Goal: Feedback & Contribution: Leave review/rating

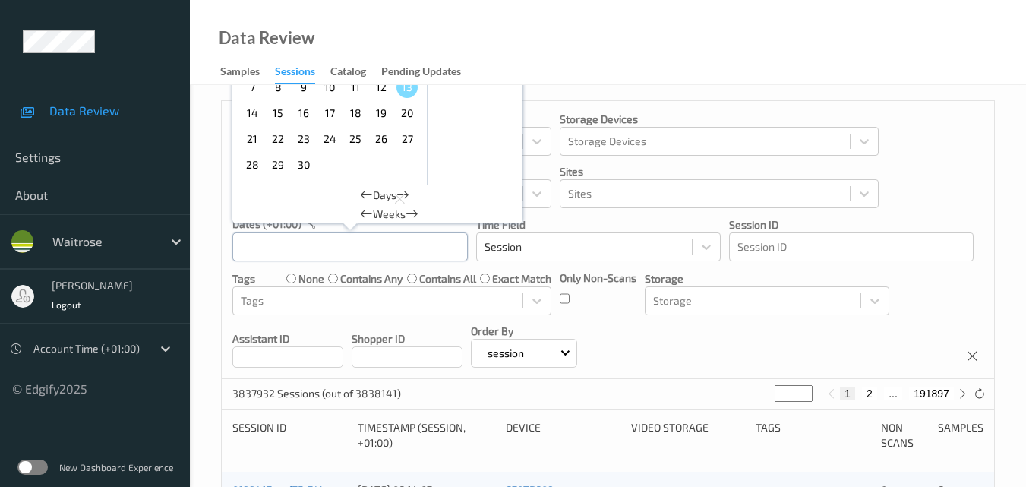
click at [347, 245] on div "September , 2025 Sun Mon Tue Wed Thu Fri Sat 1 2 3 4 5 6 7 8 9 10 11 12 13 14 1…" at bounding box center [349, 247] width 235 height 30
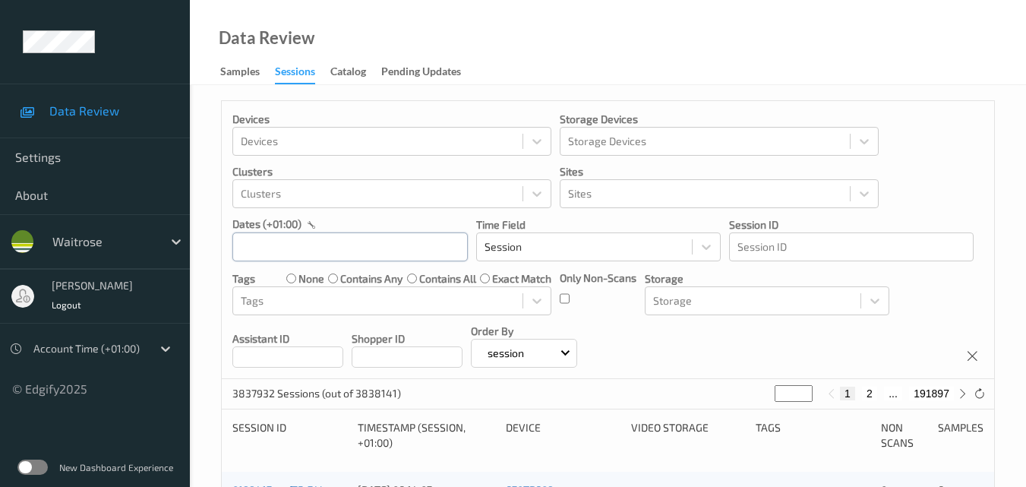
click at [355, 247] on div at bounding box center [349, 247] width 235 height 30
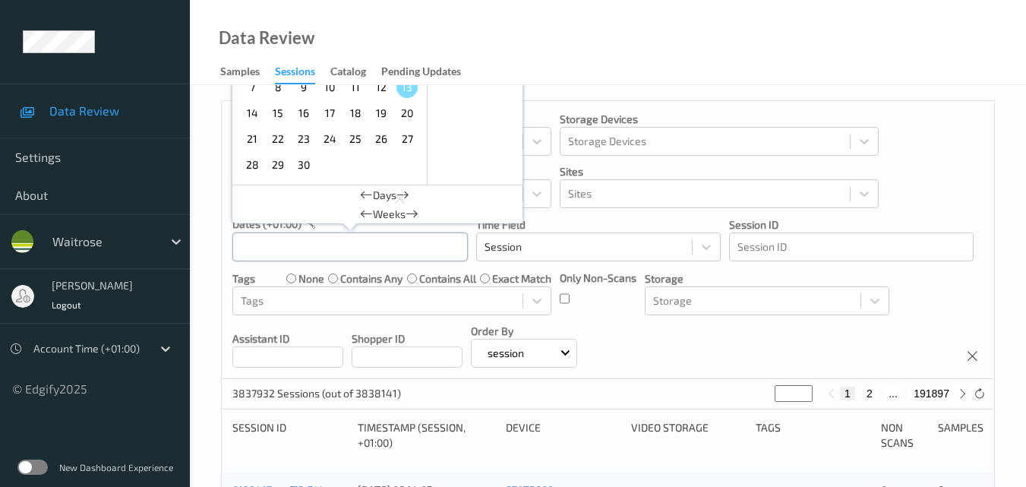
click at [355, 247] on div "September , 2025 Sun Mon Tue Wed Thu Fri Sat 1 2 3 4 5 6 7 8 9 10 11 12 13 14 1…" at bounding box center [349, 247] width 235 height 30
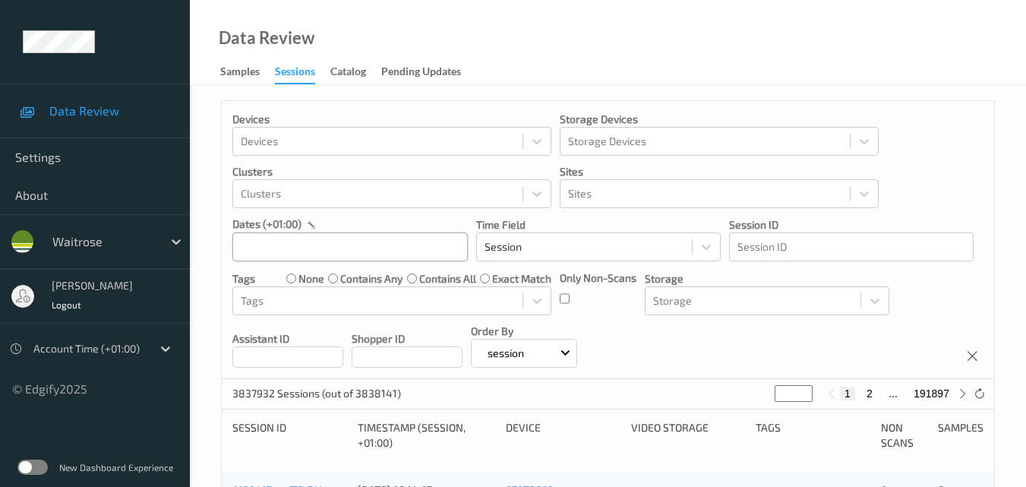
click at [355, 247] on div at bounding box center [349, 247] width 235 height 30
click at [333, 237] on input "text" at bounding box center [349, 246] width 235 height 29
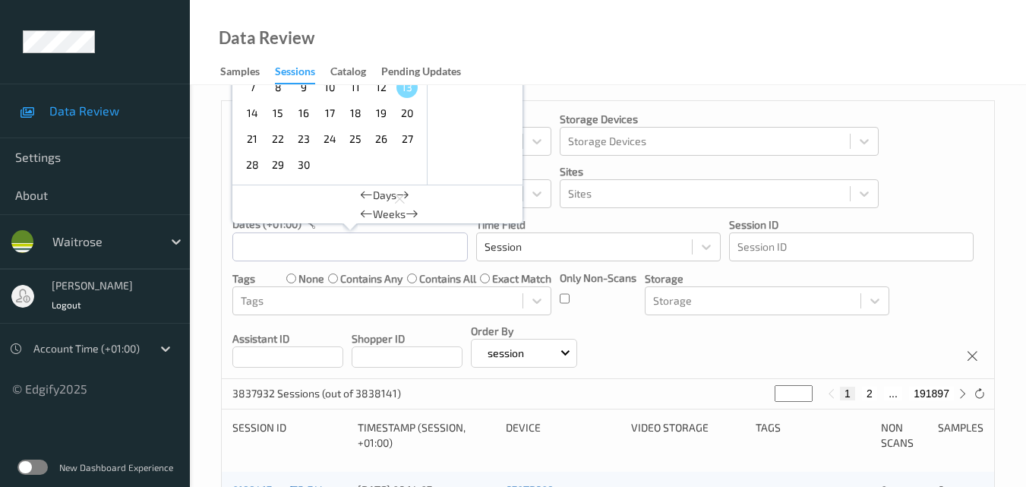
click at [387, 89] on span "12" at bounding box center [381, 87] width 21 height 21
type input "12/09/2025 00:00 -> 12/09/2025 23:59"
click at [788, 332] on div "Devices Devices Storage Devices Storage Devices Clusters Clusters Sites Sites d…" at bounding box center [608, 240] width 773 height 278
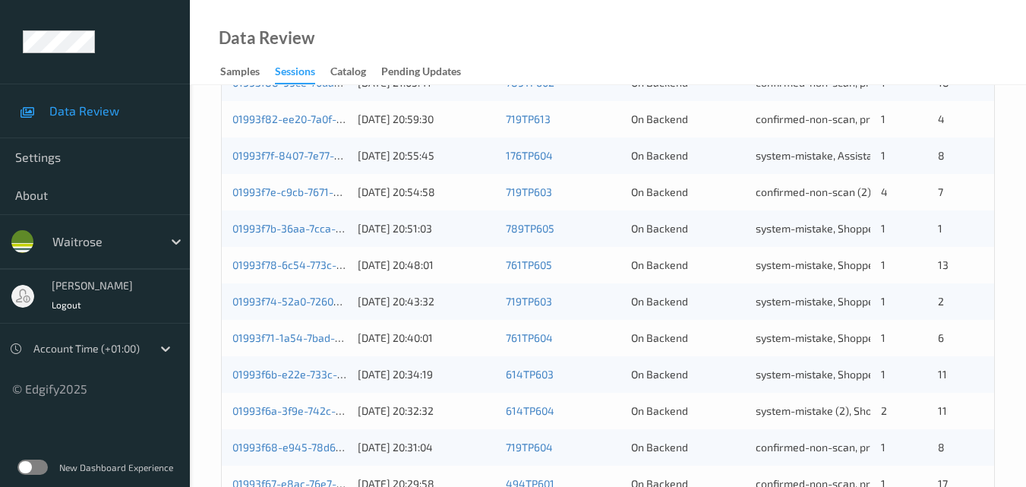
scroll to position [776, 0]
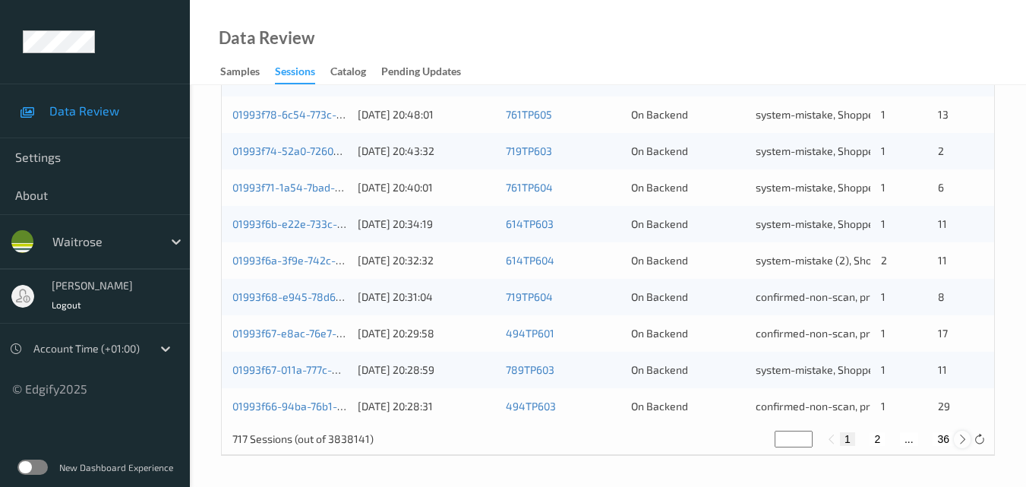
click at [962, 437] on icon at bounding box center [962, 439] width 11 height 11
type input "*"
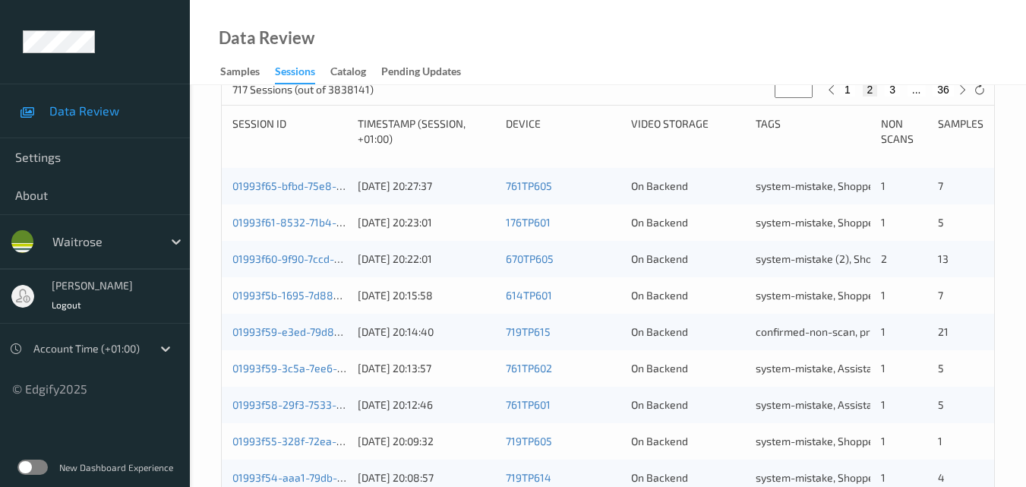
scroll to position [76, 0]
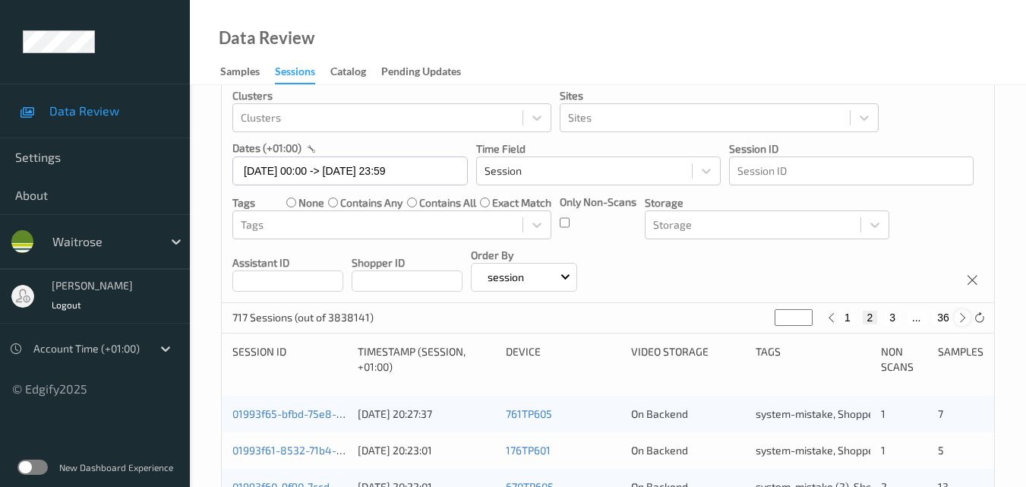
click at [964, 320] on icon at bounding box center [962, 317] width 11 height 11
type input "*"
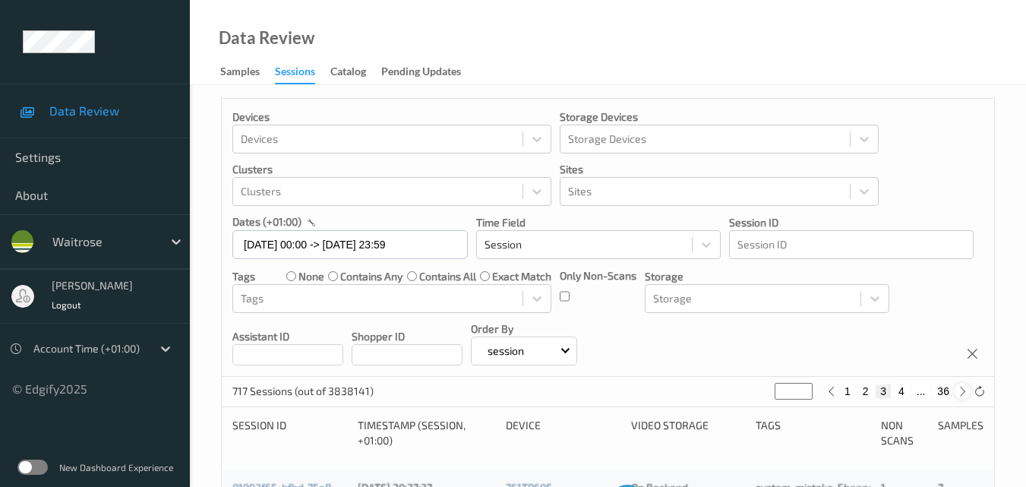
scroll to position [0, 0]
click at [964, 391] on icon at bounding box center [962, 393] width 11 height 11
type input "*"
click at [964, 391] on icon at bounding box center [962, 393] width 11 height 11
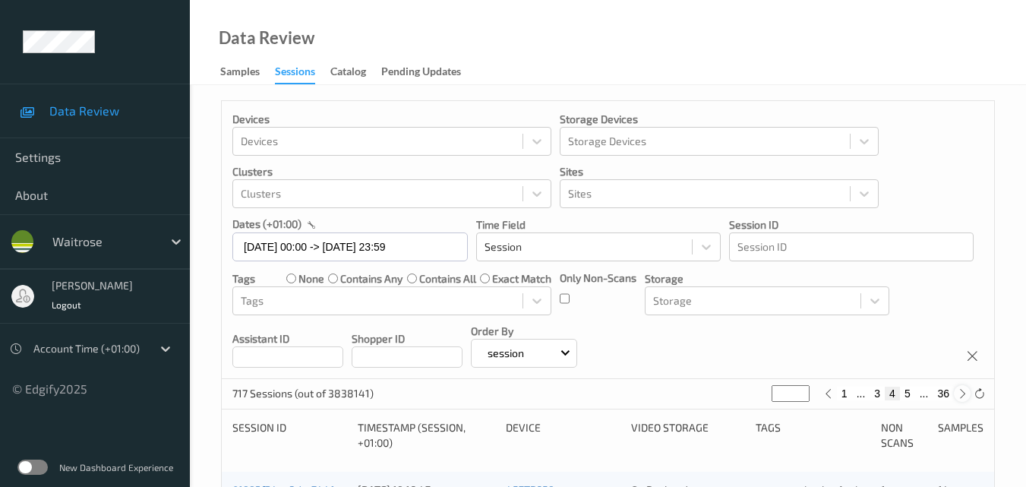
type input "*"
click at [964, 391] on icon at bounding box center [962, 393] width 11 height 11
type input "*"
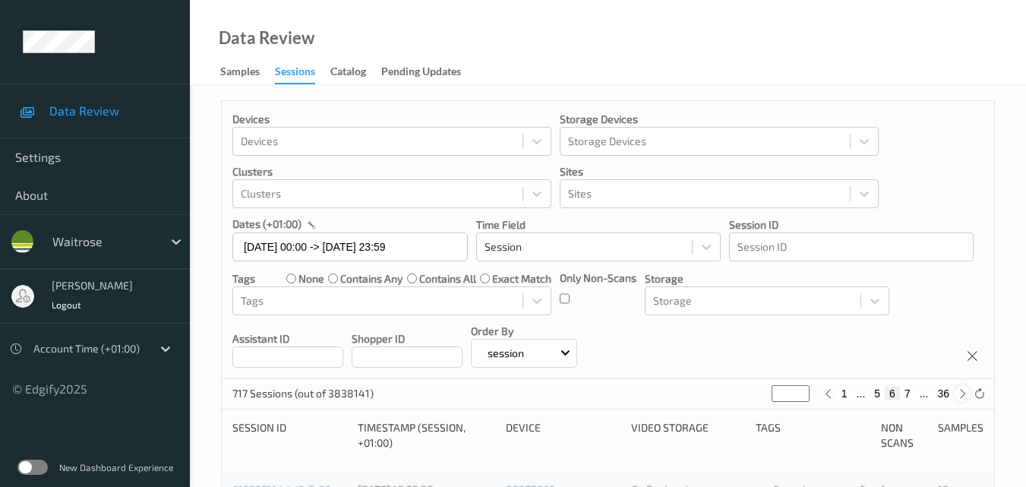
click at [964, 391] on icon at bounding box center [962, 393] width 11 height 11
type input "*"
click at [964, 391] on icon at bounding box center [962, 393] width 11 height 11
type input "*"
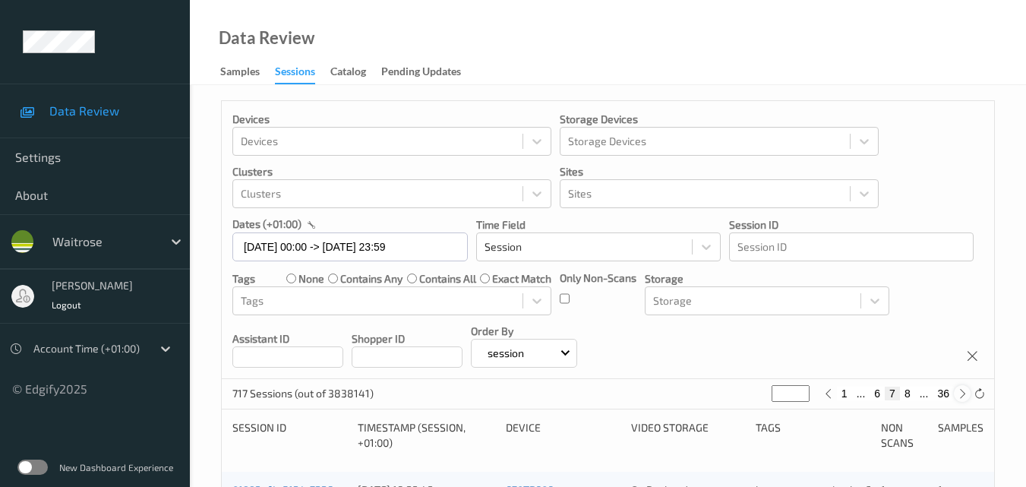
type input "*"
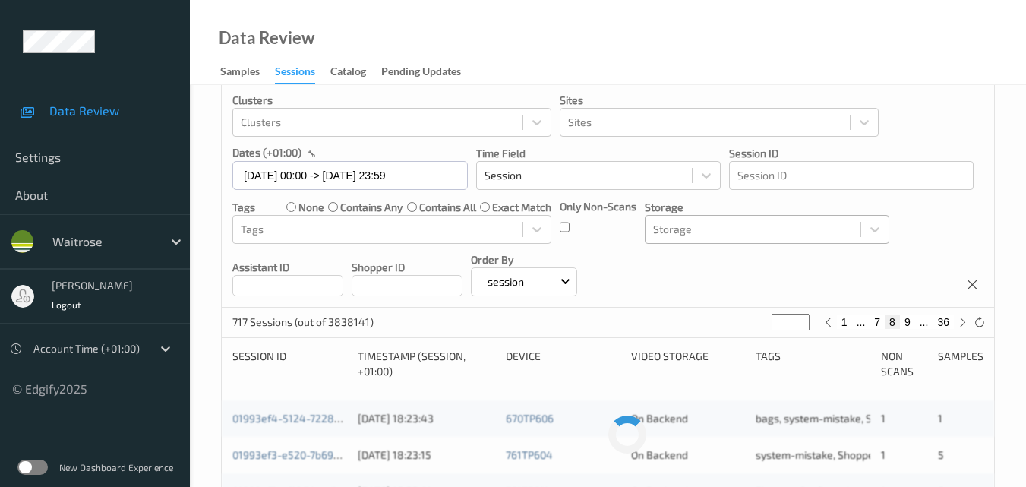
scroll to position [152, 0]
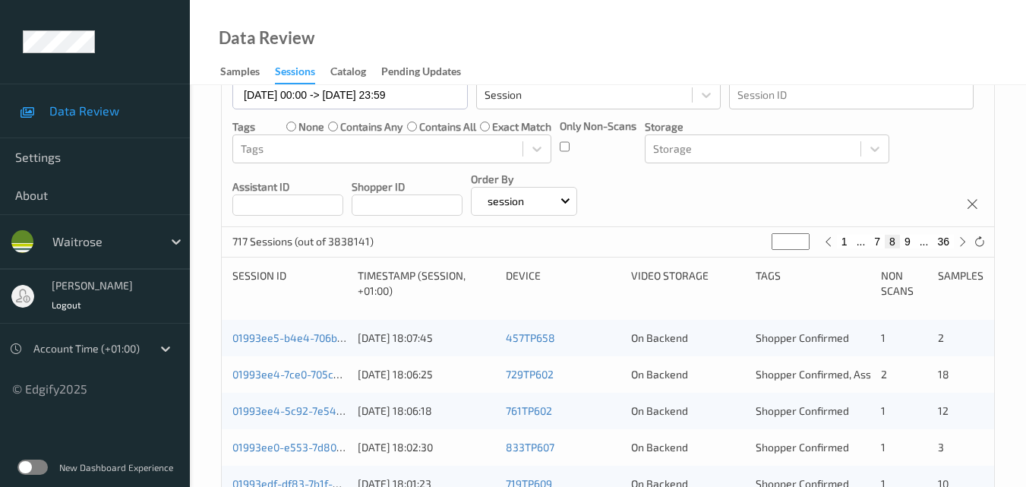
click at [304, 329] on div "01993ee5-b4e4-706b-818d-bdf391d604c3 12/09/2025 18:07:45 457TP658 On Backend Sh…" at bounding box center [608, 338] width 773 height 36
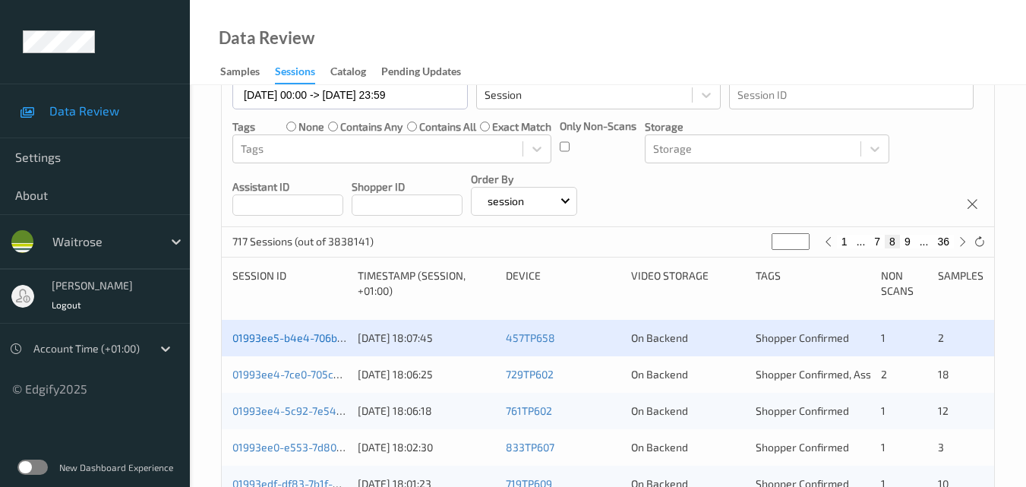
click at [306, 340] on link "01993ee5-b4e4-706b-818d-bdf391d604c3" at bounding box center [335, 337] width 207 height 13
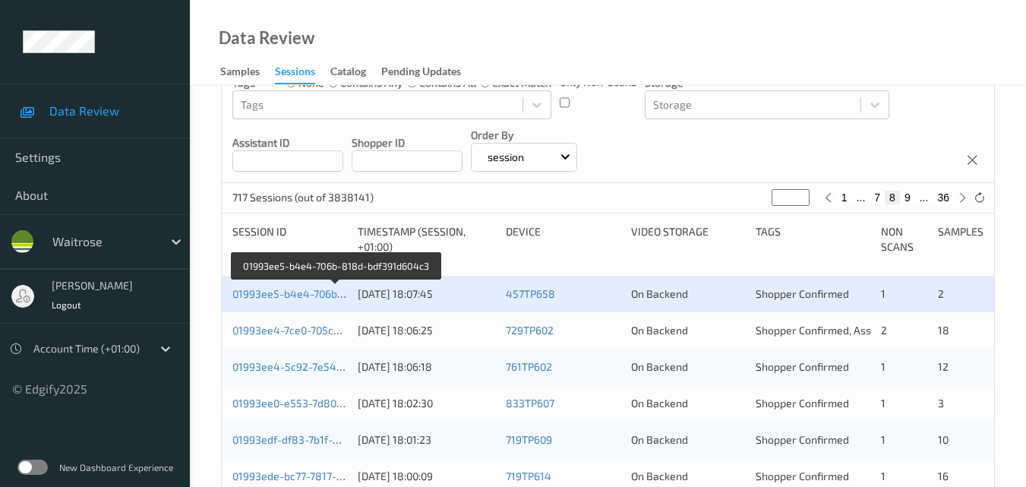
scroll to position [228, 0]
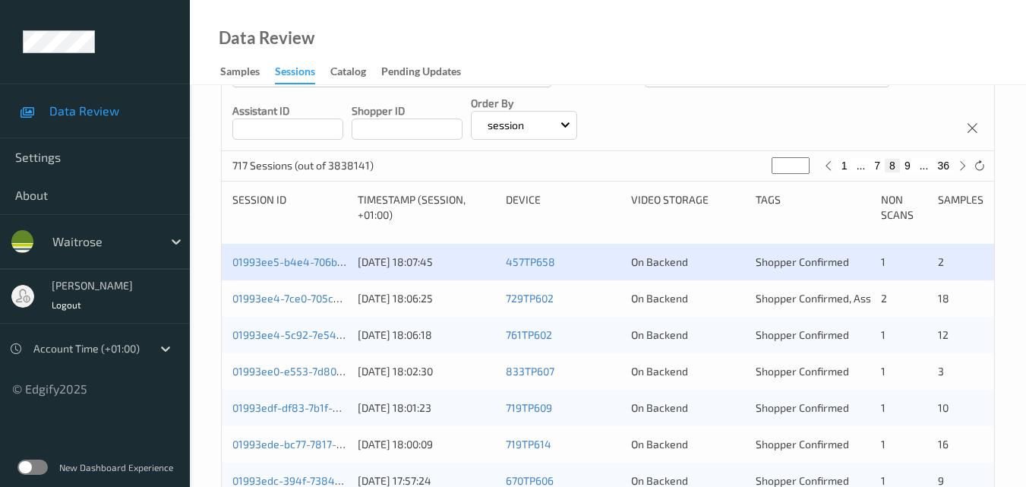
click at [311, 291] on div "01993ee4-7ce0-705c-8238-36f0aa178d7d" at bounding box center [289, 298] width 115 height 15
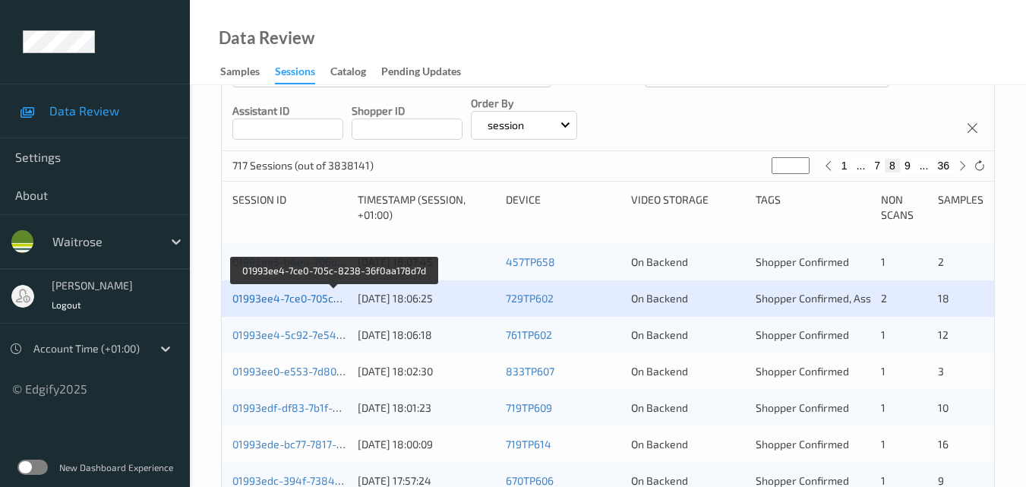
click at [314, 292] on link "01993ee4-7ce0-705c-8238-36f0aa178d7d" at bounding box center [334, 298] width 204 height 13
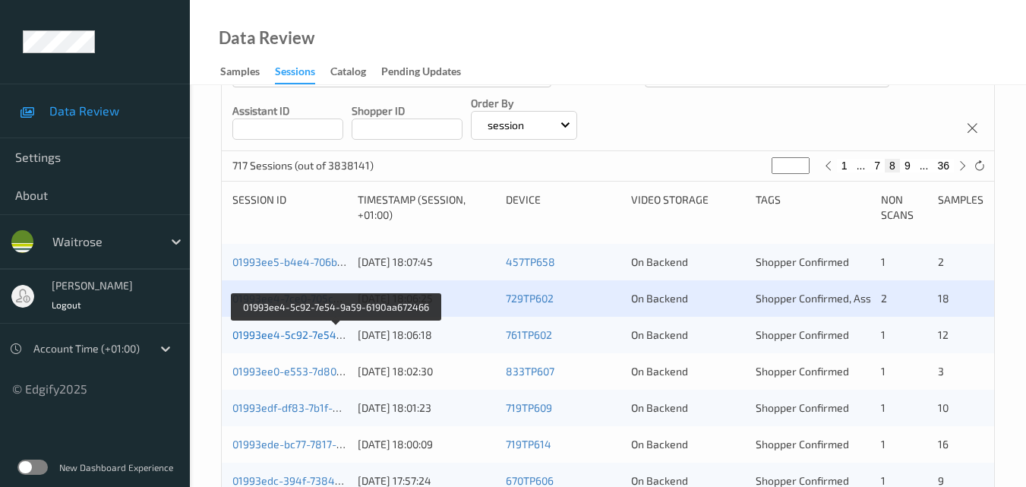
click at [314, 330] on link "01993ee4-5c92-7e54-9a59-6190aa672466" at bounding box center [336, 334] width 209 height 13
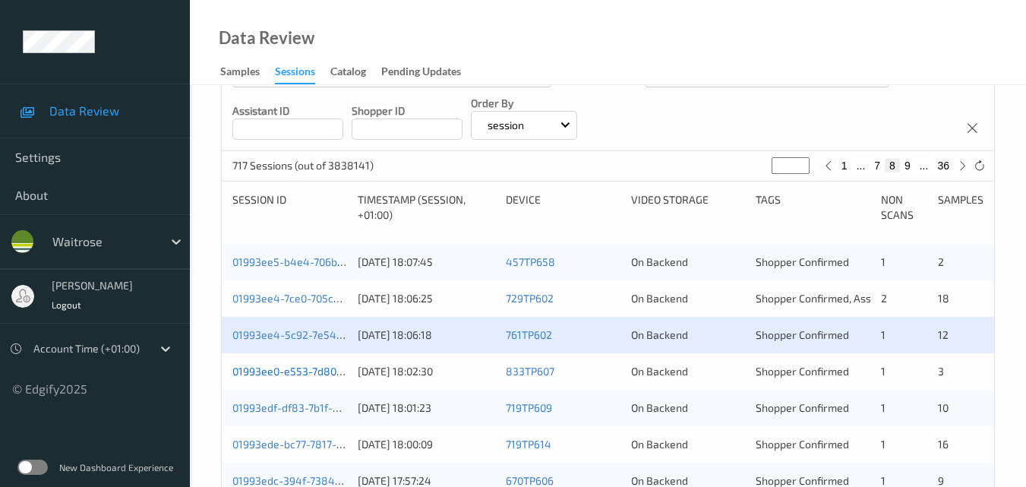
click at [303, 368] on link "01993ee0-e553-7d80-a755-64880c31b35c" at bounding box center [336, 371] width 209 height 13
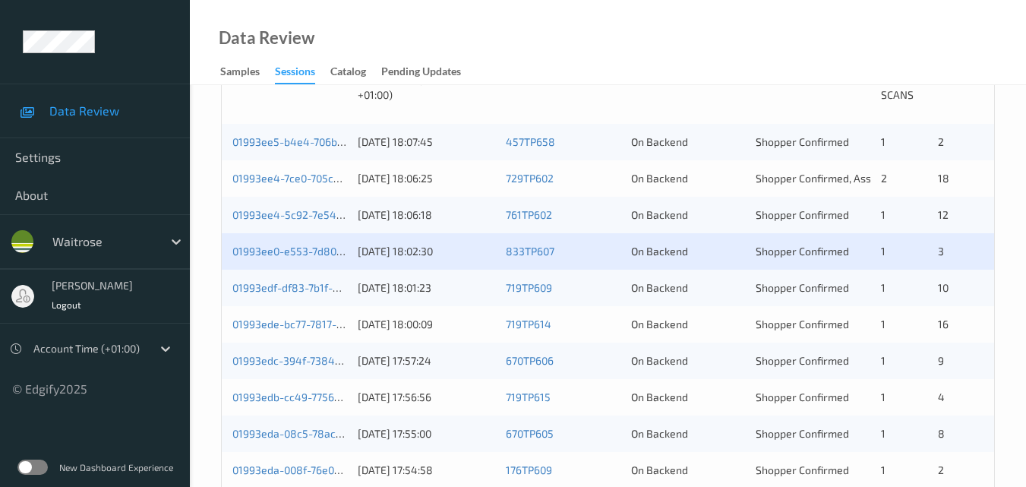
scroll to position [380, 0]
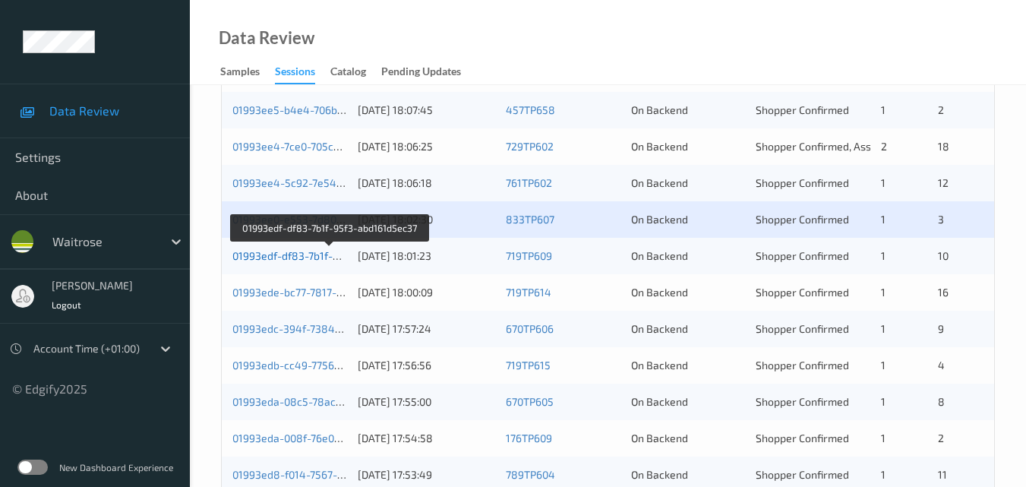
click at [299, 258] on link "01993edf-df83-7b1f-95f3-abd161d5ec37" at bounding box center [329, 255] width 195 height 13
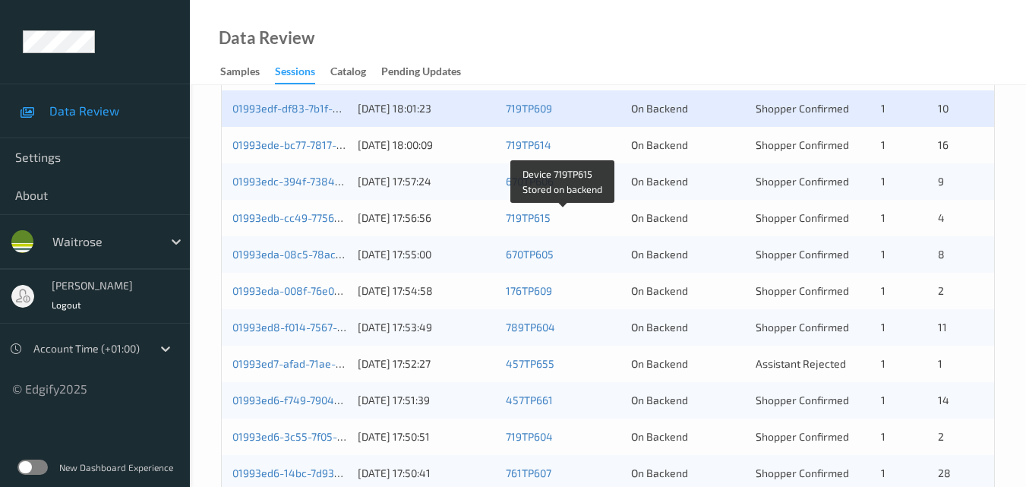
scroll to position [532, 0]
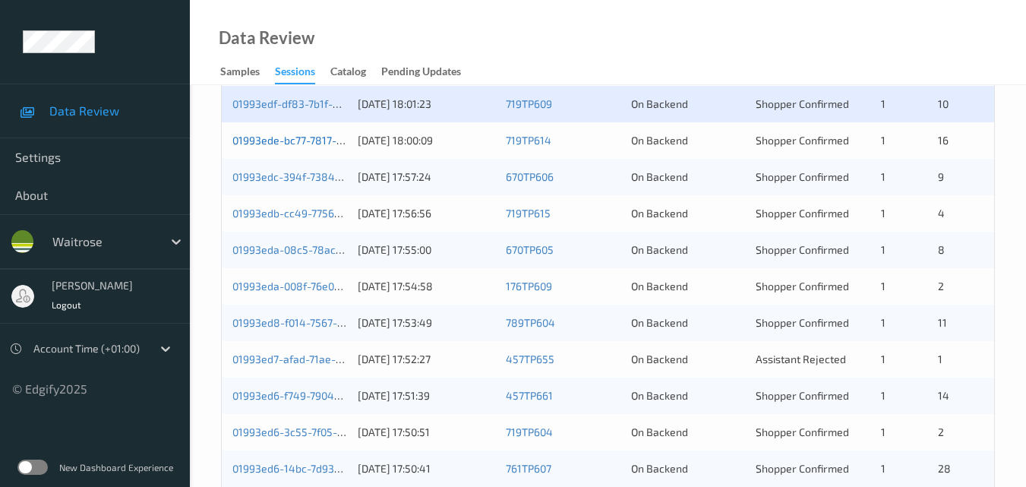
click at [304, 136] on link "01993ede-bc77-7817-ad28-a55292af2e23" at bounding box center [334, 140] width 204 height 13
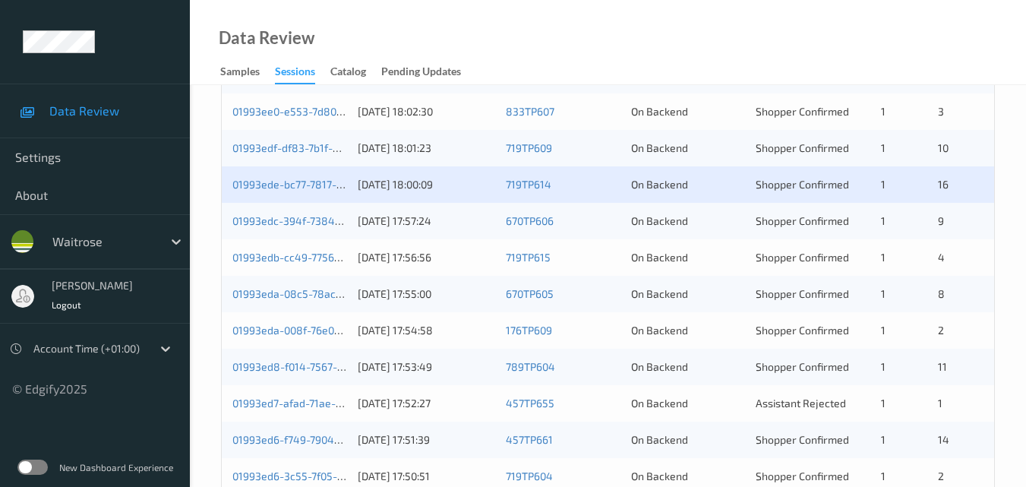
scroll to position [456, 0]
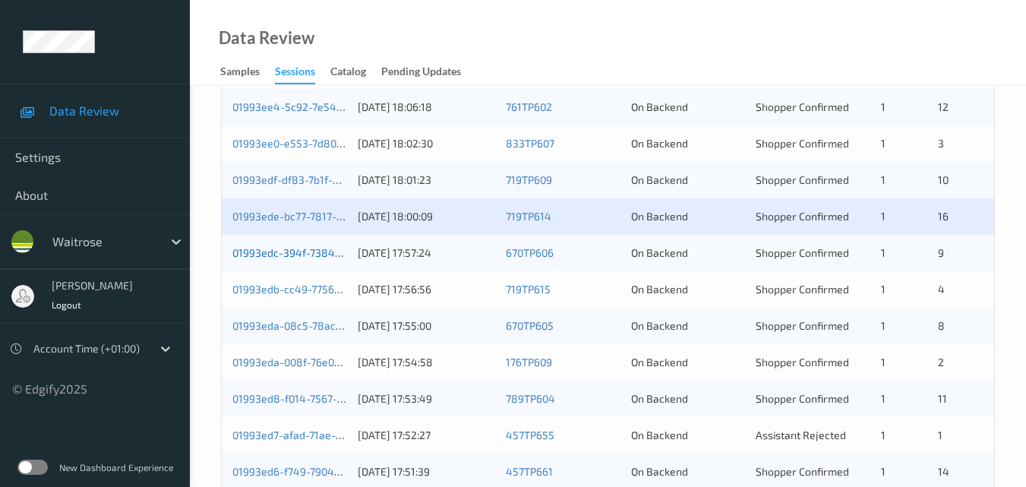
click at [294, 248] on link "01993edc-394f-7384-b88a-a78d046ca28e" at bounding box center [337, 252] width 211 height 13
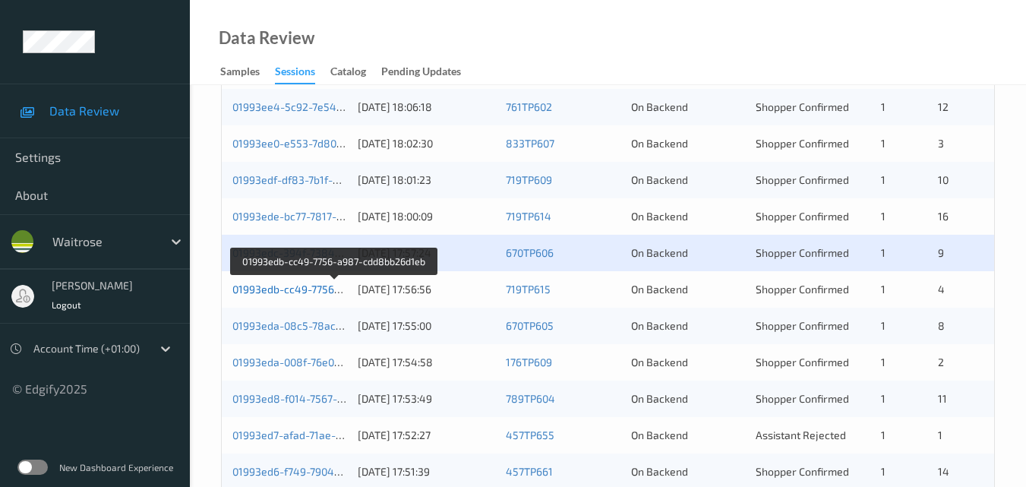
click at [277, 283] on link "01993edb-cc49-7756-a987-cdd8bb26d1eb" at bounding box center [335, 289] width 207 height 13
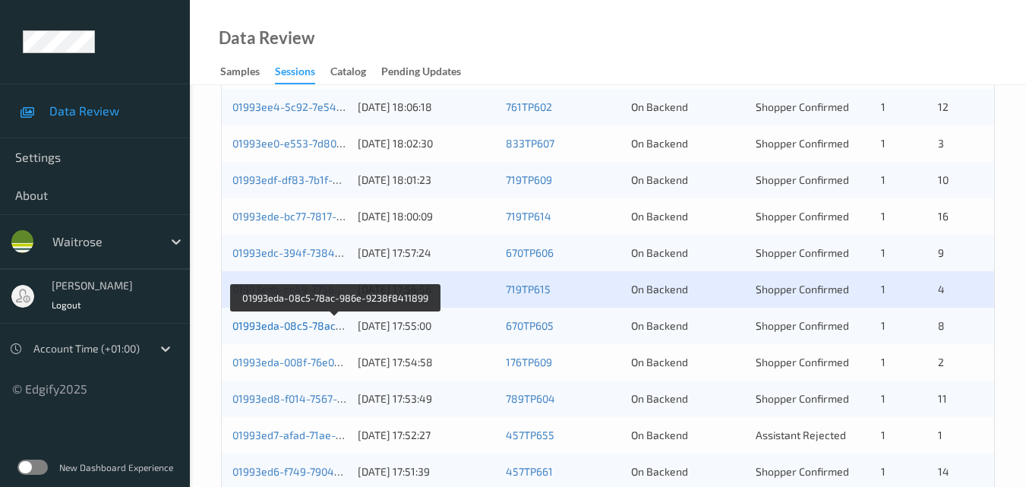
click at [308, 324] on link "01993eda-08c5-78ac-986e-9238f8411899" at bounding box center [336, 325] width 208 height 13
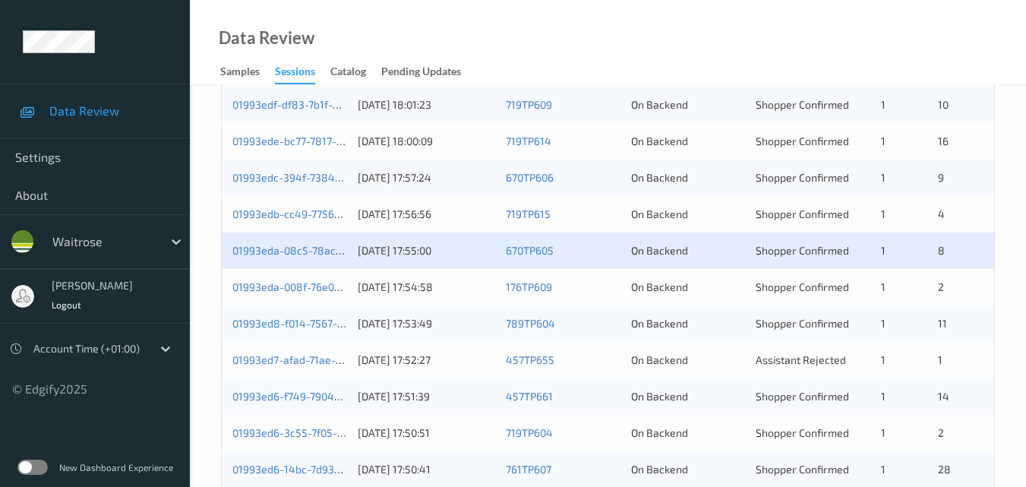
scroll to position [608, 0]
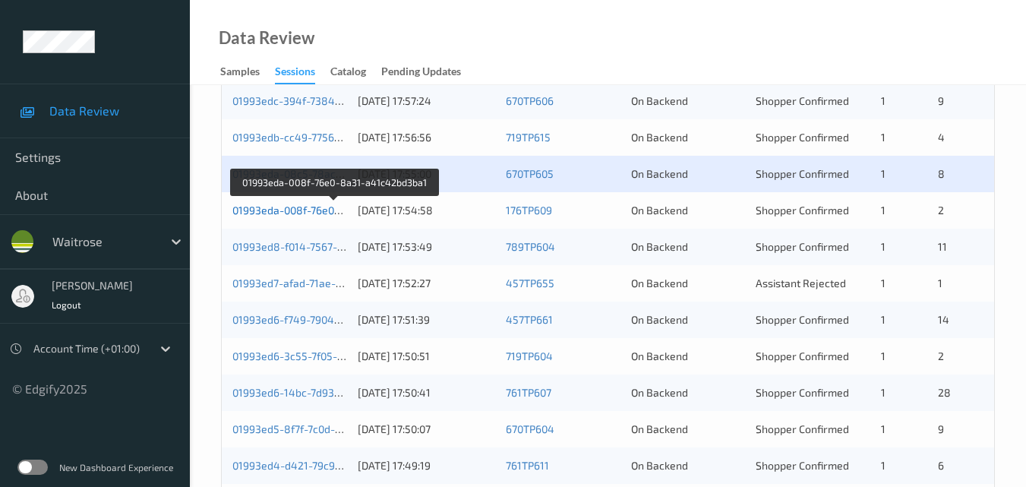
click at [296, 210] on link "01993eda-008f-76e0-8a31-a41c42bd3ba1" at bounding box center [334, 210] width 205 height 13
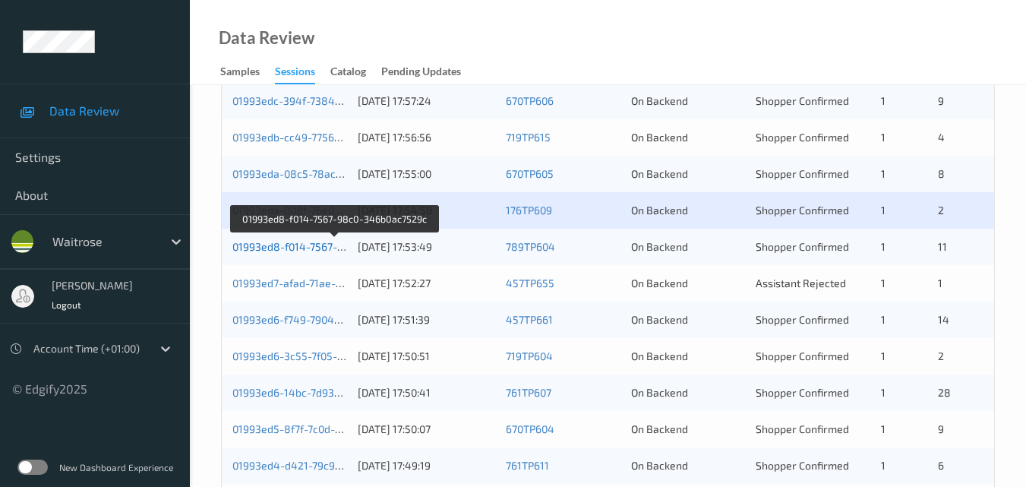
click at [302, 242] on link "01993ed8-f014-7567-98c0-346b0ac7529c" at bounding box center [334, 246] width 205 height 13
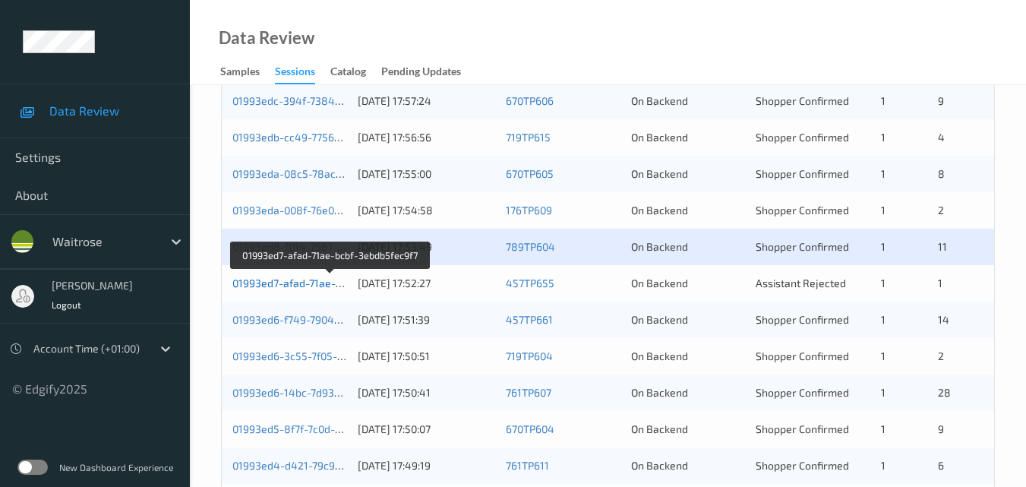
click at [289, 277] on link "01993ed7-afad-71ae-bcbf-3ebdb5fec9f7" at bounding box center [330, 283] width 196 height 13
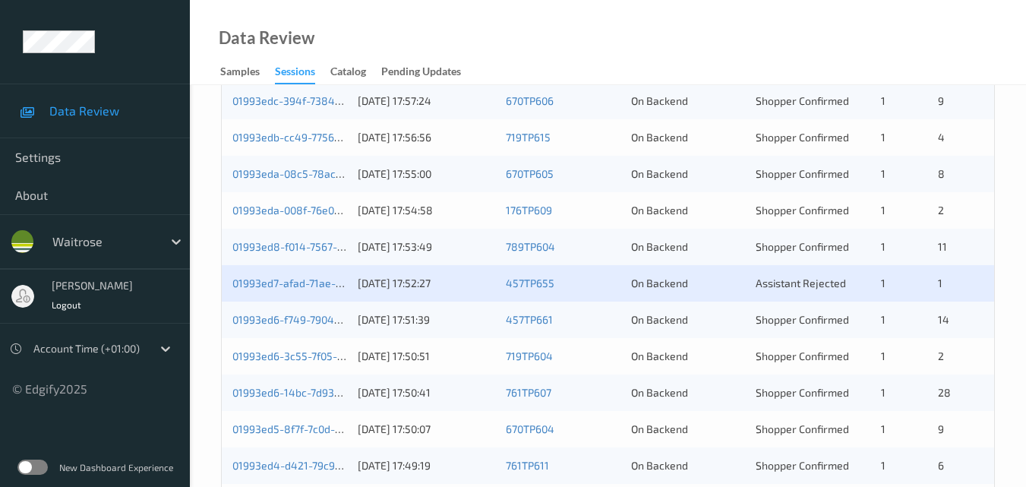
click at [302, 310] on div "01993ed6-f749-7904-8879-26c188f948f7 12/09/2025 17:51:39 457TP661 On Backend Sh…" at bounding box center [608, 320] width 773 height 36
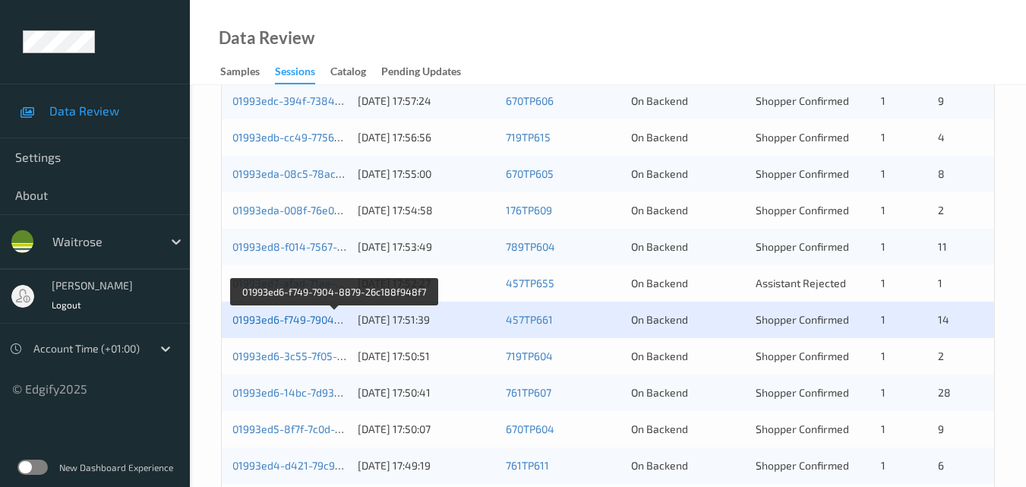
click at [283, 315] on link "01993ed6-f749-7904-8879-26c188f948f7" at bounding box center [334, 319] width 204 height 13
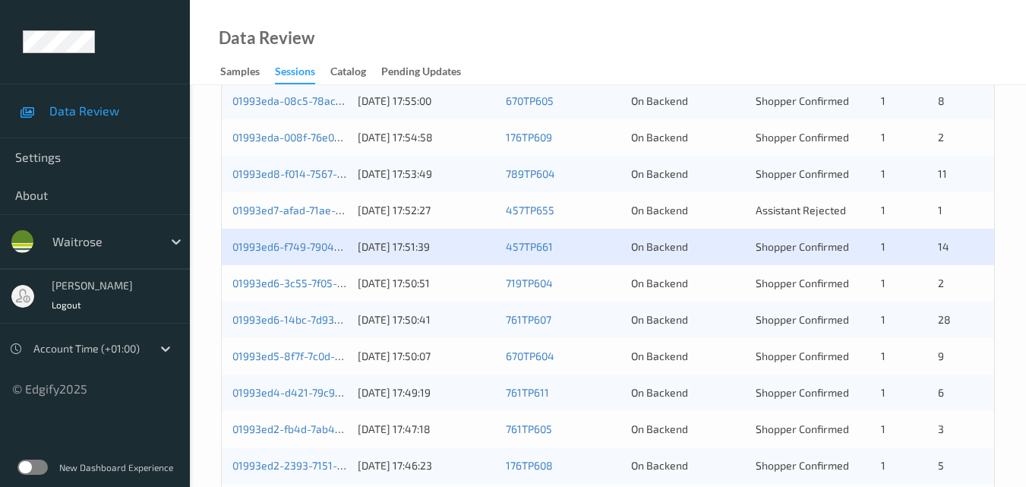
scroll to position [760, 0]
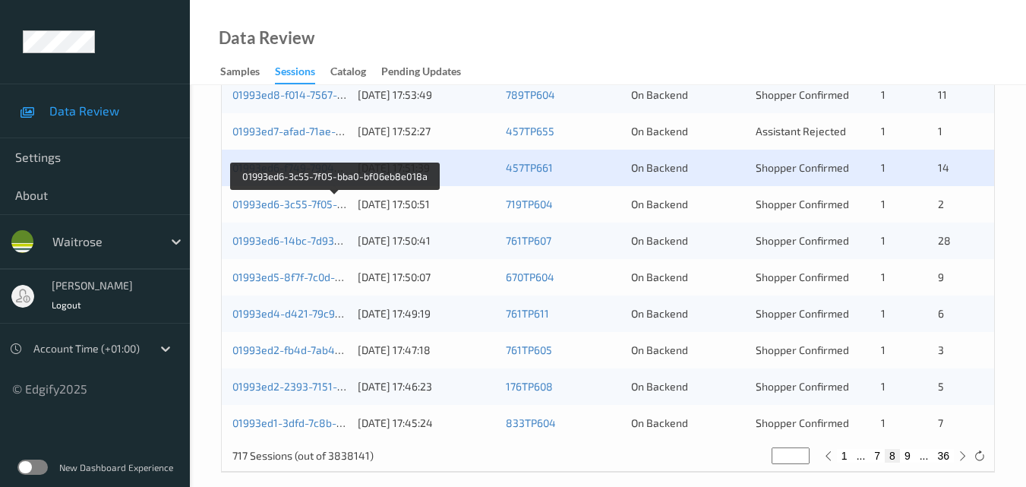
click at [311, 197] on div "01993ed6-3c55-7f05-bba0-bf06eb8e018a" at bounding box center [289, 204] width 115 height 15
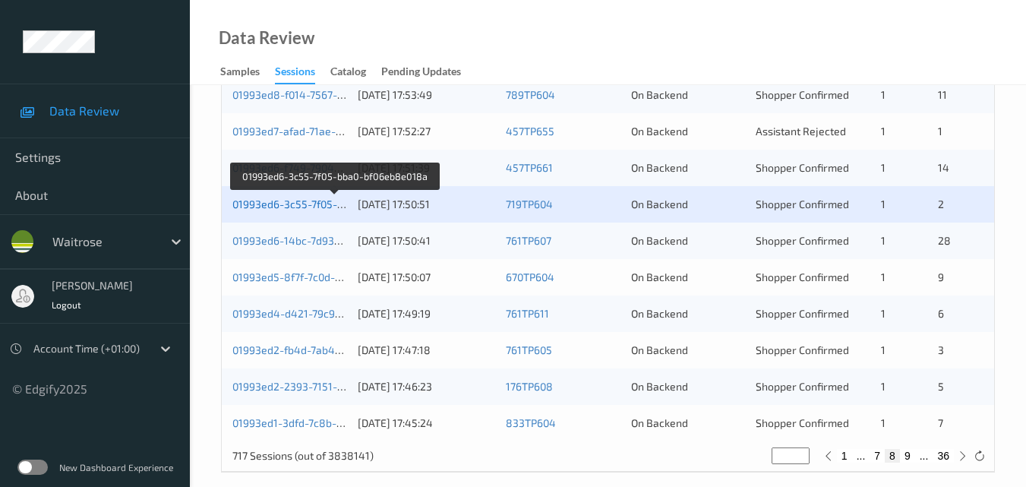
click at [302, 205] on link "01993ed6-3c55-7f05-bba0-bf06eb8e018a" at bounding box center [334, 204] width 204 height 13
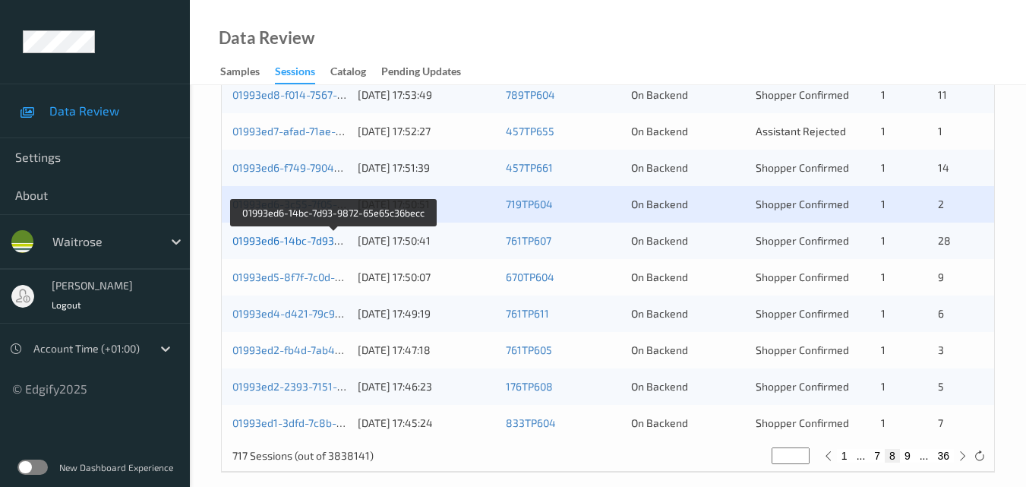
click at [289, 236] on link "01993ed6-14bc-7d93-9872-65e65c36becc" at bounding box center [335, 240] width 206 height 13
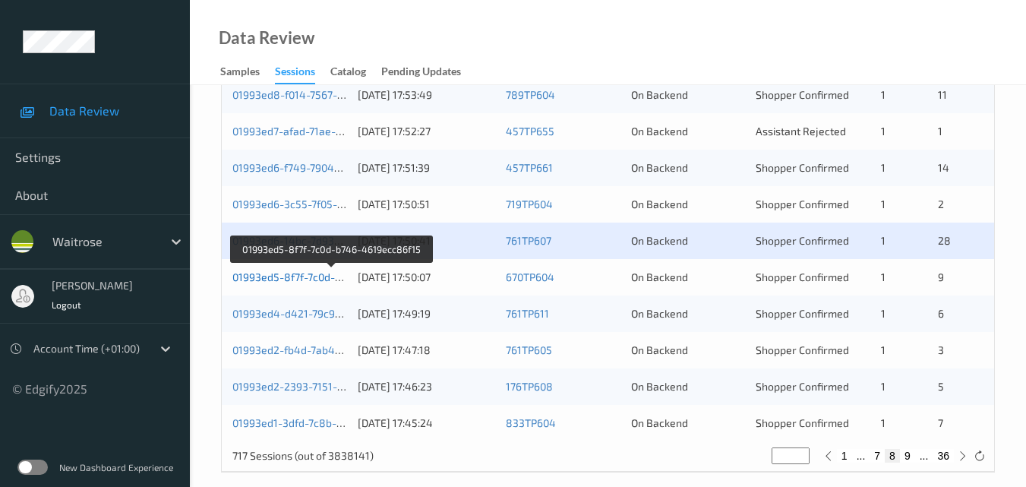
click at [307, 274] on link "01993ed5-8f7f-7c0d-b746-4619ecc86f15" at bounding box center [331, 276] width 199 height 13
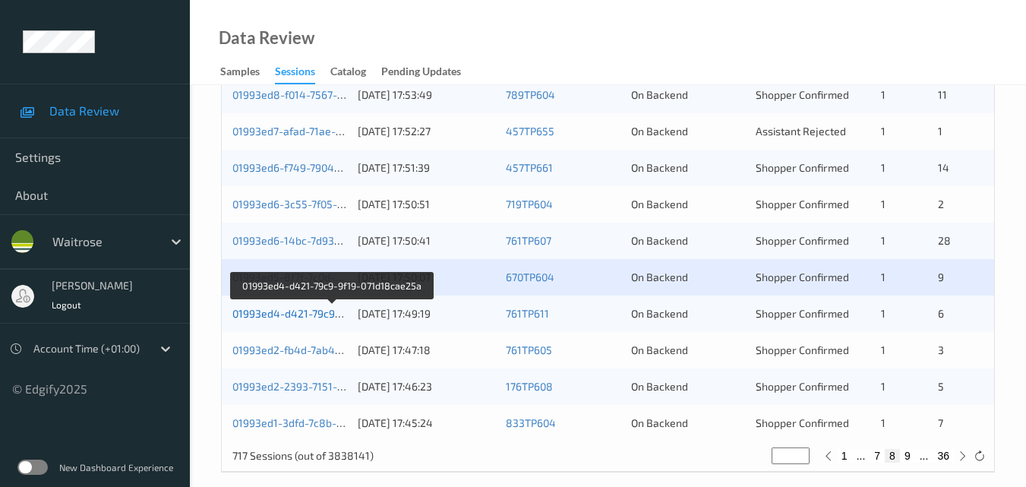
click at [286, 312] on link "01993ed4-d421-79c9-9f19-071d18cae25a" at bounding box center [332, 313] width 201 height 13
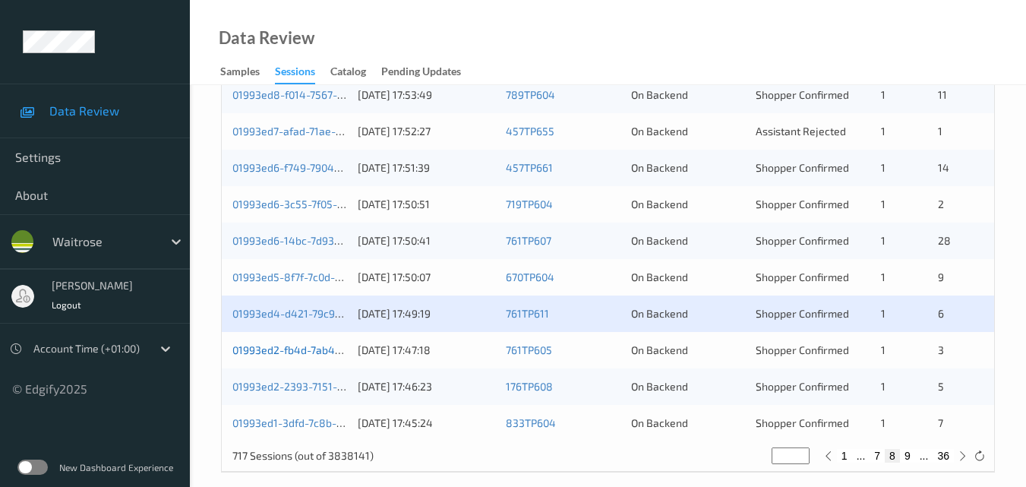
click at [314, 351] on link "01993ed2-fb4d-7ab4-af58-68f502e15f02" at bounding box center [333, 349] width 202 height 13
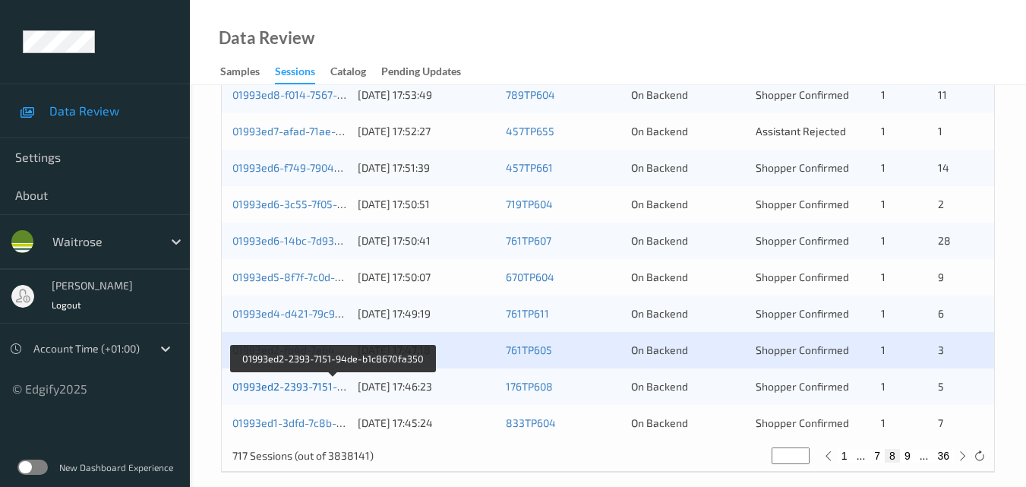
click at [300, 384] on link "01993ed2-2393-7151-94de-b1c8670fa350" at bounding box center [333, 386] width 203 height 13
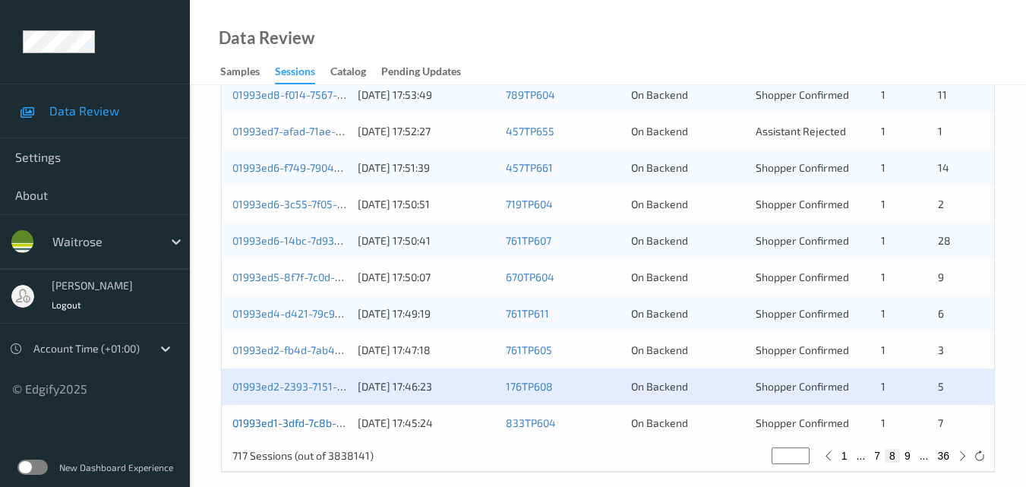
click at [308, 425] on link "01993ed1-3dfd-7c8b-ac1e-34f8bf998a6e" at bounding box center [332, 422] width 201 height 13
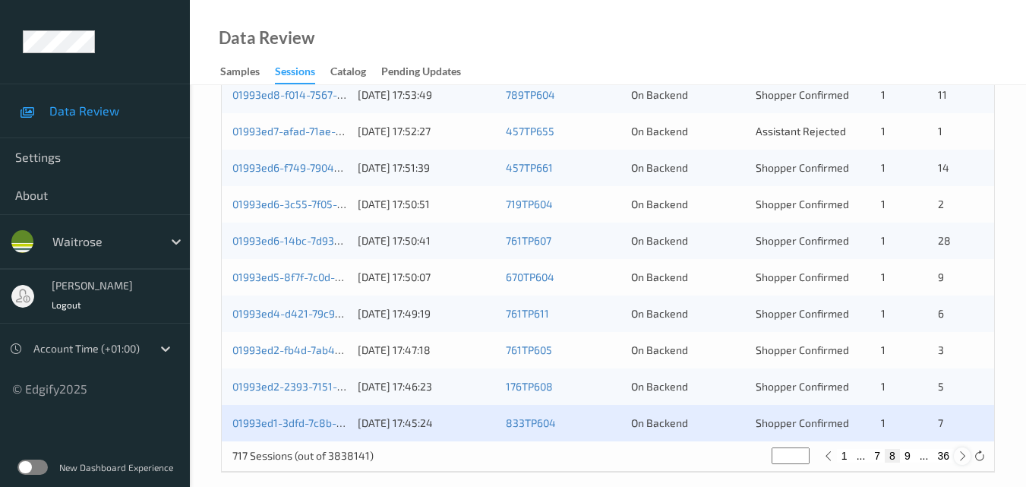
click at [961, 460] on icon at bounding box center [962, 455] width 11 height 11
type input "*"
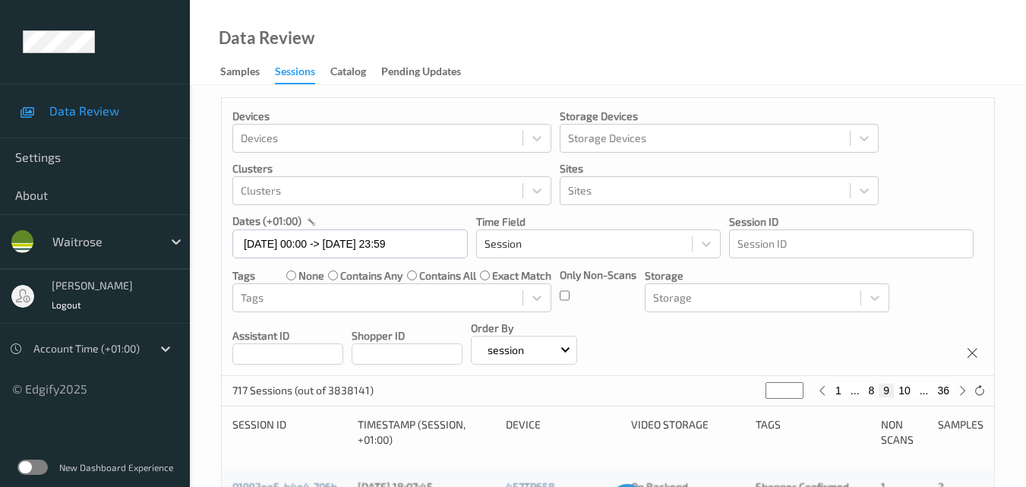
scroll to position [0, 0]
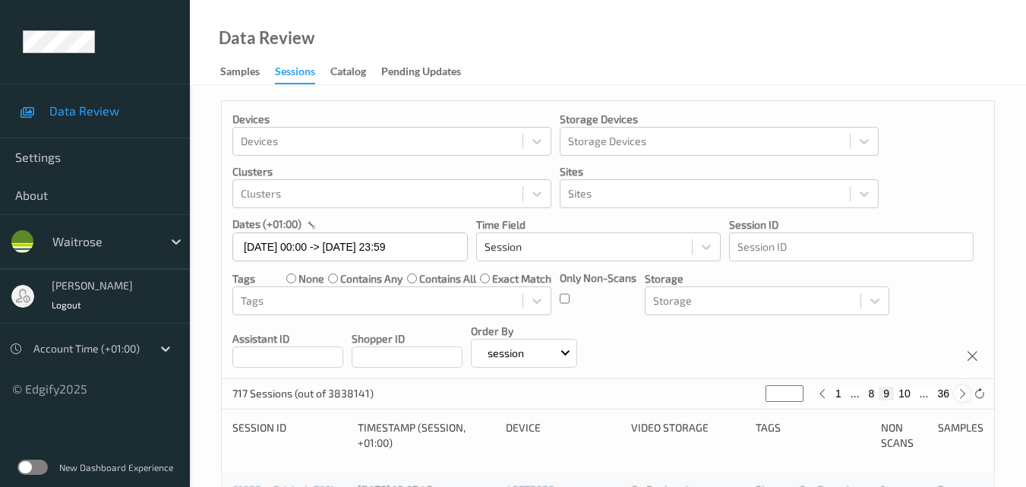
click at [962, 396] on icon at bounding box center [962, 393] width 11 height 11
type input "**"
click at [962, 396] on icon at bounding box center [962, 393] width 11 height 11
type input "**"
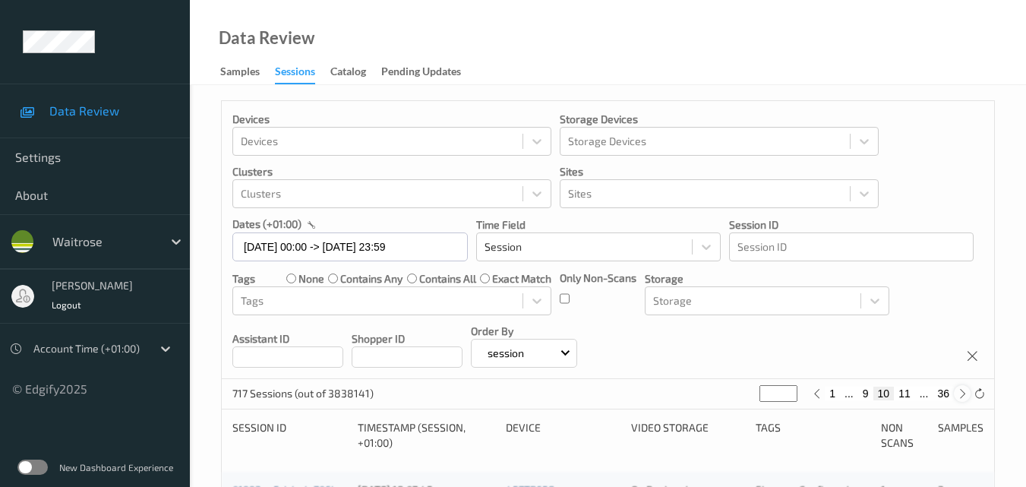
type input "**"
click at [962, 396] on icon at bounding box center [962, 393] width 11 height 11
type input "**"
click at [962, 396] on icon at bounding box center [962, 393] width 11 height 11
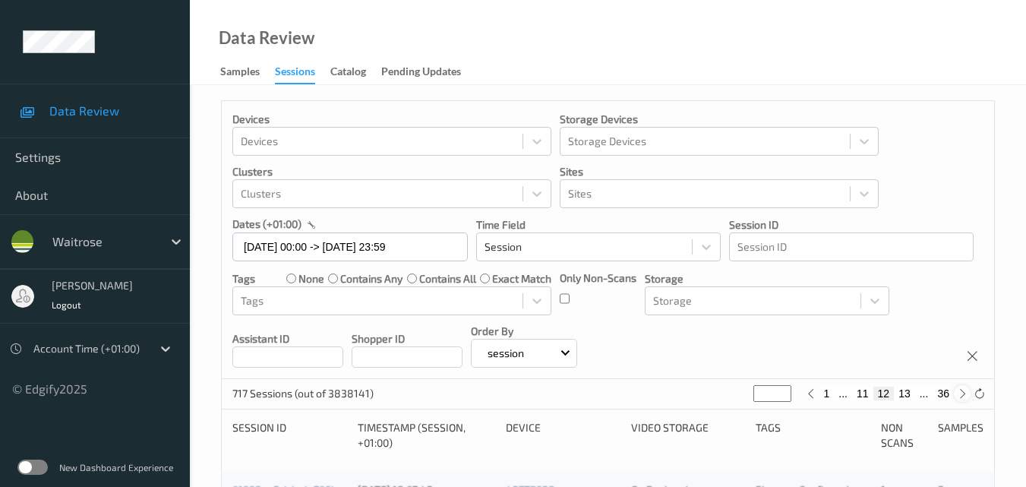
type input "**"
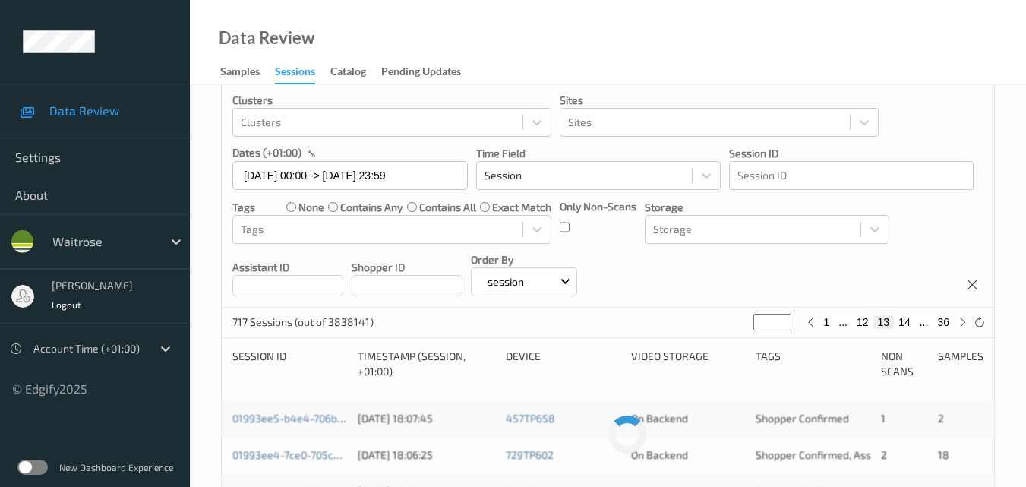
scroll to position [152, 0]
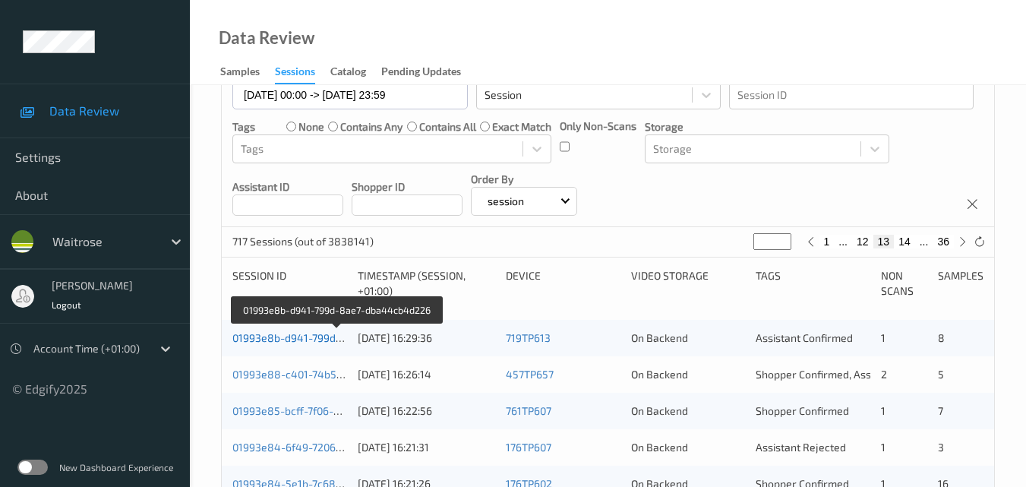
click at [274, 340] on link "01993e8b-d941-799d-8ae7-dba44cb4d226" at bounding box center [337, 337] width 211 height 13
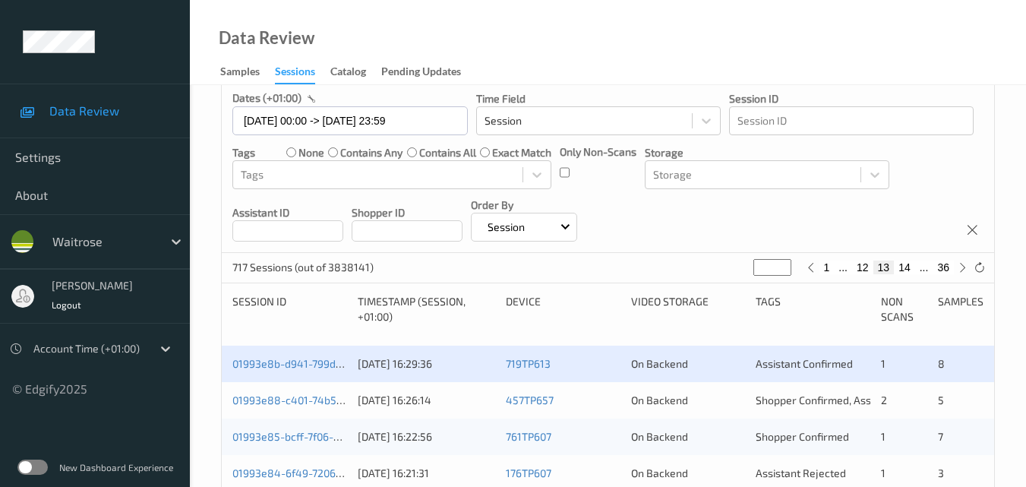
scroll to position [152, 0]
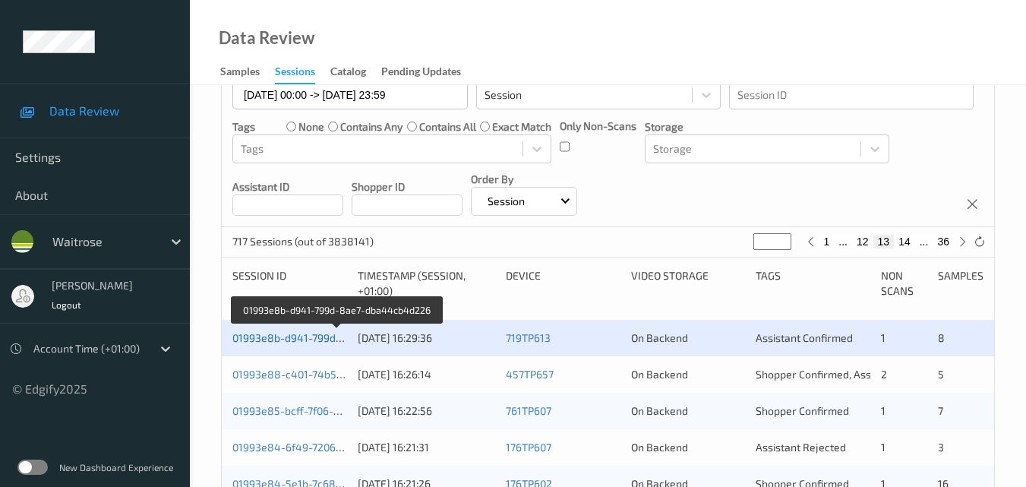
click at [302, 337] on link "01993e8b-d941-799d-8ae7-dba44cb4d226" at bounding box center [337, 337] width 211 height 13
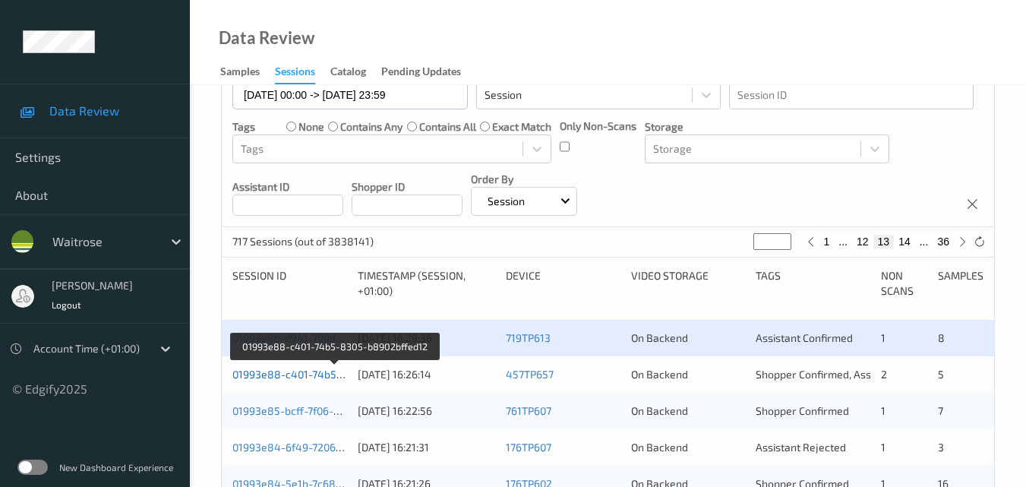
click at [299, 372] on link "01993e88-c401-74b5-8305-b8902bffed12" at bounding box center [335, 374] width 206 height 13
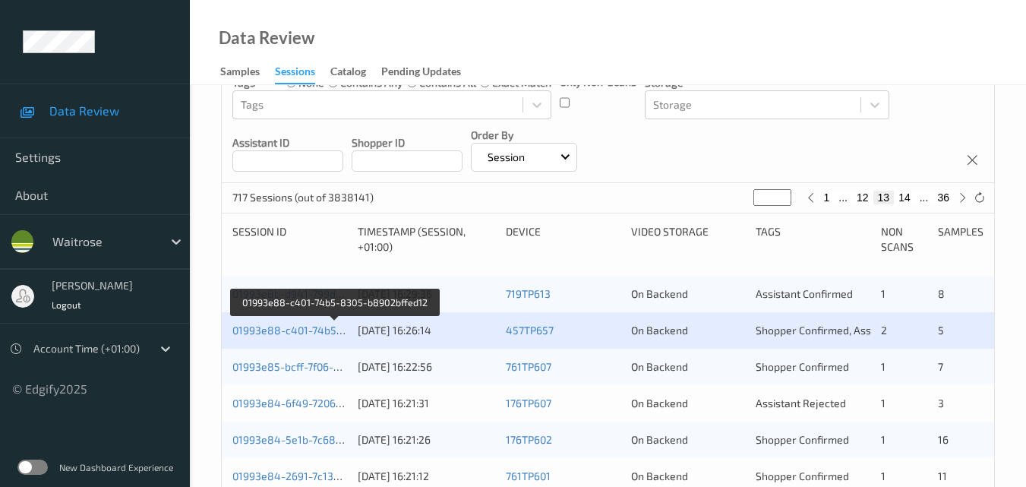
scroll to position [228, 0]
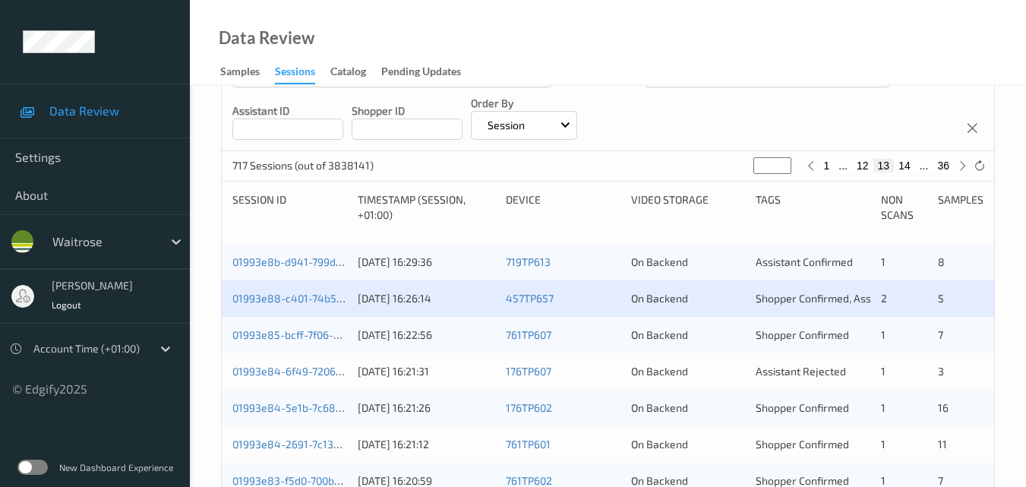
click at [302, 323] on div "01993e85-bcff-7f06-8fd0-378f0ff8f3c0 12/09/2025 16:22:56 761TP607 On Backend Sh…" at bounding box center [608, 335] width 773 height 36
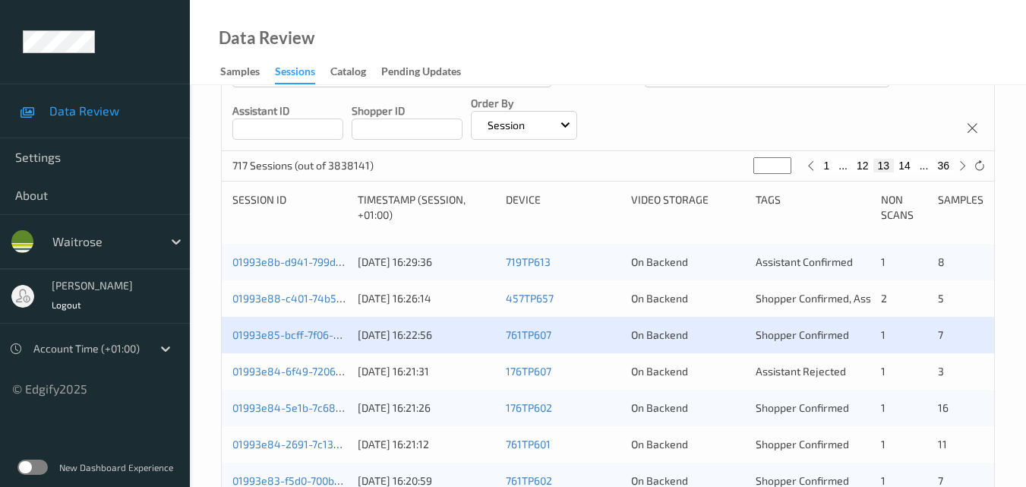
click at [302, 323] on div "01993e85-bcff-7f06-8fd0-378f0ff8f3c0 12/09/2025 16:22:56 761TP607 On Backend Sh…" at bounding box center [608, 335] width 773 height 36
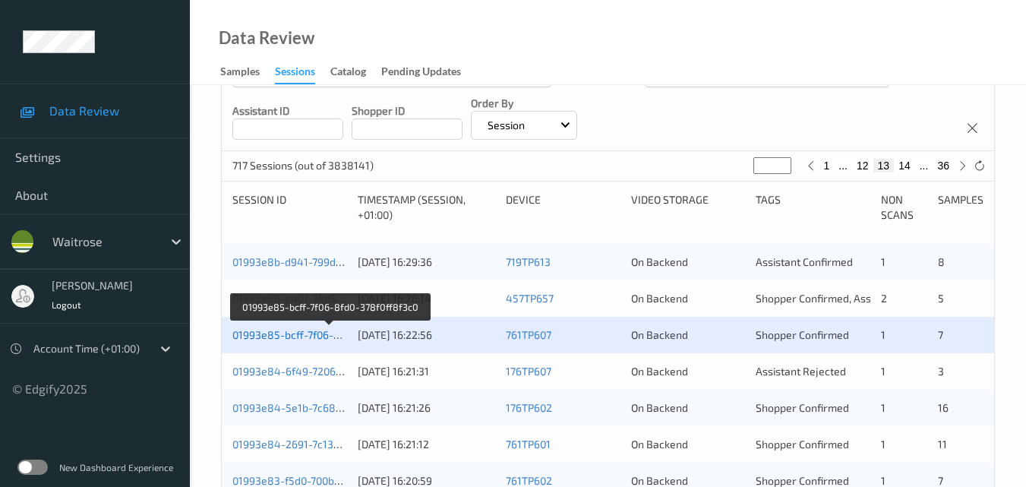
click at [311, 328] on link "01993e85-bcff-7f06-8fd0-378f0ff8f3c0" at bounding box center [328, 334] width 192 height 13
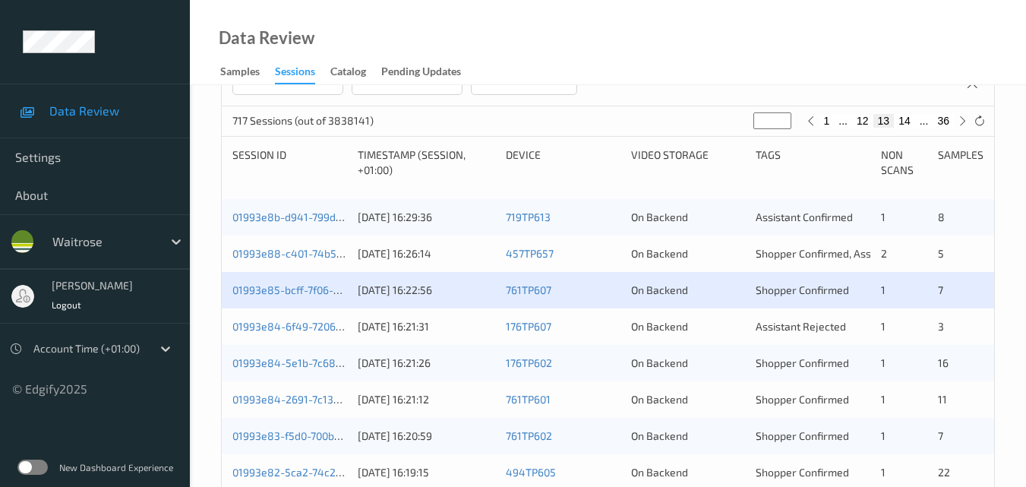
scroll to position [304, 0]
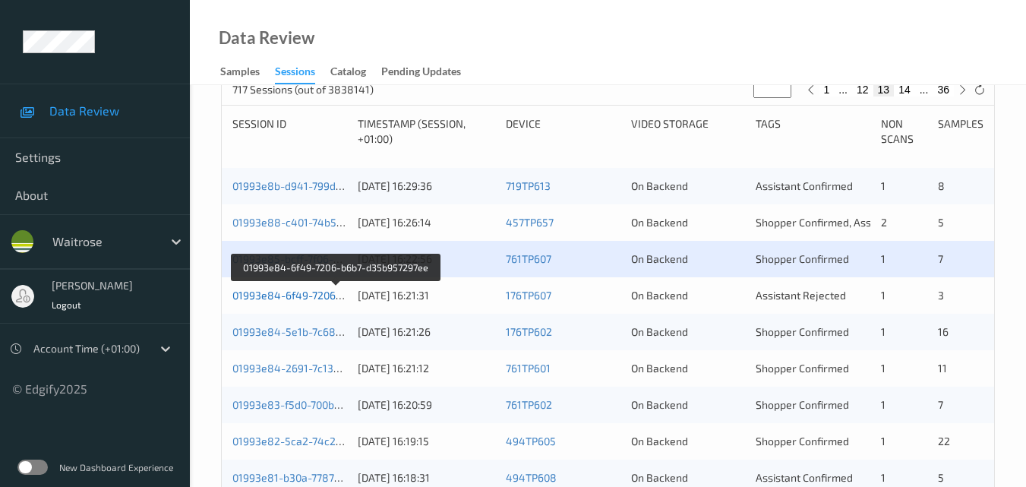
click at [306, 291] on link "01993e84-6f49-7206-b6b7-d35b957297ee" at bounding box center [335, 295] width 207 height 13
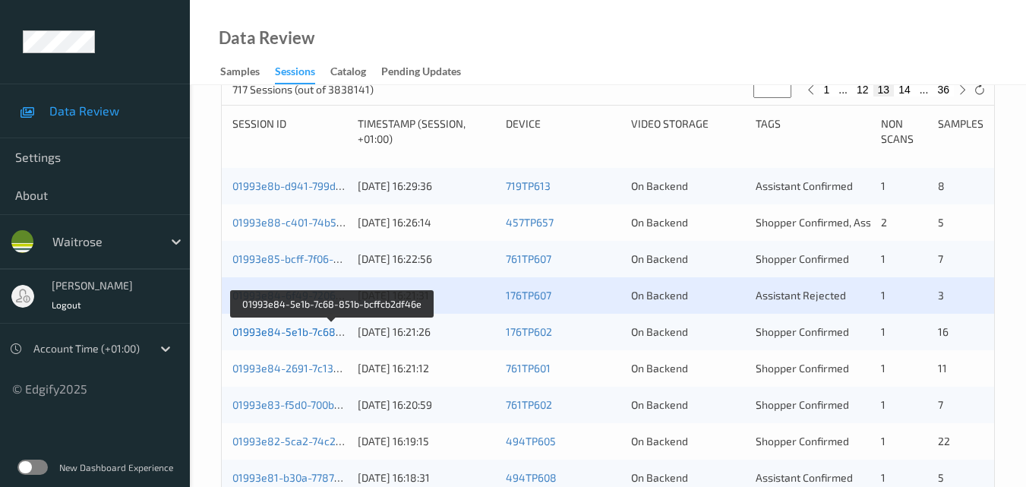
click at [301, 331] on link "01993e84-5e1b-7c68-851b-bcffcb2df46e" at bounding box center [332, 331] width 201 height 13
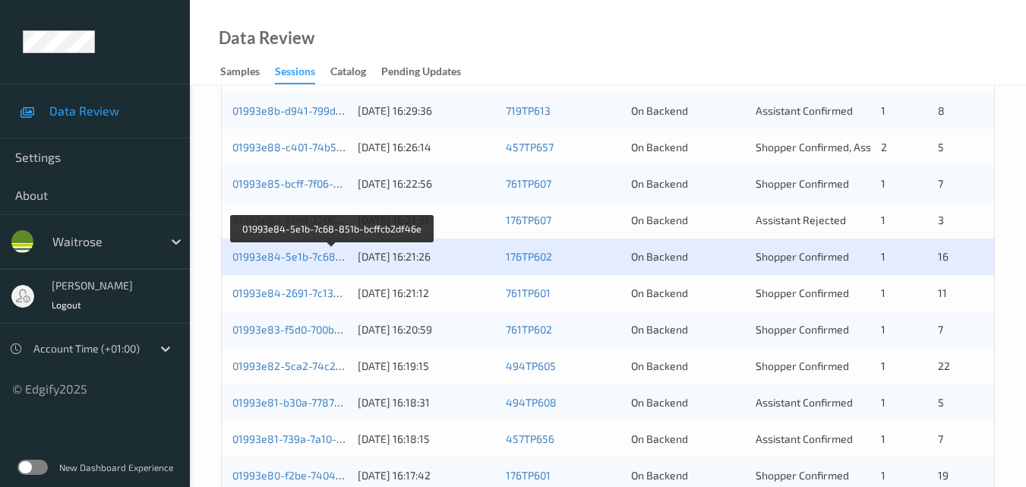
scroll to position [380, 0]
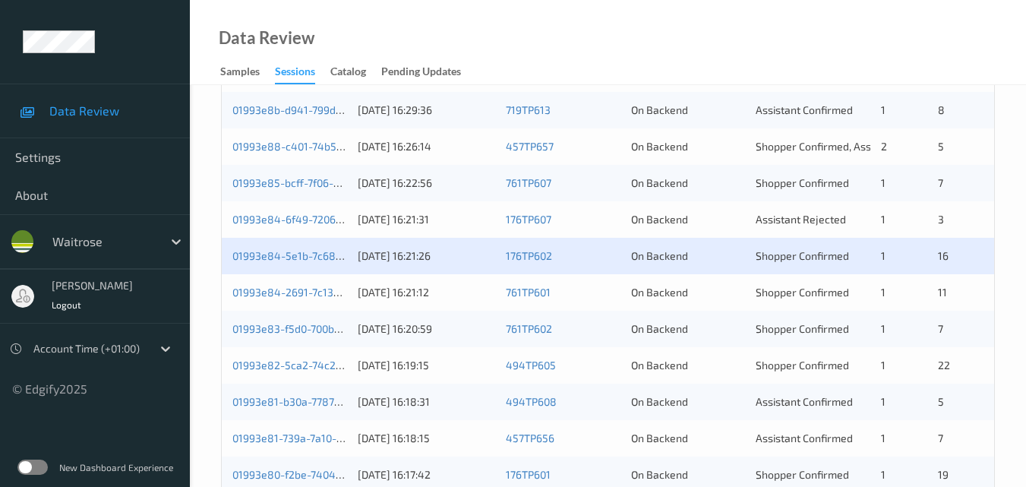
click at [268, 281] on div "01993e84-2691-7c13-b4e6-cc2f0f34bb76 12/09/2025 16:21:12 761TP601 On Backend Sh…" at bounding box center [608, 292] width 773 height 36
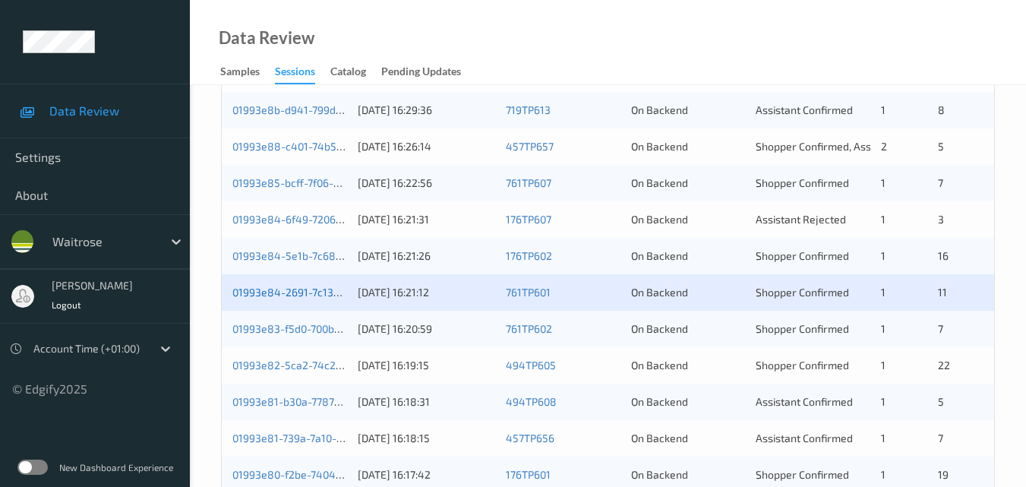
click at [295, 288] on link "01993e84-2691-7c13-b4e6-cc2f0f34bb76" at bounding box center [333, 292] width 202 height 13
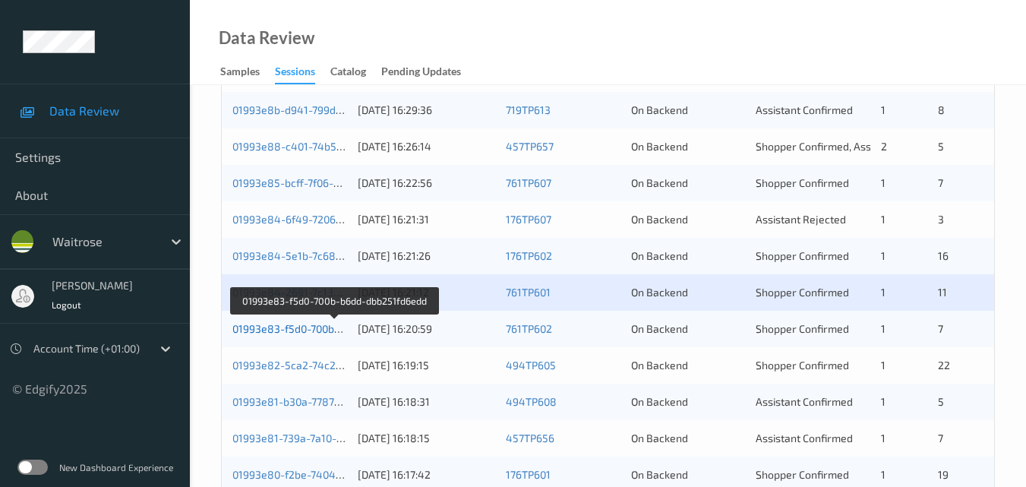
click at [287, 325] on link "01993e83-f5d0-700b-b6dd-dbb251fd6edd" at bounding box center [334, 328] width 204 height 13
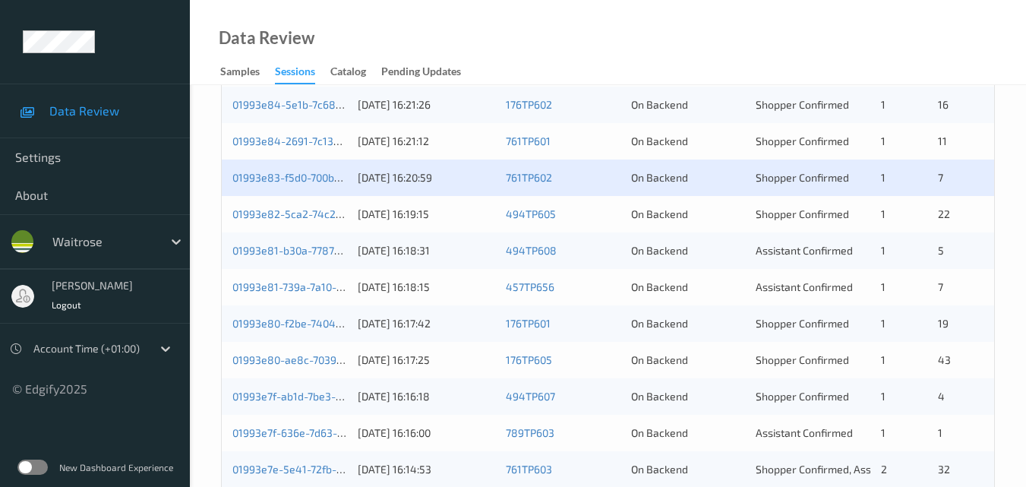
scroll to position [532, 0]
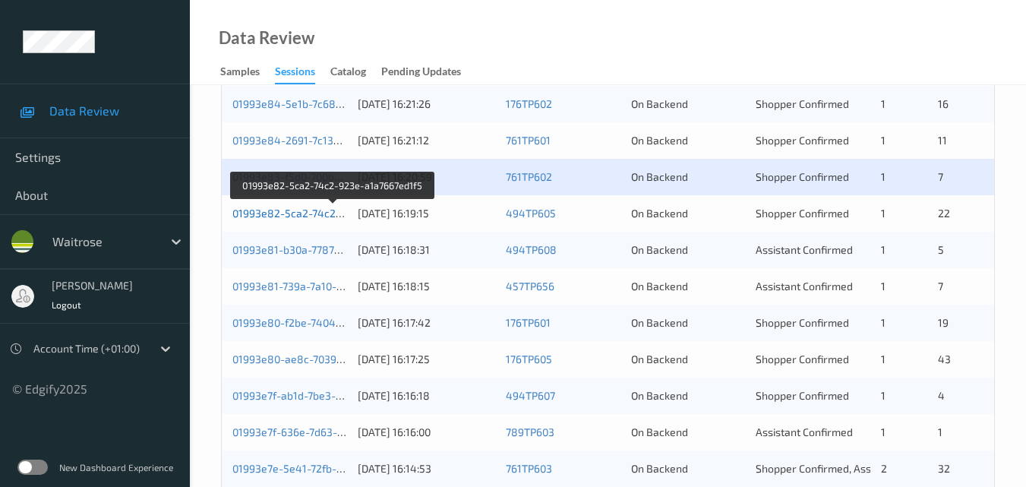
click at [318, 212] on link "01993e82-5ca2-74c2-923e-a1a7667ed1f5" at bounding box center [333, 213] width 203 height 13
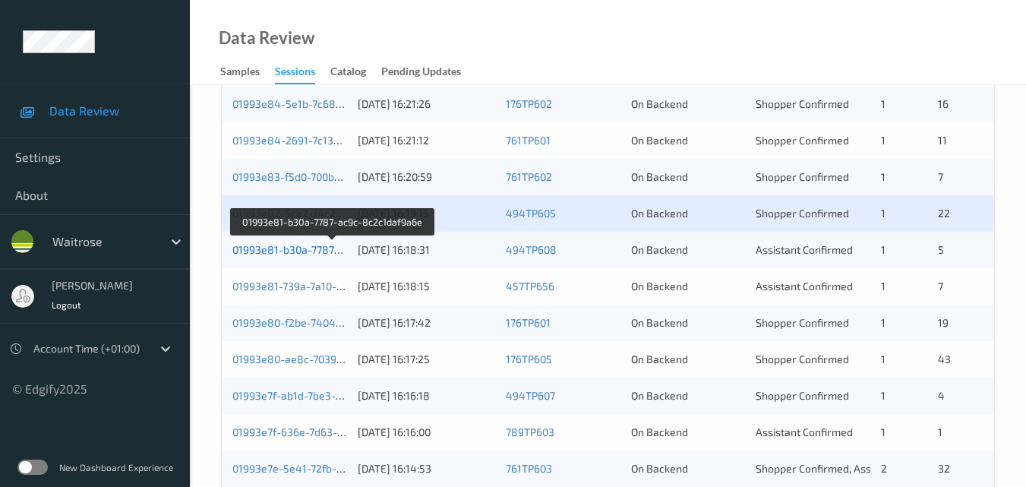
click at [317, 248] on link "01993e81-b30a-7787-ac9c-8c2c1daf9a6e" at bounding box center [333, 249] width 202 height 13
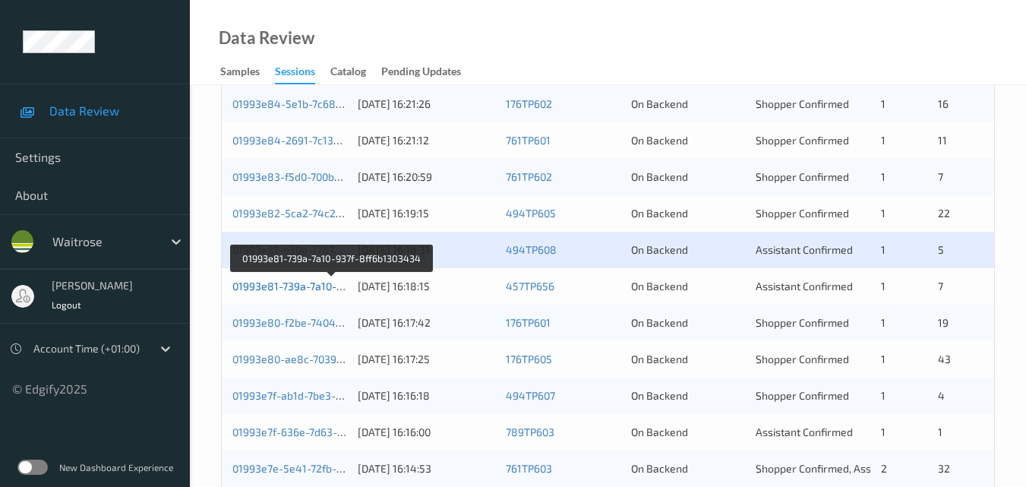
click at [287, 280] on link "01993e81-739a-7a10-937f-8ff6b1303434" at bounding box center [331, 286] width 199 height 13
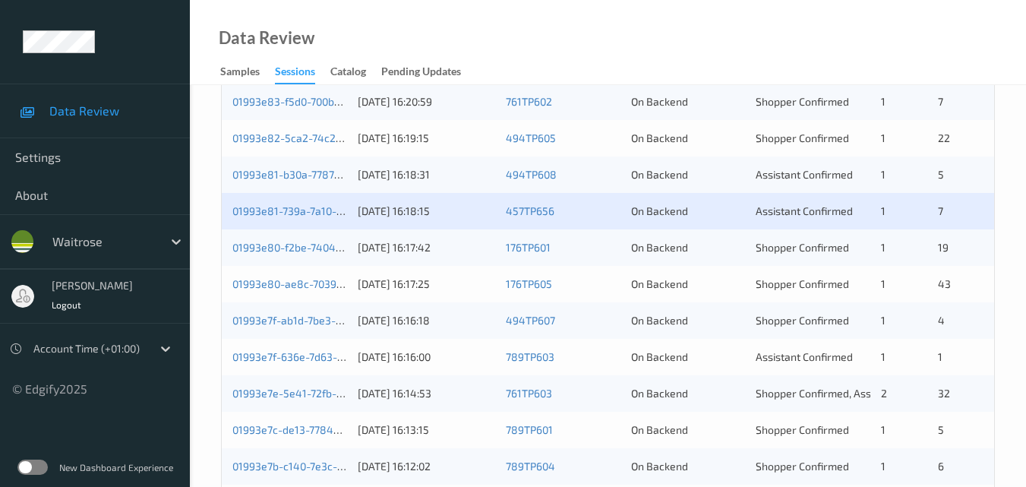
scroll to position [608, 0]
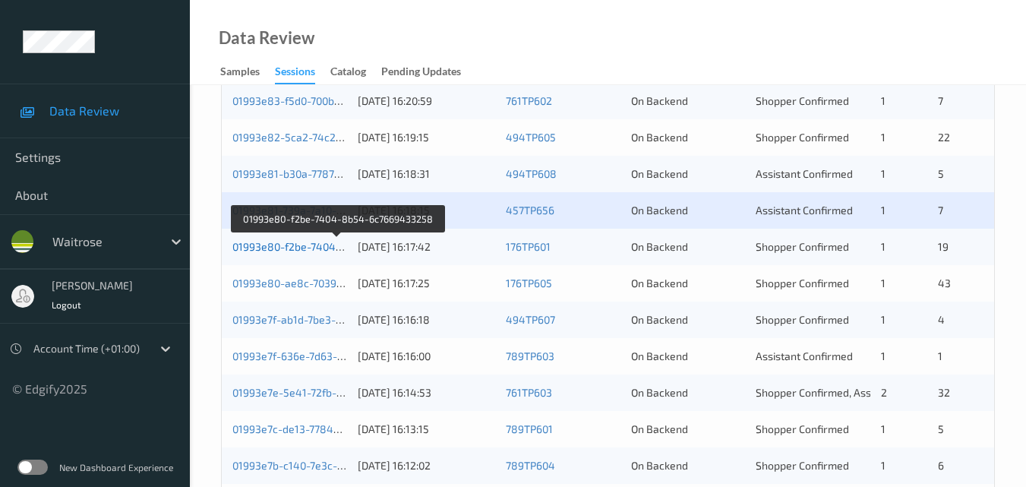
click at [297, 250] on link "01993e80-f2be-7404-8b54-6c7669433258" at bounding box center [337, 246] width 211 height 13
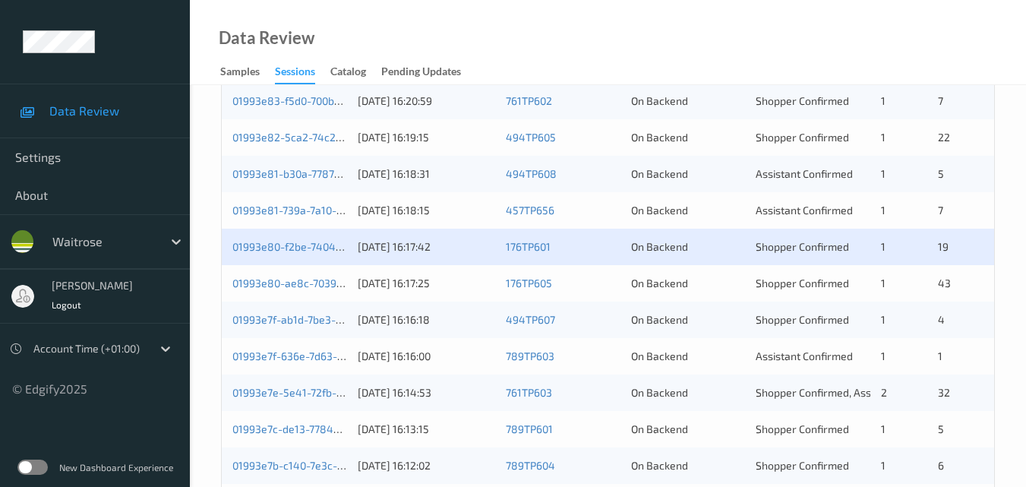
scroll to position [760, 0]
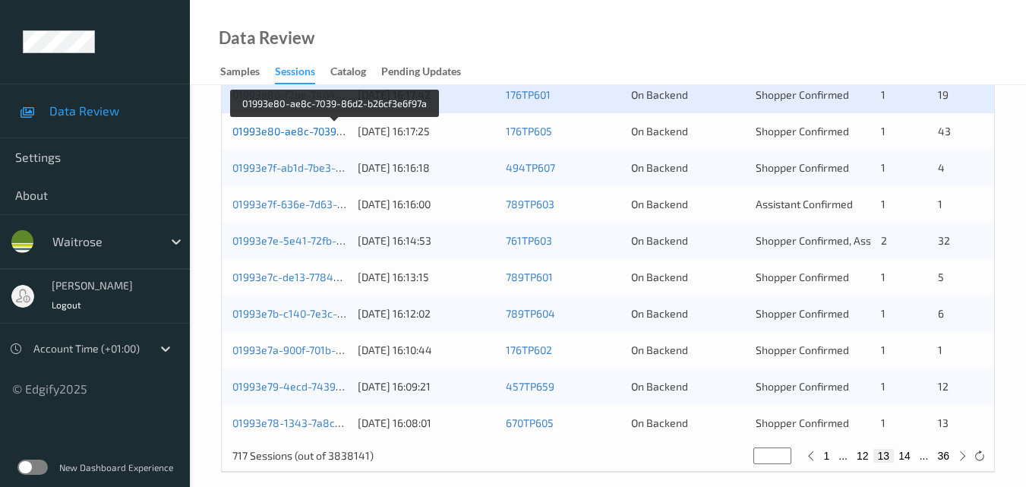
click at [305, 135] on link "01993e80-ae8c-7039-86d2-b26cf3e6f97a" at bounding box center [334, 131] width 205 height 13
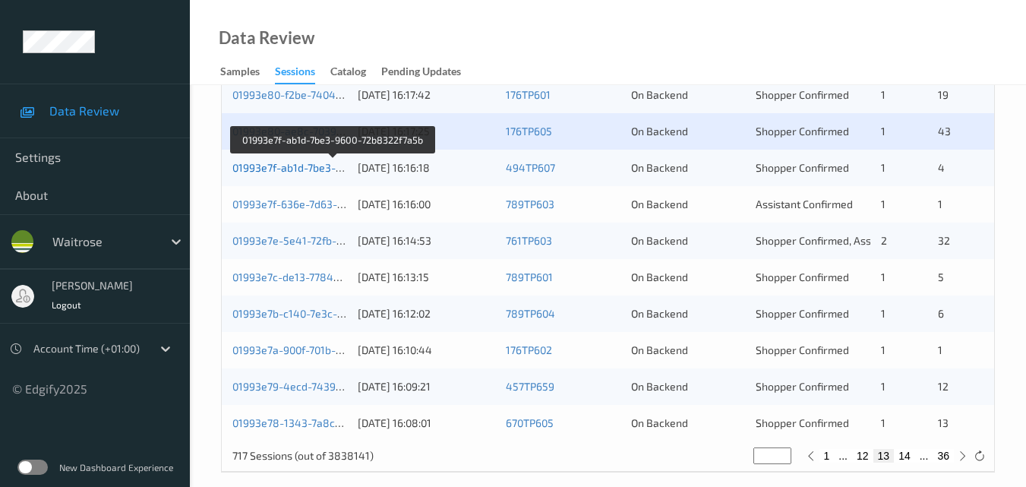
click at [282, 164] on link "01993e7f-ab1d-7be3-9600-72b8322f7a5b" at bounding box center [332, 167] width 201 height 13
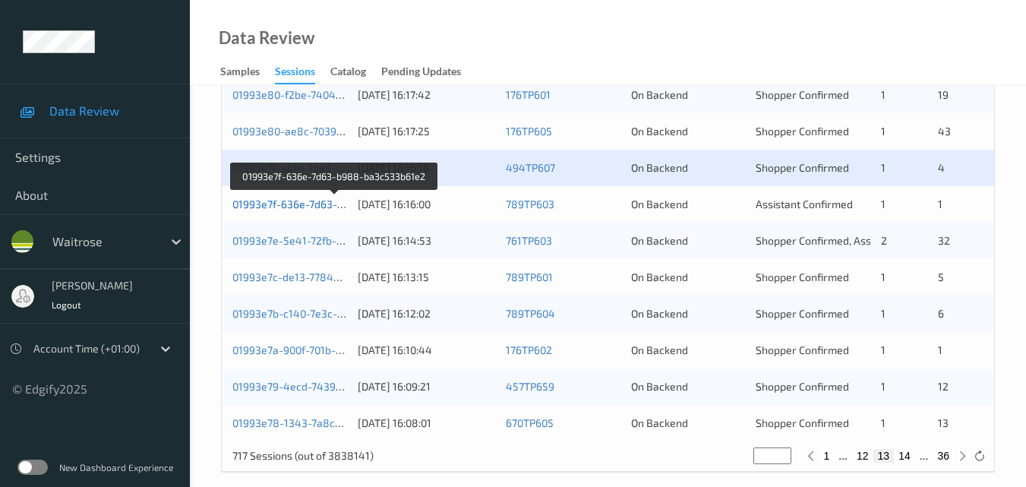
click at [291, 204] on link "01993e7f-636e-7d63-b988-ba3c533b61e2" at bounding box center [335, 204] width 206 height 13
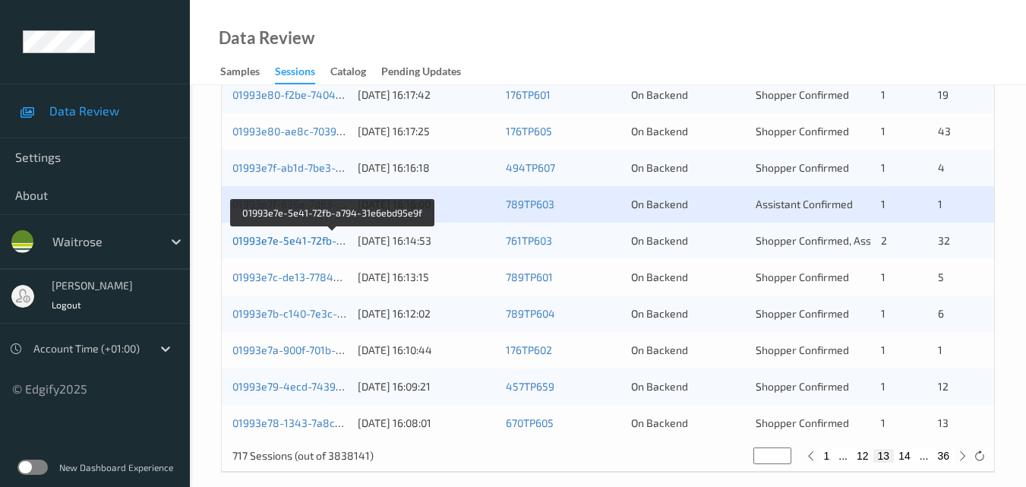
click at [313, 235] on link "01993e7e-5e41-72fb-a794-31e6ebd95e9f" at bounding box center [333, 240] width 202 height 13
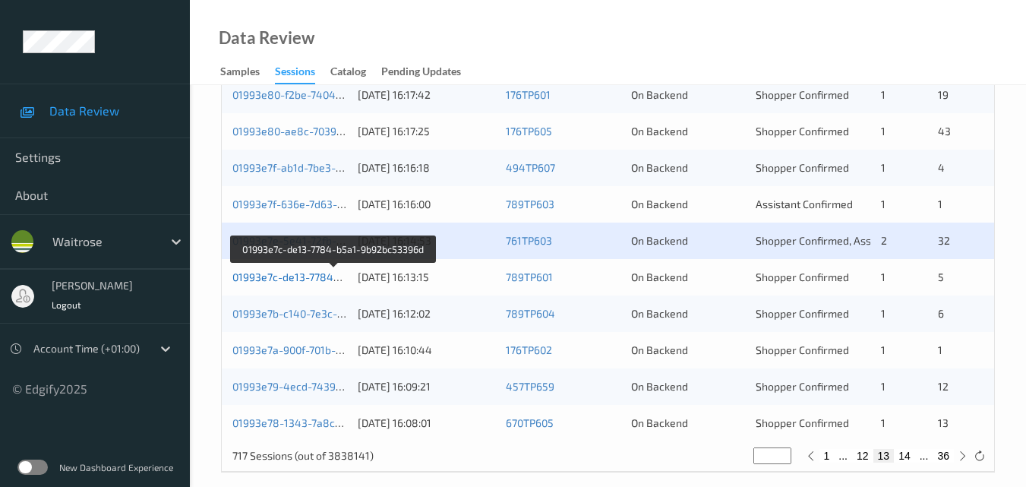
click at [278, 279] on link "01993e7c-de13-7784-b5a1-9b92bc53396d" at bounding box center [334, 276] width 205 height 13
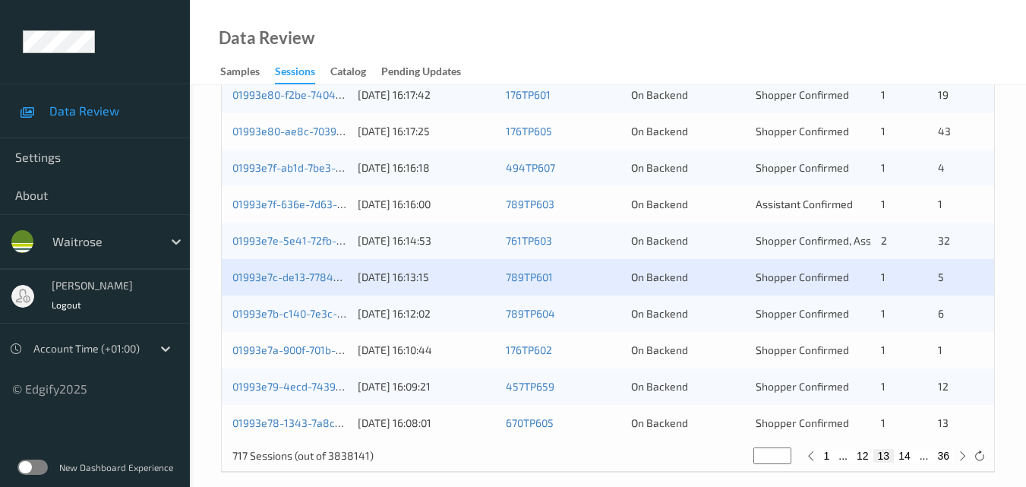
click at [290, 303] on div "01993e7b-c140-7e3c-b523-8b6e0de9dc4f 12/09/2025 16:12:02 789TP604 On Backend Sh…" at bounding box center [608, 313] width 773 height 36
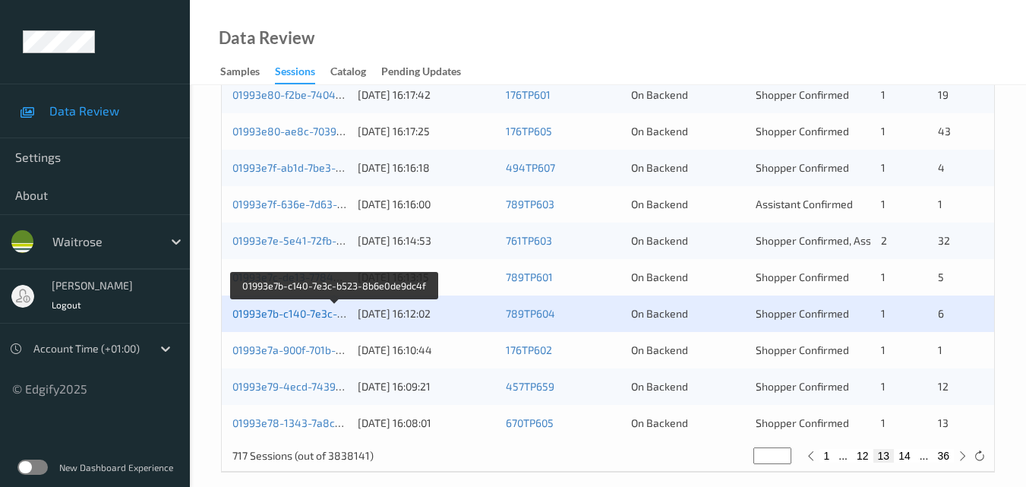
click at [312, 311] on link "01993e7b-c140-7e3c-b523-8b6e0de9dc4f" at bounding box center [334, 313] width 205 height 13
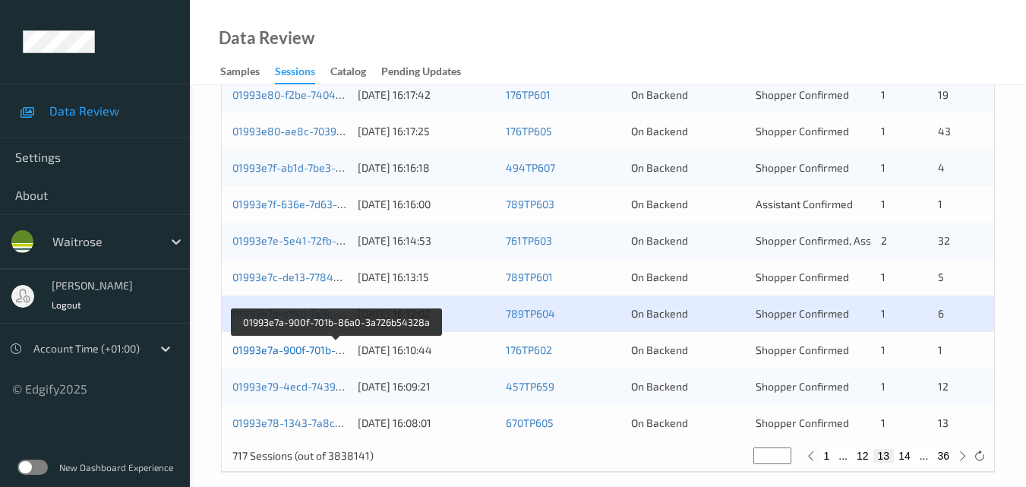
click at [303, 351] on link "01993e7a-900f-701b-86a0-3a726b54328a" at bounding box center [335, 349] width 207 height 13
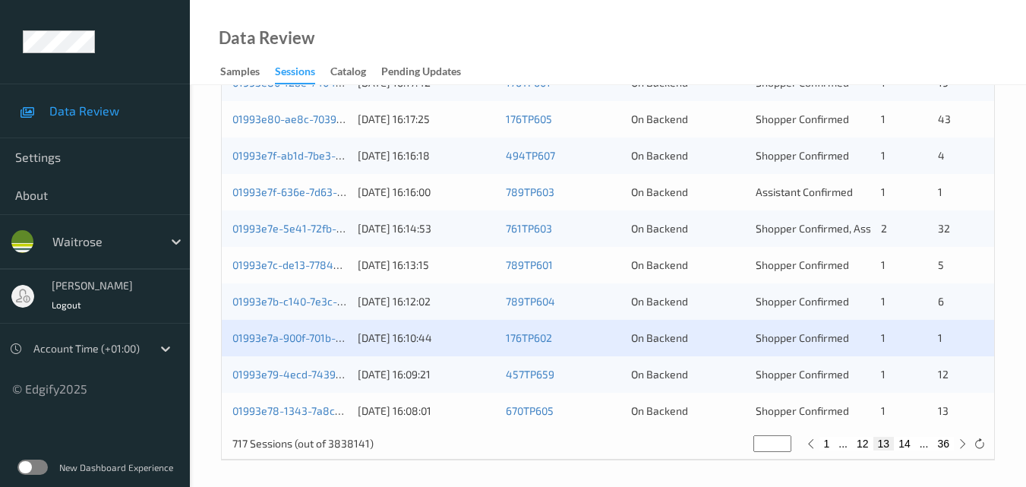
scroll to position [776, 0]
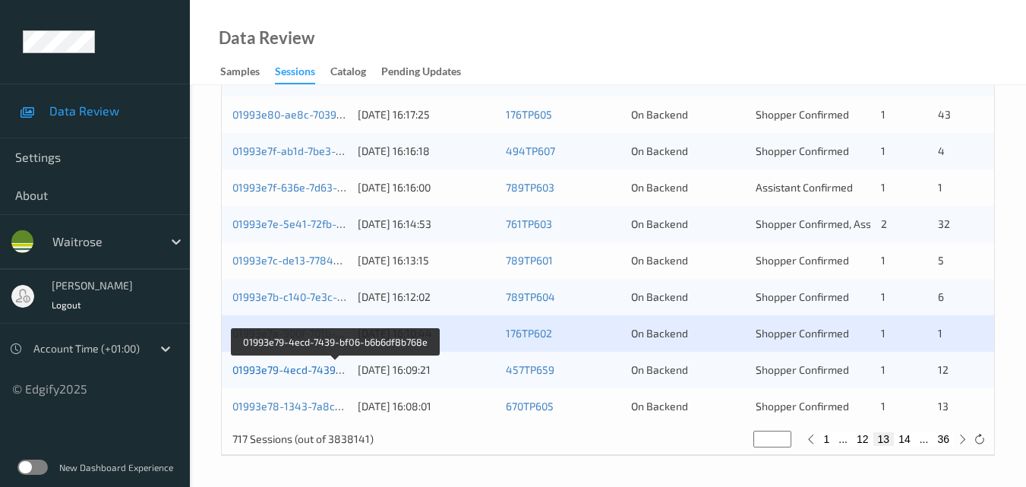
click at [299, 365] on link "01993e79-4ecd-7439-bf06-b6b6df8b768e" at bounding box center [335, 369] width 206 height 13
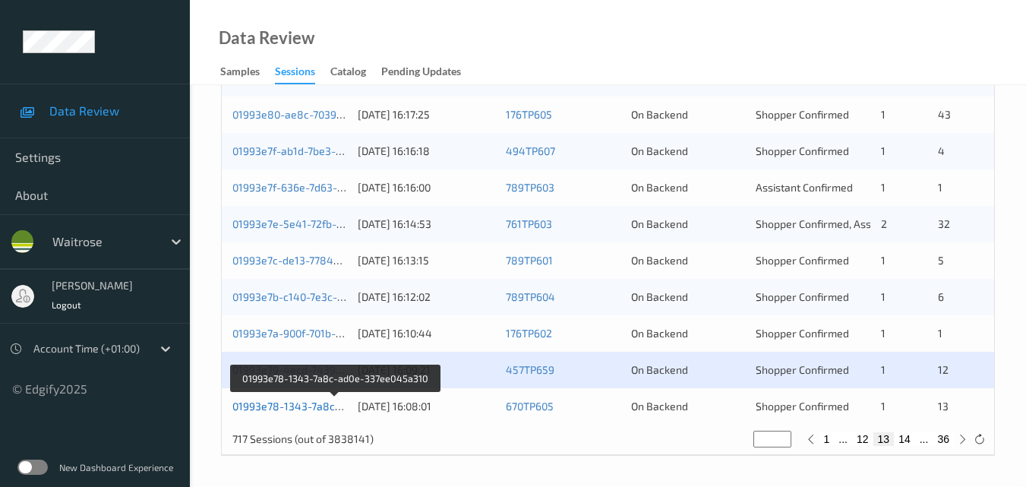
click at [301, 404] on link "01993e78-1343-7a8c-ad0e-337ee045a310" at bounding box center [335, 406] width 207 height 13
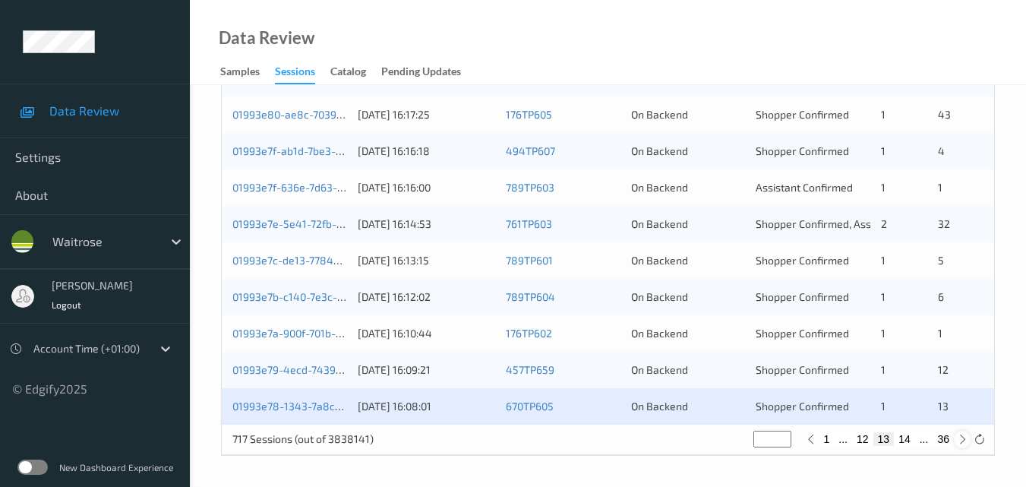
click at [962, 441] on icon at bounding box center [962, 439] width 11 height 11
type input "**"
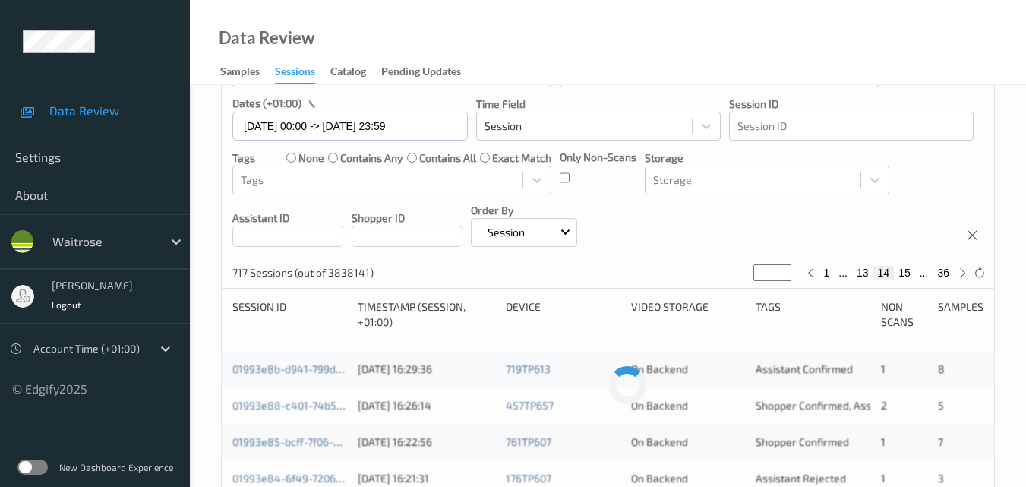
scroll to position [152, 0]
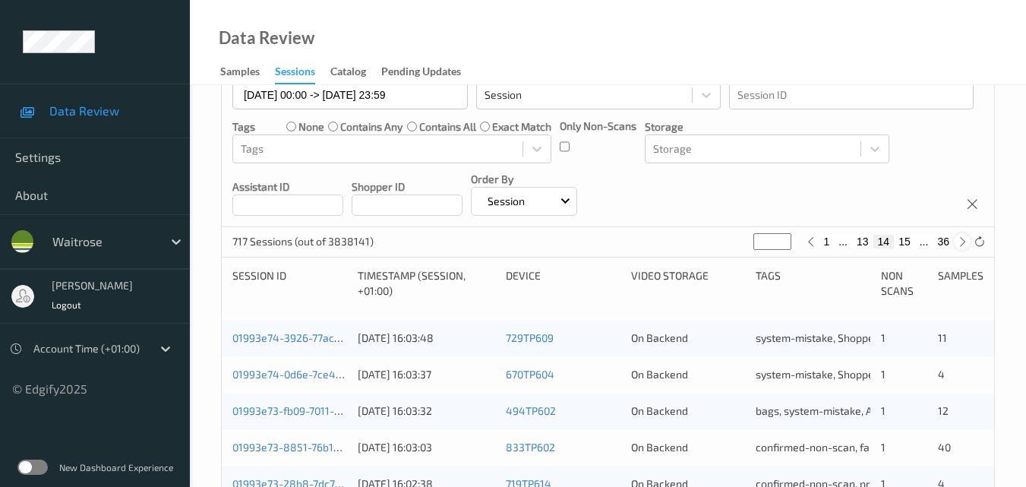
click at [961, 242] on icon at bounding box center [962, 241] width 11 height 11
type input "**"
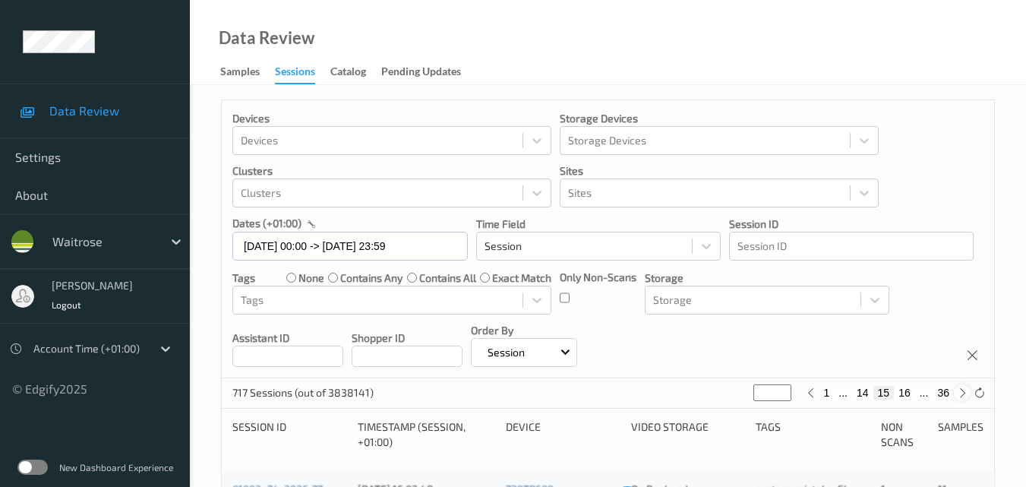
scroll to position [0, 0]
click at [963, 396] on icon at bounding box center [962, 393] width 11 height 11
type input "**"
click at [963, 396] on icon at bounding box center [962, 393] width 11 height 11
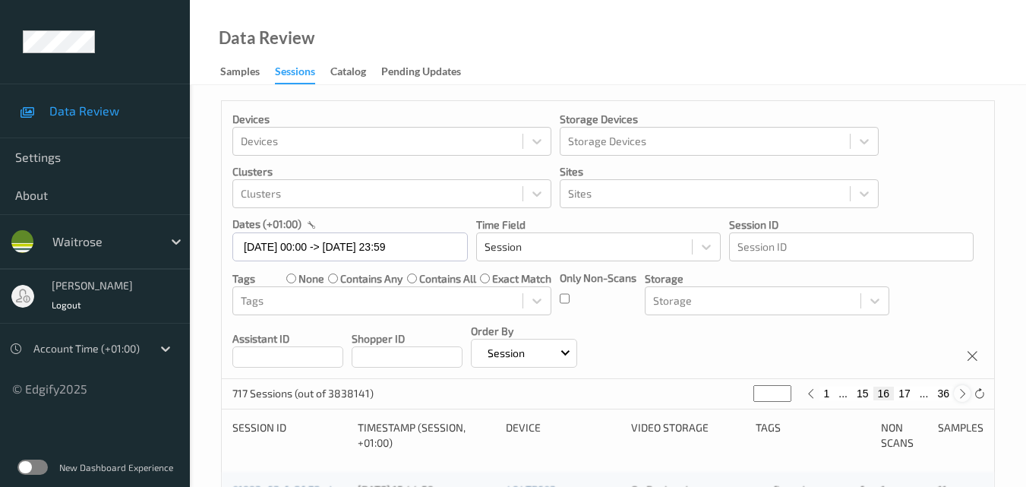
type input "**"
click at [963, 396] on icon at bounding box center [962, 393] width 11 height 11
type input "**"
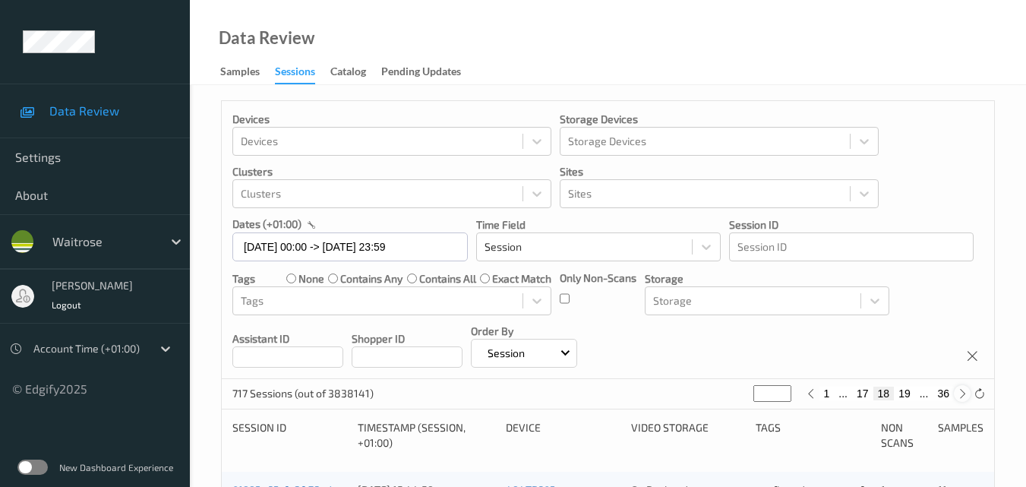
click at [963, 396] on icon at bounding box center [962, 393] width 11 height 11
type input "**"
click at [963, 396] on icon at bounding box center [962, 393] width 11 height 11
type input "**"
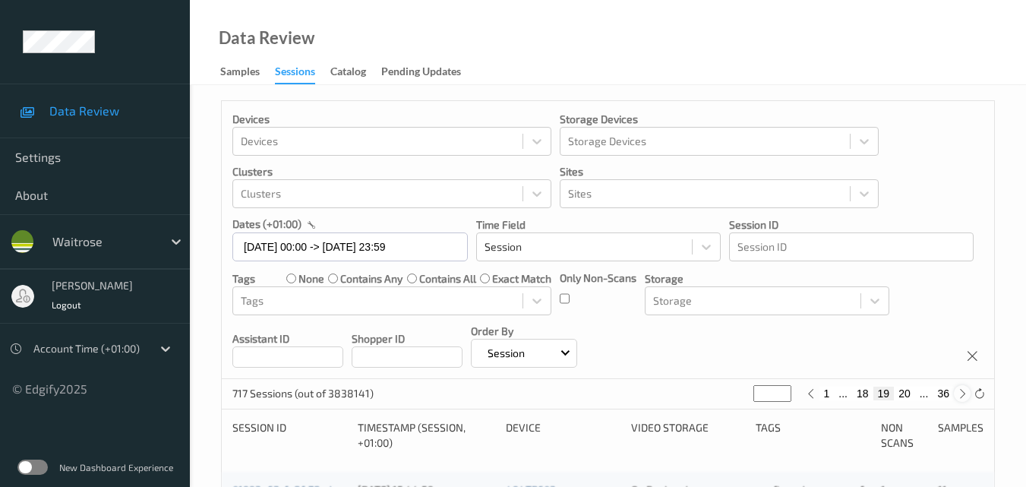
type input "**"
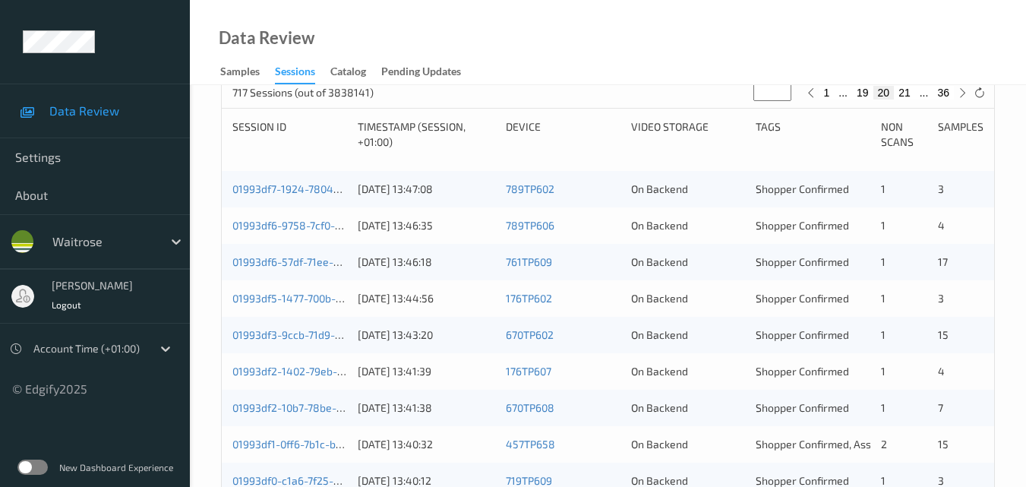
scroll to position [304, 0]
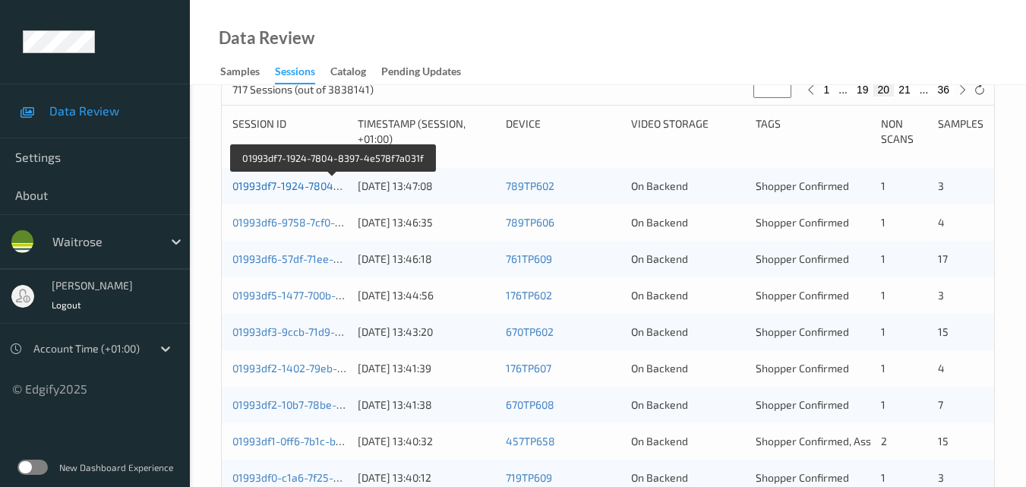
click at [299, 185] on link "01993df7-1924-7804-8397-4e578f7a031f" at bounding box center [332, 185] width 201 height 13
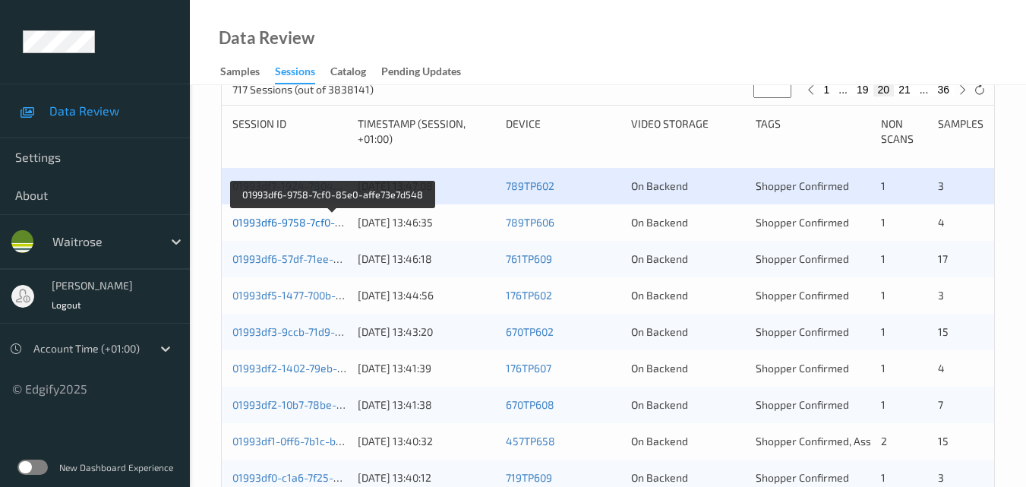
click at [304, 216] on link "01993df6-9758-7cf0-85e0-affe73e7d548" at bounding box center [332, 222] width 201 height 13
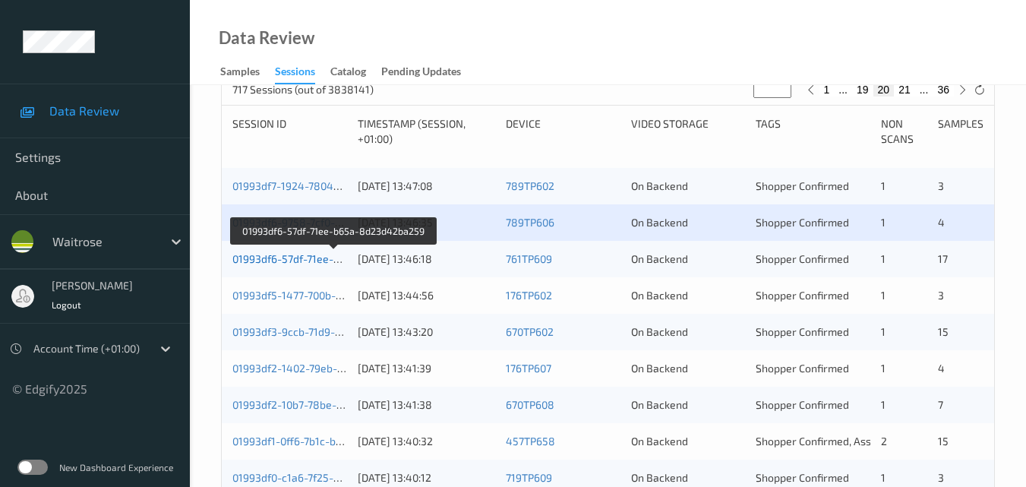
click at [291, 254] on link "01993df6-57df-71ee-b65a-8d23d42ba259" at bounding box center [334, 258] width 204 height 13
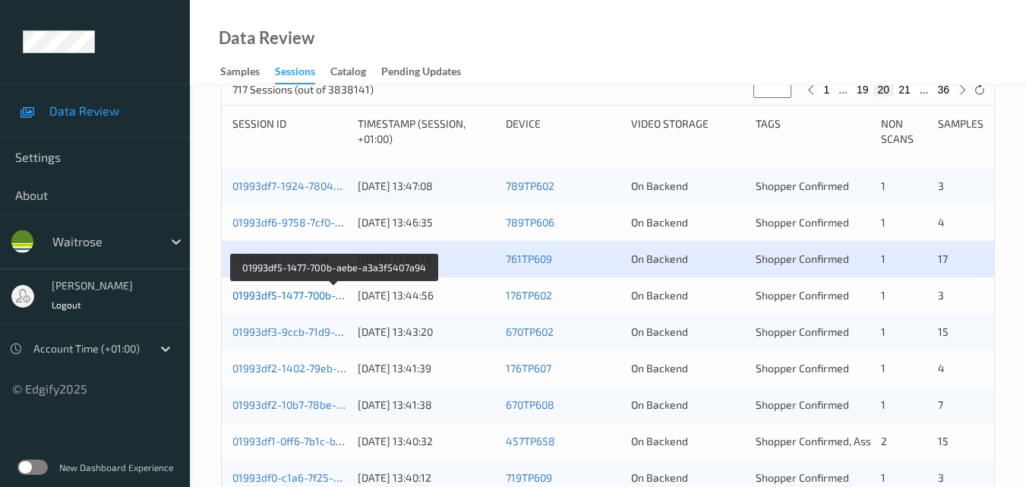
click at [292, 292] on link "01993df5-1477-700b-aebe-a3a3f5407a94" at bounding box center [334, 295] width 204 height 13
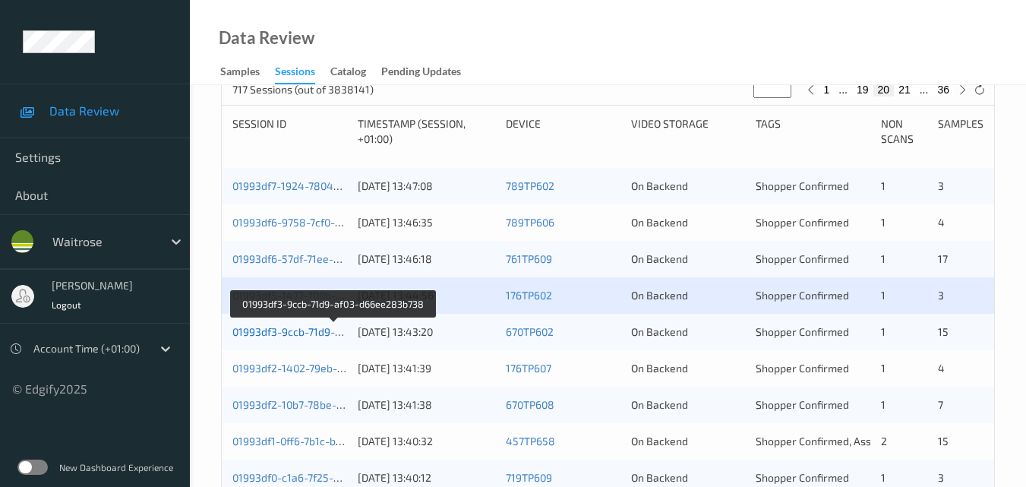
click at [300, 337] on link "01993df3-9ccb-71d9-af03-d66ee283b738" at bounding box center [333, 331] width 203 height 13
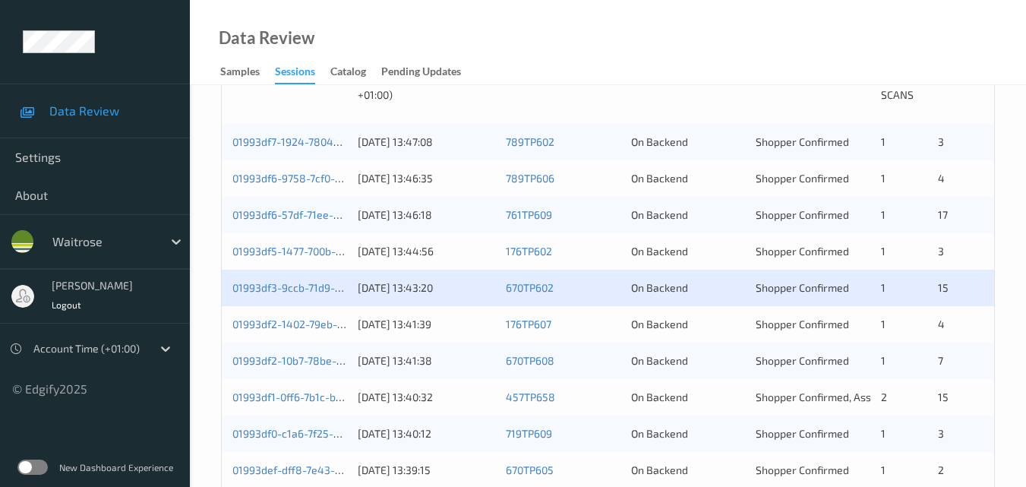
scroll to position [380, 0]
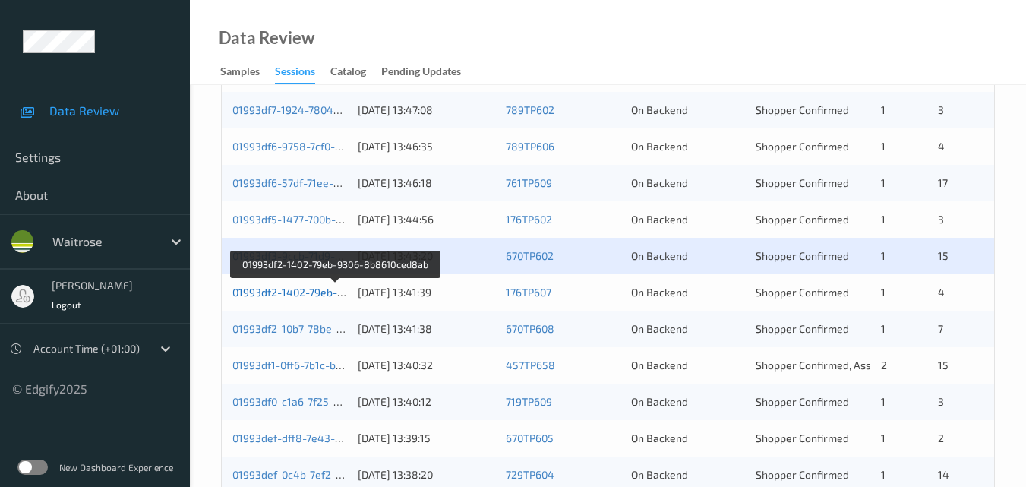
click at [305, 289] on link "01993df2-1402-79eb-9306-8b8610ced8ab" at bounding box center [335, 292] width 207 height 13
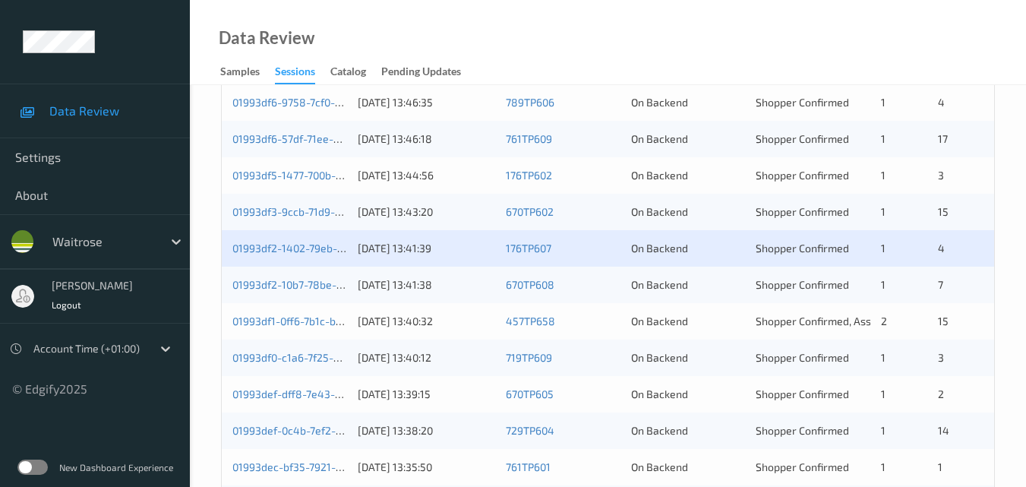
scroll to position [456, 0]
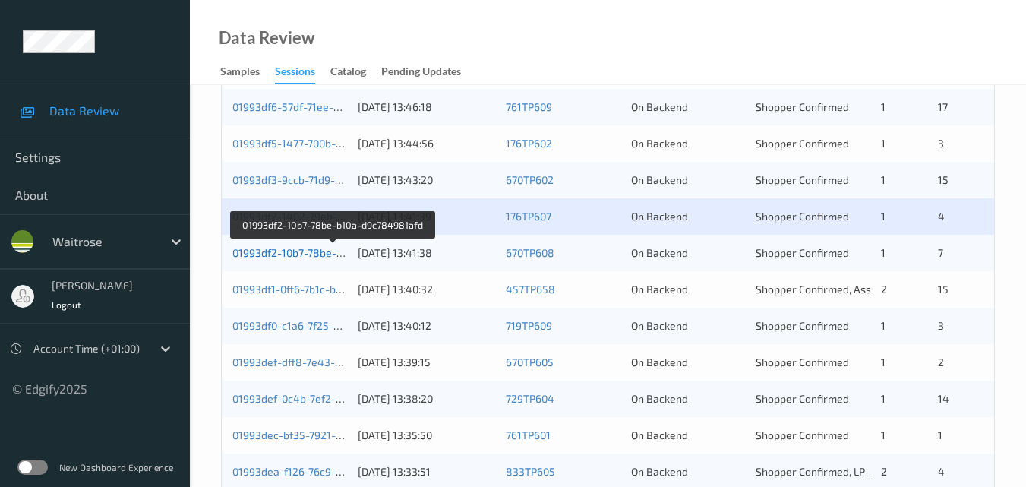
click at [310, 248] on link "01993df2-10b7-78be-b10a-d9c784981afd" at bounding box center [332, 252] width 201 height 13
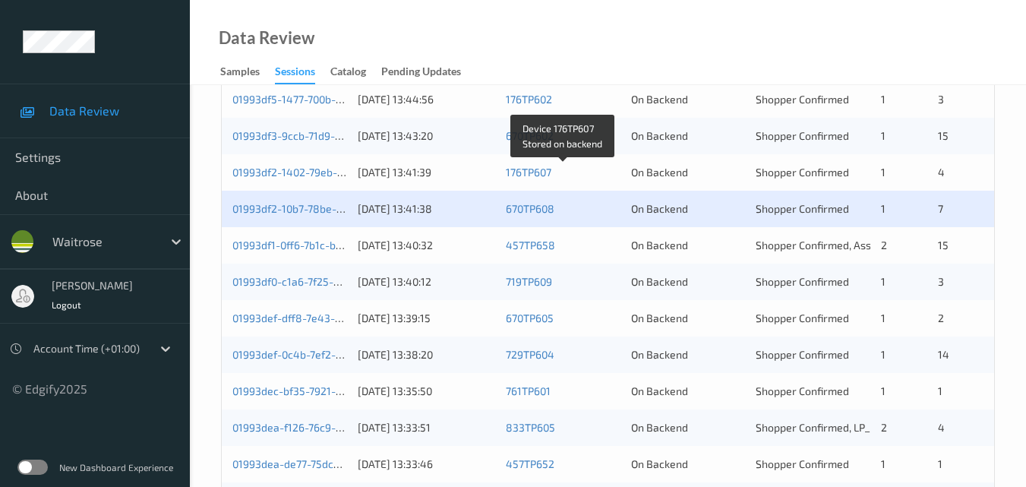
scroll to position [532, 0]
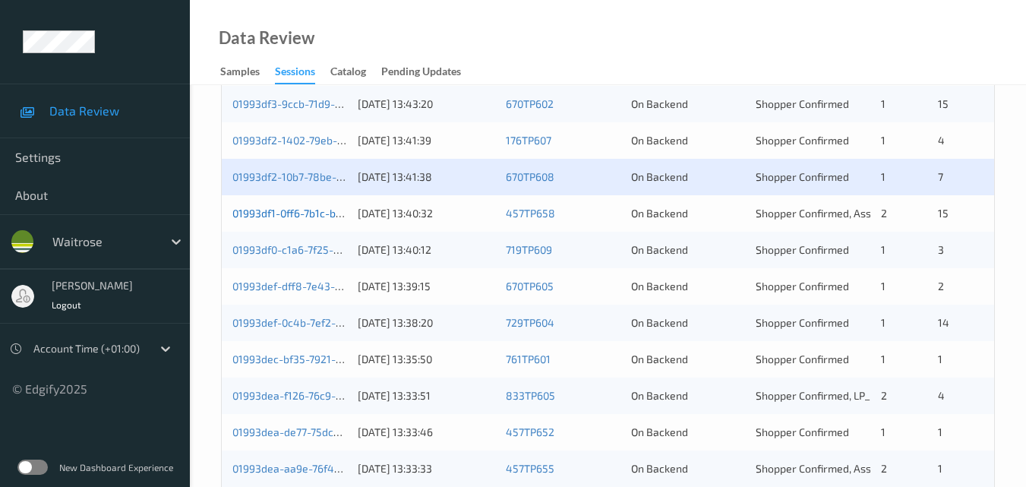
click at [308, 216] on link "01993df1-0ff6-7b1c-b193-28efc650a436" at bounding box center [330, 213] width 196 height 13
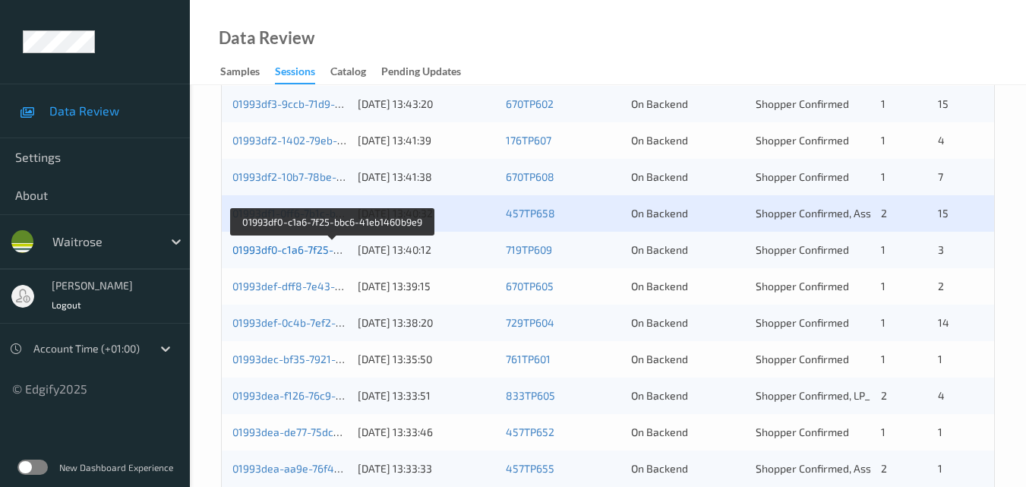
click at [276, 243] on link "01993df0-c1a6-7f25-bbc6-41eb1460b9e9" at bounding box center [332, 249] width 201 height 13
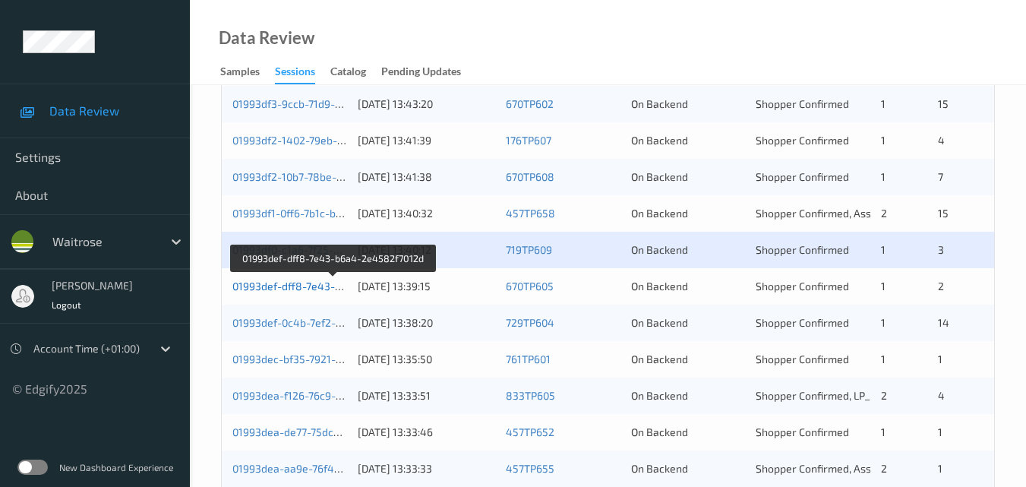
click at [326, 285] on link "01993def-dff8-7e43-b6a4-2e4582f7012d" at bounding box center [333, 286] width 202 height 13
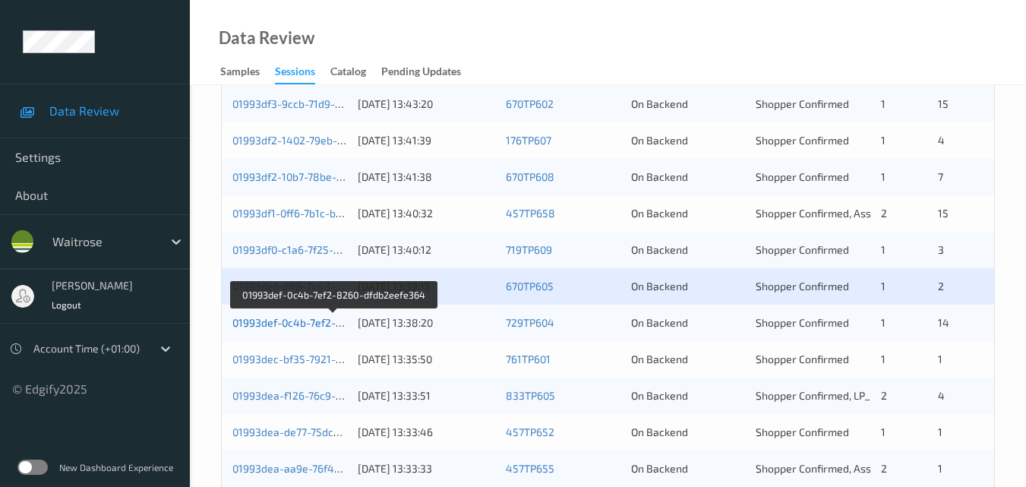
click at [302, 318] on link "01993def-0c4b-7ef2-8260-dfdb2eefe364" at bounding box center [333, 322] width 202 height 13
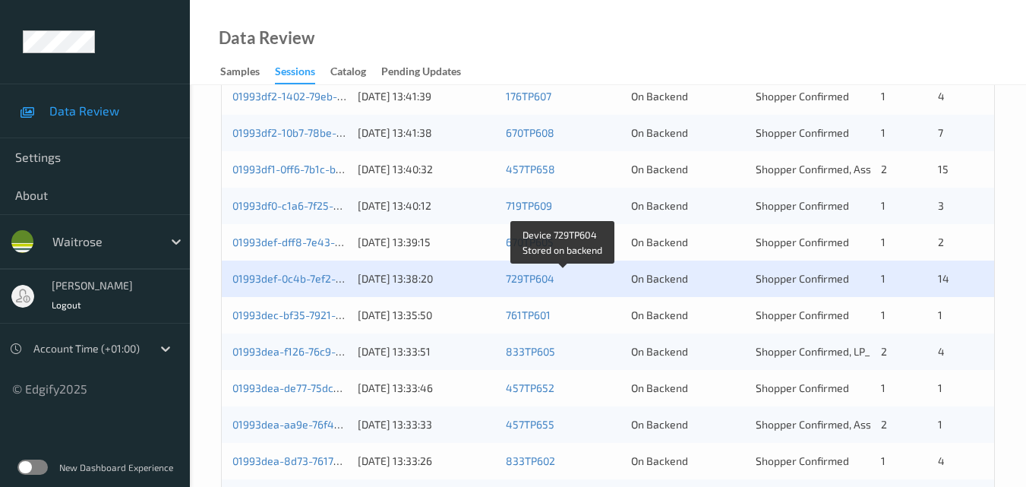
scroll to position [608, 0]
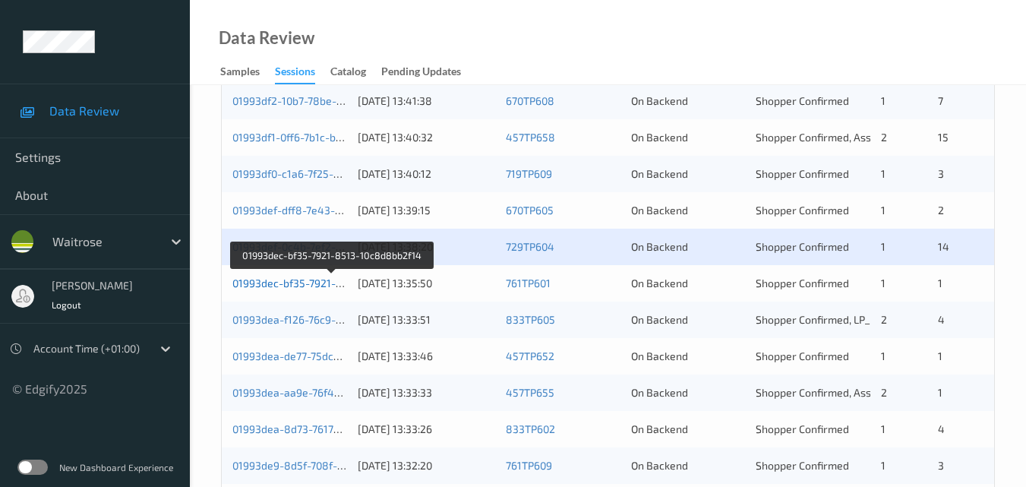
click at [291, 286] on link "01993dec-bf35-7921-8513-10c8d8bb2f14" at bounding box center [332, 283] width 201 height 13
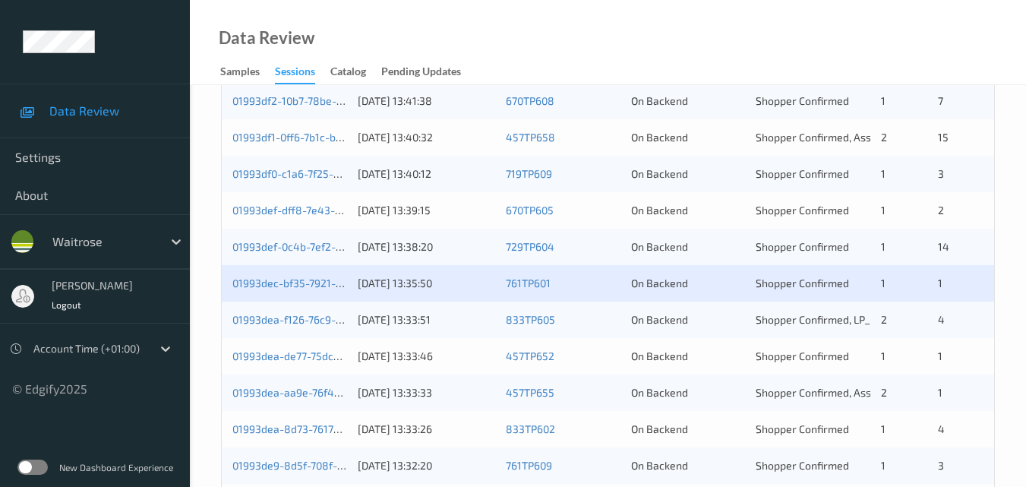
scroll to position [684, 0]
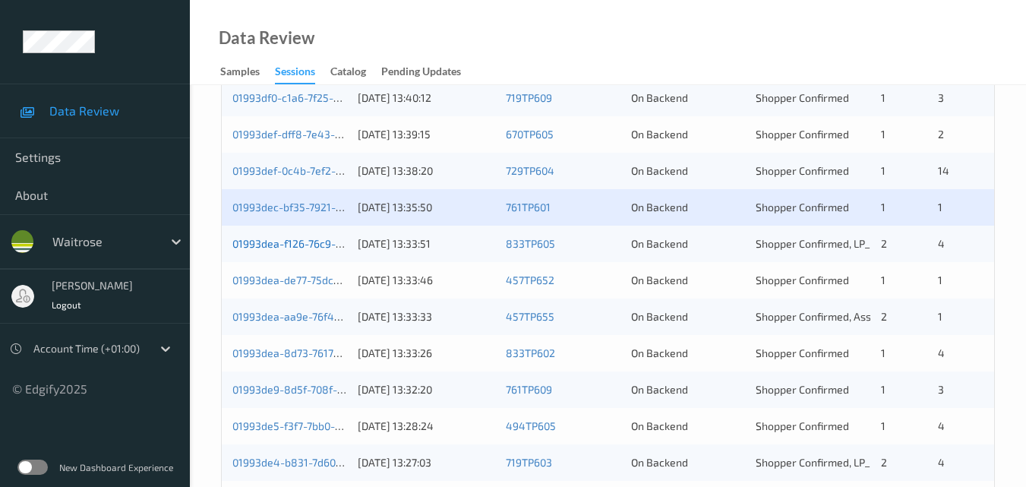
click at [290, 238] on link "01993dea-f126-76c9-bb14-b825c761e961" at bounding box center [332, 243] width 201 height 13
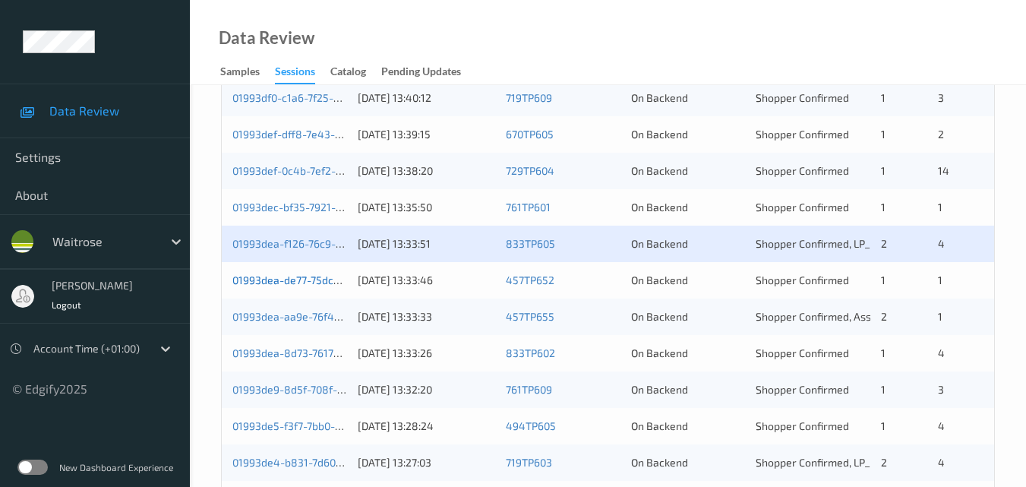
click at [311, 280] on link "01993dea-de77-75dc-bc30-15b8f9166372" at bounding box center [332, 279] width 201 height 13
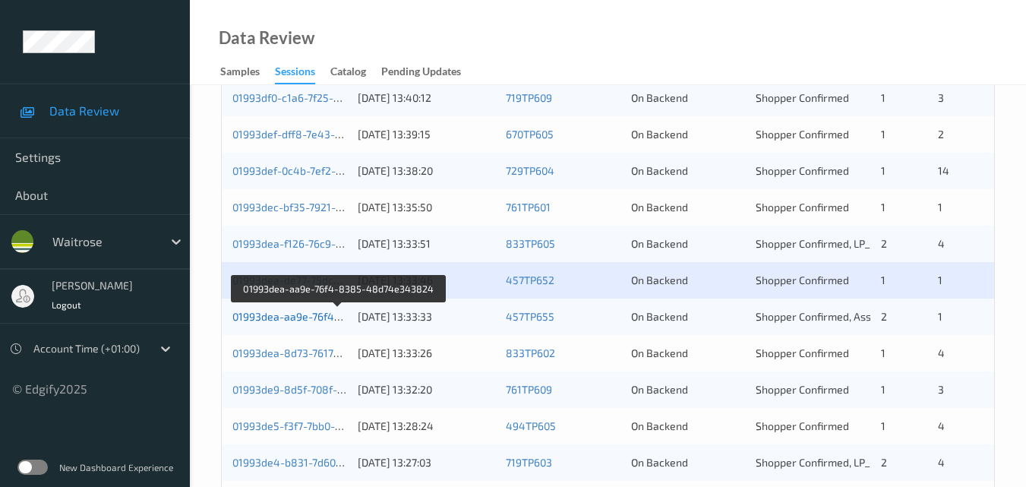
click at [286, 315] on link "01993dea-aa9e-76f4-8385-48d74e343824" at bounding box center [338, 316] width 213 height 13
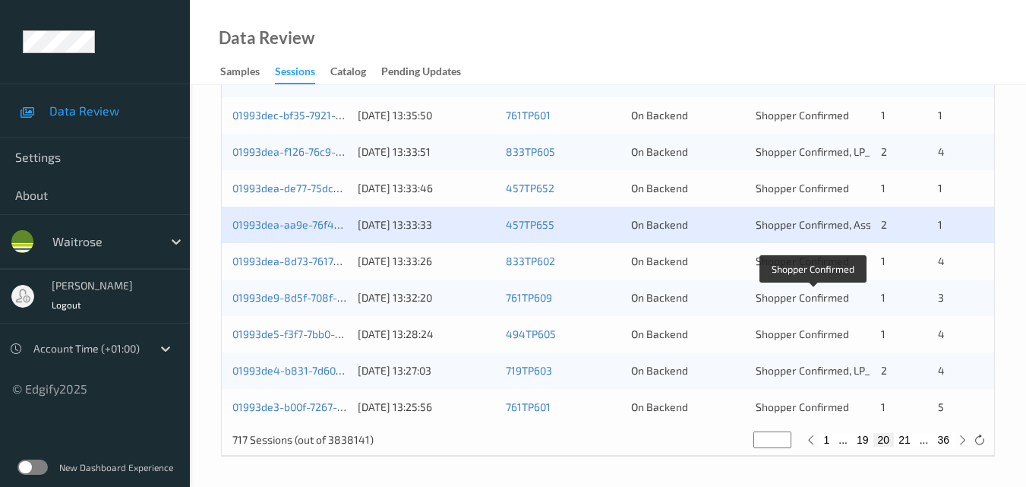
scroll to position [776, 0]
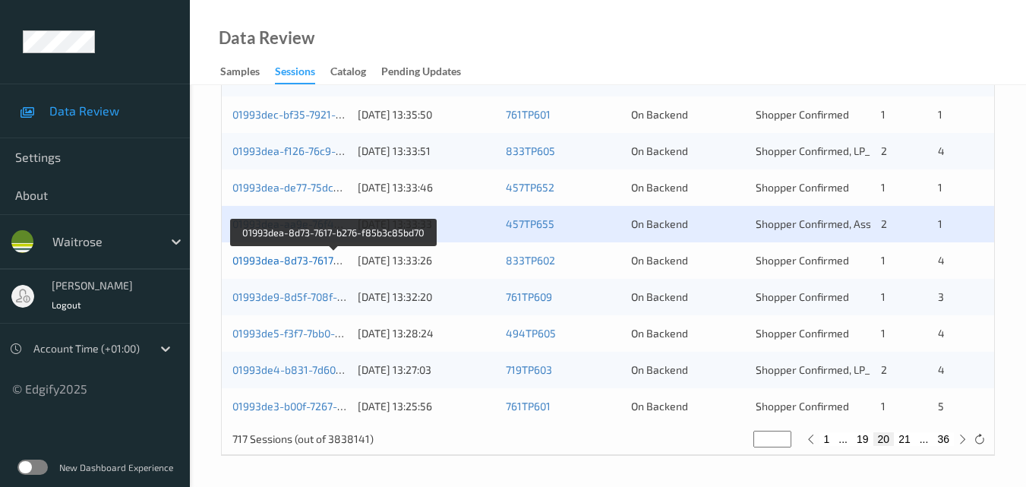
click at [315, 255] on link "01993dea-8d73-7617-b276-f85b3c85bd70" at bounding box center [334, 260] width 204 height 13
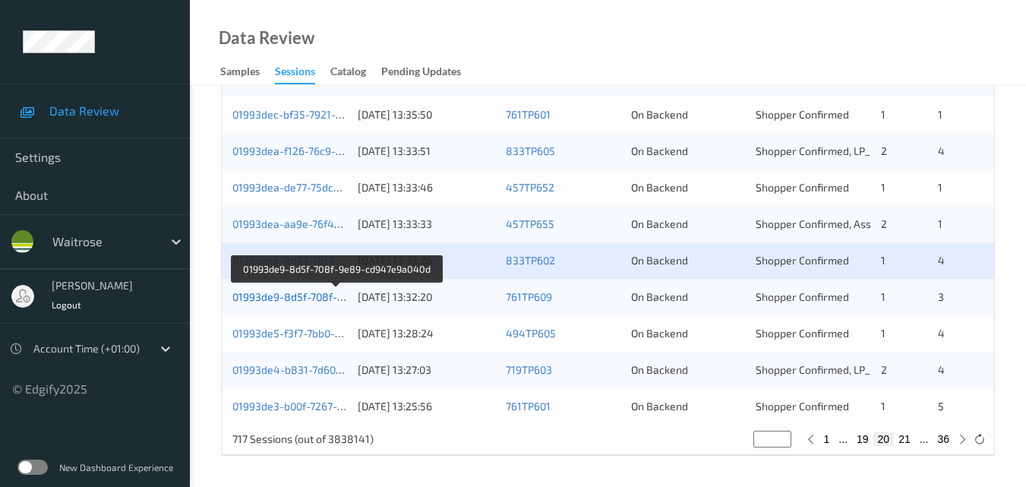
click at [291, 295] on link "01993de9-8d5f-708f-9e89-cd947e9a040d" at bounding box center [335, 296] width 207 height 13
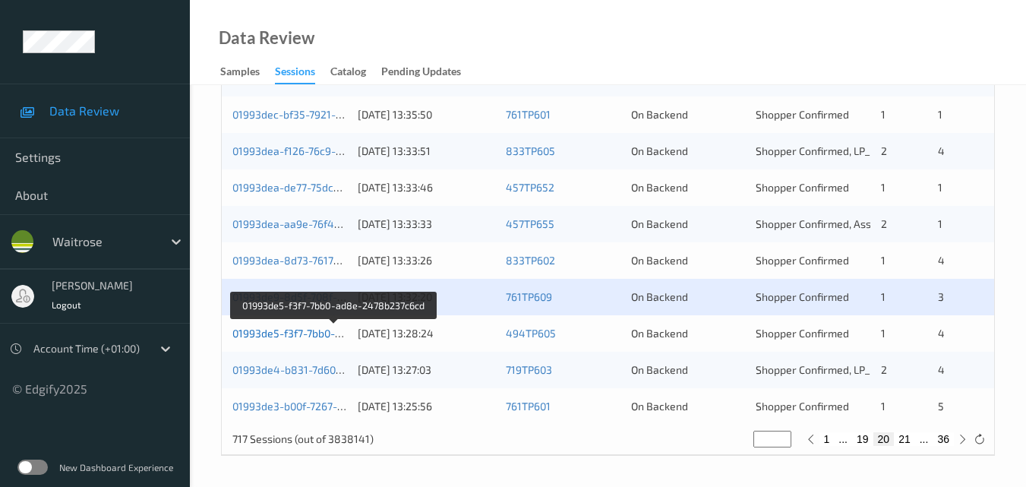
click at [299, 332] on link "01993de5-f3f7-7bb0-ad8e-2478b237c6cd" at bounding box center [334, 333] width 204 height 13
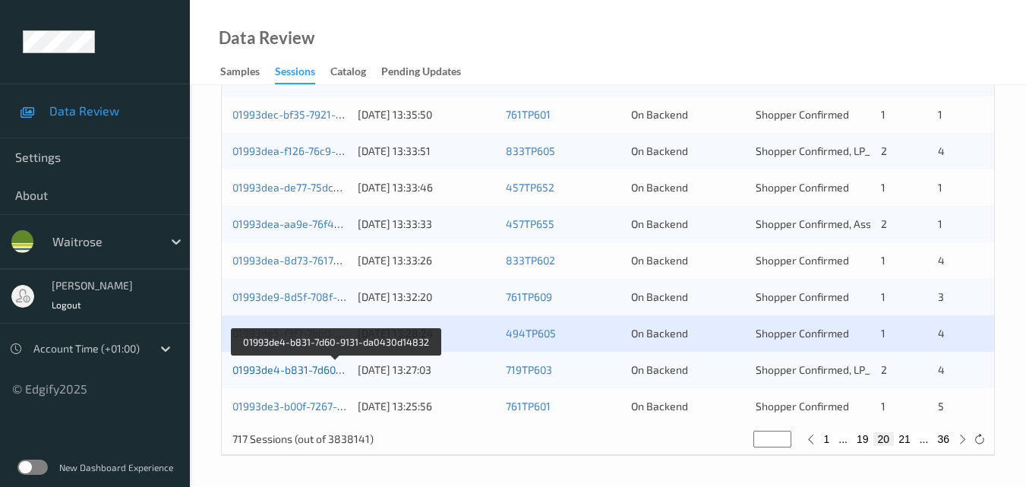
click at [315, 365] on link "01993de4-b831-7d60-9131-da0430d14832" at bounding box center [335, 369] width 207 height 13
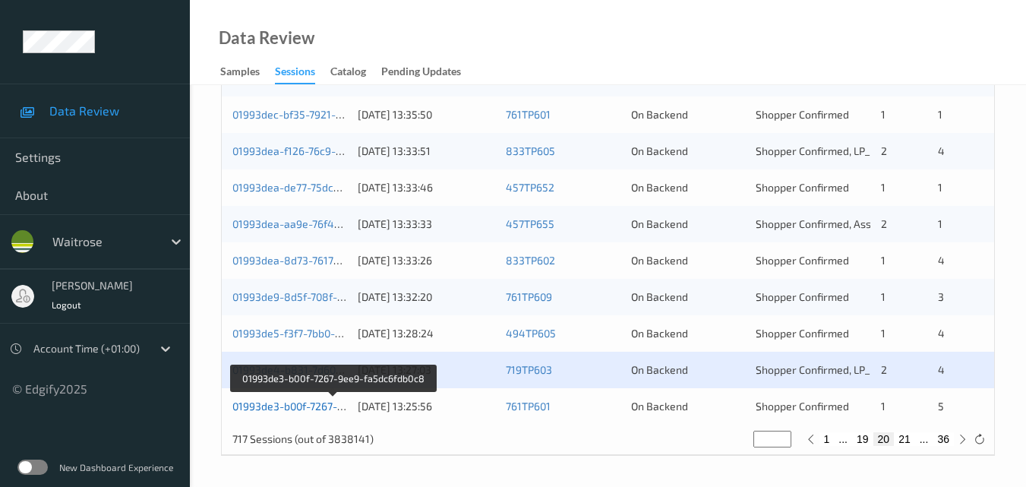
click at [308, 407] on link "01993de3-b00f-7267-9ee9-fa5dc6fdb0c8" at bounding box center [332, 406] width 201 height 13
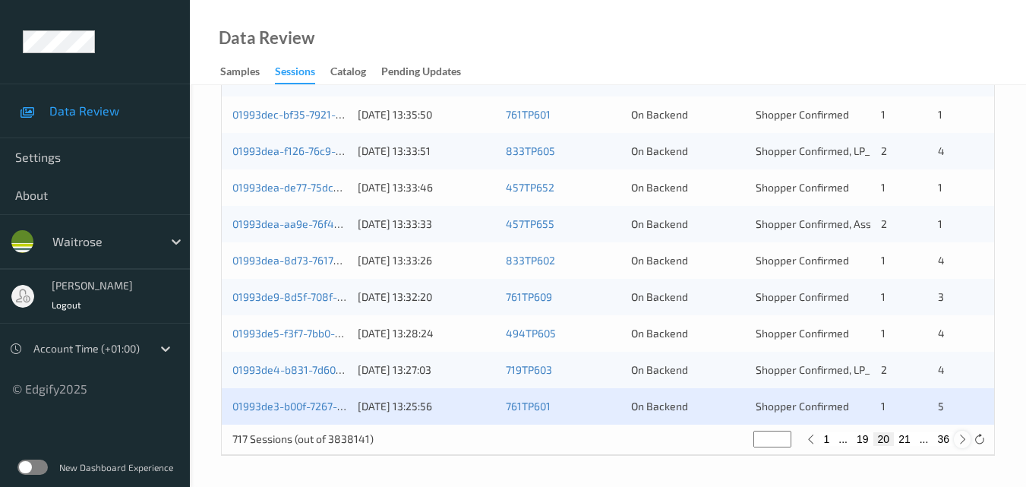
click at [964, 441] on icon at bounding box center [962, 439] width 11 height 11
type input "**"
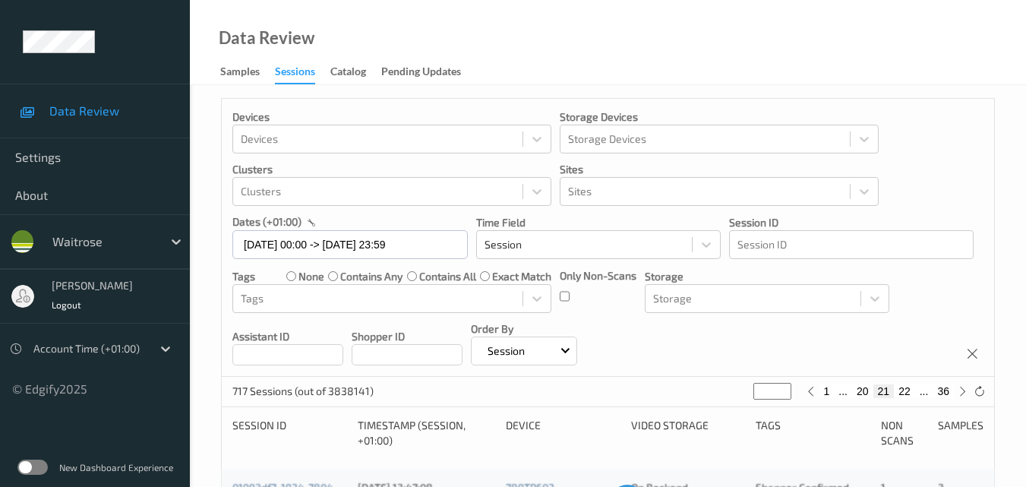
scroll to position [0, 0]
click at [963, 395] on icon at bounding box center [962, 393] width 11 height 11
type input "**"
click at [963, 395] on icon at bounding box center [962, 393] width 11 height 11
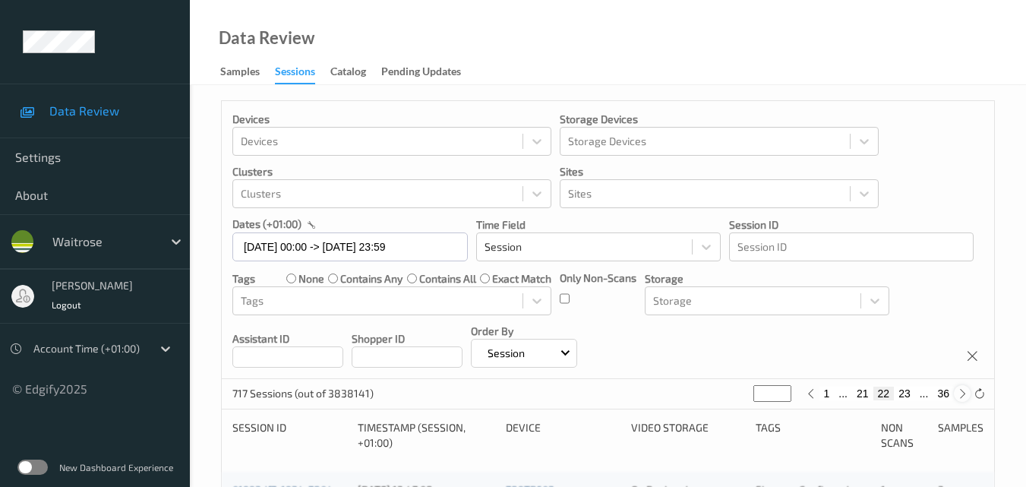
type input "**"
click at [963, 395] on icon at bounding box center [962, 393] width 11 height 11
type input "**"
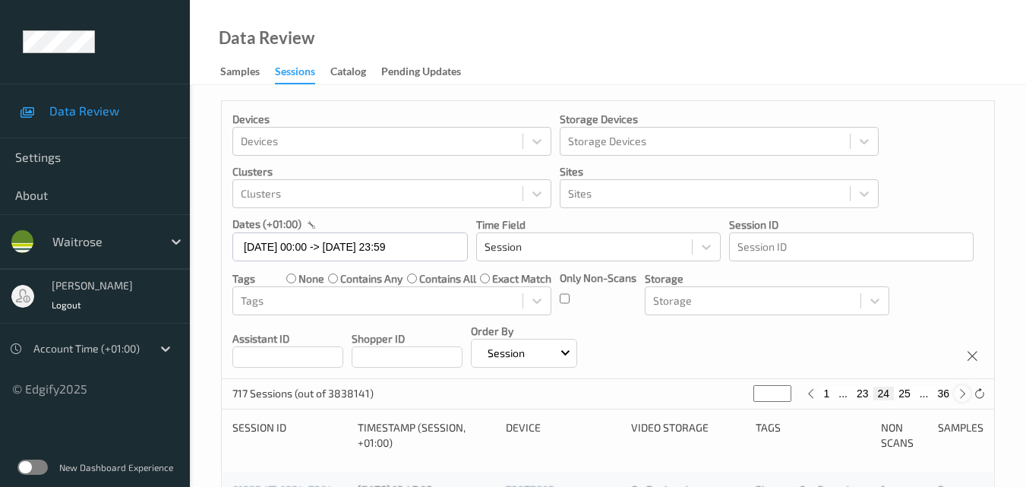
click at [963, 395] on icon at bounding box center [962, 393] width 11 height 11
type input "**"
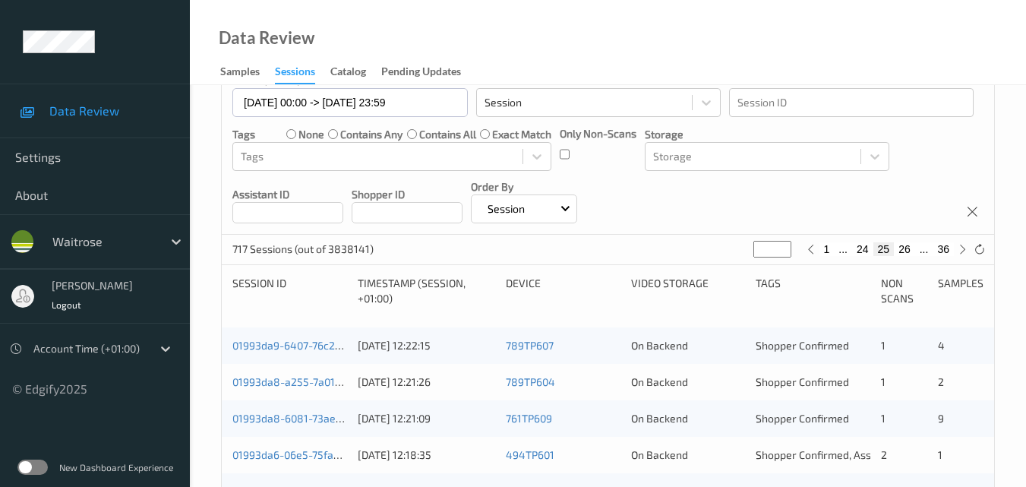
scroll to position [152, 0]
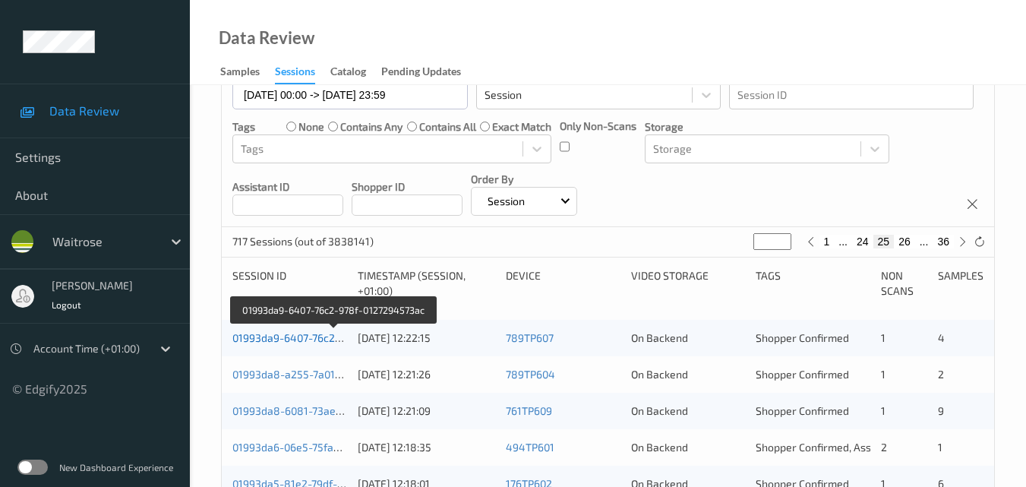
click at [289, 337] on link "01993da9-6407-76c2-978f-0127294573ac" at bounding box center [334, 337] width 204 height 13
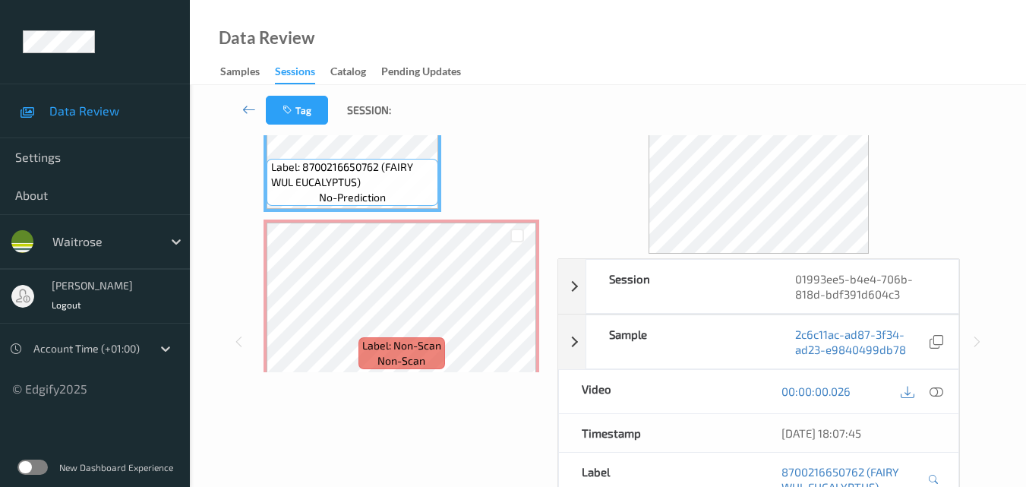
scroll to position [152, 0]
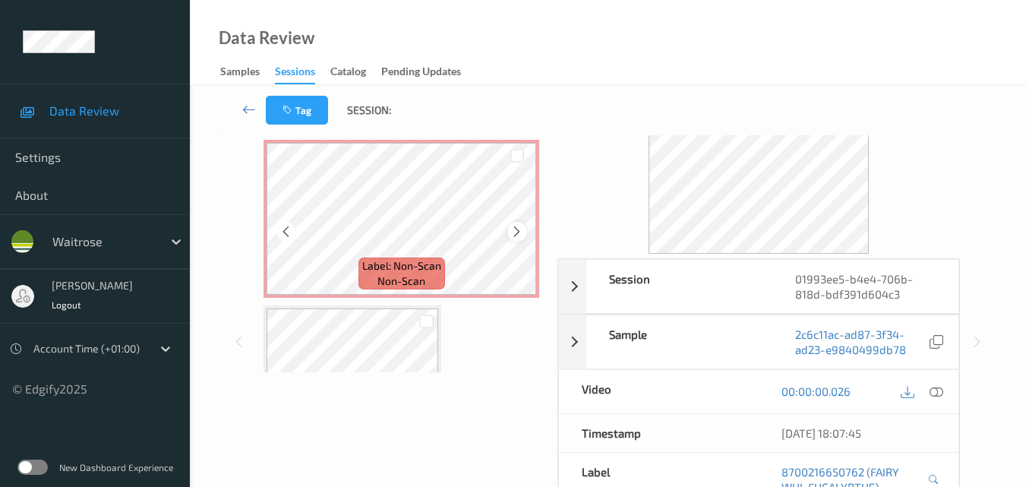
click at [518, 233] on icon at bounding box center [516, 232] width 13 height 14
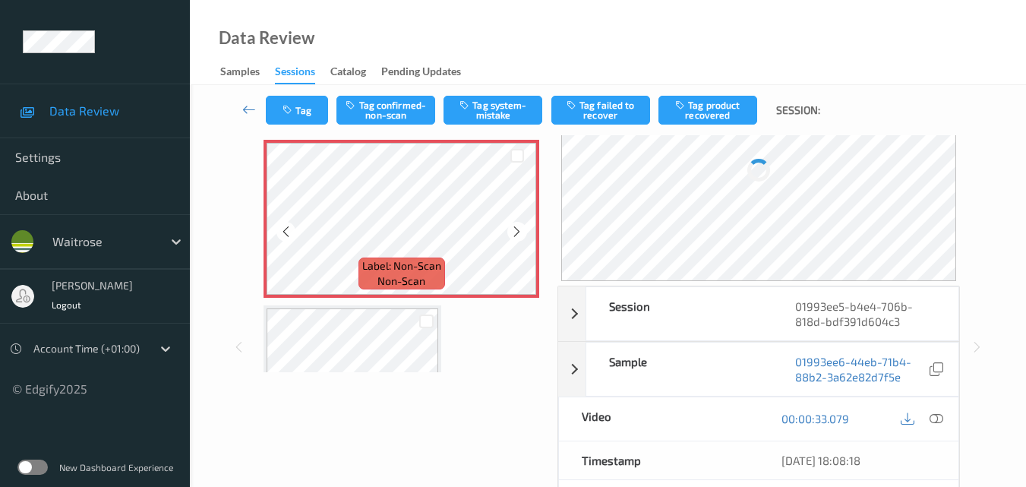
click at [518, 233] on icon at bounding box center [516, 232] width 13 height 14
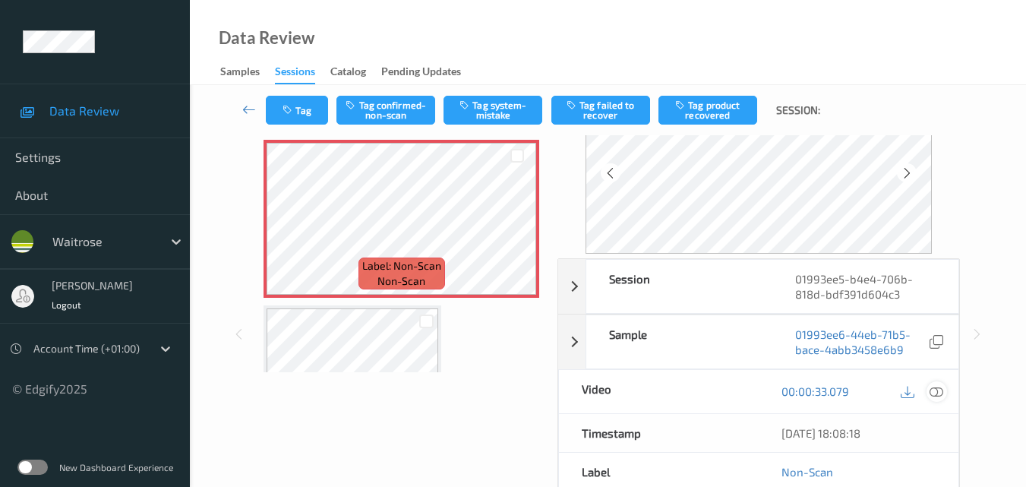
click at [942, 389] on icon at bounding box center [937, 391] width 14 height 14
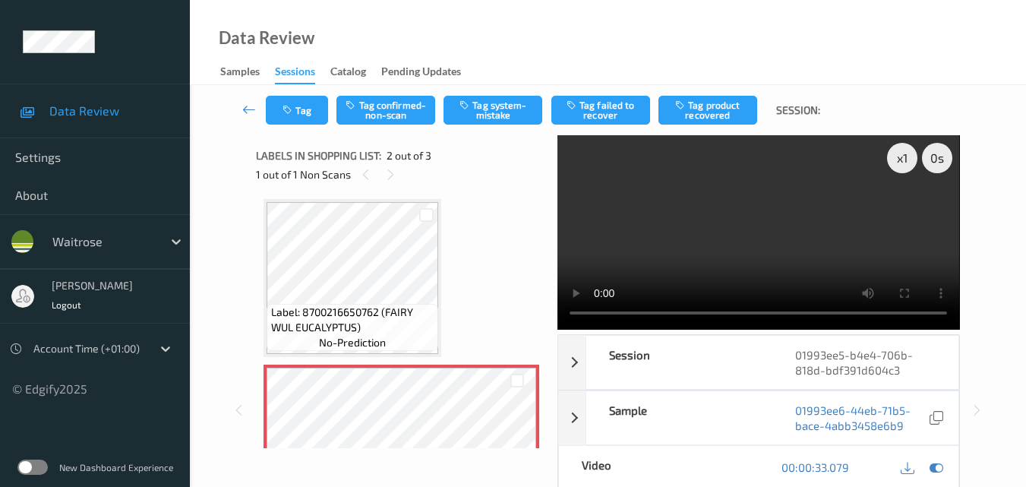
scroll to position [0, 0]
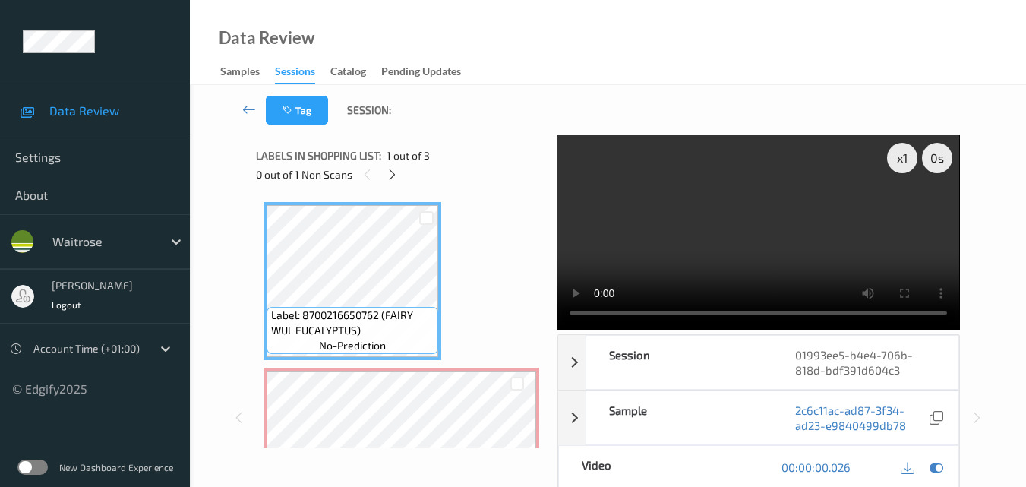
click at [710, 235] on video at bounding box center [759, 232] width 402 height 194
click at [785, 229] on video at bounding box center [759, 232] width 402 height 194
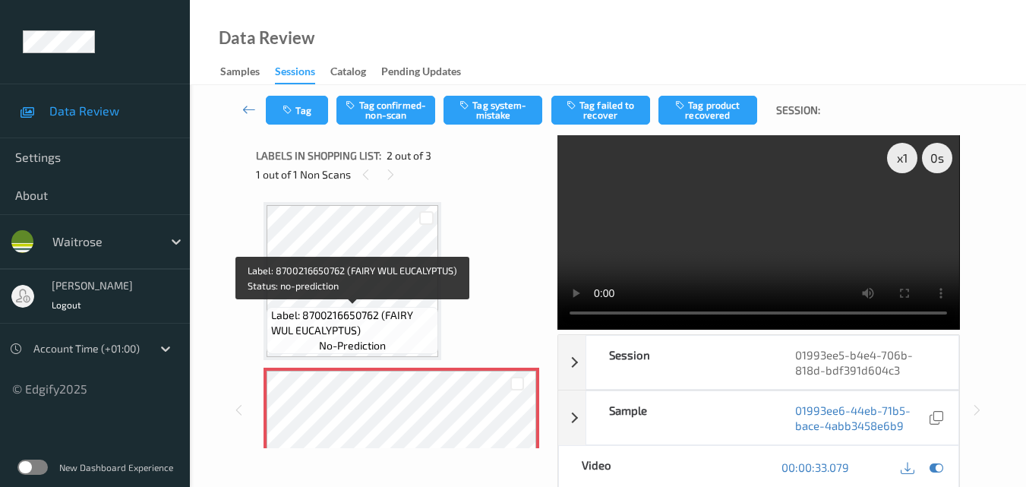
click at [381, 332] on span "Label: 8700216650762 (FAIRY WUL EUCALYPTUS)" at bounding box center [353, 323] width 164 height 30
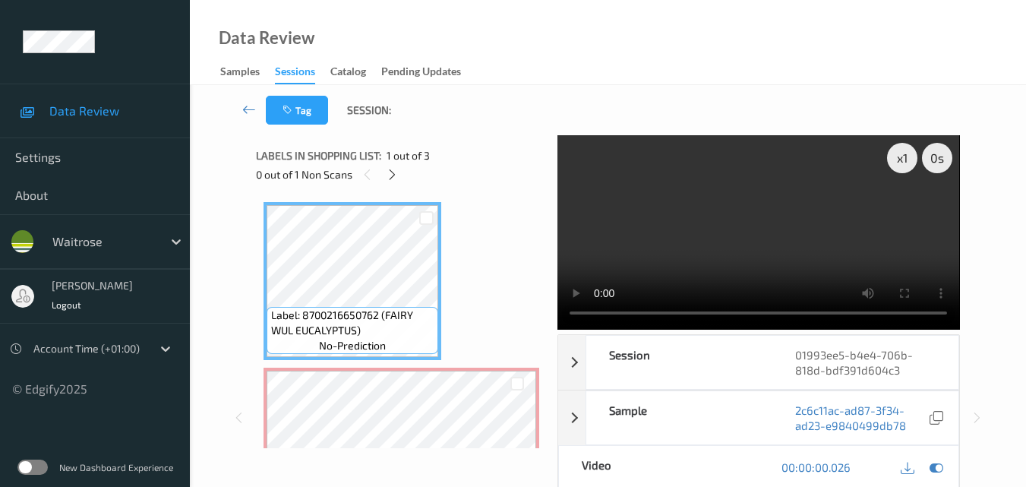
click at [716, 241] on video at bounding box center [759, 232] width 402 height 194
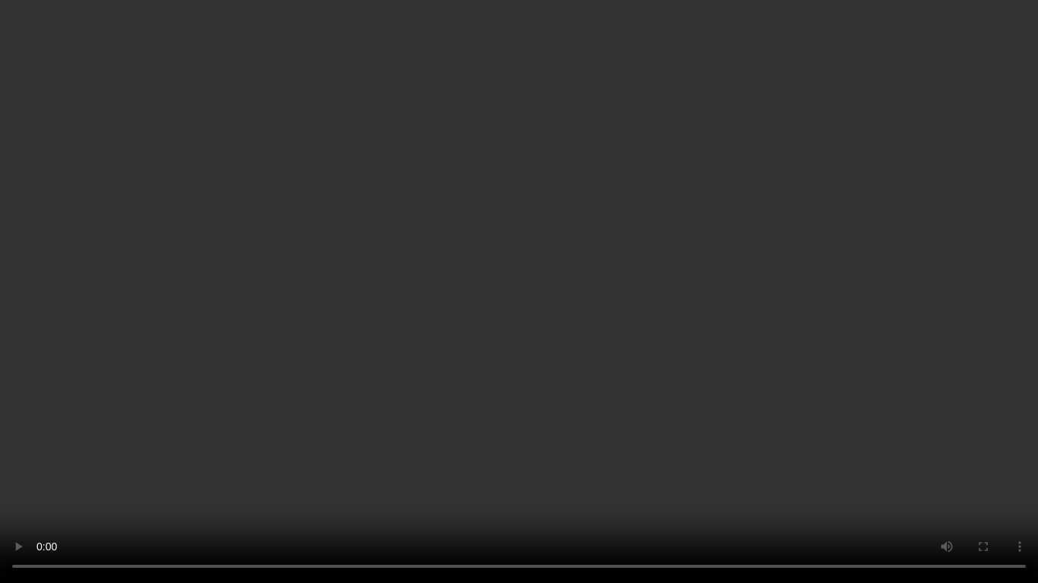
click at [782, 302] on video at bounding box center [519, 291] width 1038 height 583
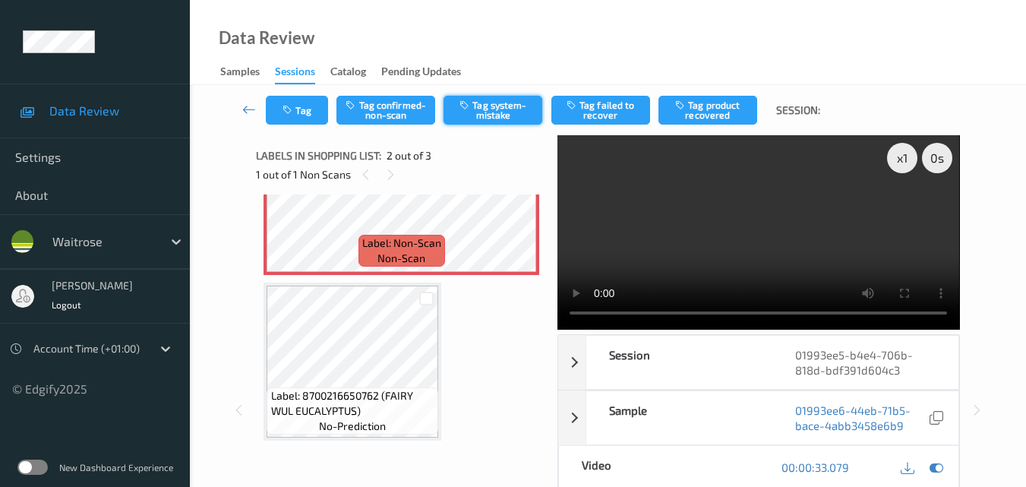
click at [466, 109] on icon "button" at bounding box center [466, 105] width 13 height 11
click at [318, 106] on button "Tag" at bounding box center [297, 110] width 62 height 29
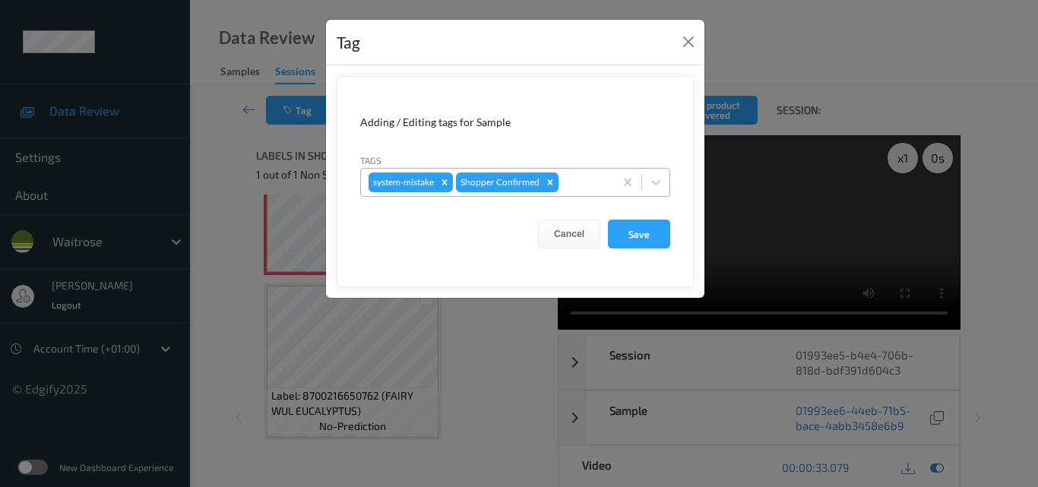
click at [572, 183] on div at bounding box center [583, 182] width 45 height 18
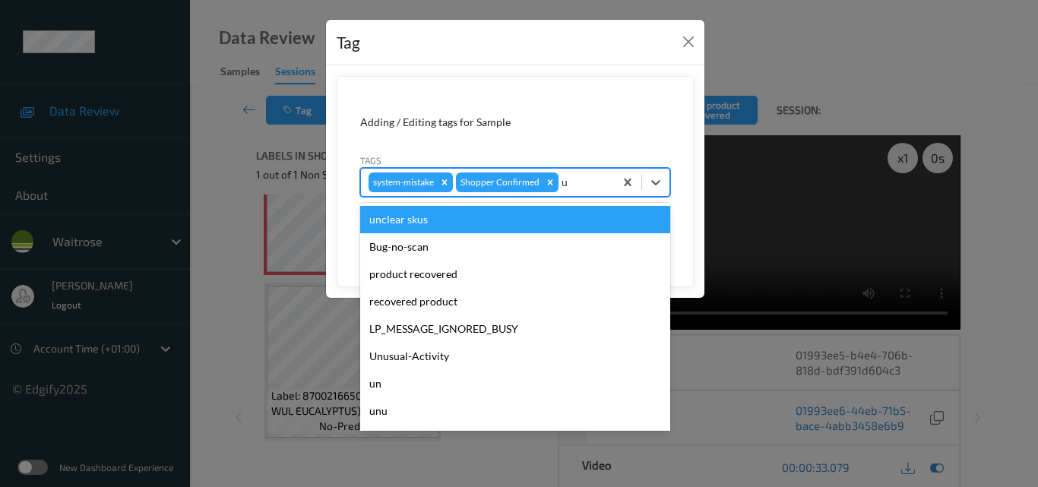
type input "un"
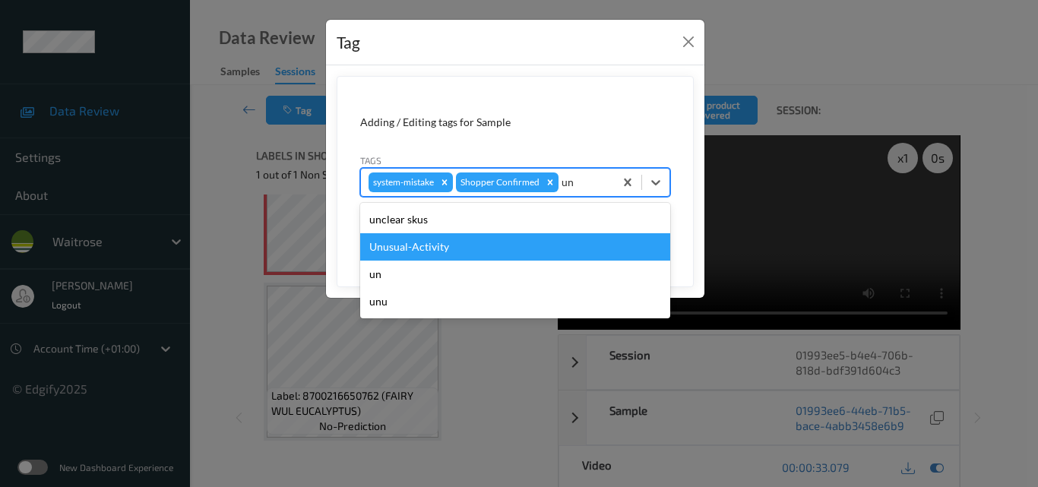
click at [504, 251] on div "Unusual-Activity" at bounding box center [515, 246] width 310 height 27
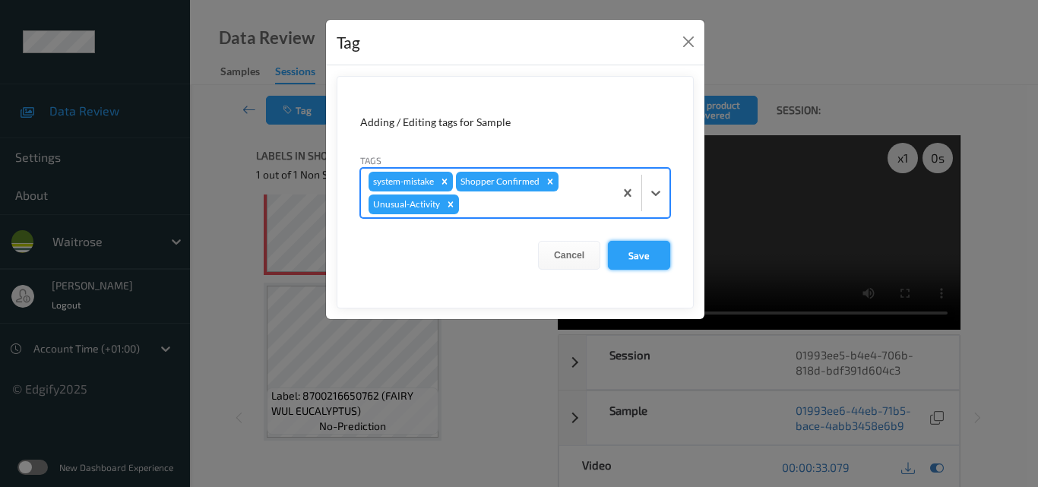
click at [627, 258] on button "Save" at bounding box center [639, 255] width 62 height 29
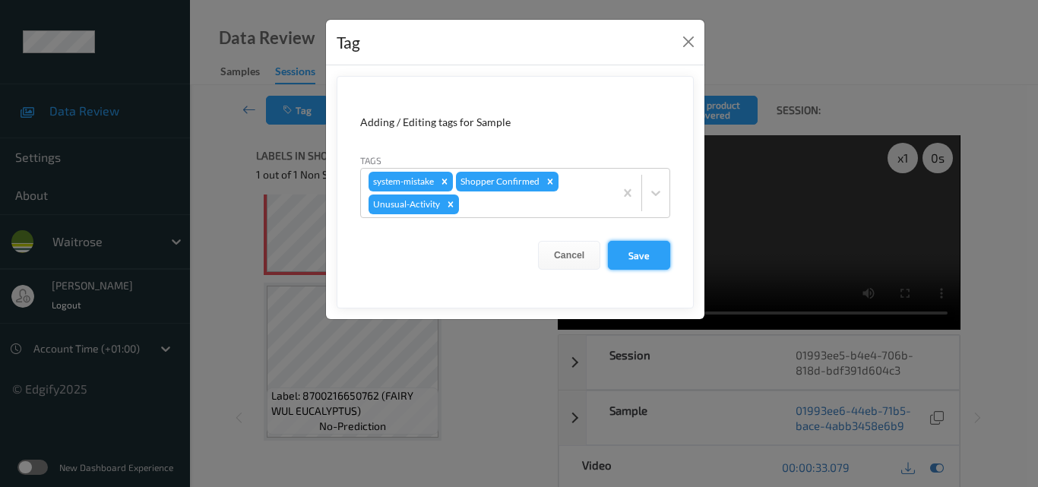
click at [639, 253] on button "Save" at bounding box center [639, 255] width 62 height 29
click at [649, 266] on button "Save" at bounding box center [639, 255] width 62 height 29
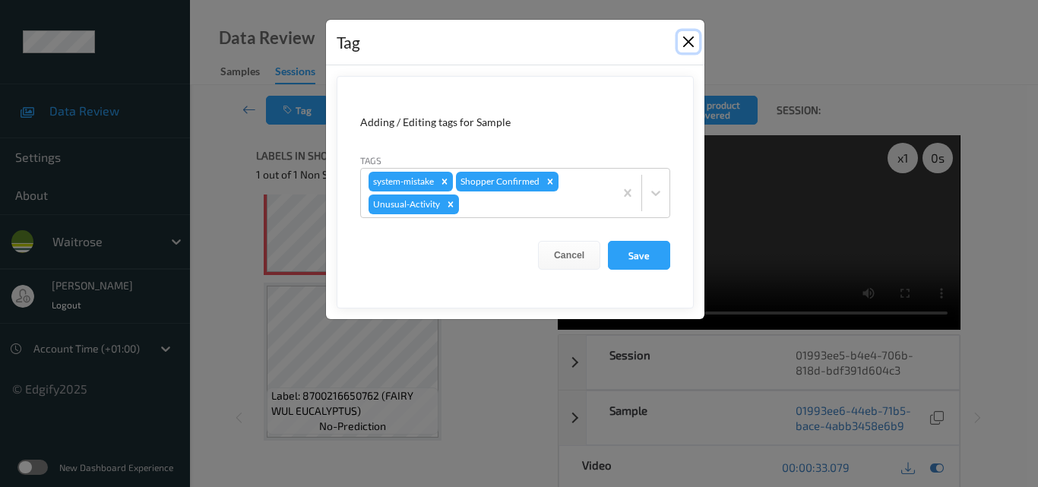
click at [688, 42] on button "Close" at bounding box center [688, 41] width 21 height 21
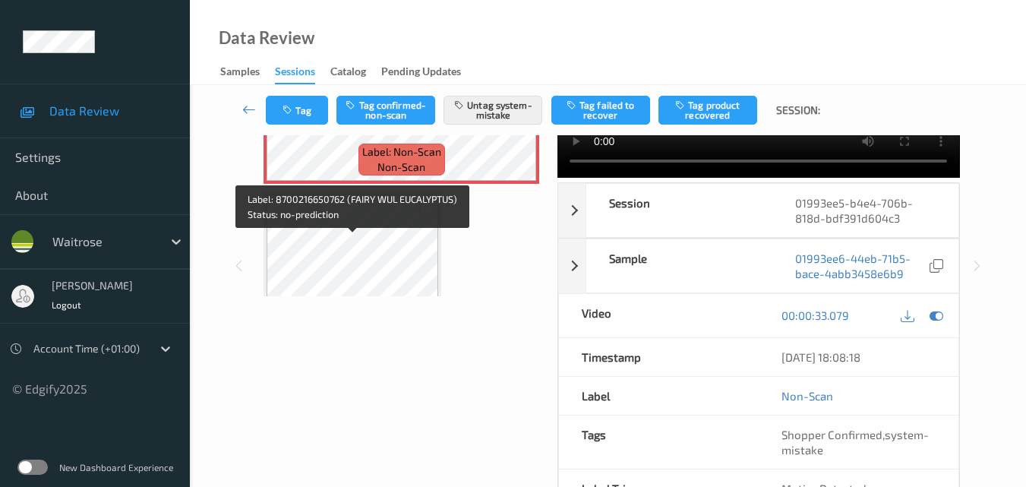
scroll to position [99, 0]
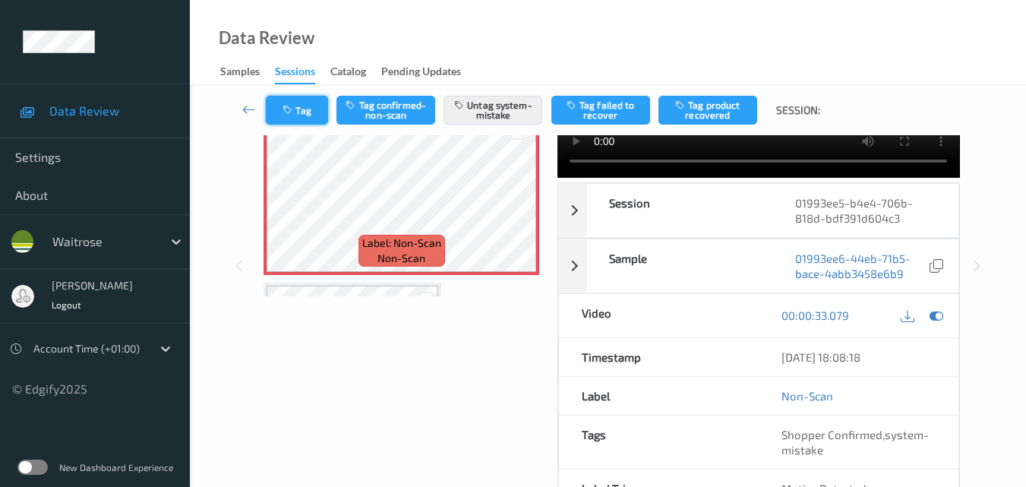
click at [299, 108] on button "Tag" at bounding box center [297, 110] width 62 height 29
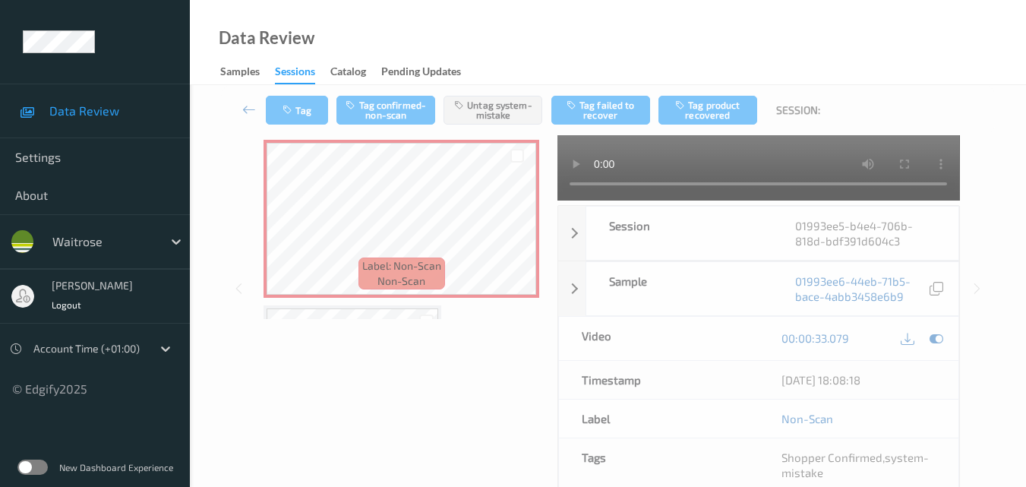
click at [612, 43] on div "Data Review Samples Sessions Catalog Pending Updates" at bounding box center [608, 42] width 836 height 85
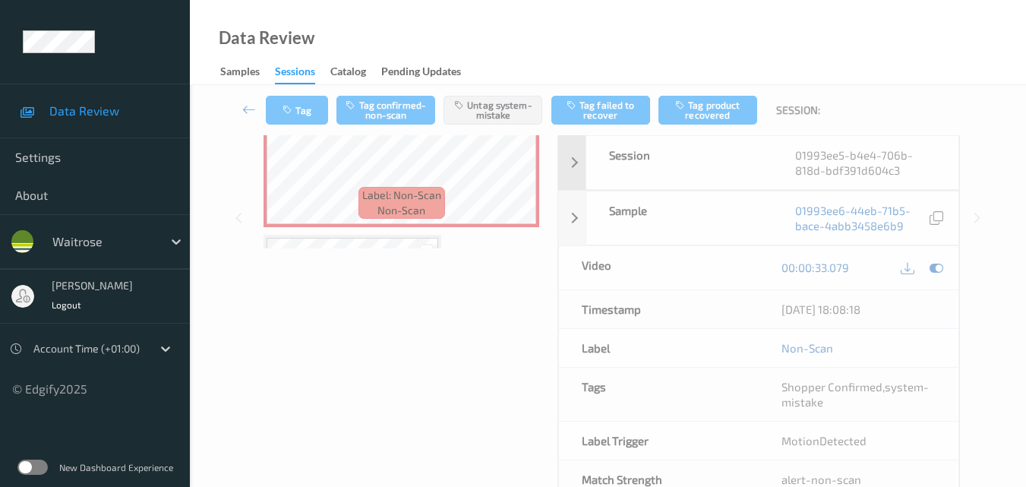
scroll to position [191, 0]
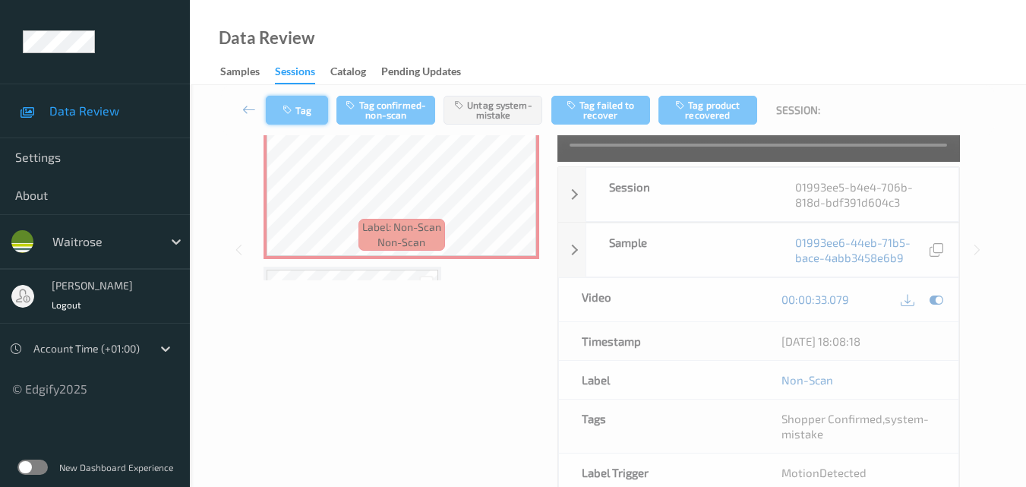
click at [294, 107] on icon "button" at bounding box center [289, 110] width 13 height 11
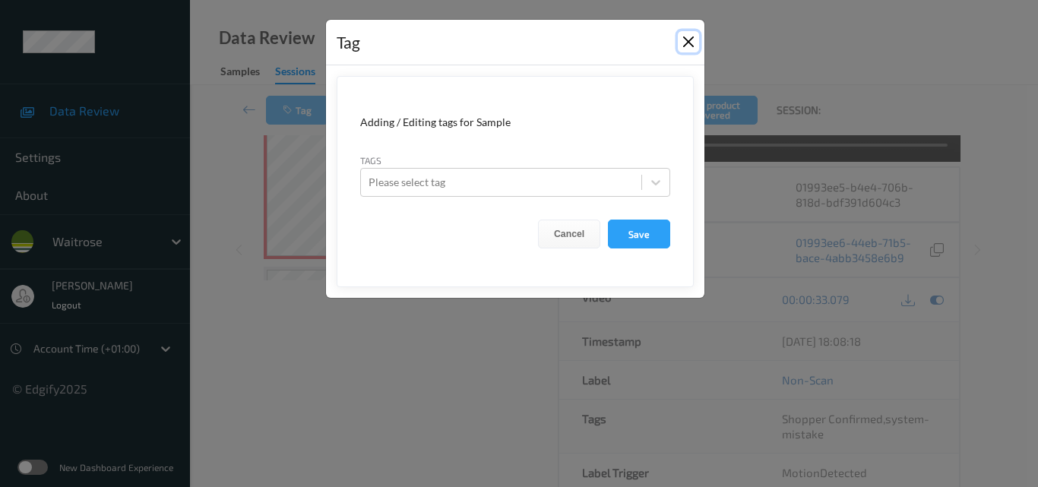
click at [694, 40] on button "Close" at bounding box center [688, 41] width 21 height 21
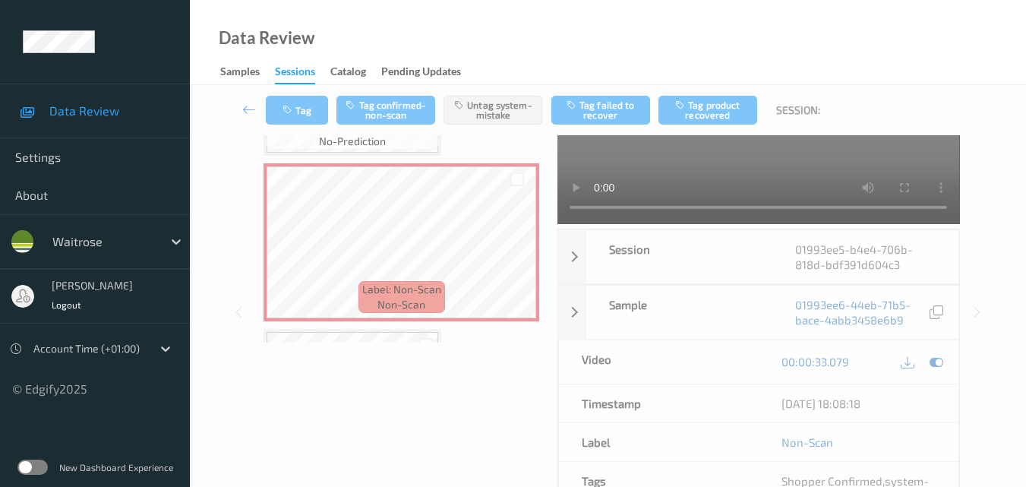
scroll to position [39, 0]
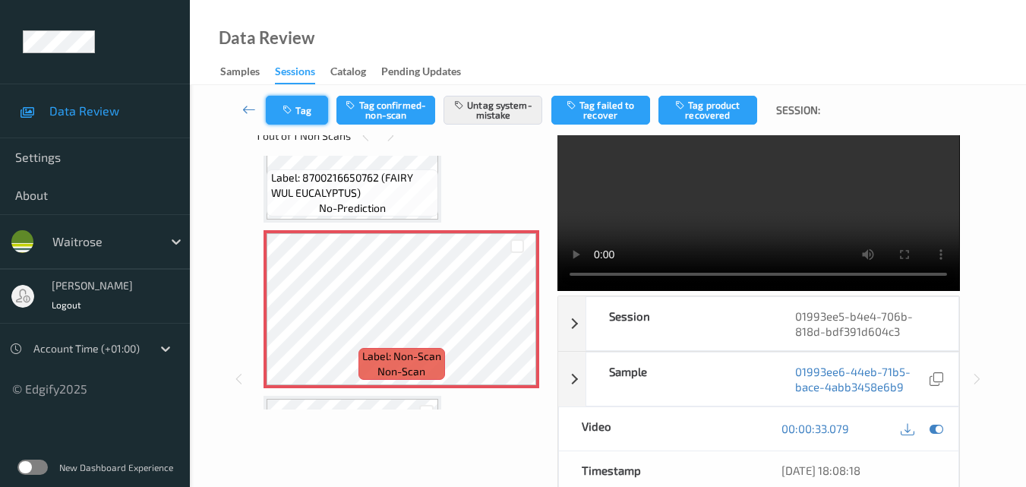
click at [281, 112] on button "Tag" at bounding box center [297, 110] width 62 height 29
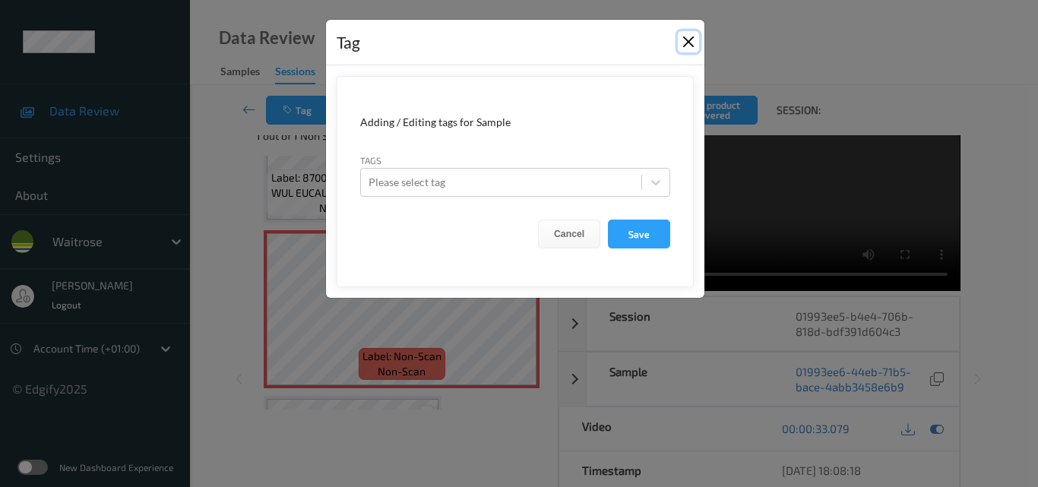
click at [692, 42] on button "Close" at bounding box center [688, 41] width 21 height 21
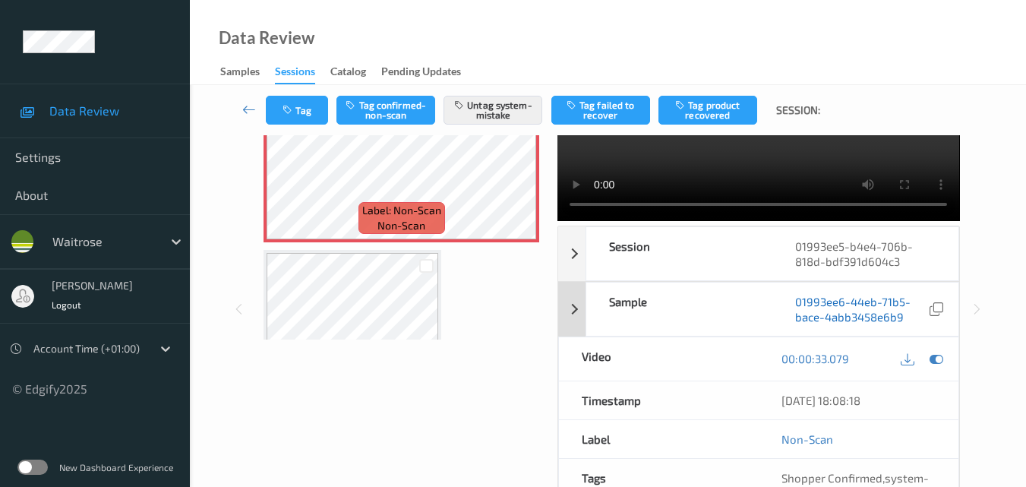
scroll to position [228, 0]
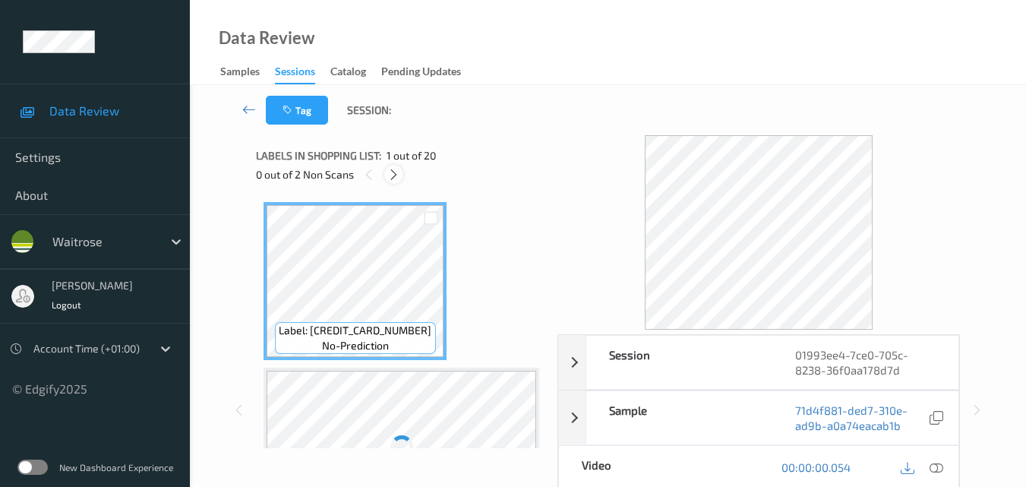
click at [396, 171] on icon at bounding box center [393, 175] width 13 height 14
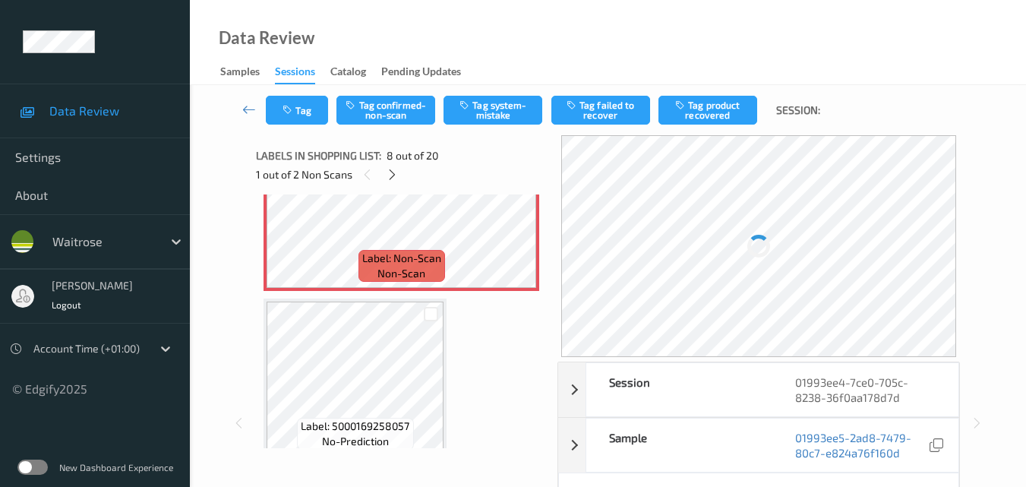
scroll to position [1152, 0]
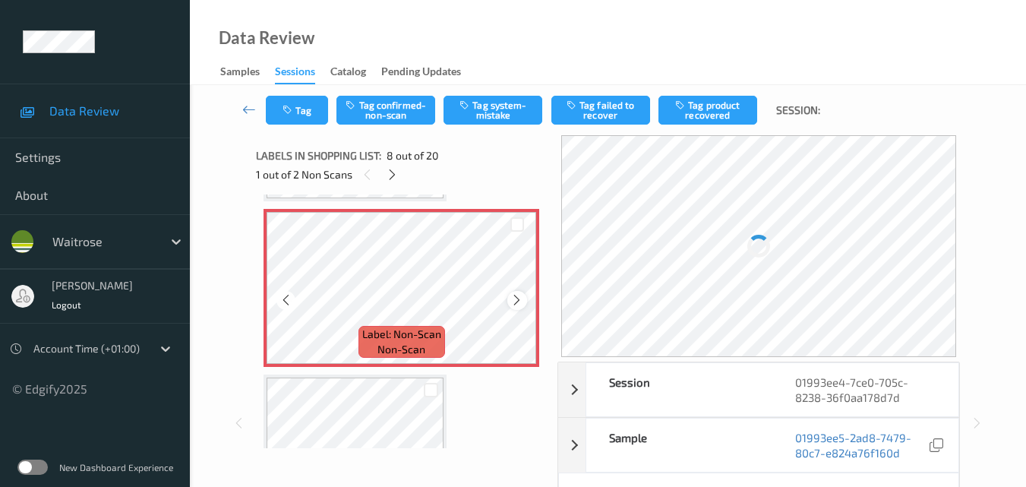
click at [516, 302] on icon at bounding box center [516, 300] width 13 height 14
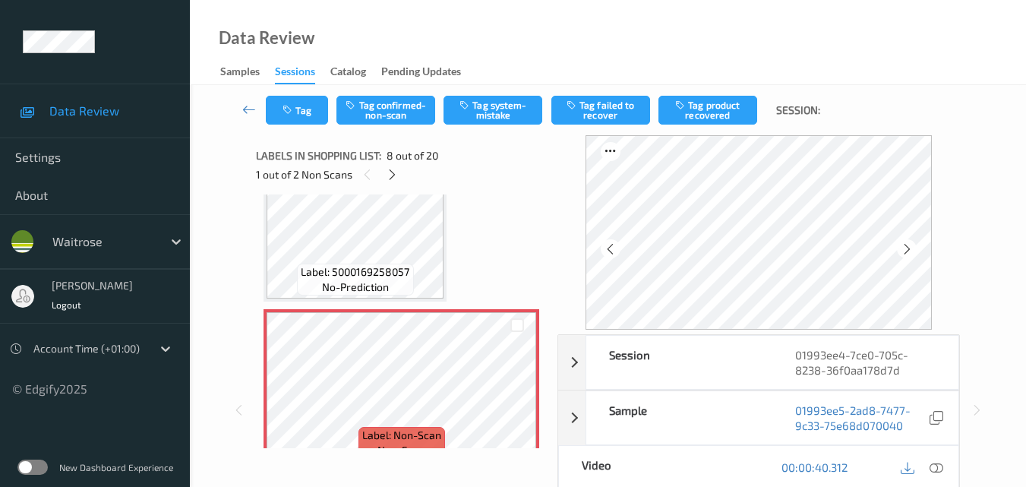
scroll to position [1153, 0]
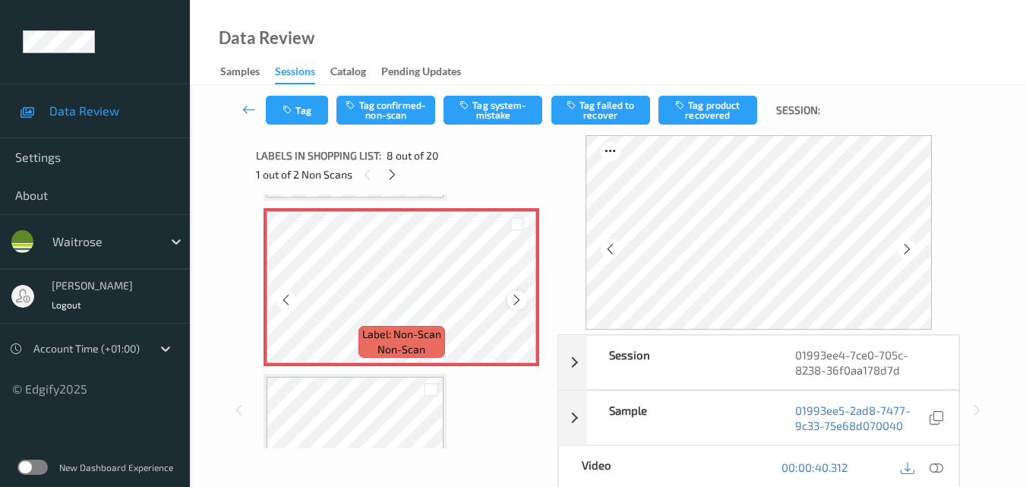
click at [516, 295] on icon at bounding box center [516, 300] width 13 height 14
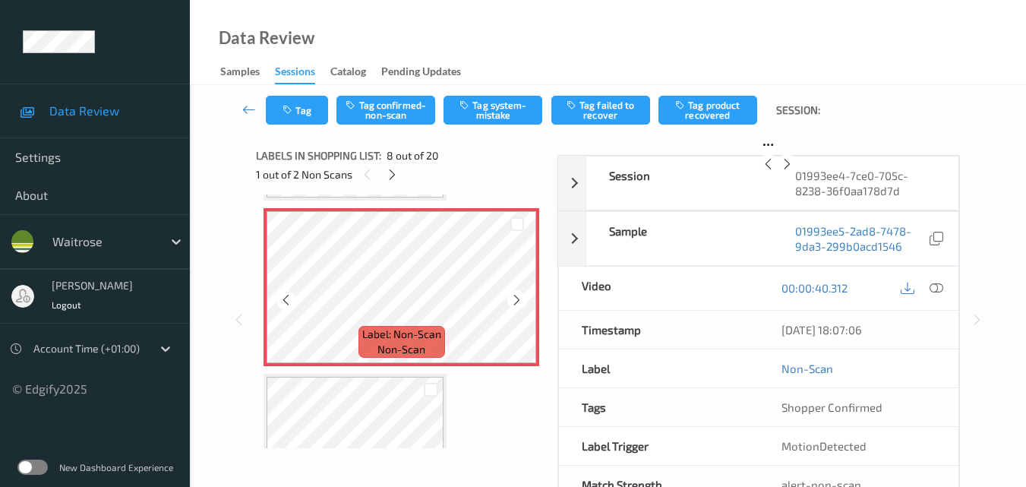
click at [516, 295] on icon at bounding box center [516, 300] width 13 height 14
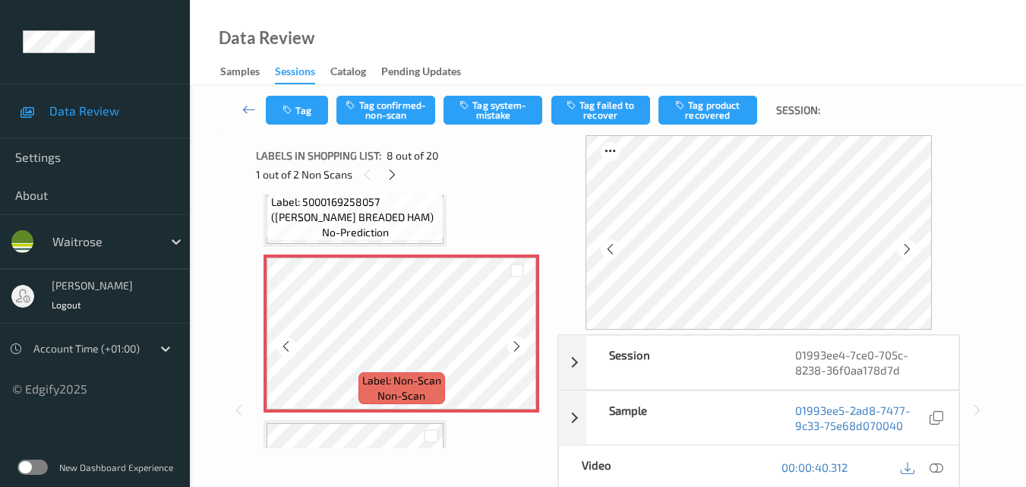
scroll to position [1077, 0]
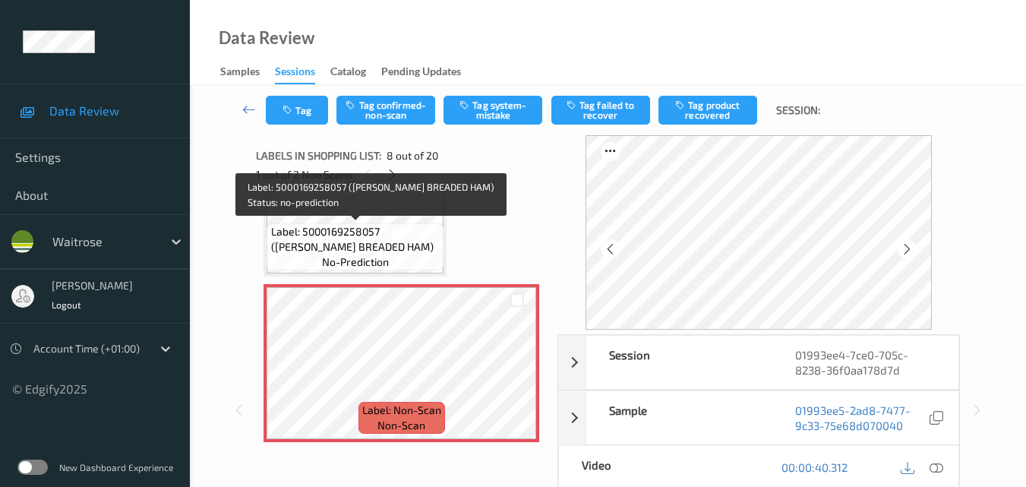
click at [397, 242] on span "Label: 5000169258057 ([PERSON_NAME] BREADED HAM)" at bounding box center [355, 239] width 169 height 30
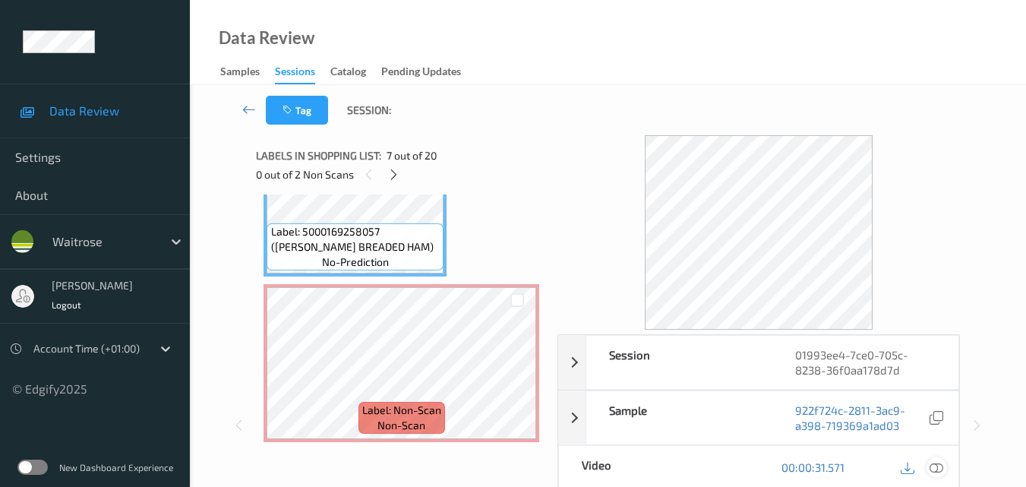
click at [940, 462] on icon at bounding box center [937, 467] width 14 height 14
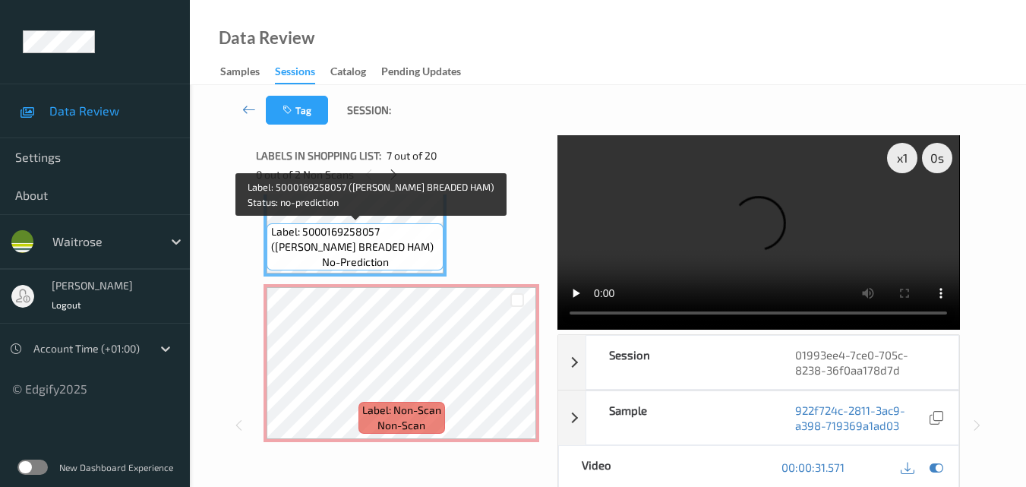
click at [416, 235] on span "Label: 5000169258057 (WR WILTS BREADED HAM)" at bounding box center [355, 239] width 169 height 30
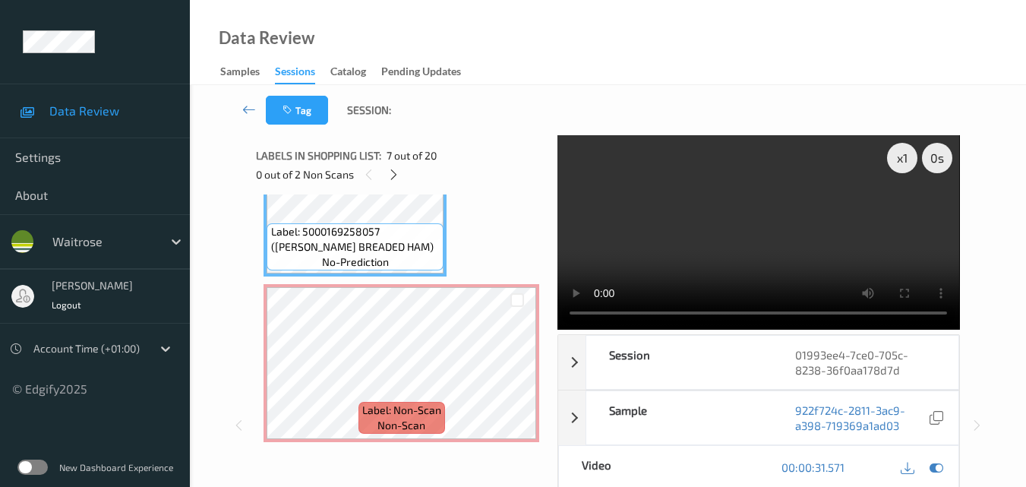
click at [711, 228] on video at bounding box center [759, 232] width 402 height 194
click at [804, 232] on video at bounding box center [759, 232] width 402 height 194
click at [842, 232] on video at bounding box center [759, 232] width 402 height 194
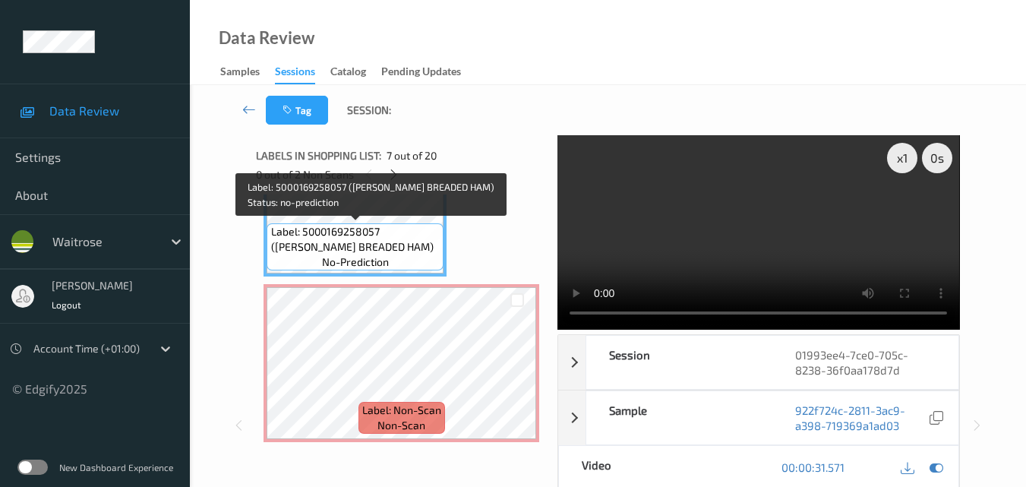
click at [398, 240] on span "Label: 5000169258057 (WR WILTS BREADED HAM)" at bounding box center [355, 239] width 169 height 30
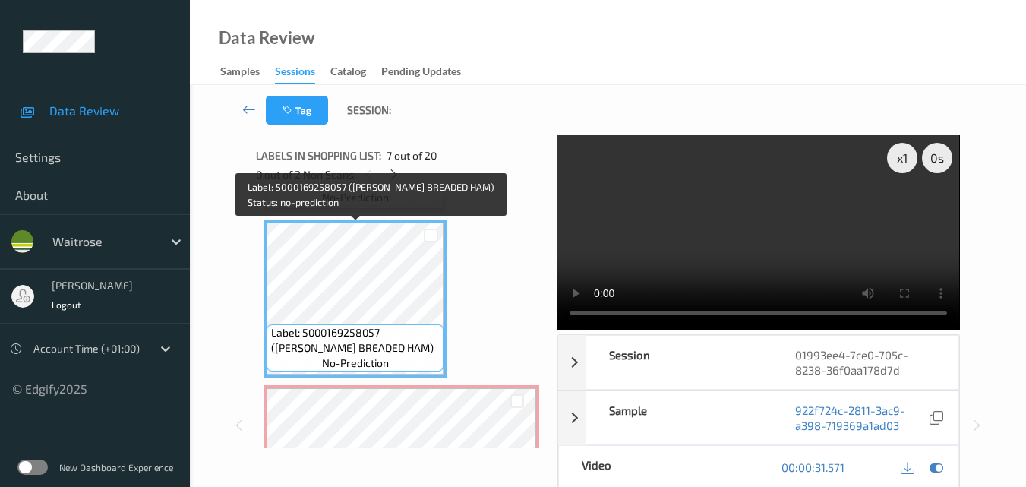
scroll to position [849, 0]
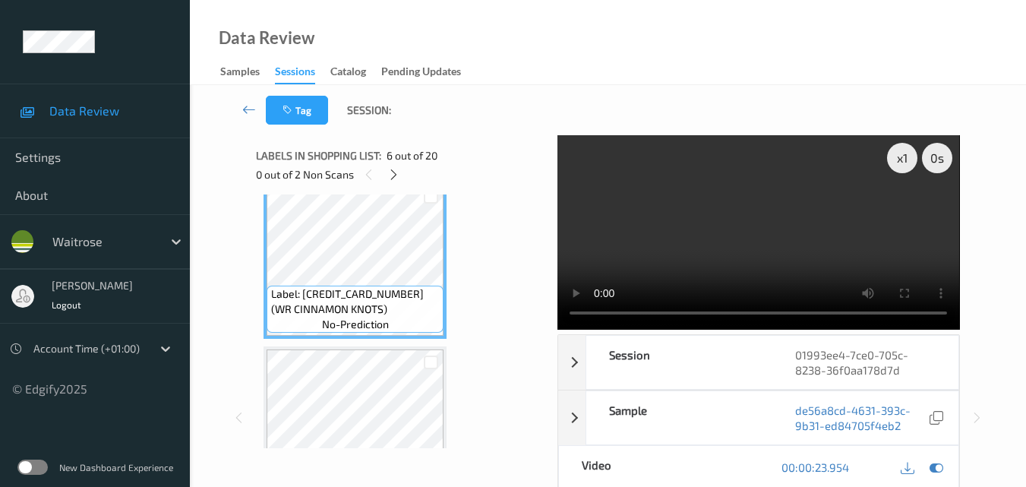
click at [811, 224] on video at bounding box center [759, 232] width 402 height 194
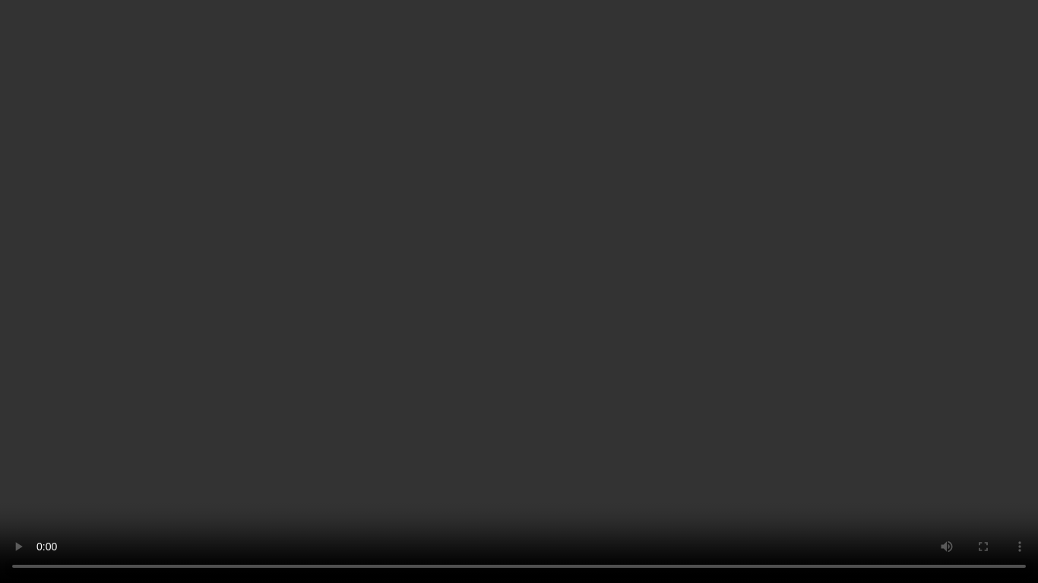
click at [577, 248] on video at bounding box center [519, 291] width 1038 height 583
click at [637, 257] on video at bounding box center [519, 291] width 1038 height 583
click at [637, 291] on video at bounding box center [519, 291] width 1038 height 583
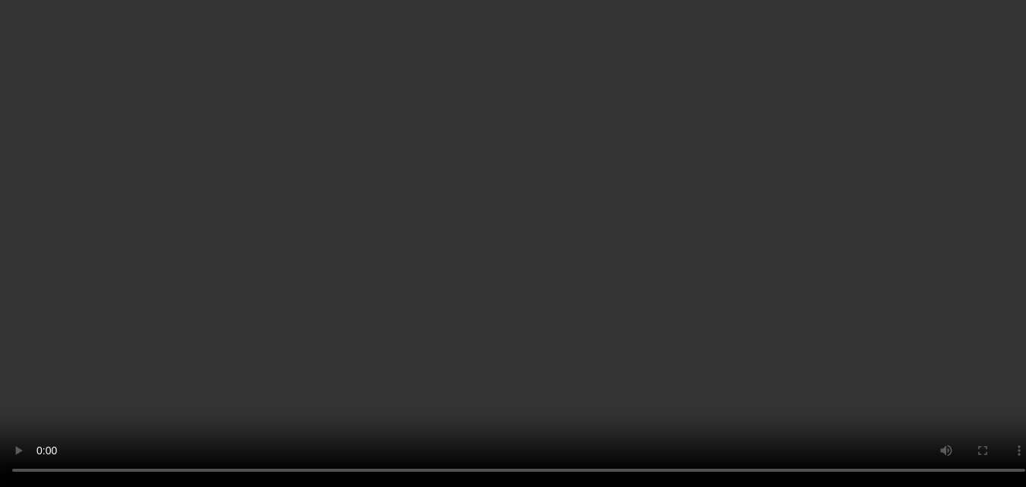
scroll to position [1077, 0]
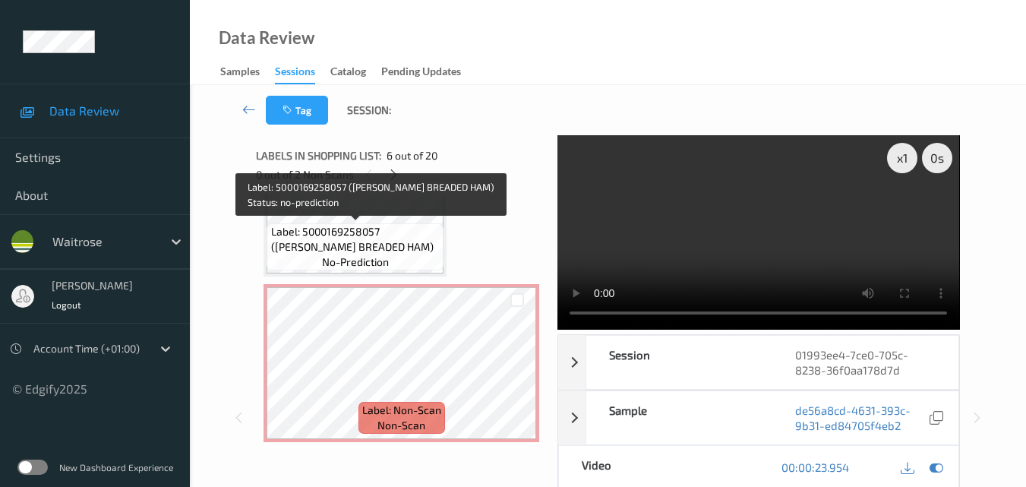
click at [366, 258] on span "no-prediction" at bounding box center [355, 261] width 67 height 15
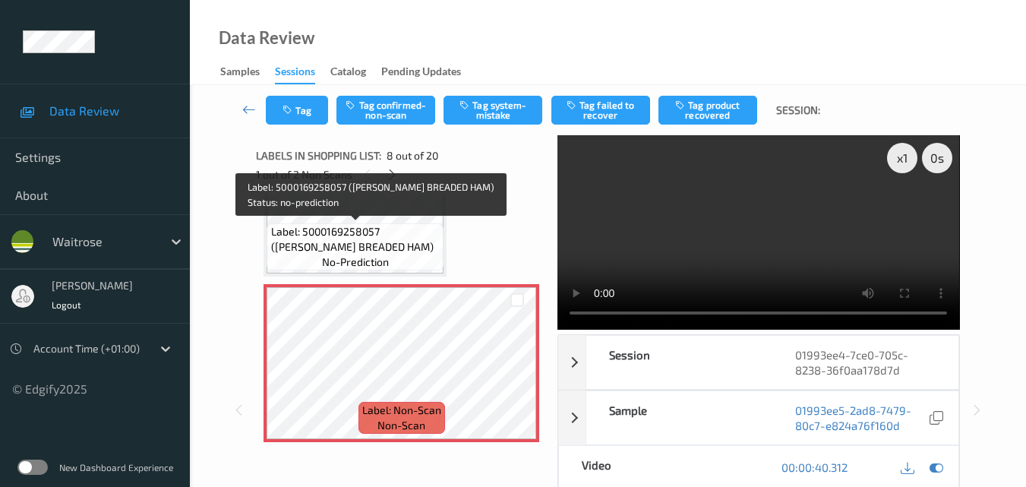
click at [404, 246] on span "Label: 5000169258057 (WR WILTS BREADED HAM)" at bounding box center [355, 239] width 169 height 30
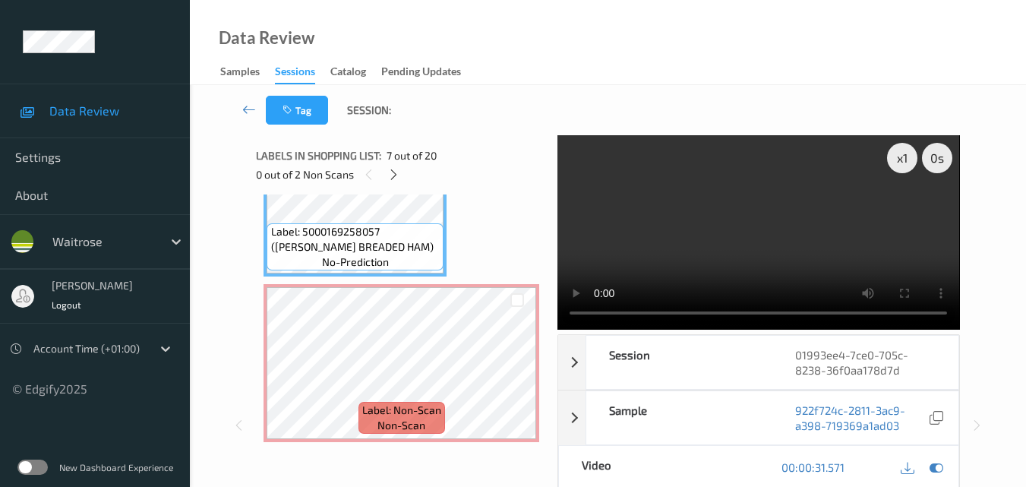
click at [807, 269] on video at bounding box center [759, 232] width 402 height 194
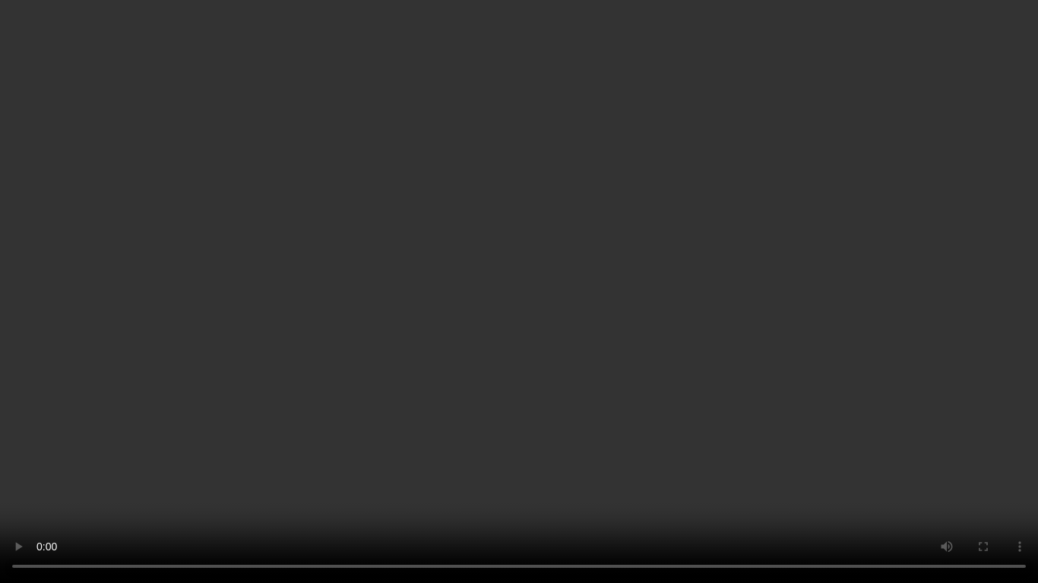
drag, startPoint x: 689, startPoint y: 367, endPoint x: 732, endPoint y: 393, distance: 50.4
click at [692, 368] on video at bounding box center [519, 291] width 1038 height 583
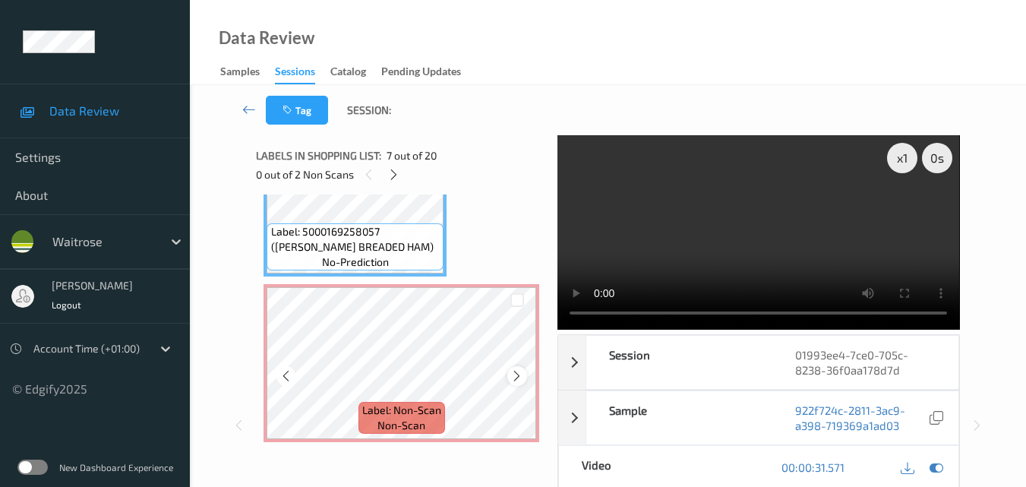
click at [517, 374] on icon at bounding box center [516, 376] width 13 height 14
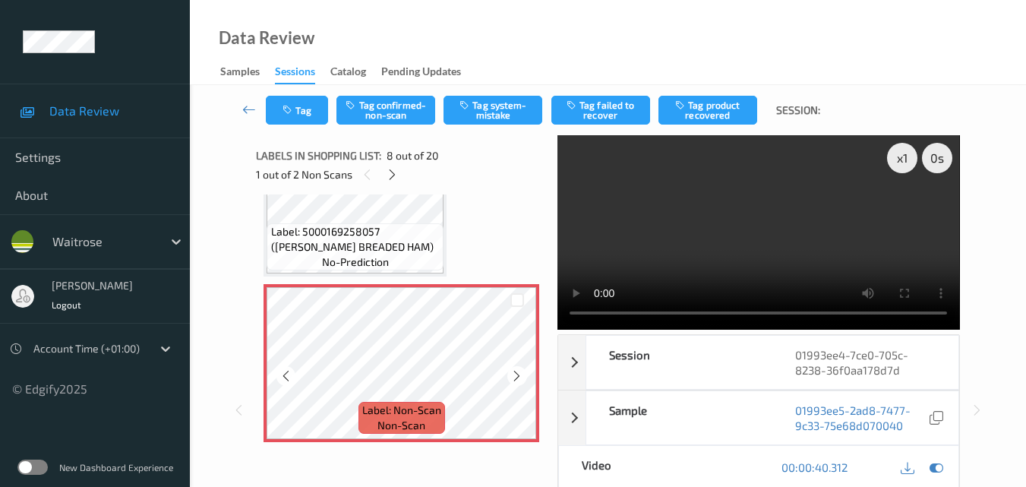
click at [517, 374] on icon at bounding box center [516, 376] width 13 height 14
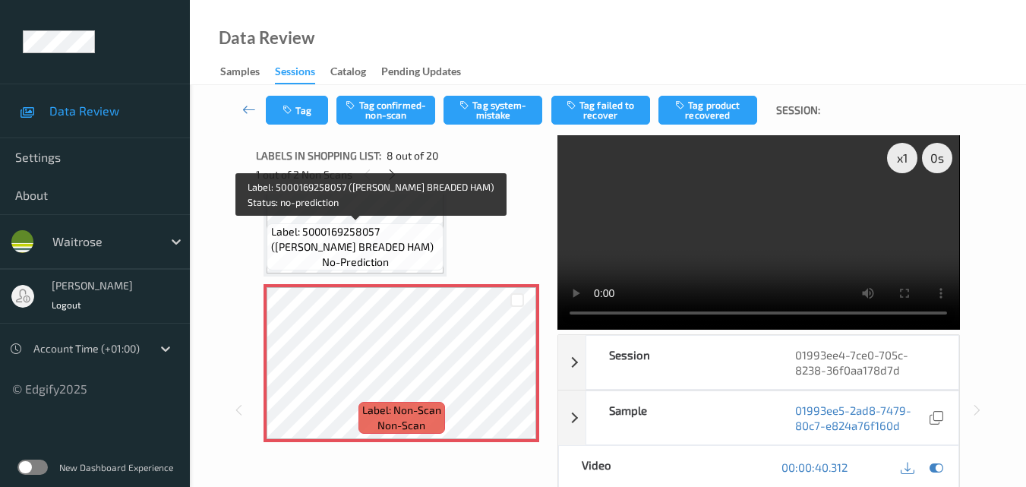
click at [396, 248] on span "Label: 5000169258057 (WR WILTS BREADED HAM)" at bounding box center [355, 239] width 169 height 30
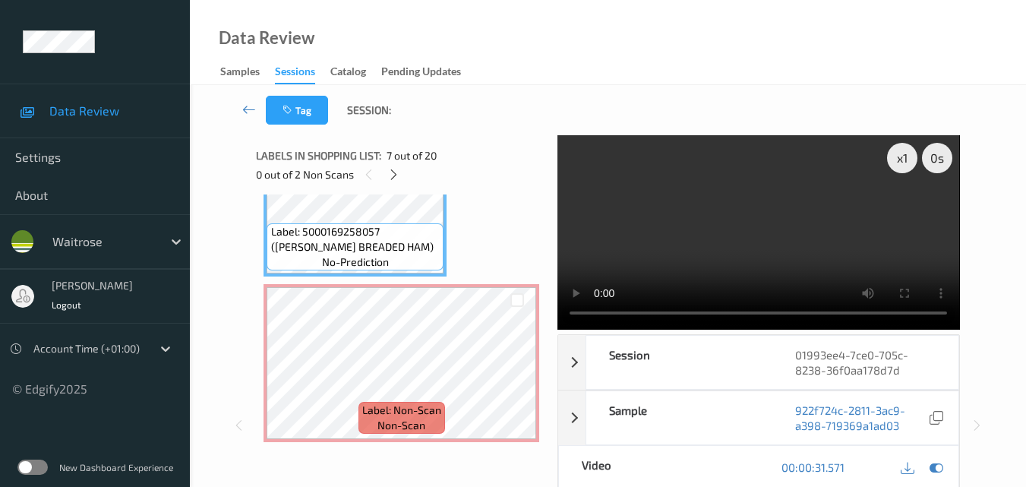
click at [790, 246] on video at bounding box center [759, 232] width 402 height 194
click at [794, 222] on video at bounding box center [759, 232] width 402 height 194
click at [728, 251] on video at bounding box center [759, 232] width 402 height 194
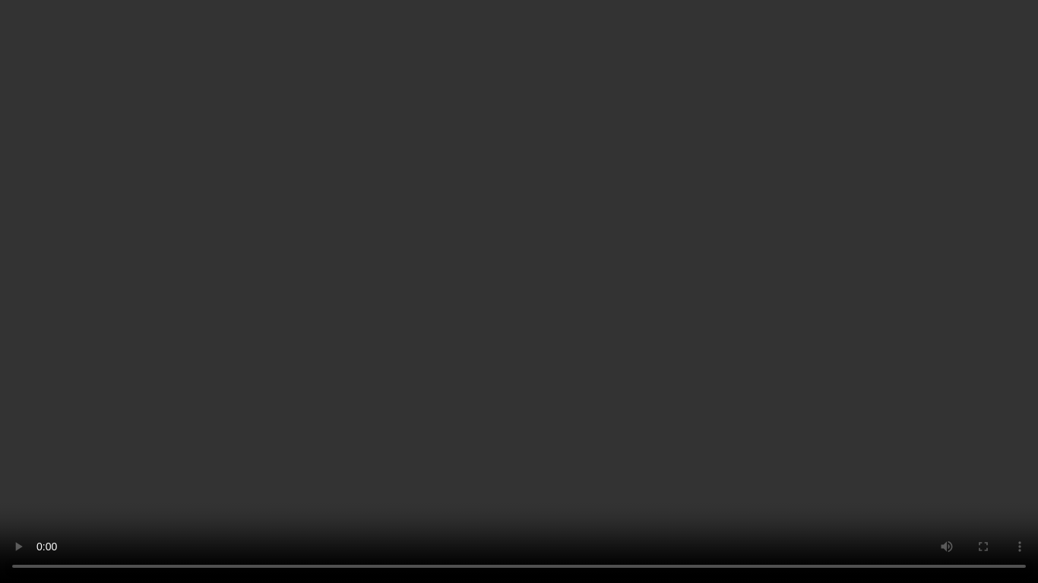
click at [766, 322] on video at bounding box center [519, 291] width 1038 height 583
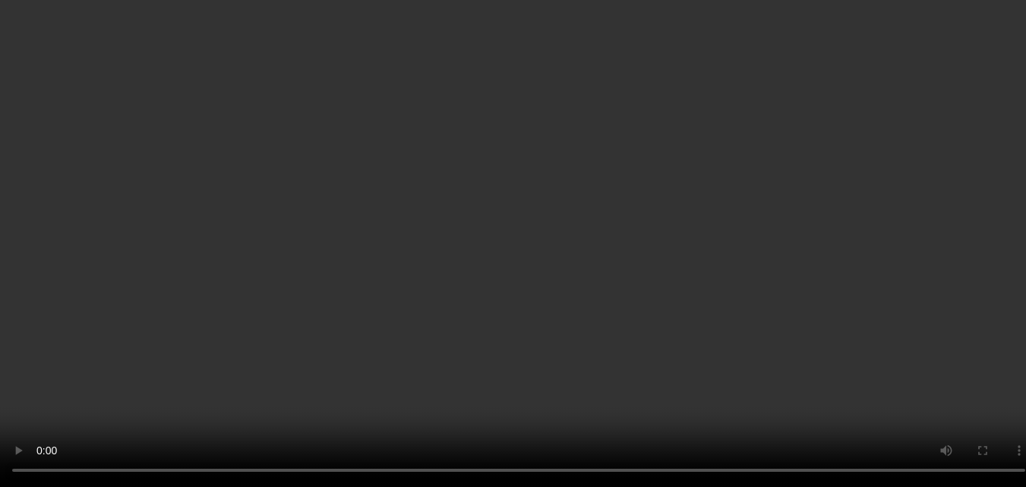
scroll to position [1153, 0]
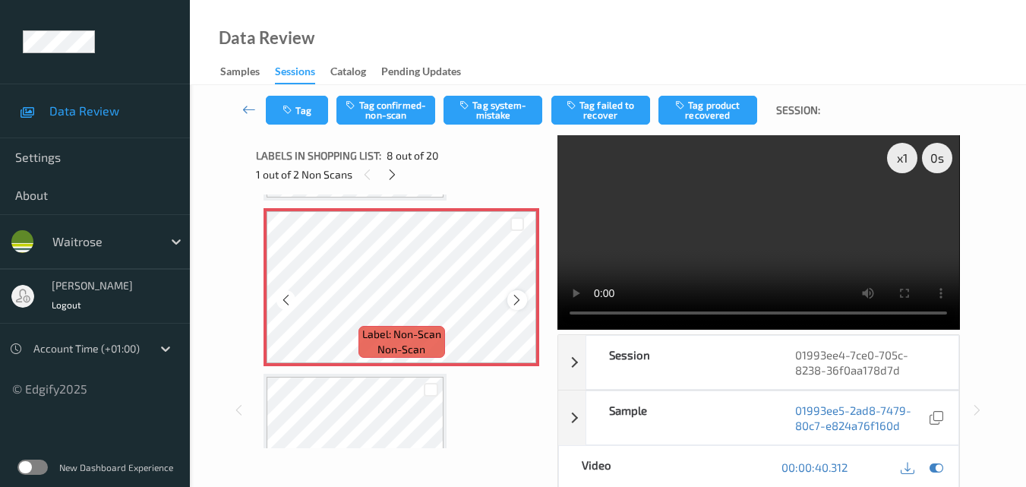
click at [521, 299] on icon at bounding box center [516, 300] width 13 height 14
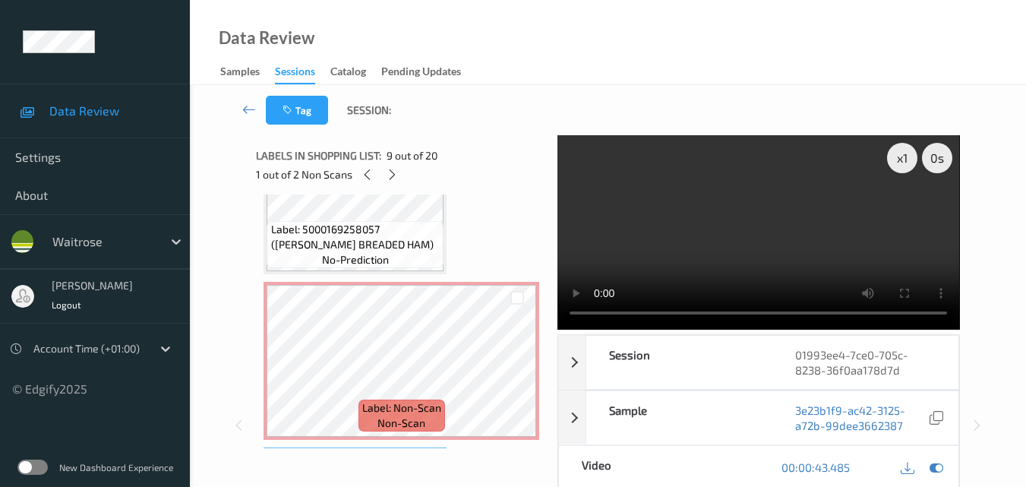
scroll to position [1077, 0]
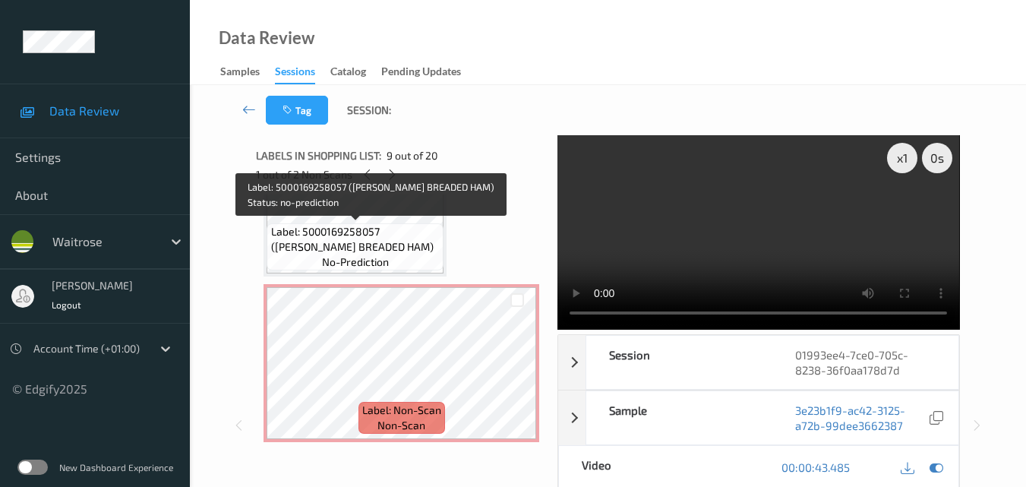
click at [363, 226] on span "Label: 5000169258057 (WR WILTS BREADED HAM)" at bounding box center [355, 239] width 169 height 30
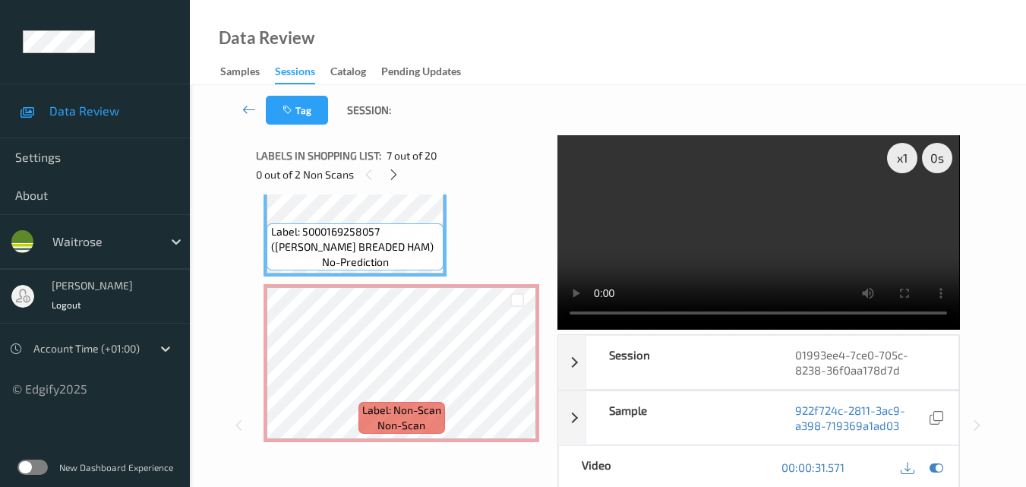
click at [696, 227] on video at bounding box center [759, 232] width 402 height 194
click at [776, 265] on video at bounding box center [759, 232] width 402 height 194
click at [517, 376] on icon at bounding box center [516, 376] width 13 height 14
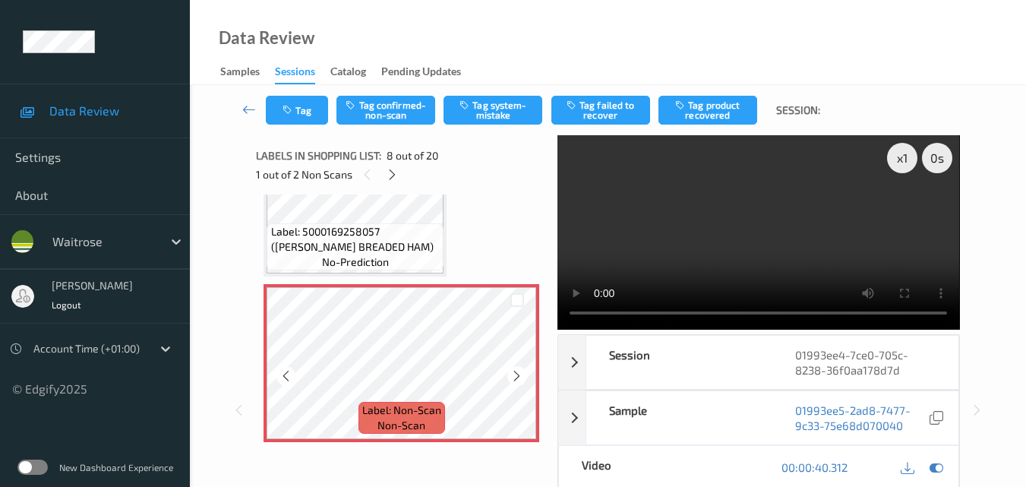
click at [517, 376] on icon at bounding box center [516, 376] width 13 height 14
click at [495, 108] on button "Tag system-mistake" at bounding box center [493, 110] width 99 height 29
click at [299, 112] on button "Tag" at bounding box center [297, 110] width 62 height 29
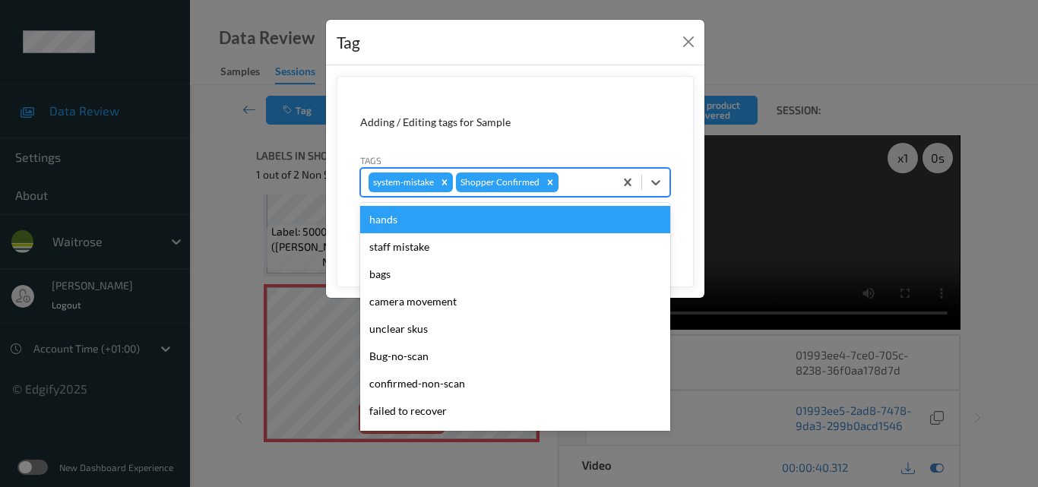
click at [579, 188] on div at bounding box center [583, 182] width 45 height 18
type input "un"
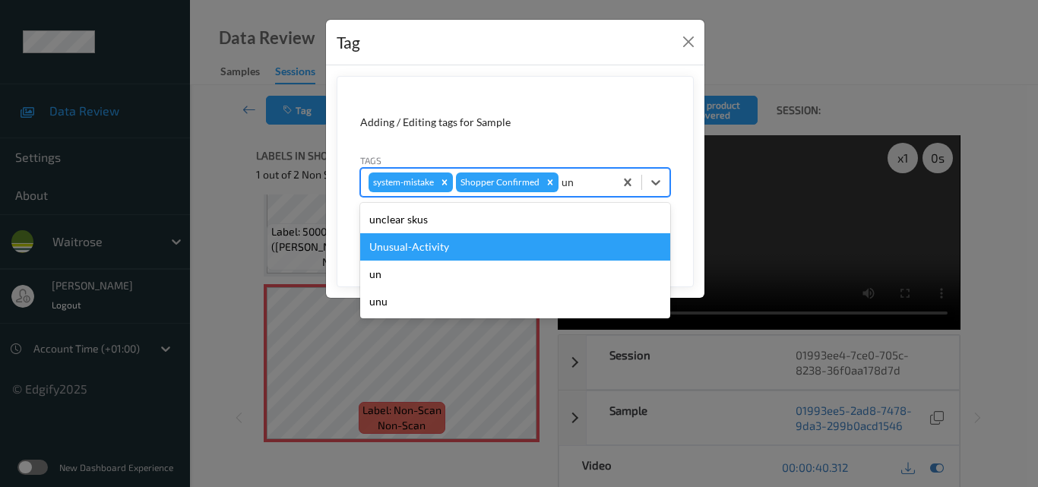
click at [478, 251] on div "Unusual-Activity" at bounding box center [515, 246] width 310 height 27
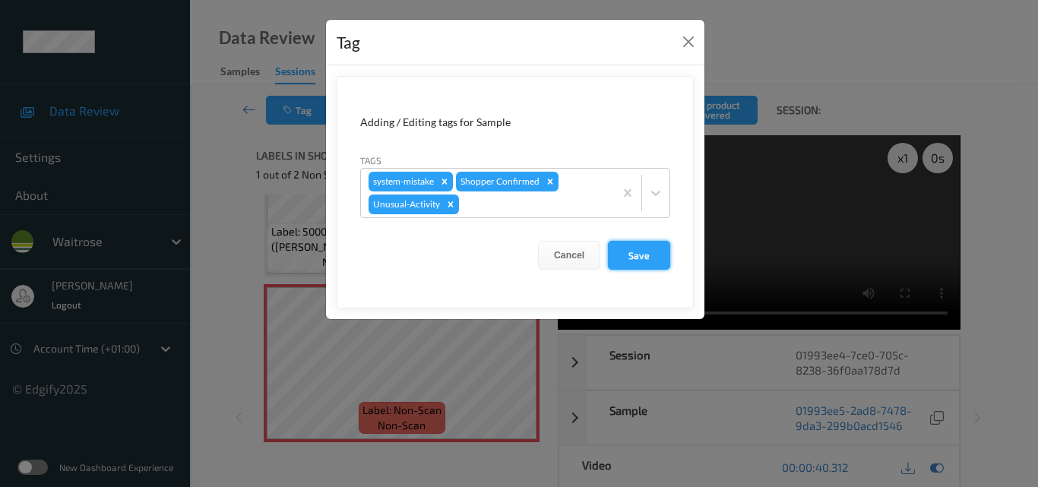
click at [662, 258] on button "Save" at bounding box center [639, 255] width 62 height 29
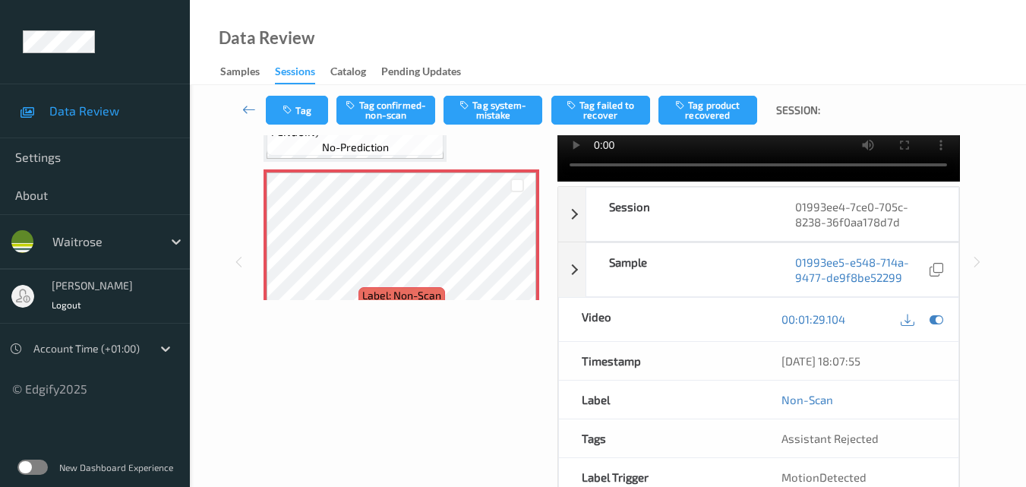
scroll to position [2293, 0]
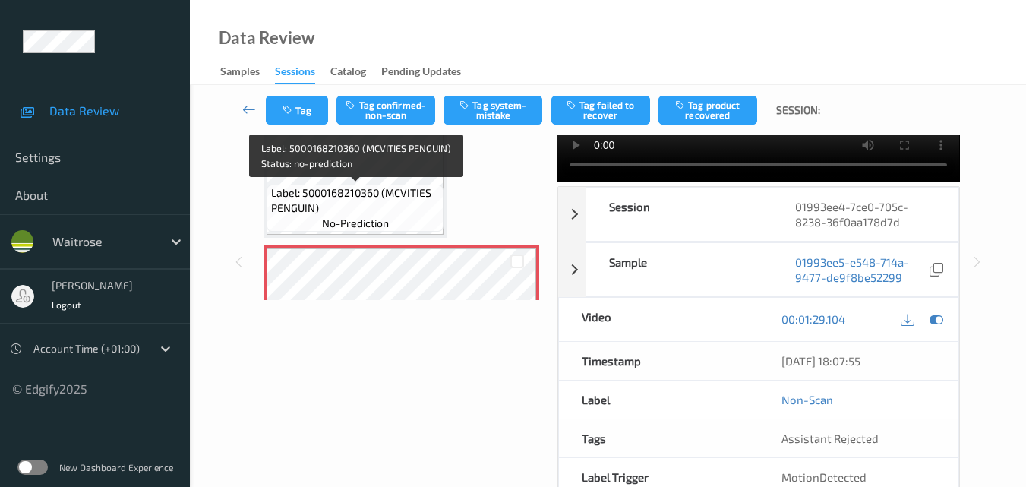
click at [407, 214] on span "Label: 5000168210360 (MCVITIES PENGUIN)" at bounding box center [355, 200] width 169 height 30
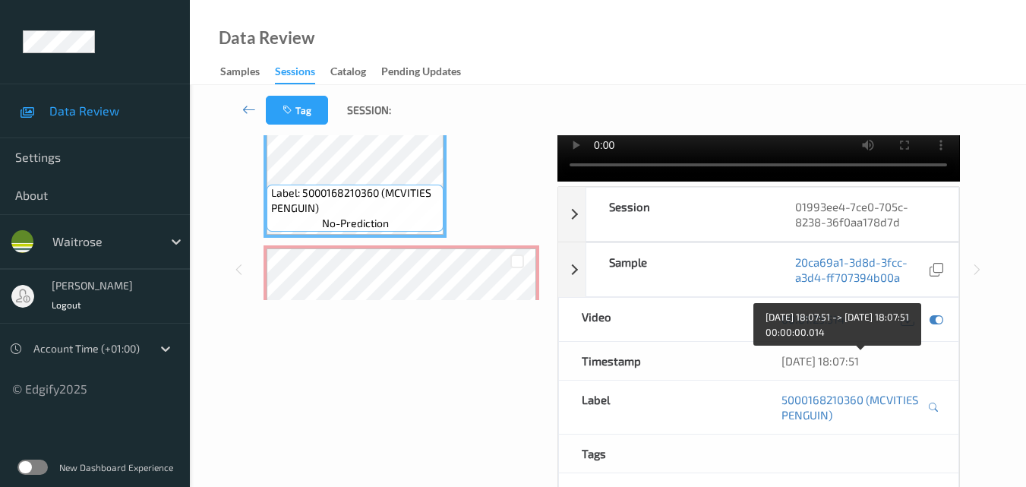
scroll to position [0, 0]
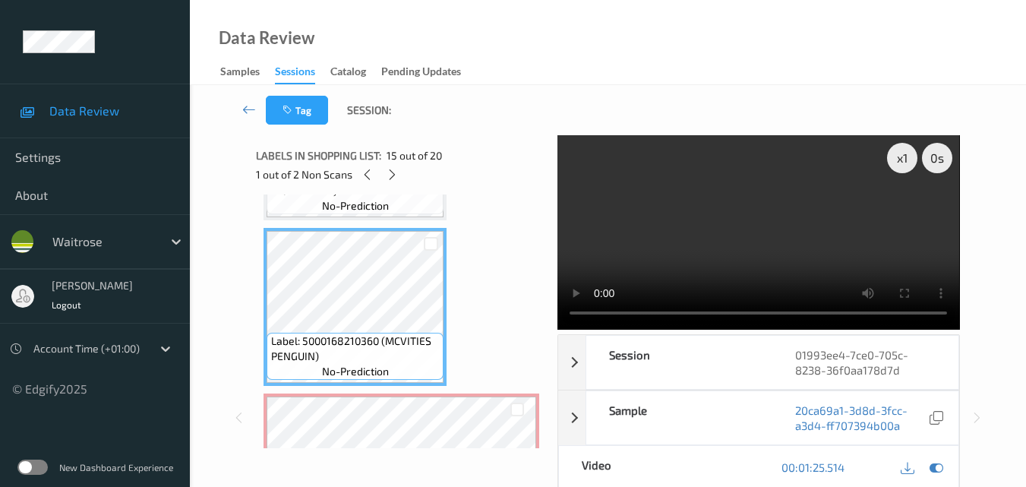
click at [737, 226] on video at bounding box center [759, 232] width 402 height 194
click at [778, 248] on video at bounding box center [759, 232] width 402 height 194
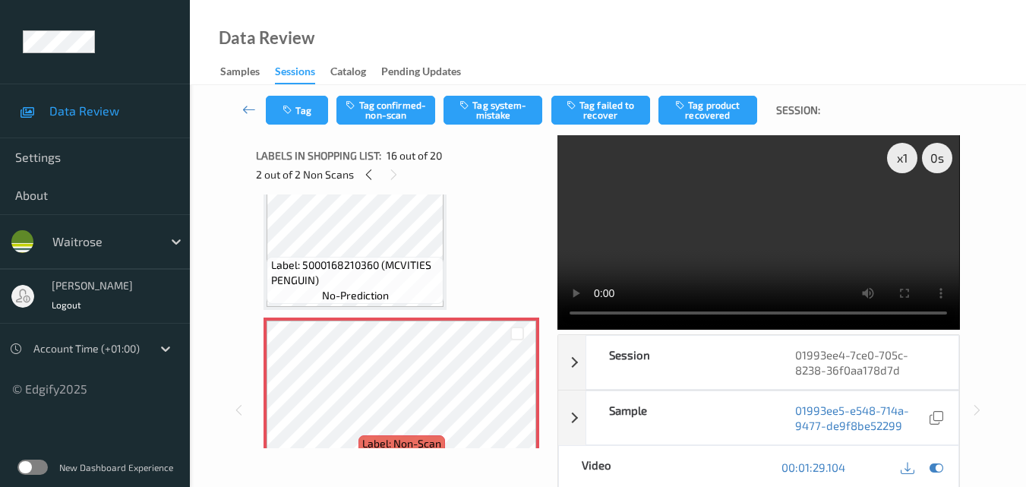
click at [794, 217] on video at bounding box center [759, 232] width 402 height 194
click at [749, 242] on video at bounding box center [759, 232] width 402 height 194
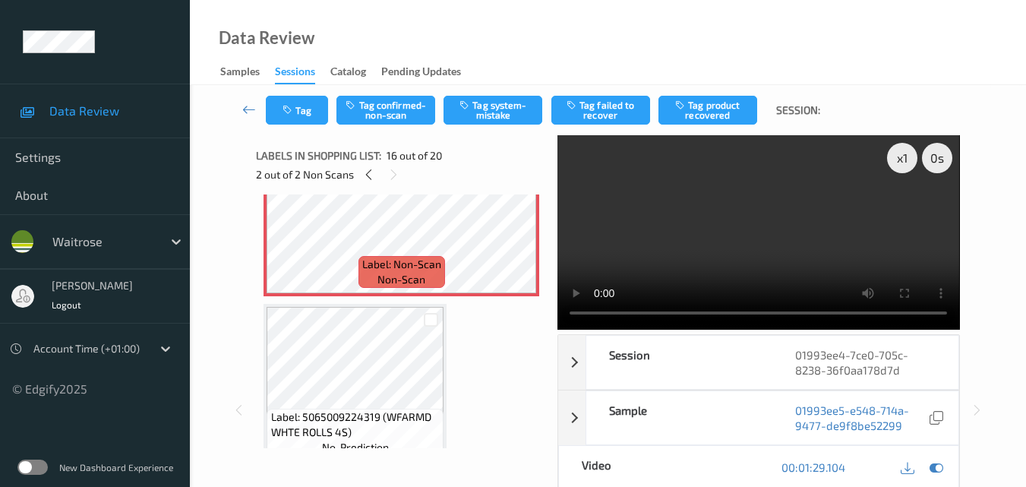
scroll to position [2520, 0]
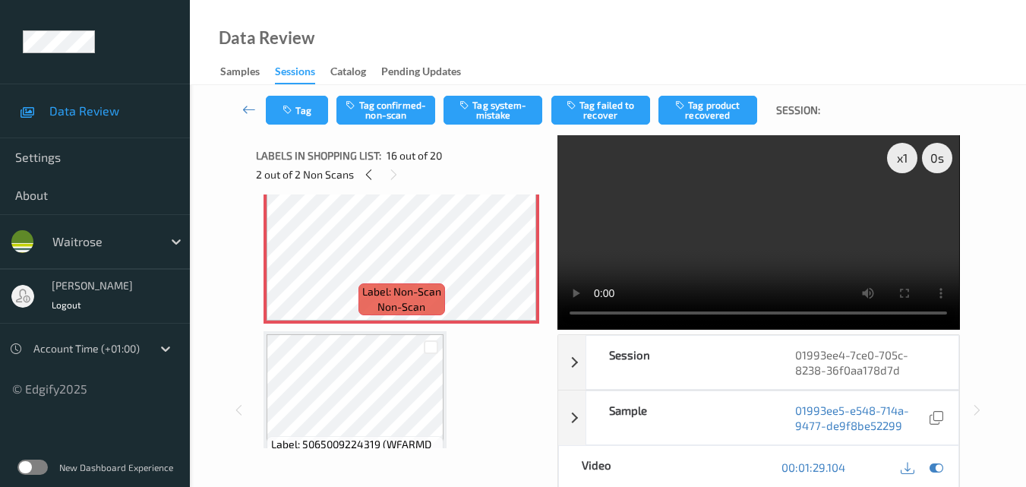
click at [766, 217] on video at bounding box center [759, 232] width 402 height 194
click at [709, 216] on video at bounding box center [759, 232] width 402 height 194
click at [777, 244] on video at bounding box center [759, 232] width 402 height 194
click at [779, 222] on video at bounding box center [759, 232] width 402 height 194
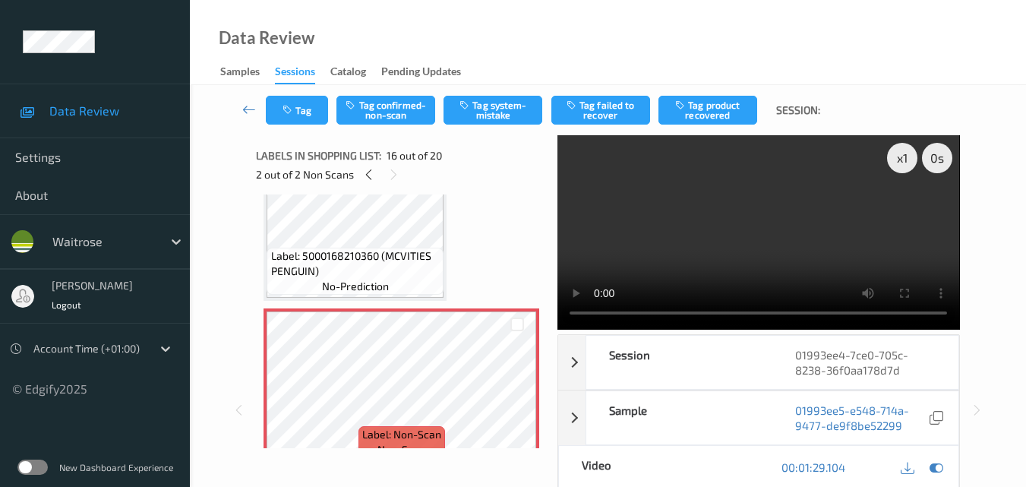
scroll to position [2369, 0]
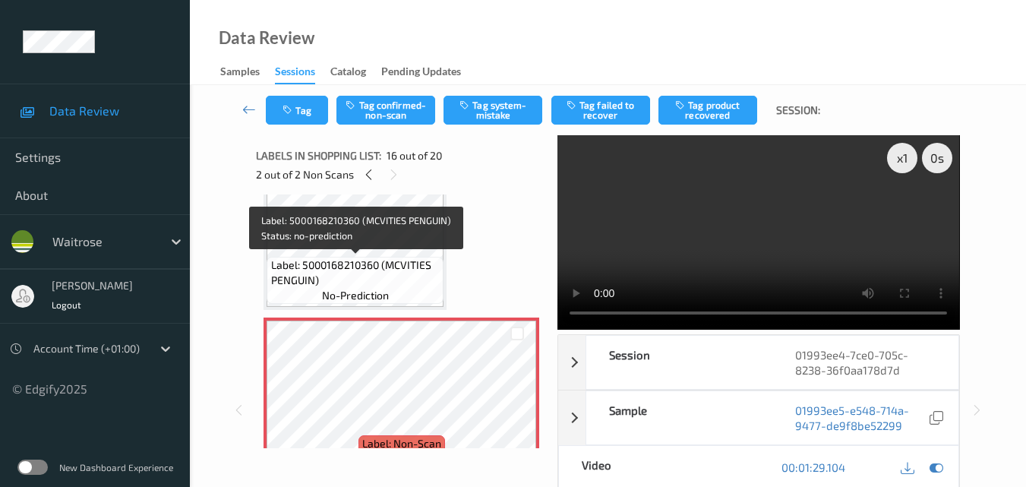
click at [397, 279] on span "Label: 5000168210360 (MCVITIES PENGUIN)" at bounding box center [355, 273] width 169 height 30
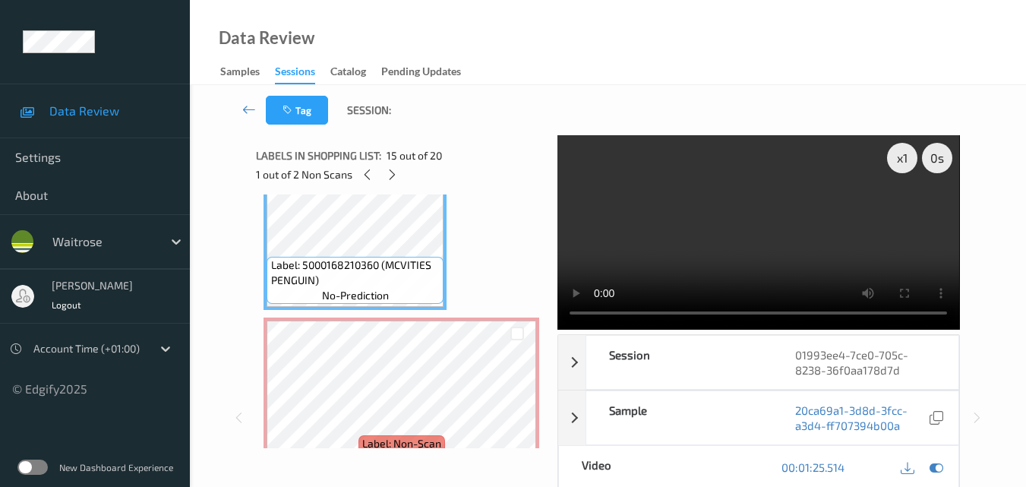
click at [727, 242] on video at bounding box center [759, 232] width 402 height 194
click at [804, 251] on video at bounding box center [759, 232] width 402 height 194
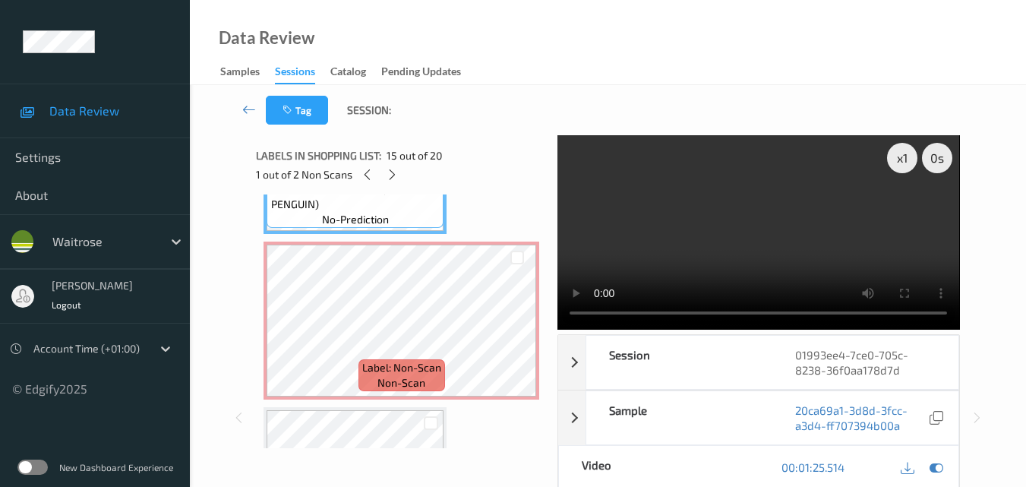
click at [788, 223] on video at bounding box center [759, 232] width 402 height 194
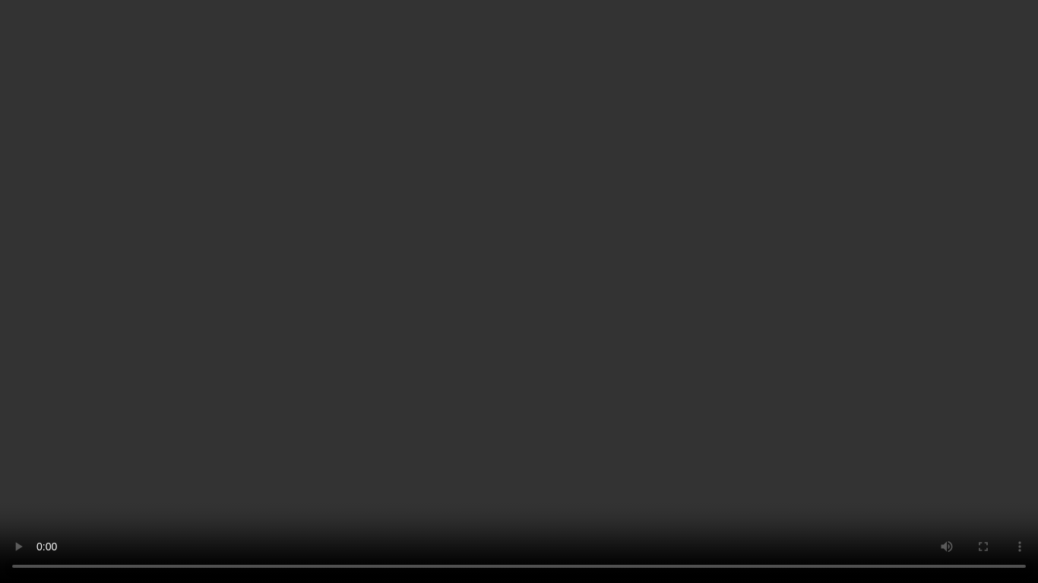
click at [685, 374] on video at bounding box center [519, 291] width 1038 height 583
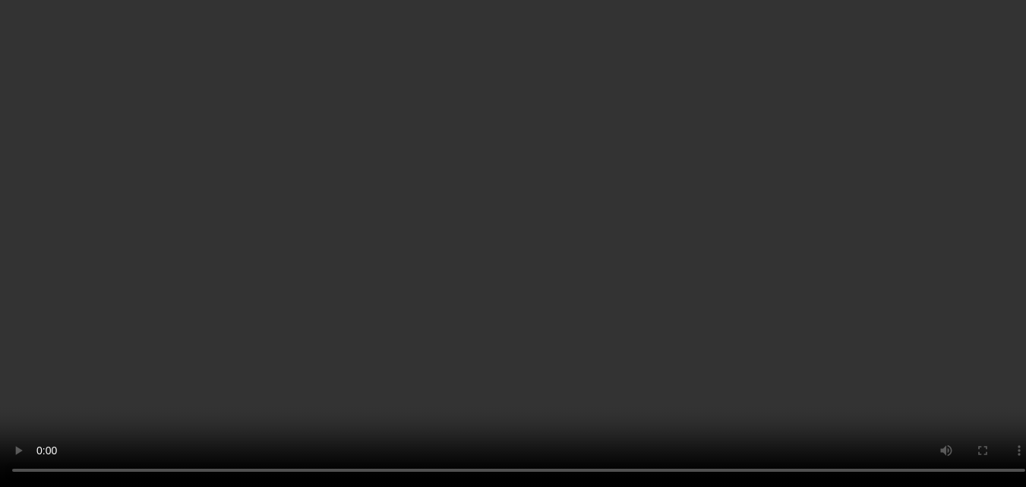
scroll to position [2520, 0]
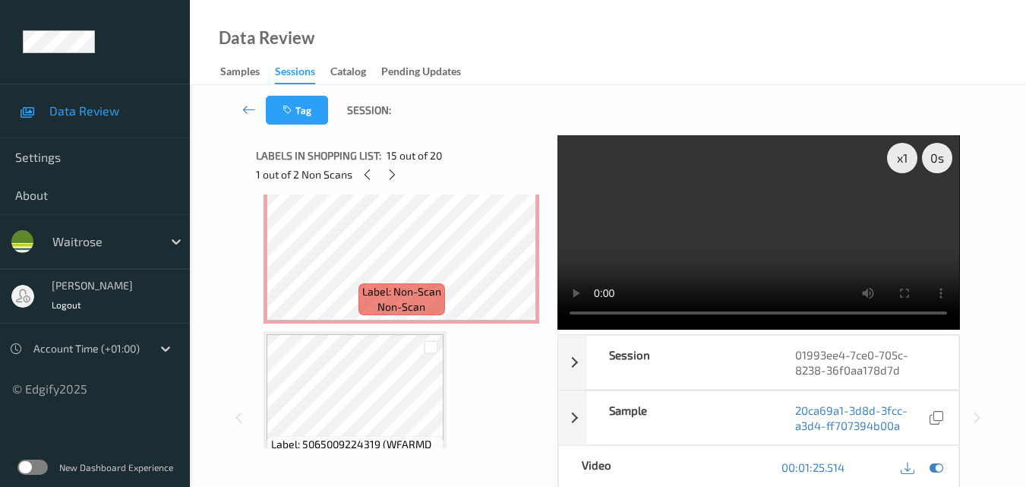
click at [858, 245] on video at bounding box center [759, 232] width 402 height 194
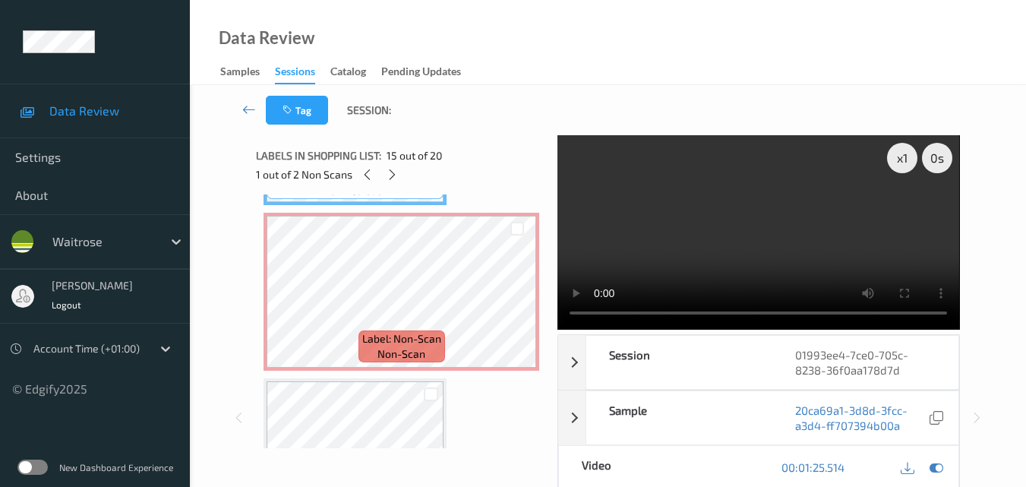
scroll to position [2444, 0]
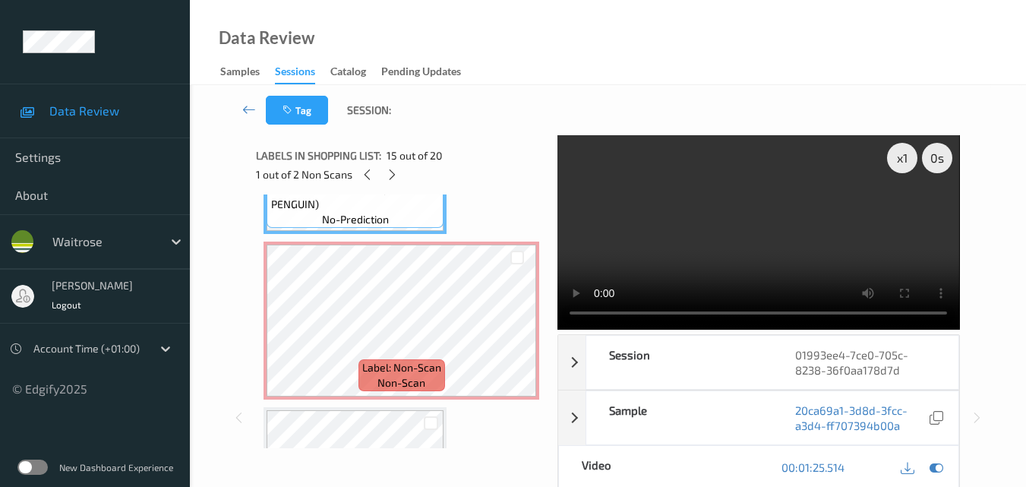
click at [822, 274] on video at bounding box center [759, 232] width 402 height 194
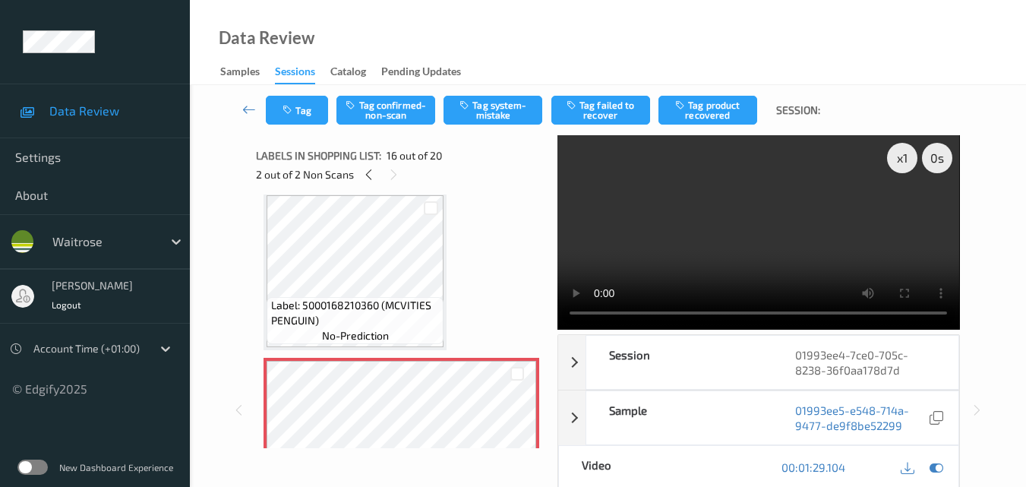
scroll to position [2306, 0]
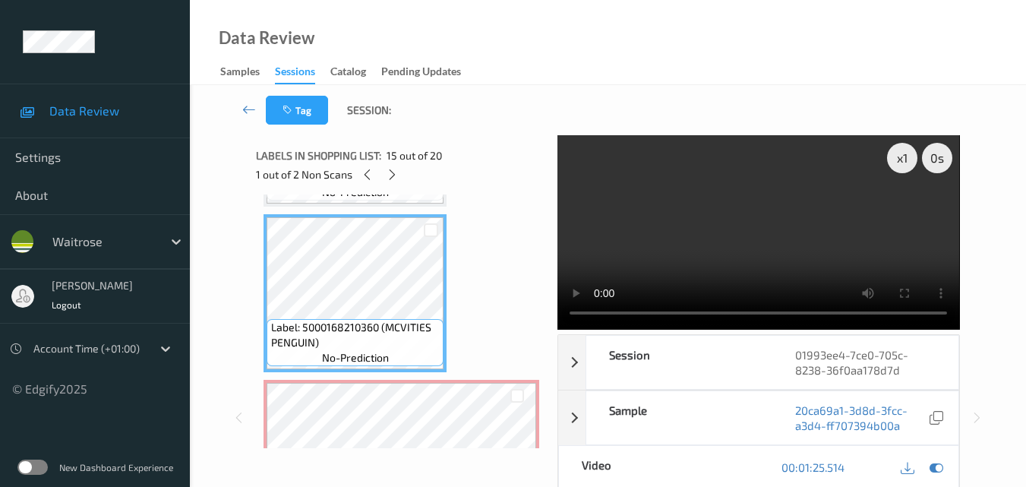
click at [763, 250] on video at bounding box center [759, 232] width 402 height 194
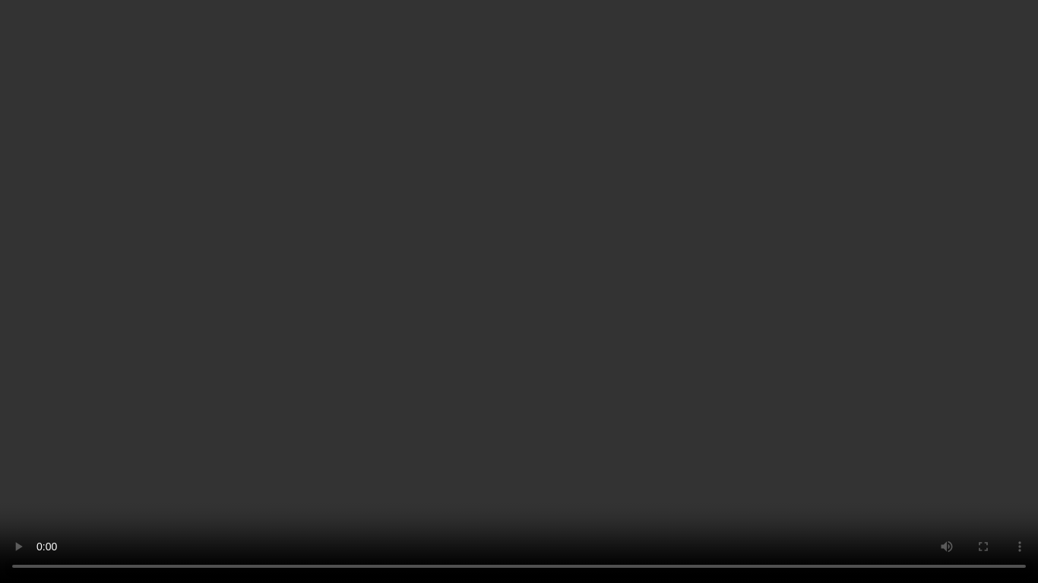
click at [562, 335] on video at bounding box center [519, 291] width 1038 height 583
click at [636, 420] on video at bounding box center [519, 291] width 1038 height 583
click at [608, 466] on video at bounding box center [519, 291] width 1038 height 583
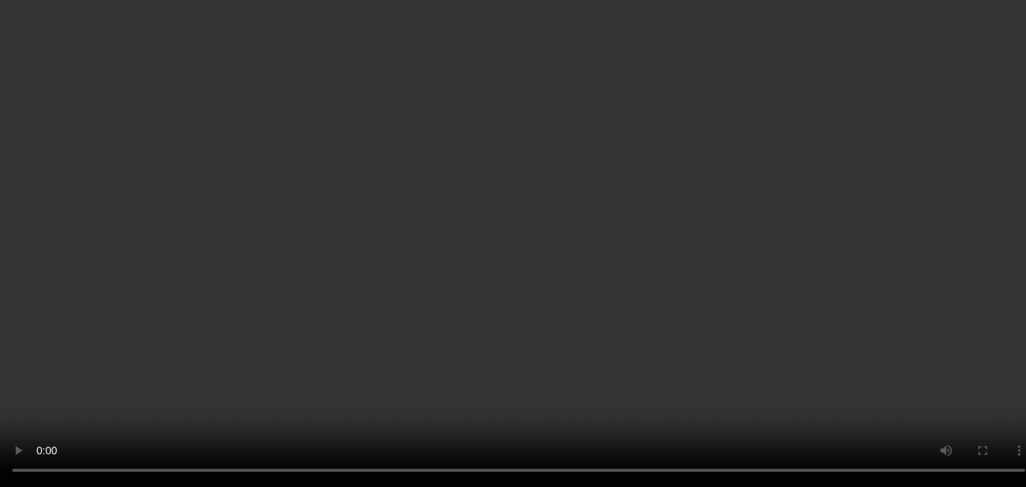
scroll to position [2382, 0]
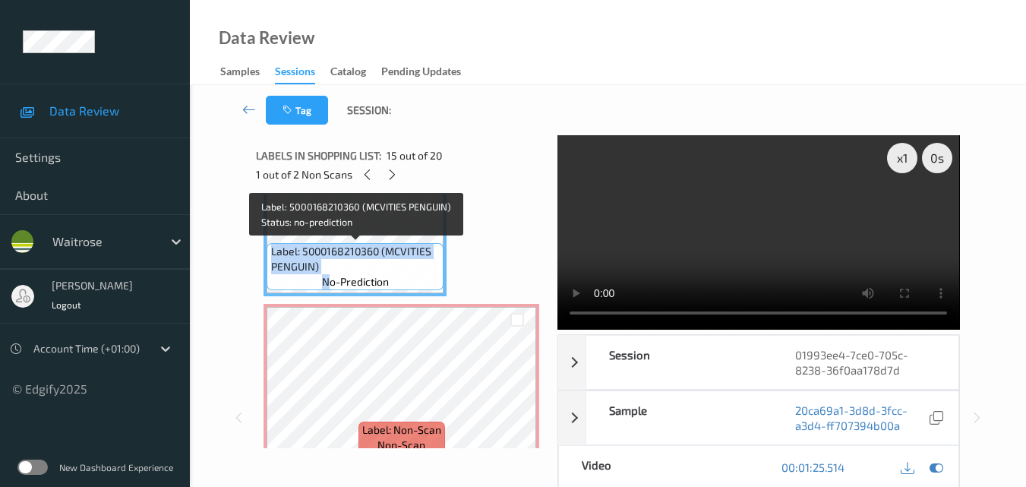
drag, startPoint x: 282, startPoint y: 252, endPoint x: 269, endPoint y: 252, distance: 12.9
click at [269, 252] on div "Label: 5000168210360 (MCVITIES PENGUIN) no-prediction" at bounding box center [355, 266] width 177 height 47
copy div "Label: 5000168210360 (MCVITIES PENGUIN) n"
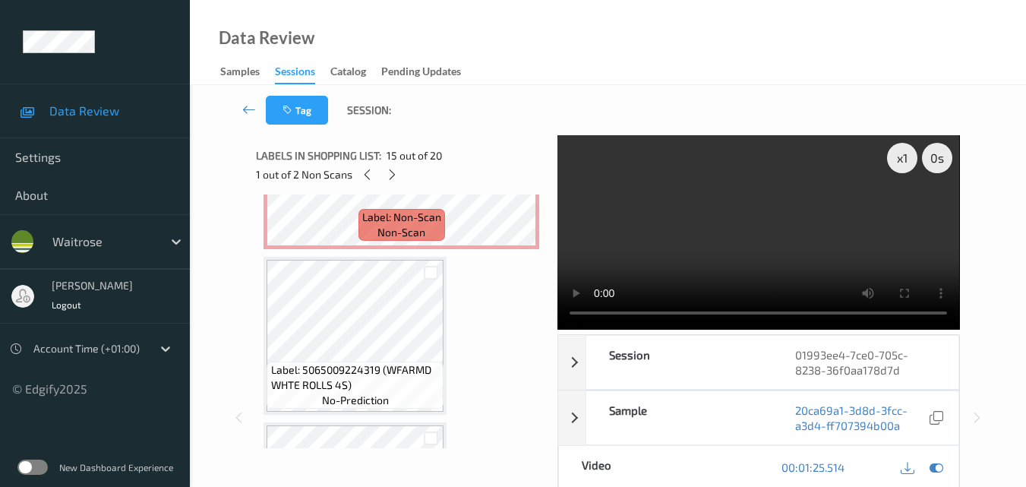
scroll to position [2610, 0]
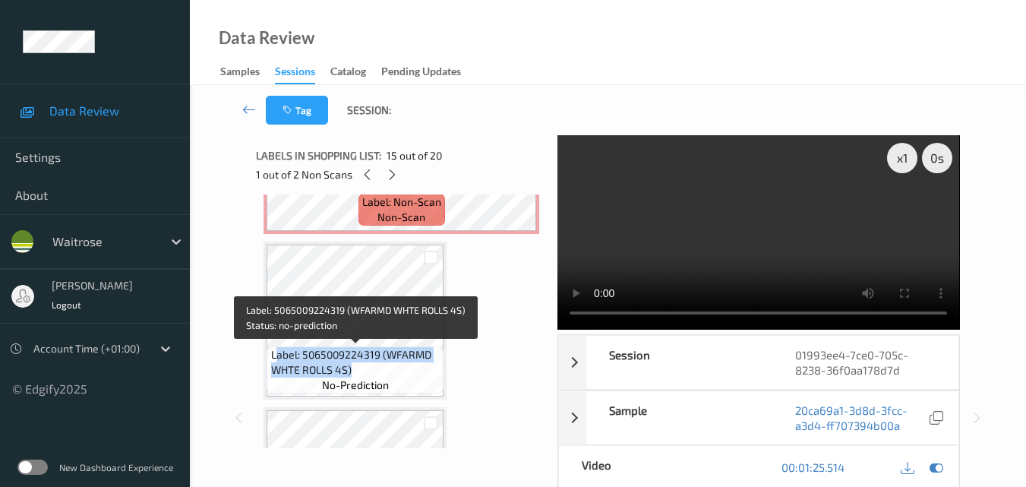
drag, startPoint x: 354, startPoint y: 367, endPoint x: 278, endPoint y: 353, distance: 77.2
click at [278, 353] on span "Label: 5065009224319 (WFARMD WHTE ROLLS 4S)" at bounding box center [355, 362] width 169 height 30
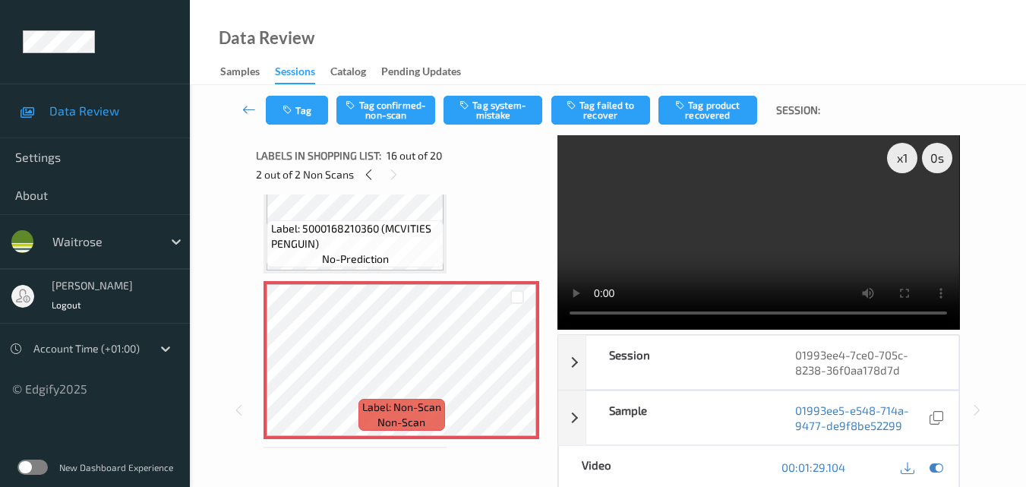
scroll to position [2382, 0]
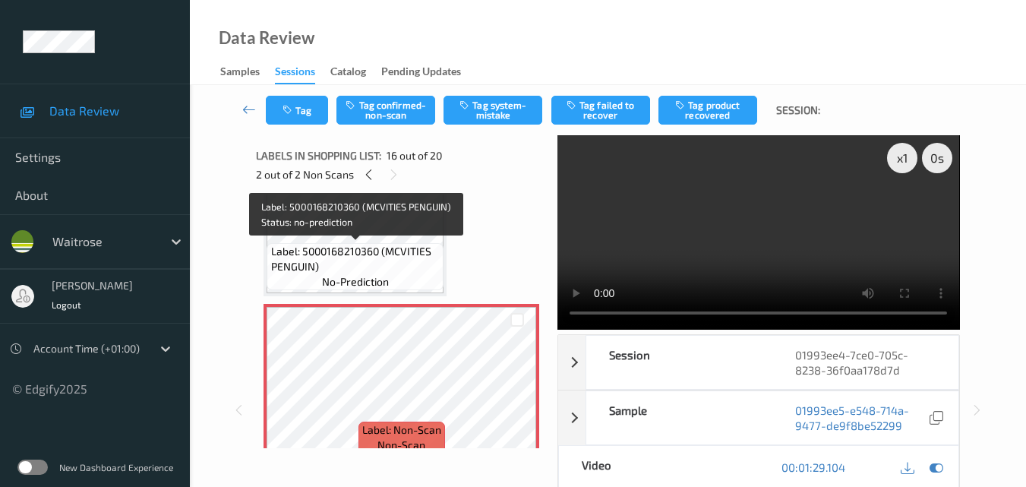
click at [387, 256] on span "Label: 5000168210360 (MCVITIES PENGUIN)" at bounding box center [355, 259] width 169 height 30
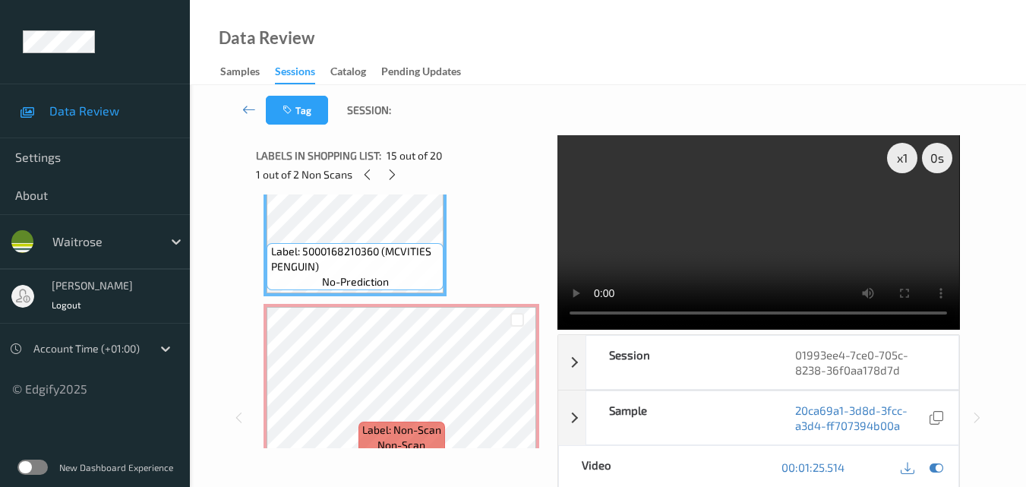
click at [814, 212] on video at bounding box center [759, 232] width 402 height 194
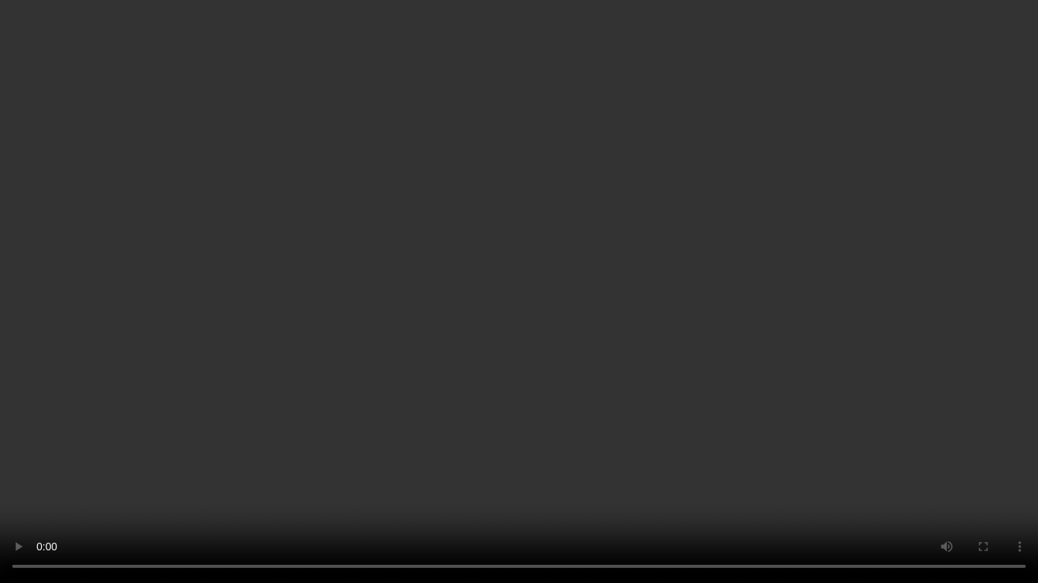
click at [607, 386] on video at bounding box center [519, 291] width 1038 height 583
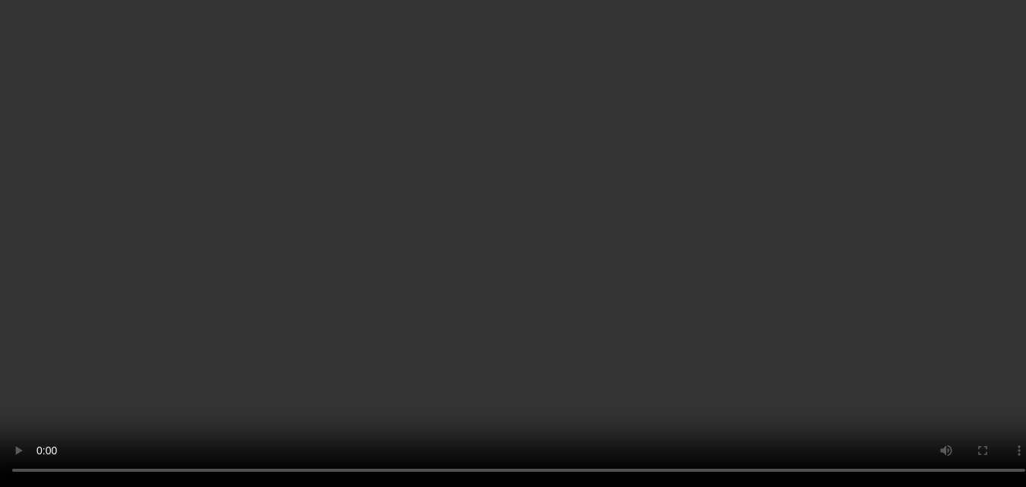
scroll to position [2306, 0]
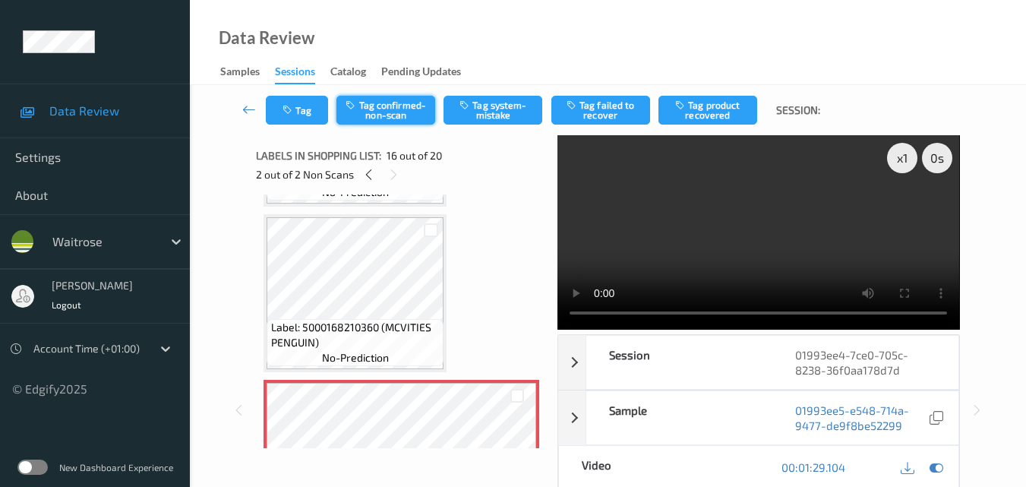
click at [399, 106] on button "Tag confirmed-non-scan" at bounding box center [386, 110] width 99 height 29
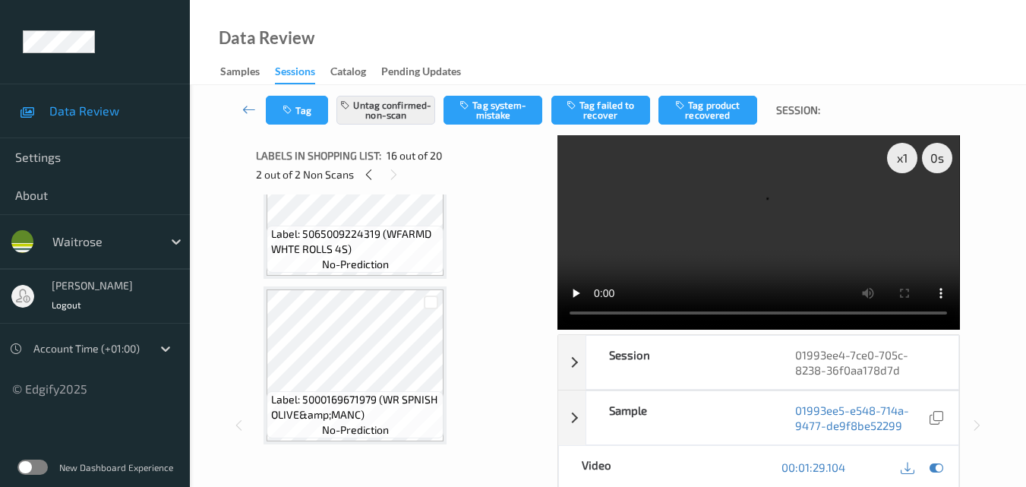
scroll to position [2762, 0]
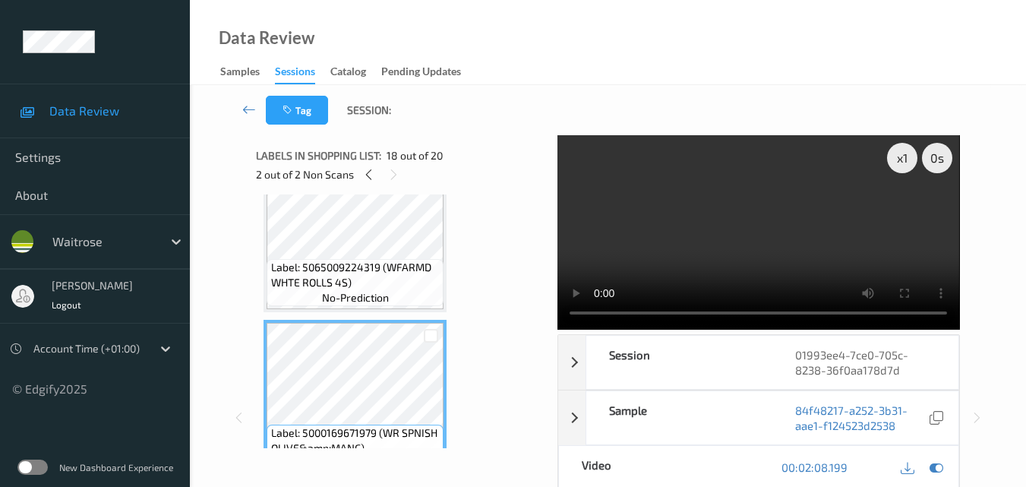
scroll to position [2534, 0]
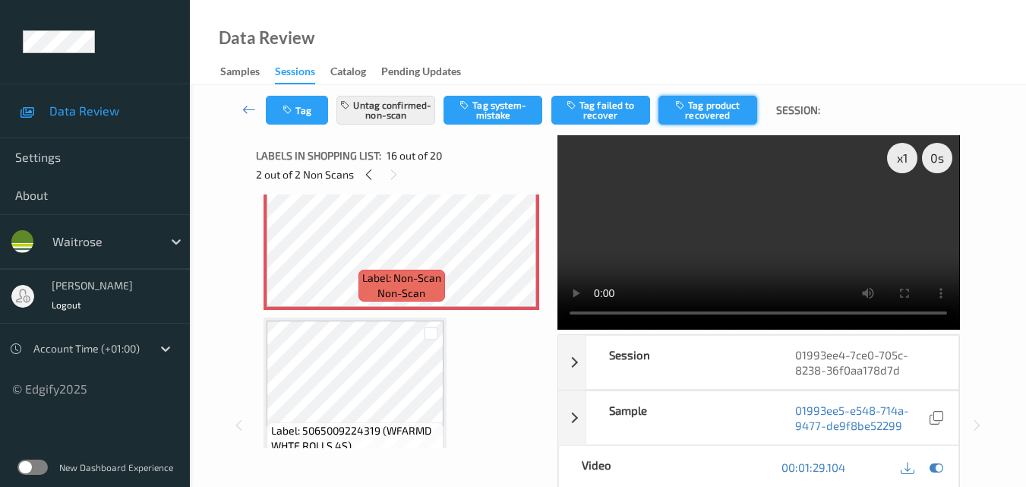
click at [717, 112] on button "Tag product recovered" at bounding box center [708, 110] width 99 height 29
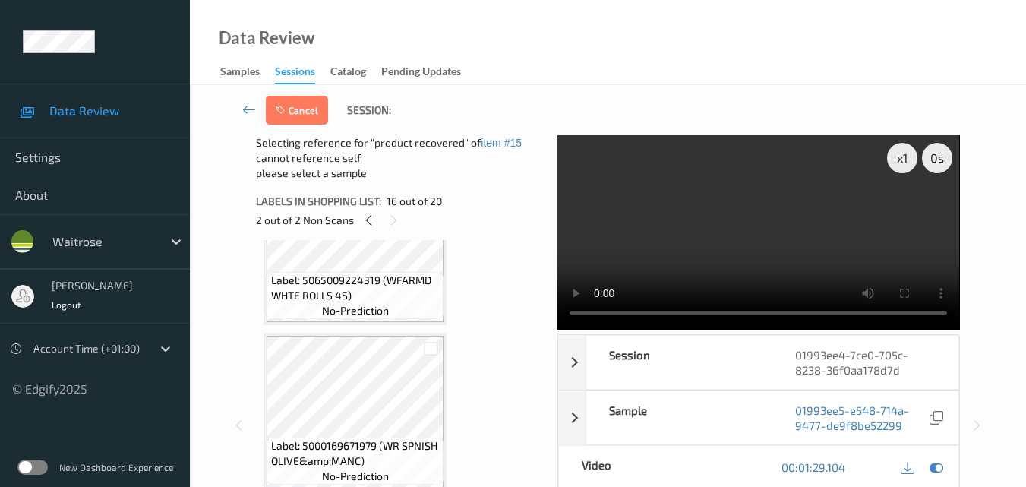
scroll to position [2762, 0]
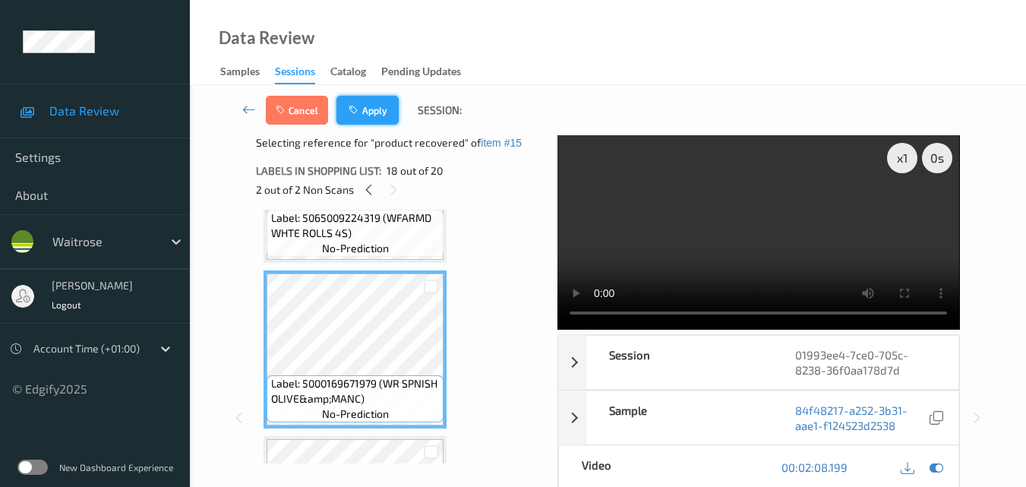
click at [378, 109] on button "Apply" at bounding box center [368, 110] width 62 height 29
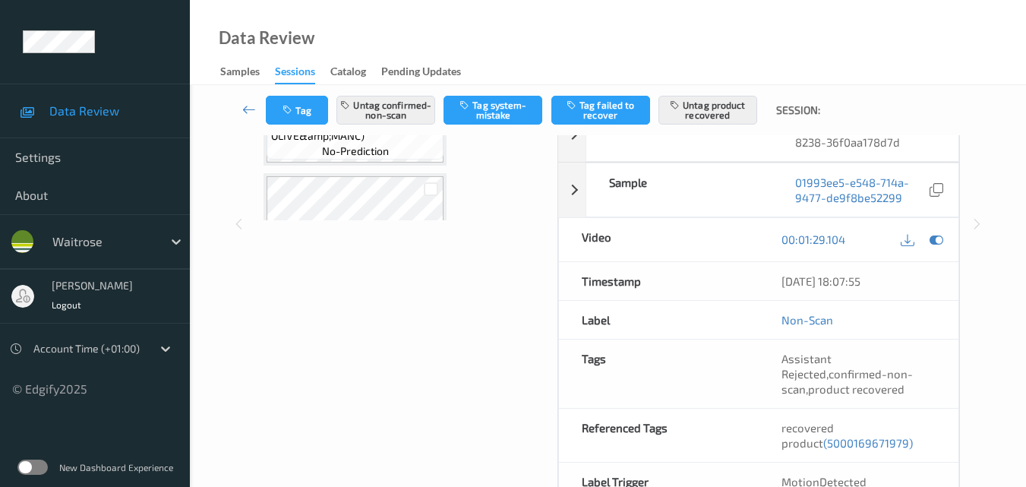
scroll to position [152, 0]
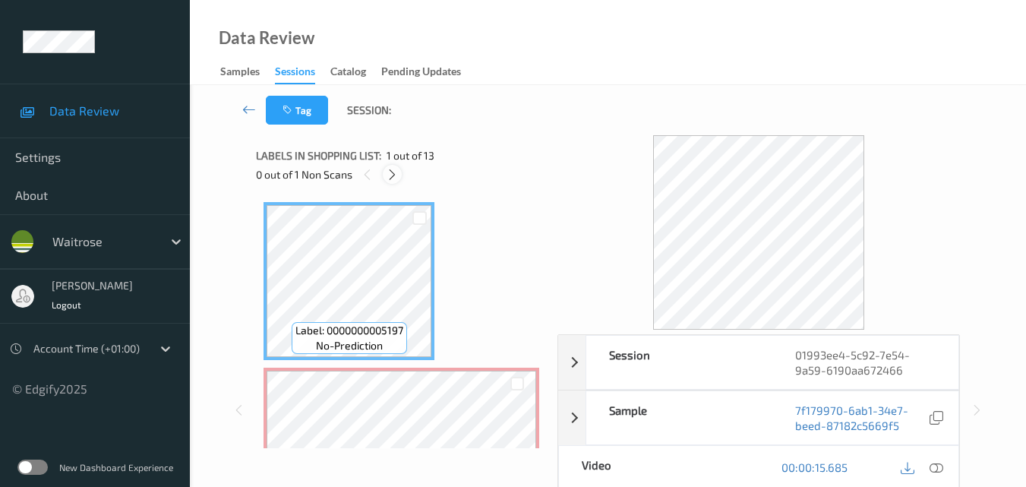
click at [395, 176] on icon at bounding box center [392, 175] width 13 height 14
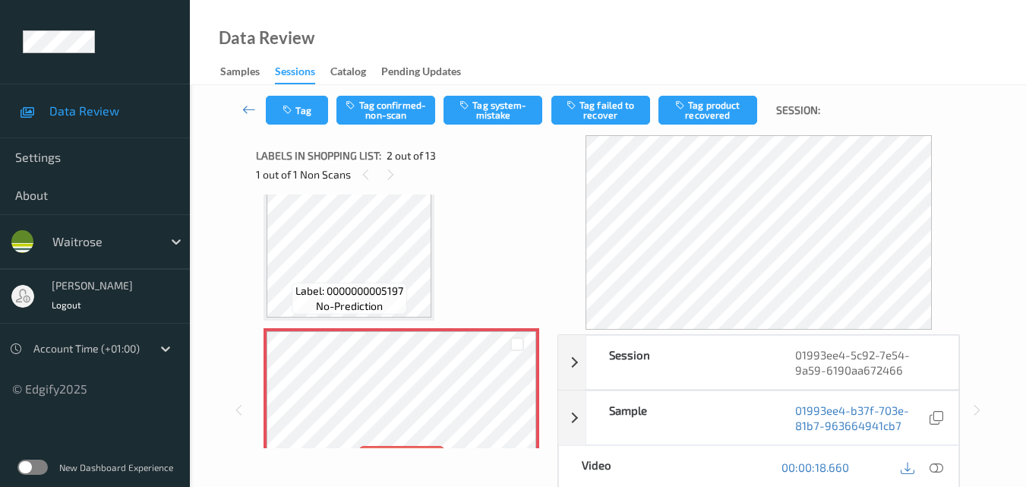
scroll to position [8, 0]
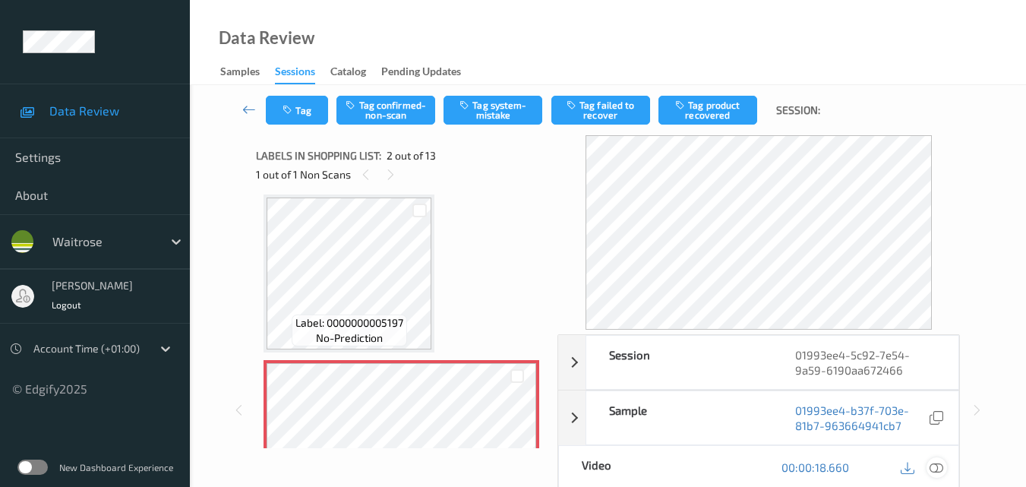
click at [941, 471] on icon at bounding box center [937, 467] width 14 height 14
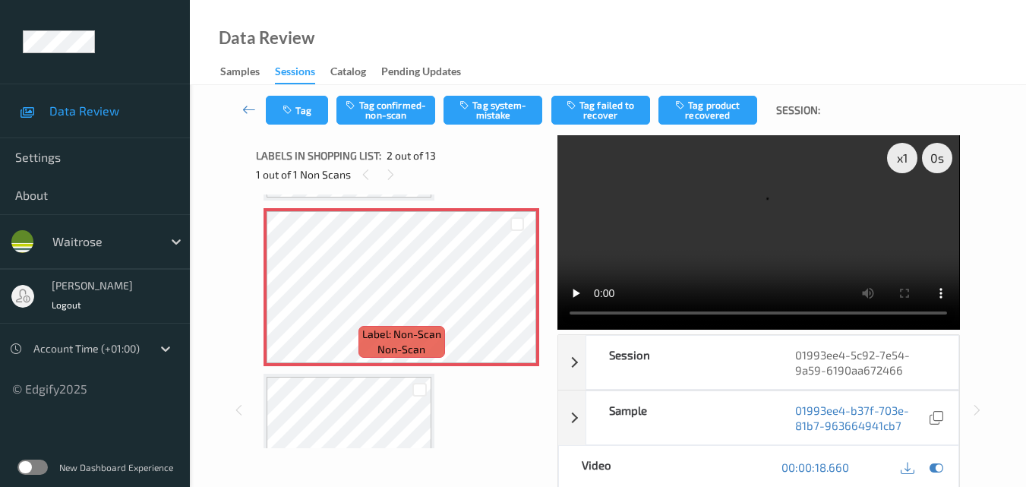
scroll to position [84, 0]
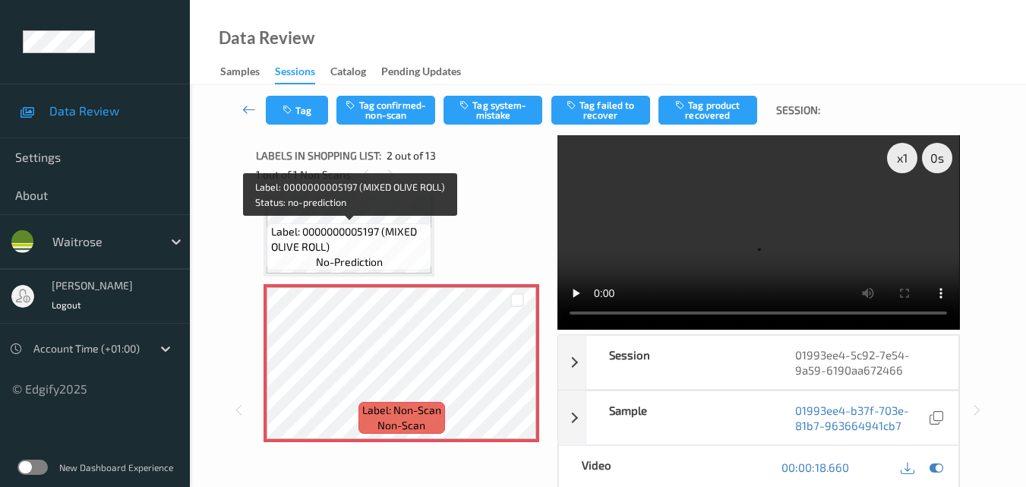
click at [380, 245] on span "Label: 0000000005197 (MIXED OLIVE ROLL)" at bounding box center [349, 239] width 157 height 30
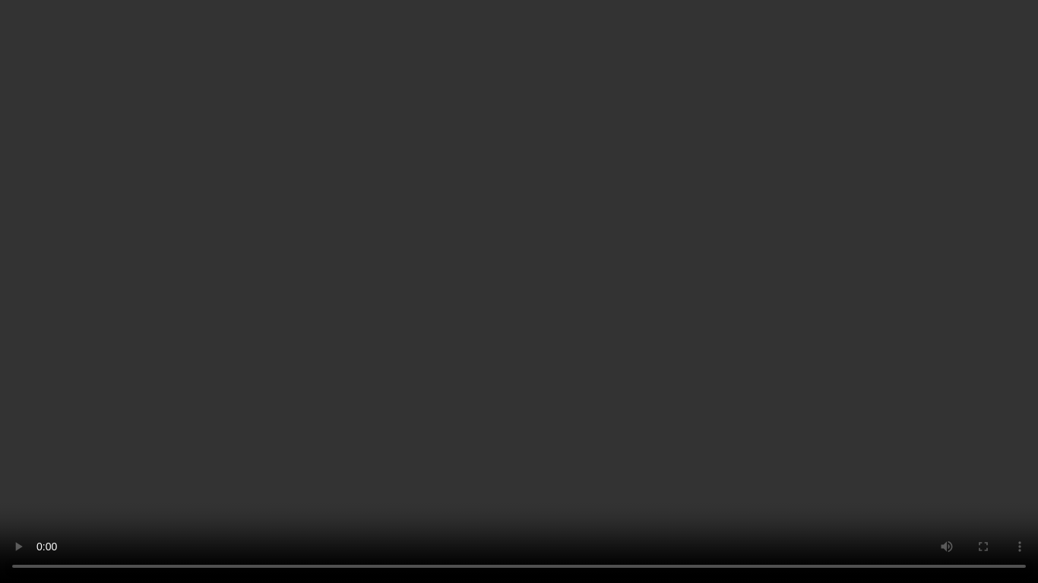
click at [651, 328] on video at bounding box center [519, 291] width 1038 height 583
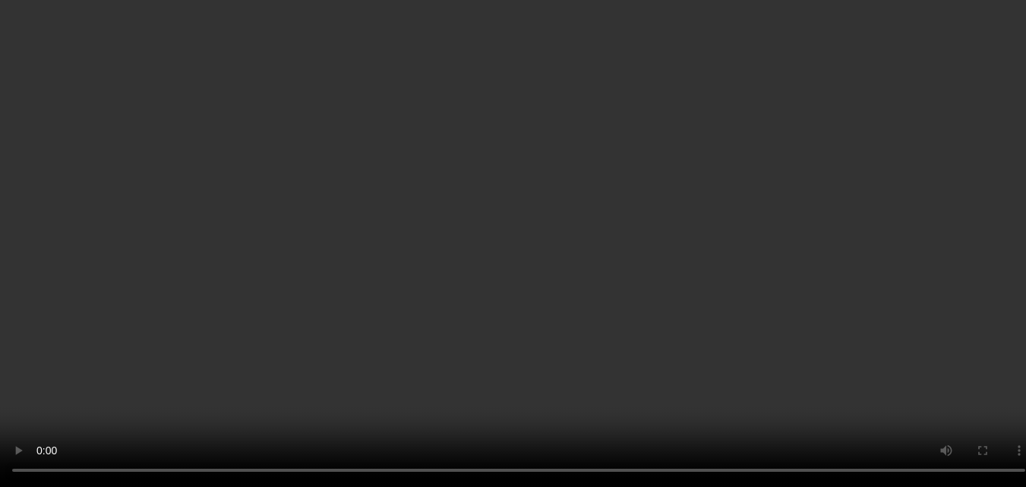
scroll to position [160, 0]
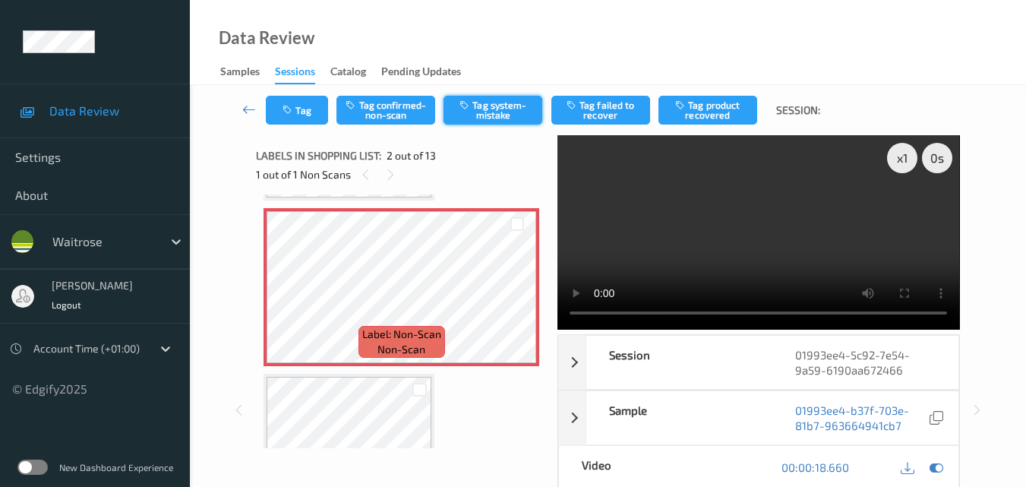
click at [490, 108] on button "Tag system-mistake" at bounding box center [493, 110] width 99 height 29
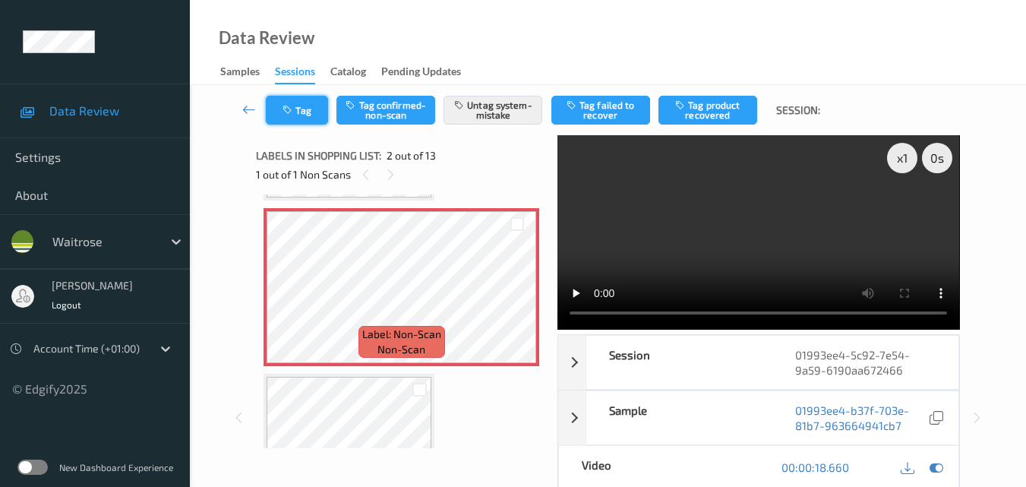
click at [296, 114] on button "Tag" at bounding box center [297, 110] width 62 height 29
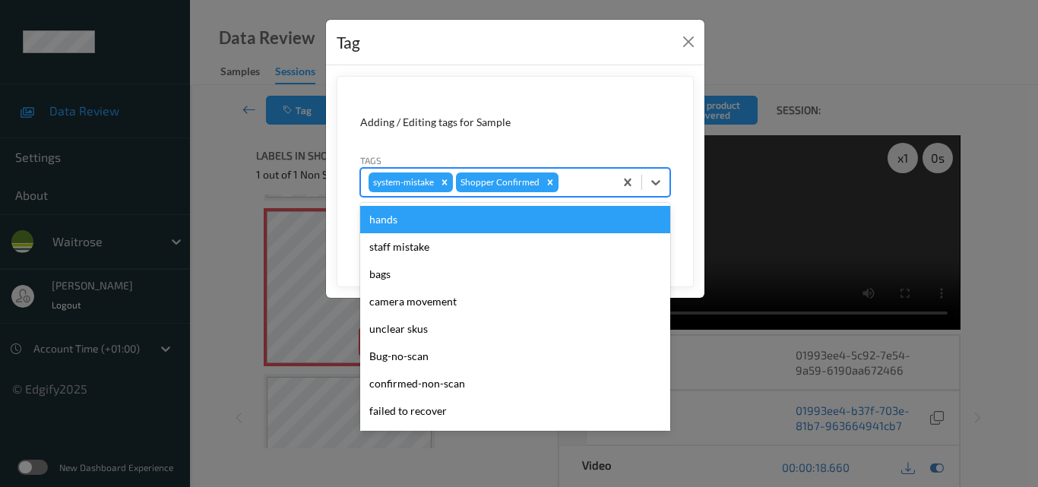
click at [580, 188] on div at bounding box center [583, 182] width 45 height 18
type input "y"
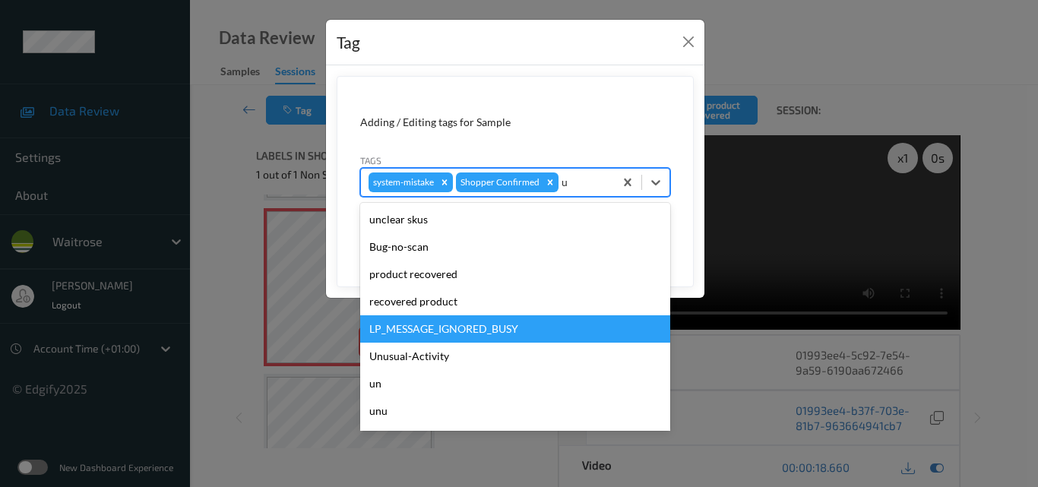
type input "un"
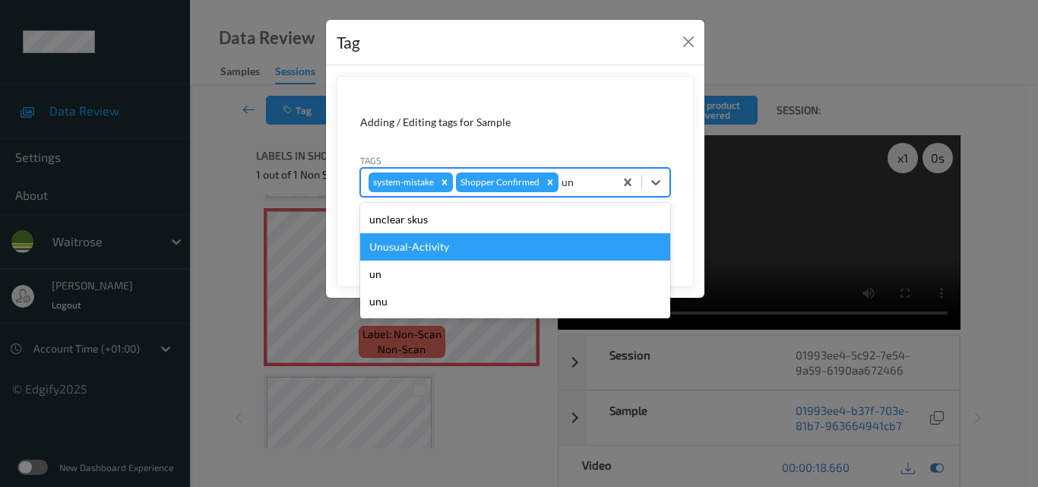
click at [500, 243] on div "Unusual-Activity" at bounding box center [515, 246] width 310 height 27
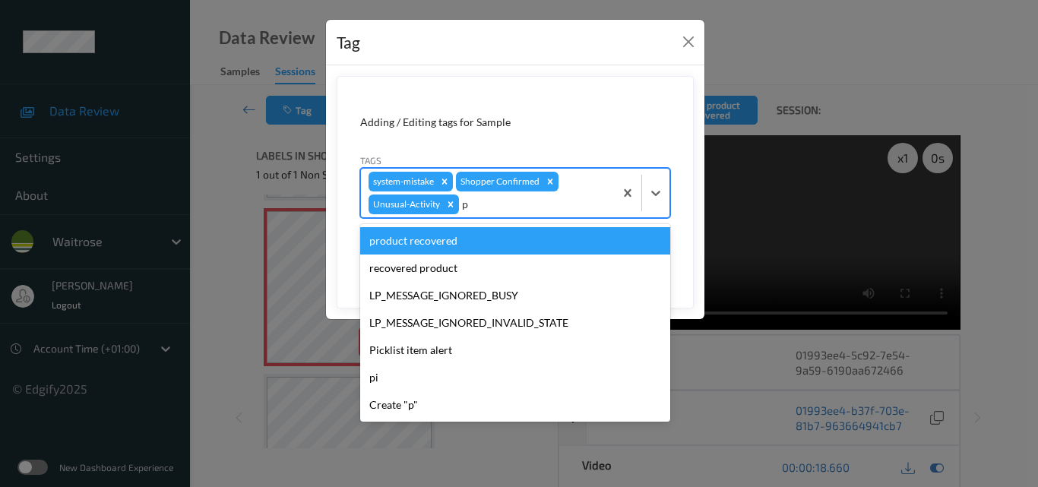
type input "pi"
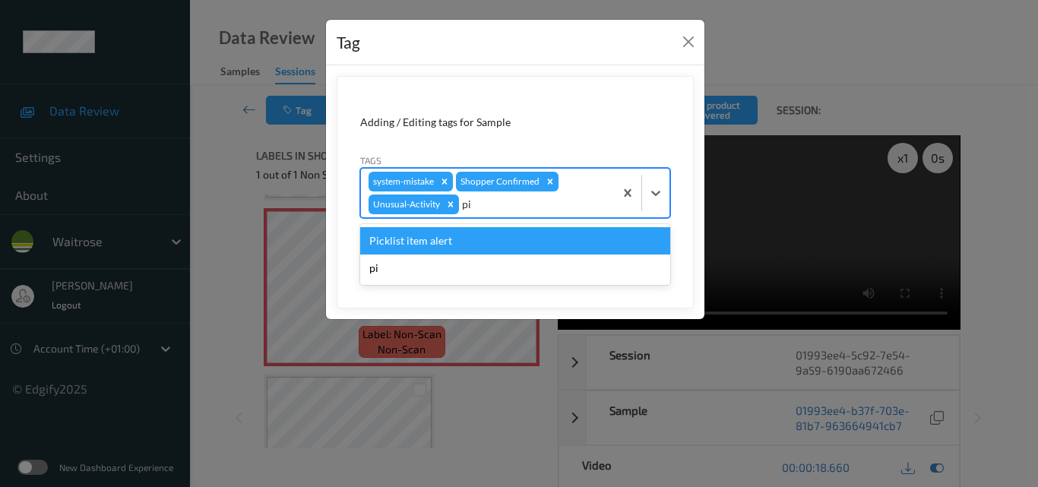
click at [501, 243] on div "Picklist item alert" at bounding box center [515, 240] width 310 height 27
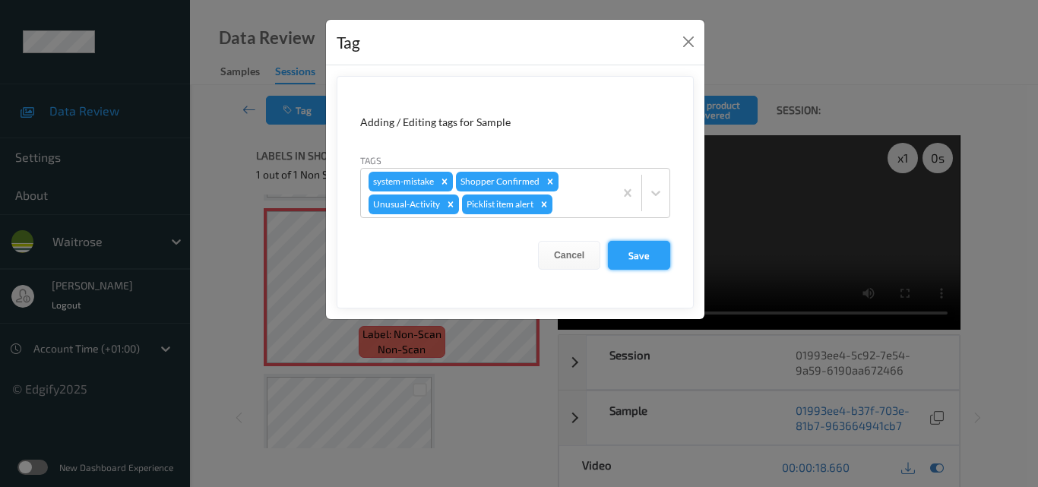
click at [630, 251] on button "Save" at bounding box center [639, 255] width 62 height 29
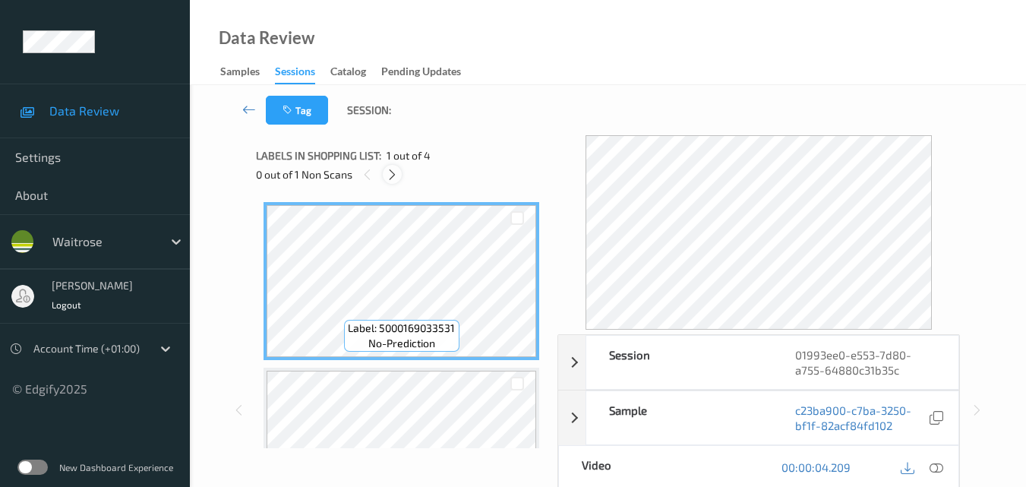
click at [393, 173] on icon at bounding box center [392, 175] width 13 height 14
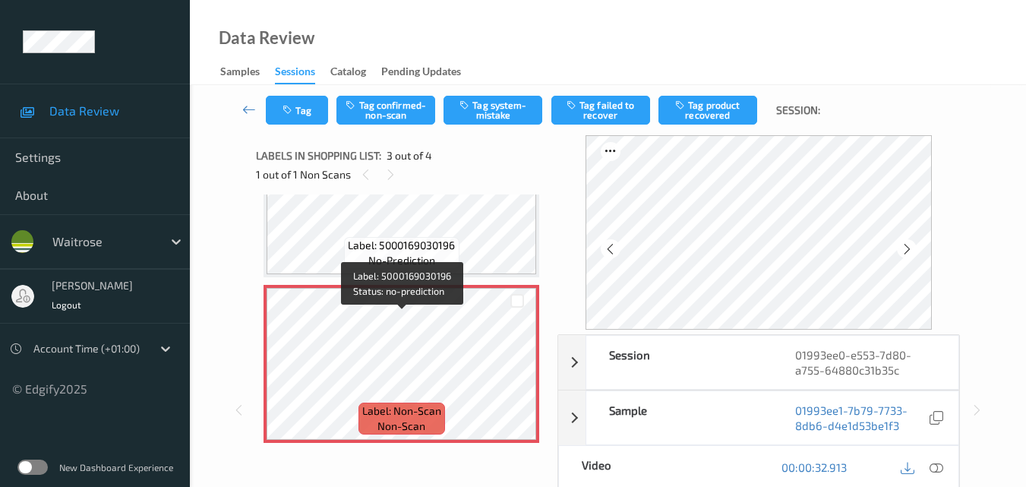
scroll to position [249, 0]
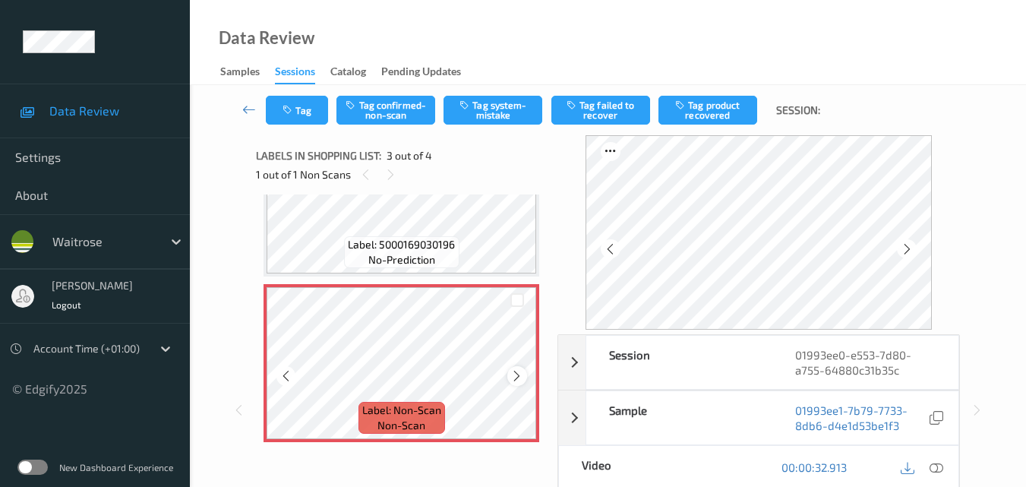
click at [520, 377] on icon at bounding box center [516, 376] width 13 height 14
click at [511, 375] on icon at bounding box center [516, 376] width 13 height 14
click at [514, 374] on icon at bounding box center [516, 376] width 13 height 14
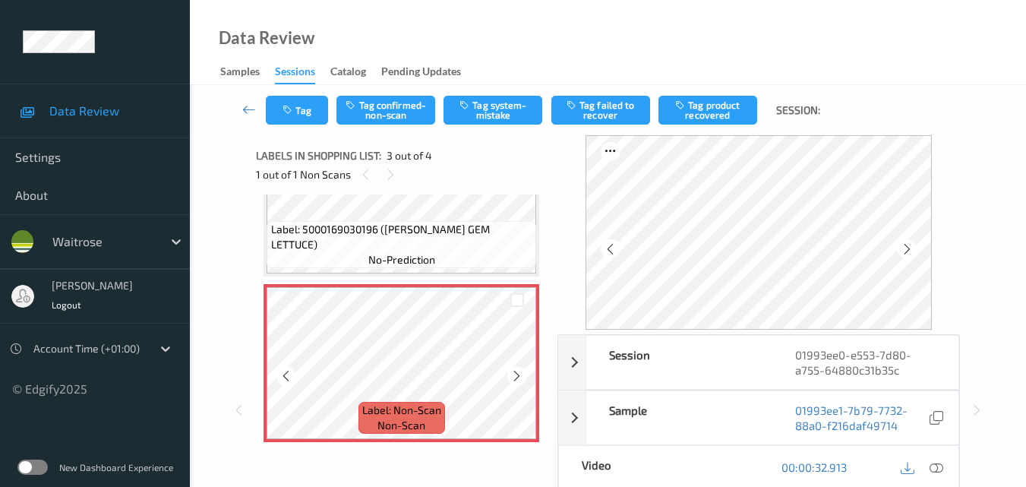
click at [514, 374] on icon at bounding box center [516, 376] width 13 height 14
click at [942, 470] on icon at bounding box center [937, 467] width 14 height 14
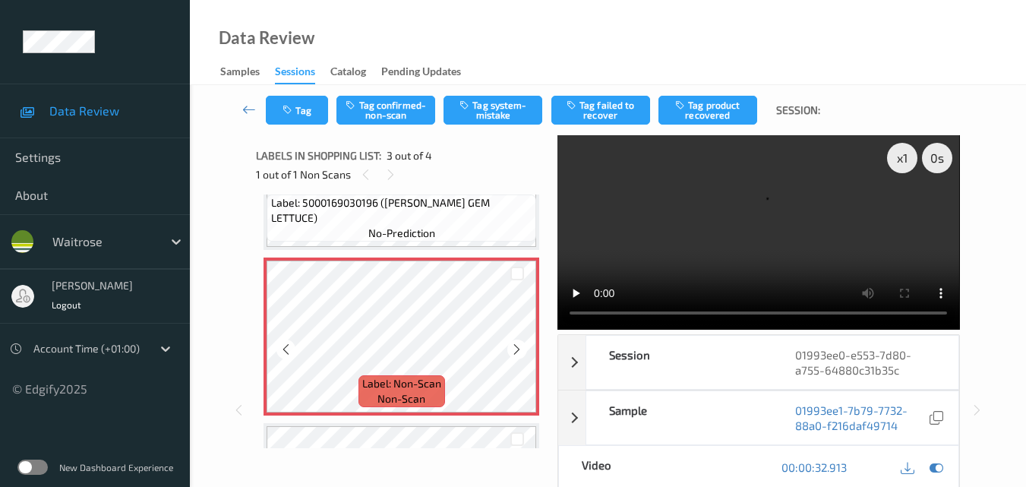
scroll to position [304, 0]
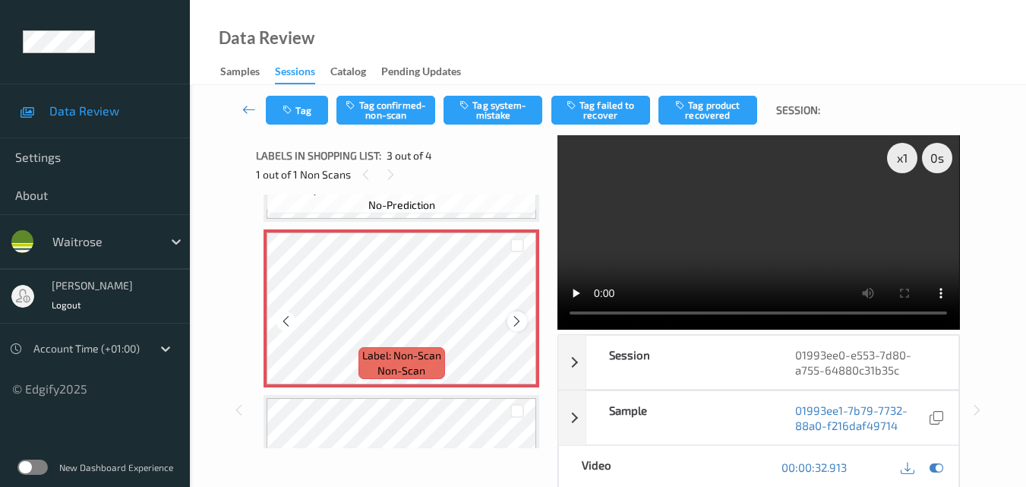
click at [517, 321] on icon at bounding box center [516, 321] width 13 height 14
click at [520, 324] on icon at bounding box center [516, 321] width 13 height 14
click at [515, 317] on icon at bounding box center [516, 321] width 13 height 14
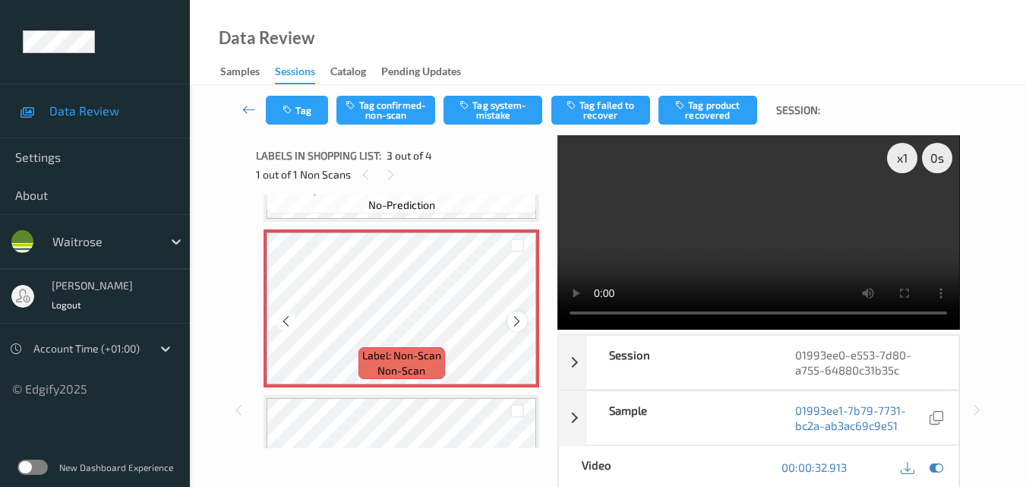
click at [514, 322] on icon at bounding box center [516, 321] width 13 height 14
click at [516, 322] on icon at bounding box center [516, 321] width 13 height 14
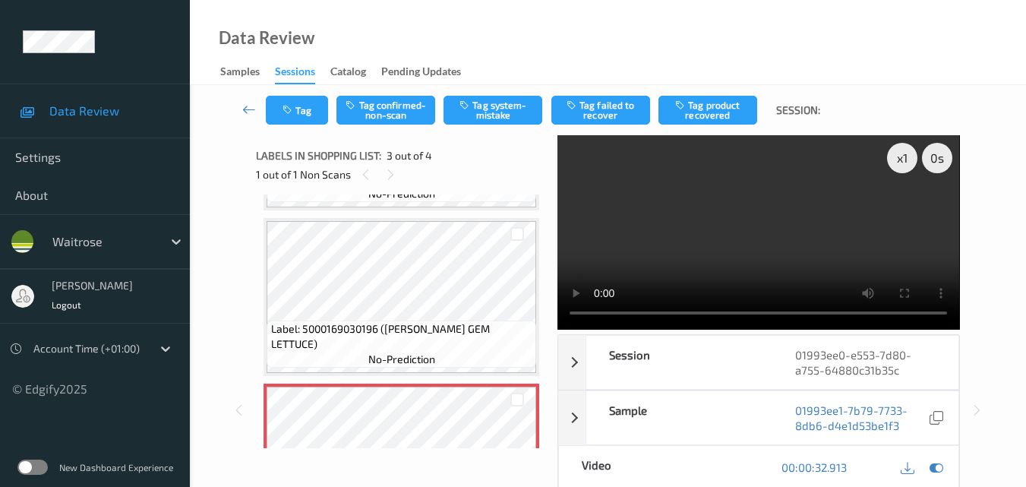
scroll to position [76, 0]
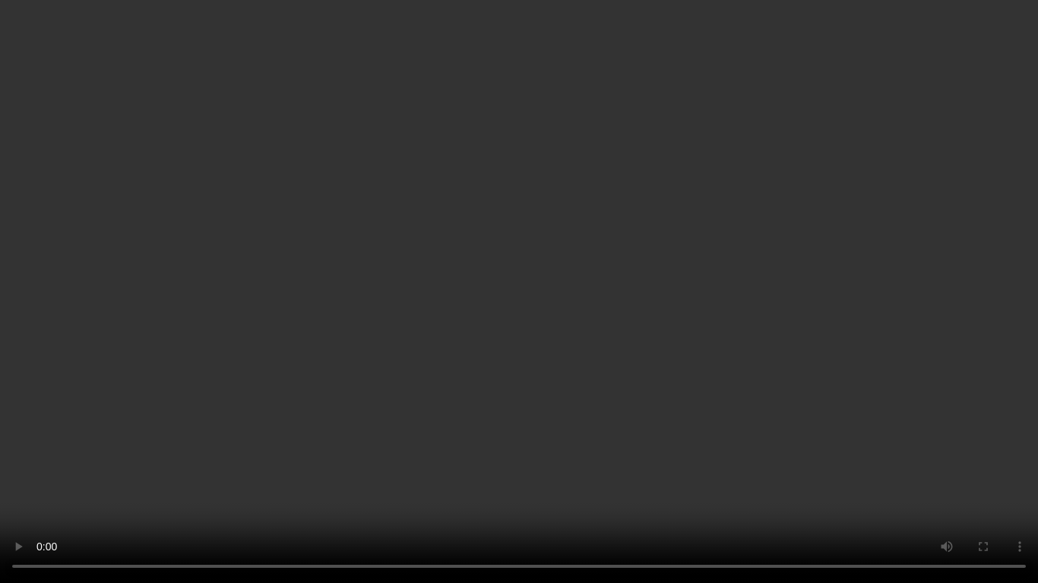
click at [653, 321] on video at bounding box center [519, 291] width 1038 height 583
click at [532, 355] on video at bounding box center [519, 291] width 1038 height 583
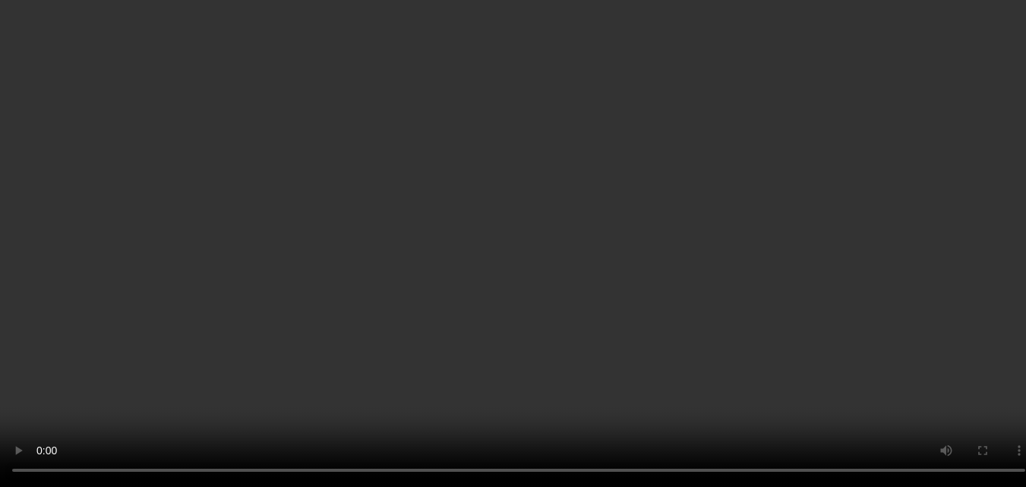
scroll to position [340, 0]
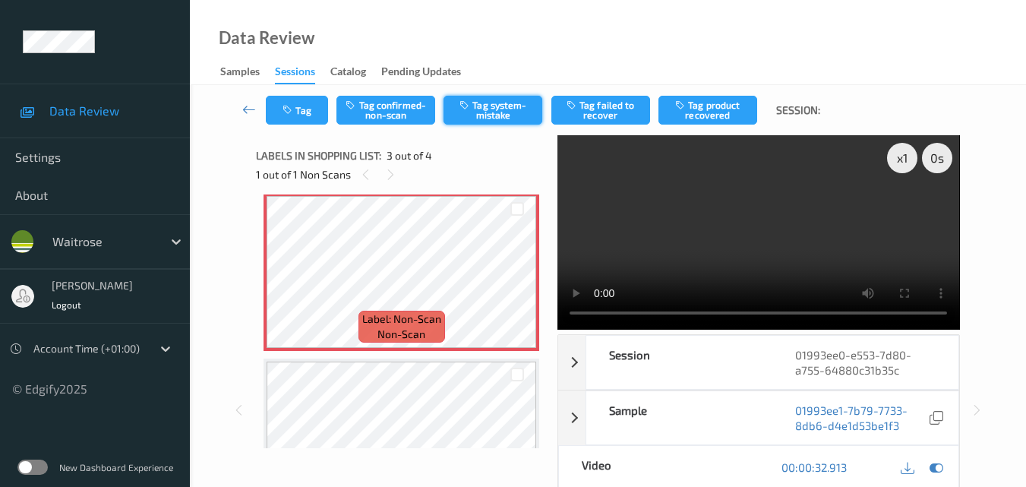
click at [501, 112] on button "Tag system-mistake" at bounding box center [493, 110] width 99 height 29
click at [310, 135] on div "Labels in shopping list: 3 out of 4 1 out of 1 Non Scans" at bounding box center [401, 164] width 291 height 59
click at [307, 113] on button "Tag" at bounding box center [297, 110] width 62 height 29
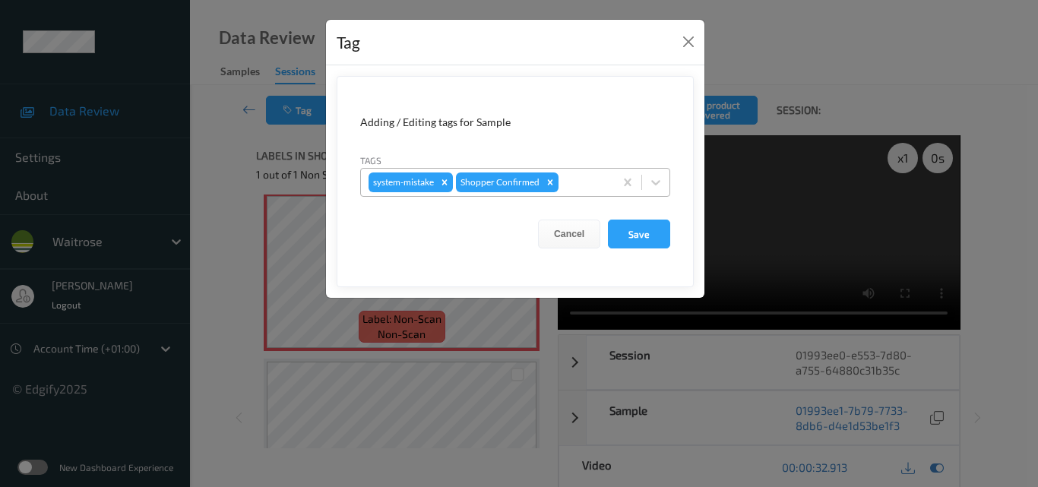
click at [582, 185] on div at bounding box center [583, 182] width 45 height 18
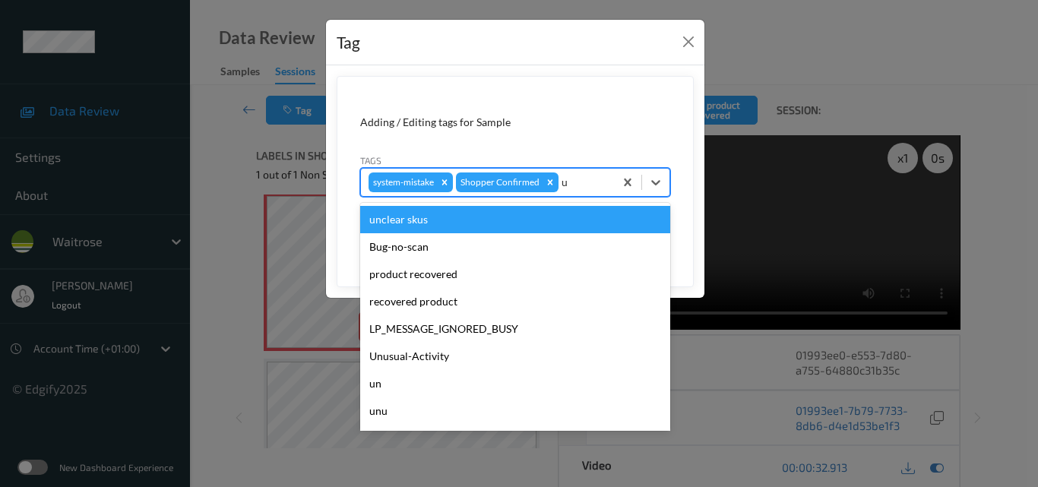
type input "un"
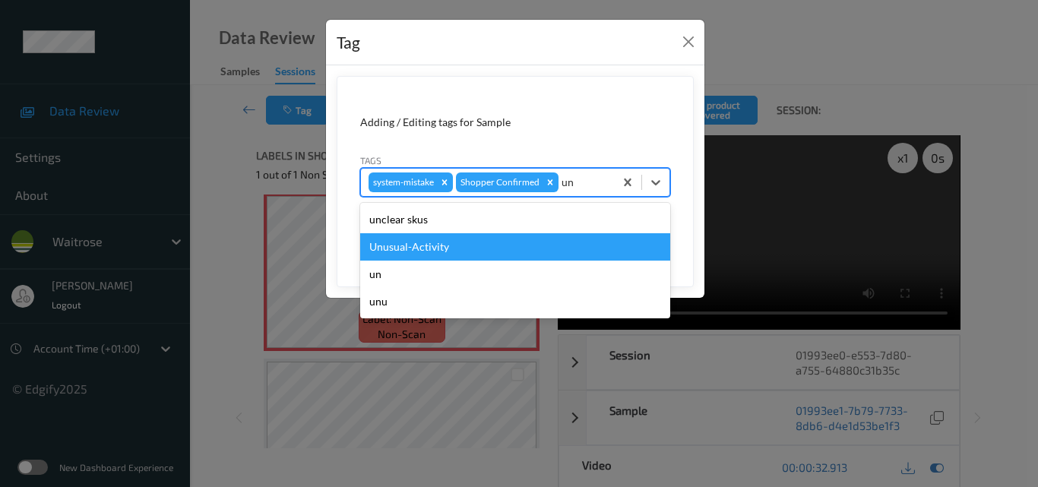
click at [536, 247] on div "Unusual-Activity" at bounding box center [515, 246] width 310 height 27
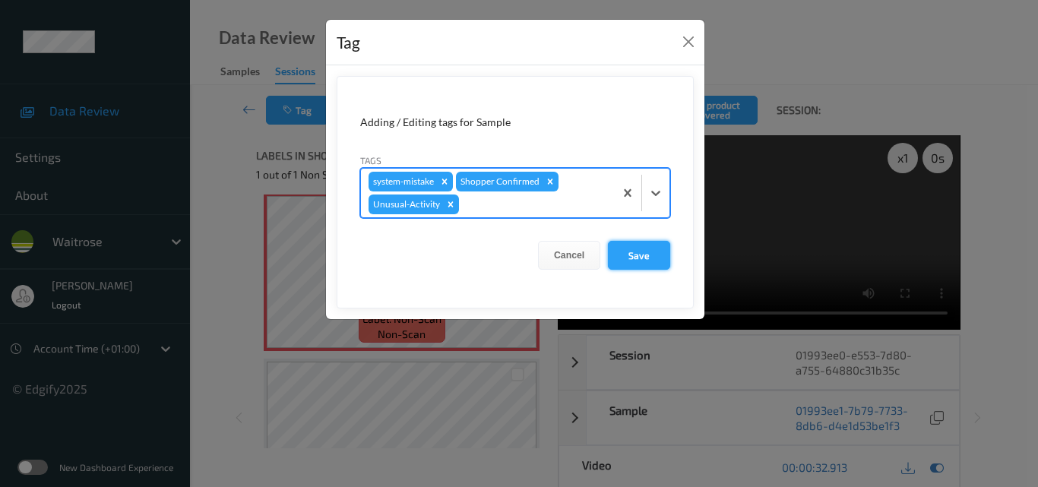
click at [643, 255] on button "Save" at bounding box center [639, 255] width 62 height 29
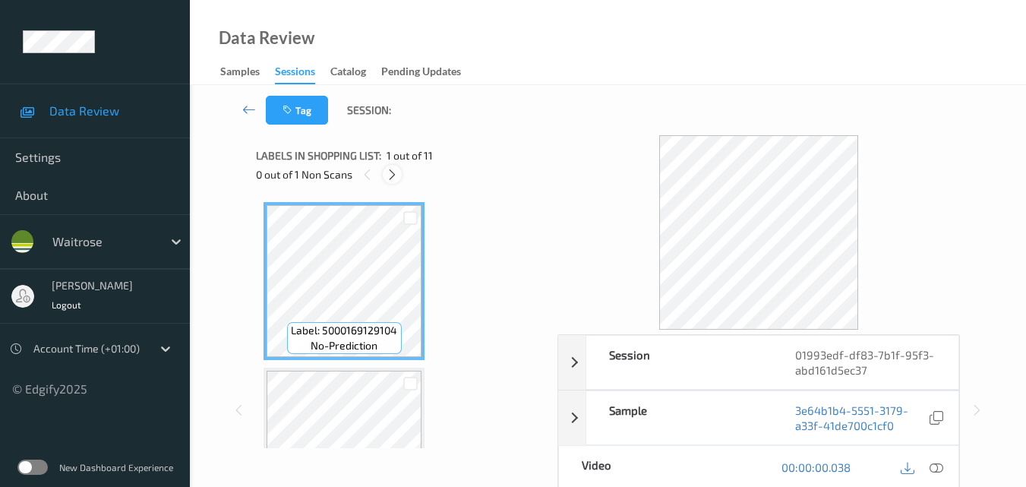
click at [393, 177] on icon at bounding box center [392, 175] width 13 height 14
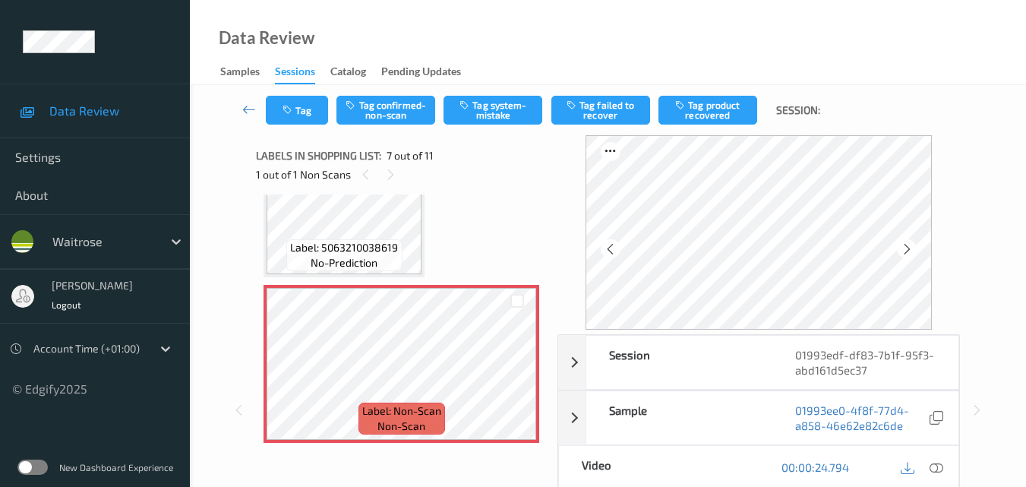
scroll to position [912, 0]
click at [514, 374] on div "Label: Non-Scan non-scan" at bounding box center [402, 363] width 276 height 158
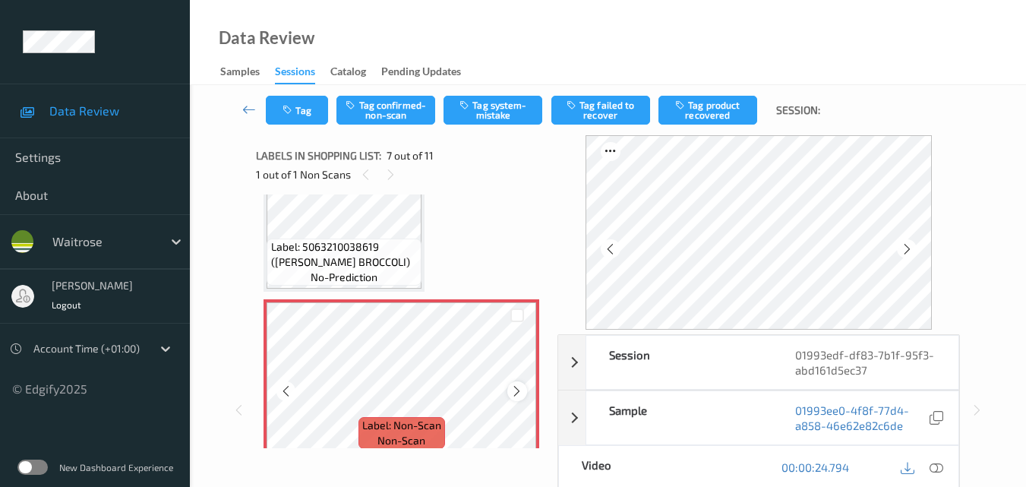
click at [514, 383] on div at bounding box center [516, 390] width 19 height 19
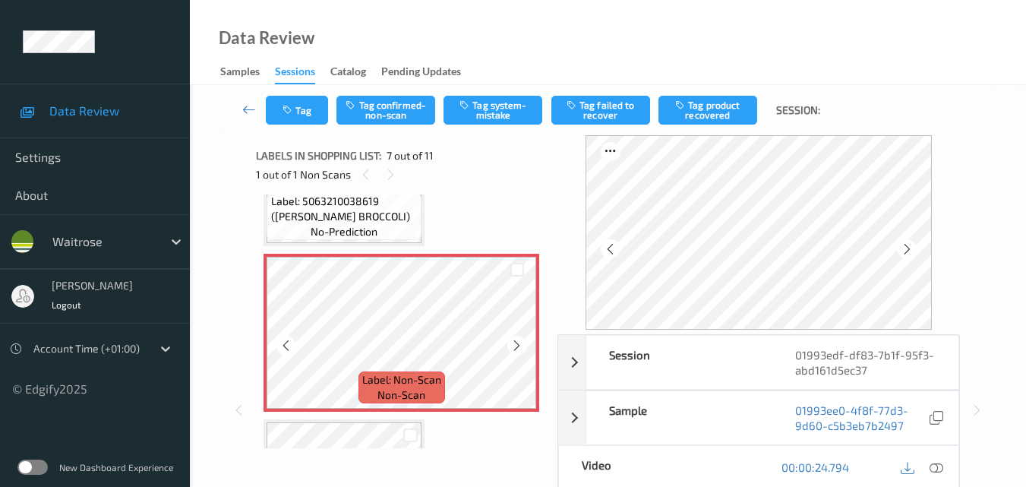
scroll to position [972, 0]
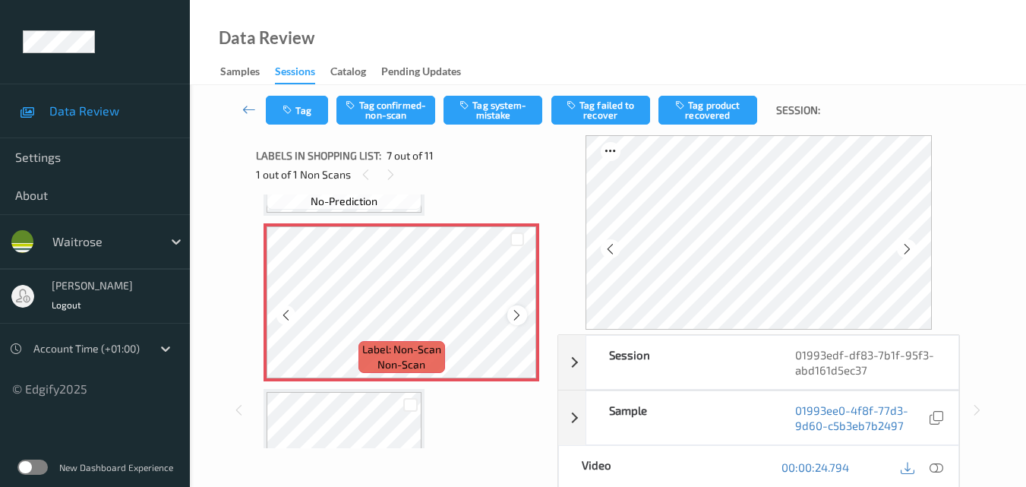
click at [514, 314] on icon at bounding box center [516, 315] width 13 height 14
click at [503, 115] on button "Tag system-mistake" at bounding box center [493, 110] width 99 height 29
click at [302, 115] on button "Tag" at bounding box center [297, 110] width 62 height 29
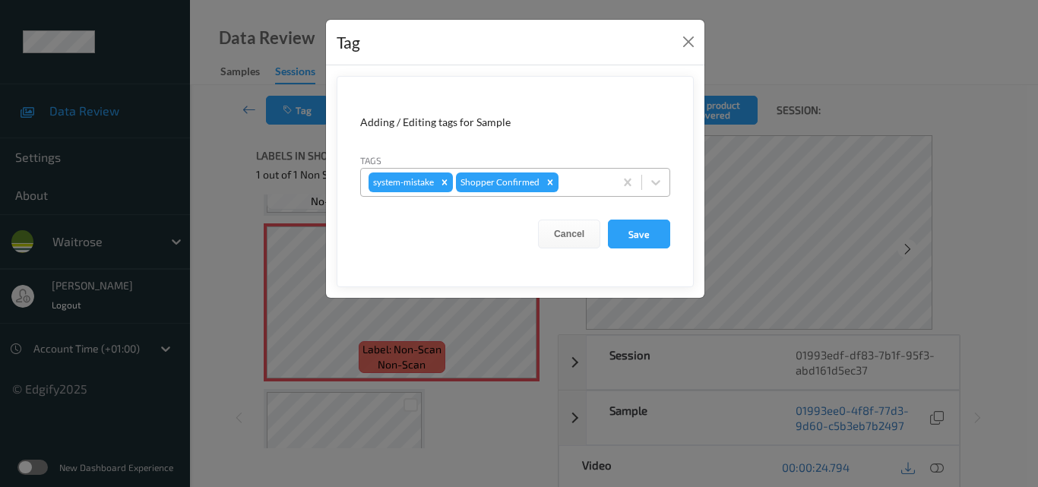
click at [580, 179] on div at bounding box center [583, 182] width 45 height 18
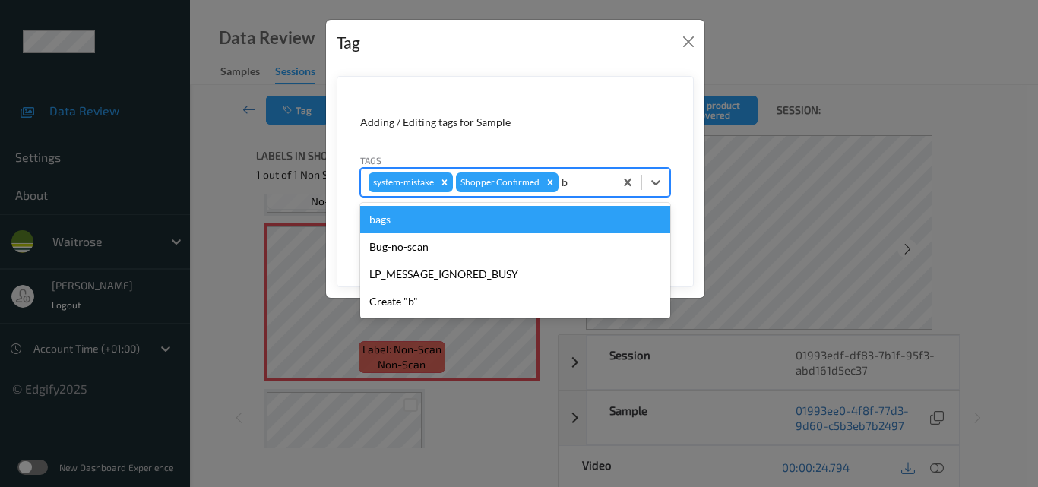
type input "ba"
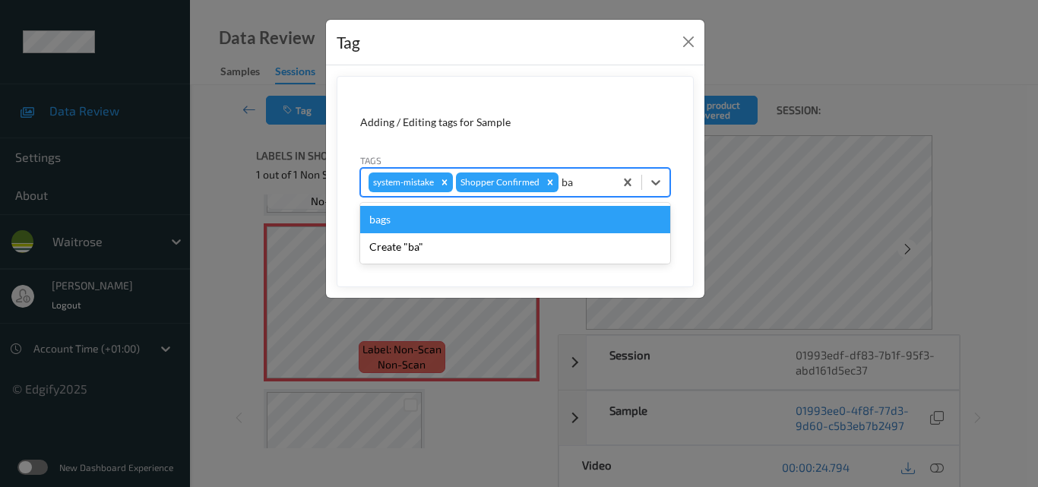
click at [478, 225] on div "bags" at bounding box center [515, 219] width 310 height 27
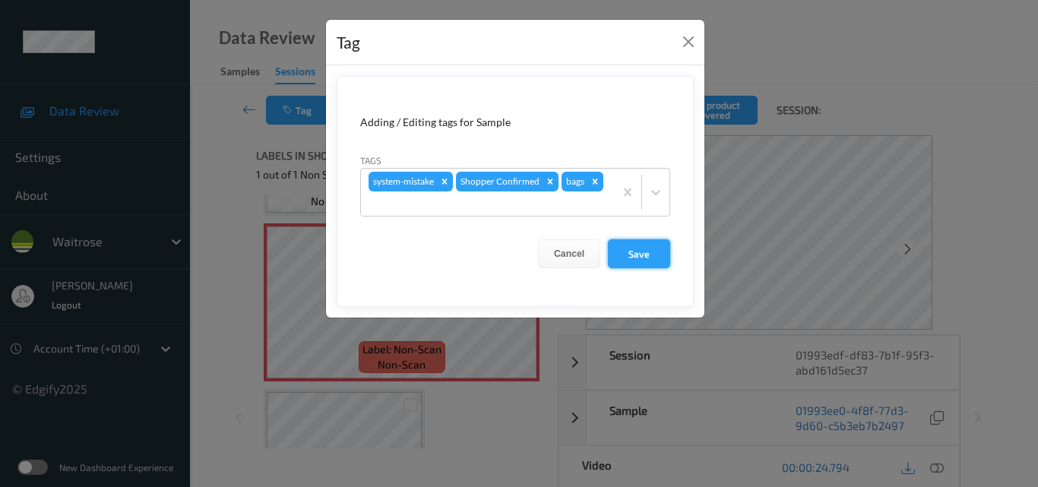
click at [643, 253] on button "Save" at bounding box center [639, 253] width 62 height 29
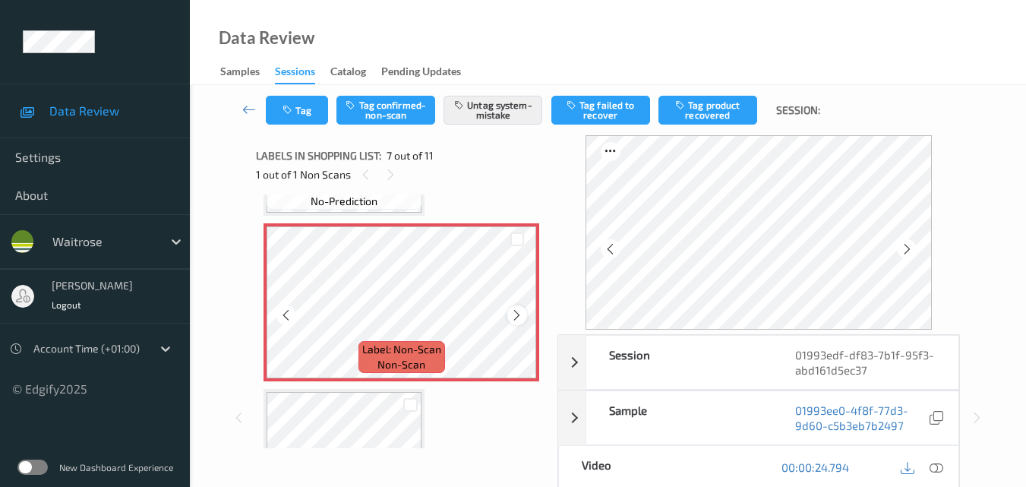
click at [511, 308] on icon at bounding box center [516, 315] width 13 height 14
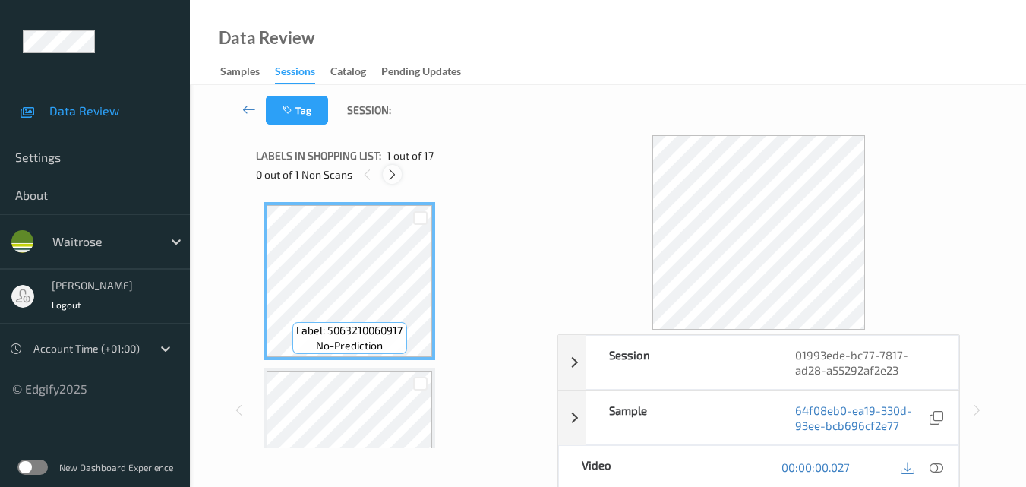
click at [393, 172] on icon at bounding box center [392, 175] width 13 height 14
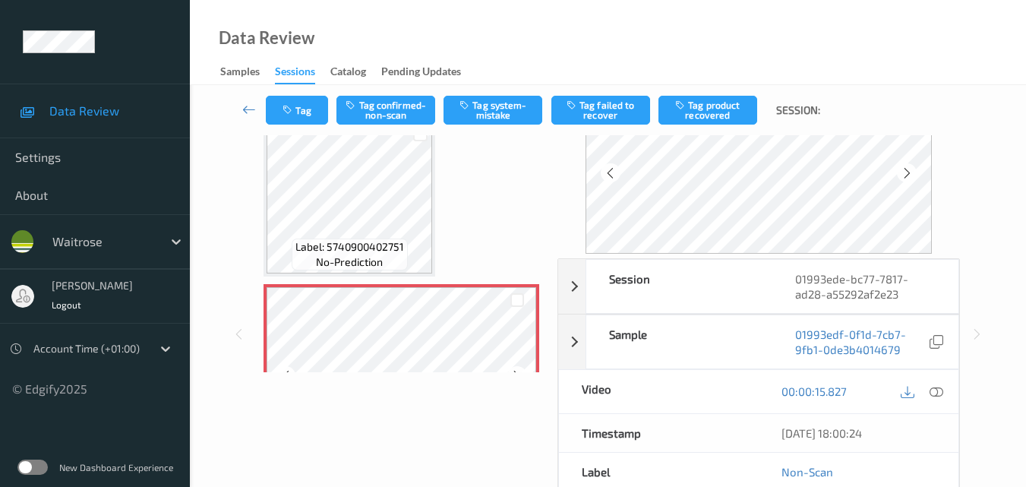
scroll to position [325, 0]
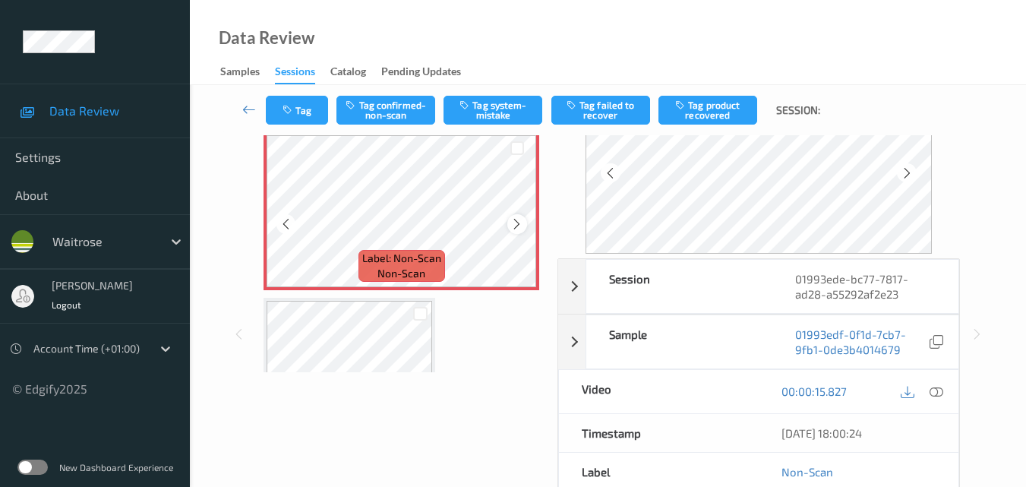
click at [514, 227] on icon at bounding box center [516, 224] width 13 height 14
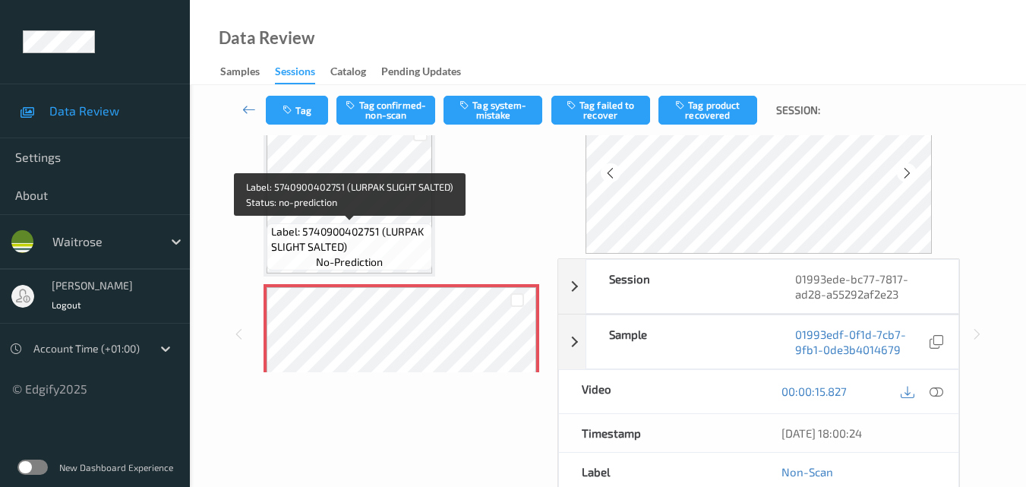
scroll to position [249, 0]
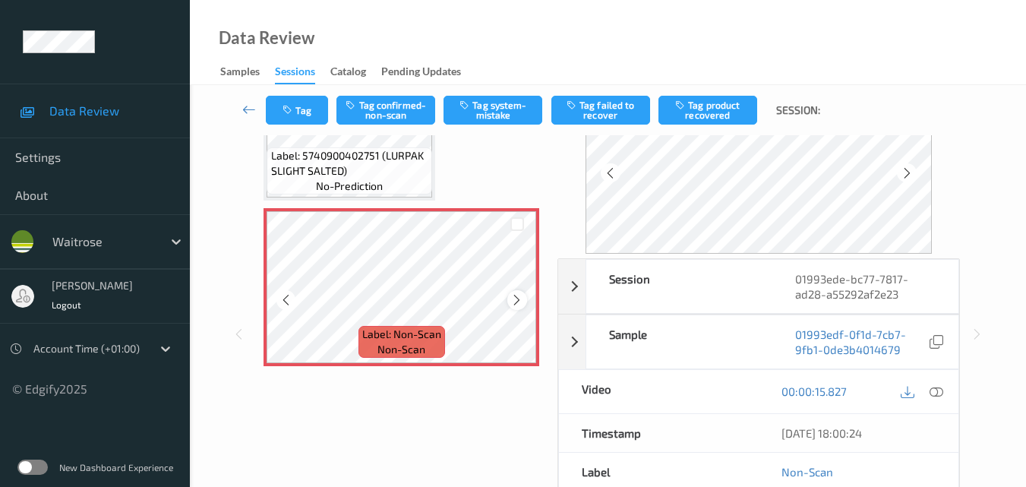
click at [517, 297] on icon at bounding box center [516, 300] width 13 height 14
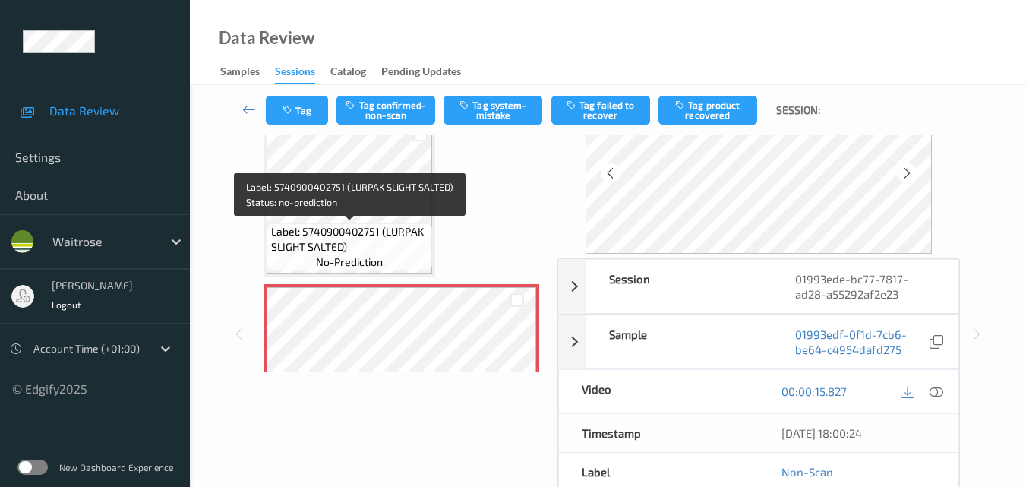
click at [372, 232] on span "Label: 5740900402751 (LURPAK SLIGHT SALTED)" at bounding box center [350, 239] width 158 height 30
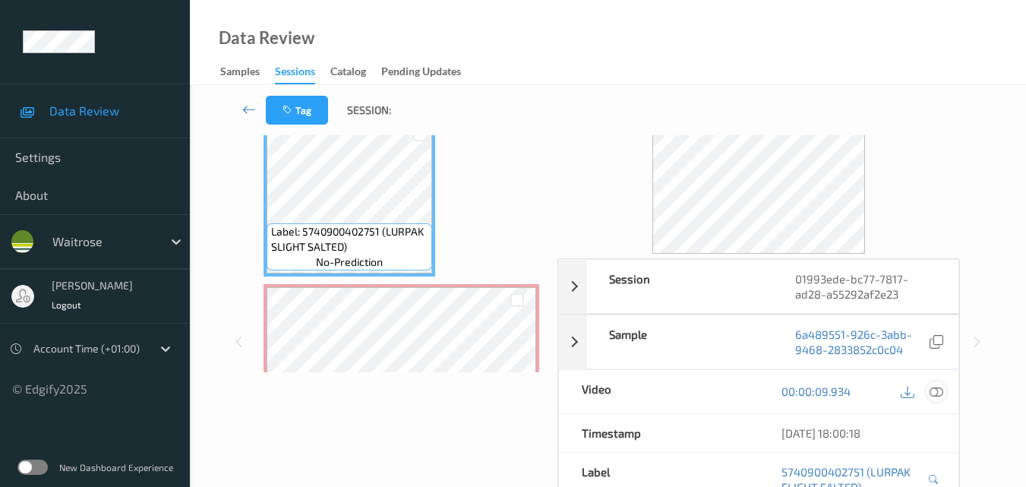
click at [941, 388] on icon at bounding box center [937, 391] width 14 height 14
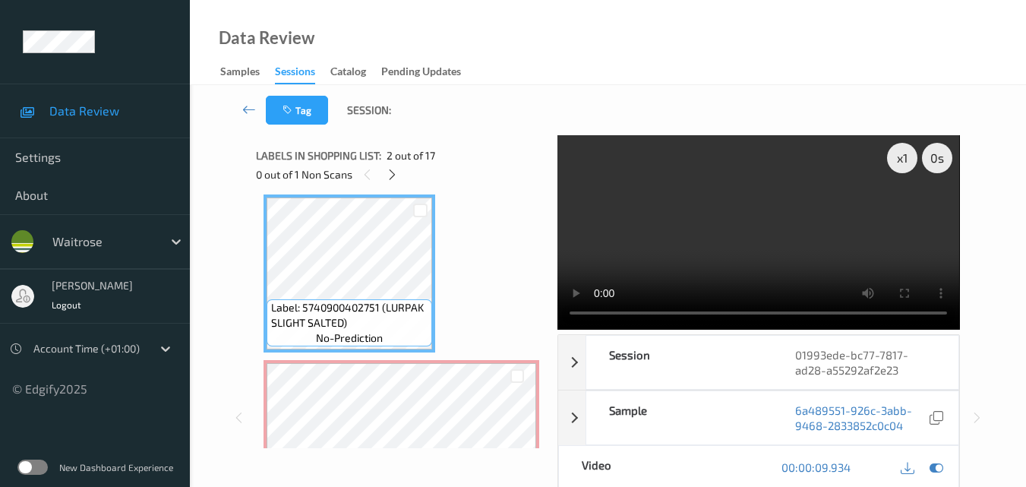
click at [760, 207] on video at bounding box center [759, 232] width 402 height 194
click at [782, 234] on video at bounding box center [759, 232] width 402 height 194
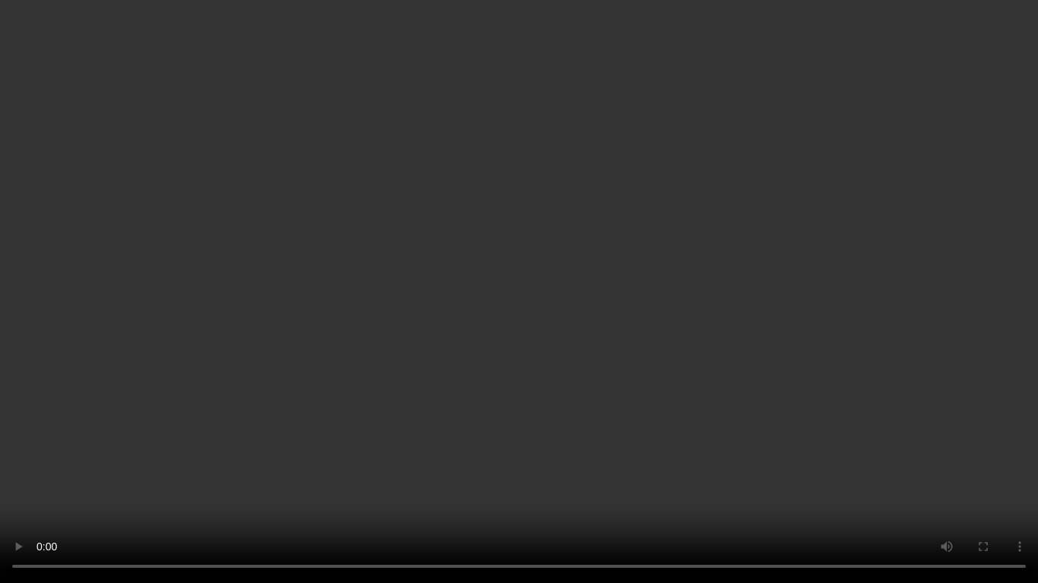
click at [725, 334] on video at bounding box center [519, 291] width 1038 height 583
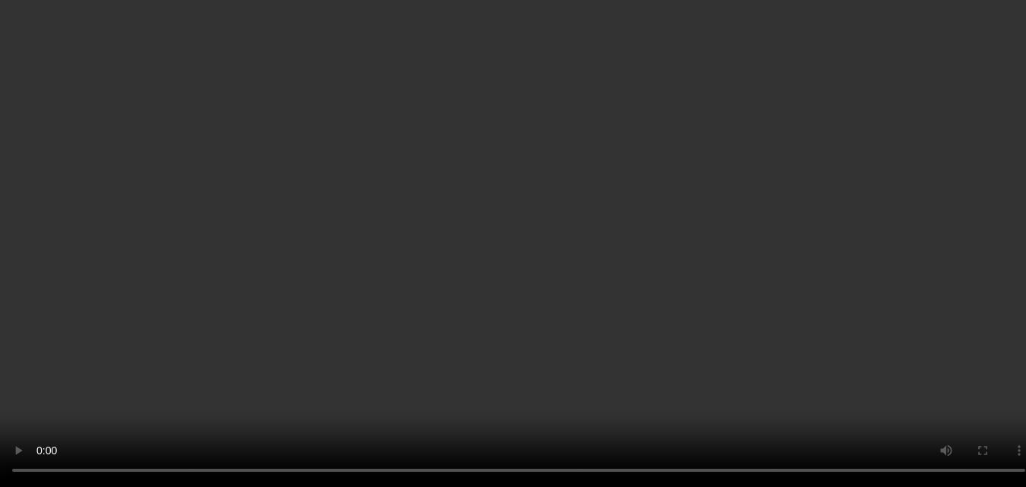
scroll to position [249, 0]
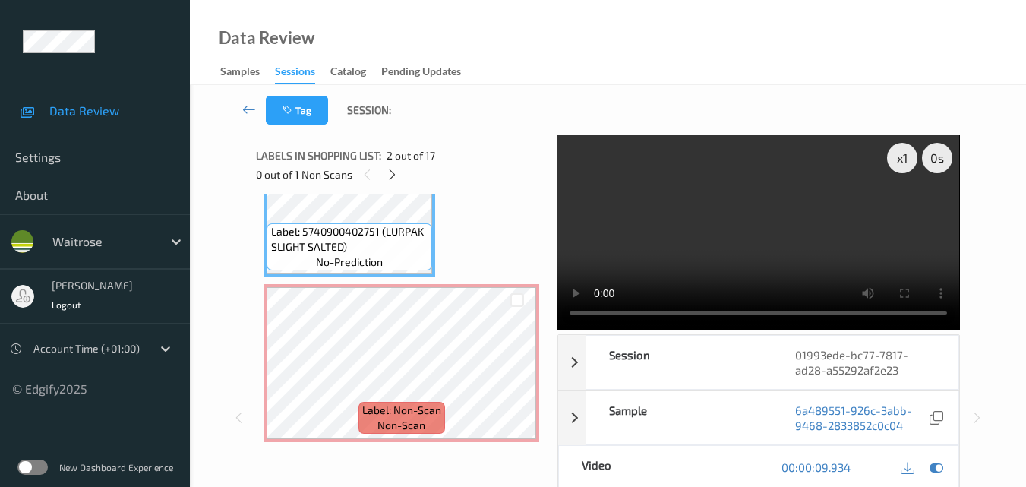
click at [786, 239] on video at bounding box center [759, 232] width 402 height 194
click at [691, 213] on video at bounding box center [759, 232] width 402 height 194
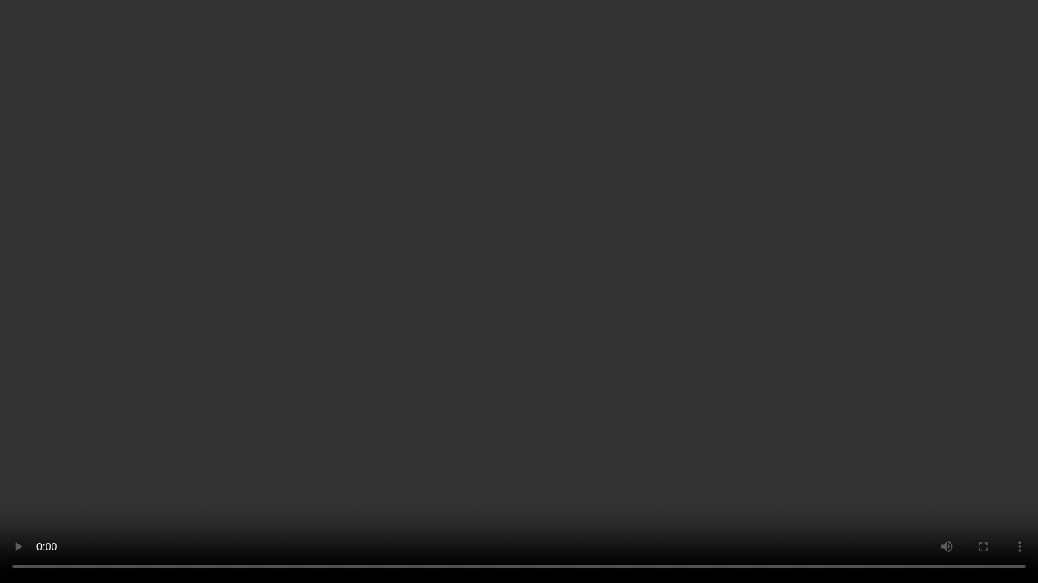
click at [662, 311] on video at bounding box center [519, 291] width 1038 height 583
click at [649, 324] on video at bounding box center [519, 291] width 1038 height 583
click at [678, 394] on video at bounding box center [519, 291] width 1038 height 583
click at [589, 427] on video at bounding box center [519, 291] width 1038 height 583
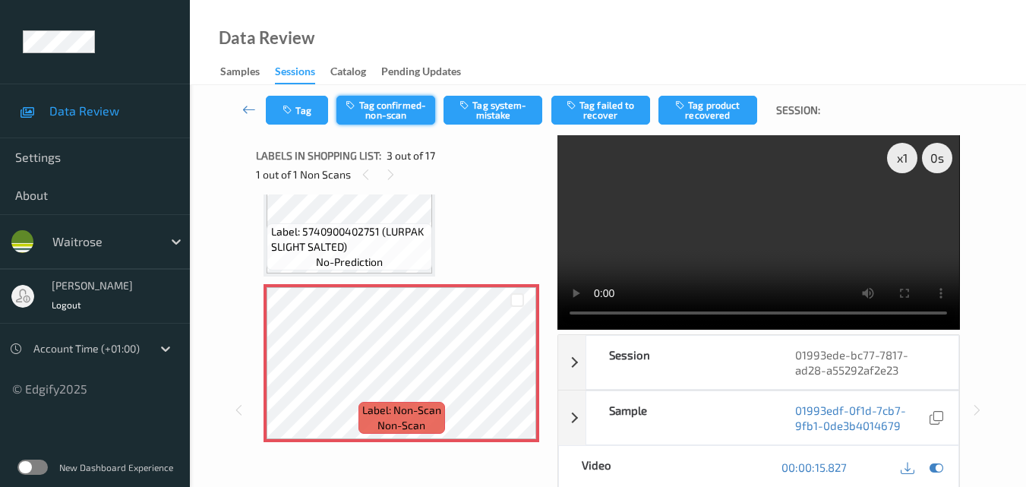
click at [394, 108] on button "Tag confirmed-non-scan" at bounding box center [386, 110] width 99 height 29
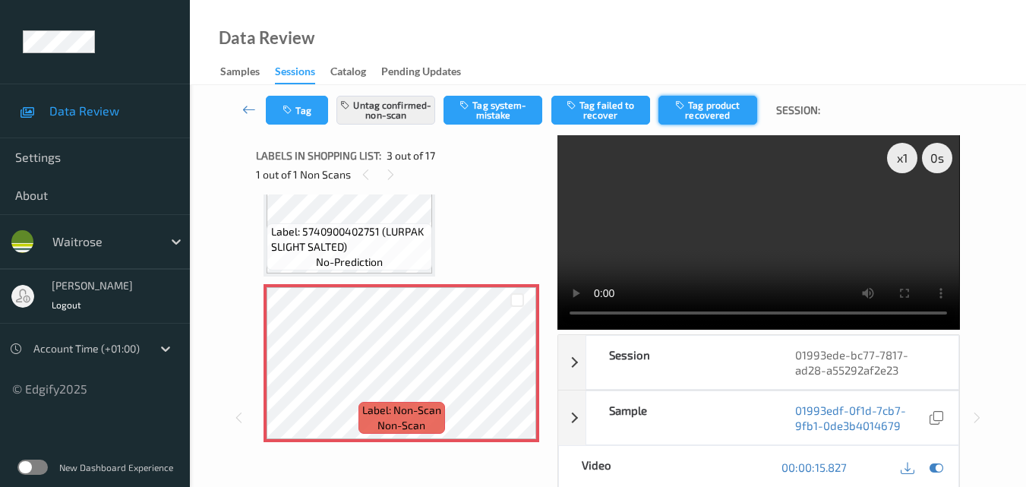
click at [715, 112] on button "Tag product recovered" at bounding box center [708, 110] width 99 height 29
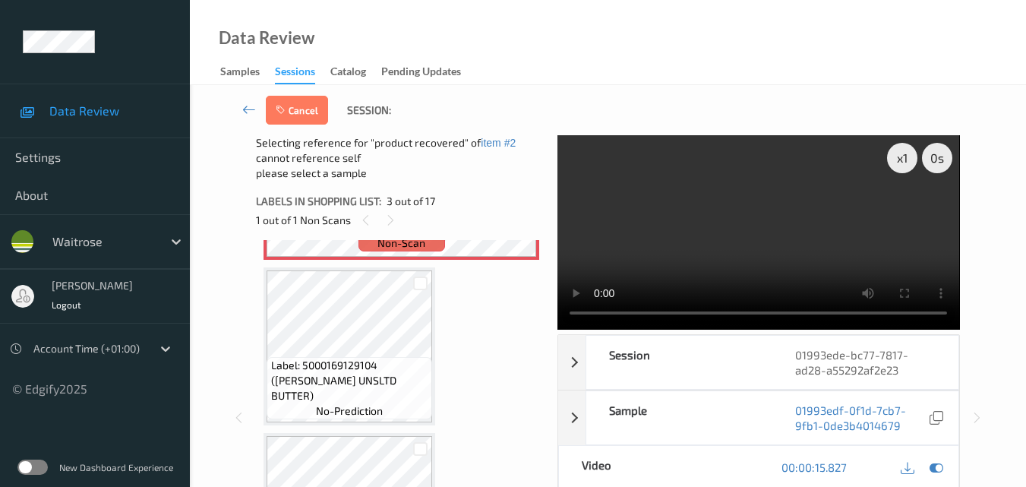
scroll to position [553, 0]
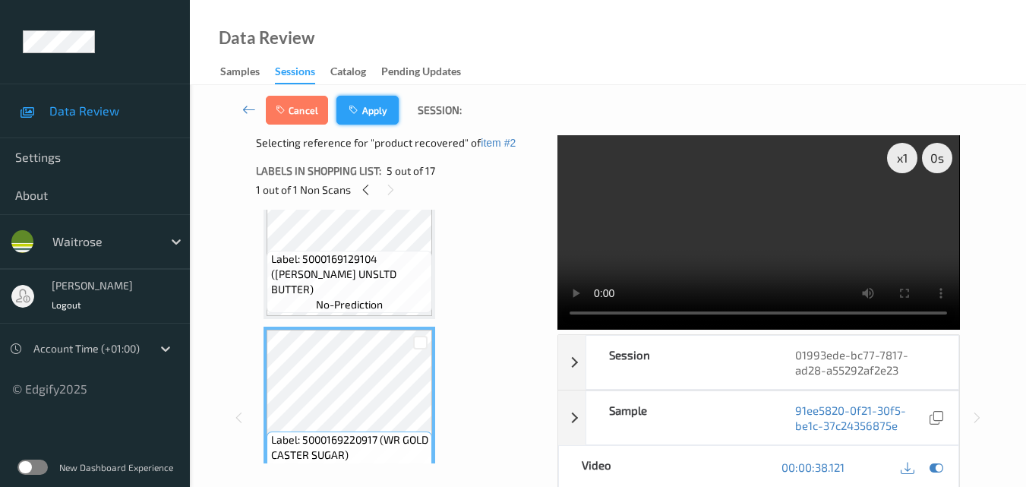
click at [381, 106] on button "Apply" at bounding box center [368, 110] width 62 height 29
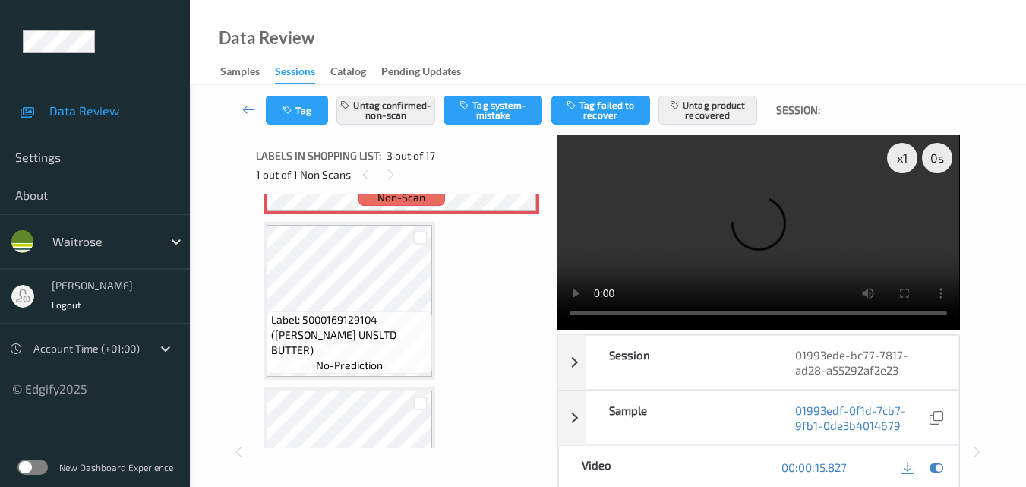
scroll to position [401, 0]
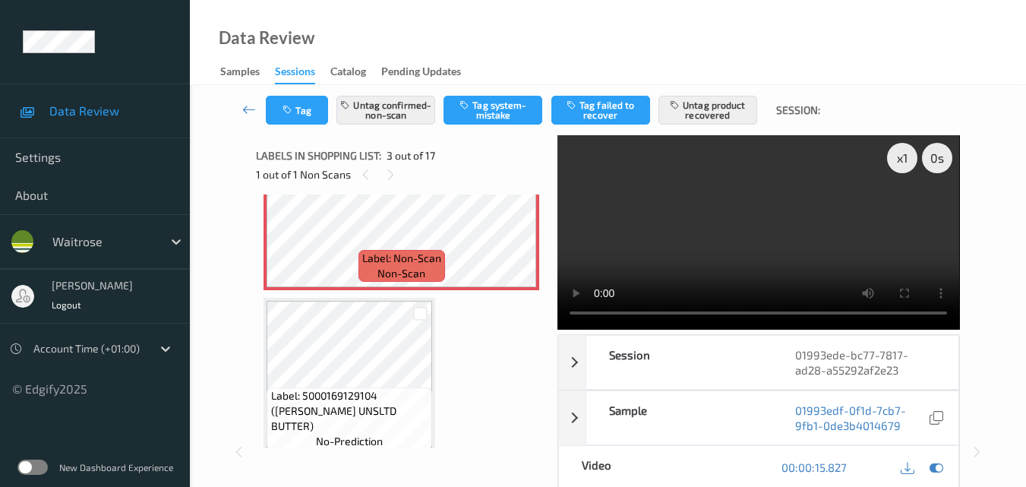
click at [767, 270] on video at bounding box center [759, 232] width 402 height 194
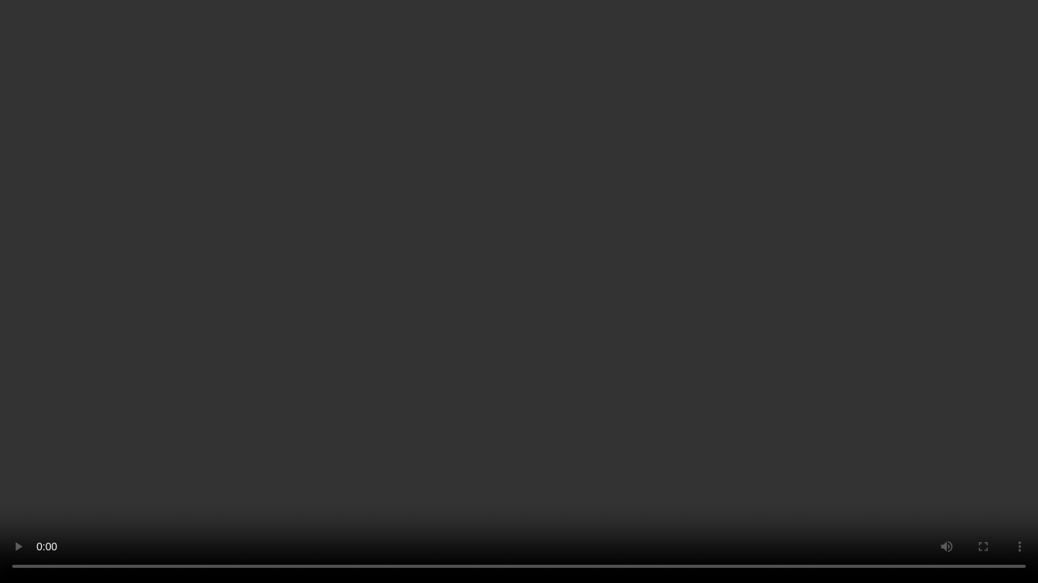
click at [596, 360] on video at bounding box center [519, 291] width 1038 height 583
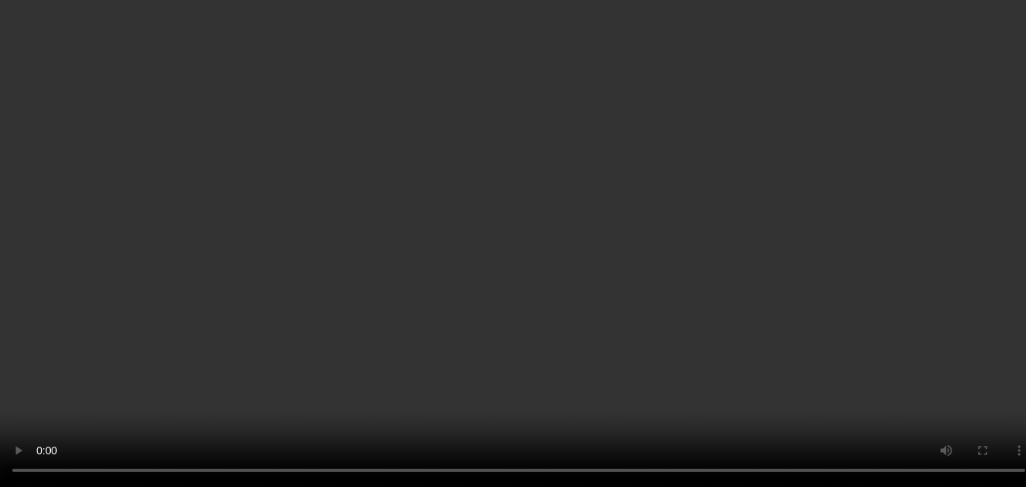
scroll to position [781, 0]
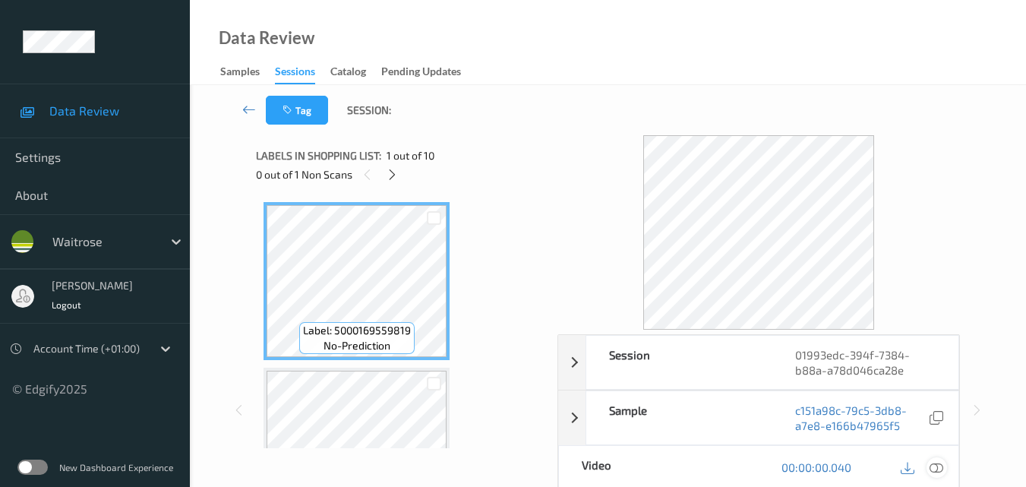
click at [942, 463] on icon at bounding box center [937, 467] width 14 height 14
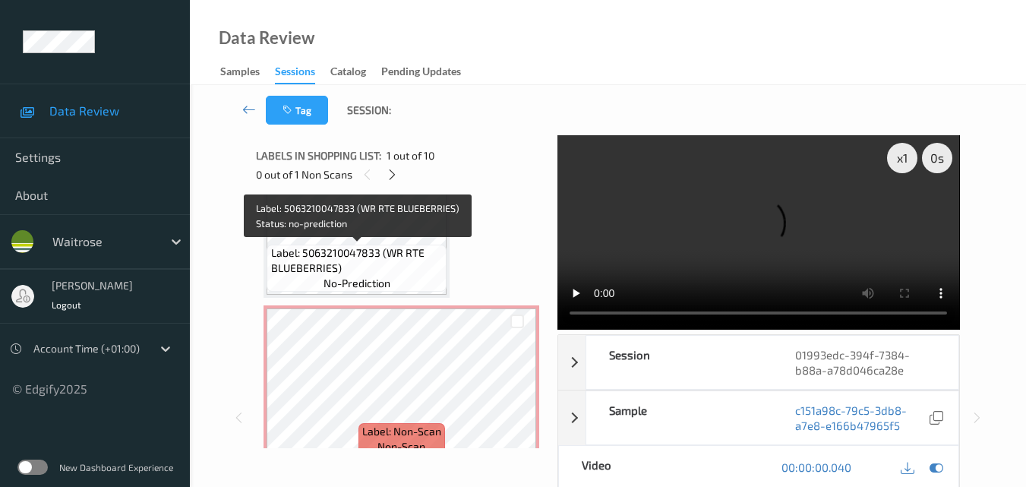
scroll to position [380, 0]
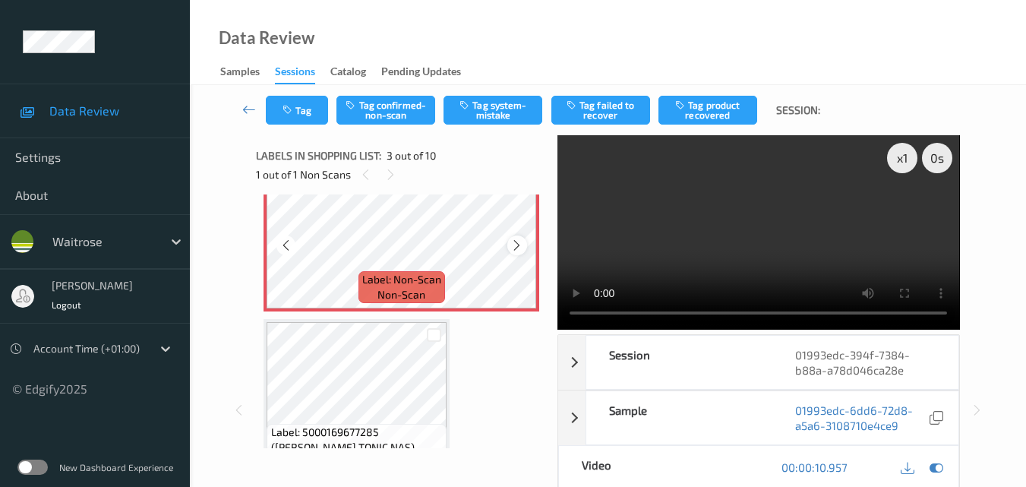
click at [518, 249] on icon at bounding box center [516, 246] width 13 height 14
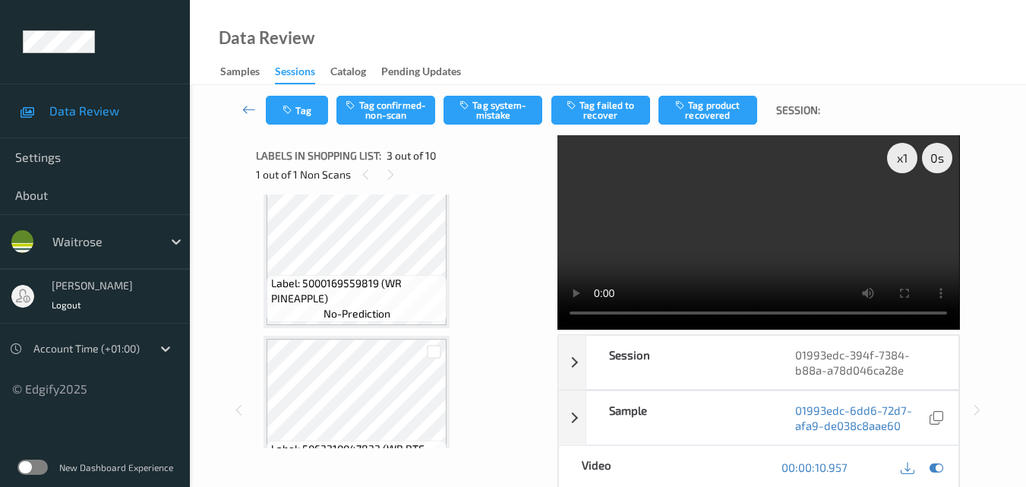
scroll to position [0, 0]
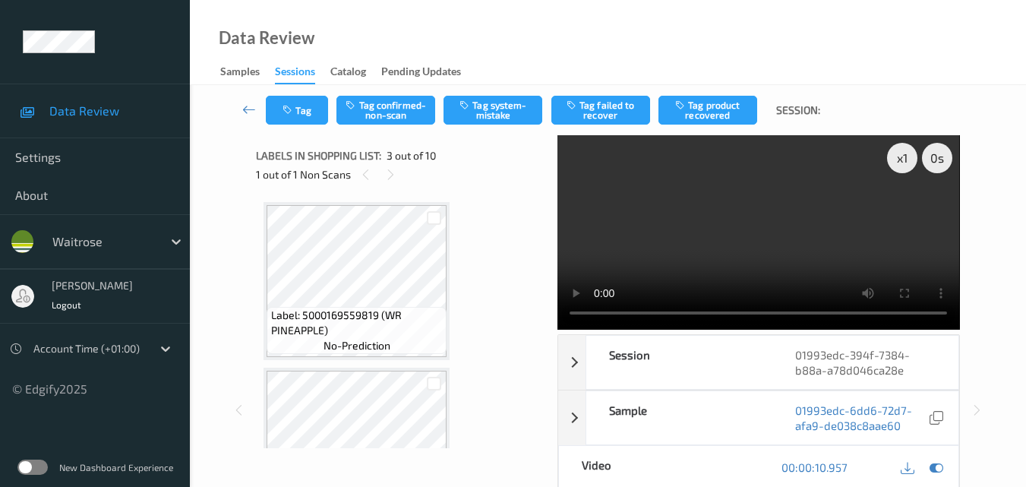
click at [797, 248] on video at bounding box center [759, 232] width 402 height 194
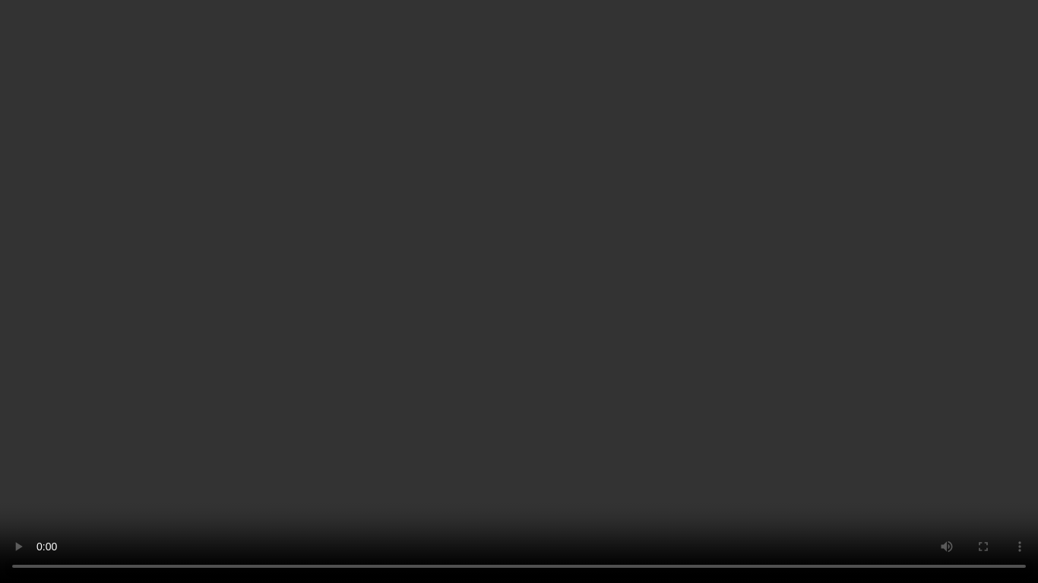
click at [695, 327] on video at bounding box center [519, 291] width 1038 height 583
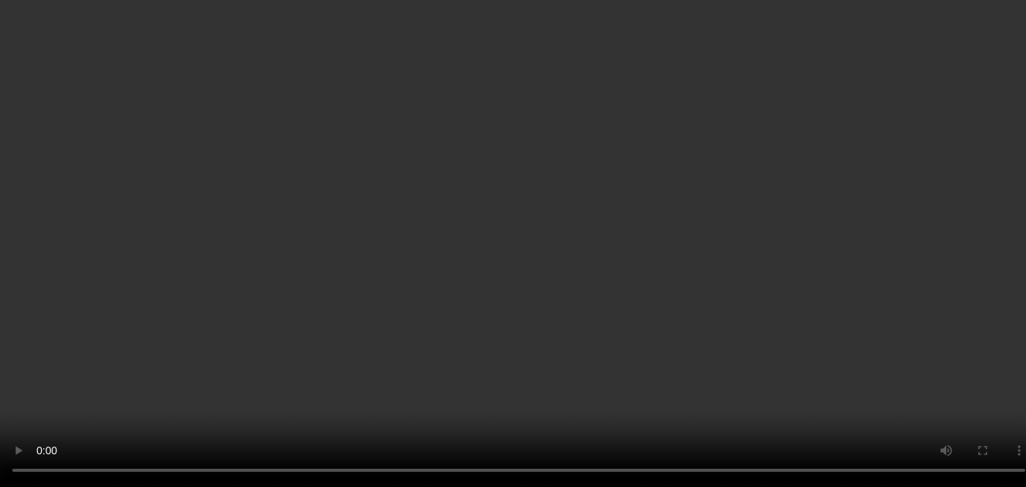
scroll to position [228, 0]
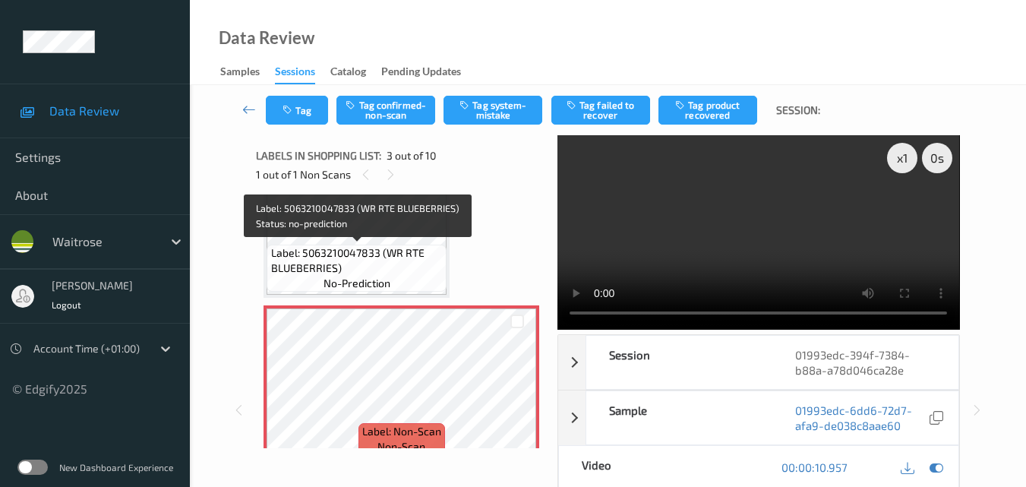
click at [406, 259] on span "Label: 5063210047833 (WR RTE BLUEBERRIES)" at bounding box center [357, 260] width 172 height 30
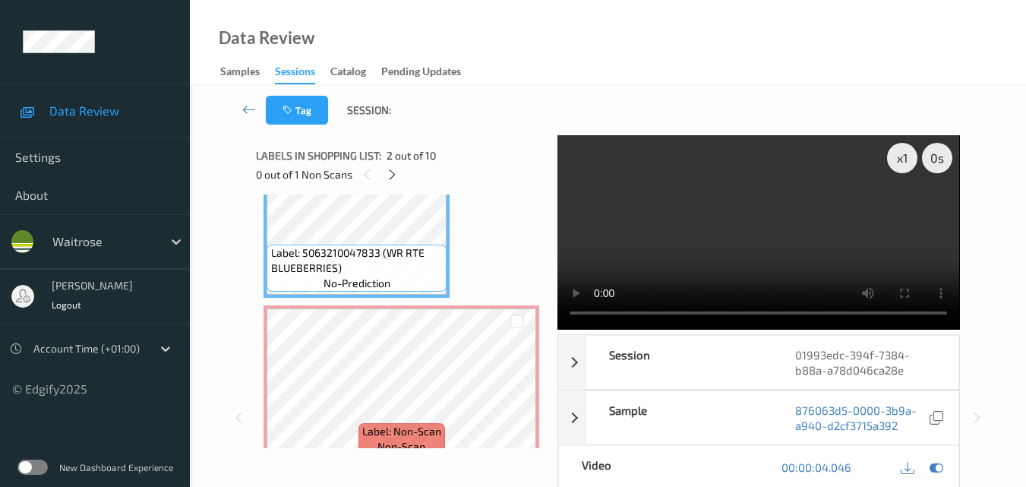
click at [832, 258] on video at bounding box center [759, 232] width 402 height 194
click at [822, 211] on video at bounding box center [759, 232] width 402 height 194
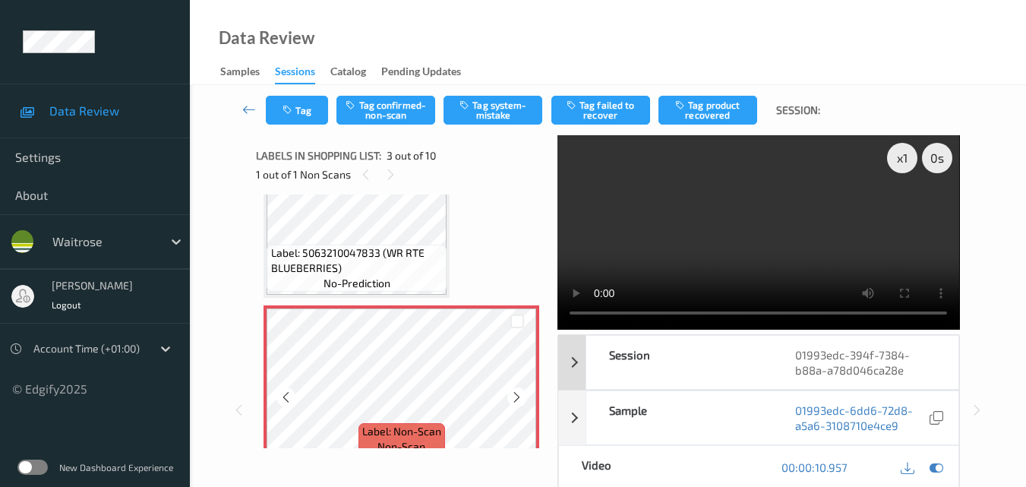
scroll to position [304, 0]
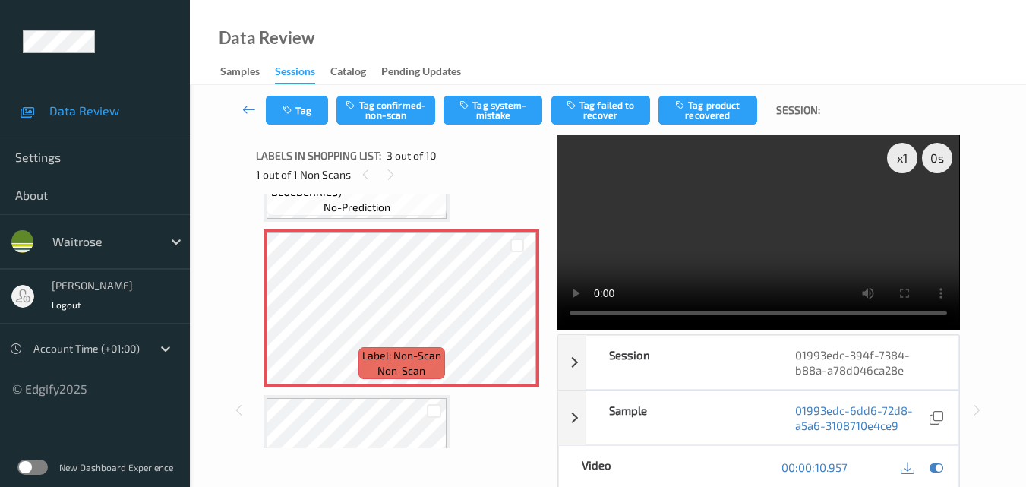
click at [763, 265] on video at bounding box center [759, 232] width 402 height 194
click at [500, 99] on button "Tag system-mistake" at bounding box center [493, 110] width 99 height 29
click at [292, 109] on icon "button" at bounding box center [289, 110] width 13 height 11
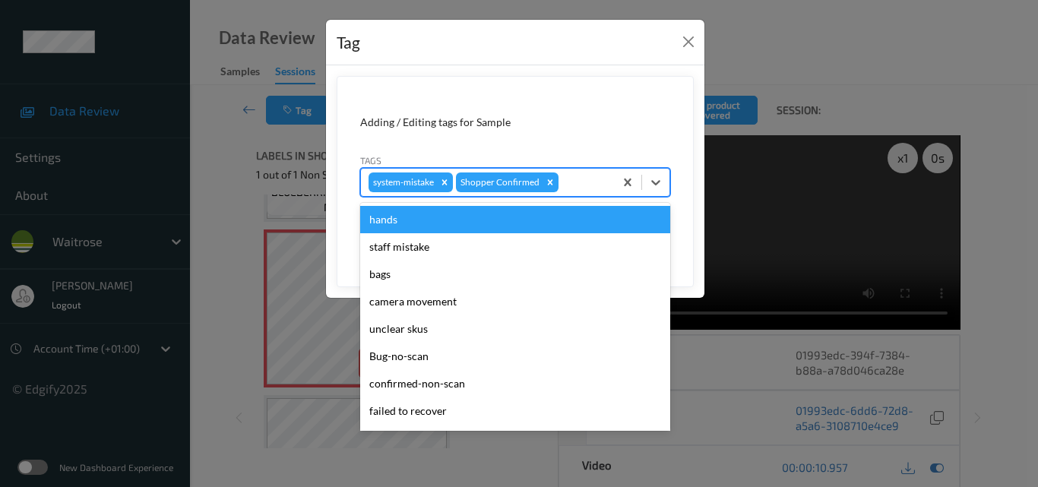
click at [581, 187] on div at bounding box center [583, 182] width 45 height 18
type input "un"
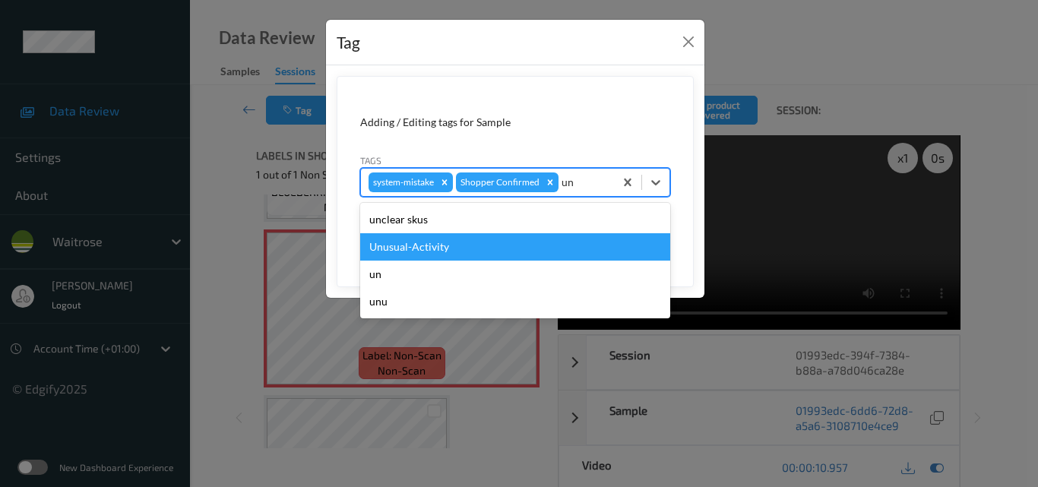
click at [504, 250] on div "Unusual-Activity" at bounding box center [515, 246] width 310 height 27
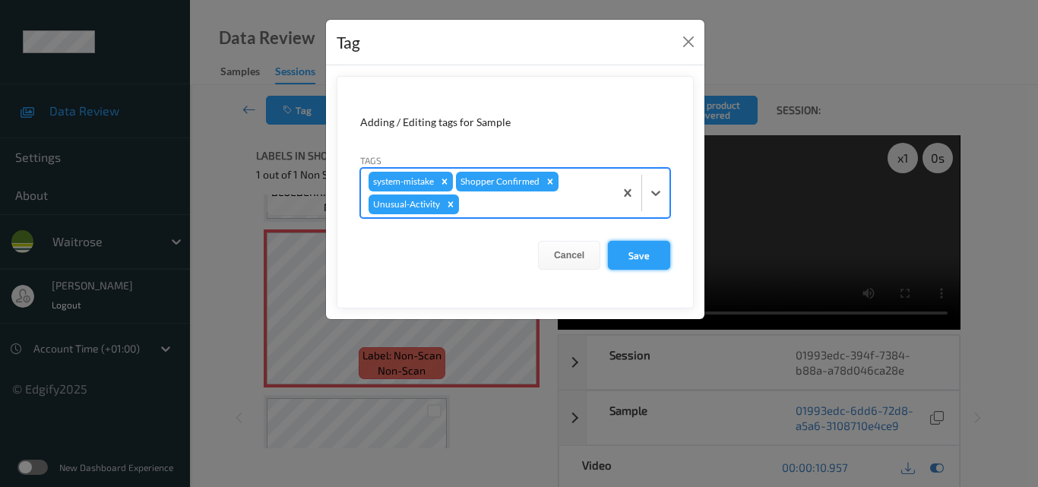
click at [640, 260] on button "Save" at bounding box center [639, 255] width 62 height 29
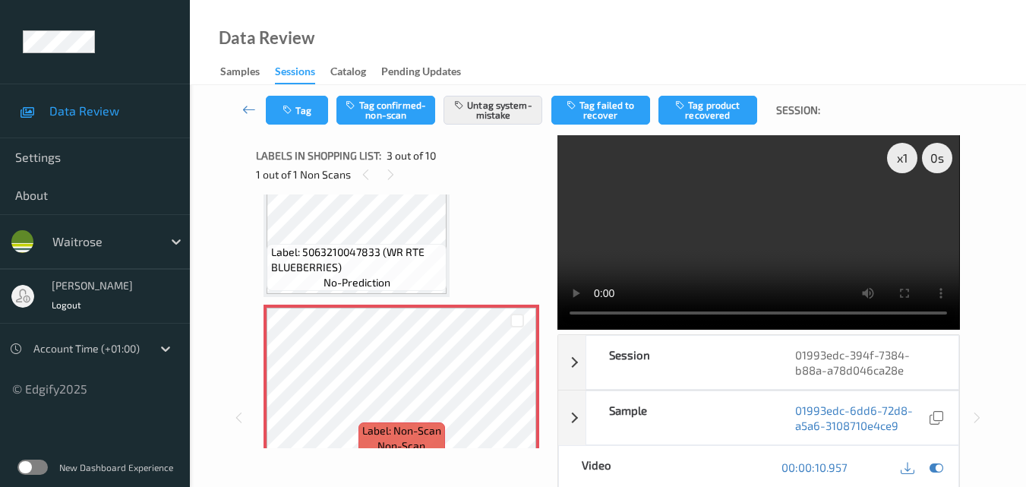
scroll to position [228, 0]
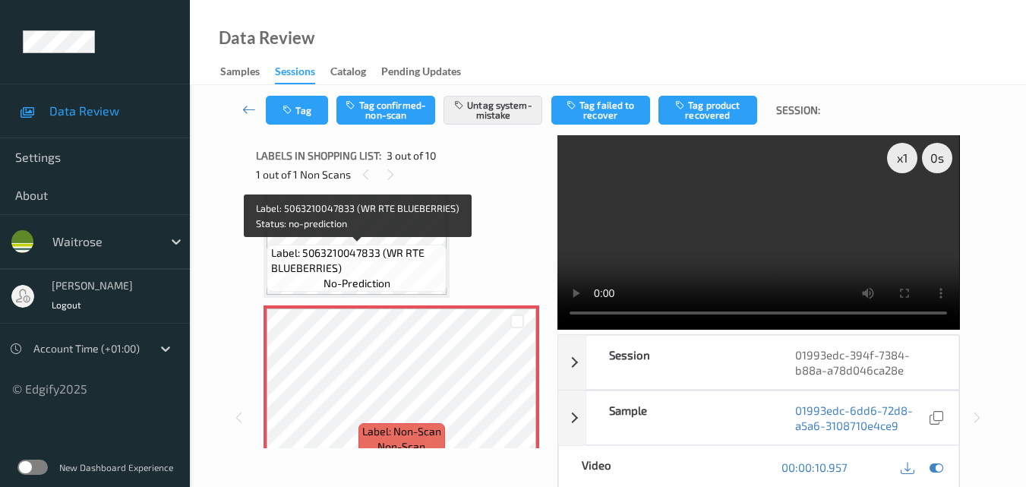
click at [386, 251] on span "Label: 5063210047833 (WR RTE BLUEBERRIES)" at bounding box center [357, 260] width 172 height 30
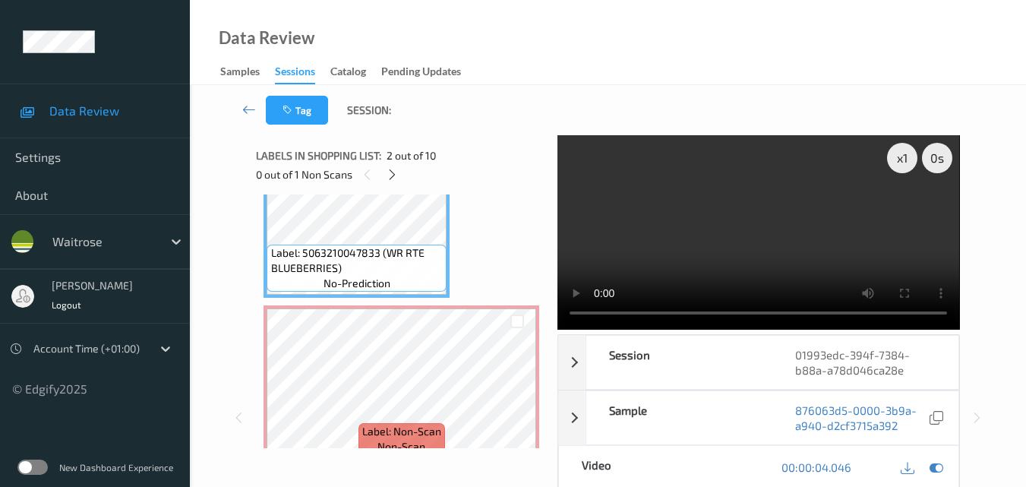
click at [796, 243] on video at bounding box center [759, 232] width 402 height 194
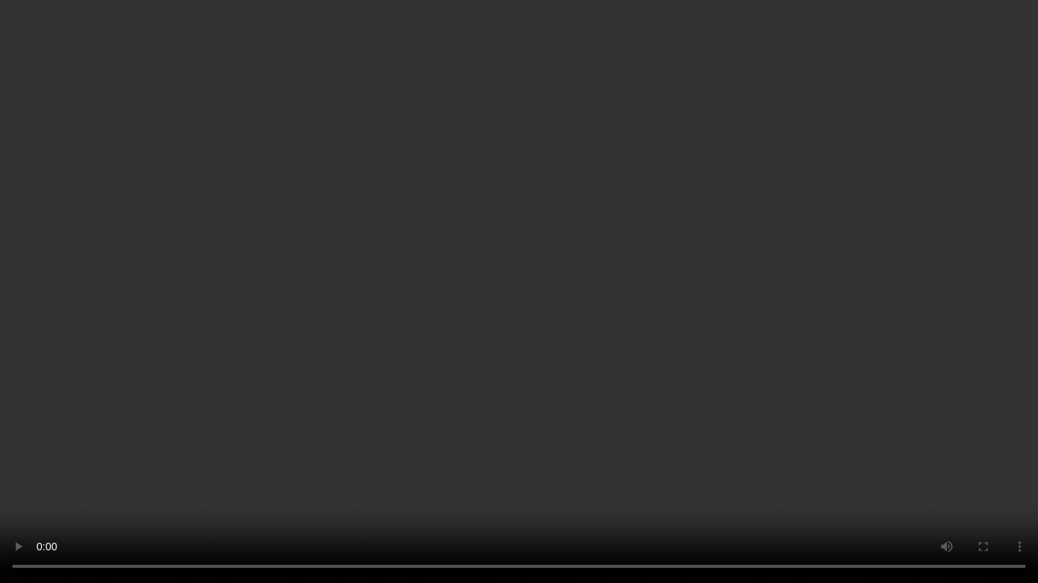
click at [412, 219] on video at bounding box center [519, 291] width 1038 height 583
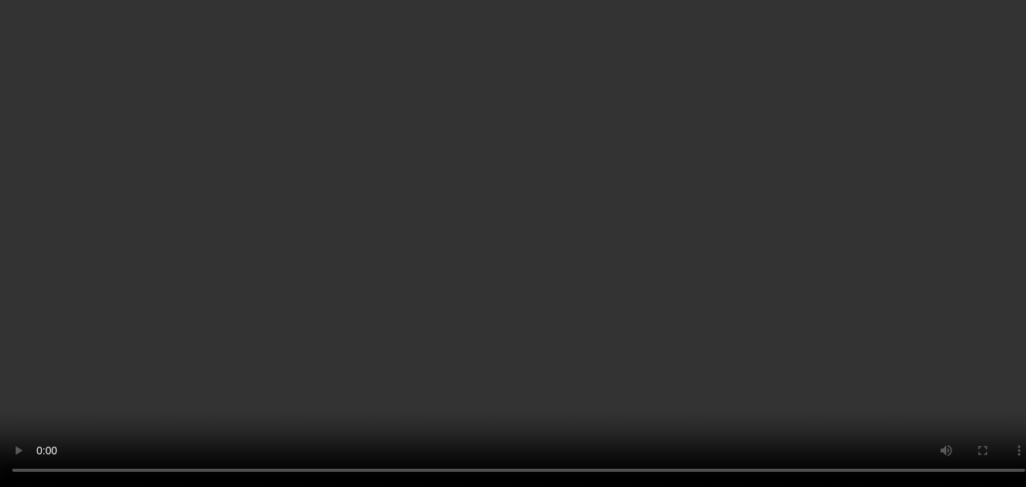
scroll to position [532, 0]
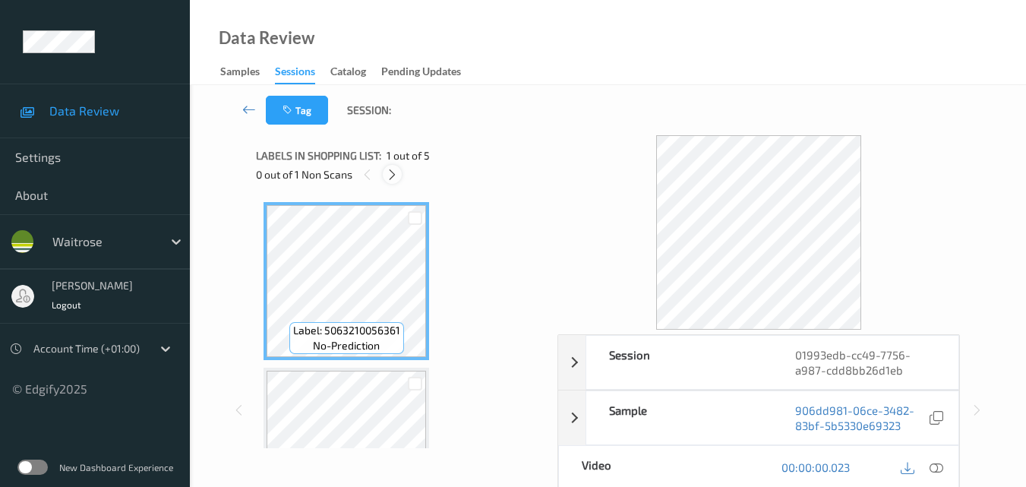
click at [389, 171] on icon at bounding box center [392, 175] width 13 height 14
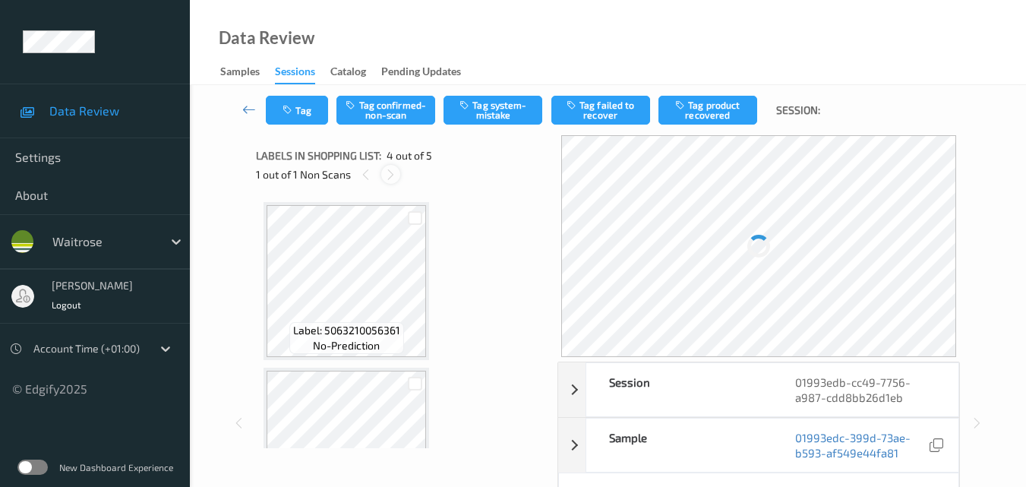
scroll to position [339, 0]
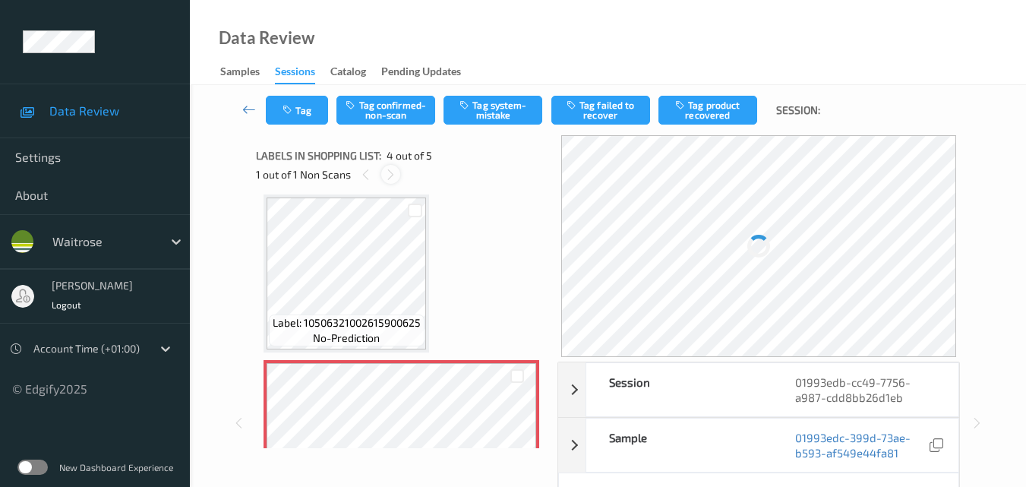
click at [389, 171] on icon at bounding box center [390, 175] width 13 height 14
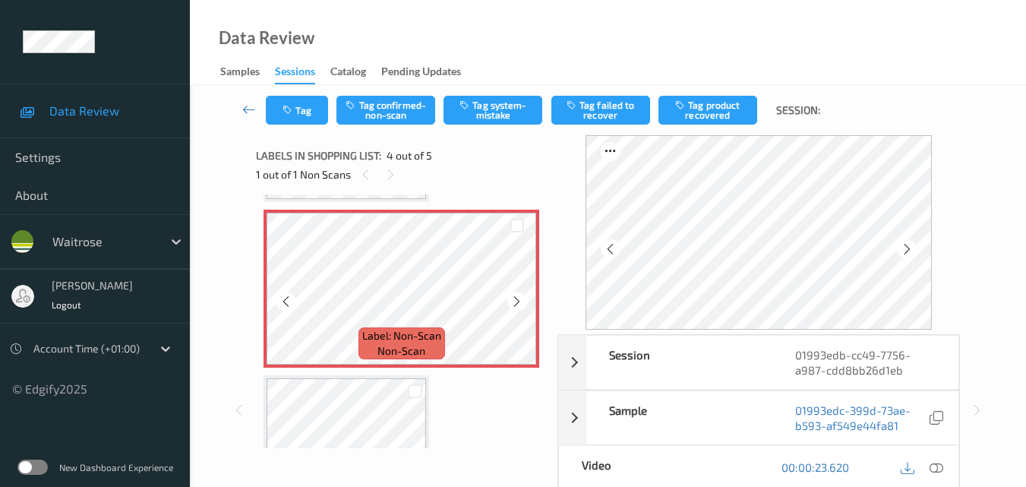
scroll to position [491, 0]
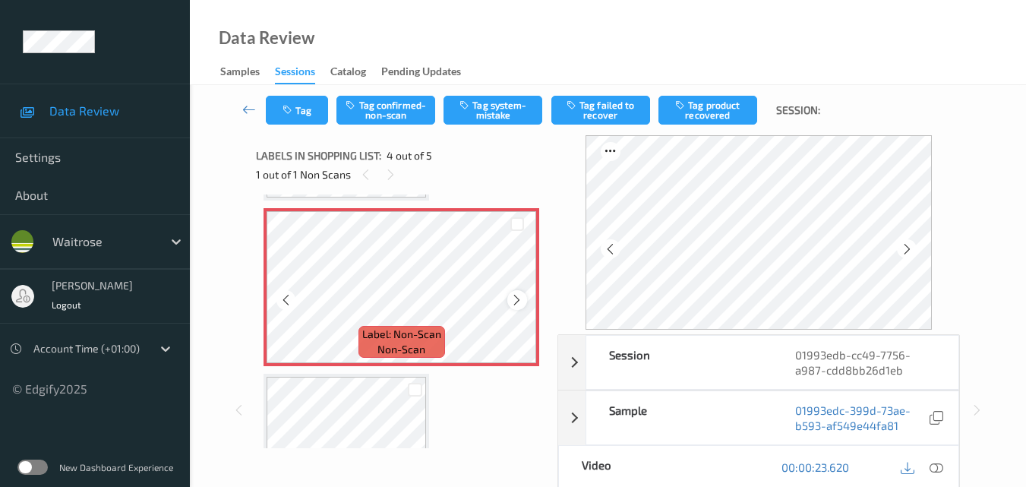
click at [512, 304] on icon at bounding box center [516, 300] width 13 height 14
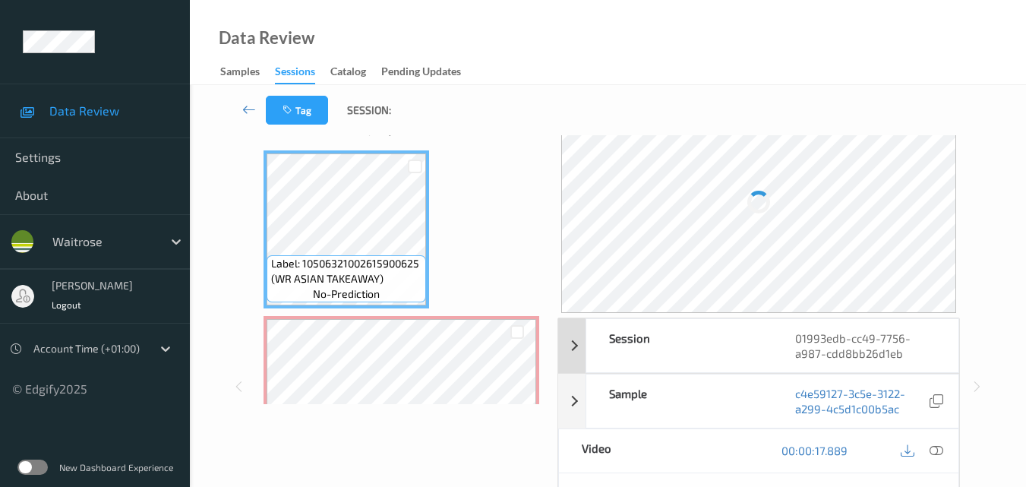
scroll to position [76, 0]
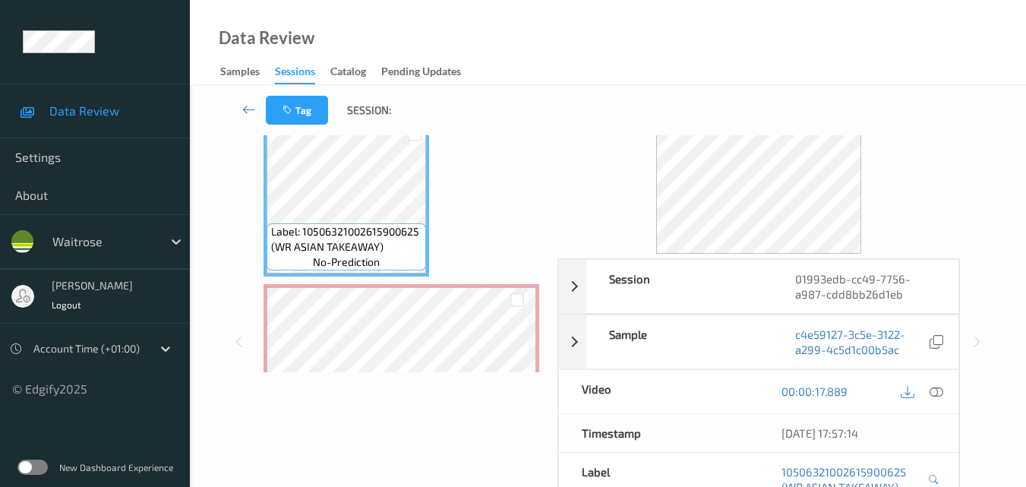
click at [940, 417] on div "12/09/2025 17:57:14" at bounding box center [859, 433] width 200 height 38
click at [944, 393] on div at bounding box center [937, 391] width 21 height 21
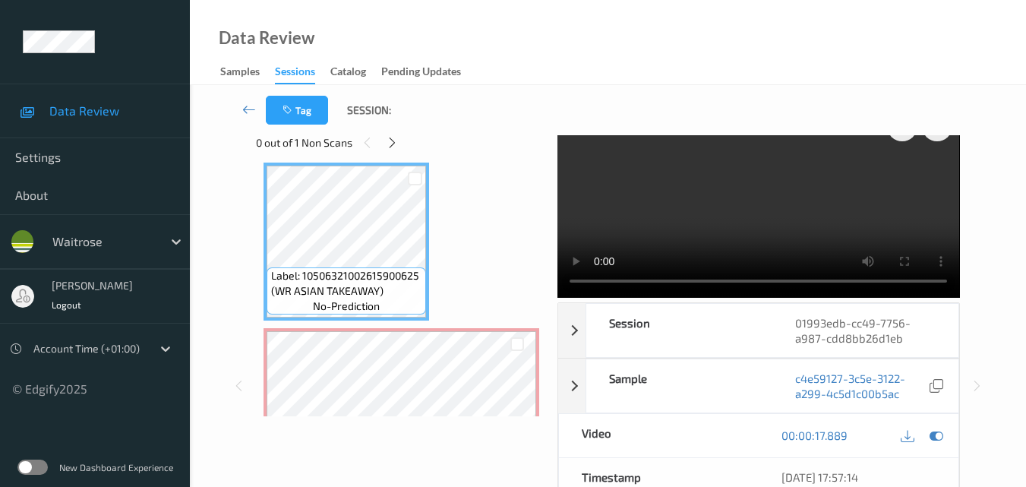
scroll to position [0, 0]
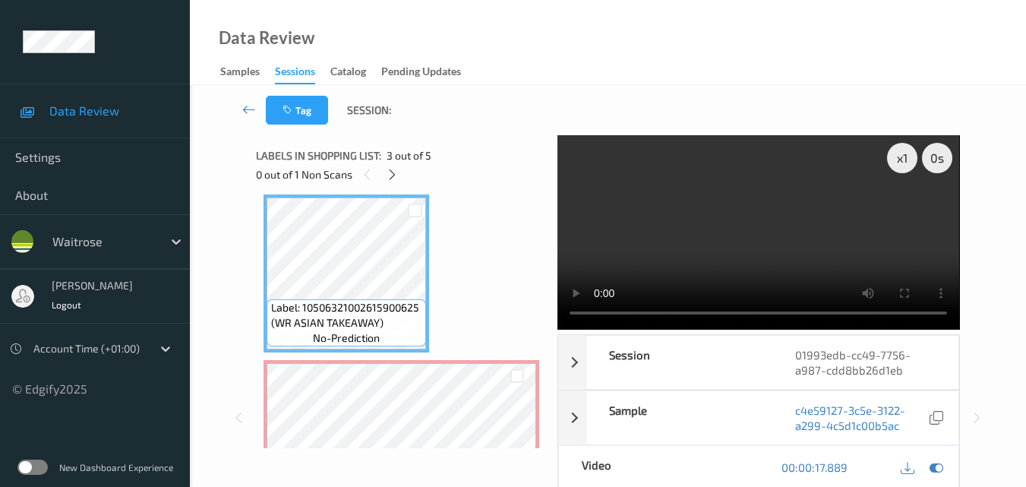
click at [661, 176] on video at bounding box center [759, 232] width 402 height 194
click at [720, 222] on video at bounding box center [759, 232] width 402 height 194
click at [754, 233] on video at bounding box center [759, 232] width 402 height 194
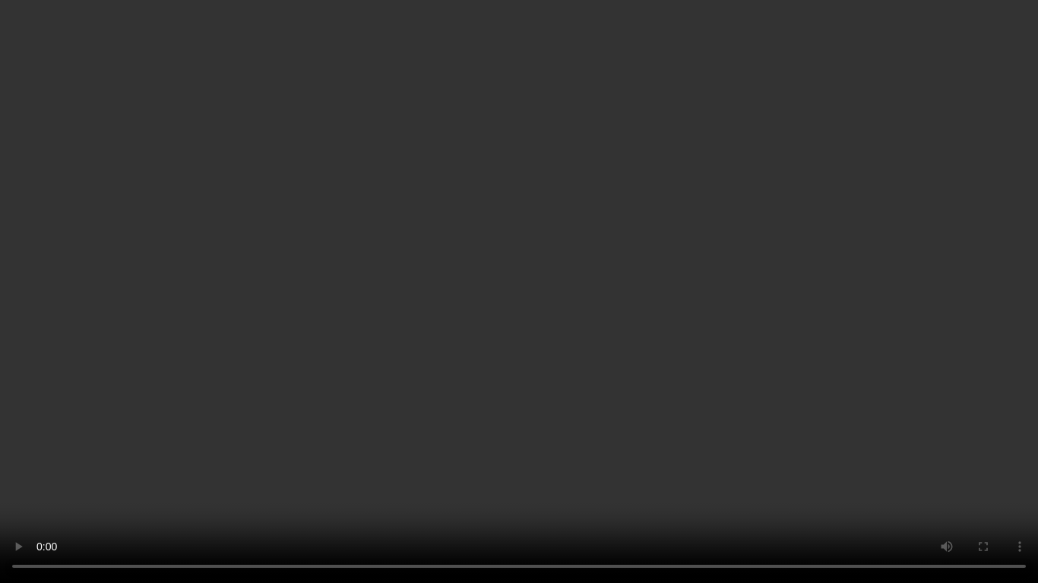
click at [806, 302] on video at bounding box center [519, 291] width 1038 height 583
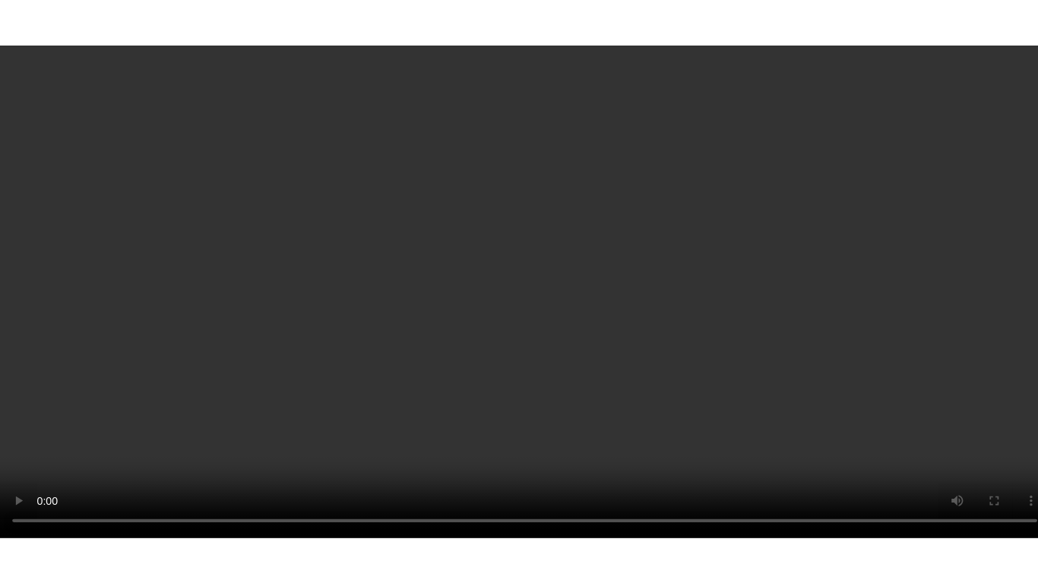
scroll to position [567, 0]
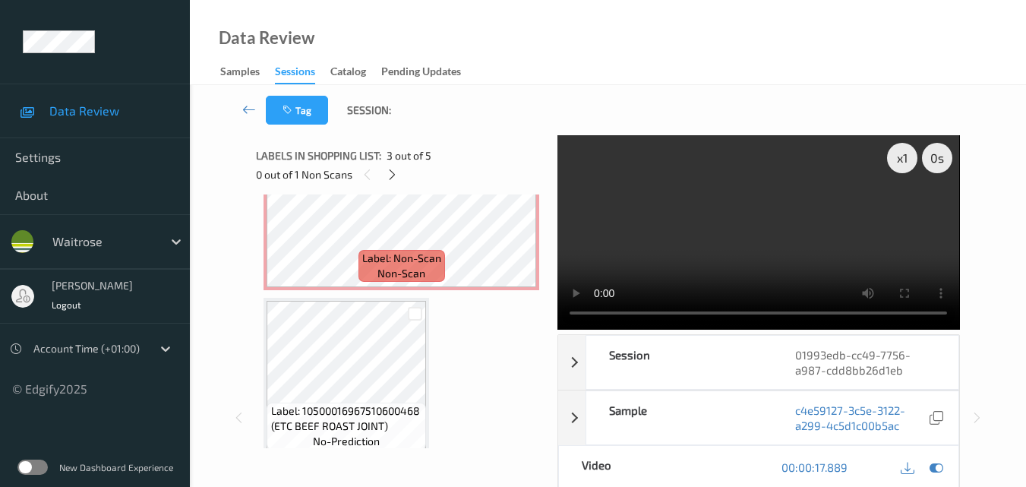
click at [744, 224] on video at bounding box center [759, 232] width 402 height 194
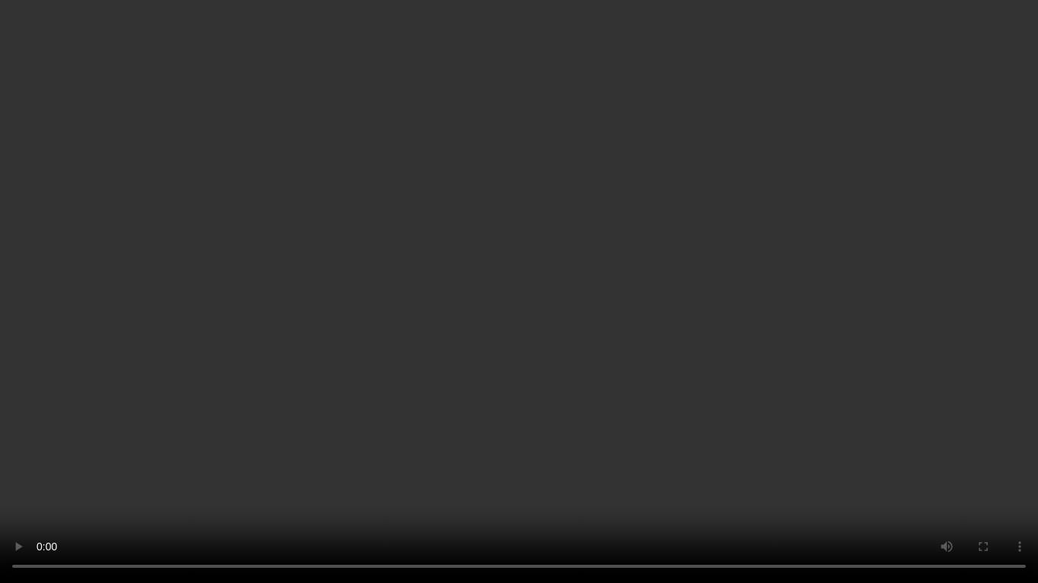
click at [658, 292] on video at bounding box center [519, 291] width 1038 height 583
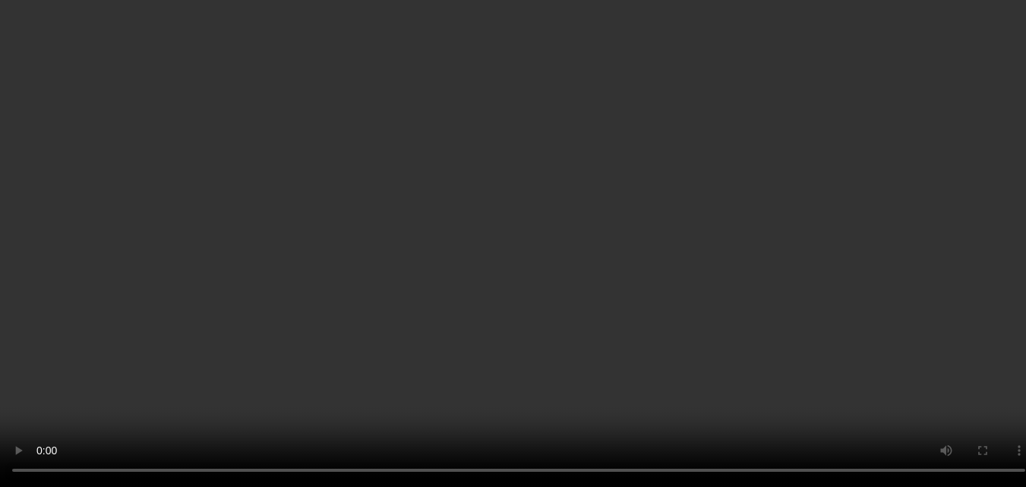
scroll to position [582, 0]
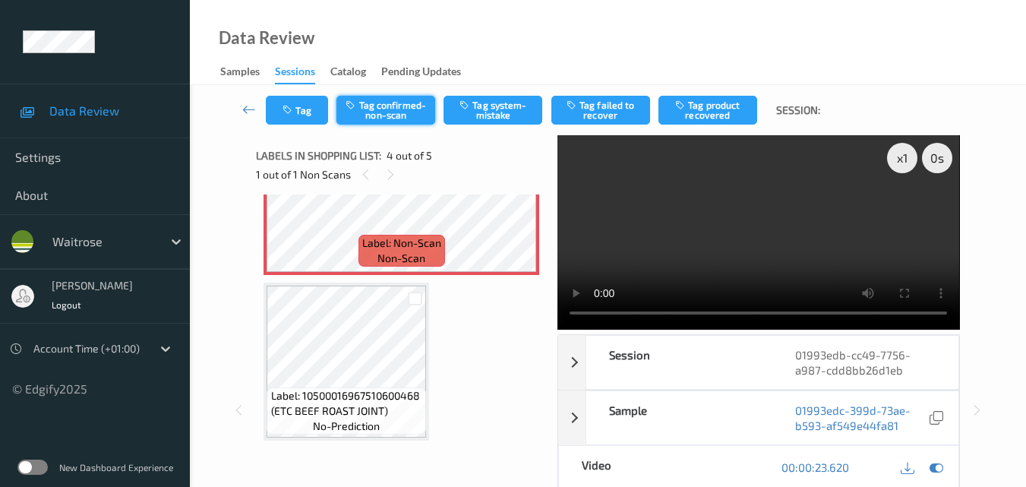
click at [397, 109] on button "Tag confirmed-non-scan" at bounding box center [386, 110] width 99 height 29
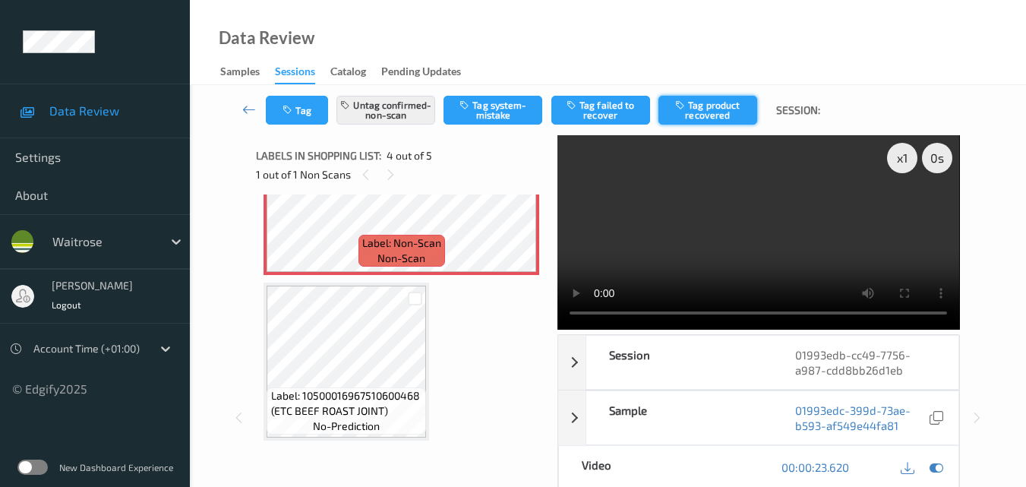
click at [703, 103] on button "Tag product recovered" at bounding box center [708, 110] width 99 height 29
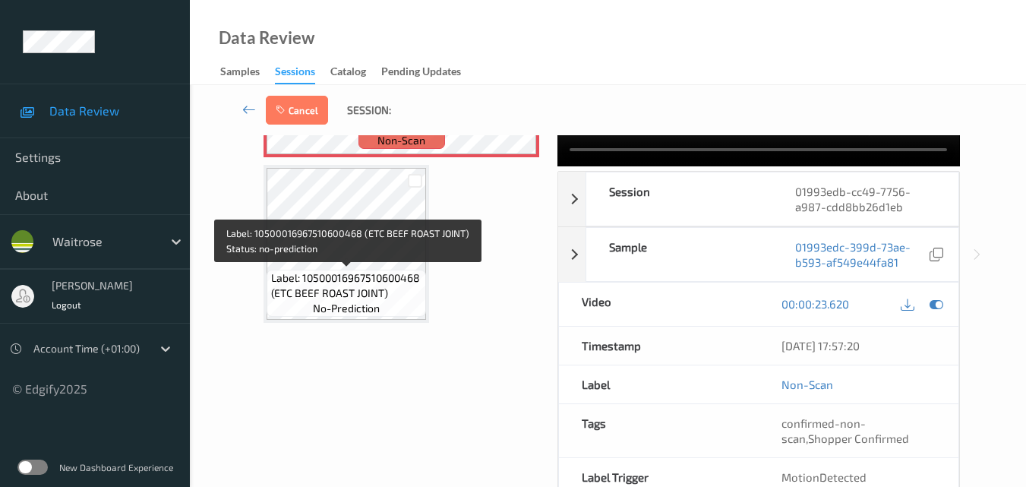
click at [356, 271] on span "Label: 10500016967510600468 (ETC BEEF ROAST JOINT)" at bounding box center [347, 285] width 152 height 30
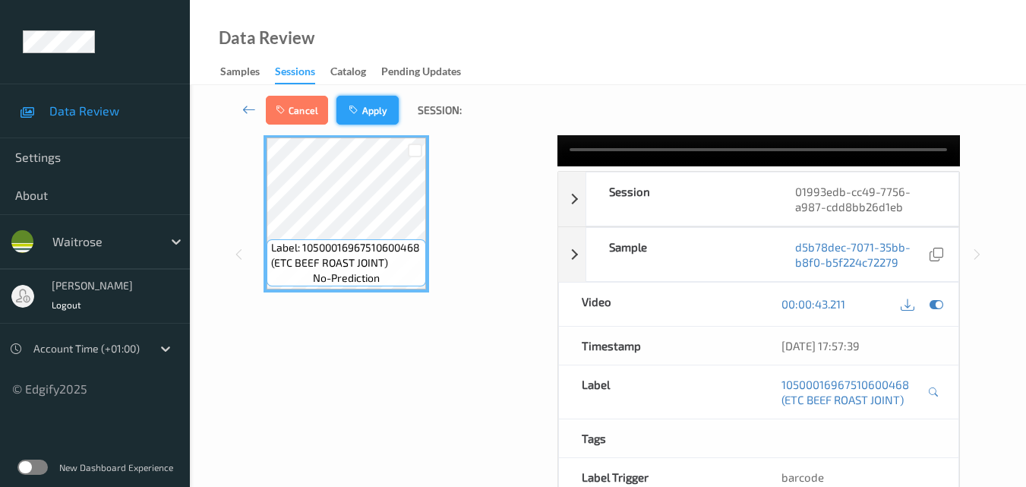
click at [379, 103] on button "Apply" at bounding box center [368, 110] width 62 height 29
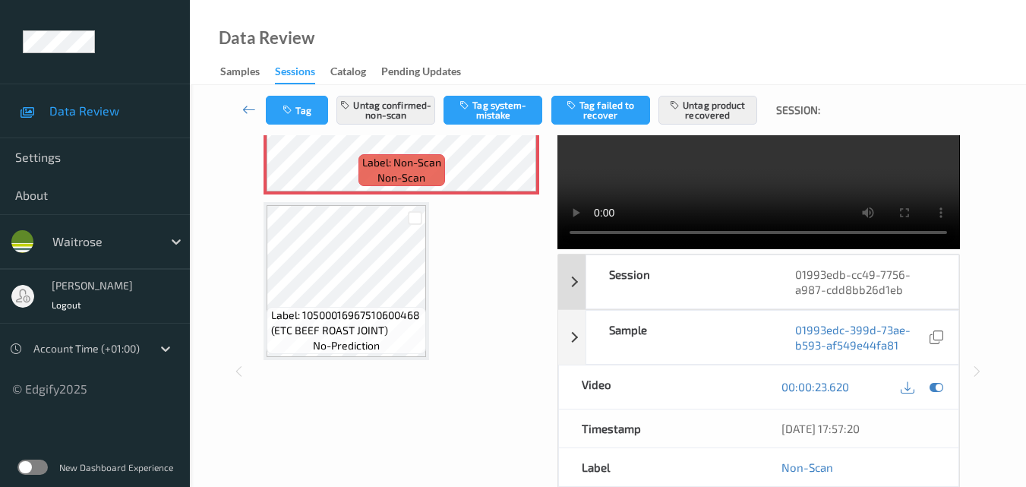
scroll to position [232, 0]
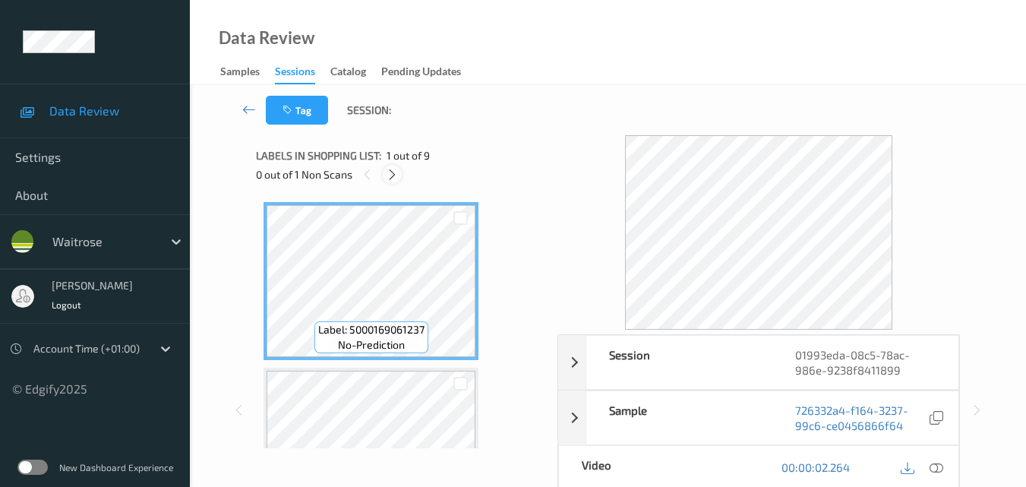
click at [393, 176] on icon at bounding box center [392, 175] width 13 height 14
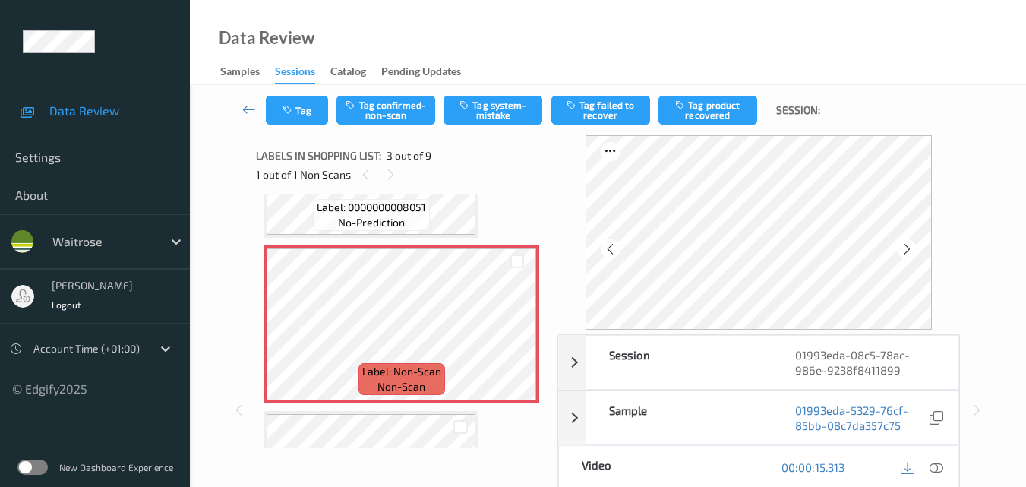
scroll to position [249, 0]
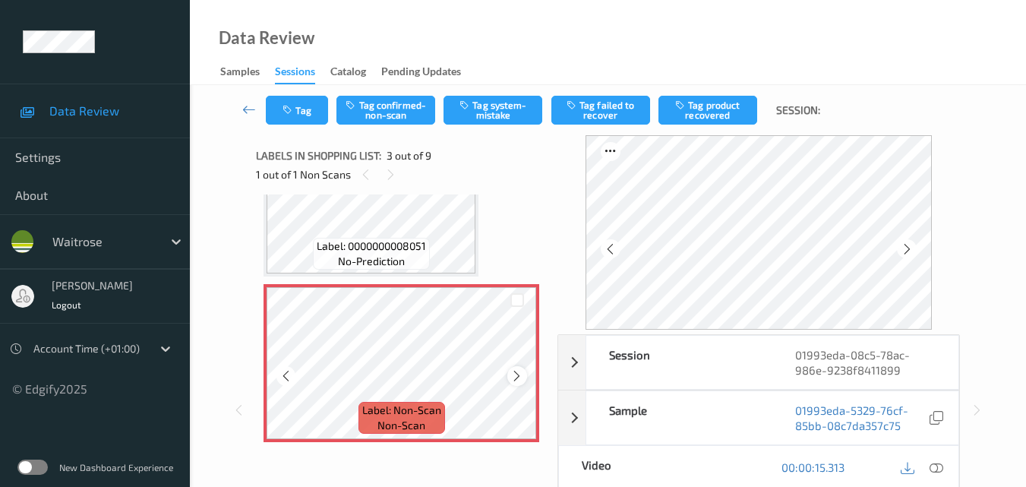
click at [521, 375] on icon at bounding box center [516, 376] width 13 height 14
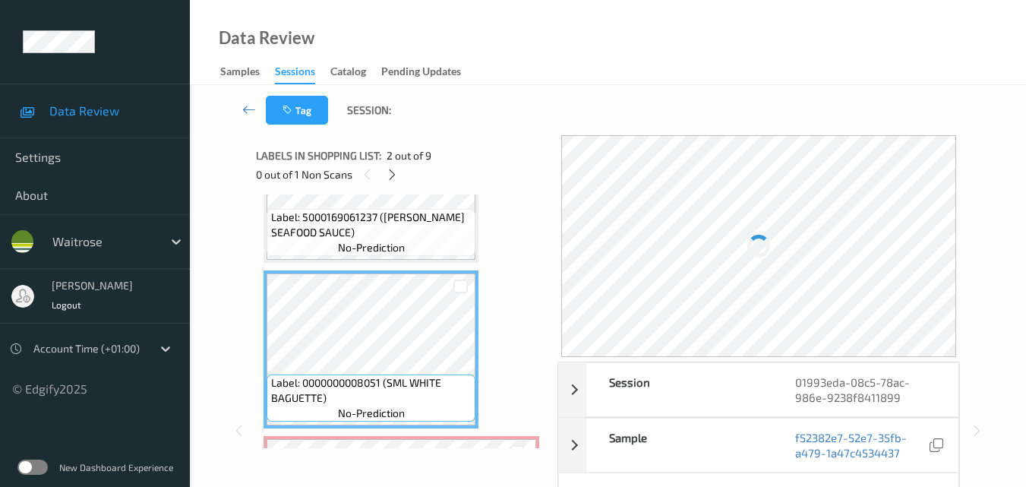
scroll to position [82, 0]
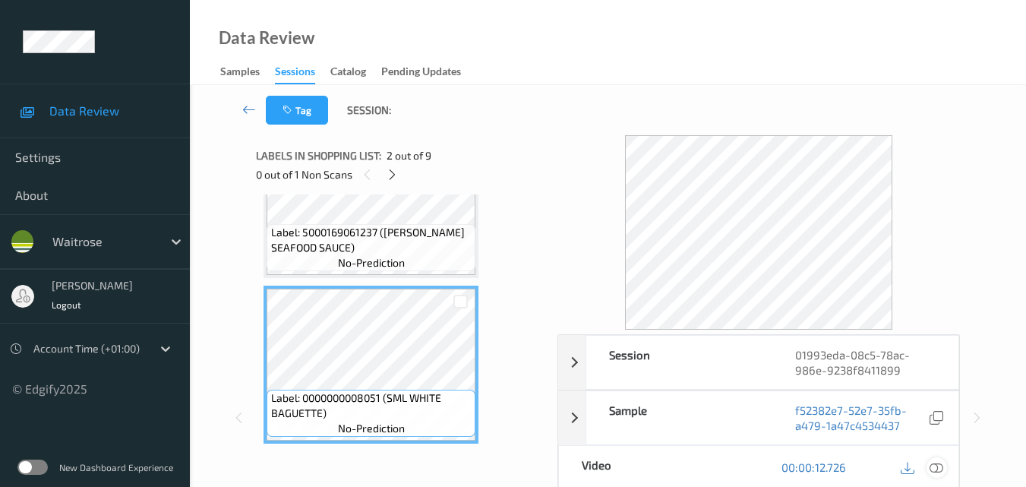
click at [939, 466] on icon at bounding box center [937, 467] width 14 height 14
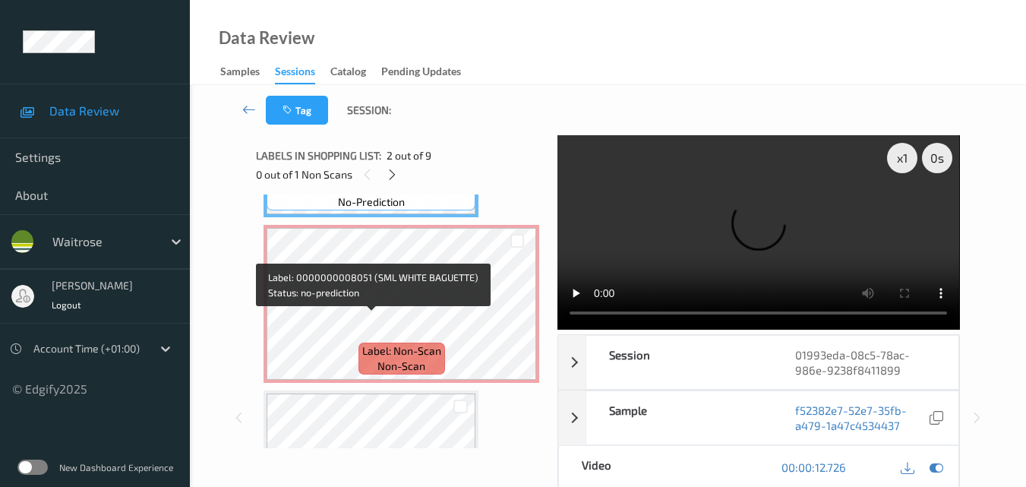
scroll to position [310, 0]
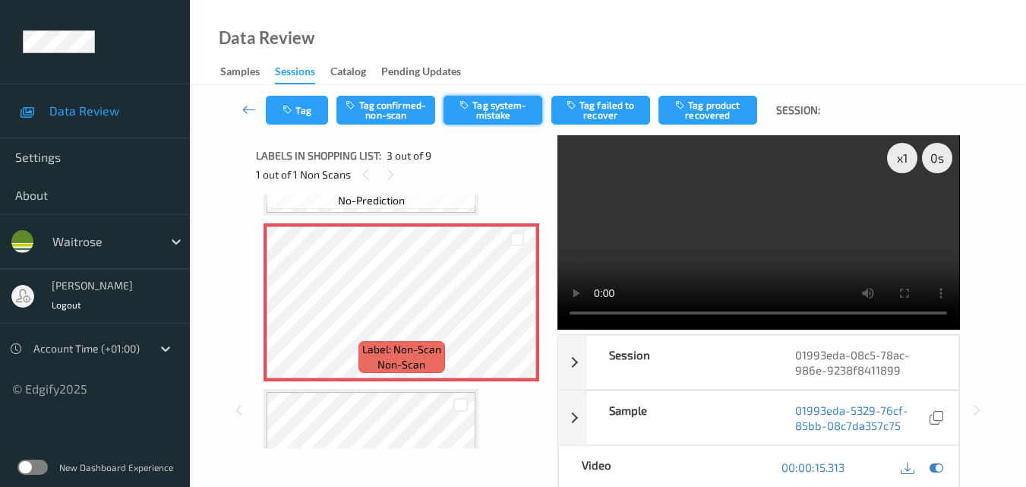
click at [488, 103] on button "Tag system-mistake" at bounding box center [493, 110] width 99 height 29
click at [290, 106] on icon "button" at bounding box center [289, 110] width 13 height 11
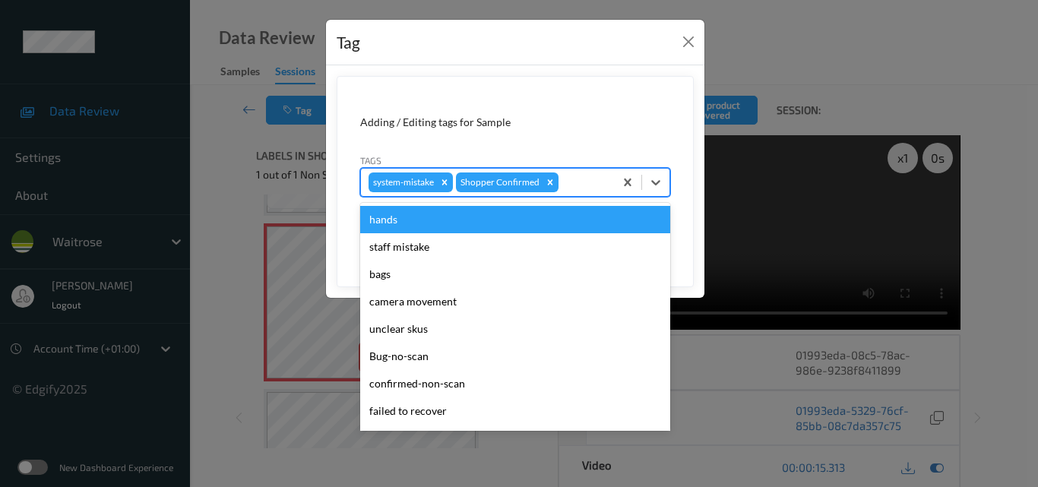
click at [578, 183] on div at bounding box center [583, 182] width 45 height 18
type input "un"
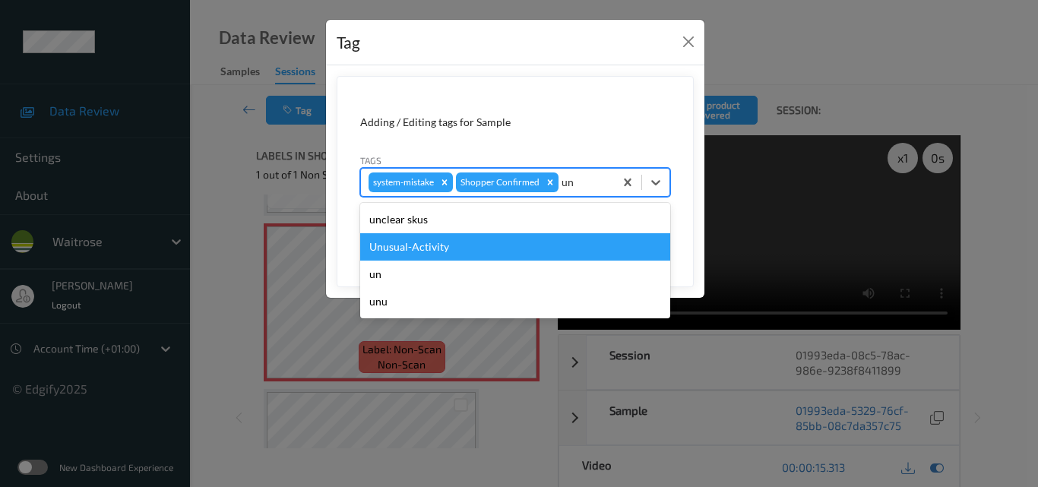
click at [498, 246] on div "Unusual-Activity" at bounding box center [515, 246] width 310 height 27
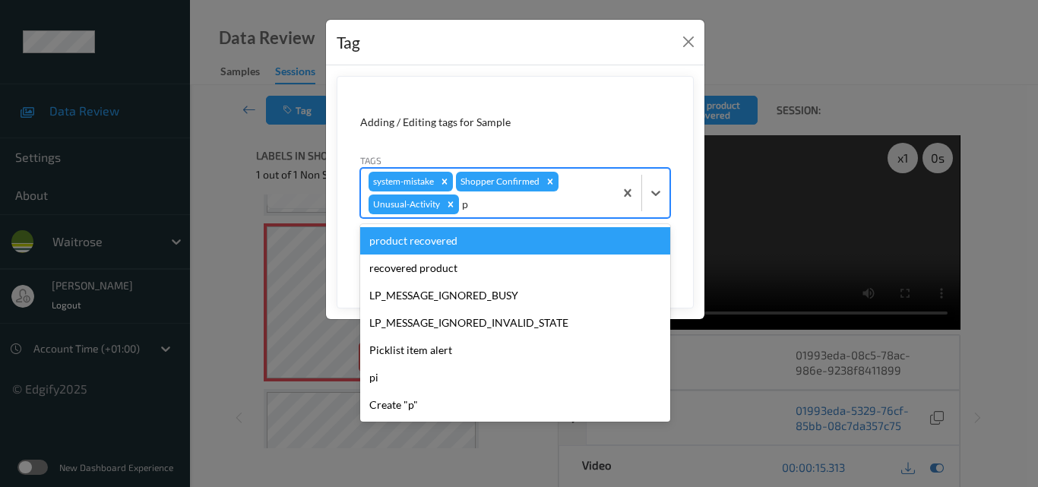
type input "pi"
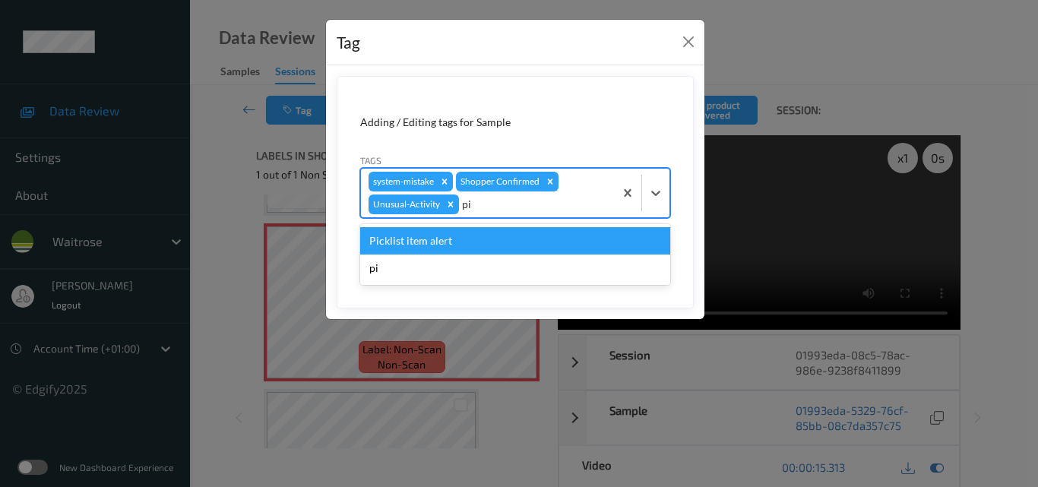
click at [498, 246] on div "Picklist item alert" at bounding box center [515, 240] width 310 height 27
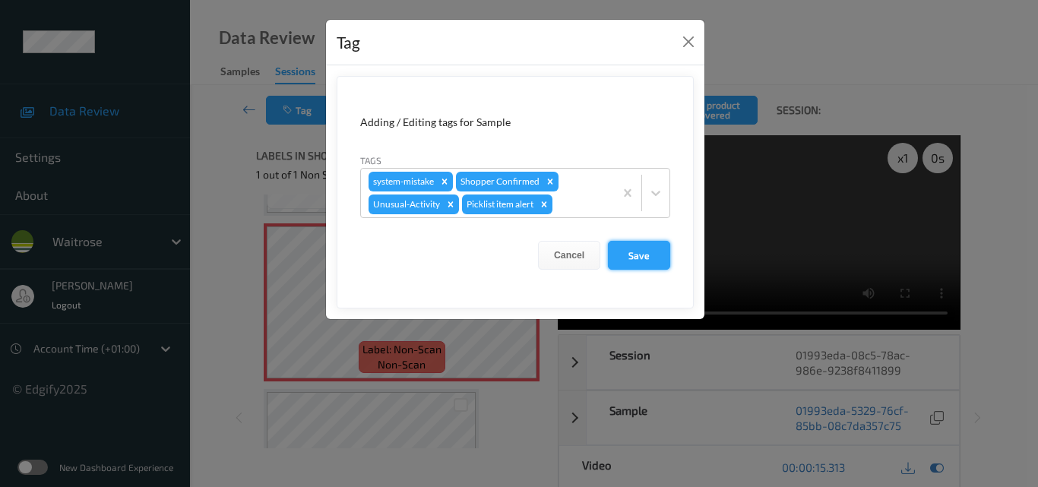
click at [634, 251] on button "Save" at bounding box center [639, 255] width 62 height 29
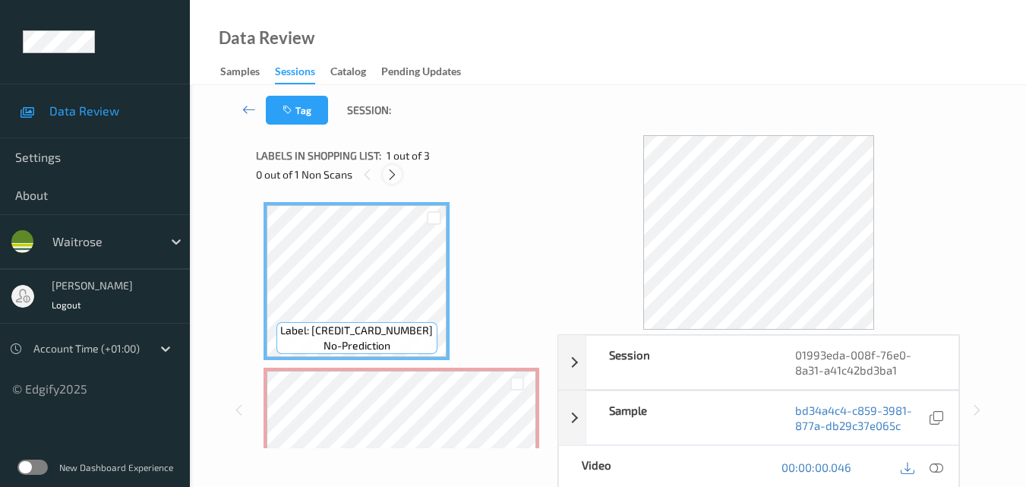
click at [394, 174] on icon at bounding box center [392, 175] width 13 height 14
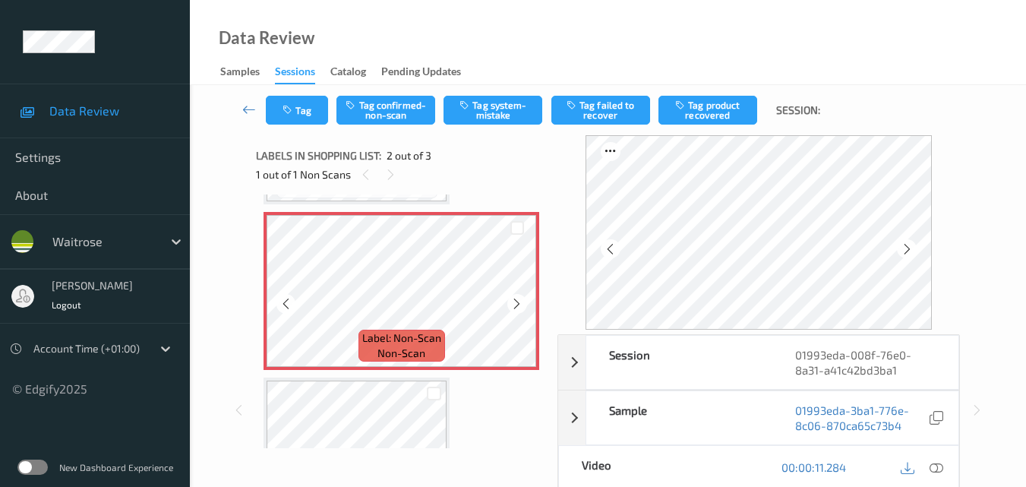
scroll to position [160, 0]
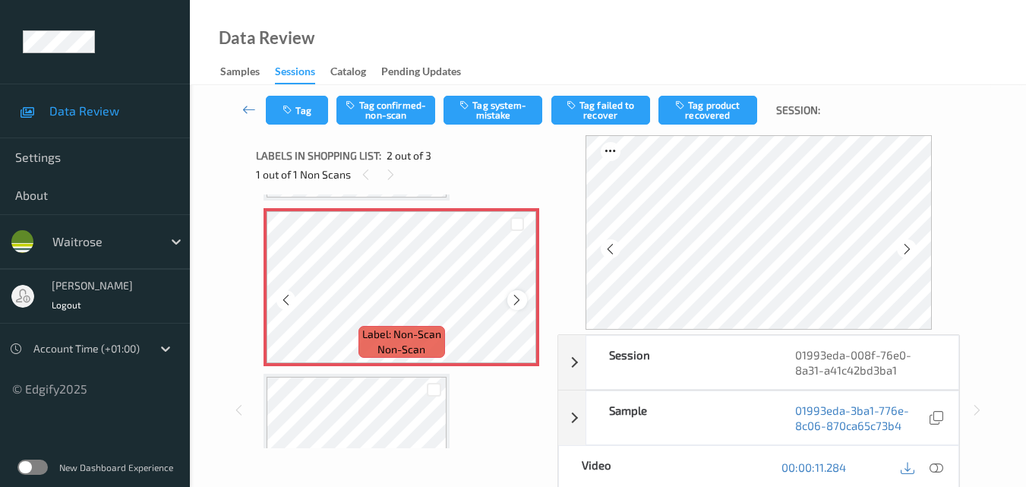
click at [521, 299] on icon at bounding box center [516, 300] width 13 height 14
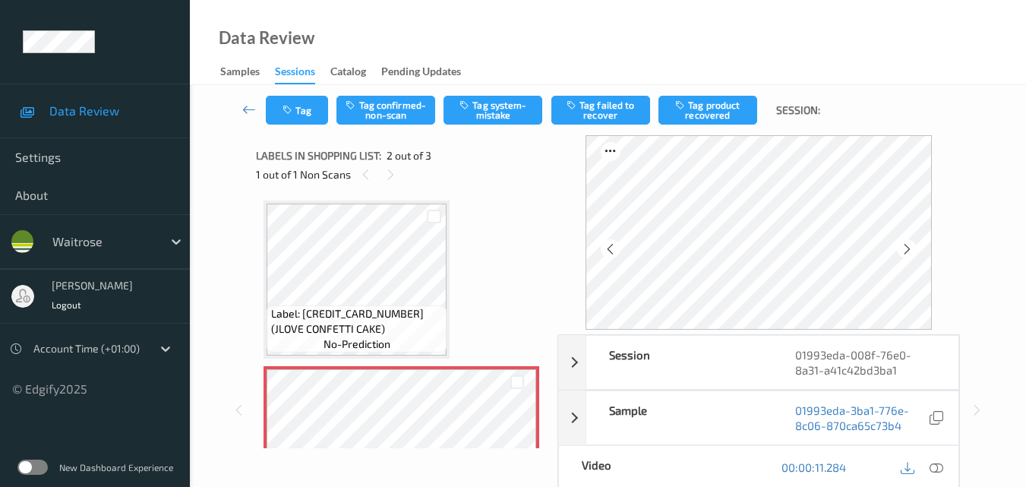
scroll to position [0, 0]
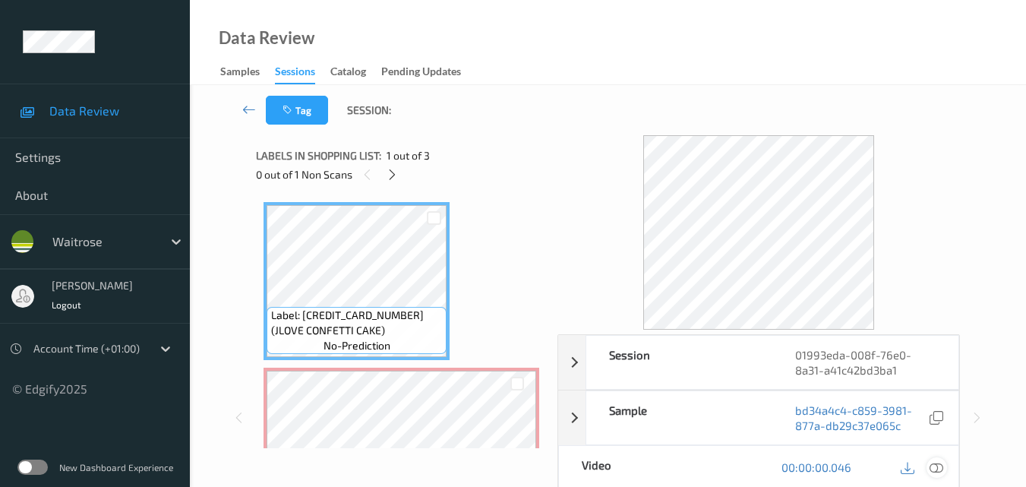
click at [939, 466] on icon at bounding box center [937, 467] width 14 height 14
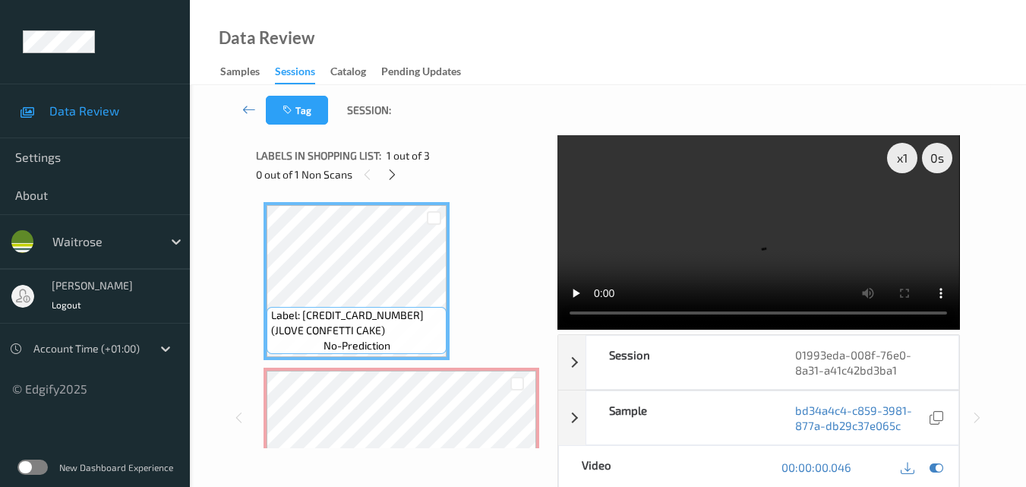
click at [795, 204] on video at bounding box center [759, 232] width 402 height 194
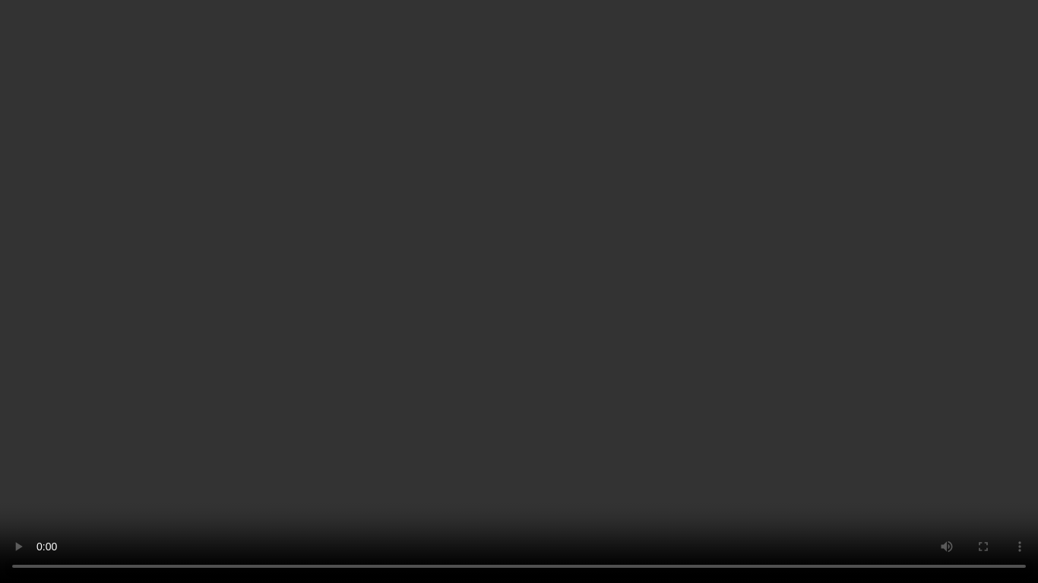
click at [840, 346] on video at bounding box center [519, 291] width 1038 height 583
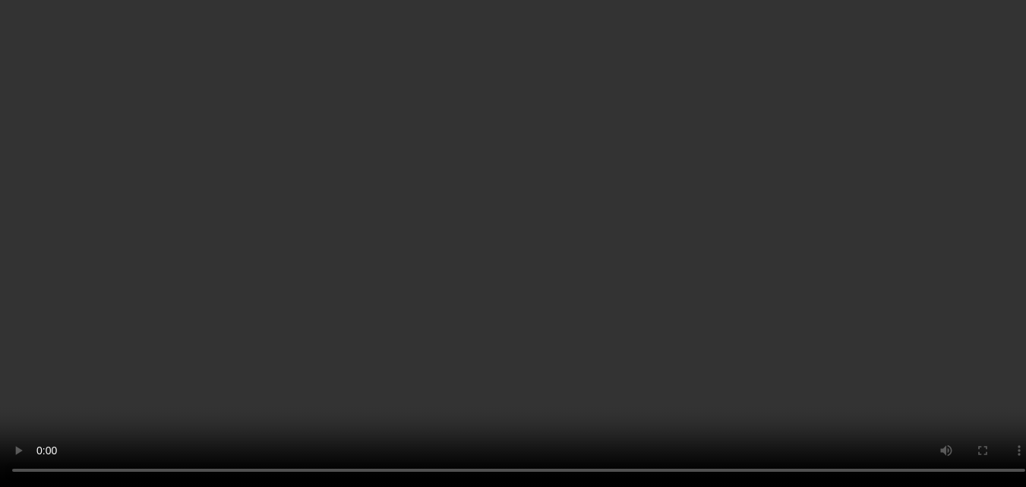
scroll to position [152, 0]
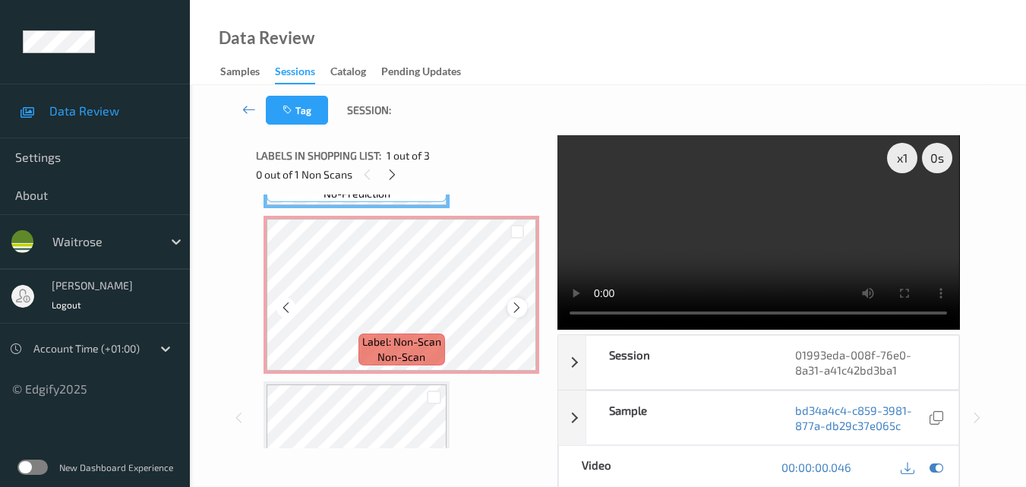
click at [522, 309] on icon at bounding box center [516, 308] width 13 height 14
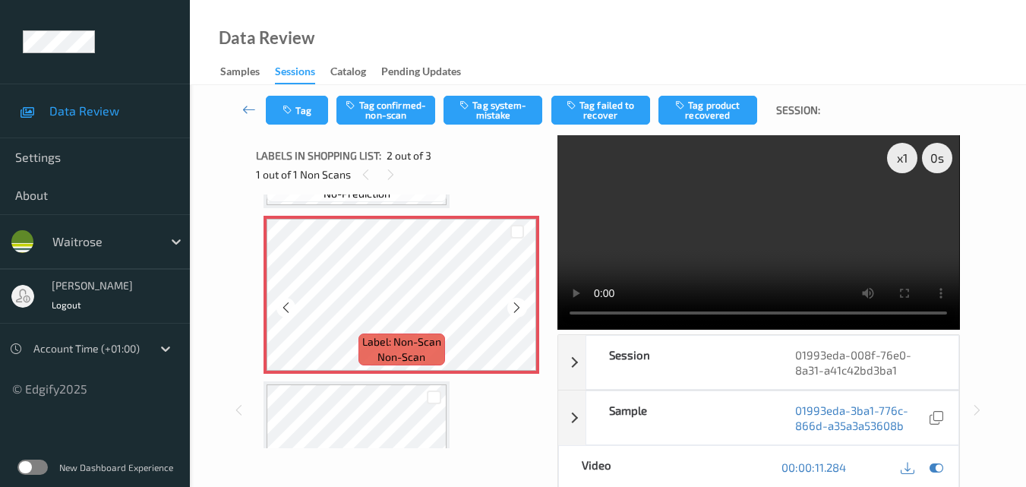
click at [522, 309] on icon at bounding box center [516, 308] width 13 height 14
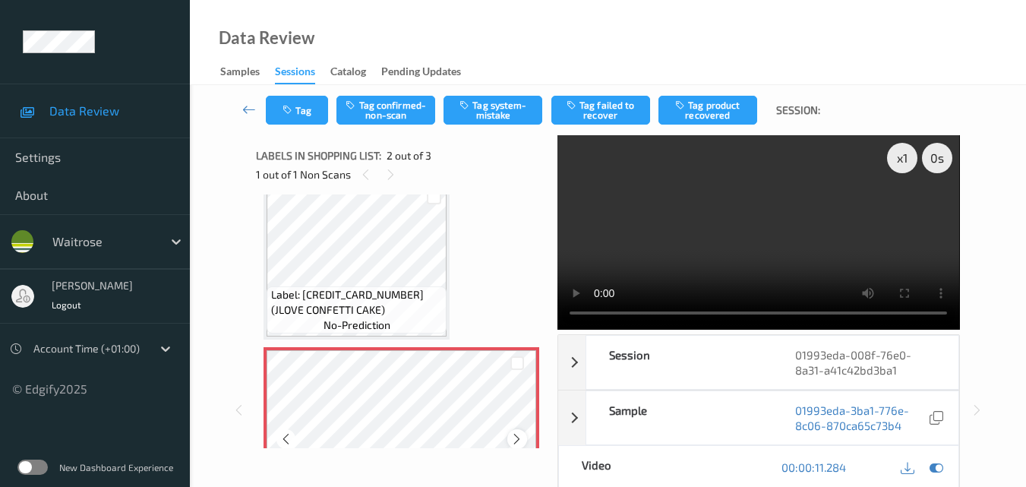
scroll to position [0, 0]
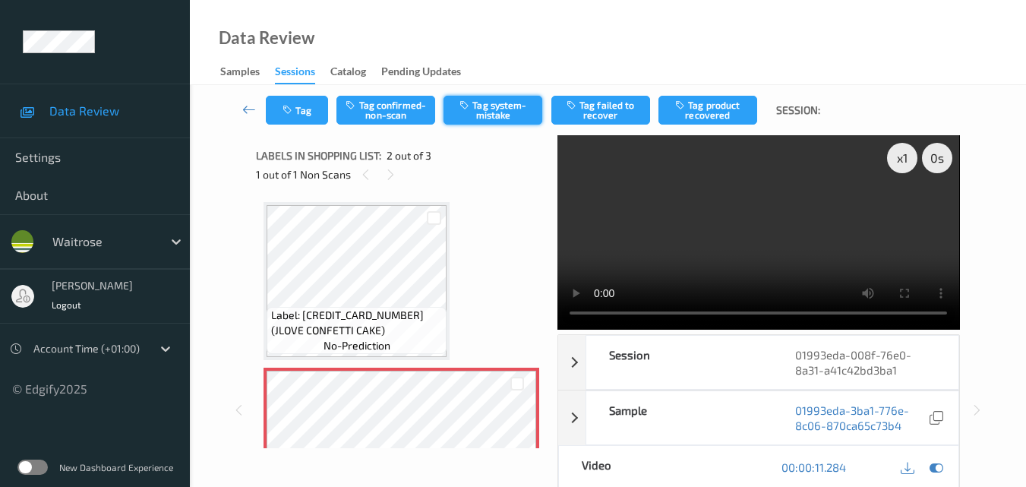
click at [493, 109] on button "Tag system-mistake" at bounding box center [493, 110] width 99 height 29
click at [760, 244] on video at bounding box center [759, 232] width 402 height 194
click at [902, 159] on div "x 1" at bounding box center [902, 158] width 30 height 30
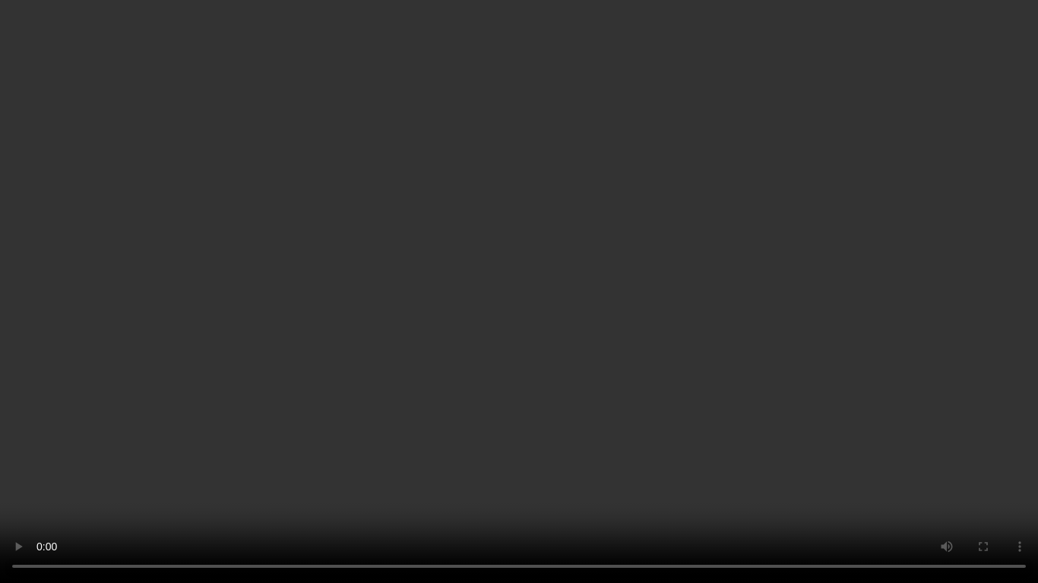
click at [359, 409] on video at bounding box center [519, 291] width 1038 height 583
click at [551, 315] on video at bounding box center [519, 291] width 1038 height 583
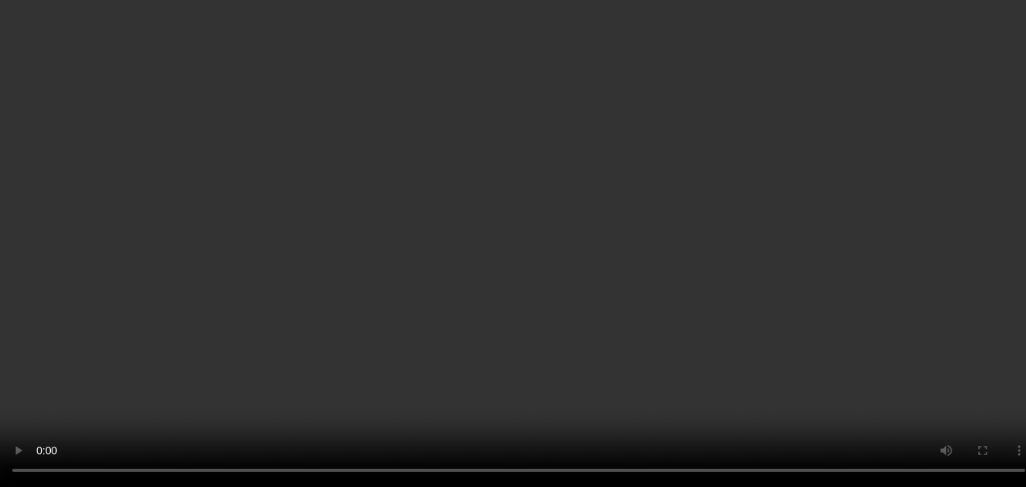
scroll to position [76, 0]
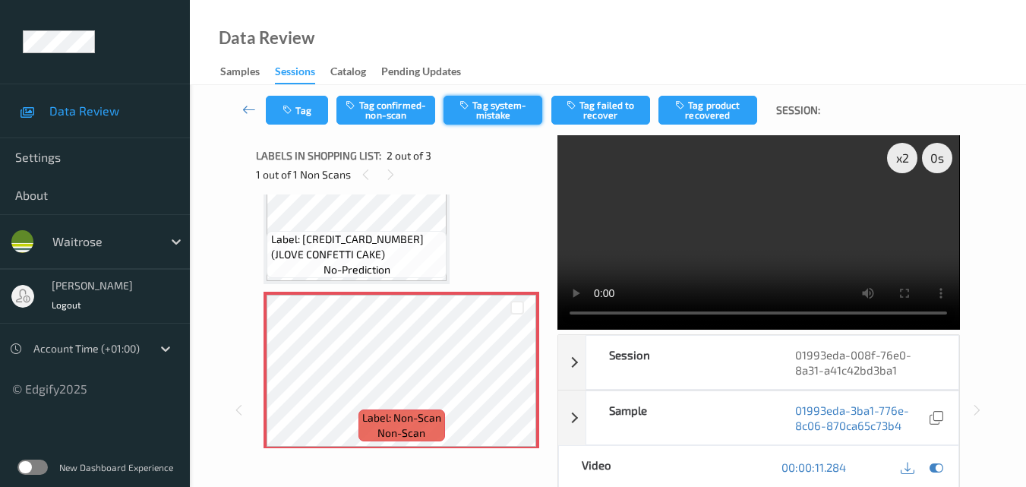
click at [501, 106] on button "Tag system-mistake" at bounding box center [493, 110] width 99 height 29
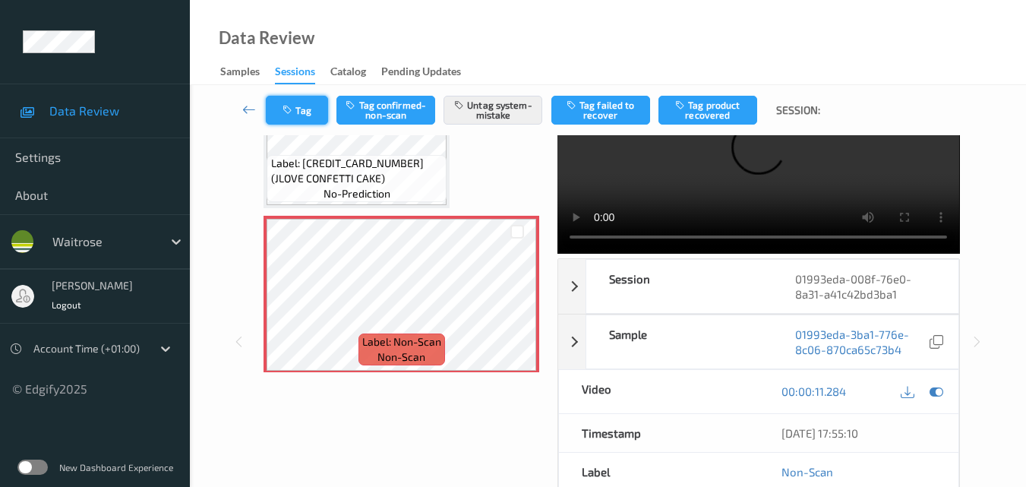
click at [302, 111] on button "Tag" at bounding box center [297, 110] width 62 height 29
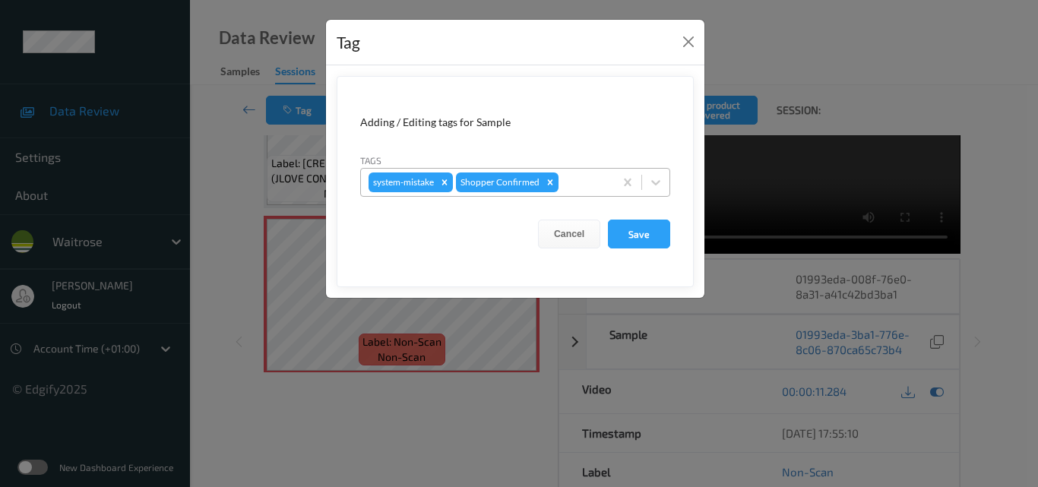
click at [582, 185] on div at bounding box center [583, 182] width 45 height 18
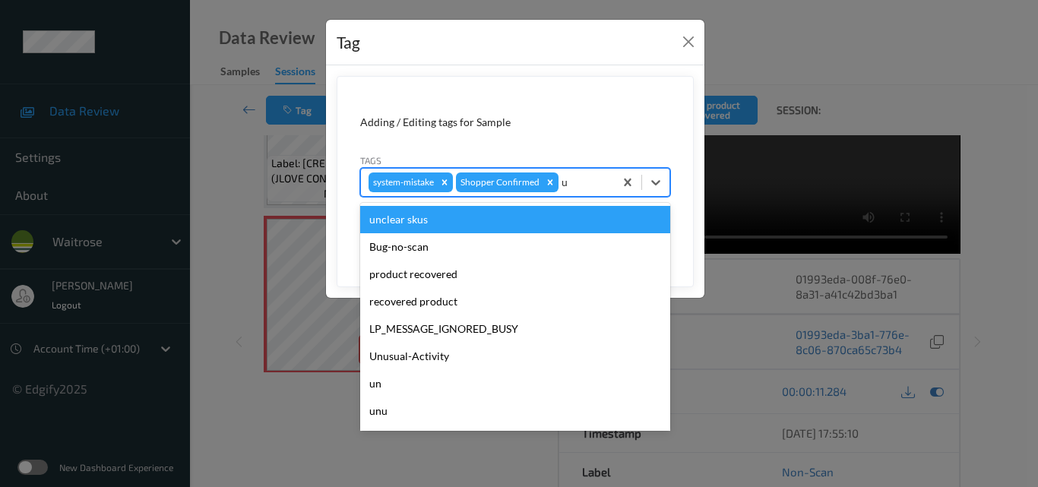
type input "un"
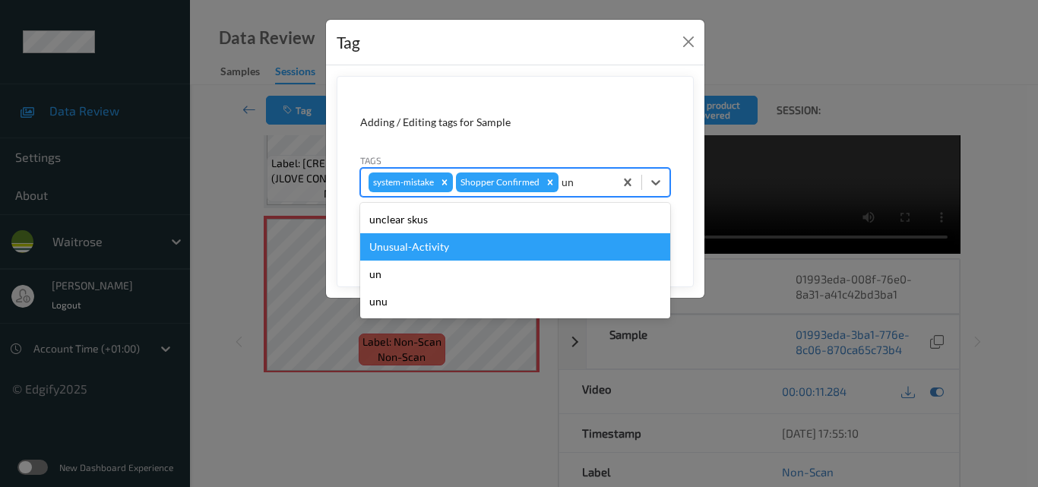
click at [514, 243] on div "Unusual-Activity" at bounding box center [515, 246] width 310 height 27
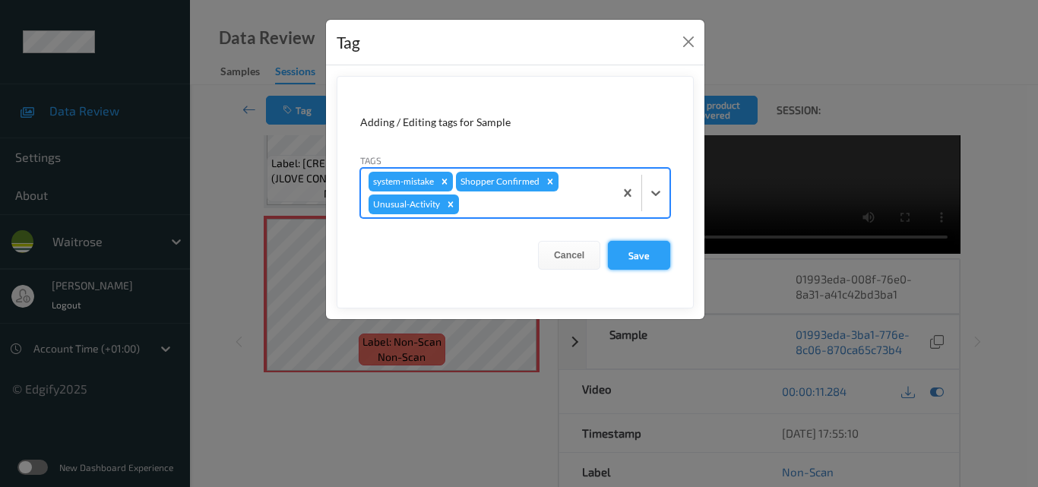
click at [649, 249] on button "Save" at bounding box center [639, 255] width 62 height 29
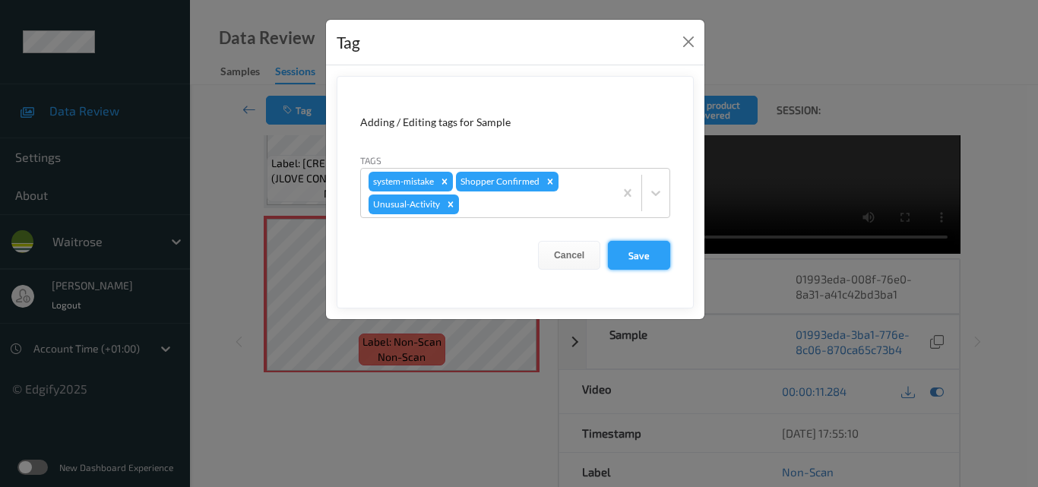
click at [644, 252] on button "Save" at bounding box center [639, 255] width 62 height 29
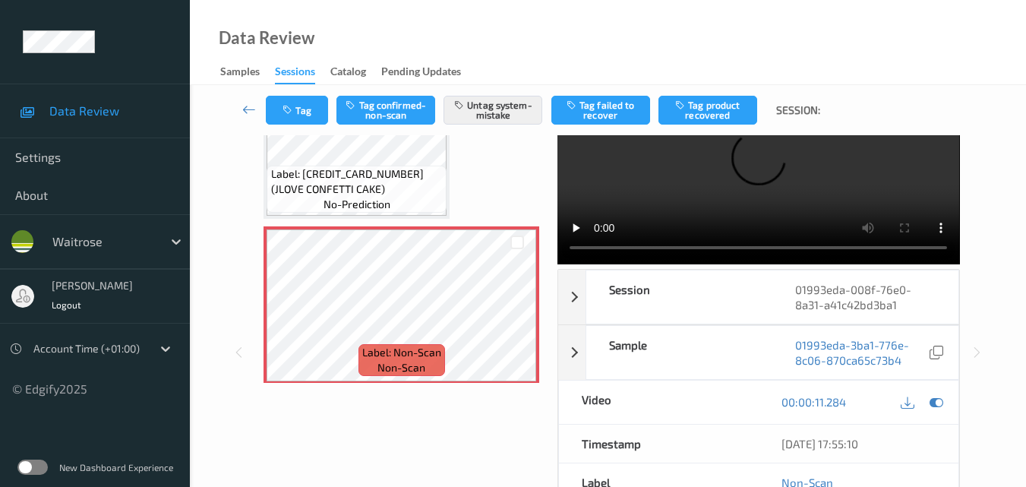
scroll to position [87, 0]
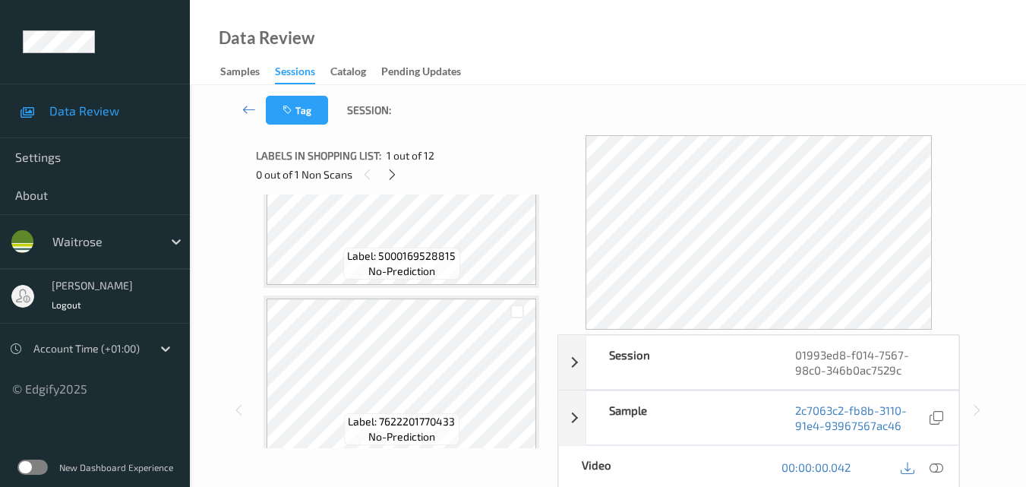
scroll to position [380, 0]
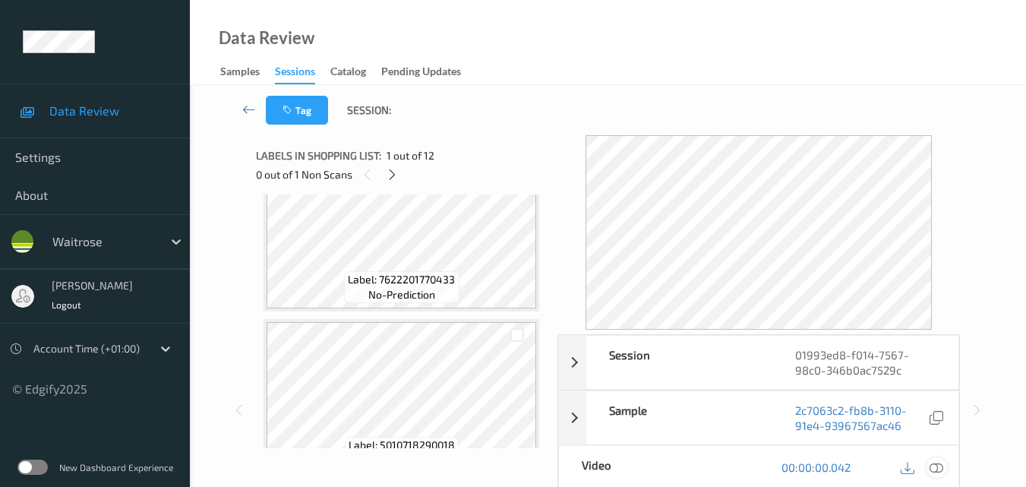
click at [940, 469] on icon at bounding box center [937, 467] width 14 height 14
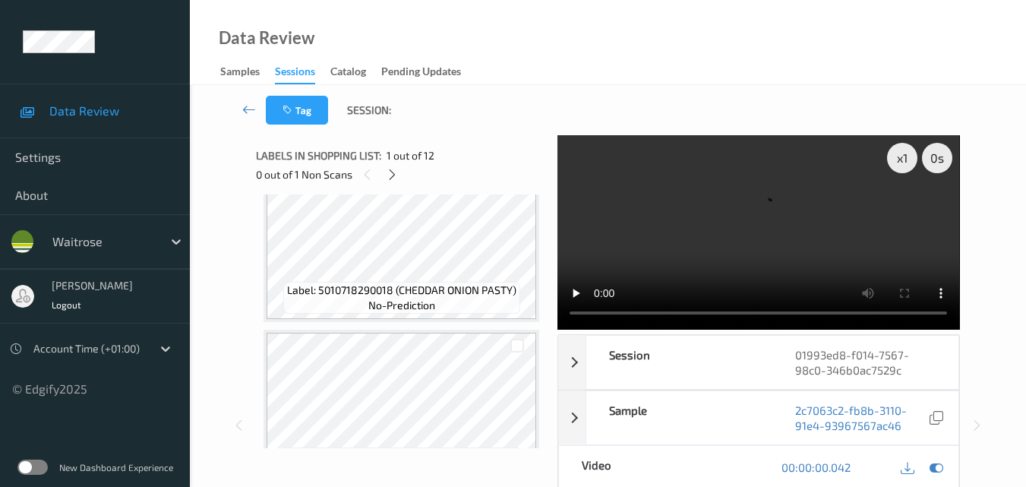
scroll to position [684, 0]
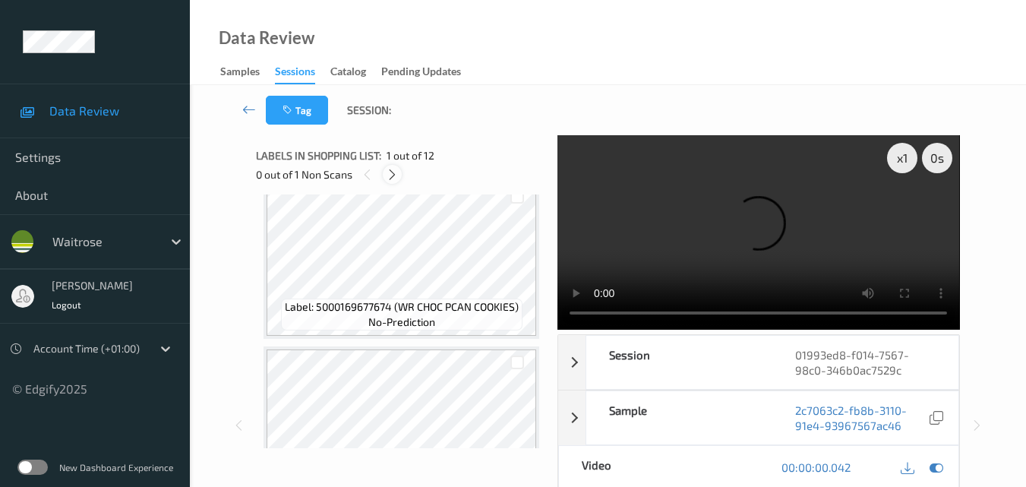
click at [394, 174] on icon at bounding box center [392, 175] width 13 height 14
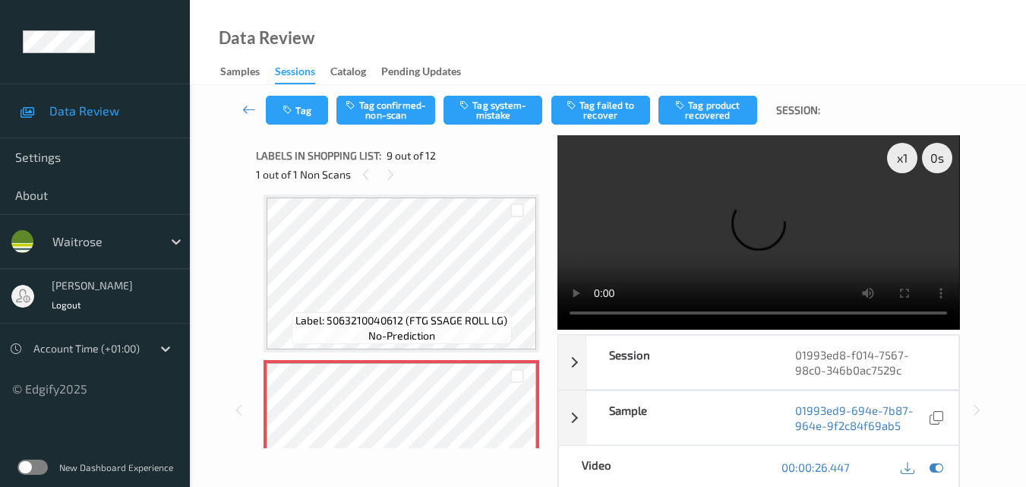
scroll to position [1319, 0]
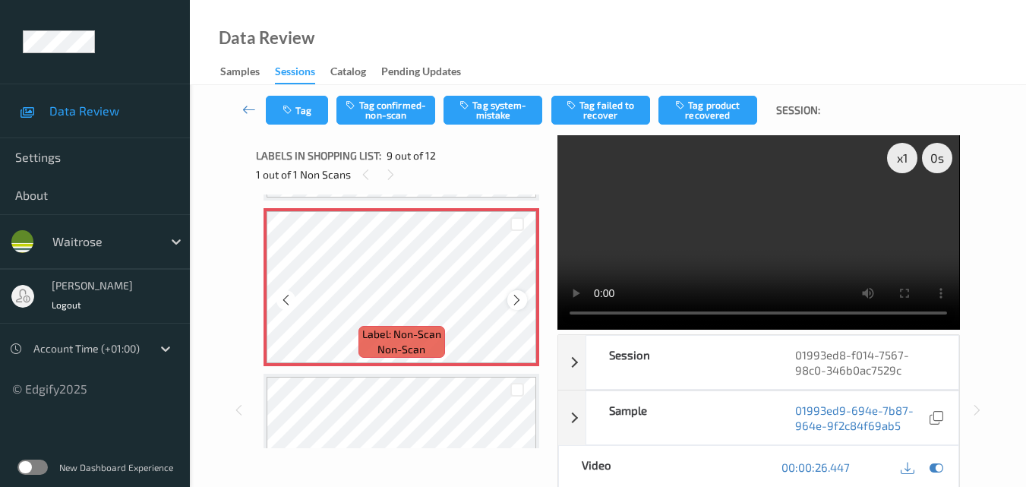
click at [512, 299] on icon at bounding box center [516, 300] width 13 height 14
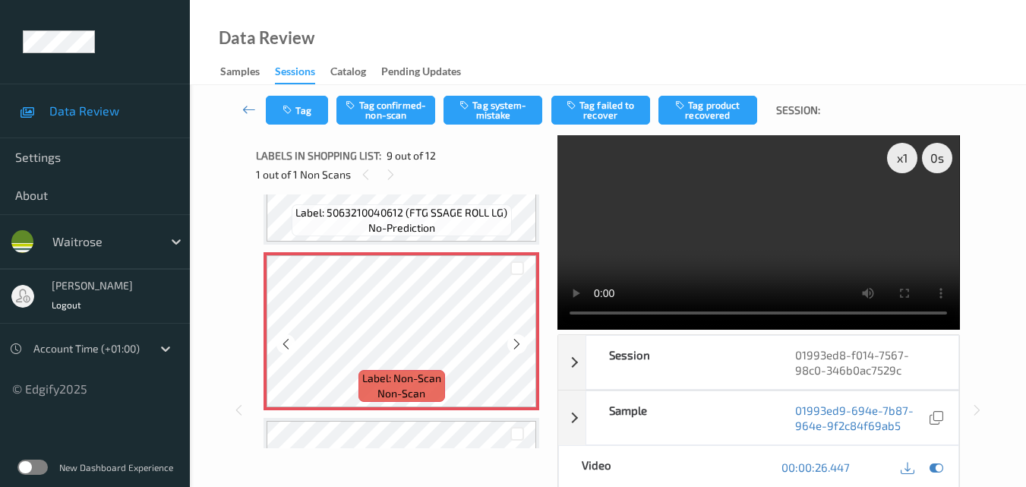
scroll to position [1243, 0]
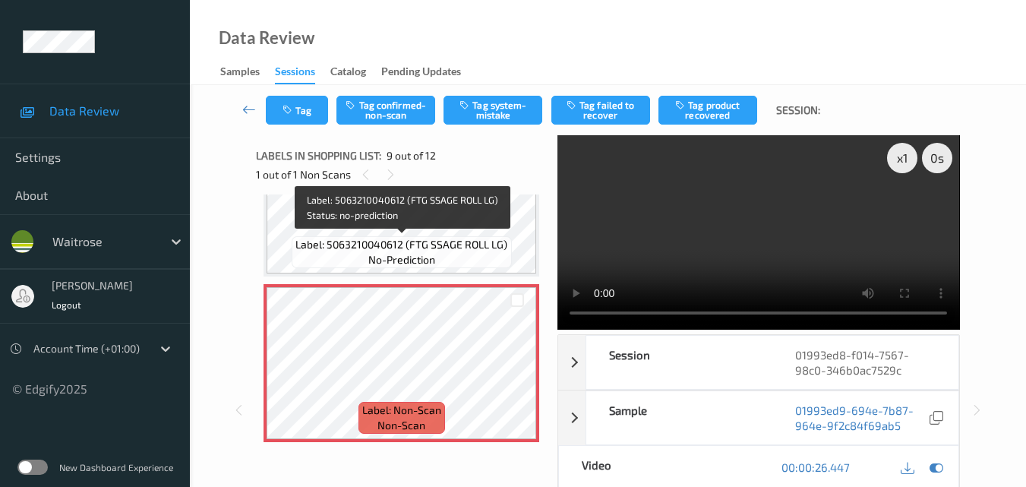
click at [454, 254] on div "Label: 5063210040612 (FTG SSAGE ROLL LG) no-prediction" at bounding box center [402, 252] width 220 height 32
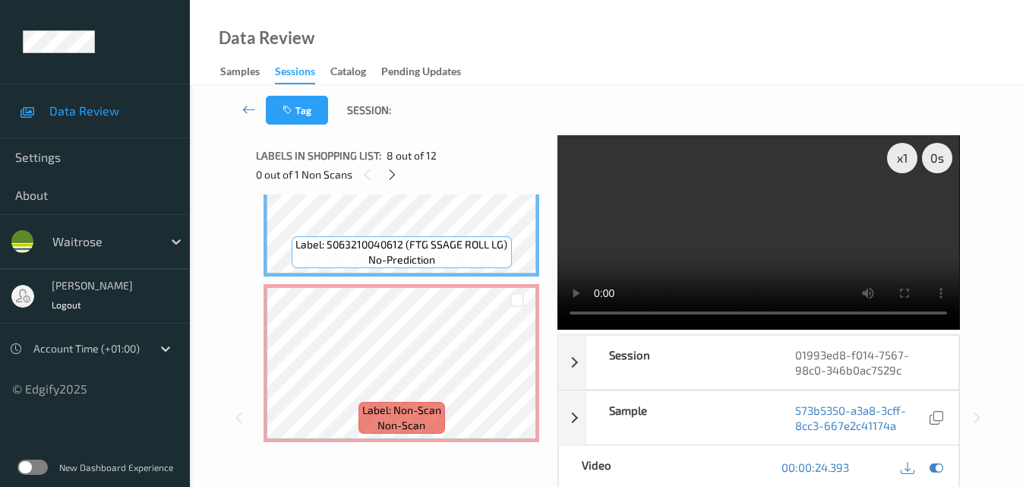
click at [715, 251] on video at bounding box center [759, 232] width 402 height 194
click at [801, 226] on video at bounding box center [759, 232] width 402 height 194
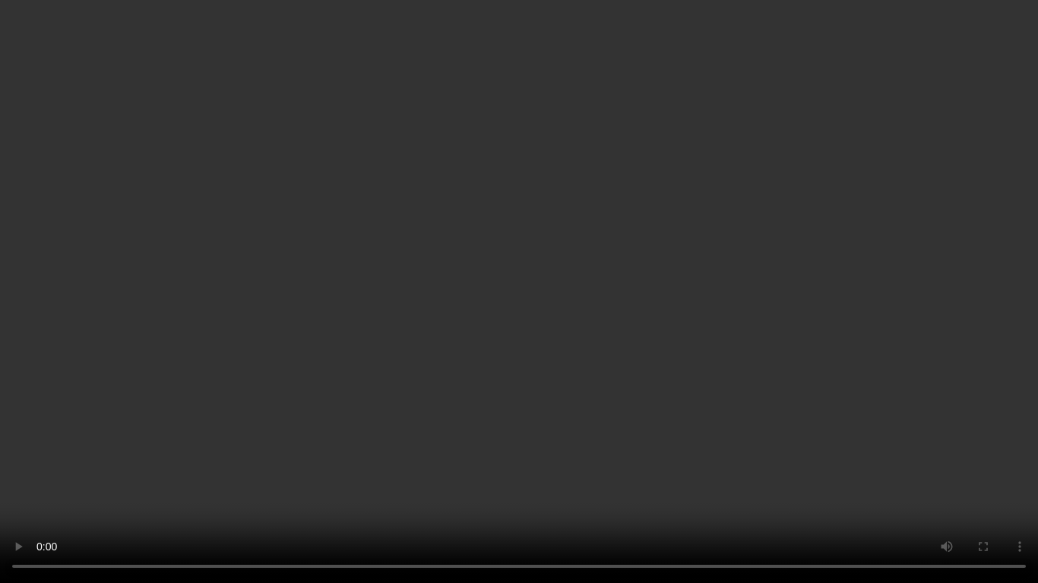
click at [565, 319] on video at bounding box center [519, 291] width 1038 height 583
click at [530, 362] on video at bounding box center [519, 291] width 1038 height 583
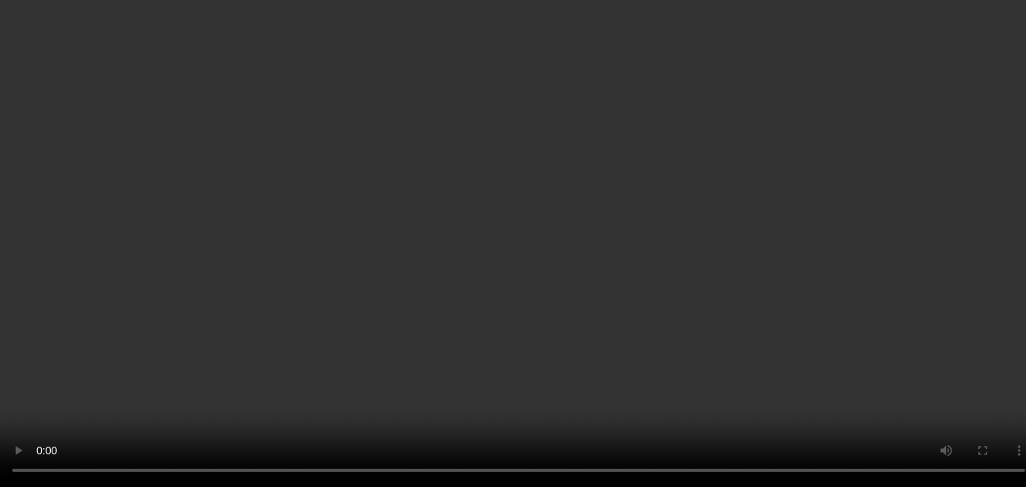
scroll to position [1395, 0]
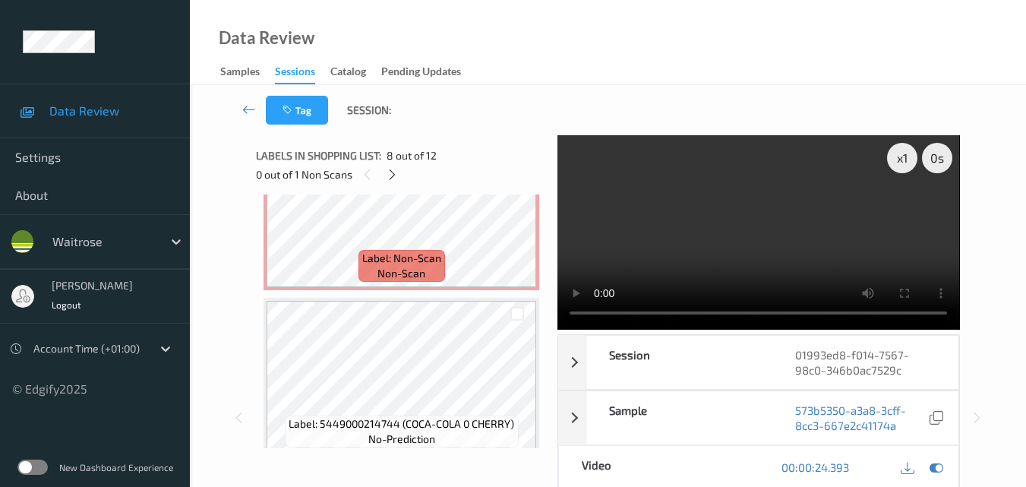
click at [749, 239] on video at bounding box center [759, 232] width 402 height 194
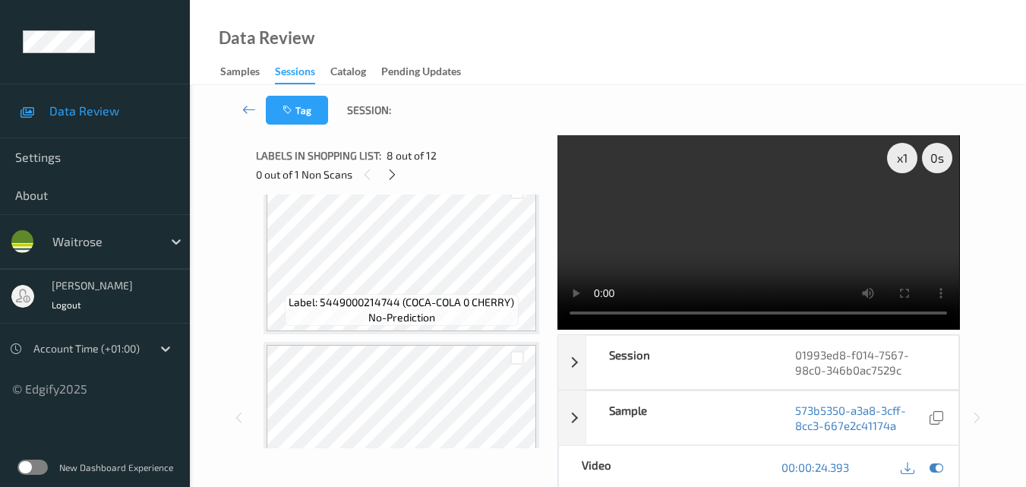
scroll to position [1547, 0]
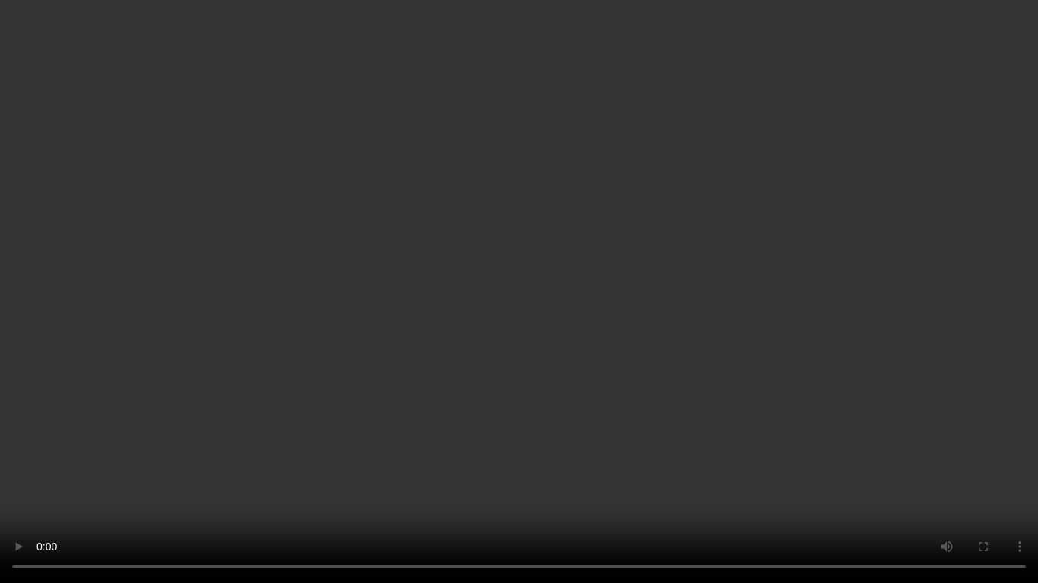
click at [650, 313] on video at bounding box center [519, 291] width 1038 height 583
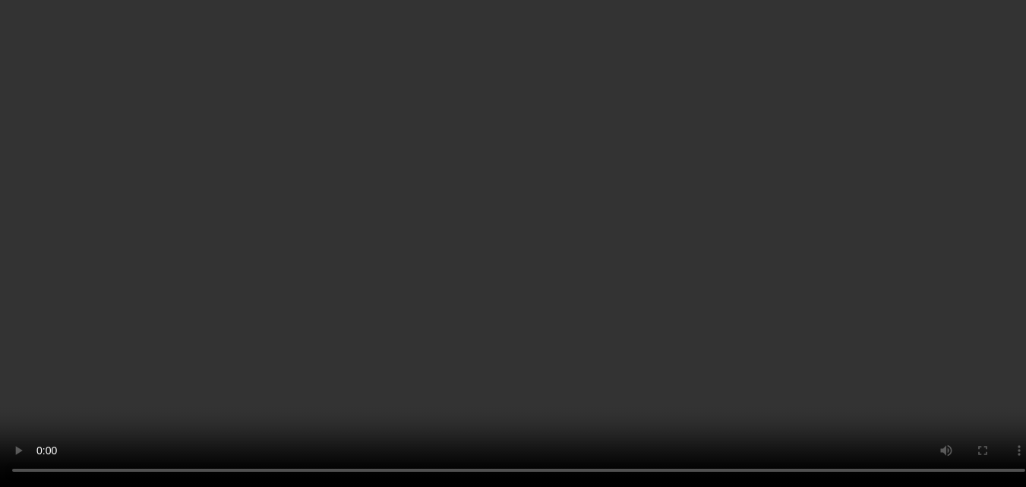
scroll to position [1243, 0]
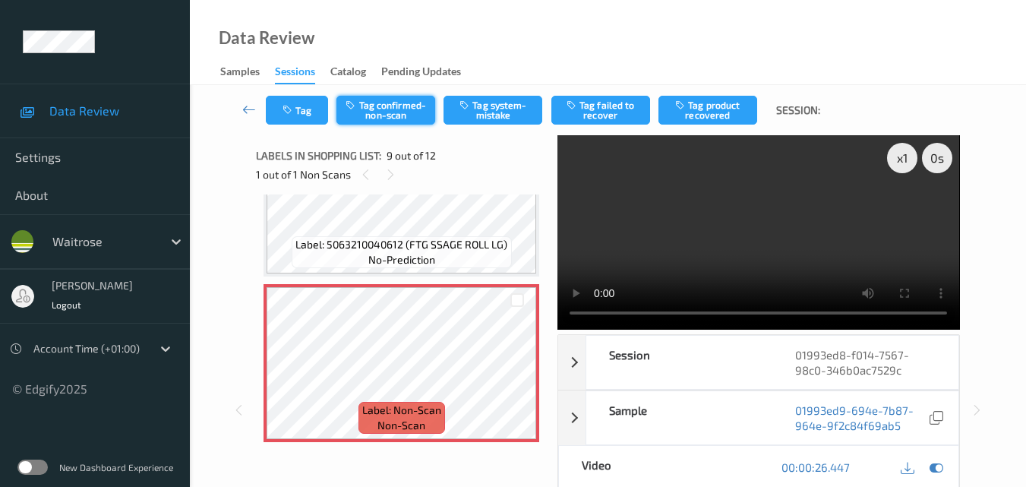
click at [386, 120] on button "Tag confirmed-non-scan" at bounding box center [386, 110] width 99 height 29
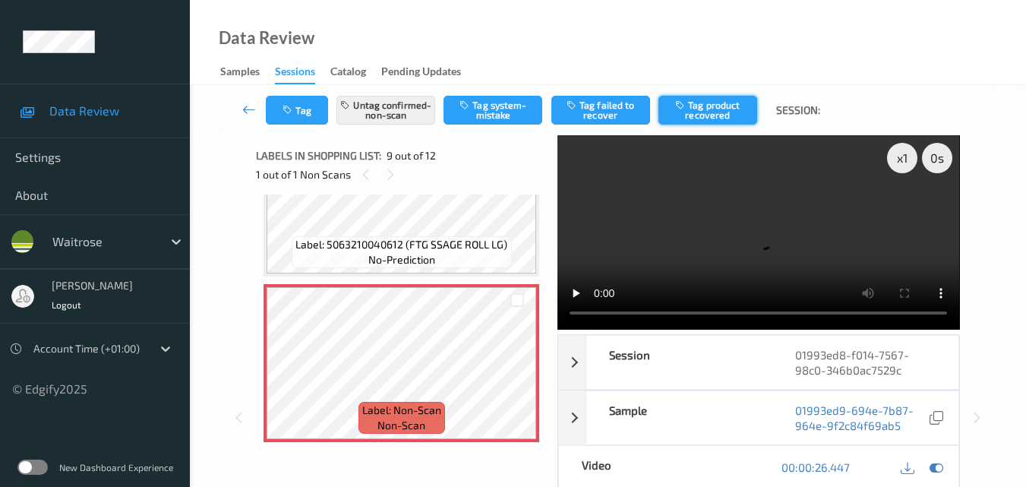
click at [701, 110] on button "Tag product recovered" at bounding box center [708, 110] width 99 height 29
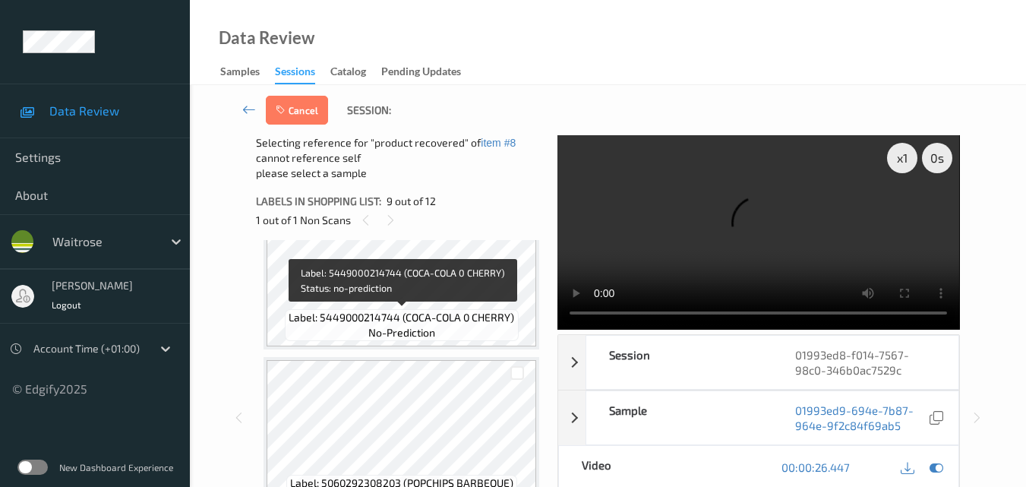
scroll to position [1623, 0]
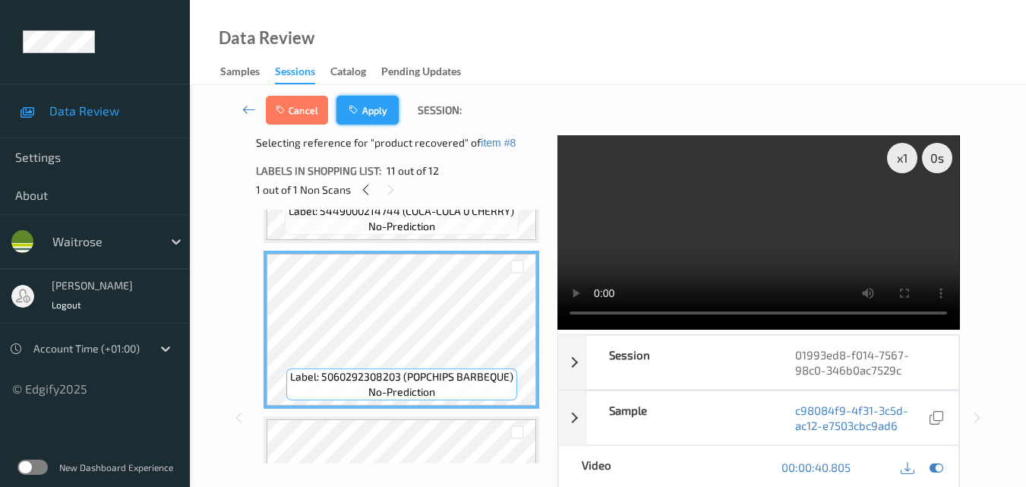
click at [359, 109] on icon "button" at bounding box center [355, 110] width 13 height 11
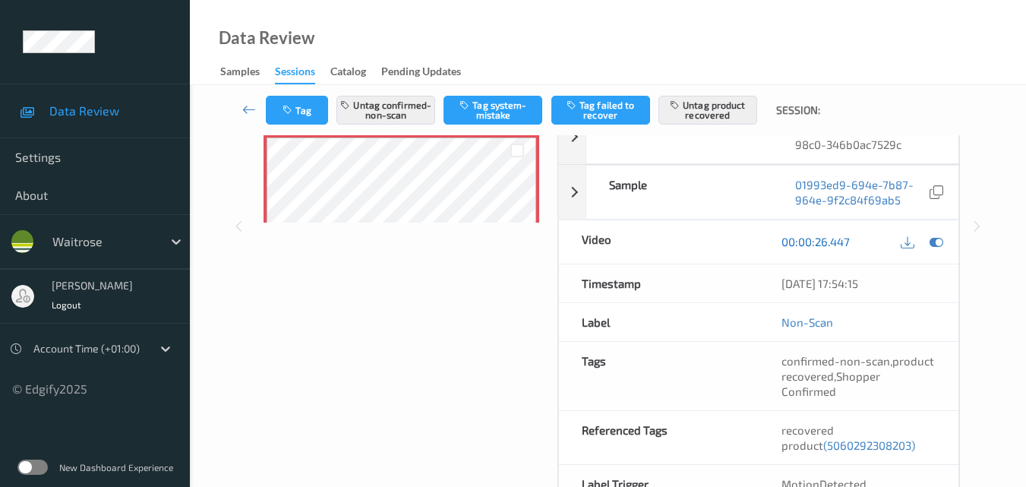
scroll to position [228, 0]
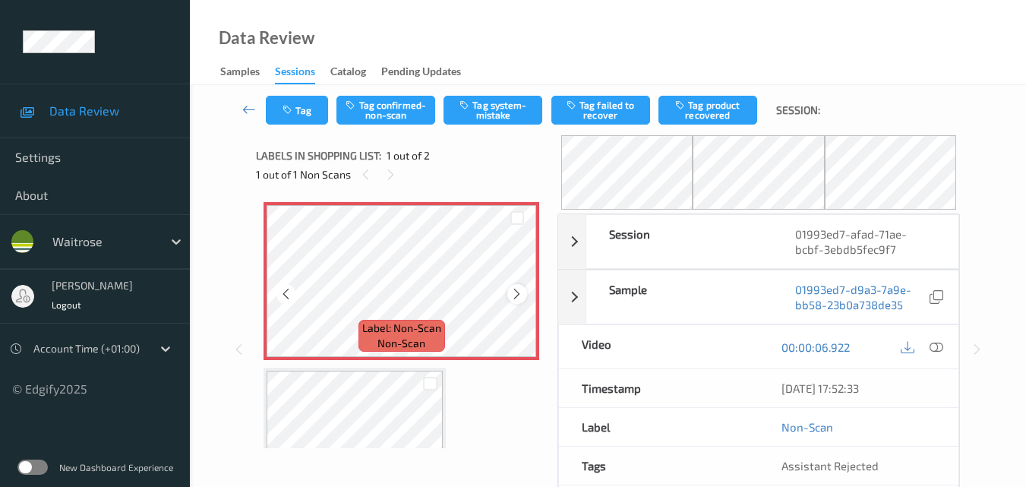
click at [513, 291] on icon at bounding box center [516, 294] width 13 height 14
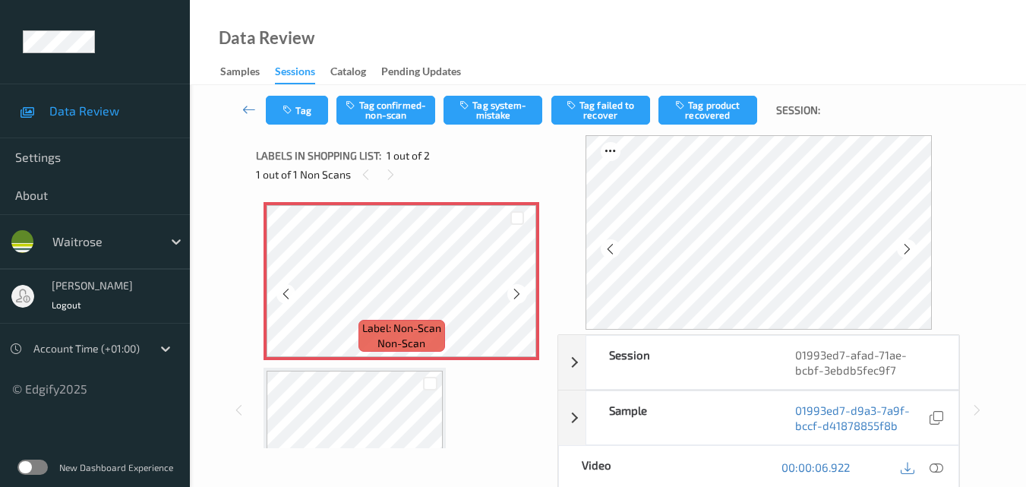
click at [513, 291] on icon at bounding box center [516, 294] width 13 height 14
click at [940, 466] on icon at bounding box center [937, 467] width 14 height 14
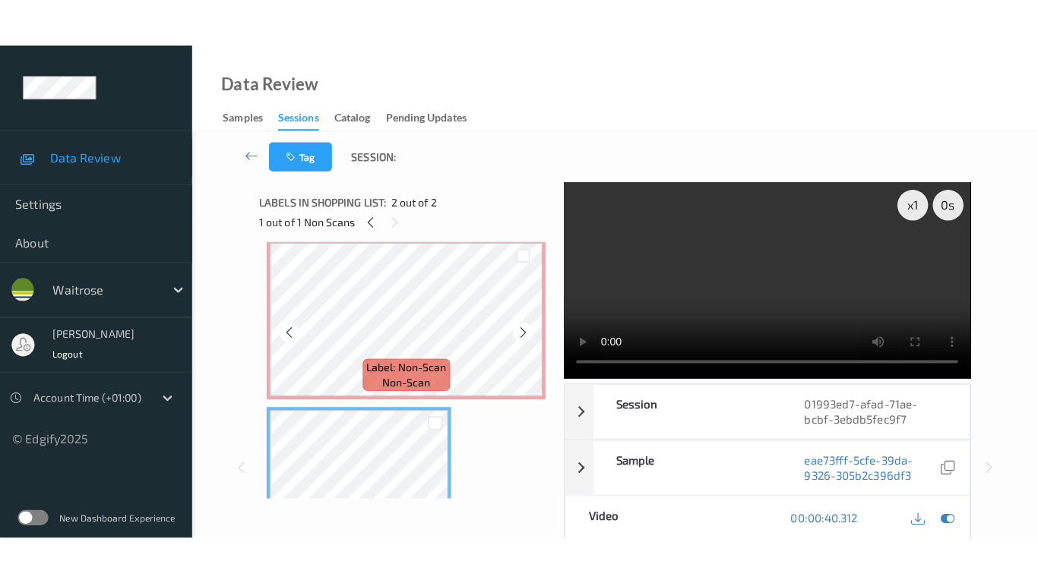
scroll to position [9, 0]
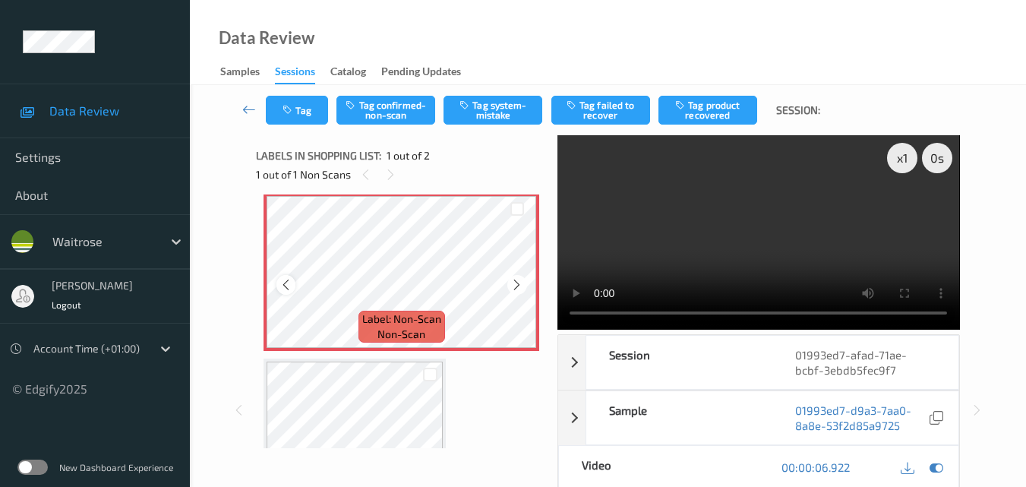
click at [291, 286] on icon at bounding box center [286, 285] width 13 height 14
click at [752, 258] on video at bounding box center [759, 232] width 402 height 194
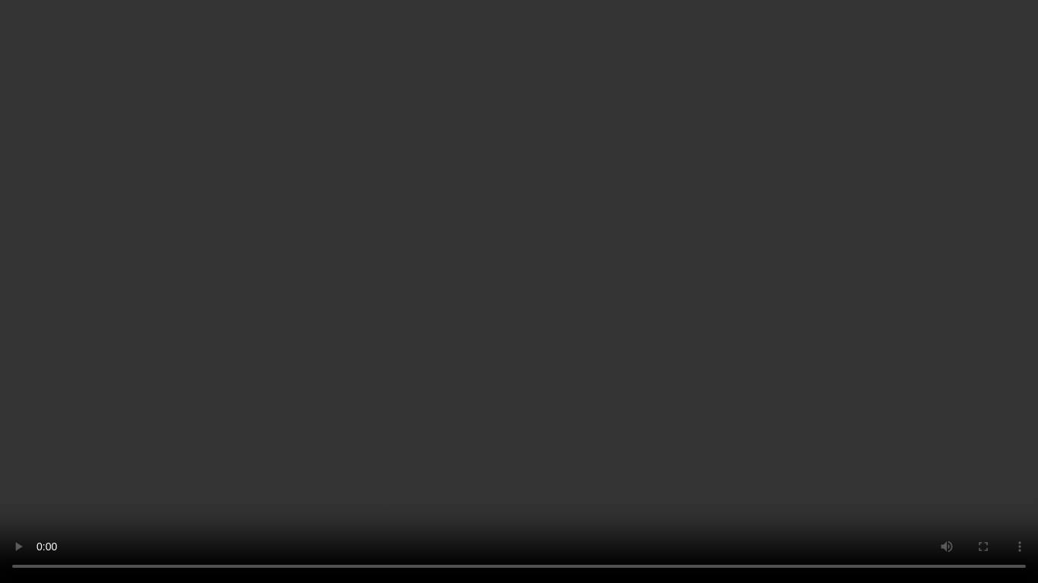
click at [504, 234] on video at bounding box center [519, 291] width 1038 height 583
click at [621, 298] on video at bounding box center [519, 291] width 1038 height 583
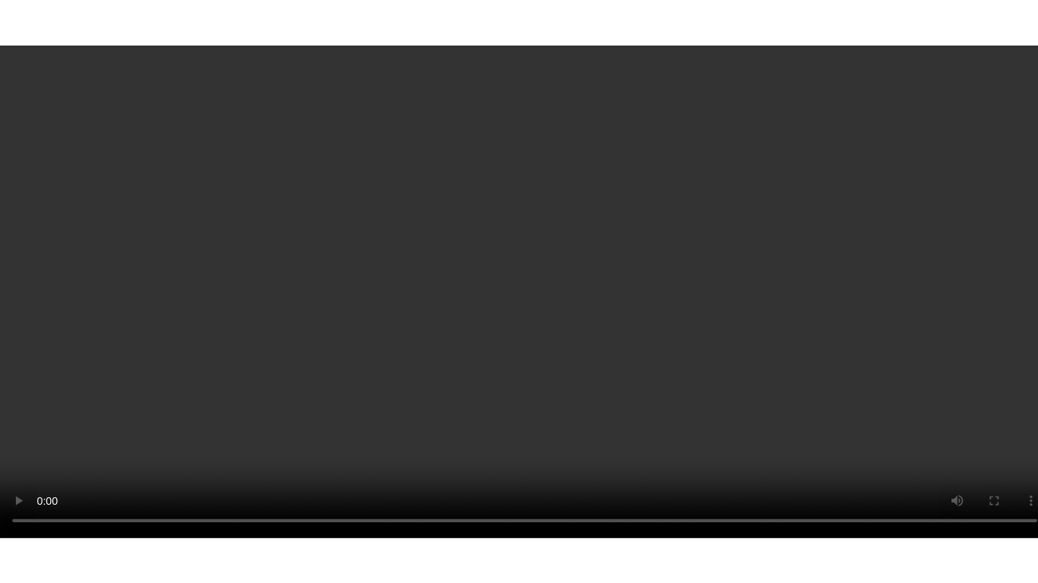
scroll to position [85, 0]
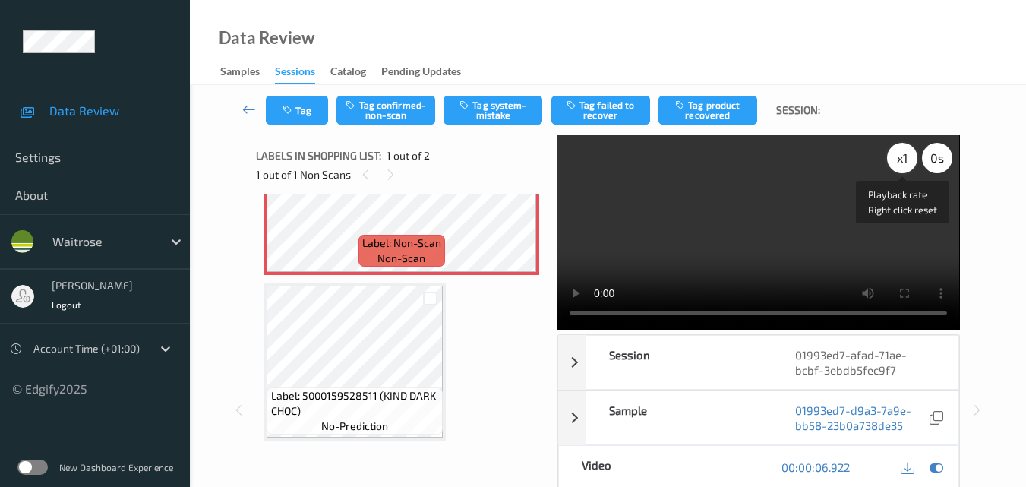
click at [903, 158] on div "x 1" at bounding box center [902, 158] width 30 height 30
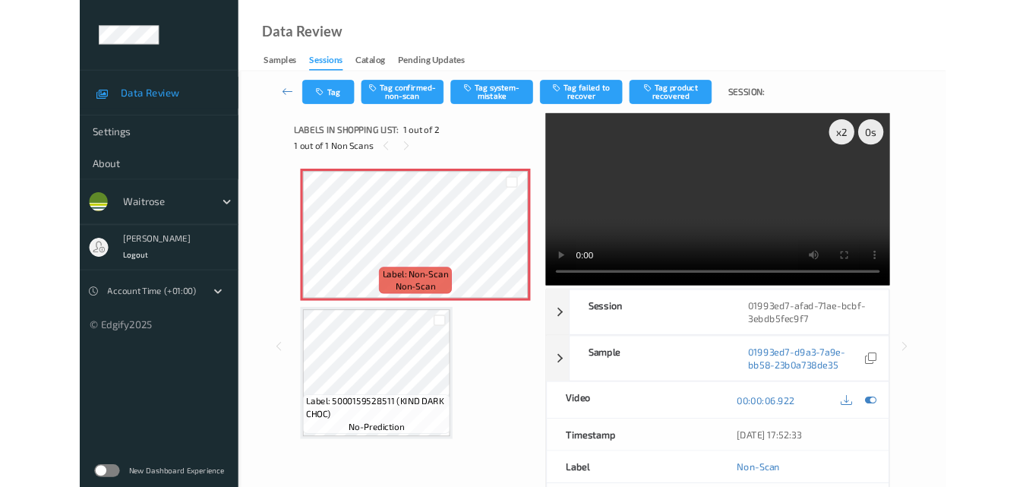
scroll to position [0, 0]
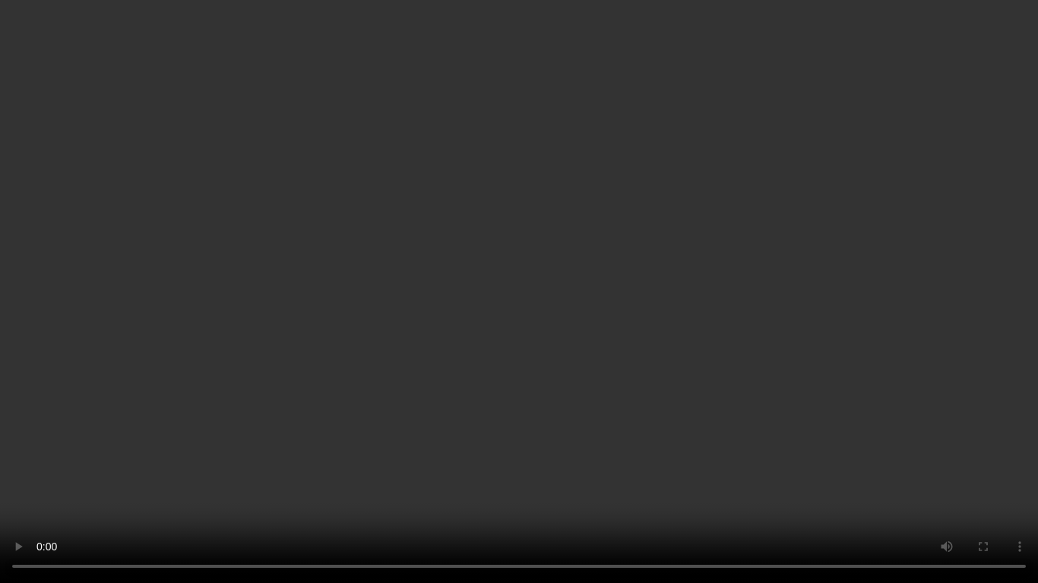
click at [532, 314] on video at bounding box center [519, 291] width 1038 height 583
click at [409, 356] on video at bounding box center [519, 291] width 1038 height 583
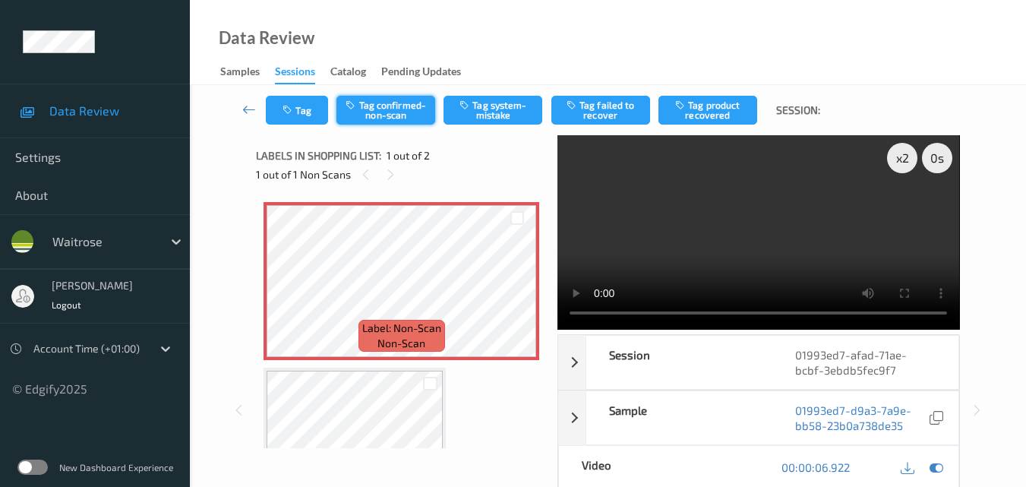
click at [370, 100] on button "Tag confirmed-non-scan" at bounding box center [386, 110] width 99 height 29
click at [902, 156] on div "x 2" at bounding box center [902, 158] width 30 height 30
click at [902, 156] on div "x 4" at bounding box center [902, 158] width 30 height 30
click at [902, 156] on div "x 8" at bounding box center [902, 158] width 30 height 30
click at [761, 194] on video at bounding box center [759, 232] width 402 height 194
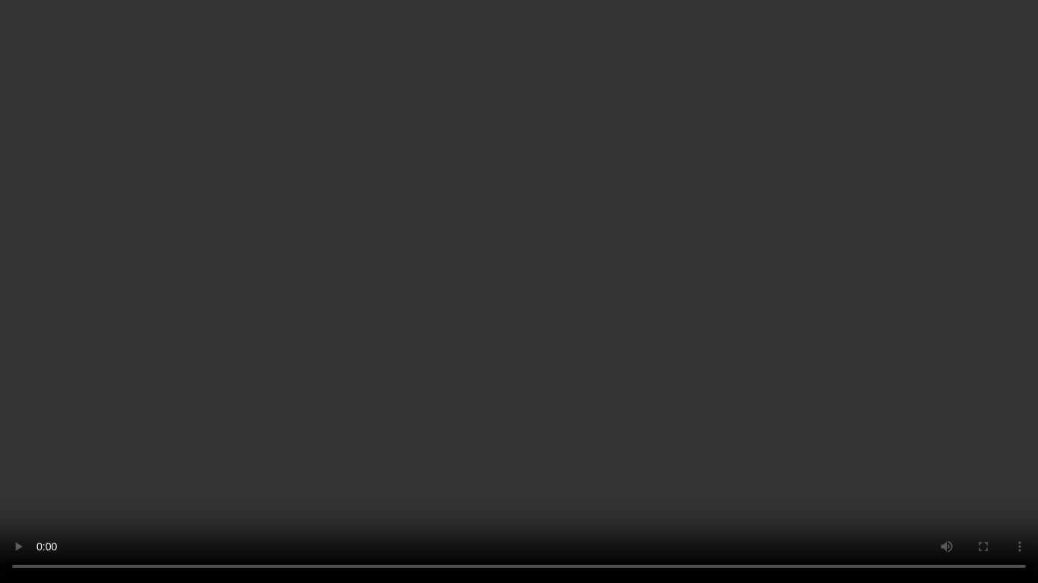
click at [739, 329] on video at bounding box center [519, 291] width 1038 height 583
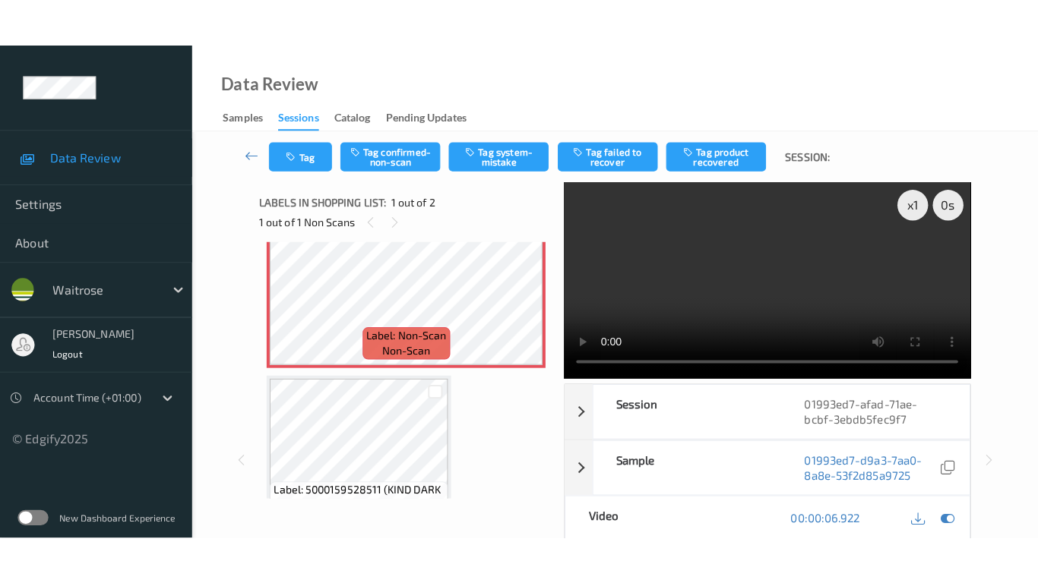
scroll to position [9, 0]
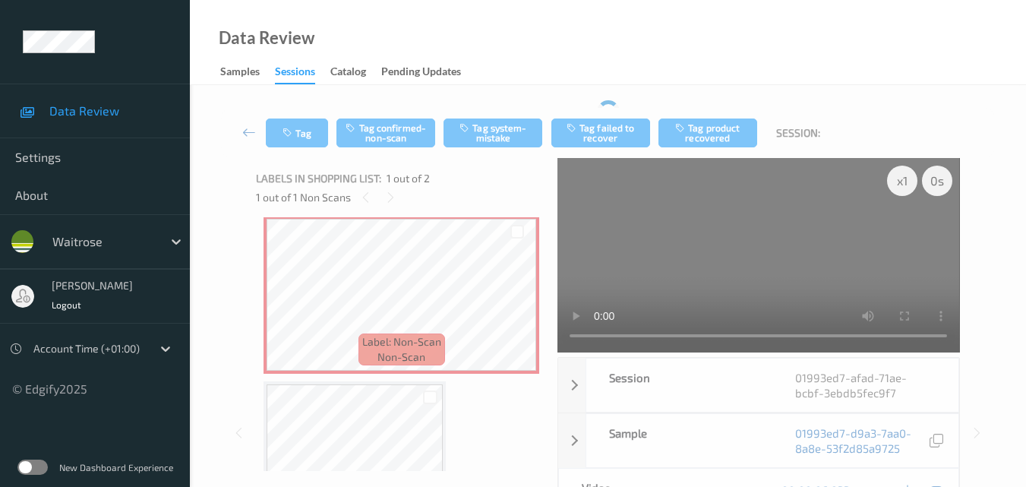
click at [805, 264] on video at bounding box center [759, 255] width 402 height 194
click at [782, 241] on video at bounding box center [759, 255] width 402 height 194
click at [773, 241] on video at bounding box center [759, 255] width 402 height 194
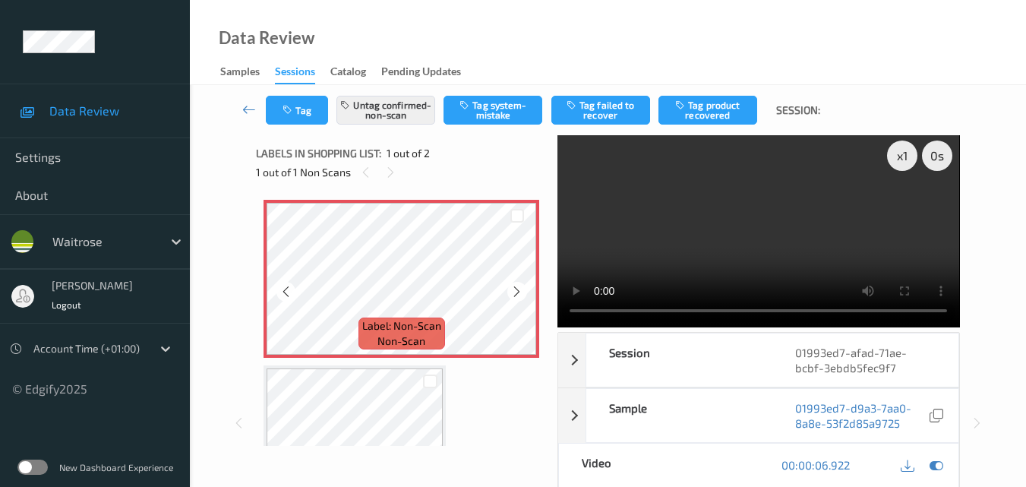
scroll to position [0, 0]
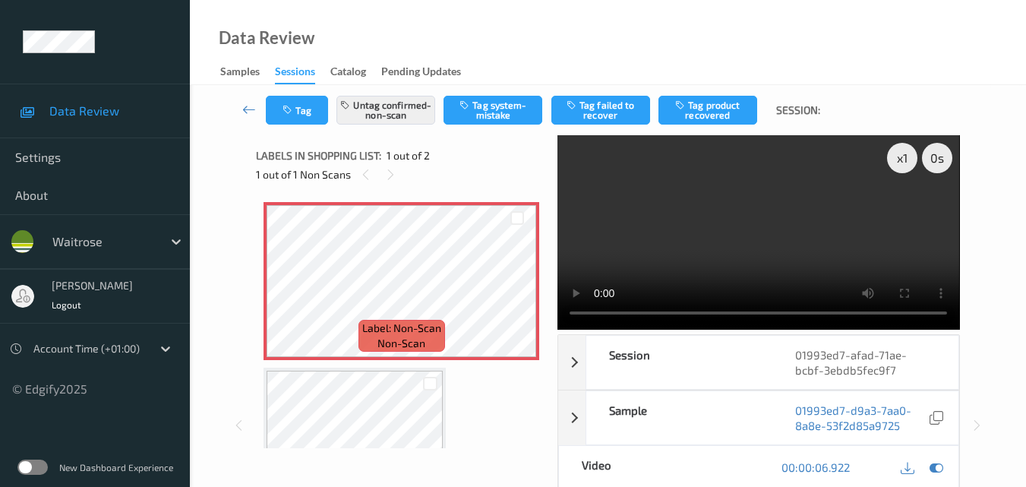
click at [769, 232] on video at bounding box center [759, 232] width 402 height 194
click at [379, 110] on button "Untag confirmed-non-scan" at bounding box center [386, 110] width 99 height 29
click at [583, 209] on video at bounding box center [759, 232] width 402 height 194
click at [744, 246] on video at bounding box center [759, 232] width 402 height 194
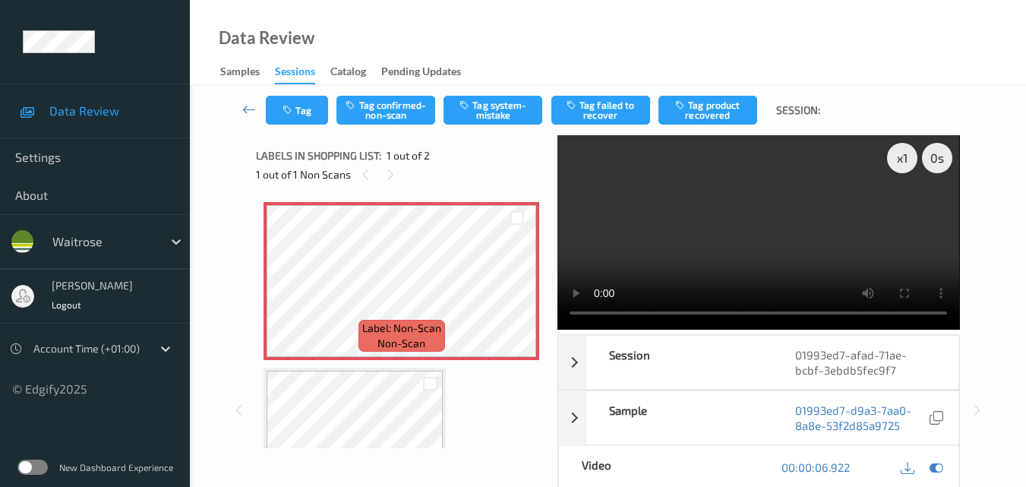
click at [778, 247] on video at bounding box center [759, 232] width 402 height 194
click at [779, 247] on video at bounding box center [759, 232] width 402 height 194
click at [782, 210] on video at bounding box center [759, 232] width 402 height 194
click at [785, 248] on video at bounding box center [759, 232] width 402 height 194
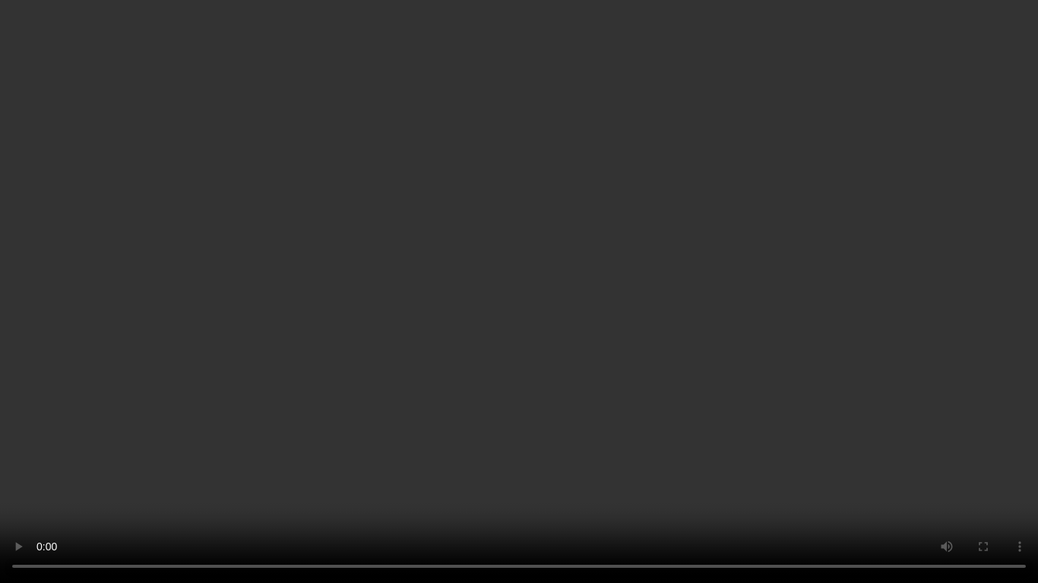
click at [872, 368] on video at bounding box center [519, 291] width 1038 height 583
click at [525, 321] on video at bounding box center [519, 291] width 1038 height 583
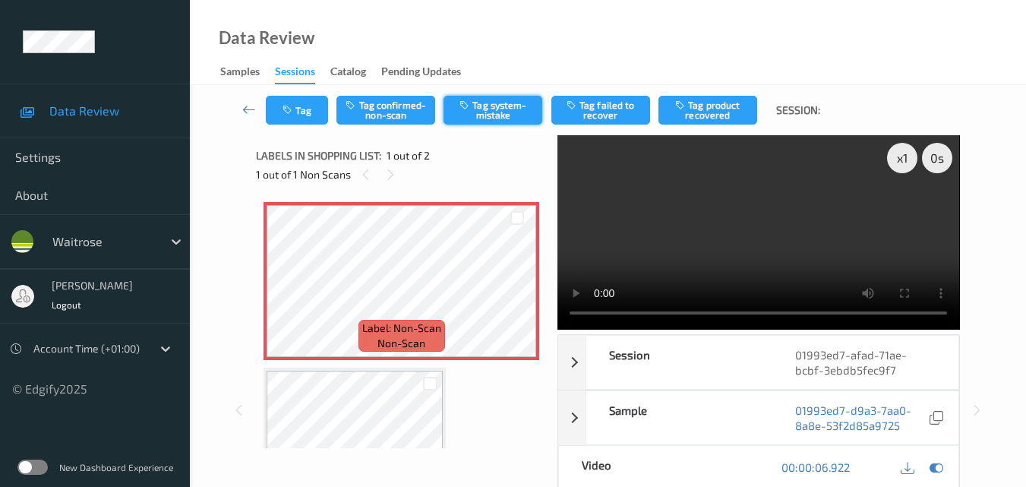
click at [497, 109] on button "Tag system-mistake" at bounding box center [493, 110] width 99 height 29
click at [314, 112] on button "Tag" at bounding box center [297, 110] width 62 height 29
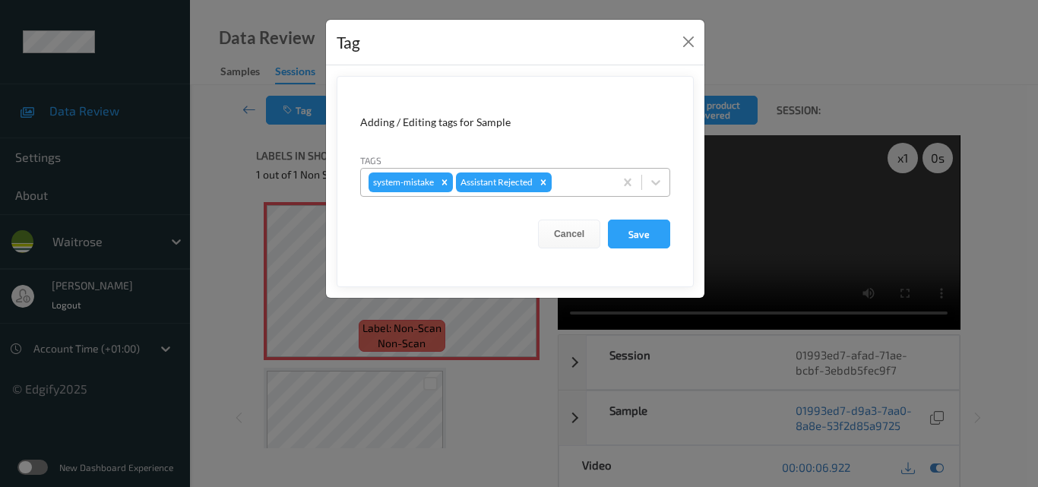
click at [576, 177] on div at bounding box center [581, 182] width 52 height 18
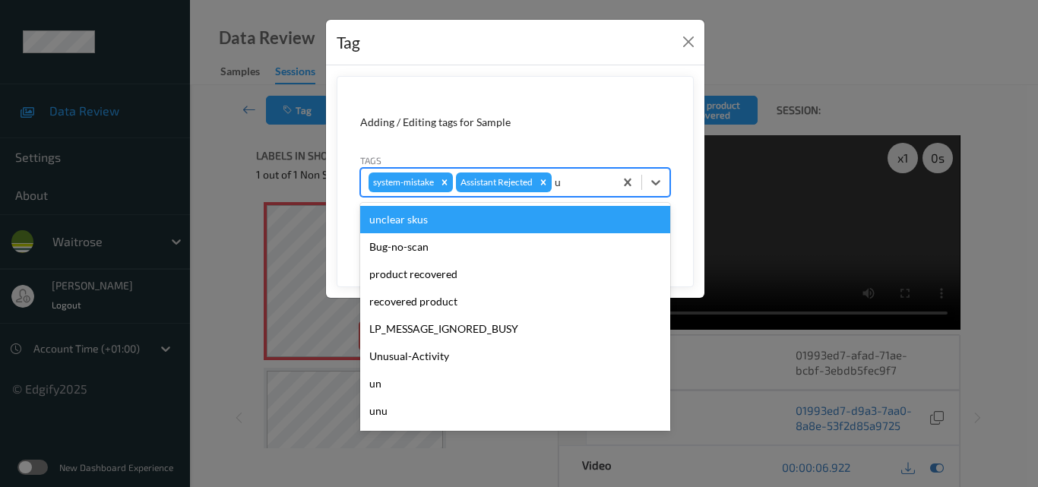
type input "un"
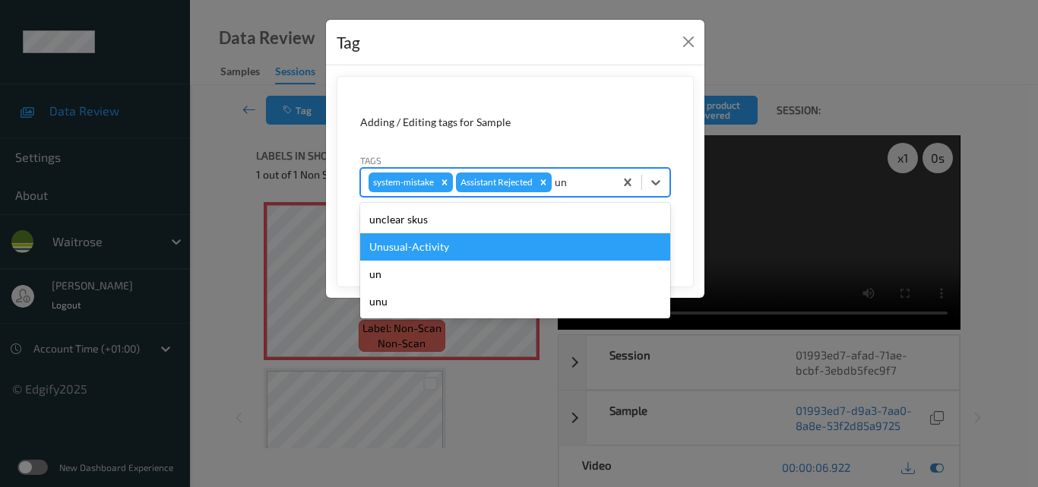
click at [507, 248] on div "Unusual-Activity" at bounding box center [515, 246] width 310 height 27
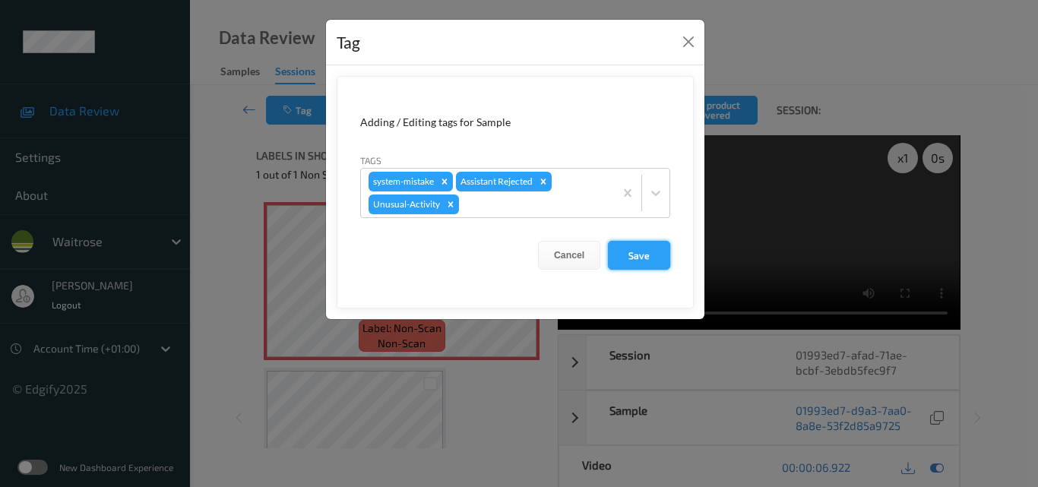
click at [630, 260] on button "Save" at bounding box center [639, 255] width 62 height 29
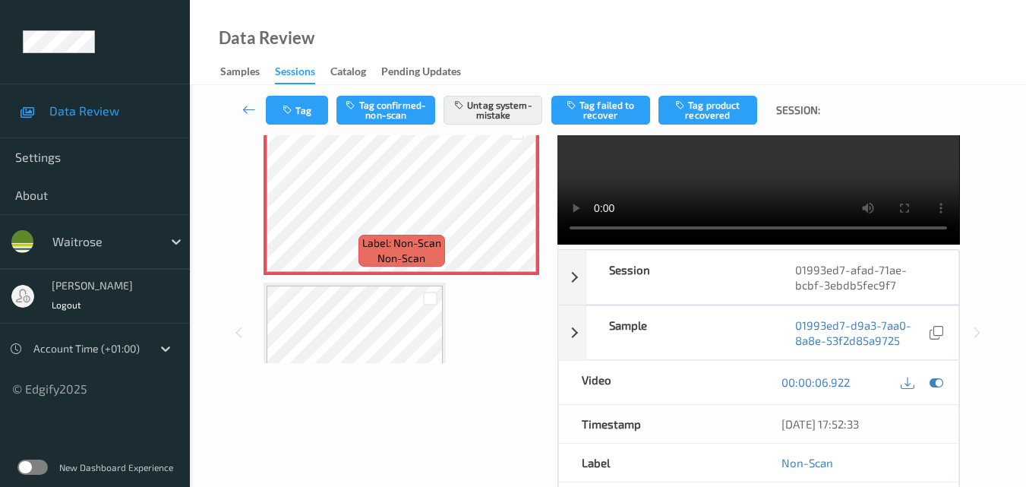
scroll to position [228, 0]
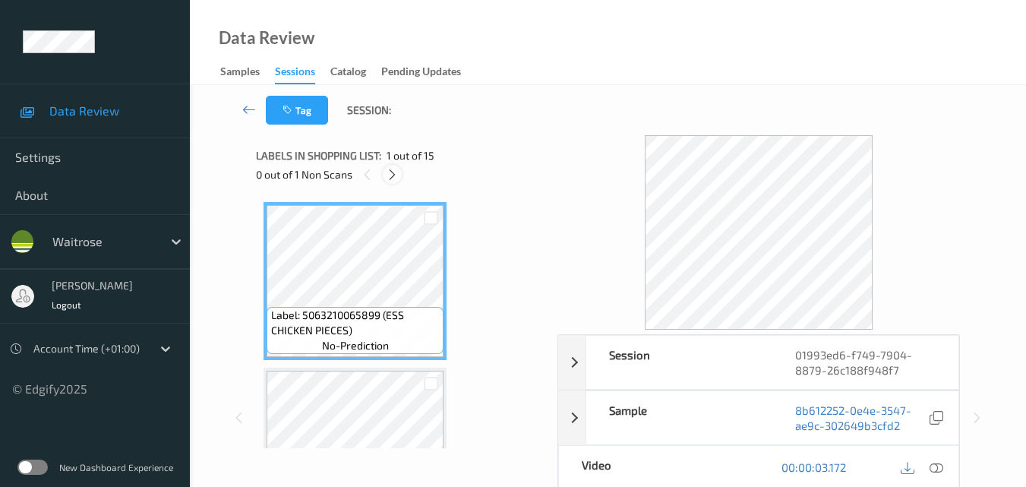
click at [389, 177] on icon at bounding box center [392, 175] width 13 height 14
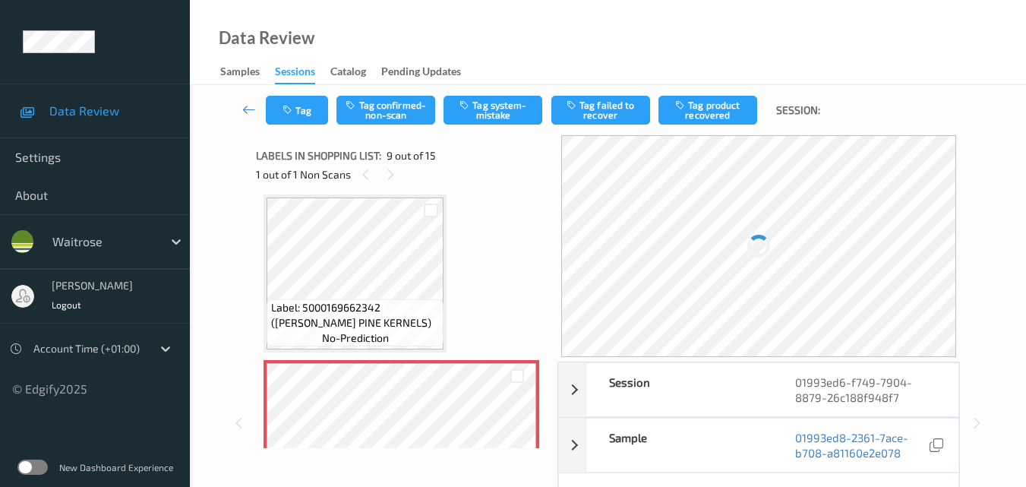
scroll to position [1243, 0]
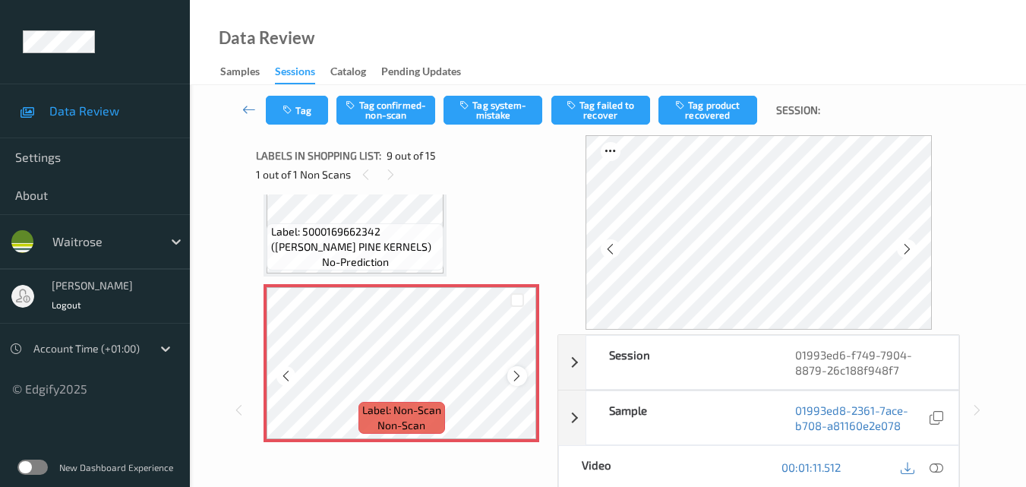
click at [511, 378] on icon at bounding box center [516, 376] width 13 height 14
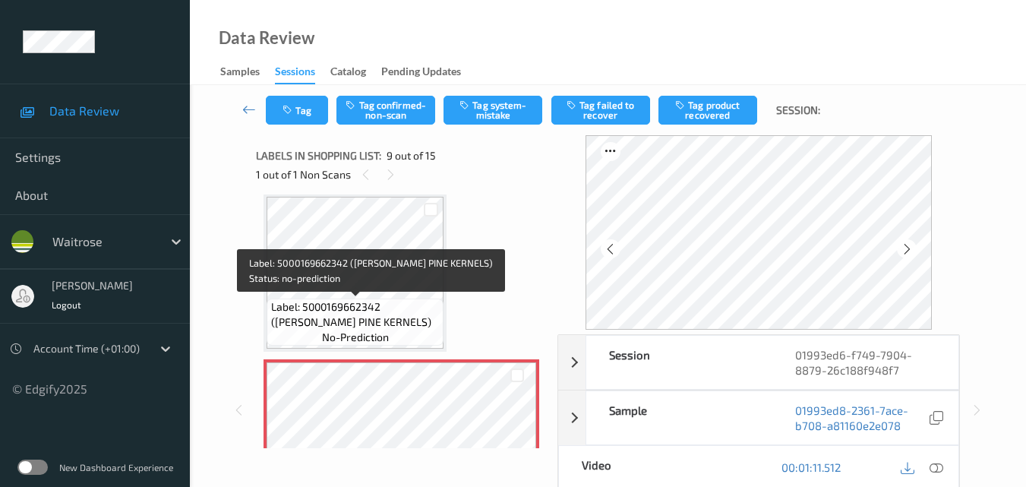
scroll to position [1167, 0]
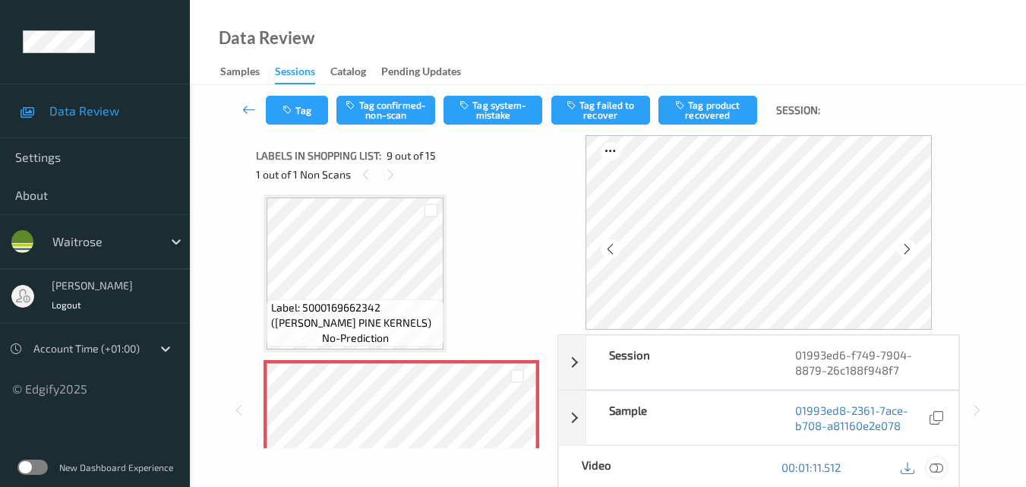
click at [939, 465] on icon at bounding box center [937, 467] width 14 height 14
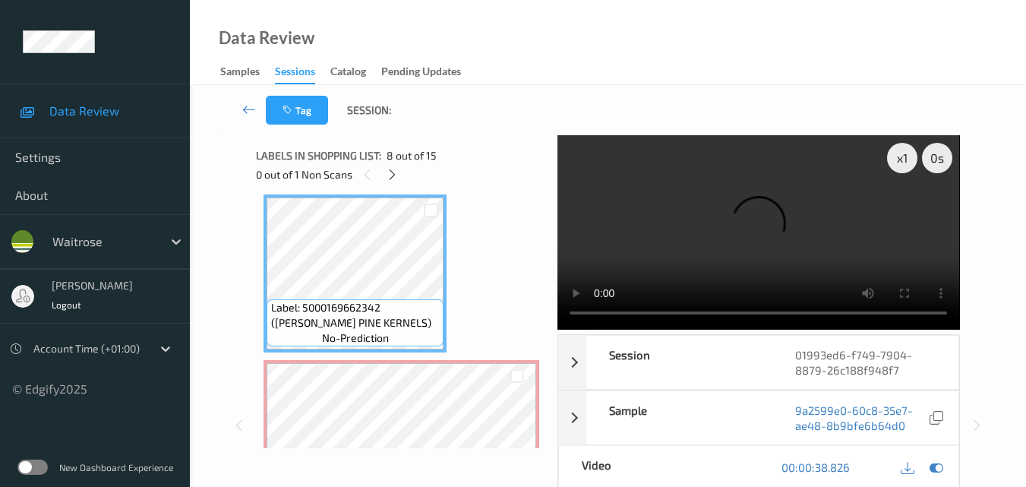
click at [675, 235] on video at bounding box center [759, 232] width 402 height 194
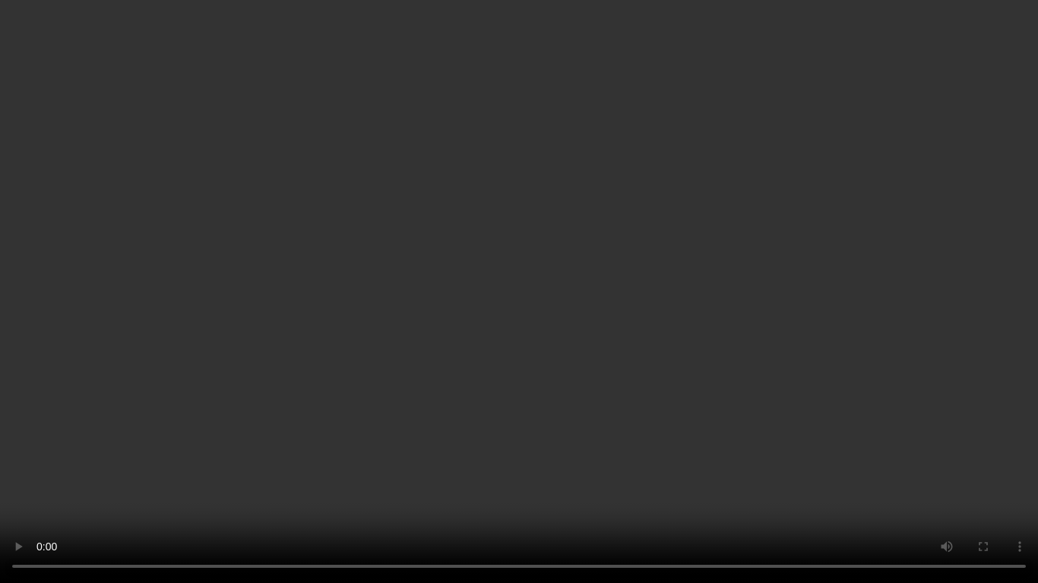
click at [525, 340] on video at bounding box center [519, 291] width 1038 height 583
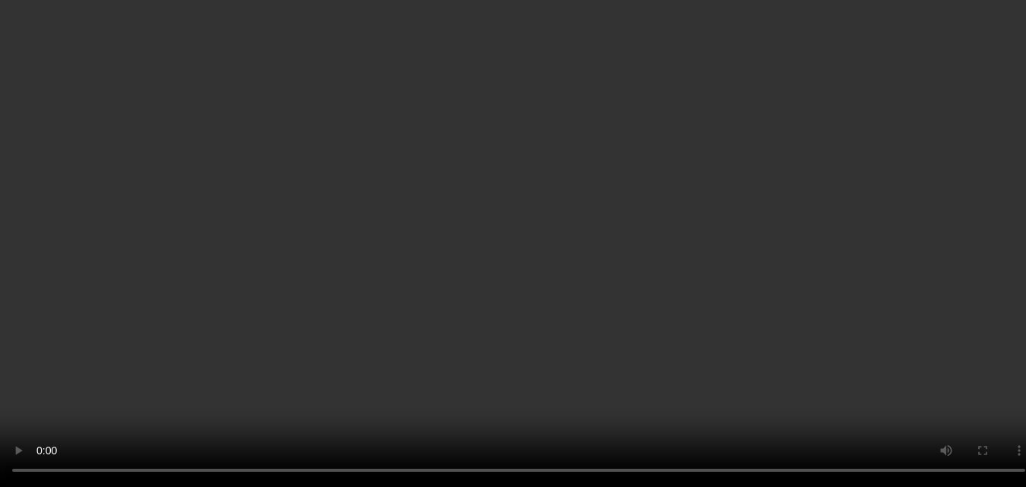
scroll to position [1395, 0]
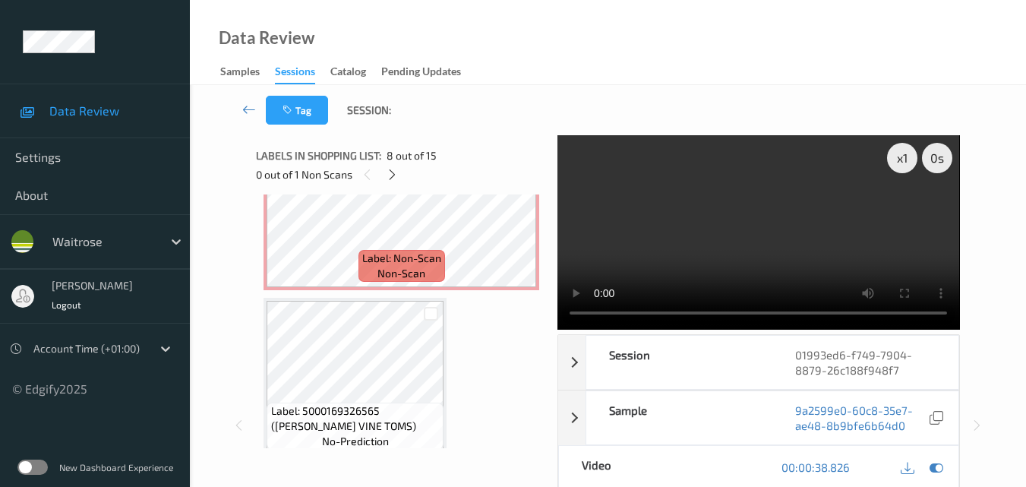
click at [747, 231] on video at bounding box center [759, 232] width 402 height 194
click at [688, 223] on video at bounding box center [759, 232] width 402 height 194
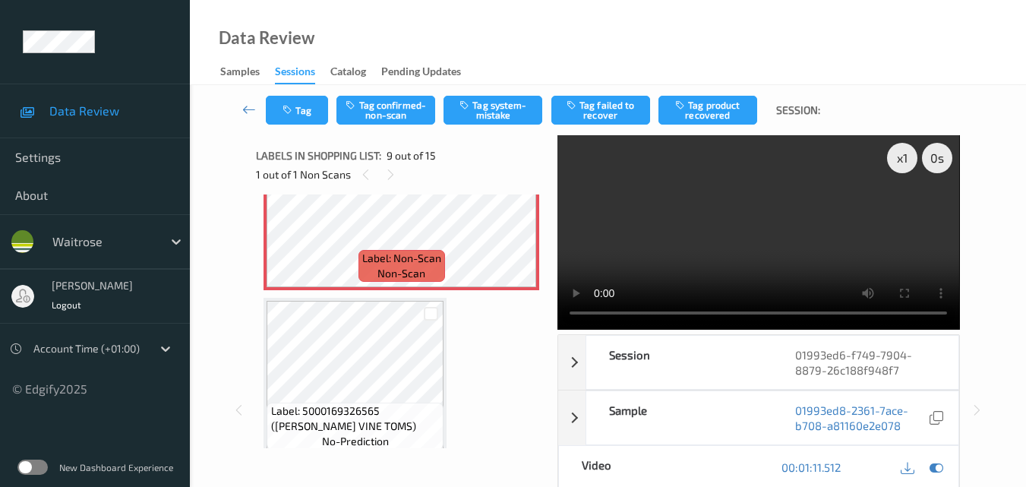
click at [761, 223] on video at bounding box center [759, 232] width 402 height 194
click at [723, 233] on video at bounding box center [759, 232] width 402 height 194
click at [811, 245] on video at bounding box center [759, 232] width 402 height 194
click at [718, 237] on video at bounding box center [759, 232] width 402 height 194
click at [909, 159] on div "x 1" at bounding box center [902, 158] width 30 height 30
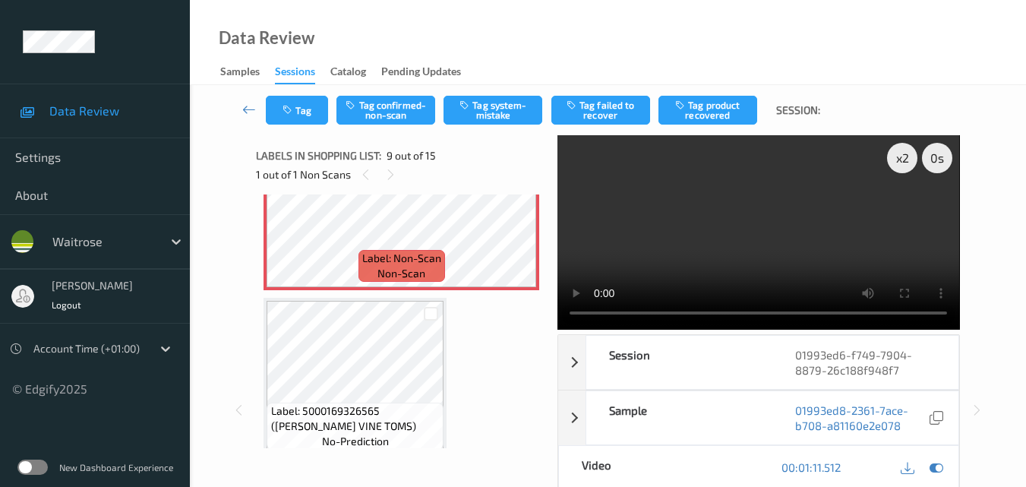
click at [768, 260] on video at bounding box center [759, 232] width 402 height 194
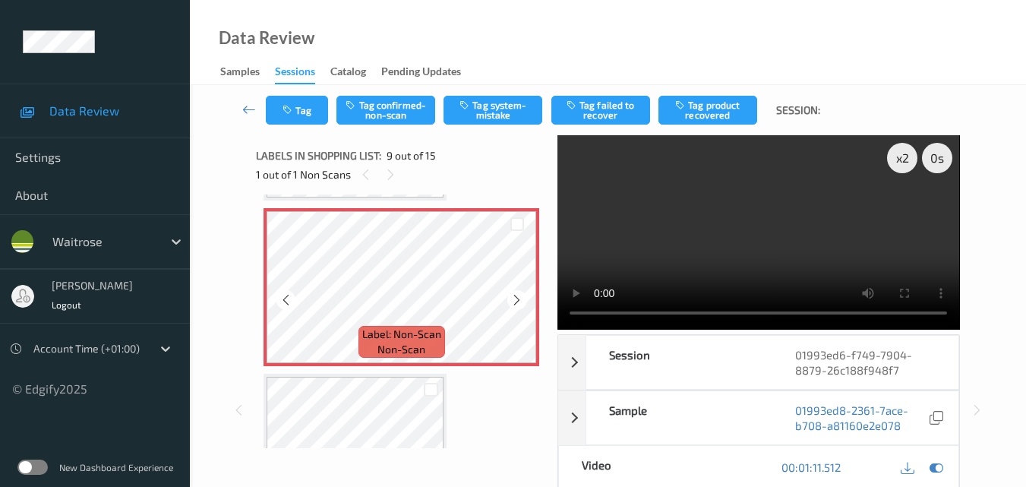
scroll to position [1243, 0]
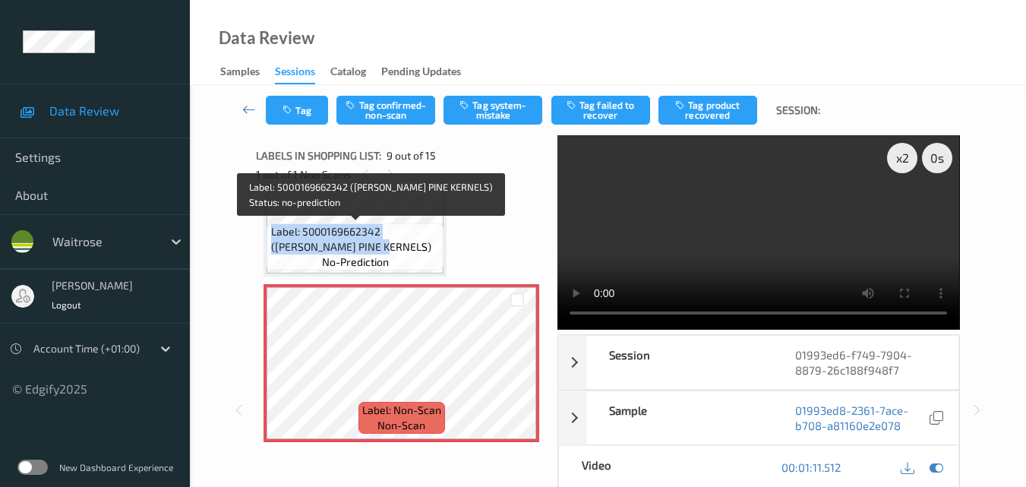
drag, startPoint x: 340, startPoint y: 246, endPoint x: 270, endPoint y: 232, distance: 71.2
click at [271, 232] on span "Label: 5000169662342 ([PERSON_NAME] PINE KERNELS)" at bounding box center [355, 239] width 169 height 30
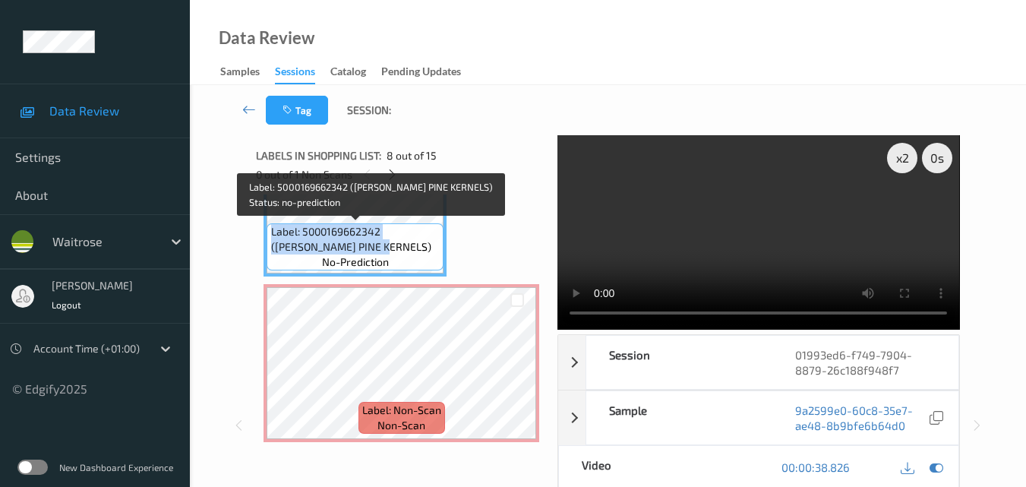
copy span "Label: 5000169662342 ([PERSON_NAME] PINE KERNELS"
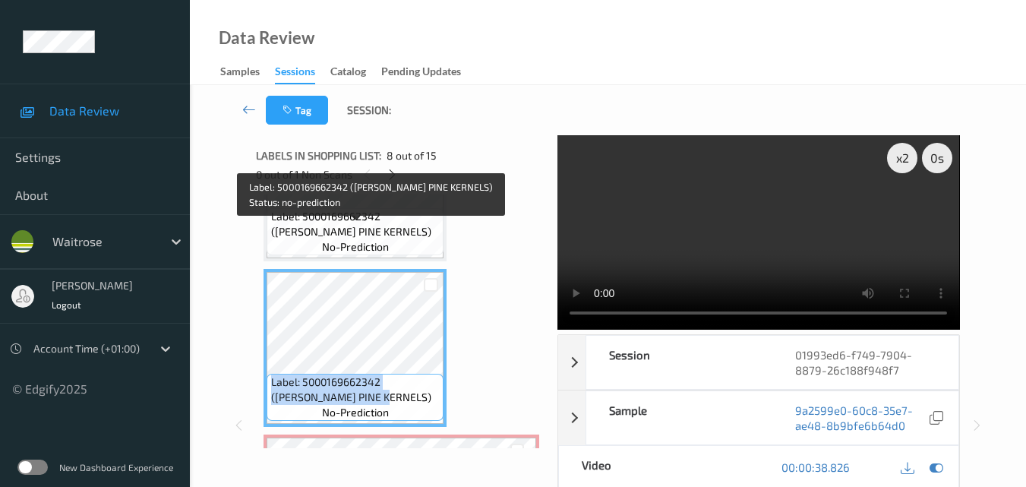
scroll to position [1091, 0]
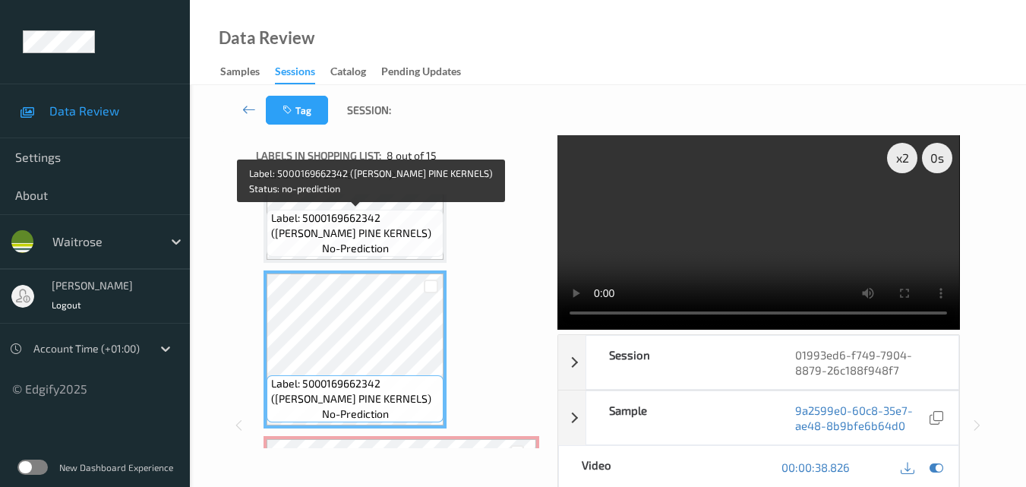
click at [397, 228] on span "Label: 5000169662342 ([PERSON_NAME] PINE KERNELS)" at bounding box center [355, 225] width 169 height 30
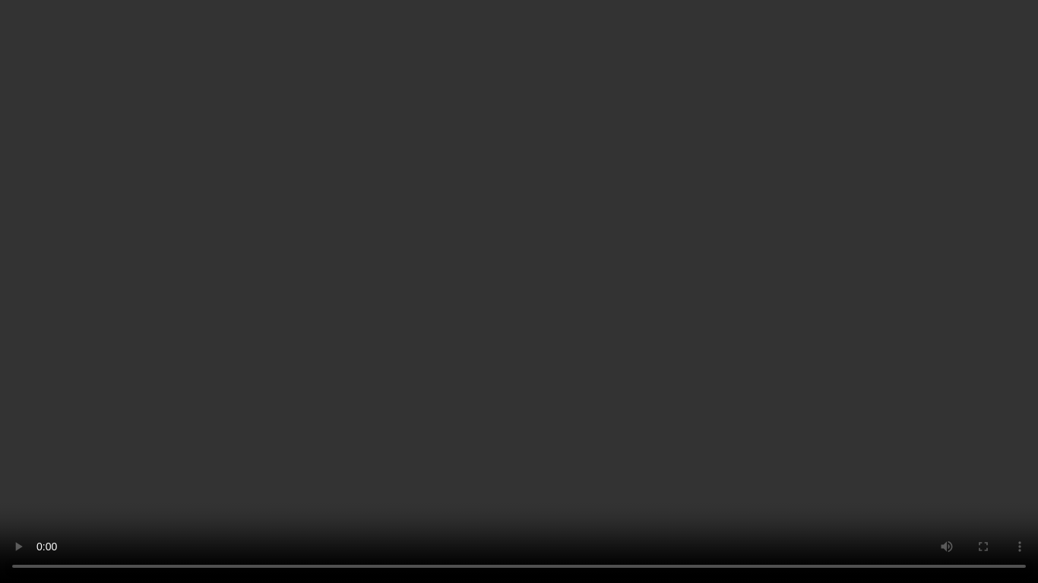
click at [665, 359] on video at bounding box center [519, 291] width 1038 height 583
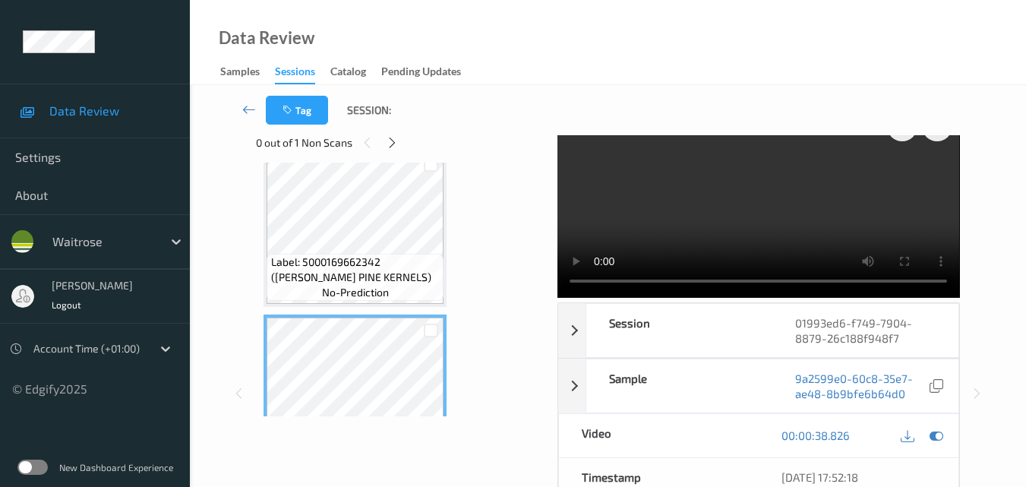
scroll to position [0, 0]
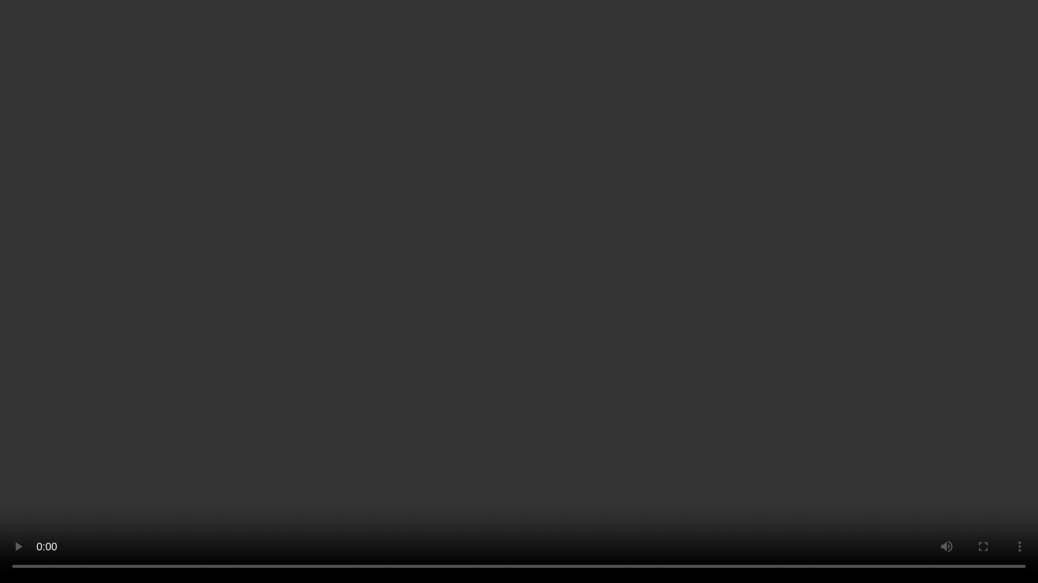
click at [649, 361] on video at bounding box center [519, 291] width 1038 height 583
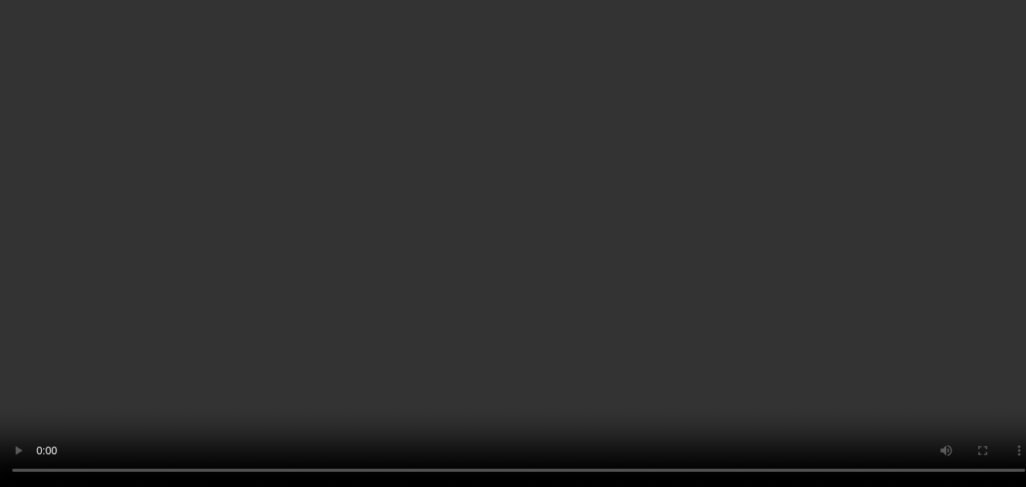
scroll to position [1250, 0]
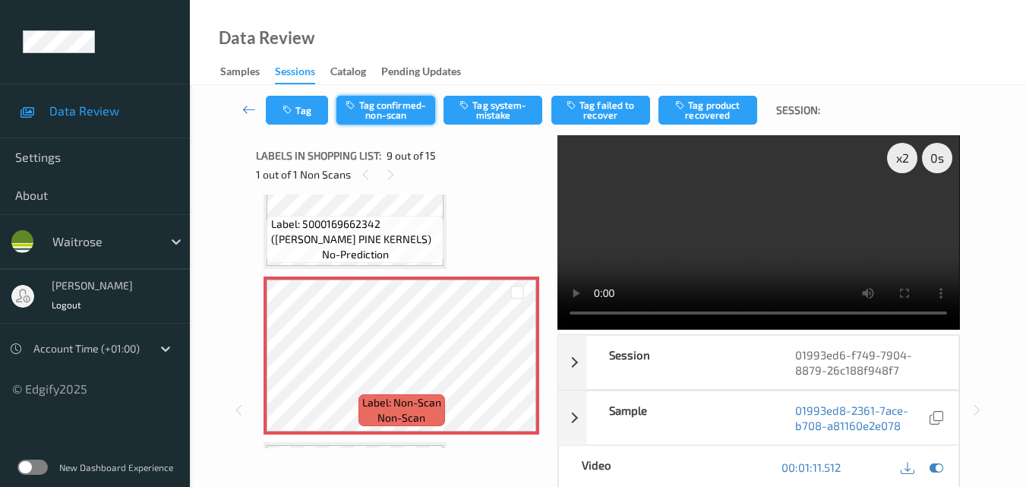
click at [404, 106] on button "Tag confirmed-non-scan" at bounding box center [386, 110] width 99 height 29
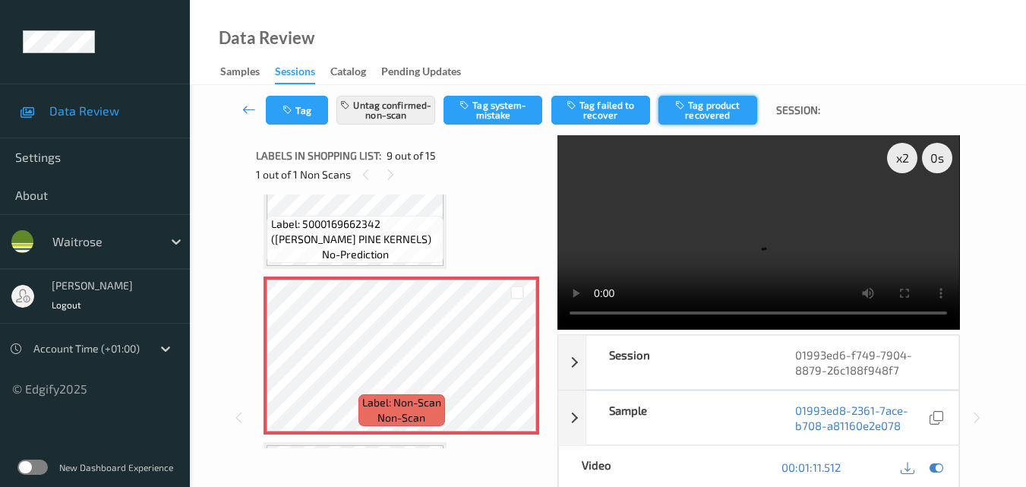
click at [708, 105] on button "Tag product recovered" at bounding box center [708, 110] width 99 height 29
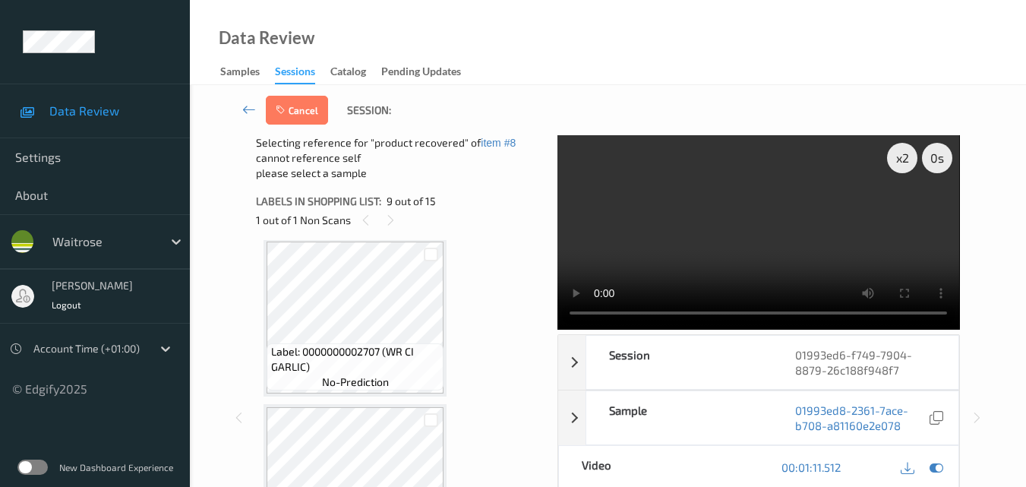
scroll to position [2238, 0]
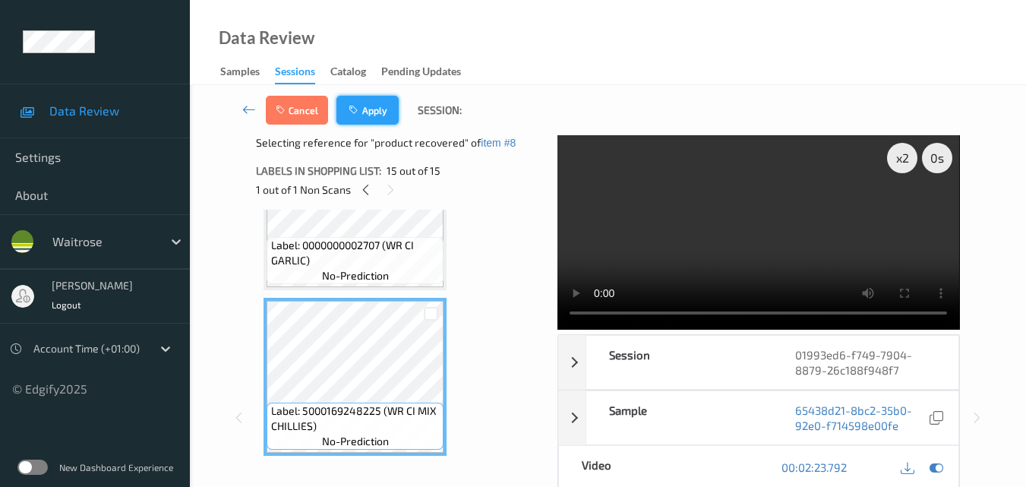
click at [384, 115] on button "Apply" at bounding box center [368, 110] width 62 height 29
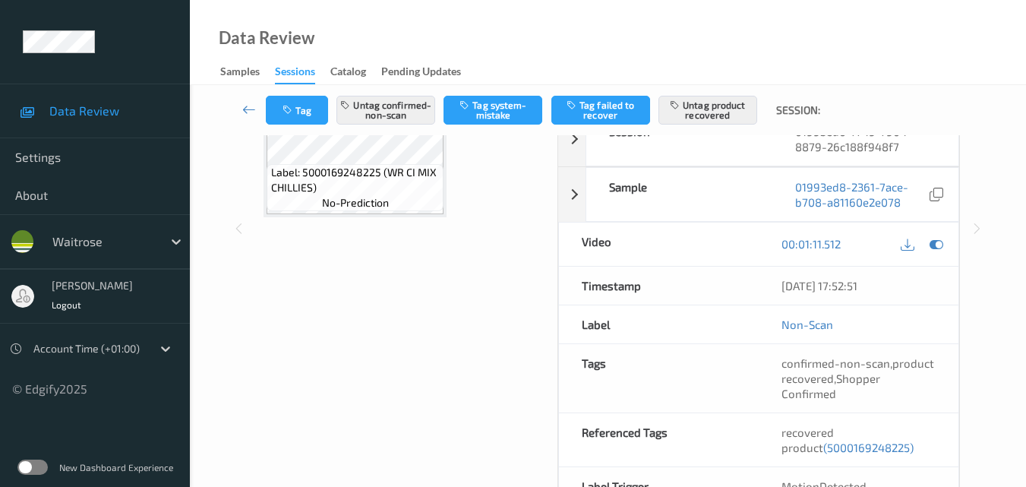
scroll to position [232, 0]
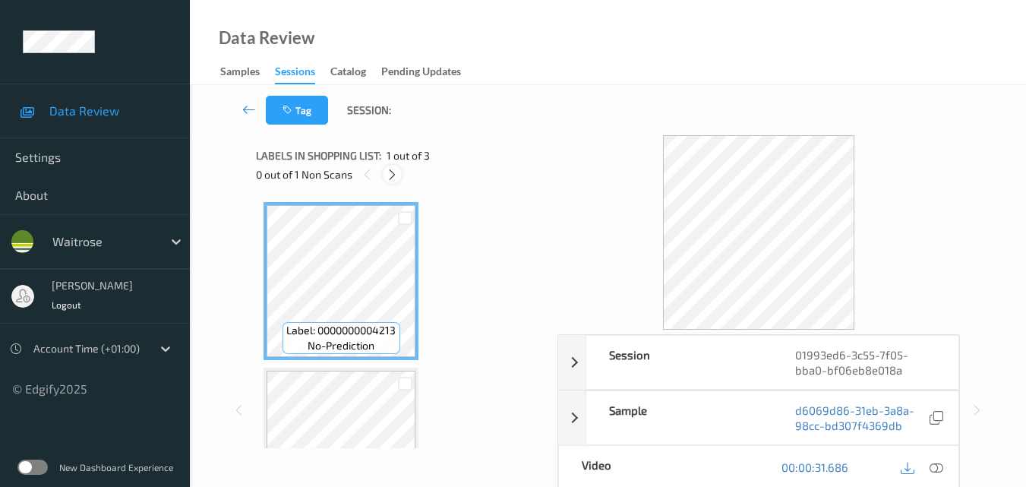
click at [392, 176] on icon at bounding box center [392, 175] width 13 height 14
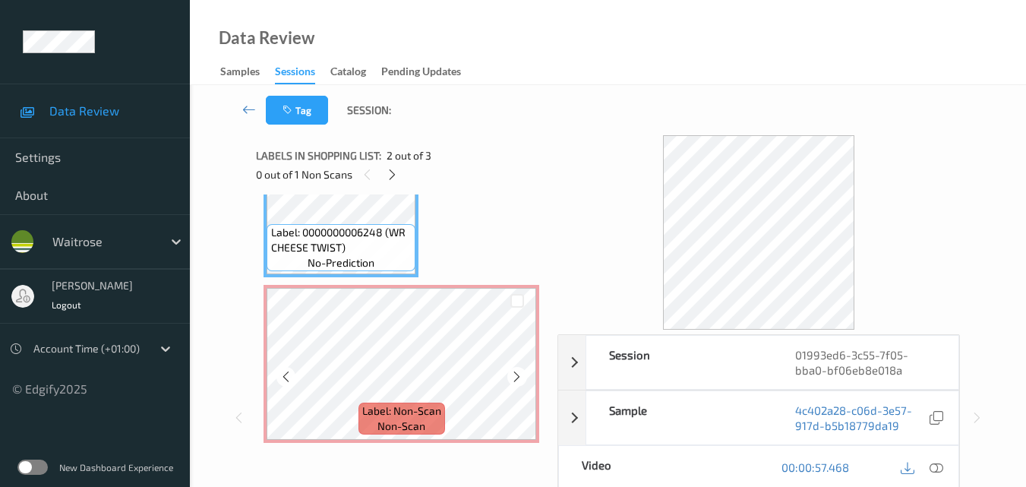
scroll to position [251, 0]
click at [518, 375] on icon at bounding box center [516, 375] width 13 height 14
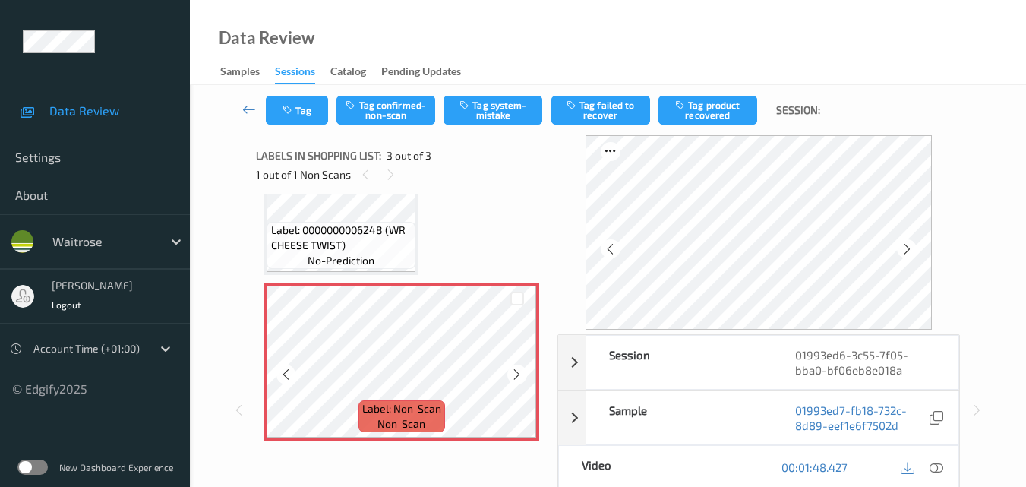
click at [518, 375] on icon at bounding box center [516, 375] width 13 height 14
click at [492, 115] on button "Tag system-mistake" at bounding box center [493, 110] width 99 height 29
click at [313, 116] on button "Tag" at bounding box center [297, 110] width 62 height 29
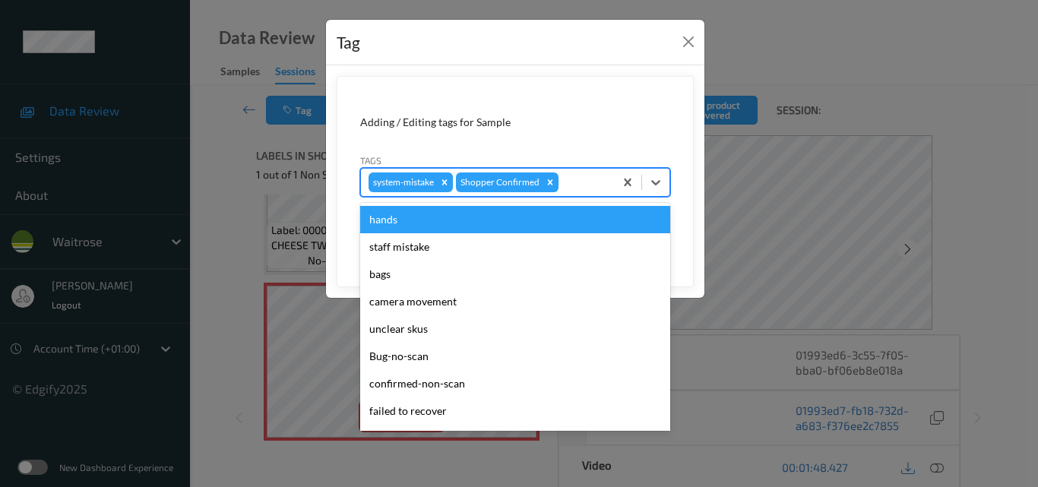
click at [572, 181] on div at bounding box center [583, 182] width 45 height 18
type input "un"
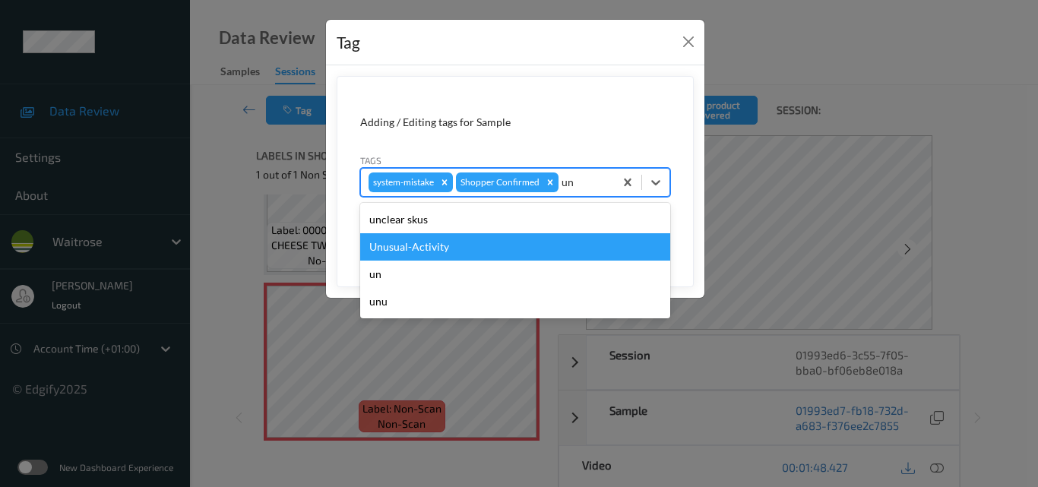
click at [517, 241] on div "Unusual-Activity" at bounding box center [515, 246] width 310 height 27
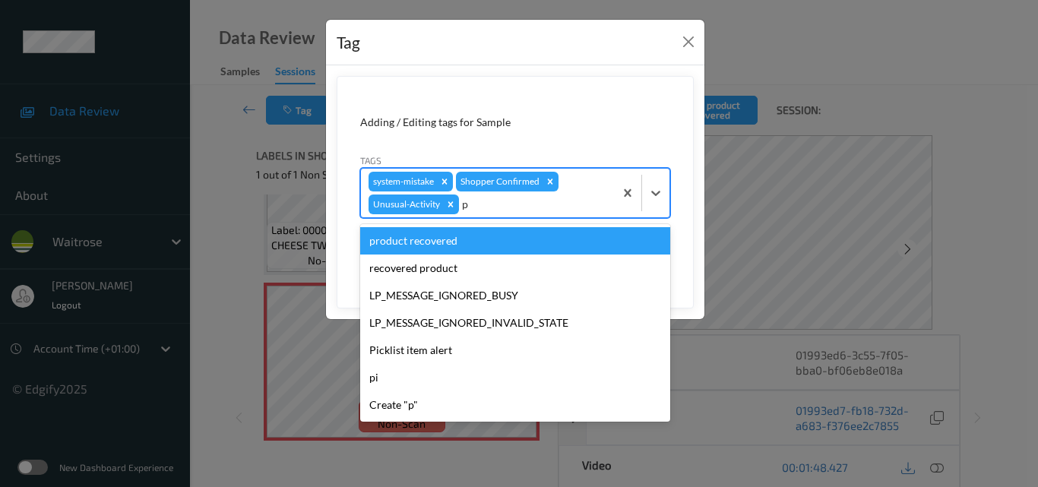
type input "pi"
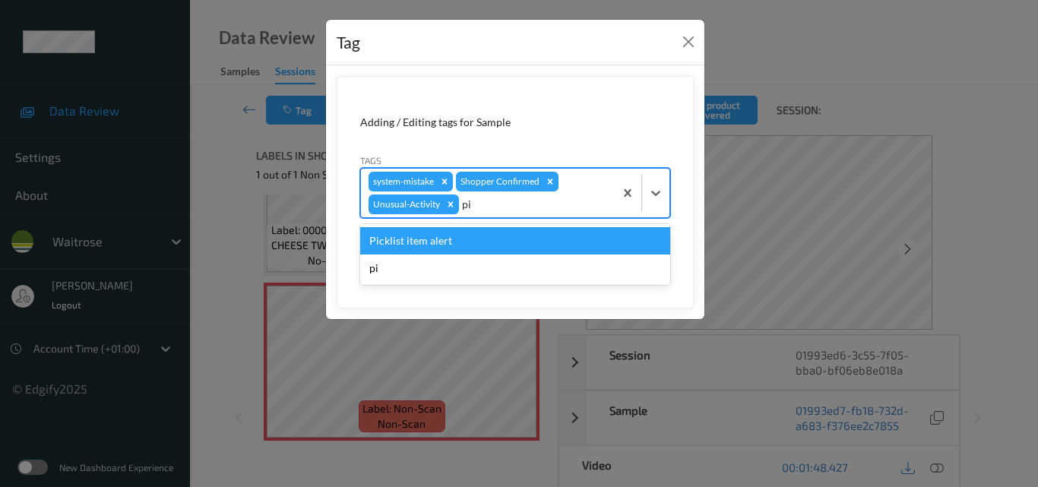
click at [517, 241] on div "Picklist item alert" at bounding box center [515, 240] width 310 height 27
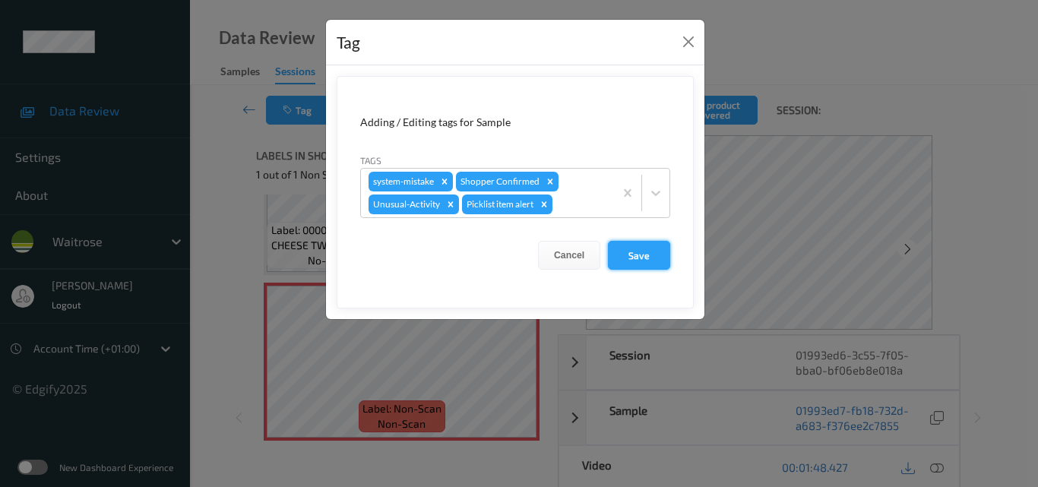
click at [650, 251] on button "Save" at bounding box center [639, 255] width 62 height 29
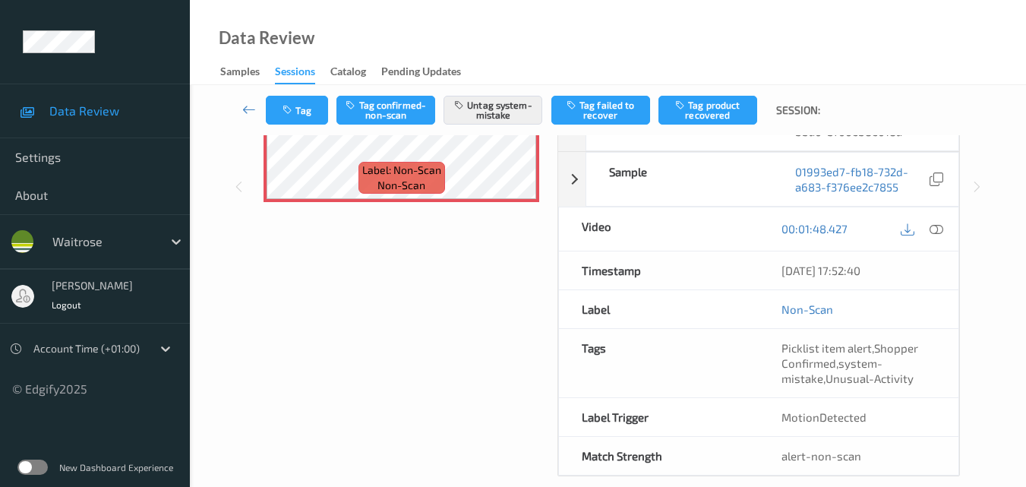
scroll to position [259, 0]
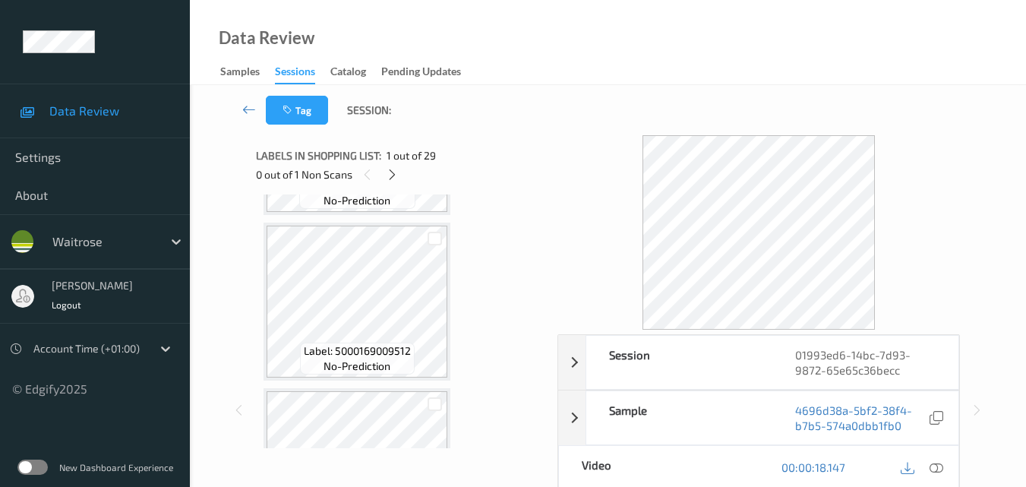
scroll to position [1139, 0]
click at [392, 173] on icon at bounding box center [392, 175] width 13 height 14
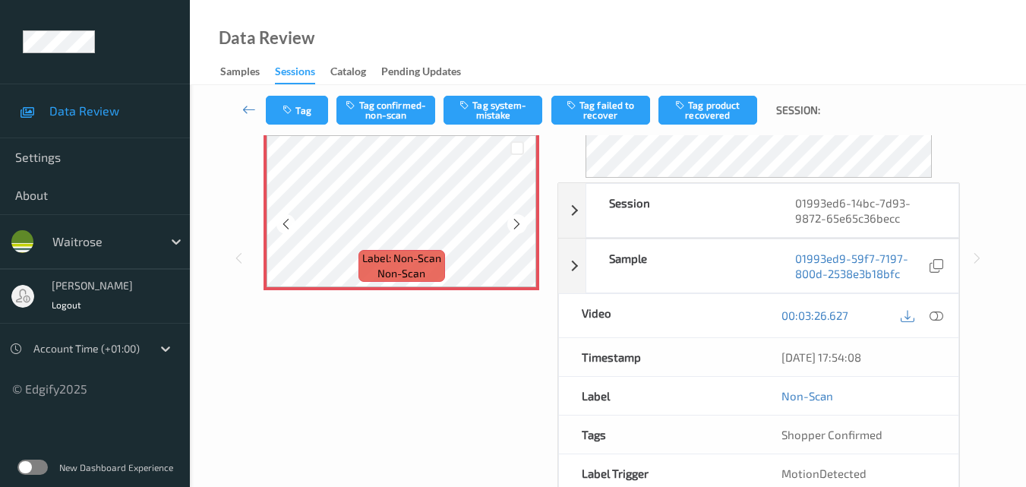
scroll to position [4148, 0]
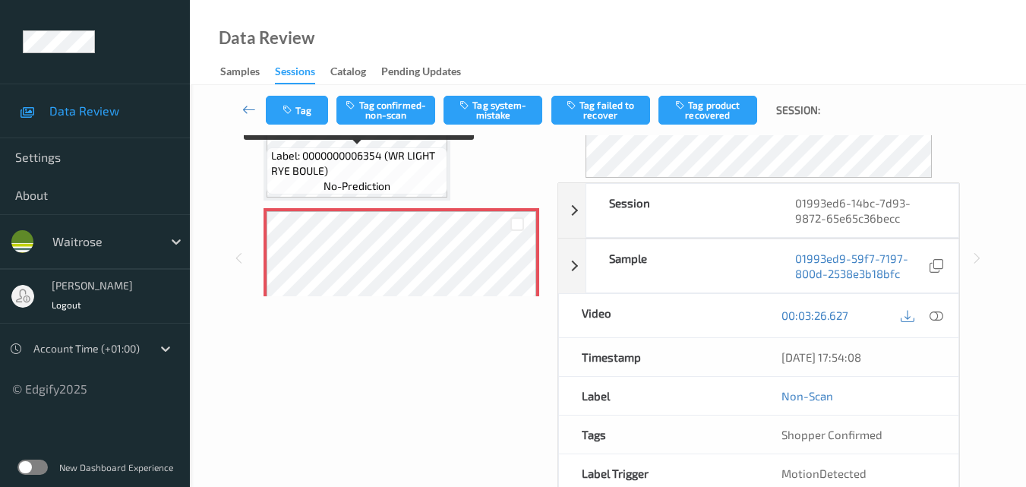
click at [371, 169] on span "Label: 0000000006354 (WR LIGHT RYE BOULE)" at bounding box center [357, 163] width 173 height 30
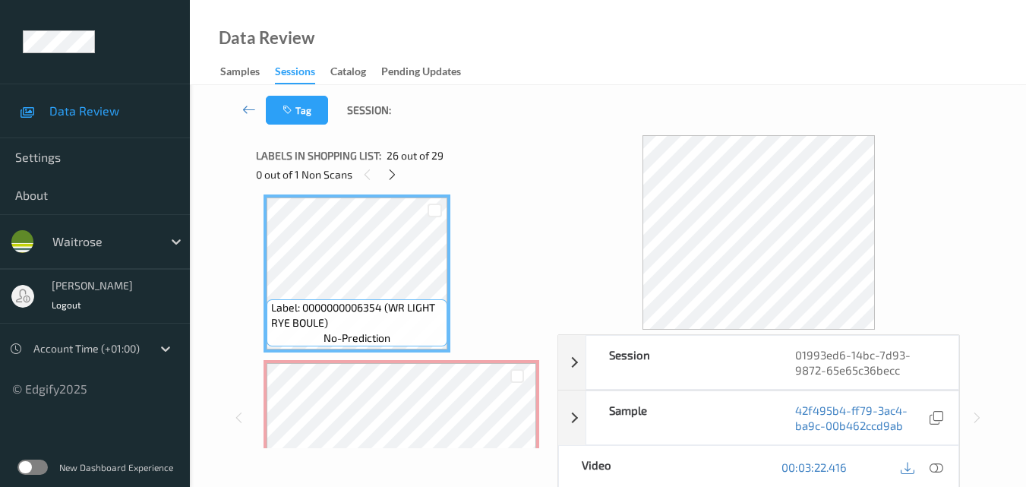
scroll to position [4224, 0]
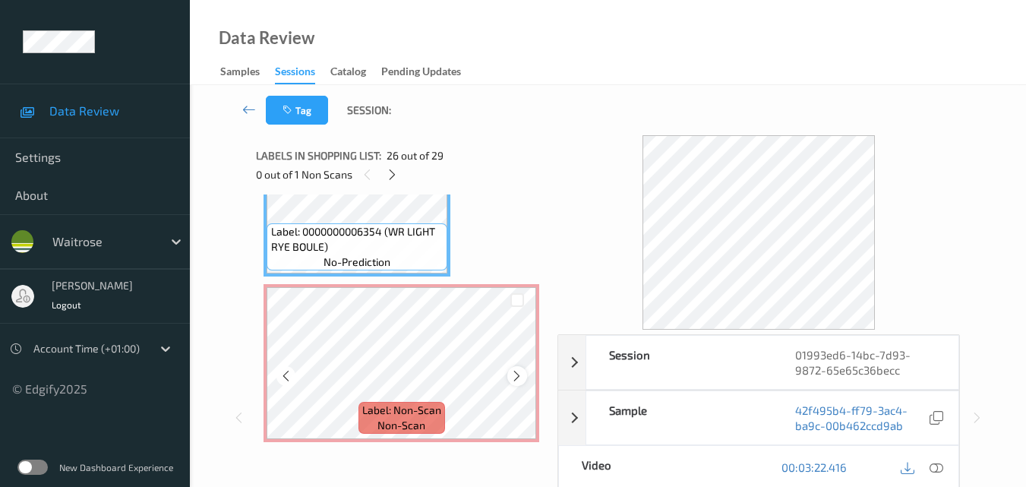
click at [514, 376] on icon at bounding box center [516, 376] width 13 height 14
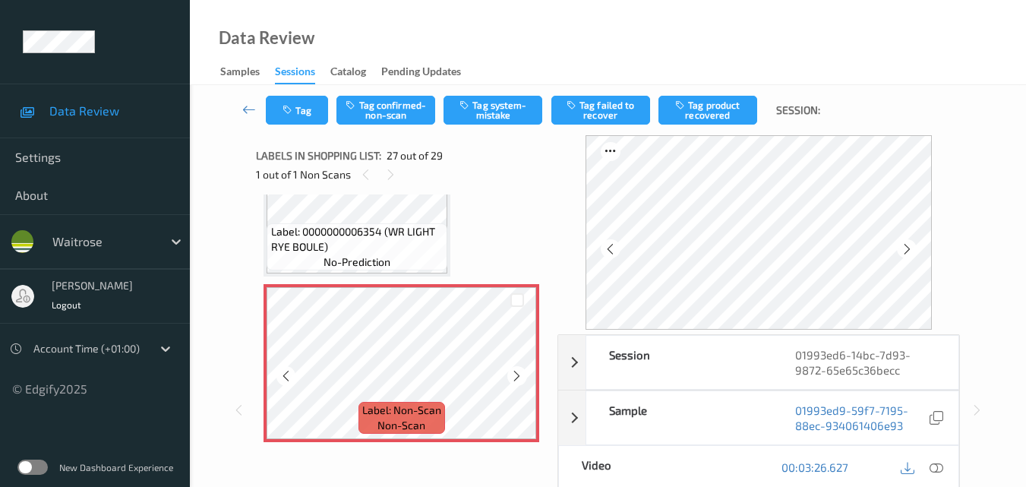
click at [514, 376] on icon at bounding box center [516, 376] width 13 height 14
click at [518, 112] on button "Tag system-mistake" at bounding box center [493, 110] width 99 height 29
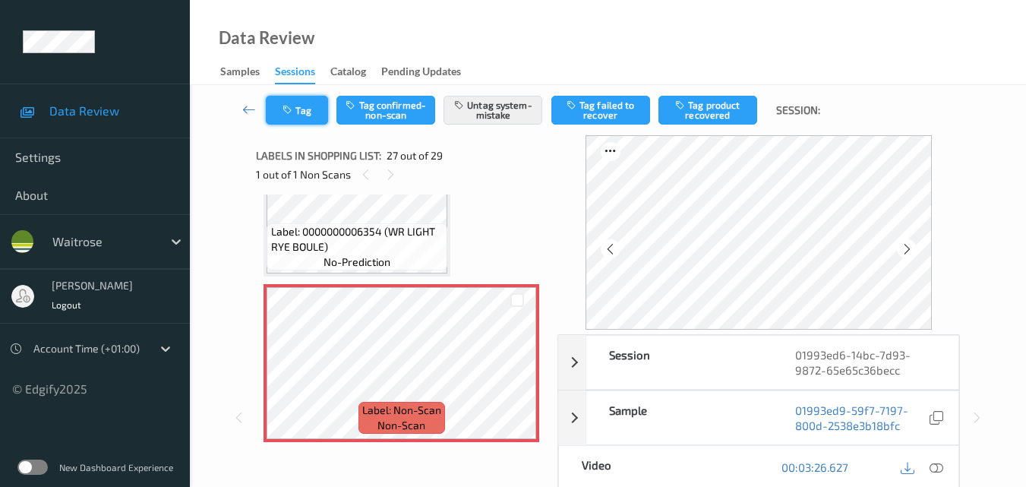
click at [304, 110] on button "Tag" at bounding box center [297, 110] width 62 height 29
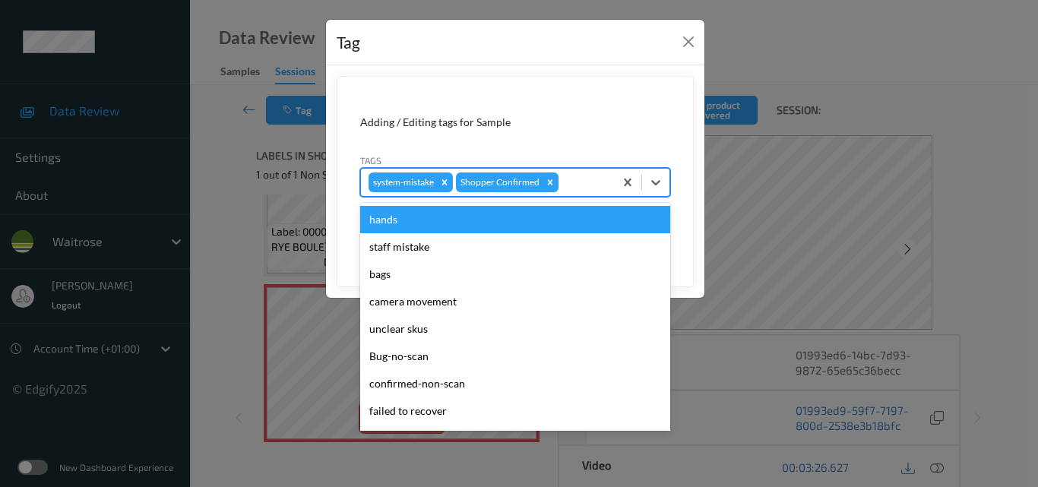
click at [576, 184] on div at bounding box center [583, 182] width 45 height 18
type input "un"
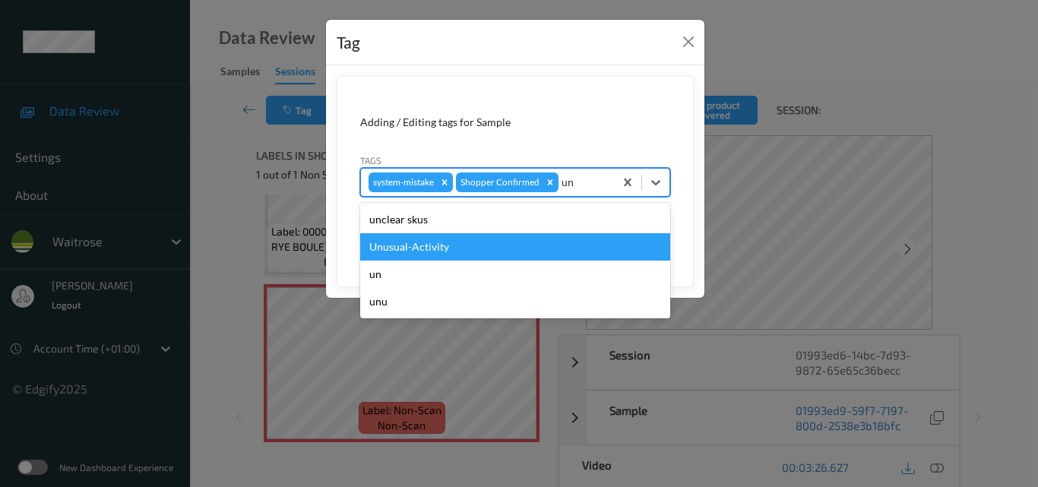
click at [536, 242] on div "Unusual-Activity" at bounding box center [515, 246] width 310 height 27
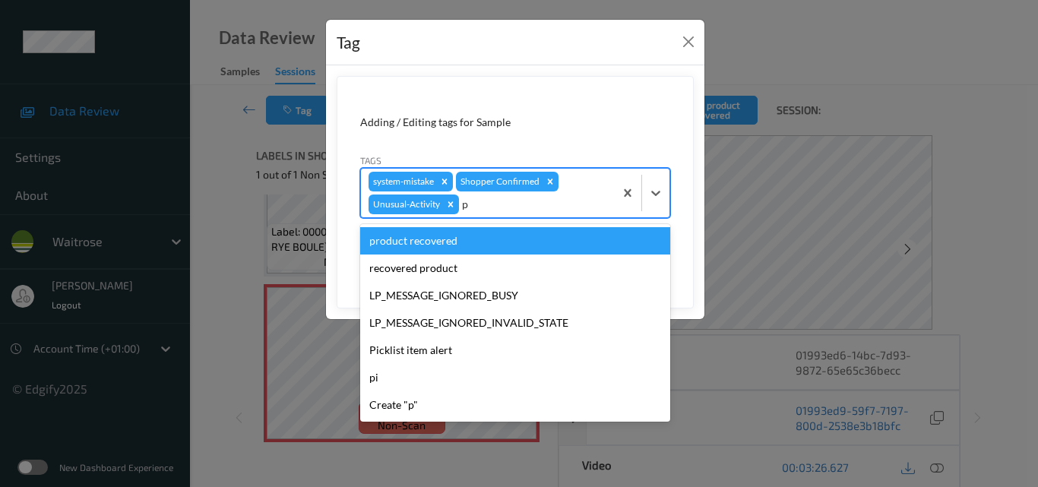
type input "pi"
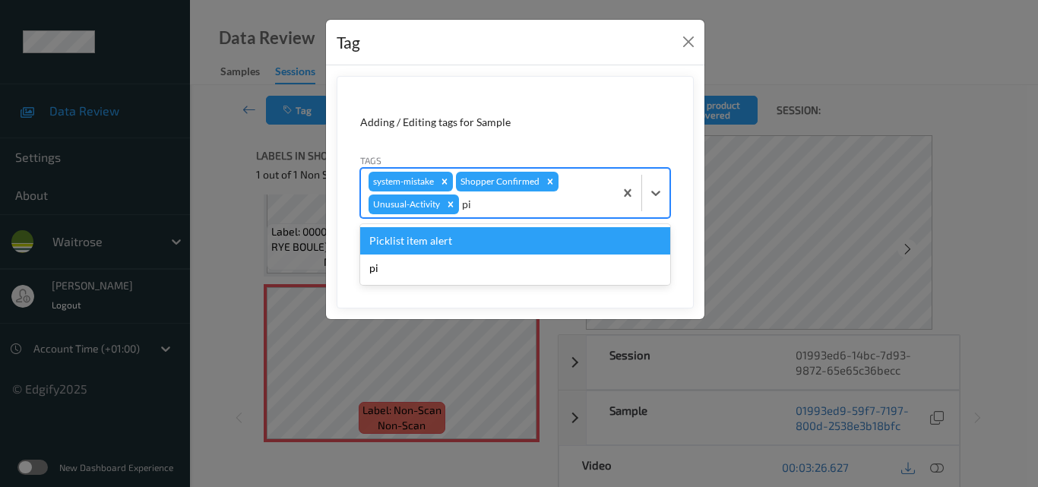
click at [536, 242] on div "Picklist item alert" at bounding box center [515, 240] width 310 height 27
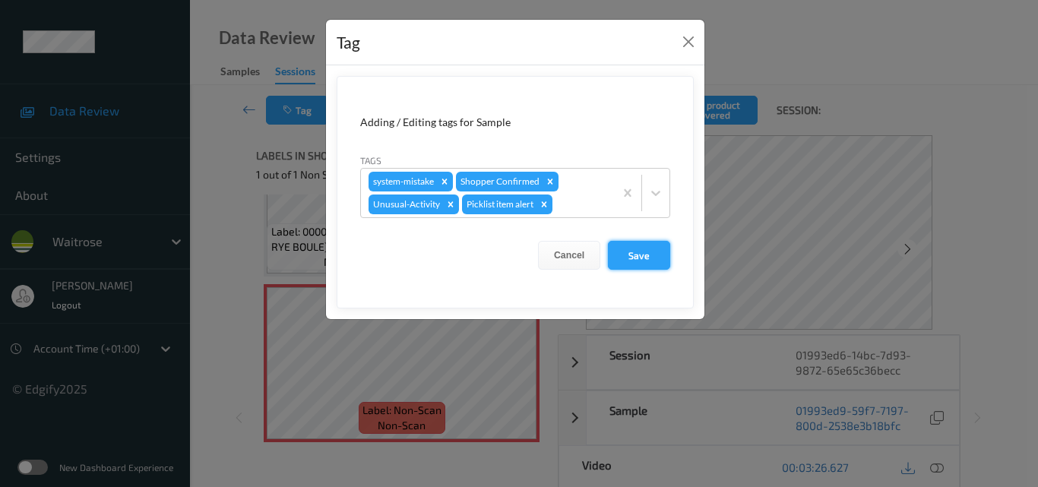
click at [639, 253] on button "Save" at bounding box center [639, 255] width 62 height 29
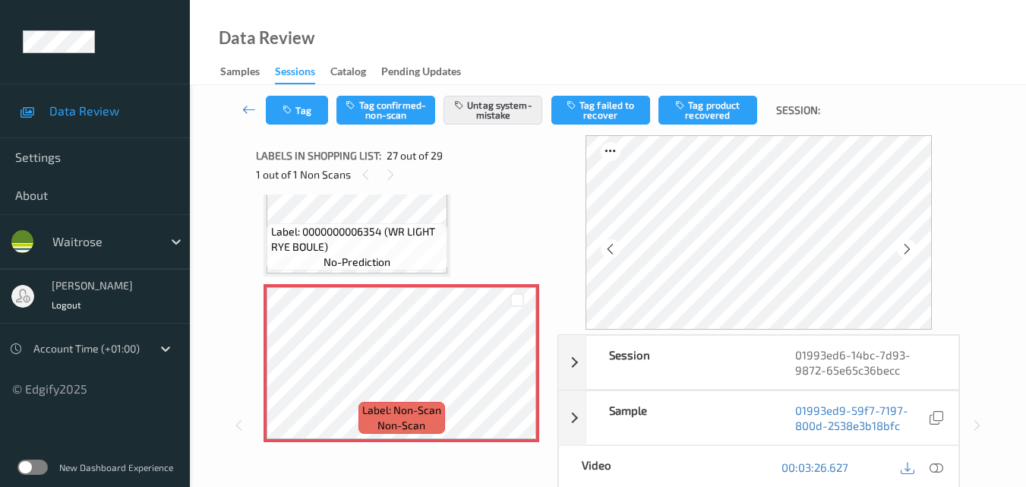
scroll to position [152, 0]
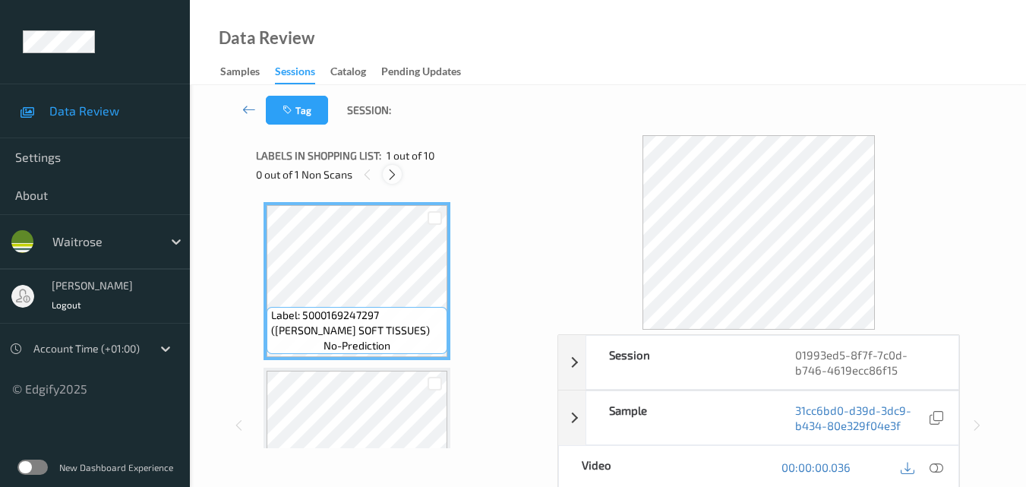
click at [387, 168] on icon at bounding box center [392, 175] width 13 height 14
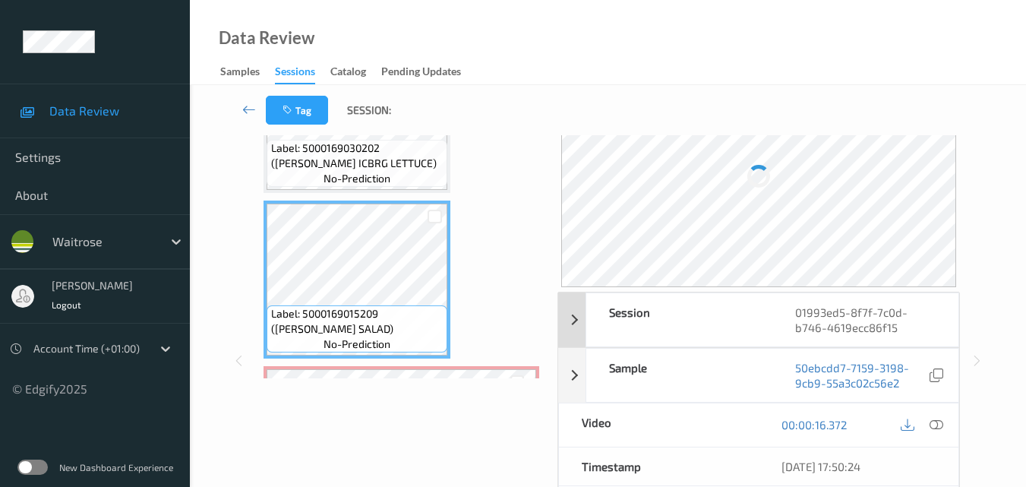
scroll to position [152, 0]
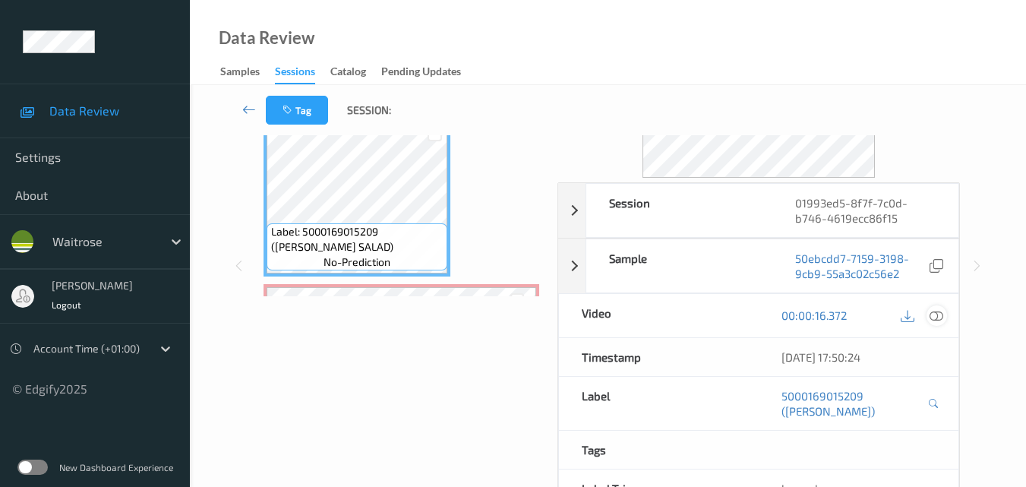
click at [941, 319] on icon at bounding box center [937, 315] width 14 height 14
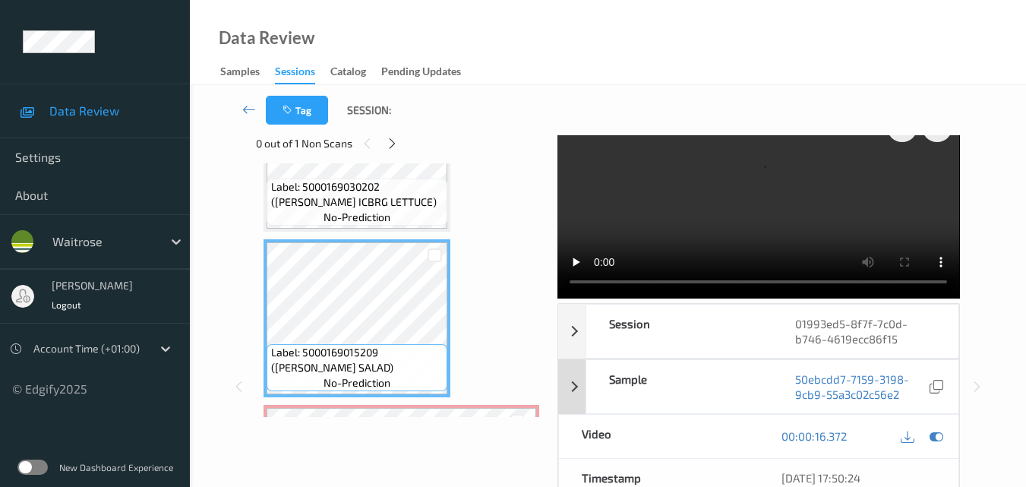
scroll to position [0, 0]
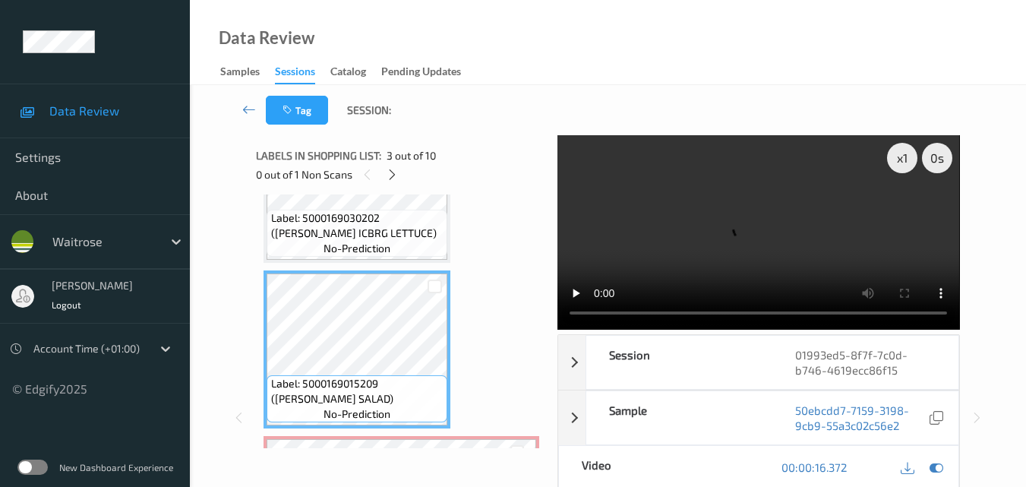
click at [783, 230] on video at bounding box center [759, 232] width 402 height 194
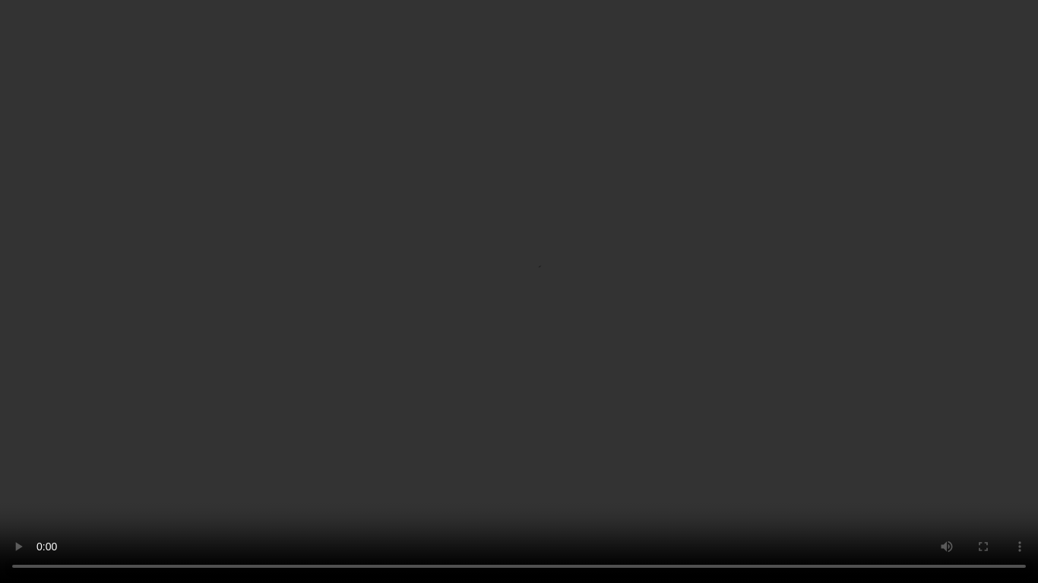
click at [703, 359] on video at bounding box center [519, 291] width 1038 height 583
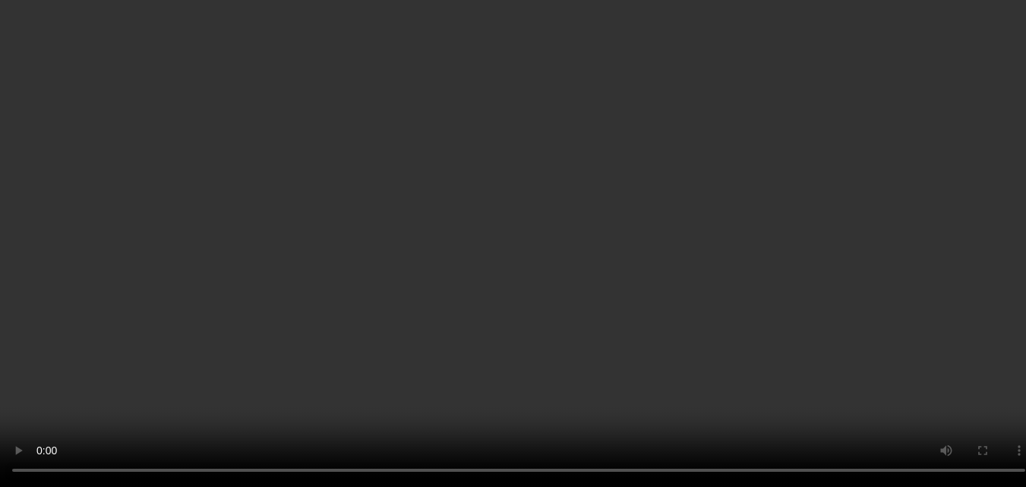
scroll to position [111, 0]
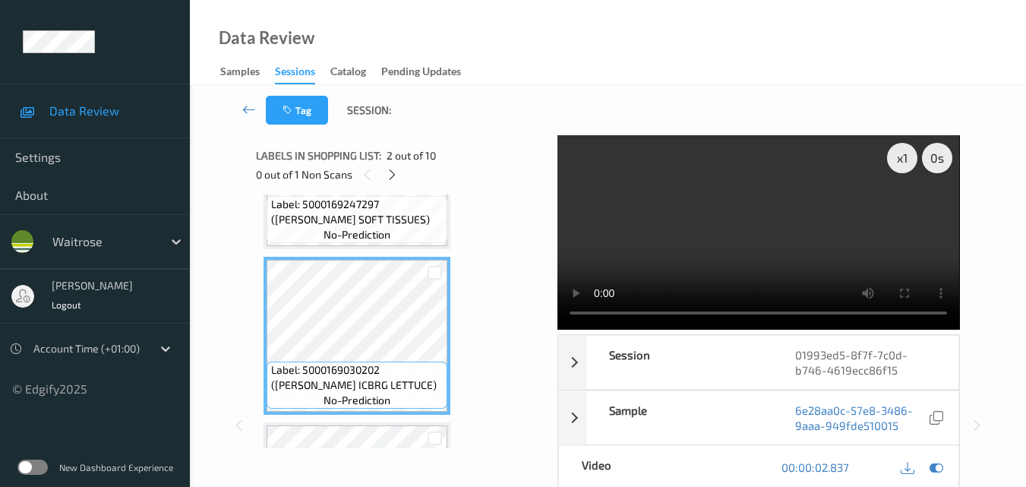
click at [793, 212] on video at bounding box center [759, 232] width 402 height 194
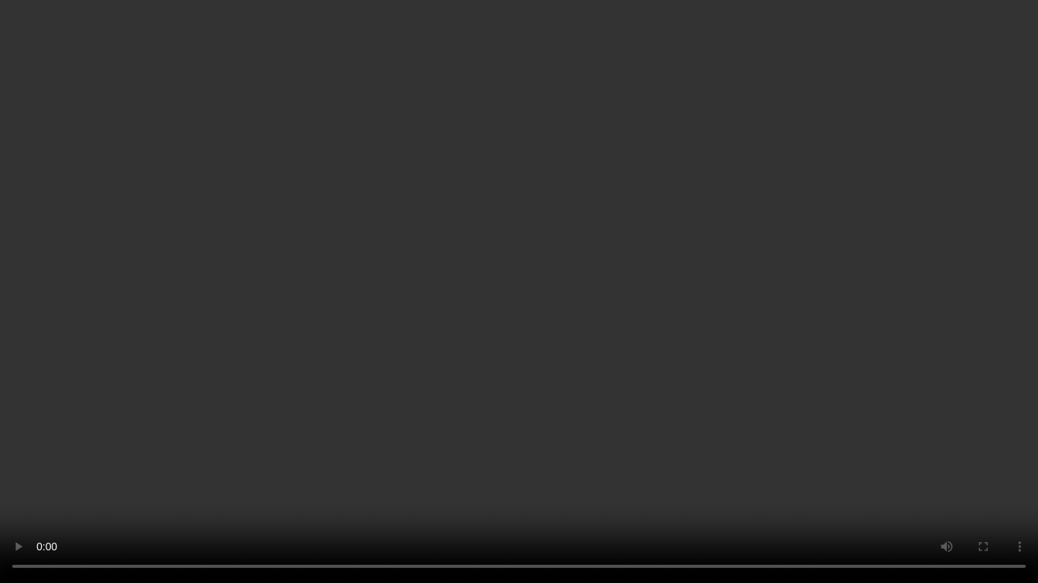
click at [729, 378] on video at bounding box center [519, 291] width 1038 height 583
click at [667, 379] on video at bounding box center [519, 291] width 1038 height 583
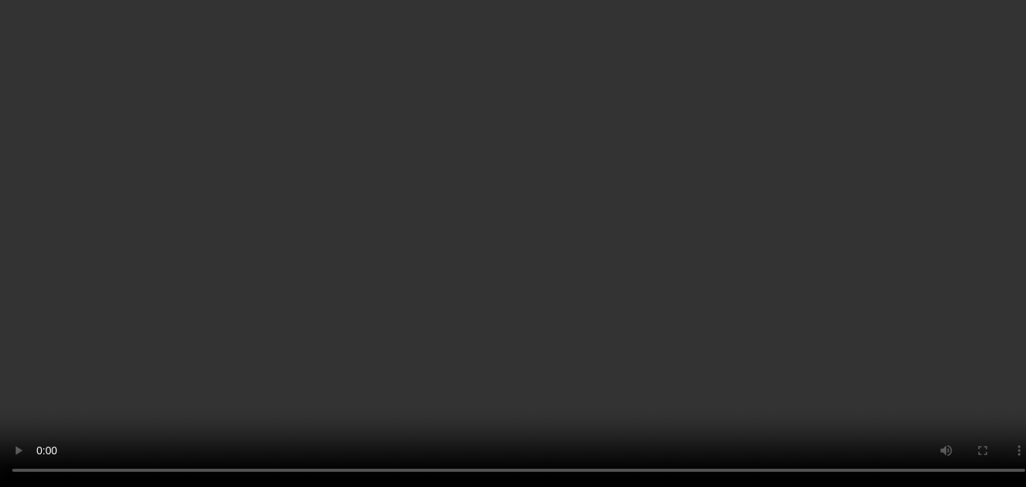
scroll to position [152, 0]
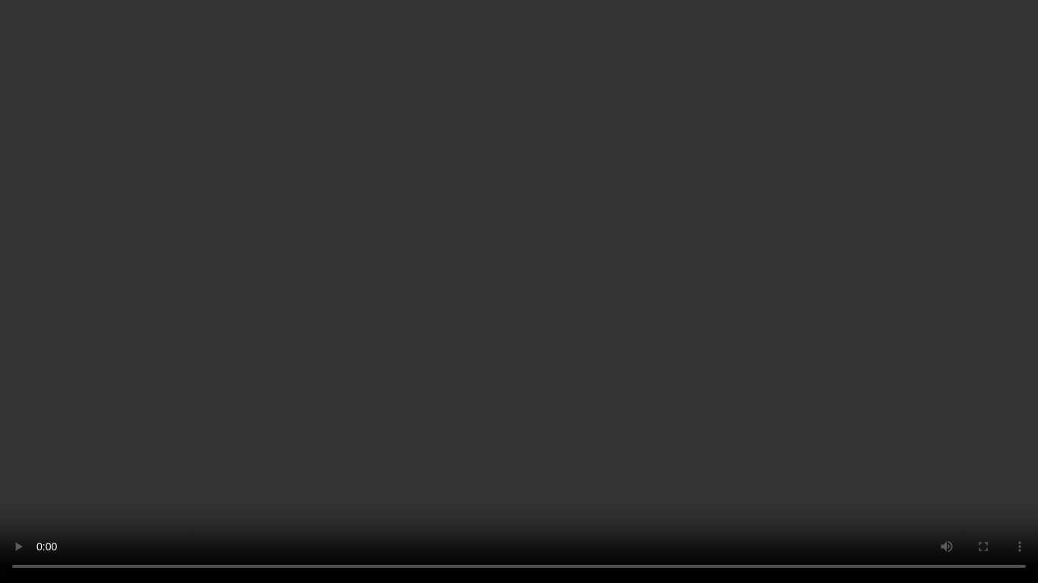
click at [624, 416] on video at bounding box center [519, 291] width 1038 height 583
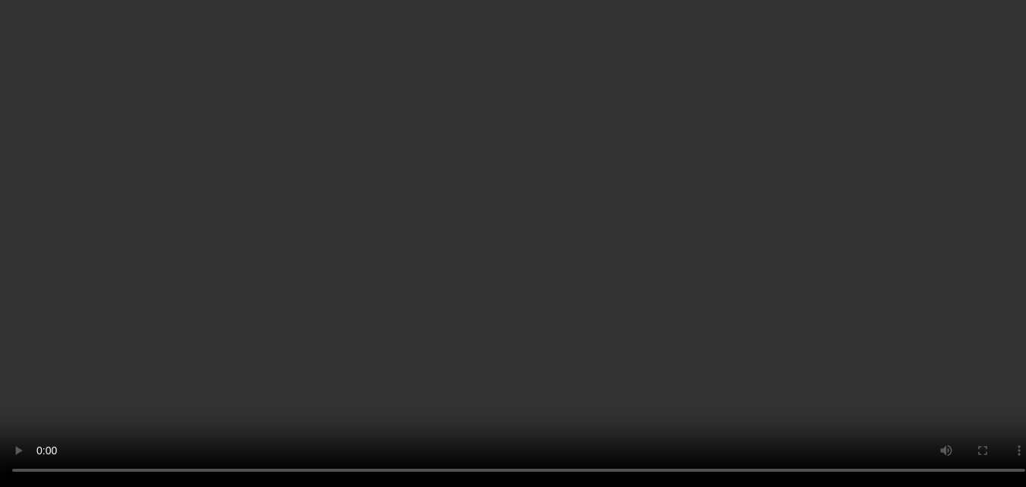
scroll to position [304, 0]
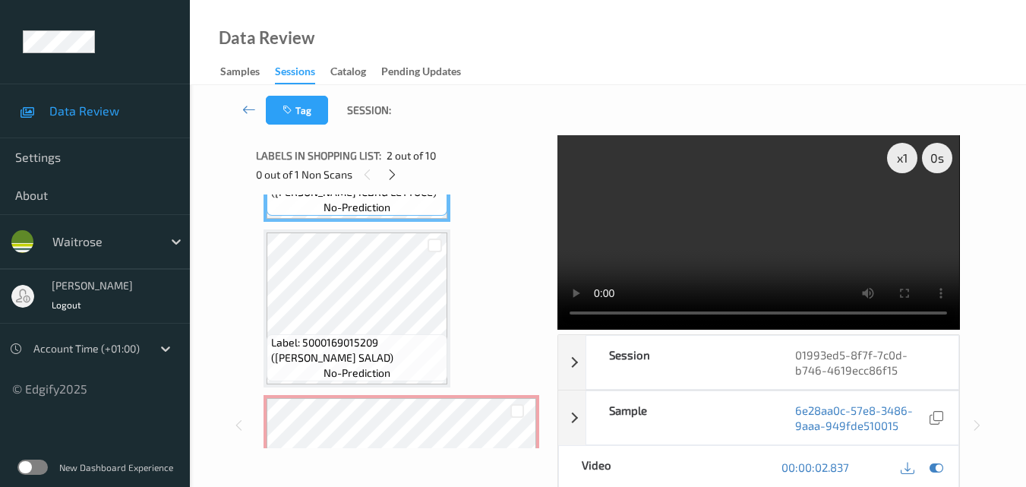
click at [747, 248] on video at bounding box center [759, 232] width 402 height 194
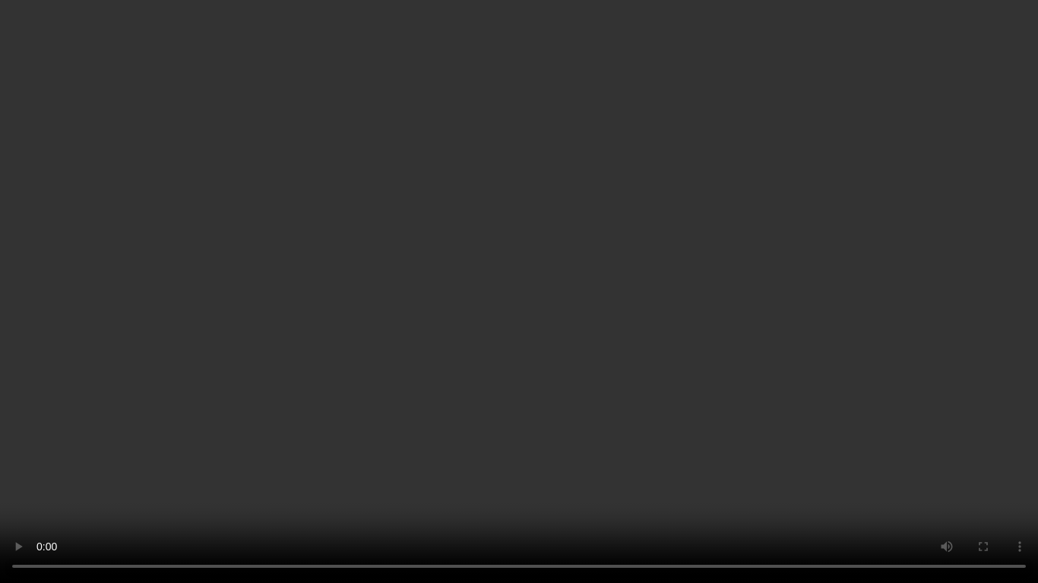
click at [843, 353] on video at bounding box center [519, 291] width 1038 height 583
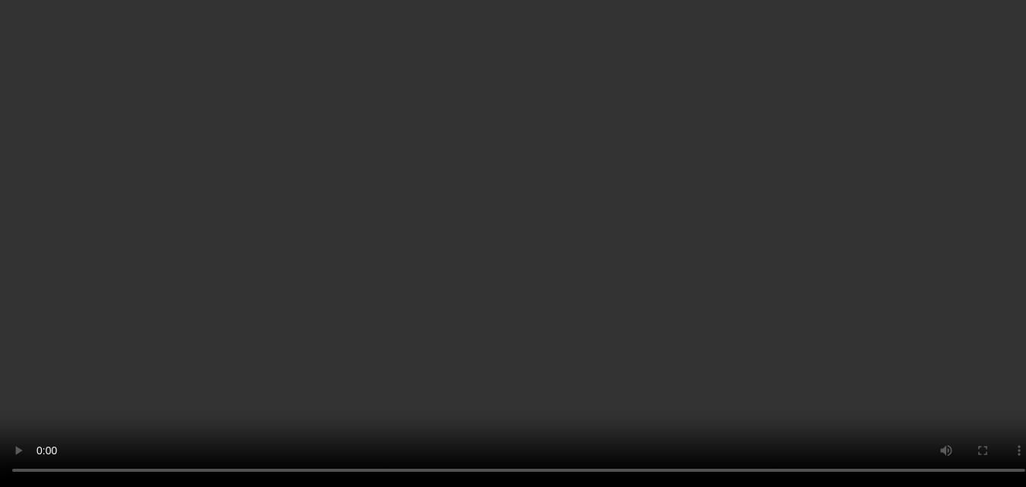
scroll to position [456, 0]
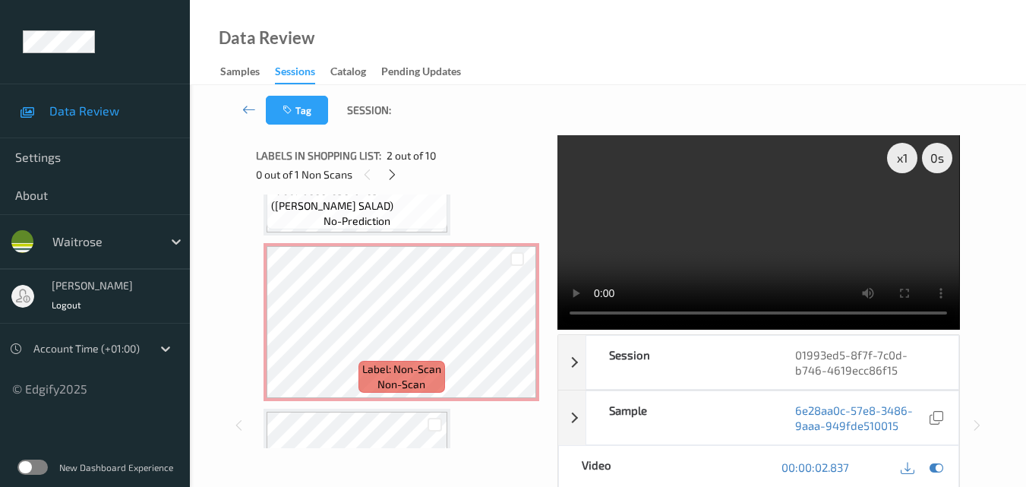
click at [747, 241] on video at bounding box center [759, 232] width 402 height 194
click at [767, 245] on video at bounding box center [759, 232] width 402 height 194
click at [672, 218] on video at bounding box center [759, 232] width 402 height 194
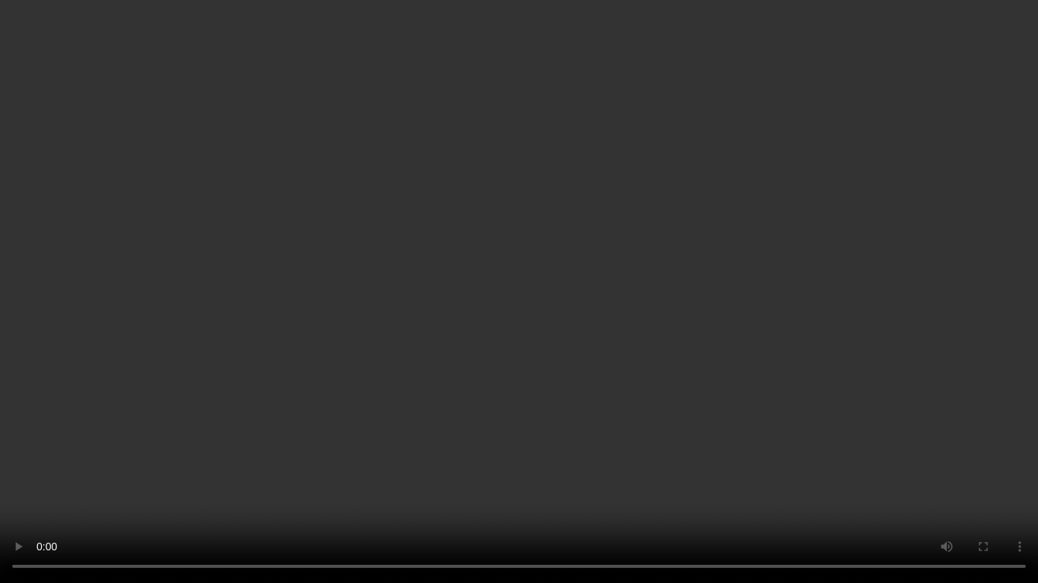
click at [720, 381] on video at bounding box center [519, 291] width 1038 height 583
click at [732, 395] on video at bounding box center [519, 291] width 1038 height 583
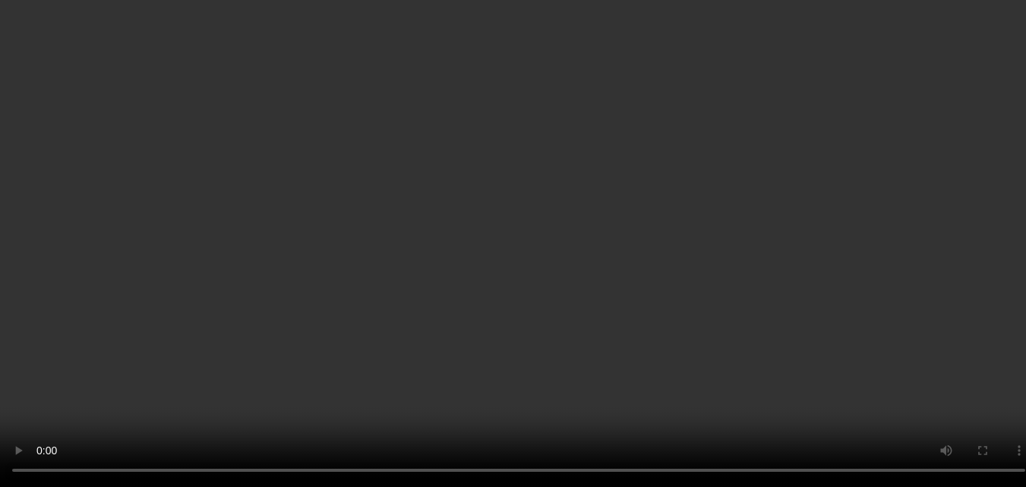
scroll to position [760, 0]
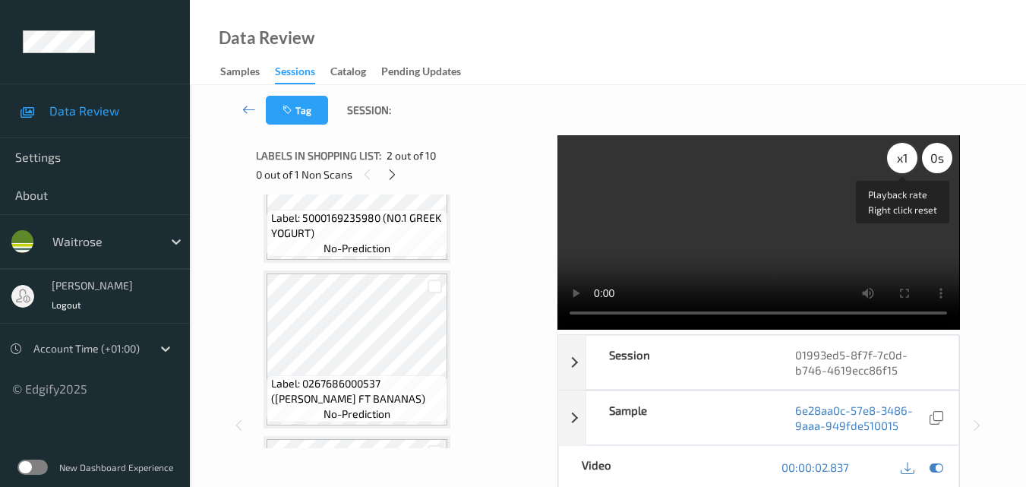
click at [904, 161] on div "x 1" at bounding box center [902, 158] width 30 height 30
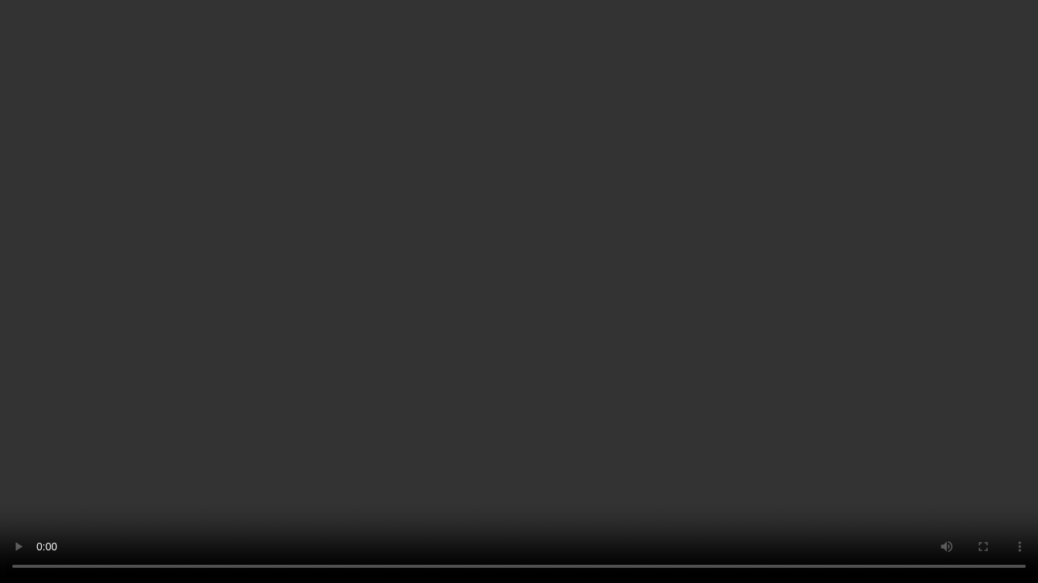
click at [405, 416] on video at bounding box center [519, 291] width 1038 height 583
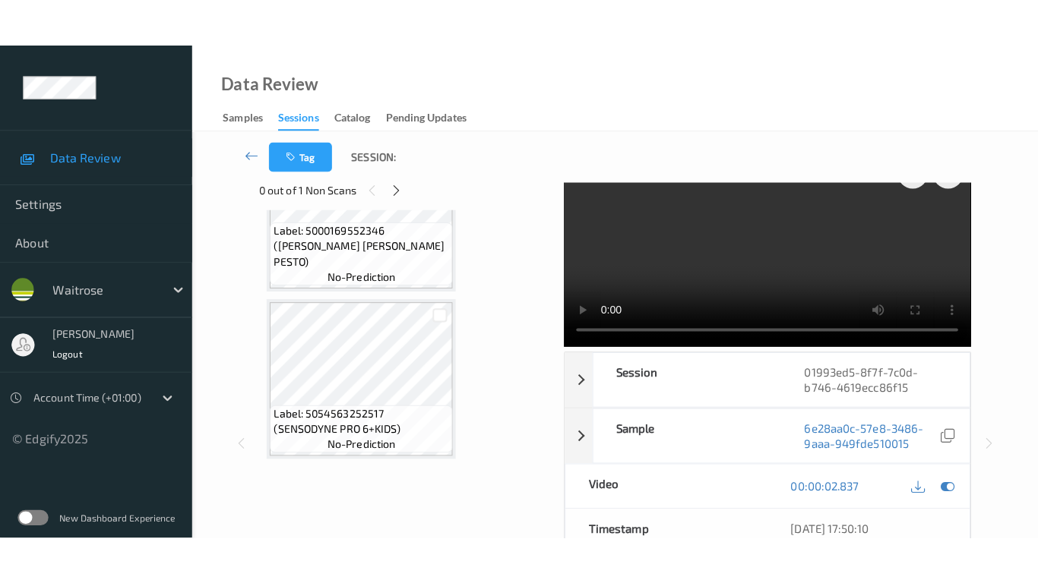
scroll to position [0, 0]
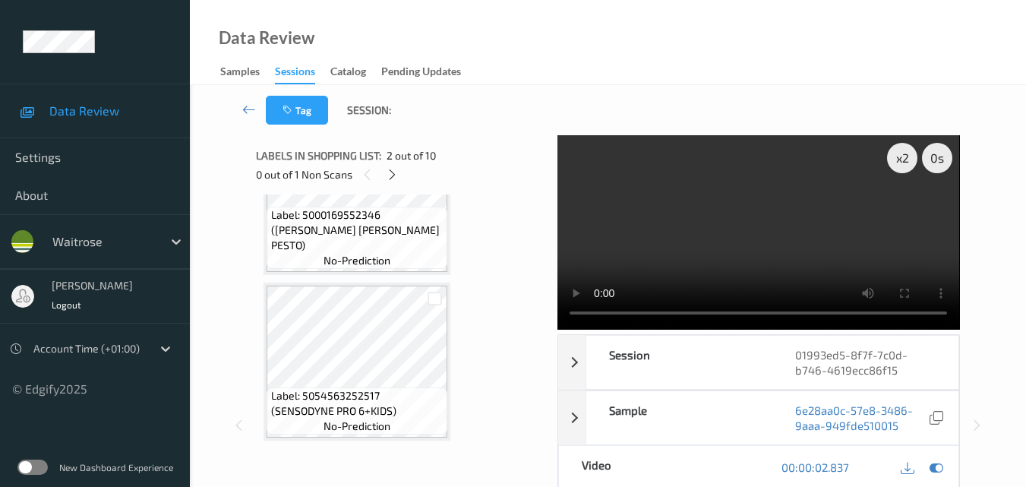
click at [761, 209] on video at bounding box center [759, 232] width 402 height 194
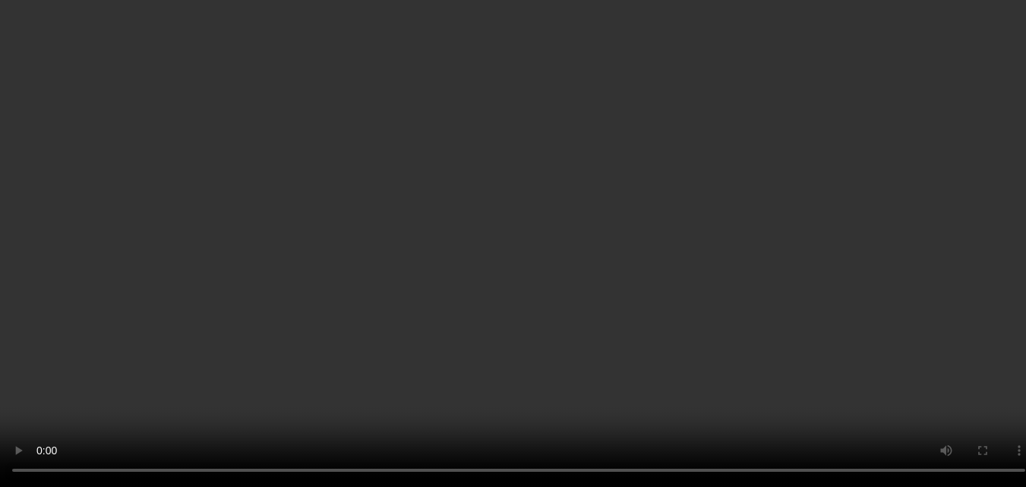
scroll to position [478, 0]
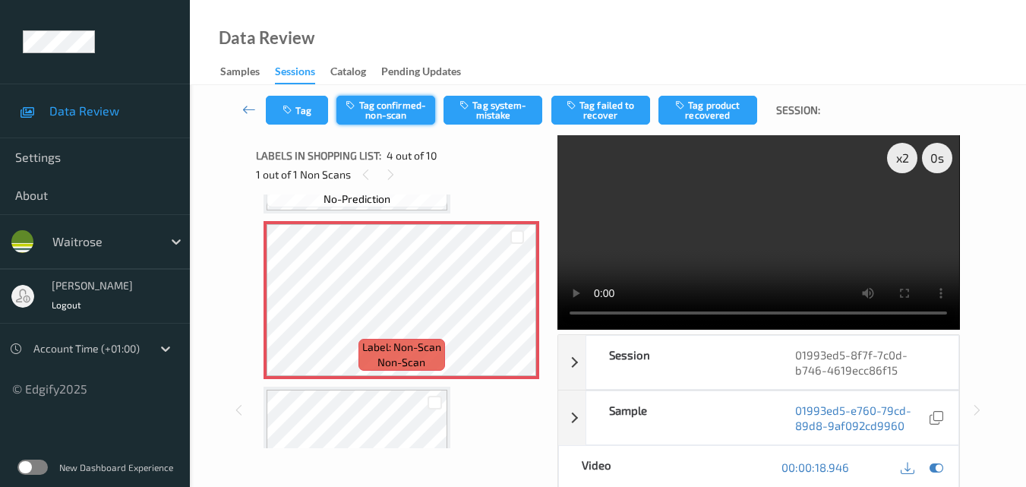
click at [379, 111] on button "Tag confirmed-non-scan" at bounding box center [386, 110] width 99 height 29
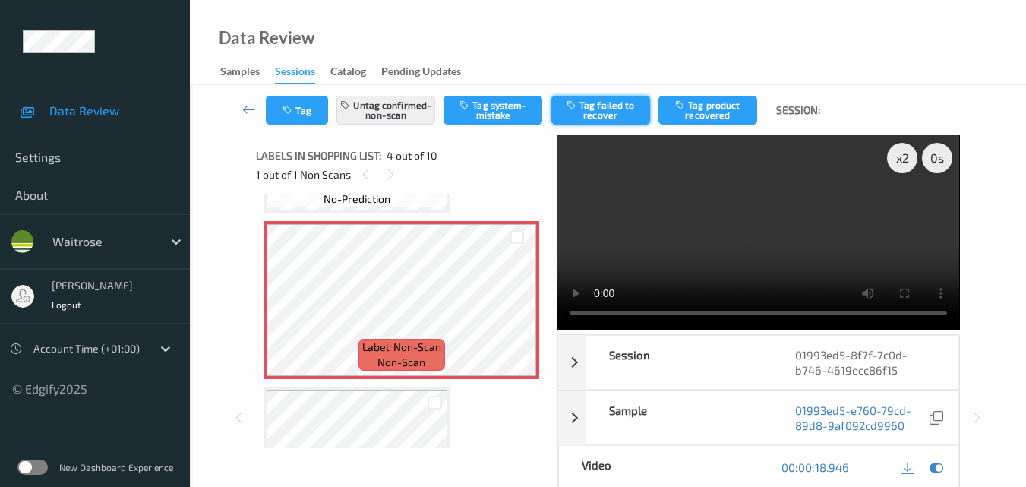
click at [599, 110] on button "Tag failed to recover" at bounding box center [600, 110] width 99 height 29
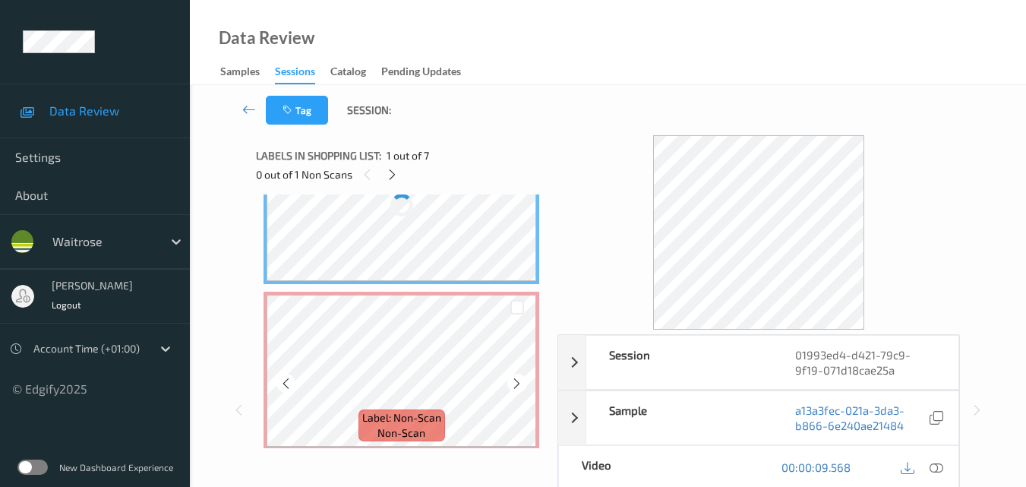
scroll to position [152, 0]
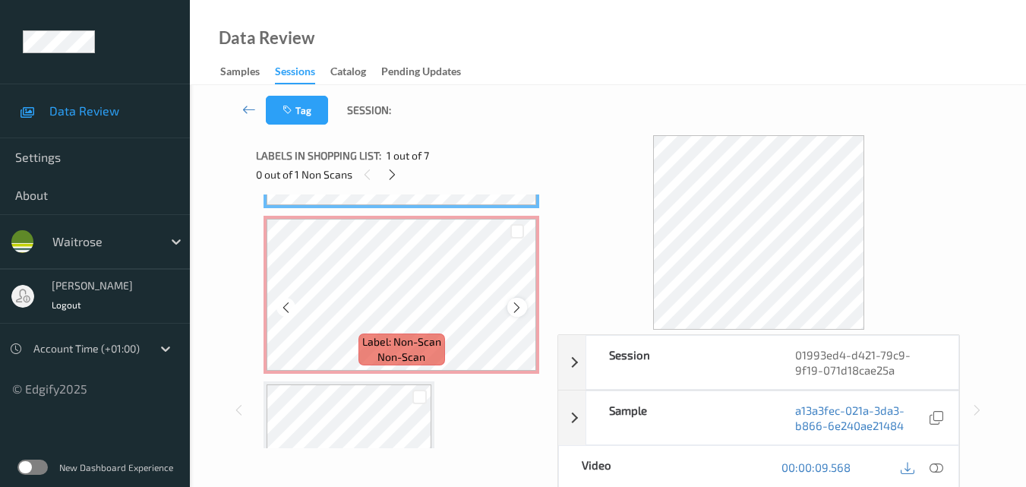
click at [517, 310] on icon at bounding box center [516, 308] width 13 height 14
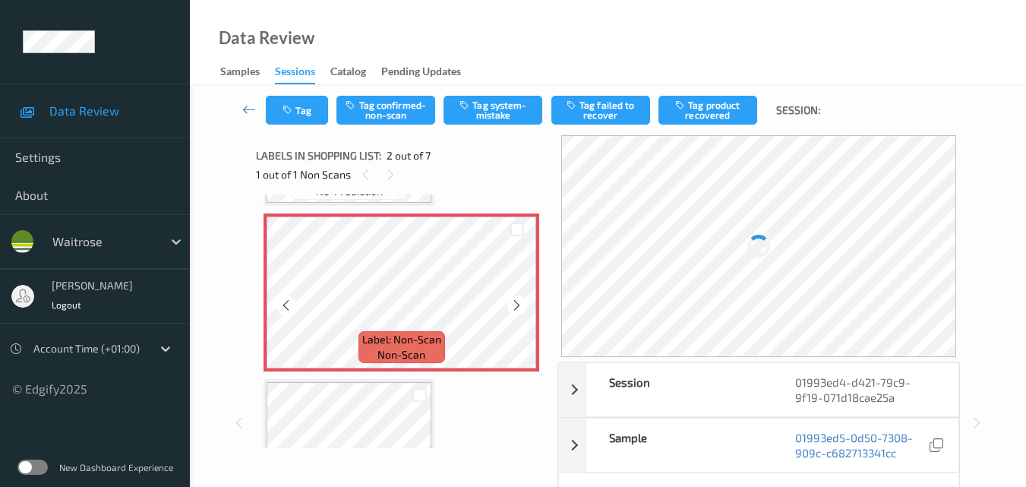
click at [517, 310] on icon at bounding box center [516, 306] width 13 height 14
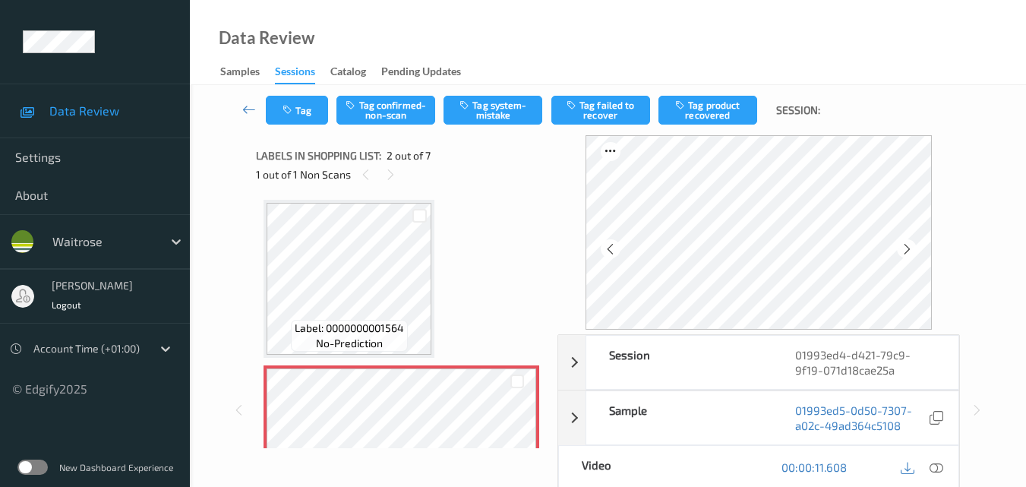
scroll to position [0, 0]
click at [941, 466] on icon at bounding box center [937, 467] width 14 height 14
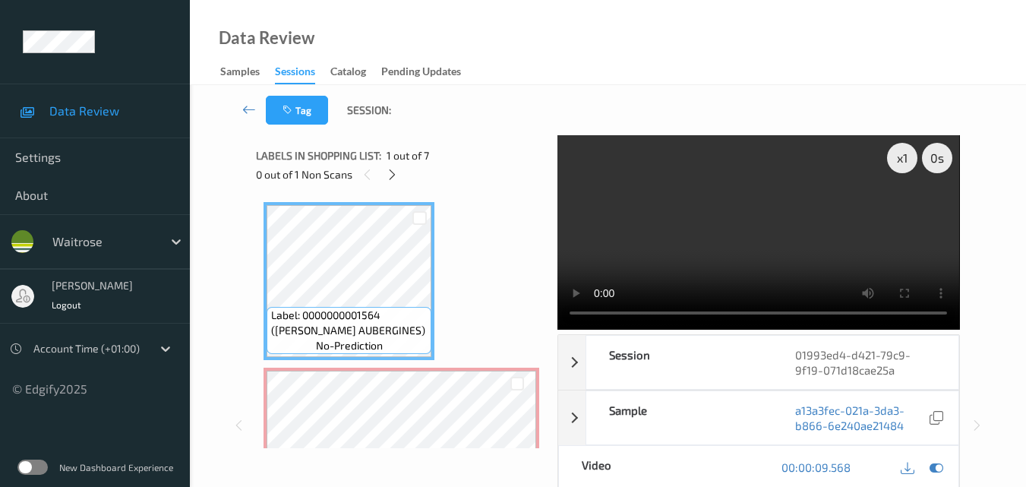
click at [763, 247] on video at bounding box center [759, 232] width 402 height 194
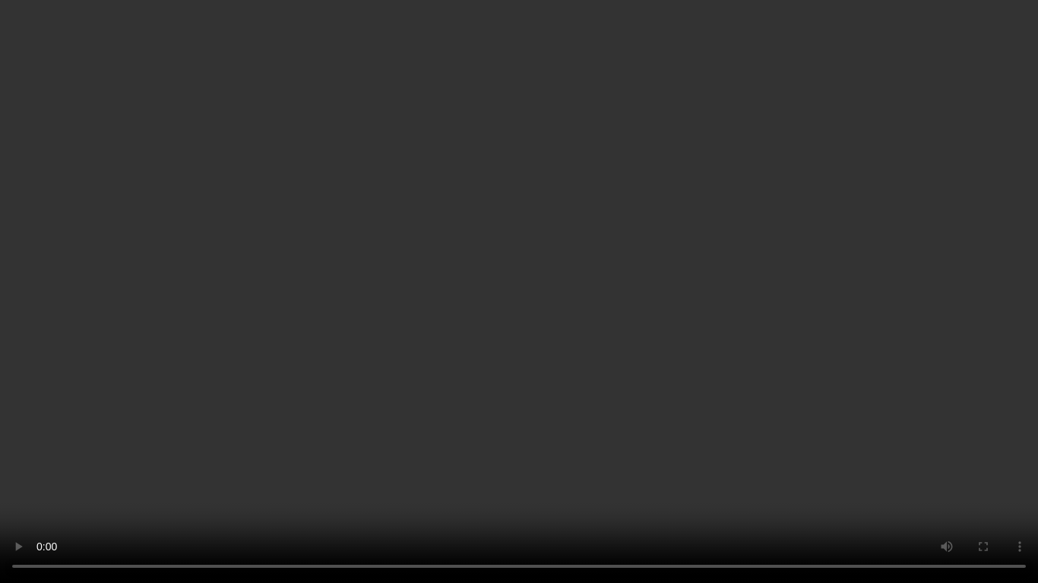
click at [668, 323] on video at bounding box center [519, 291] width 1038 height 583
click at [545, 283] on video at bounding box center [519, 291] width 1038 height 583
click at [596, 226] on video at bounding box center [519, 291] width 1038 height 583
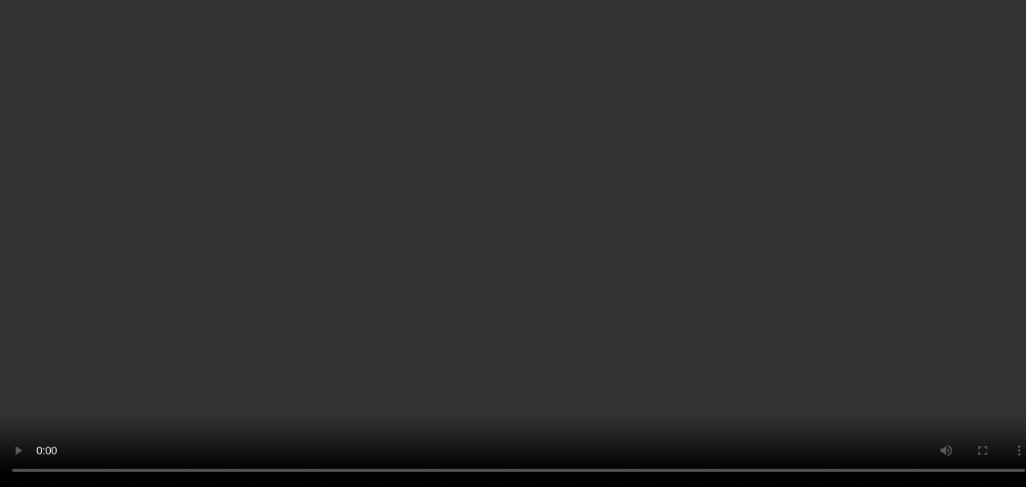
scroll to position [152, 0]
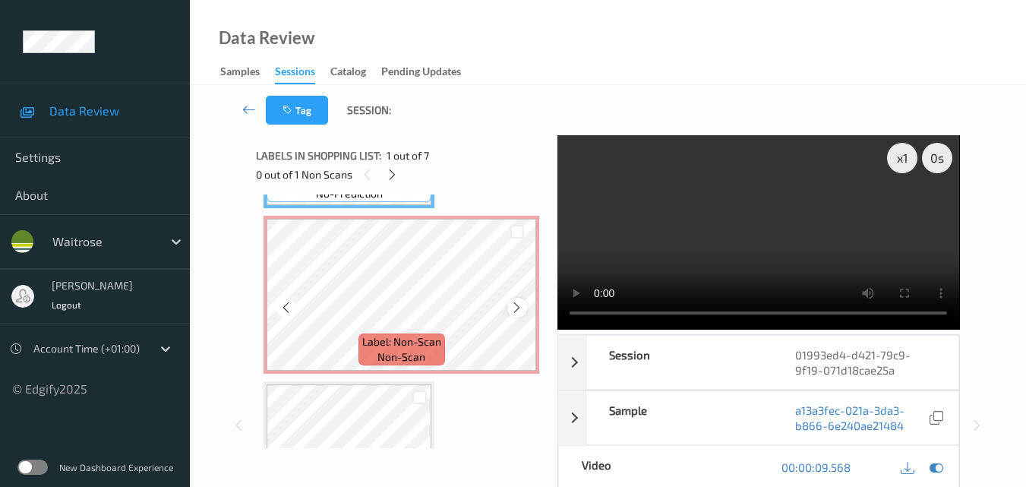
click at [514, 308] on icon at bounding box center [516, 308] width 13 height 14
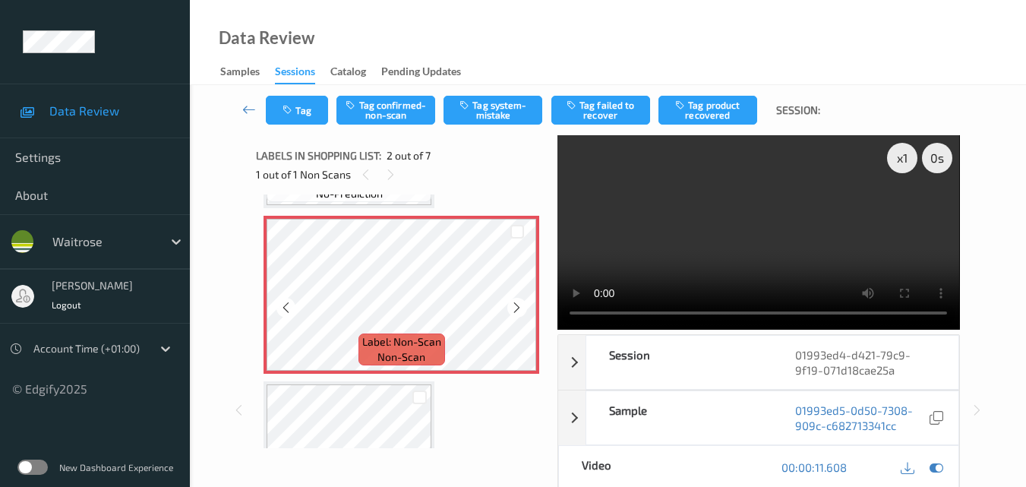
click at [514, 308] on icon at bounding box center [516, 308] width 13 height 14
click at [498, 109] on button "Tag system-mistake" at bounding box center [493, 110] width 99 height 29
click at [300, 119] on button "Tag" at bounding box center [297, 110] width 62 height 29
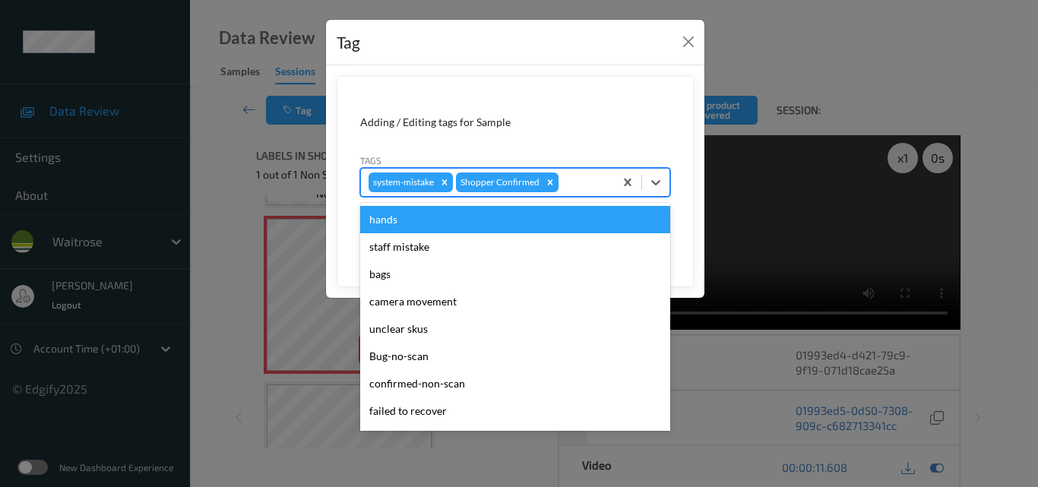
click at [567, 183] on div at bounding box center [583, 182] width 45 height 18
type input "un"
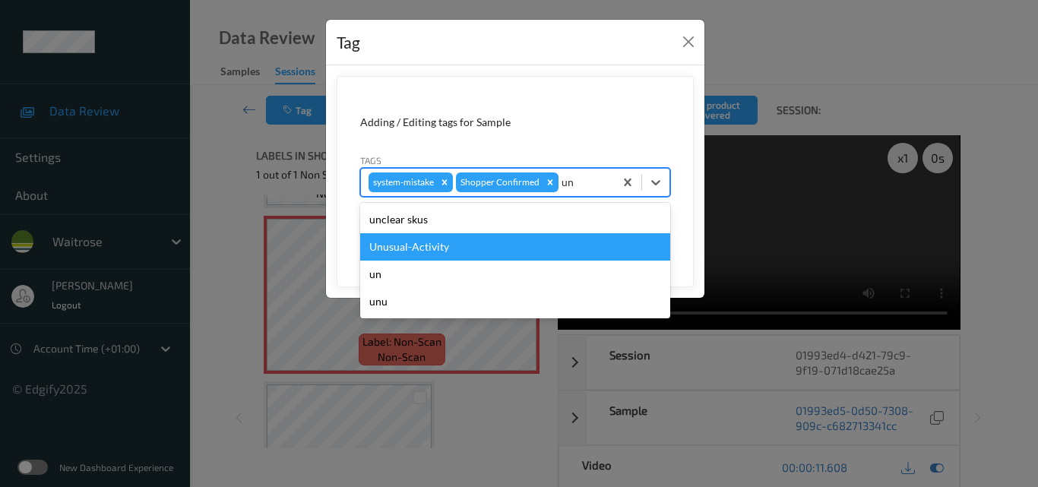
click at [489, 248] on div "Unusual-Activity" at bounding box center [515, 246] width 310 height 27
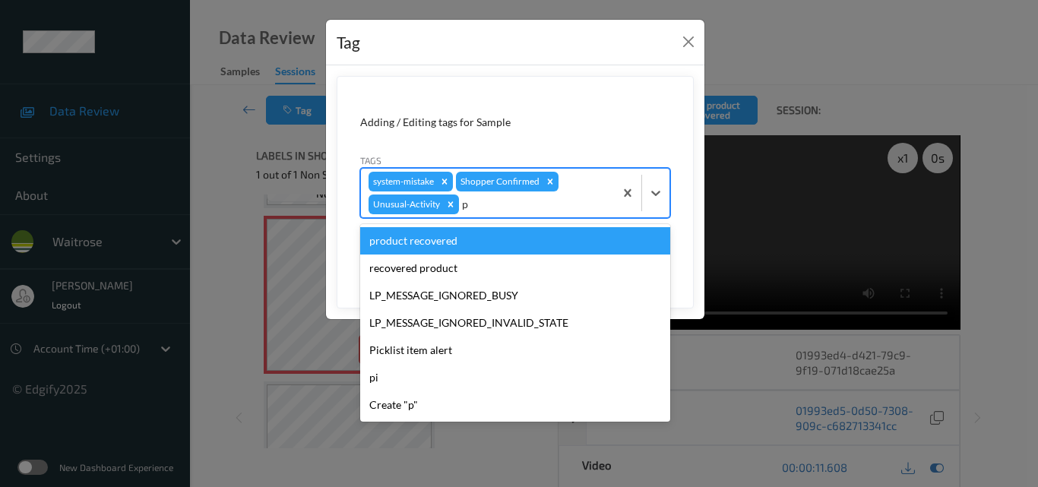
type input "pi"
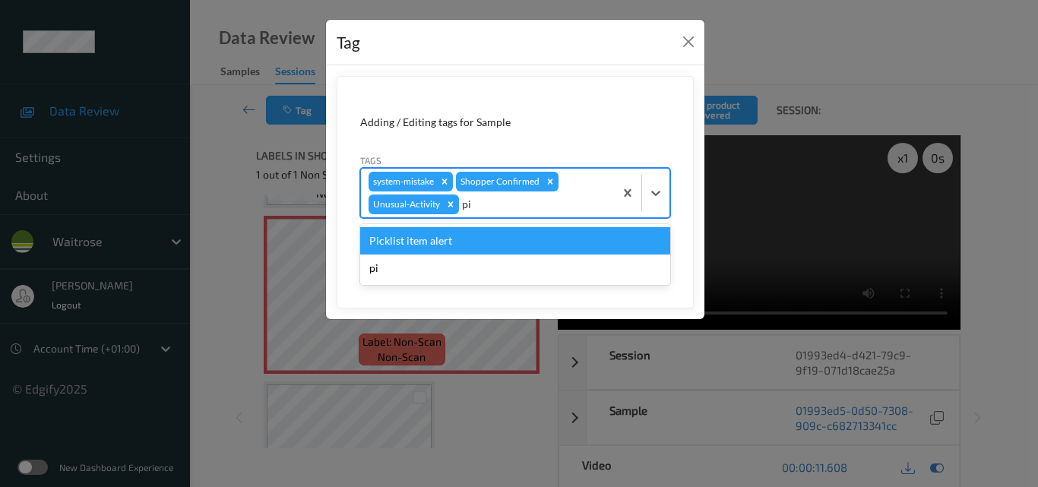
click at [489, 248] on div "Picklist item alert" at bounding box center [515, 240] width 310 height 27
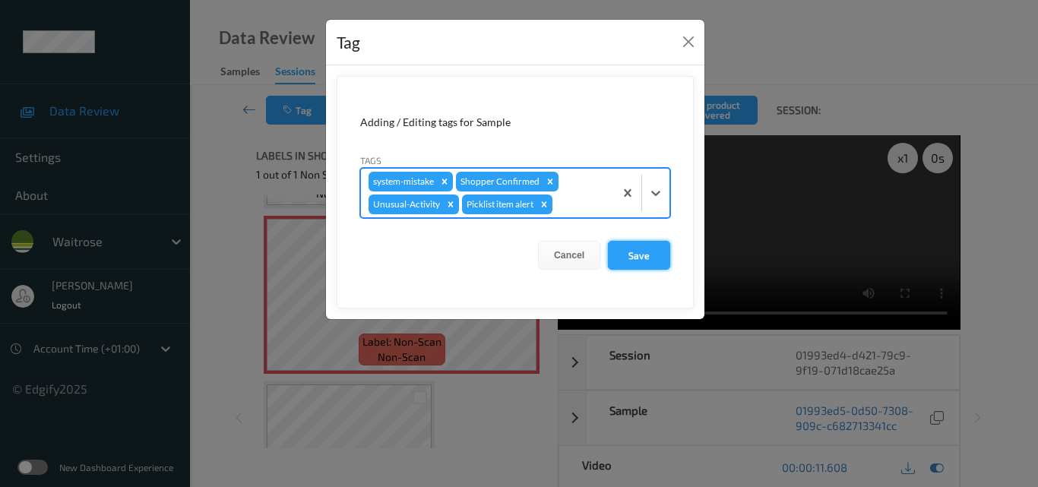
click at [627, 264] on button "Save" at bounding box center [639, 255] width 62 height 29
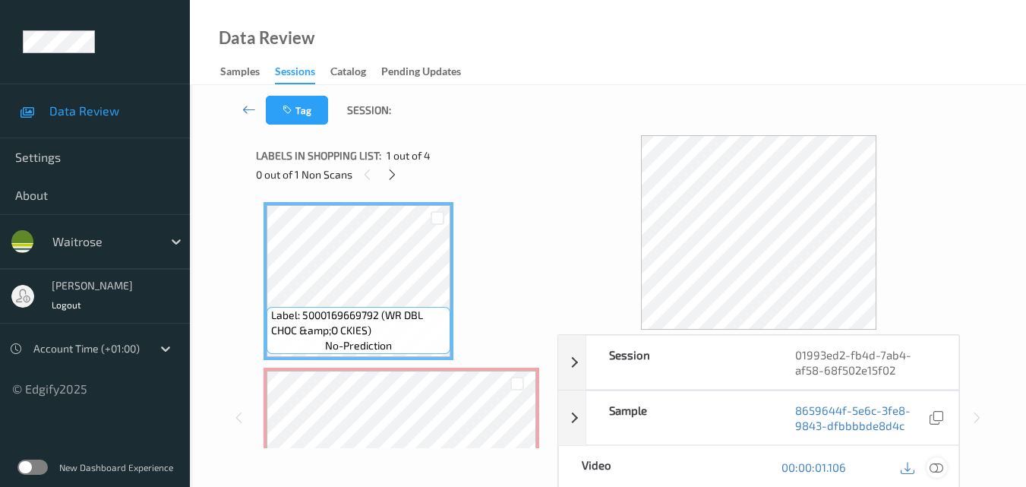
click at [941, 463] on icon at bounding box center [937, 467] width 14 height 14
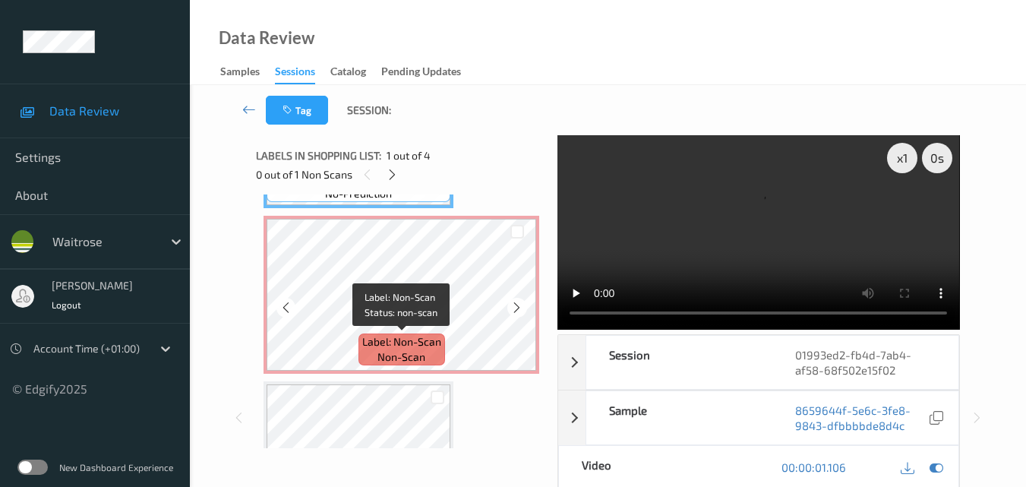
scroll to position [76, 0]
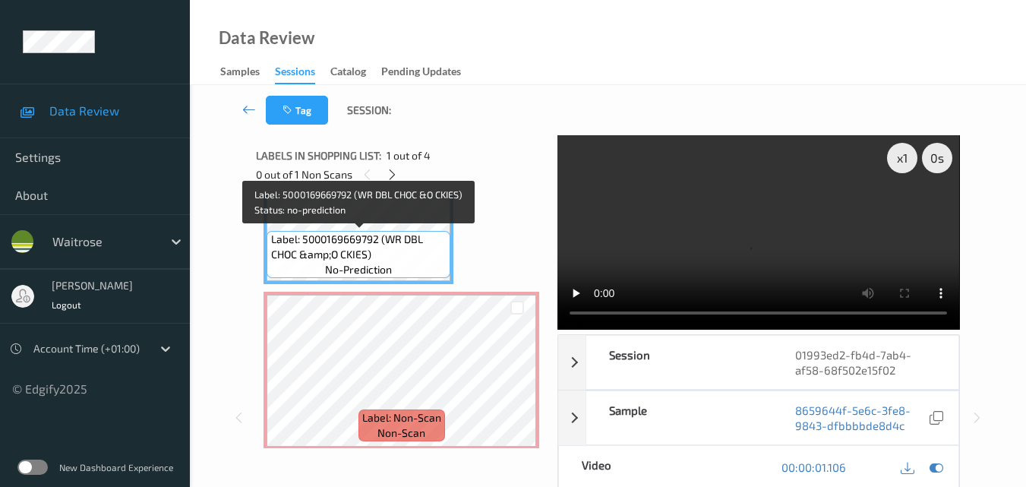
click at [393, 239] on span "Label: 5000169669792 (WR DBL CHOC &amp;O CKIES)" at bounding box center [359, 247] width 176 height 30
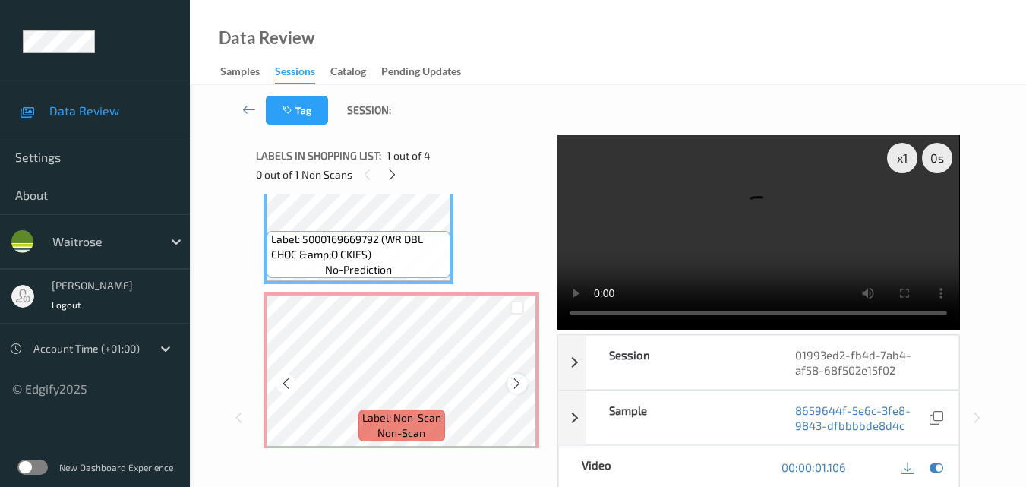
click at [517, 384] on icon at bounding box center [516, 384] width 13 height 14
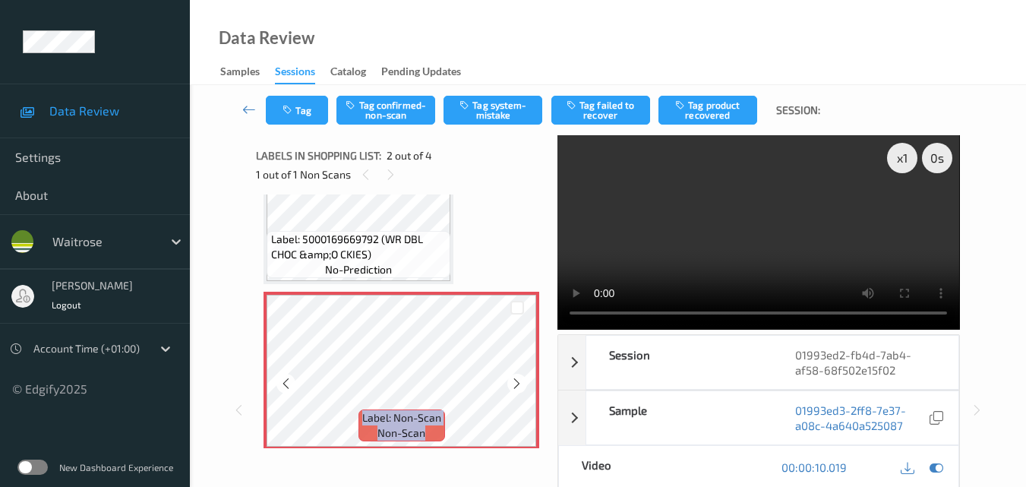
click at [517, 384] on icon at bounding box center [516, 384] width 13 height 14
click at [520, 387] on icon at bounding box center [516, 384] width 13 height 14
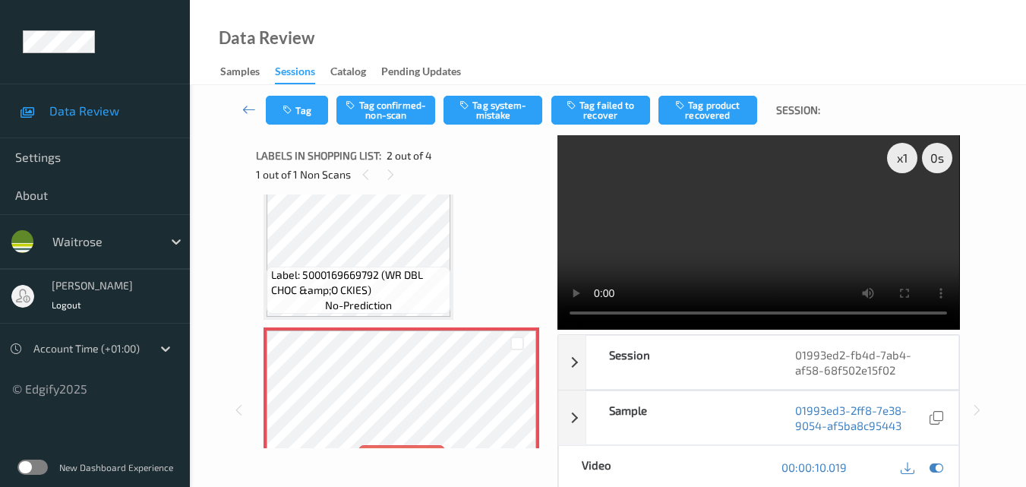
scroll to position [0, 0]
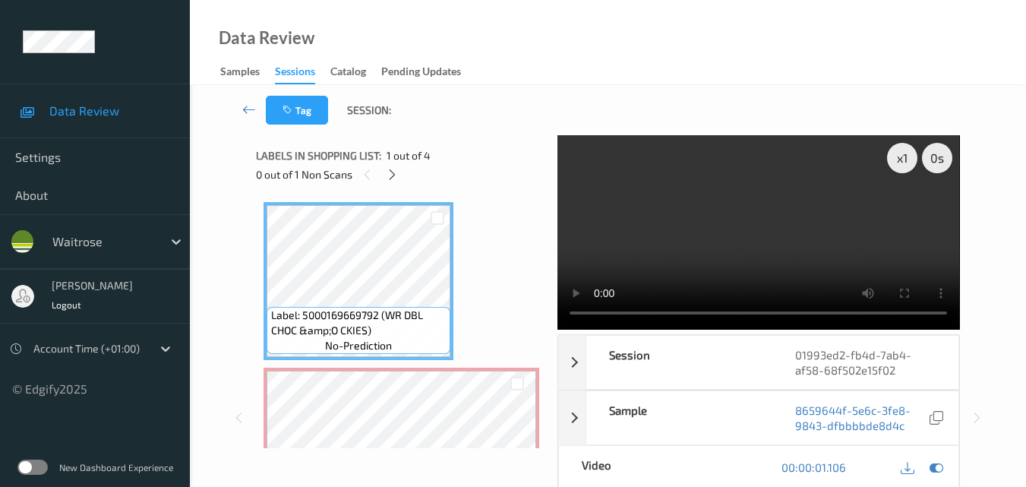
click at [789, 199] on video at bounding box center [759, 232] width 402 height 194
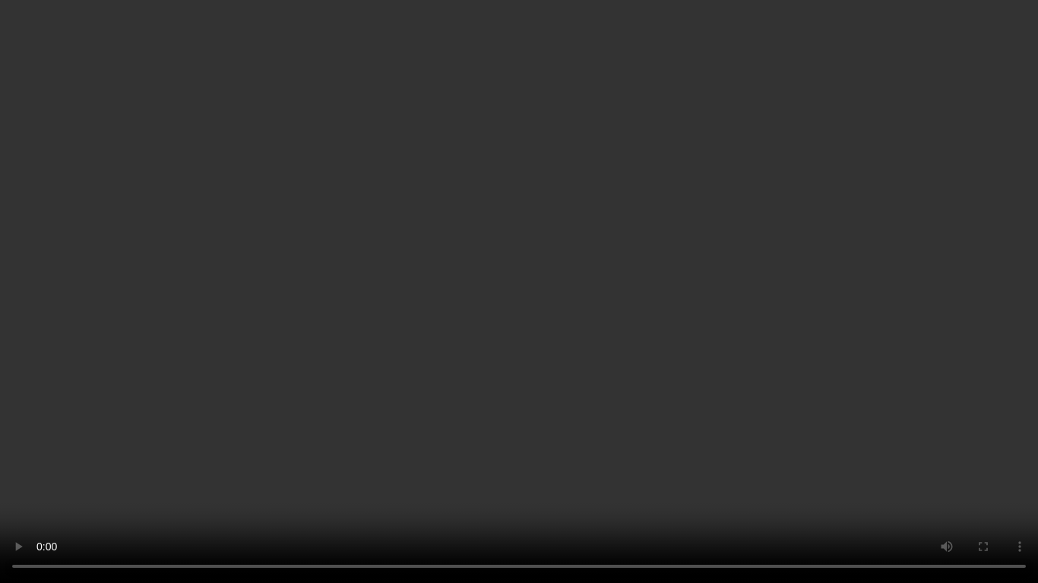
click at [728, 368] on video at bounding box center [519, 291] width 1038 height 583
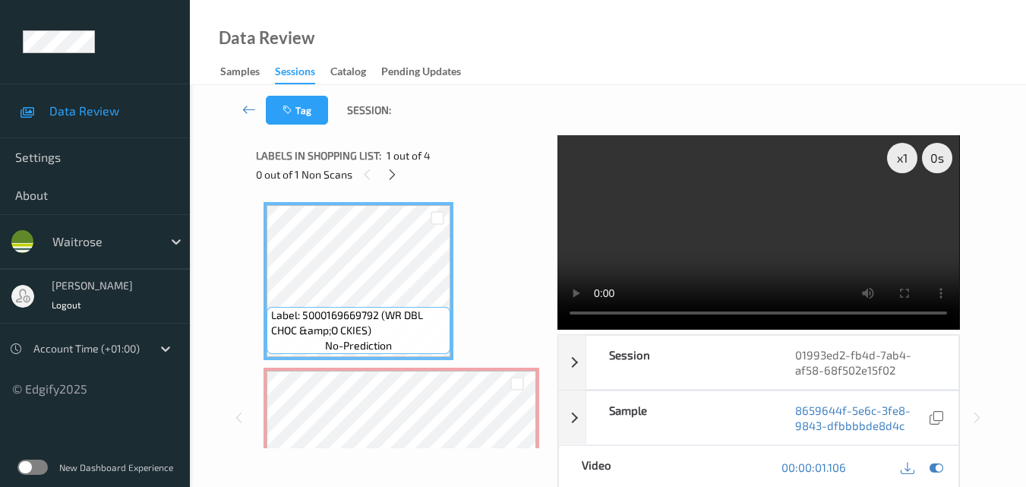
click at [711, 245] on video at bounding box center [759, 232] width 402 height 194
click at [706, 255] on video at bounding box center [759, 232] width 402 height 194
click at [706, 258] on video at bounding box center [759, 232] width 402 height 194
click at [728, 251] on video at bounding box center [759, 232] width 402 height 194
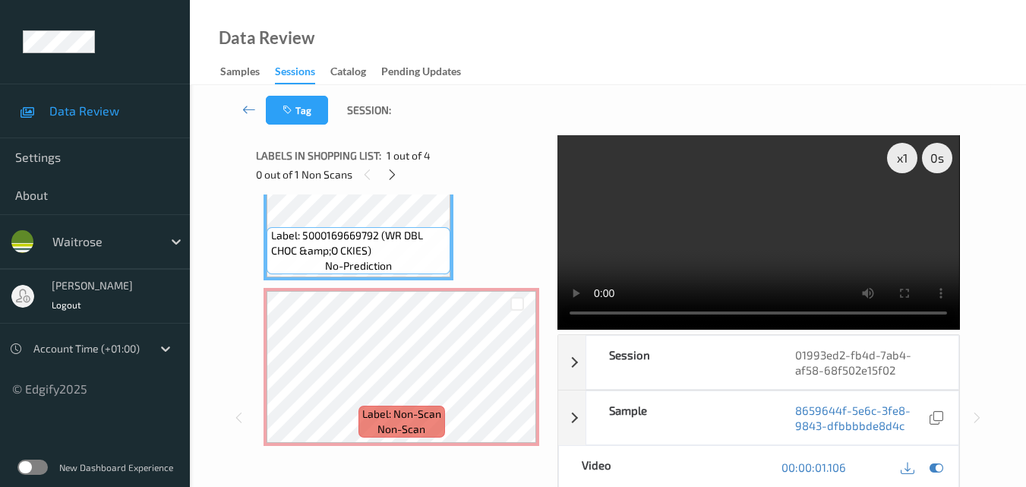
scroll to position [76, 0]
click at [749, 235] on video at bounding box center [759, 232] width 402 height 194
click at [417, 263] on div "Label: 5000169669792 (WR DBL CHOC &amp;O CKIES) no-prediction" at bounding box center [359, 254] width 184 height 47
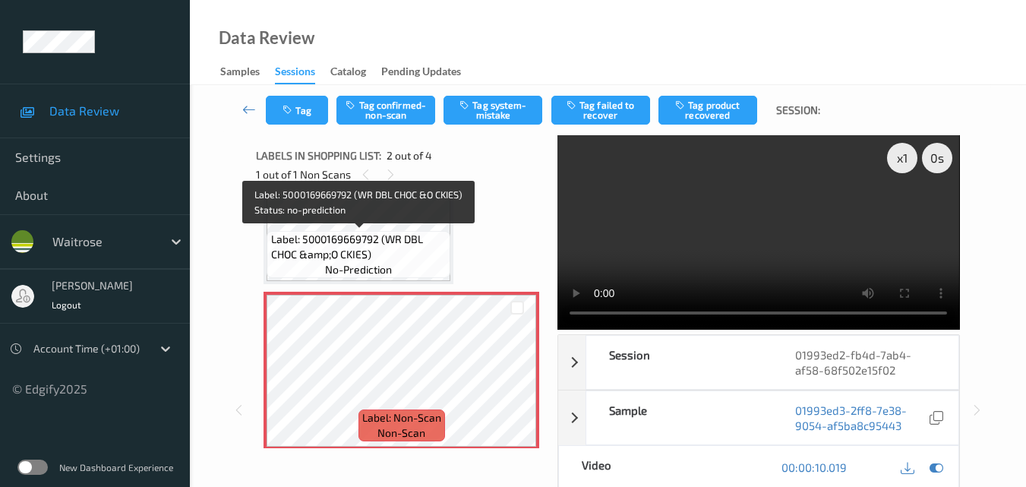
click at [417, 244] on span "Label: 5000169669792 (WR DBL CHOC &amp;O CKIES)" at bounding box center [359, 247] width 176 height 30
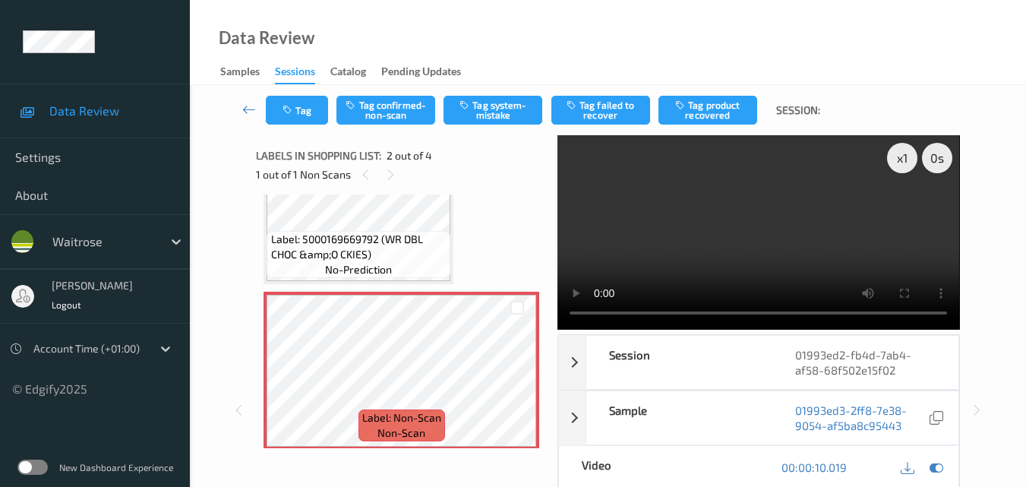
click at [403, 267] on div "Label: 5000169669792 (WR DBL CHOC &amp;O CKIES) no-prediction" at bounding box center [359, 254] width 184 height 47
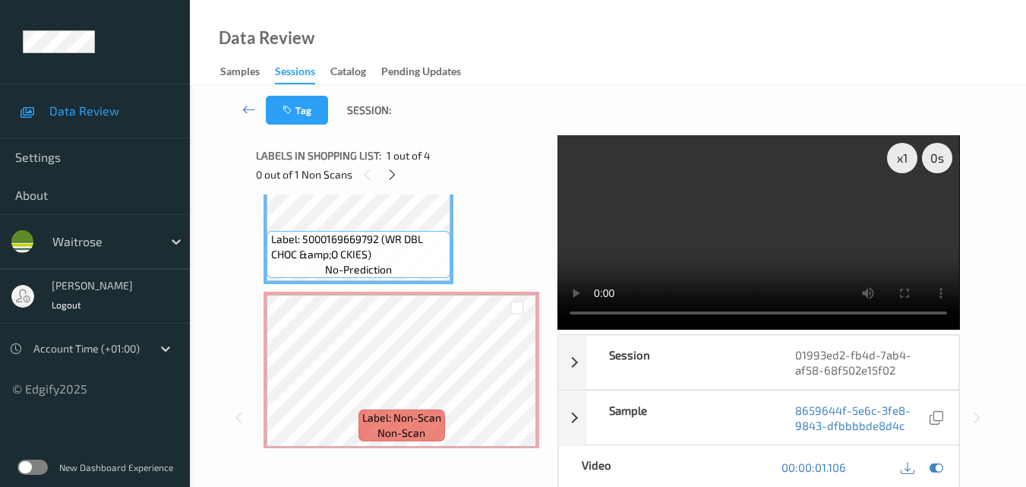
click at [758, 262] on video at bounding box center [759, 232] width 402 height 194
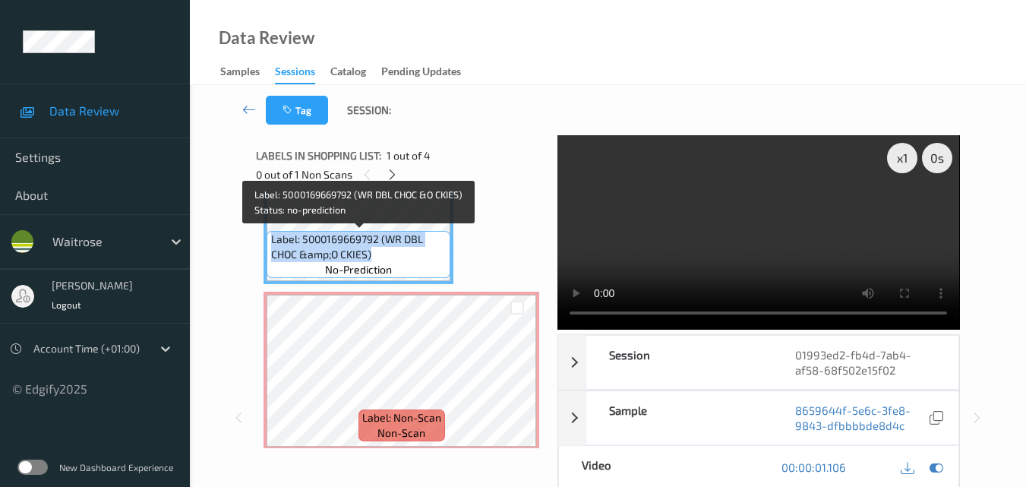
drag, startPoint x: 378, startPoint y: 254, endPoint x: 270, endPoint y: 239, distance: 109.6
click at [270, 239] on div "Label: 5000169669792 (WR DBL CHOC &amp;O CKIES) no-prediction" at bounding box center [359, 254] width 184 height 47
copy span "Label: 5000169669792 (WR DBL CHOC &amp;O CKIES)"
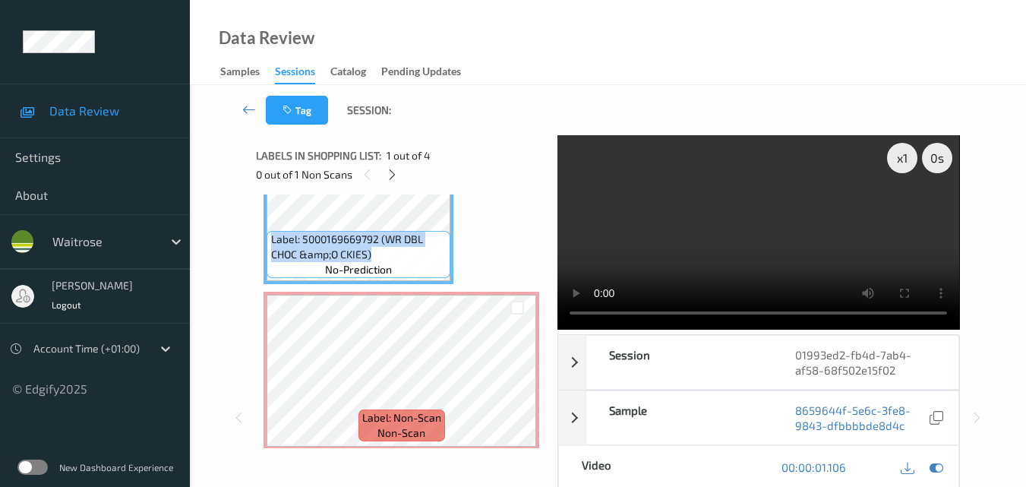
click at [694, 239] on video at bounding box center [759, 232] width 402 height 194
click at [707, 233] on video at bounding box center [759, 232] width 402 height 194
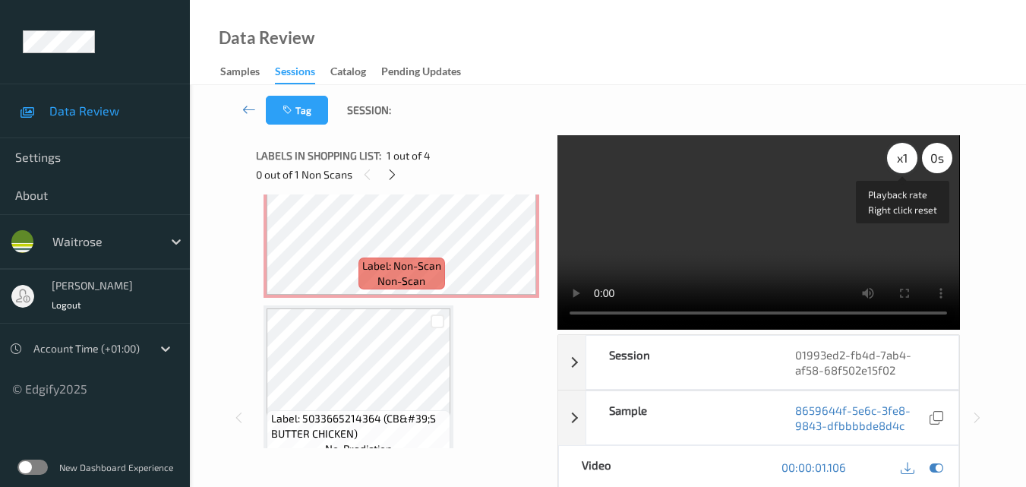
click at [906, 163] on div "x 1" at bounding box center [902, 158] width 30 height 30
click at [781, 194] on video at bounding box center [759, 232] width 402 height 194
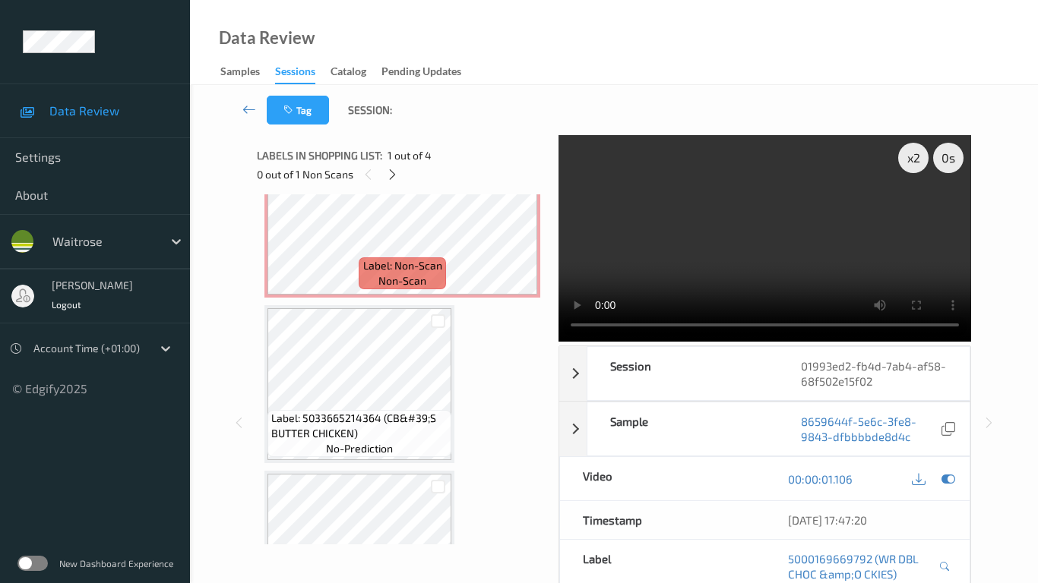
click at [649, 326] on video at bounding box center [764, 238] width 412 height 207
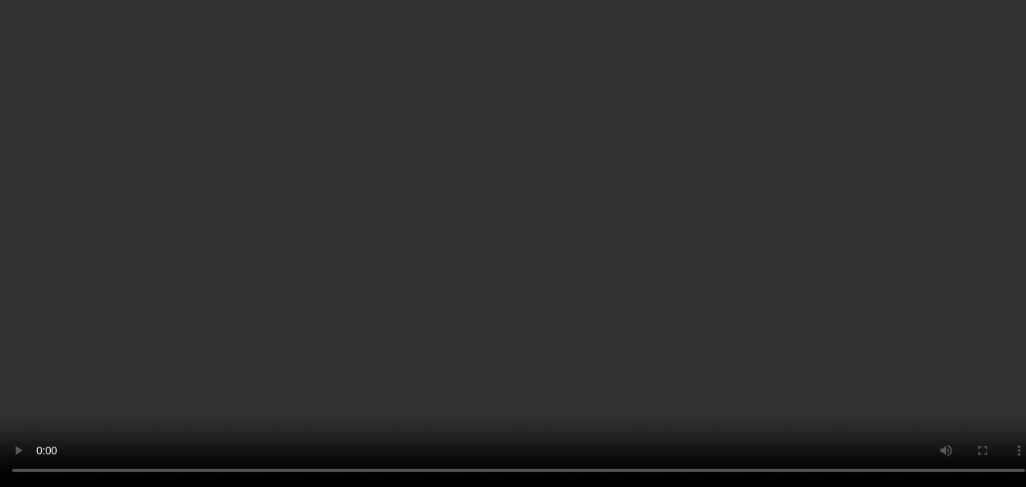
scroll to position [380, 0]
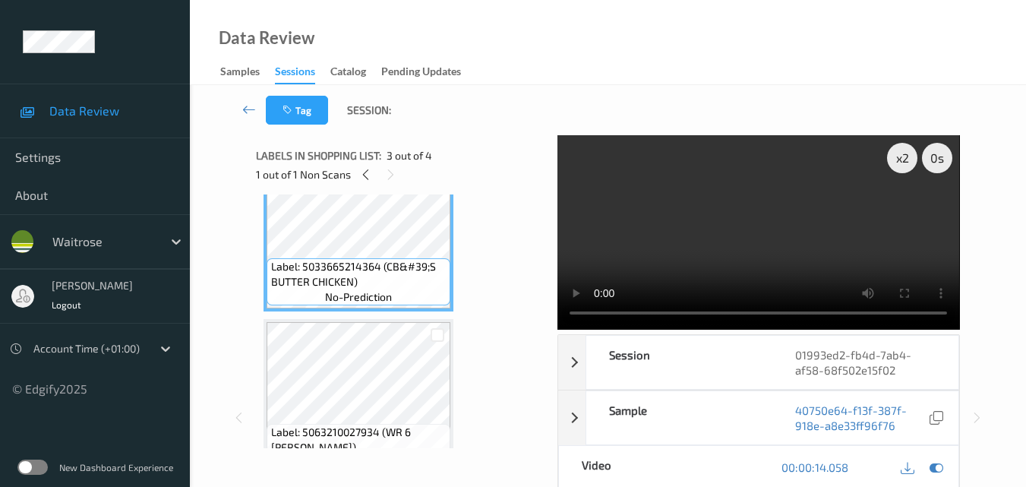
click at [732, 229] on video at bounding box center [759, 232] width 402 height 194
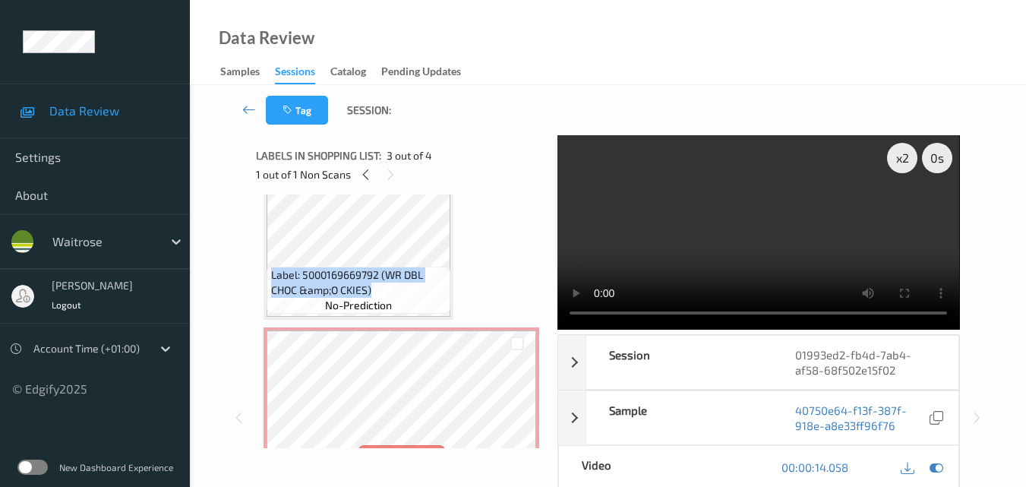
scroll to position [36, 0]
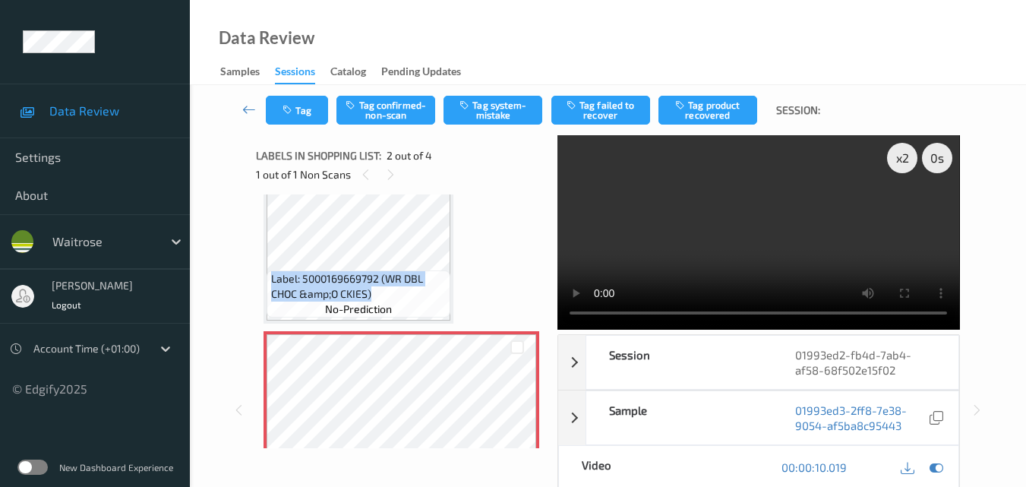
click at [785, 235] on video at bounding box center [759, 232] width 402 height 194
click at [496, 102] on button "Tag system-mistake" at bounding box center [493, 110] width 99 height 29
click at [305, 110] on button "Tag" at bounding box center [297, 110] width 62 height 29
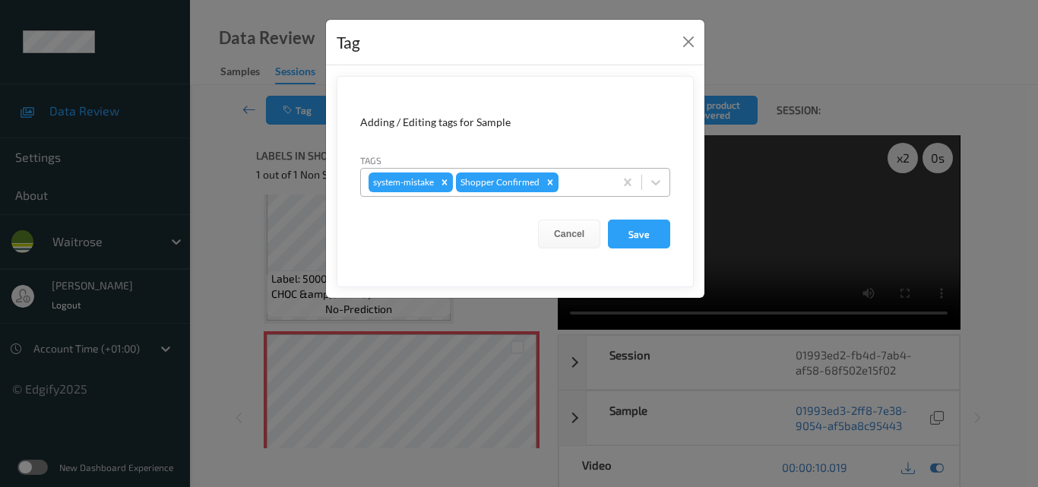
click at [567, 182] on div at bounding box center [583, 182] width 45 height 18
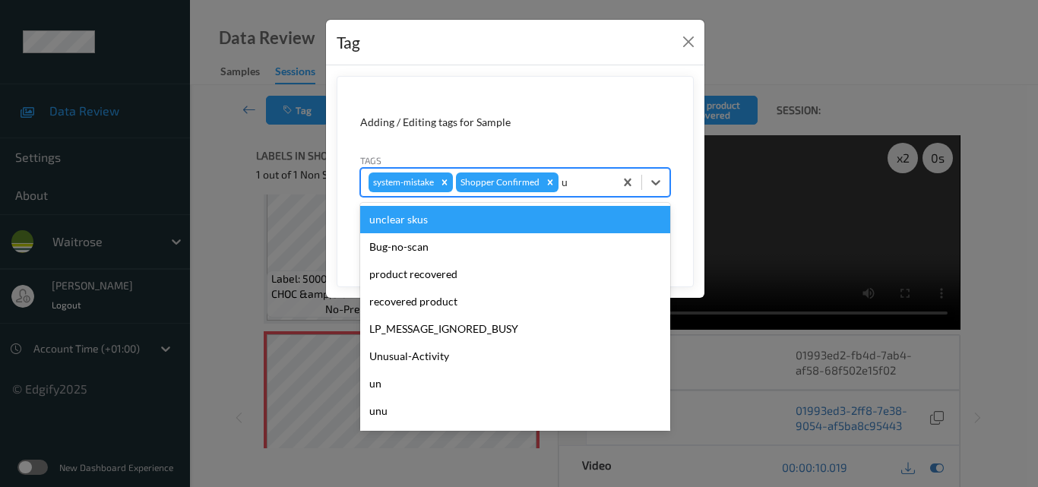
type input "un"
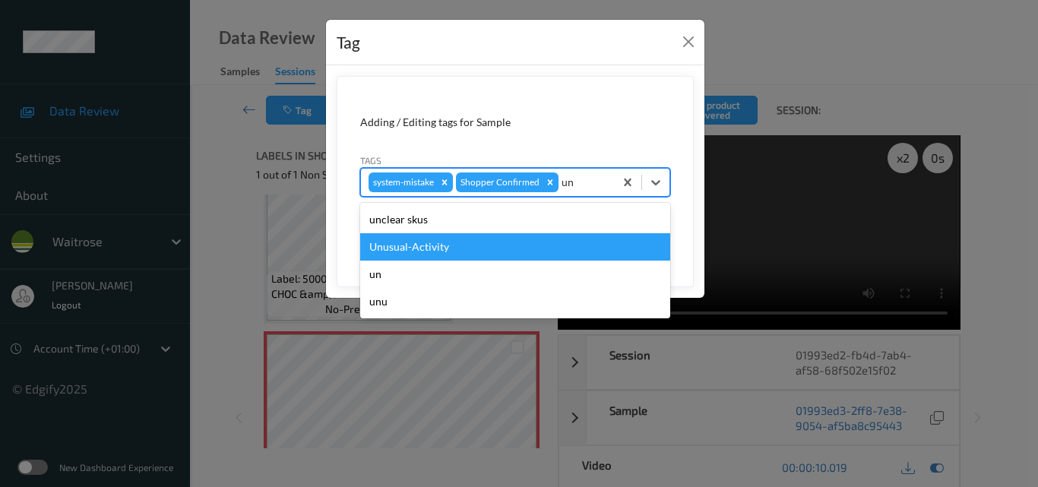
click at [452, 253] on div "Unusual-Activity" at bounding box center [515, 246] width 310 height 27
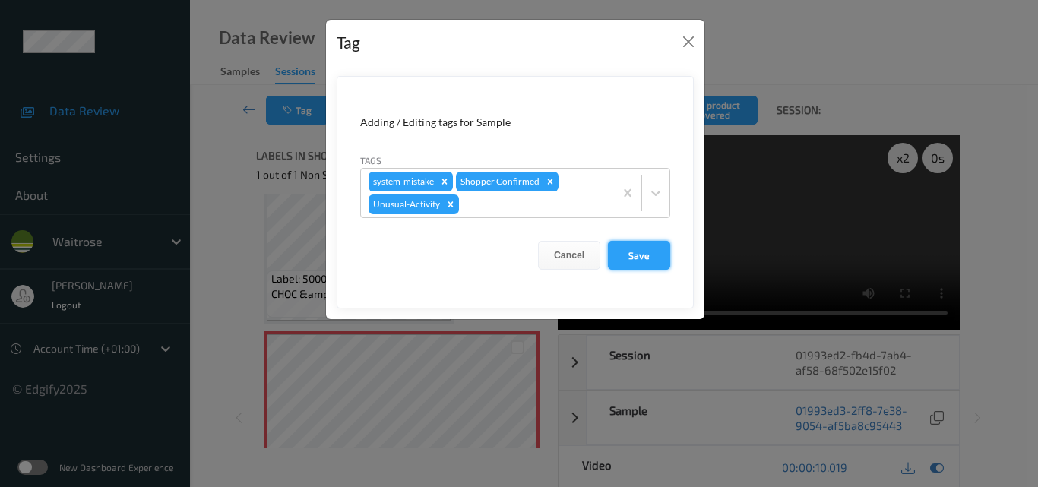
click at [638, 255] on button "Save" at bounding box center [639, 255] width 62 height 29
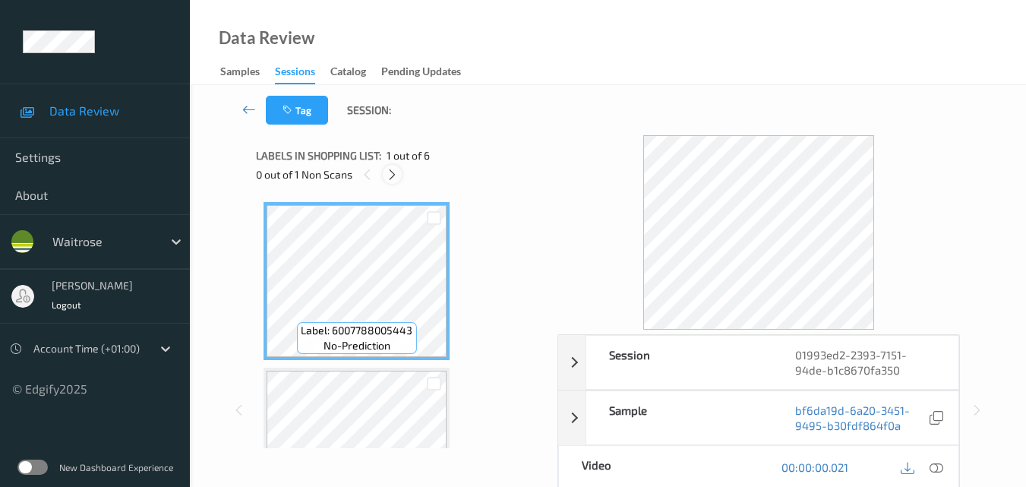
click at [394, 175] on icon at bounding box center [392, 175] width 13 height 14
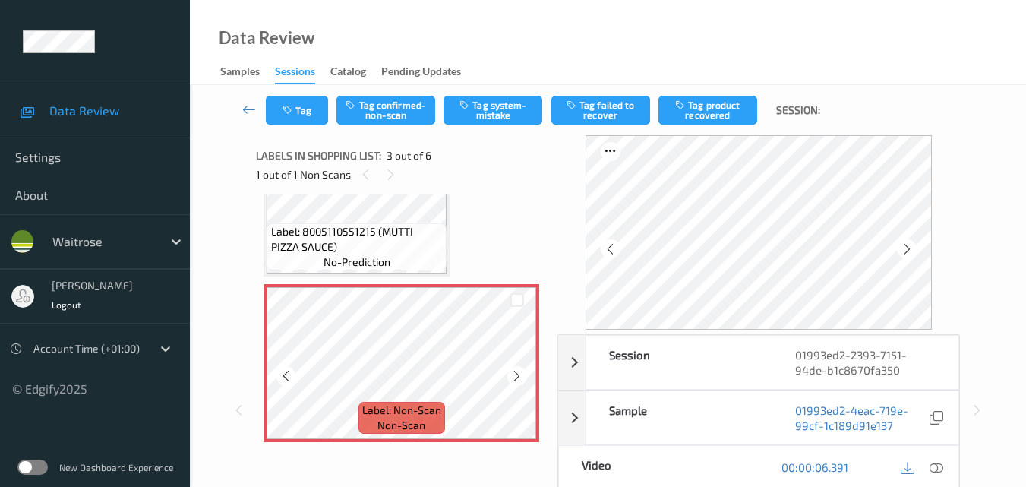
scroll to position [173, 0]
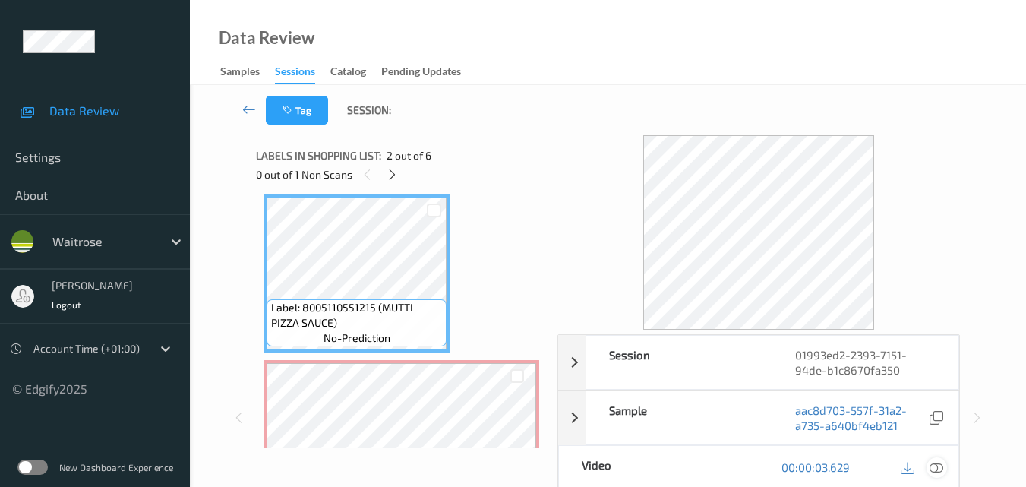
click at [940, 467] on icon at bounding box center [937, 467] width 14 height 14
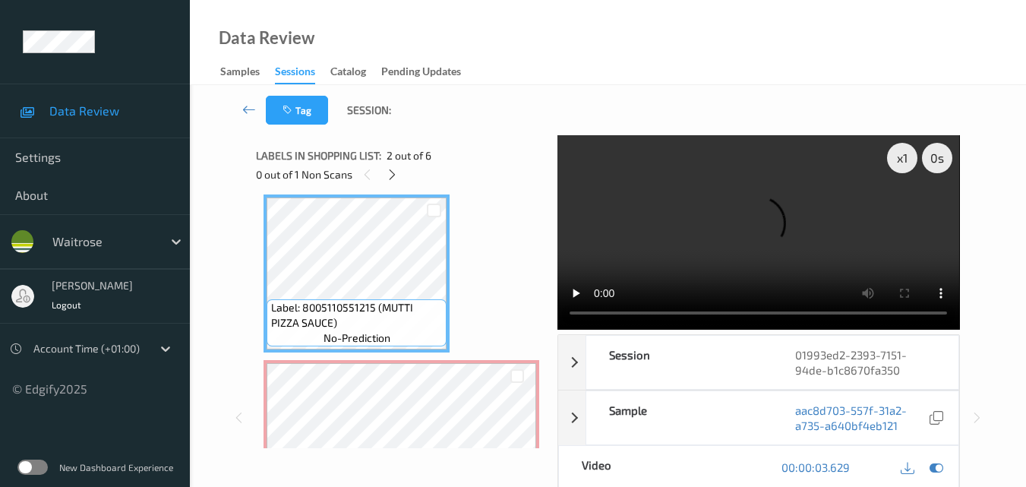
scroll to position [249, 0]
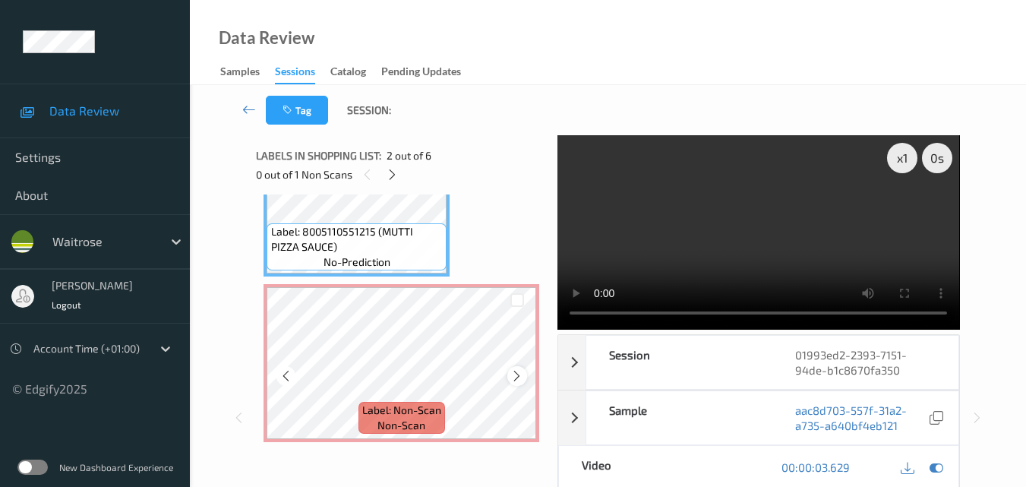
click at [513, 374] on icon at bounding box center [516, 376] width 13 height 14
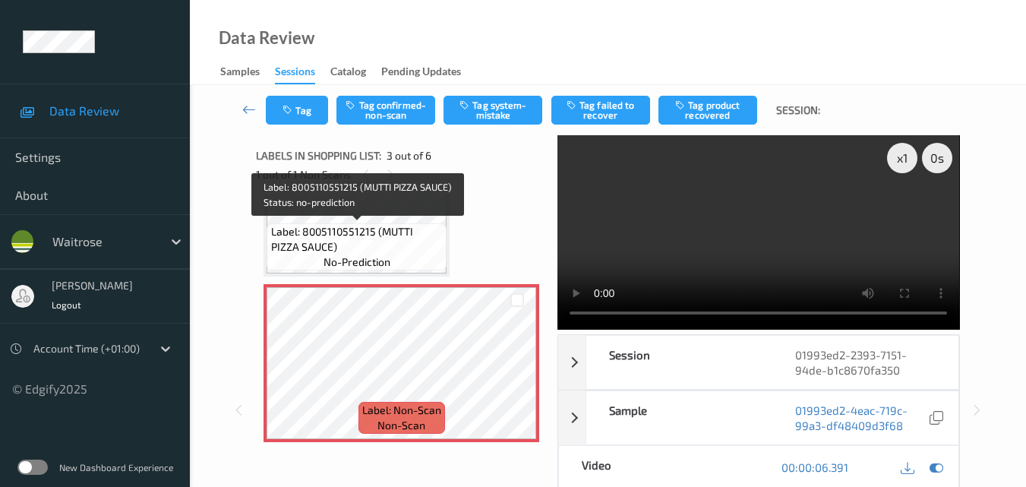
click at [390, 242] on span "Label: 8005110551215 (MUTTI PIZZA SAUCE)" at bounding box center [357, 239] width 172 height 30
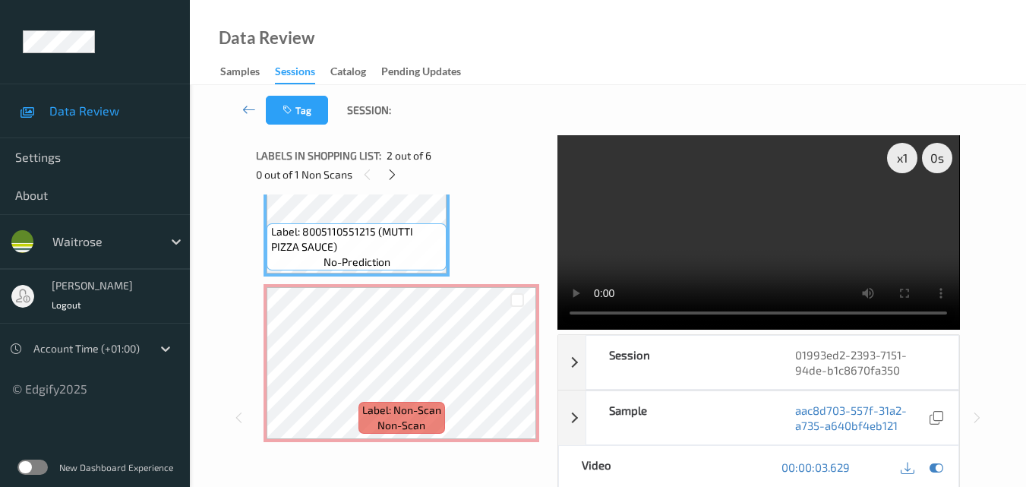
click at [713, 237] on video at bounding box center [759, 232] width 402 height 194
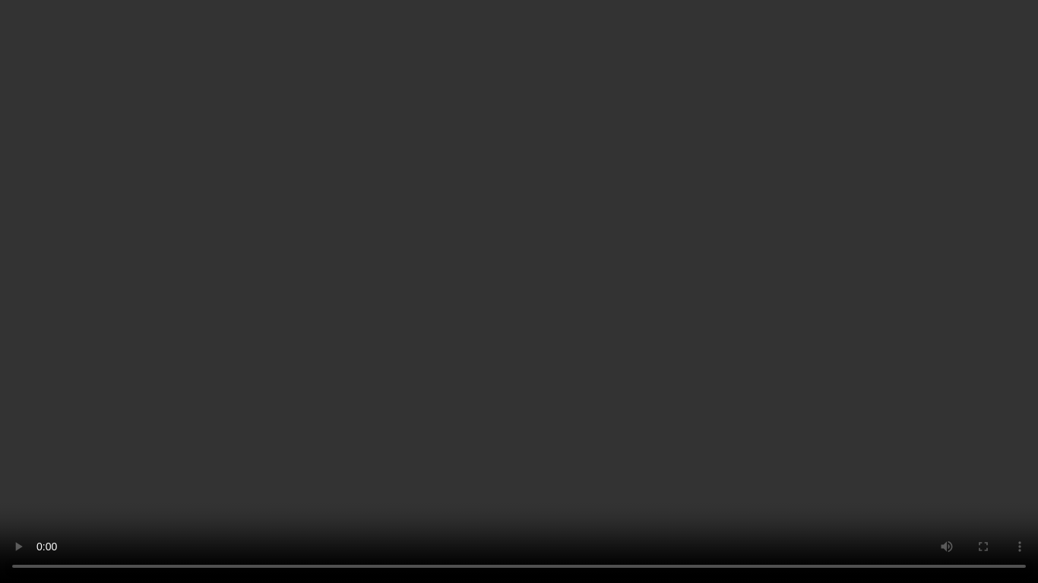
click at [447, 393] on video at bounding box center [519, 291] width 1038 height 583
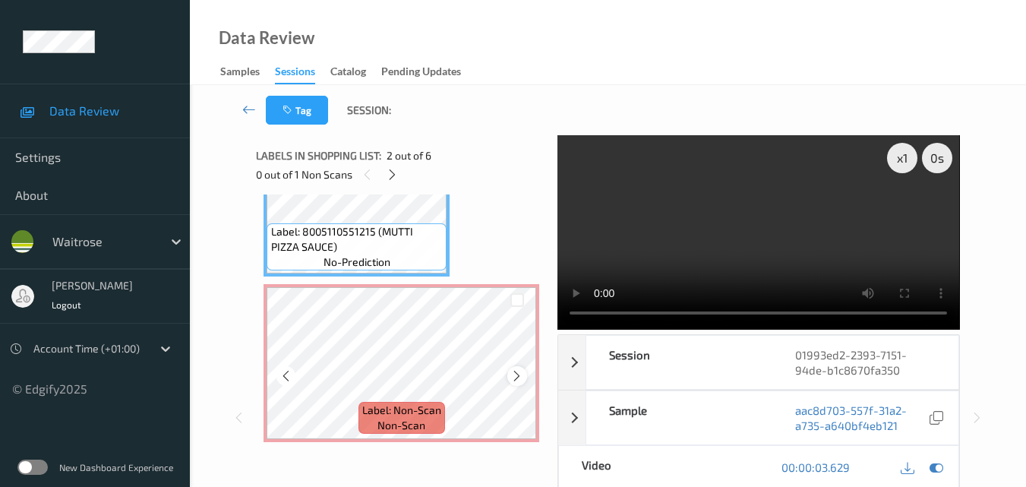
click at [517, 374] on icon at bounding box center [516, 376] width 13 height 14
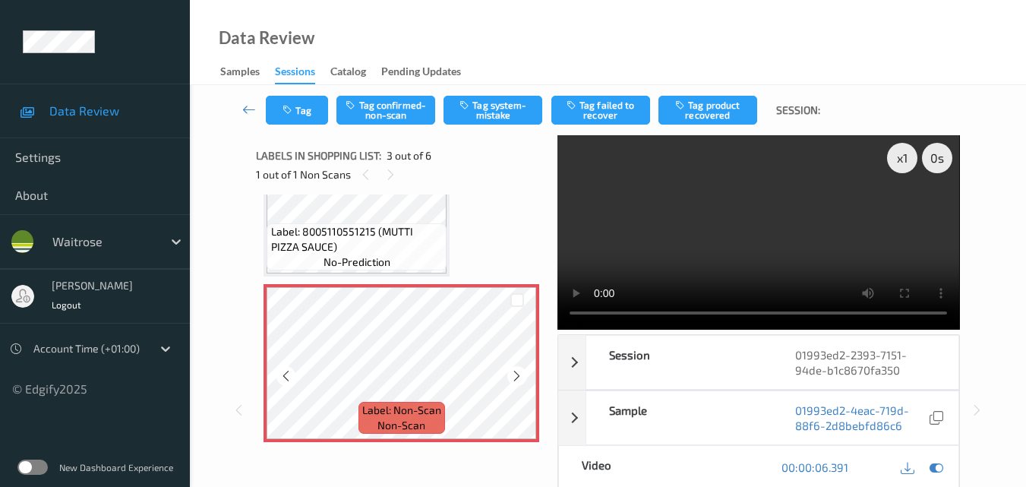
click at [517, 374] on icon at bounding box center [516, 376] width 13 height 14
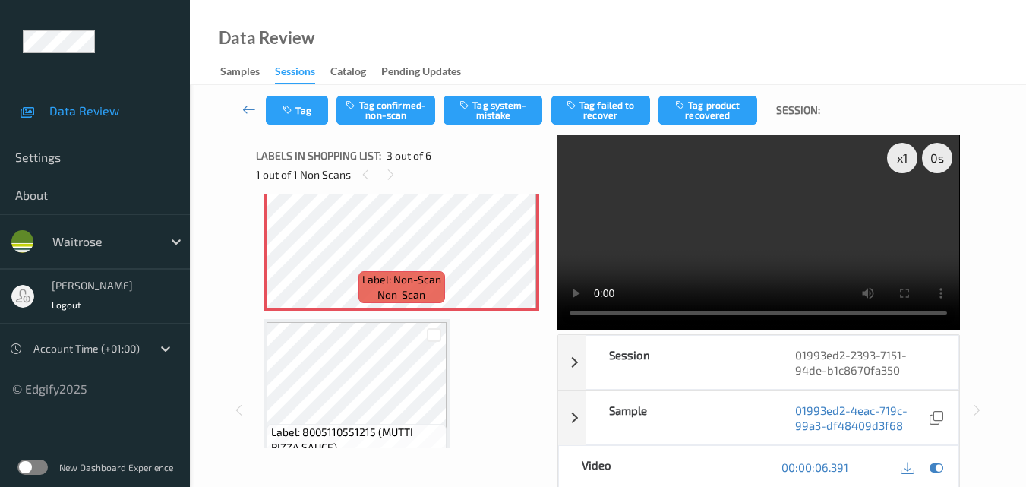
scroll to position [228, 0]
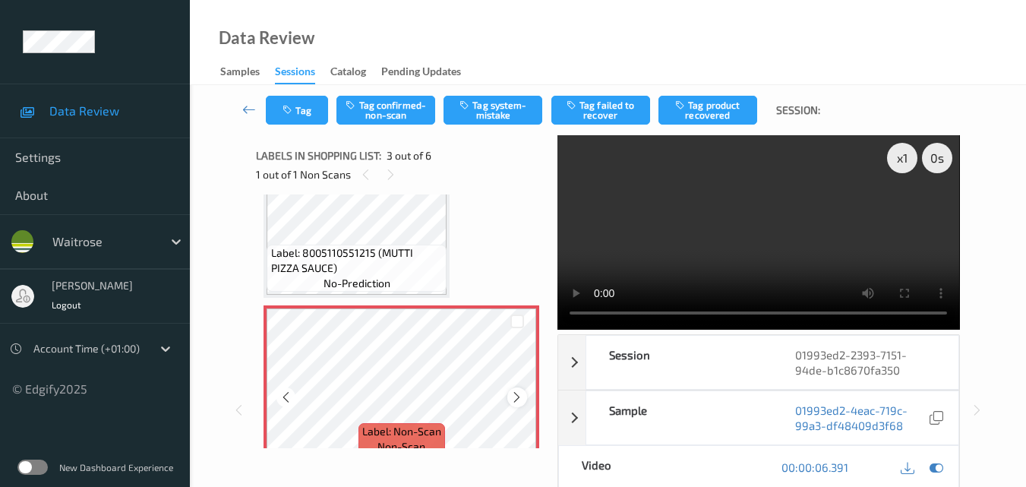
click at [516, 393] on icon at bounding box center [516, 397] width 13 height 14
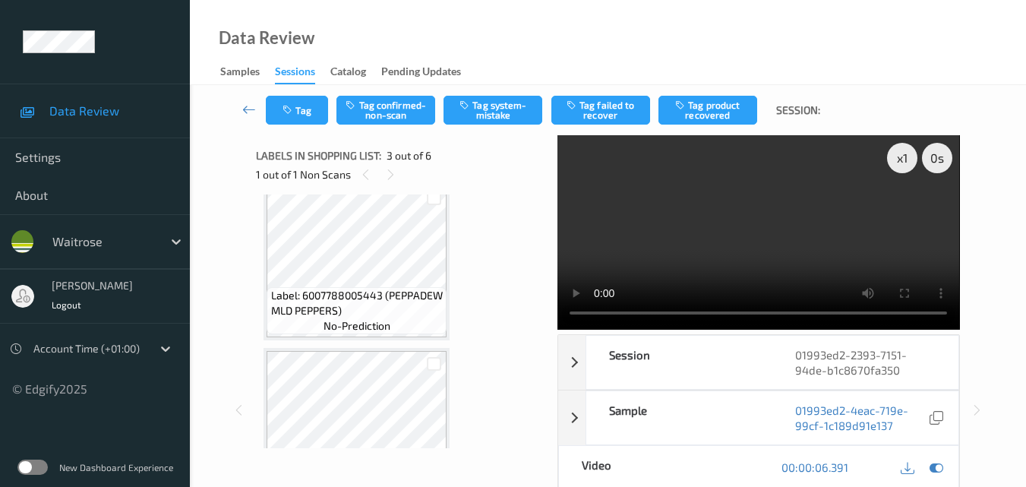
scroll to position [0, 0]
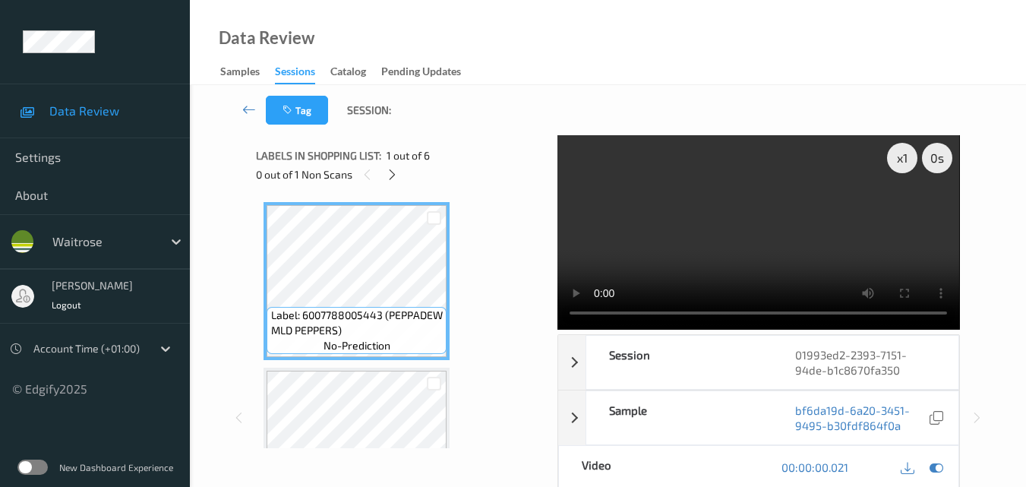
click at [779, 216] on video at bounding box center [759, 232] width 402 height 194
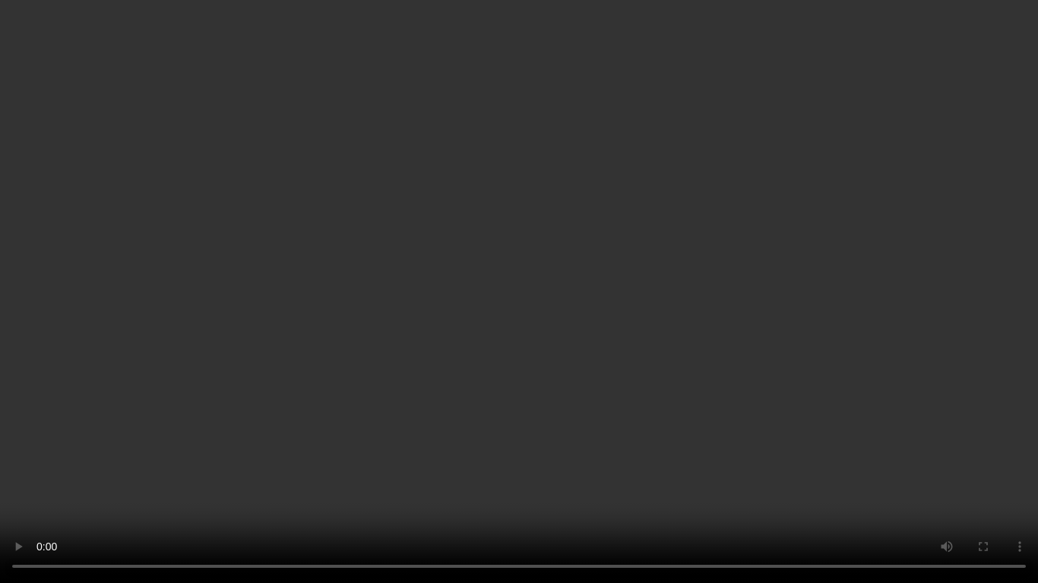
click at [680, 359] on video at bounding box center [519, 291] width 1038 height 583
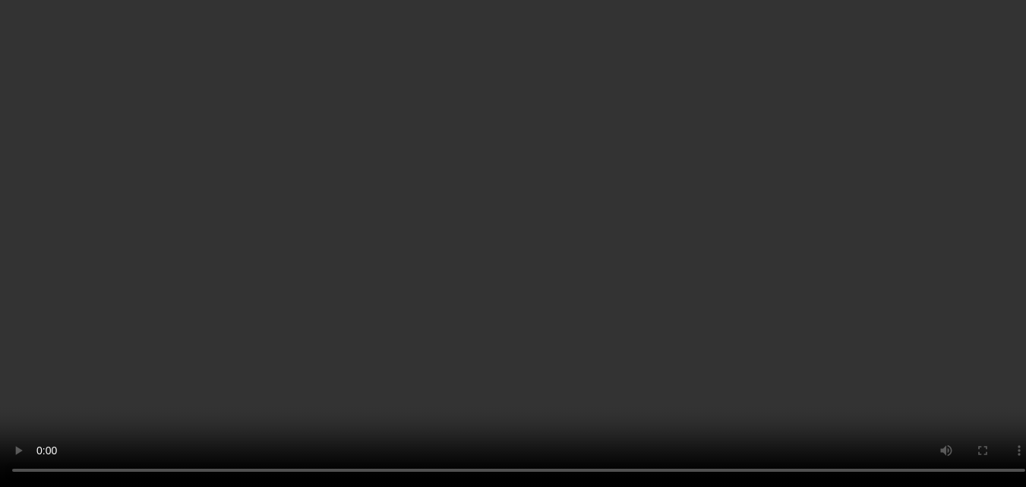
scroll to position [152, 0]
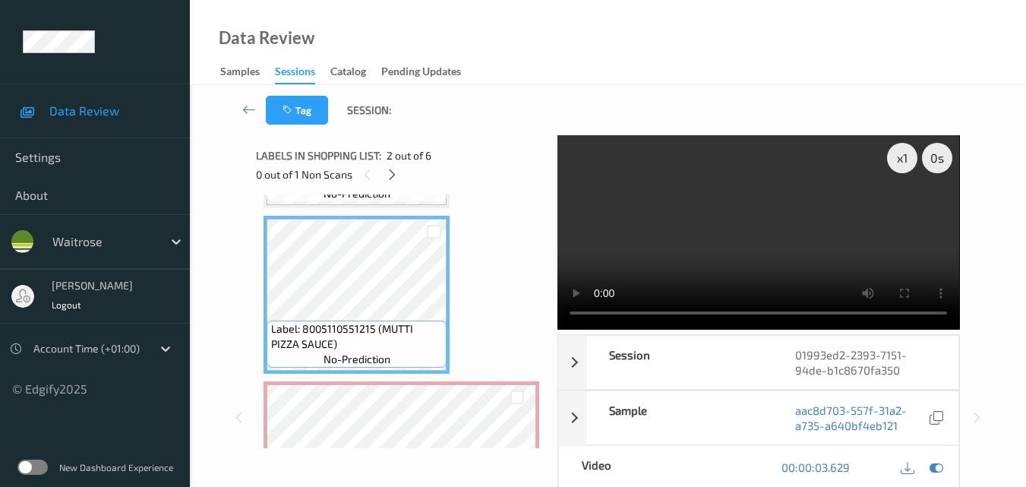
click at [705, 229] on video at bounding box center [759, 232] width 402 height 194
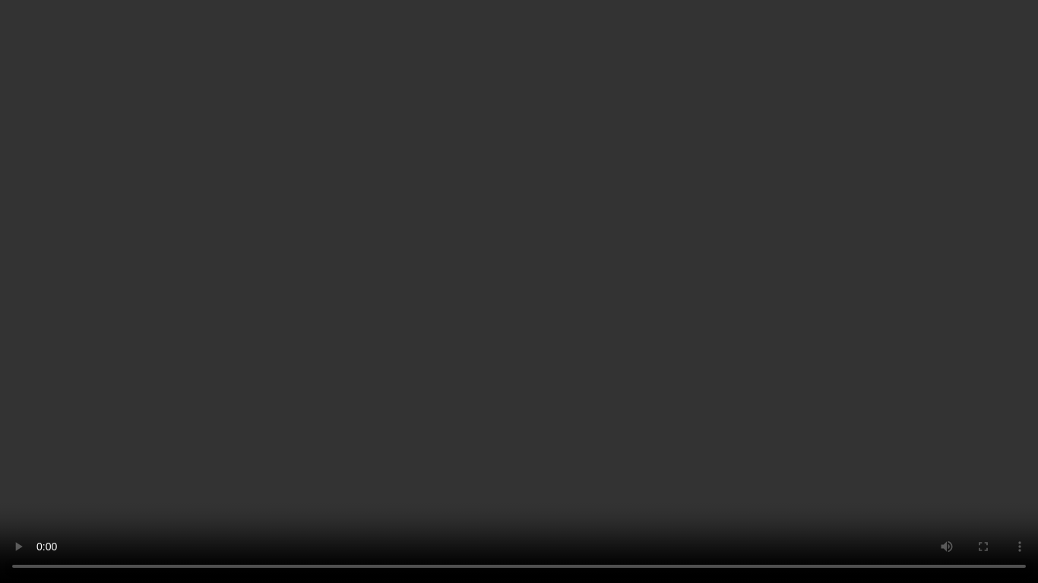
click at [402, 362] on video at bounding box center [519, 291] width 1038 height 583
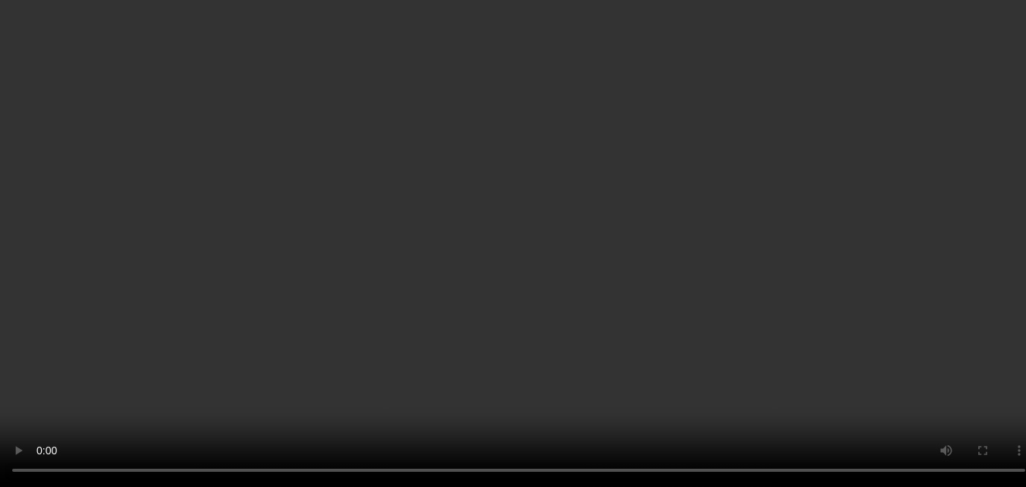
scroll to position [228, 0]
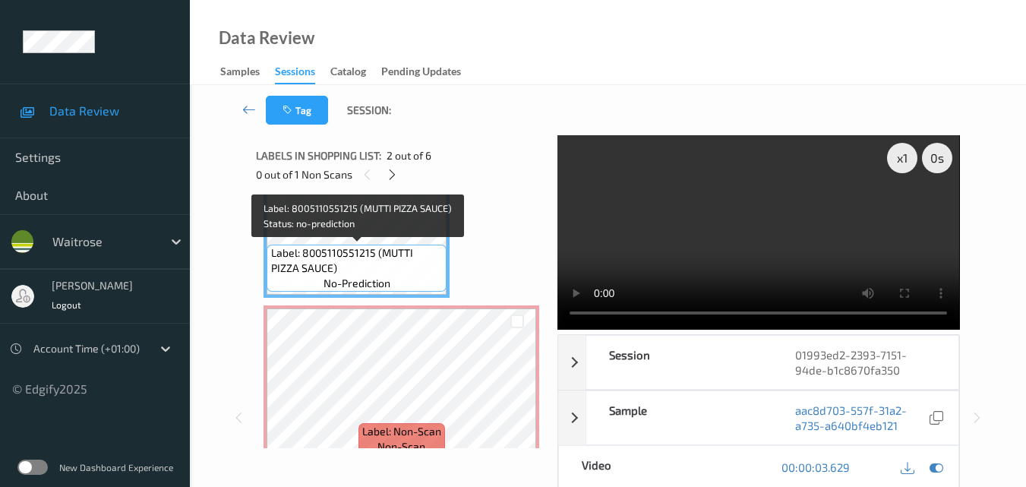
click at [389, 266] on span "Label: 8005110551215 (MUTTI PIZZA SAUCE)" at bounding box center [357, 260] width 172 height 30
click at [369, 257] on span "Label: 8005110551215 (MUTTI PIZZA SAUCE)" at bounding box center [357, 260] width 172 height 30
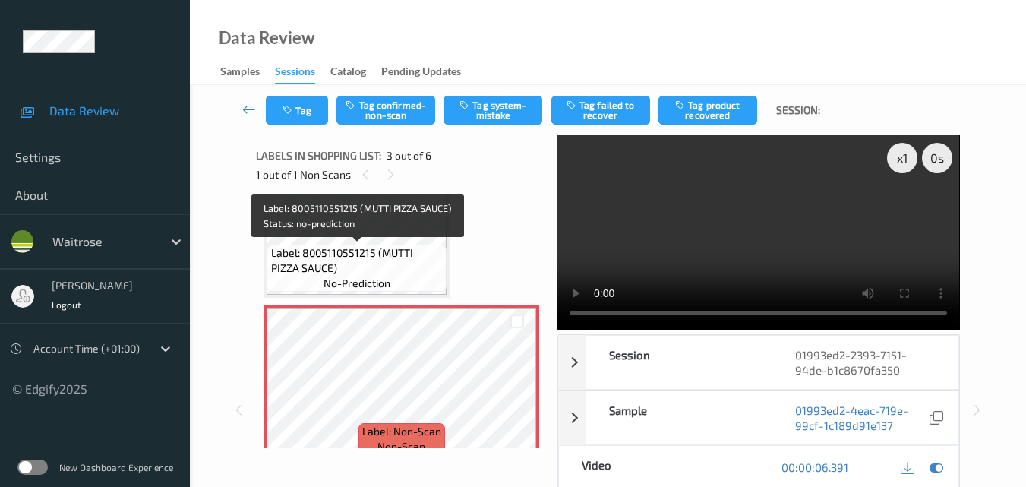
click at [369, 258] on span "Label: 8005110551215 (MUTTI PIZZA SAUCE)" at bounding box center [357, 260] width 172 height 30
click at [409, 277] on div "Label: 8005110551215 (MUTTI PIZZA SAUCE) no-prediction" at bounding box center [357, 268] width 180 height 47
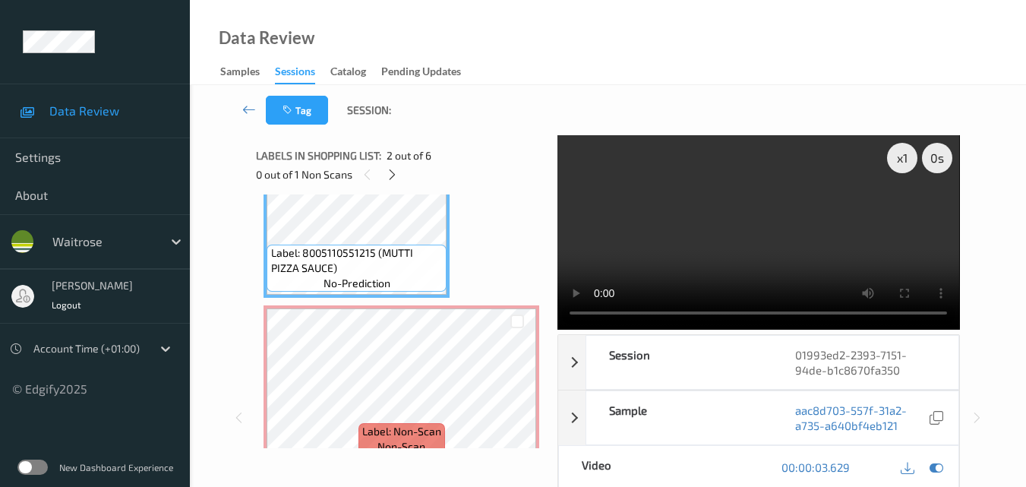
click at [740, 216] on video at bounding box center [759, 232] width 402 height 194
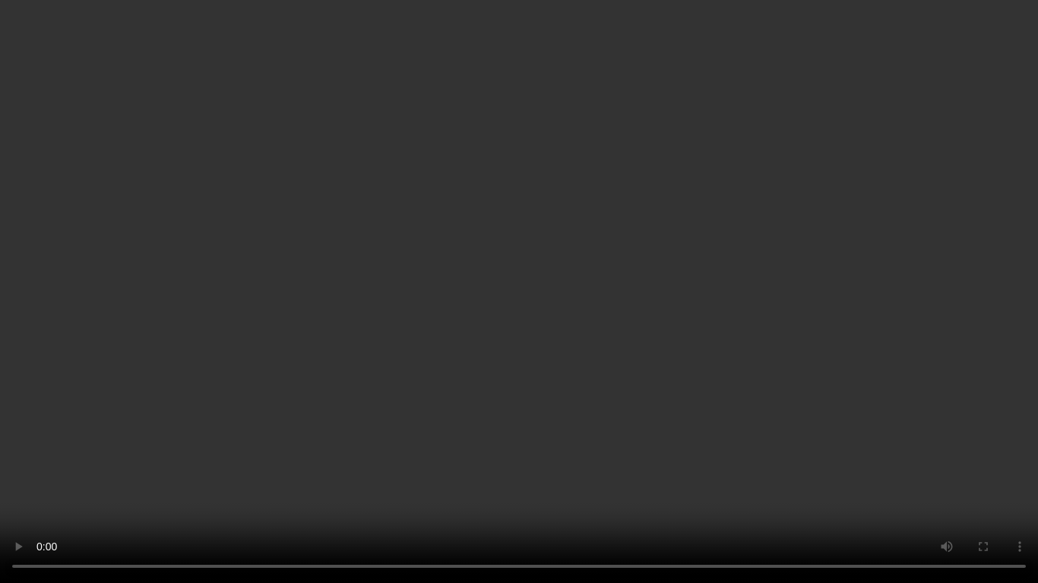
click at [918, 312] on video at bounding box center [519, 291] width 1038 height 583
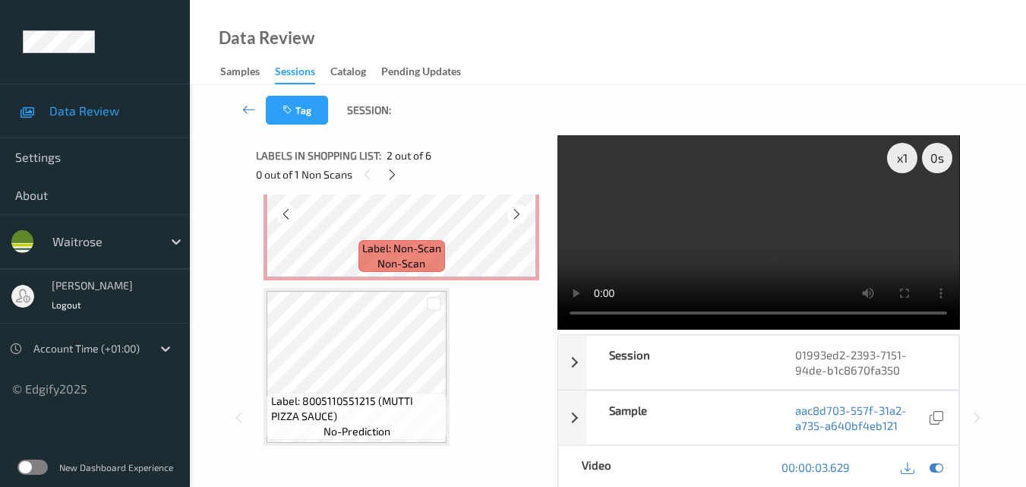
scroll to position [380, 0]
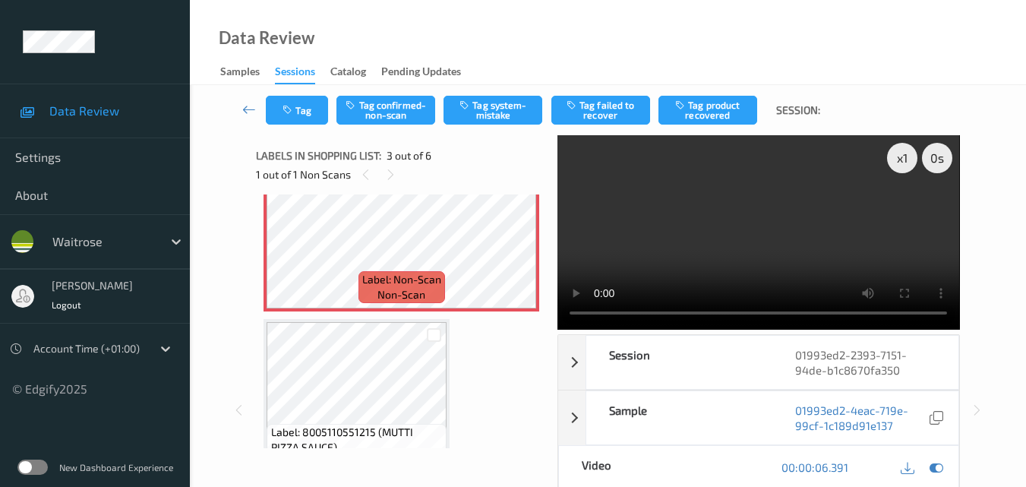
click at [505, 92] on div "Tag Tag confirmed-non-scan Tag system-mistake Tag failed to recover Tag product…" at bounding box center [608, 110] width 774 height 50
click at [491, 106] on button "Tag system-mistake" at bounding box center [493, 110] width 99 height 29
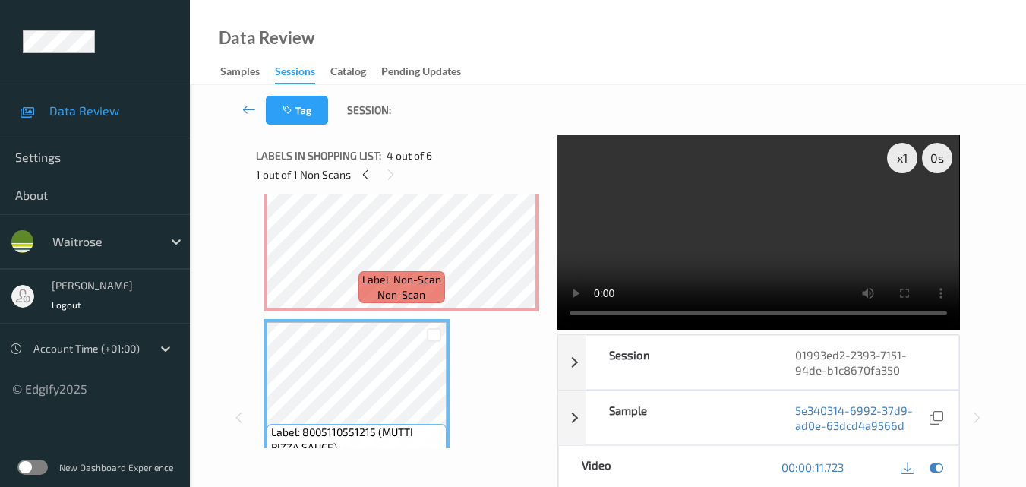
click at [807, 235] on video at bounding box center [759, 232] width 402 height 194
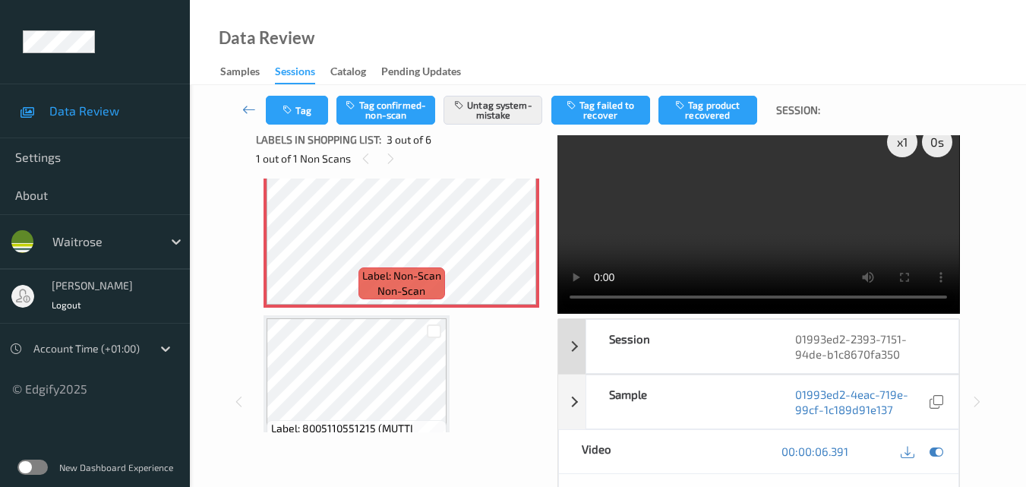
scroll to position [0, 0]
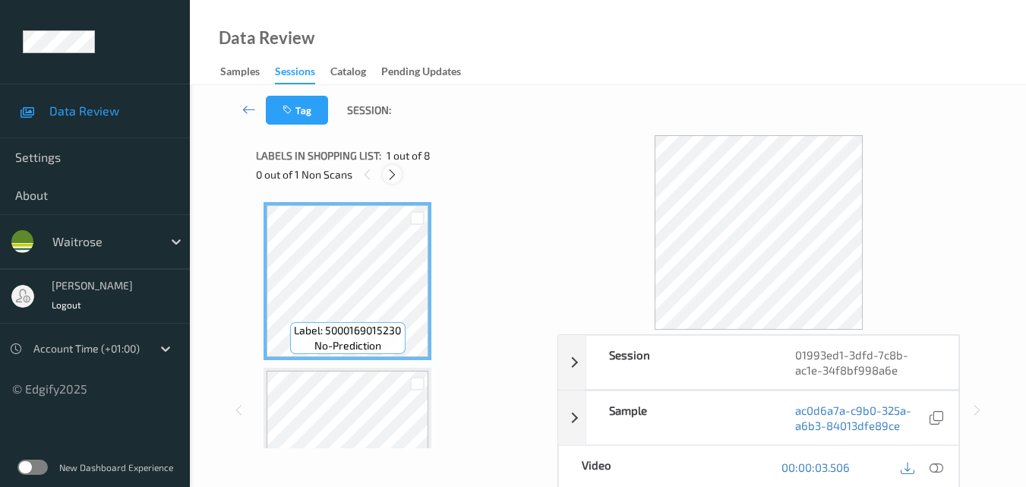
click at [393, 179] on icon at bounding box center [392, 175] width 13 height 14
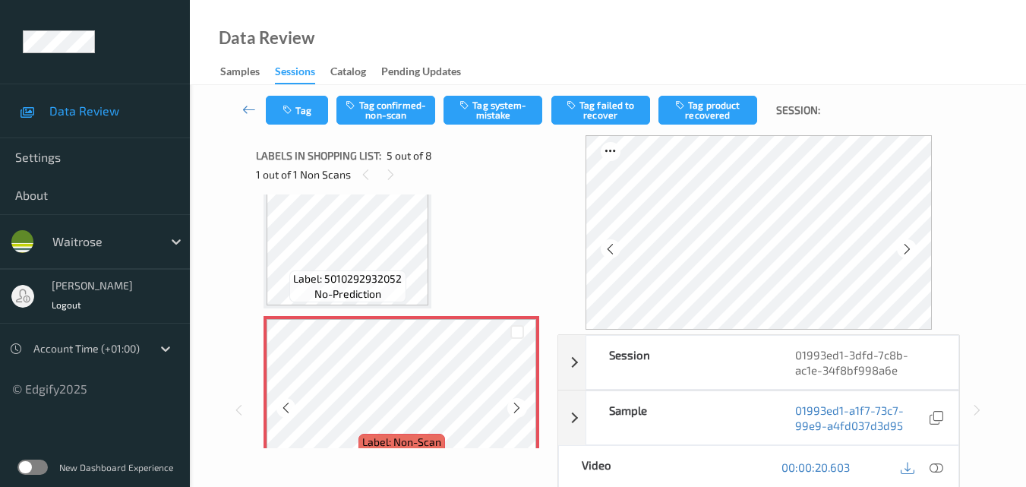
scroll to position [580, 0]
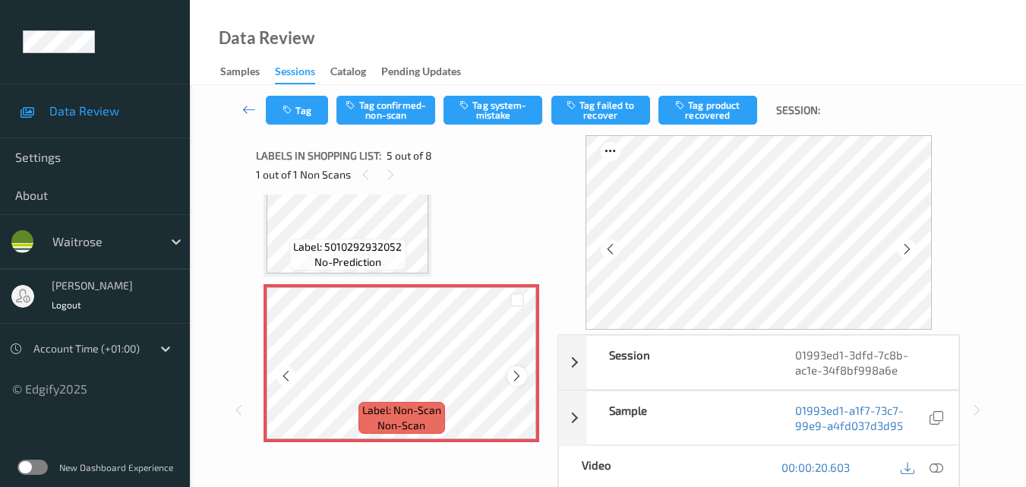
click at [520, 377] on icon at bounding box center [516, 376] width 13 height 14
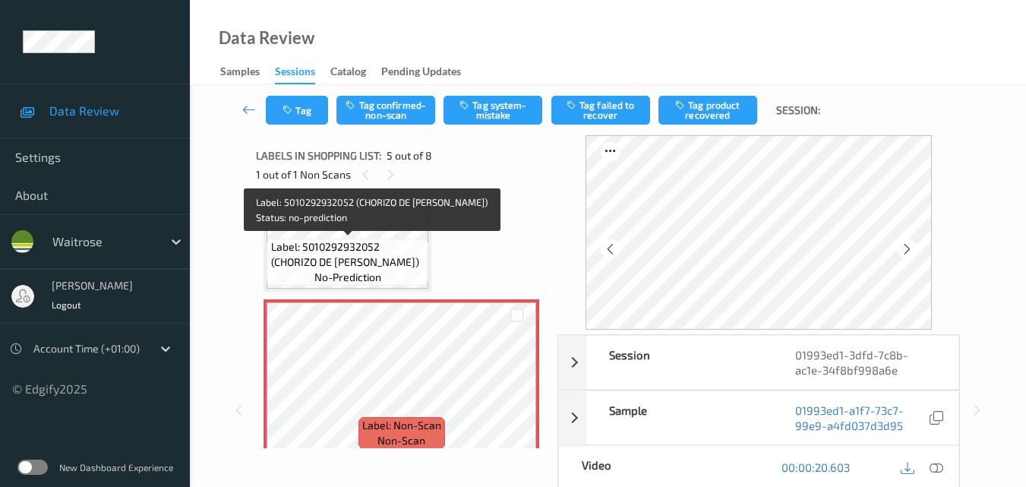
click at [411, 261] on span "Label: 5010292932052 (CHORIZO DE LEON)" at bounding box center [348, 254] width 154 height 30
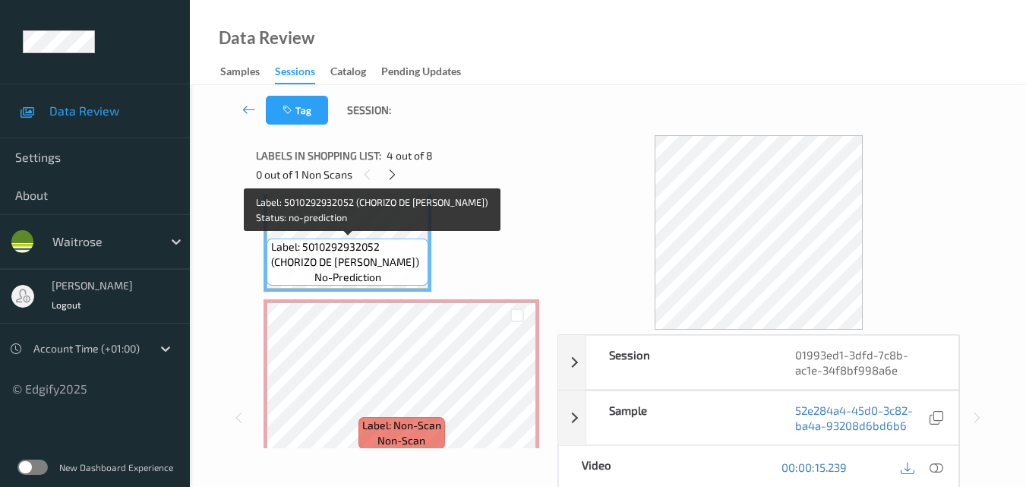
scroll to position [413, 0]
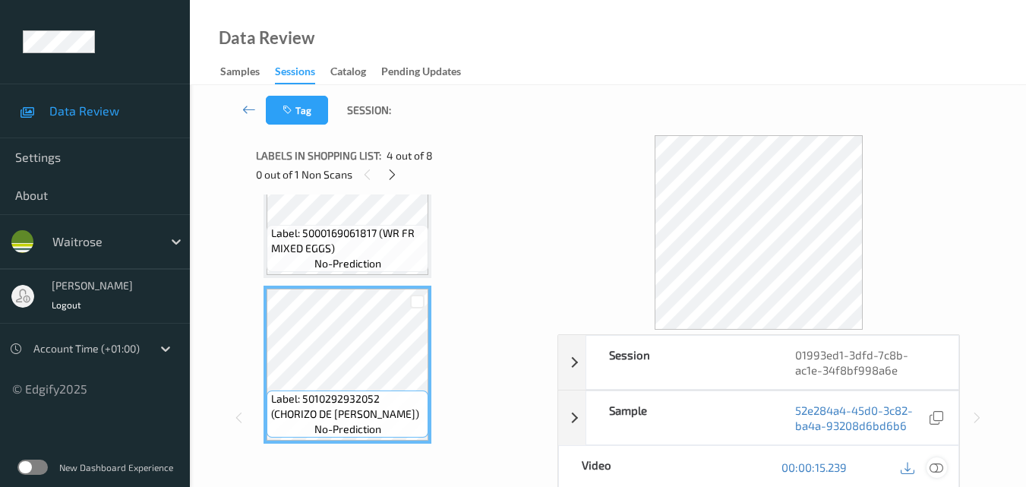
click at [940, 469] on icon at bounding box center [937, 467] width 14 height 14
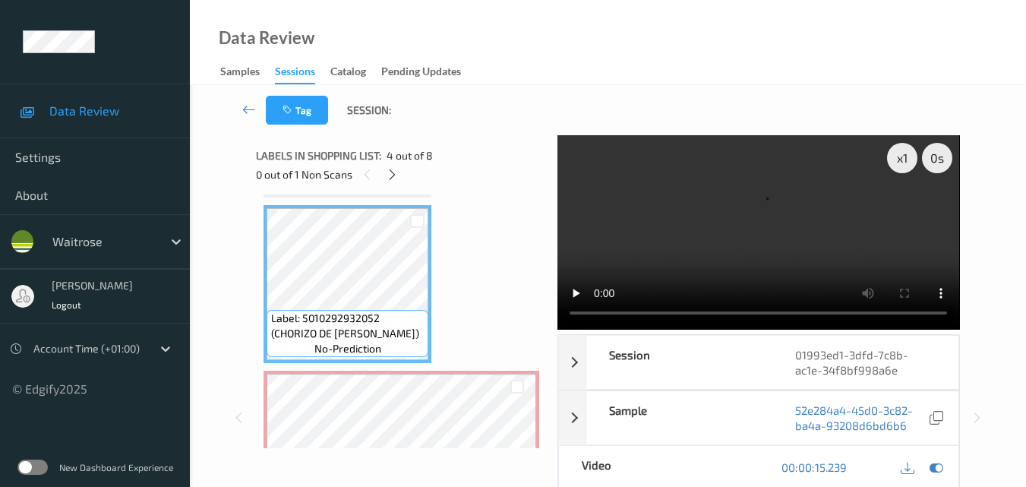
scroll to position [489, 0]
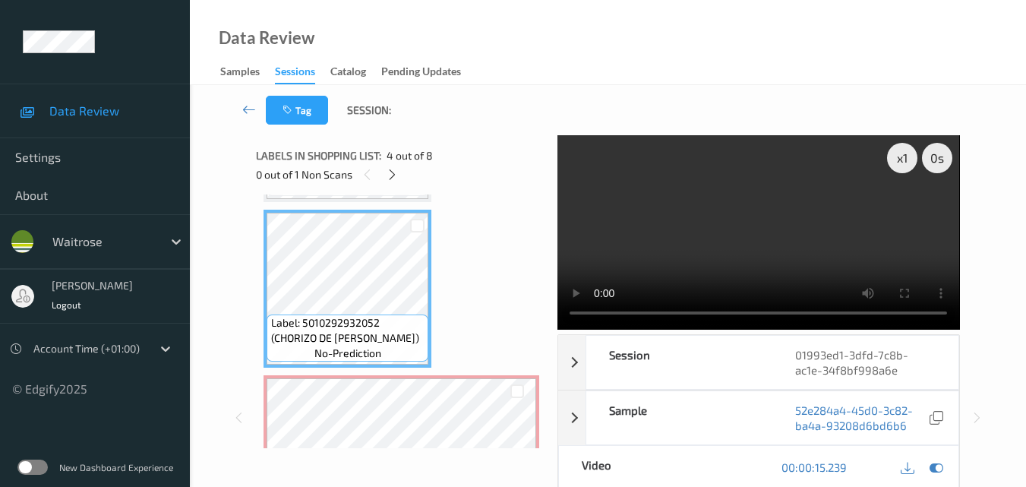
click at [748, 264] on video at bounding box center [759, 232] width 402 height 194
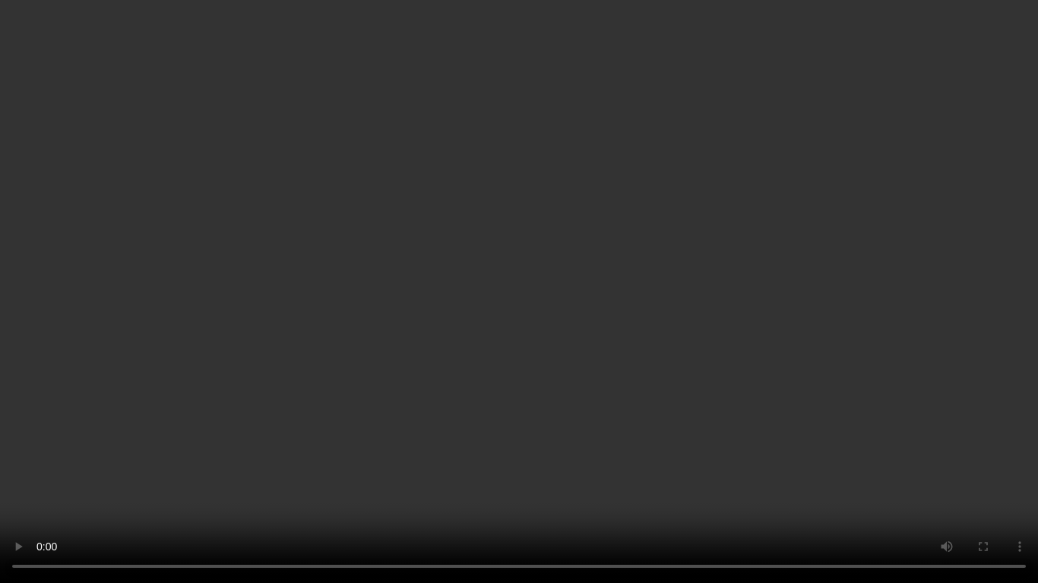
click at [803, 297] on video at bounding box center [519, 291] width 1038 height 583
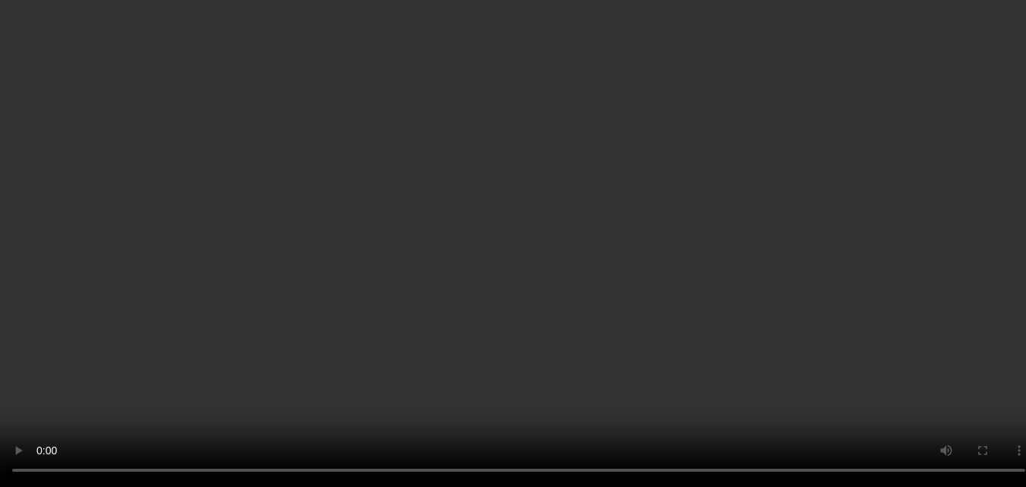
scroll to position [793, 0]
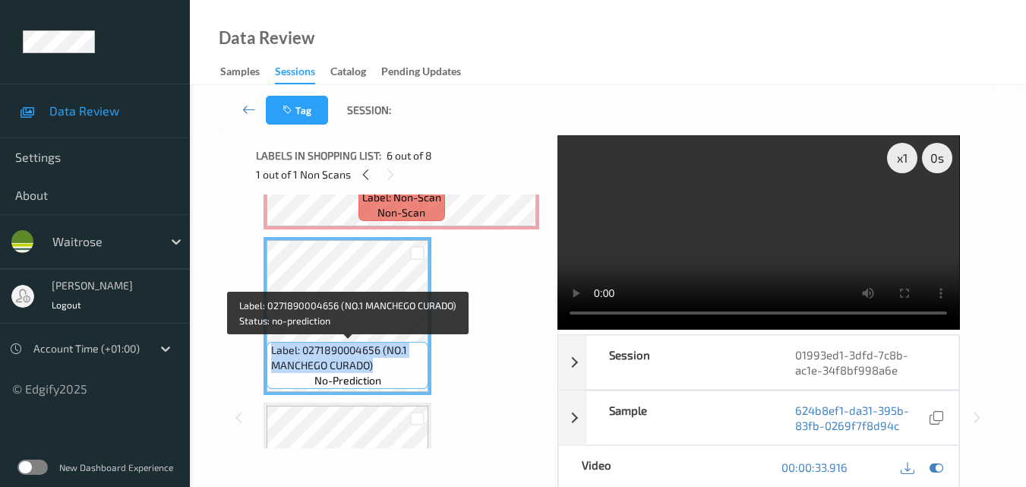
drag, startPoint x: 381, startPoint y: 367, endPoint x: 270, endPoint y: 342, distance: 113.0
click at [270, 342] on div "Label: 0271890004656 (NO.1 MANCHEGO CURADO) no-prediction" at bounding box center [348, 365] width 162 height 47
copy span "Label: 0271890004656 (NO.1 MANCHEGO CURADO)"
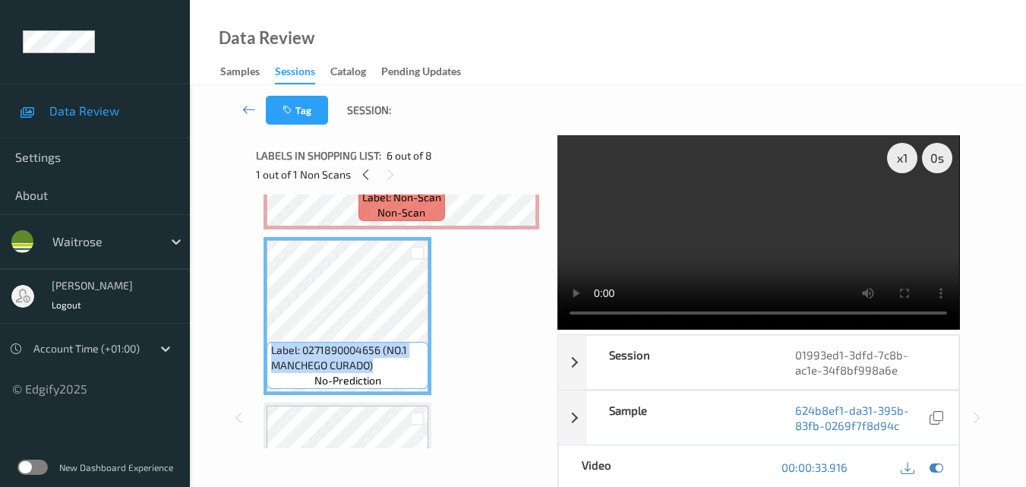
click at [766, 237] on video at bounding box center [759, 232] width 402 height 194
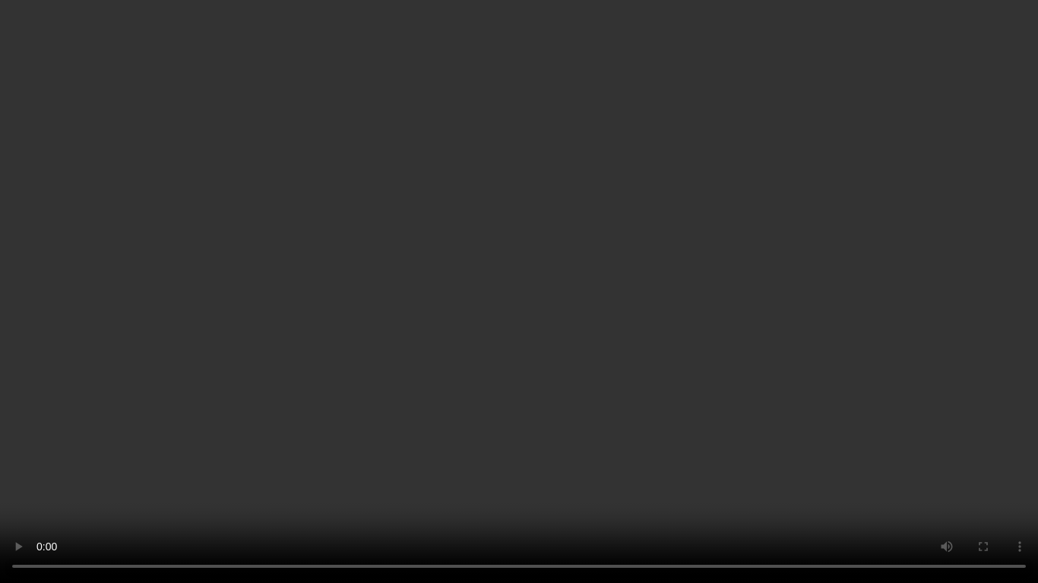
click at [480, 426] on video at bounding box center [519, 291] width 1038 height 583
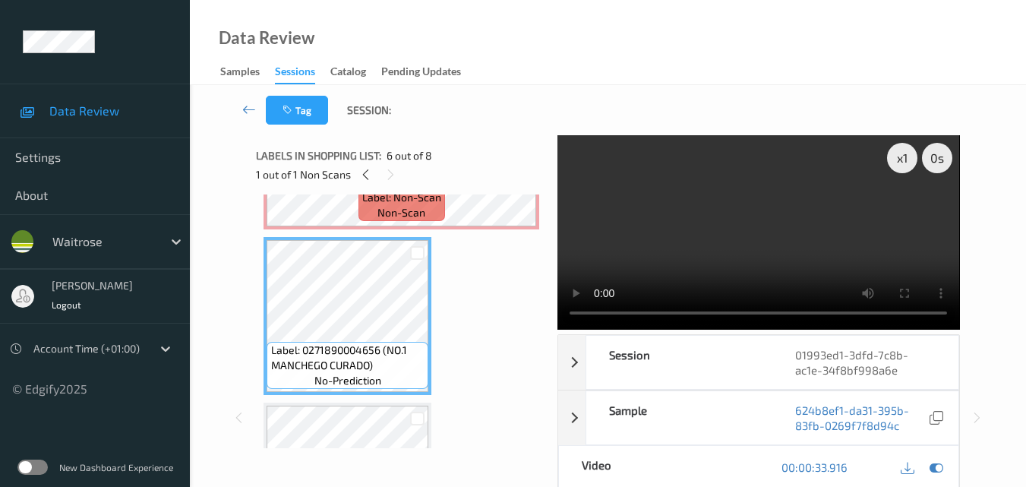
click at [462, 303] on div "Label: 5000169015230 (WR ESS WHOLE MILK) no-prediction Label: 5000169035139 (WR…" at bounding box center [402, 67] width 276 height 1317
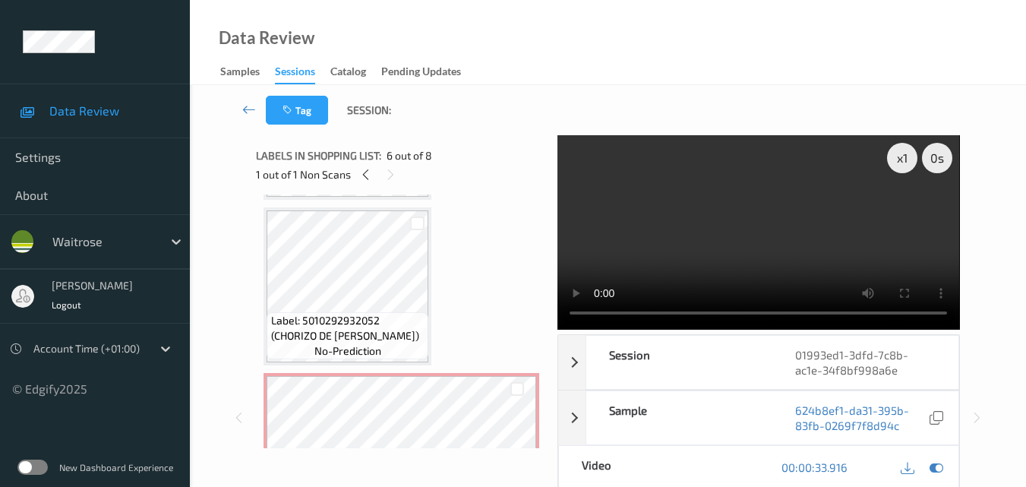
scroll to position [489, 0]
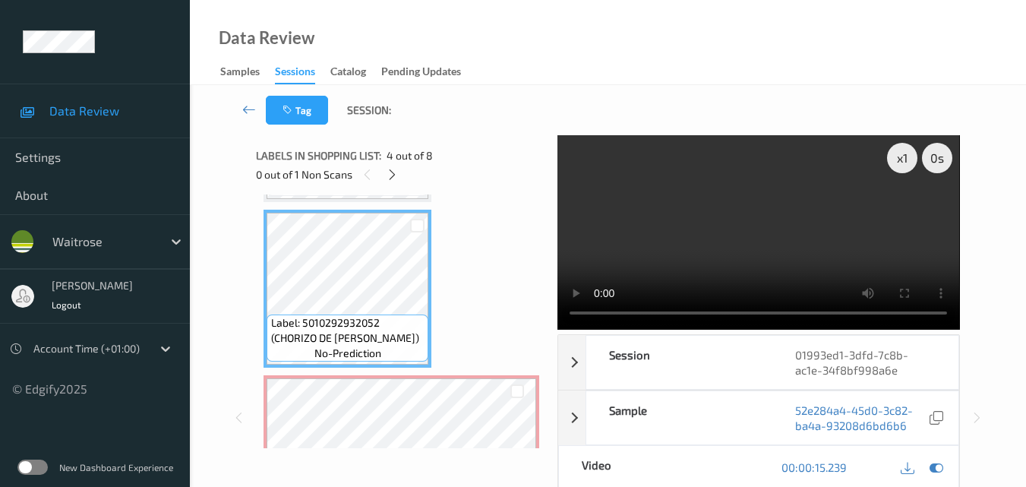
click at [854, 234] on video at bounding box center [759, 232] width 402 height 194
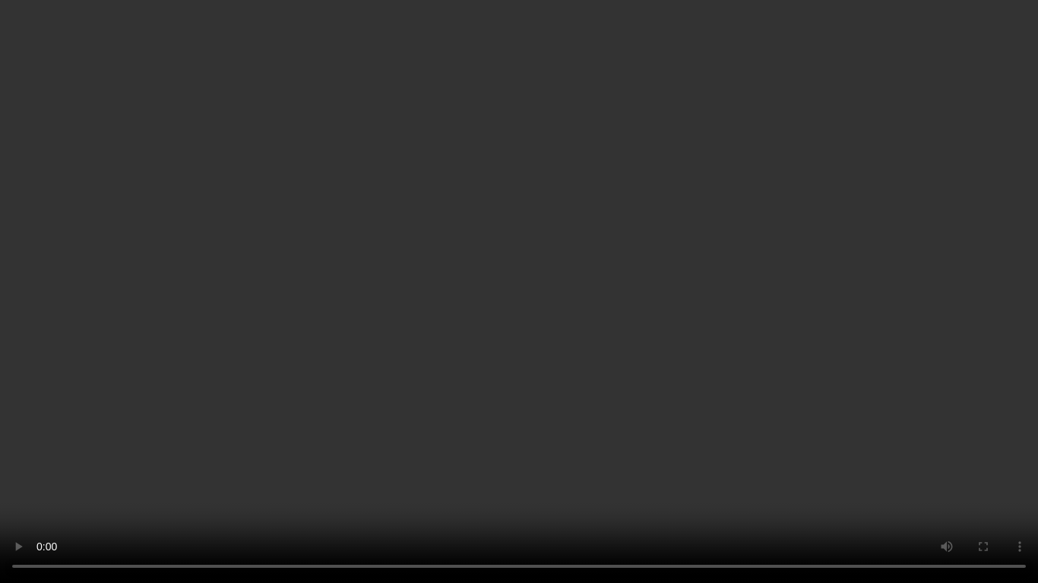
click at [546, 235] on video at bounding box center [519, 291] width 1038 height 583
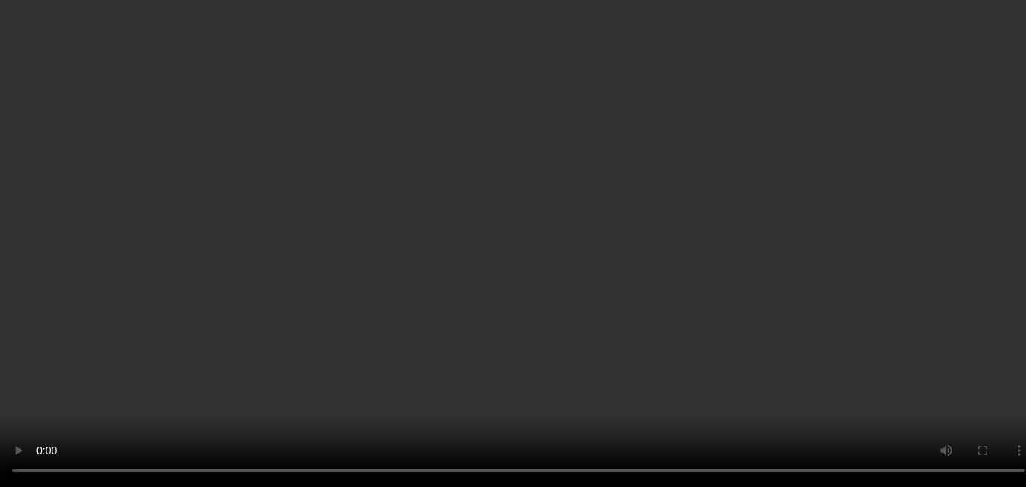
scroll to position [641, 0]
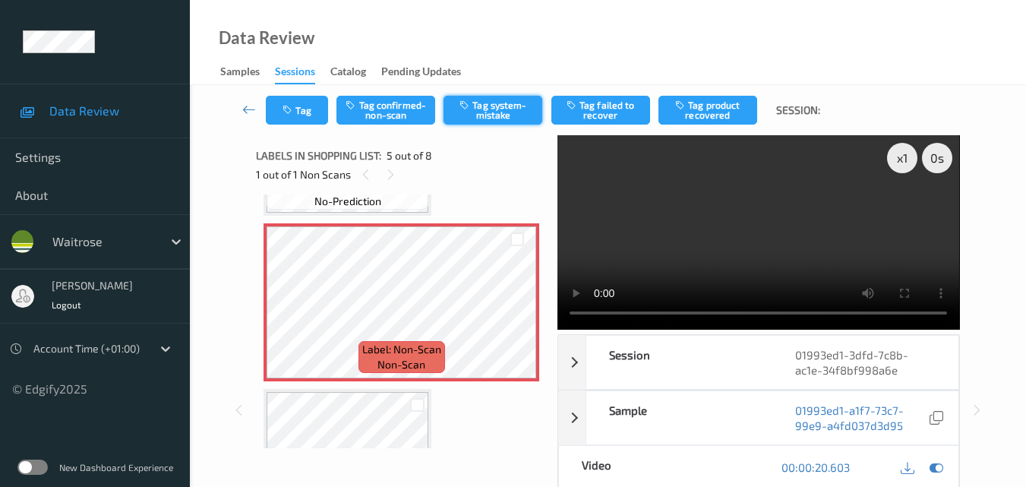
click at [488, 110] on button "Tag system-mistake" at bounding box center [493, 110] width 99 height 29
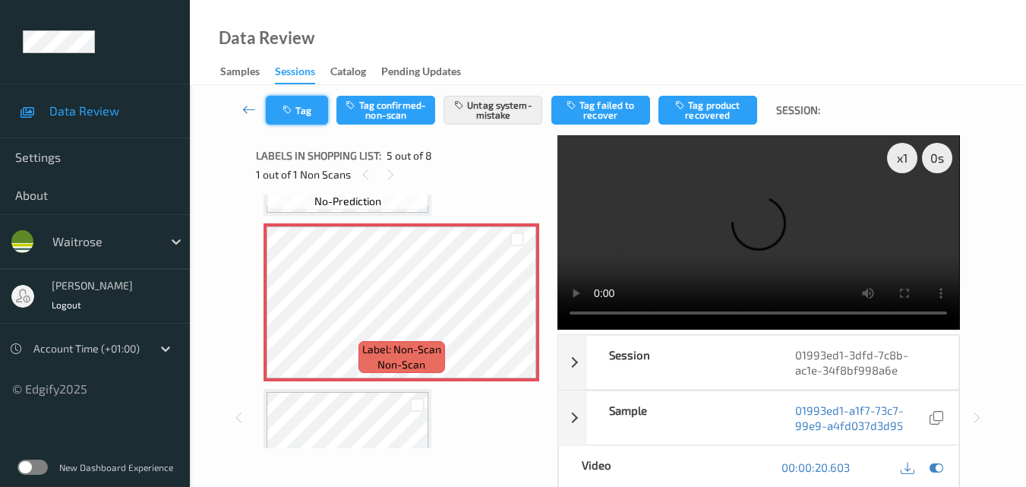
click at [306, 106] on button "Tag" at bounding box center [297, 110] width 62 height 29
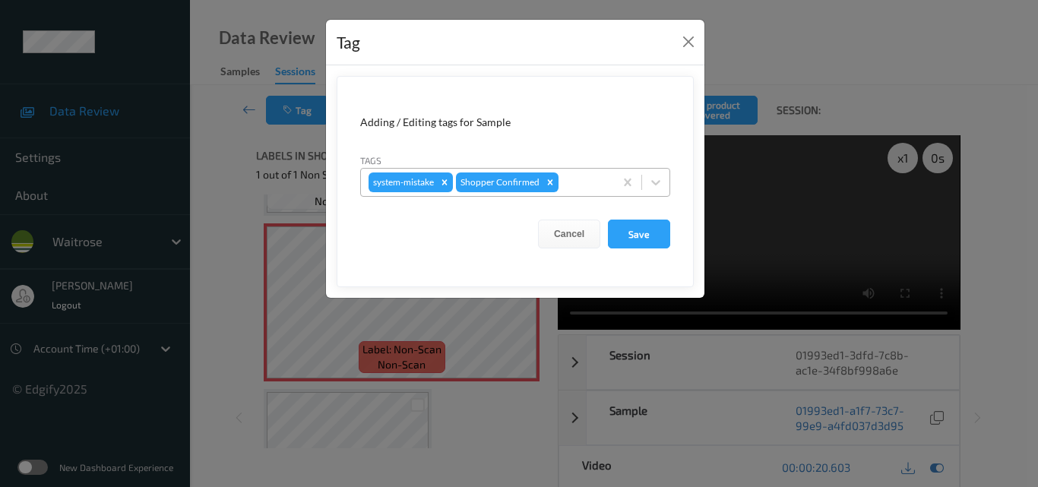
click at [584, 186] on div at bounding box center [583, 182] width 45 height 18
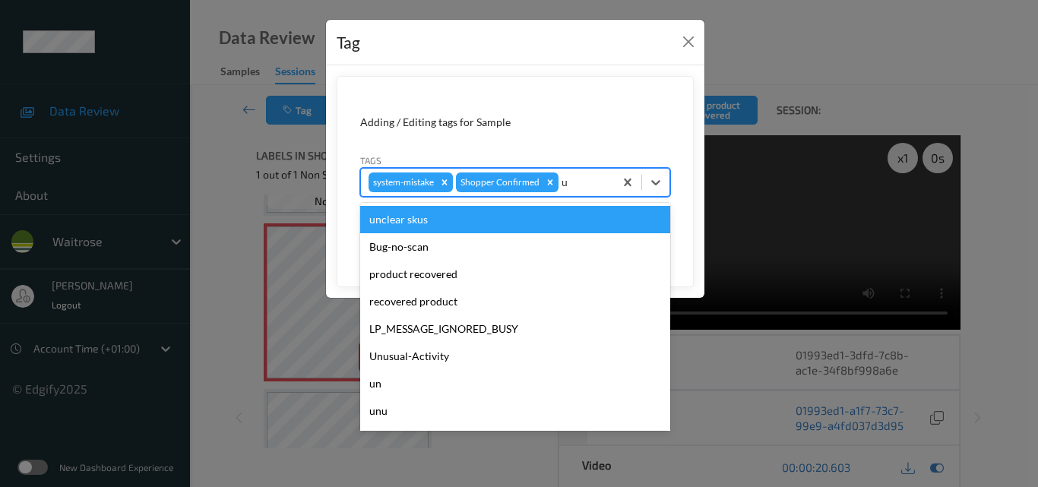
type input "un"
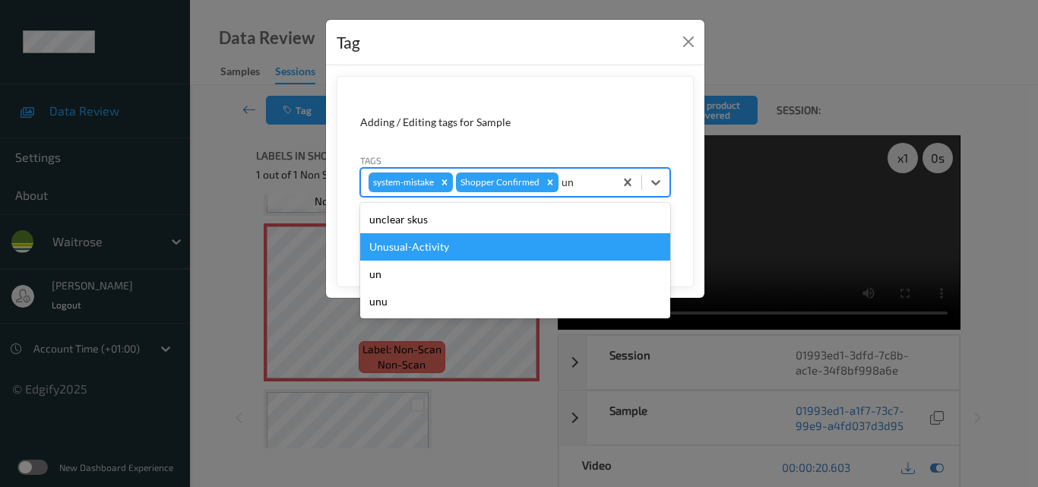
click at [533, 237] on div "Unusual-Activity" at bounding box center [515, 246] width 310 height 27
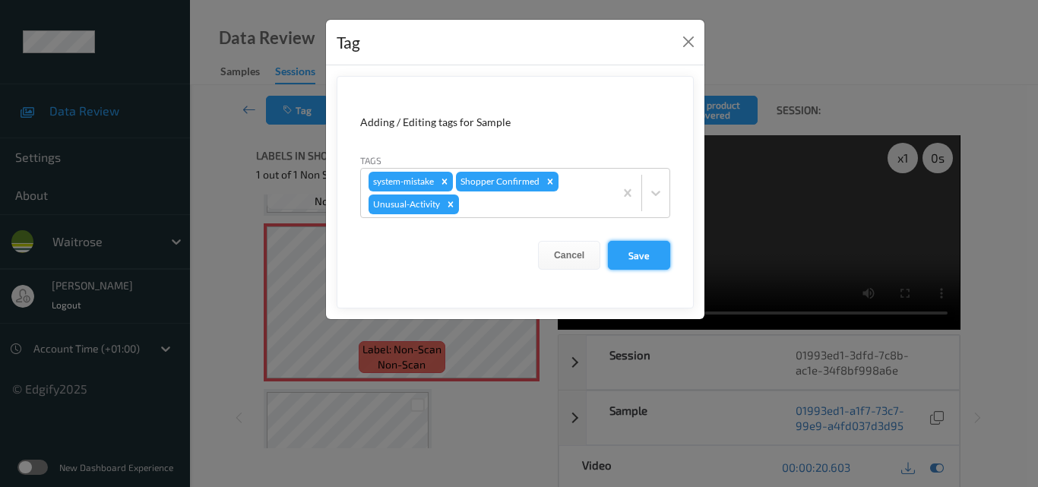
click at [653, 261] on button "Save" at bounding box center [639, 255] width 62 height 29
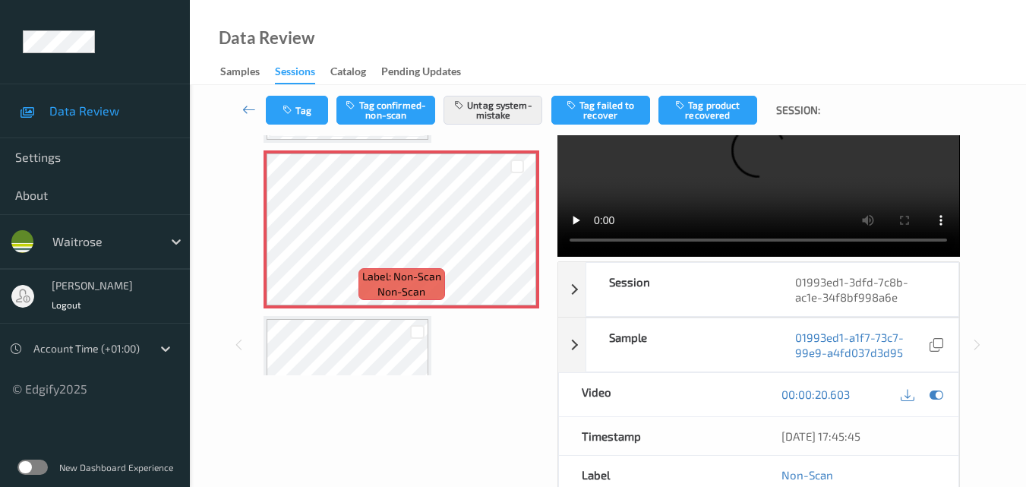
scroll to position [152, 0]
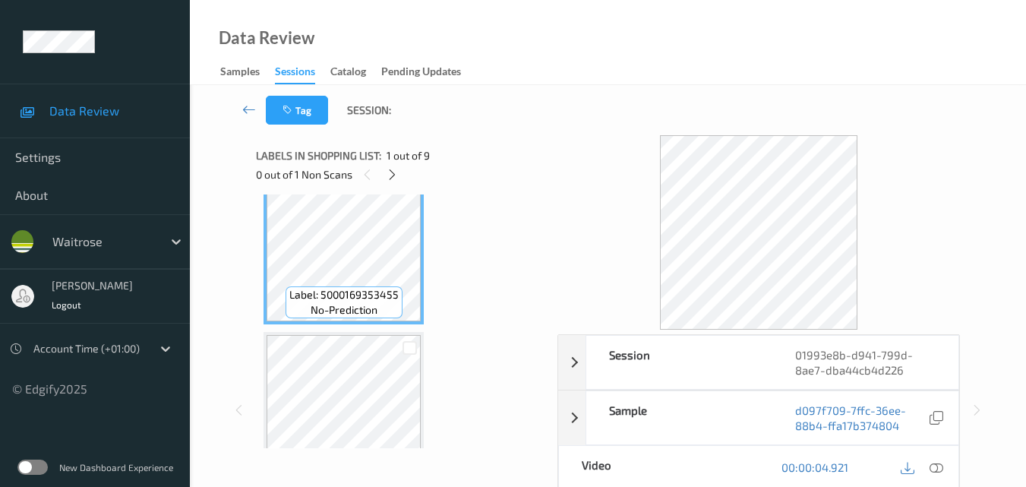
scroll to position [76, 0]
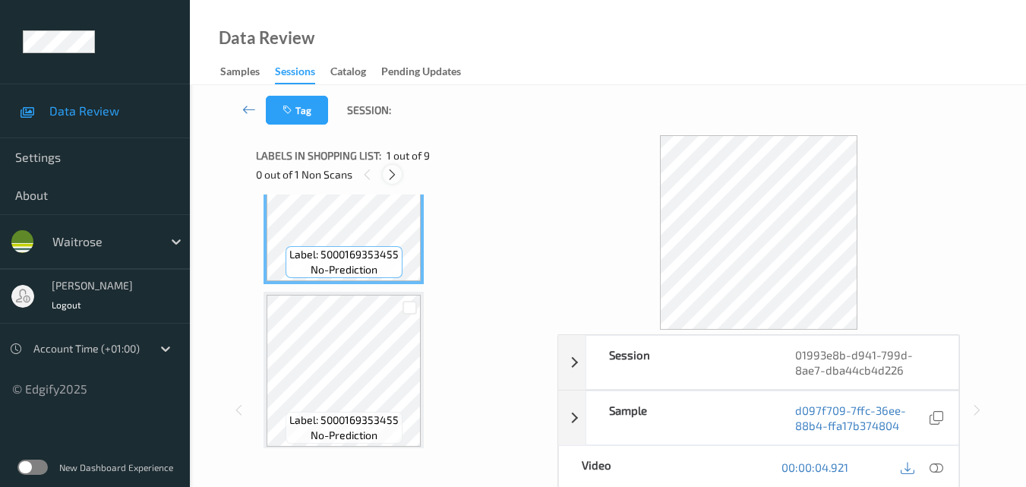
click at [393, 175] on icon at bounding box center [392, 175] width 13 height 14
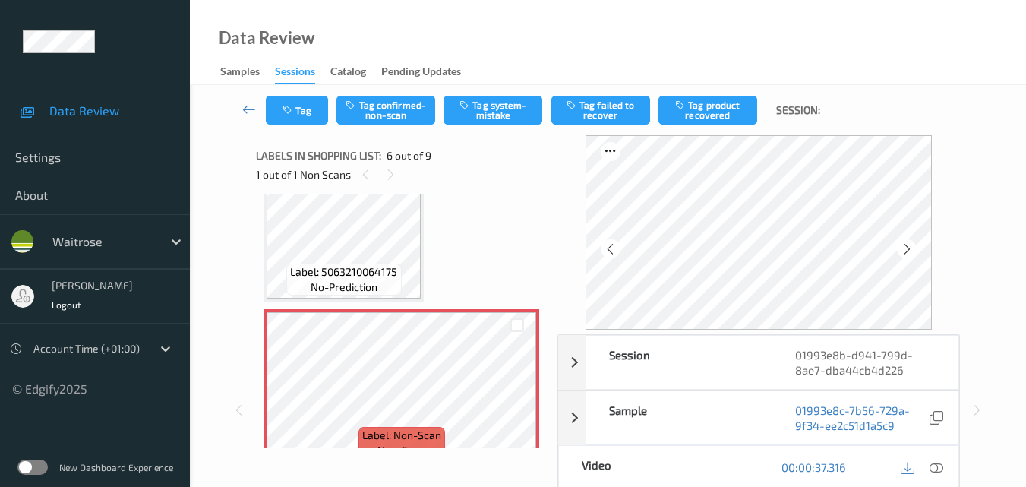
scroll to position [822, 0]
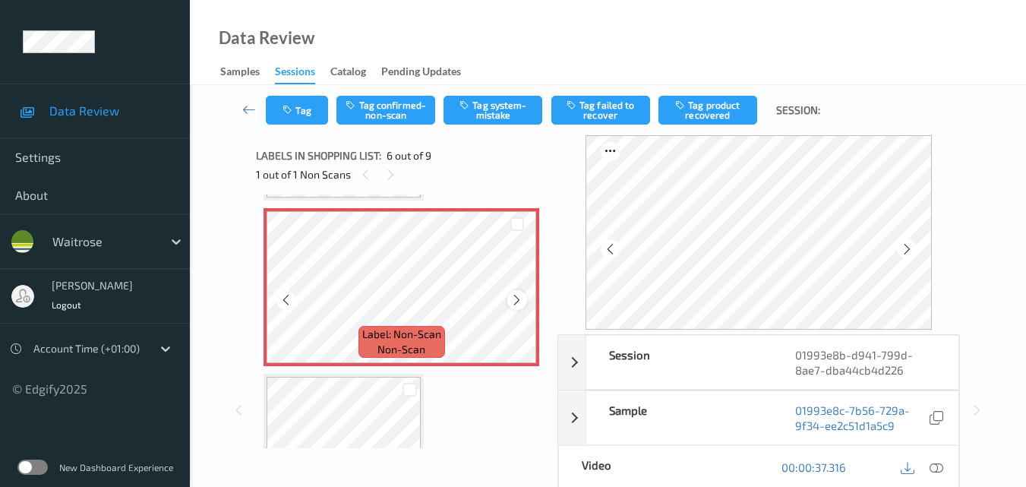
click at [516, 301] on icon at bounding box center [516, 300] width 13 height 14
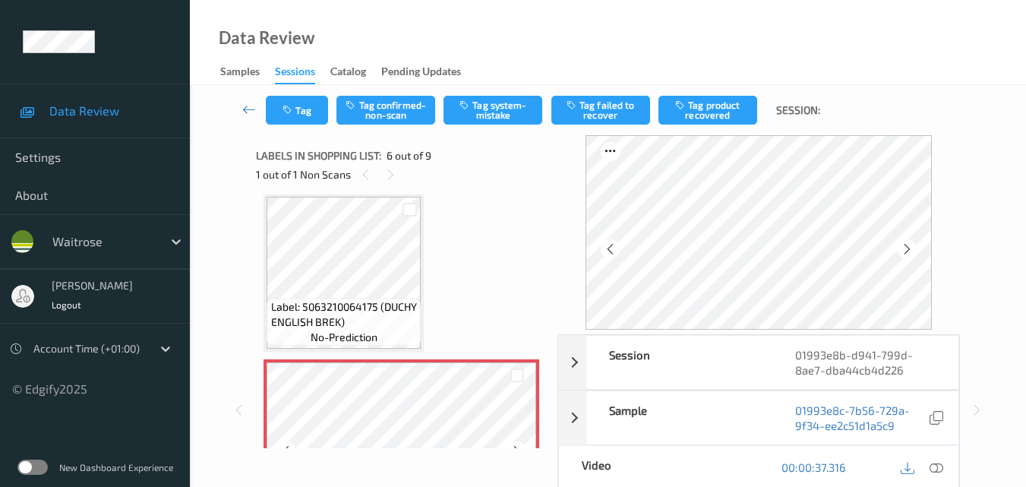
scroll to position [670, 0]
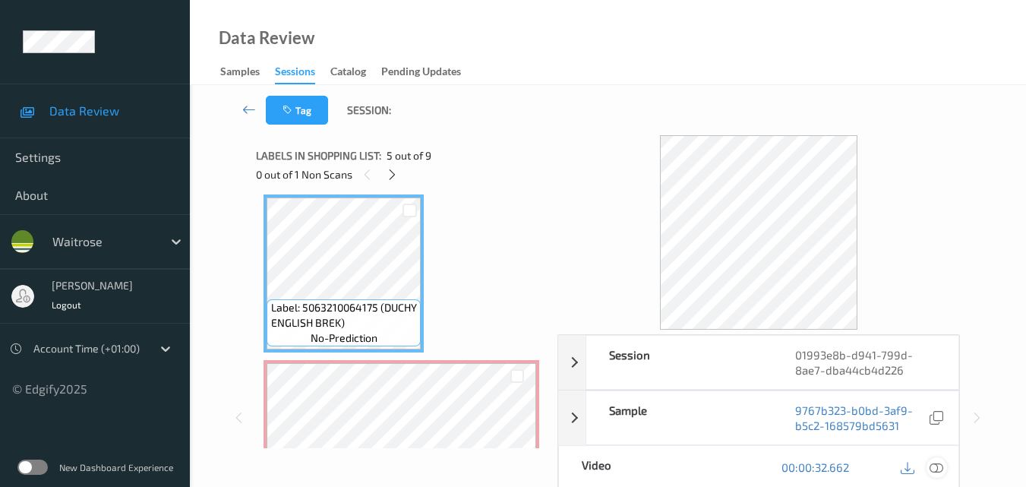
click at [938, 464] on icon at bounding box center [937, 467] width 14 height 14
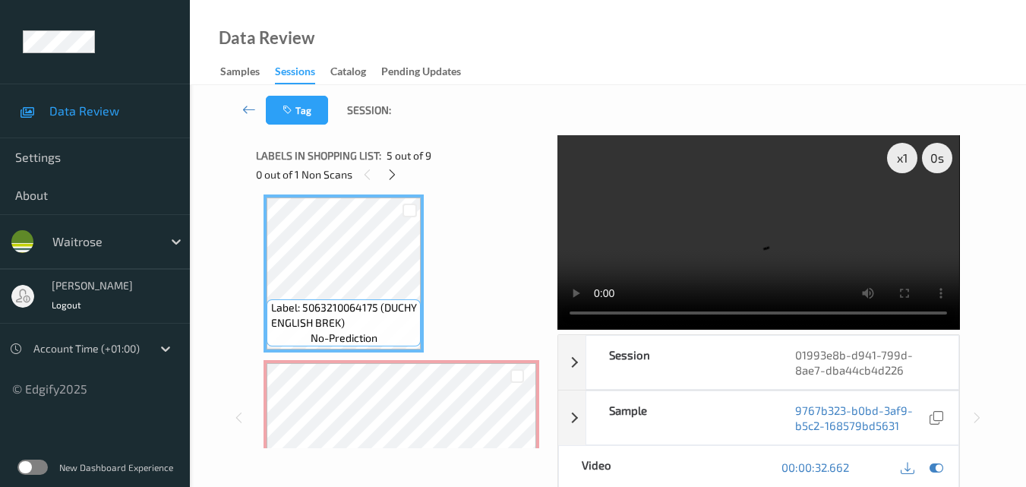
click at [728, 219] on video at bounding box center [759, 232] width 402 height 194
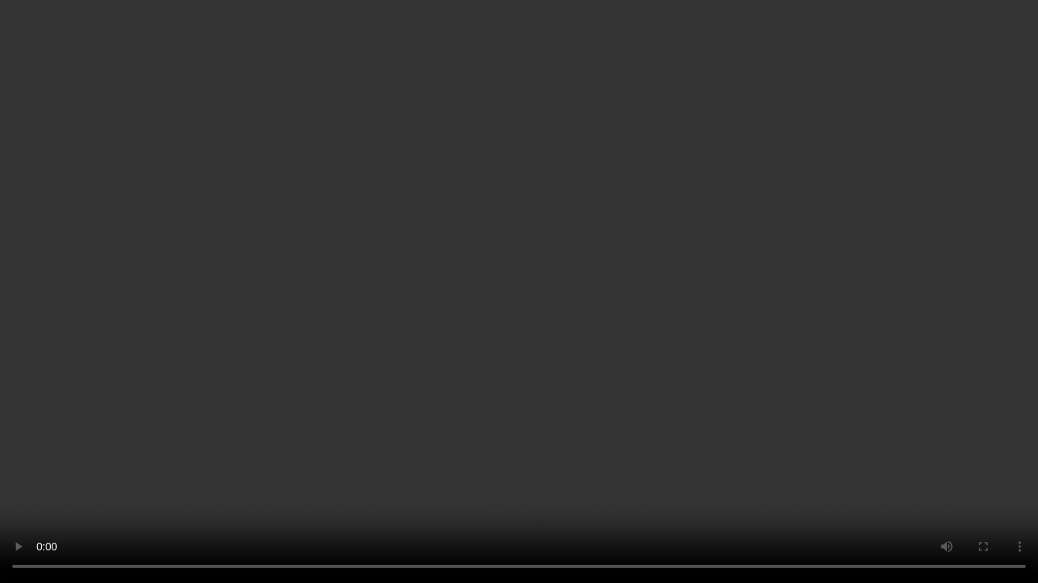
click at [467, 199] on video at bounding box center [519, 291] width 1038 height 583
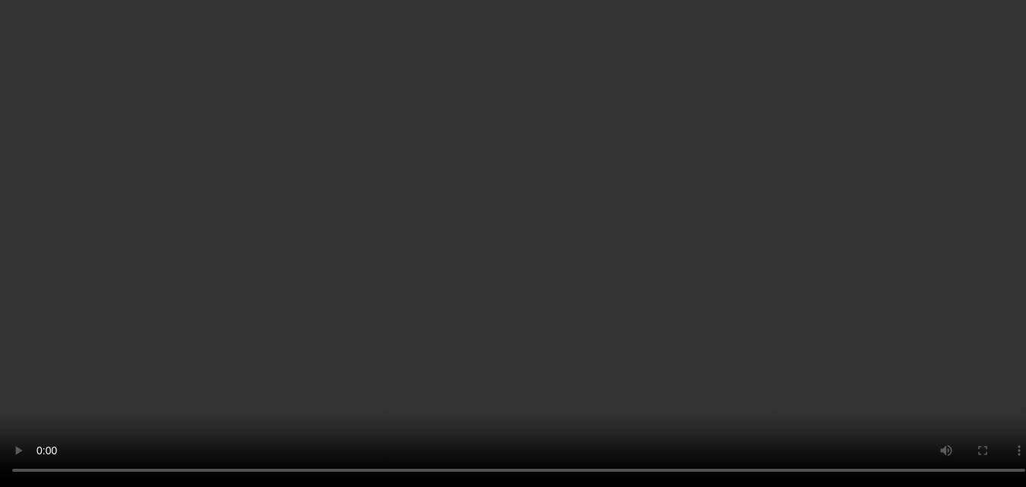
scroll to position [898, 0]
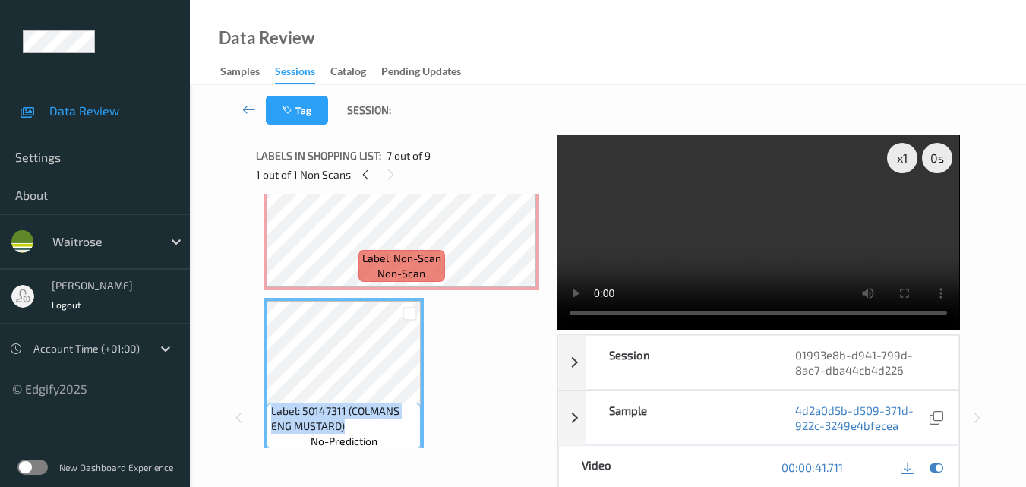
drag, startPoint x: 345, startPoint y: 422, endPoint x: 269, endPoint y: 416, distance: 76.2
click at [267, 416] on div "Label: 50147311 (COLMANS ENG MUSTARD) no-prediction" at bounding box center [344, 426] width 154 height 47
click at [698, 245] on video at bounding box center [759, 232] width 402 height 194
click at [905, 159] on div "x 1" at bounding box center [902, 158] width 30 height 30
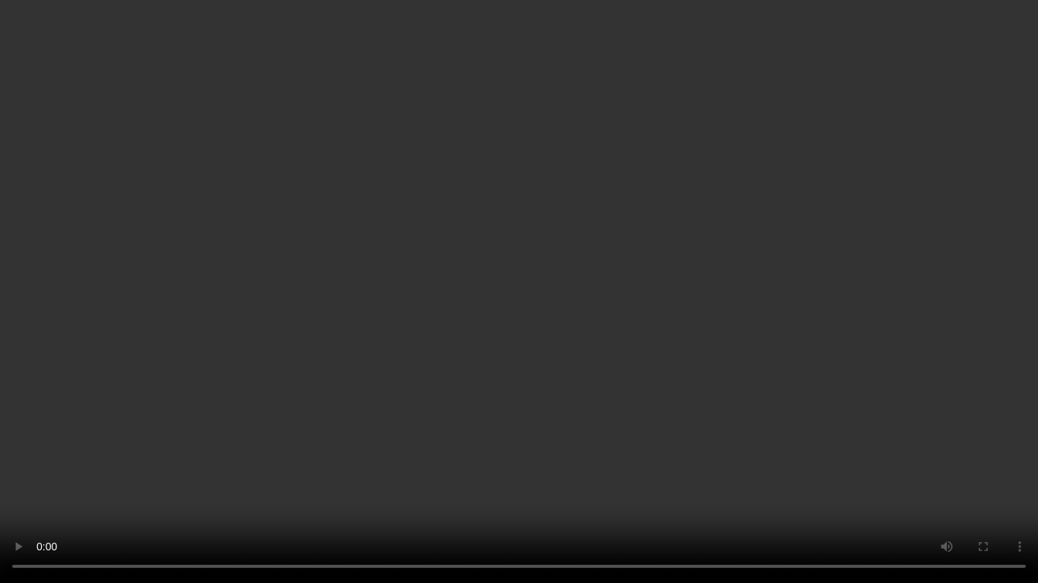
click at [808, 406] on video at bounding box center [519, 291] width 1038 height 583
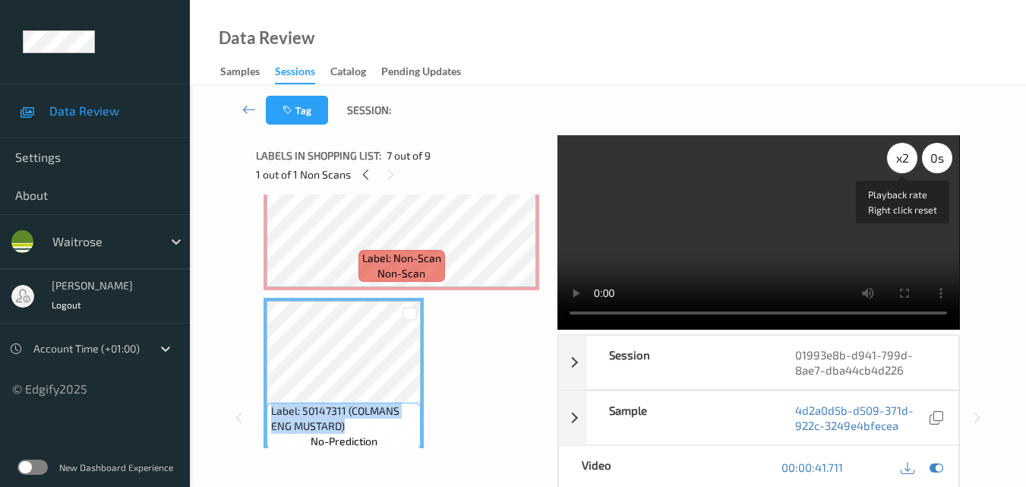
click at [908, 156] on div "x 2" at bounding box center [902, 158] width 30 height 30
click at [908, 156] on div "x 4" at bounding box center [902, 158] width 30 height 30
click at [908, 156] on div "x 8" at bounding box center [902, 158] width 30 height 30
click at [643, 174] on video at bounding box center [759, 232] width 402 height 194
click at [764, 209] on video at bounding box center [759, 232] width 402 height 194
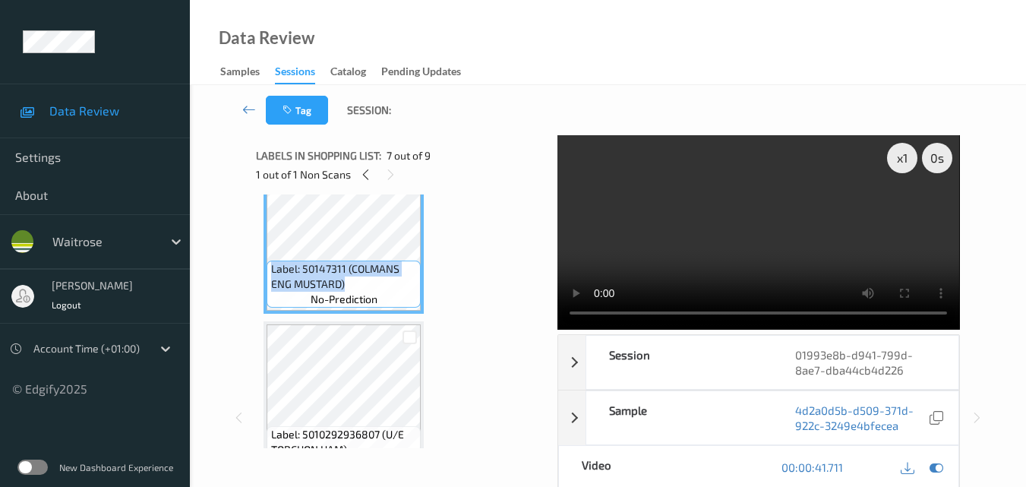
scroll to position [1050, 0]
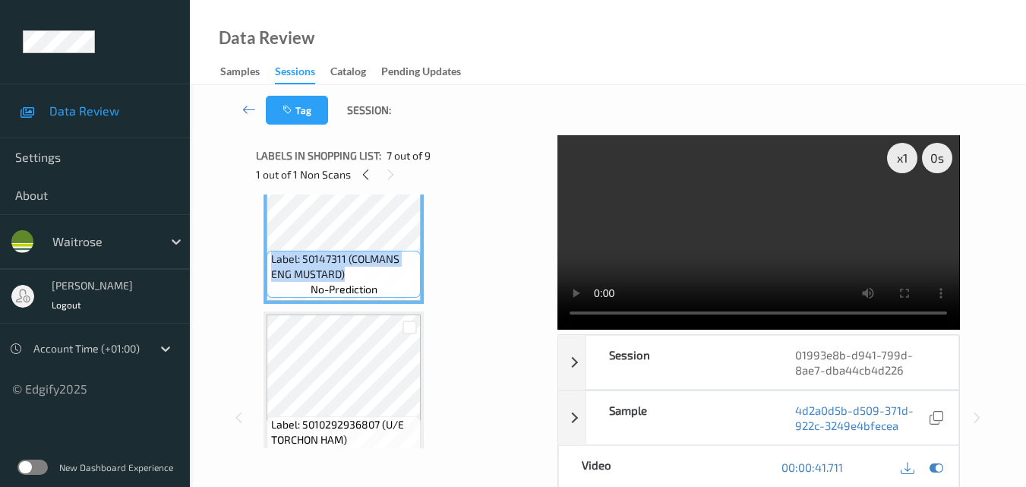
click at [783, 243] on video at bounding box center [759, 232] width 402 height 194
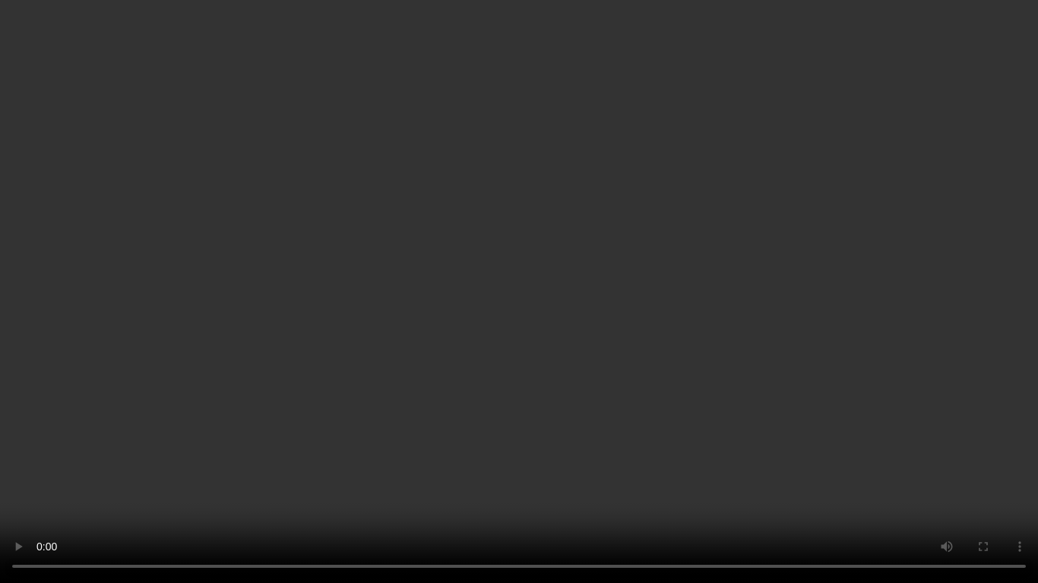
click at [680, 310] on video at bounding box center [519, 291] width 1038 height 583
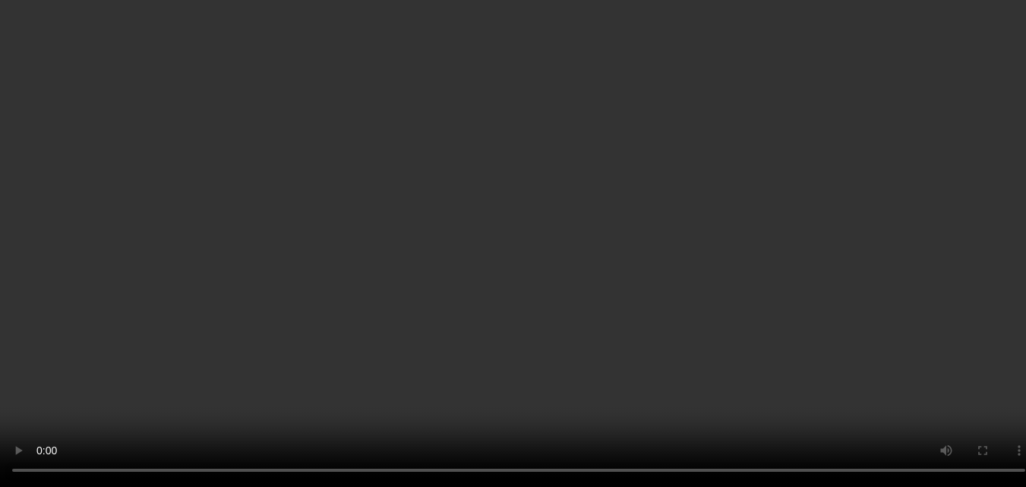
scroll to position [1126, 0]
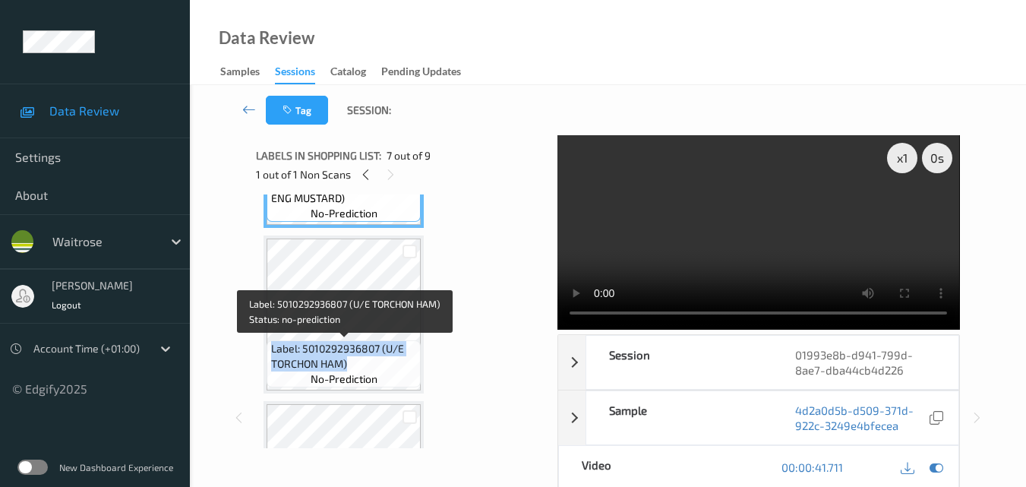
drag, startPoint x: 352, startPoint y: 364, endPoint x: 271, endPoint y: 349, distance: 81.8
click at [271, 349] on span "Label: 5010292936807 (U/E TORCHON HAM)" at bounding box center [344, 356] width 147 height 30
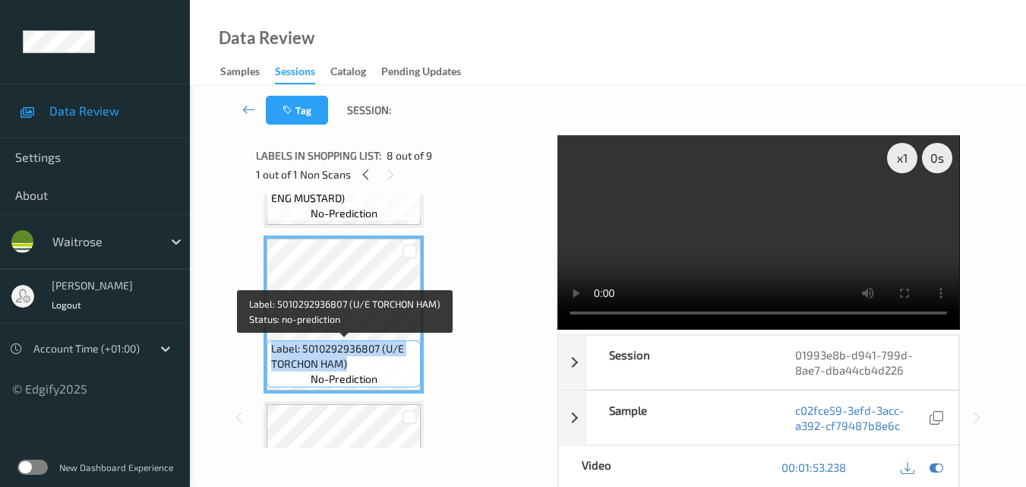
copy span "Label: 5010292936807 (U/E TORCHON HAM)"
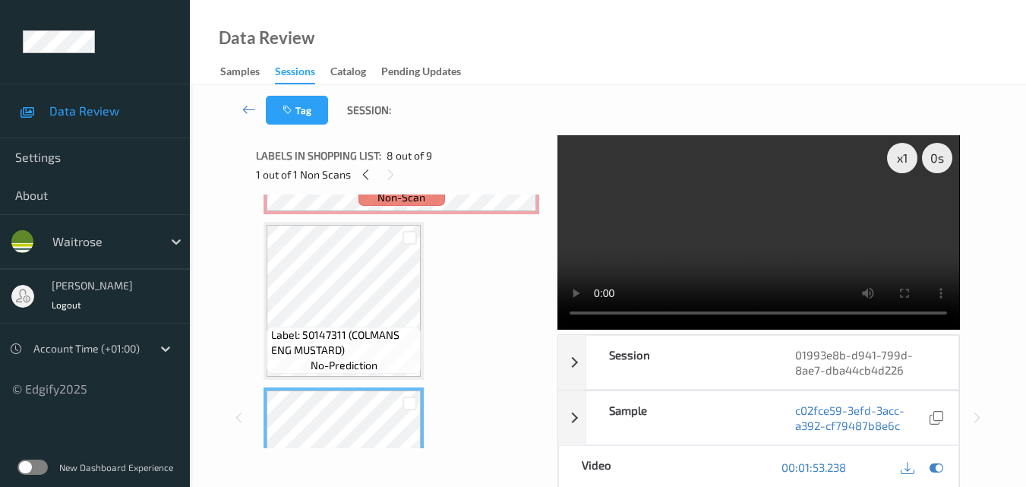
scroll to position [898, 0]
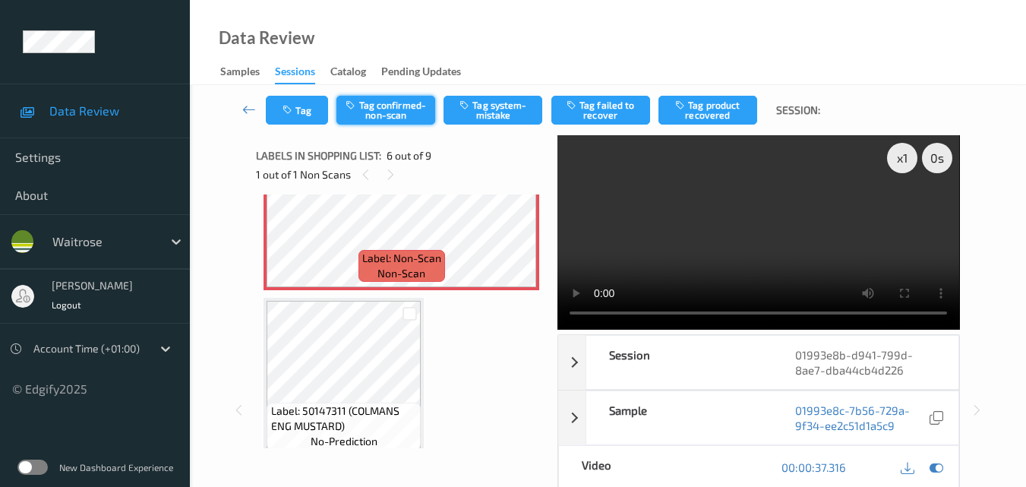
click at [387, 113] on button "Tag confirmed-non-scan" at bounding box center [386, 110] width 99 height 29
click at [387, 112] on button "Tag confirmed-non-scan" at bounding box center [386, 110] width 99 height 29
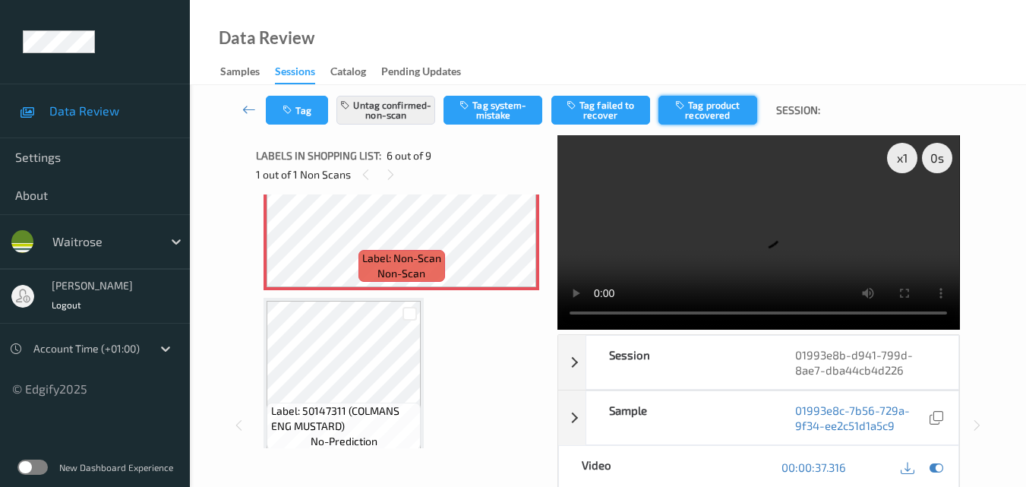
click at [716, 113] on button "Tag product recovered" at bounding box center [708, 110] width 99 height 29
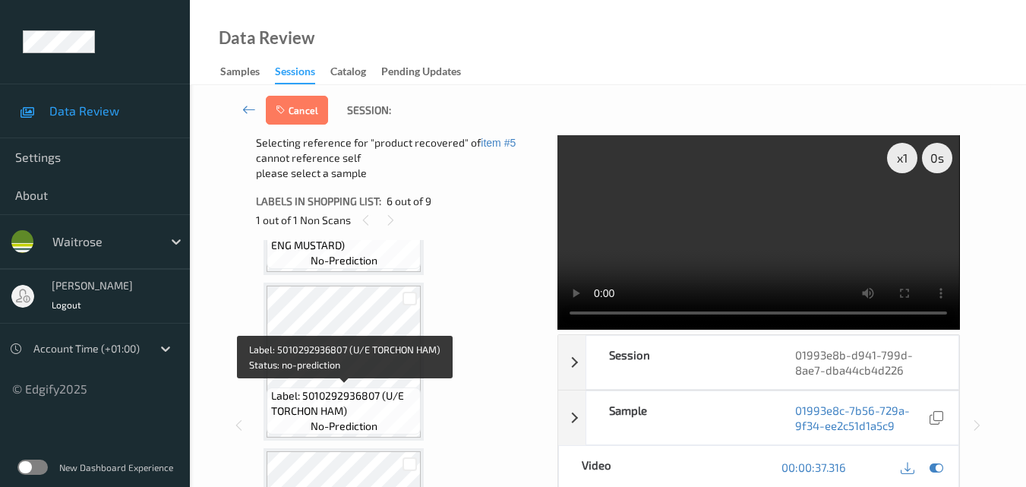
scroll to position [1126, 0]
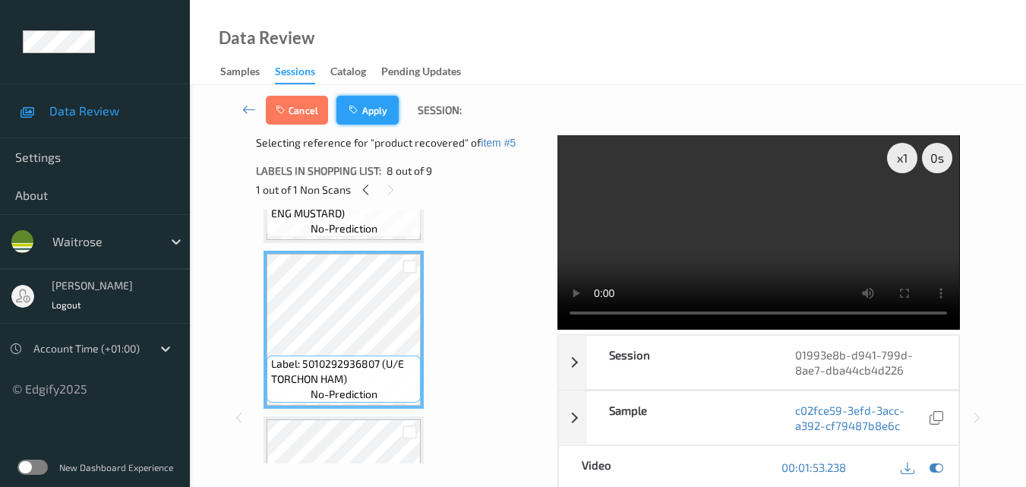
click at [367, 107] on button "Apply" at bounding box center [368, 110] width 62 height 29
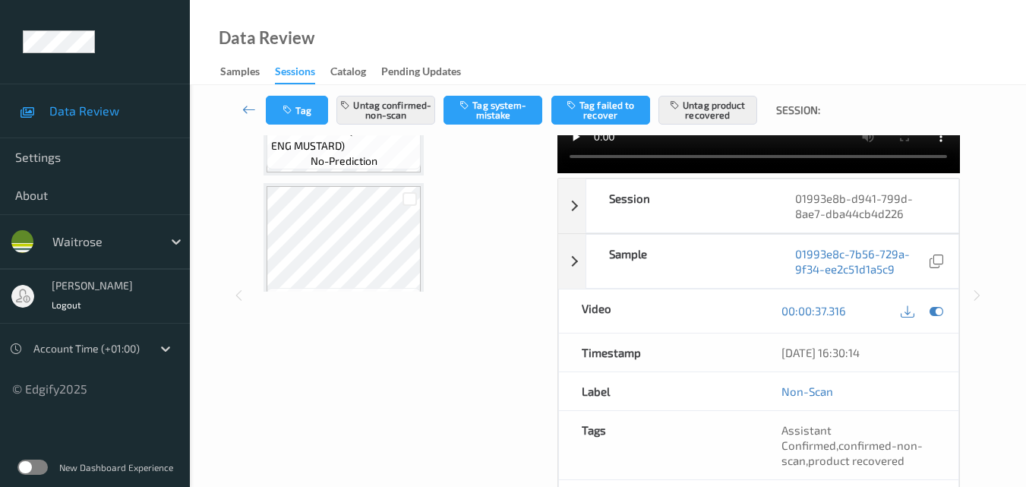
scroll to position [1050, 0]
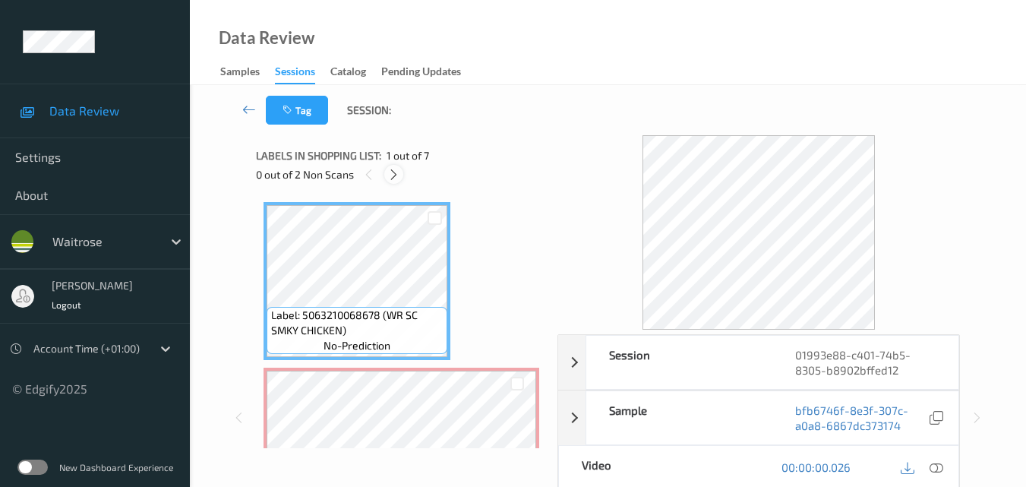
click at [393, 175] on icon at bounding box center [393, 175] width 13 height 14
click at [937, 469] on icon at bounding box center [937, 467] width 14 height 14
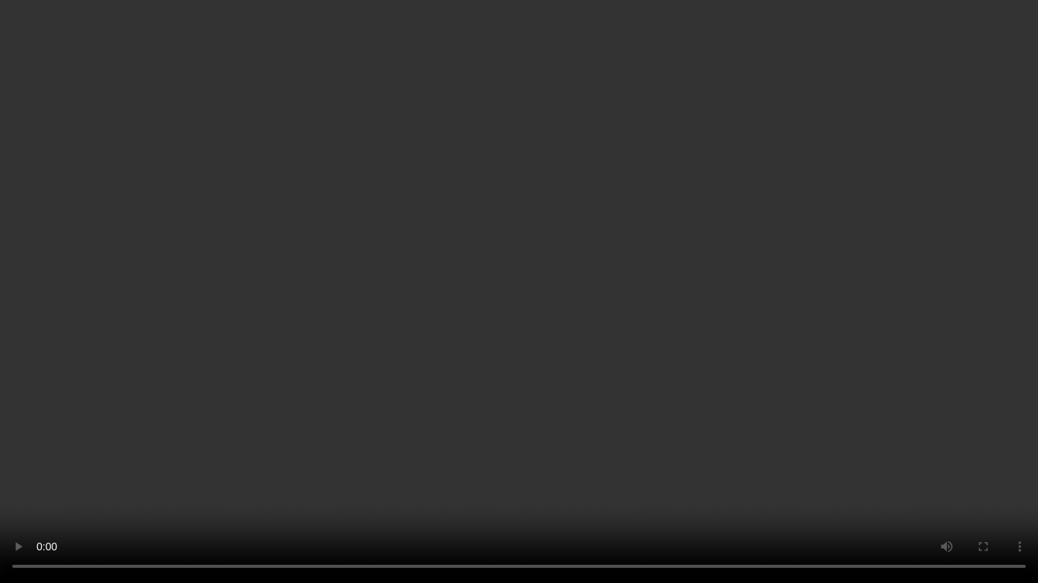
click at [703, 330] on video at bounding box center [519, 291] width 1038 height 583
click at [599, 329] on video at bounding box center [519, 291] width 1038 height 583
click at [567, 314] on video at bounding box center [519, 291] width 1038 height 583
click at [634, 337] on video at bounding box center [519, 291] width 1038 height 583
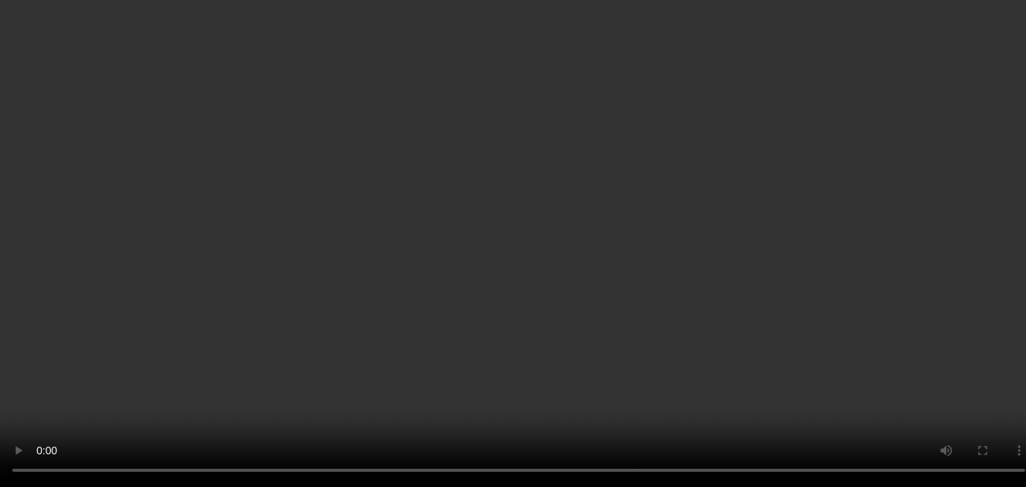
scroll to position [152, 0]
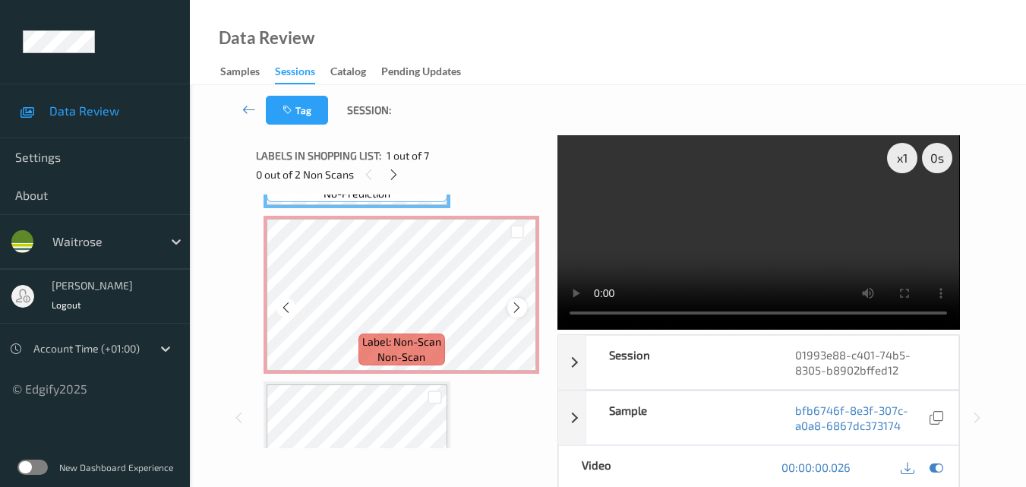
click at [514, 307] on icon at bounding box center [516, 308] width 13 height 14
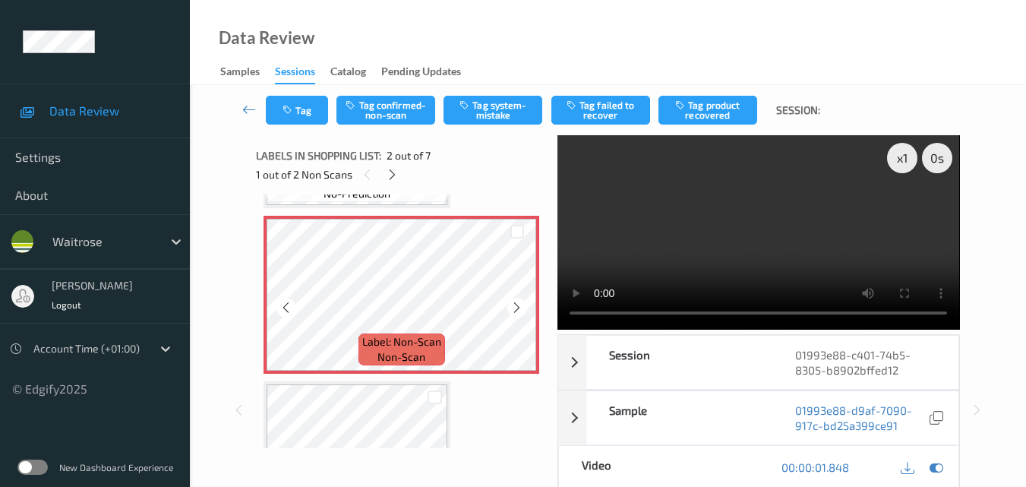
click at [514, 307] on icon at bounding box center [516, 308] width 13 height 14
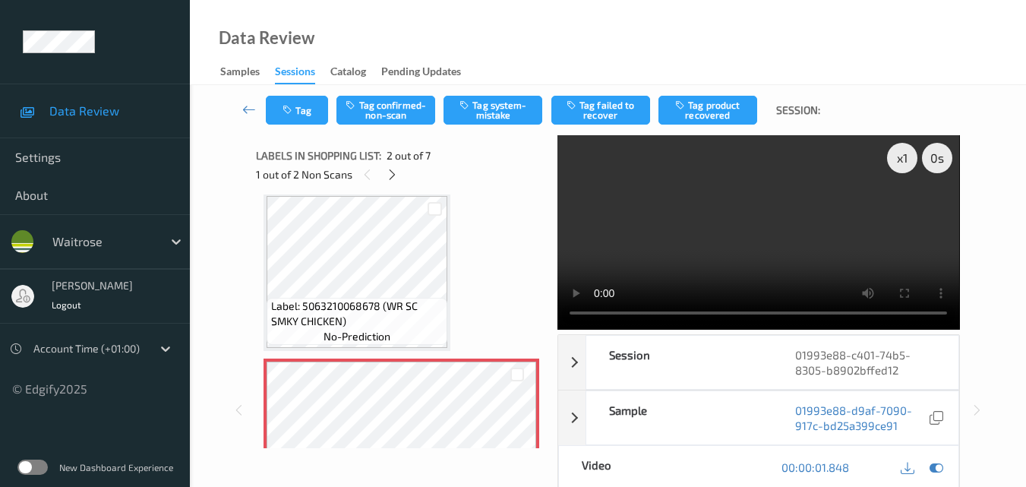
scroll to position [0, 0]
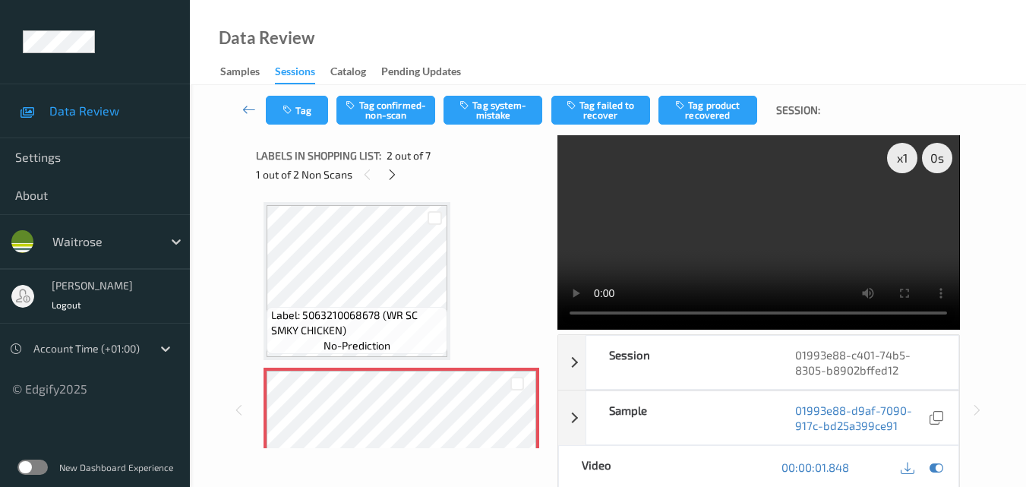
click at [737, 242] on video at bounding box center [759, 232] width 402 height 194
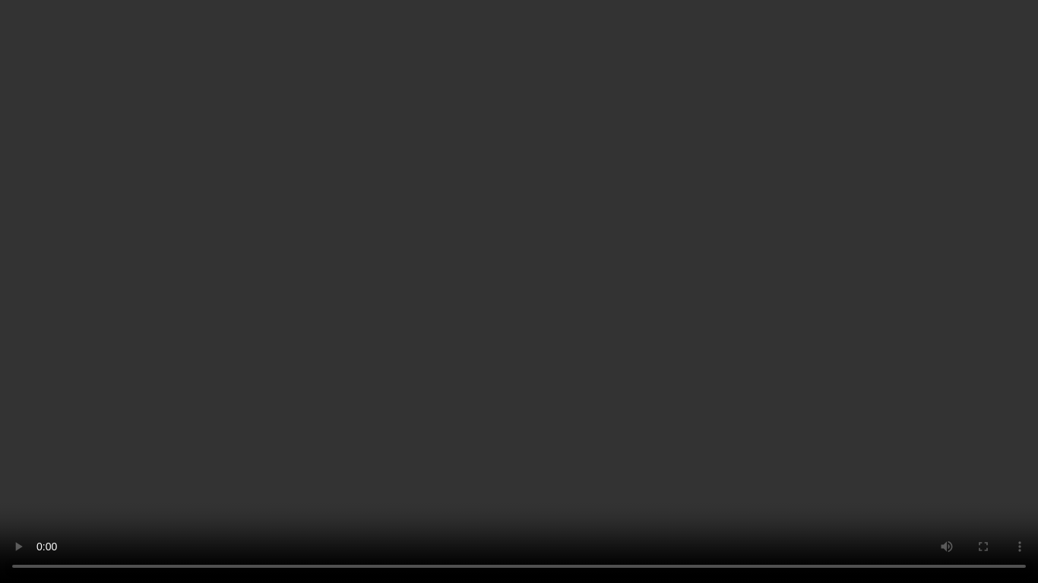
click at [570, 329] on video at bounding box center [519, 291] width 1038 height 583
click at [418, 358] on video at bounding box center [519, 291] width 1038 height 583
click at [716, 416] on video at bounding box center [519, 291] width 1038 height 583
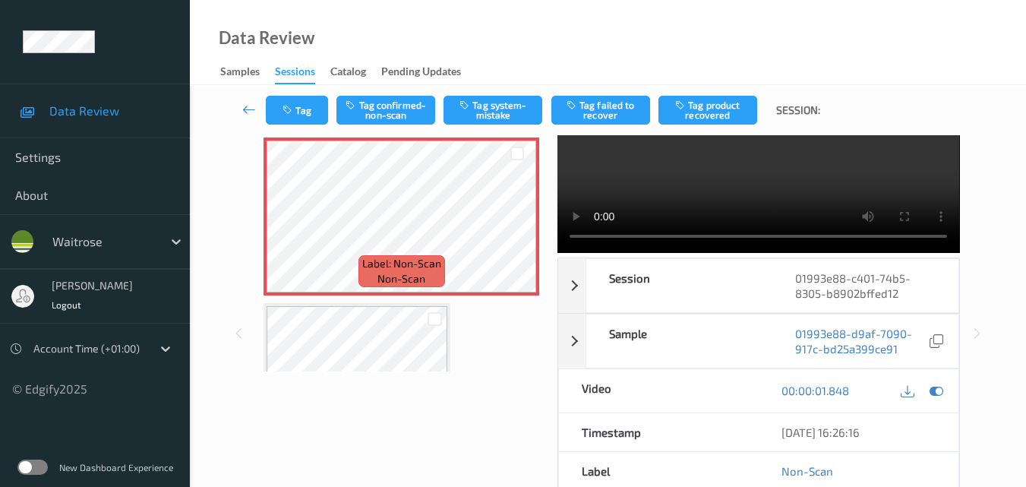
scroll to position [152, 0]
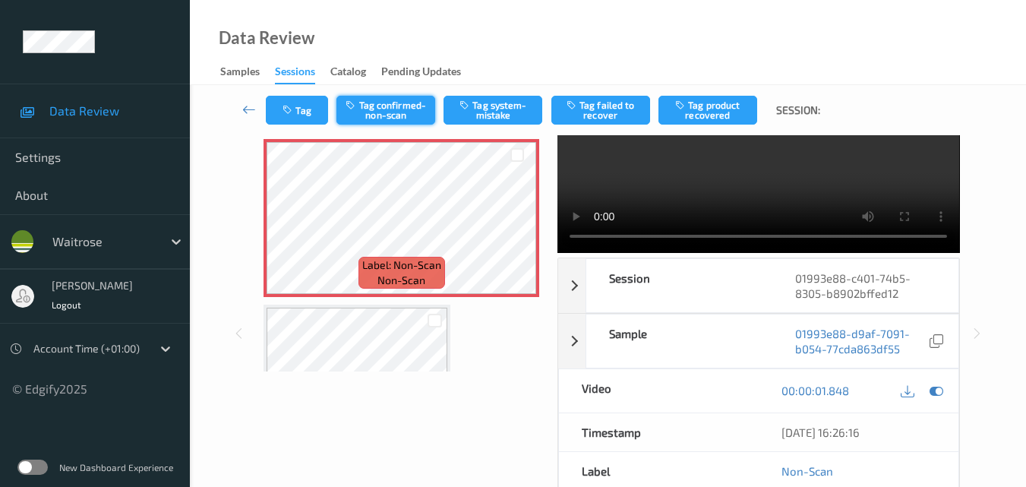
click at [387, 109] on button "Tag confirmed-non-scan" at bounding box center [386, 110] width 99 height 29
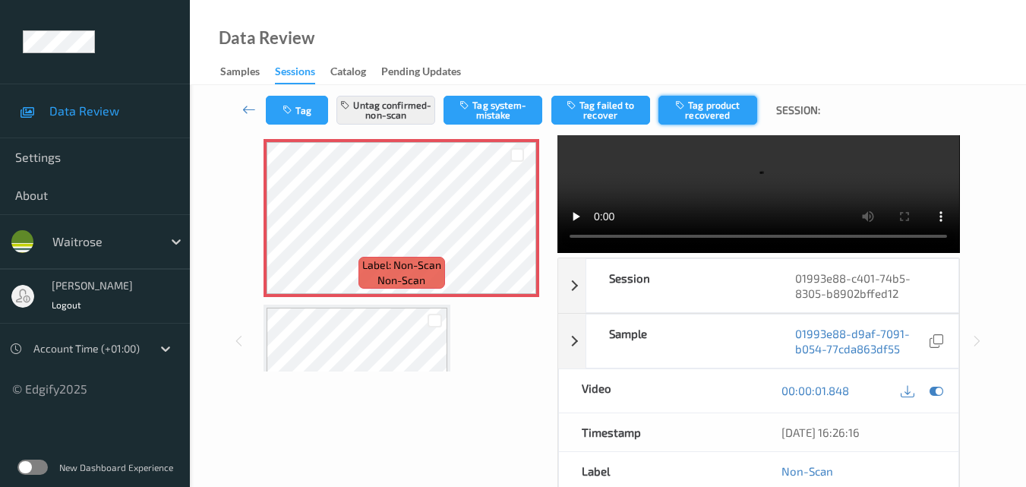
click at [728, 121] on button "Tag product recovered" at bounding box center [708, 110] width 99 height 29
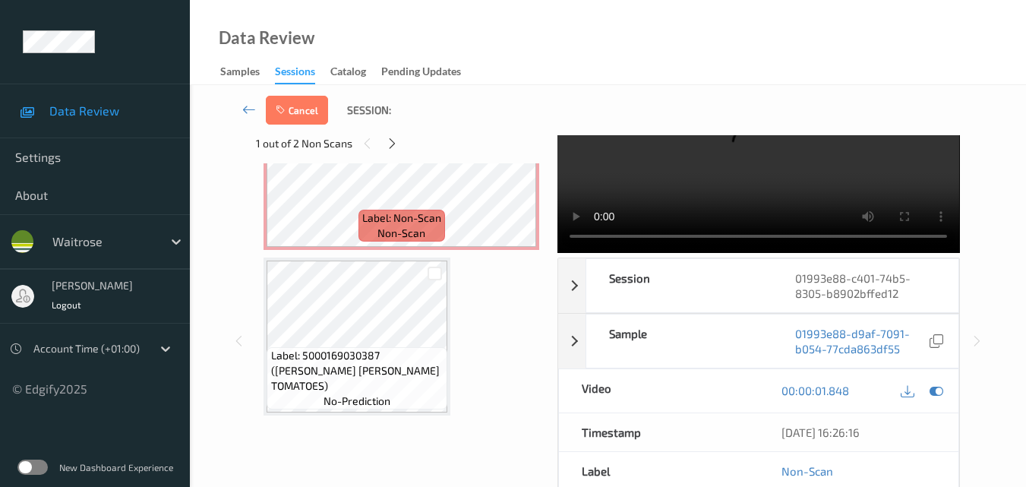
scroll to position [608, 0]
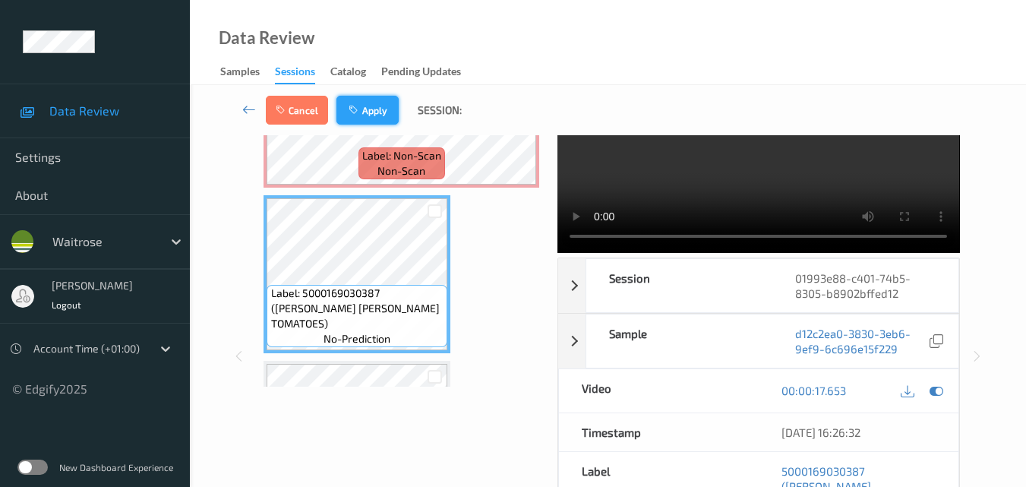
click at [369, 113] on button "Apply" at bounding box center [368, 110] width 62 height 29
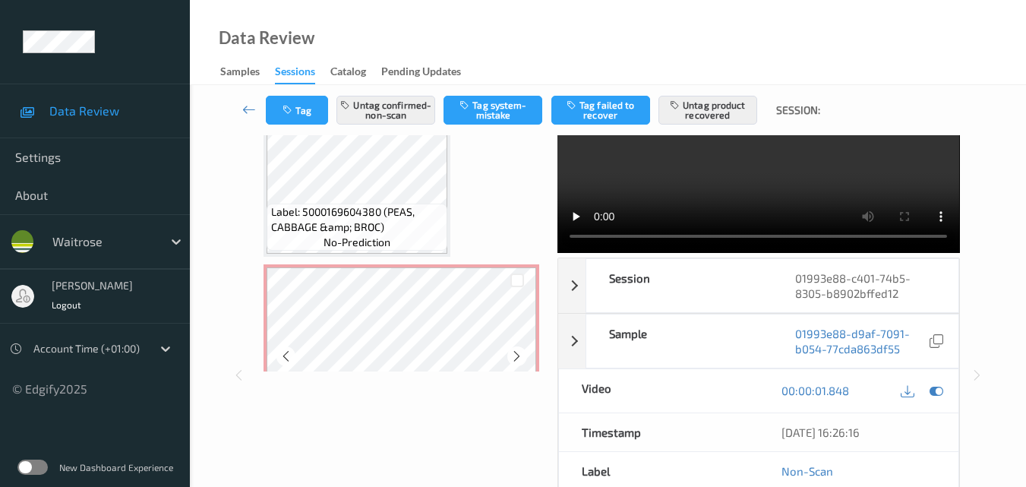
scroll to position [387, 0]
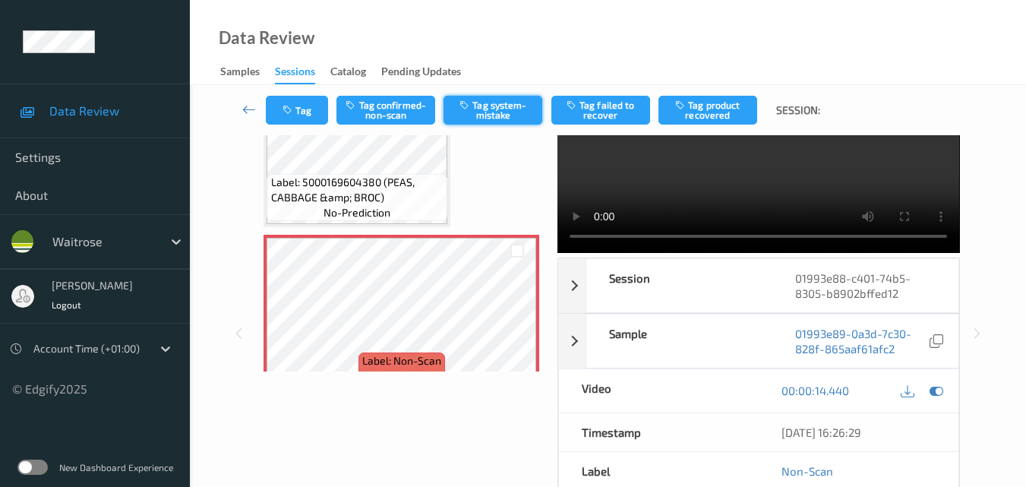
click at [495, 114] on button "Tag system-mistake" at bounding box center [493, 110] width 99 height 29
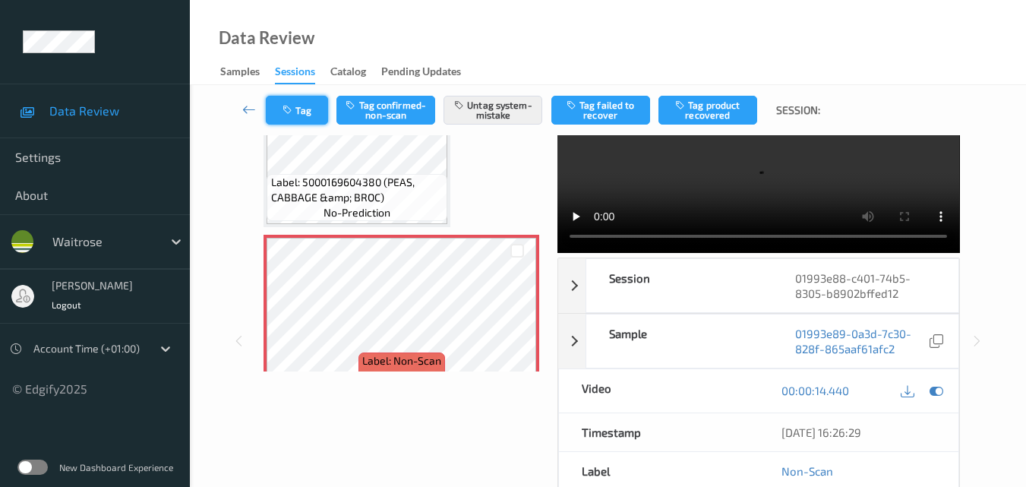
click at [301, 108] on button "Tag" at bounding box center [297, 110] width 62 height 29
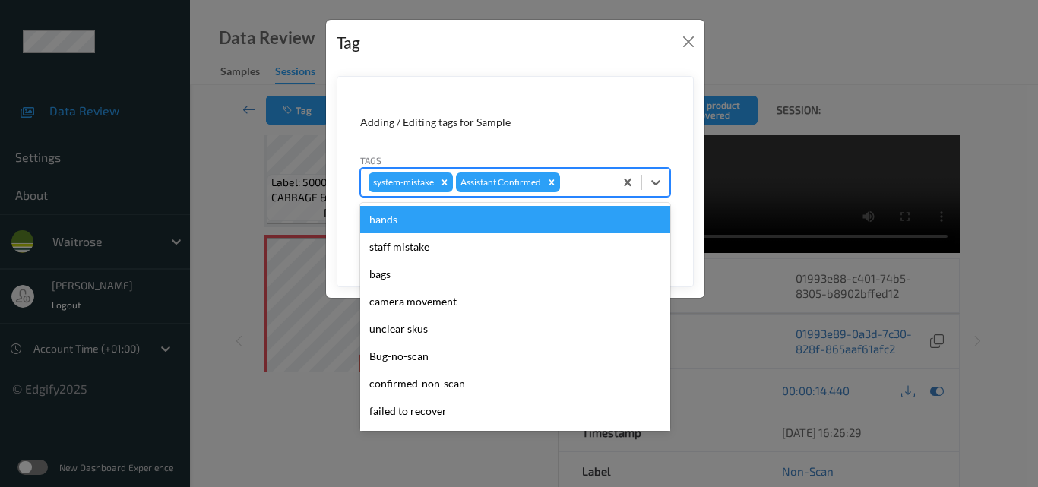
click at [572, 192] on div "system-mistake Assistant Confirmed" at bounding box center [487, 182] width 253 height 26
type input "un"
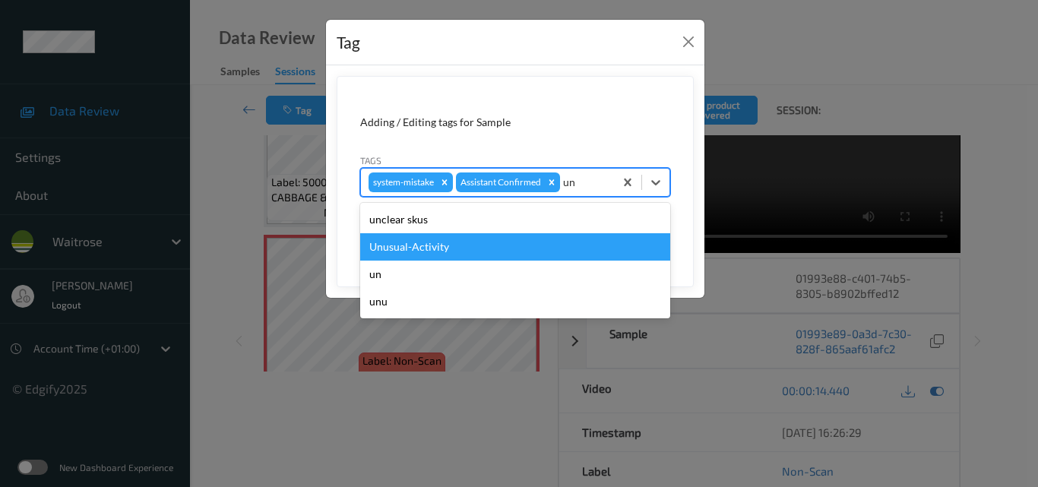
click at [437, 251] on div "Unusual-Activity" at bounding box center [515, 246] width 310 height 27
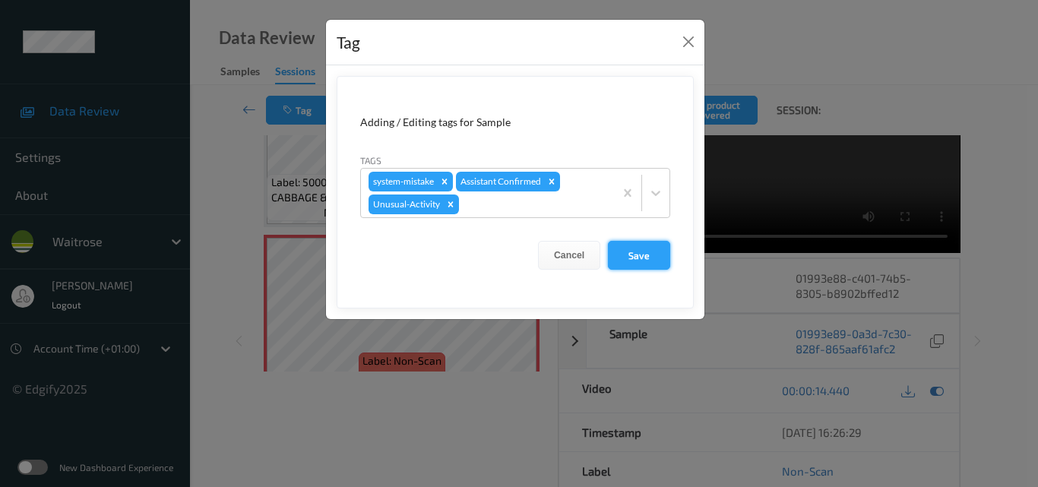
click at [636, 258] on button "Save" at bounding box center [639, 255] width 62 height 29
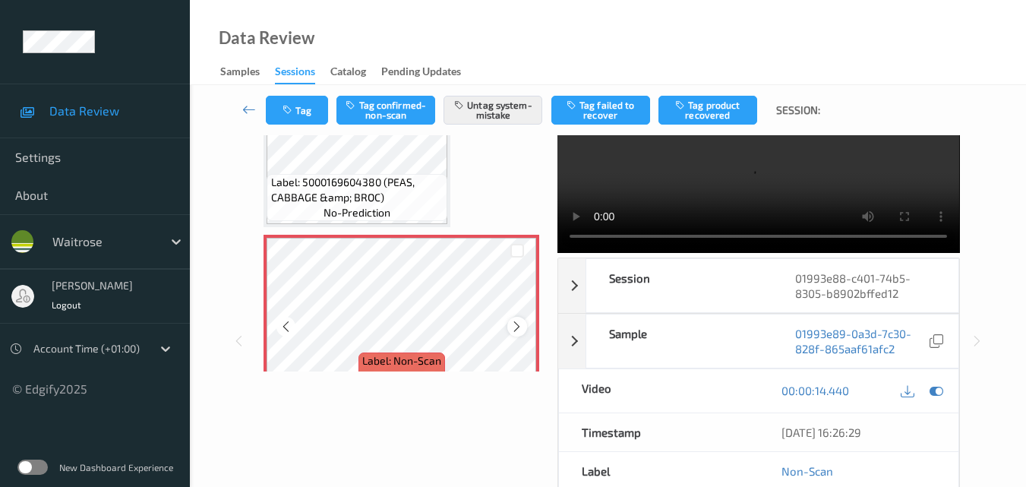
click at [517, 321] on icon at bounding box center [516, 327] width 13 height 14
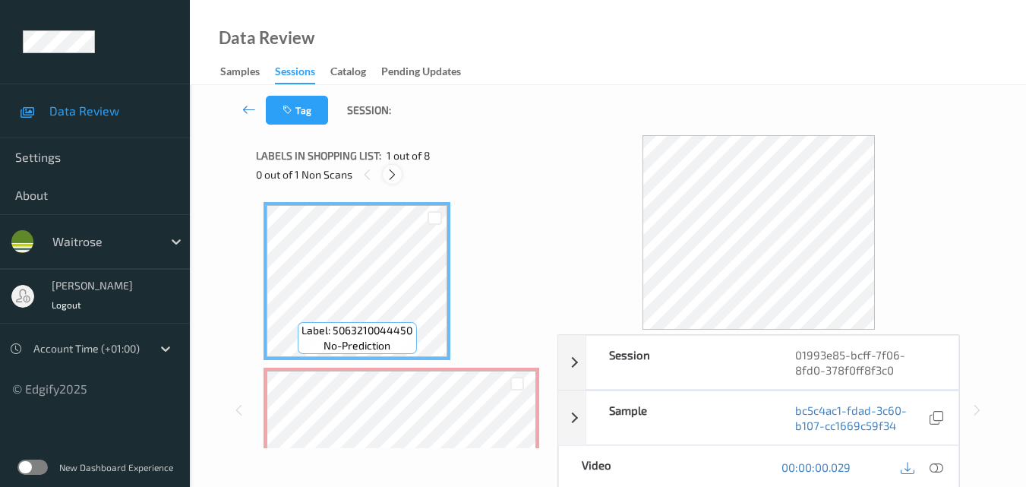
click at [396, 177] on icon at bounding box center [392, 175] width 13 height 14
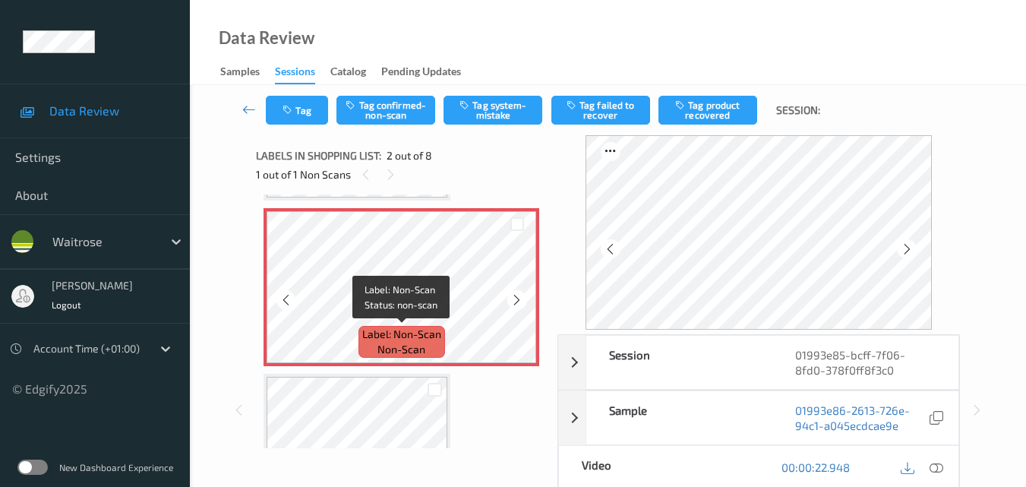
scroll to position [84, 0]
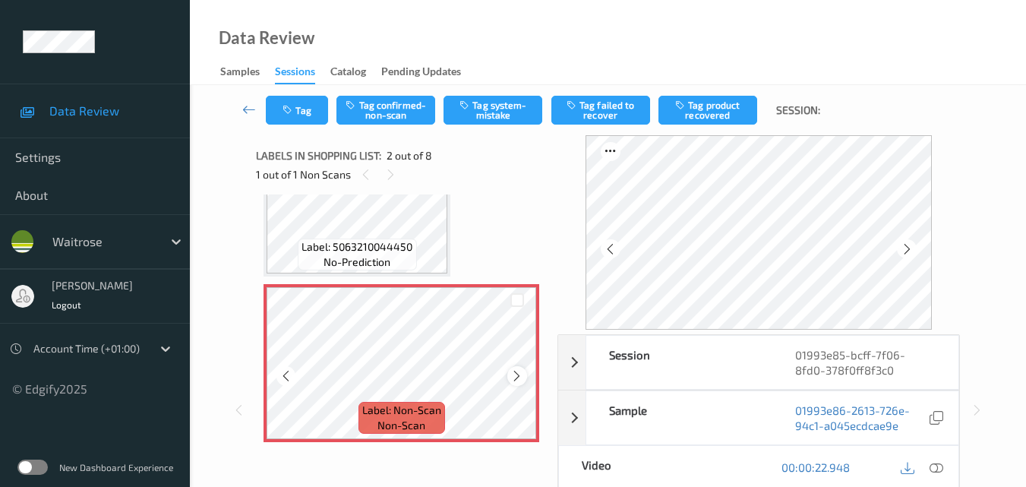
click at [516, 378] on icon at bounding box center [516, 376] width 13 height 14
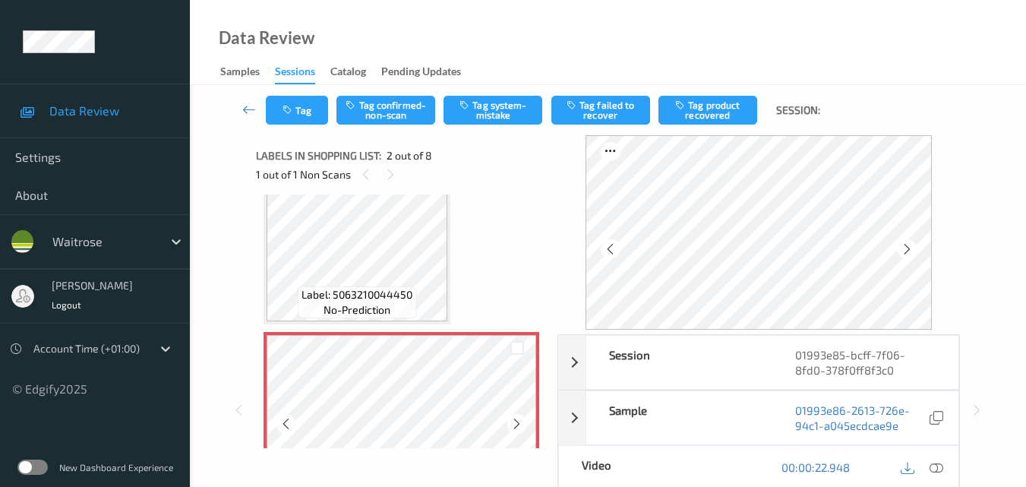
scroll to position [8, 0]
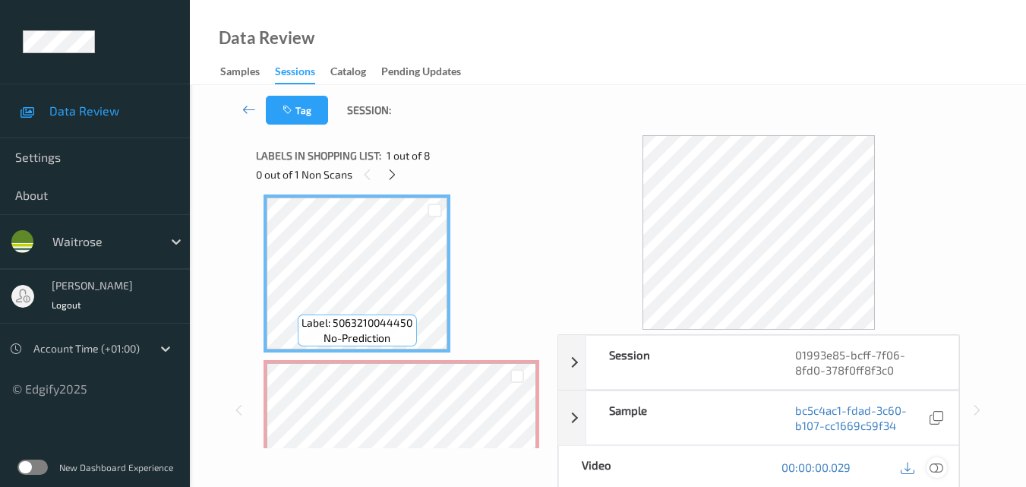
click at [937, 463] on icon at bounding box center [937, 467] width 14 height 14
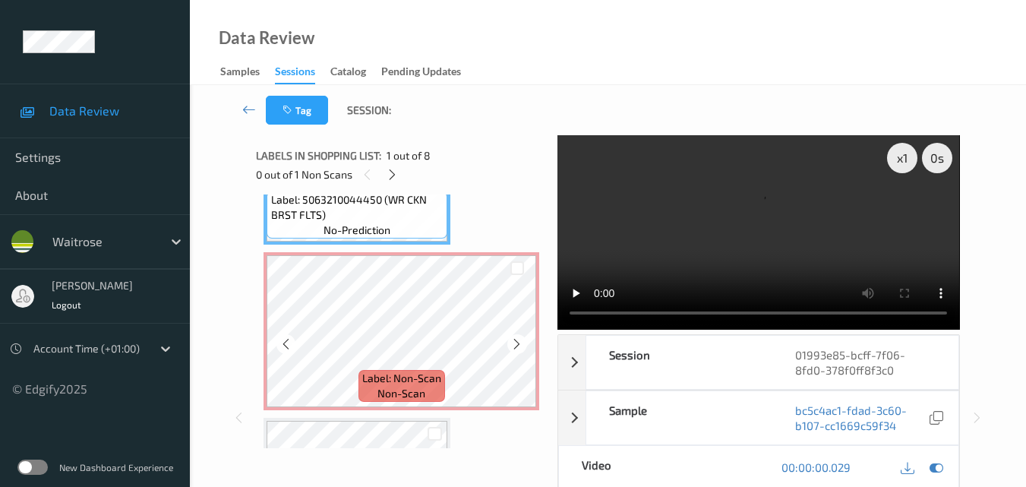
scroll to position [84, 0]
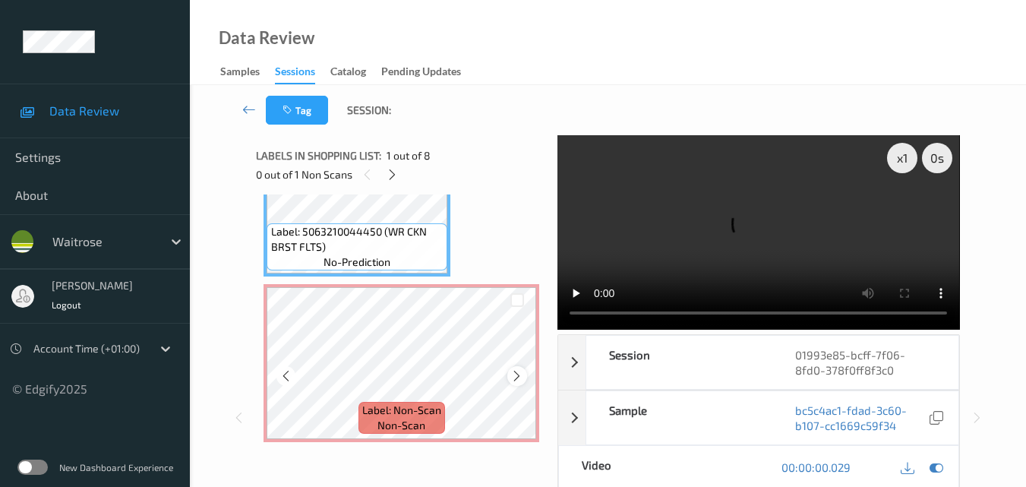
click at [515, 375] on icon at bounding box center [516, 376] width 13 height 14
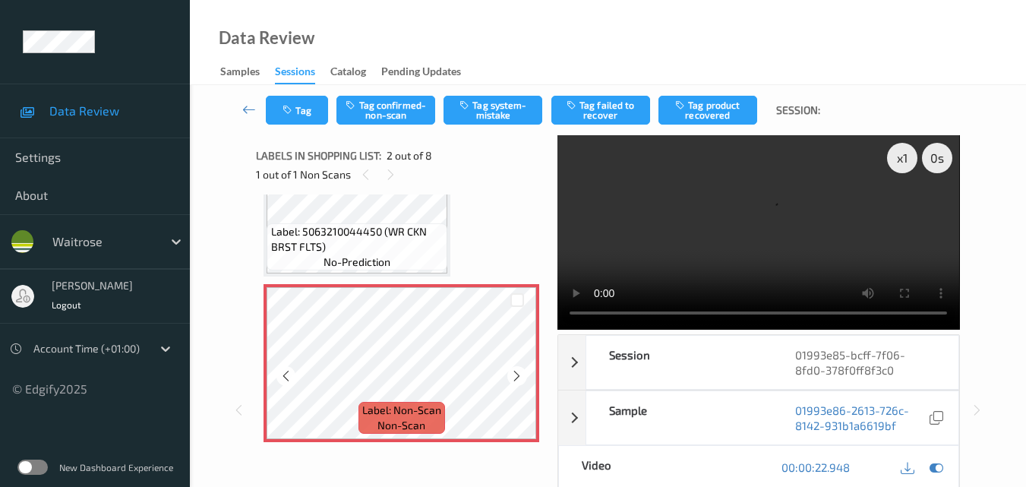
click at [515, 375] on icon at bounding box center [516, 376] width 13 height 14
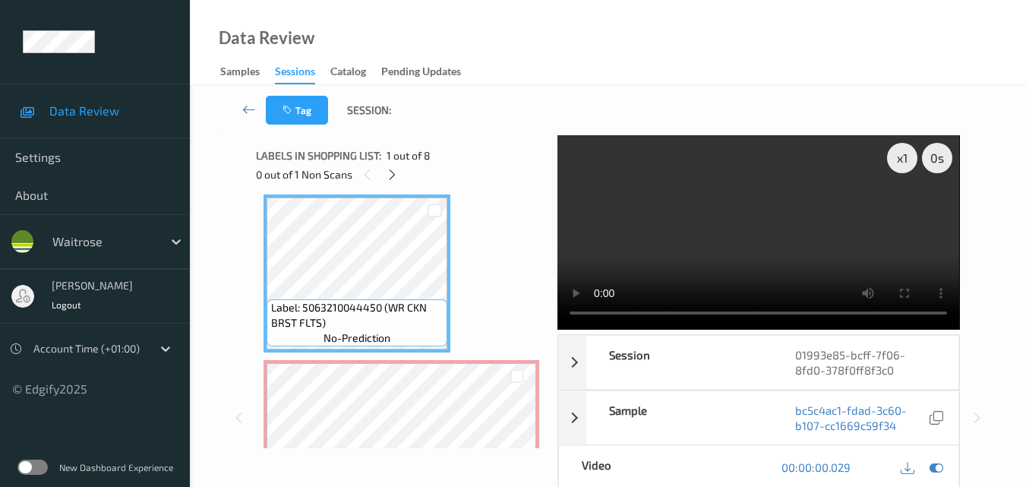
click at [759, 261] on video at bounding box center [759, 232] width 402 height 194
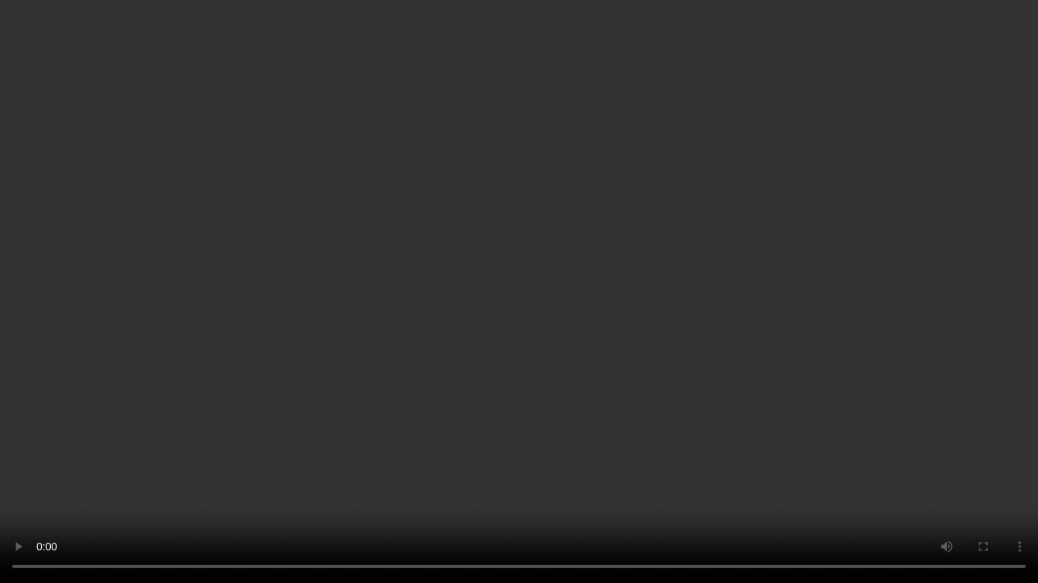
click at [661, 414] on video at bounding box center [519, 291] width 1038 height 583
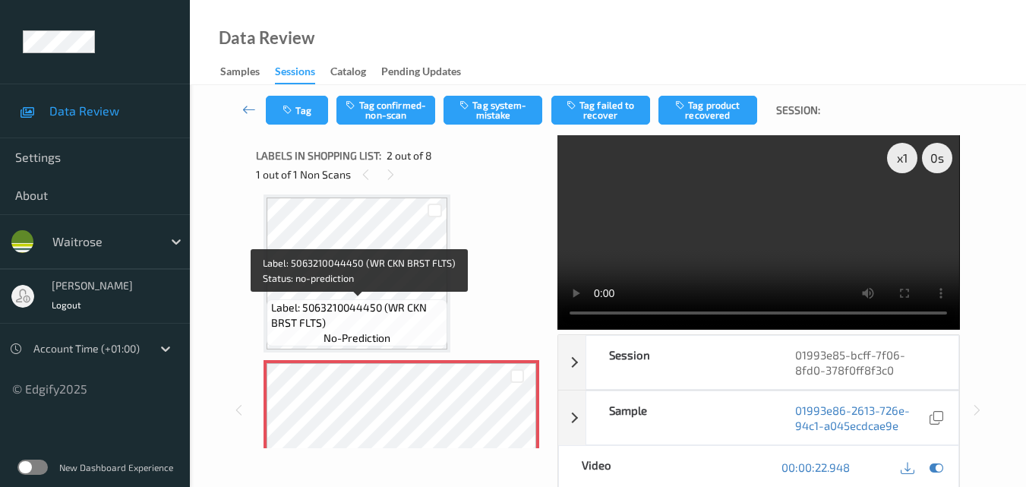
click at [371, 302] on span "Label: 5063210044450 (WR CKN BRST FLTS)" at bounding box center [357, 315] width 173 height 30
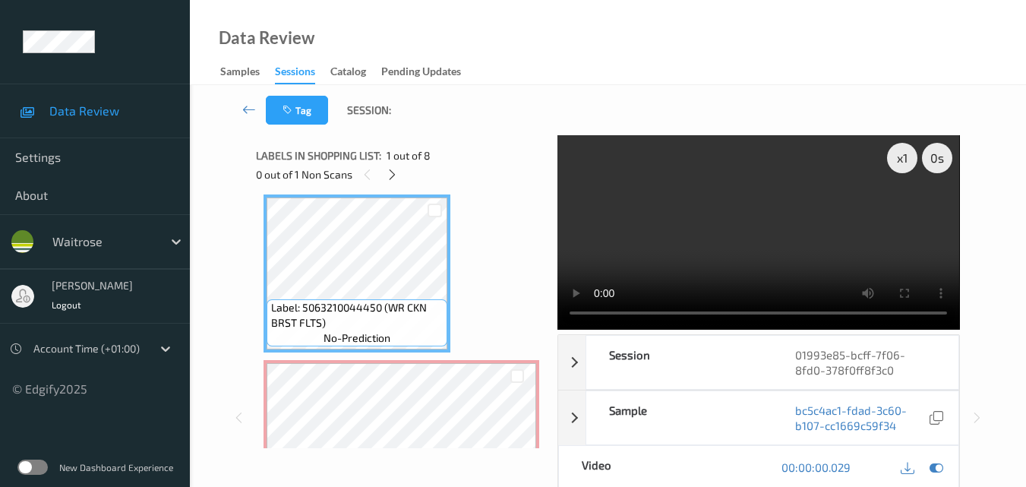
click at [729, 236] on video at bounding box center [759, 232] width 402 height 194
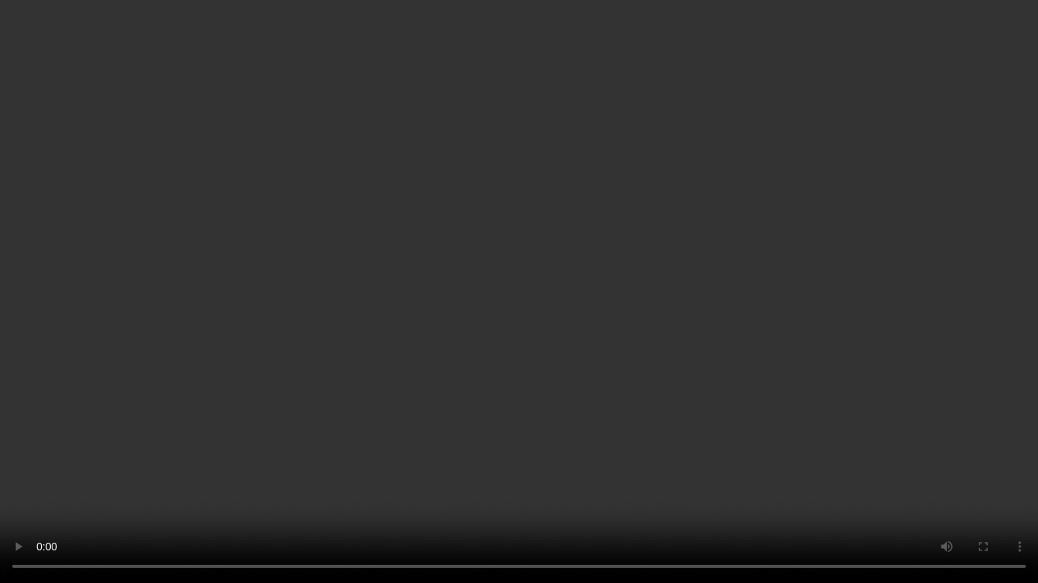
click at [521, 400] on video at bounding box center [519, 291] width 1038 height 583
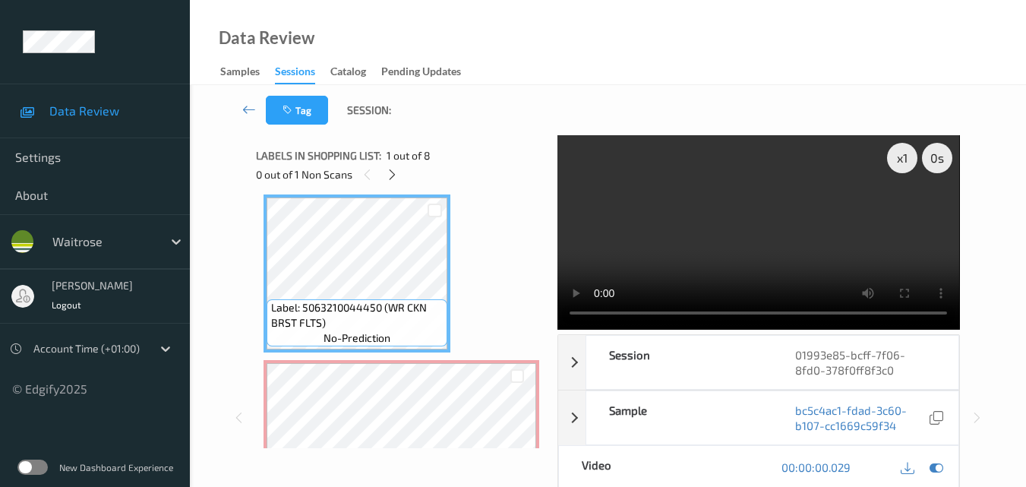
click at [804, 233] on video at bounding box center [759, 232] width 402 height 194
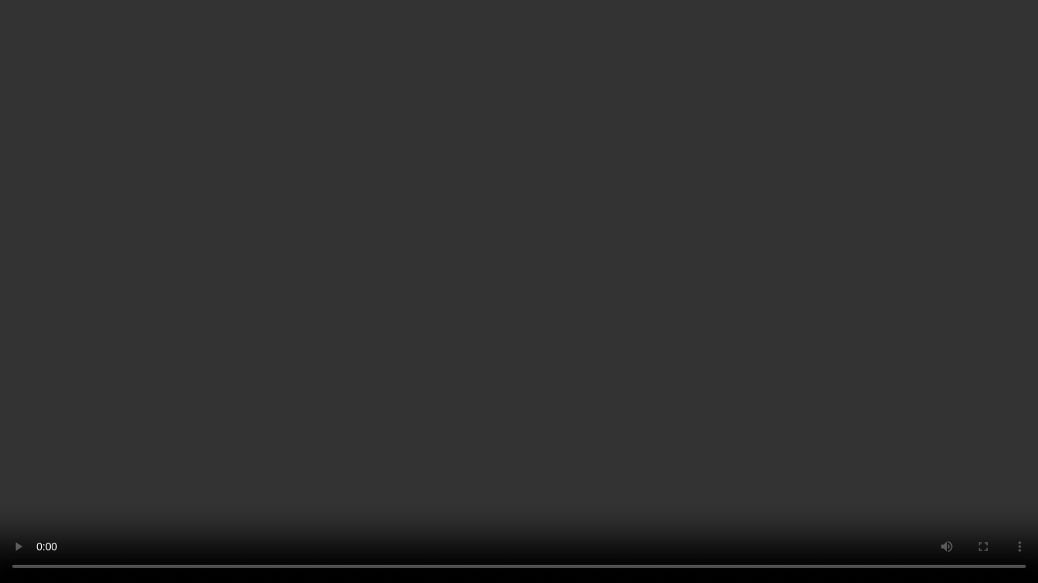
click at [816, 352] on video at bounding box center [519, 291] width 1038 height 583
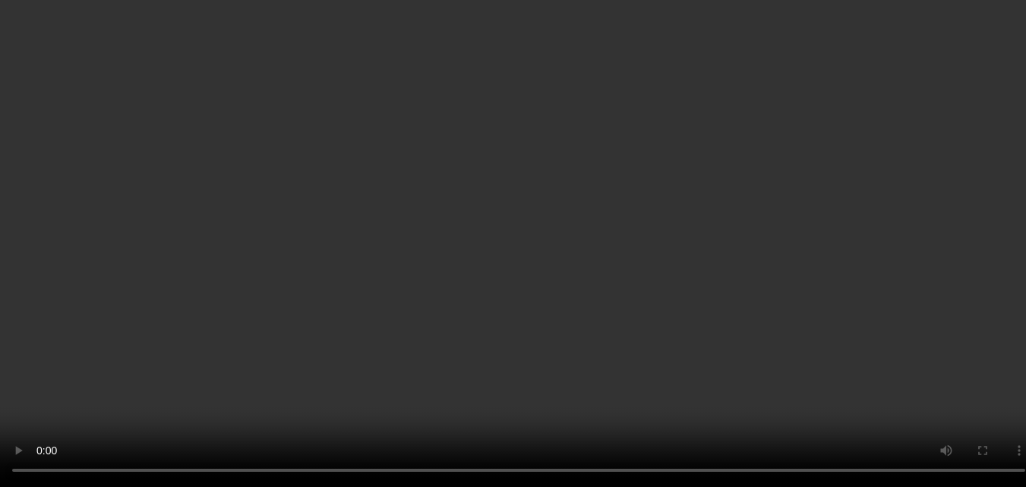
scroll to position [160, 0]
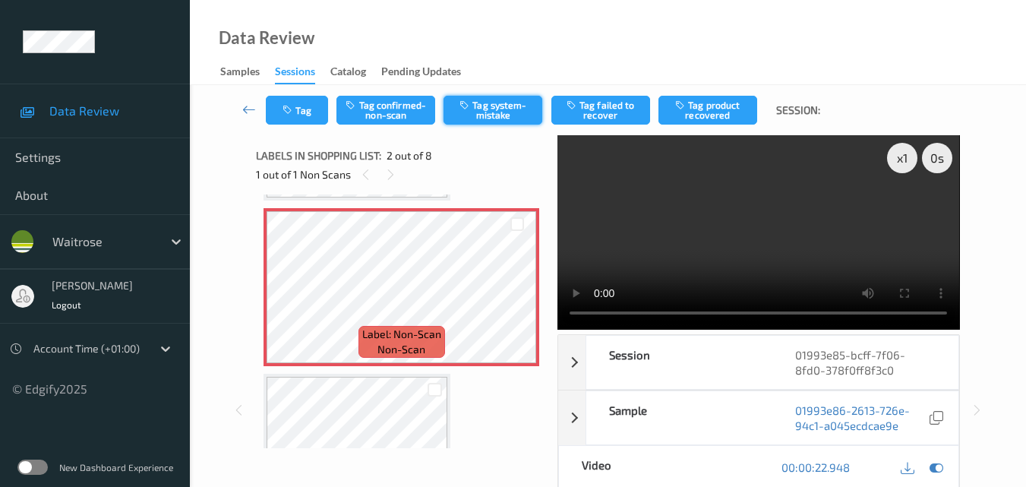
click at [500, 116] on button "Tag system-mistake" at bounding box center [493, 110] width 99 height 29
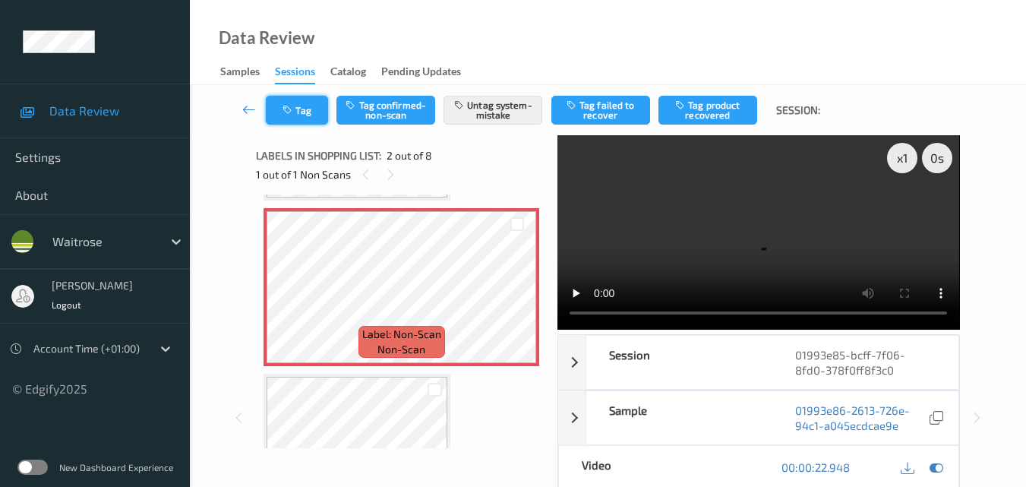
click at [299, 111] on button "Tag" at bounding box center [297, 110] width 62 height 29
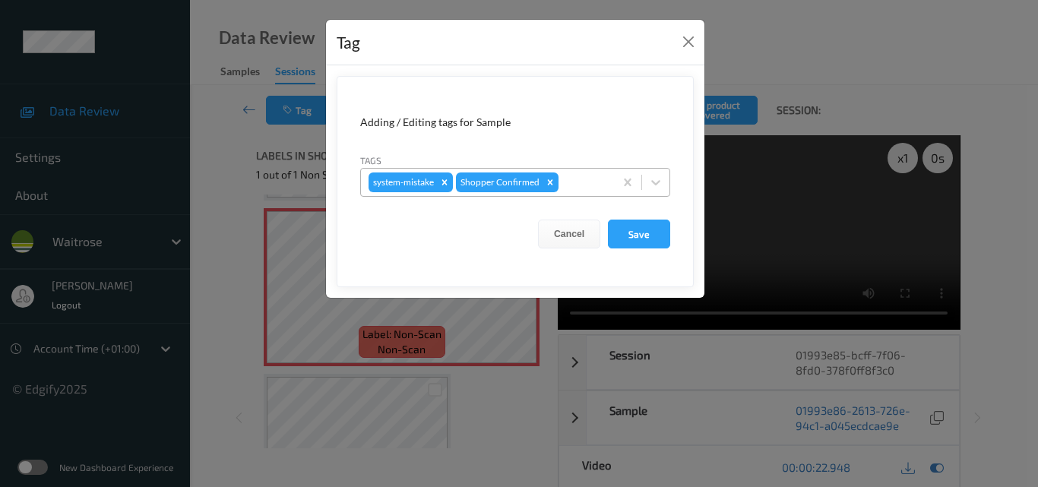
click at [596, 183] on div at bounding box center [583, 182] width 45 height 18
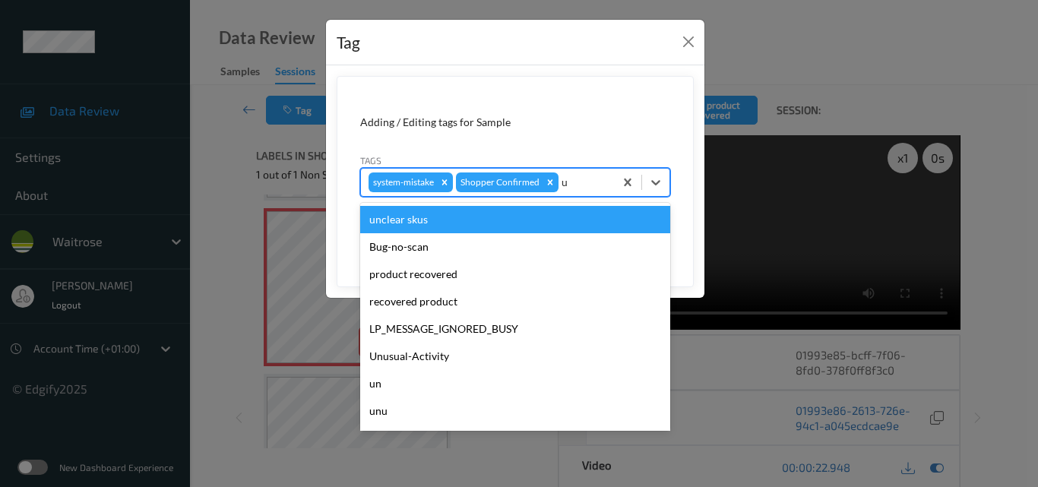
type input "un"
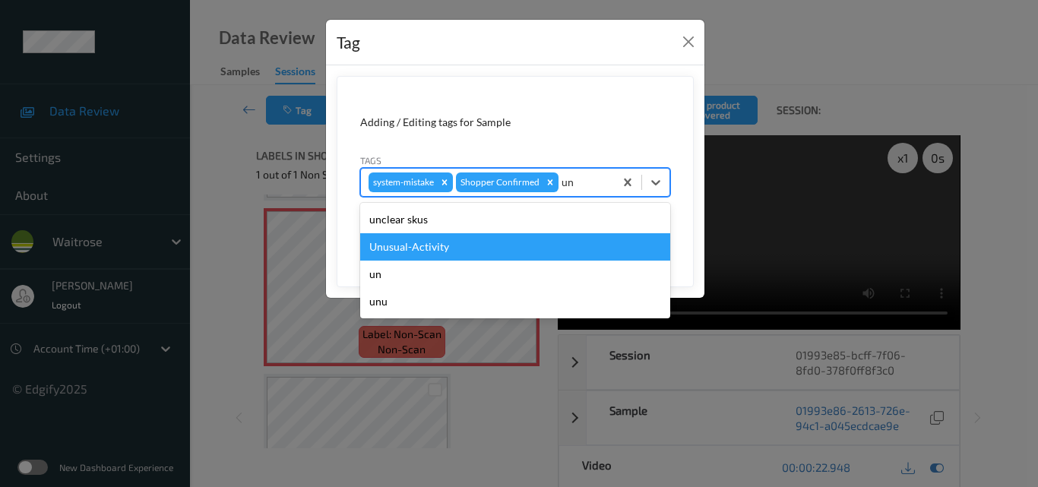
click at [491, 238] on div "Unusual-Activity" at bounding box center [515, 246] width 310 height 27
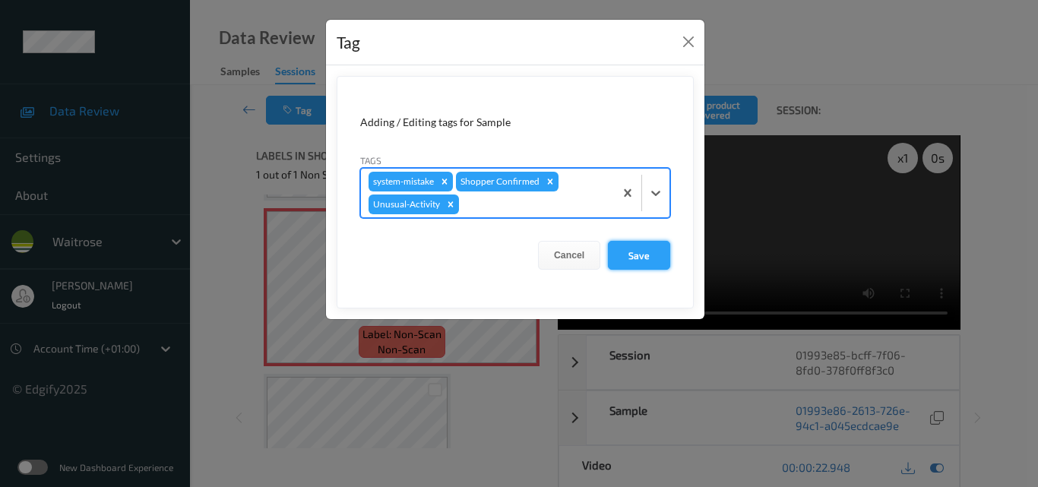
click at [643, 261] on button "Save" at bounding box center [639, 255] width 62 height 29
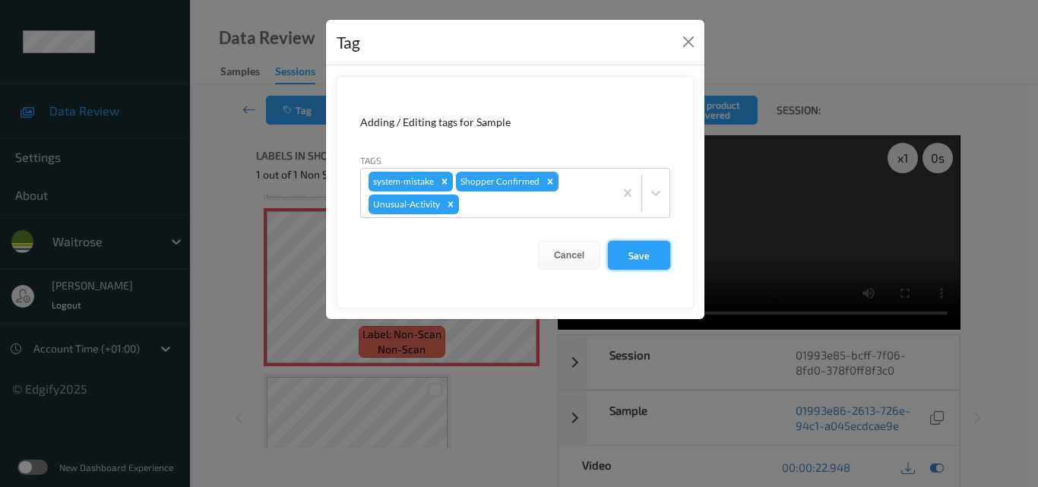
click at [643, 261] on button "Save" at bounding box center [639, 255] width 62 height 29
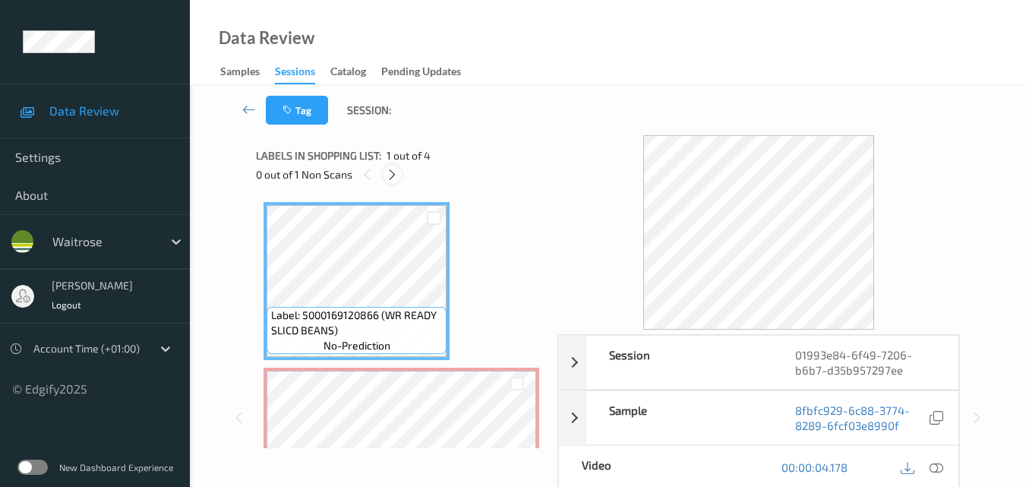
click at [389, 169] on icon at bounding box center [392, 175] width 13 height 14
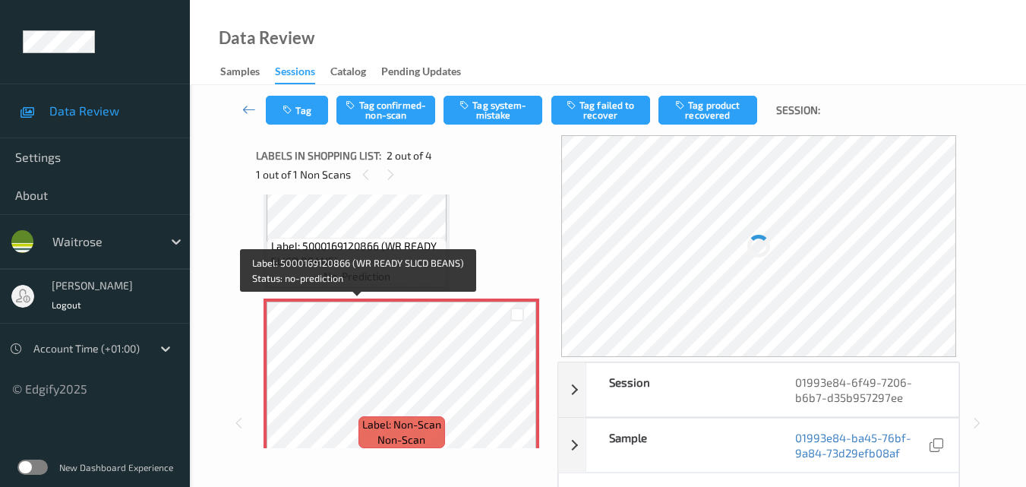
scroll to position [160, 0]
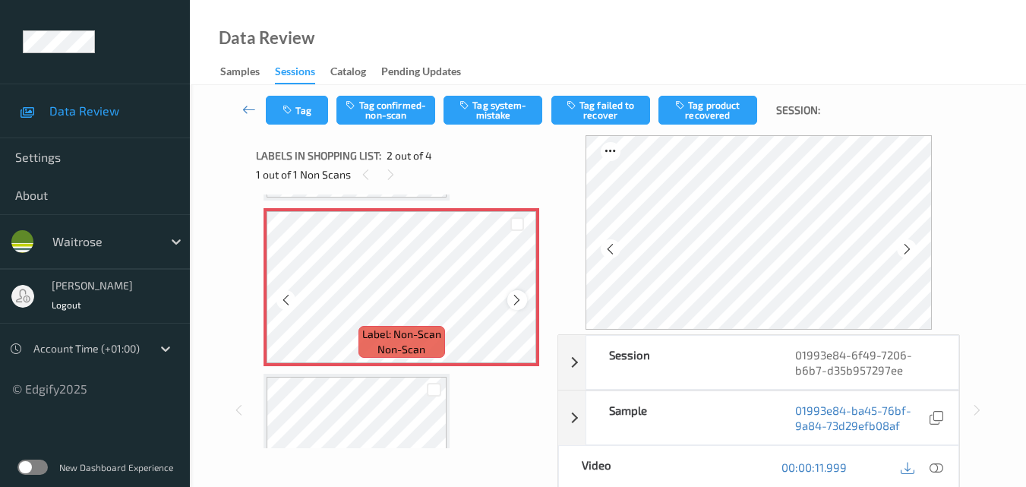
click at [520, 300] on icon at bounding box center [516, 300] width 13 height 14
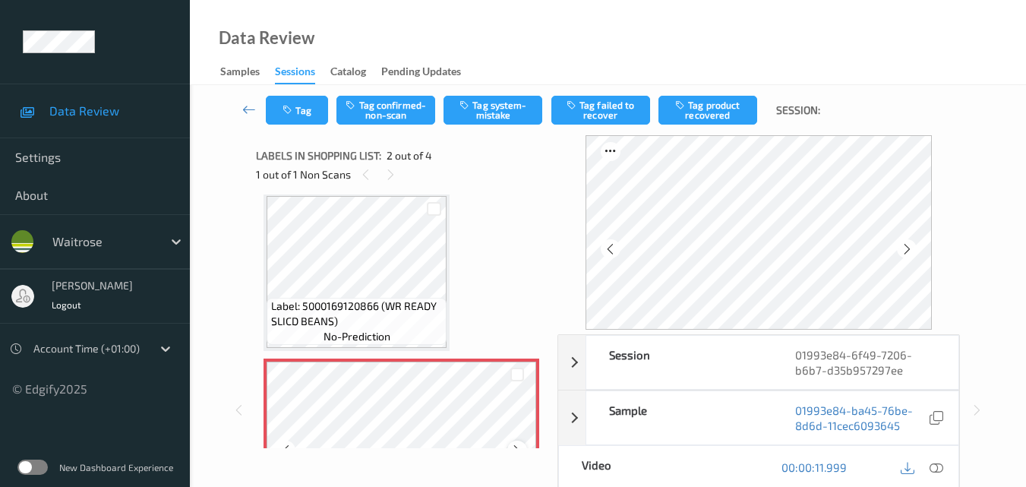
scroll to position [8, 0]
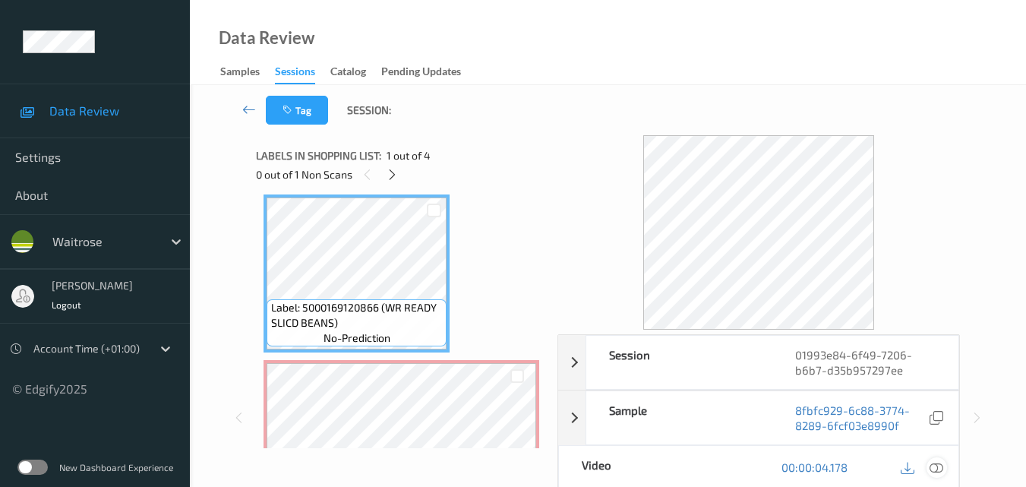
click at [945, 462] on div at bounding box center [937, 467] width 21 height 21
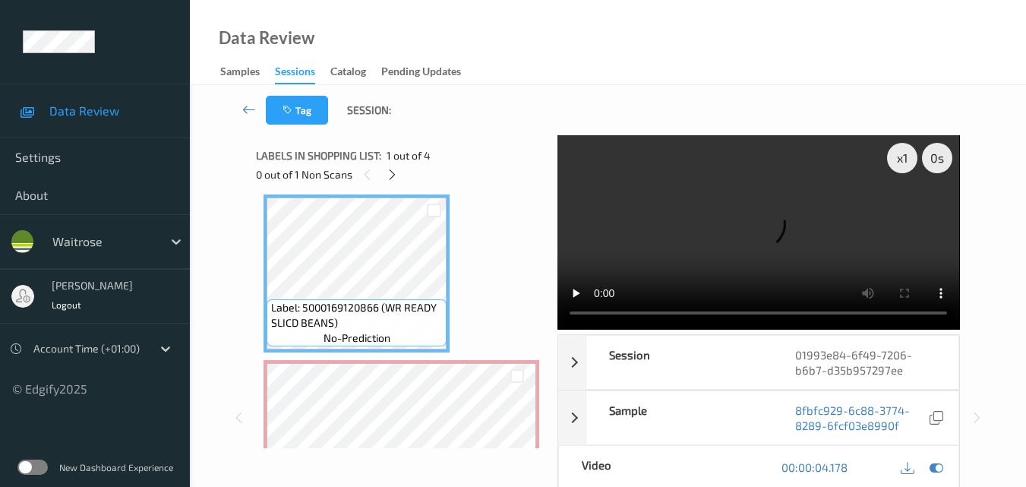
click at [788, 210] on video at bounding box center [759, 232] width 402 height 194
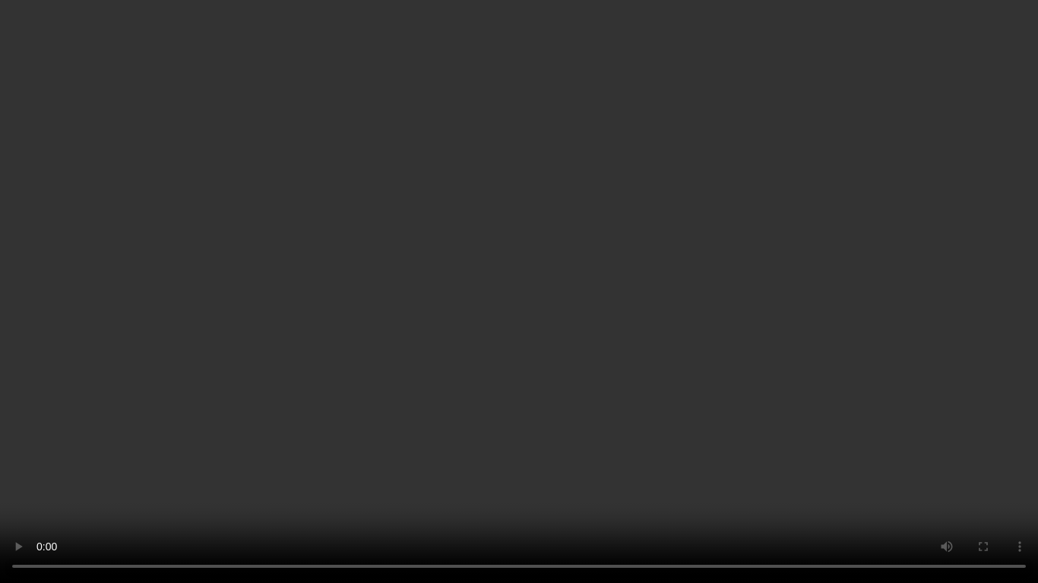
click at [657, 305] on video at bounding box center [519, 291] width 1038 height 583
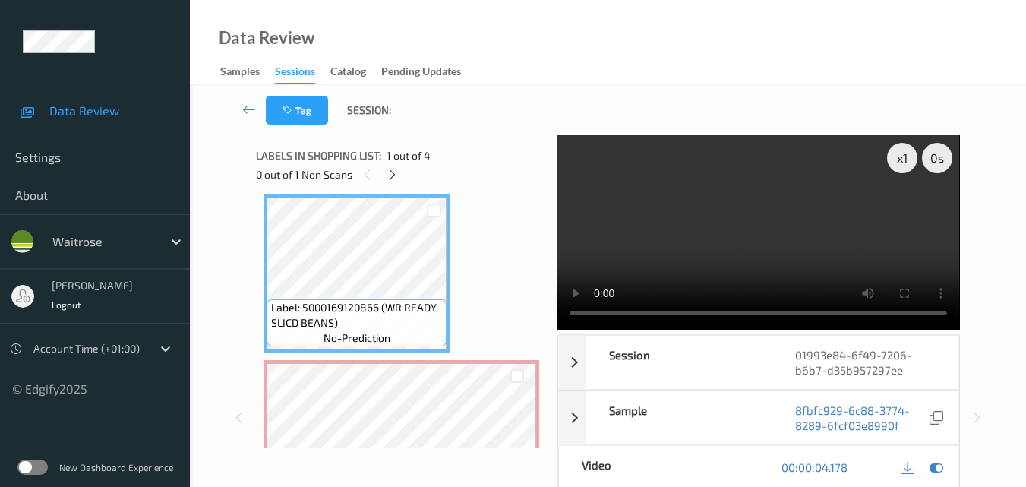
click at [715, 239] on video at bounding box center [759, 232] width 402 height 194
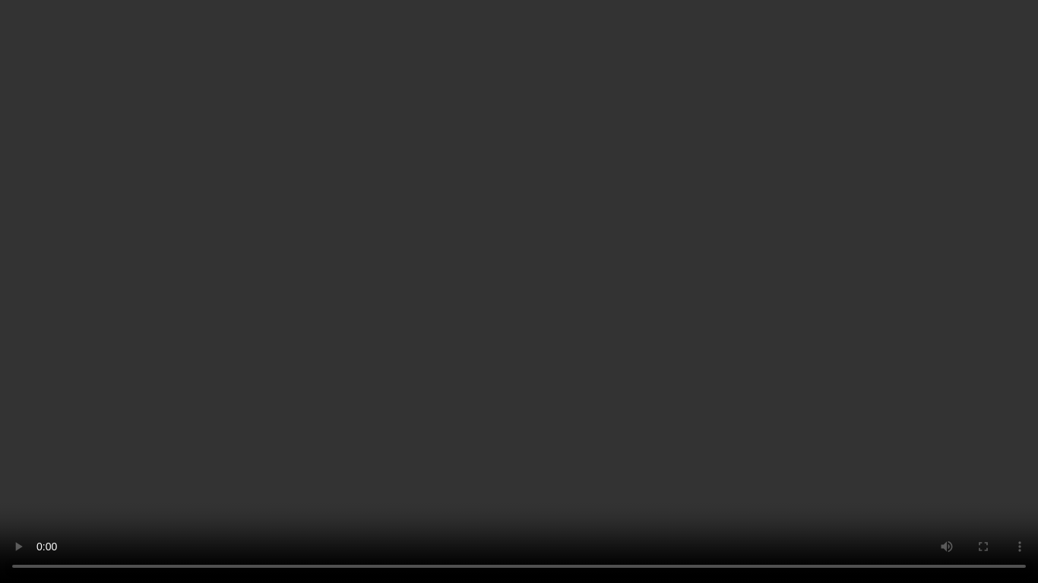
click at [643, 348] on video at bounding box center [519, 291] width 1038 height 583
click at [542, 321] on video at bounding box center [519, 291] width 1038 height 583
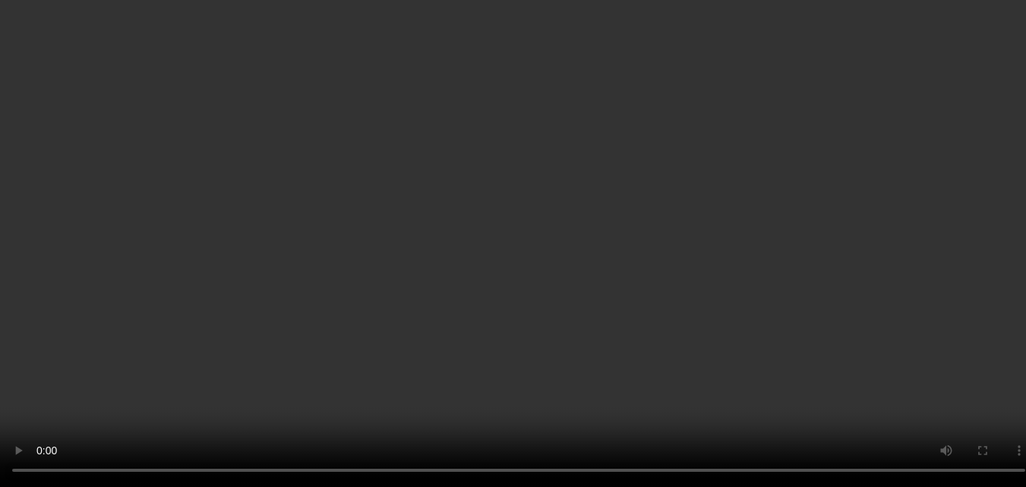
scroll to position [112, 0]
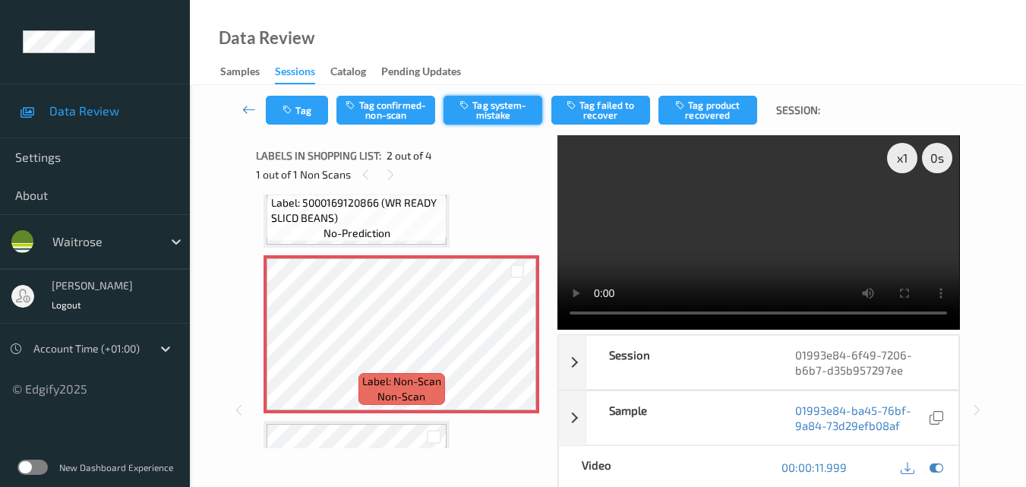
click at [486, 109] on button "Tag system-mistake" at bounding box center [493, 110] width 99 height 29
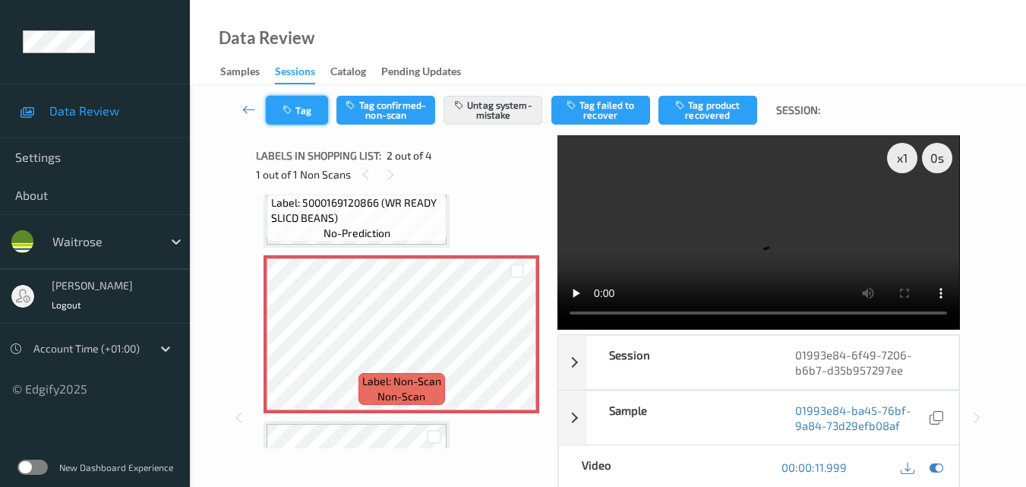
click at [296, 112] on button "Tag" at bounding box center [297, 110] width 62 height 29
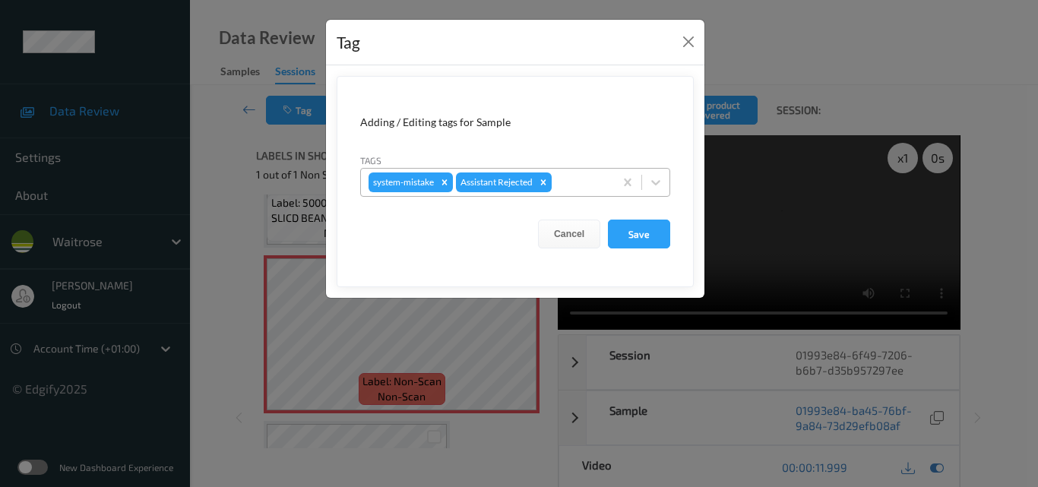
click at [586, 183] on div at bounding box center [581, 182] width 52 height 18
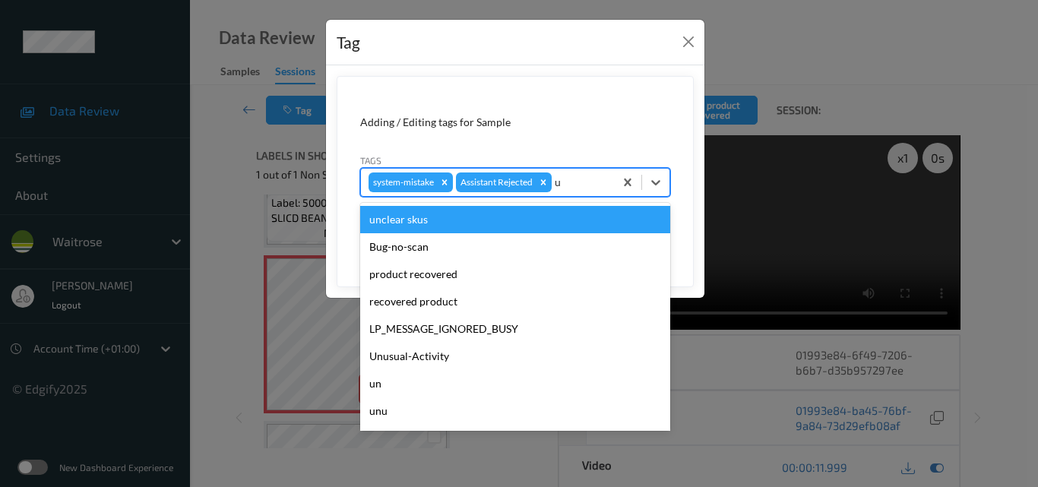
type input "un"
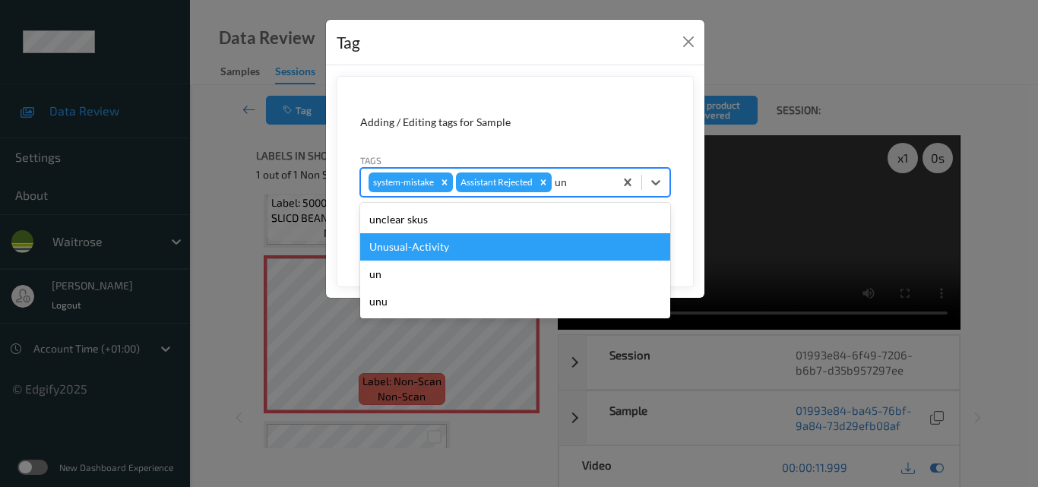
click at [504, 251] on div "Unusual-Activity" at bounding box center [515, 246] width 310 height 27
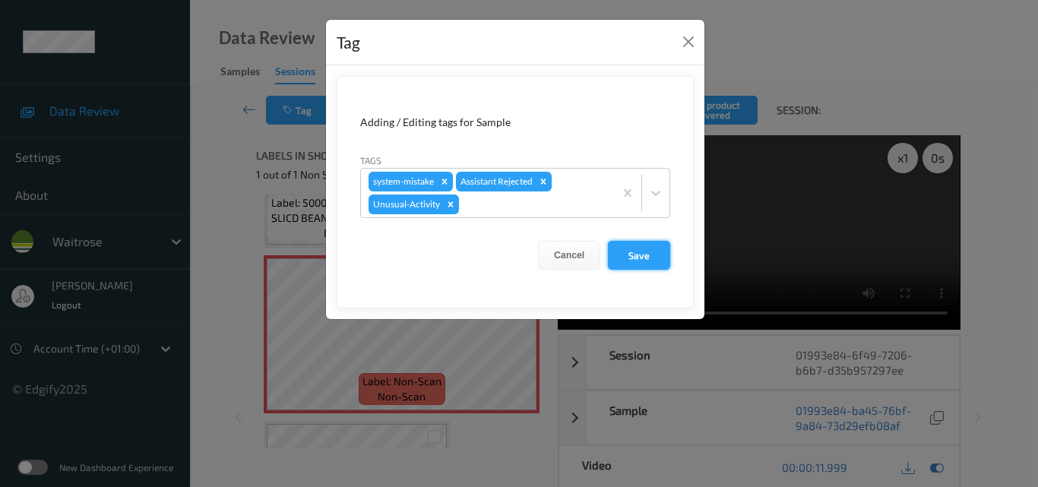
click at [643, 256] on button "Save" at bounding box center [639, 255] width 62 height 29
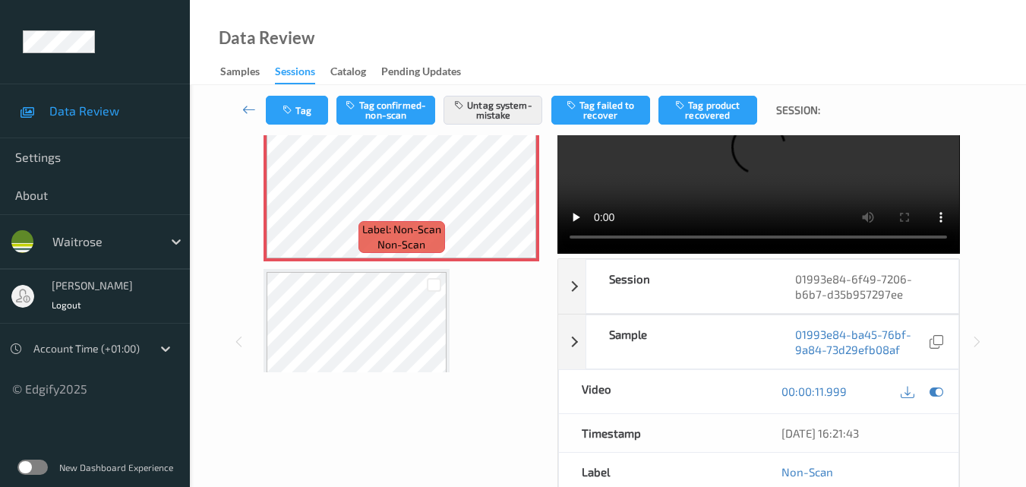
scroll to position [264, 0]
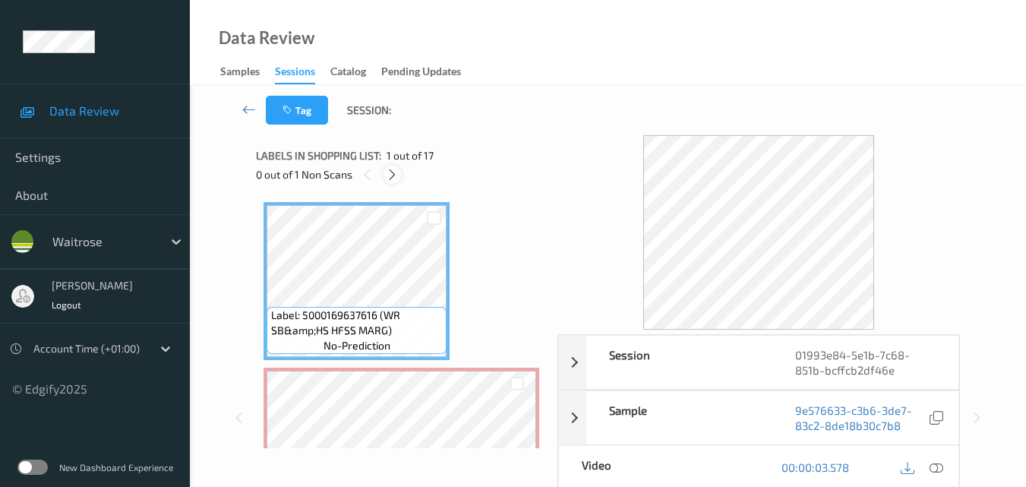
click at [394, 175] on icon at bounding box center [392, 175] width 13 height 14
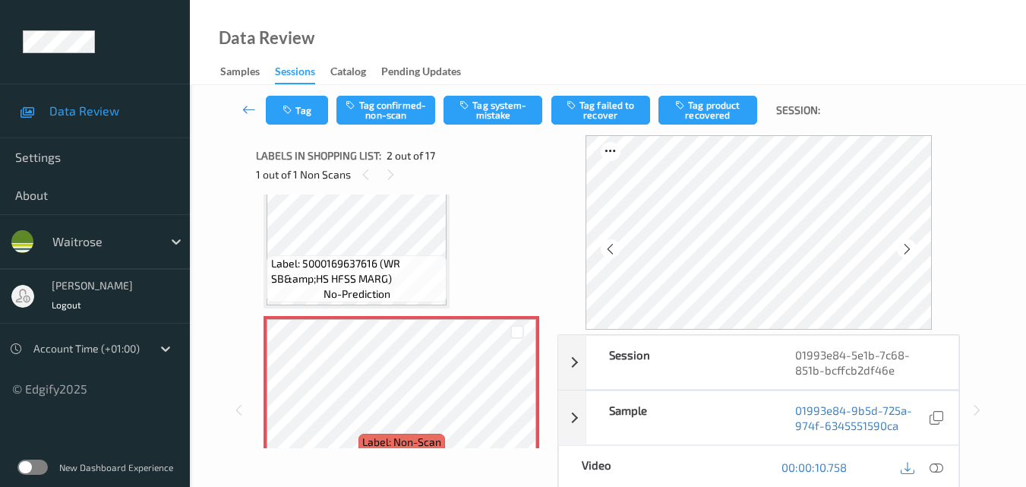
scroll to position [84, 0]
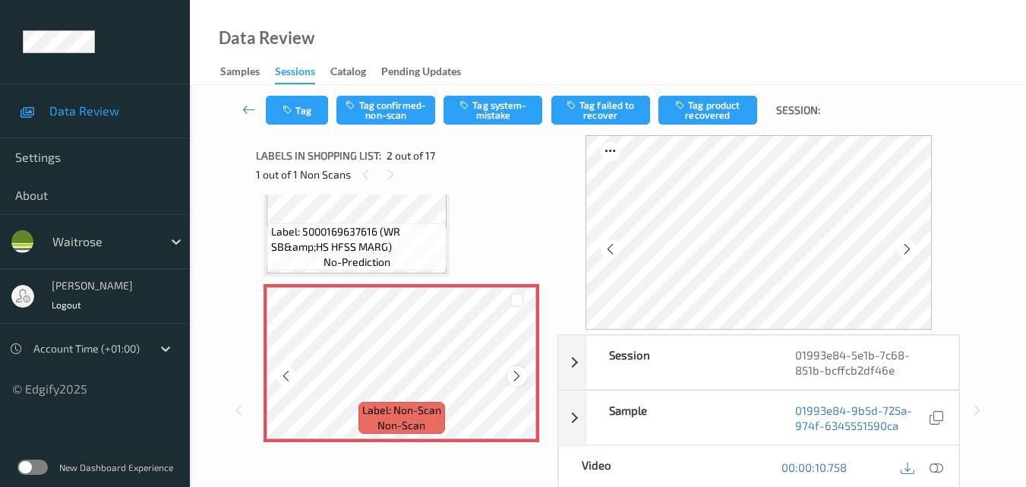
click at [519, 368] on div at bounding box center [516, 375] width 19 height 19
click at [523, 375] on icon at bounding box center [516, 376] width 13 height 14
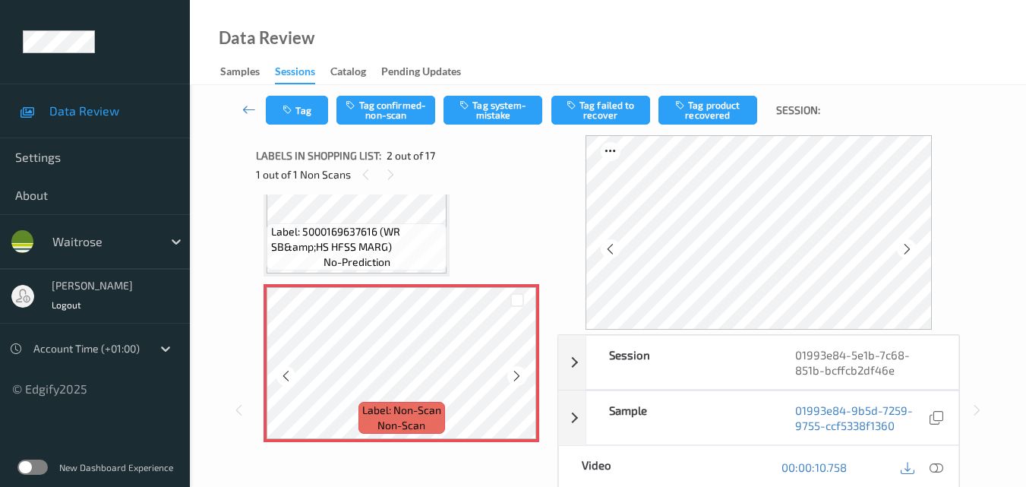
click at [523, 375] on icon at bounding box center [516, 376] width 13 height 14
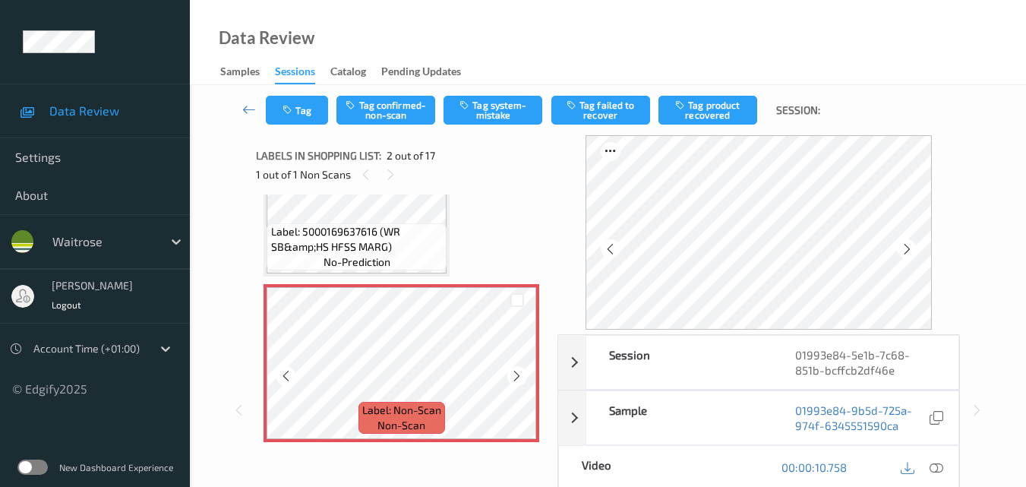
click at [523, 375] on icon at bounding box center [516, 376] width 13 height 14
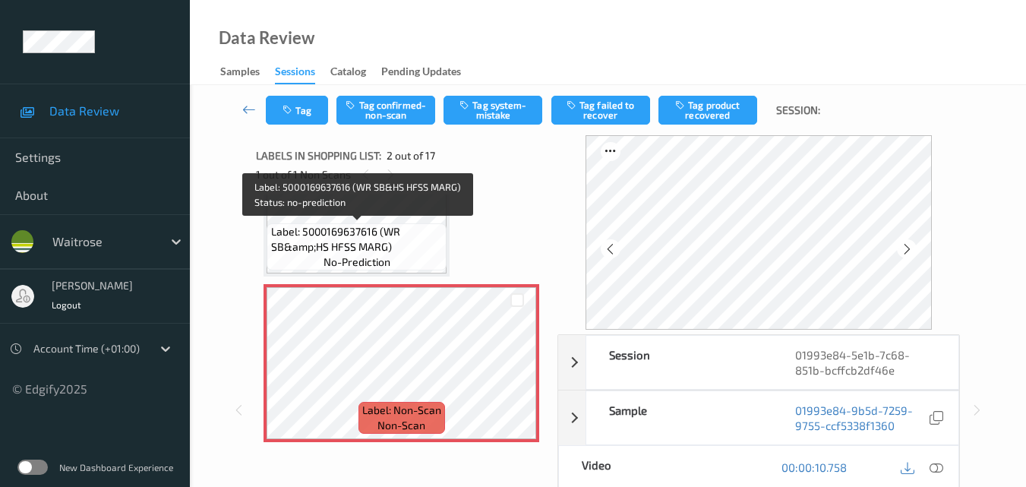
click at [420, 255] on div "Label: 5000169637616 (WR SB&amp;HS HFSS MARG) no-prediction" at bounding box center [357, 246] width 180 height 47
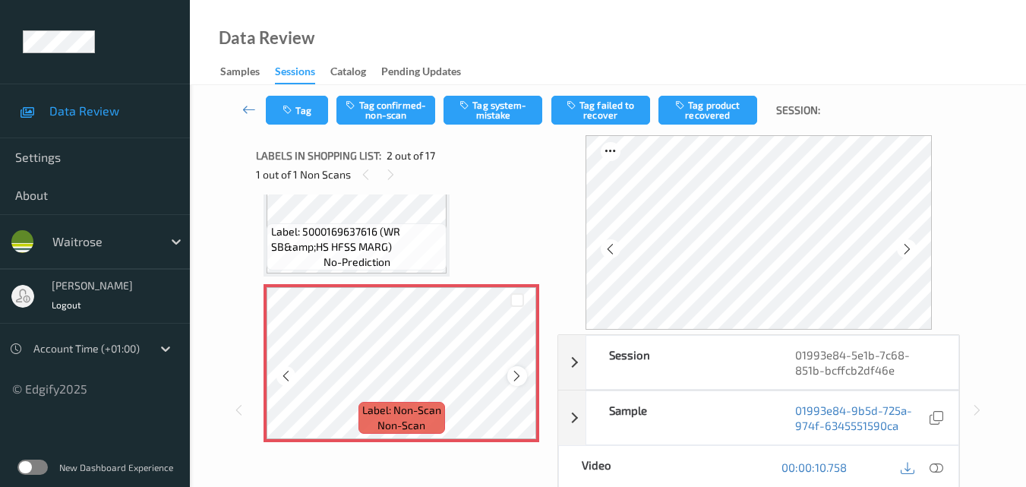
click at [517, 373] on icon at bounding box center [516, 376] width 13 height 14
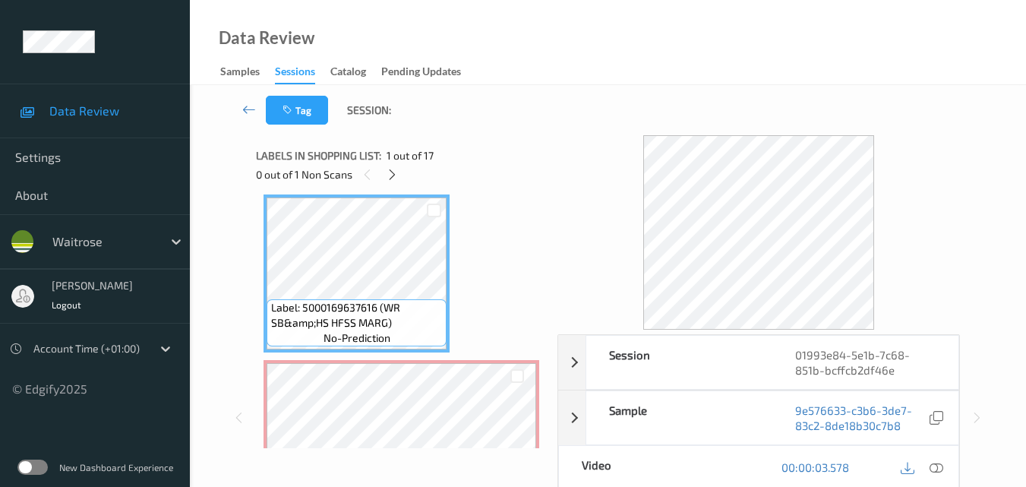
scroll to position [0, 0]
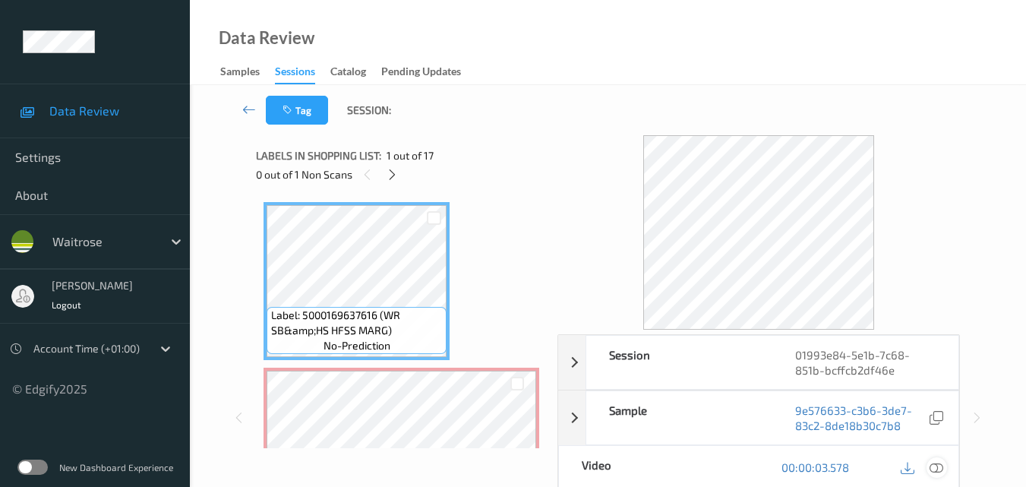
click at [940, 467] on icon at bounding box center [937, 467] width 14 height 14
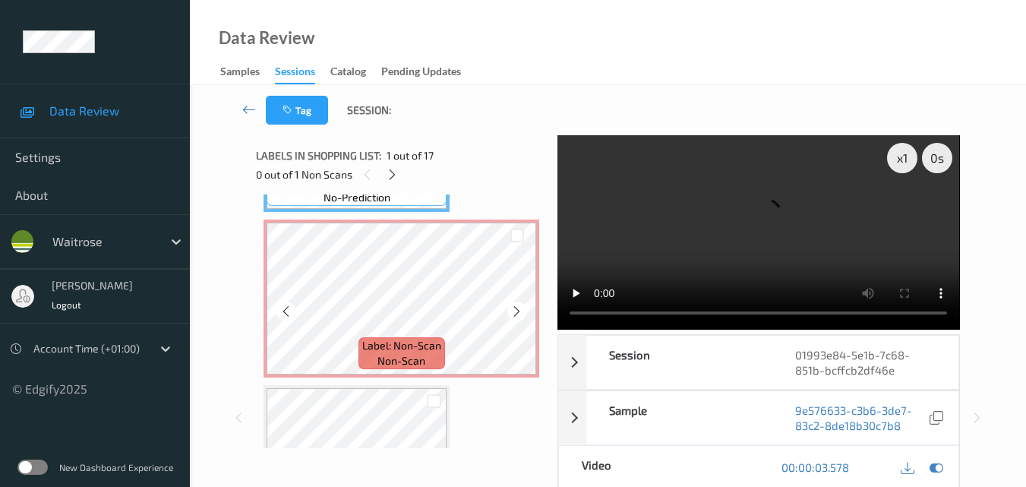
scroll to position [152, 0]
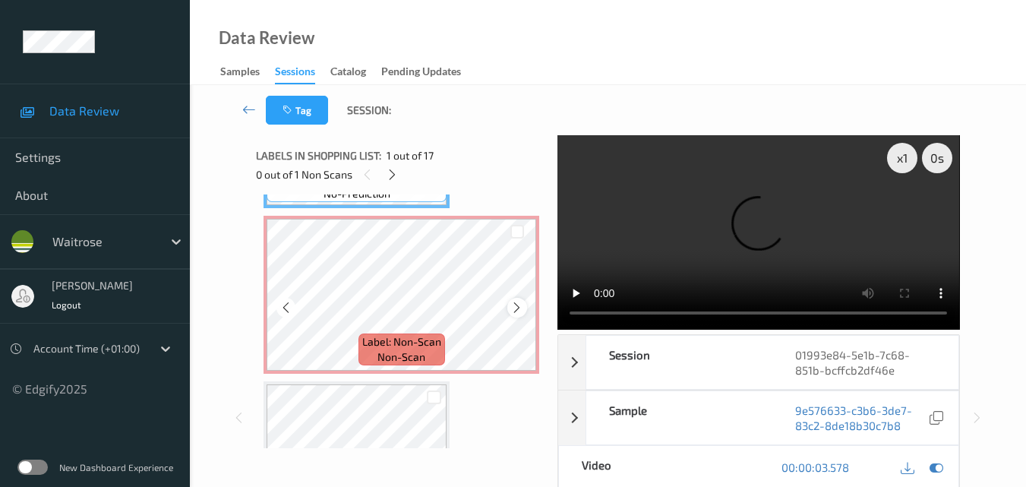
click at [520, 306] on icon at bounding box center [516, 308] width 13 height 14
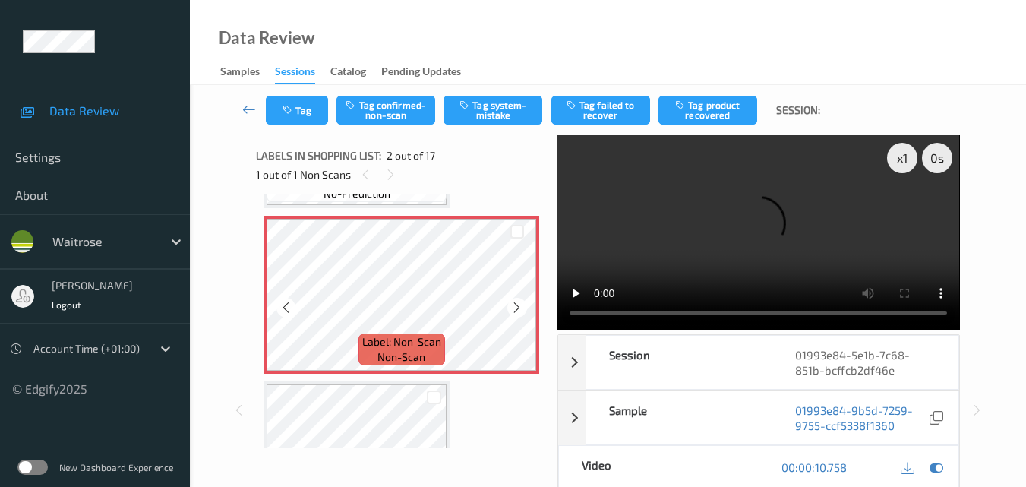
click at [520, 306] on icon at bounding box center [516, 308] width 13 height 14
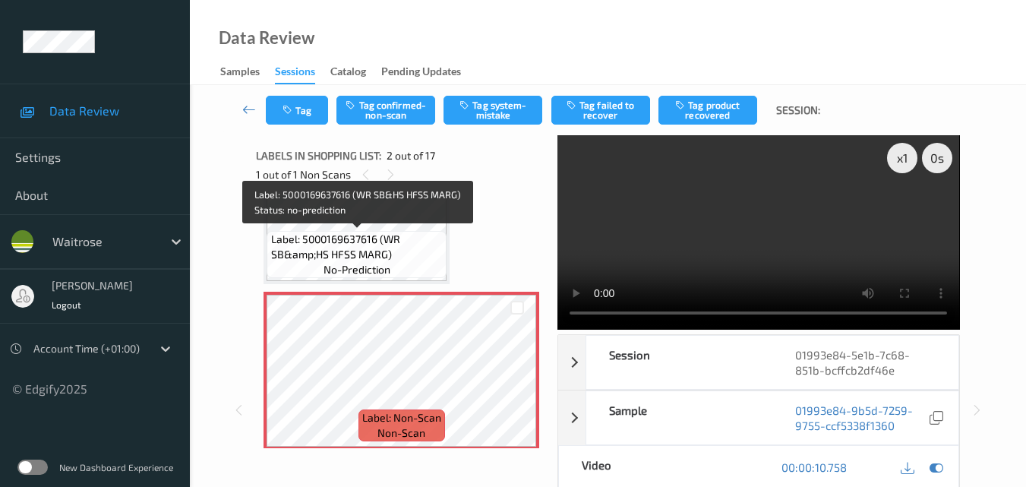
click at [359, 231] on div "Label: 5000169637616 (WR SB&amp;HS HFSS MARG) no-prediction" at bounding box center [357, 254] width 180 height 47
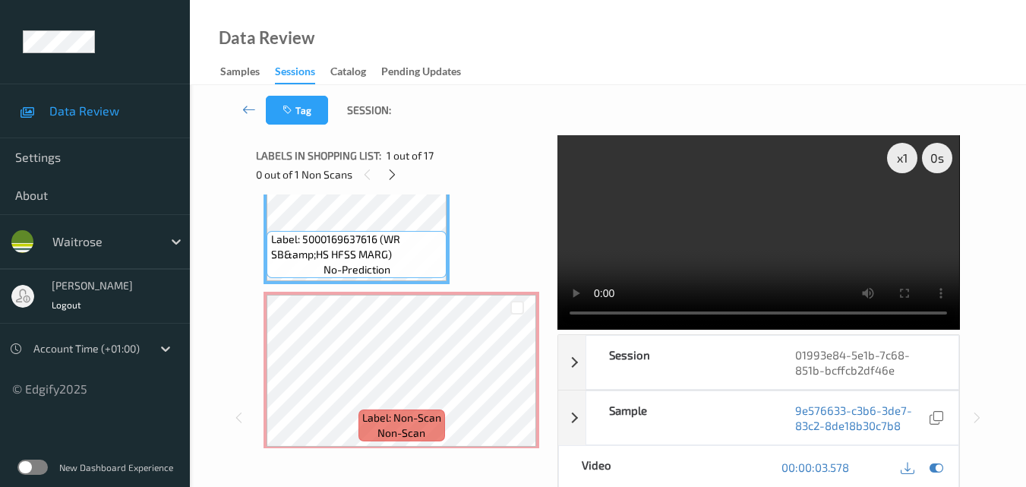
click at [697, 220] on video at bounding box center [759, 232] width 402 height 194
click at [378, 249] on span "Label: 5000169637616 (WR SB&amp;HS HFSS MARG)" at bounding box center [357, 247] width 172 height 30
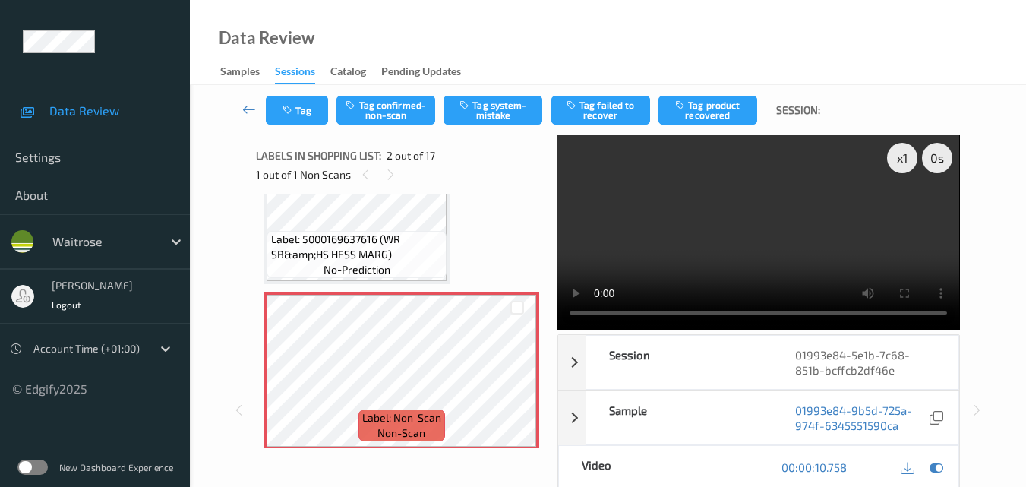
click at [366, 265] on span "no-prediction" at bounding box center [357, 269] width 67 height 15
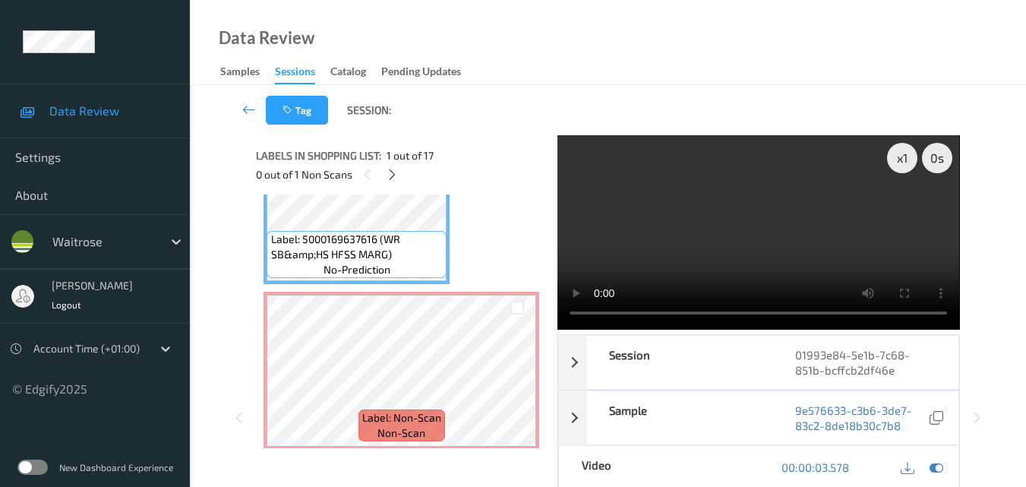
click at [719, 247] on video at bounding box center [759, 232] width 402 height 194
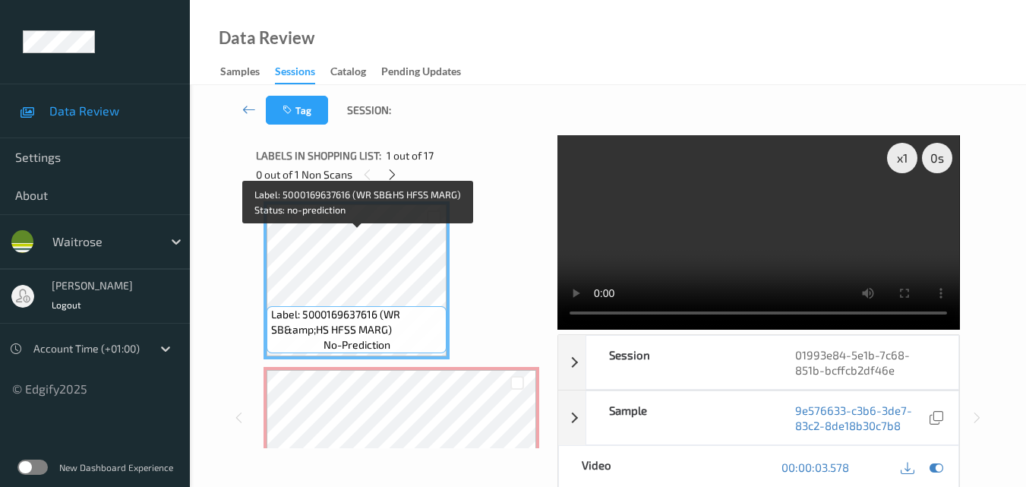
scroll to position [0, 0]
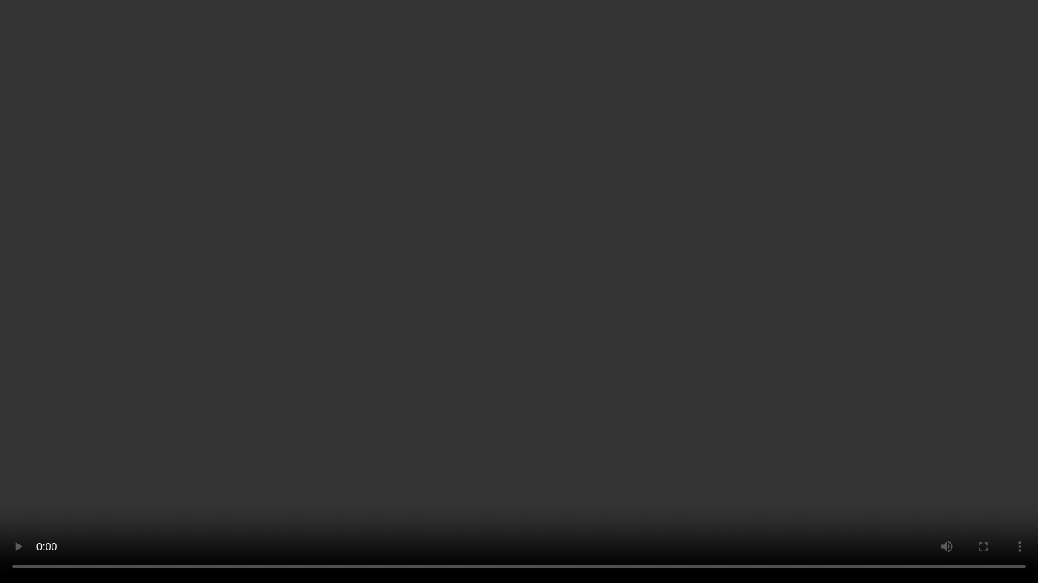
click at [717, 258] on video at bounding box center [519, 291] width 1038 height 583
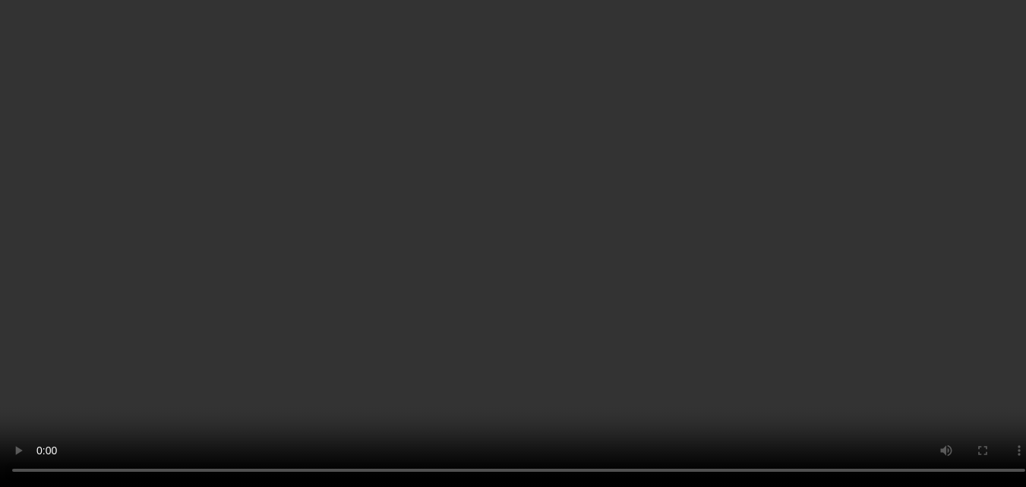
drag, startPoint x: 398, startPoint y: 326, endPoint x: 267, endPoint y: 314, distance: 131.2
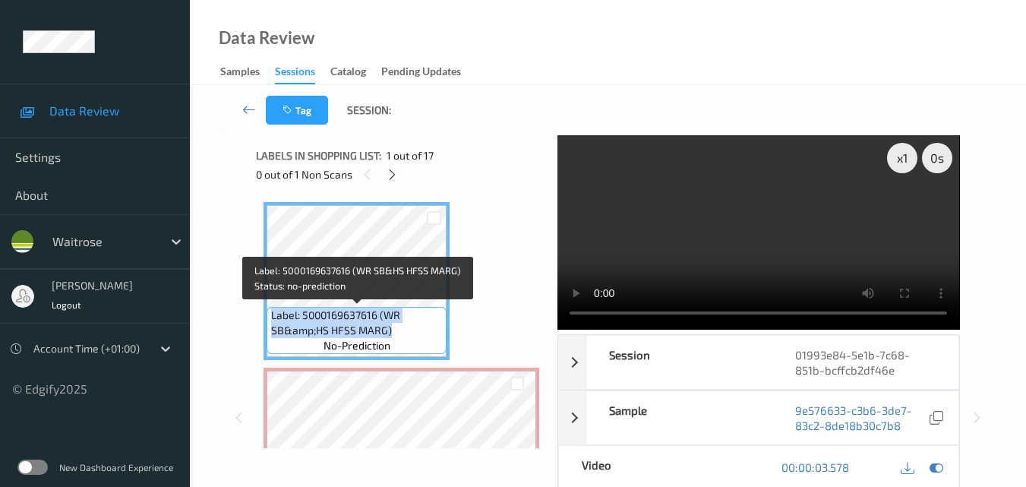
click at [267, 314] on div "Label: 5000169637616 (WR SB&amp;HS HFSS MARG) no-prediction" at bounding box center [357, 330] width 180 height 47
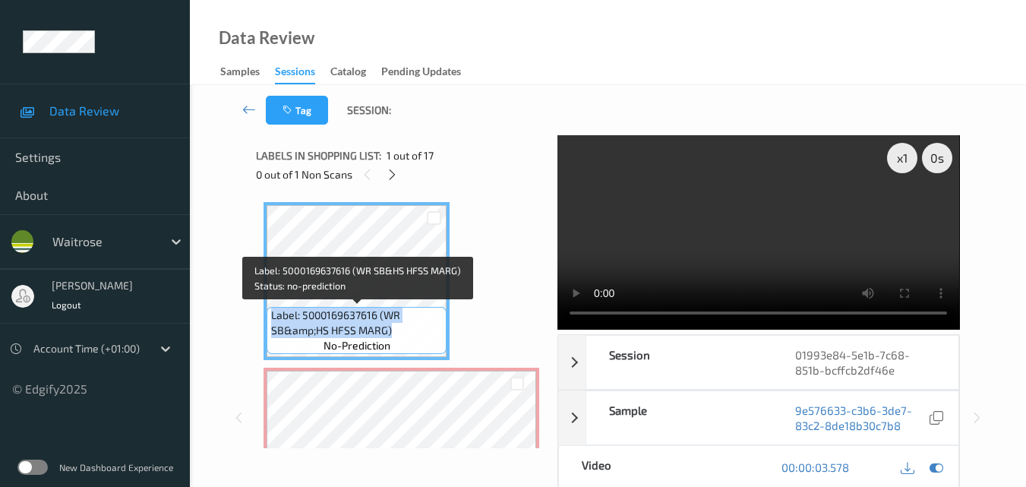
copy span "Label: 5000169637616 (WR SB&amp;HS HFSS MARG)"
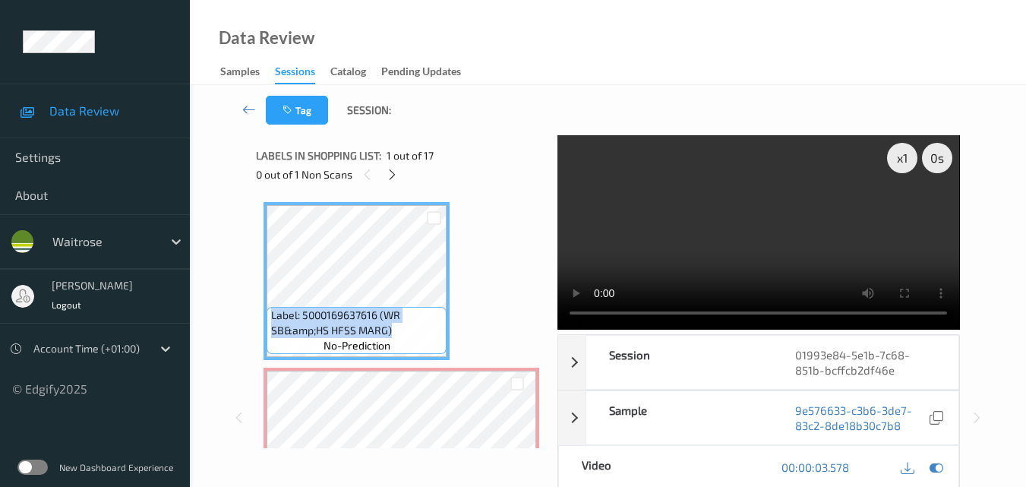
click at [697, 216] on video at bounding box center [759, 232] width 402 height 194
click at [758, 244] on video at bounding box center [759, 232] width 402 height 194
click at [803, 230] on video at bounding box center [759, 232] width 402 height 194
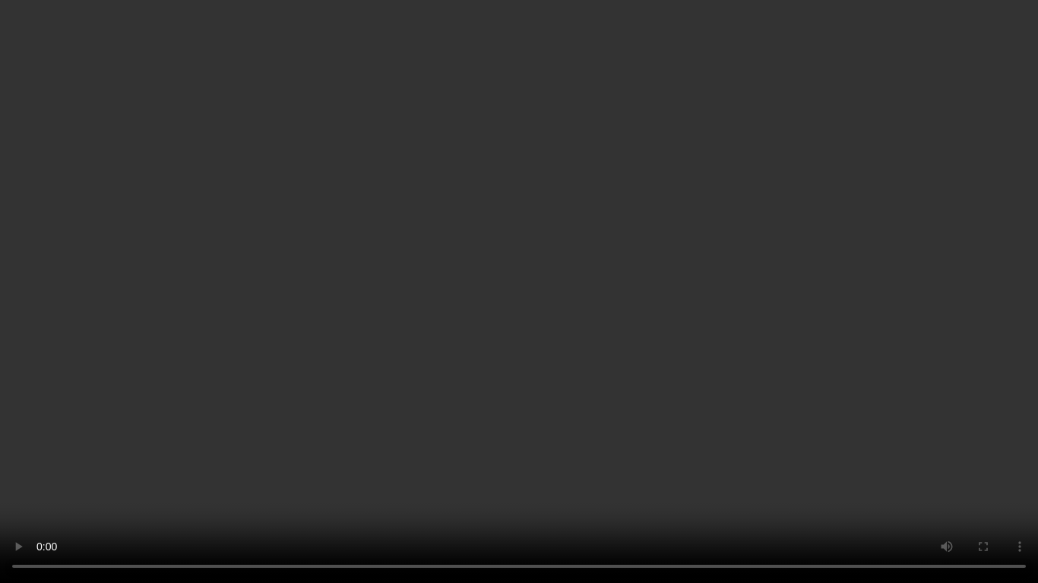
click at [609, 303] on video at bounding box center [519, 291] width 1038 height 583
click at [452, 346] on video at bounding box center [519, 291] width 1038 height 583
click at [593, 353] on video at bounding box center [519, 291] width 1038 height 583
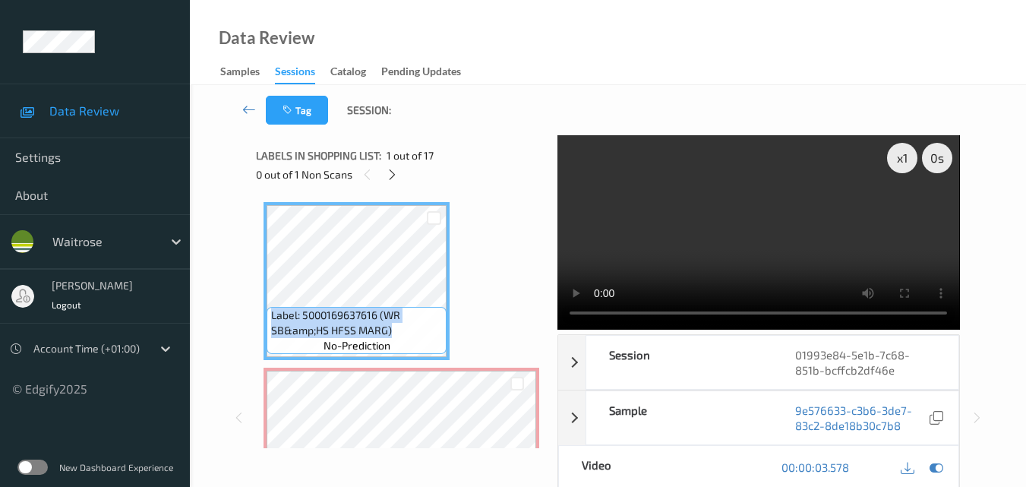
click at [833, 229] on video at bounding box center [759, 232] width 402 height 194
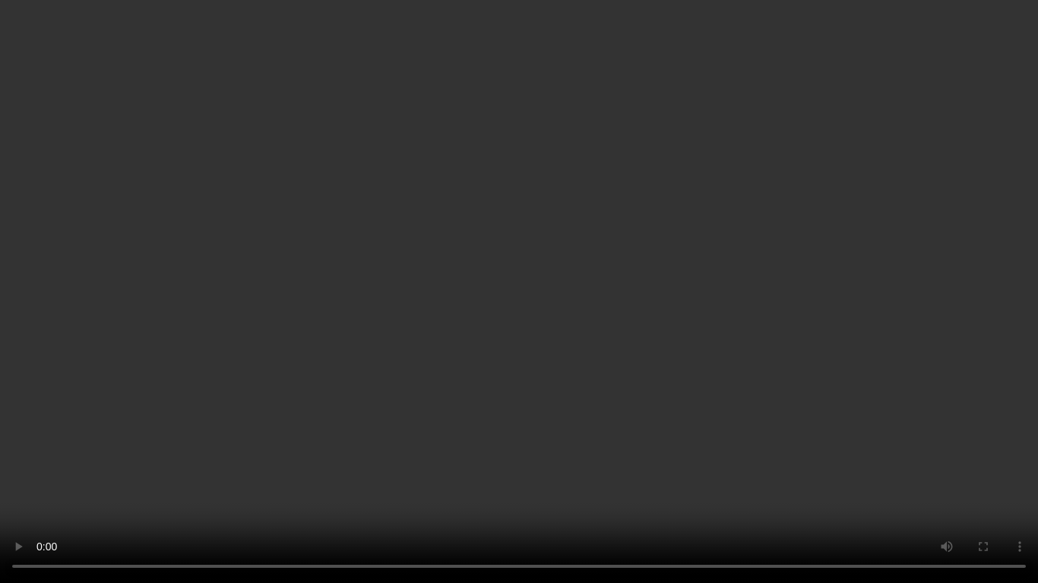
click at [754, 310] on video at bounding box center [519, 291] width 1038 height 583
click at [608, 297] on video at bounding box center [519, 291] width 1038 height 583
click at [652, 345] on video at bounding box center [519, 291] width 1038 height 583
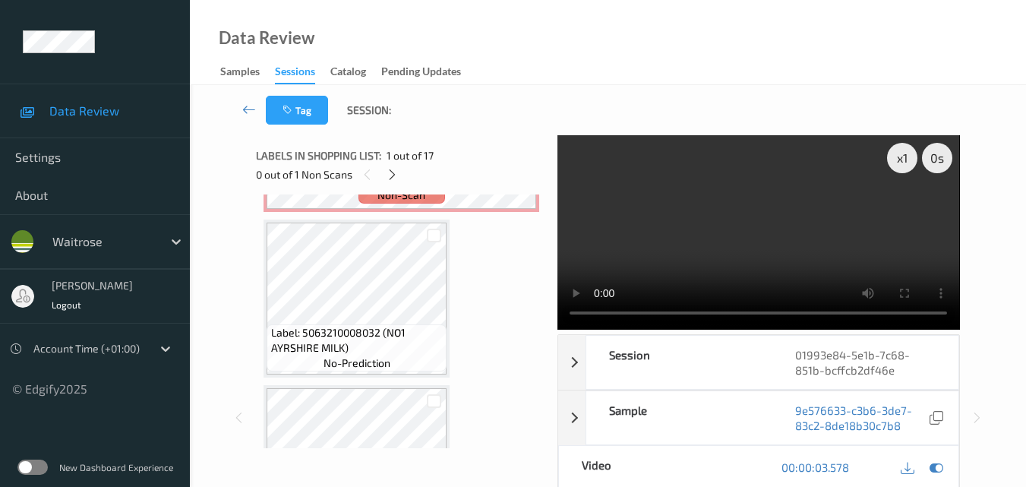
scroll to position [456, 0]
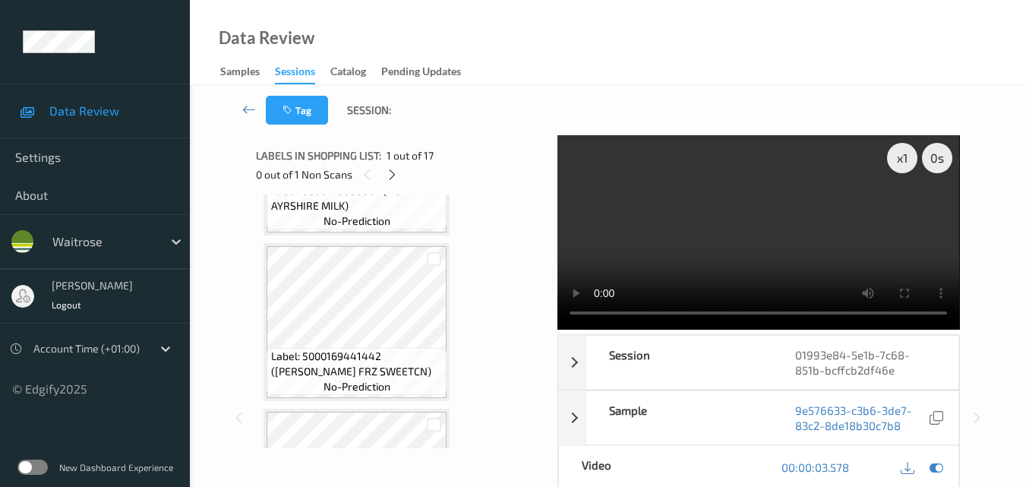
click at [545, 317] on div "x 1 0 s Session 01993e84-5e1b-7c68-851b-bcffcb2df46e Session ID 01993e84-5e1b-7…" at bounding box center [607, 417] width 703 height 564
click at [727, 241] on video at bounding box center [759, 232] width 402 height 194
click at [905, 158] on div "x 1" at bounding box center [902, 158] width 30 height 30
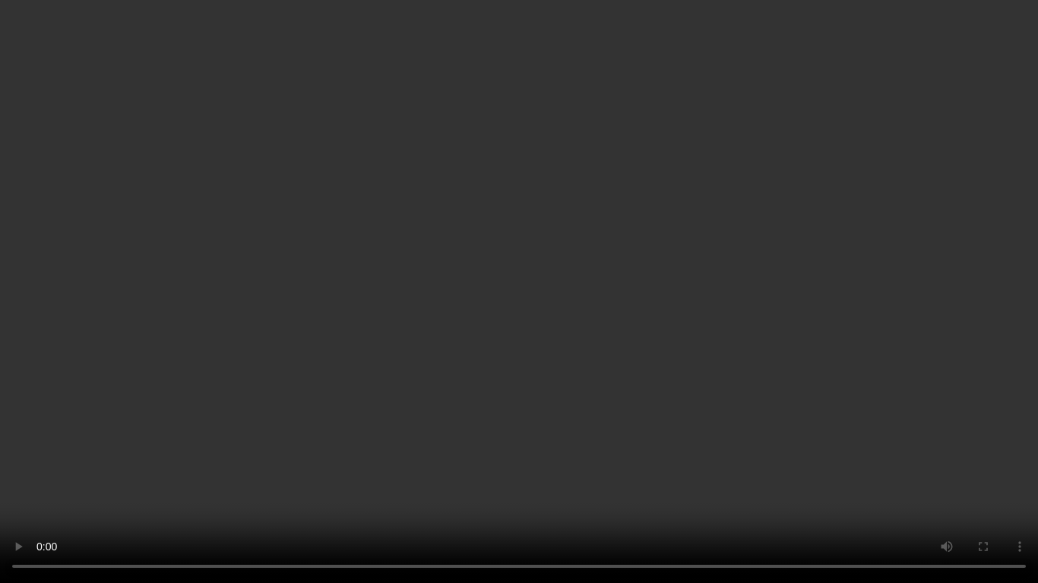
click at [638, 305] on video at bounding box center [519, 291] width 1038 height 583
click at [588, 363] on video at bounding box center [519, 291] width 1038 height 583
click at [627, 374] on video at bounding box center [519, 291] width 1038 height 583
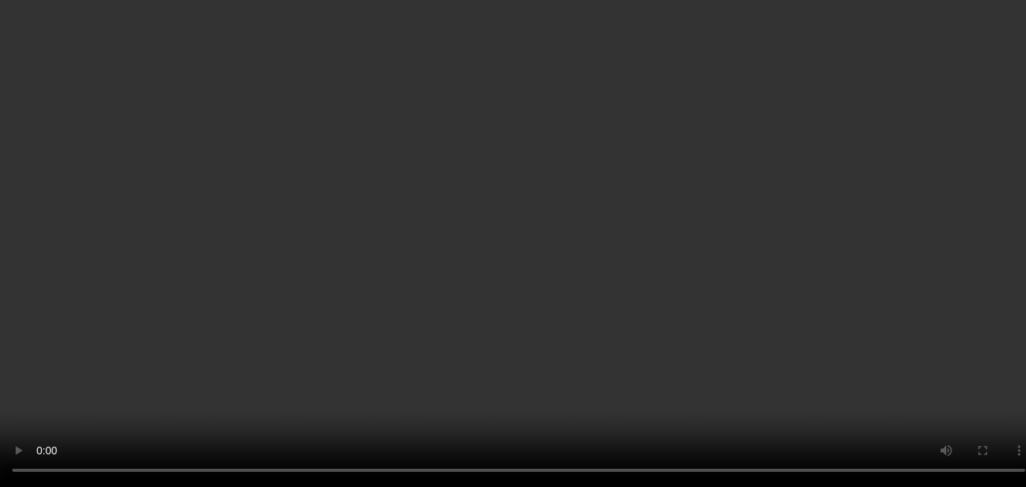
scroll to position [304, 0]
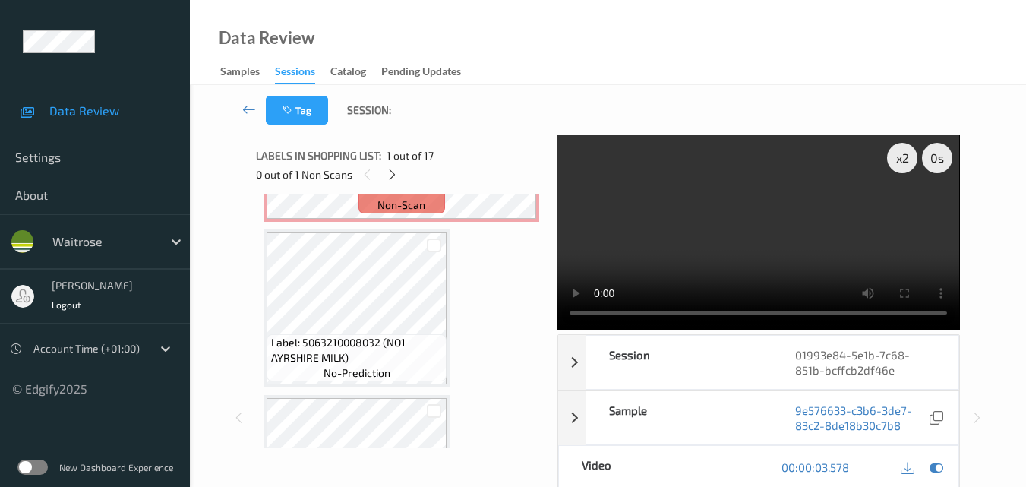
click at [845, 224] on video at bounding box center [759, 232] width 402 height 194
click at [818, 235] on video at bounding box center [759, 232] width 402 height 194
click at [828, 245] on video at bounding box center [759, 232] width 402 height 194
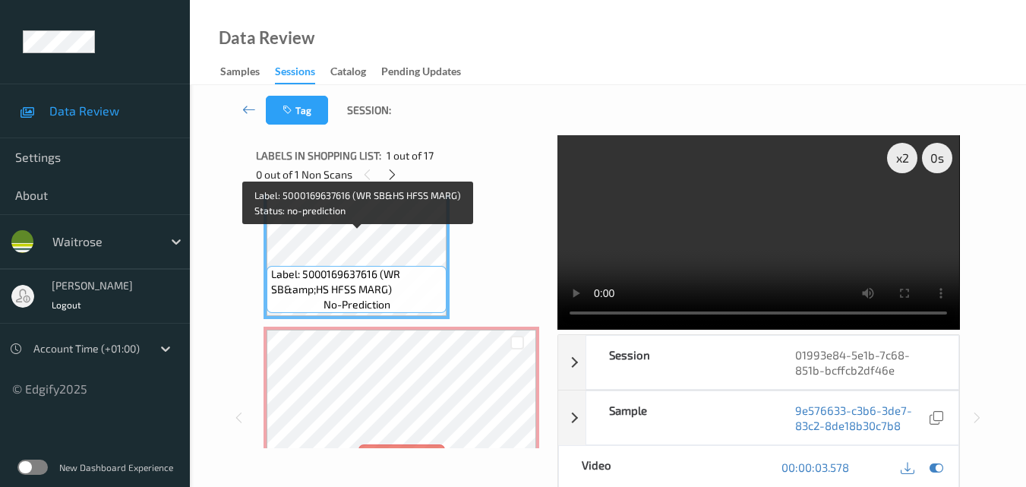
scroll to position [0, 0]
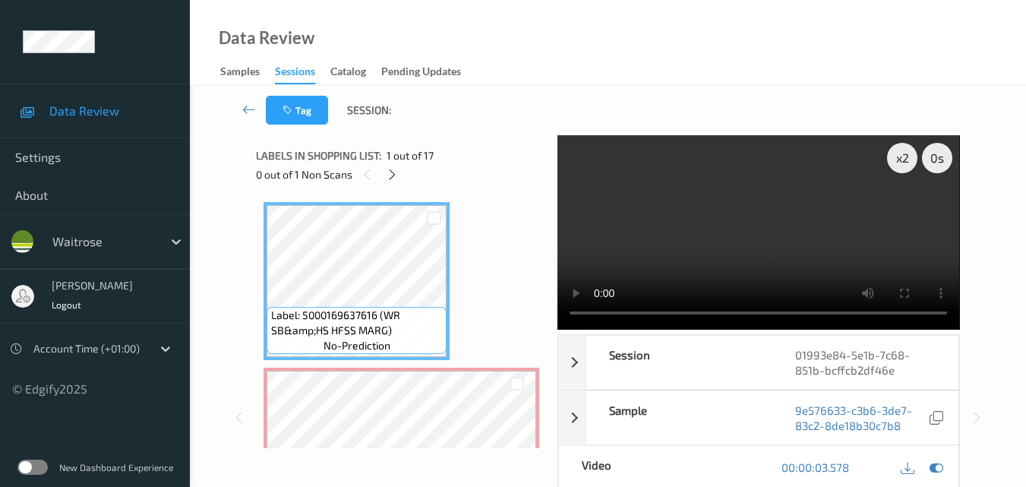
click at [783, 249] on video at bounding box center [759, 232] width 402 height 194
click at [784, 250] on video at bounding box center [759, 232] width 402 height 194
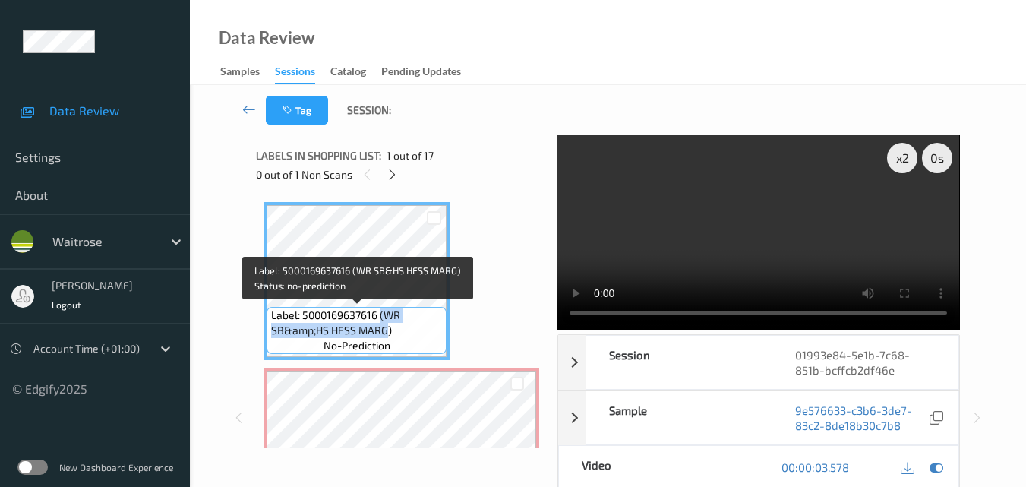
drag, startPoint x: 382, startPoint y: 318, endPoint x: 386, endPoint y: 330, distance: 13.5
click at [386, 330] on span "Label: 5000169637616 (WR SB&amp;HS HFSS MARG)" at bounding box center [357, 323] width 172 height 30
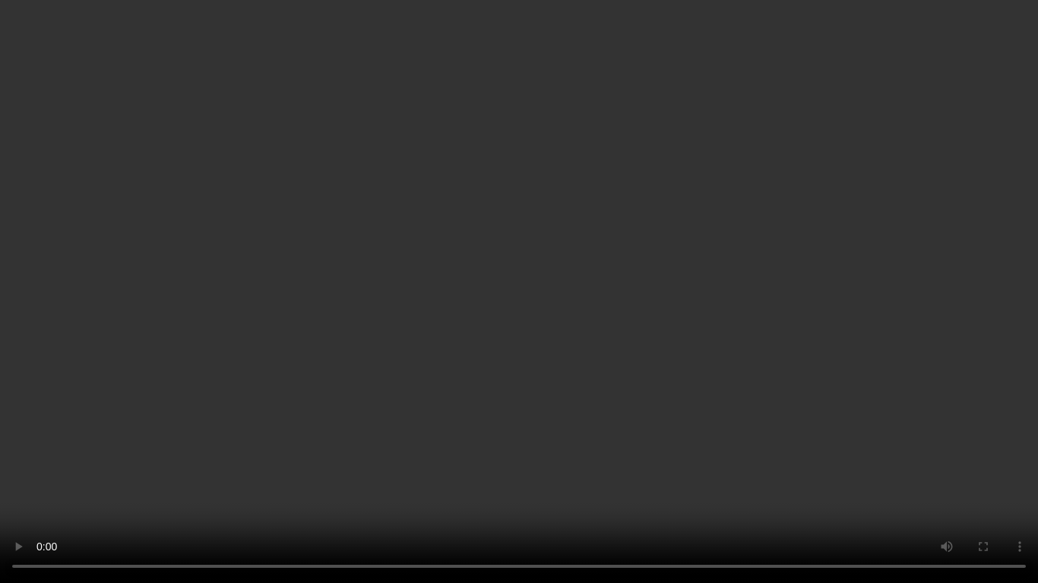
click at [409, 212] on video at bounding box center [519, 291] width 1038 height 583
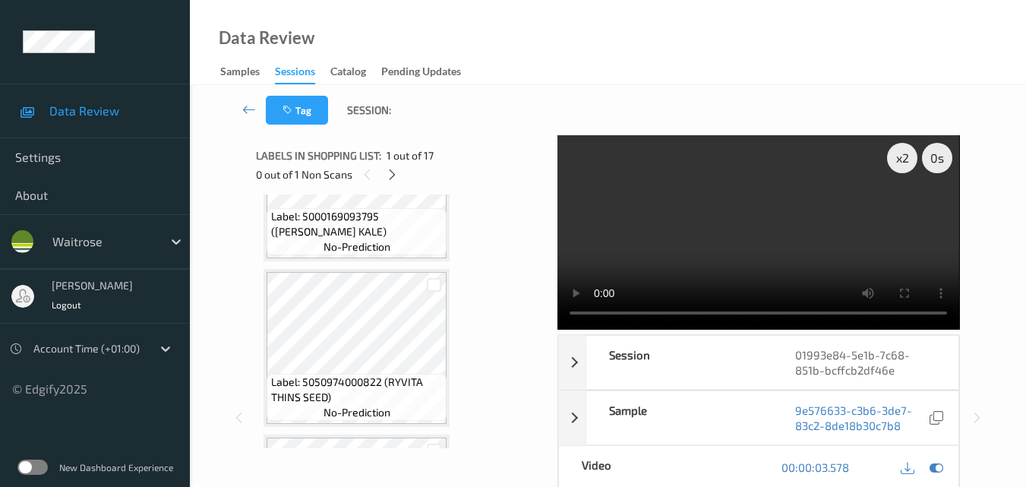
scroll to position [2341, 0]
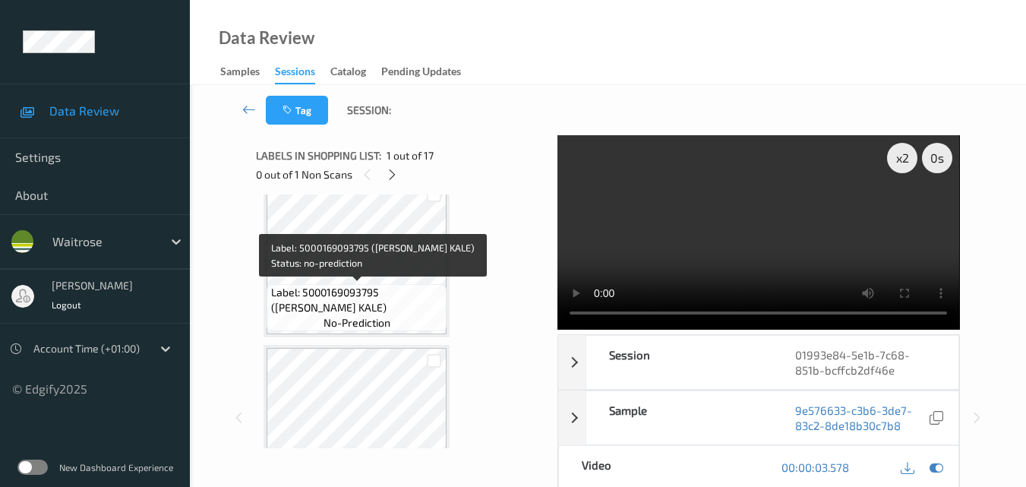
click at [419, 293] on span "Label: 5000169093795 (WR DORG KALE)" at bounding box center [357, 300] width 172 height 30
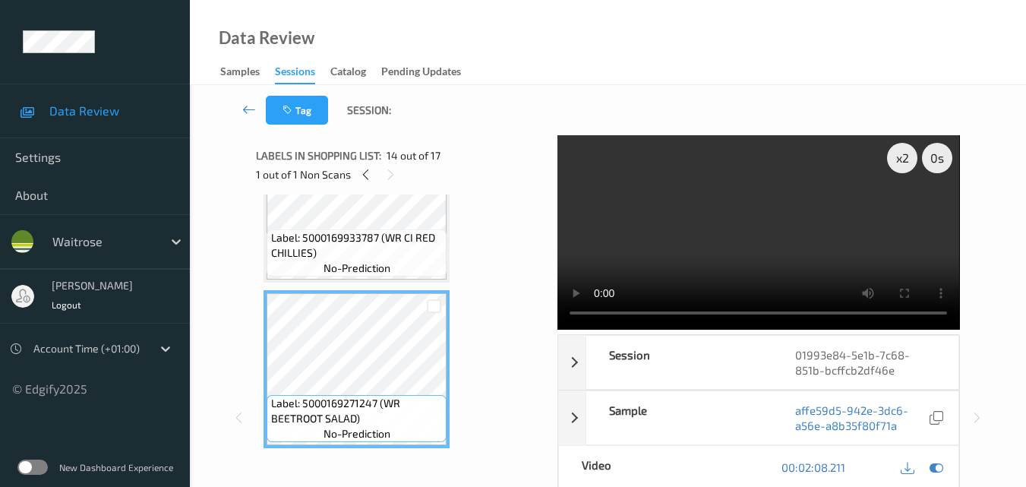
scroll to position [2037, 0]
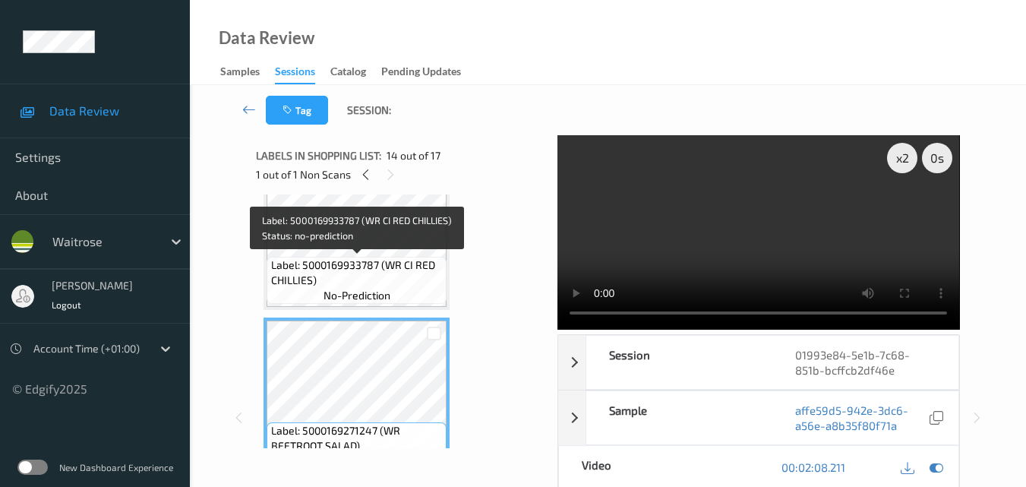
click at [395, 280] on span "Label: 5000169933787 (WR CI RED CHILLIES)" at bounding box center [357, 273] width 172 height 30
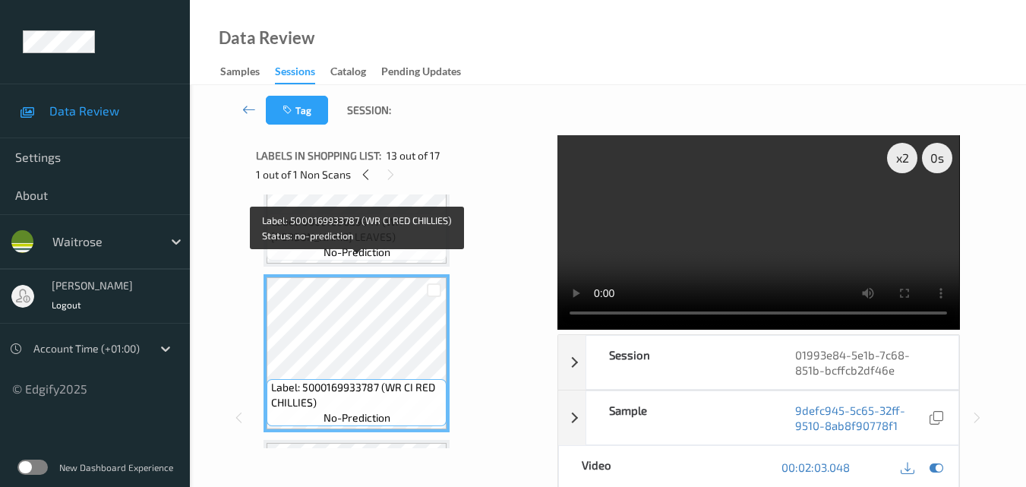
scroll to position [1885, 0]
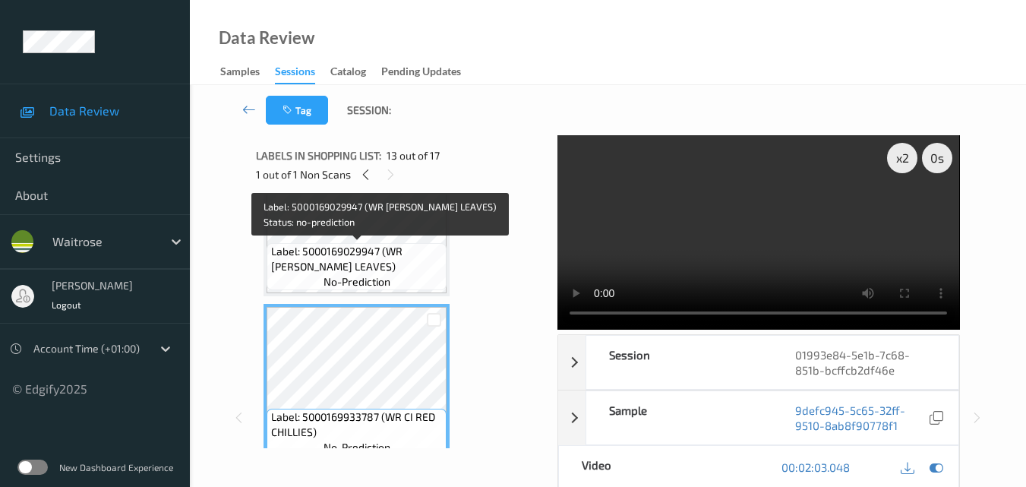
click at [400, 262] on span "Label: 5000169029947 (WR CI DILL LEAVES)" at bounding box center [357, 259] width 172 height 30
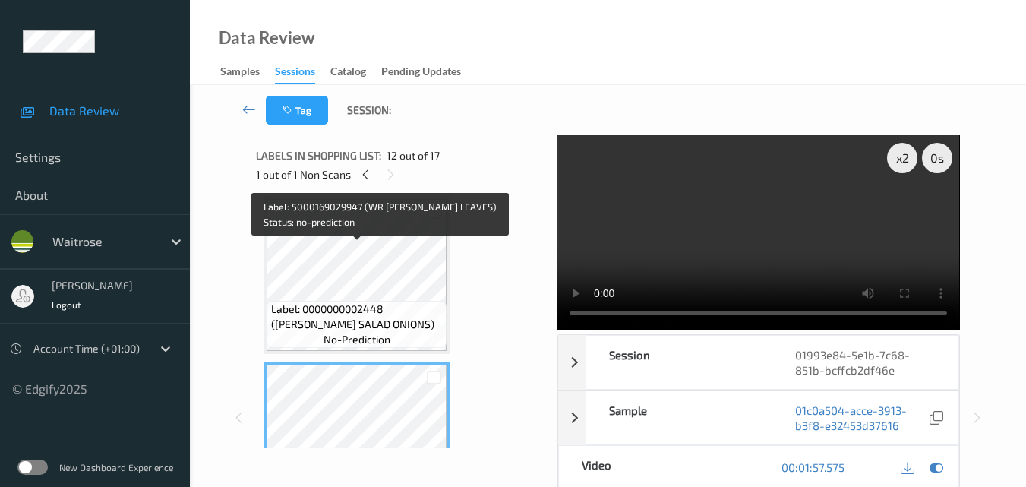
scroll to position [1658, 0]
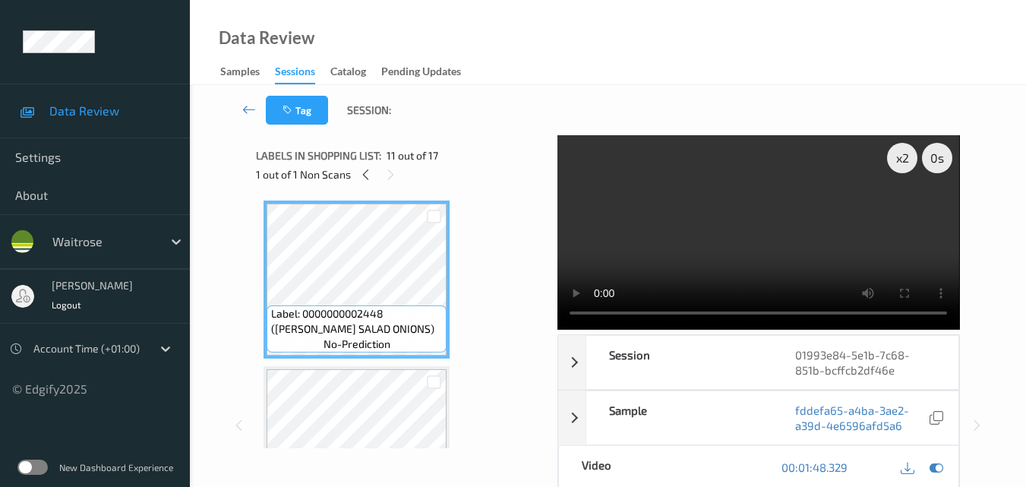
click at [774, 239] on video at bounding box center [759, 232] width 402 height 194
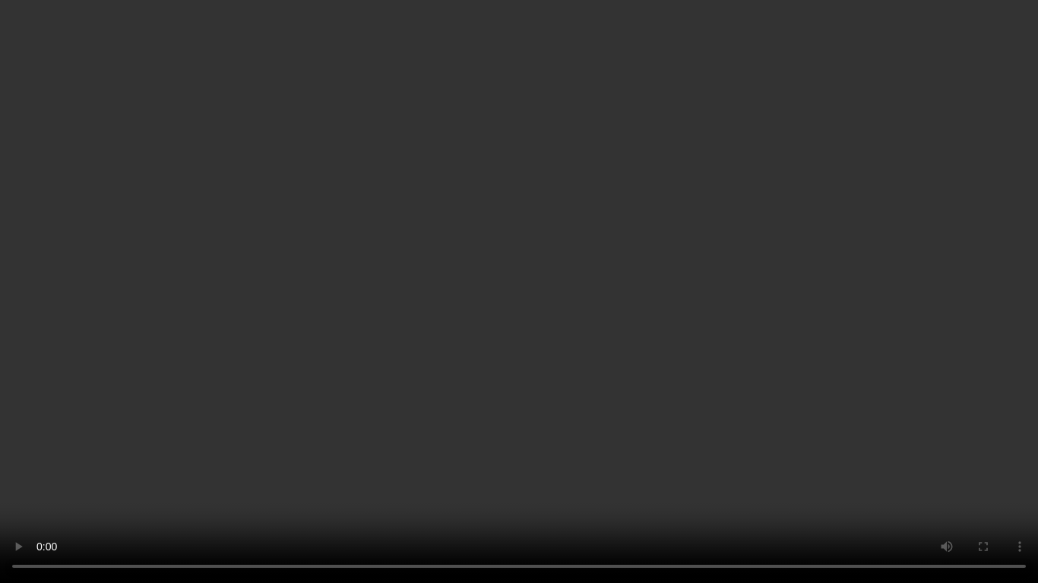
click at [562, 391] on video at bounding box center [519, 291] width 1038 height 583
click at [688, 383] on video at bounding box center [519, 291] width 1038 height 583
click at [754, 389] on video at bounding box center [519, 291] width 1038 height 583
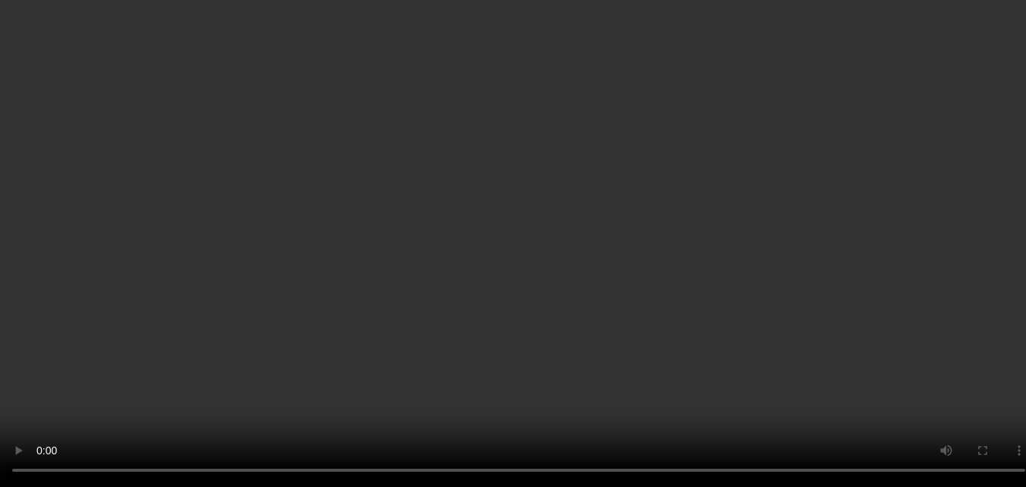
scroll to position [152, 0]
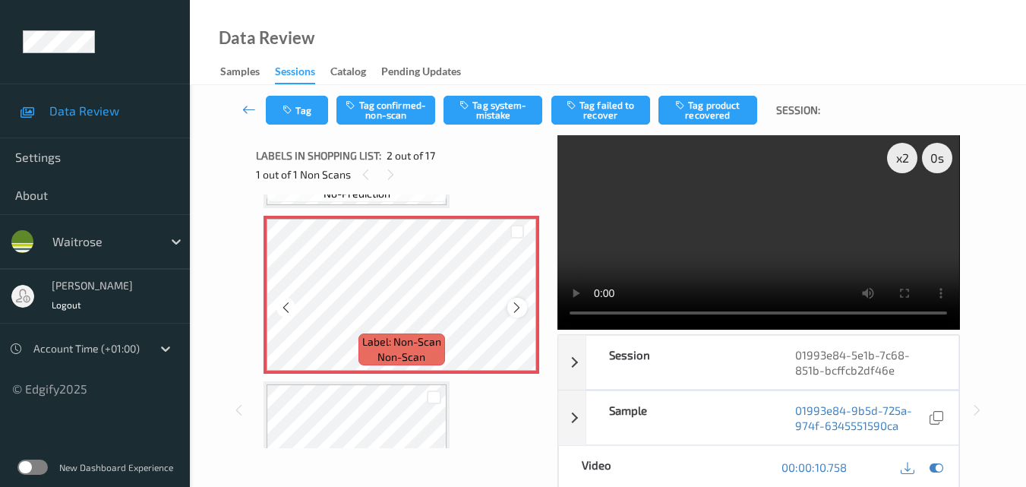
click at [525, 306] on div at bounding box center [516, 307] width 19 height 19
click at [491, 104] on button "Tag system-mistake" at bounding box center [493, 110] width 99 height 29
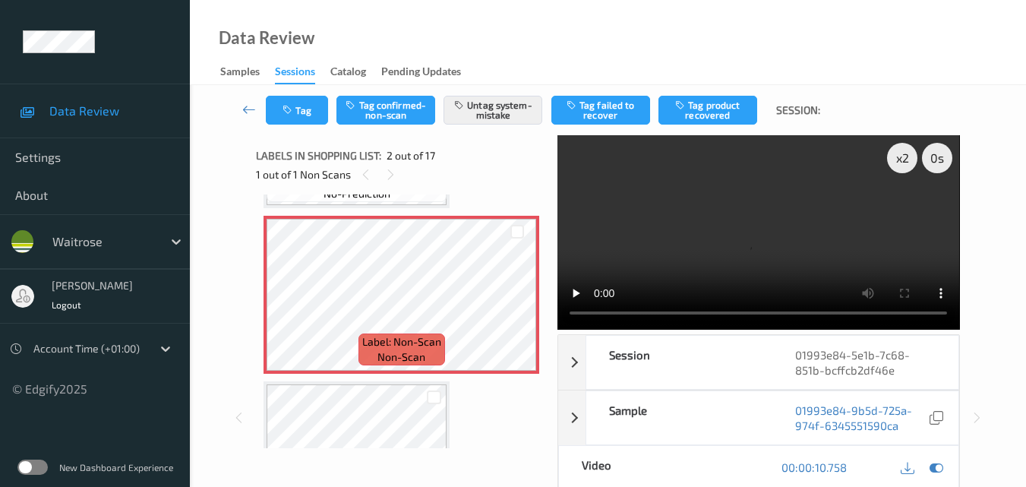
click at [786, 186] on video at bounding box center [759, 232] width 402 height 194
click at [695, 251] on video at bounding box center [759, 232] width 402 height 194
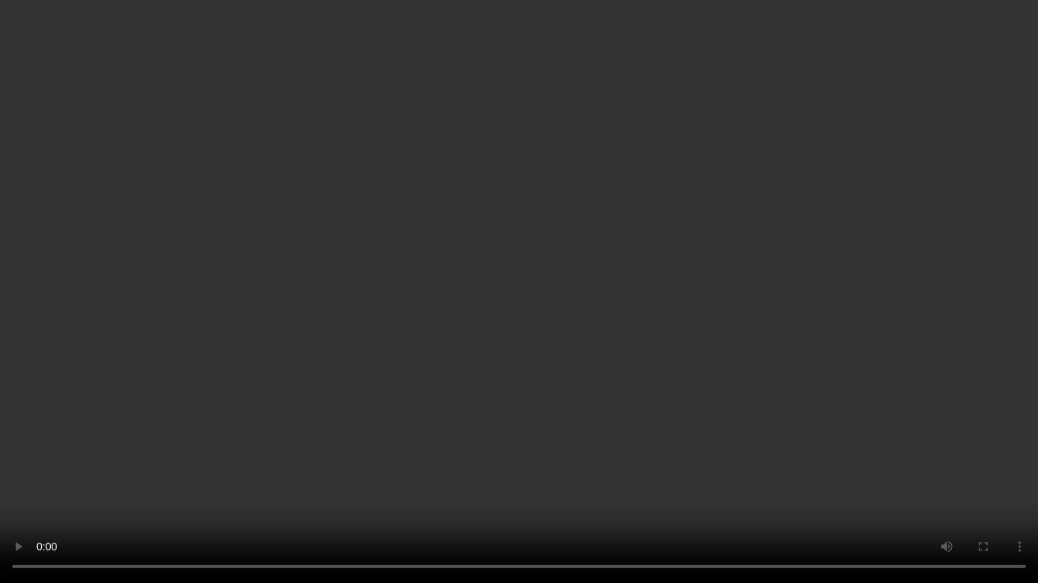
click at [725, 302] on video at bounding box center [519, 291] width 1038 height 583
click at [718, 346] on video at bounding box center [519, 291] width 1038 height 583
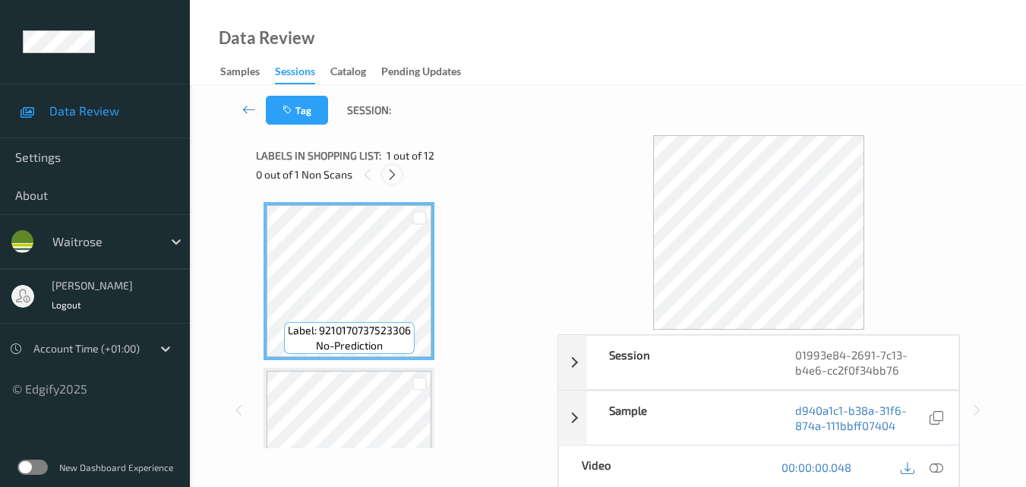
click at [391, 169] on icon at bounding box center [392, 175] width 13 height 14
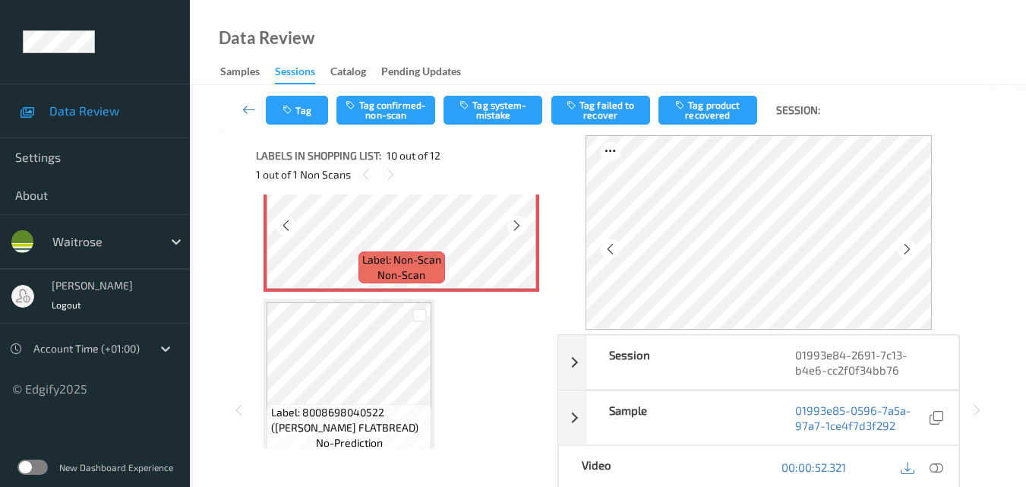
scroll to position [1560, 0]
click at [512, 224] on icon at bounding box center [516, 224] width 13 height 14
click at [521, 219] on icon at bounding box center [516, 224] width 13 height 14
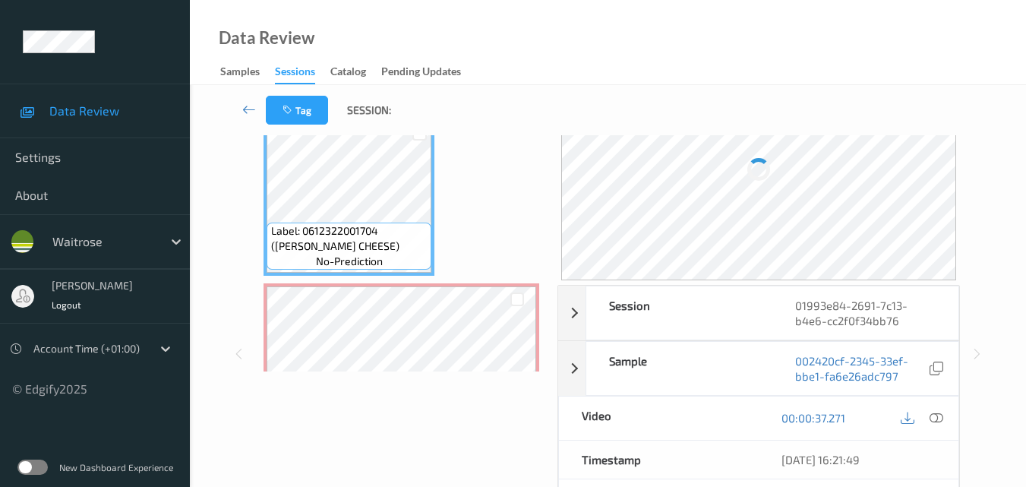
scroll to position [152, 0]
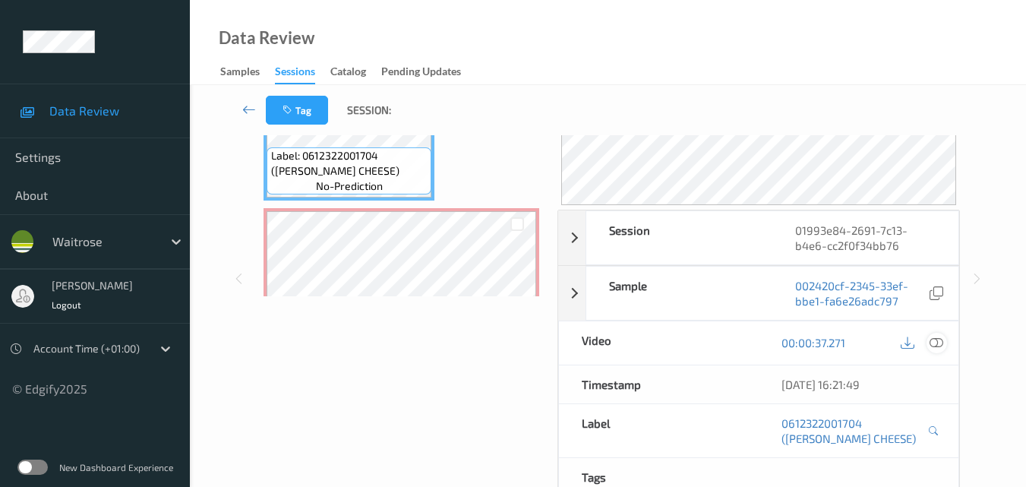
click at [937, 341] on icon at bounding box center [937, 343] width 14 height 14
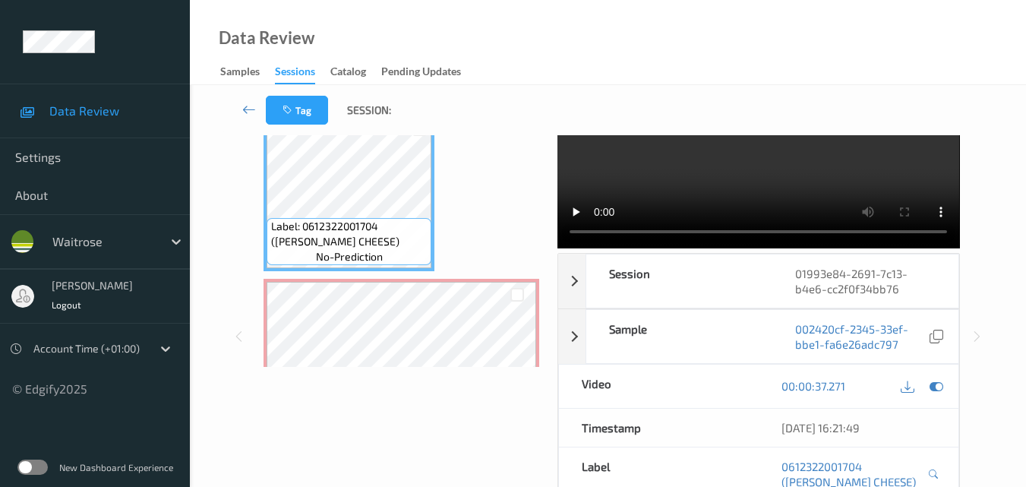
scroll to position [0, 0]
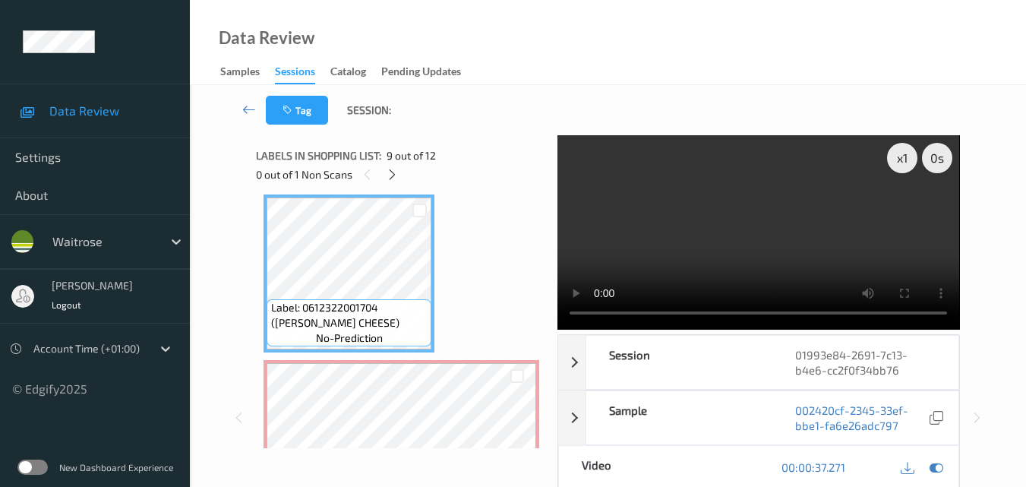
click at [744, 221] on video at bounding box center [759, 232] width 402 height 194
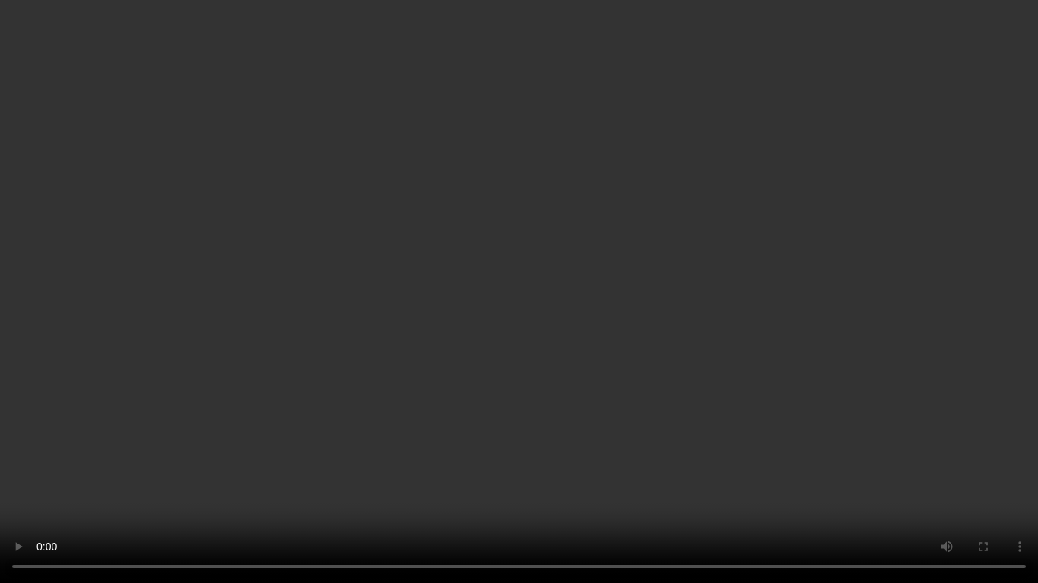
click at [703, 325] on video at bounding box center [519, 291] width 1038 height 583
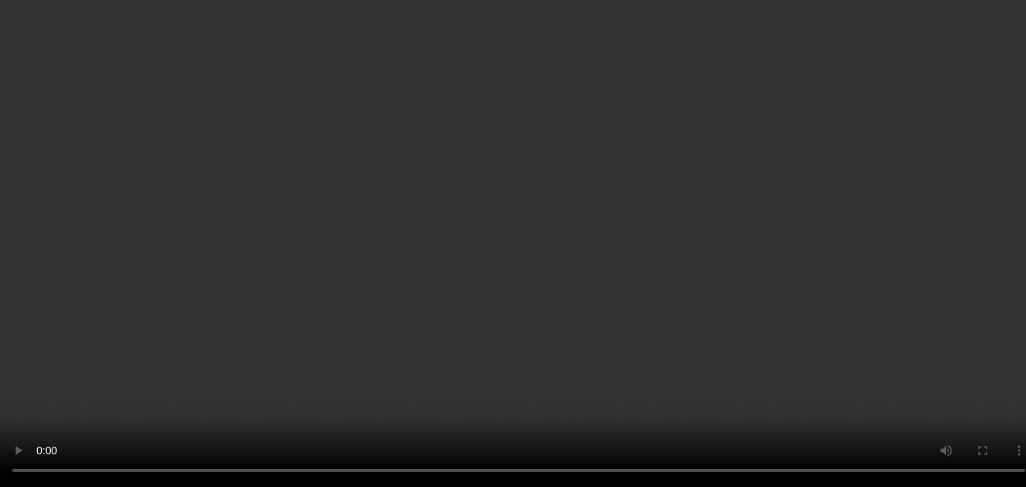
scroll to position [1332, 0]
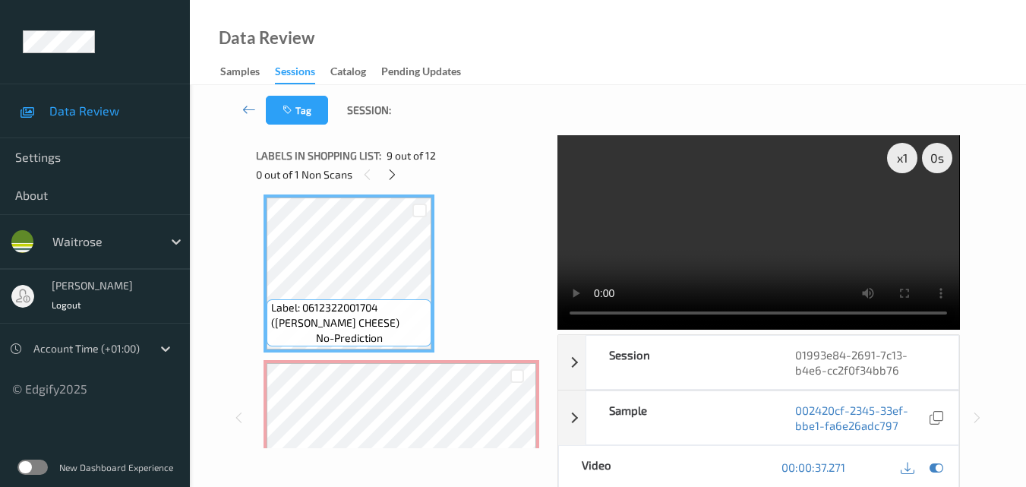
click at [708, 232] on video at bounding box center [759, 232] width 402 height 194
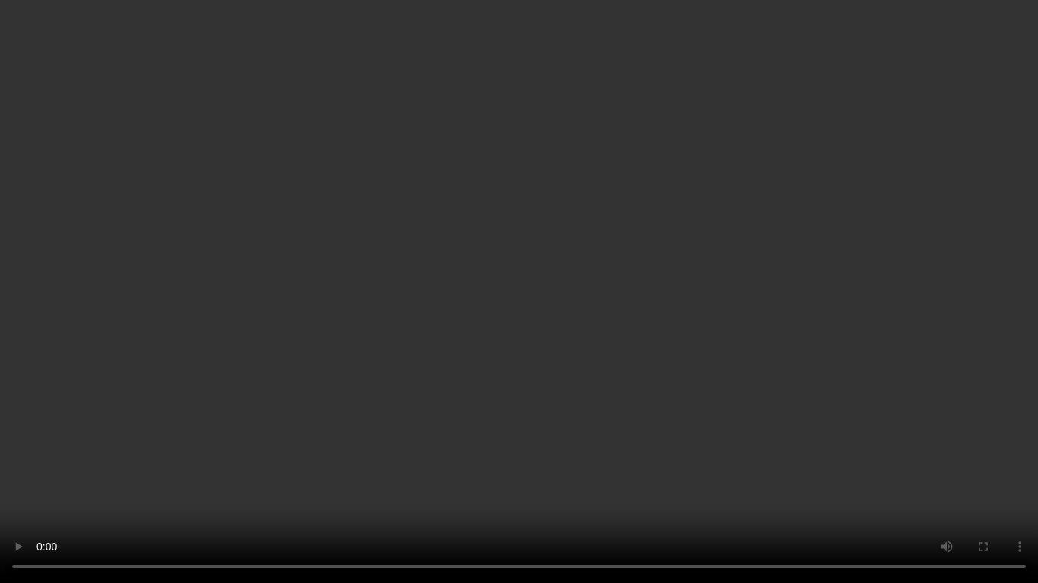
click at [877, 346] on video at bounding box center [519, 291] width 1038 height 583
click at [721, 342] on video at bounding box center [519, 291] width 1038 height 583
click at [634, 262] on video at bounding box center [519, 291] width 1038 height 583
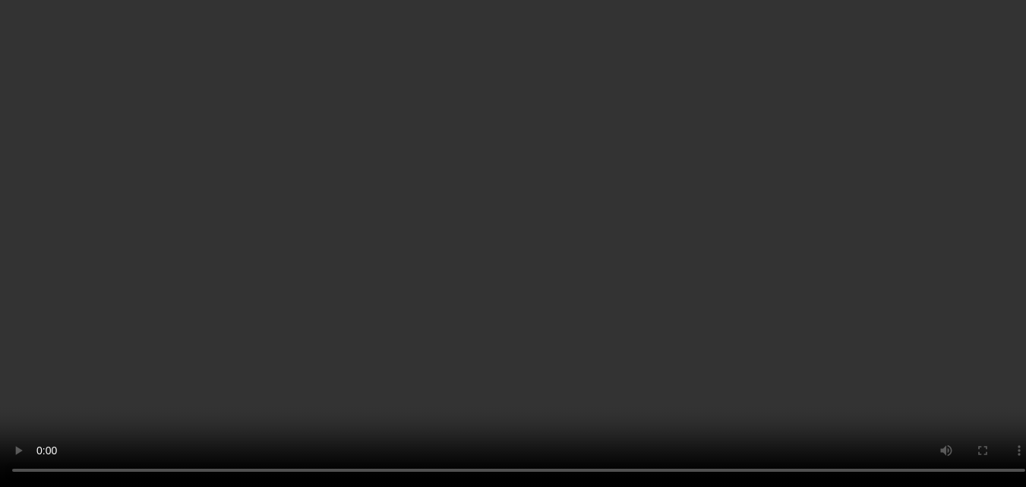
scroll to position [1484, 0]
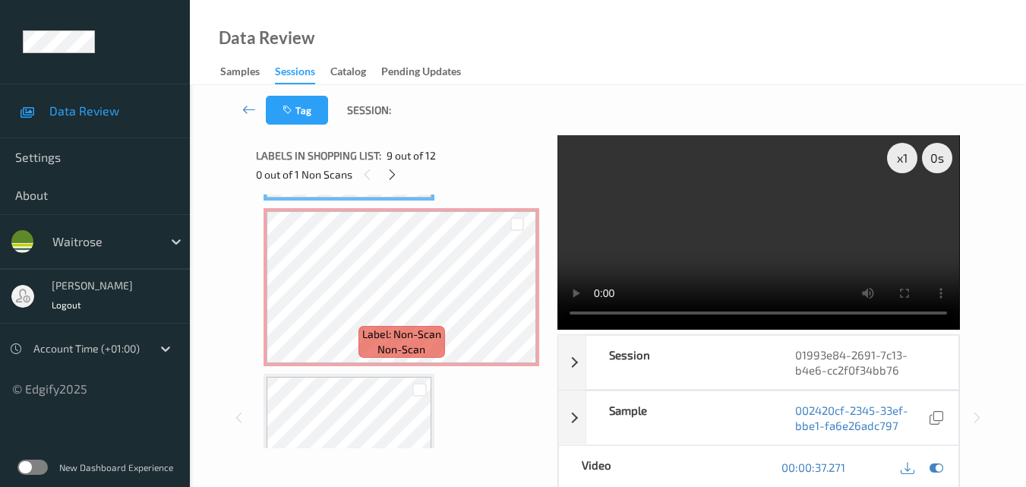
click at [750, 238] on video at bounding box center [759, 232] width 402 height 194
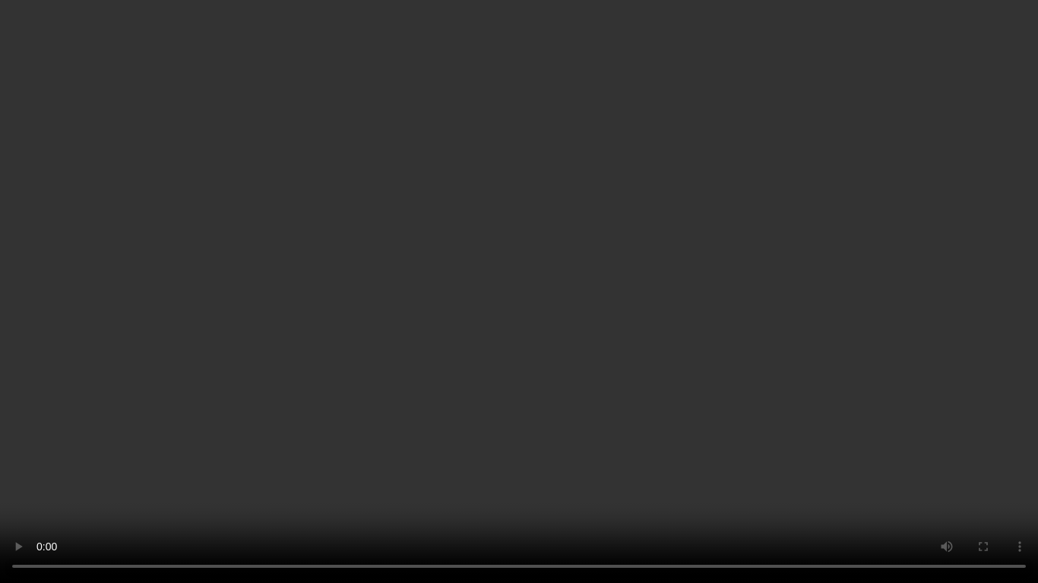
click at [811, 333] on video at bounding box center [519, 291] width 1038 height 583
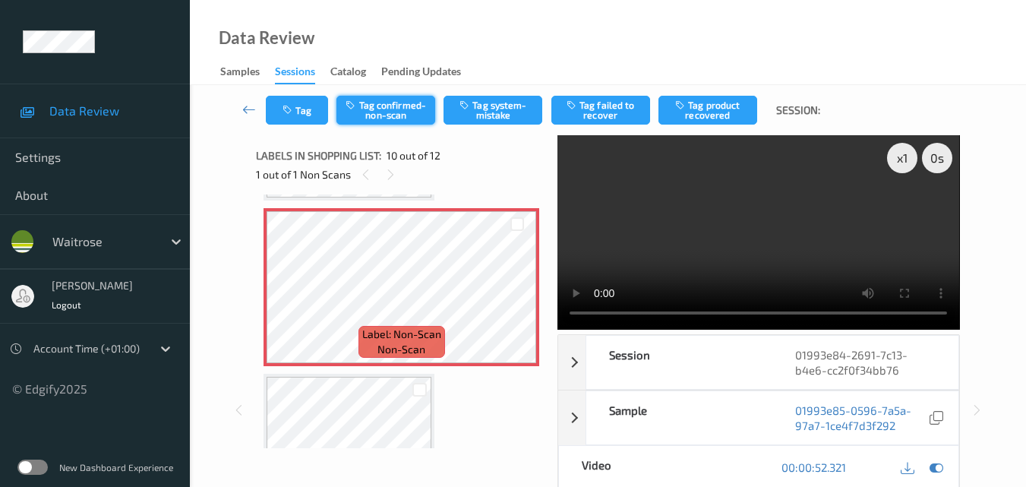
click at [383, 101] on button "Tag confirmed-non-scan" at bounding box center [386, 110] width 99 height 29
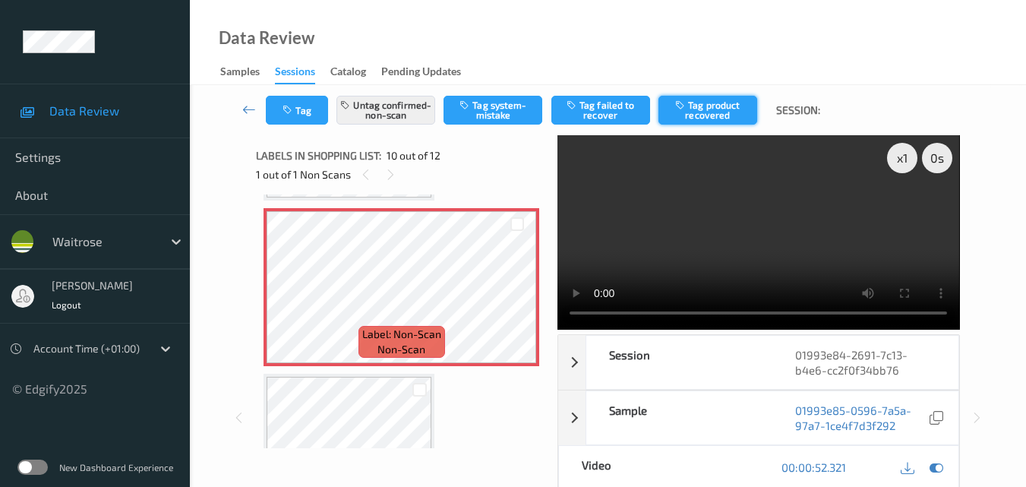
click at [693, 114] on button "Tag product recovered" at bounding box center [708, 110] width 99 height 29
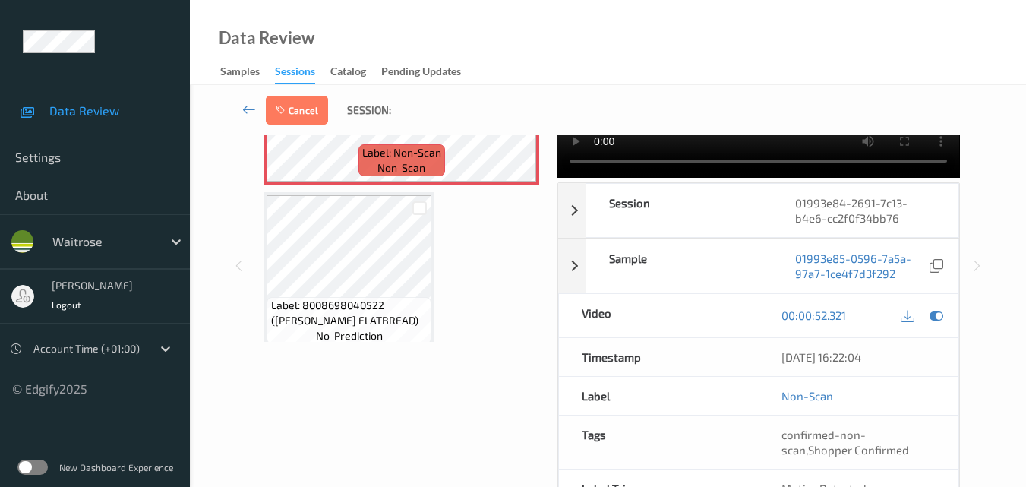
scroll to position [1560, 0]
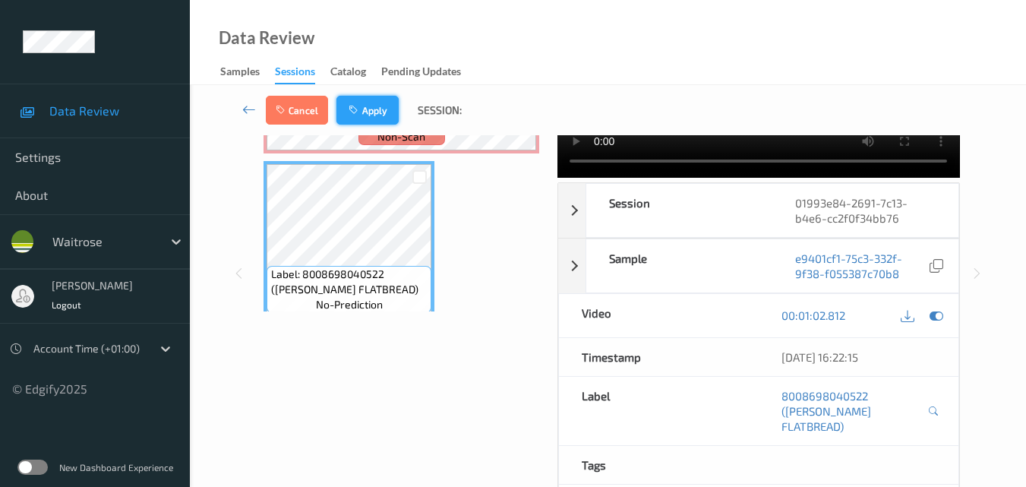
click at [383, 112] on button "Apply" at bounding box center [368, 110] width 62 height 29
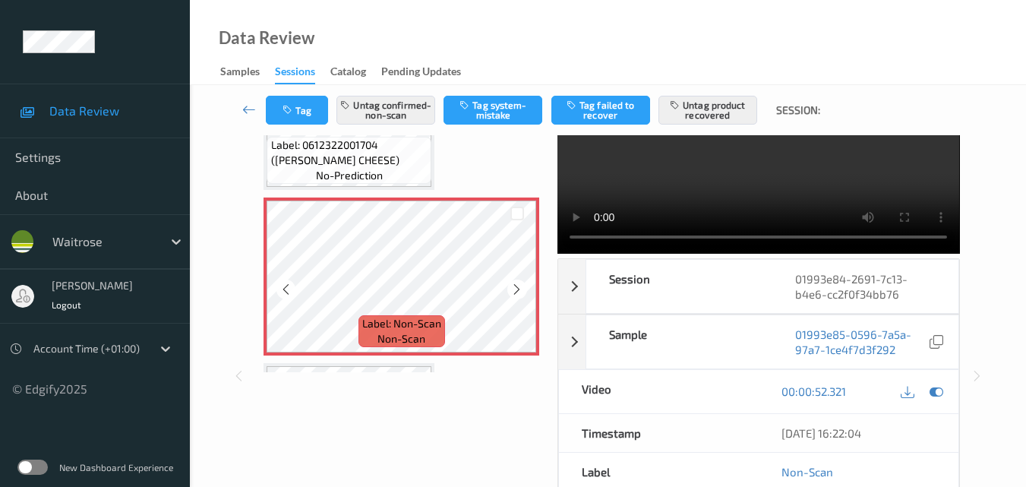
scroll to position [1484, 0]
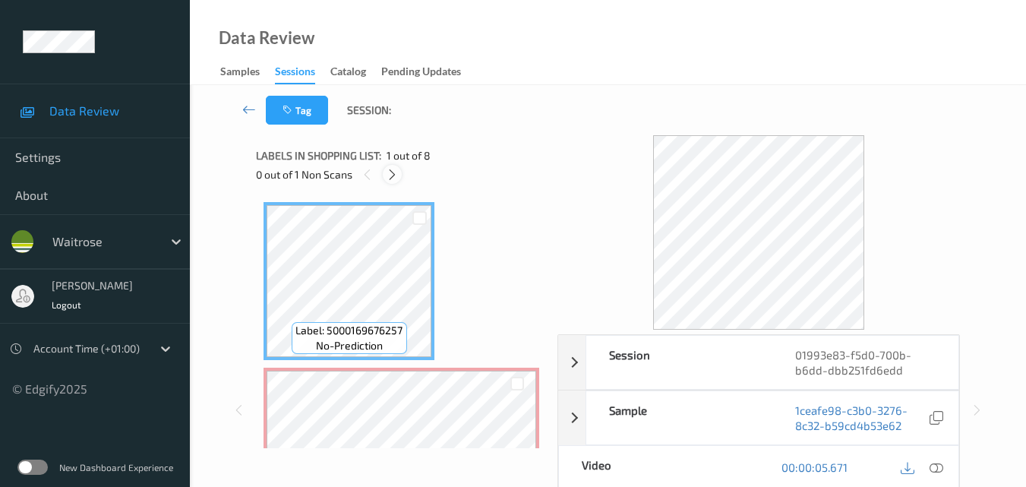
click at [392, 172] on icon at bounding box center [392, 175] width 13 height 14
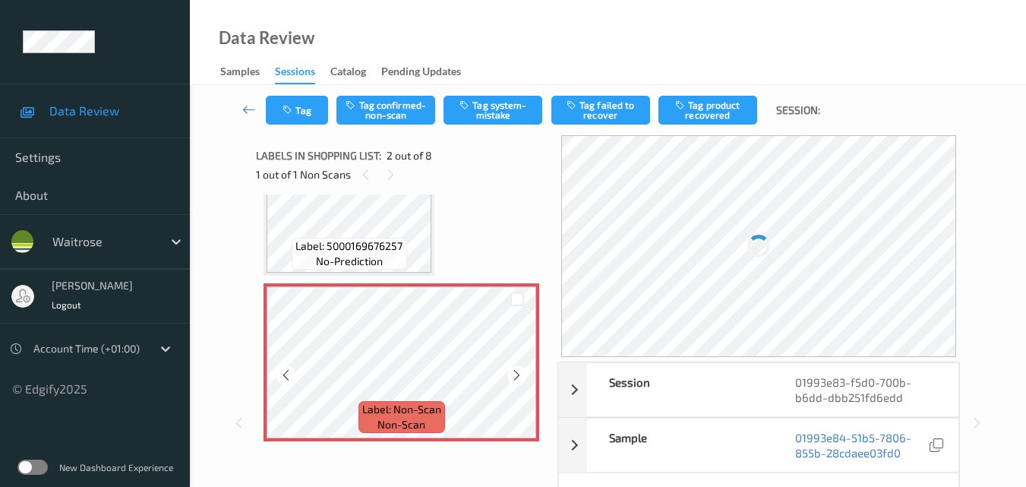
scroll to position [160, 0]
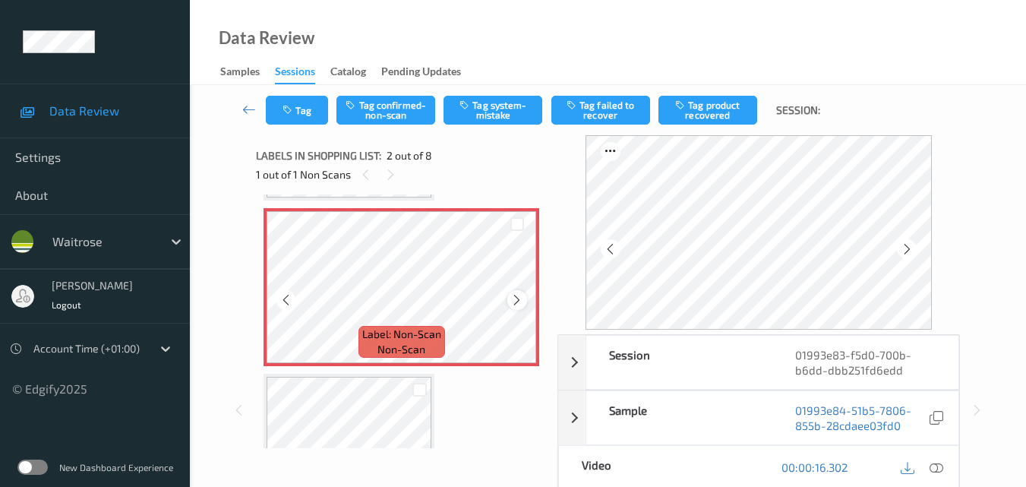
click at [514, 292] on div at bounding box center [516, 299] width 19 height 19
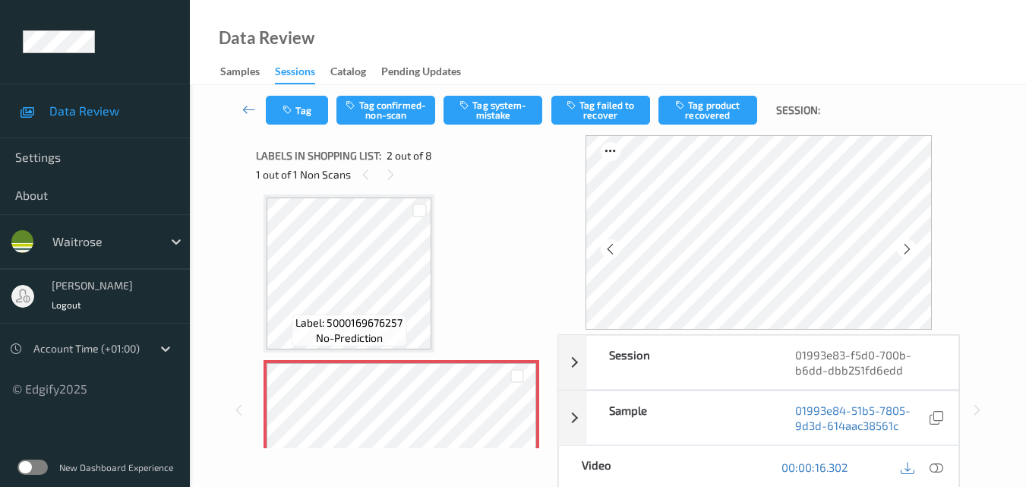
click at [940, 468] on icon at bounding box center [937, 467] width 14 height 14
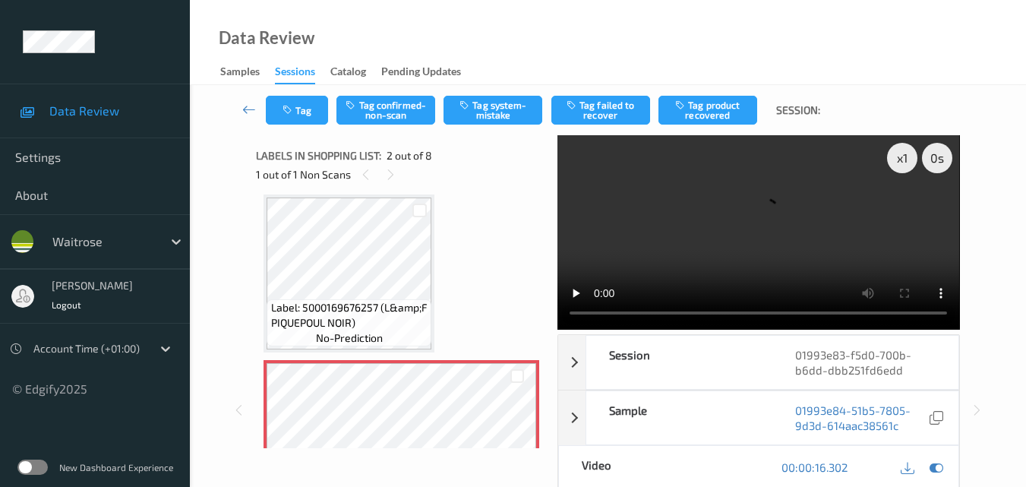
scroll to position [0, 0]
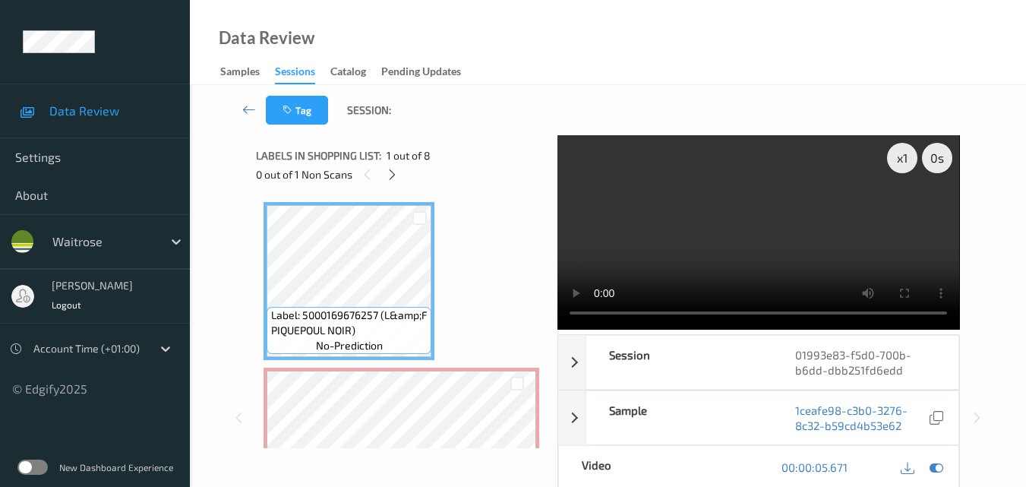
click at [715, 225] on video at bounding box center [759, 232] width 402 height 194
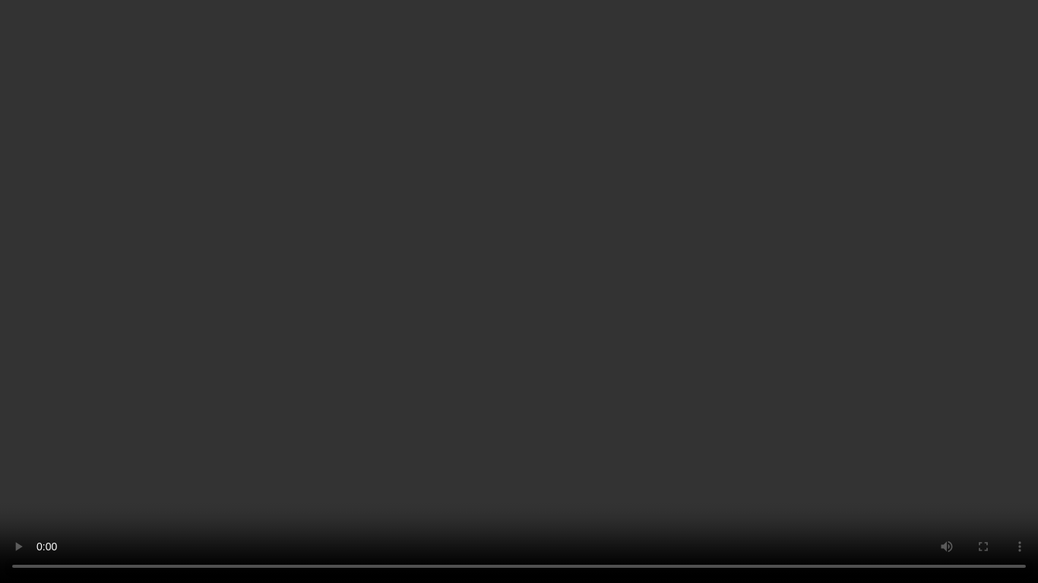
click at [672, 296] on video at bounding box center [519, 291] width 1038 height 583
click at [670, 285] on video at bounding box center [519, 291] width 1038 height 583
click at [689, 284] on video at bounding box center [519, 291] width 1038 height 583
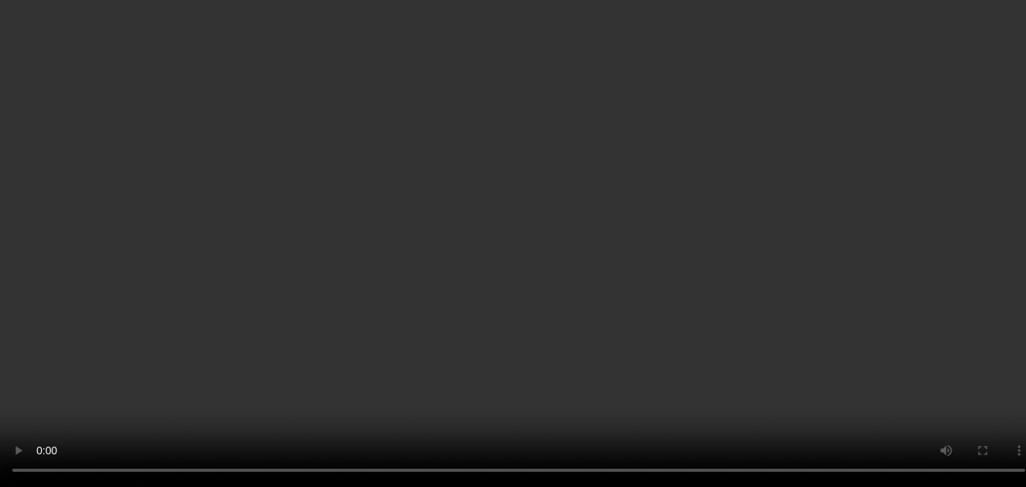
scroll to position [152, 0]
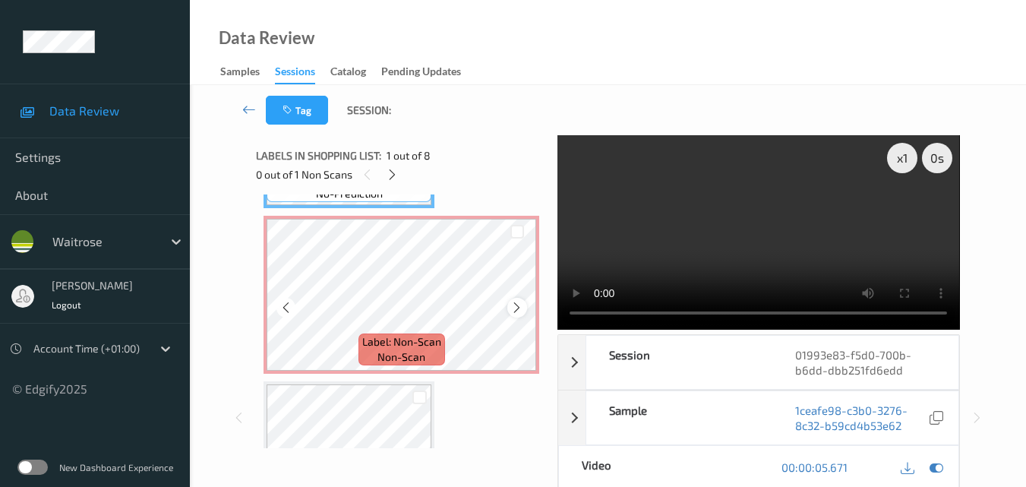
click at [519, 300] on div at bounding box center [516, 307] width 19 height 19
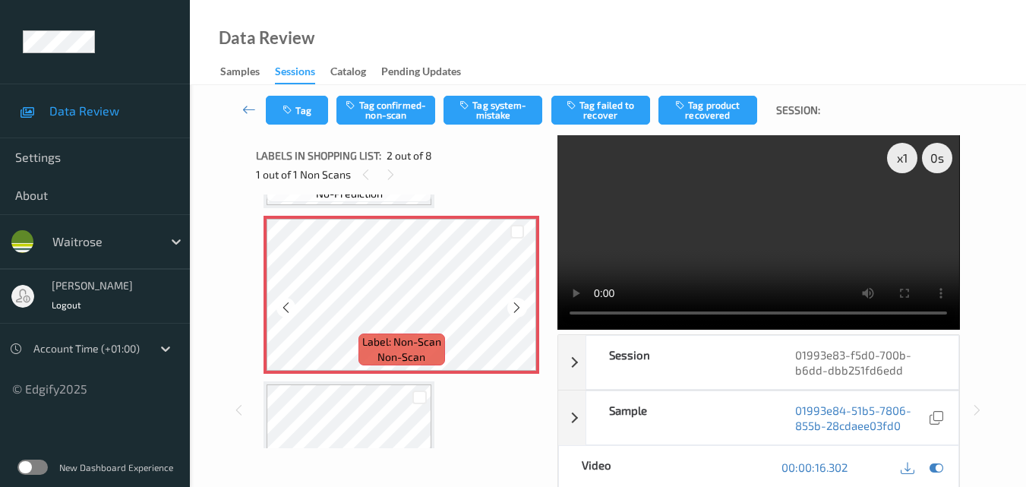
click at [519, 300] on div at bounding box center [516, 307] width 19 height 19
click at [508, 111] on button "Tag system-mistake" at bounding box center [493, 110] width 99 height 29
click at [311, 115] on button "Tag" at bounding box center [297, 110] width 62 height 29
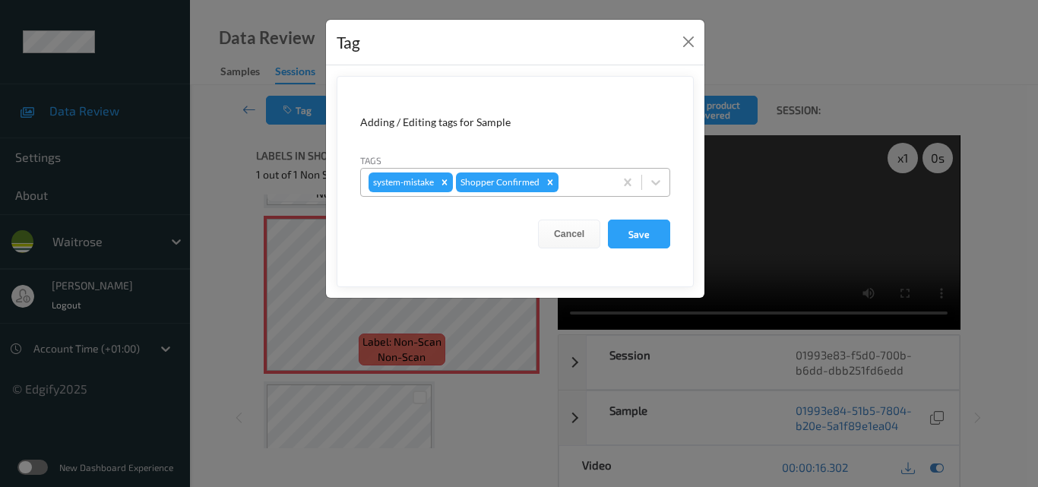
click at [581, 192] on div "system-mistake Shopper Confirmed" at bounding box center [487, 182] width 253 height 26
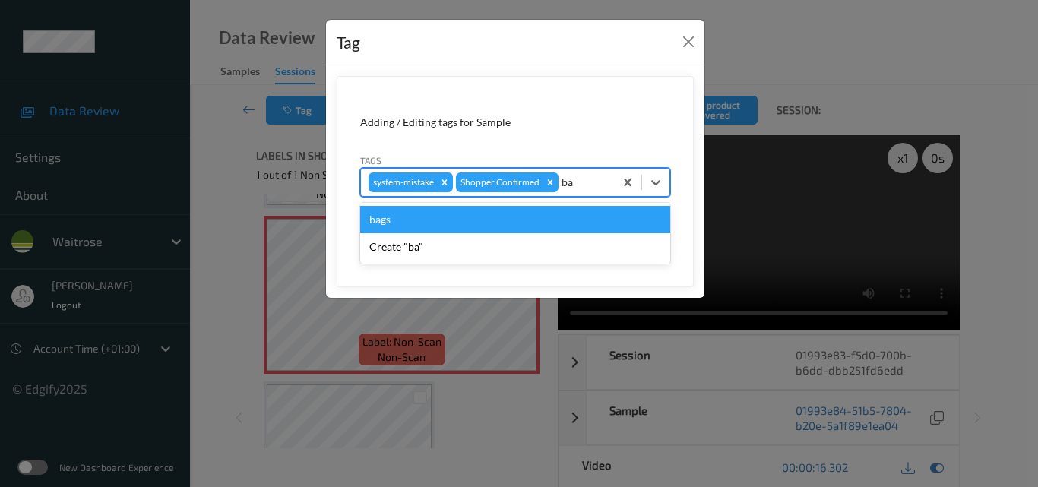
type input "bag"
click at [555, 210] on div "bags" at bounding box center [515, 219] width 310 height 27
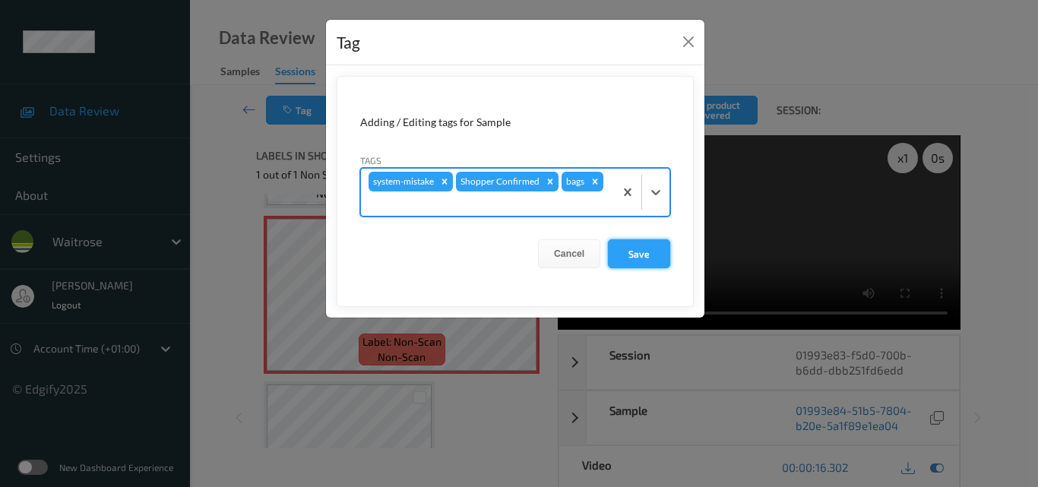
click at [639, 256] on button "Save" at bounding box center [639, 253] width 62 height 29
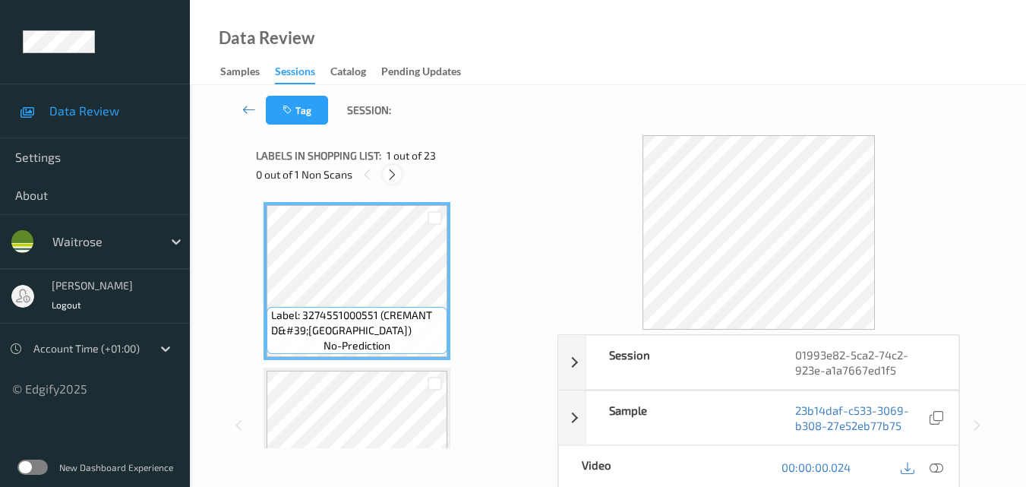
click at [393, 176] on icon at bounding box center [392, 175] width 13 height 14
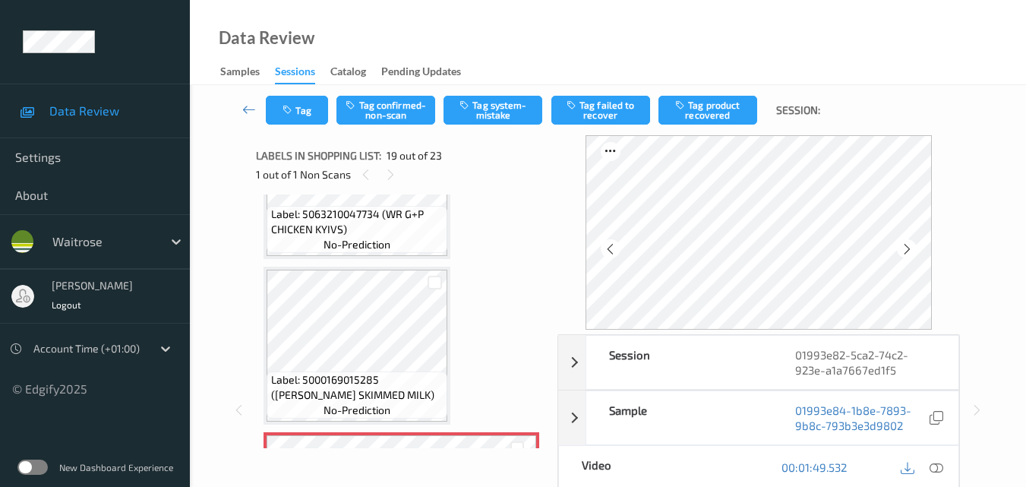
scroll to position [2747, 0]
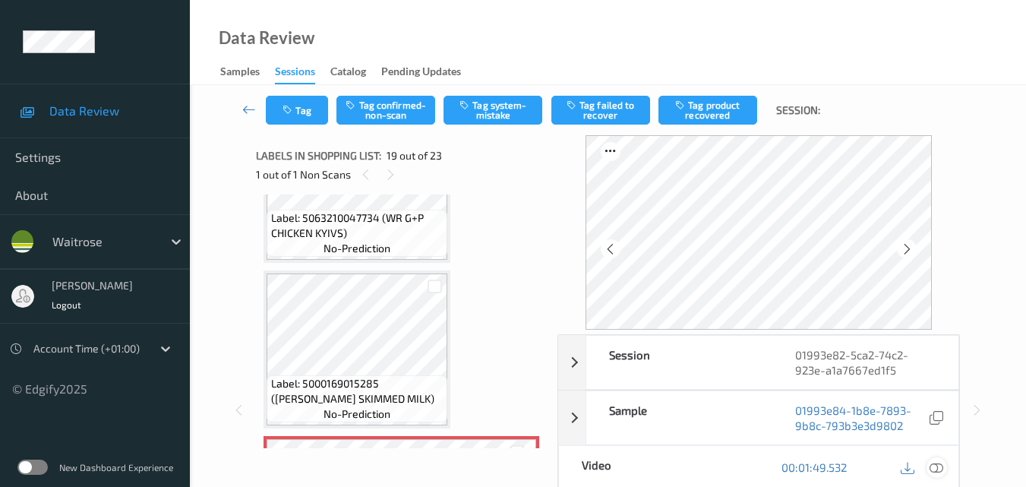
click at [937, 465] on icon at bounding box center [937, 467] width 14 height 14
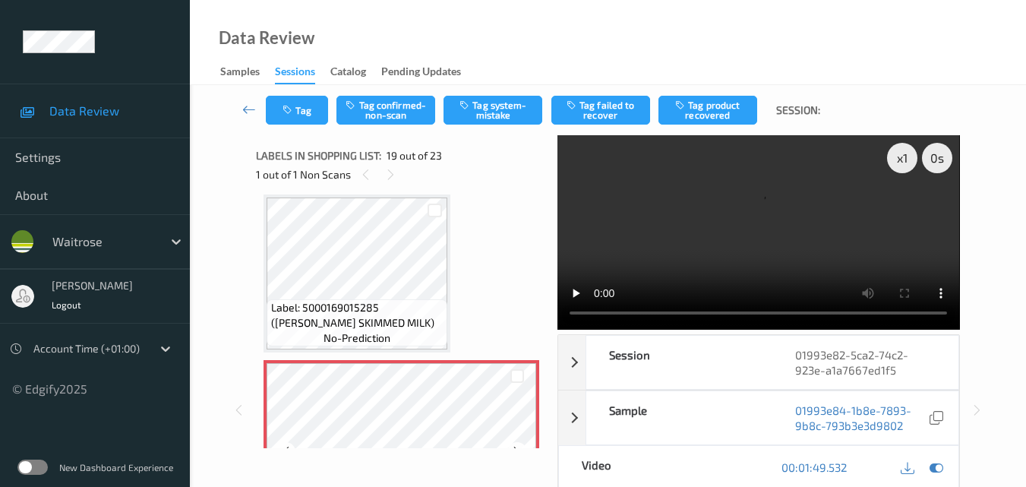
scroll to position [2975, 0]
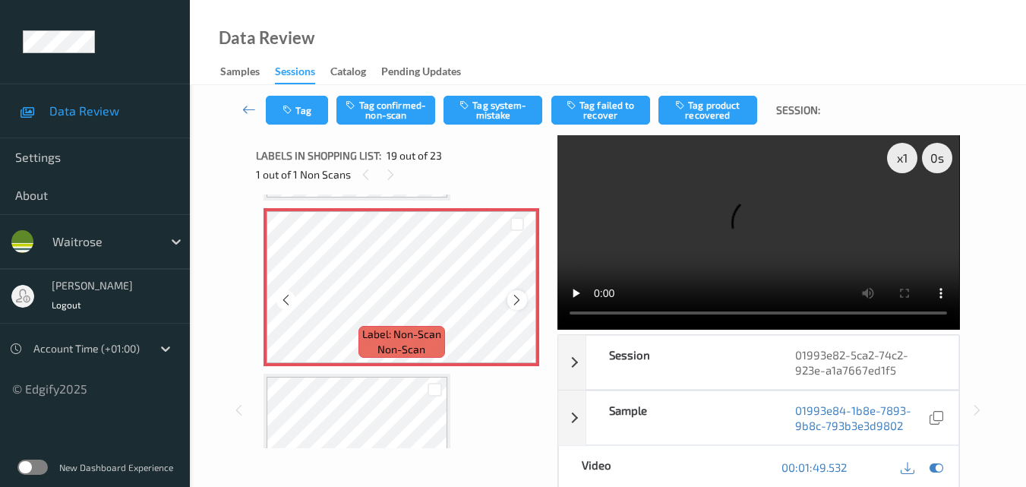
click at [510, 299] on icon at bounding box center [516, 300] width 13 height 14
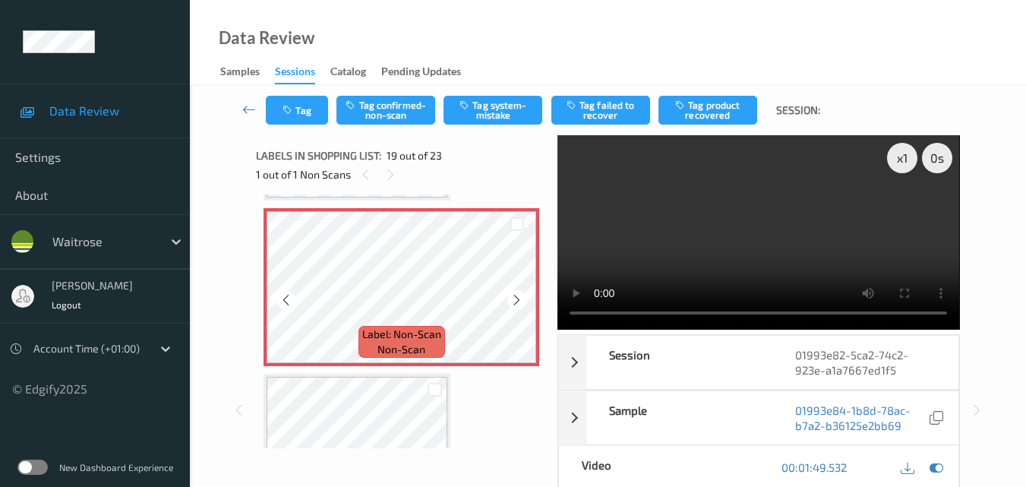
click at [510, 299] on icon at bounding box center [516, 300] width 13 height 14
click at [512, 302] on icon at bounding box center [516, 300] width 13 height 14
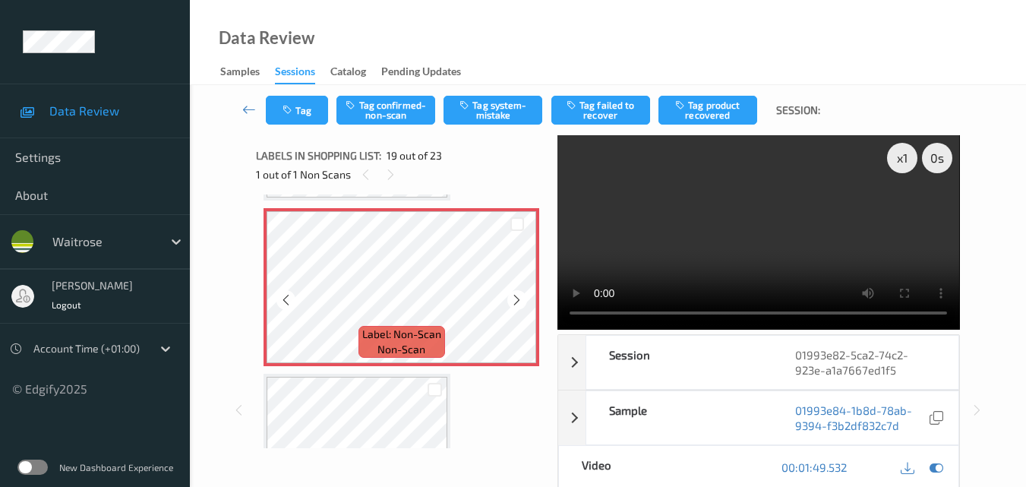
click at [512, 302] on icon at bounding box center [516, 300] width 13 height 14
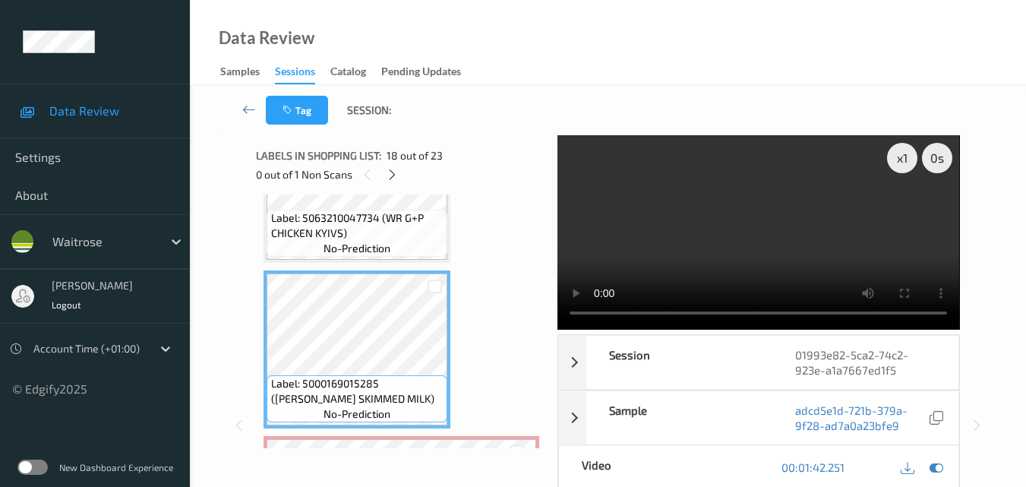
click at [745, 228] on video at bounding box center [759, 232] width 402 height 194
click at [714, 273] on video at bounding box center [759, 232] width 402 height 194
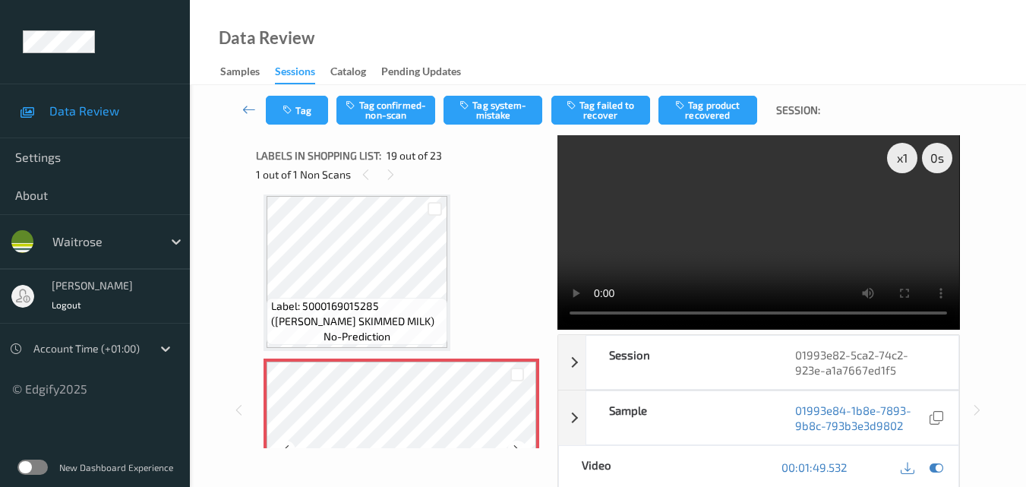
scroll to position [2823, 0]
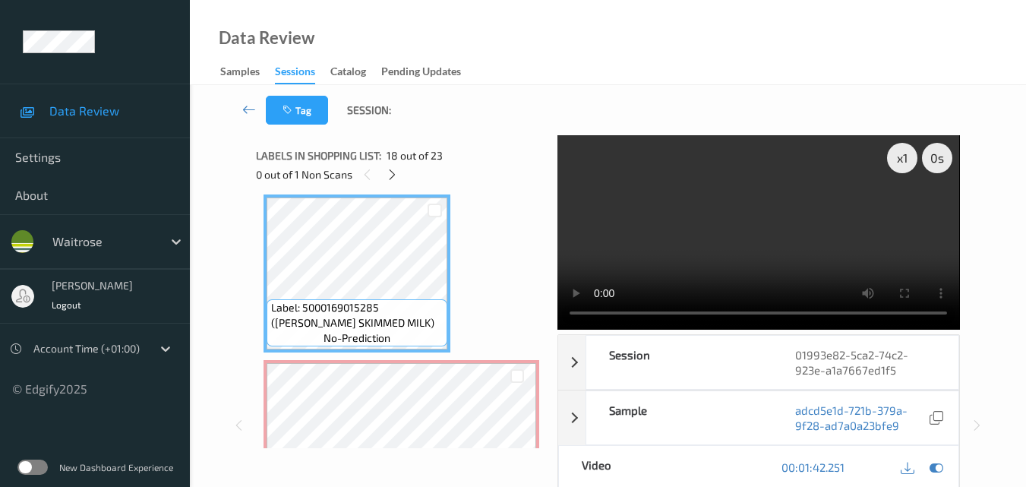
click at [781, 261] on video at bounding box center [759, 232] width 402 height 194
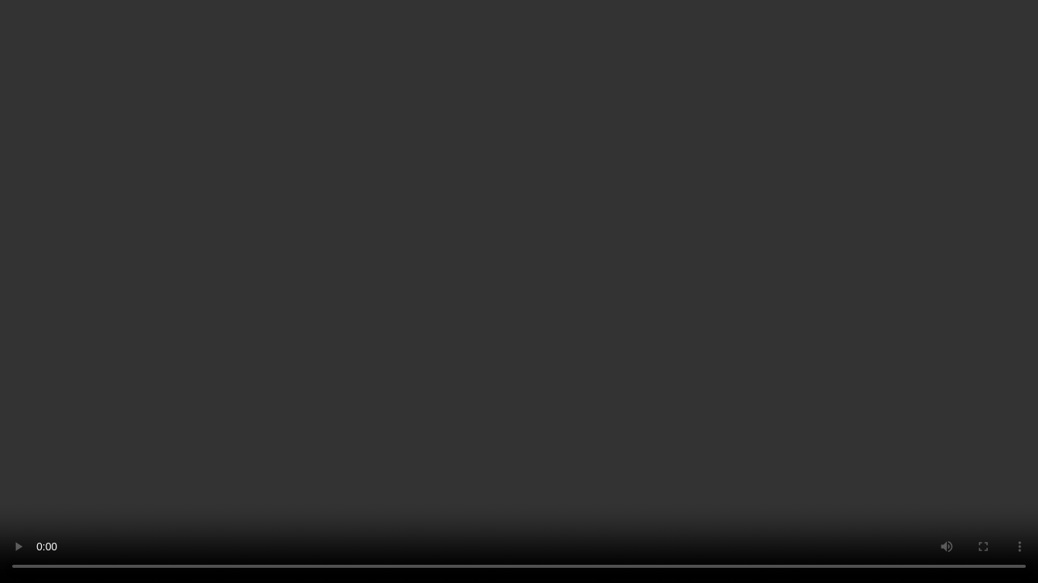
click at [491, 302] on video at bounding box center [519, 291] width 1038 height 583
click at [726, 274] on video at bounding box center [519, 291] width 1038 height 583
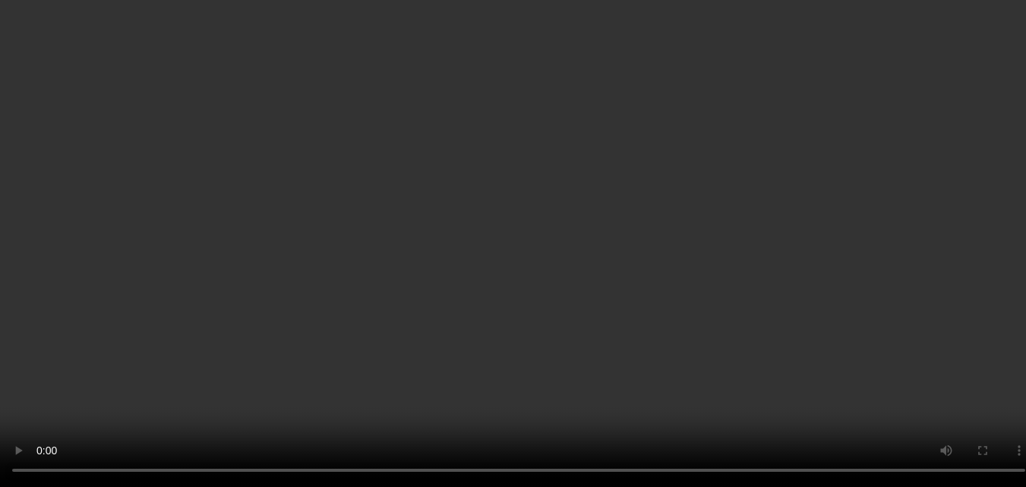
scroll to position [3203, 0]
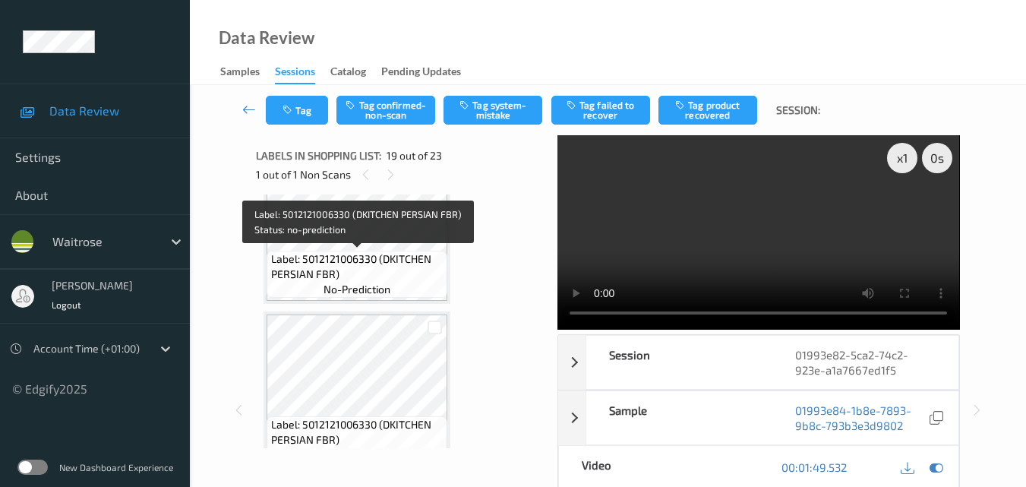
click at [380, 262] on span "Label: 5012121006330 (DKITCHEN PERSIAN FBR)" at bounding box center [357, 266] width 173 height 30
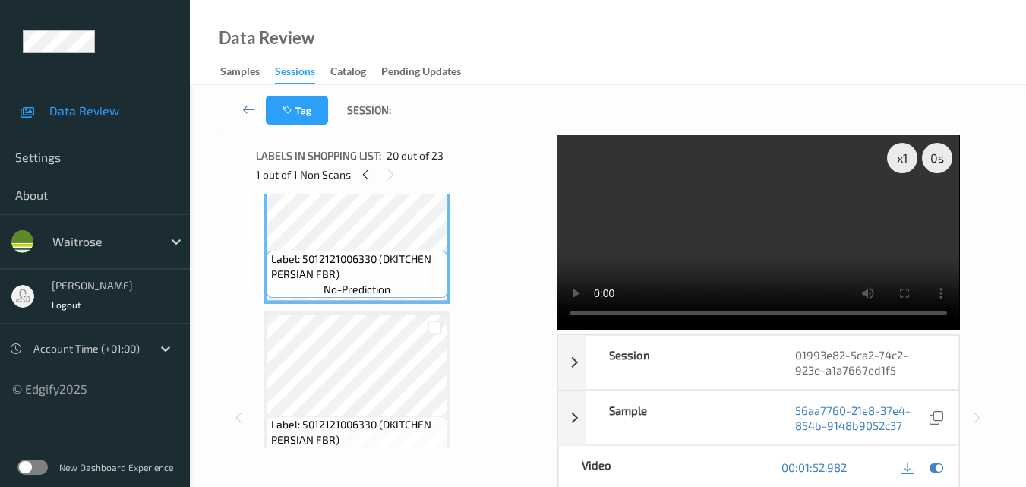
click at [713, 240] on video at bounding box center [759, 232] width 402 height 194
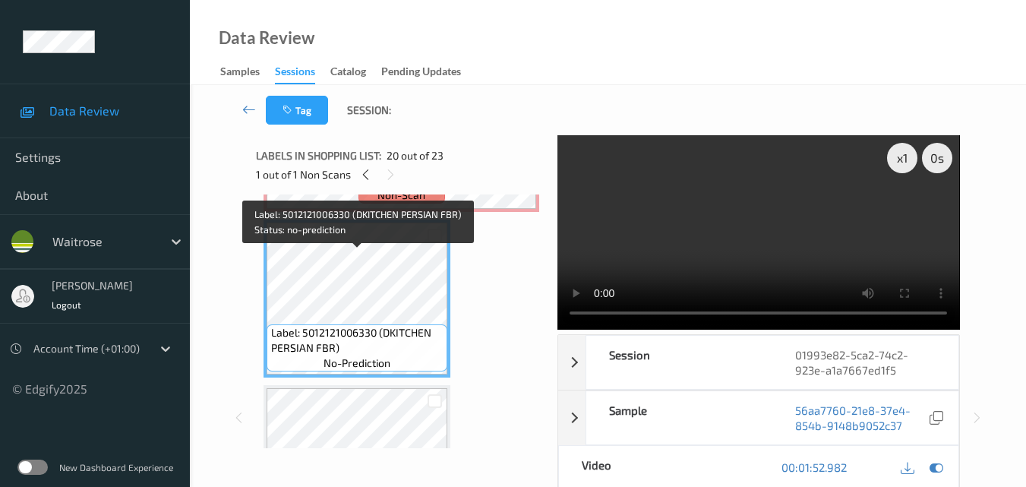
scroll to position [3051, 0]
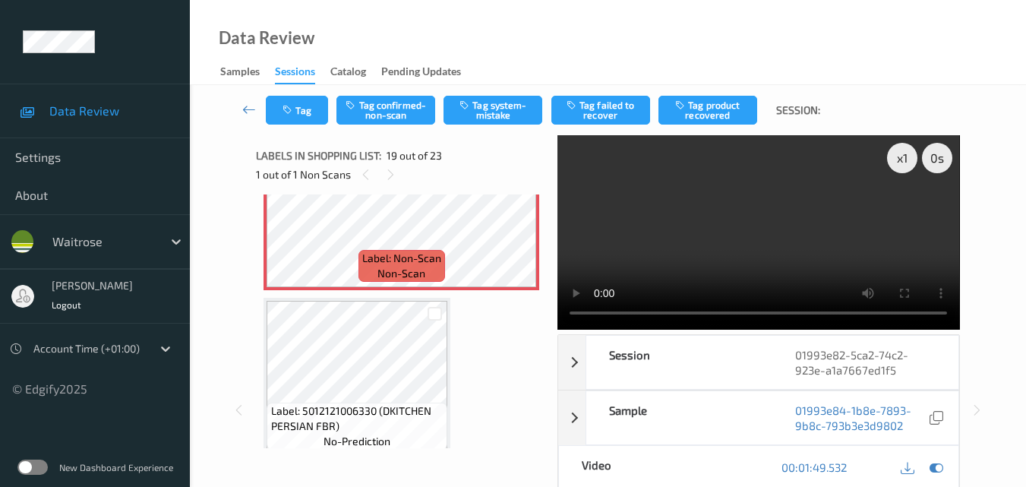
click at [763, 255] on video at bounding box center [759, 232] width 402 height 194
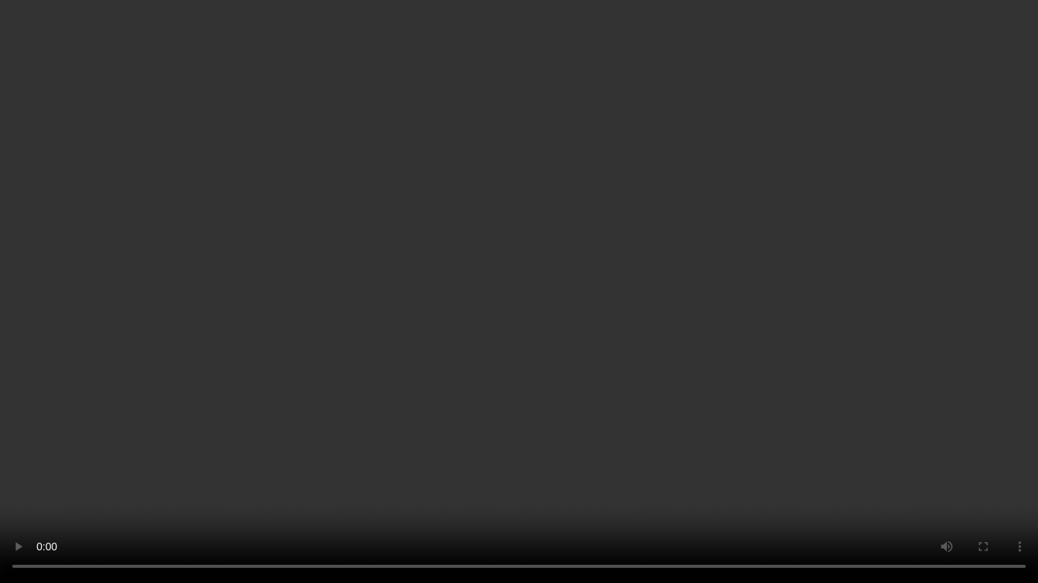
click at [533, 326] on video at bounding box center [519, 291] width 1038 height 583
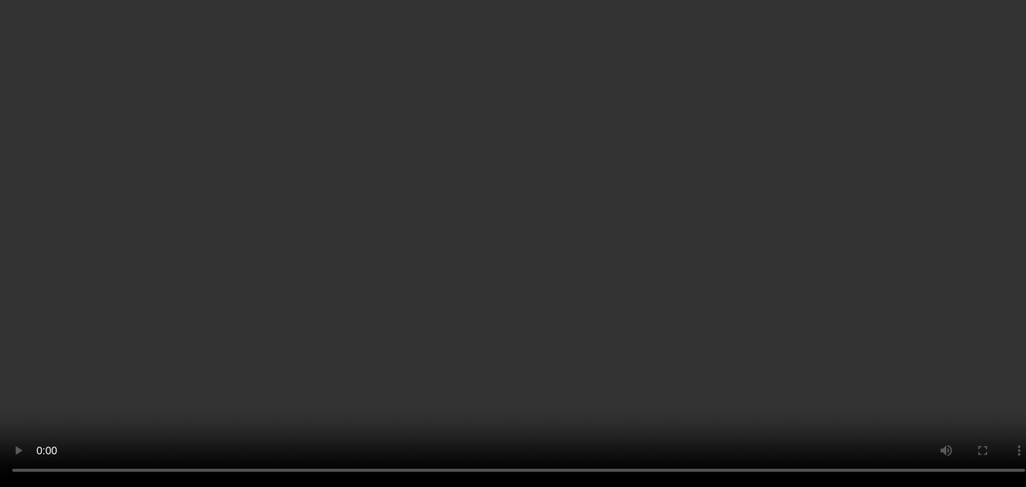
scroll to position [2823, 0]
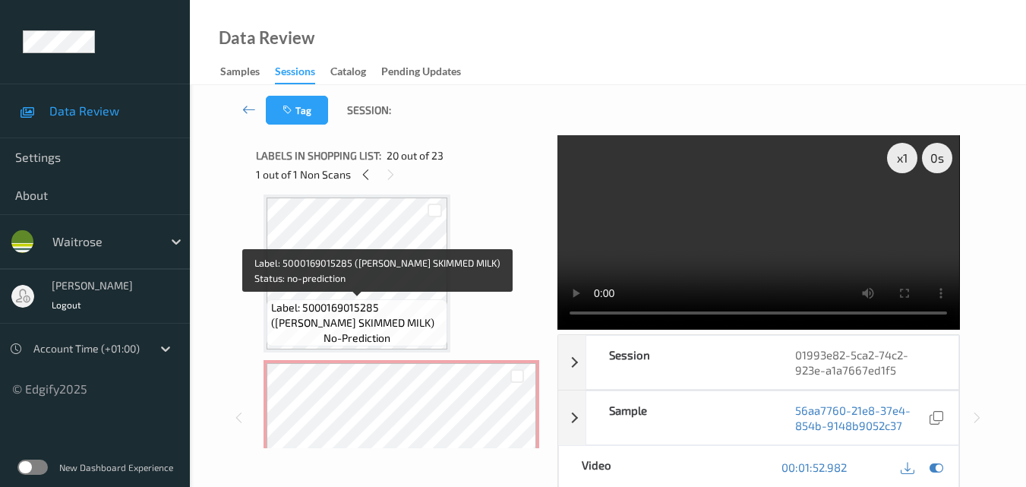
click at [371, 300] on span "Label: 5000169015285 (WR ESS SKIMMED MILK)" at bounding box center [357, 315] width 173 height 30
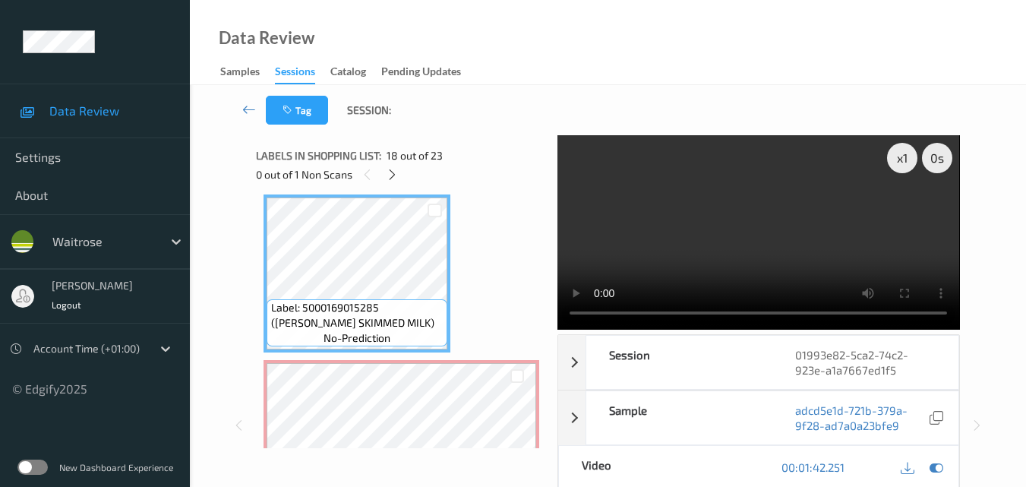
click at [729, 240] on video at bounding box center [759, 232] width 402 height 194
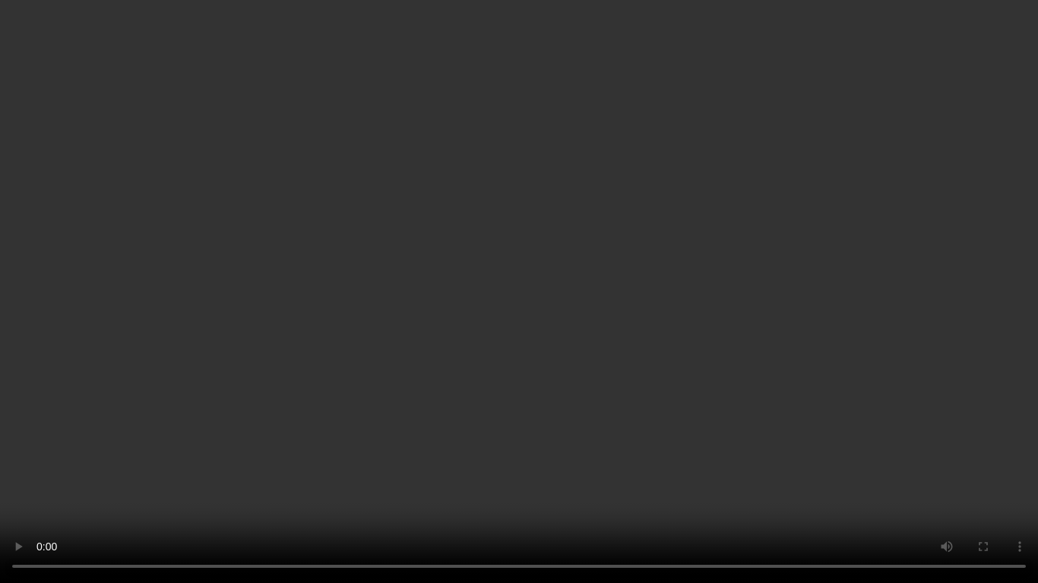
click at [722, 352] on video at bounding box center [519, 291] width 1038 height 583
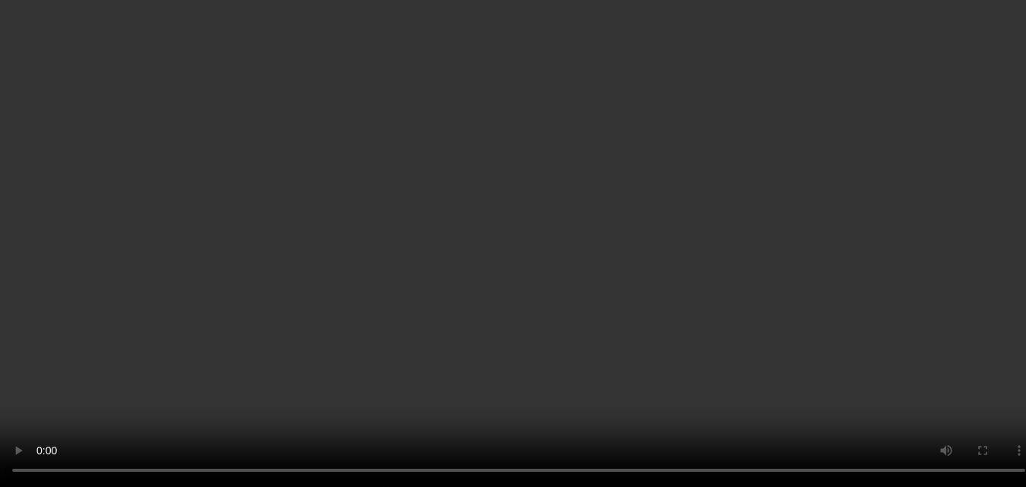
scroll to position [3127, 0]
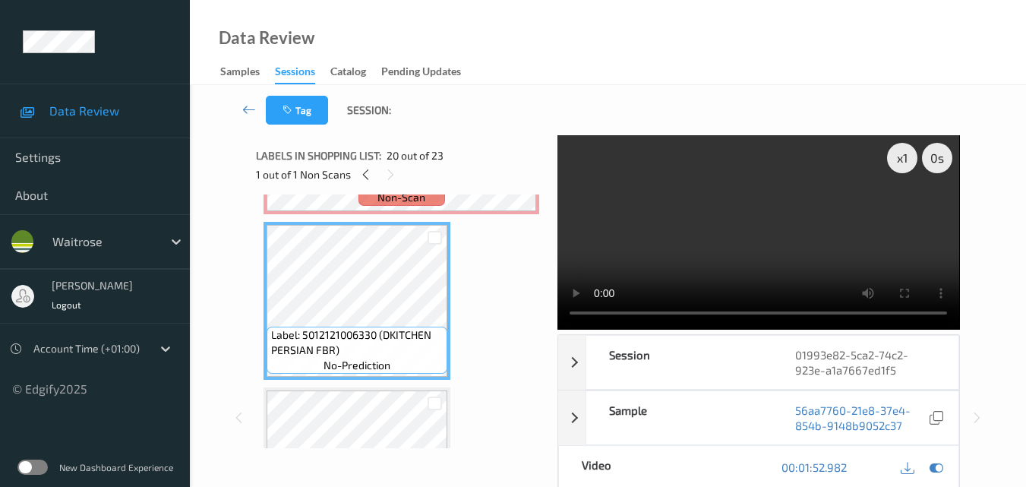
click at [814, 242] on video at bounding box center [759, 232] width 402 height 194
click at [783, 249] on video at bounding box center [759, 232] width 402 height 194
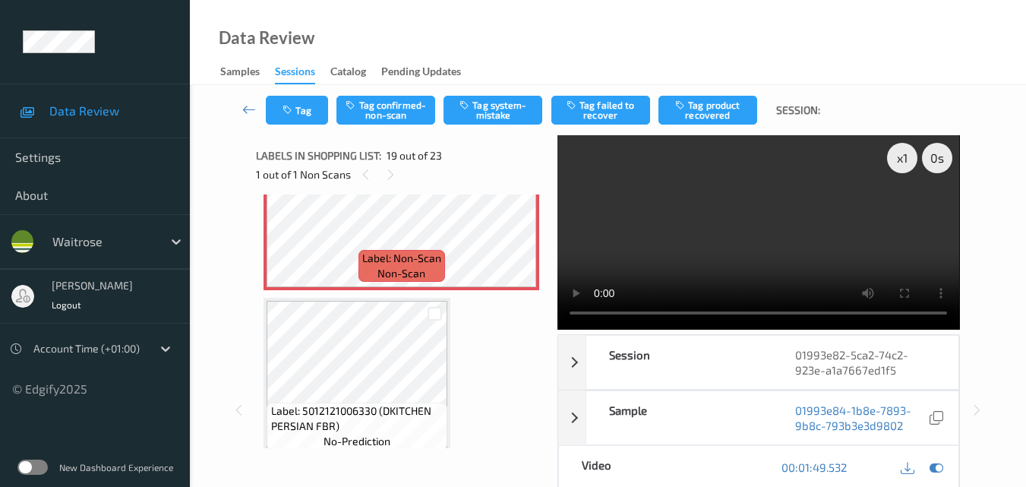
scroll to position [2899, 0]
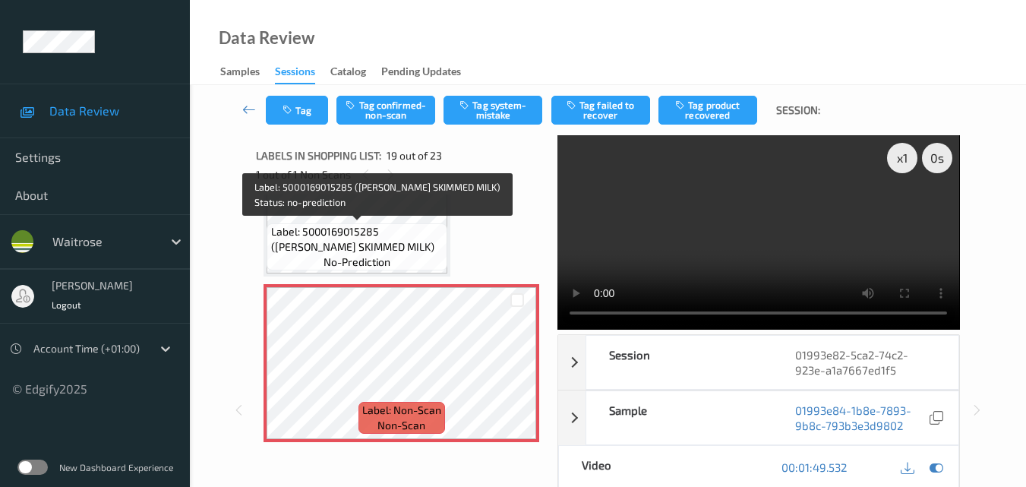
click at [371, 243] on span "Label: 5000169015285 (WR ESS SKIMMED MILK)" at bounding box center [357, 239] width 173 height 30
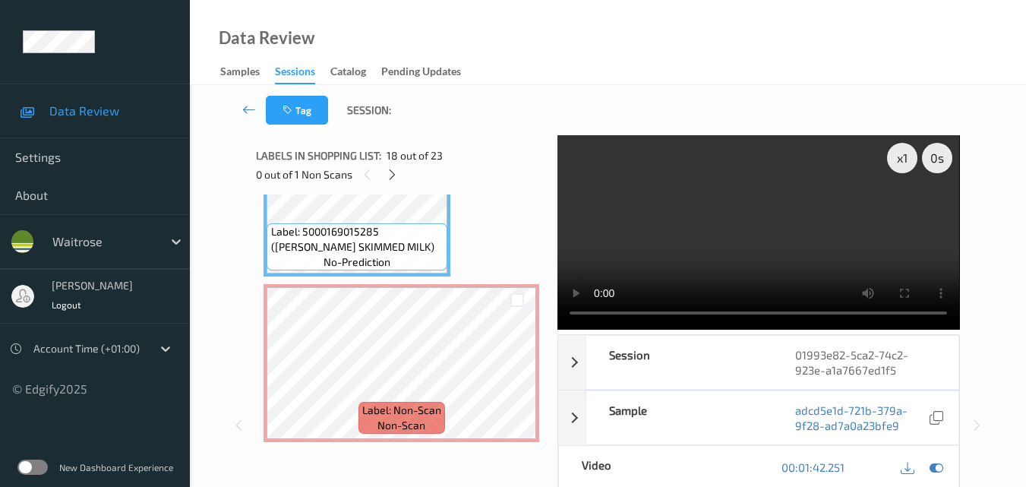
click at [779, 226] on video at bounding box center [759, 232] width 402 height 194
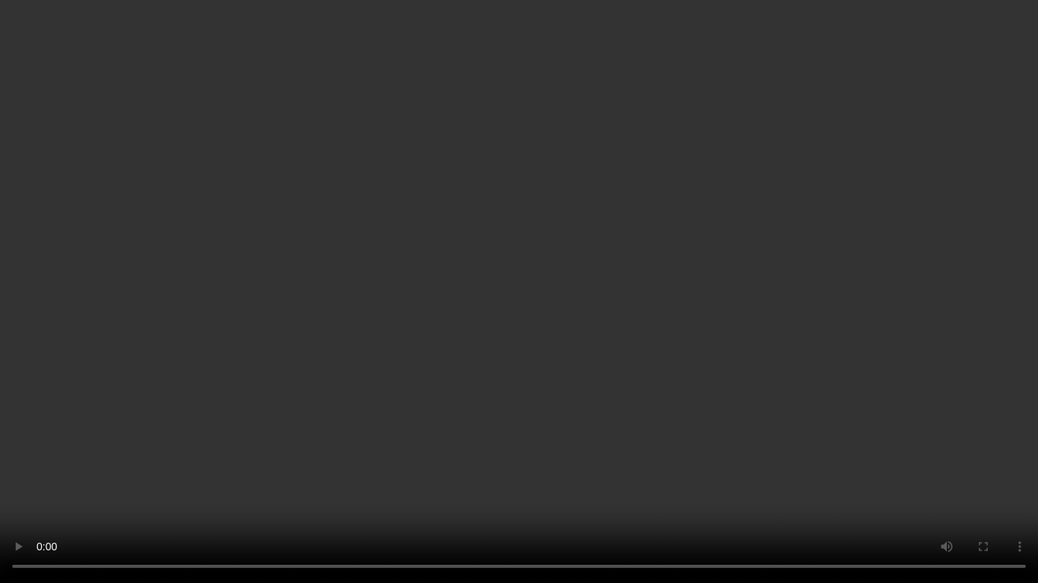
click at [742, 387] on video at bounding box center [519, 291] width 1038 height 583
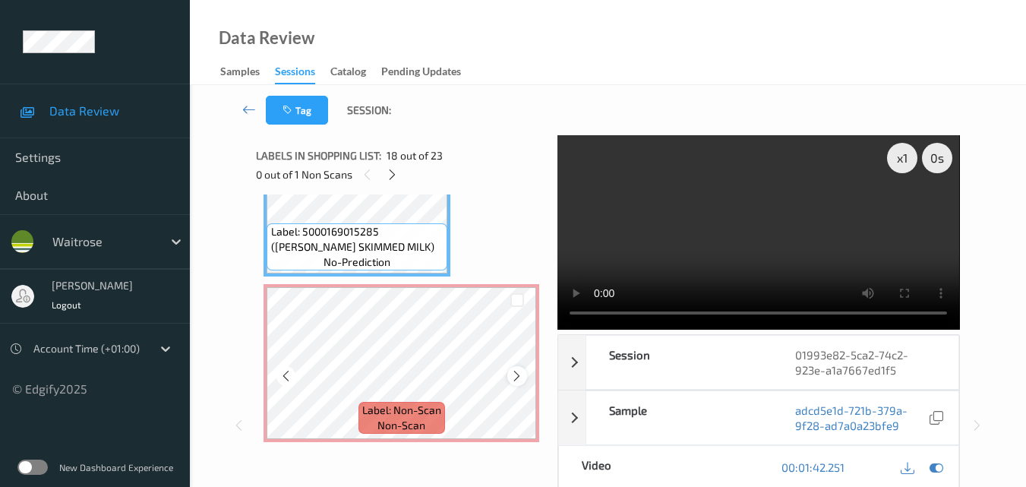
click at [513, 377] on icon at bounding box center [516, 376] width 13 height 14
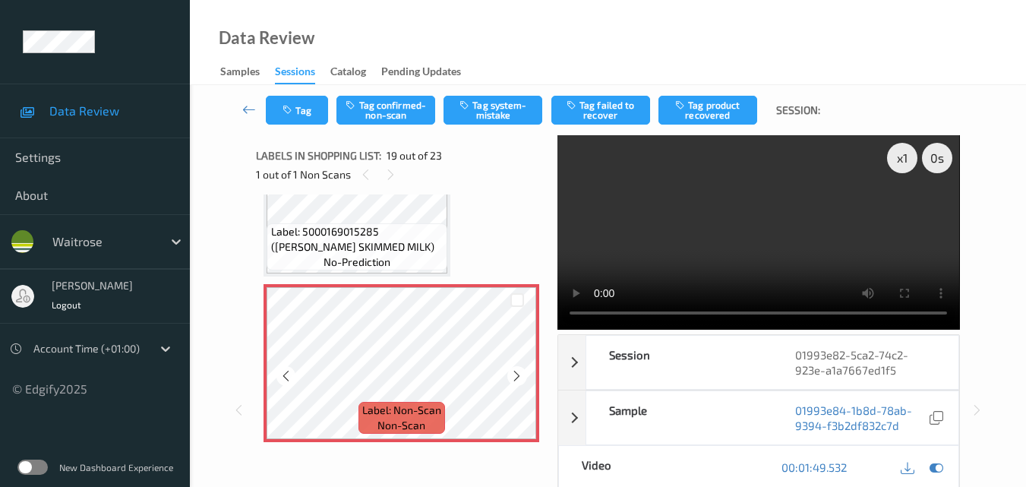
click at [513, 377] on icon at bounding box center [516, 376] width 13 height 14
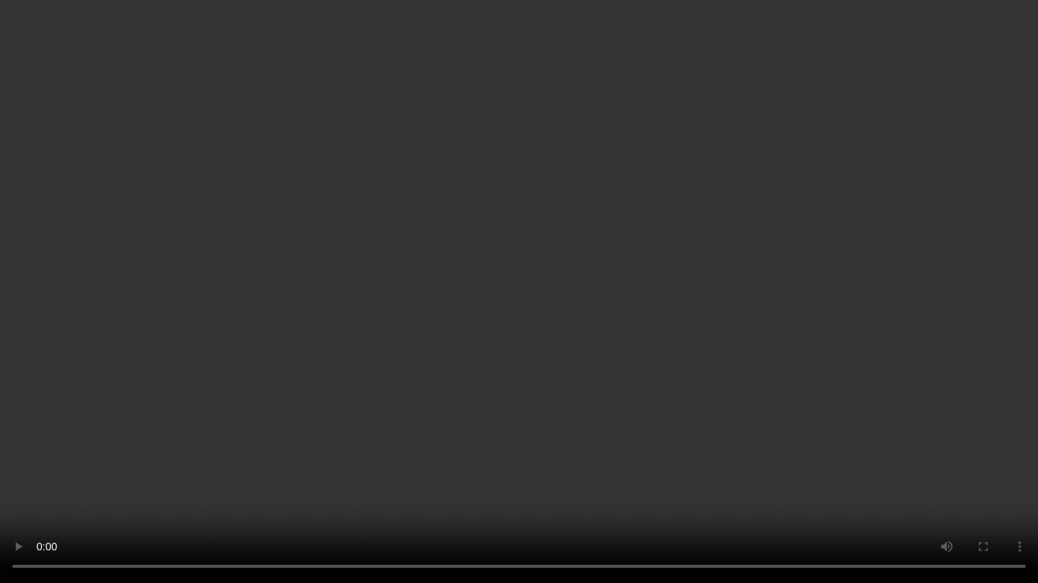
click at [574, 367] on video at bounding box center [519, 291] width 1038 height 583
click at [420, 253] on video at bounding box center [519, 291] width 1038 height 583
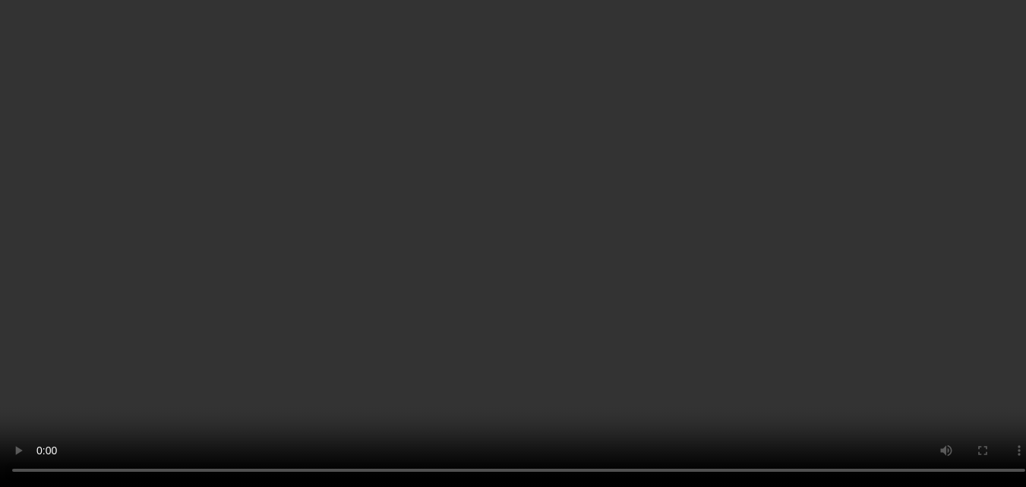
scroll to position [3203, 0]
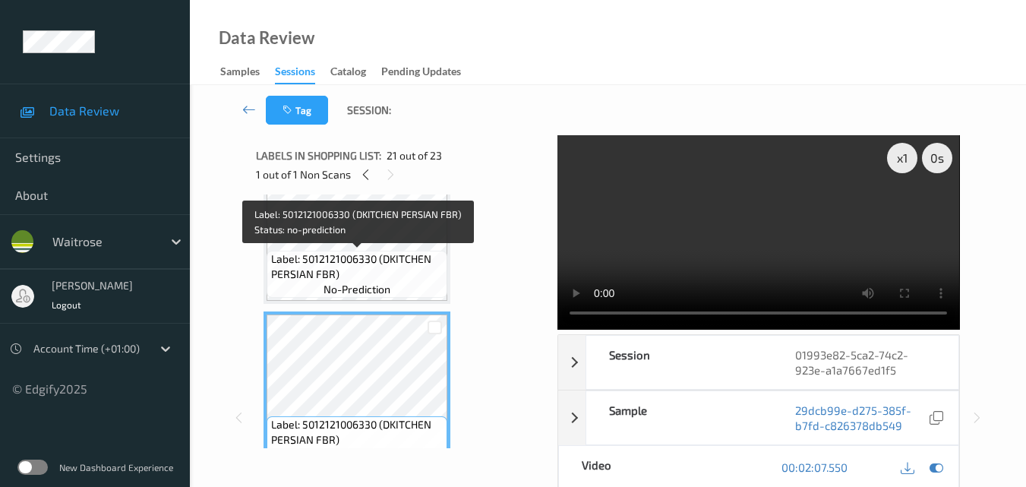
click at [412, 276] on span "Label: 5012121006330 (DKITCHEN PERSIAN FBR)" at bounding box center [357, 266] width 173 height 30
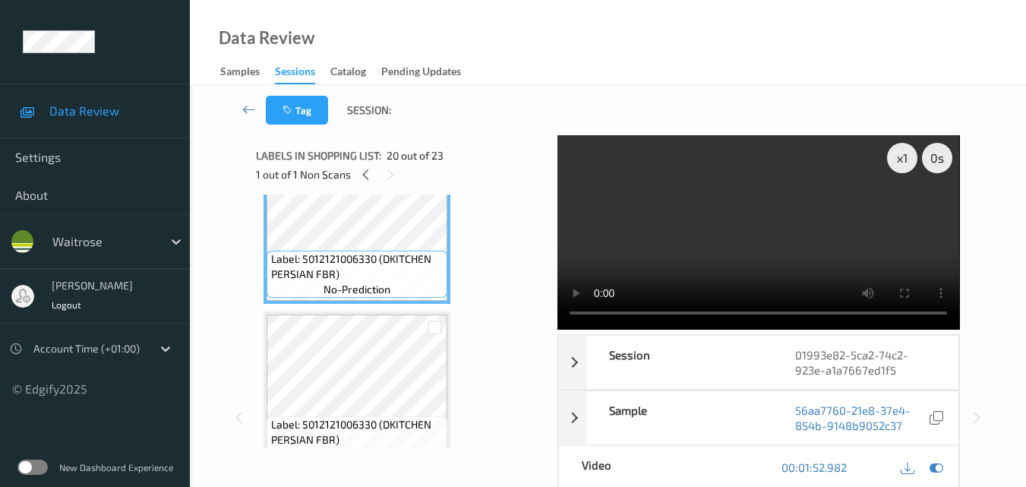
click at [783, 253] on video at bounding box center [759, 232] width 402 height 194
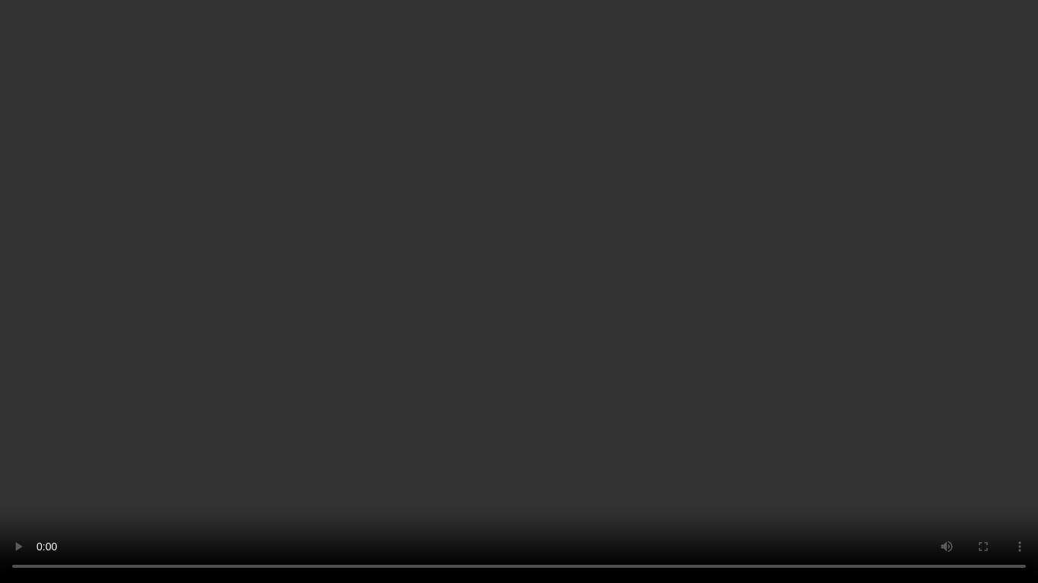
click at [560, 319] on video at bounding box center [519, 291] width 1038 height 583
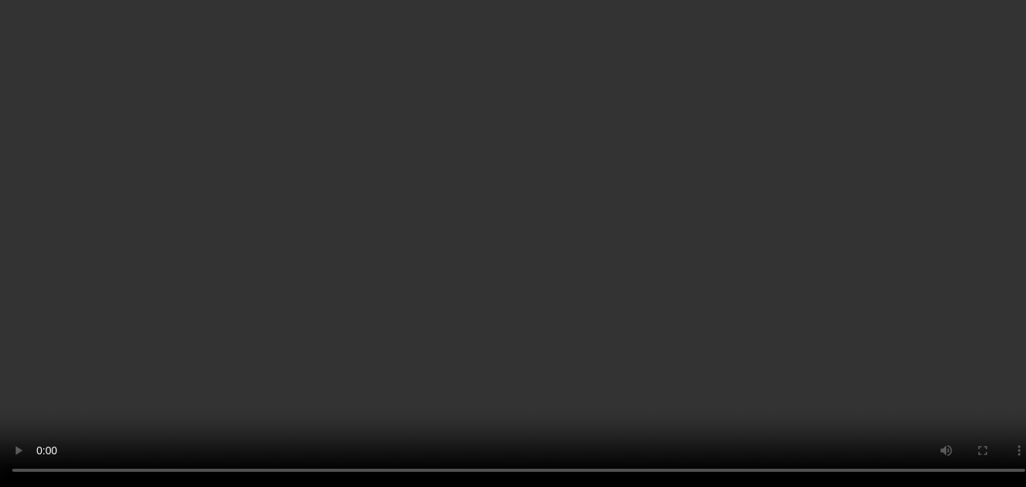
scroll to position [3355, 0]
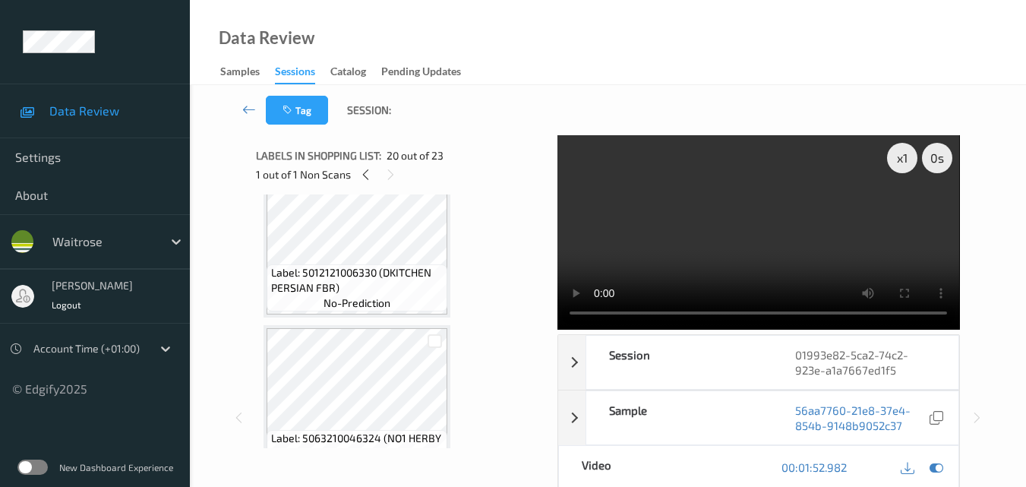
click at [793, 255] on video at bounding box center [759, 232] width 402 height 194
click at [784, 201] on video at bounding box center [759, 232] width 402 height 194
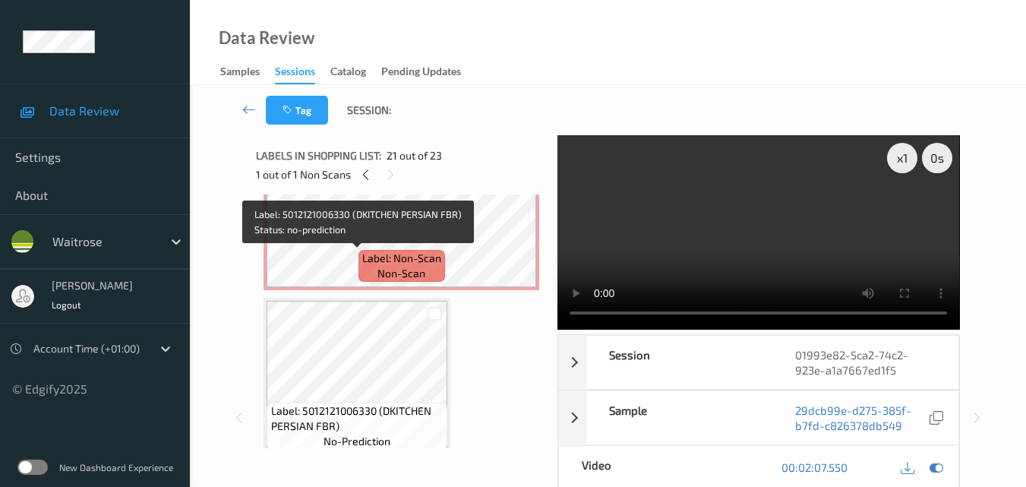
scroll to position [2975, 0]
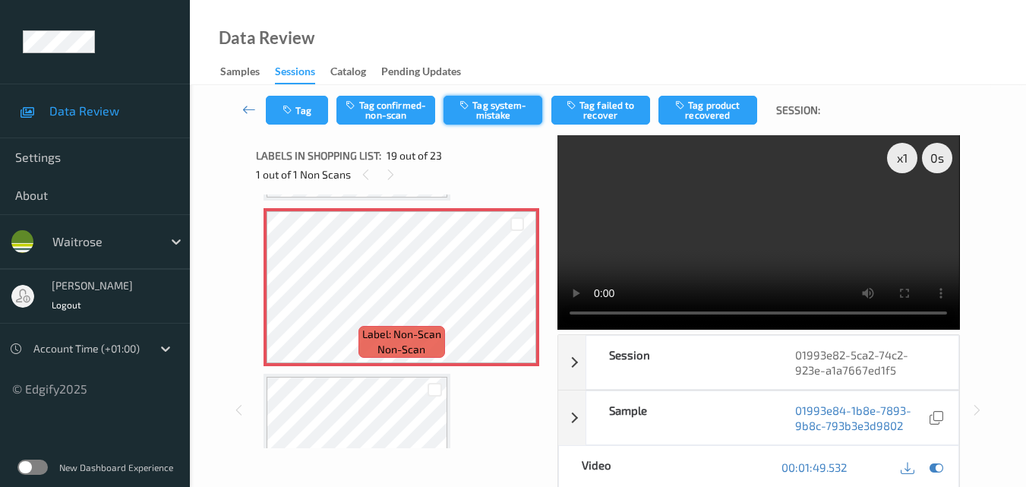
click at [487, 111] on button "Tag system-mistake" at bounding box center [493, 110] width 99 height 29
click at [298, 108] on button "Tag" at bounding box center [297, 110] width 62 height 29
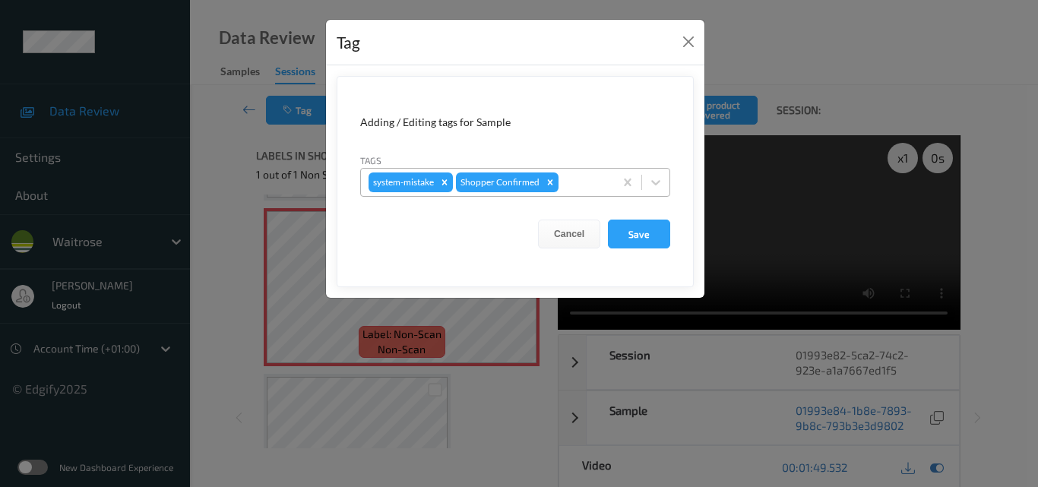
click at [594, 182] on div at bounding box center [583, 182] width 45 height 18
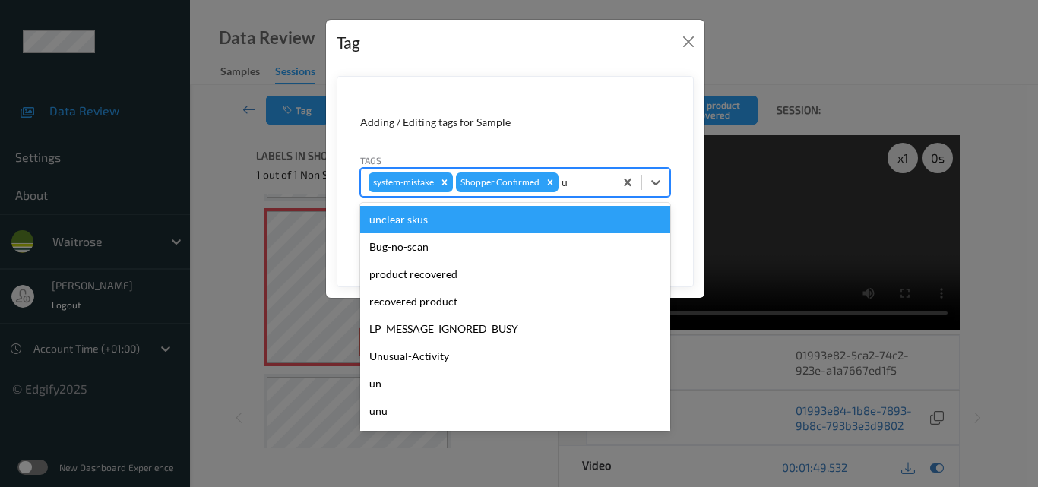
type input "un"
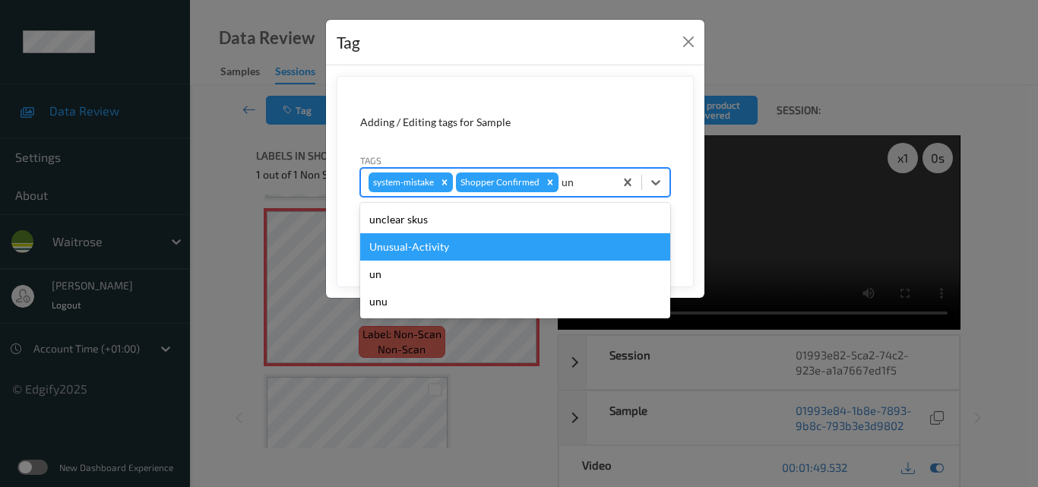
click at [515, 245] on div "Unusual-Activity" at bounding box center [515, 246] width 310 height 27
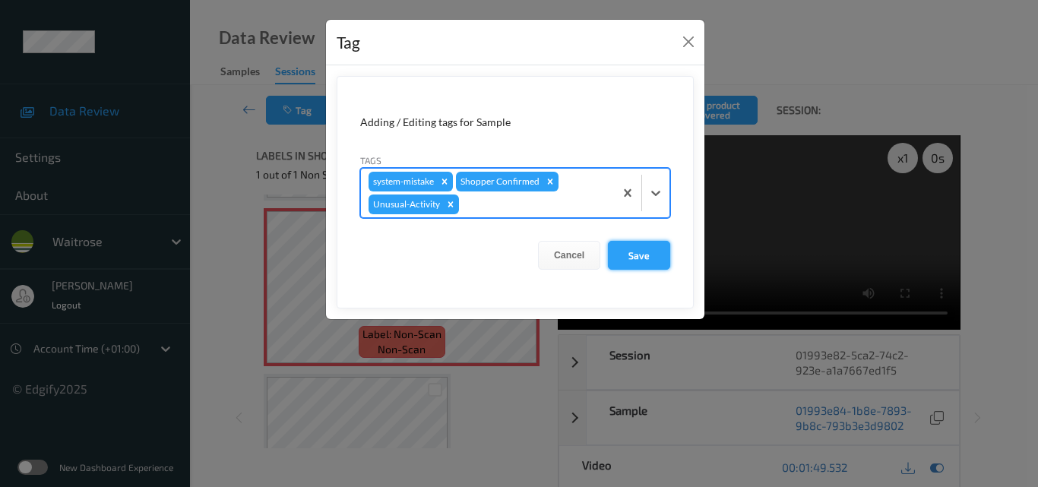
click at [642, 256] on button "Save" at bounding box center [639, 255] width 62 height 29
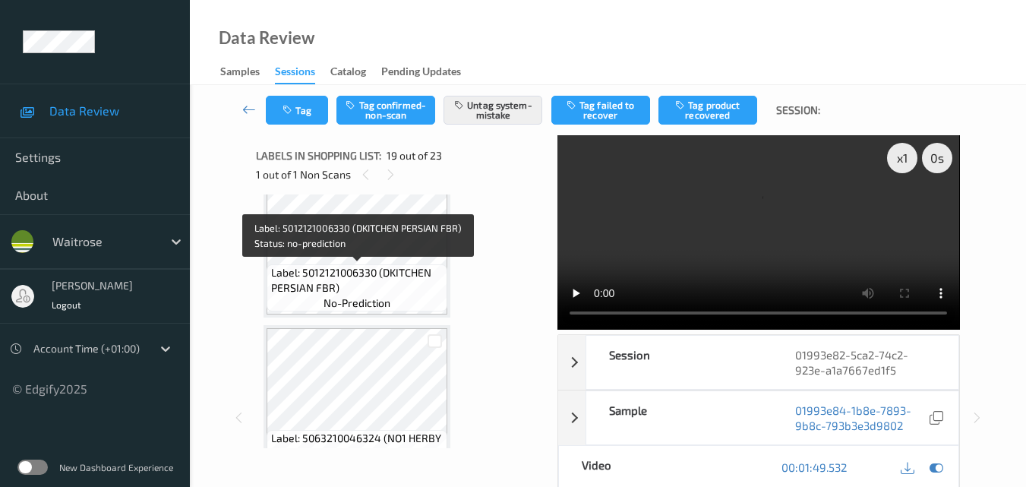
scroll to position [3430, 0]
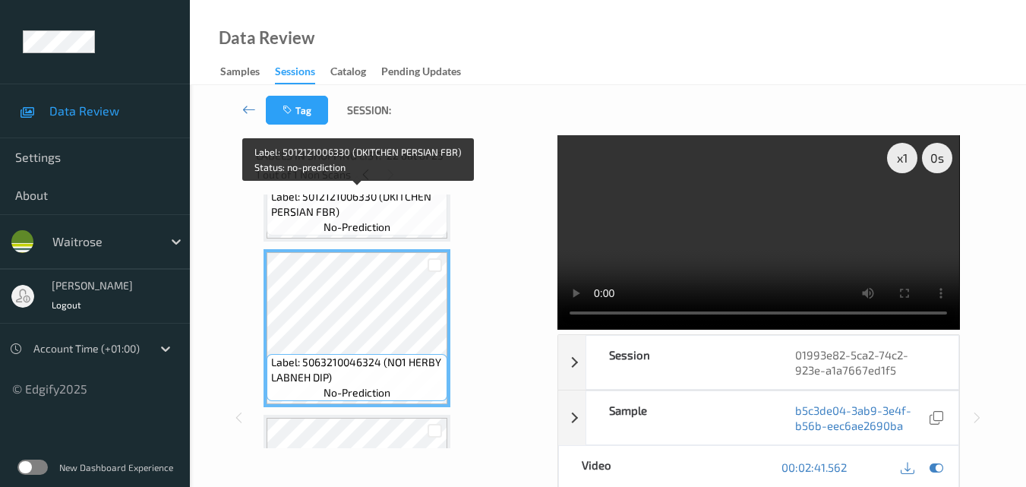
click at [416, 211] on span "Label: 5012121006330 (DKITCHEN PERSIAN FBR)" at bounding box center [357, 204] width 173 height 30
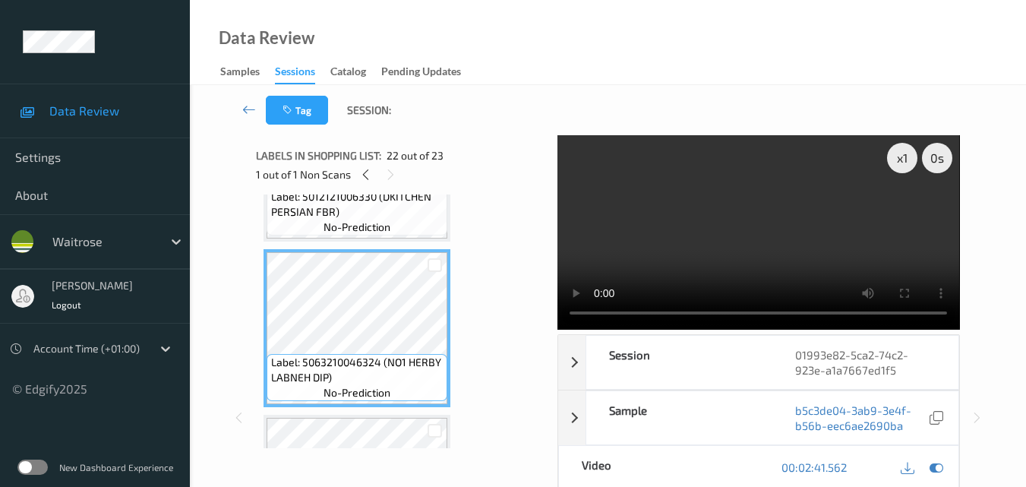
click at [771, 229] on video at bounding box center [759, 232] width 402 height 194
click at [782, 248] on video at bounding box center [759, 232] width 402 height 194
click at [344, 210] on span "Label: 5012121006330 (DKITCHEN PERSIAN FBR)" at bounding box center [357, 204] width 173 height 30
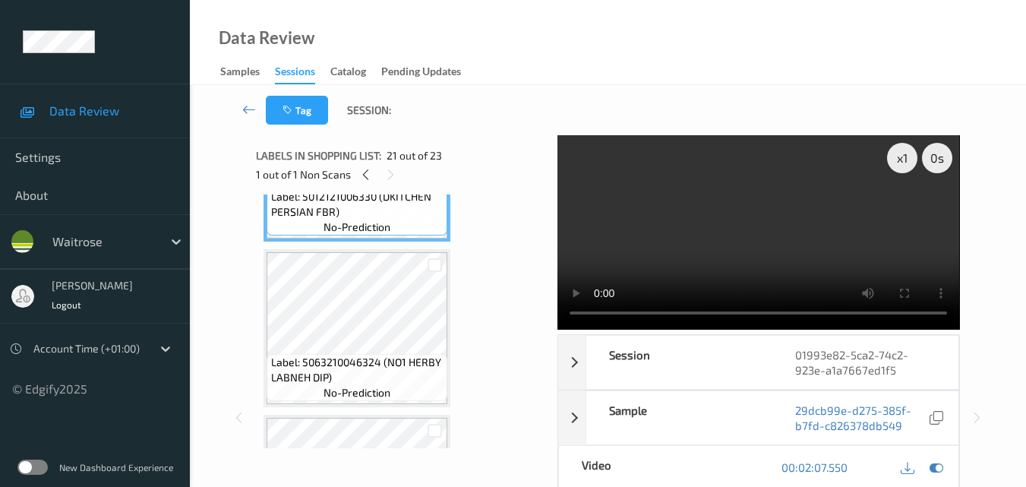
click at [715, 226] on video at bounding box center [759, 232] width 402 height 194
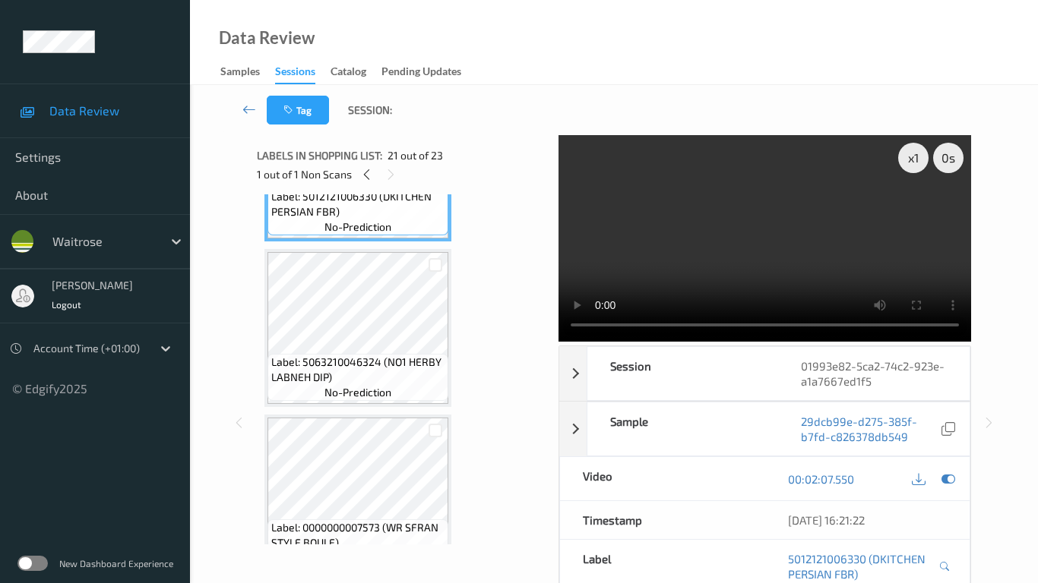
click at [558, 315] on video at bounding box center [764, 238] width 412 height 207
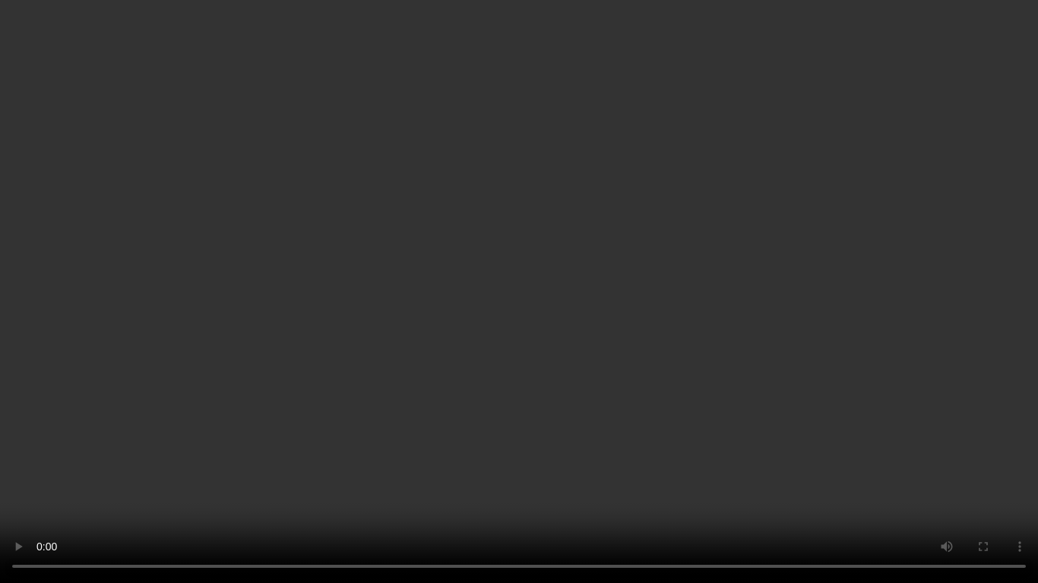
click at [542, 315] on video at bounding box center [519, 291] width 1038 height 583
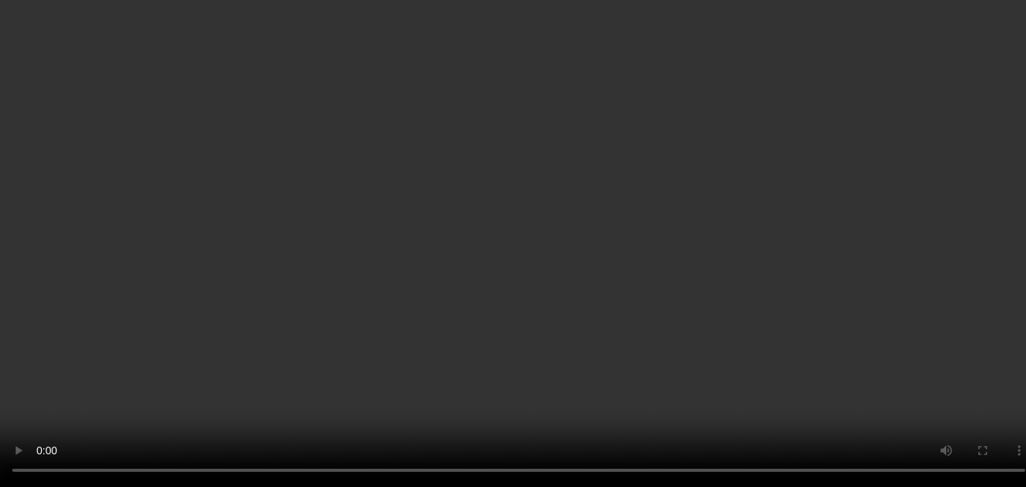
click at [899, 166] on div "x 1" at bounding box center [902, 158] width 30 height 30
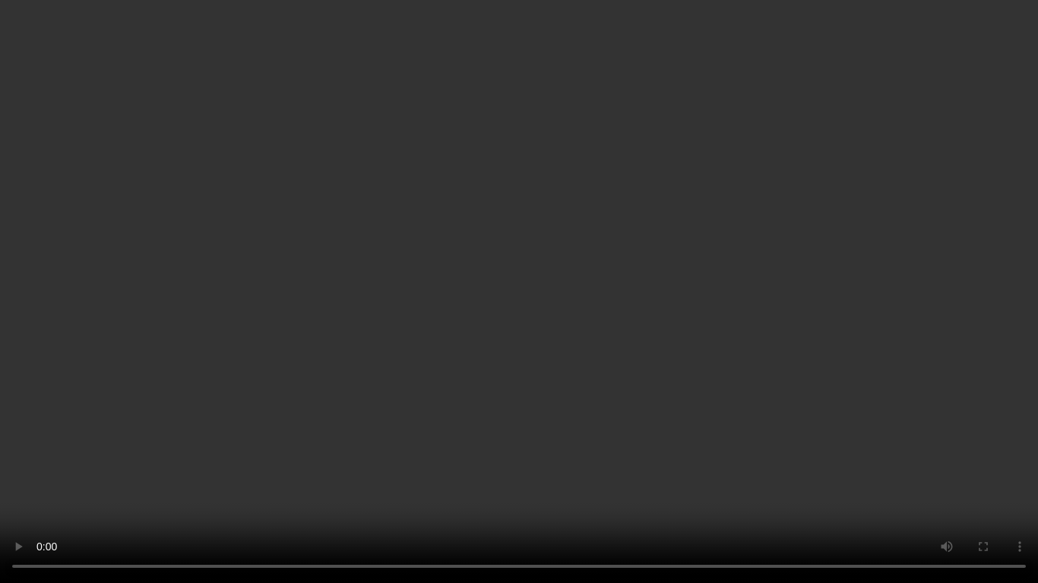
click at [612, 357] on video at bounding box center [519, 291] width 1038 height 583
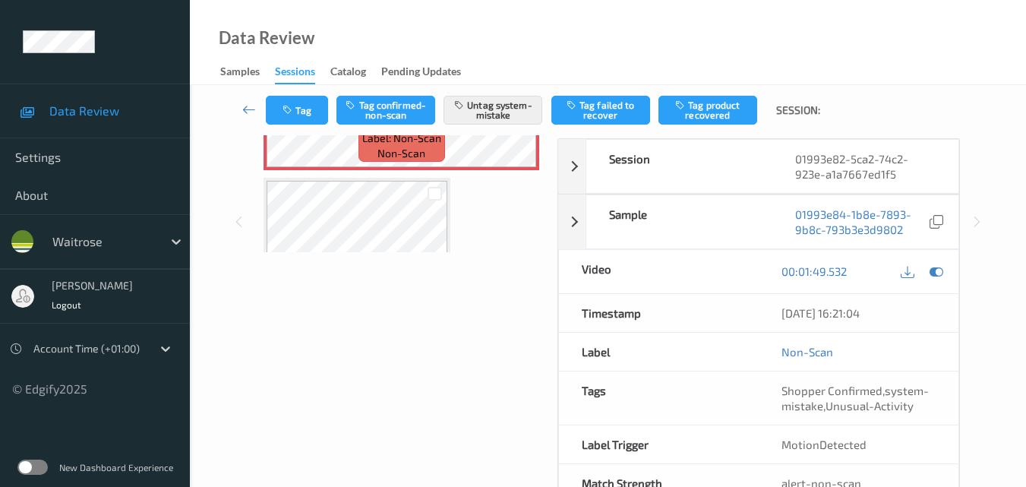
scroll to position [228, 0]
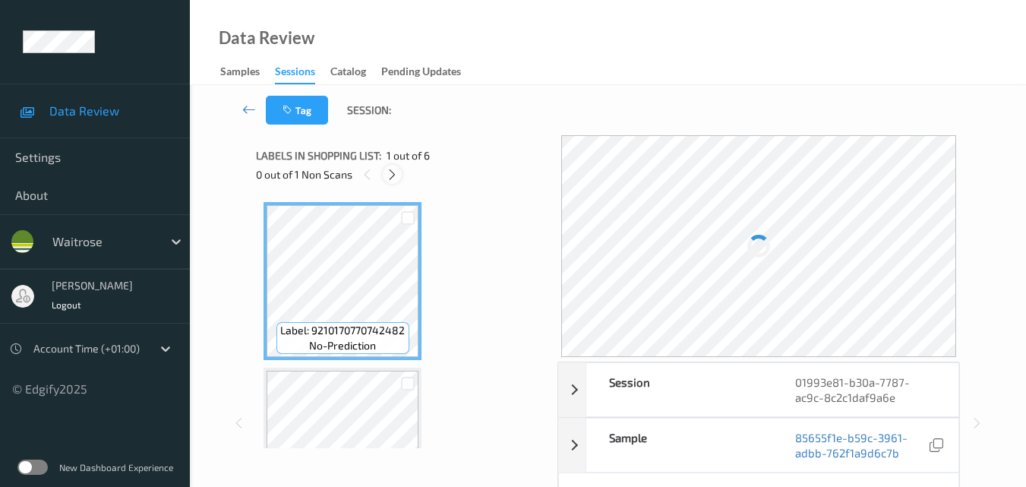
click at [393, 176] on icon at bounding box center [392, 175] width 13 height 14
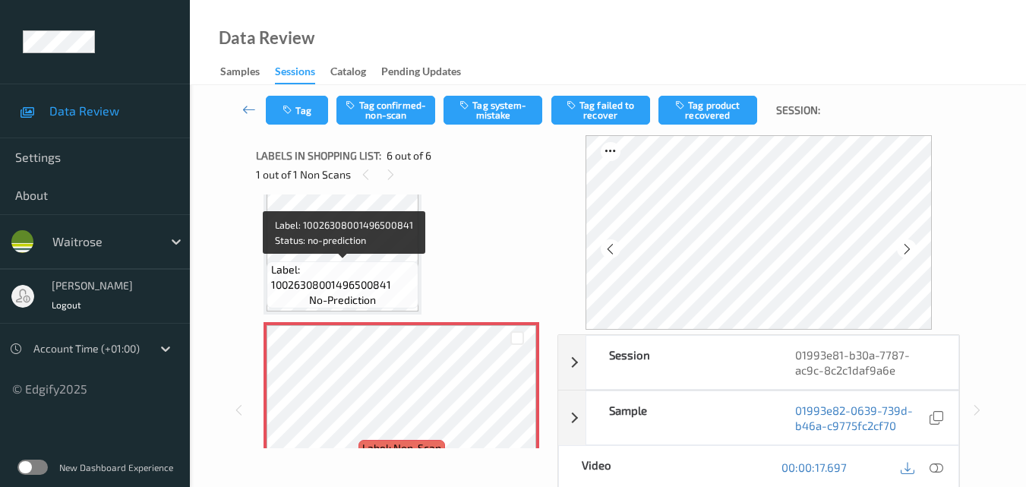
scroll to position [747, 0]
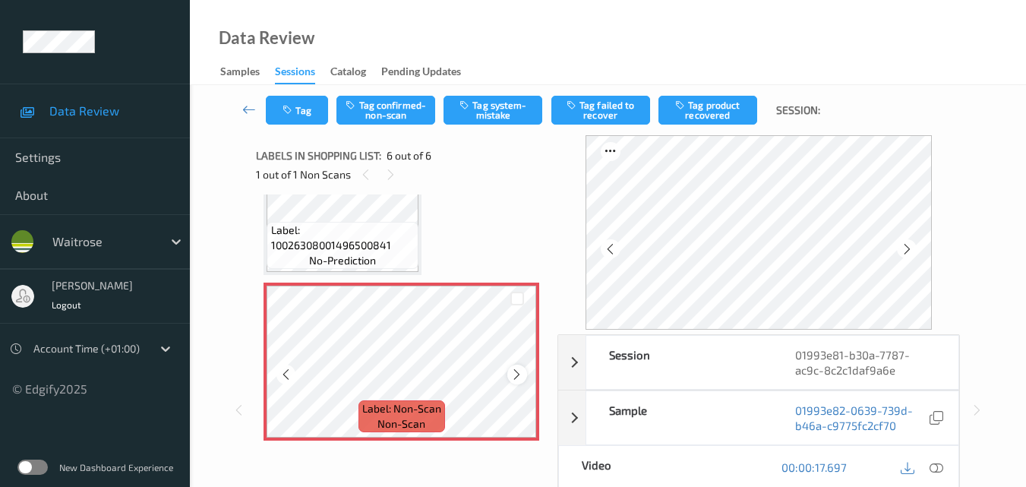
click at [517, 373] on icon at bounding box center [516, 375] width 13 height 14
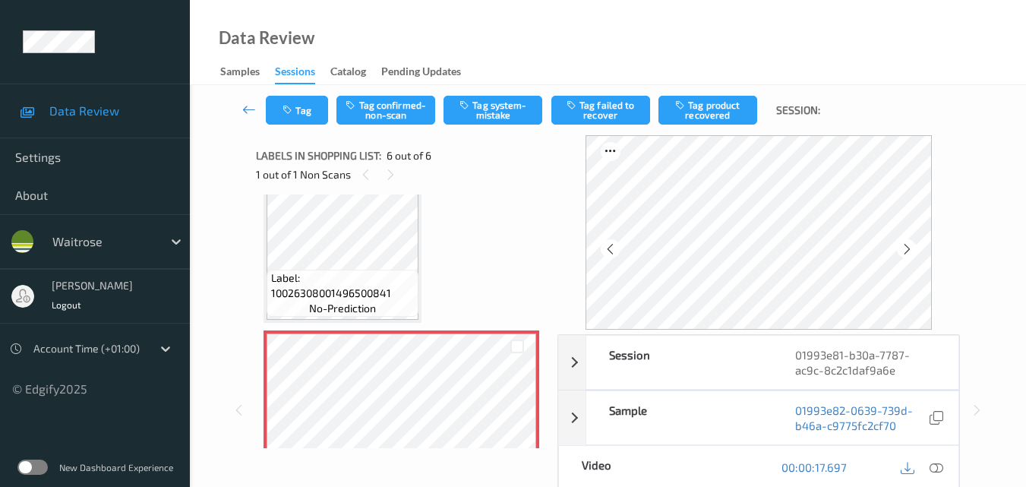
scroll to position [672, 0]
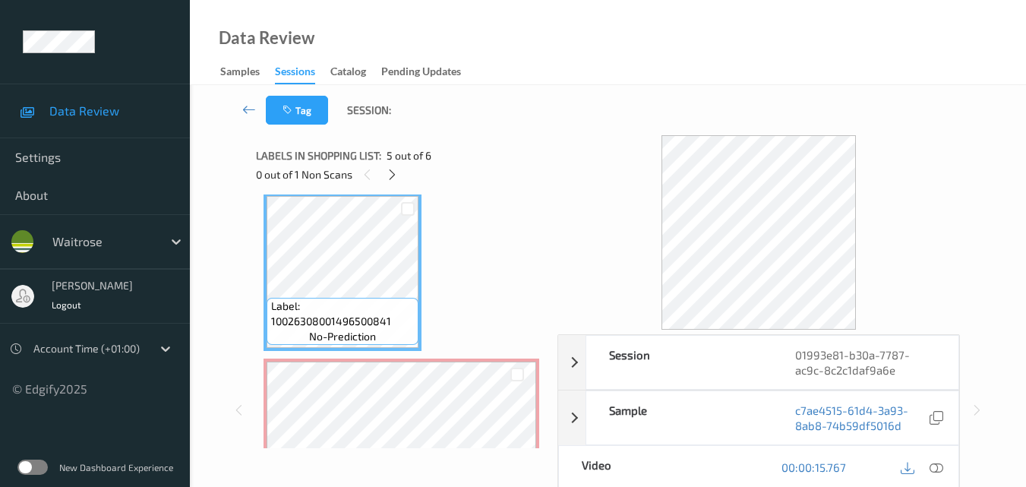
click at [940, 472] on icon at bounding box center [937, 467] width 14 height 14
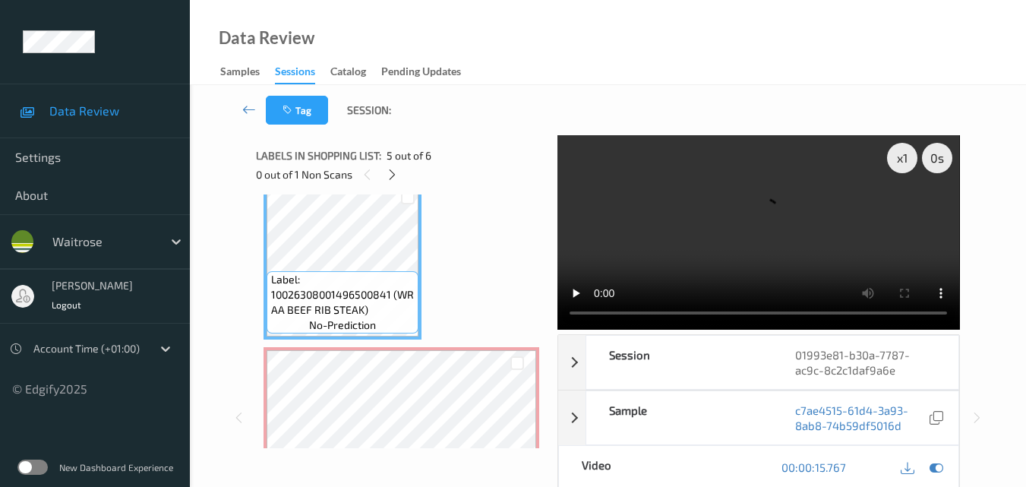
scroll to position [596, 0]
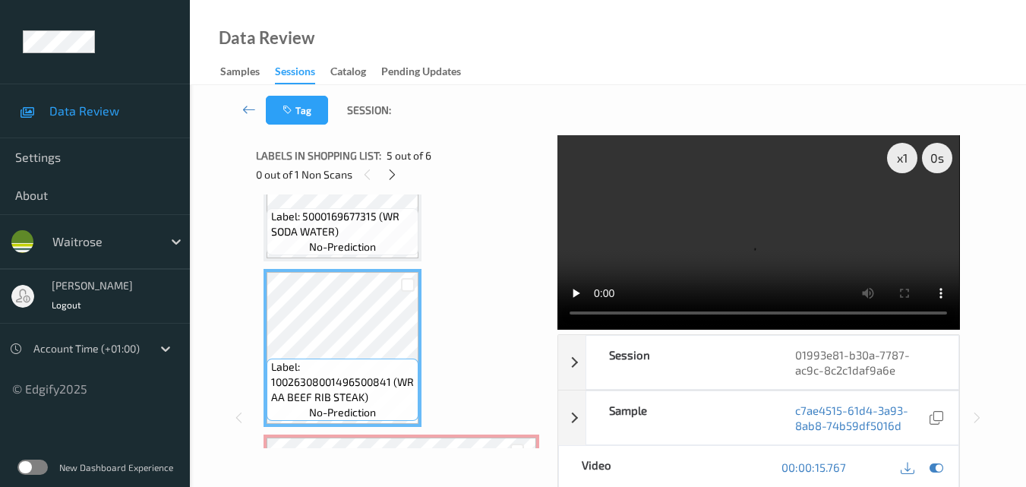
click at [372, 255] on div "Label: 5000169677315 (WR SODA WATER) no-prediction" at bounding box center [343, 231] width 152 height 47
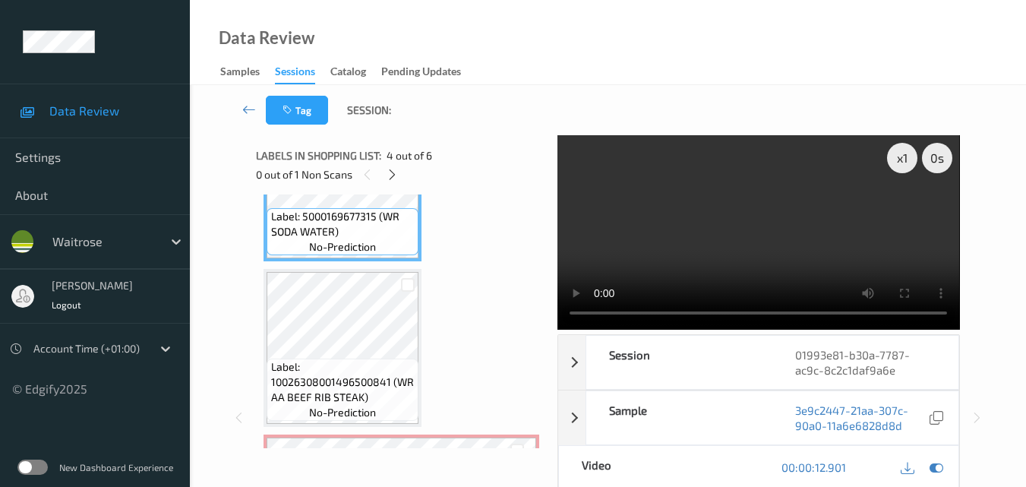
click at [742, 193] on video at bounding box center [759, 232] width 402 height 194
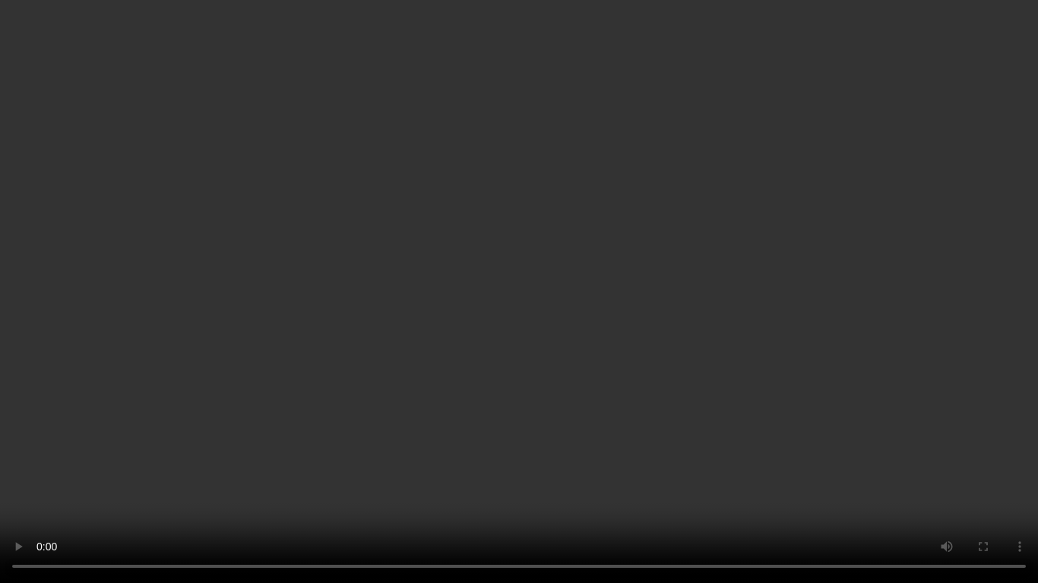
click at [735, 340] on video at bounding box center [519, 291] width 1038 height 583
click at [775, 387] on video at bounding box center [519, 291] width 1038 height 583
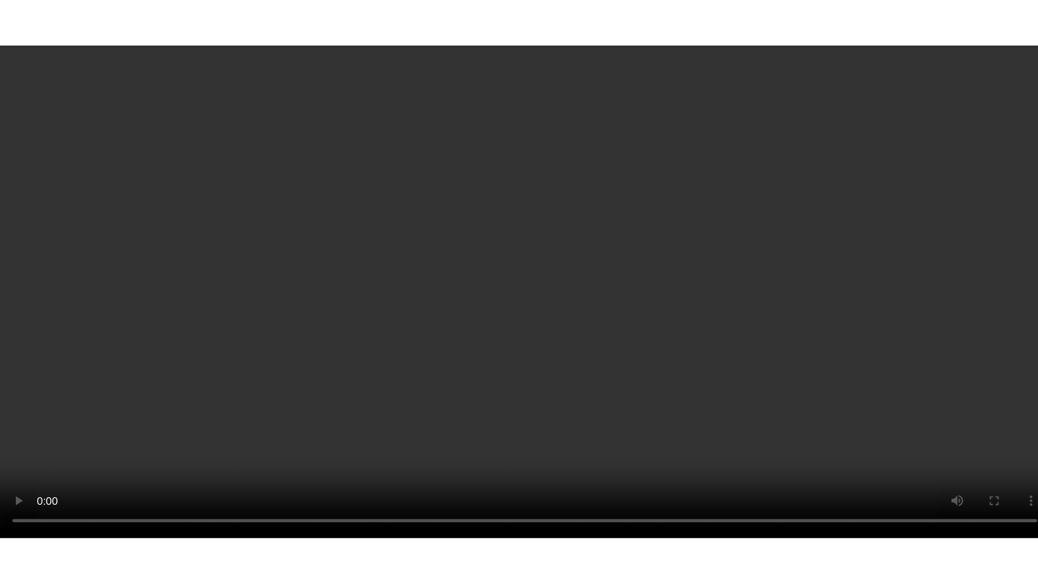
scroll to position [672, 0]
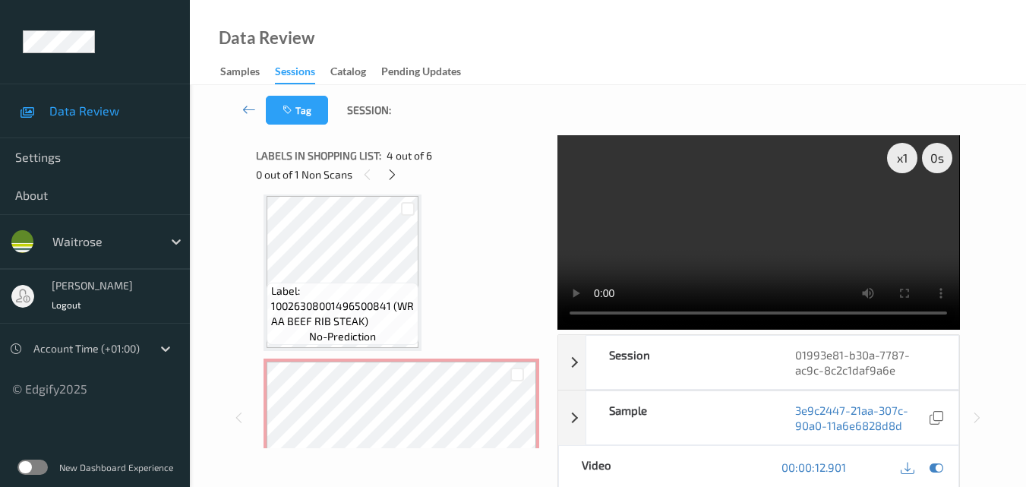
click at [727, 248] on video at bounding box center [759, 232] width 402 height 194
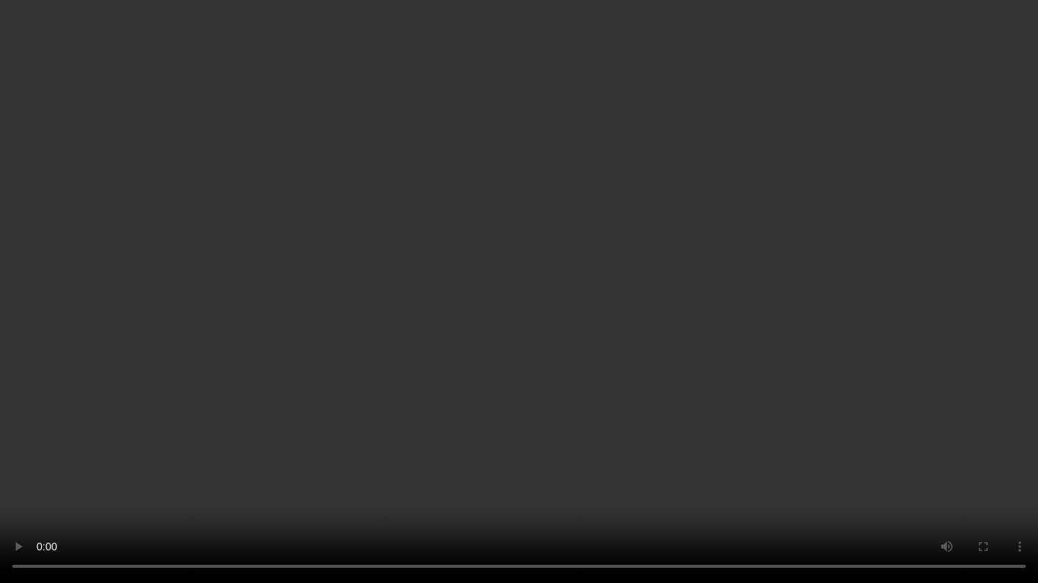
click at [653, 386] on video at bounding box center [519, 291] width 1038 height 583
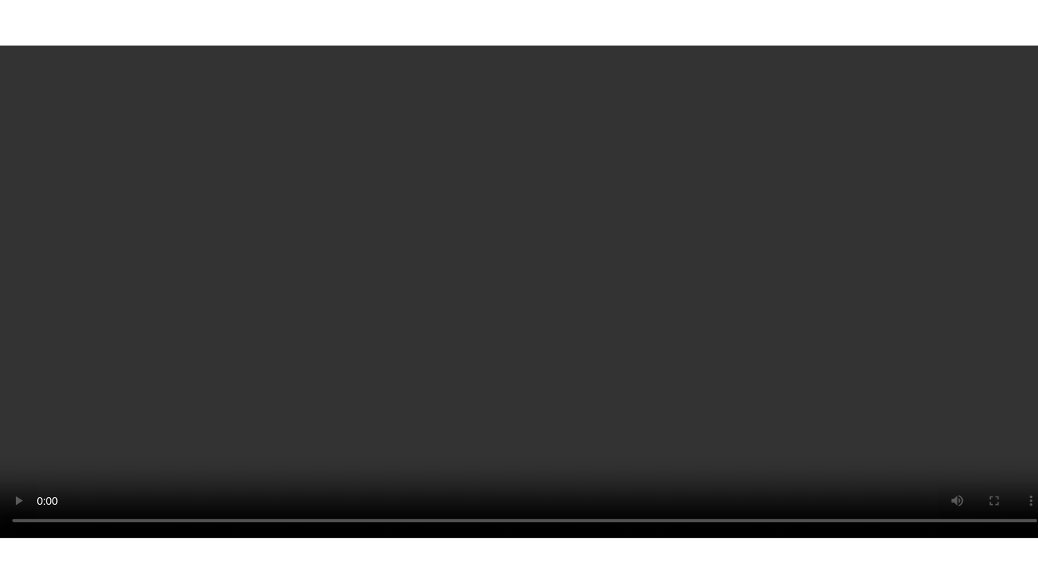
scroll to position [747, 0]
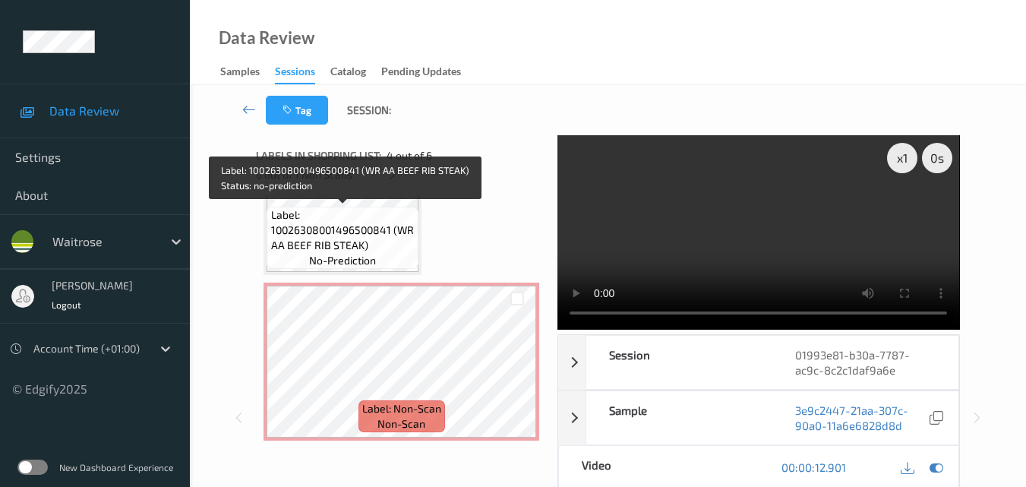
click at [348, 231] on span "Label: 10026308001496500841 (WR AA BEEF RIB STEAK)" at bounding box center [343, 230] width 144 height 46
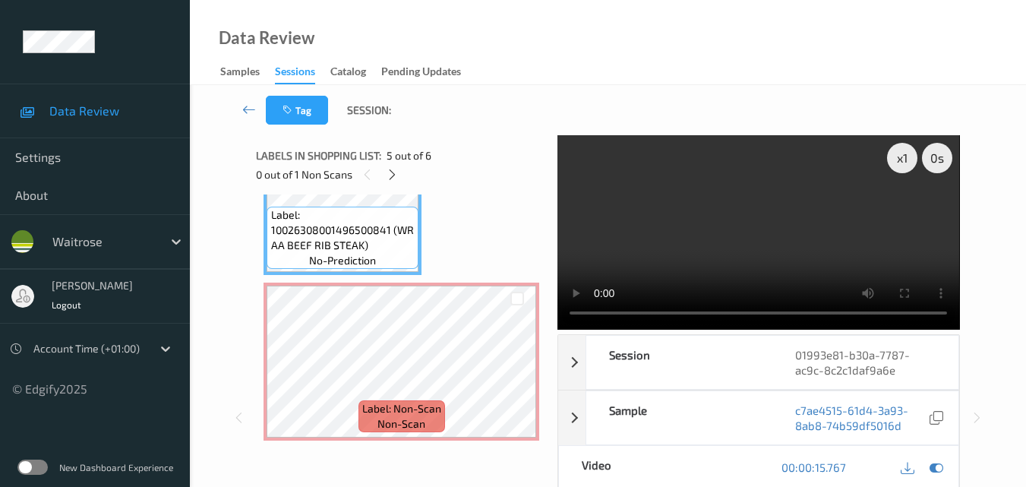
click at [739, 224] on video at bounding box center [759, 232] width 402 height 194
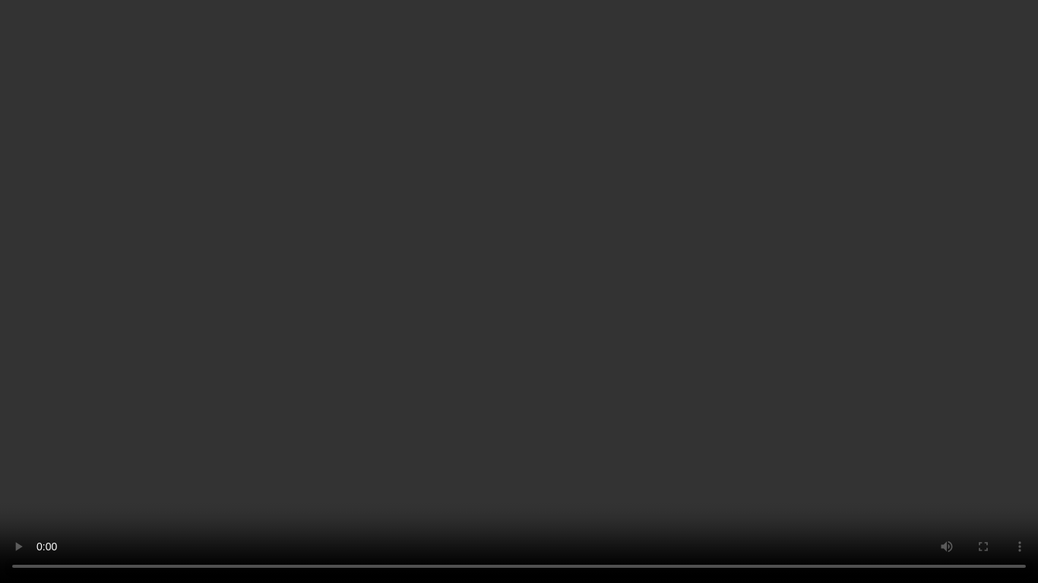
click at [684, 318] on video at bounding box center [519, 291] width 1038 height 583
click at [637, 444] on video at bounding box center [519, 291] width 1038 height 583
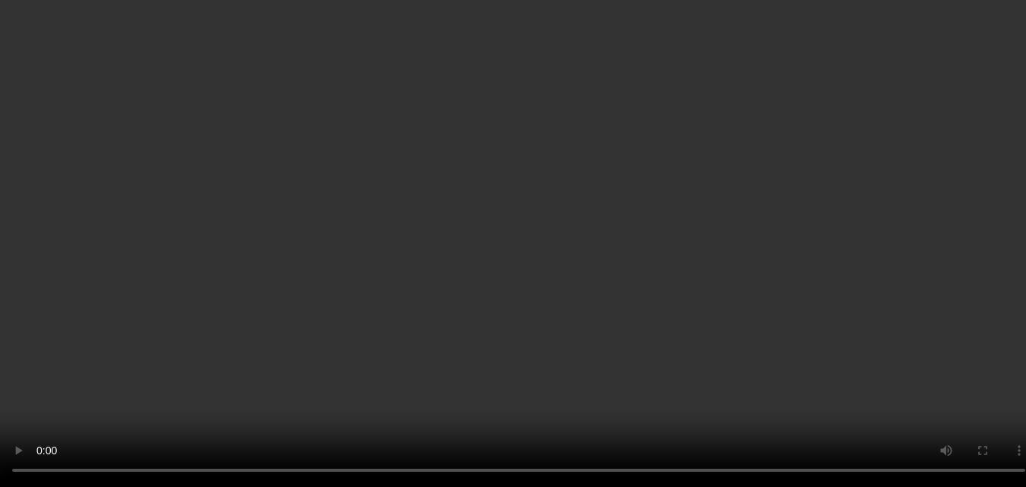
scroll to position [747, 0]
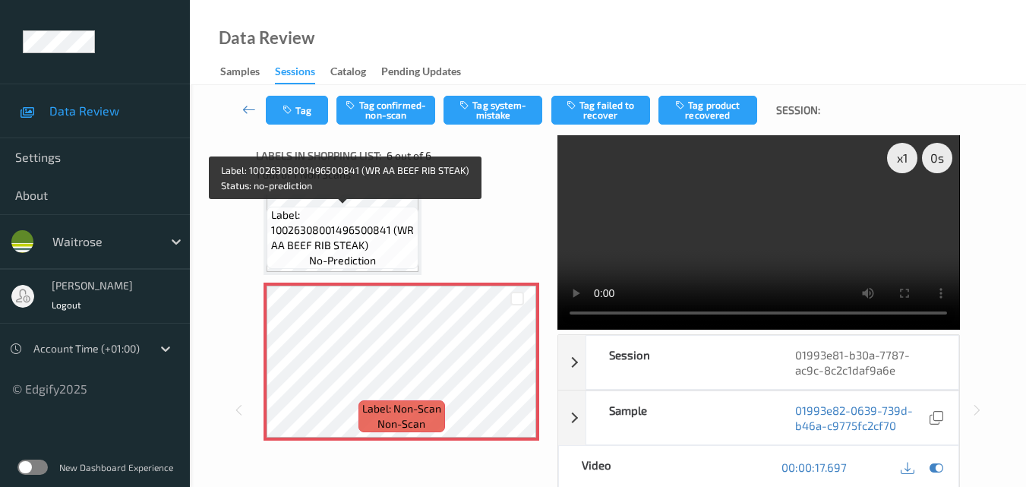
click at [393, 256] on div "Label: 10026308001496500841 (WR AA BEEF RIB STEAK) no-prediction" at bounding box center [343, 238] width 152 height 62
click at [361, 247] on span "Label: 10026308001496500841 (WR AA BEEF RIB STEAK)" at bounding box center [343, 230] width 144 height 46
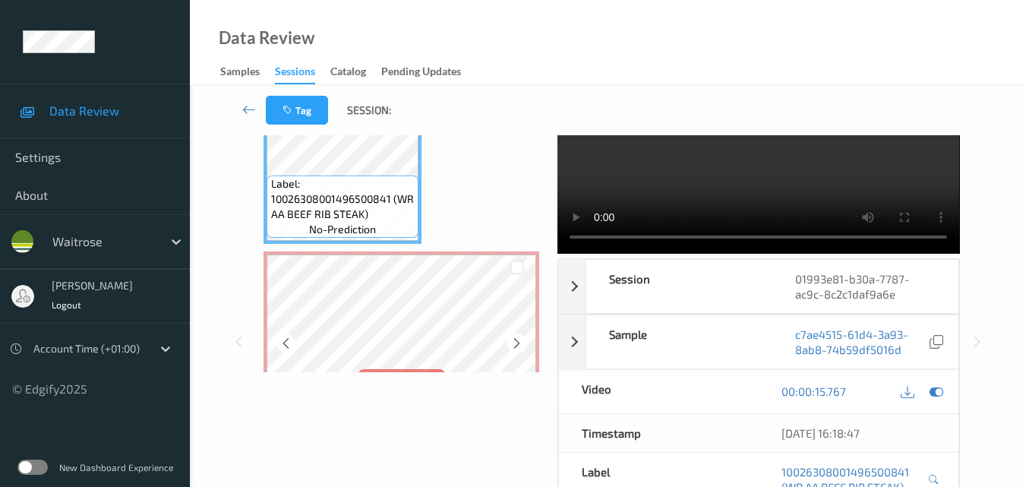
scroll to position [672, 0]
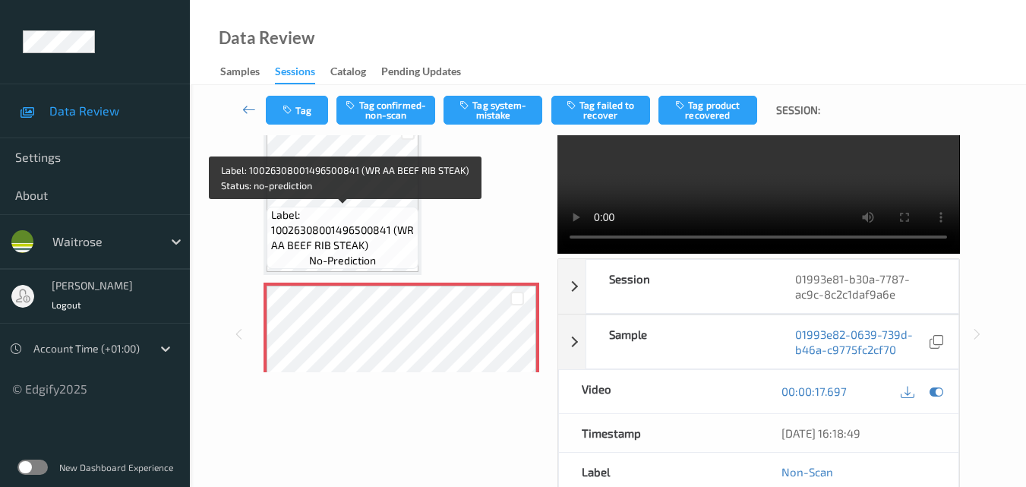
click at [368, 210] on span "Label: 10026308001496500841 (WR AA BEEF RIB STEAK)" at bounding box center [343, 230] width 144 height 46
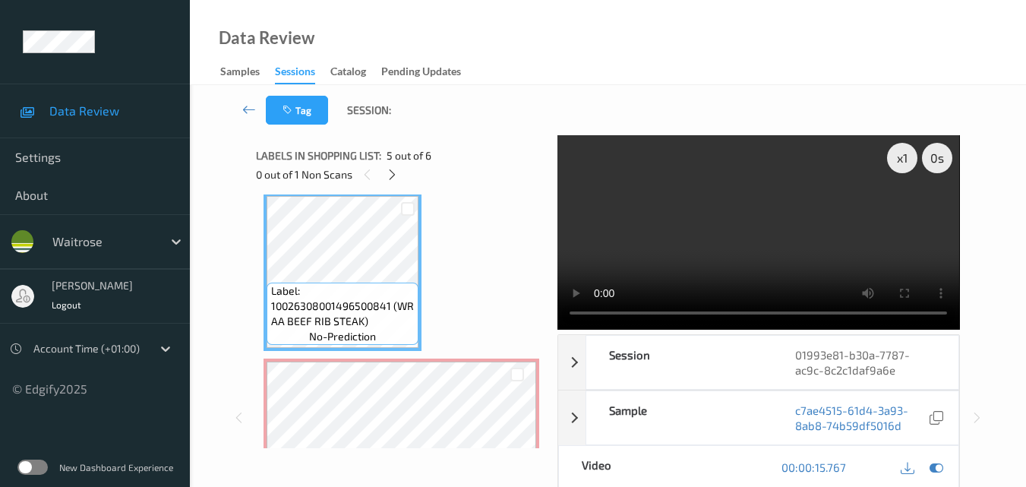
scroll to position [651, 0]
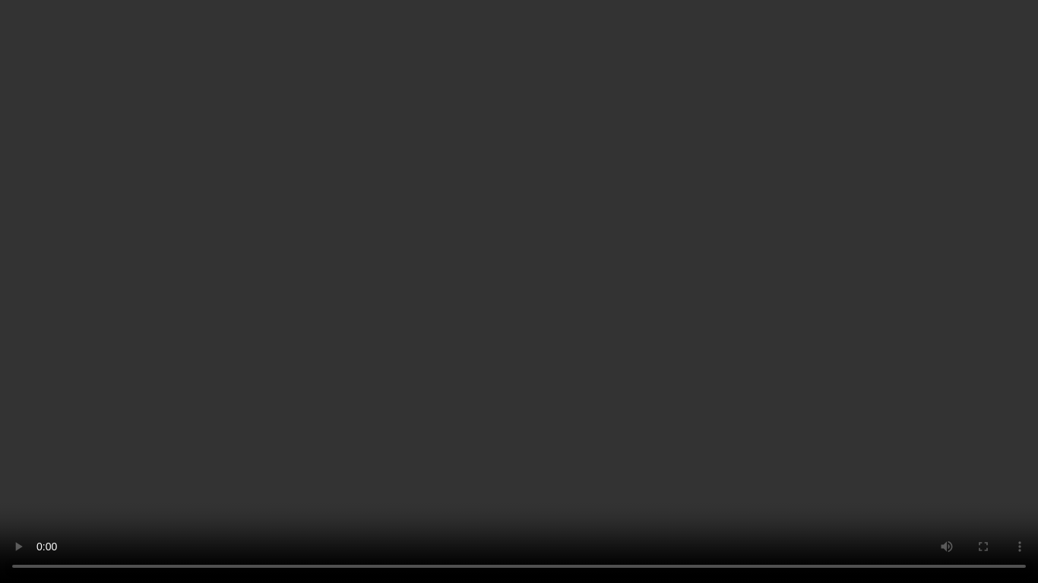
click at [696, 415] on video at bounding box center [519, 291] width 1038 height 583
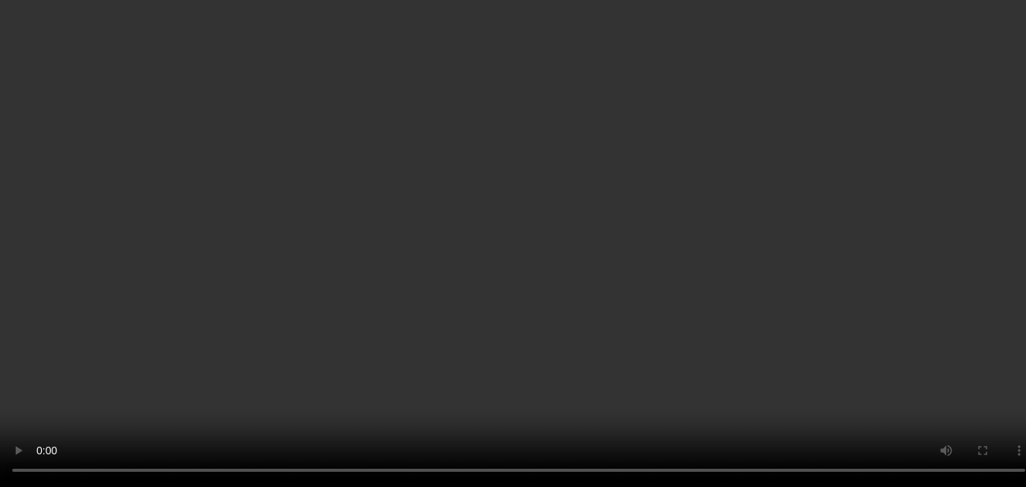
scroll to position [747, 0]
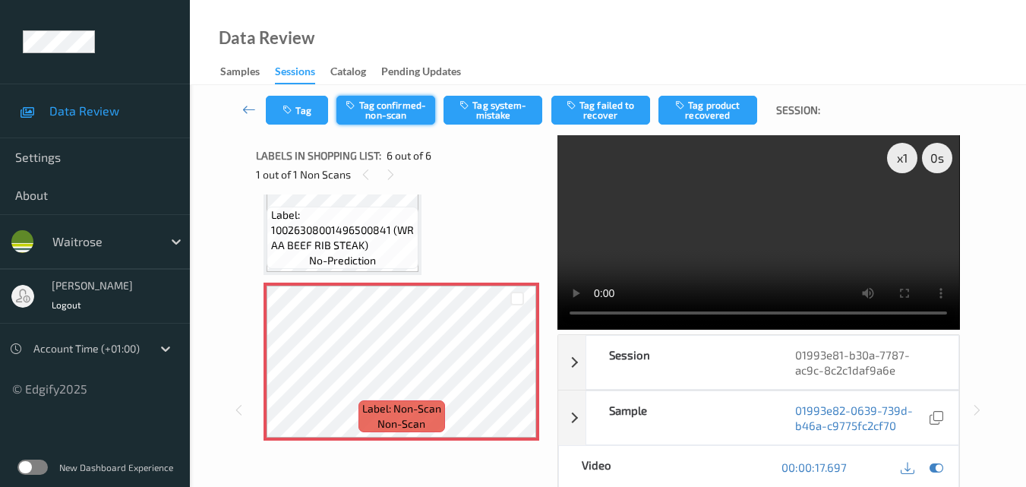
click at [382, 110] on button "Tag confirmed-non-scan" at bounding box center [386, 110] width 99 height 29
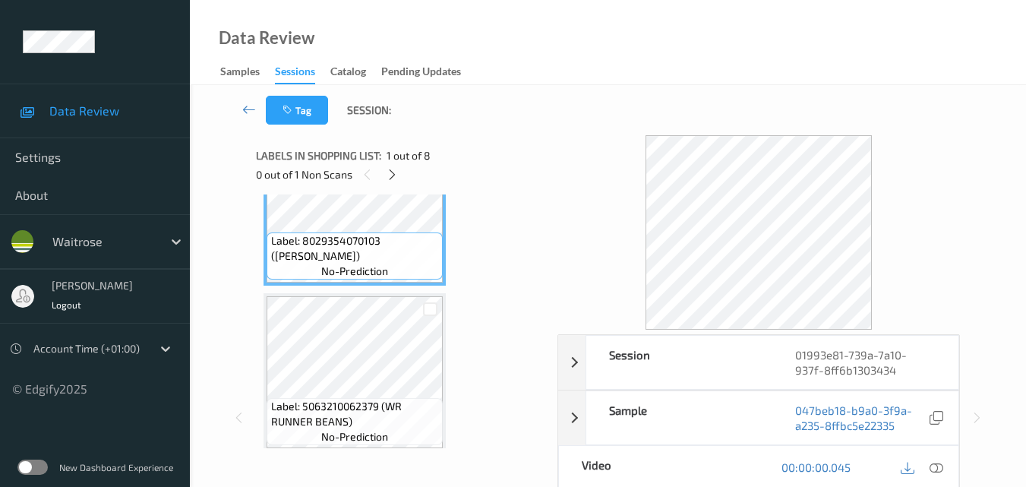
scroll to position [152, 0]
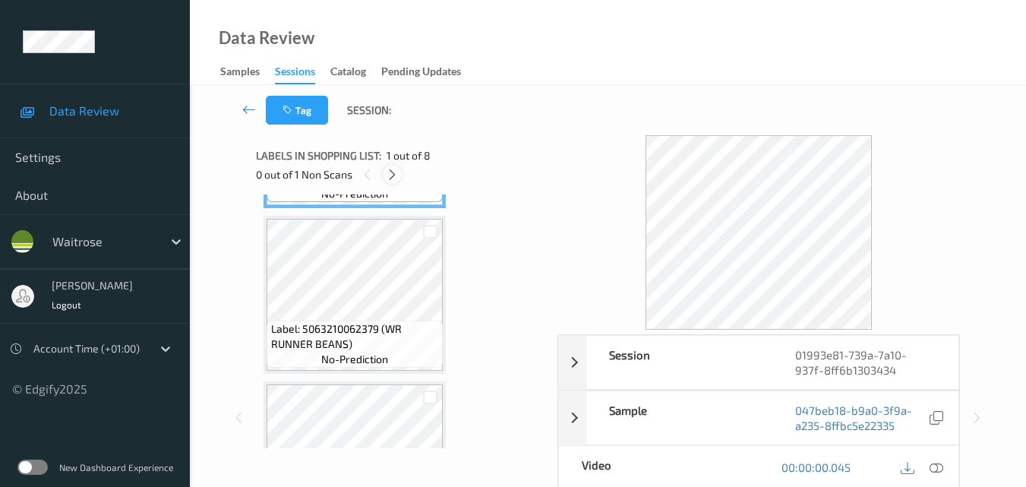
click at [393, 172] on icon at bounding box center [392, 175] width 13 height 14
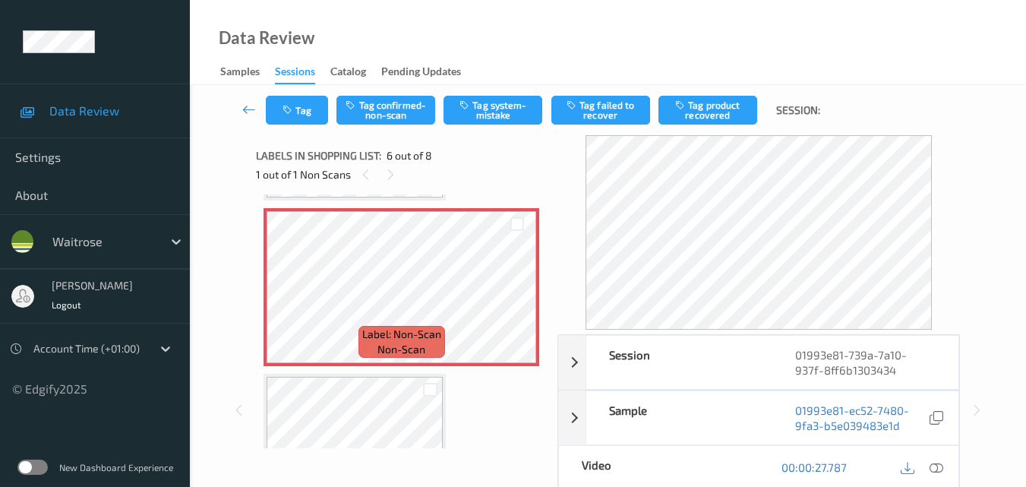
scroll to position [746, 0]
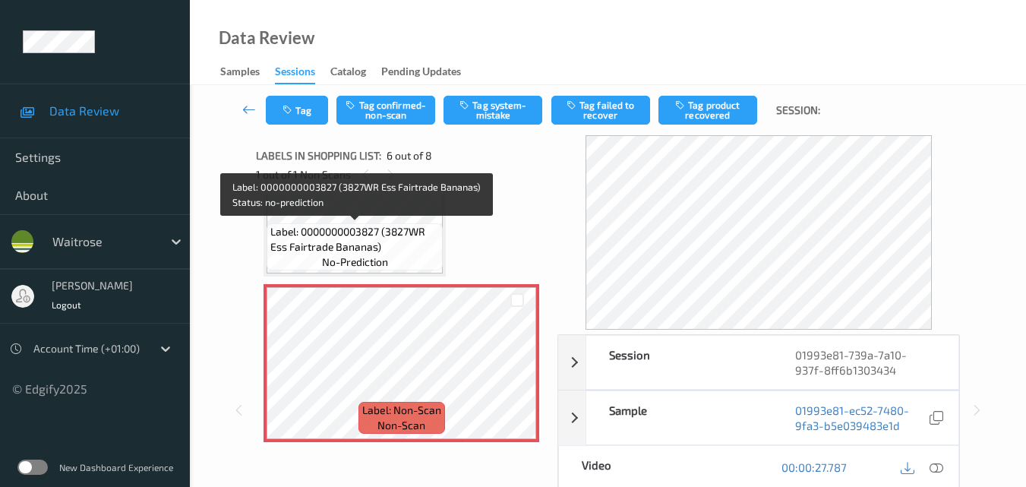
click at [379, 248] on span "Label: 0000000003827 (3827WR Ess Fairtrade Bananas)" at bounding box center [354, 239] width 169 height 30
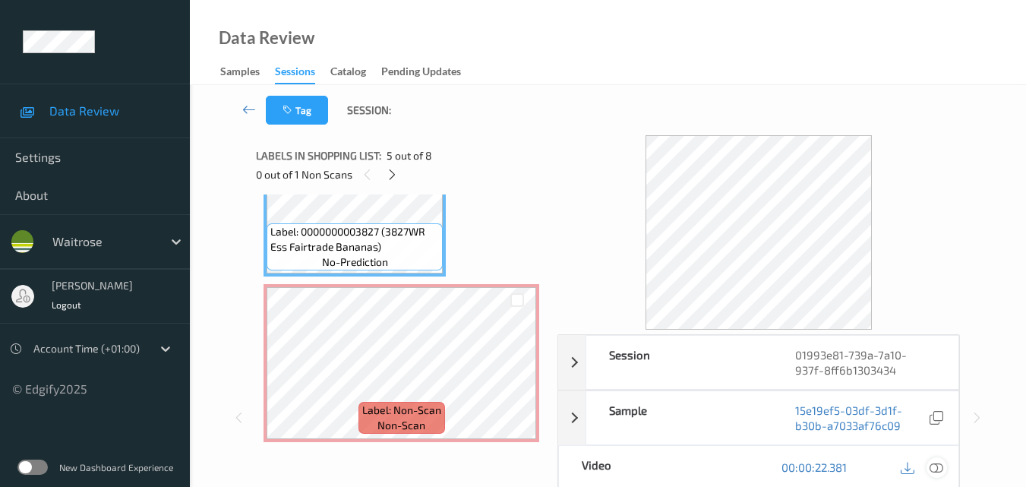
click at [940, 467] on icon at bounding box center [937, 467] width 14 height 14
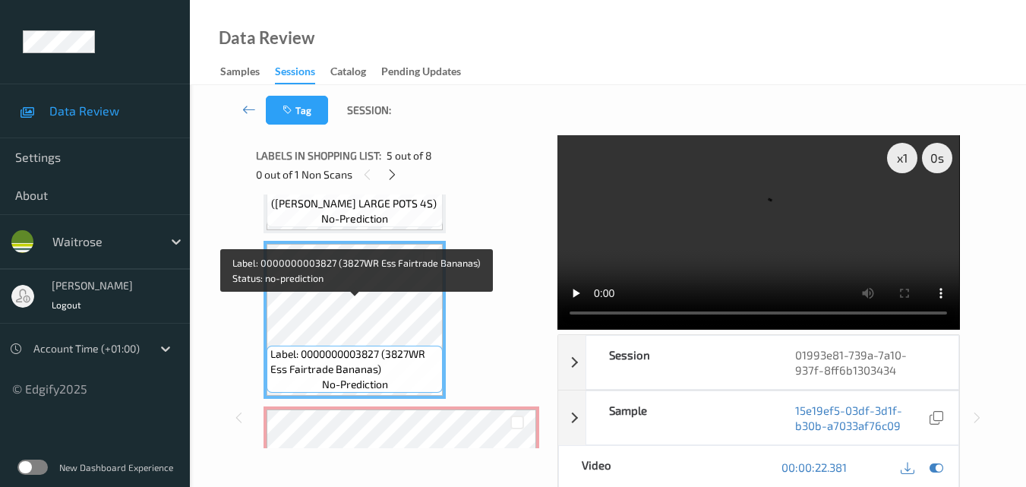
scroll to position [594, 0]
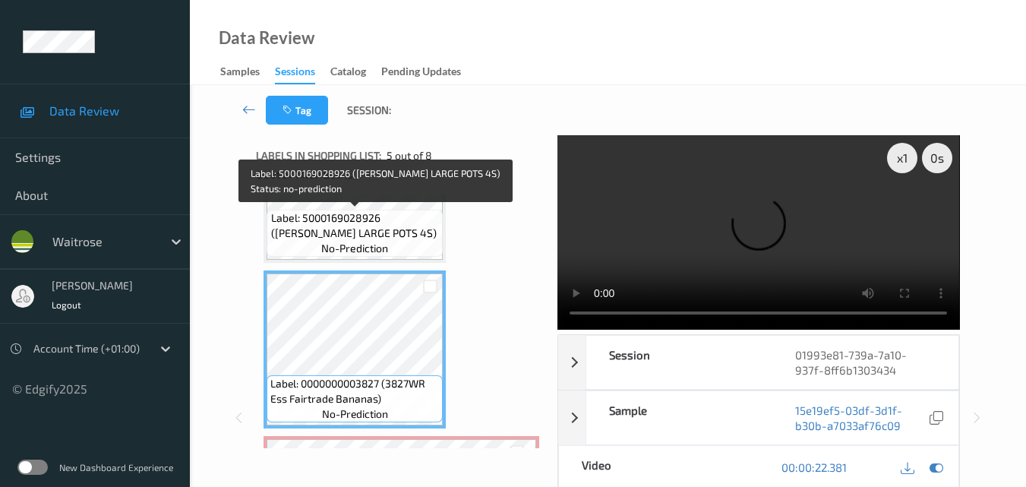
click at [374, 231] on span "Label: 5000169028926 ([PERSON_NAME] LARGE POTS 4S)" at bounding box center [355, 225] width 169 height 30
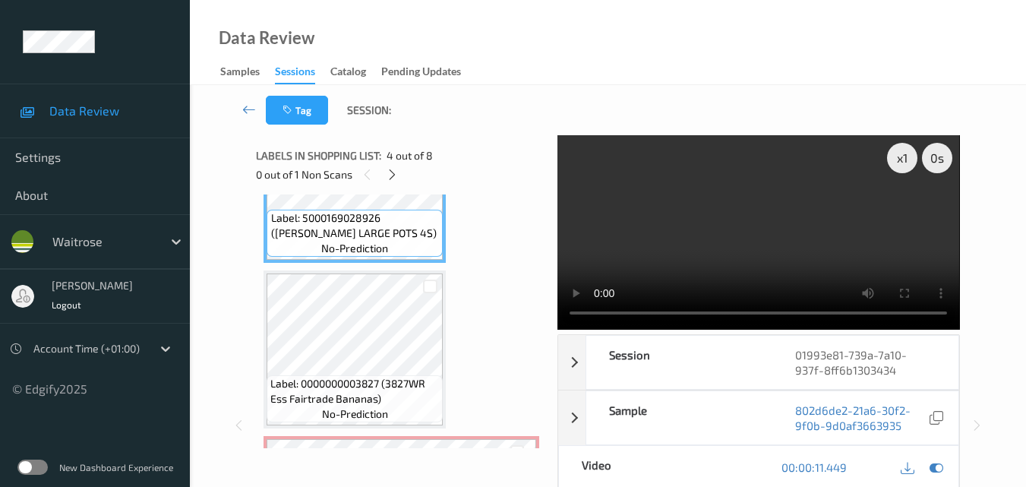
click at [770, 265] on video at bounding box center [759, 232] width 402 height 194
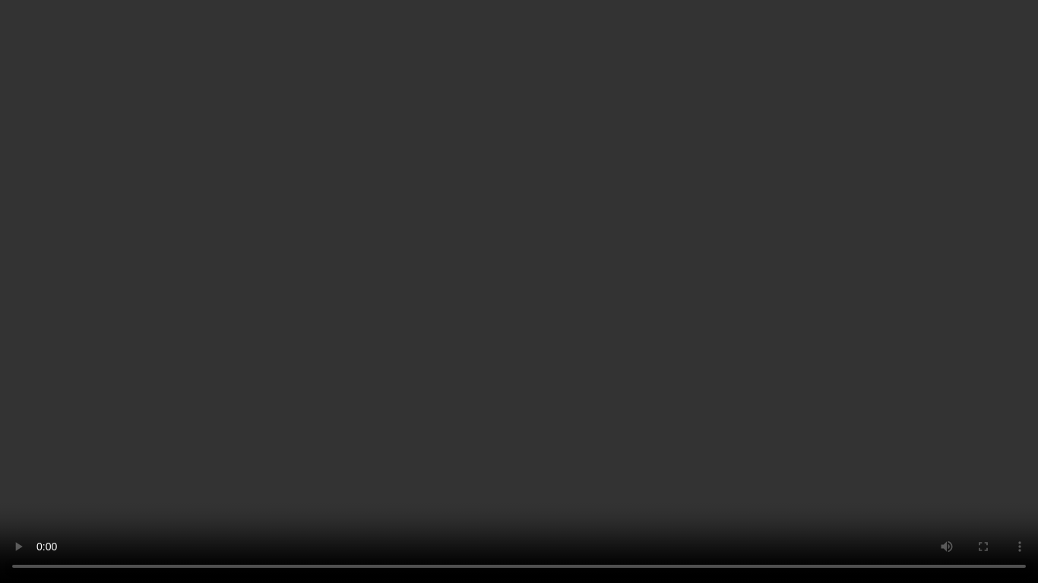
click at [705, 332] on video at bounding box center [519, 291] width 1038 height 583
click at [694, 314] on video at bounding box center [519, 291] width 1038 height 583
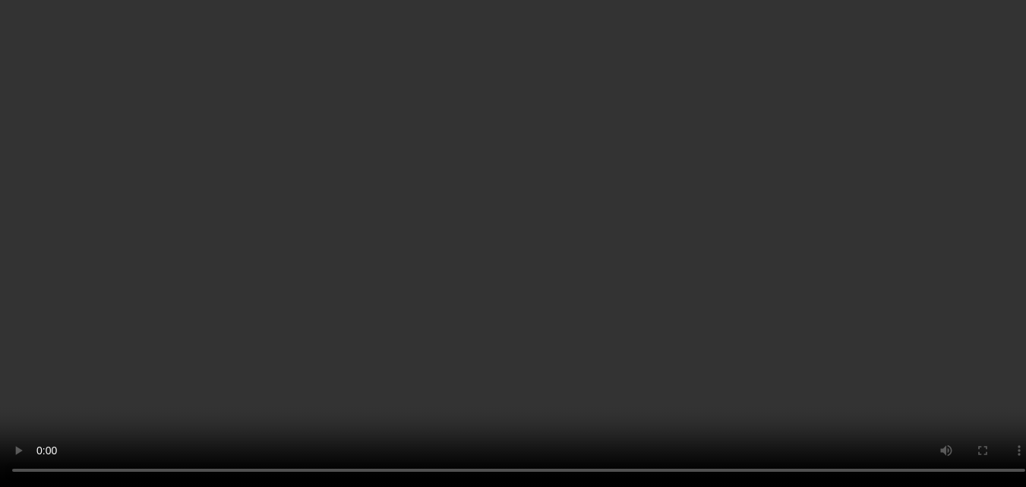
scroll to position [746, 0]
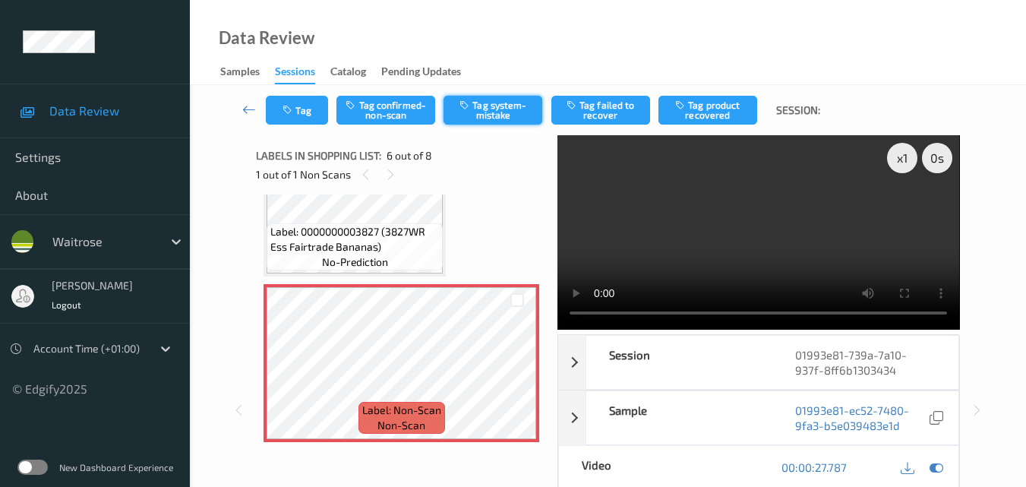
click at [511, 114] on button "Tag system-mistake" at bounding box center [493, 110] width 99 height 29
click at [302, 110] on button "Tag" at bounding box center [297, 110] width 62 height 29
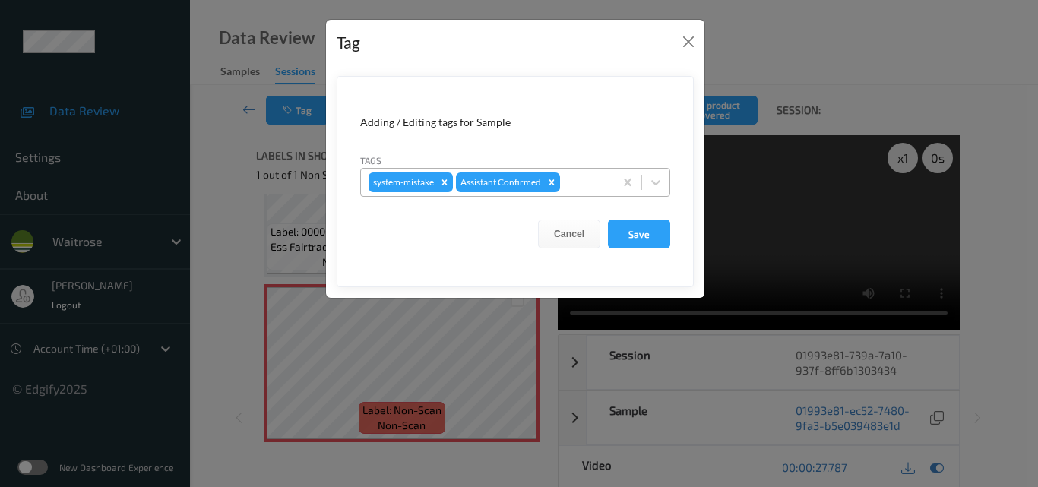
click at [586, 182] on div at bounding box center [584, 182] width 43 height 18
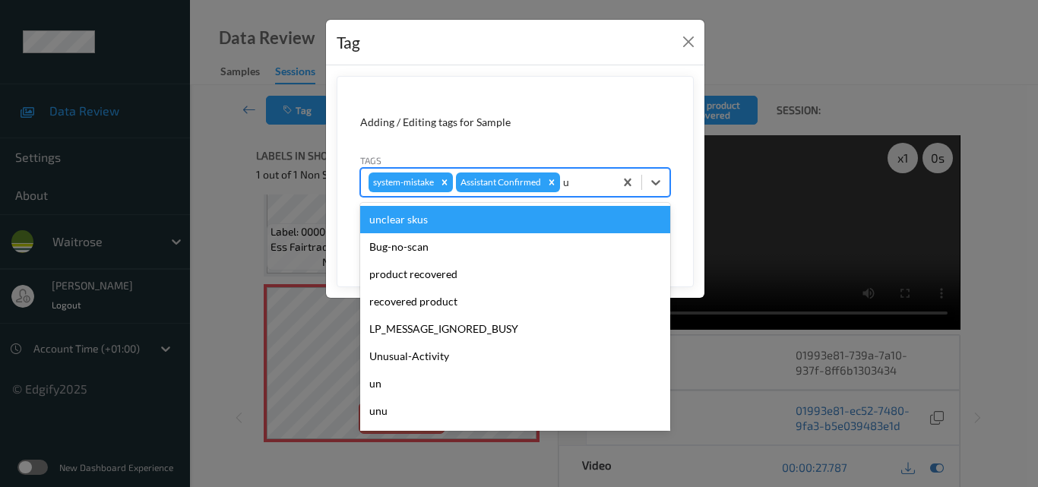
type input "un"
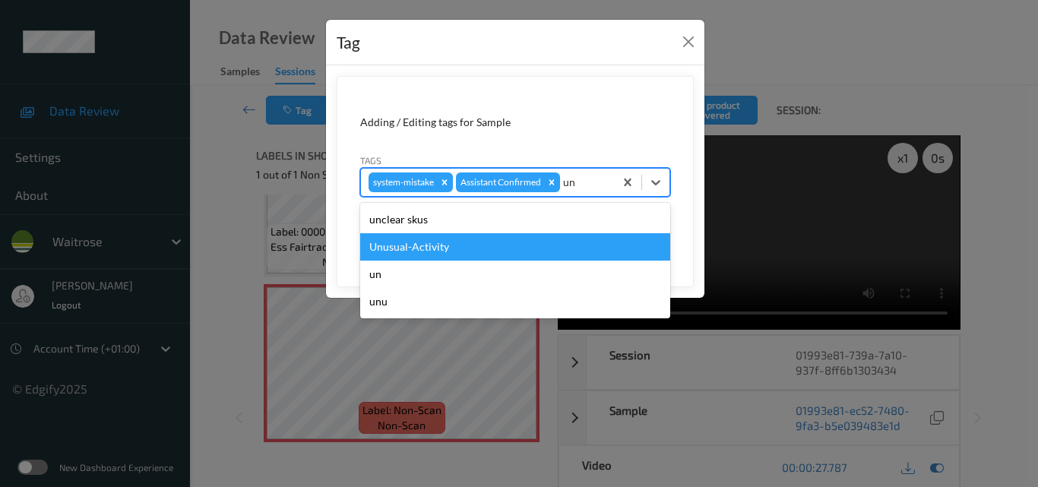
click at [517, 239] on div "Unusual-Activity" at bounding box center [515, 246] width 310 height 27
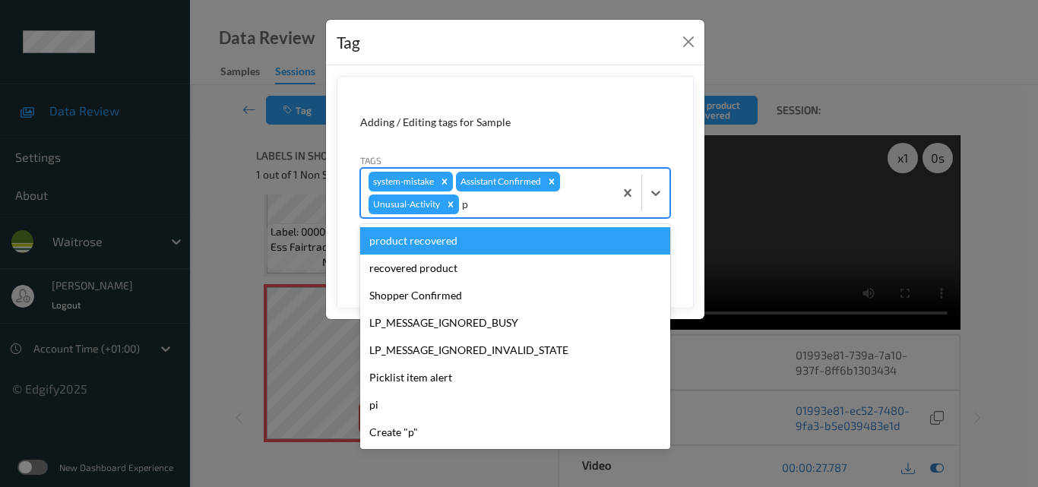
type input "pi"
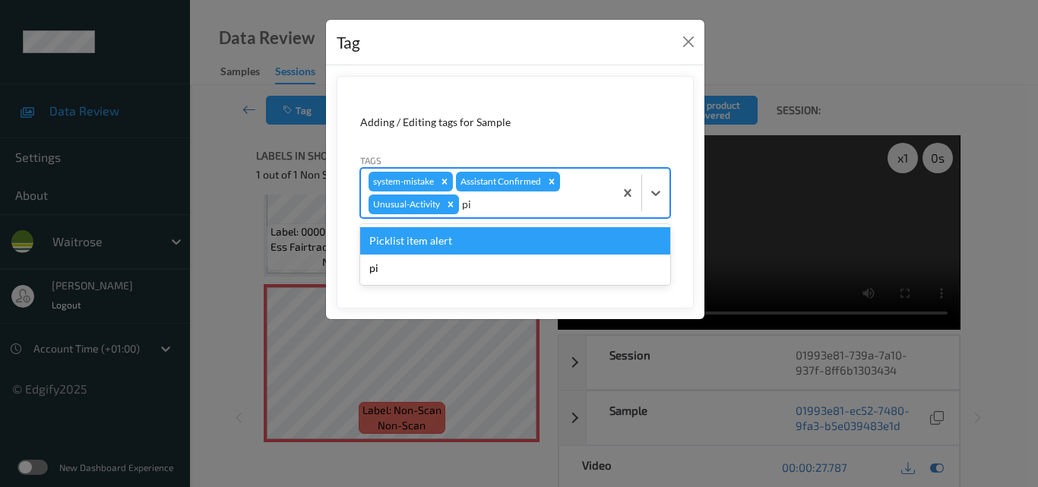
click at [517, 239] on div "Picklist item alert" at bounding box center [515, 240] width 310 height 27
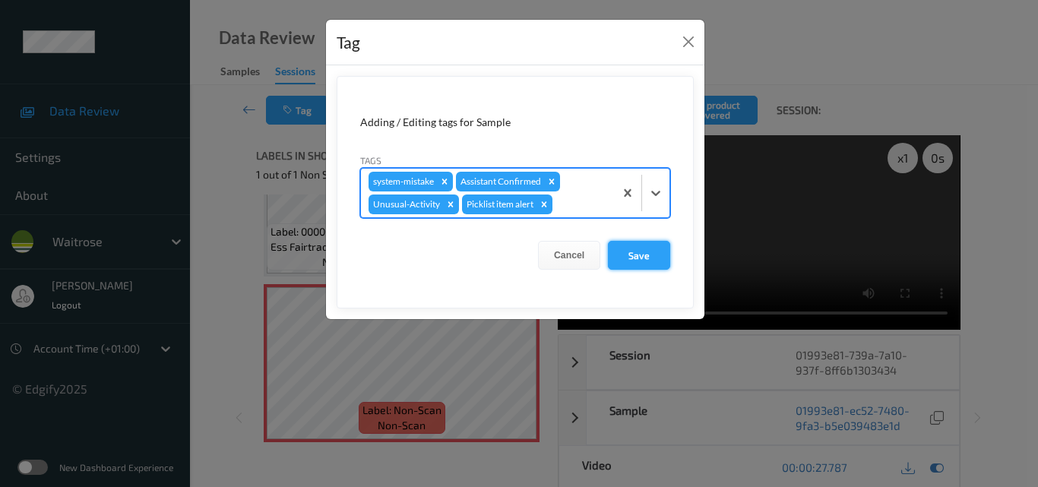
click at [630, 251] on button "Save" at bounding box center [639, 255] width 62 height 29
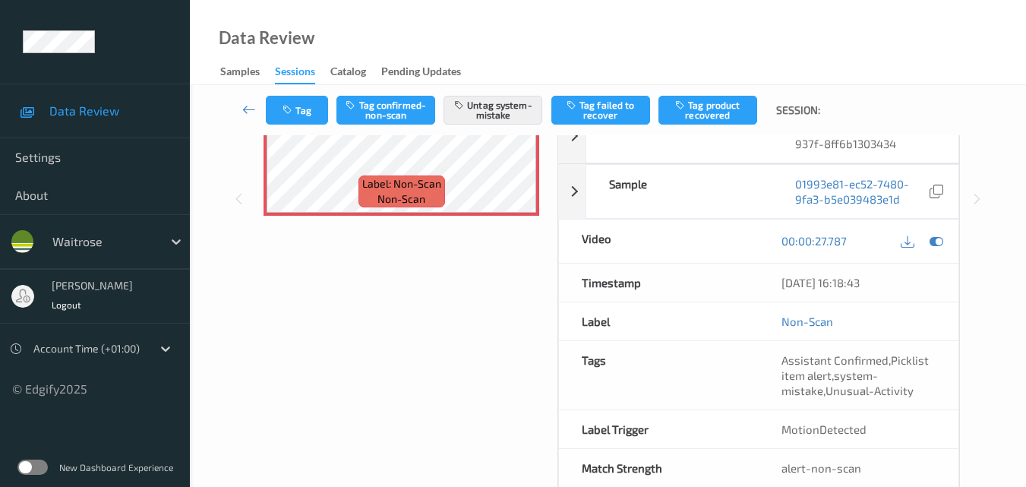
scroll to position [228, 0]
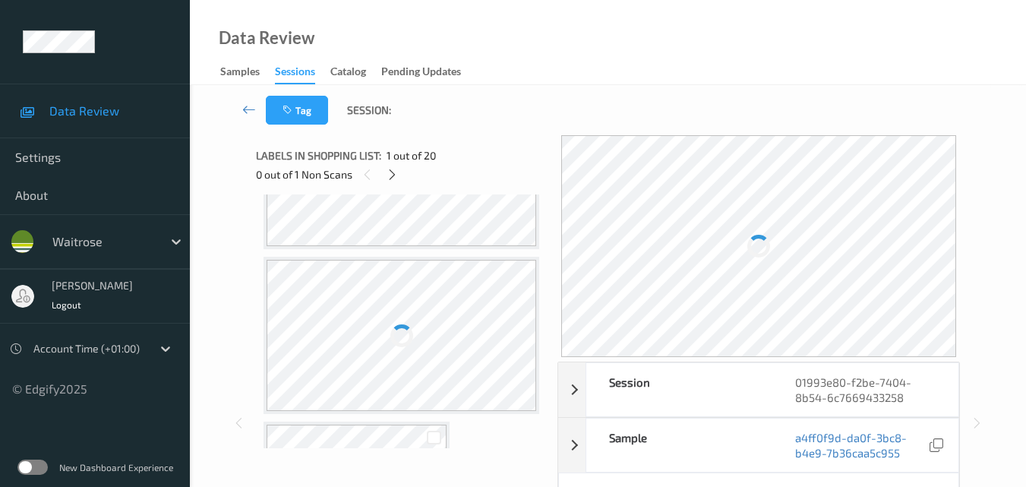
scroll to position [1215, 0]
click at [387, 176] on icon at bounding box center [392, 175] width 13 height 14
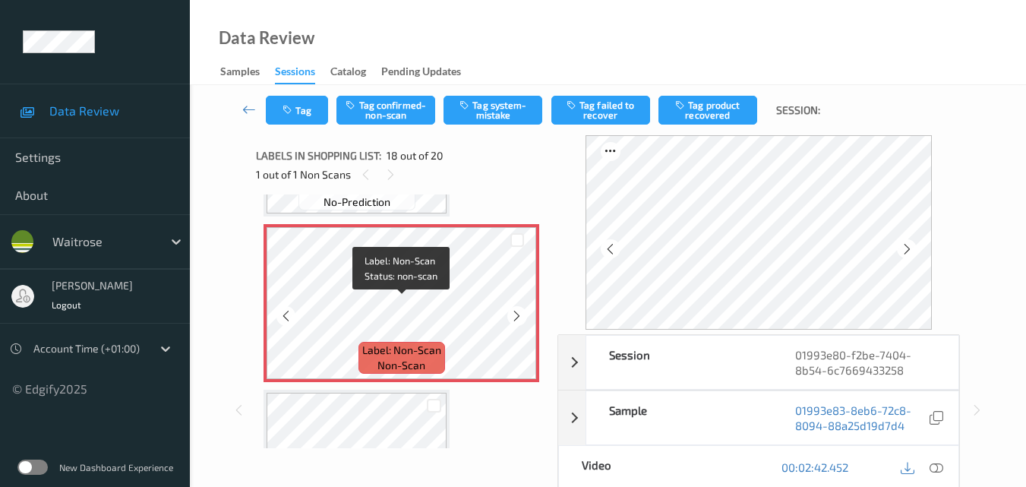
scroll to position [2762, 0]
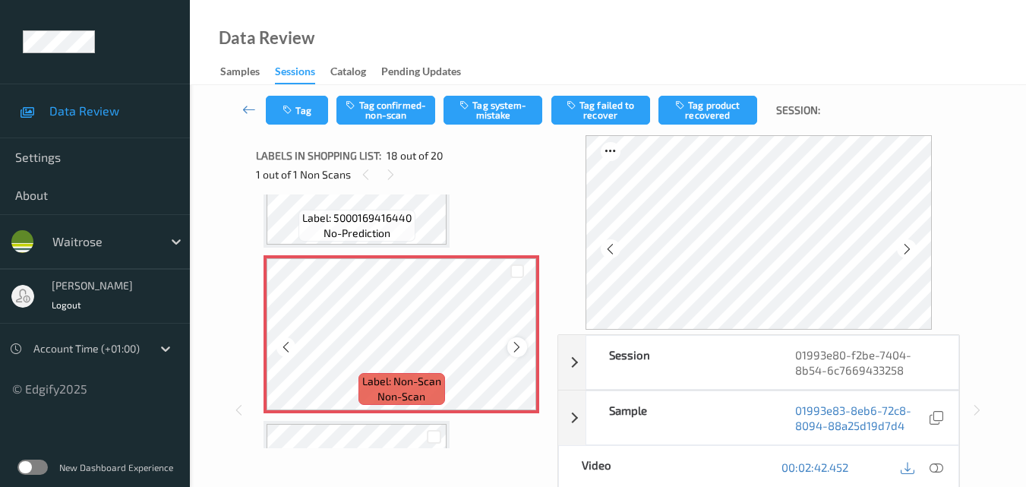
click at [517, 346] on icon at bounding box center [516, 347] width 13 height 14
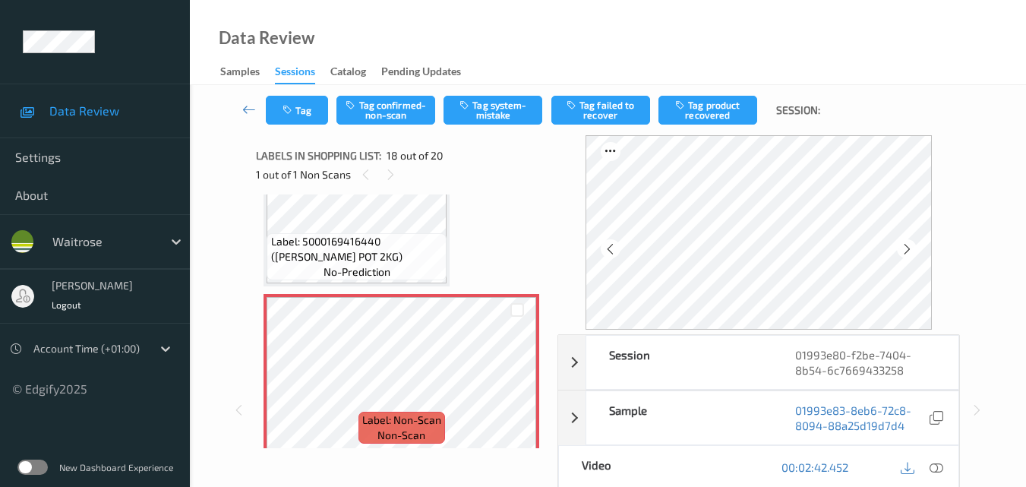
scroll to position [2671, 0]
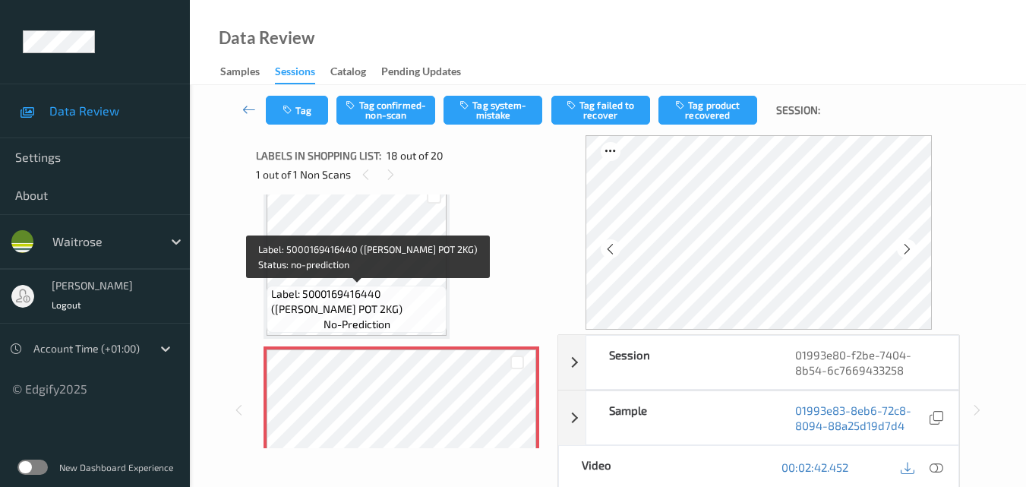
click at [401, 288] on span "Label: 5000169416440 (WR M PIPER POT 2KG)" at bounding box center [357, 301] width 172 height 30
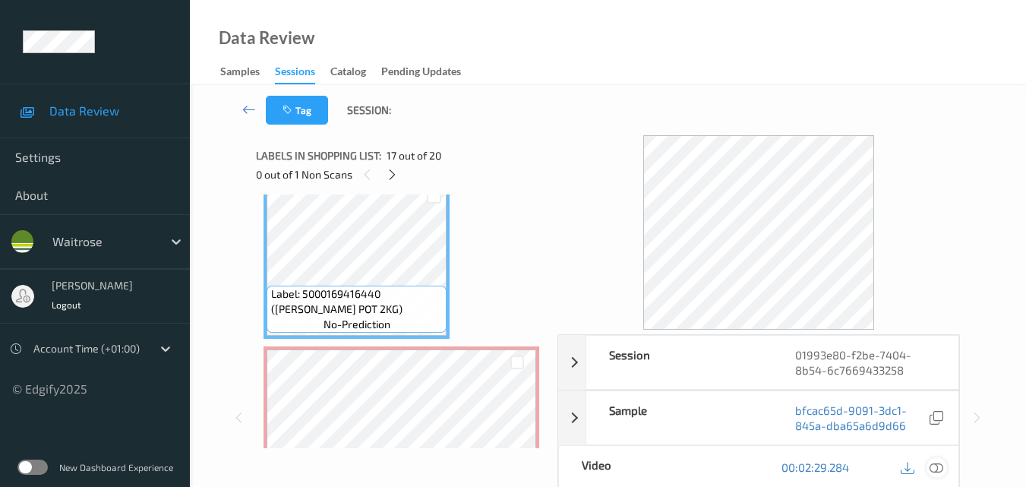
click at [936, 465] on icon at bounding box center [937, 467] width 14 height 14
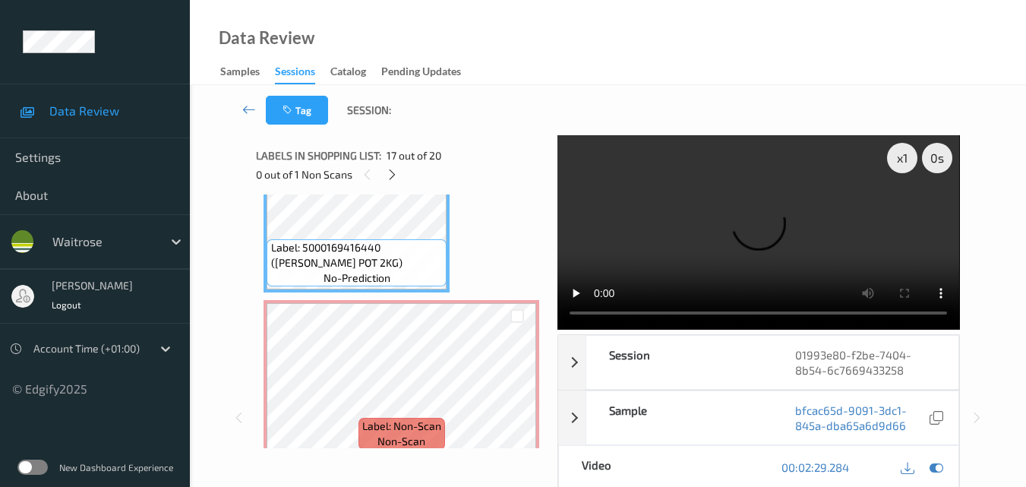
scroll to position [2747, 0]
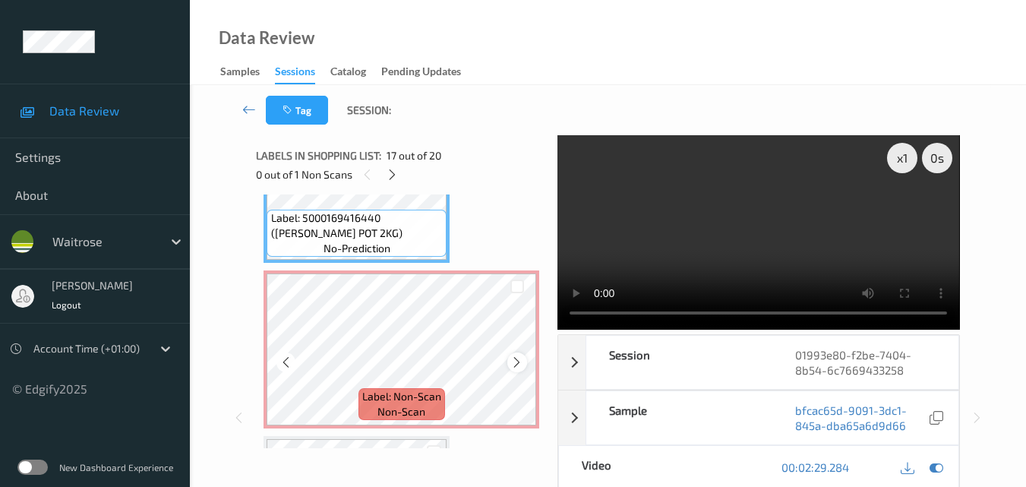
click at [516, 362] on icon at bounding box center [516, 363] width 13 height 14
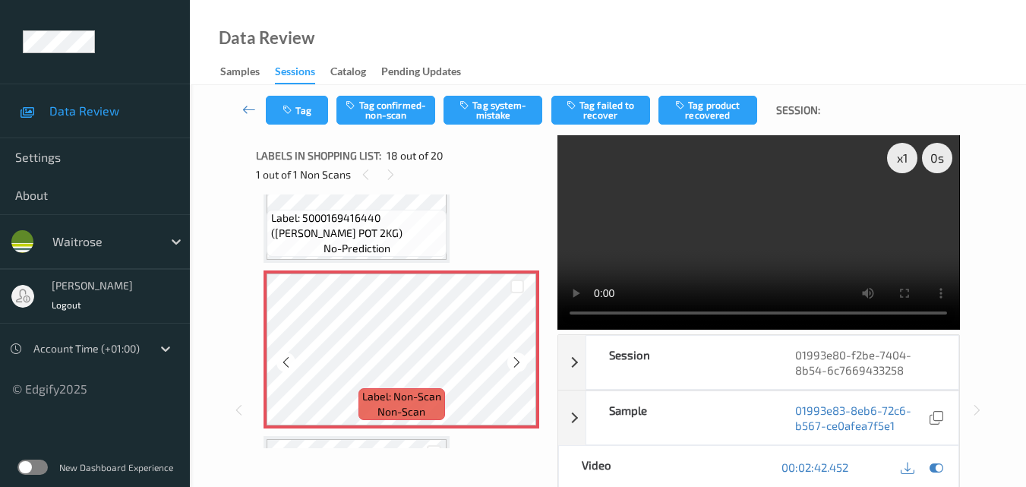
click at [516, 362] on icon at bounding box center [516, 363] width 13 height 14
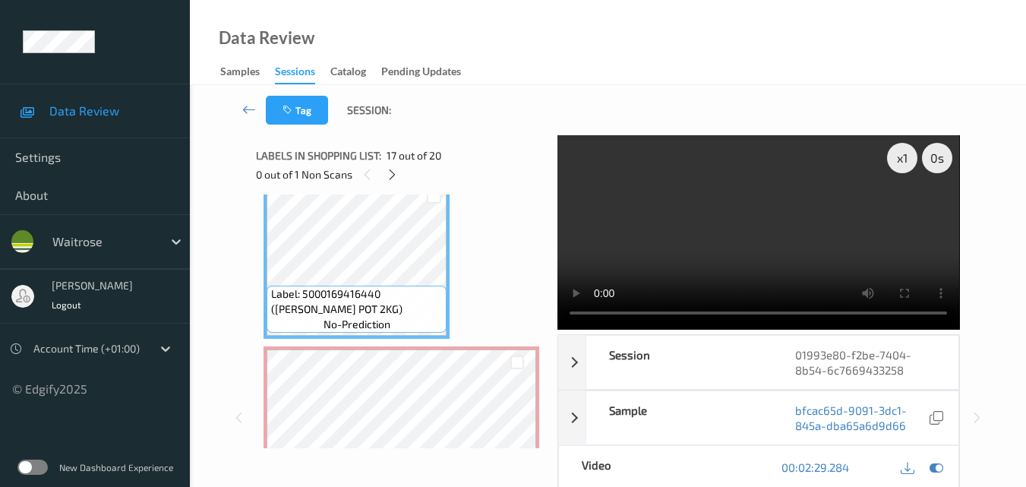
click at [728, 225] on video at bounding box center [759, 232] width 402 height 194
click at [792, 236] on video at bounding box center [759, 232] width 402 height 194
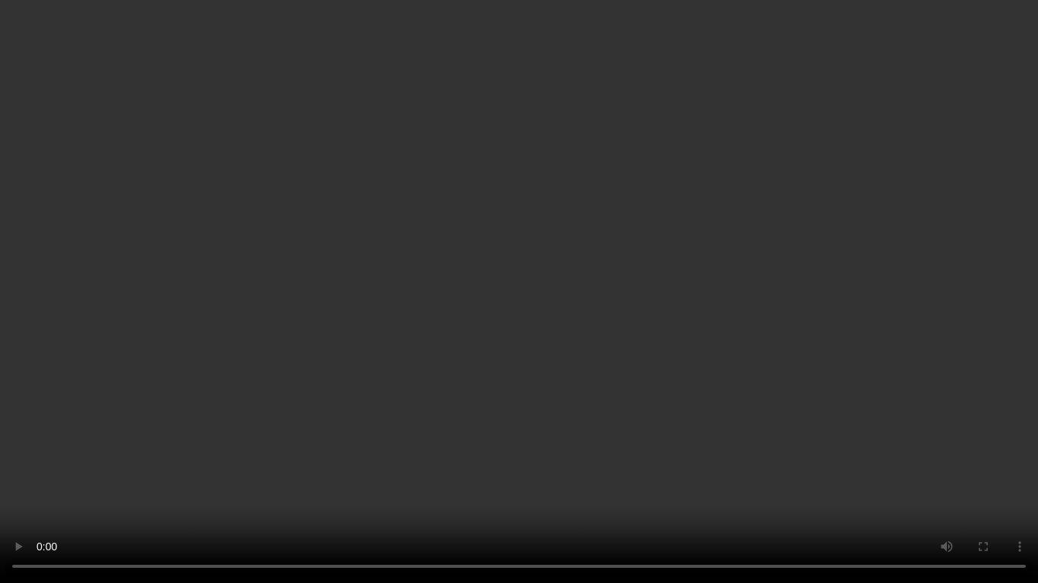
click at [709, 352] on video at bounding box center [519, 291] width 1038 height 583
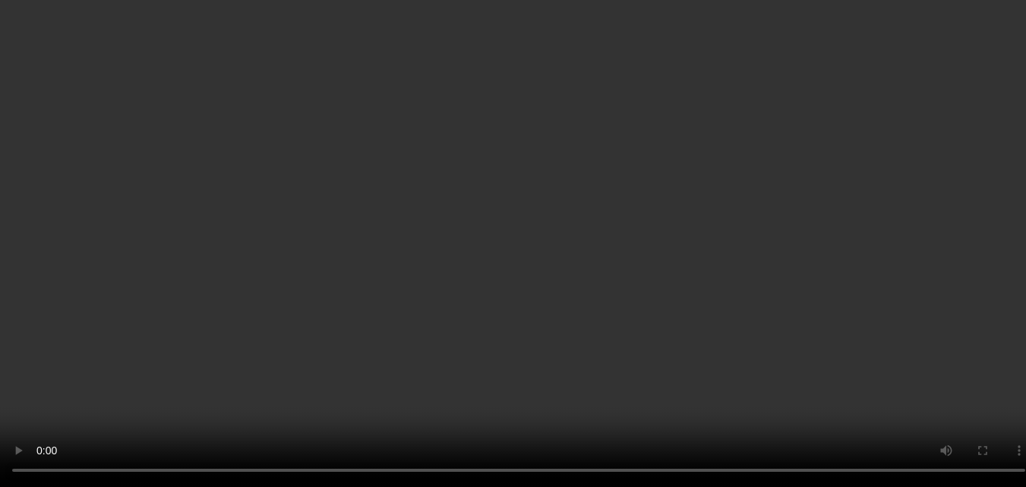
scroll to position [2595, 0]
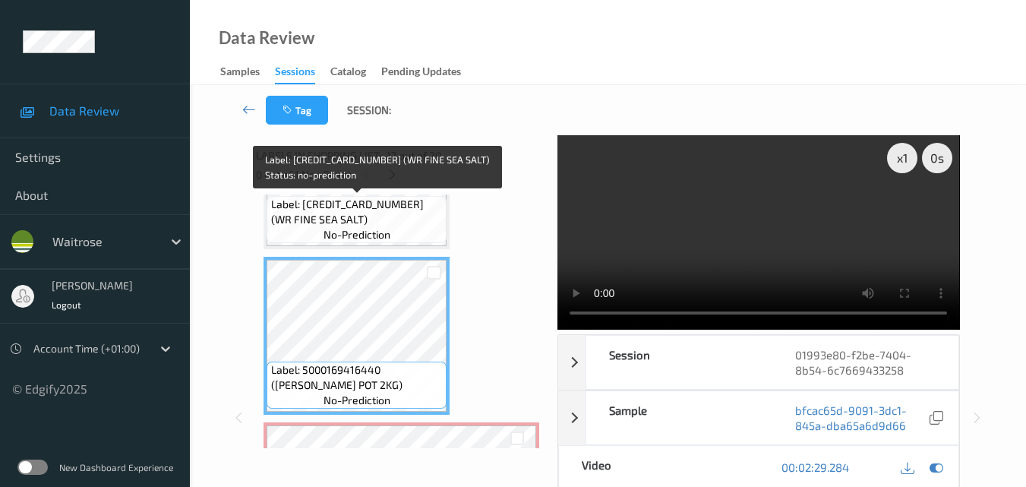
click at [406, 229] on div "Label: 5000169114308 (WR FINE SEA SALT) no-prediction" at bounding box center [357, 219] width 180 height 47
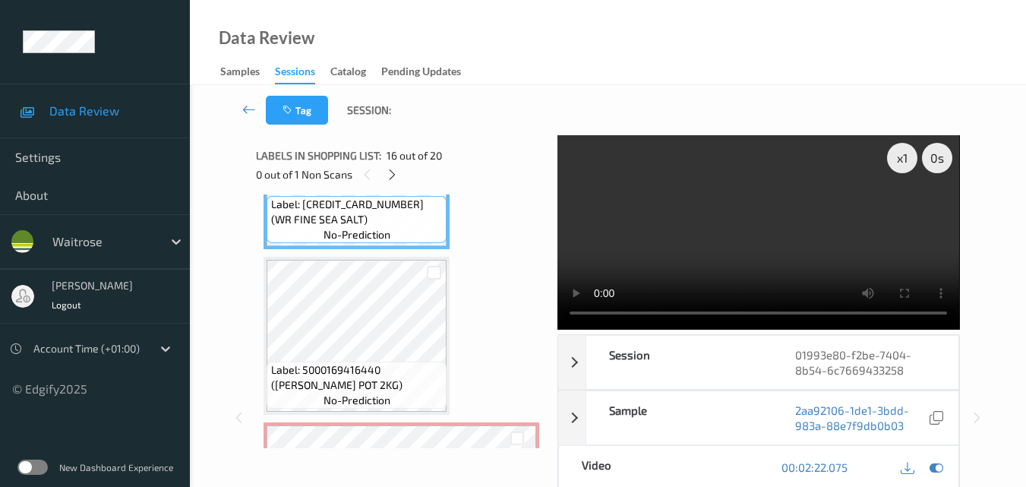
click at [778, 241] on video at bounding box center [759, 232] width 402 height 194
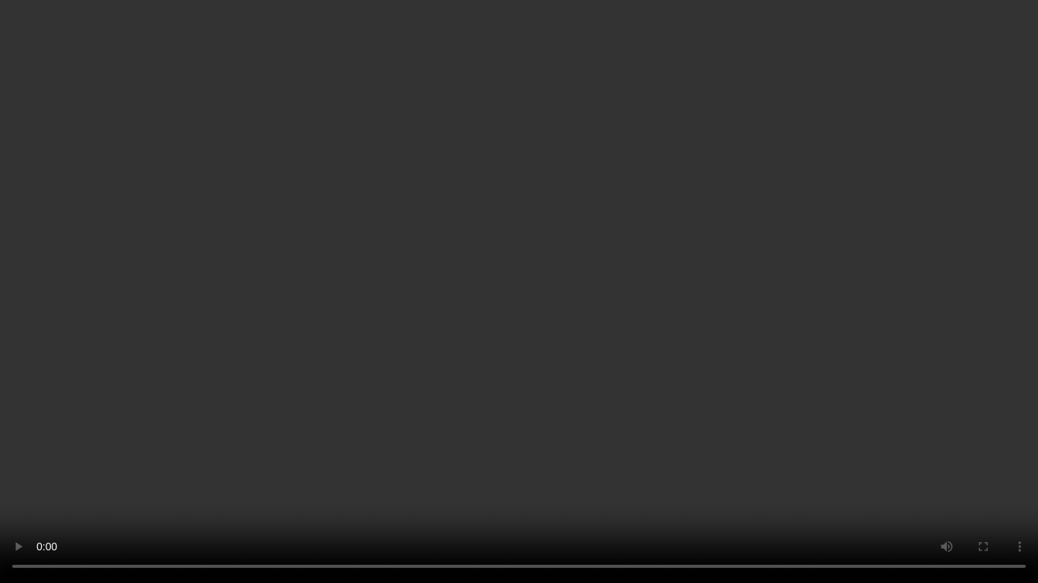
click at [639, 283] on video at bounding box center [519, 291] width 1038 height 583
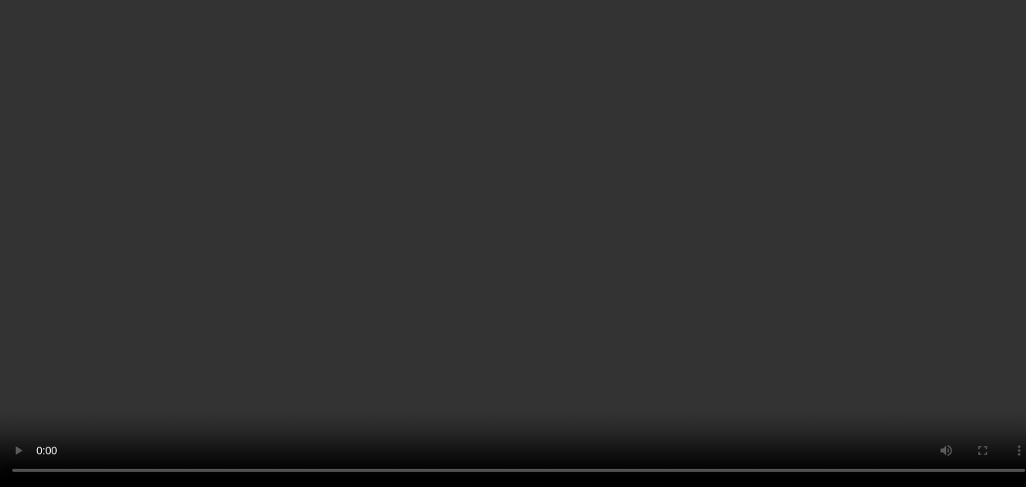
scroll to position [2367, 0]
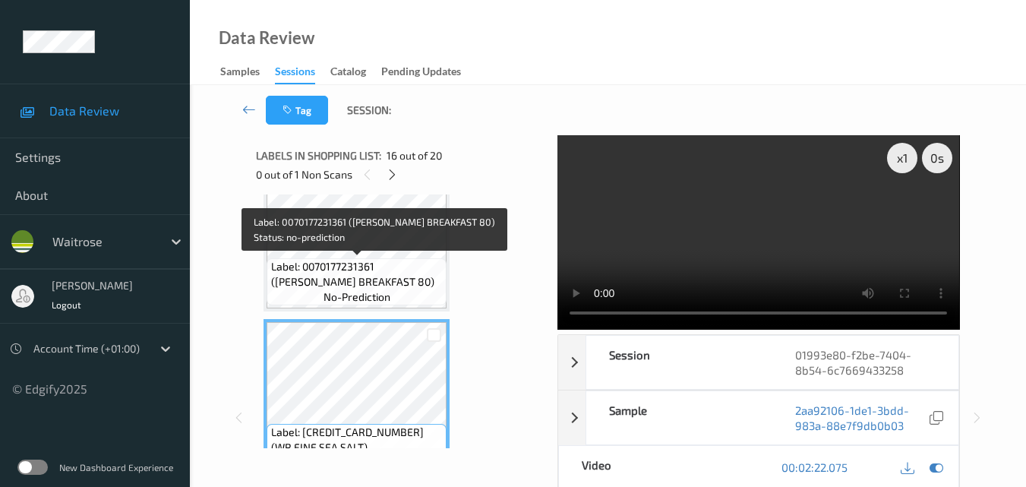
click at [384, 264] on span "Label: 0070177231361 (TWINING BREAKFAST 80)" at bounding box center [357, 274] width 172 height 30
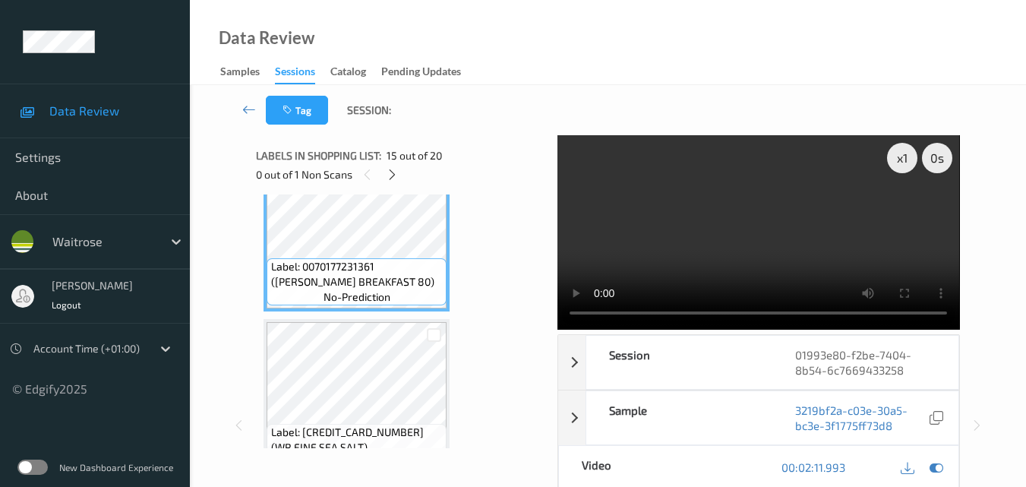
click at [763, 231] on video at bounding box center [759, 232] width 402 height 194
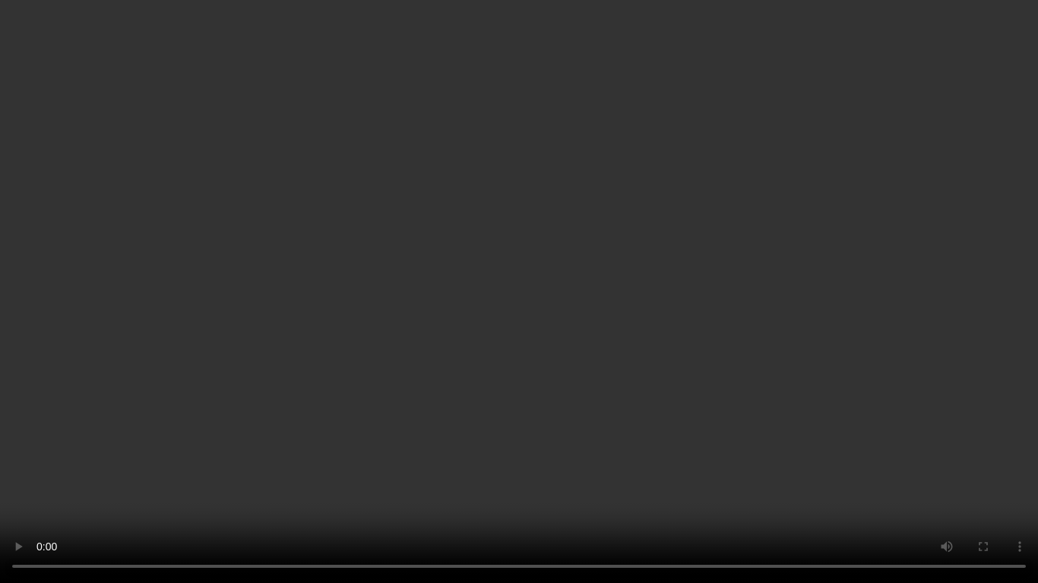
click at [649, 251] on video at bounding box center [519, 291] width 1038 height 583
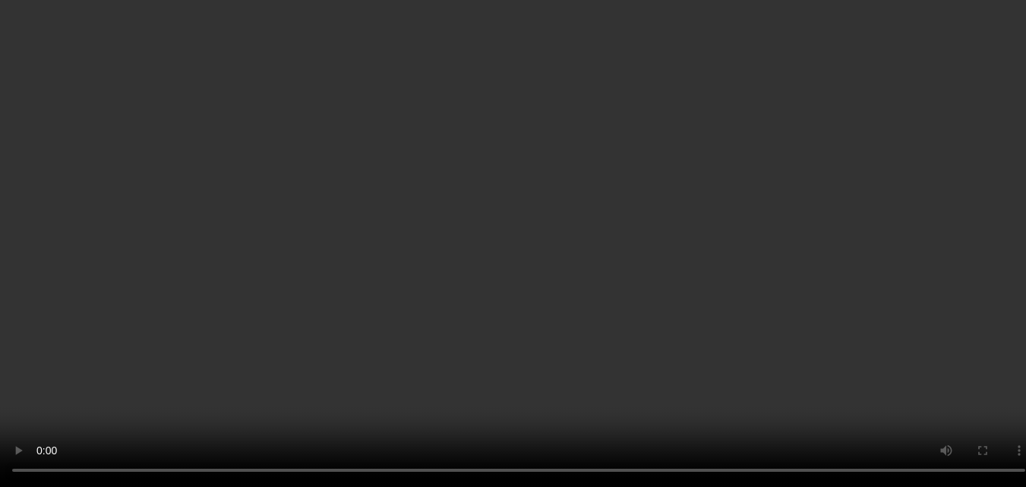
scroll to position [2519, 0]
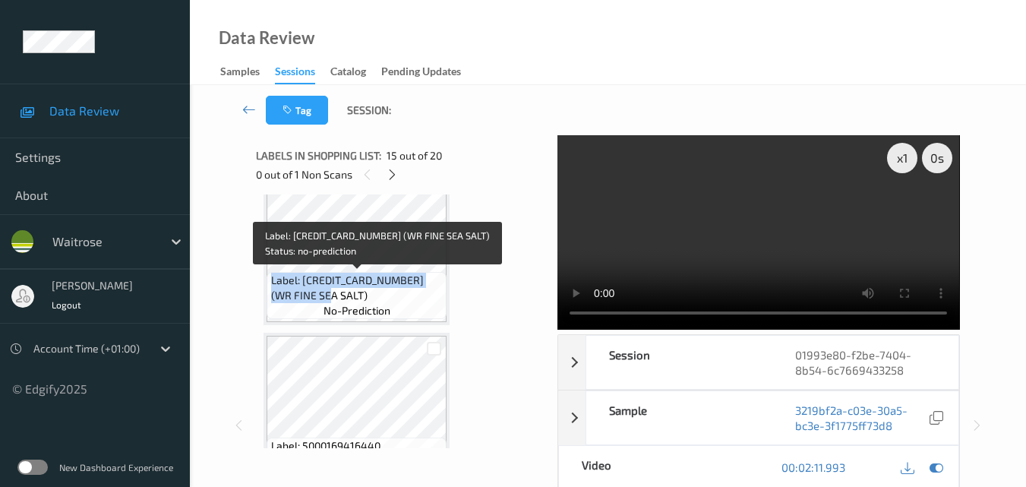
drag, startPoint x: 326, startPoint y: 297, endPoint x: 271, endPoint y: 283, distance: 56.6
click at [271, 283] on span "Label: 5000169114308 (WR FINE SEA SALT)" at bounding box center [357, 288] width 172 height 30
copy span "Label: 5000169114308 (WR FINE SEA SALT)"
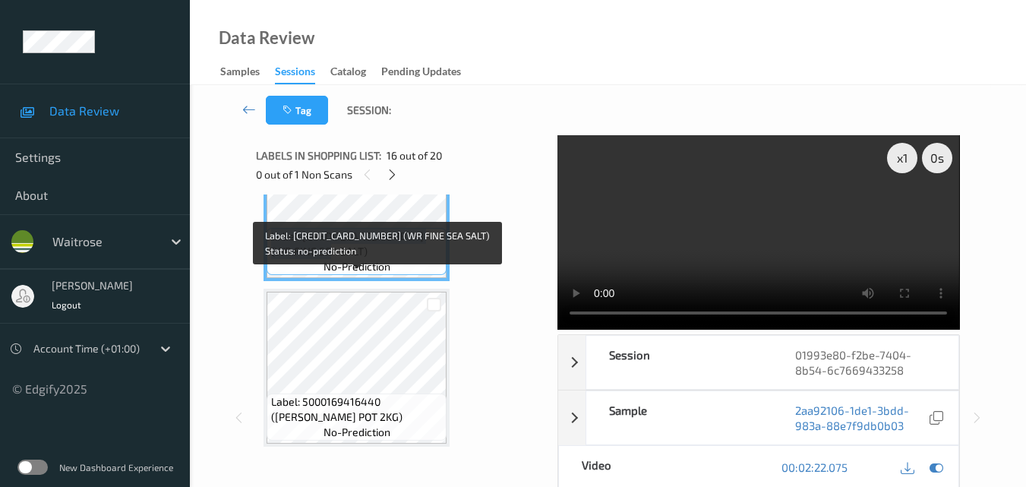
scroll to position [2595, 0]
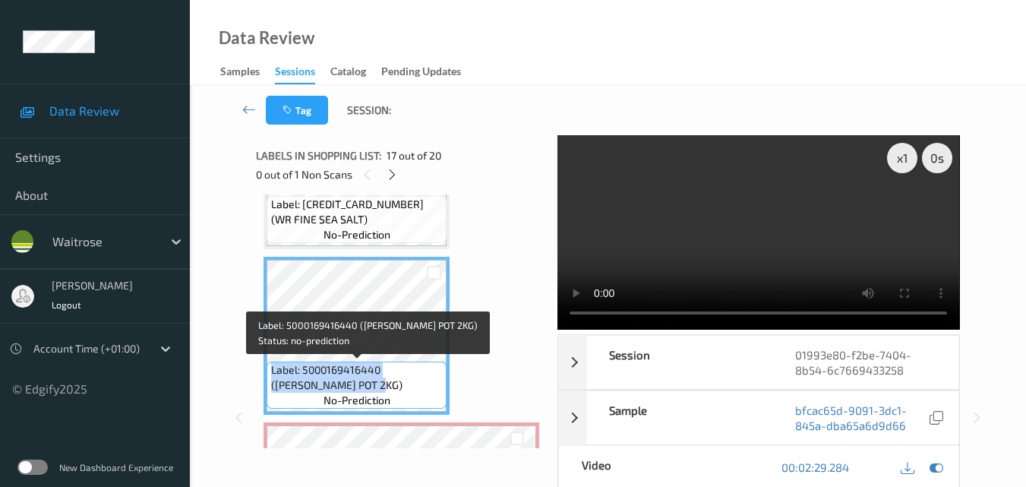
drag, startPoint x: 352, startPoint y: 384, endPoint x: 273, endPoint y: 368, distance: 80.6
click at [273, 368] on span "Label: 5000169416440 (WR M PIPER POT 2KG)" at bounding box center [357, 377] width 172 height 30
copy span "Label: 5000169416440 (WR M PIPER POT 2KG)"
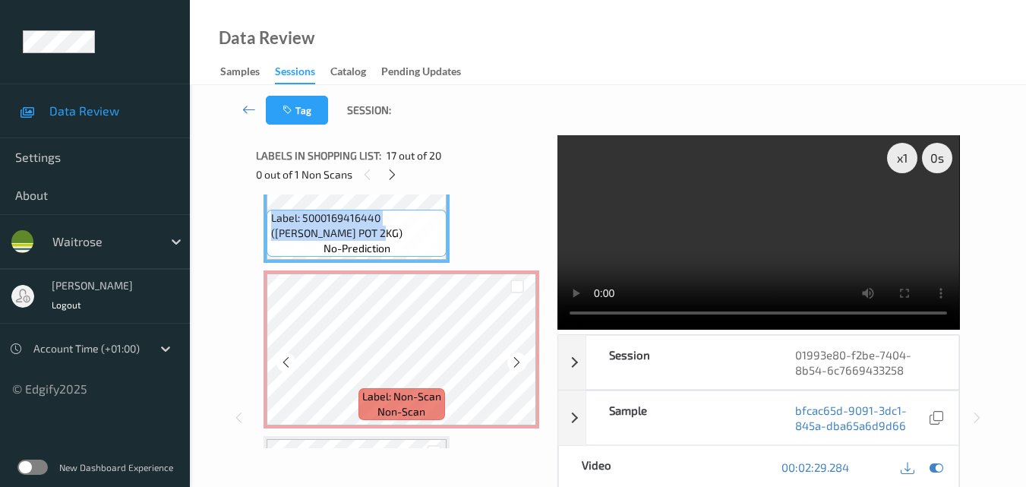
scroll to position [2671, 0]
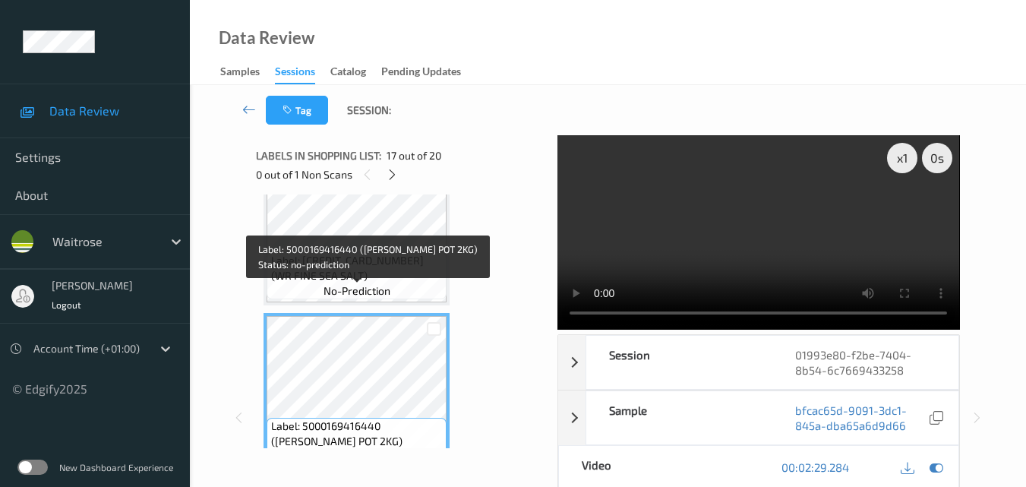
scroll to position [2519, 0]
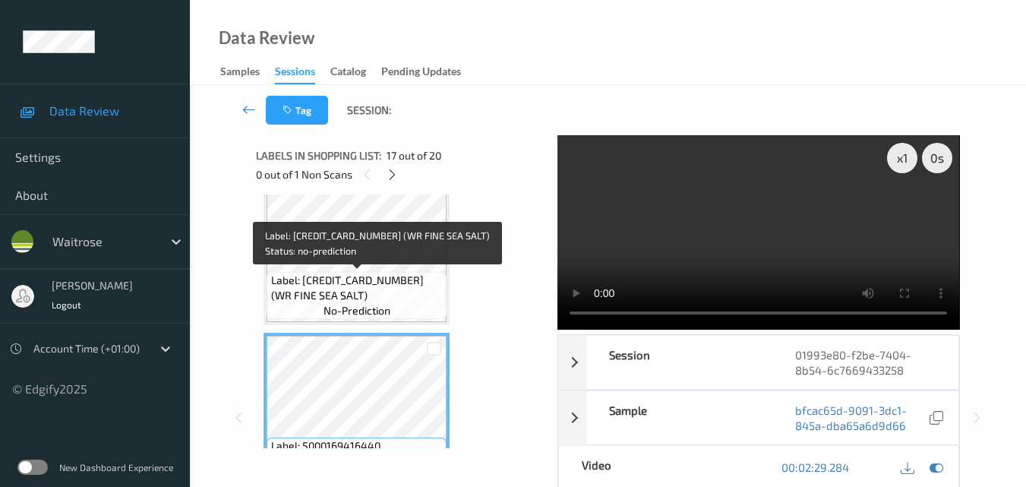
click at [400, 283] on span "Label: 5000169114308 (WR FINE SEA SALT)" at bounding box center [357, 288] width 172 height 30
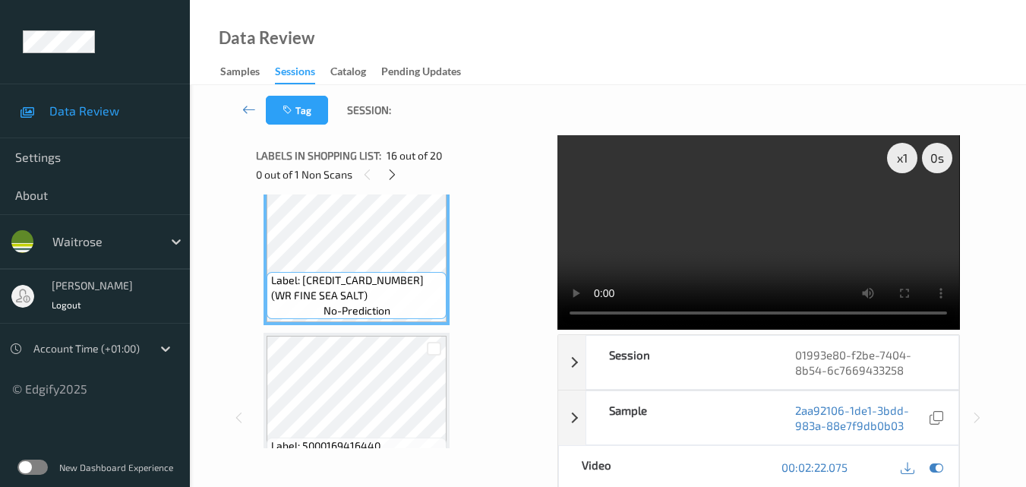
click at [767, 243] on video at bounding box center [759, 232] width 402 height 194
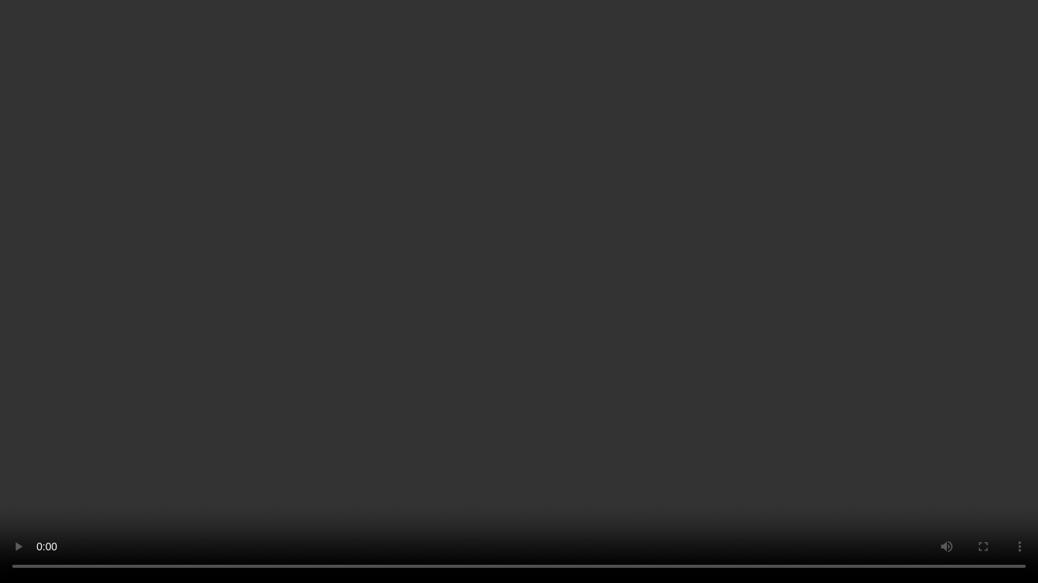
click at [609, 250] on video at bounding box center [519, 291] width 1038 height 583
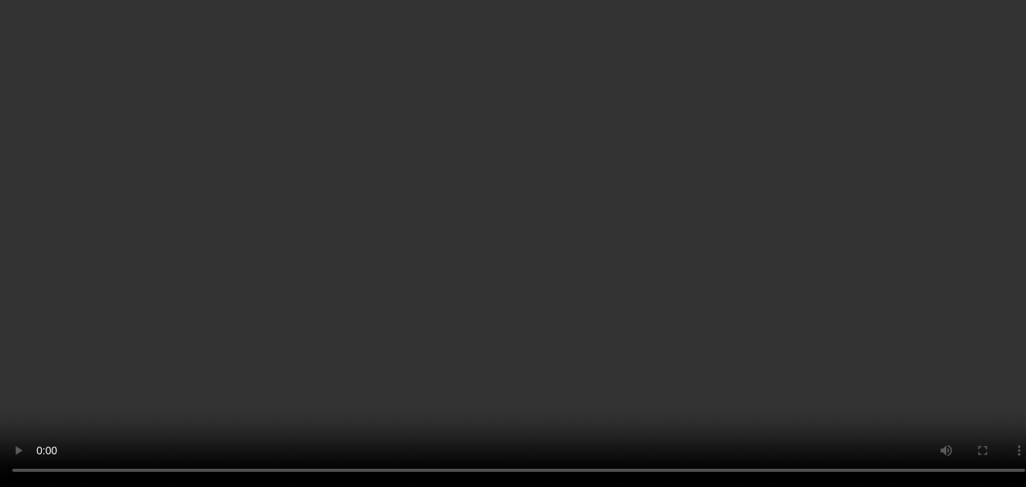
scroll to position [2595, 0]
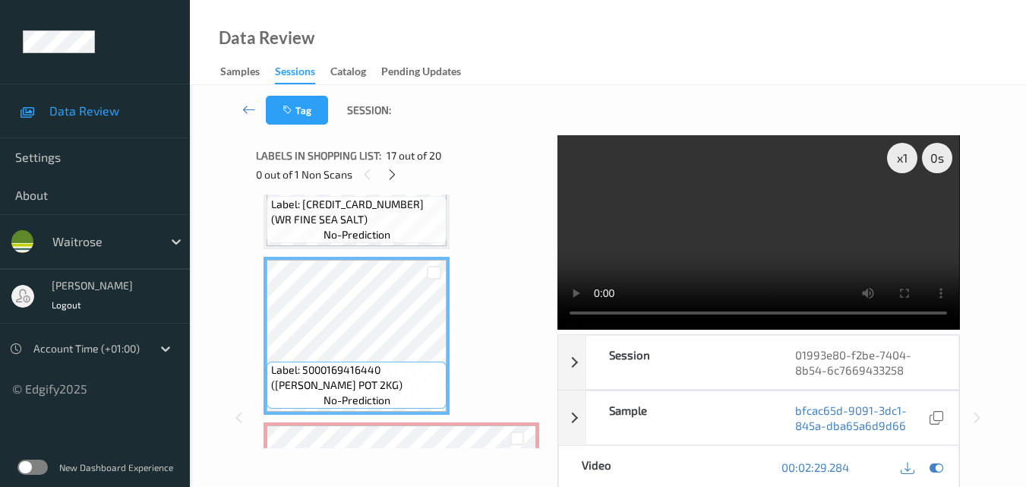
click at [765, 224] on video at bounding box center [759, 232] width 402 height 194
click at [759, 241] on video at bounding box center [759, 232] width 402 height 194
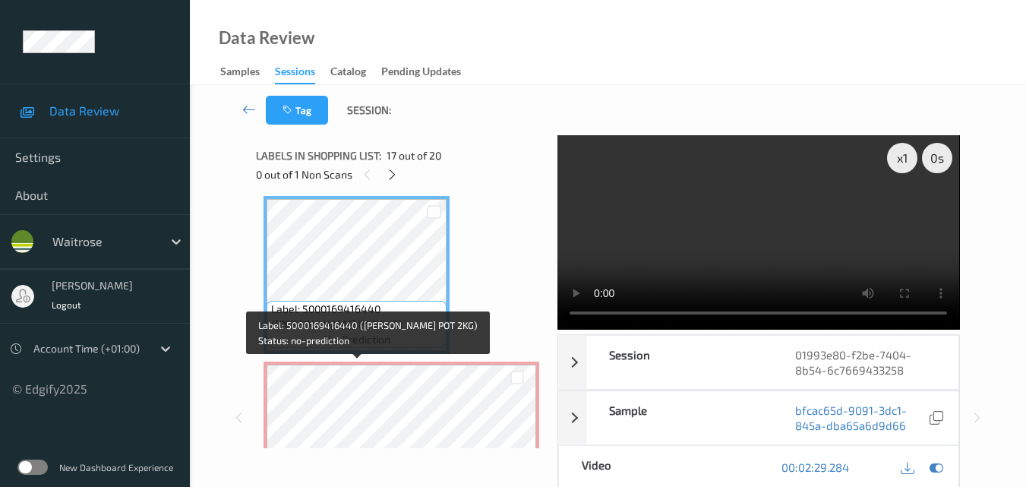
scroll to position [2747, 0]
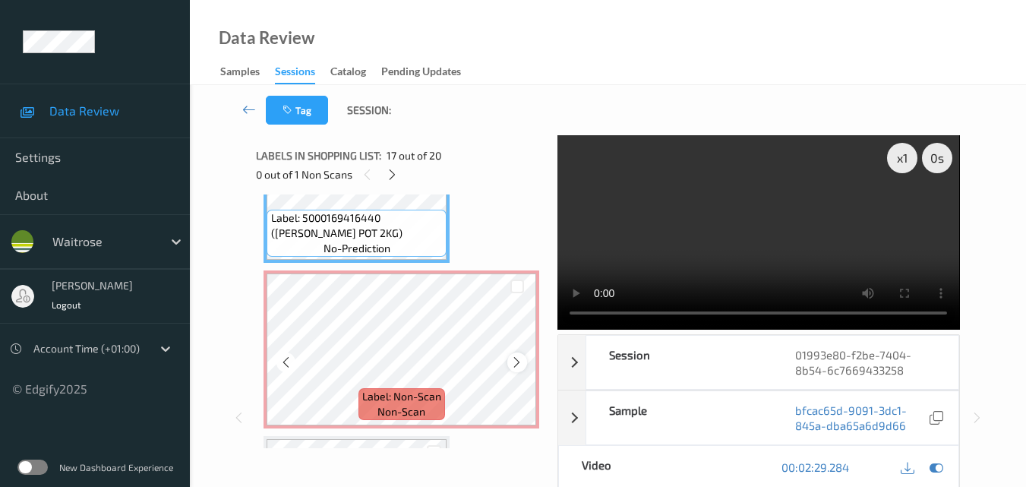
click at [508, 363] on div at bounding box center [516, 361] width 19 height 19
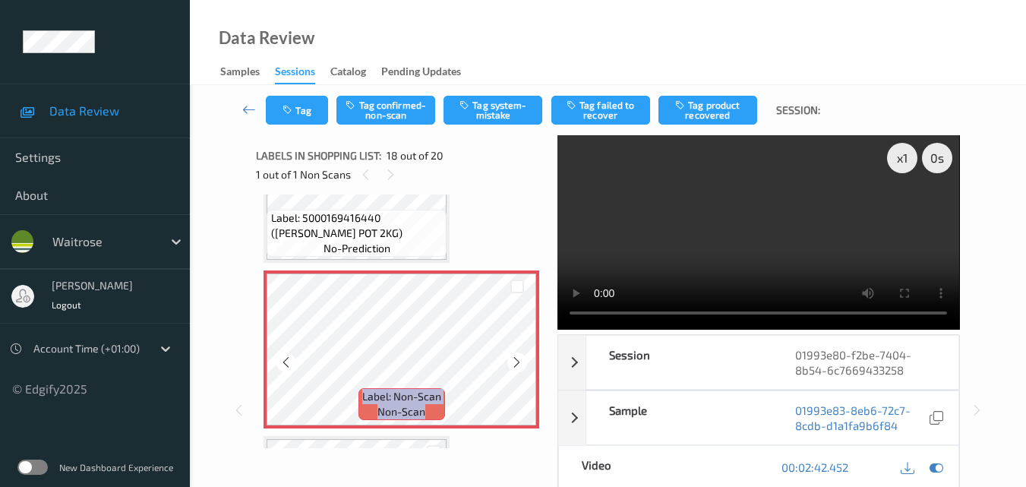
click at [508, 363] on div at bounding box center [516, 361] width 19 height 19
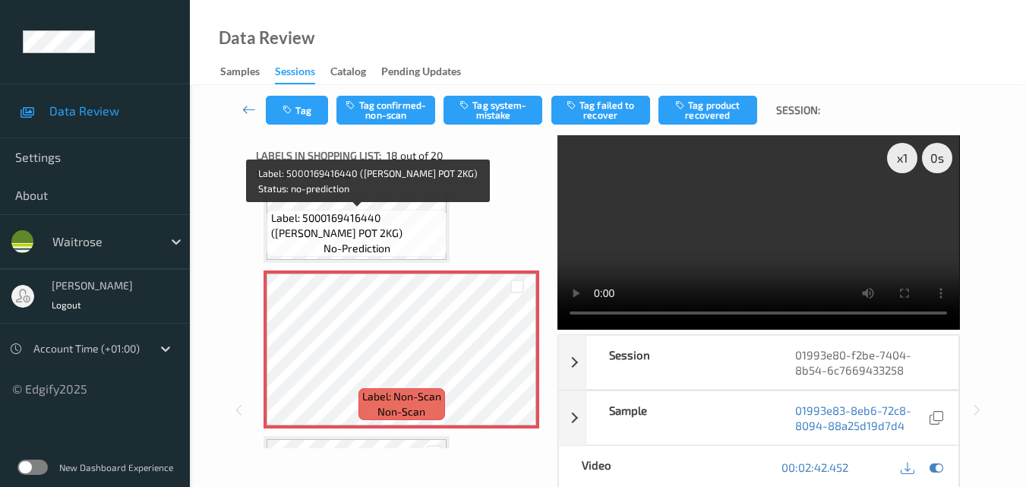
click at [398, 224] on span "Label: 5000169416440 (WR M PIPER POT 2KG)" at bounding box center [357, 225] width 172 height 30
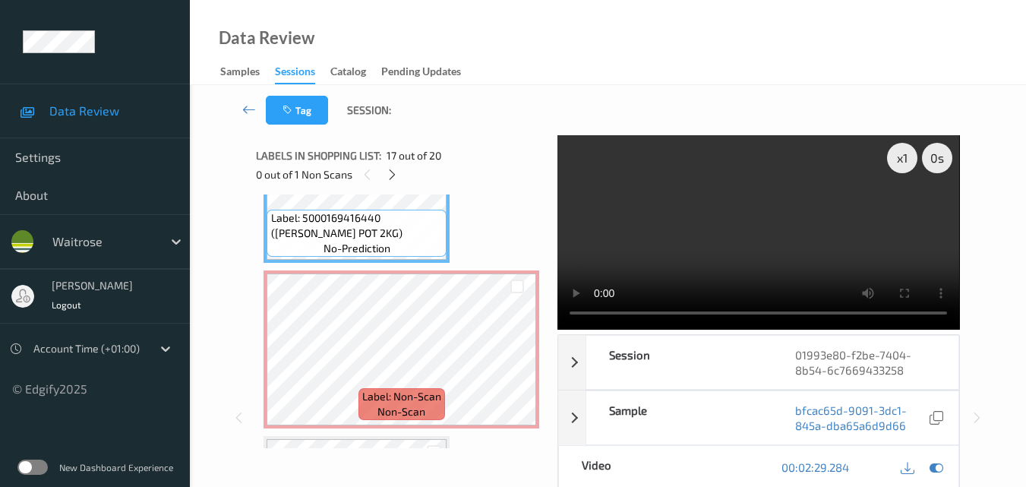
click at [726, 263] on video at bounding box center [759, 232] width 402 height 194
click at [895, 159] on div "x 1" at bounding box center [902, 158] width 30 height 30
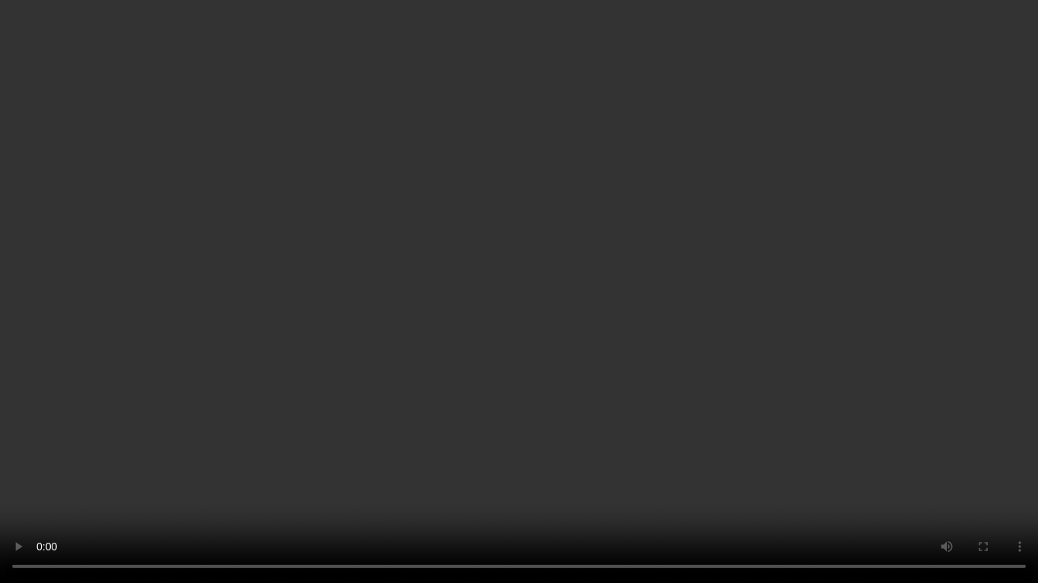
click at [636, 241] on video at bounding box center [519, 291] width 1038 height 583
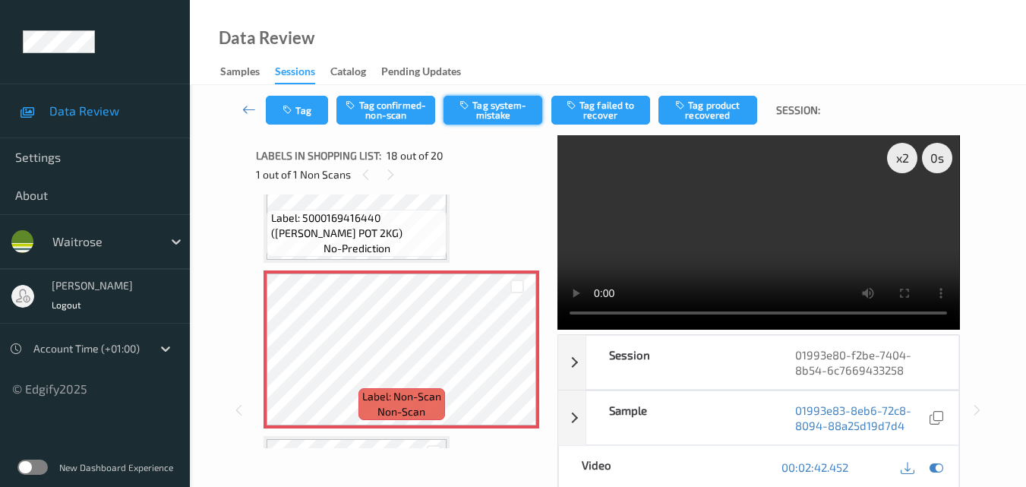
click at [497, 115] on button "Tag system-mistake" at bounding box center [493, 110] width 99 height 29
click at [299, 112] on button "Tag" at bounding box center [297, 110] width 62 height 29
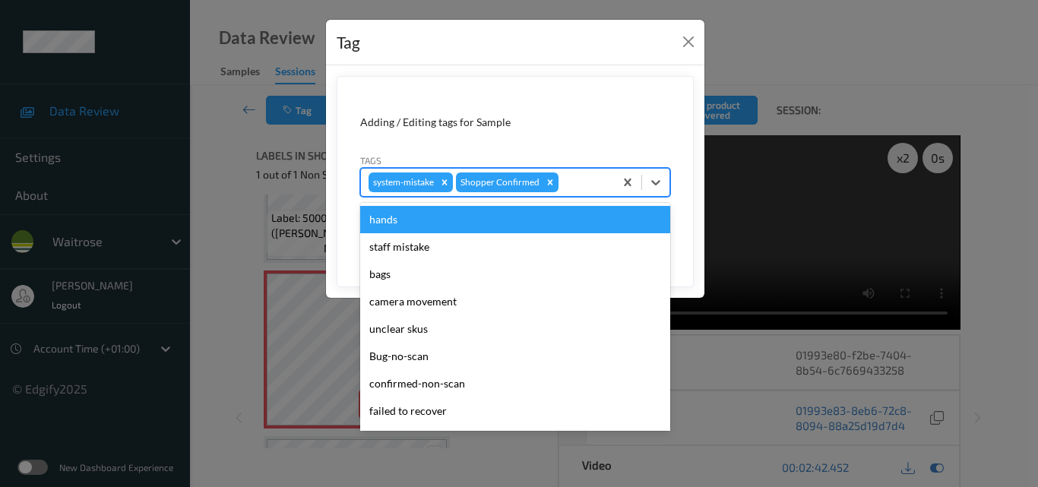
click at [586, 181] on div at bounding box center [583, 182] width 45 height 18
type input "un"
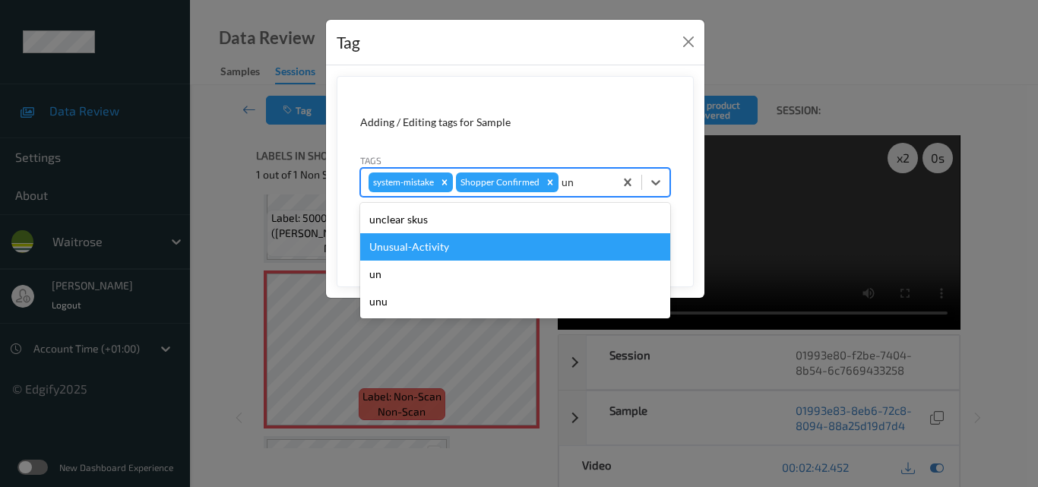
click at [501, 241] on div "Unusual-Activity" at bounding box center [515, 246] width 310 height 27
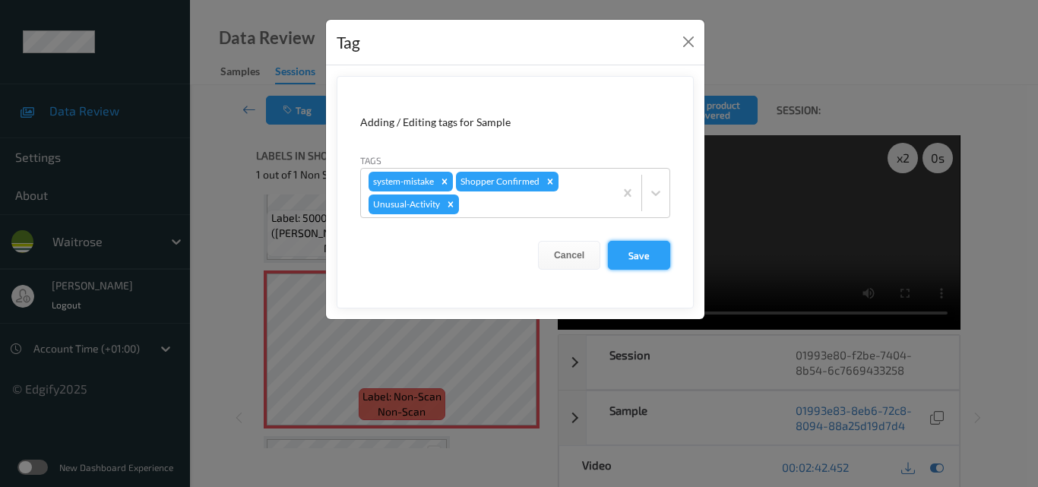
click at [637, 259] on button "Save" at bounding box center [639, 255] width 62 height 29
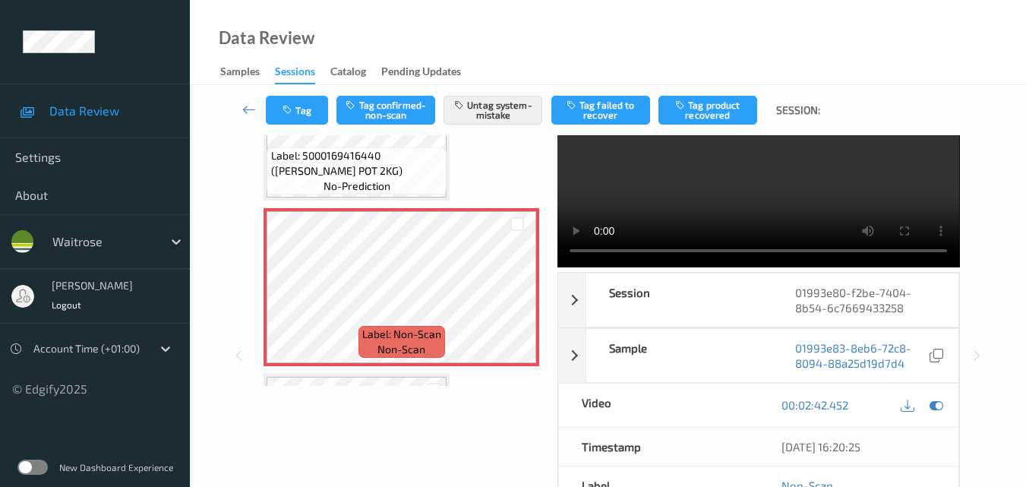
scroll to position [152, 0]
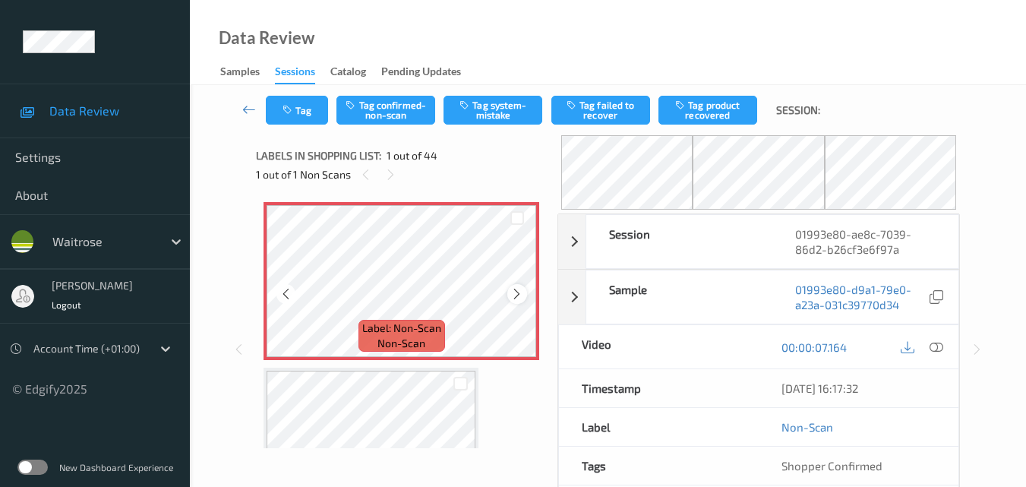
click at [517, 295] on icon at bounding box center [516, 294] width 13 height 14
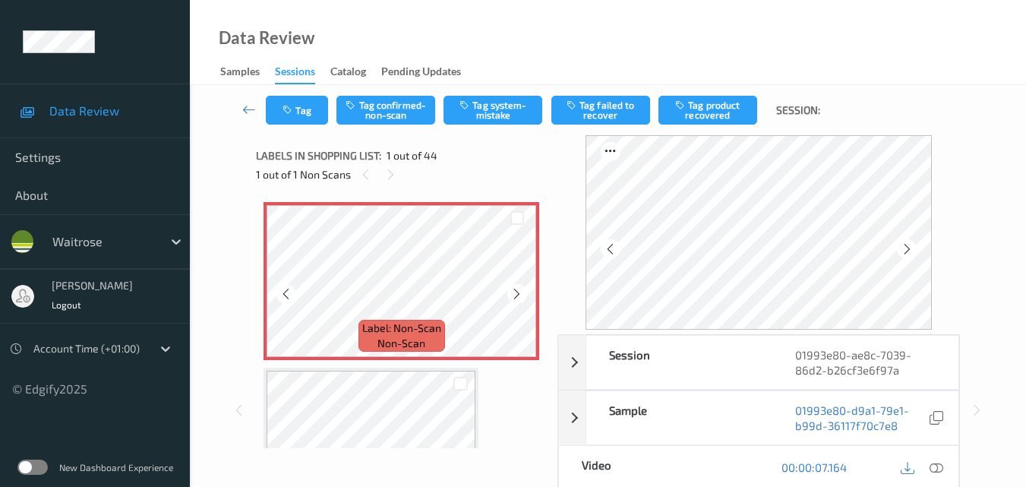
click at [517, 295] on icon at bounding box center [516, 294] width 13 height 14
click at [495, 114] on button "Tag system-mistake" at bounding box center [493, 110] width 99 height 29
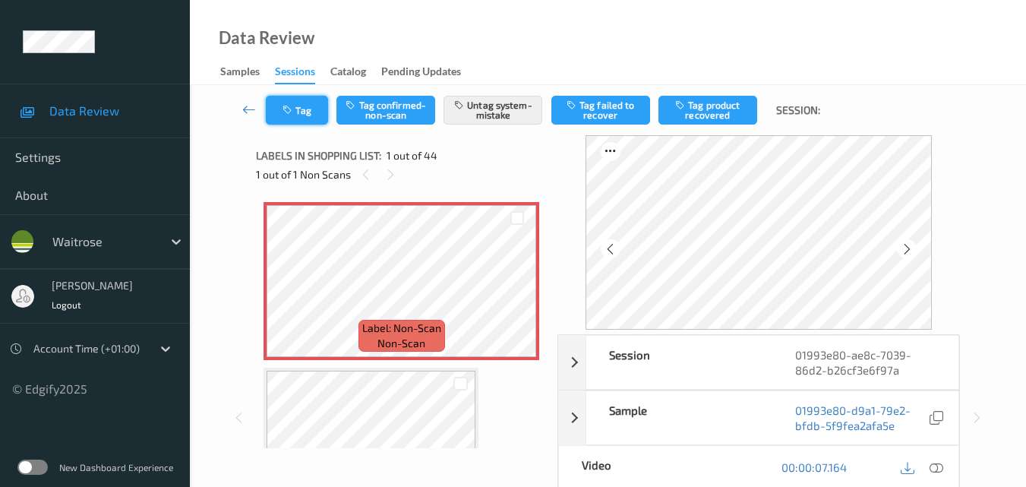
click at [289, 112] on icon "button" at bounding box center [289, 110] width 13 height 11
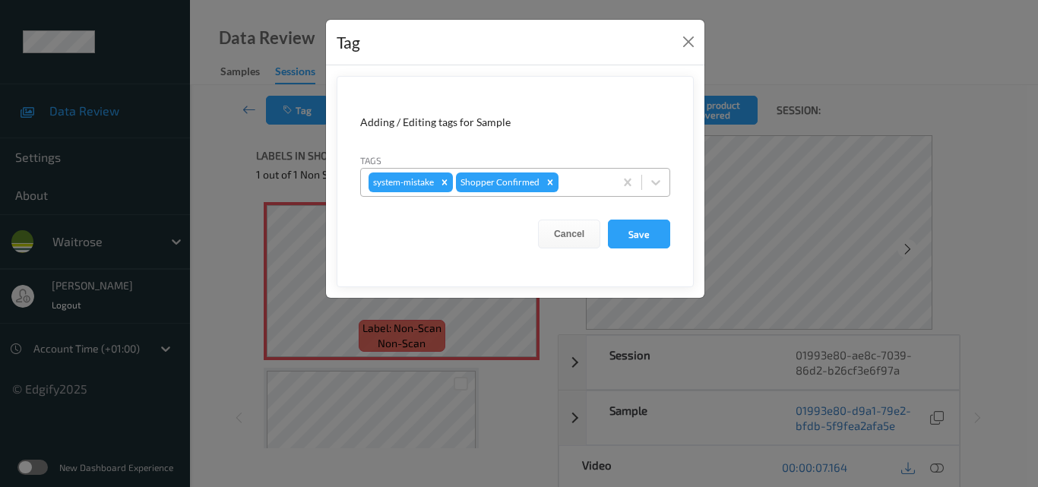
click at [576, 182] on div at bounding box center [583, 182] width 45 height 18
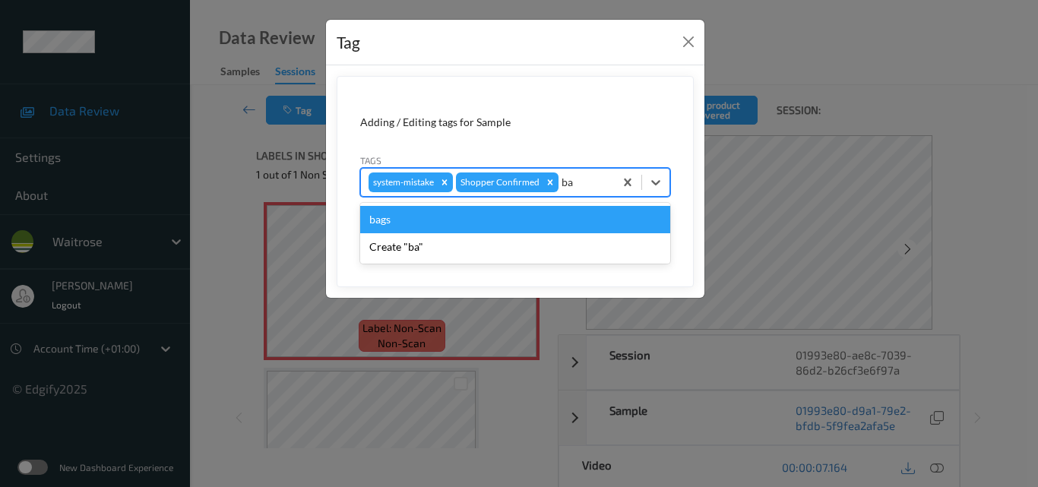
type input "bag"
click at [492, 219] on div "bags" at bounding box center [515, 219] width 310 height 27
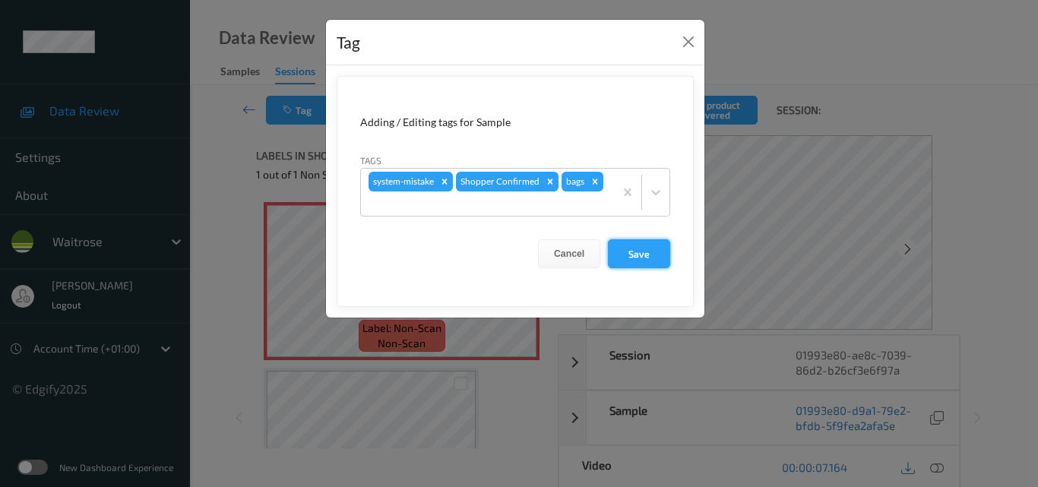
click at [660, 249] on button "Save" at bounding box center [639, 253] width 62 height 29
click at [649, 249] on button "Save" at bounding box center [639, 253] width 62 height 29
click at [648, 249] on button "Save" at bounding box center [639, 253] width 62 height 29
click at [639, 261] on button "Save" at bounding box center [639, 253] width 62 height 29
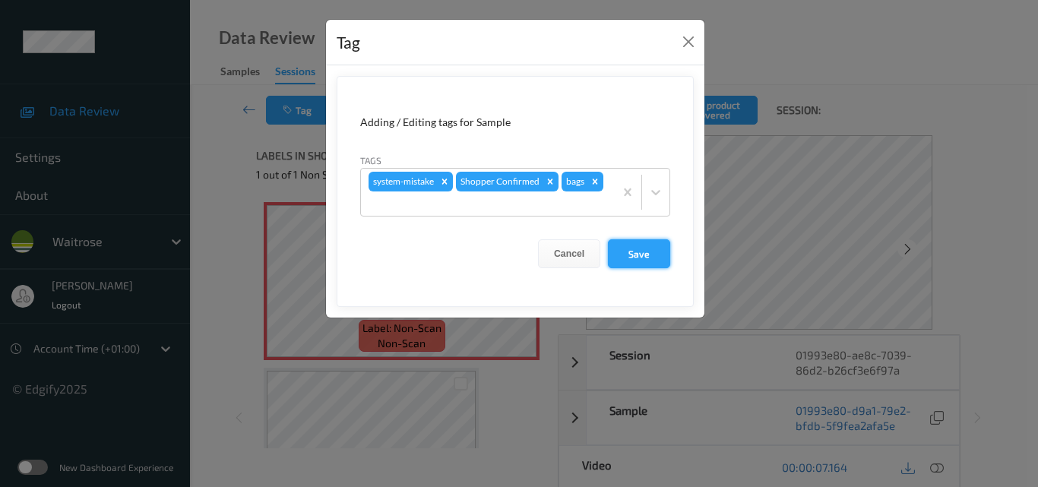
click at [639, 261] on button "Save" at bounding box center [639, 253] width 62 height 29
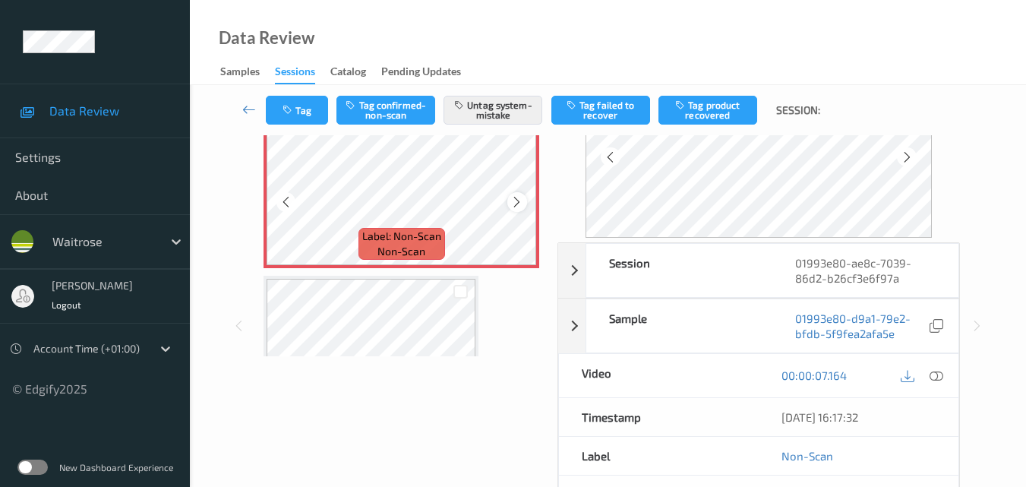
click at [518, 206] on icon at bounding box center [516, 202] width 13 height 14
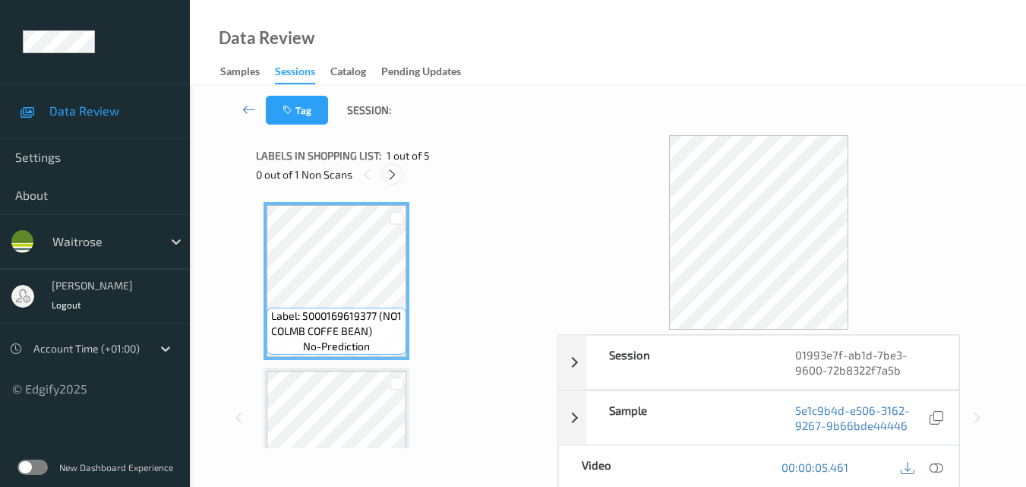
click at [390, 178] on icon at bounding box center [392, 175] width 13 height 14
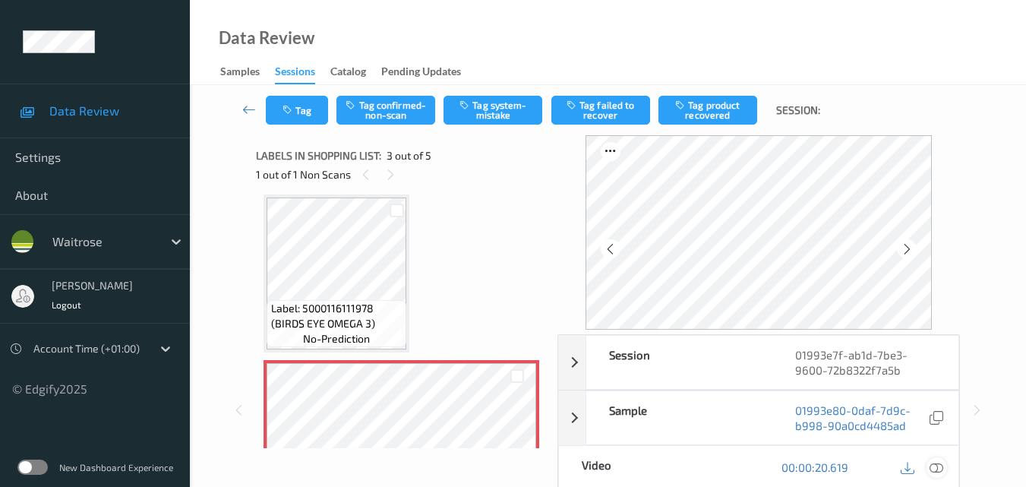
click at [941, 465] on icon at bounding box center [937, 467] width 14 height 14
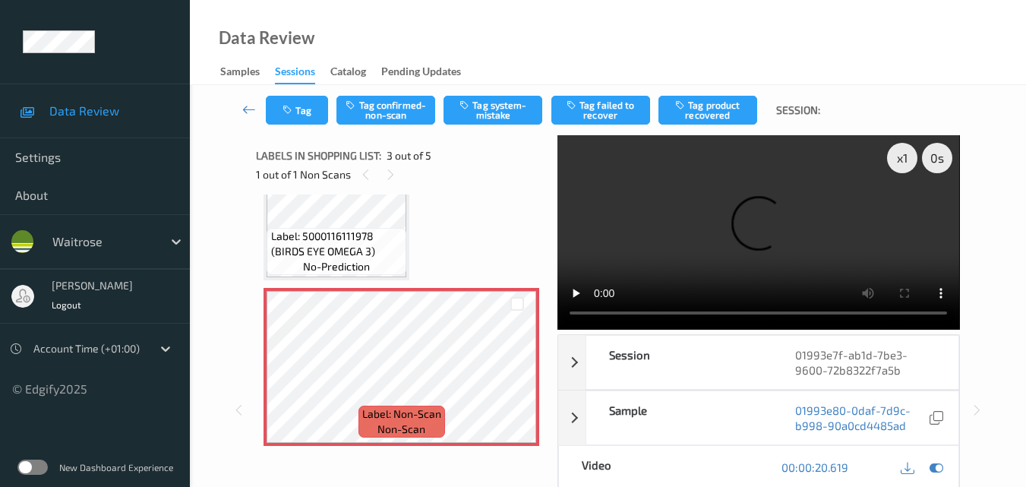
scroll to position [325, 0]
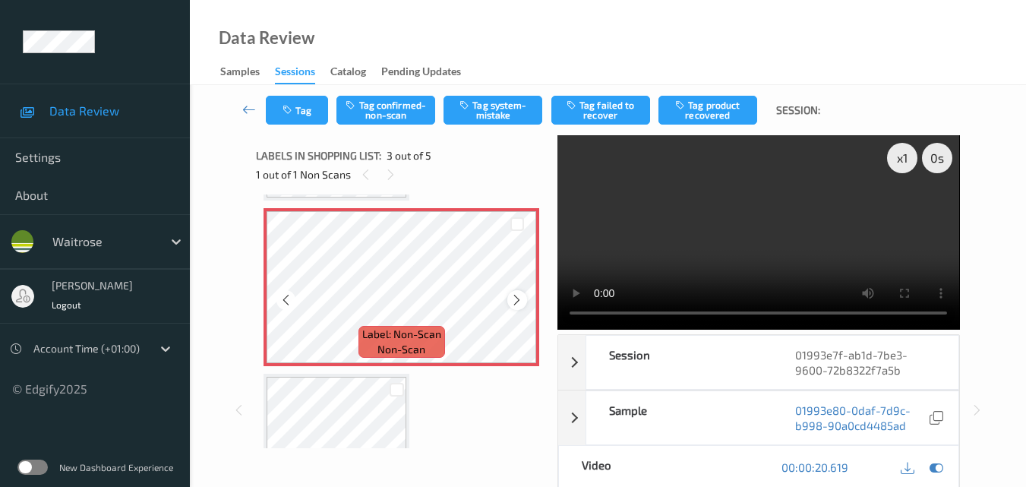
click at [521, 295] on icon at bounding box center [516, 300] width 13 height 14
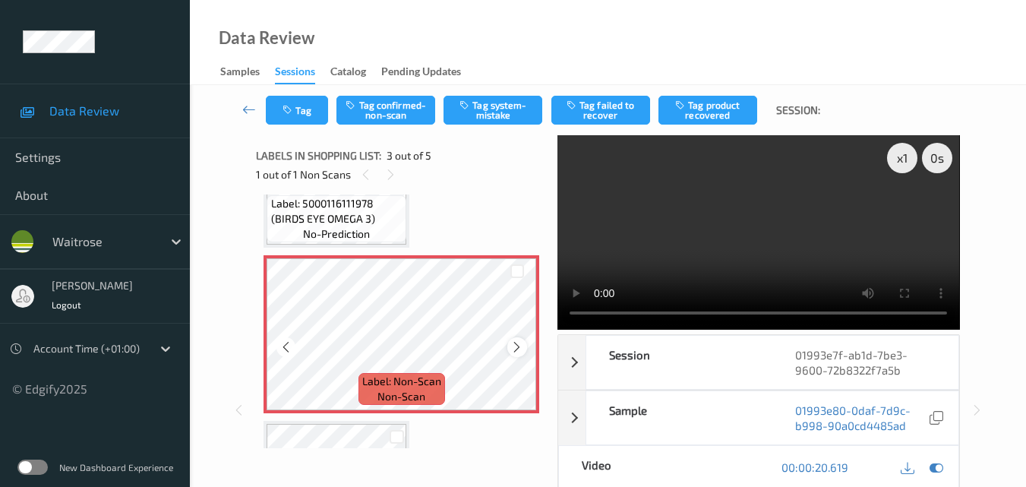
scroll to position [249, 0]
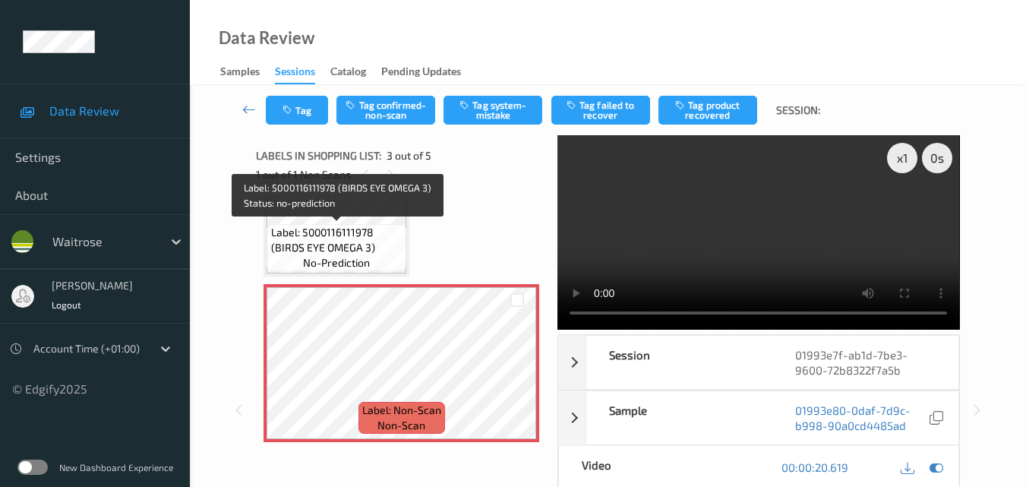
click at [361, 231] on span "Label: 5000116111978 (BIRDS EYE OMEGA 3)" at bounding box center [337, 240] width 132 height 30
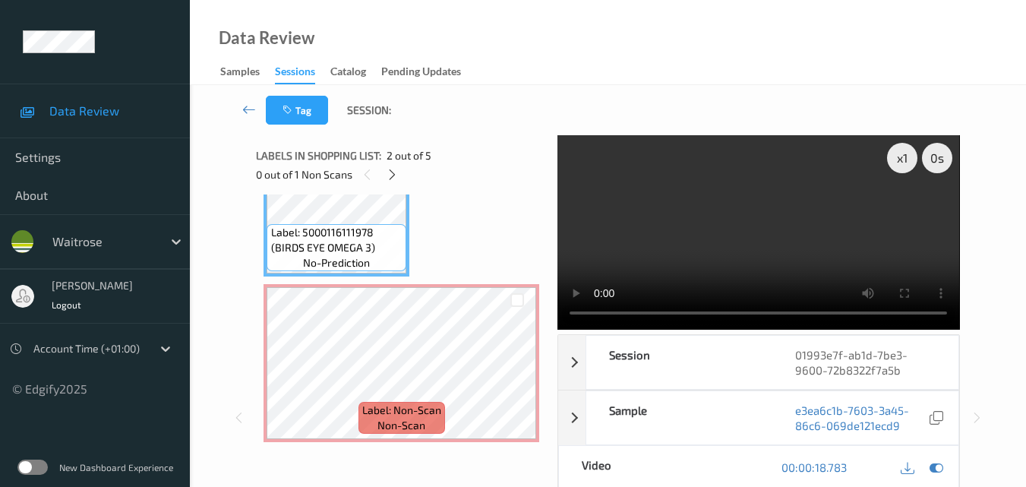
click at [770, 231] on video at bounding box center [759, 232] width 402 height 194
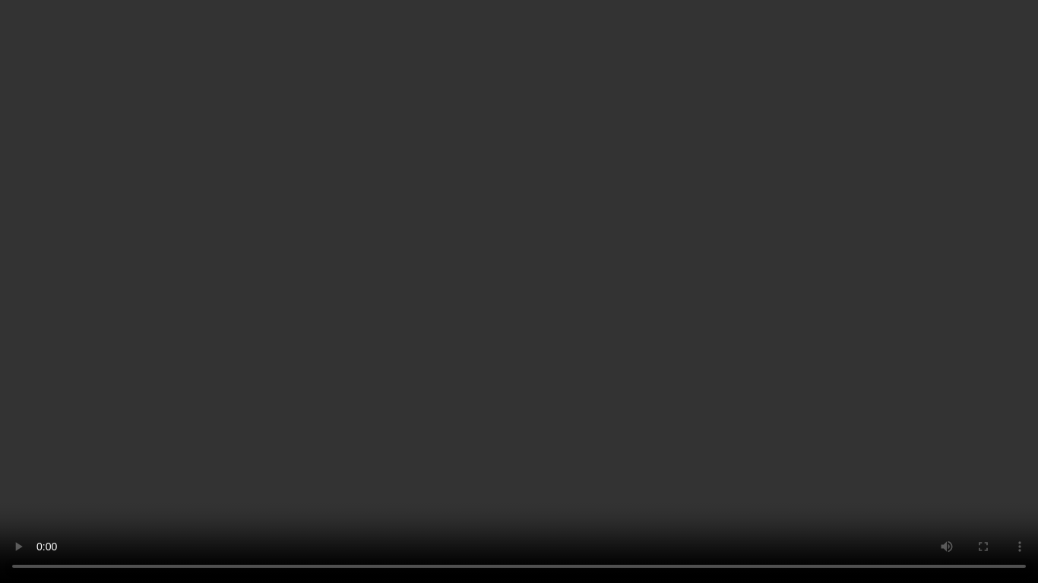
click at [661, 299] on video at bounding box center [519, 291] width 1038 height 583
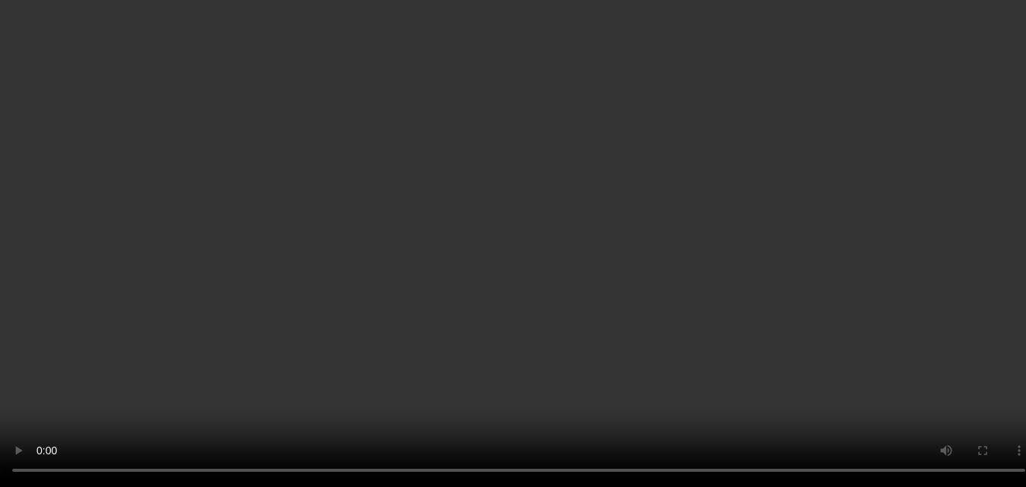
scroll to position [21, 0]
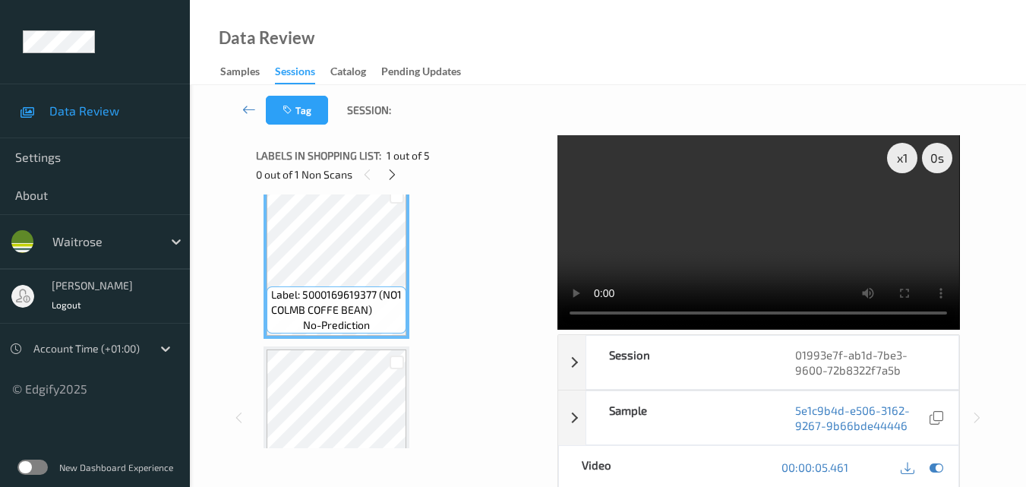
click at [739, 220] on video at bounding box center [759, 232] width 402 height 194
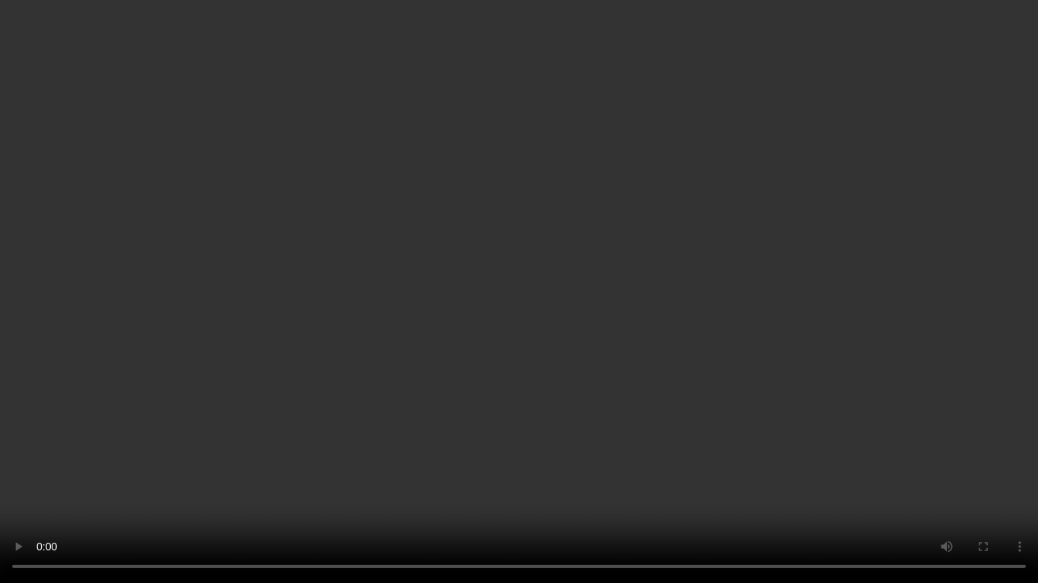
click at [744, 331] on video at bounding box center [519, 291] width 1038 height 583
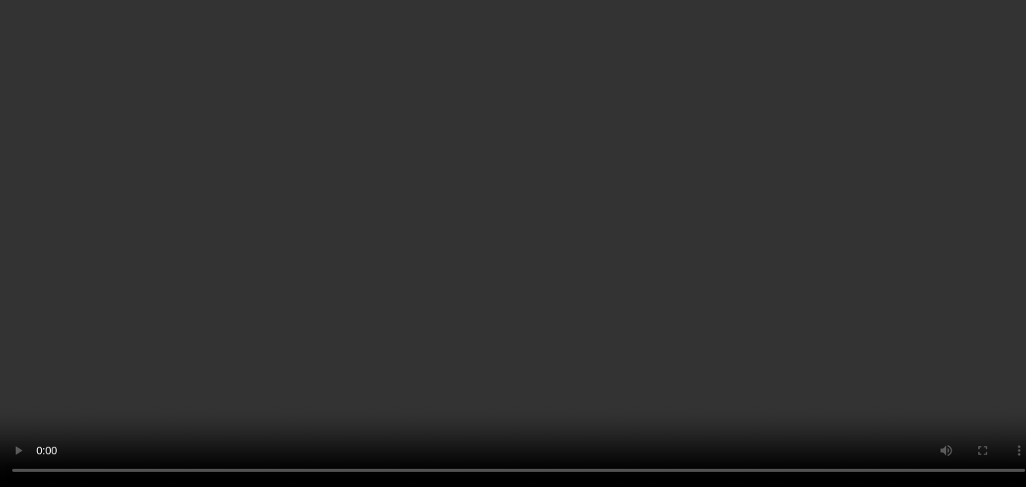
scroll to position [173, 0]
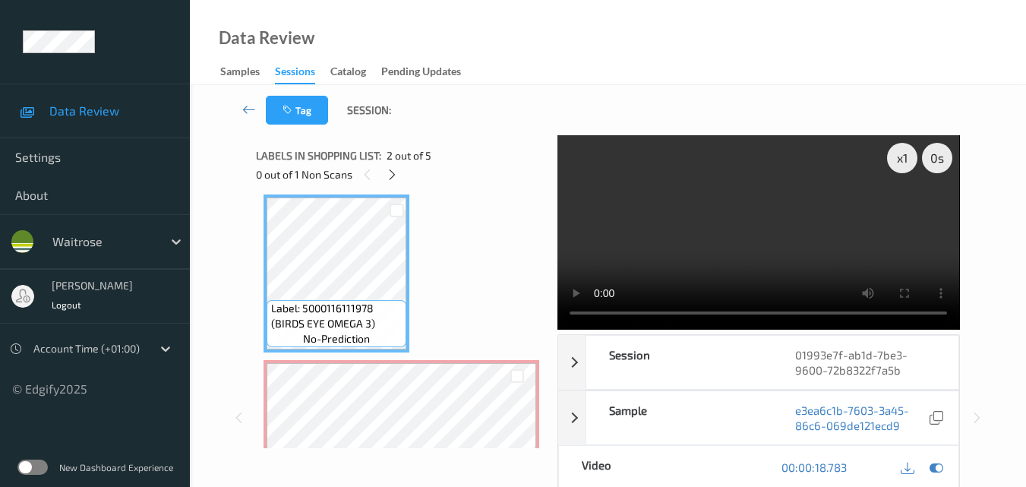
click at [755, 220] on video at bounding box center [759, 232] width 402 height 194
click at [799, 239] on video at bounding box center [759, 232] width 402 height 194
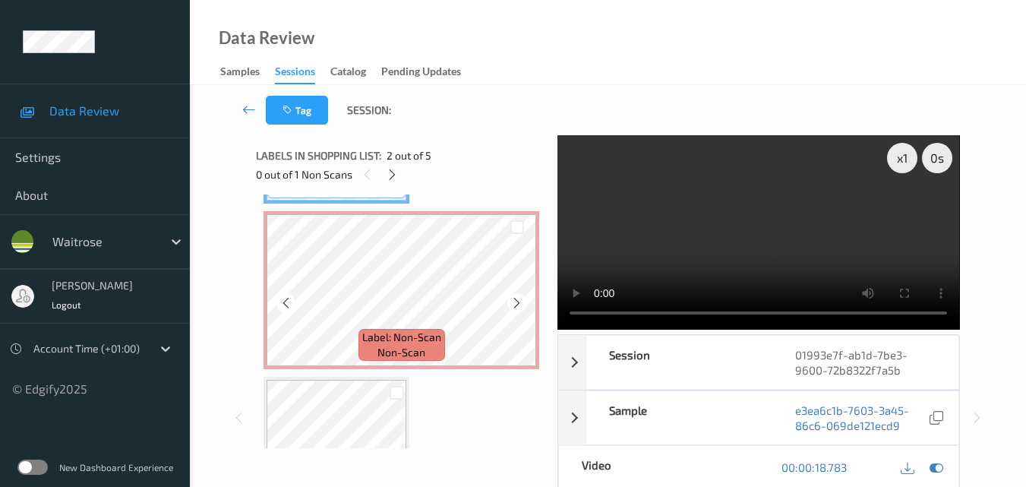
scroll to position [325, 0]
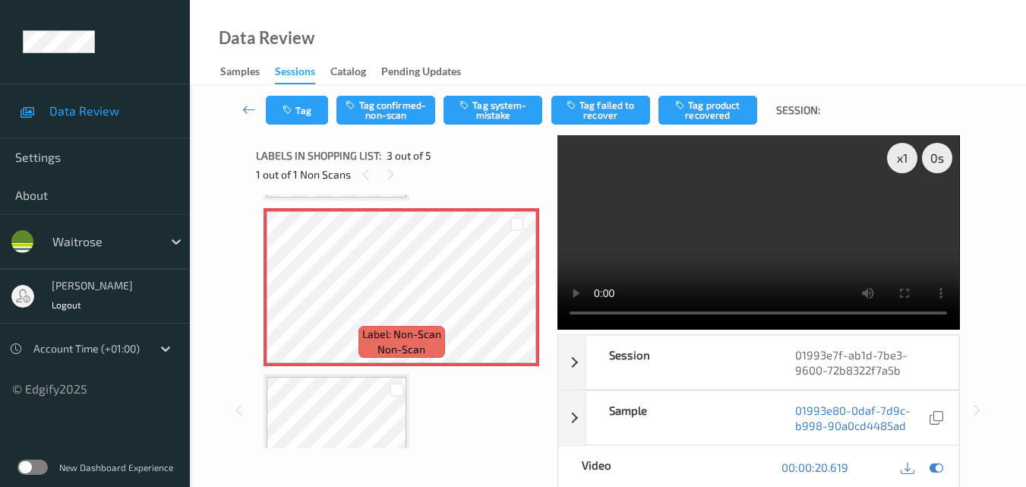
click at [486, 128] on div "Tag Tag confirmed-non-scan Tag system-mistake Tag failed to recover Tag product…" at bounding box center [608, 110] width 774 height 50
click at [501, 109] on button "Tag system-mistake" at bounding box center [493, 110] width 99 height 29
click at [314, 113] on button "Tag" at bounding box center [297, 110] width 62 height 29
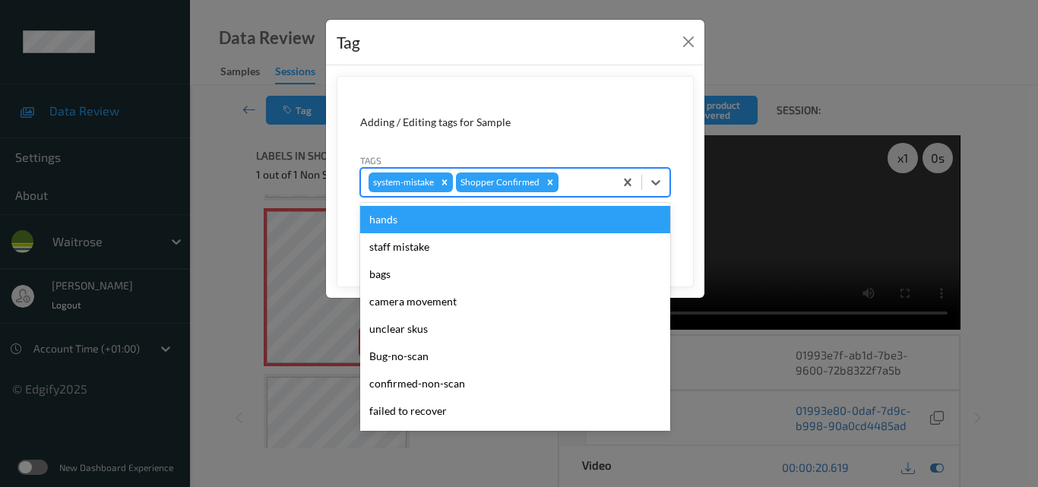
click at [585, 183] on div at bounding box center [583, 182] width 45 height 18
type input "un"
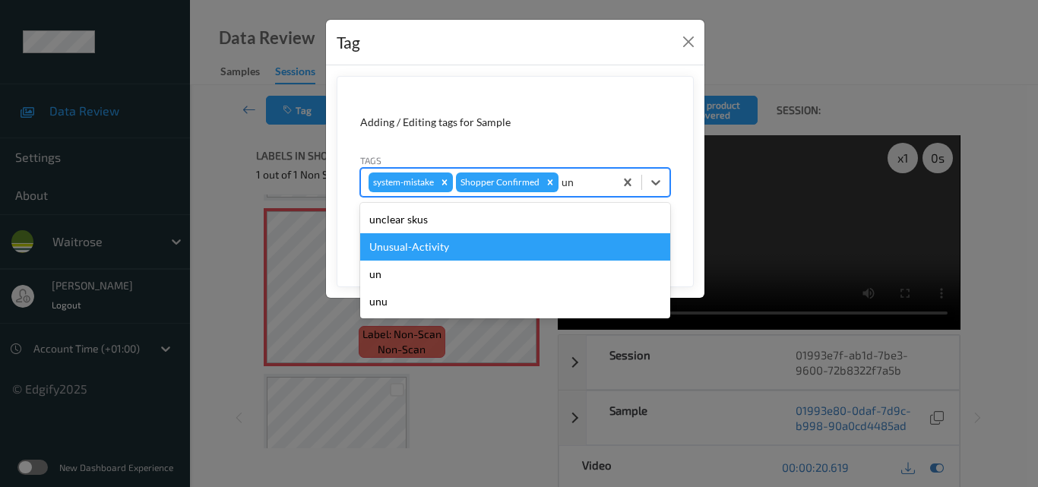
click at [520, 255] on div "Unusual-Activity" at bounding box center [515, 246] width 310 height 27
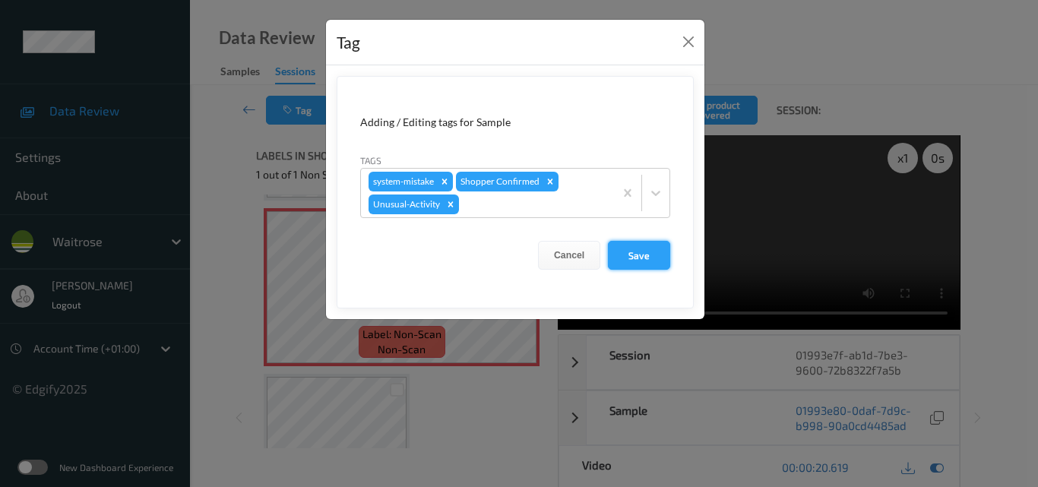
click at [652, 259] on button "Save" at bounding box center [639, 255] width 62 height 29
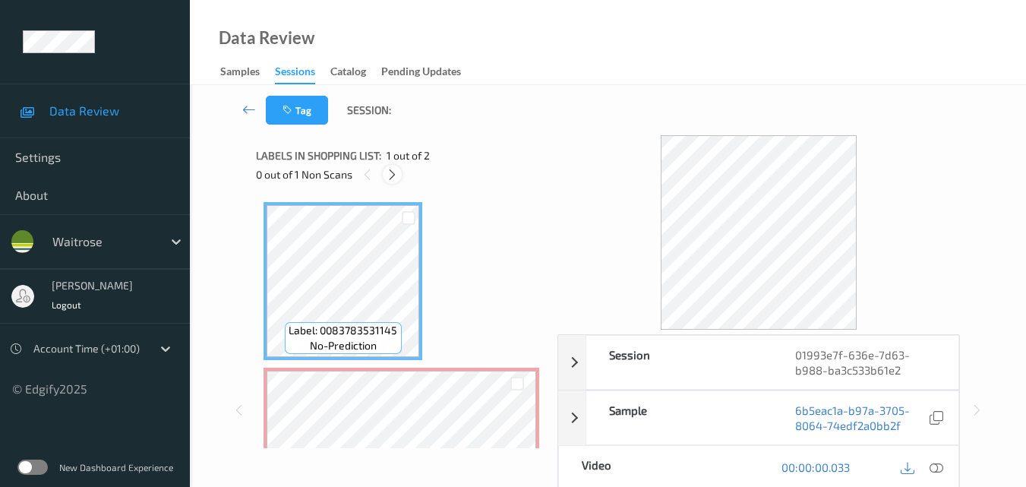
click at [393, 173] on icon at bounding box center [392, 175] width 13 height 14
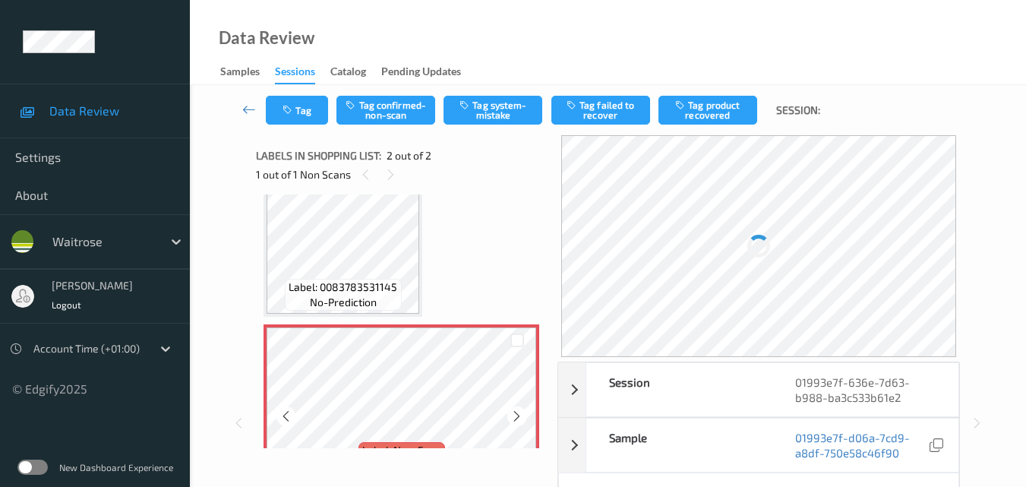
scroll to position [85, 0]
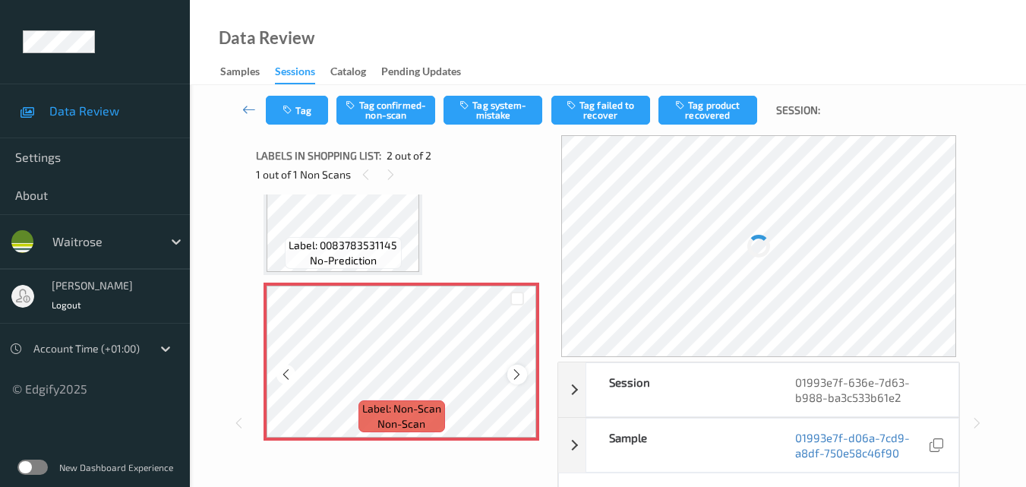
click at [515, 371] on icon at bounding box center [516, 375] width 13 height 14
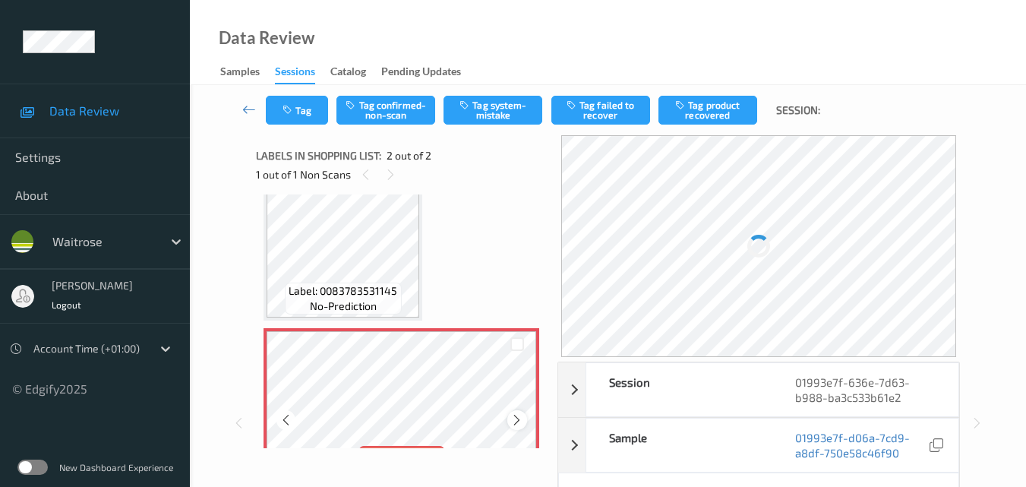
scroll to position [9, 0]
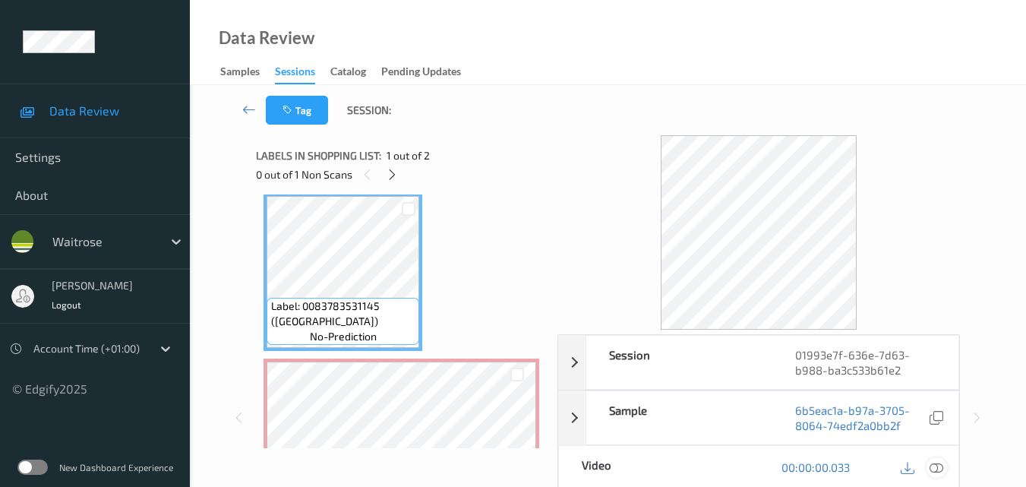
click at [939, 469] on icon at bounding box center [937, 467] width 14 height 14
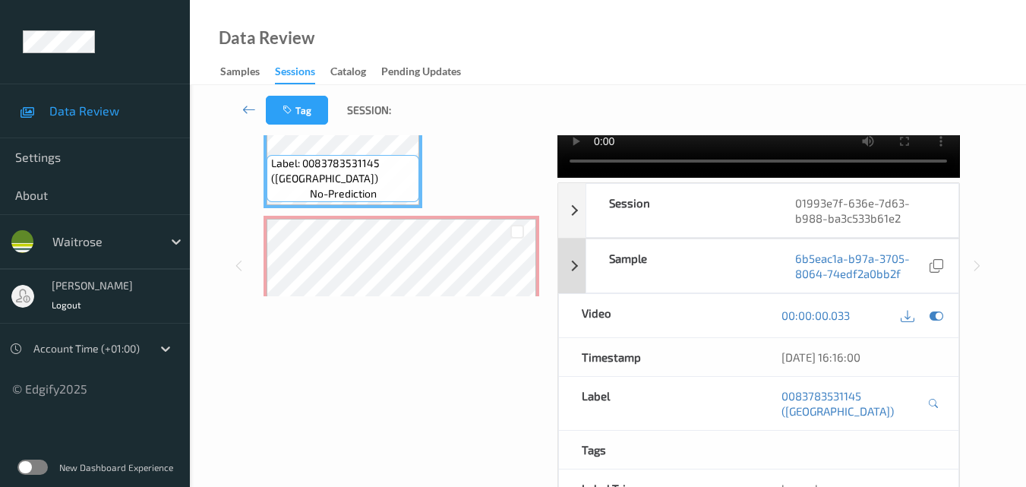
scroll to position [0, 0]
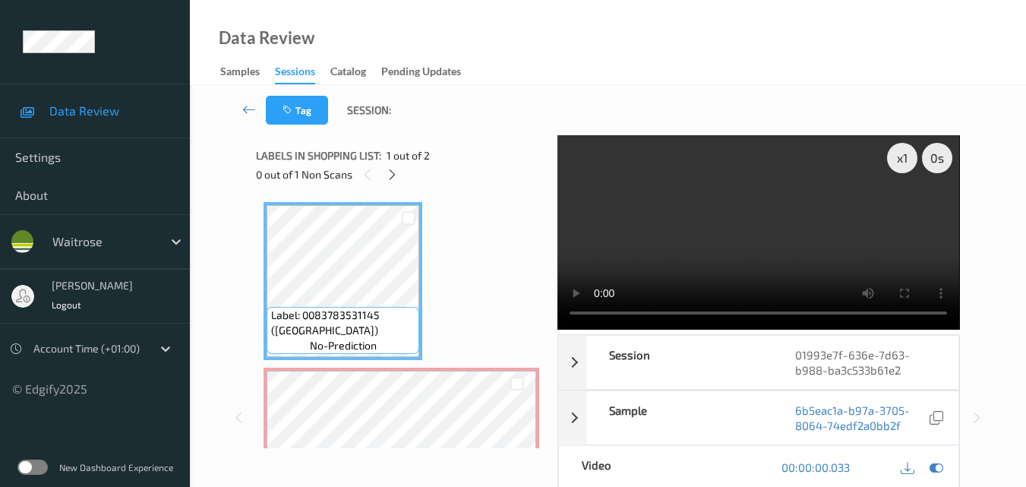
click at [744, 232] on video at bounding box center [759, 232] width 402 height 194
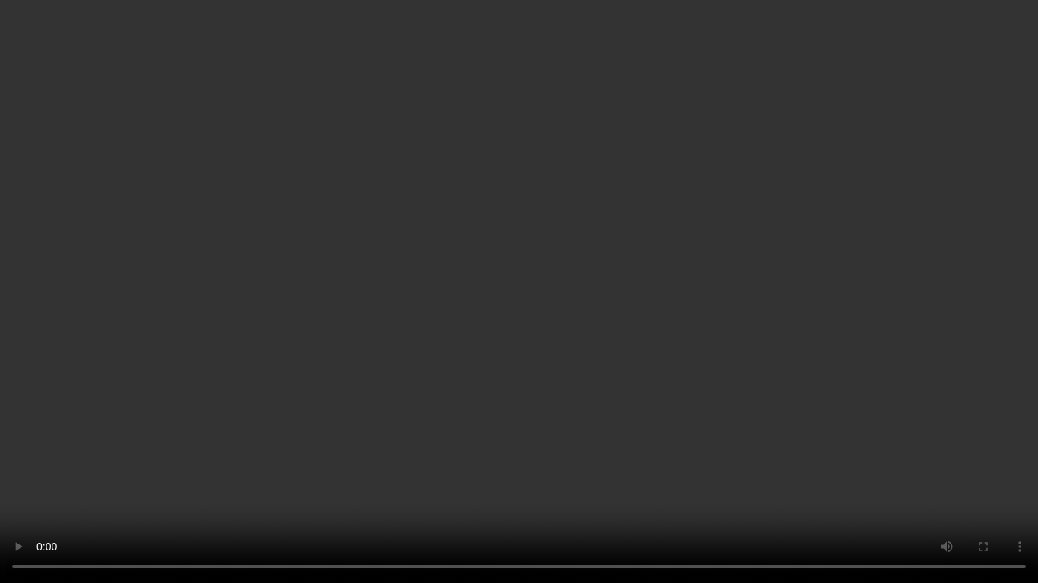
click at [733, 300] on video at bounding box center [519, 291] width 1038 height 583
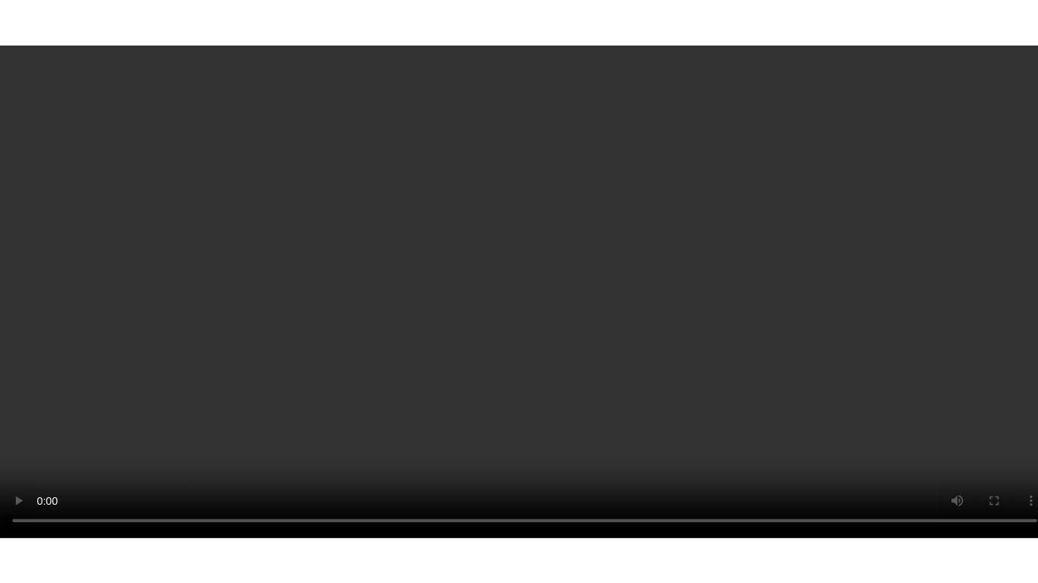
scroll to position [85, 0]
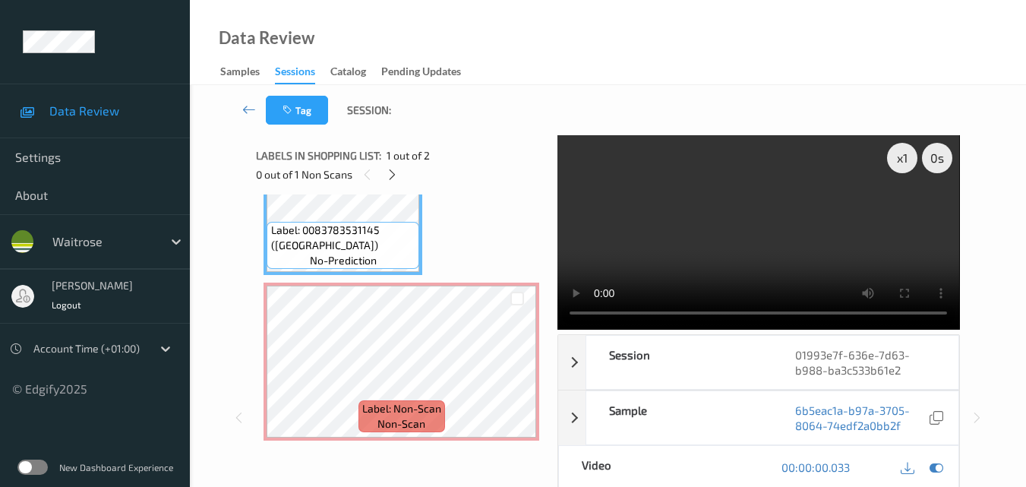
click at [821, 206] on video at bounding box center [759, 232] width 402 height 194
click at [807, 244] on video at bounding box center [759, 232] width 402 height 194
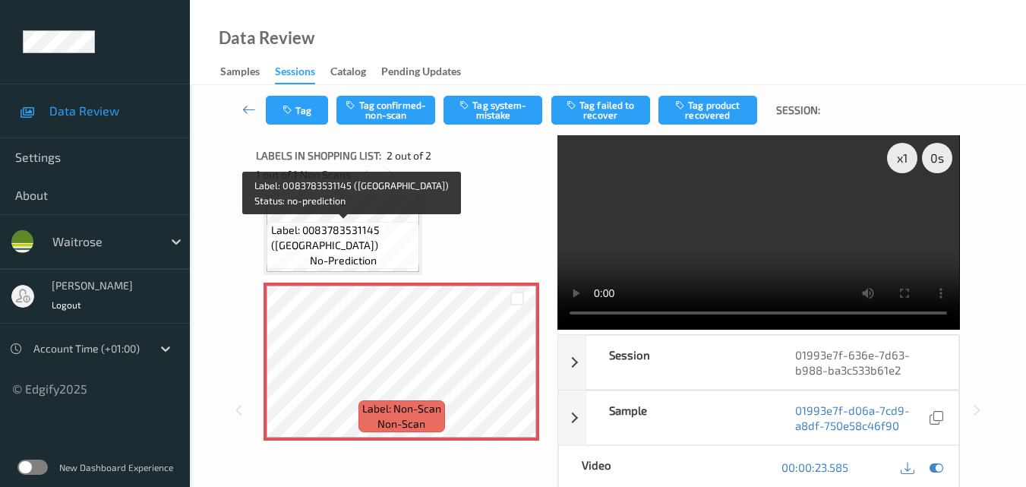
click at [397, 246] on span "Label: 0083783531145 (SIERRA PALE ALE)" at bounding box center [343, 238] width 145 height 30
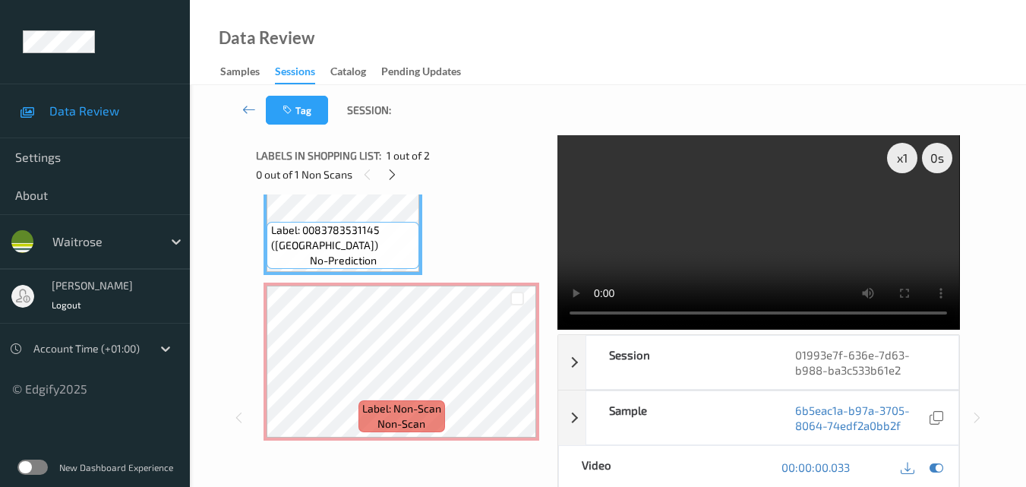
click at [845, 268] on video at bounding box center [759, 232] width 402 height 194
click at [747, 261] on video at bounding box center [759, 232] width 402 height 194
click at [906, 163] on div "x 1" at bounding box center [902, 158] width 30 height 30
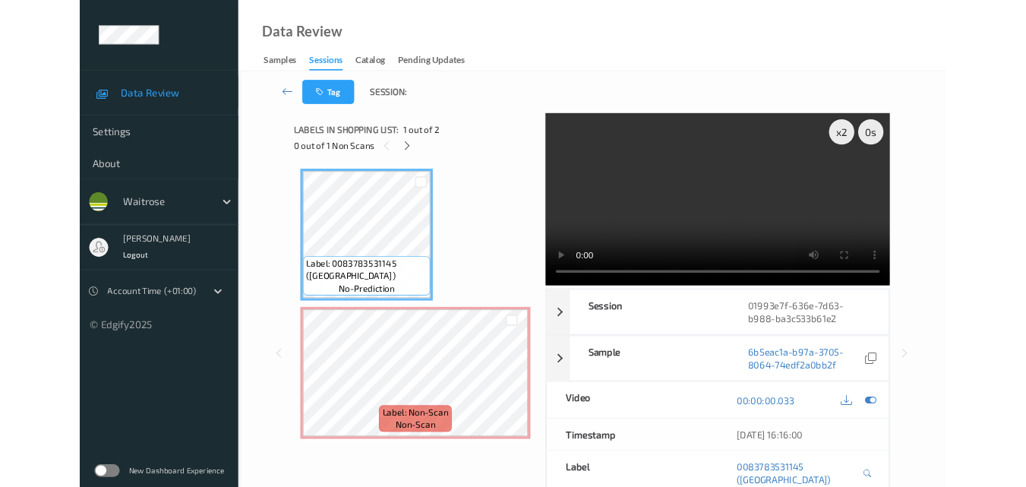
scroll to position [0, 0]
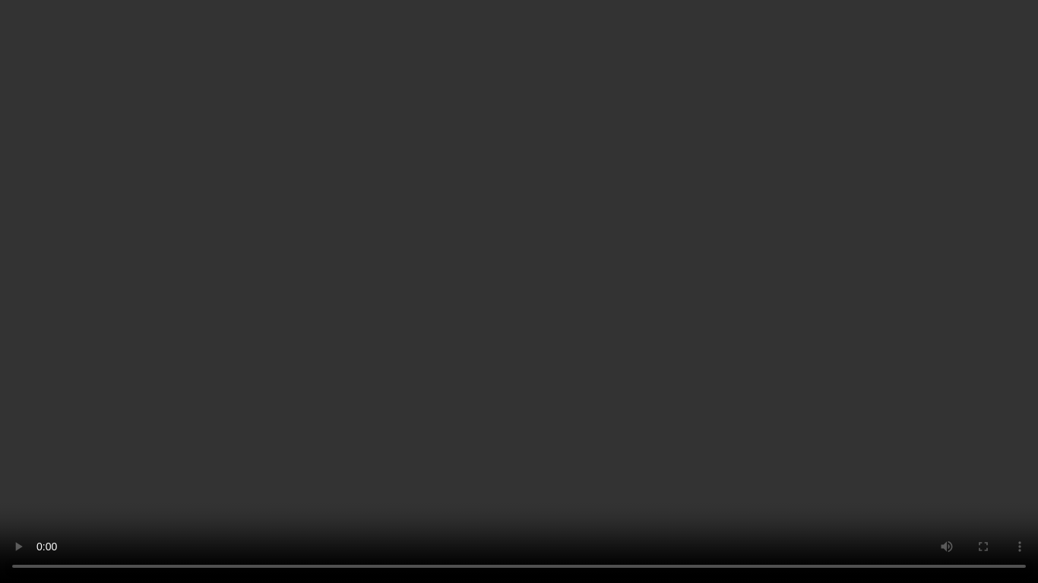
click at [774, 445] on video at bounding box center [519, 291] width 1038 height 583
click at [522, 295] on video at bounding box center [519, 291] width 1038 height 583
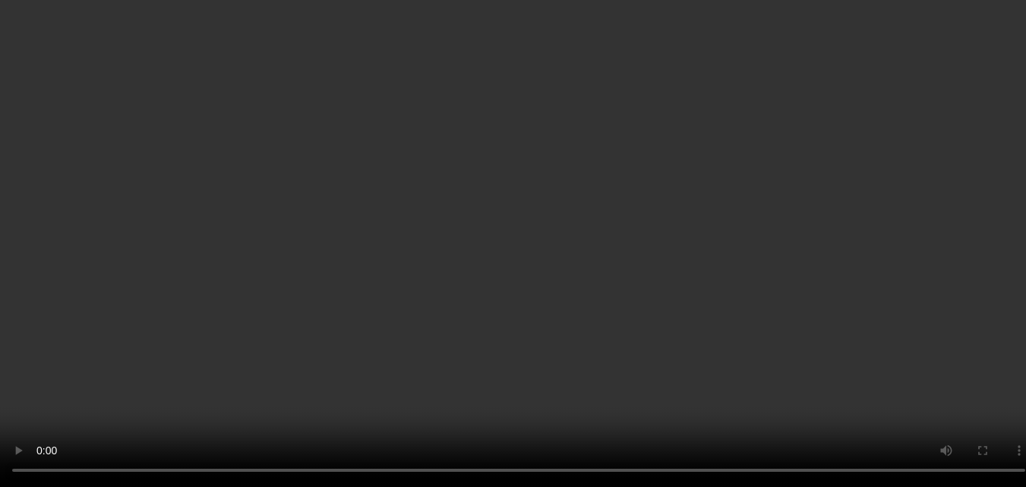
scroll to position [85, 0]
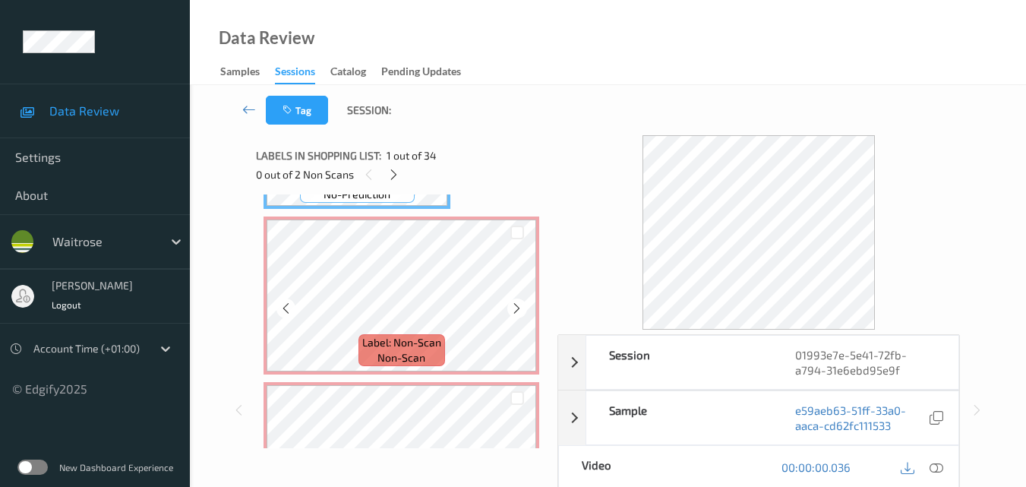
scroll to position [152, 0]
click at [516, 305] on icon at bounding box center [516, 308] width 13 height 14
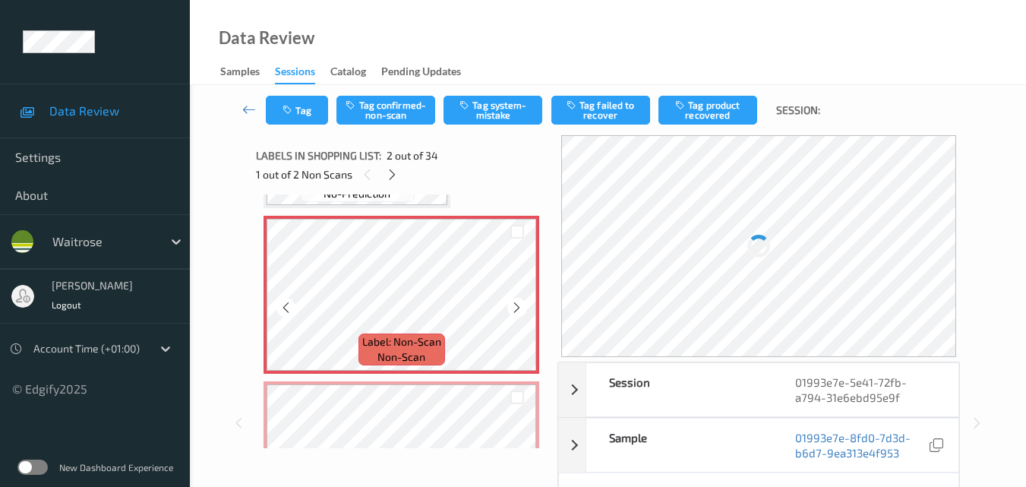
click at [516, 305] on icon at bounding box center [516, 308] width 13 height 14
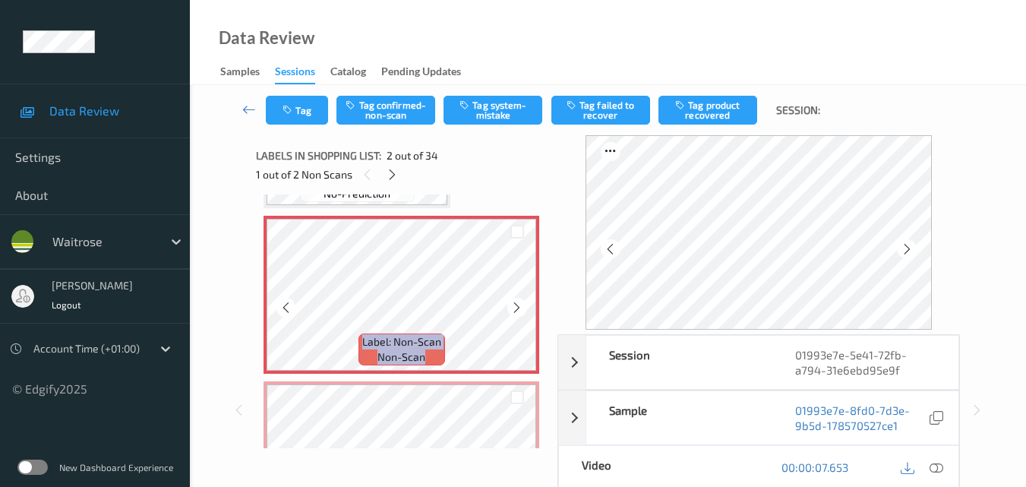
click at [516, 305] on icon at bounding box center [516, 308] width 13 height 14
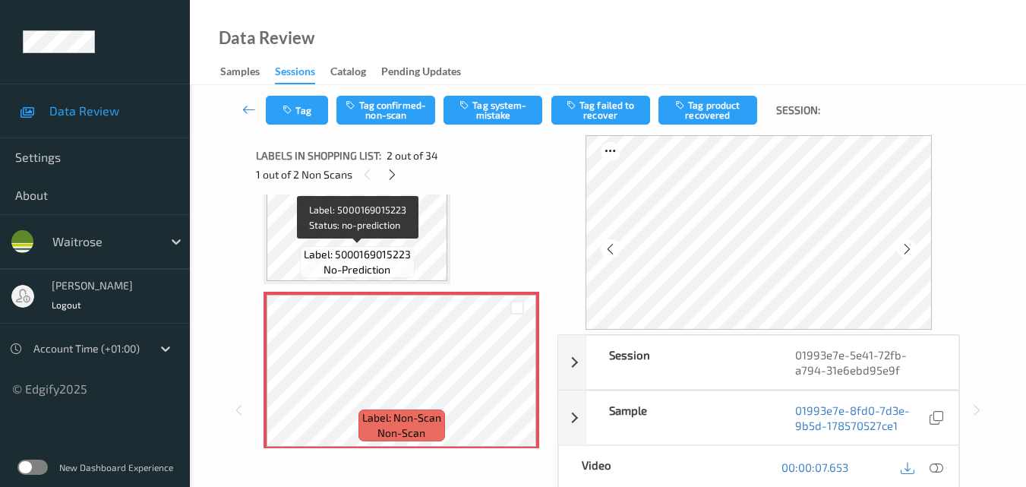
click at [393, 253] on span "Label: 5000169015223" at bounding box center [357, 254] width 107 height 15
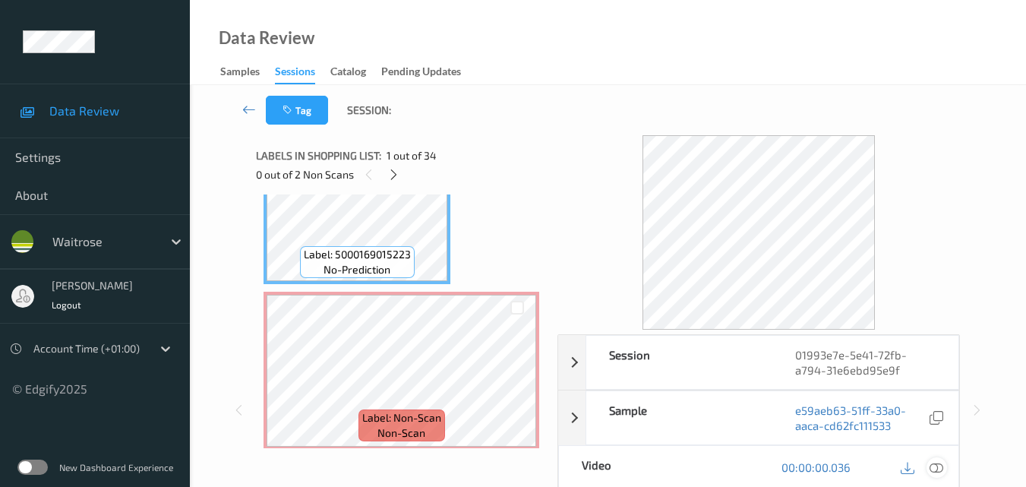
click at [935, 465] on icon at bounding box center [937, 467] width 14 height 14
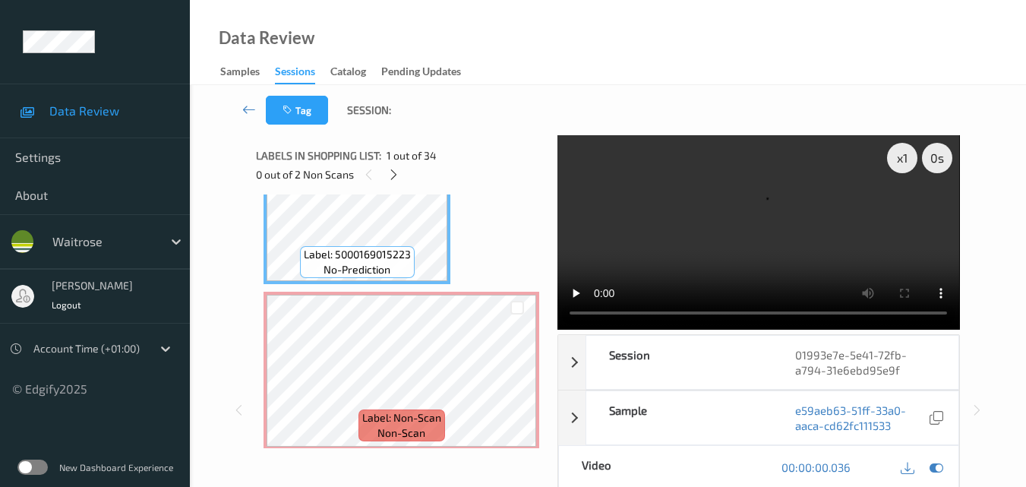
scroll to position [0, 0]
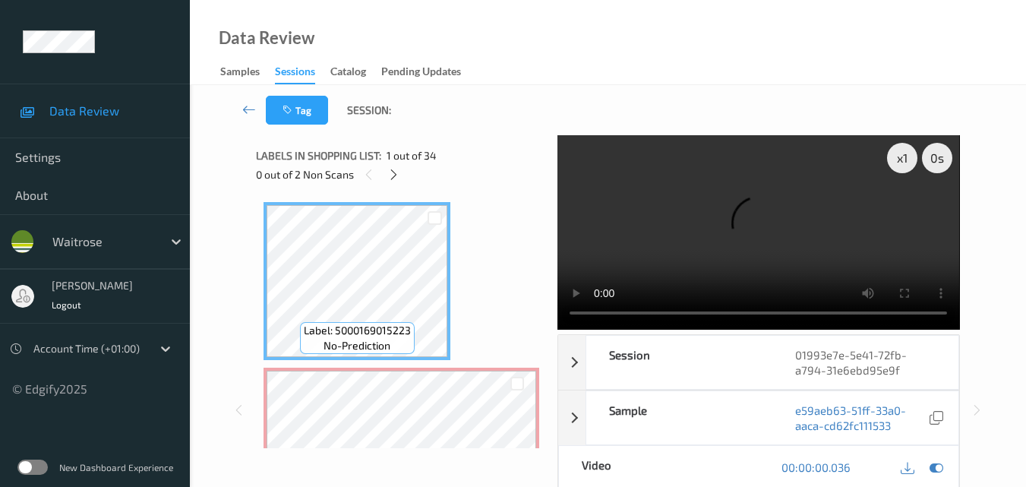
click at [718, 254] on video at bounding box center [759, 232] width 402 height 194
click at [697, 267] on video at bounding box center [759, 232] width 402 height 194
click at [740, 246] on video at bounding box center [759, 232] width 402 height 194
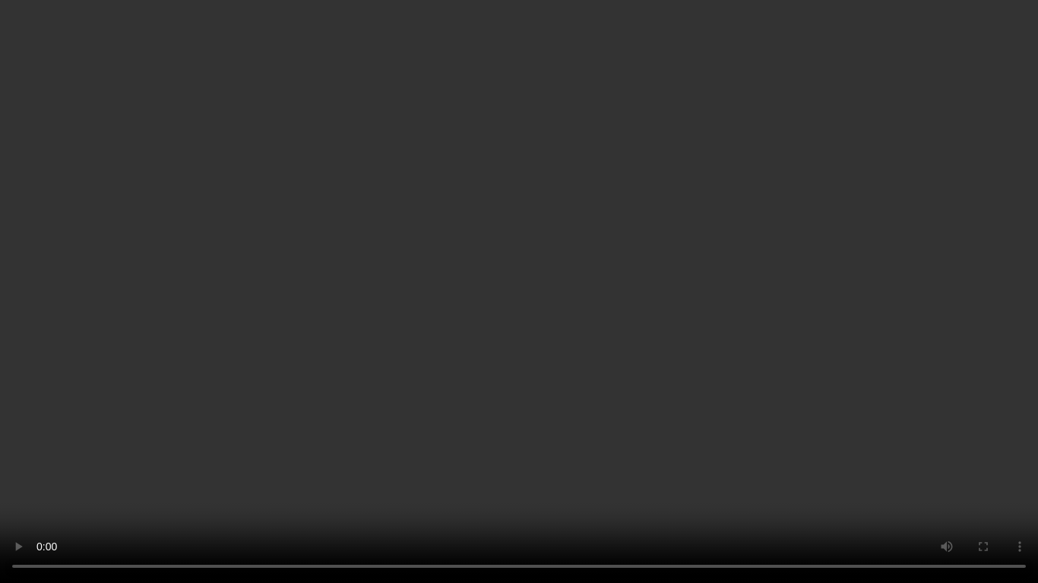
click at [637, 393] on video at bounding box center [519, 291] width 1038 height 583
click at [522, 342] on video at bounding box center [519, 291] width 1038 height 583
click at [662, 363] on video at bounding box center [519, 291] width 1038 height 583
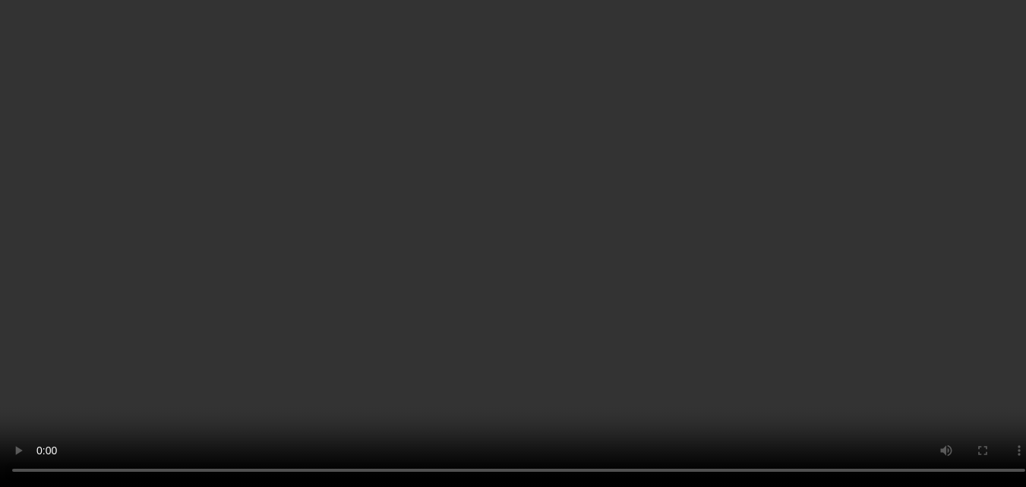
scroll to position [76, 0]
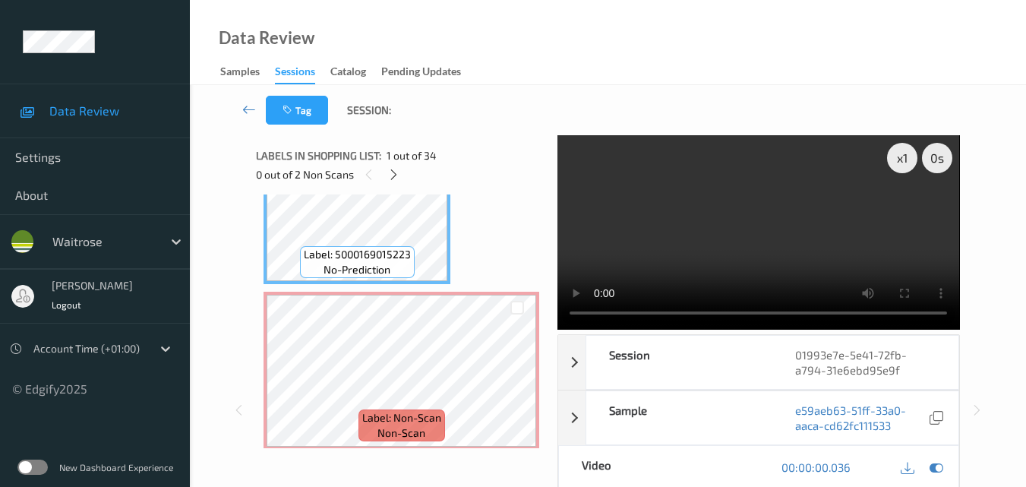
click at [705, 243] on video at bounding box center [759, 232] width 402 height 194
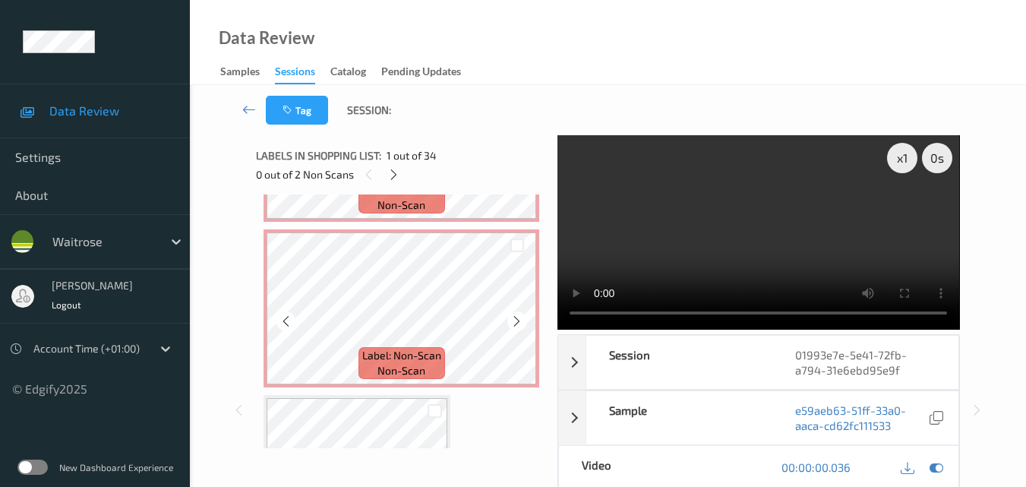
scroll to position [228, 0]
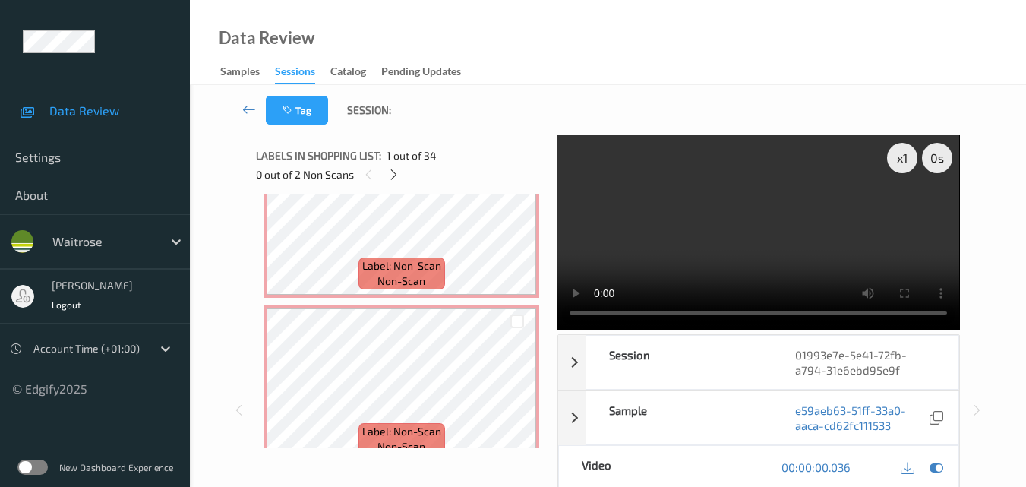
click at [790, 256] on video at bounding box center [759, 232] width 402 height 194
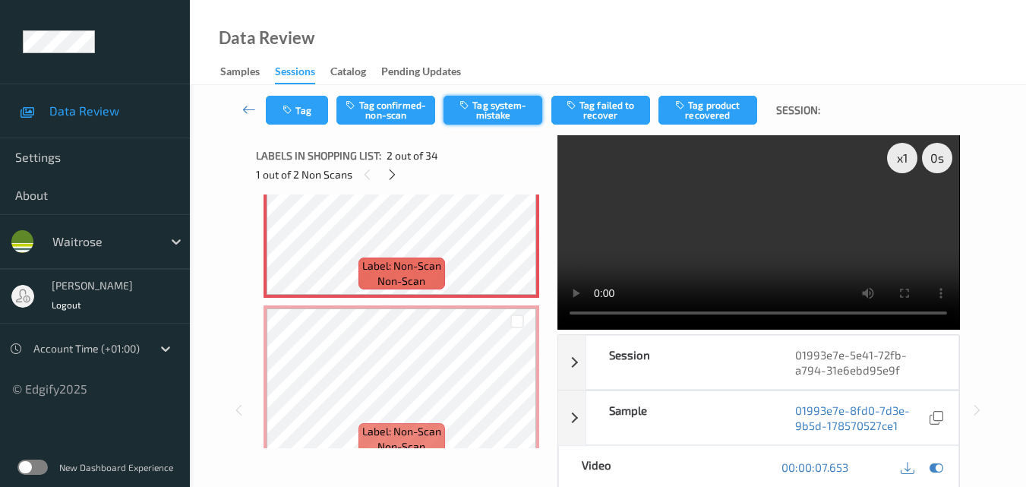
click at [512, 118] on button "Tag system-mistake" at bounding box center [493, 110] width 99 height 29
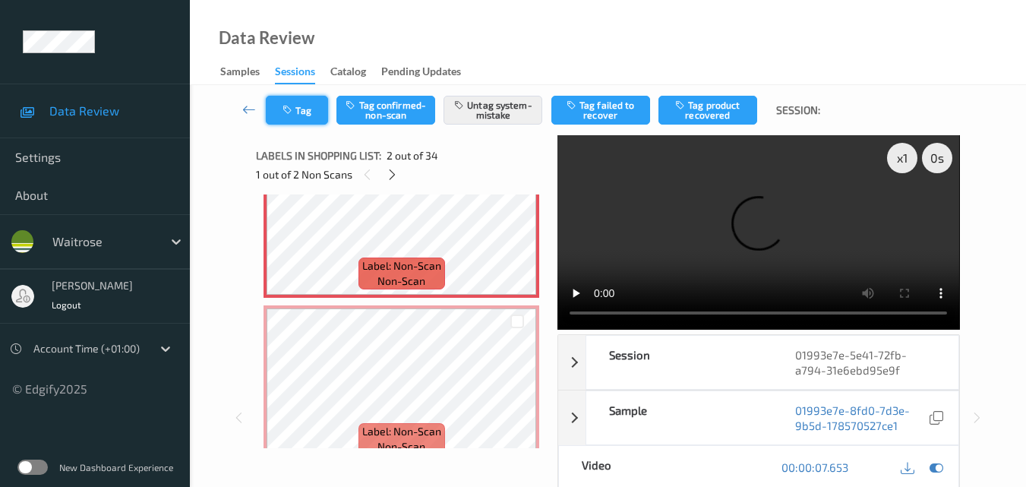
click at [305, 112] on button "Tag" at bounding box center [297, 110] width 62 height 29
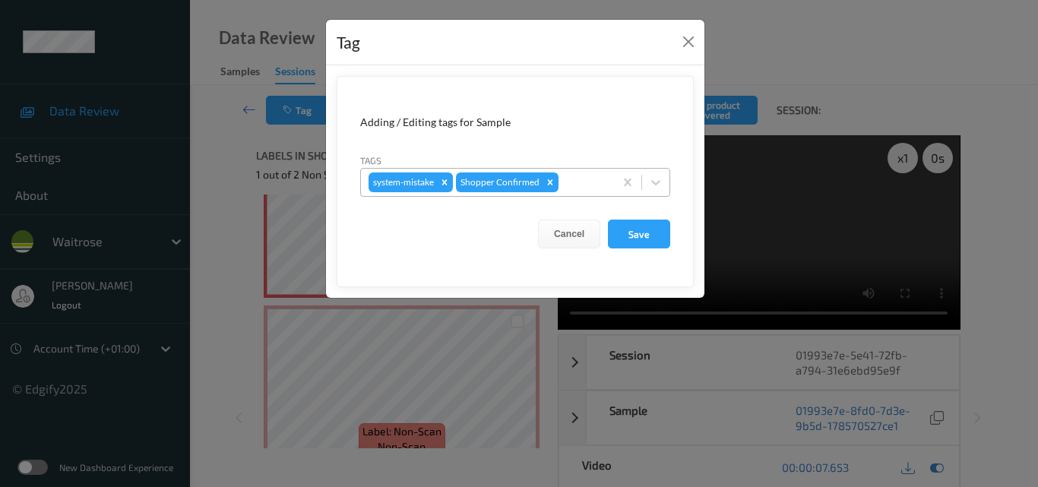
click at [577, 182] on div at bounding box center [583, 182] width 45 height 18
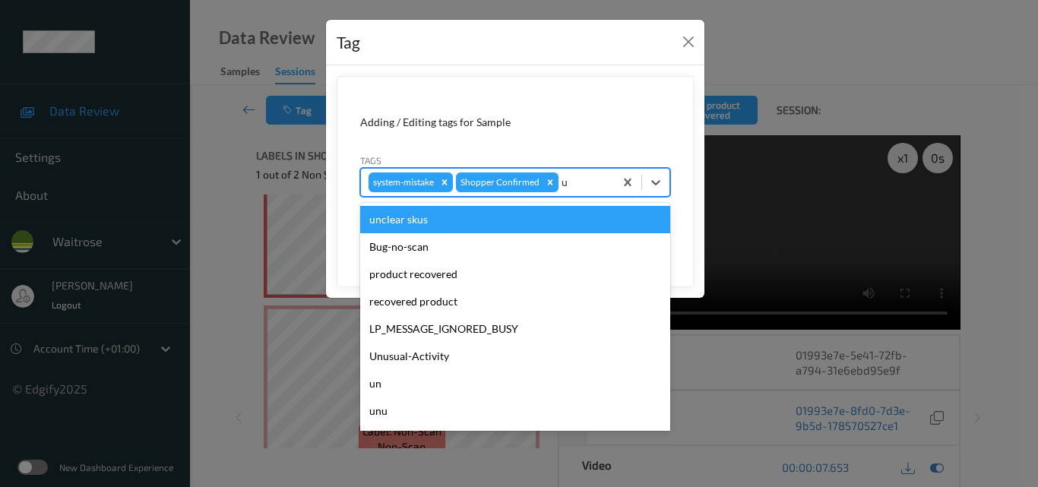
type input "un"
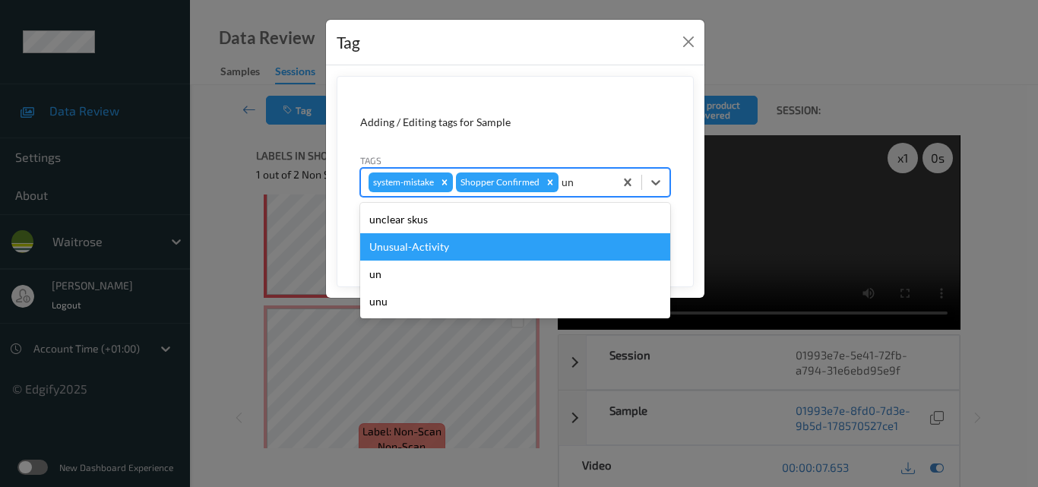
click at [517, 247] on div "Unusual-Activity" at bounding box center [515, 246] width 310 height 27
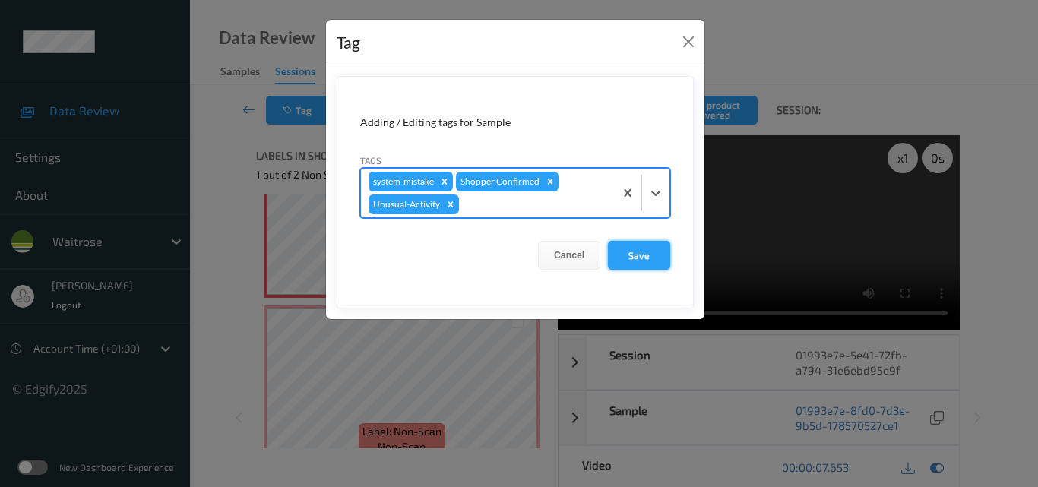
click at [643, 253] on button "Save" at bounding box center [639, 255] width 62 height 29
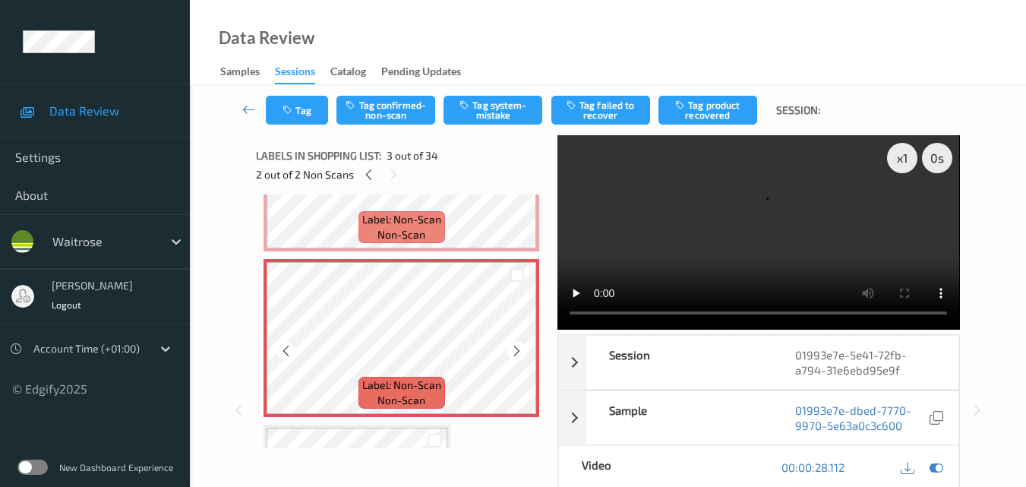
scroll to position [304, 0]
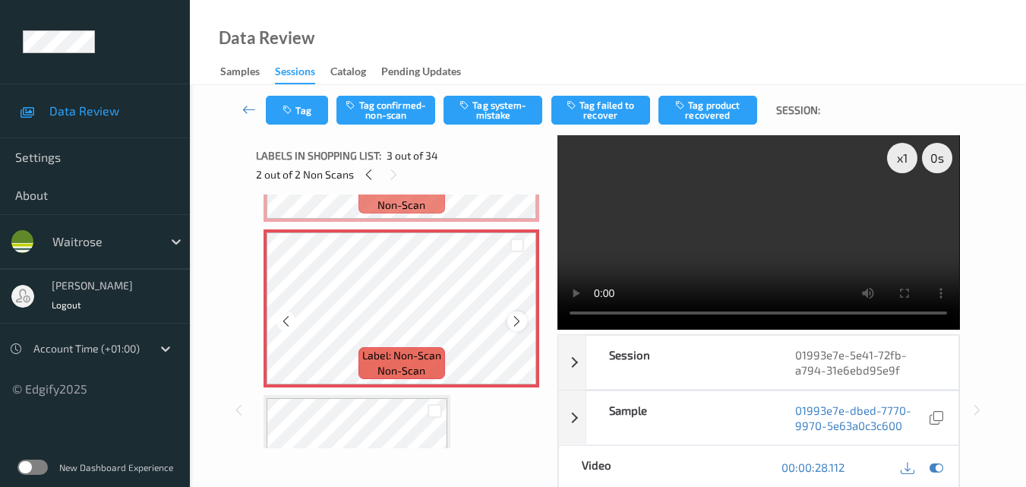
click at [524, 324] on div at bounding box center [516, 320] width 19 height 19
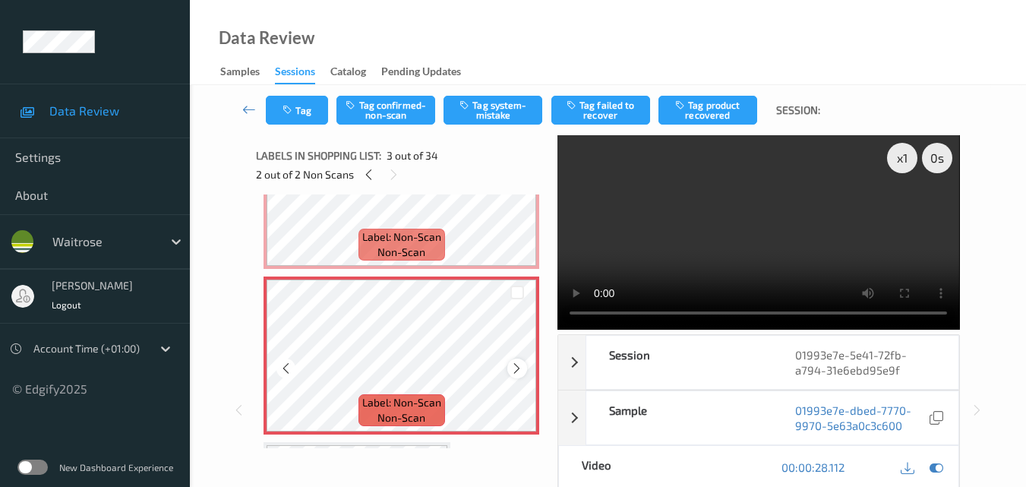
scroll to position [228, 0]
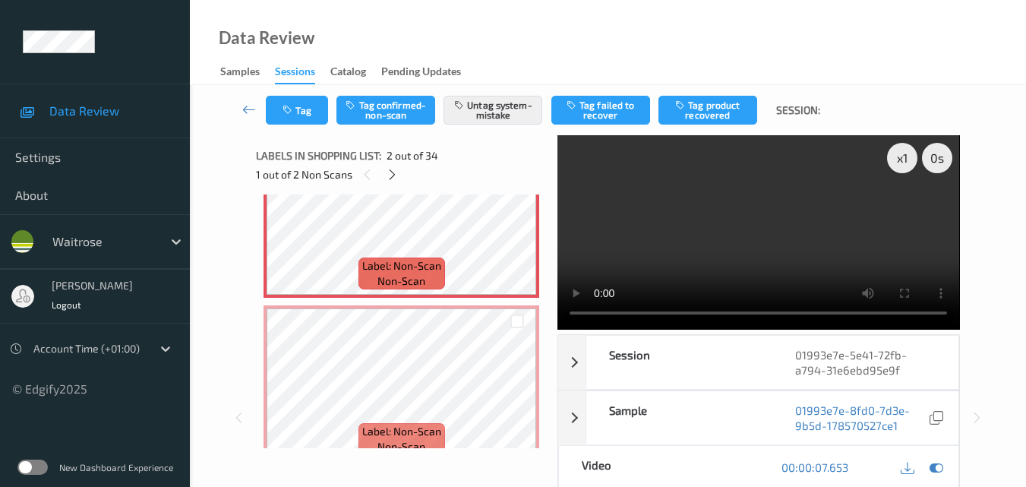
click at [709, 196] on video at bounding box center [759, 232] width 402 height 194
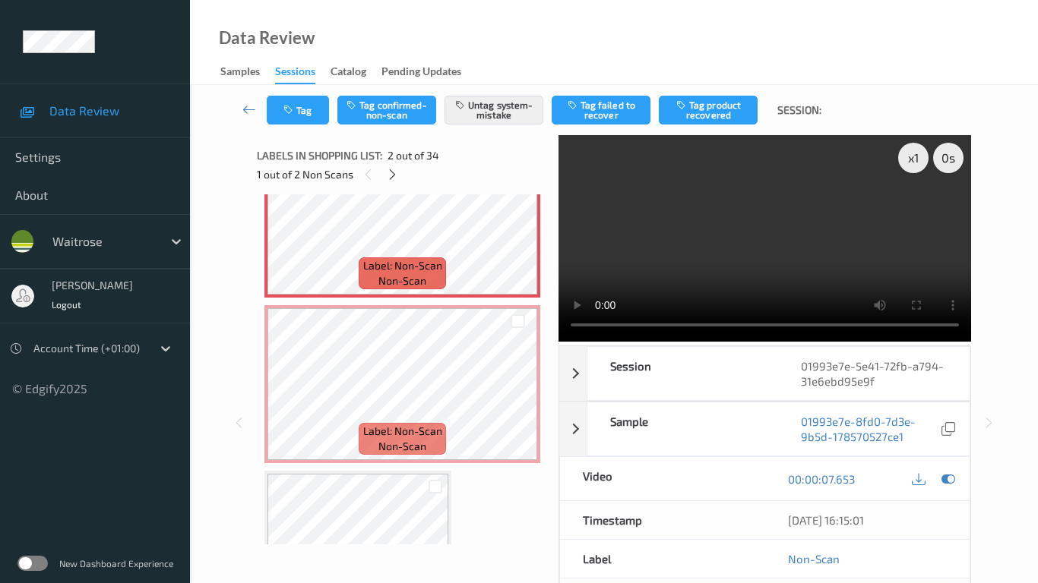
click at [558, 324] on video at bounding box center [764, 238] width 412 height 207
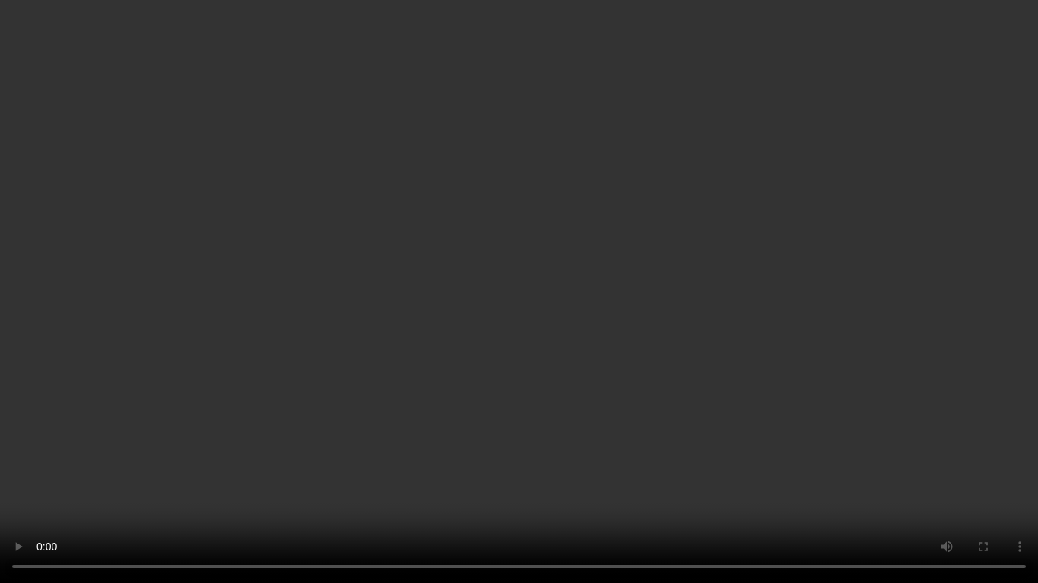
click at [439, 381] on video at bounding box center [519, 291] width 1038 height 583
click at [362, 456] on video at bounding box center [519, 291] width 1038 height 583
click at [707, 423] on video at bounding box center [519, 291] width 1038 height 583
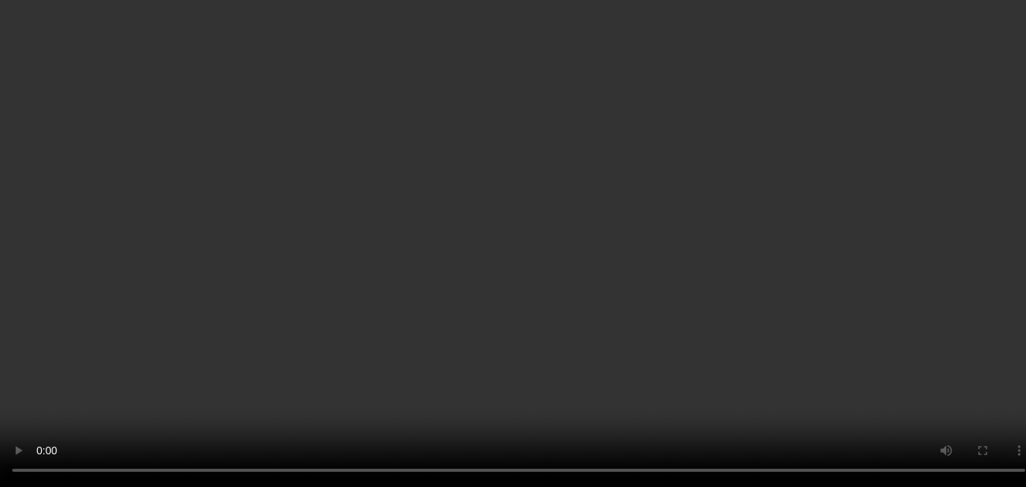
scroll to position [380, 0]
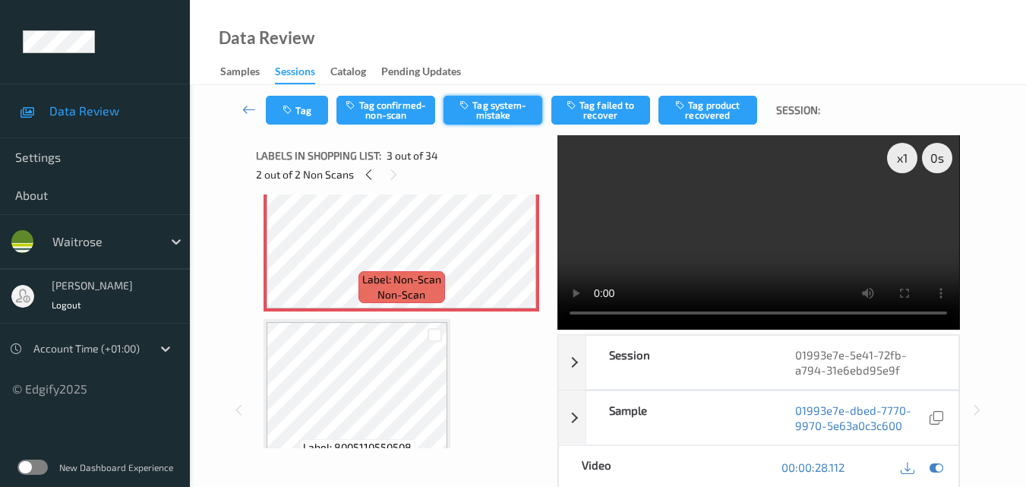
click at [497, 106] on button "Tag system-mistake" at bounding box center [493, 110] width 99 height 29
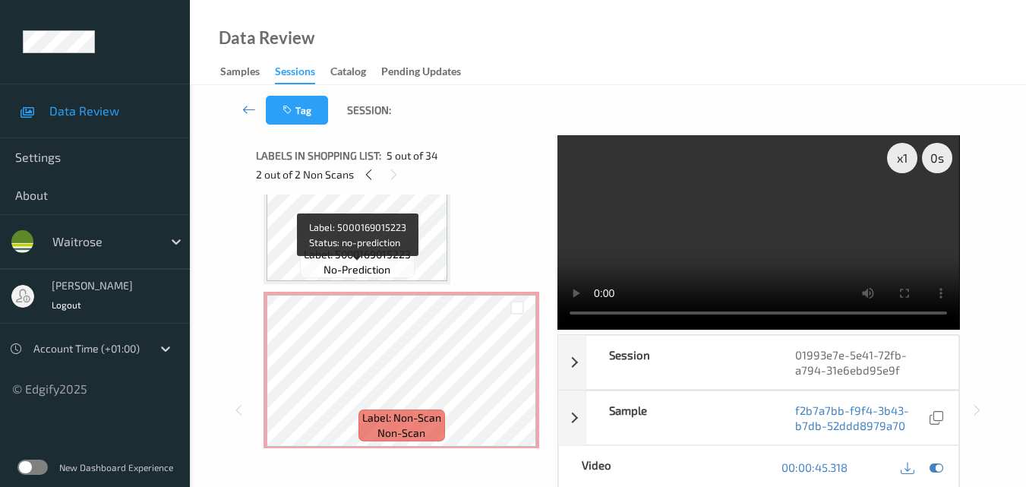
scroll to position [0, 0]
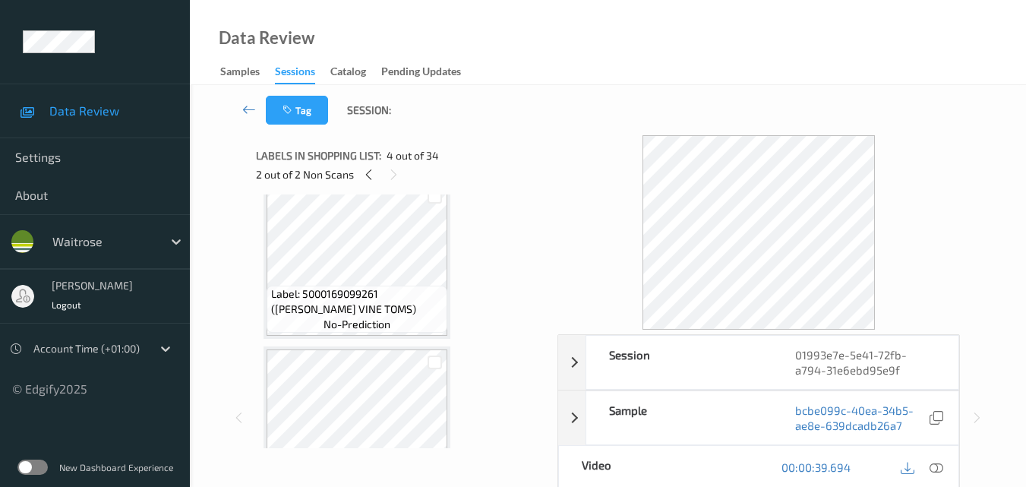
scroll to position [820, 0]
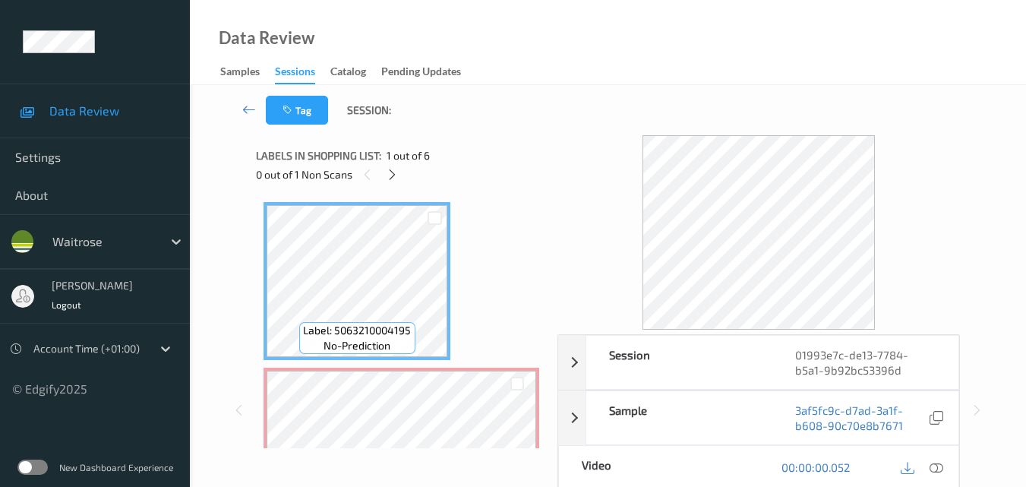
scroll to position [76, 0]
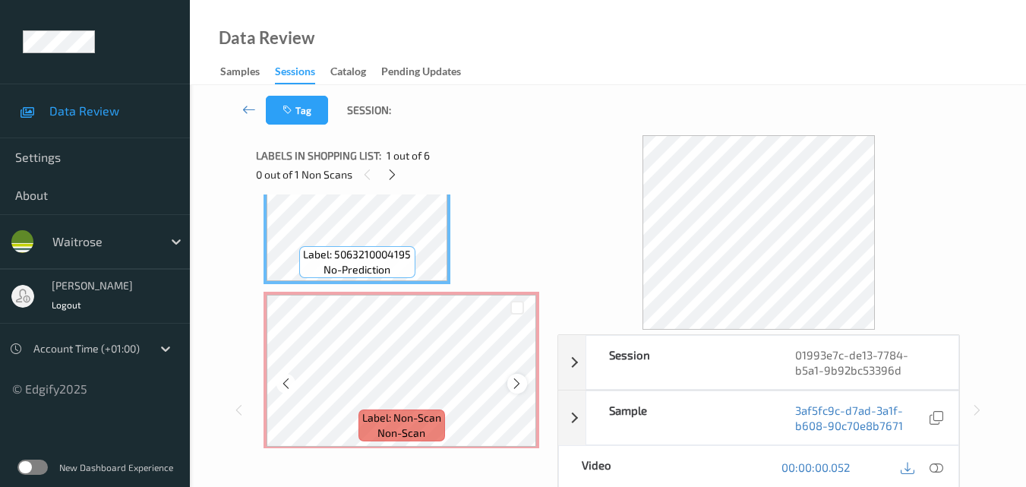
click at [515, 387] on icon at bounding box center [516, 384] width 13 height 14
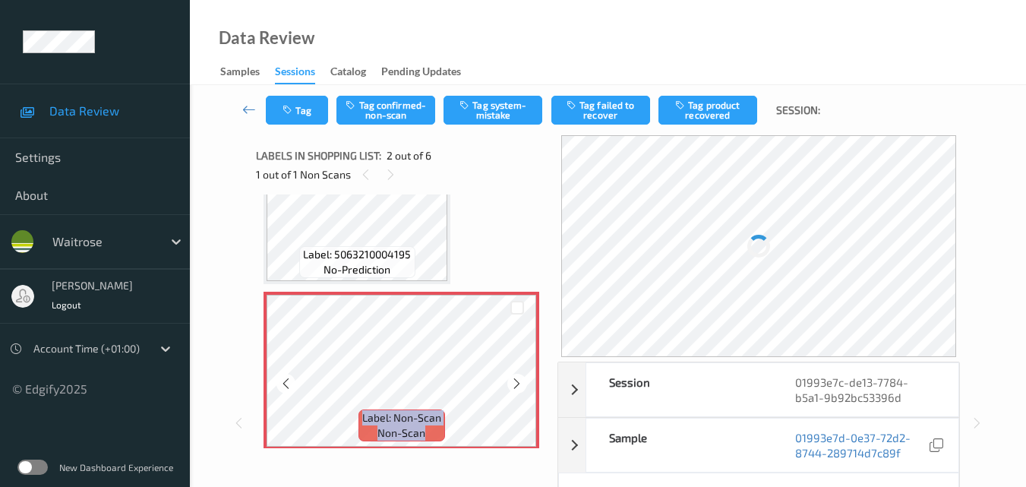
click at [515, 387] on icon at bounding box center [516, 384] width 13 height 14
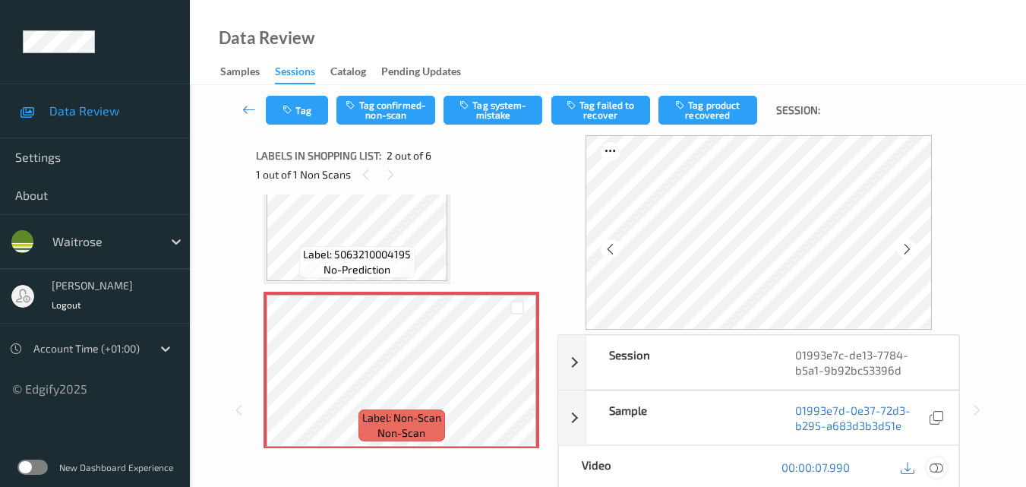
click at [937, 460] on div at bounding box center [937, 467] width 21 height 21
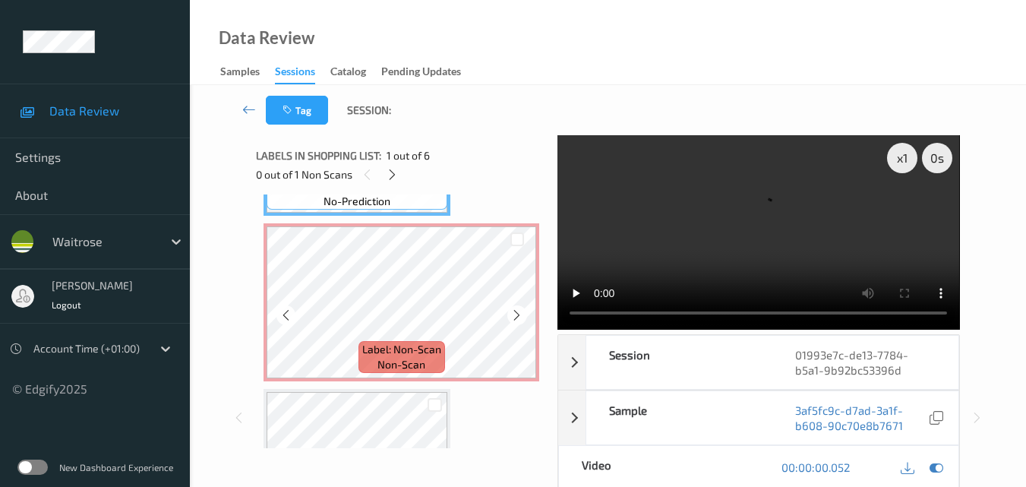
scroll to position [152, 0]
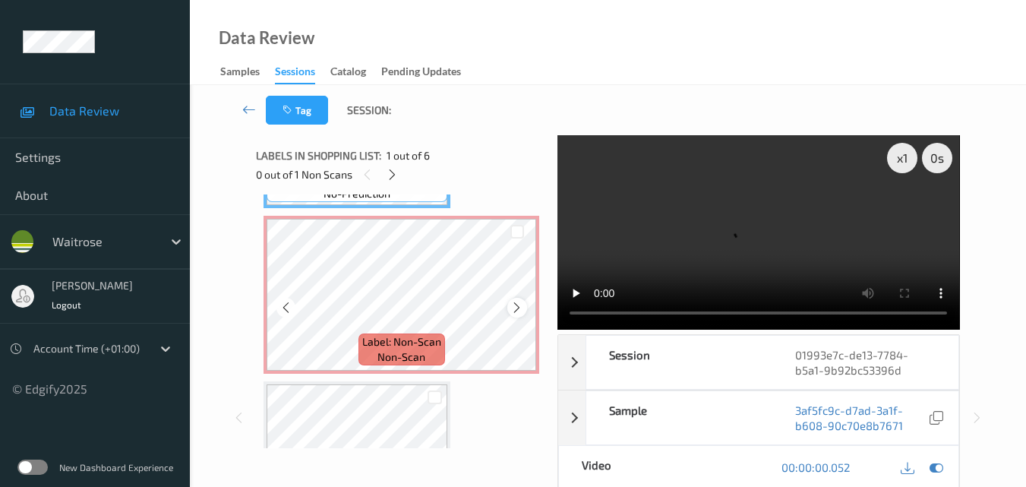
click at [513, 304] on icon at bounding box center [516, 308] width 13 height 14
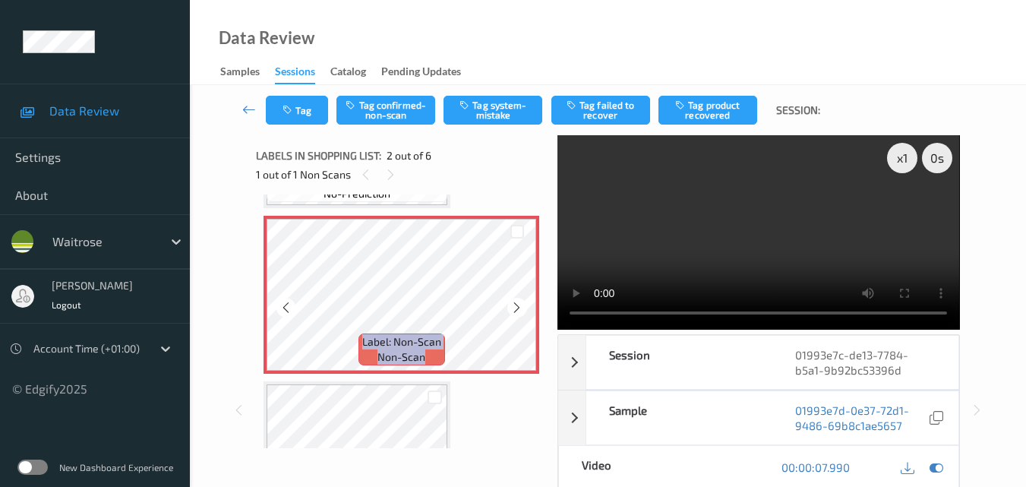
click at [513, 304] on icon at bounding box center [516, 308] width 13 height 14
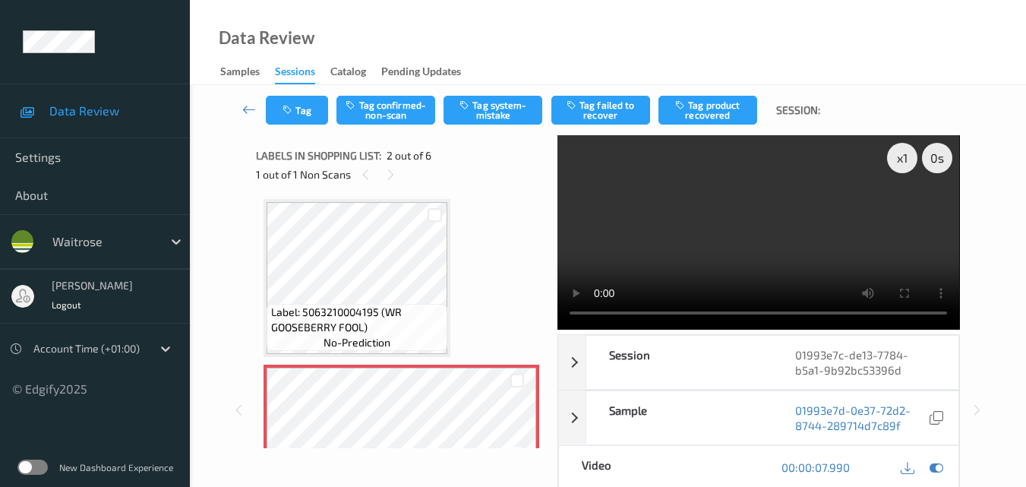
scroll to position [0, 0]
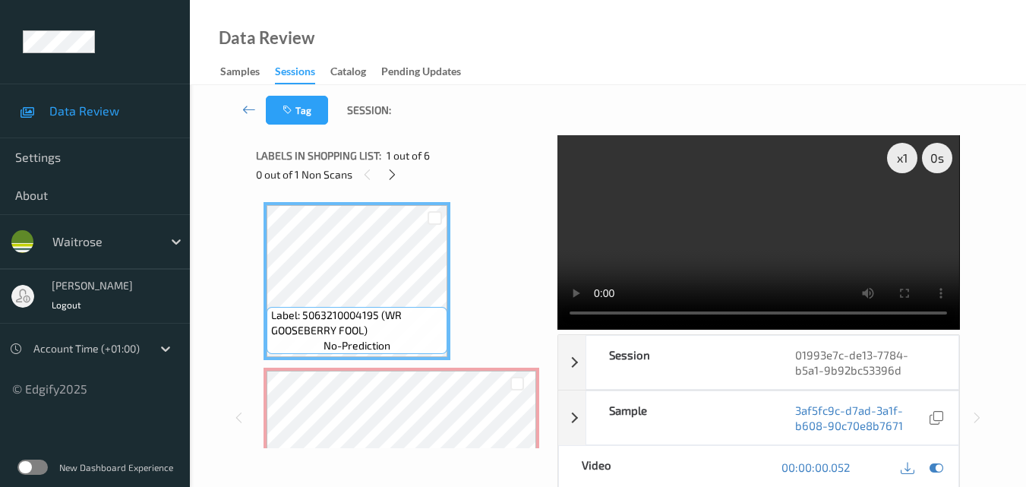
click at [725, 217] on video at bounding box center [759, 232] width 402 height 194
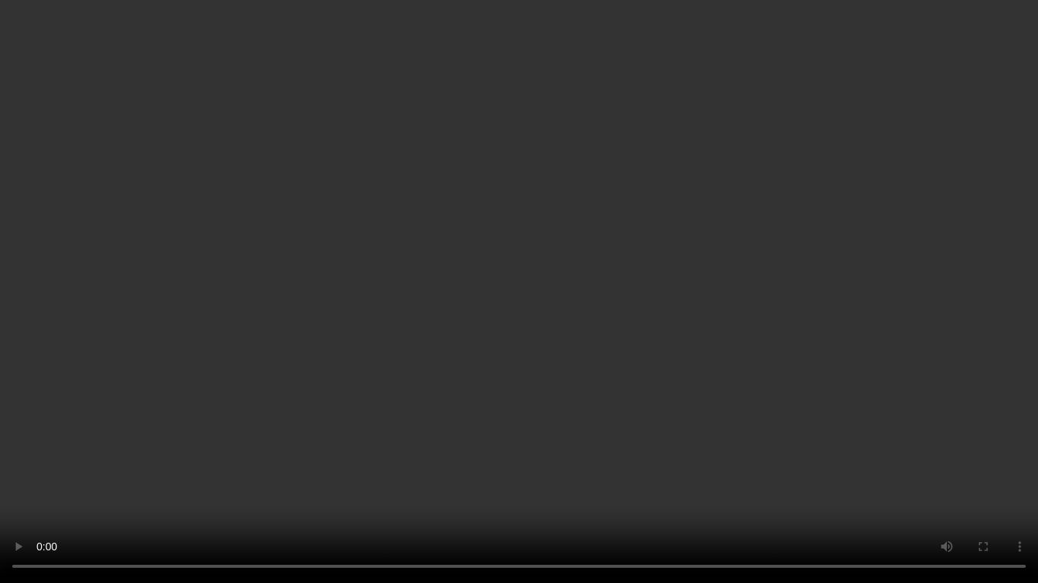
click at [685, 355] on video at bounding box center [519, 291] width 1038 height 583
click at [638, 374] on video at bounding box center [519, 291] width 1038 height 583
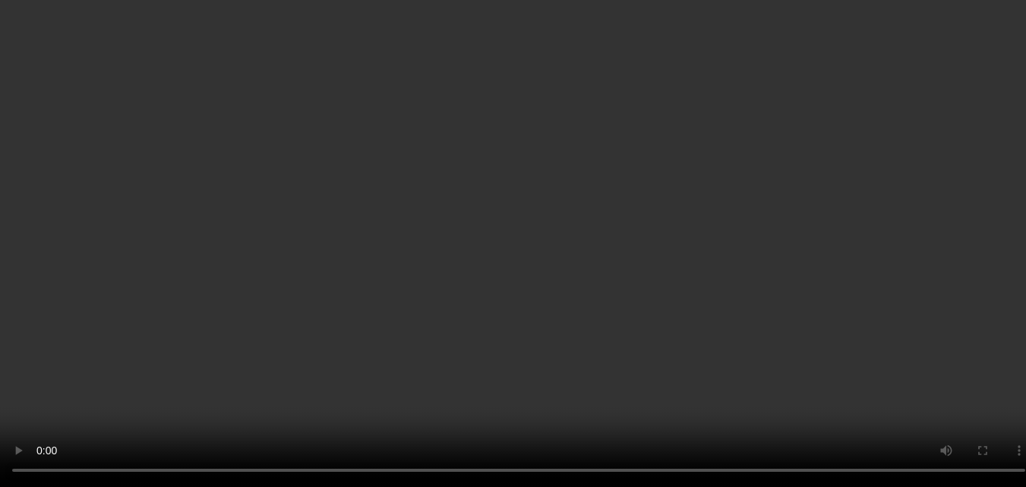
scroll to position [152, 0]
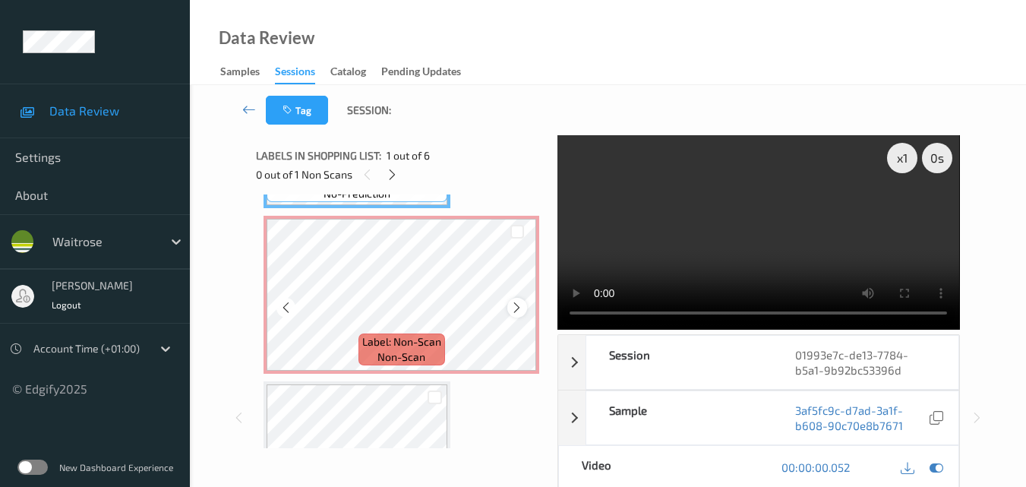
click at [517, 310] on icon at bounding box center [516, 308] width 13 height 14
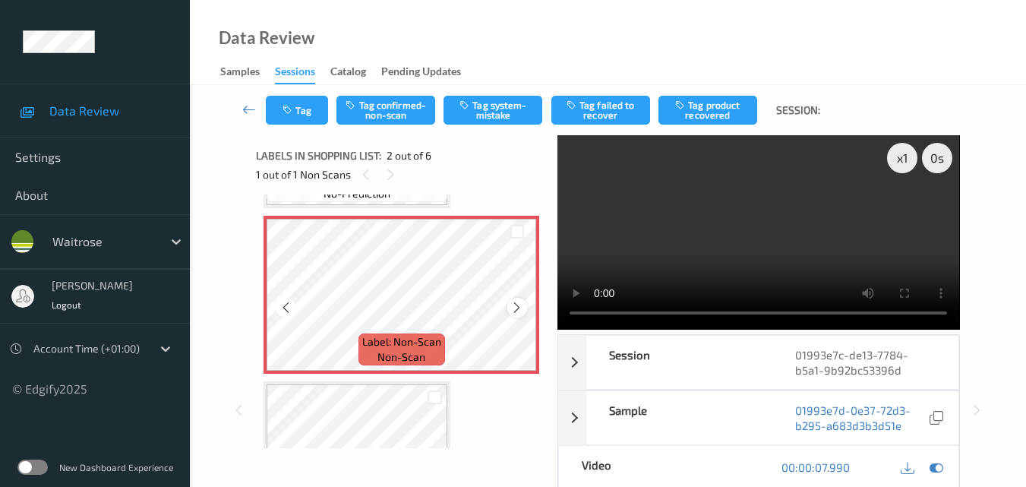
scroll to position [76, 0]
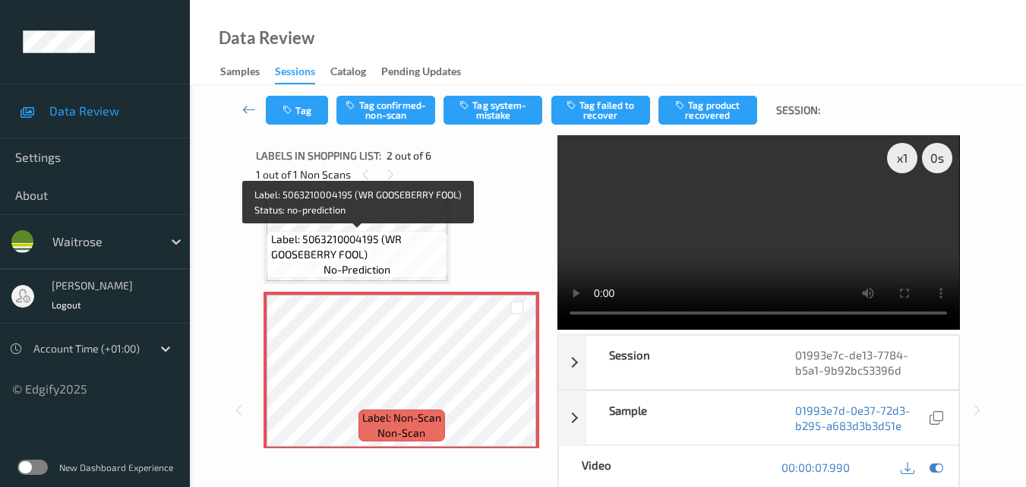
click at [400, 238] on span "Label: 5063210004195 (WR GOOSEBERRY FOOL)" at bounding box center [357, 247] width 173 height 30
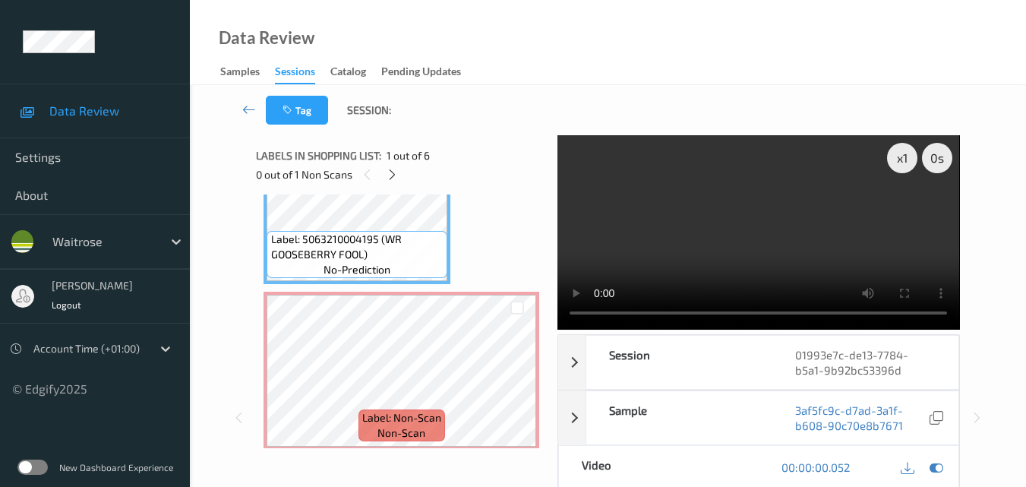
click at [735, 254] on video at bounding box center [759, 232] width 402 height 194
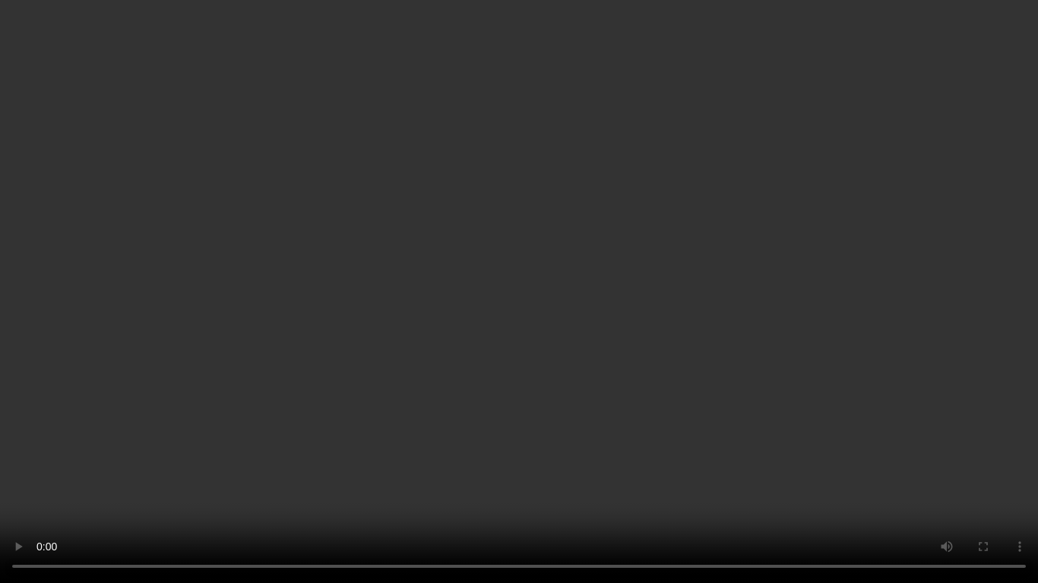
click at [789, 358] on video at bounding box center [519, 291] width 1038 height 583
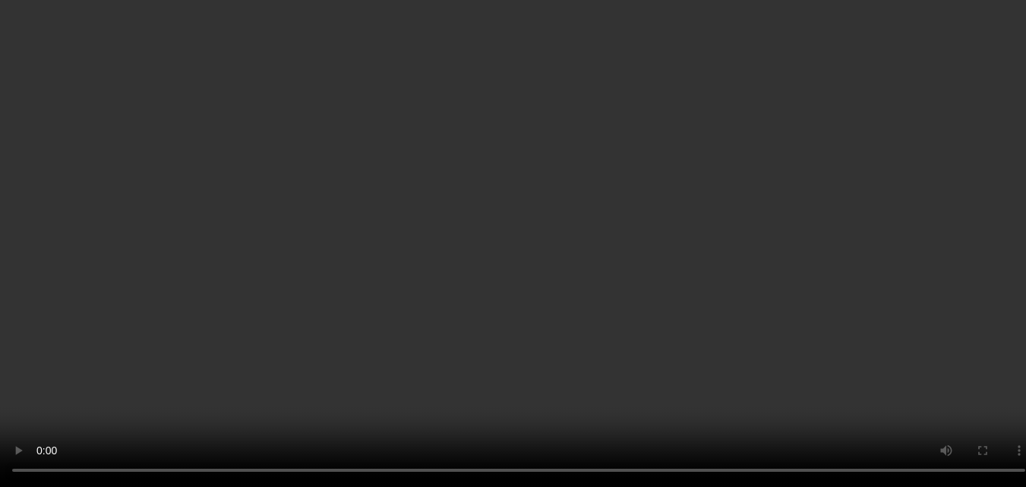
scroll to position [152, 0]
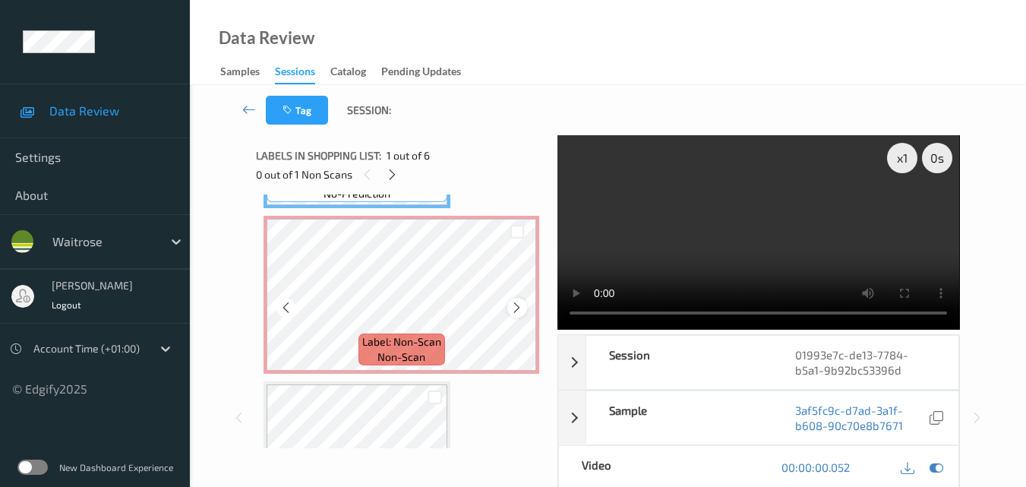
click at [514, 305] on icon at bounding box center [516, 308] width 13 height 14
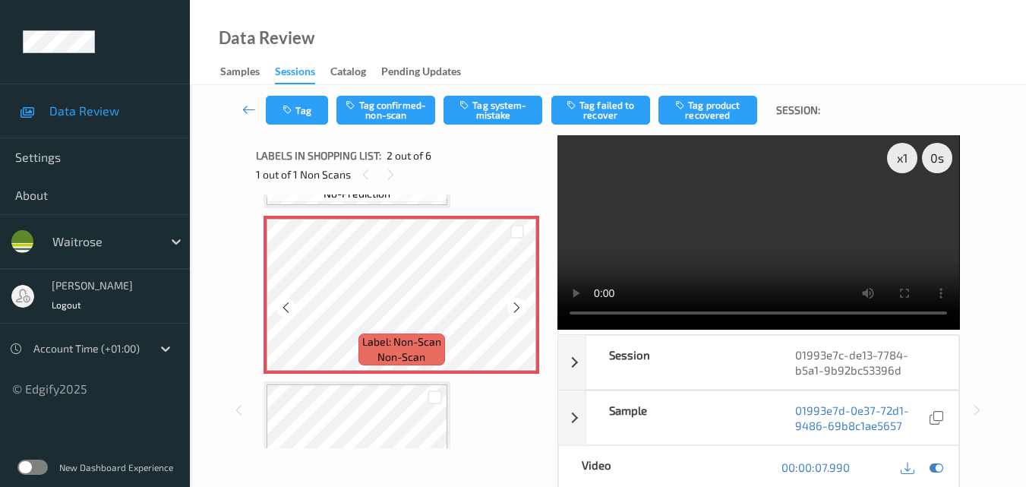
click at [514, 305] on icon at bounding box center [516, 308] width 13 height 14
click at [744, 257] on video at bounding box center [759, 232] width 402 height 194
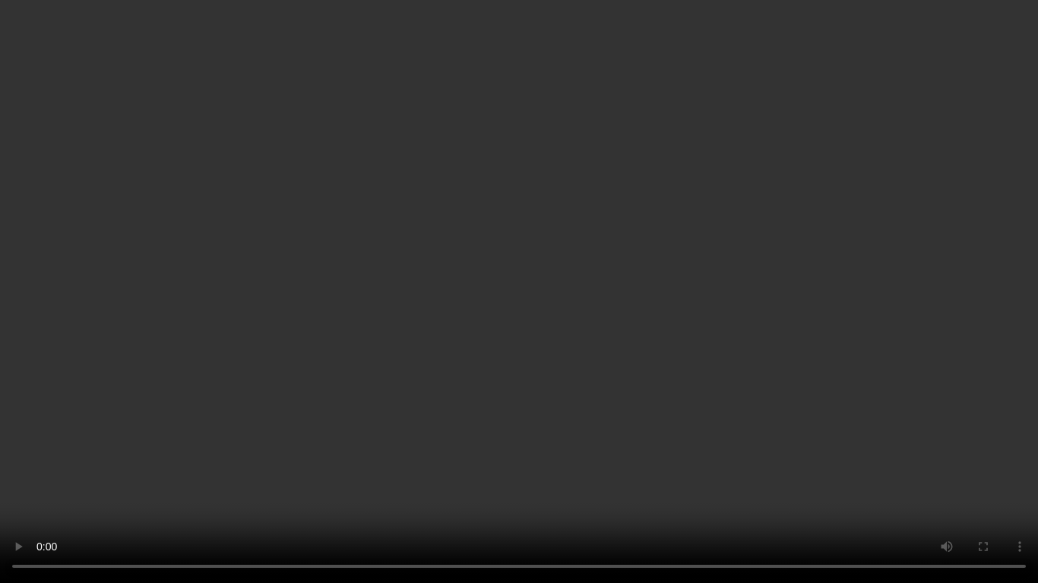
click at [757, 376] on video at bounding box center [519, 291] width 1038 height 583
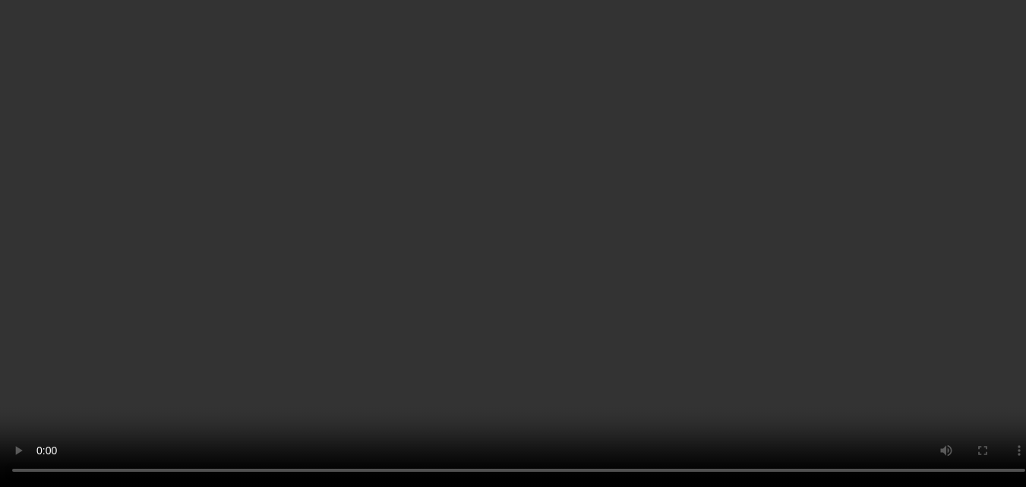
scroll to position [304, 0]
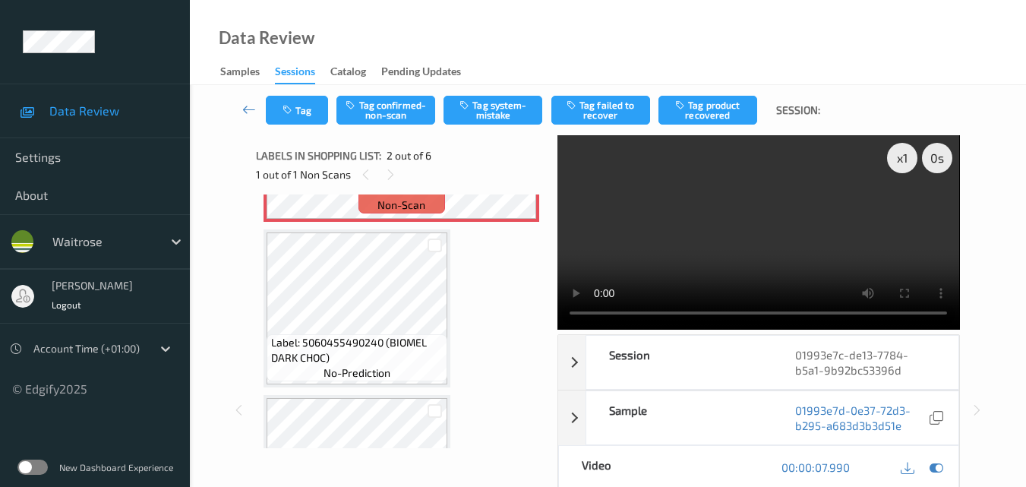
click at [738, 263] on video at bounding box center [759, 232] width 402 height 194
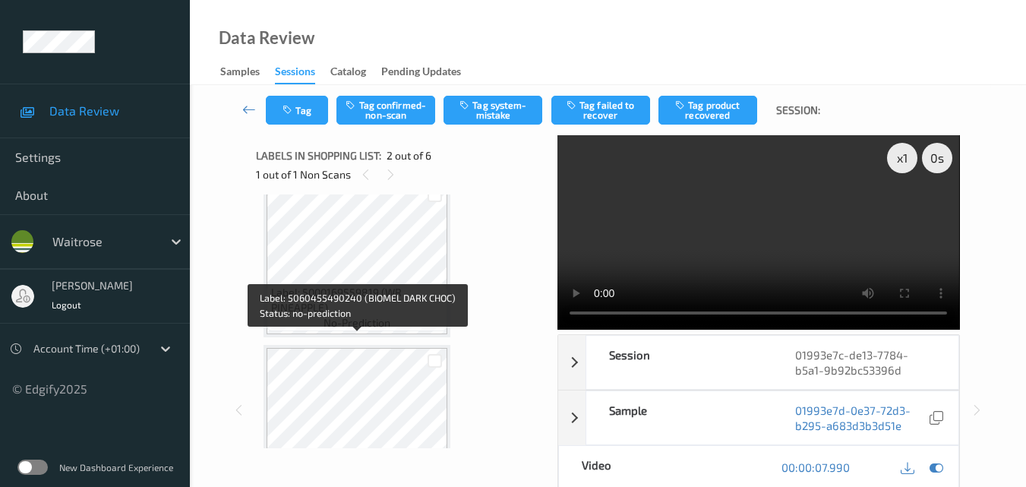
scroll to position [532, 0]
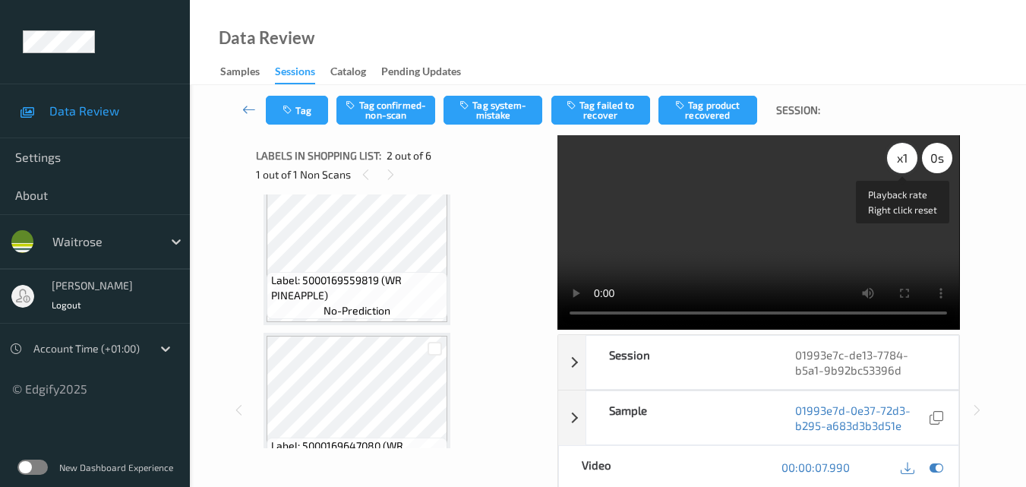
click at [898, 157] on div "x 1" at bounding box center [902, 158] width 30 height 30
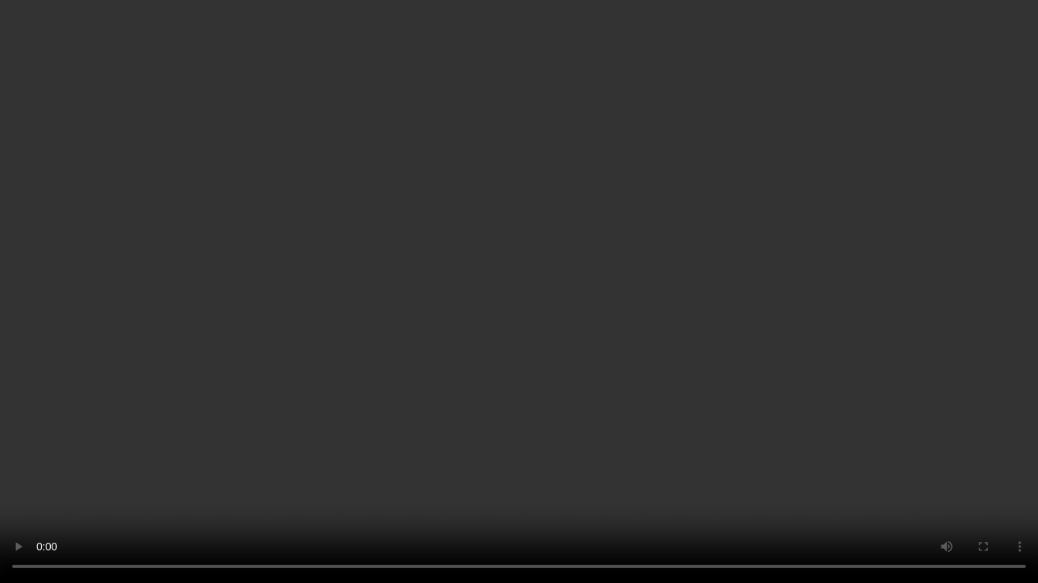
click at [787, 235] on video at bounding box center [519, 291] width 1038 height 583
click at [609, 312] on video at bounding box center [519, 291] width 1038 height 583
click at [653, 359] on video at bounding box center [519, 291] width 1038 height 583
click at [591, 332] on video at bounding box center [519, 291] width 1038 height 583
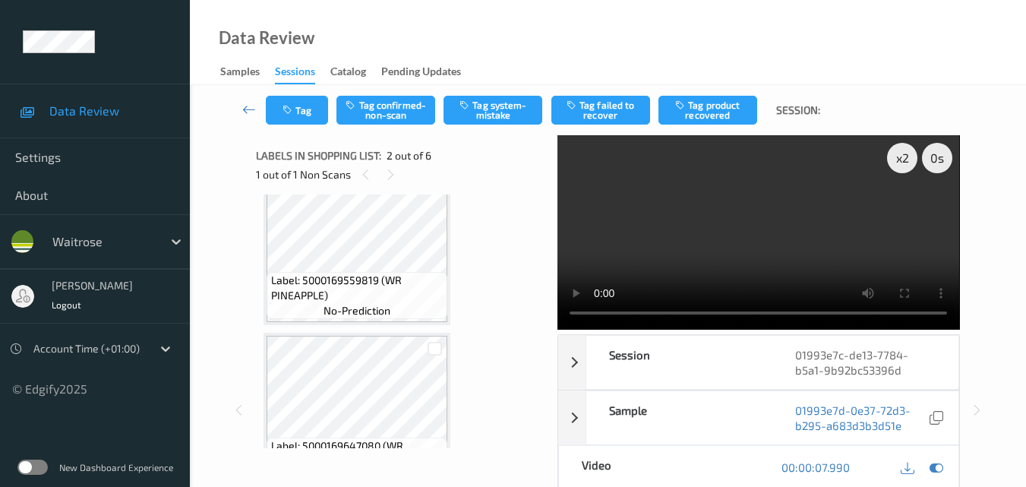
click at [755, 220] on video at bounding box center [759, 232] width 402 height 194
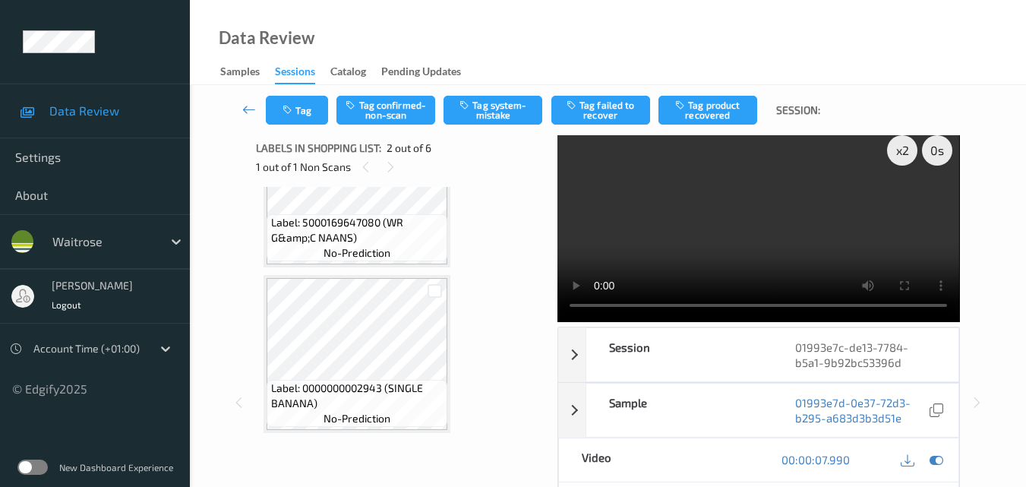
scroll to position [0, 0]
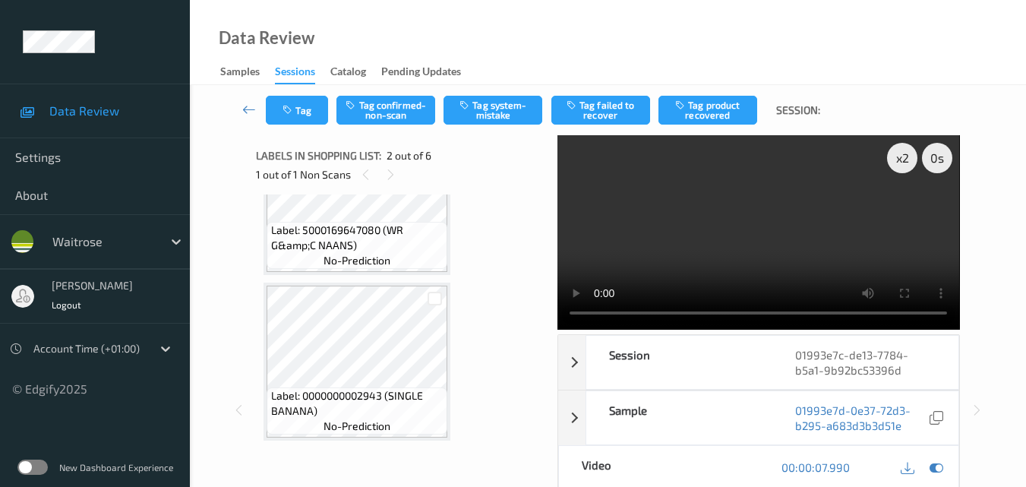
click at [763, 220] on video at bounding box center [759, 232] width 402 height 194
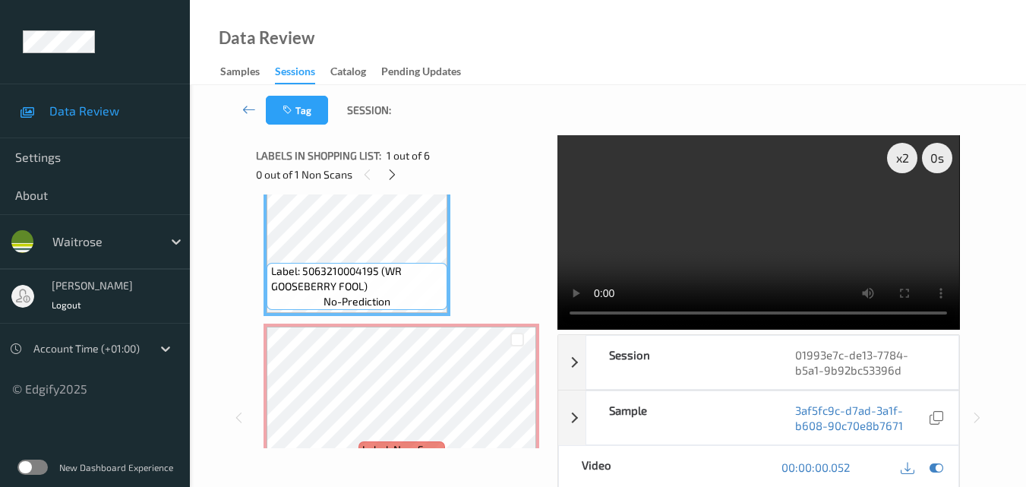
scroll to position [76, 0]
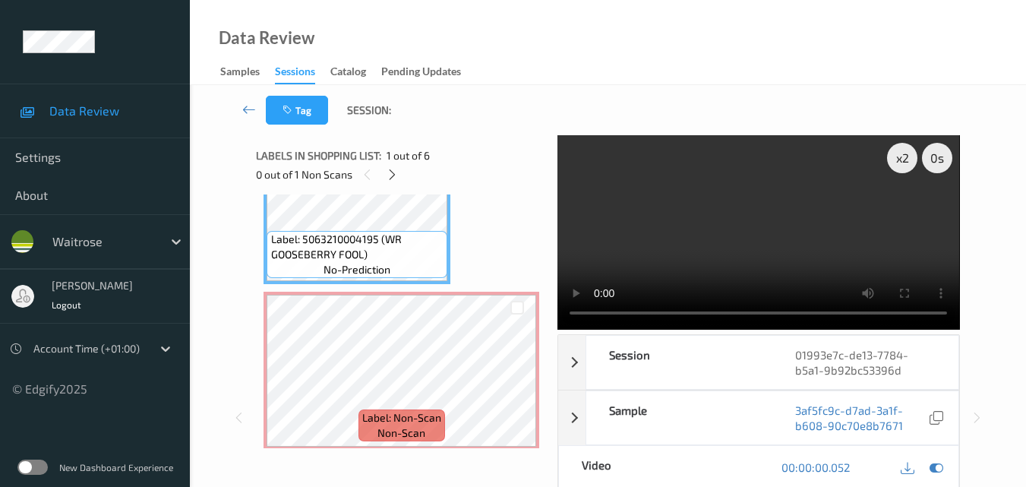
click at [790, 238] on video at bounding box center [759, 232] width 402 height 194
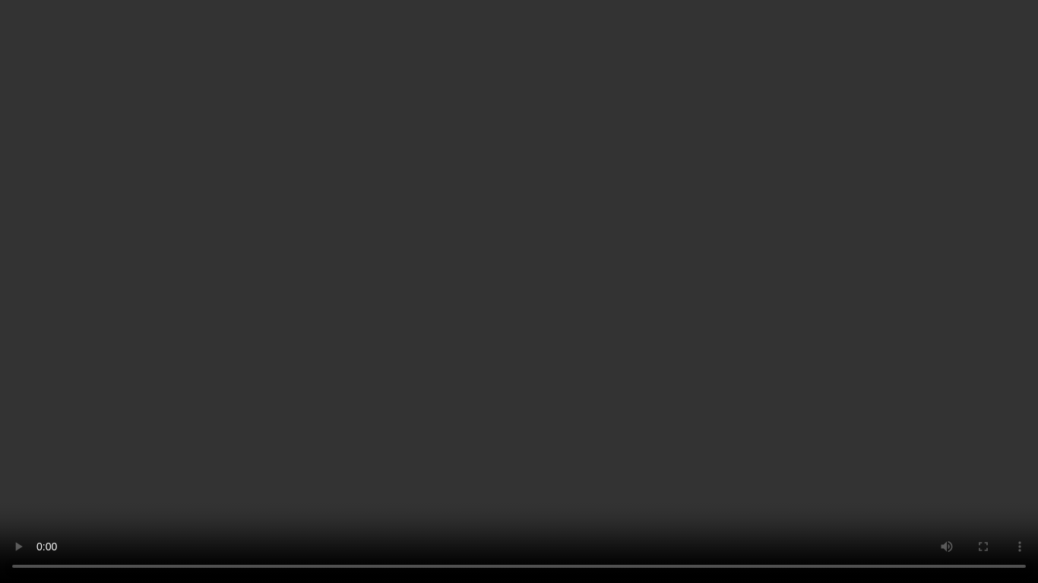
click at [743, 346] on video at bounding box center [519, 291] width 1038 height 583
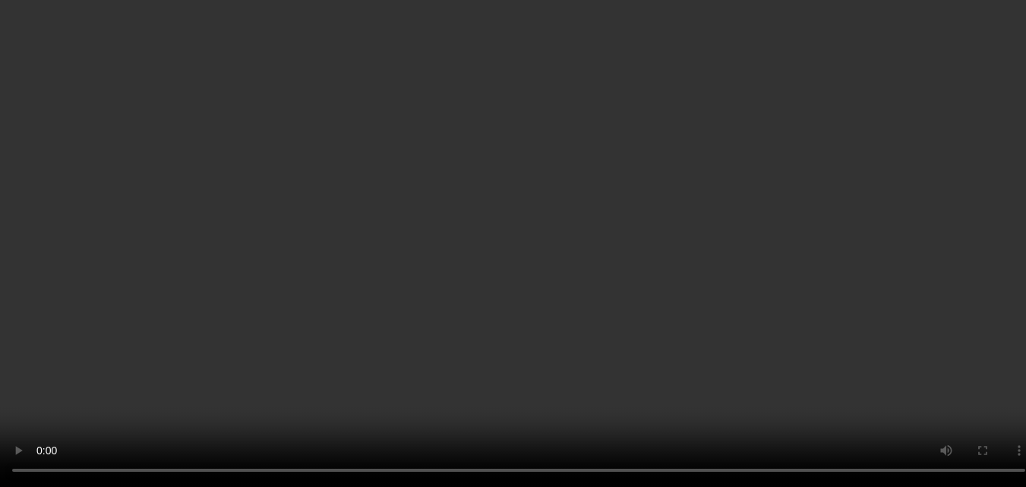
scroll to position [684, 0]
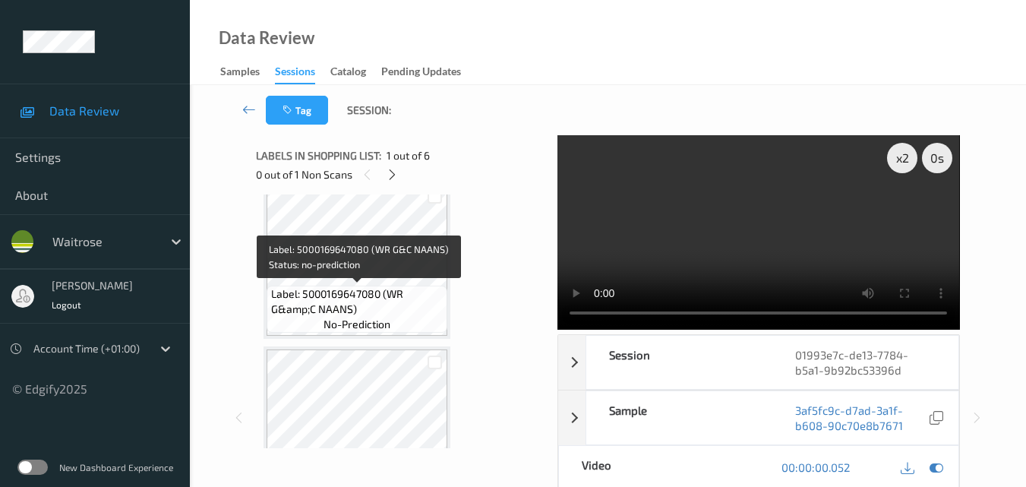
click at [356, 297] on span "Label: 5000169647080 (WR G&amp;C NAANS)" at bounding box center [357, 301] width 173 height 30
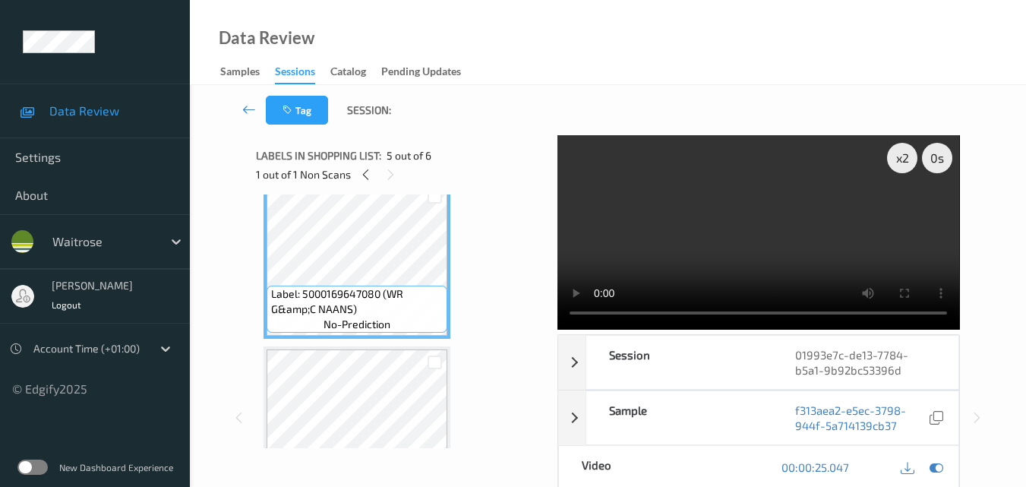
click at [813, 273] on video at bounding box center [759, 232] width 402 height 194
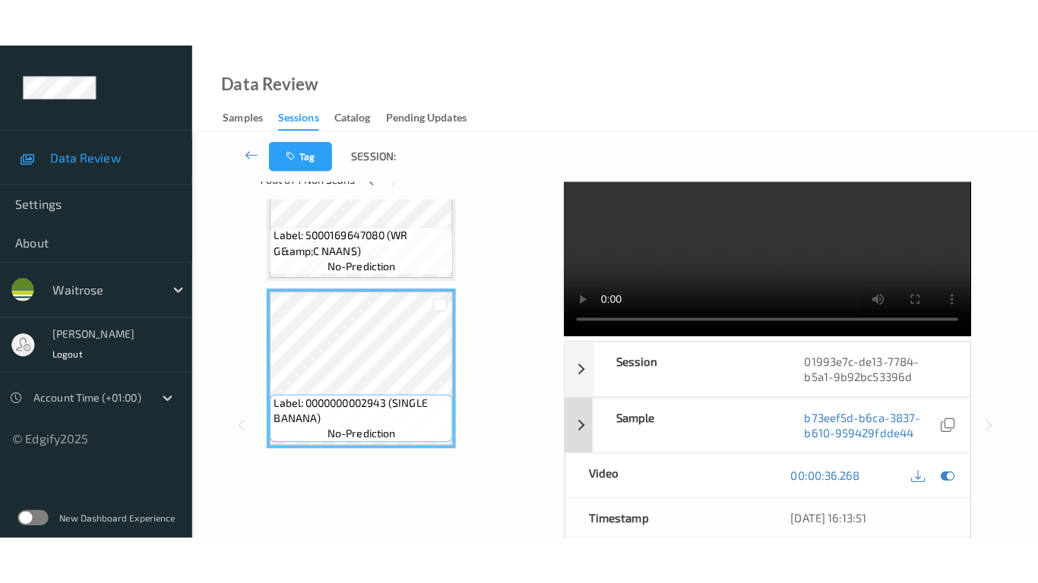
scroll to position [0, 0]
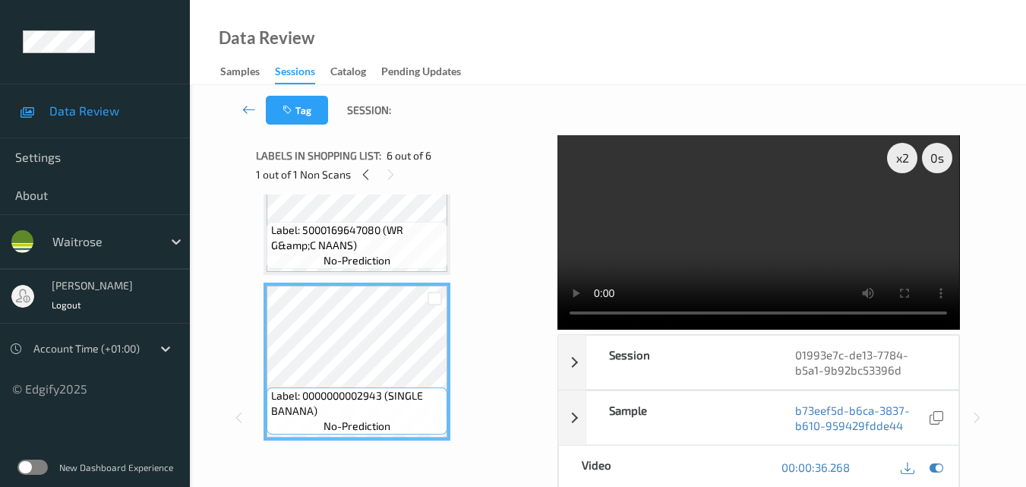
click at [789, 267] on video at bounding box center [759, 232] width 402 height 194
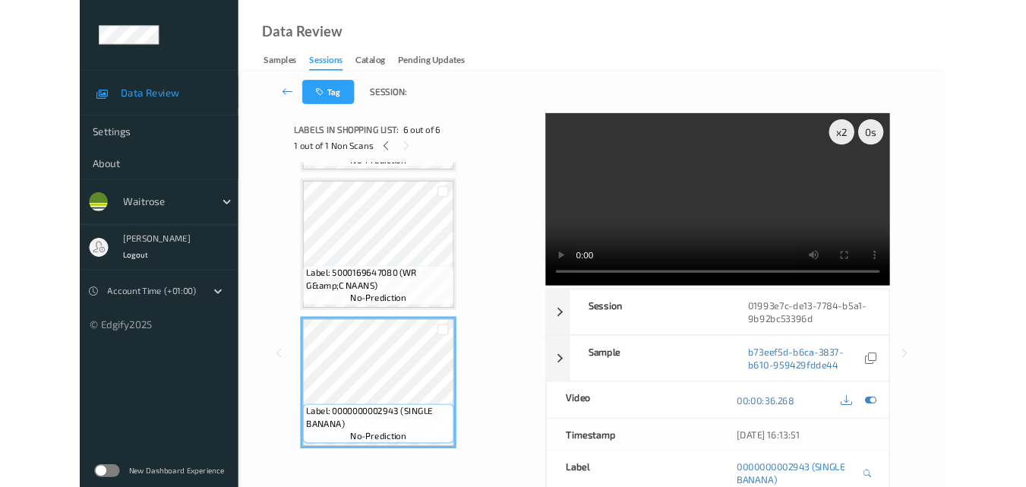
scroll to position [651, 0]
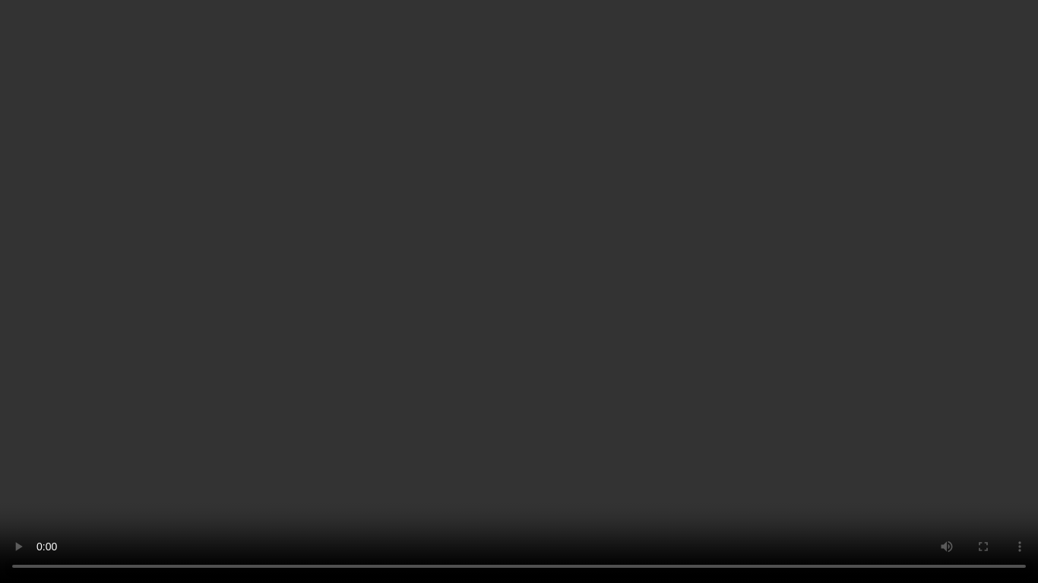
click at [663, 354] on video at bounding box center [519, 291] width 1038 height 583
click at [599, 406] on video at bounding box center [519, 291] width 1038 height 583
click at [880, 486] on video at bounding box center [519, 291] width 1038 height 583
click at [694, 299] on video at bounding box center [519, 291] width 1038 height 583
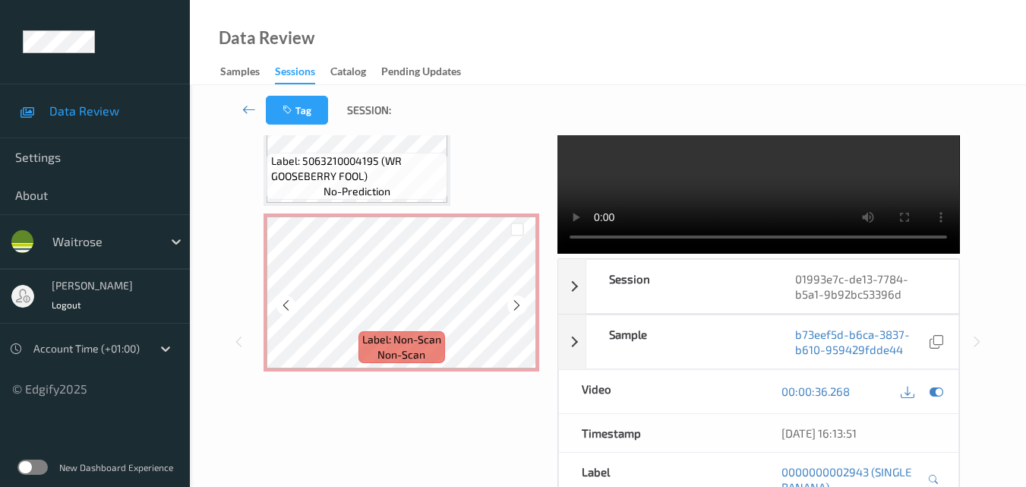
scroll to position [64, 0]
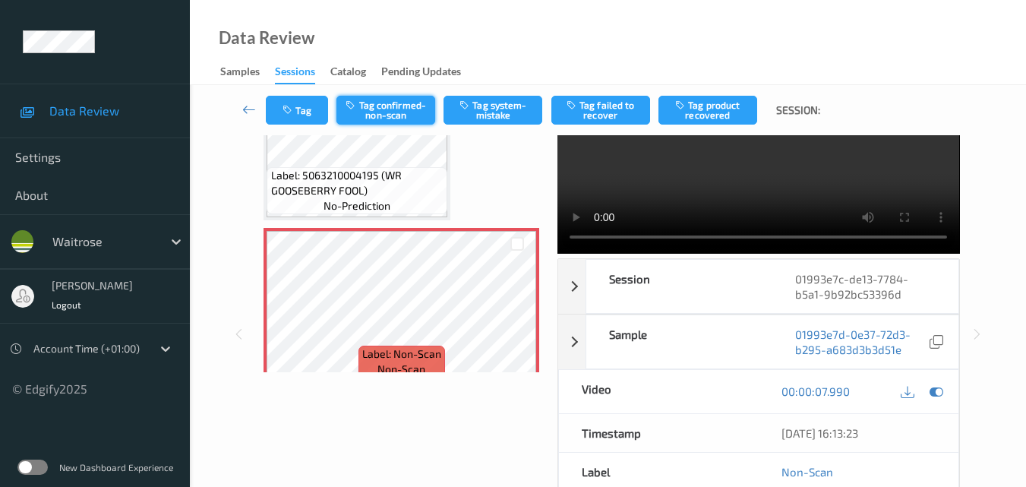
click at [402, 115] on button "Tag confirmed-non-scan" at bounding box center [386, 110] width 99 height 29
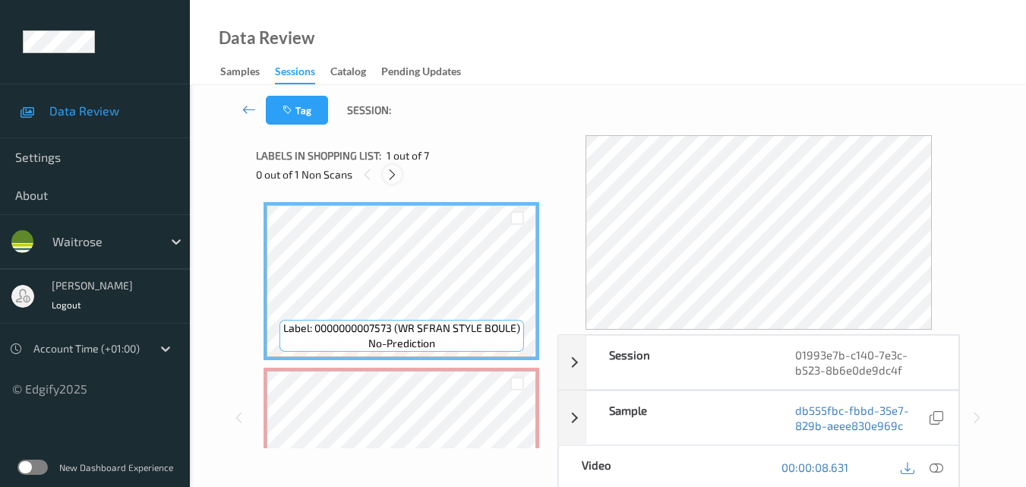
click at [393, 172] on icon at bounding box center [392, 175] width 13 height 14
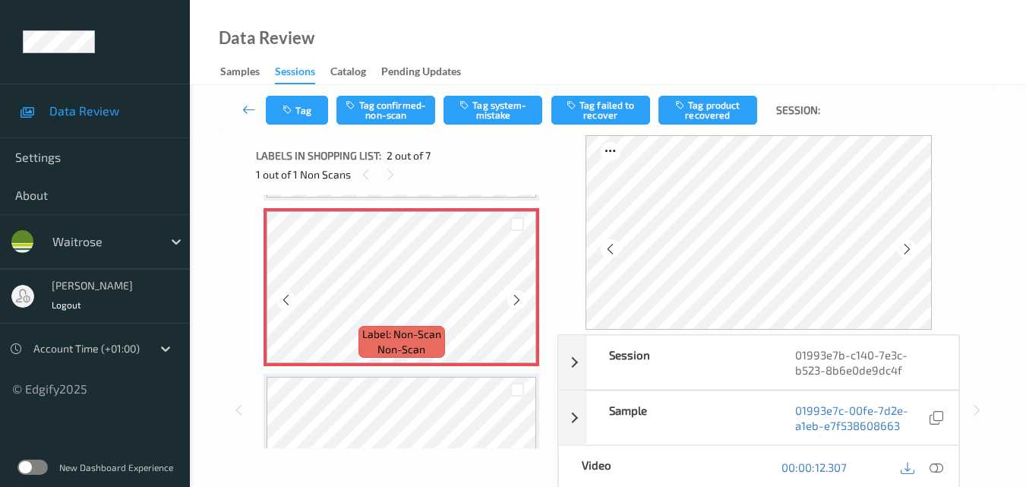
scroll to position [84, 0]
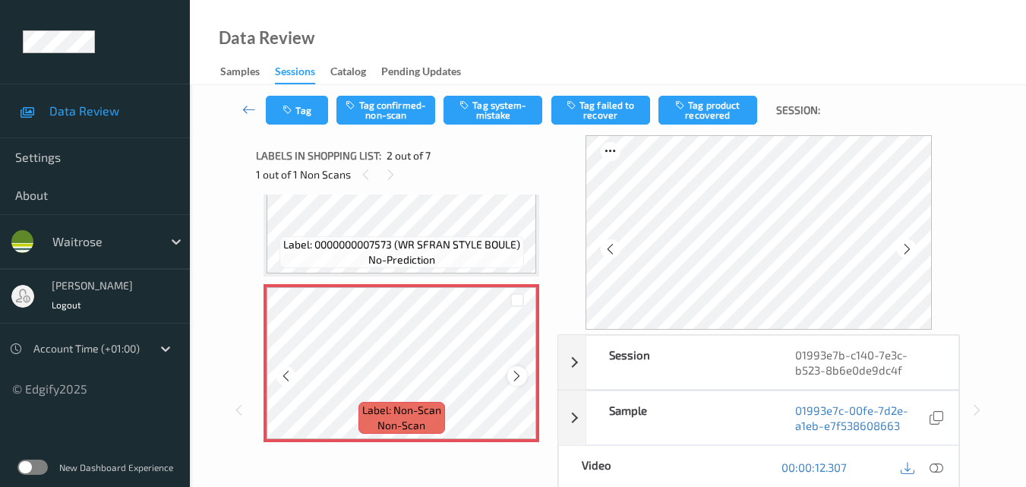
click at [518, 371] on icon at bounding box center [516, 376] width 13 height 14
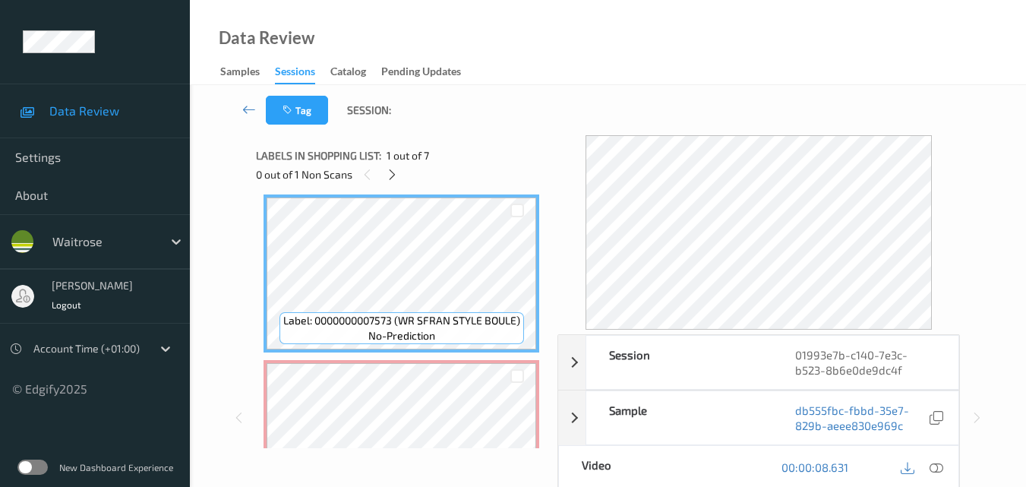
click at [942, 463] on icon at bounding box center [937, 467] width 14 height 14
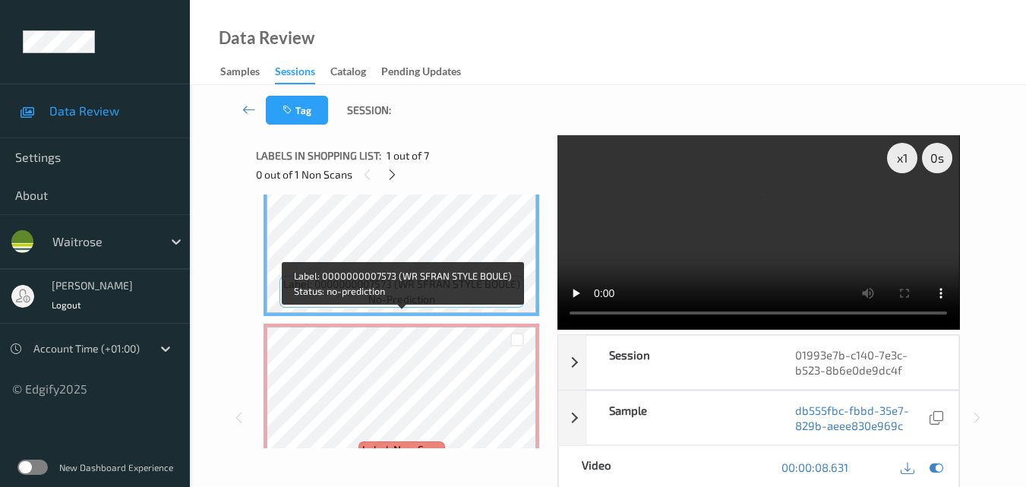
scroll to position [84, 0]
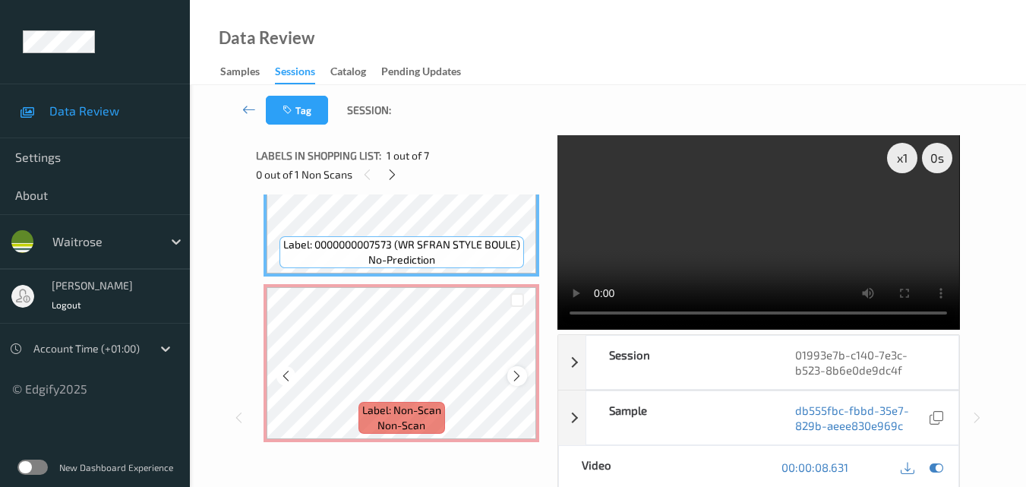
click at [520, 380] on icon at bounding box center [516, 376] width 13 height 14
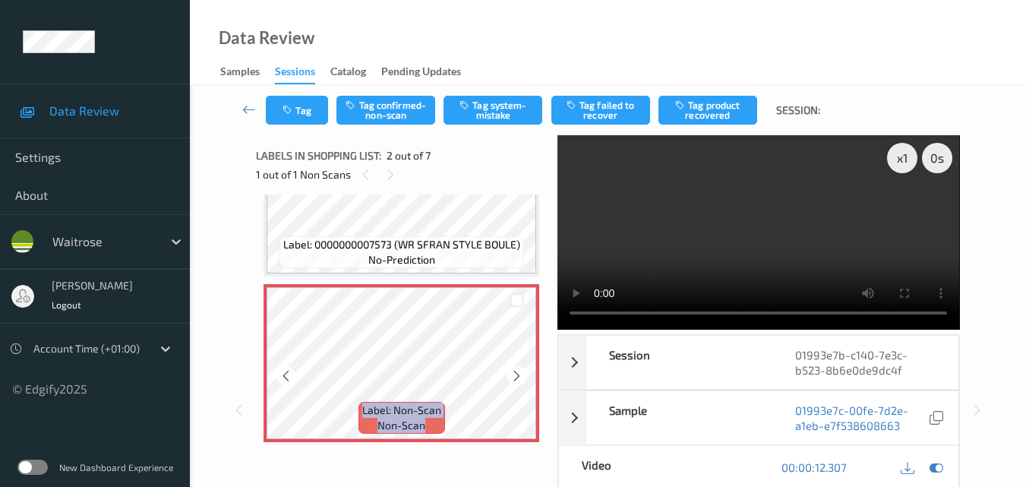
click at [520, 380] on icon at bounding box center [516, 376] width 13 height 14
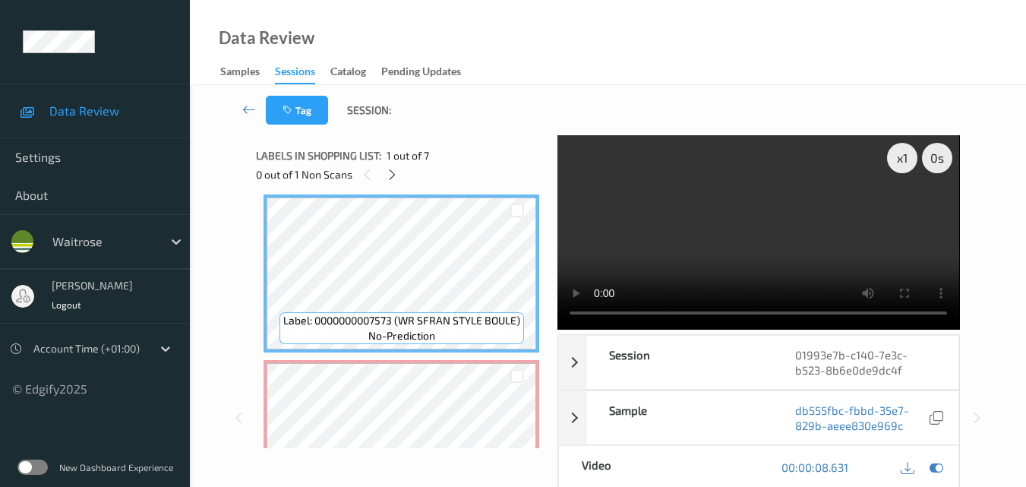
click at [672, 231] on video at bounding box center [759, 232] width 402 height 194
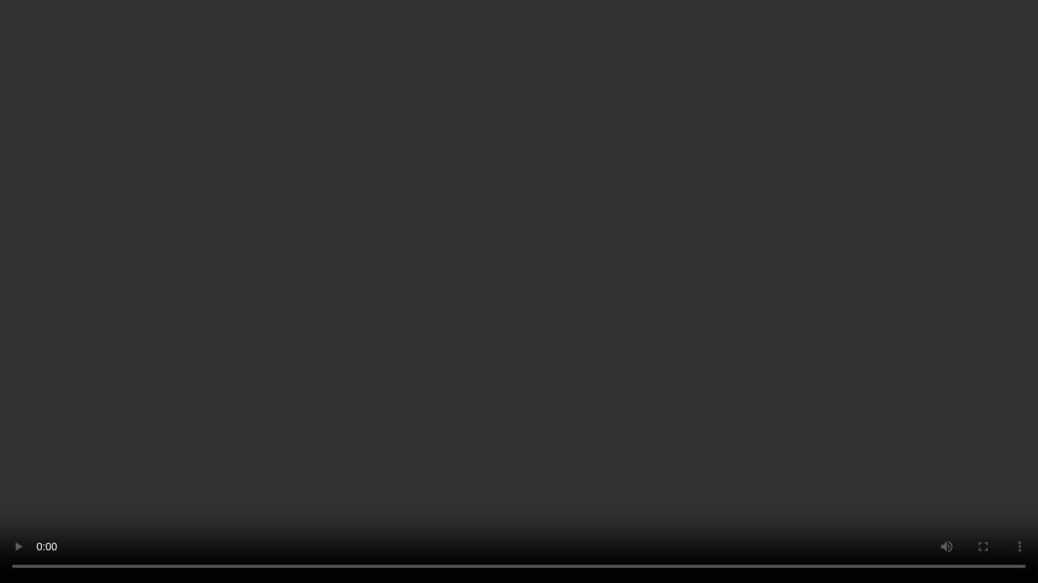
click at [728, 257] on video at bounding box center [519, 291] width 1038 height 583
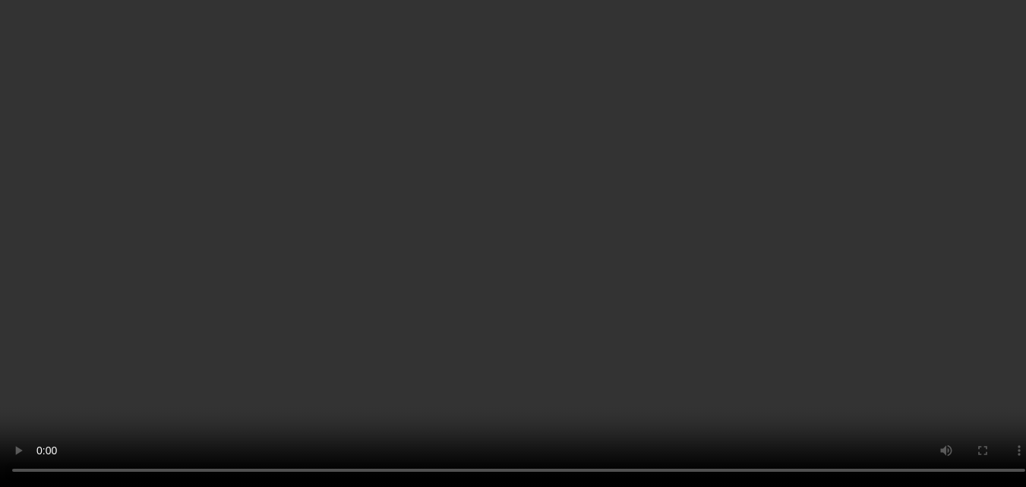
scroll to position [84, 0]
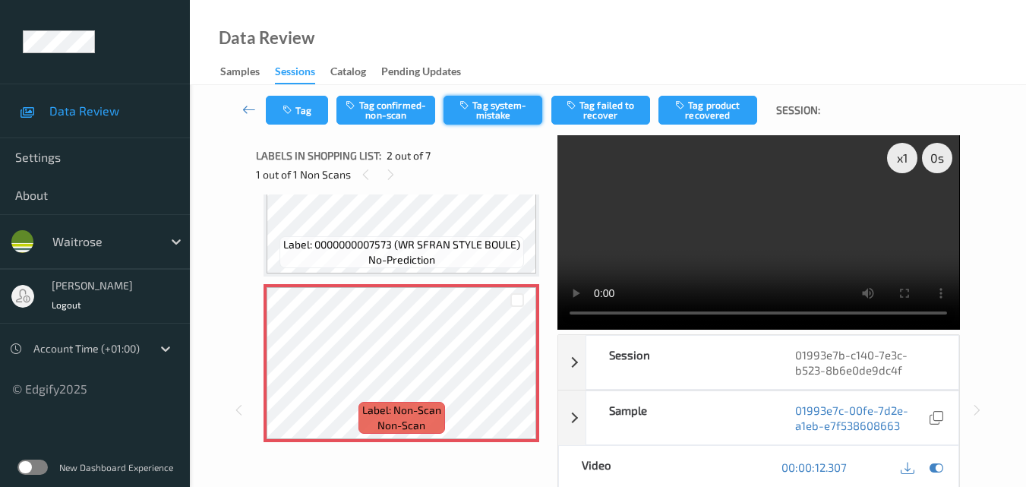
click at [483, 120] on button "Tag system-mistake" at bounding box center [493, 110] width 99 height 29
click at [309, 115] on button "Tag" at bounding box center [297, 110] width 62 height 29
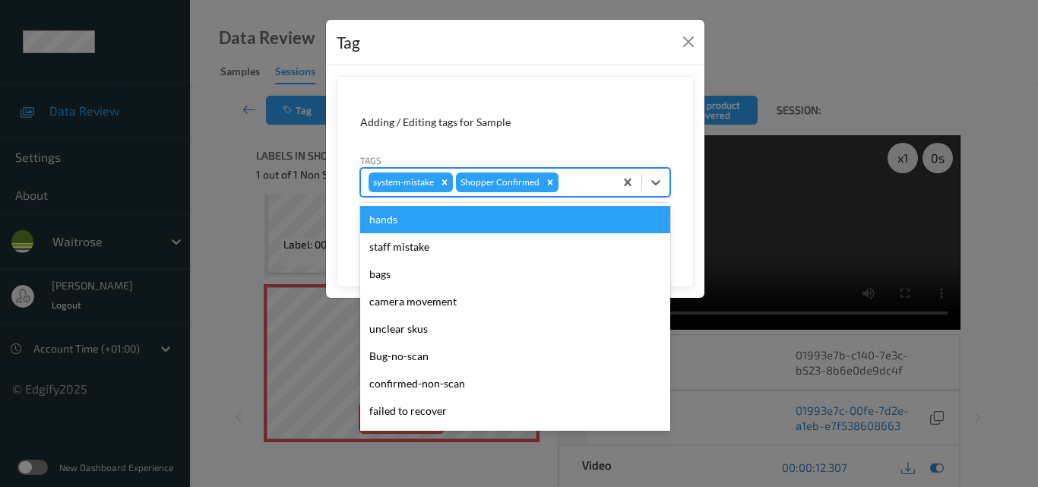
click at [594, 185] on div at bounding box center [583, 182] width 45 height 18
type input "un"
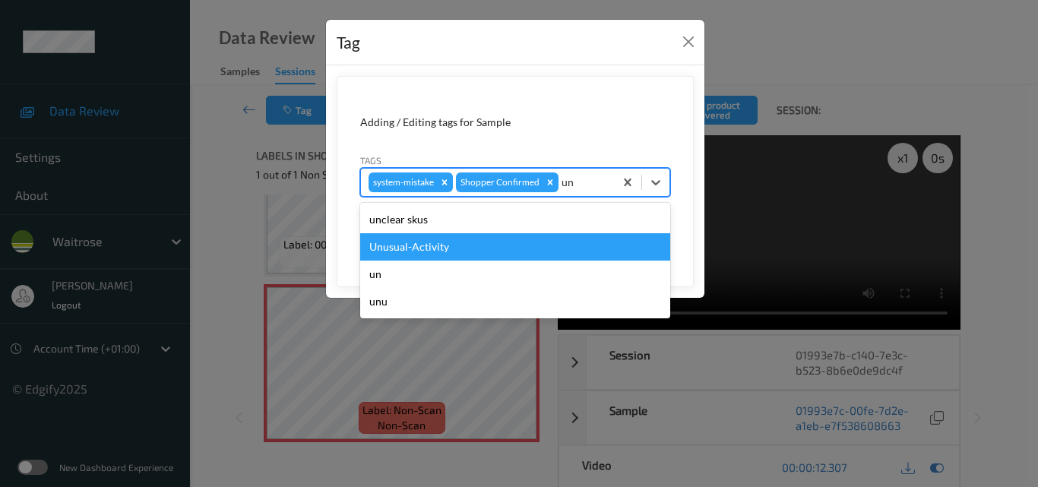
click at [454, 242] on div "Unusual-Activity" at bounding box center [515, 246] width 310 height 27
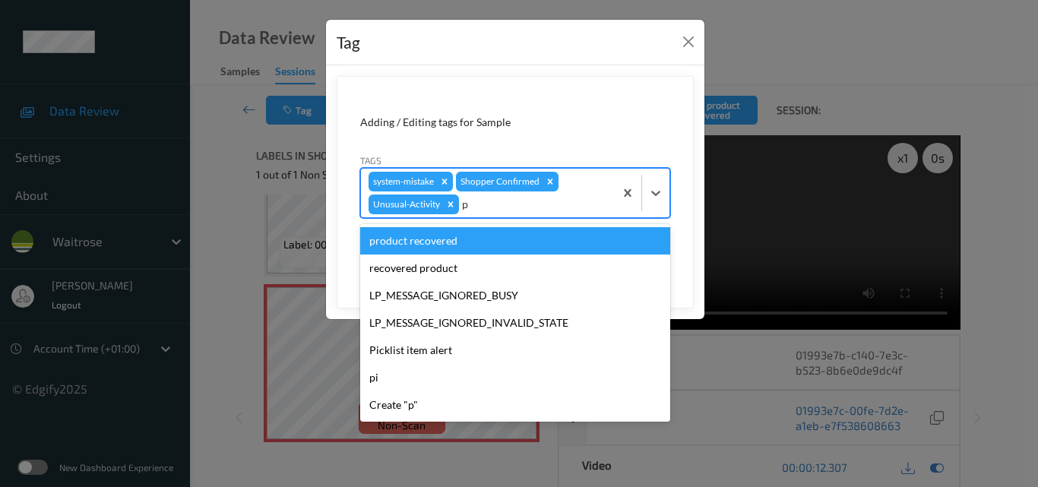
type input "pi"
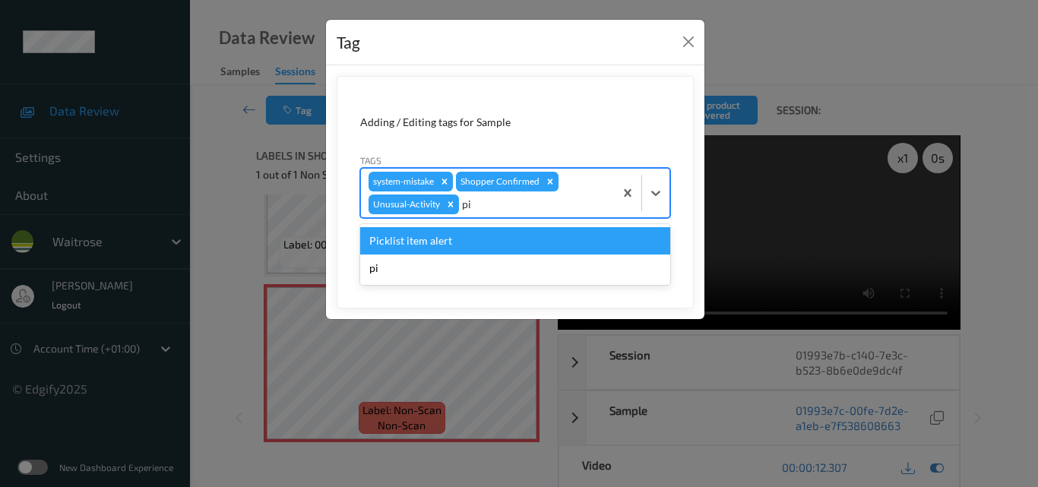
click at [454, 242] on div "Picklist item alert" at bounding box center [515, 240] width 310 height 27
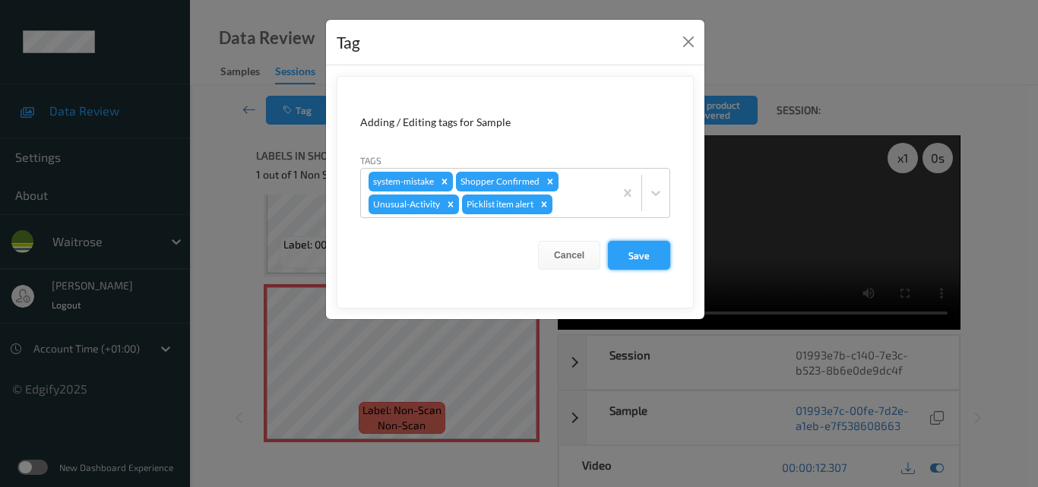
click at [637, 251] on button "Save" at bounding box center [639, 255] width 62 height 29
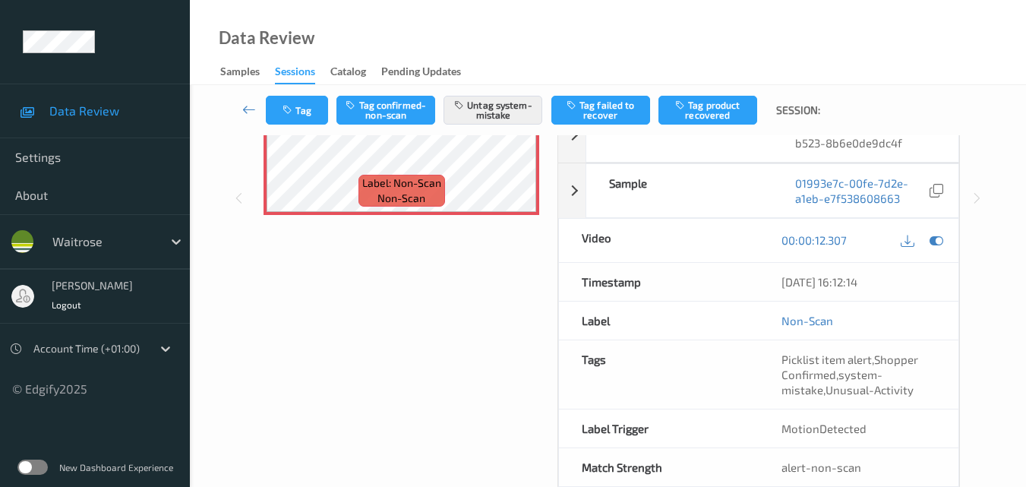
scroll to position [228, 0]
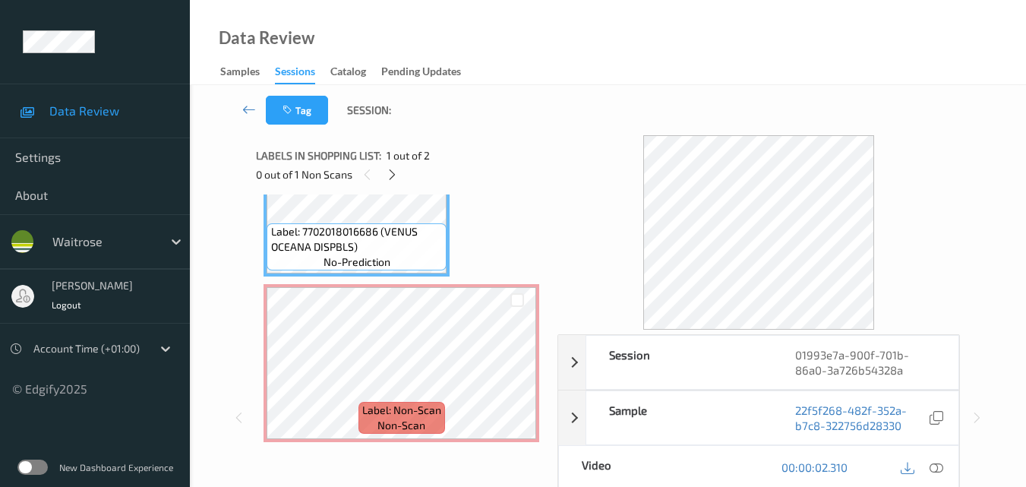
scroll to position [85, 0]
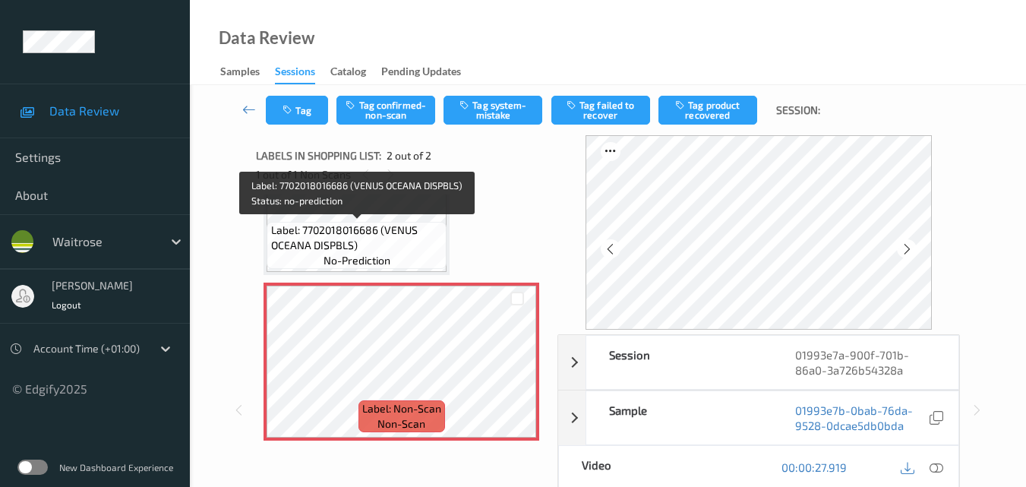
click at [384, 244] on span "Label: 7702018016686 (VENUS OCEANA DISPBLS)" at bounding box center [357, 238] width 172 height 30
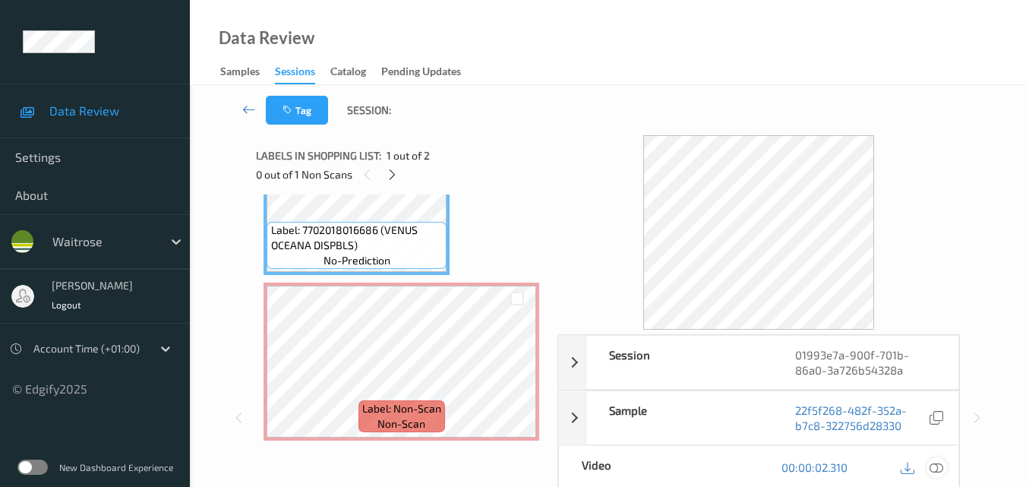
click at [945, 466] on div at bounding box center [937, 467] width 21 height 21
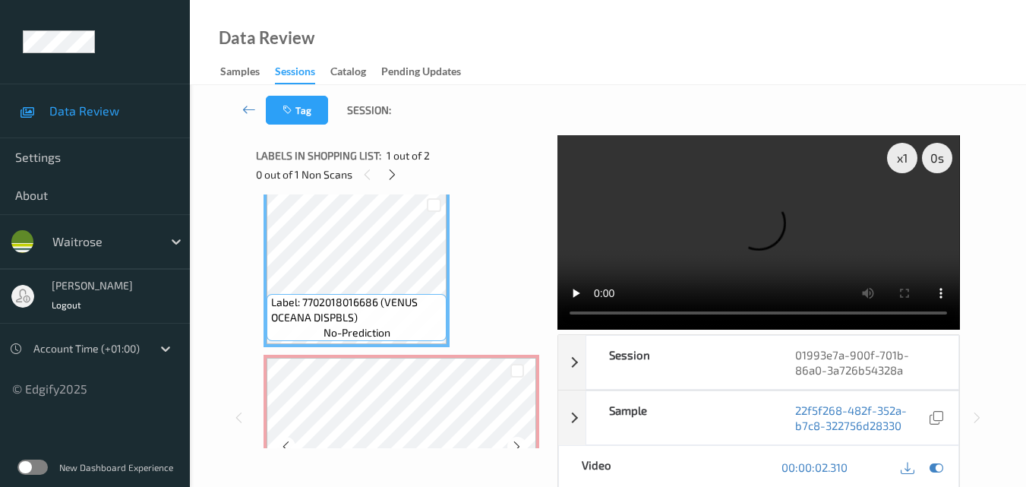
scroll to position [0, 0]
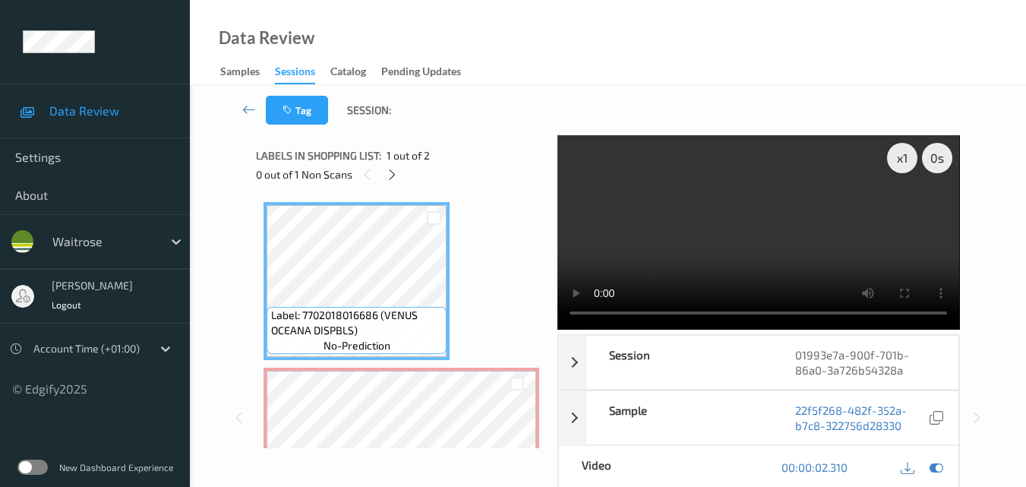
click at [749, 245] on video at bounding box center [759, 232] width 402 height 194
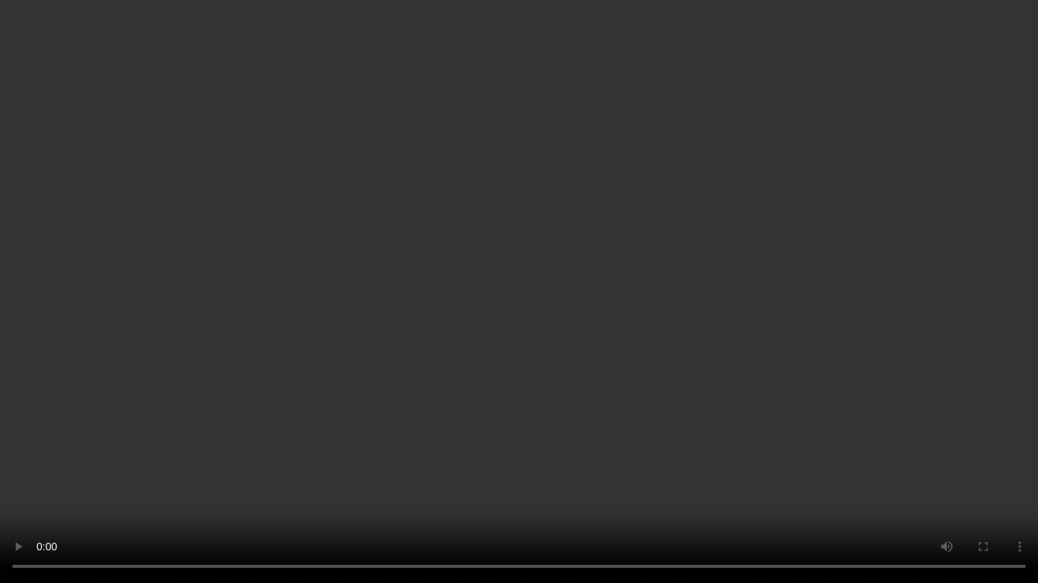
click at [754, 329] on video at bounding box center [519, 291] width 1038 height 583
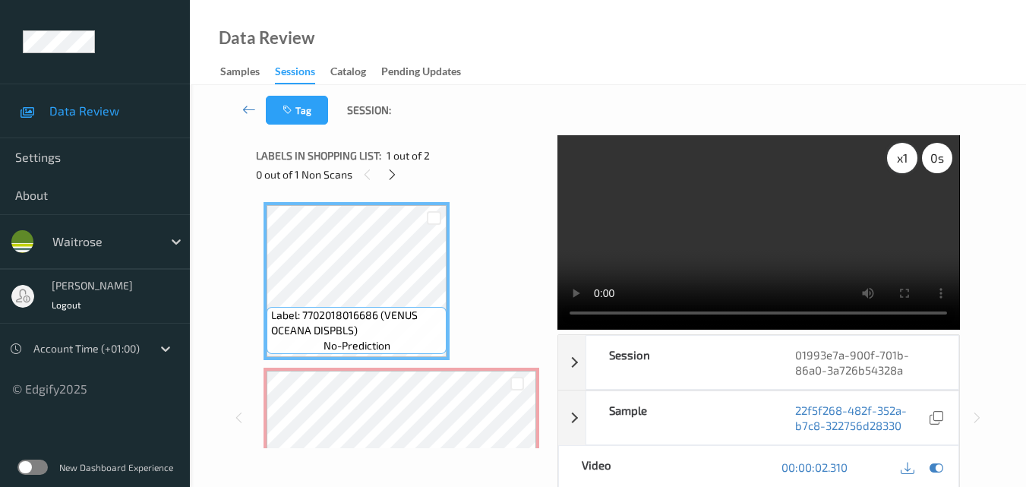
click at [904, 150] on div "x 1" at bounding box center [902, 158] width 30 height 30
click at [796, 220] on video at bounding box center [759, 232] width 402 height 194
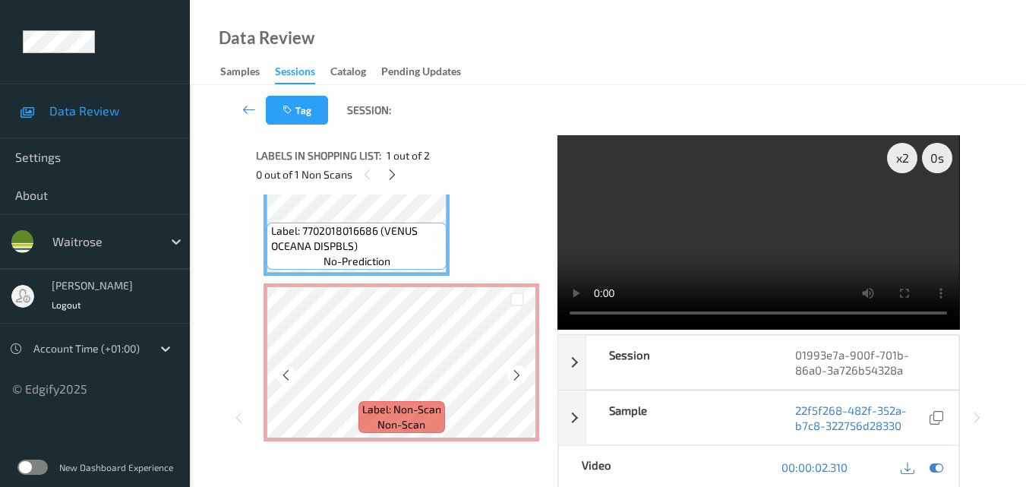
scroll to position [85, 0]
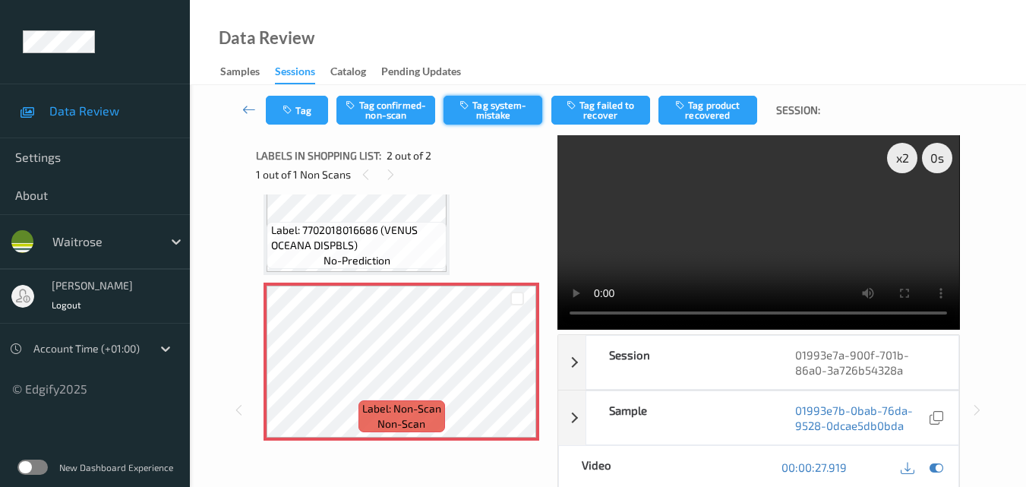
click at [502, 118] on button "Tag system-mistake" at bounding box center [493, 110] width 99 height 29
click at [299, 115] on button "Tag" at bounding box center [297, 110] width 62 height 29
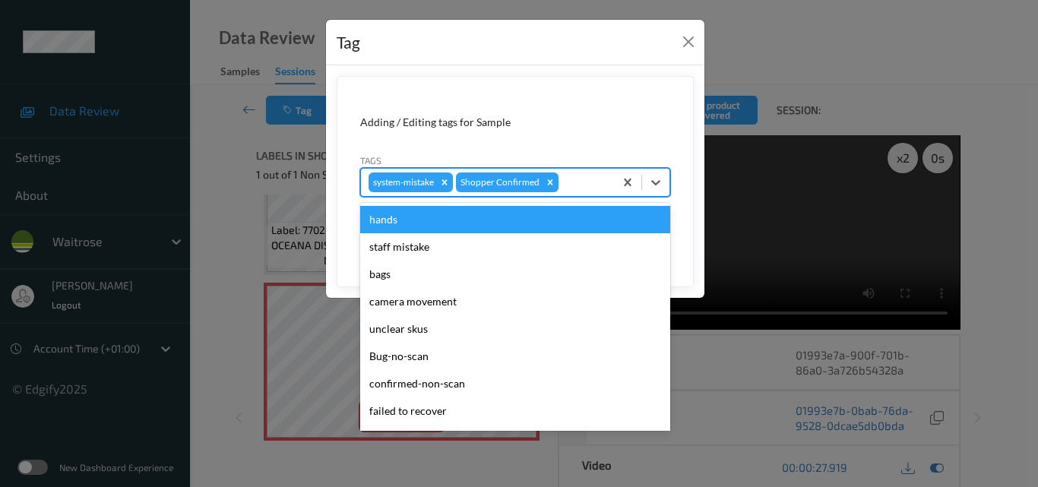
click at [590, 185] on div at bounding box center [583, 182] width 45 height 18
type input "un"
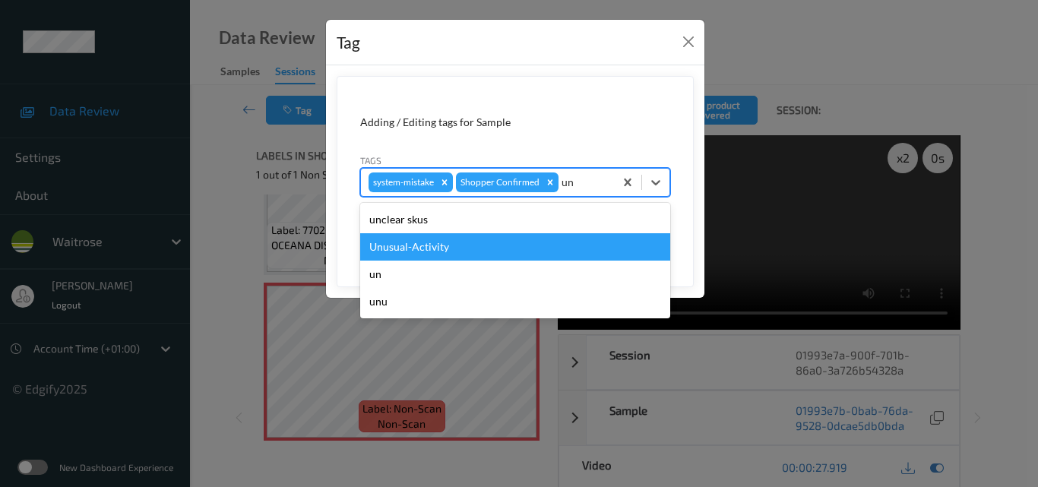
click at [521, 239] on div "Unusual-Activity" at bounding box center [515, 246] width 310 height 27
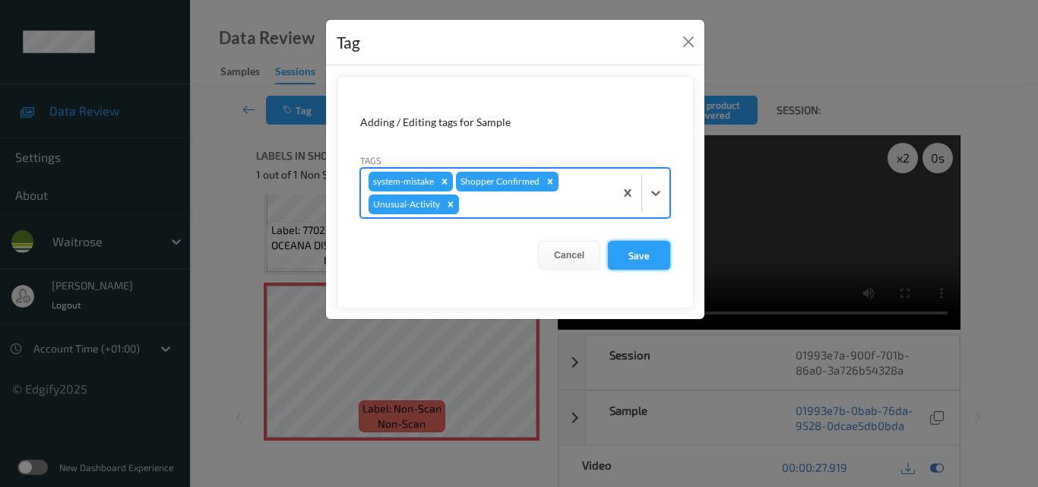
click at [640, 262] on button "Save" at bounding box center [639, 255] width 62 height 29
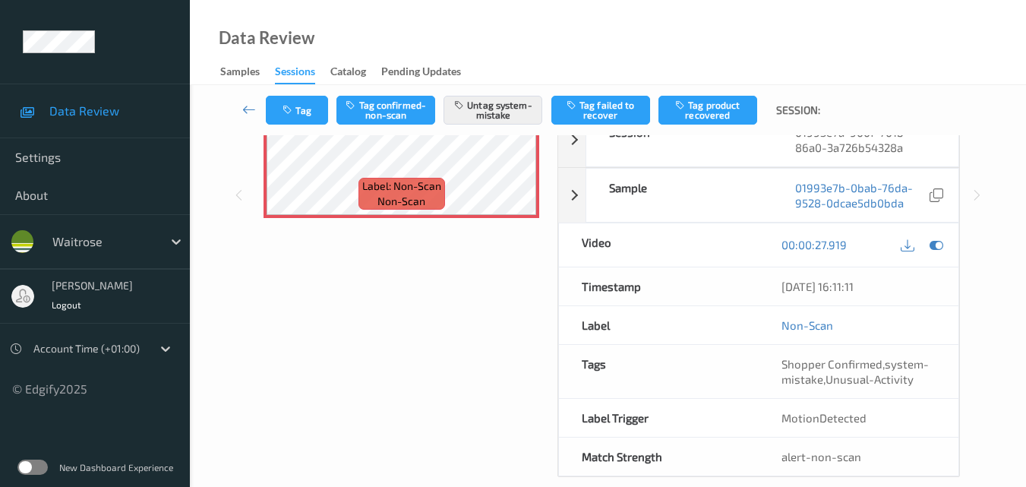
scroll to position [228, 0]
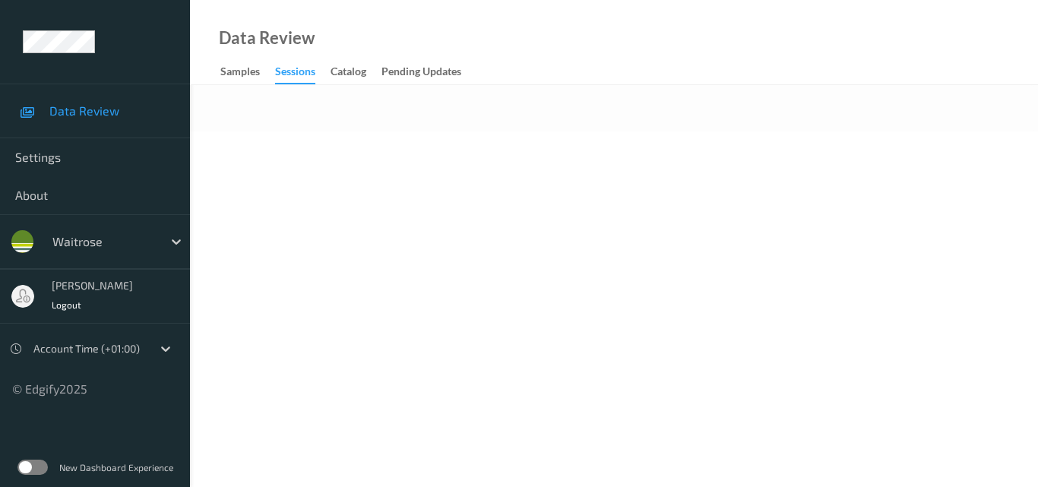
click at [485, 23] on div "Data Review Samples Sessions Catalog Pending Updates" at bounding box center [614, 42] width 848 height 85
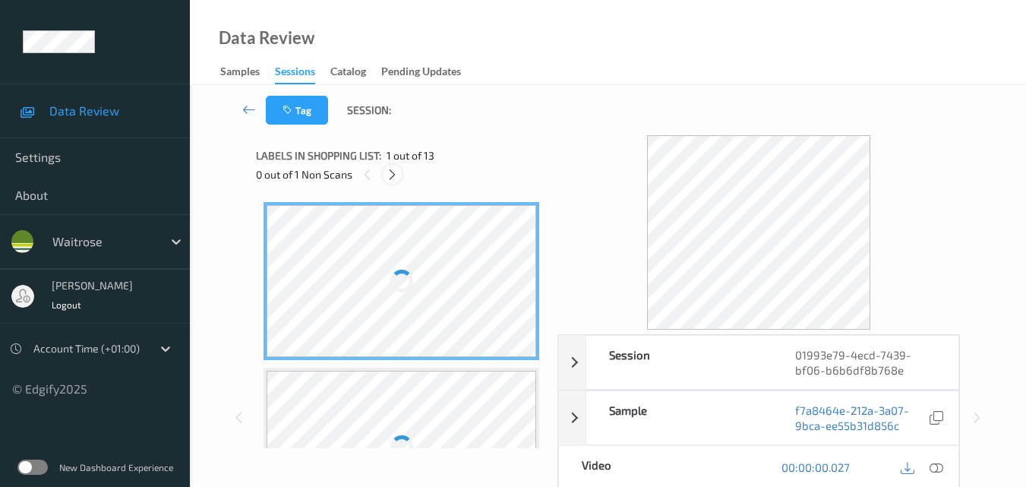
click at [394, 175] on icon at bounding box center [392, 175] width 13 height 14
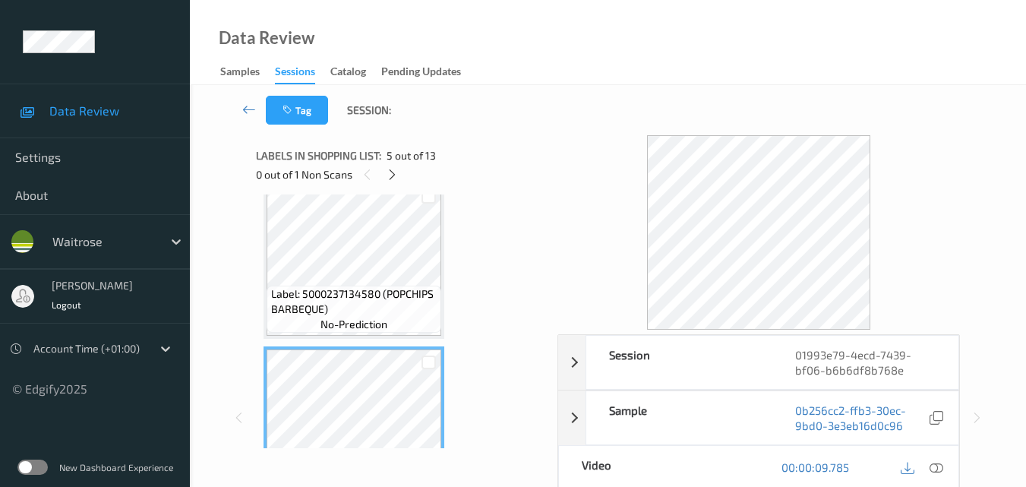
scroll to position [594, 0]
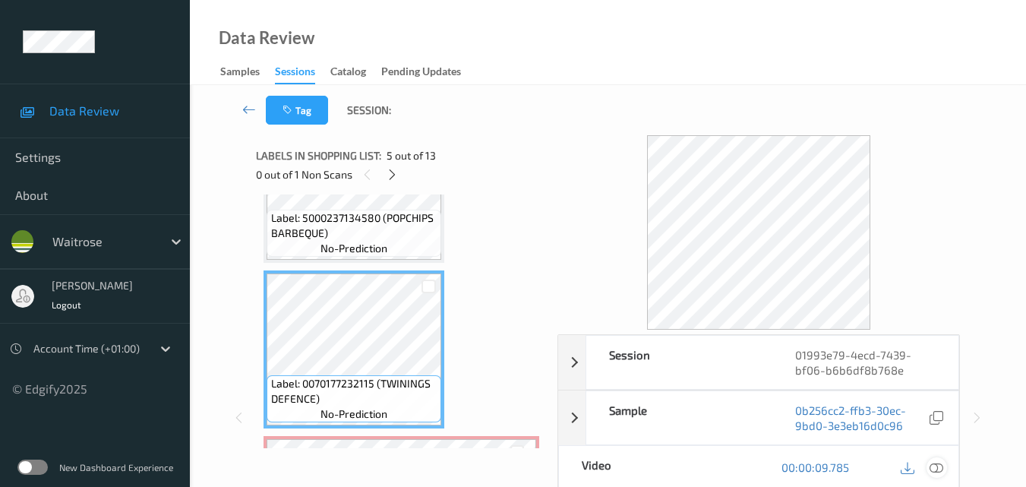
click at [944, 466] on div at bounding box center [937, 467] width 21 height 21
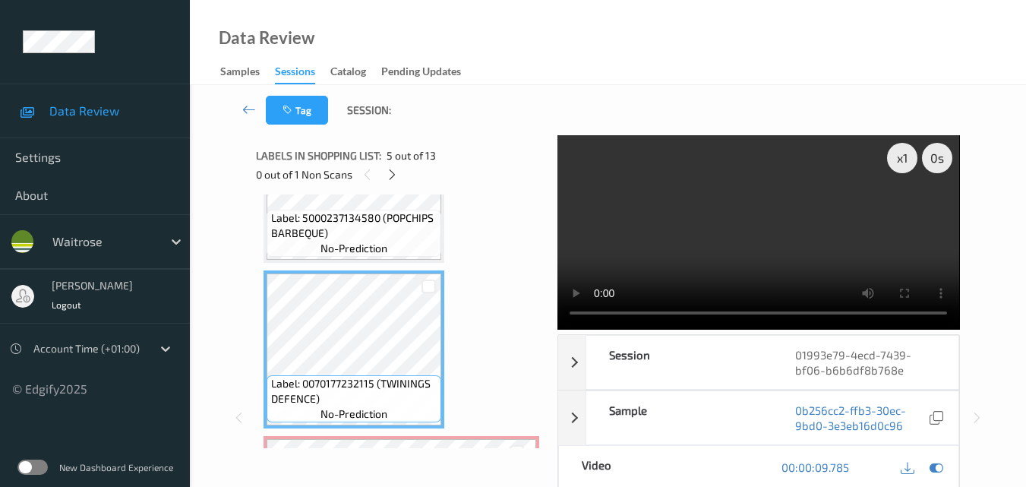
click at [838, 254] on video at bounding box center [759, 232] width 402 height 194
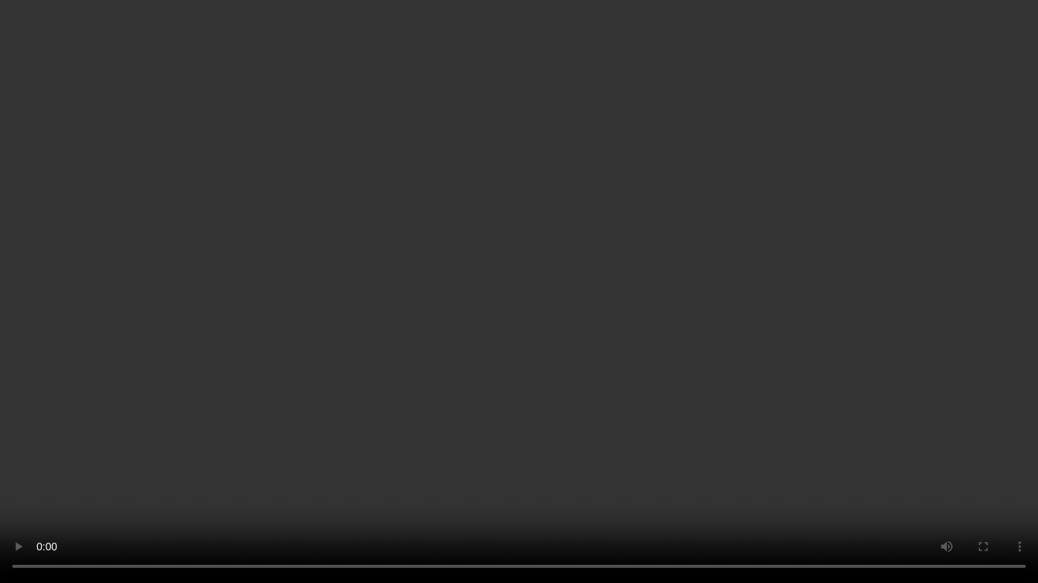
click at [713, 334] on video at bounding box center [519, 291] width 1038 height 583
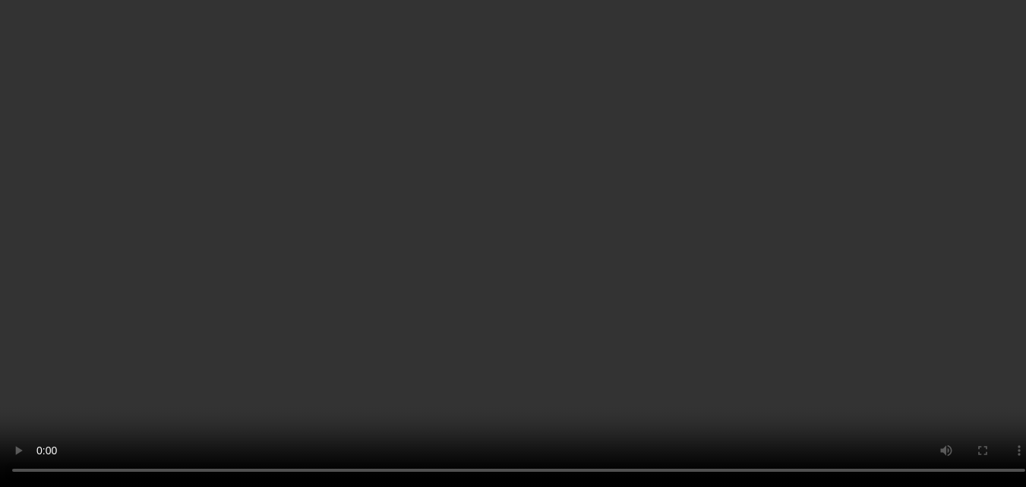
scroll to position [746, 0]
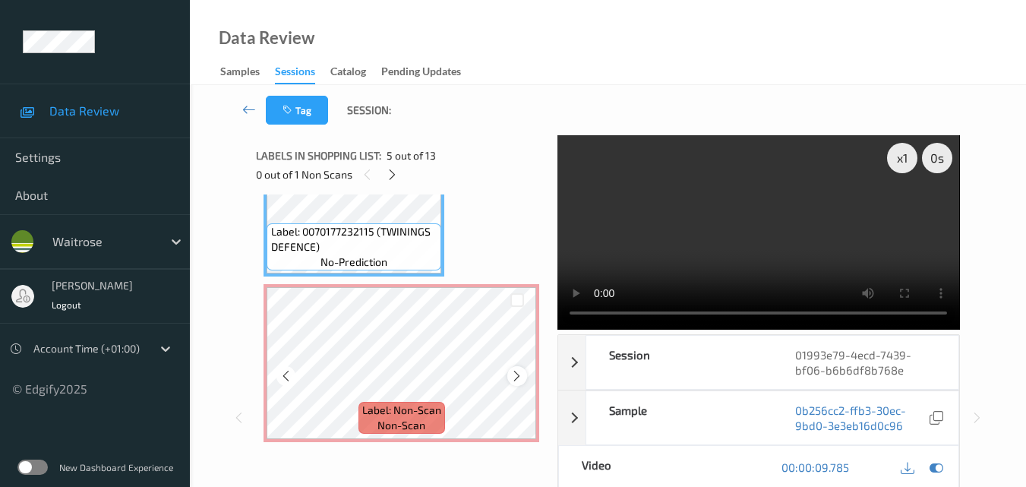
click at [508, 371] on div at bounding box center [516, 375] width 19 height 19
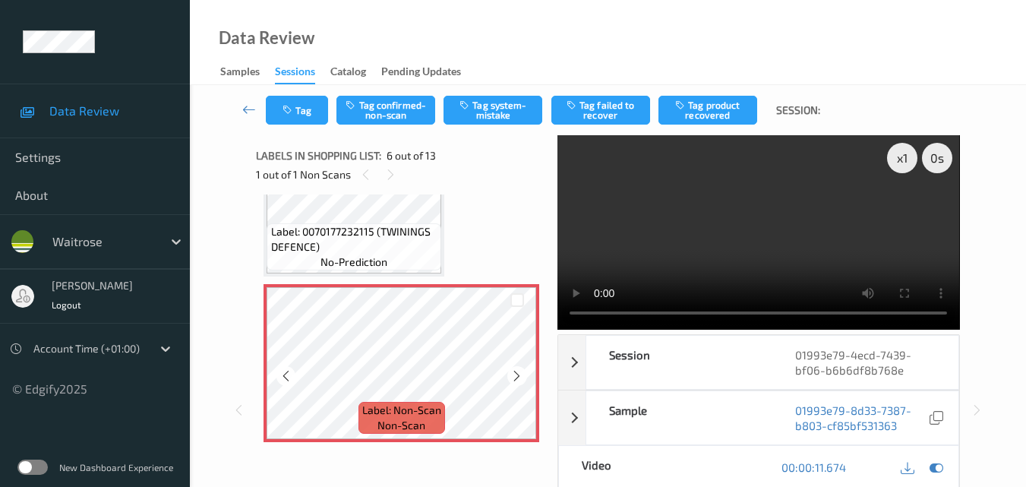
scroll to position [822, 0]
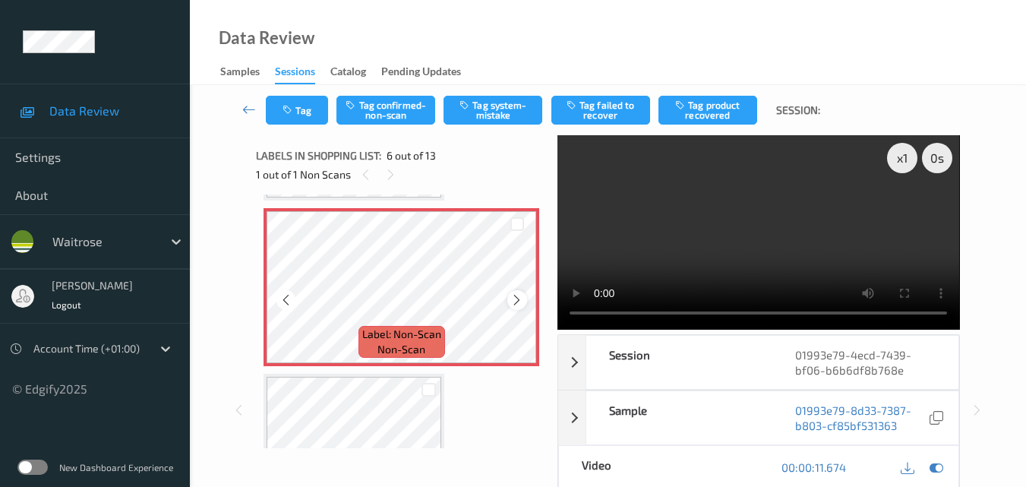
click at [517, 295] on icon at bounding box center [516, 300] width 13 height 14
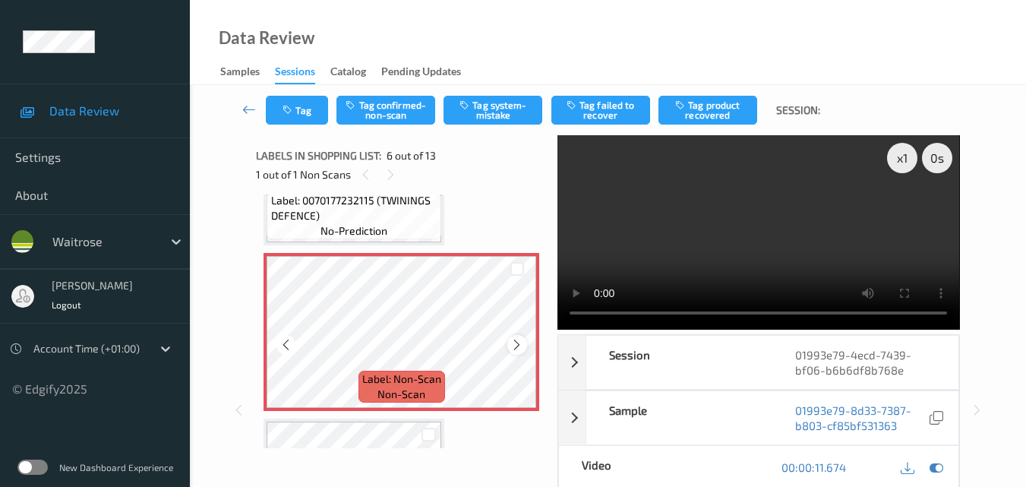
scroll to position [746, 0]
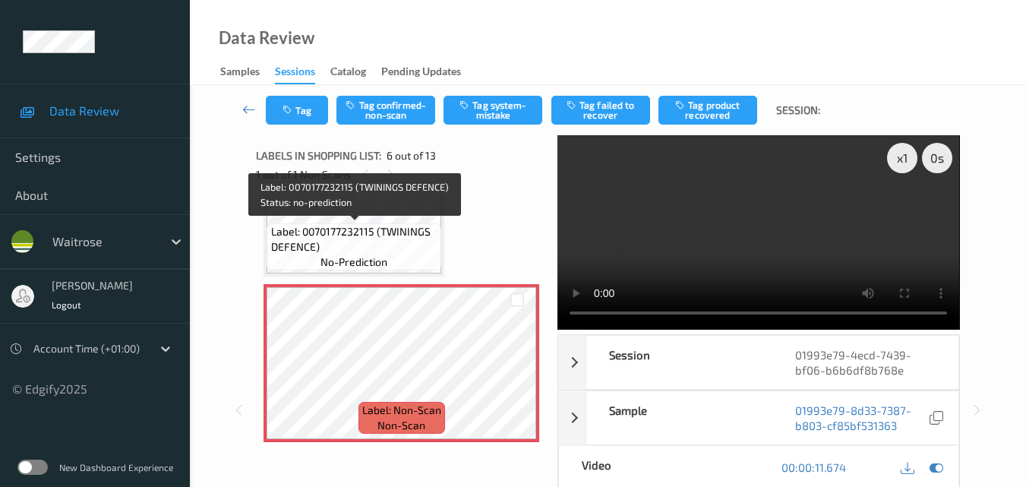
click at [385, 242] on span "Label: 0070177232115 (TWININGS DEFENCE)" at bounding box center [354, 239] width 167 height 30
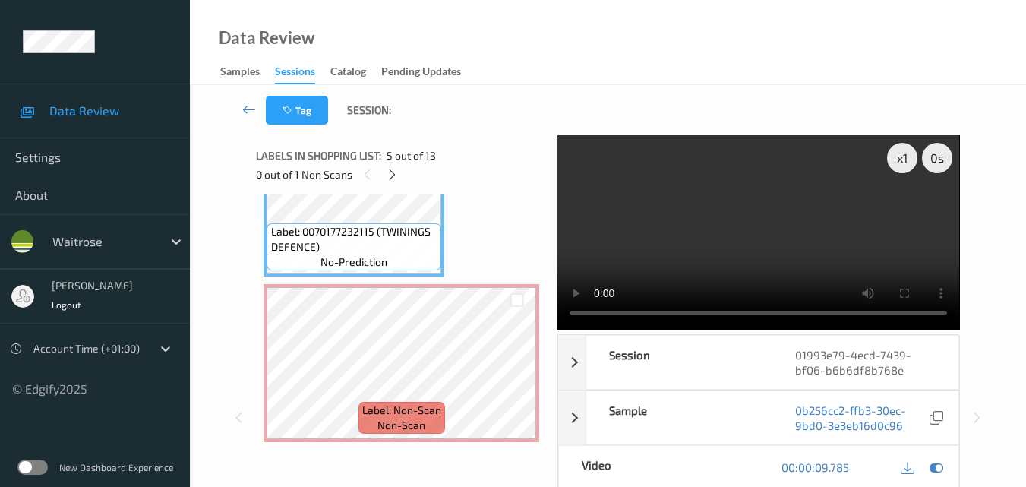
click at [713, 223] on video at bounding box center [759, 232] width 402 height 194
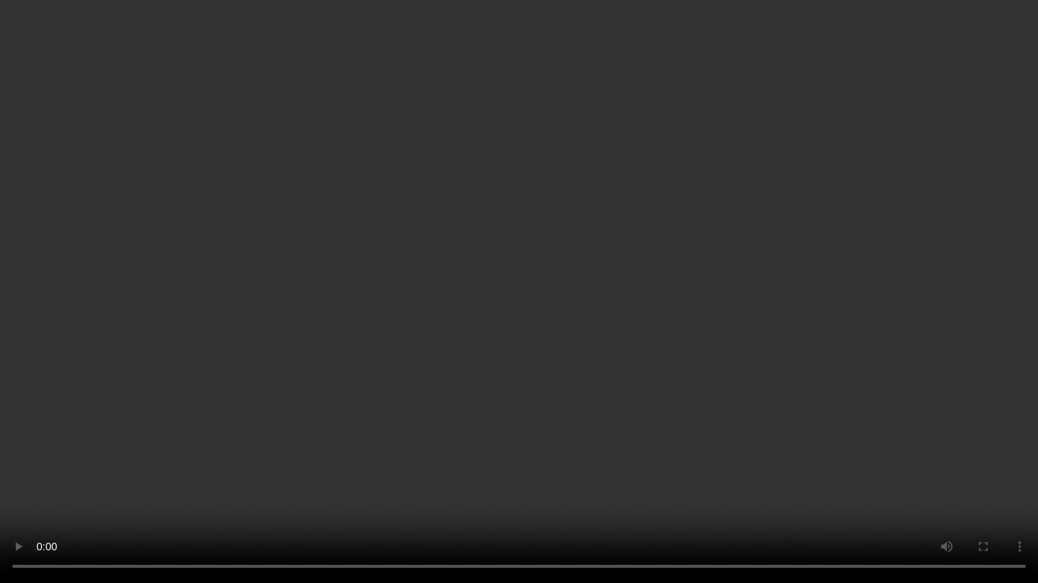
click at [839, 351] on video at bounding box center [519, 291] width 1038 height 583
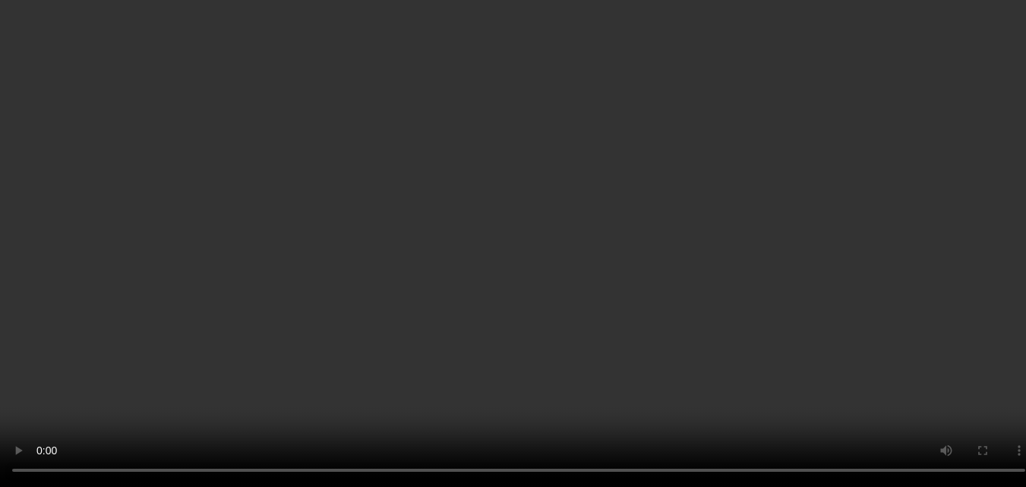
scroll to position [822, 0]
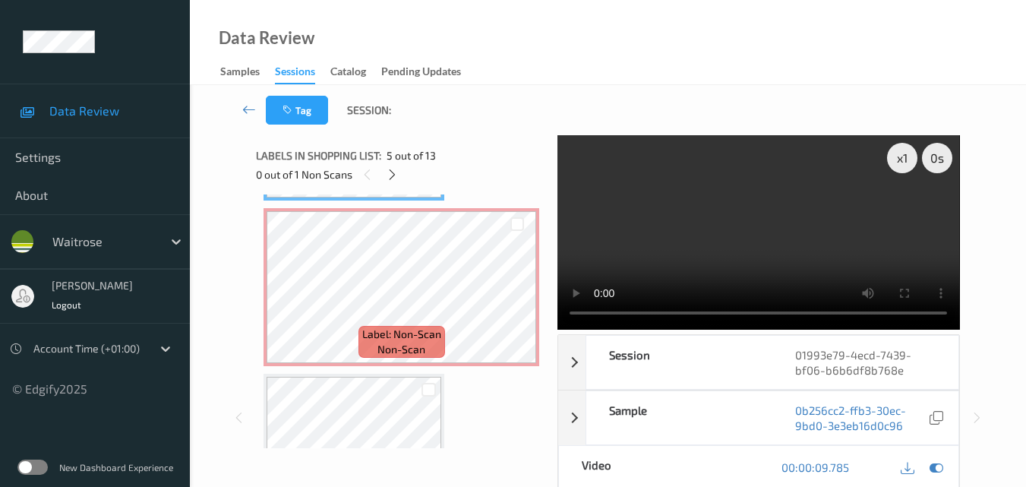
click at [754, 256] on video at bounding box center [759, 232] width 402 height 194
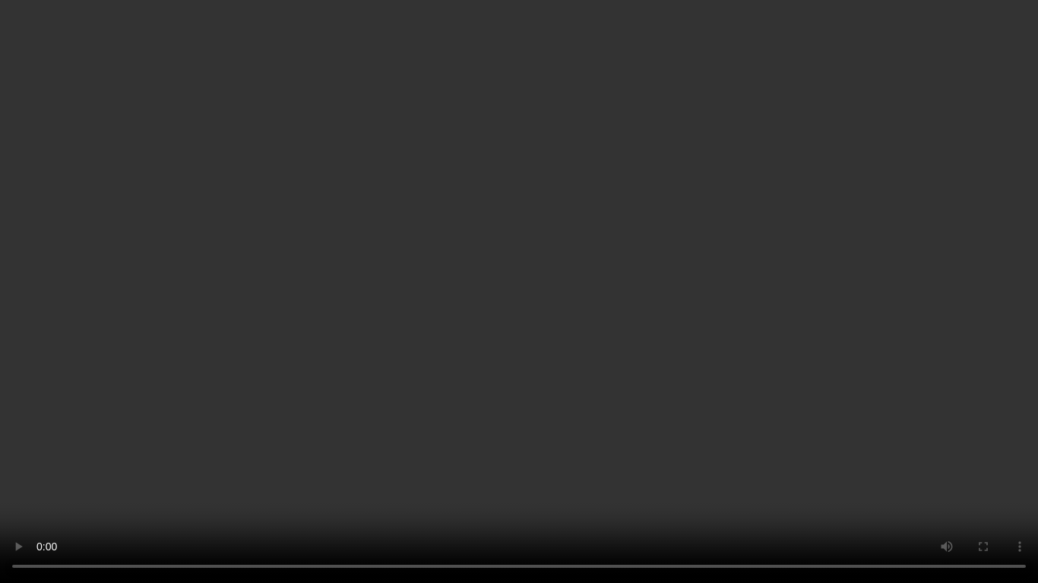
click at [602, 390] on video at bounding box center [519, 291] width 1038 height 583
click at [519, 422] on video at bounding box center [519, 291] width 1038 height 583
click at [643, 254] on video at bounding box center [519, 291] width 1038 height 583
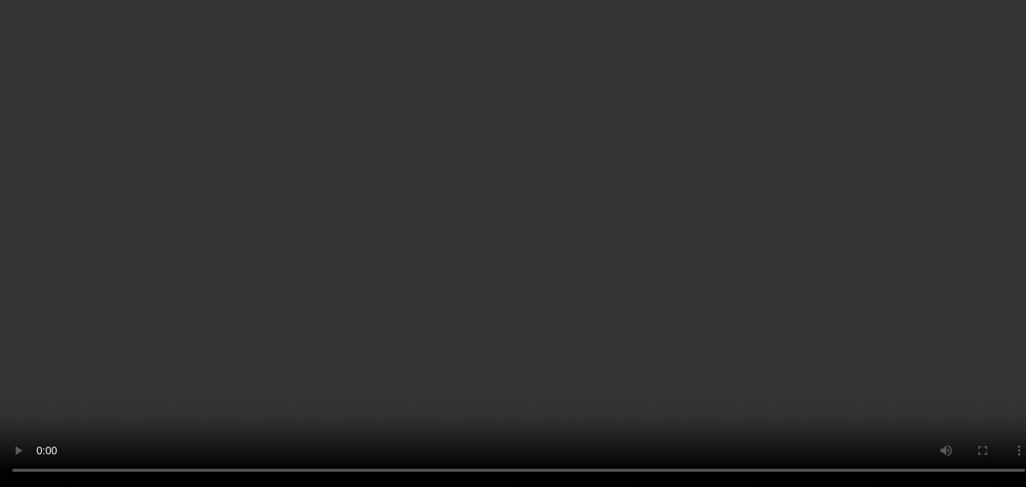
scroll to position [898, 0]
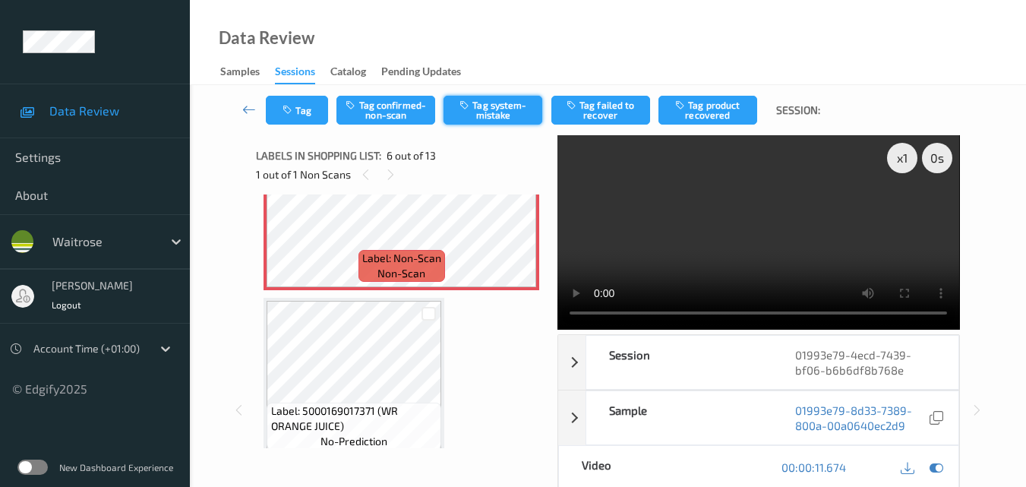
click at [492, 112] on button "Tag system-mistake" at bounding box center [493, 110] width 99 height 29
click at [309, 112] on button "Tag" at bounding box center [297, 110] width 62 height 29
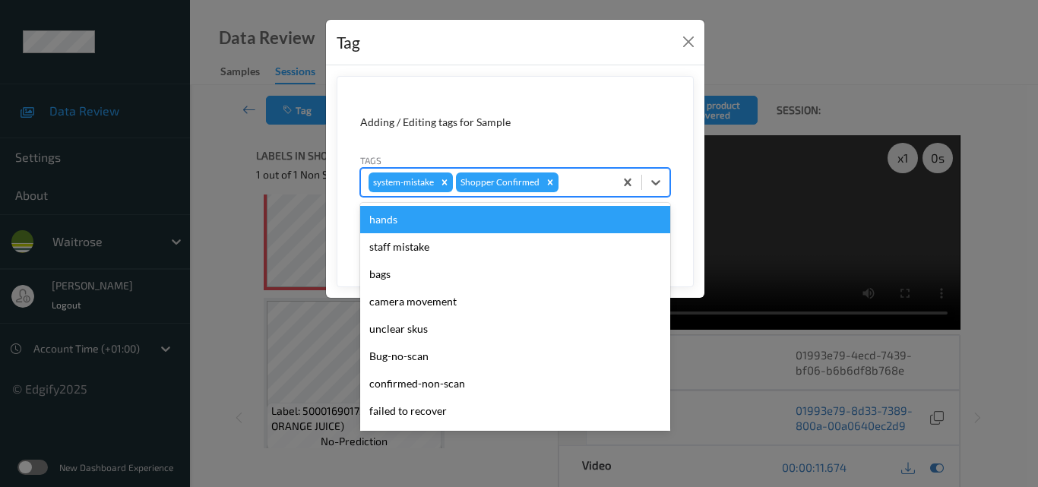
click at [579, 189] on div at bounding box center [583, 182] width 45 height 18
type input "un"
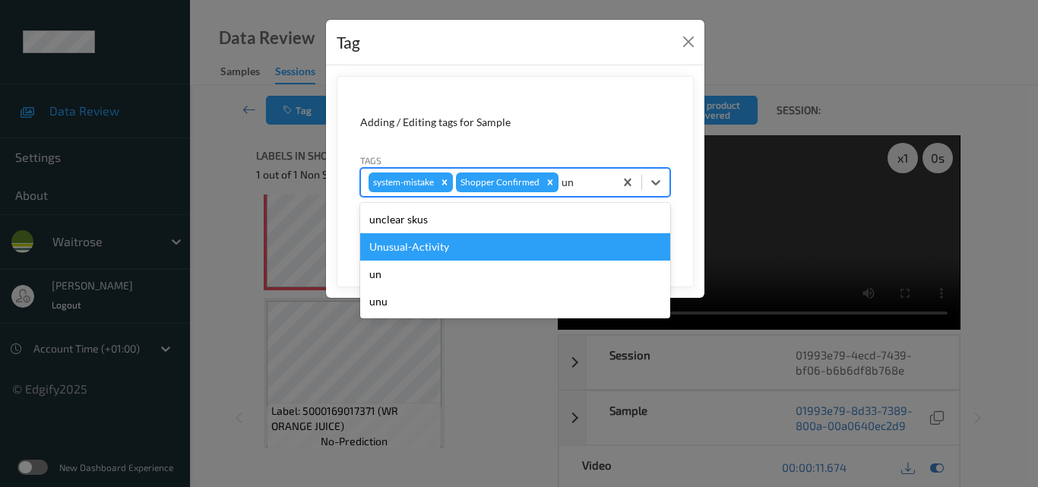
click at [504, 242] on div "Unusual-Activity" at bounding box center [515, 246] width 310 height 27
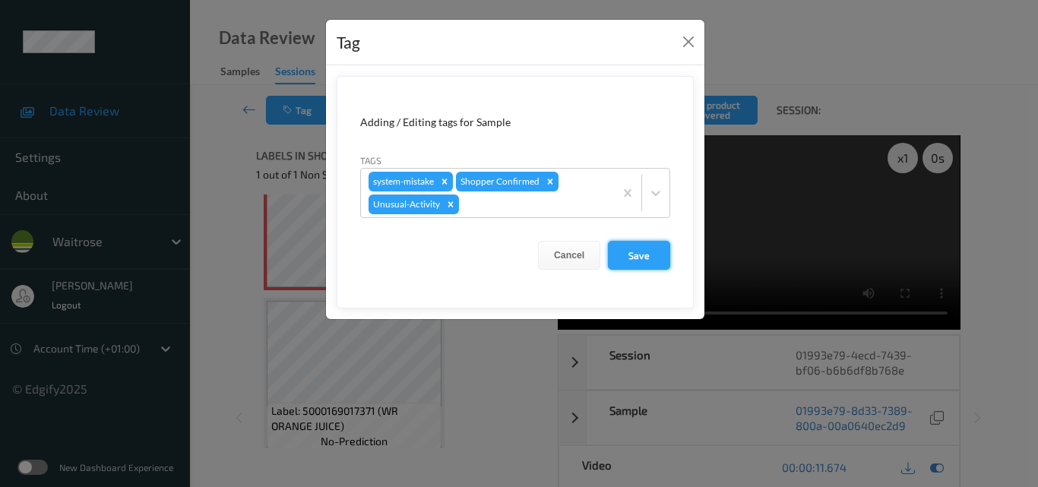
click at [643, 258] on button "Save" at bounding box center [639, 255] width 62 height 29
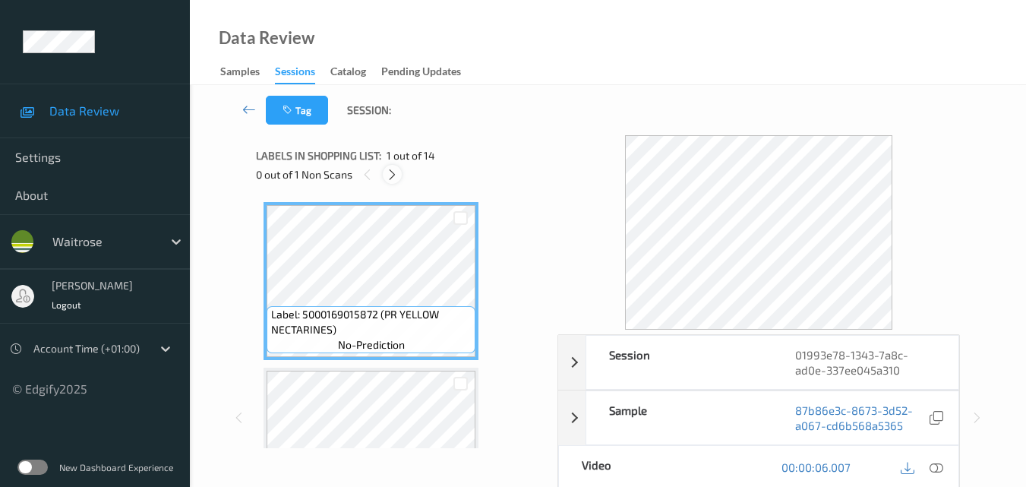
click at [393, 176] on icon at bounding box center [392, 175] width 13 height 14
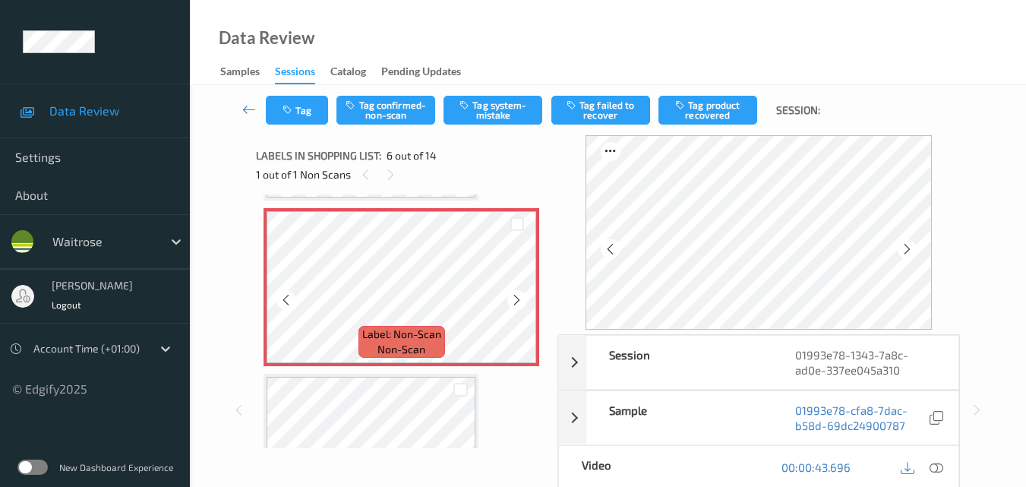
scroll to position [746, 0]
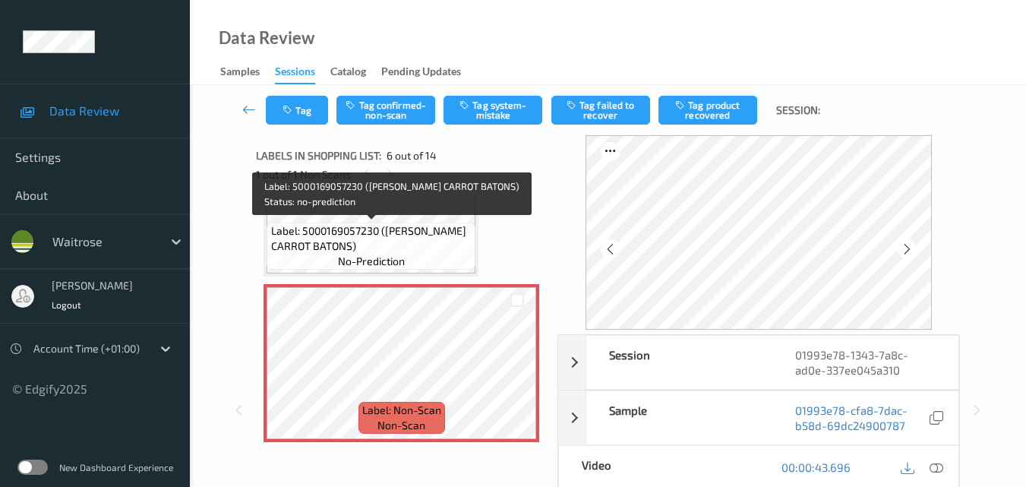
click at [467, 237] on span "Label: 5000169057230 ([PERSON_NAME] CARROT BATONS)" at bounding box center [371, 238] width 201 height 30
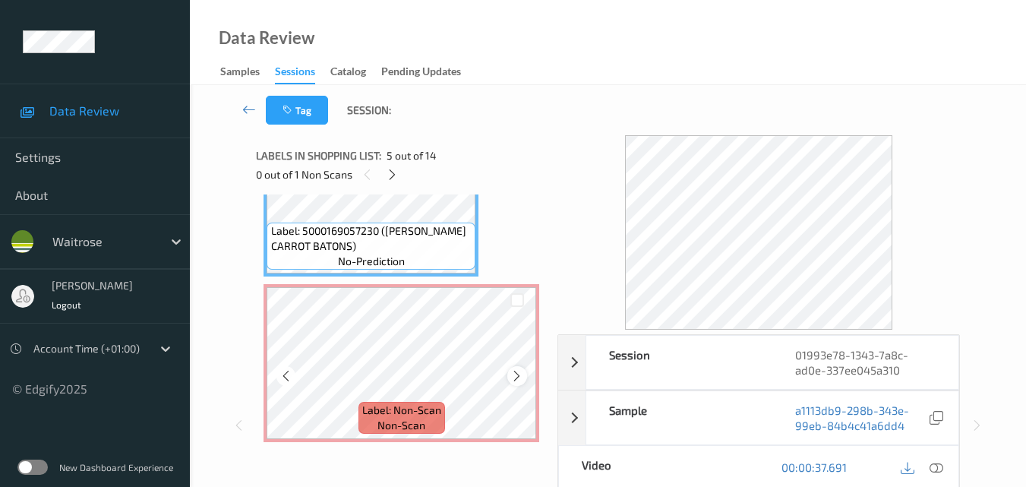
click at [510, 380] on icon at bounding box center [516, 376] width 13 height 14
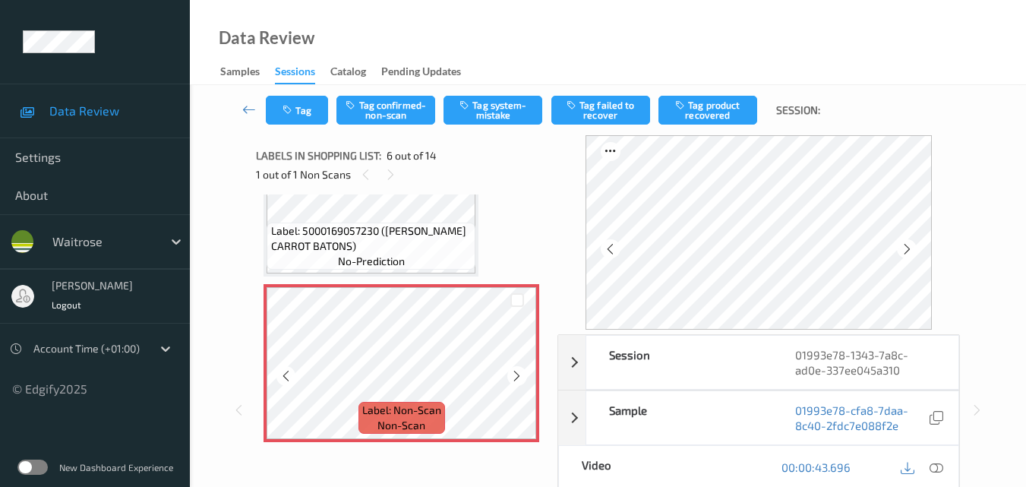
click at [510, 380] on icon at bounding box center [516, 376] width 13 height 14
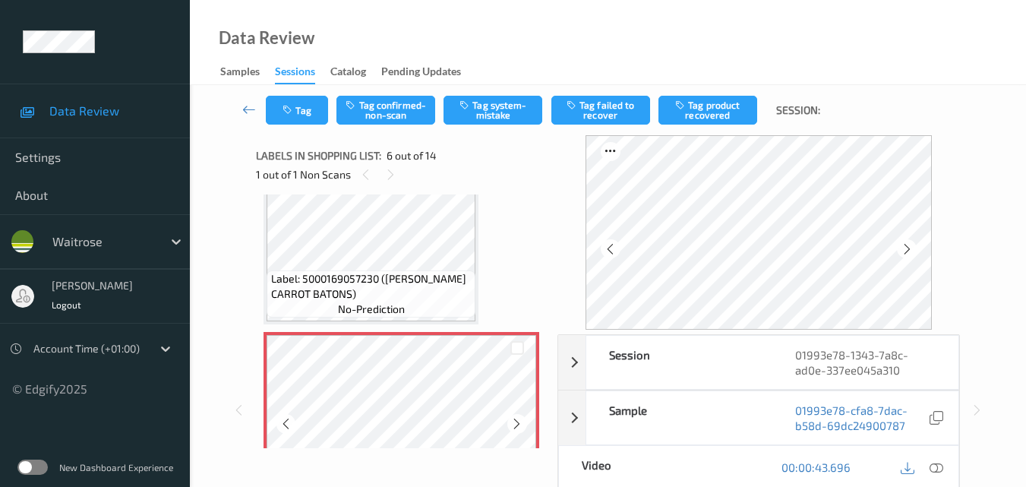
scroll to position [670, 0]
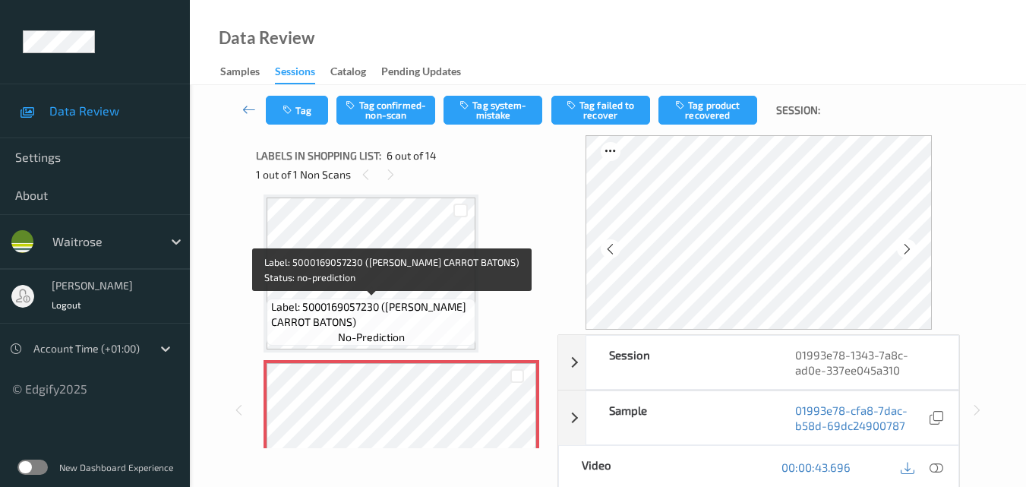
click at [447, 303] on span "Label: 5000169057230 ([PERSON_NAME] CARROT BATONS)" at bounding box center [371, 314] width 201 height 30
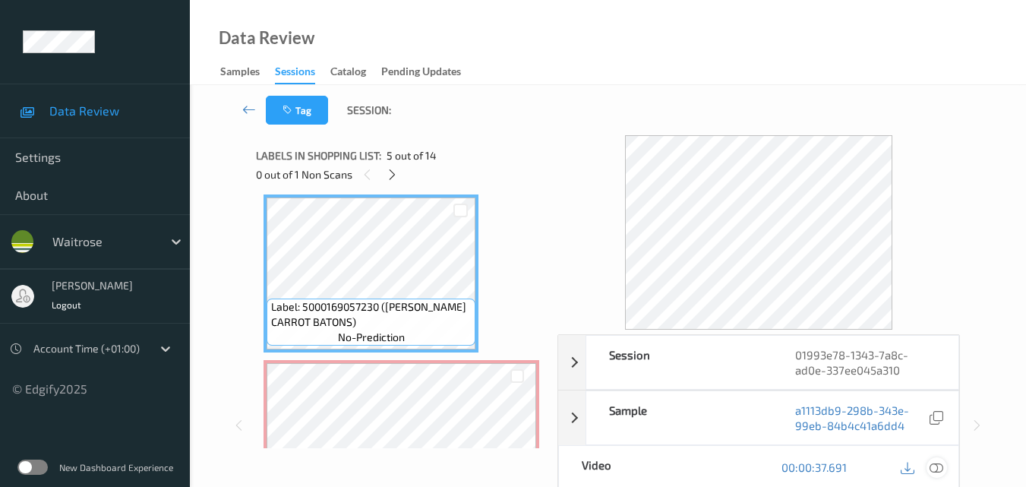
click at [947, 471] on div at bounding box center [937, 467] width 21 height 21
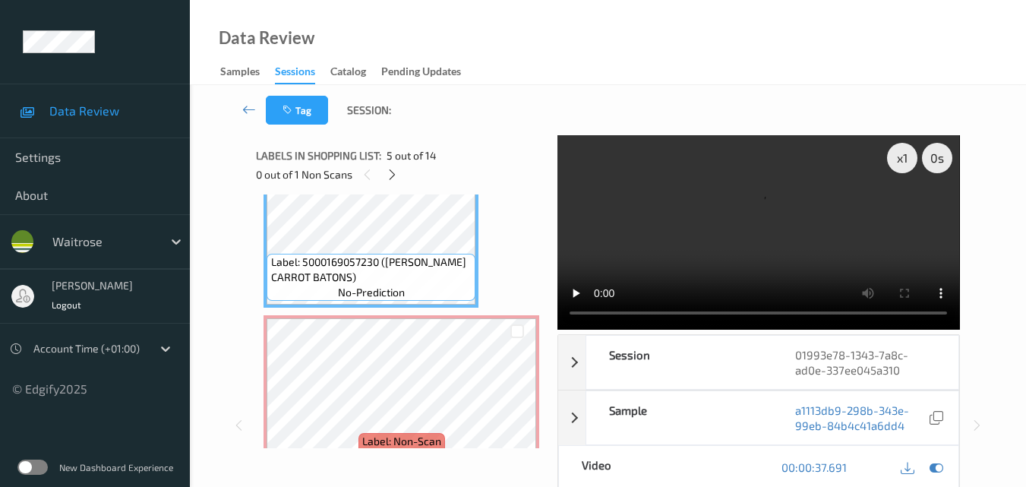
scroll to position [746, 0]
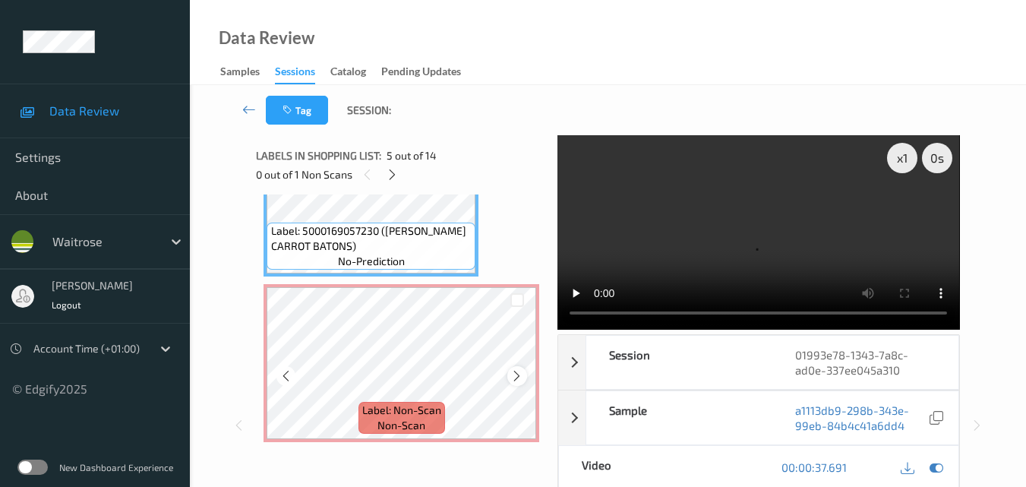
click at [520, 381] on icon at bounding box center [516, 376] width 13 height 14
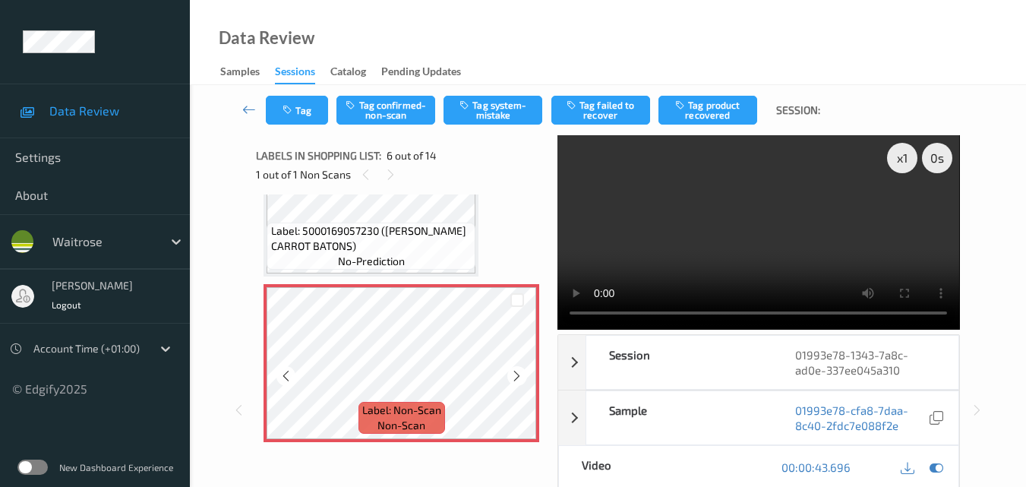
click at [520, 381] on icon at bounding box center [516, 376] width 13 height 14
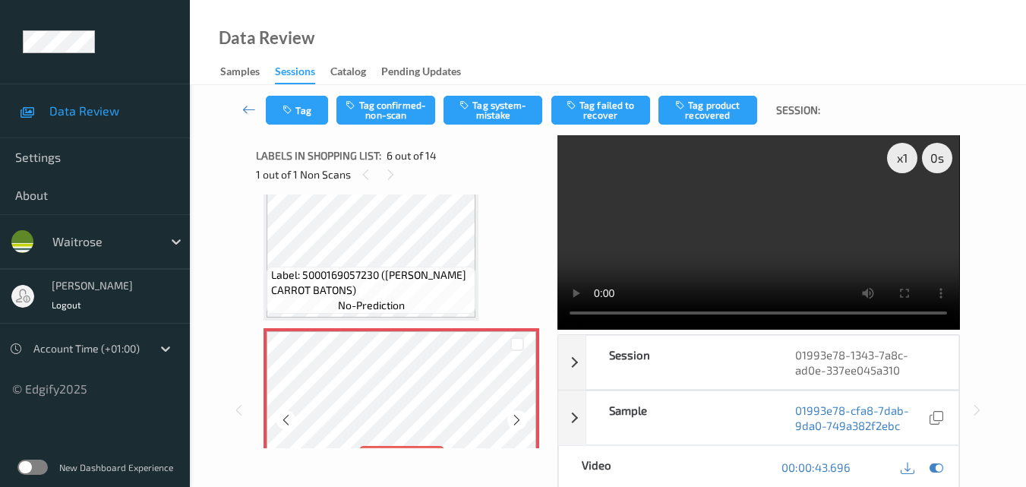
scroll to position [670, 0]
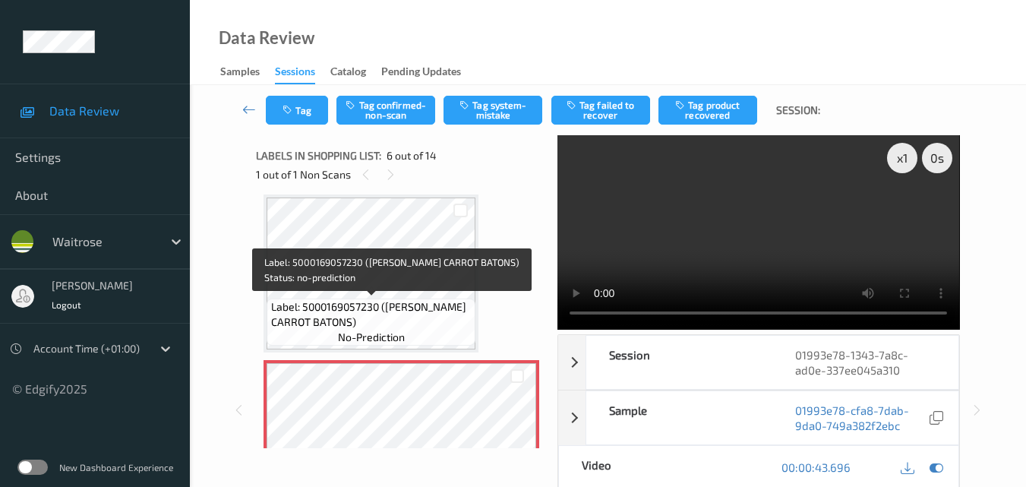
click at [419, 315] on span "Label: 5000169057230 ([PERSON_NAME] CARROT BATONS)" at bounding box center [371, 314] width 201 height 30
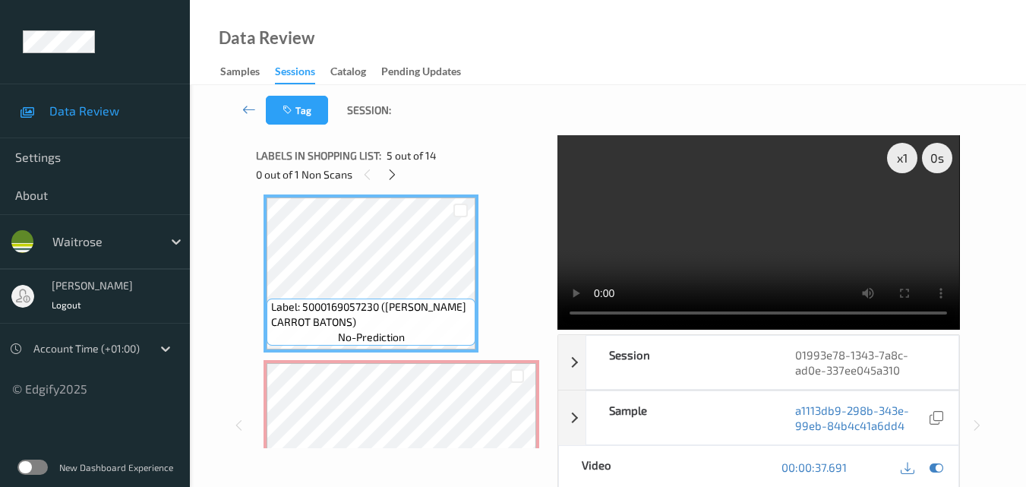
click at [718, 245] on video at bounding box center [759, 232] width 402 height 194
click at [725, 267] on video at bounding box center [759, 232] width 402 height 194
click at [858, 245] on video at bounding box center [759, 232] width 402 height 194
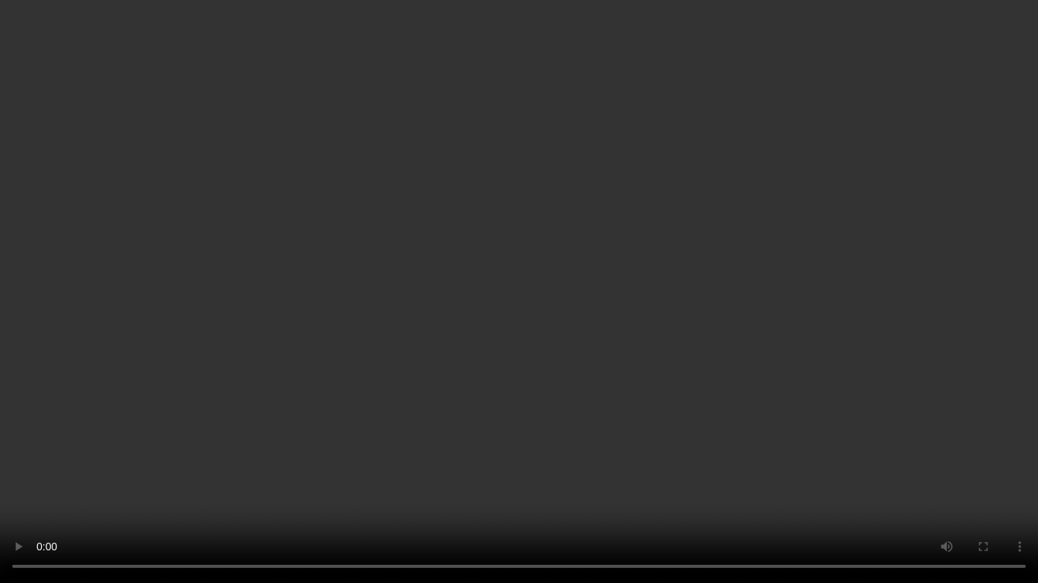
click at [659, 265] on video at bounding box center [519, 291] width 1038 height 583
click at [619, 344] on video at bounding box center [519, 291] width 1038 height 583
click at [675, 344] on video at bounding box center [519, 291] width 1038 height 583
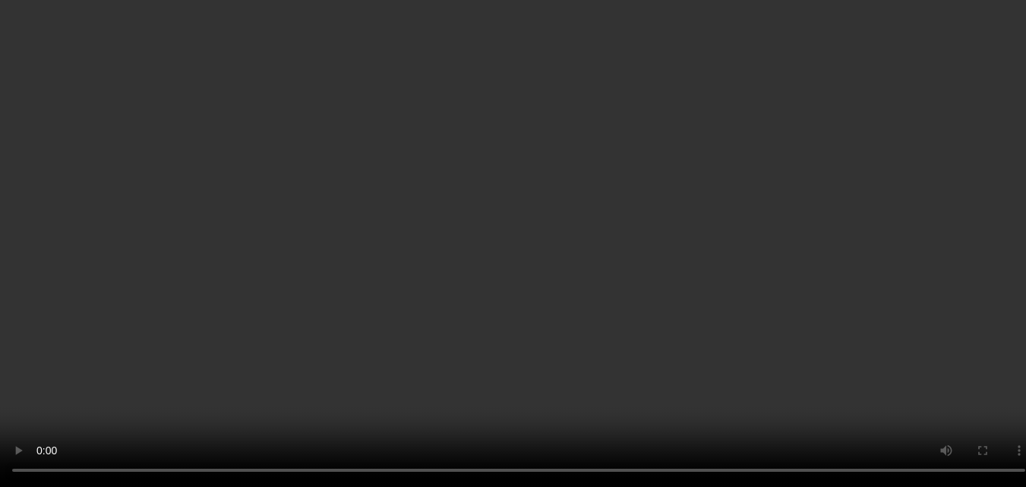
scroll to position [822, 0]
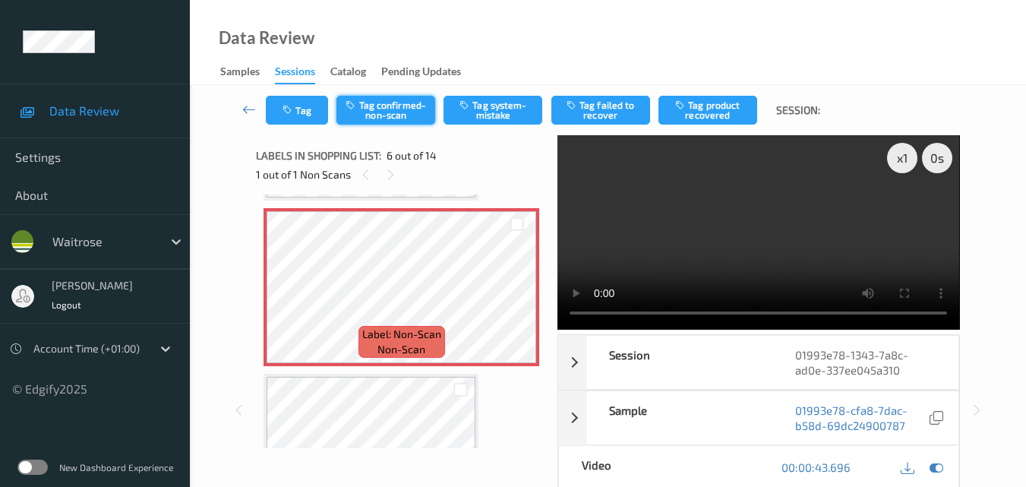
click at [404, 111] on button "Tag confirmed-non-scan" at bounding box center [386, 110] width 99 height 29
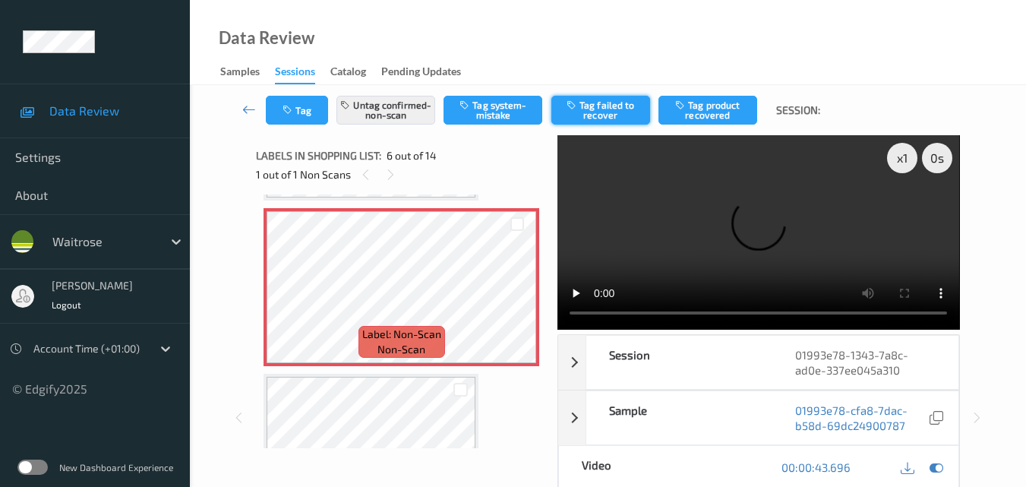
click at [606, 104] on button "Tag failed to recover" at bounding box center [600, 110] width 99 height 29
click at [605, 112] on button "Untag failed to recover" at bounding box center [600, 110] width 99 height 29
click at [727, 111] on button "Tag product recovered" at bounding box center [708, 110] width 99 height 29
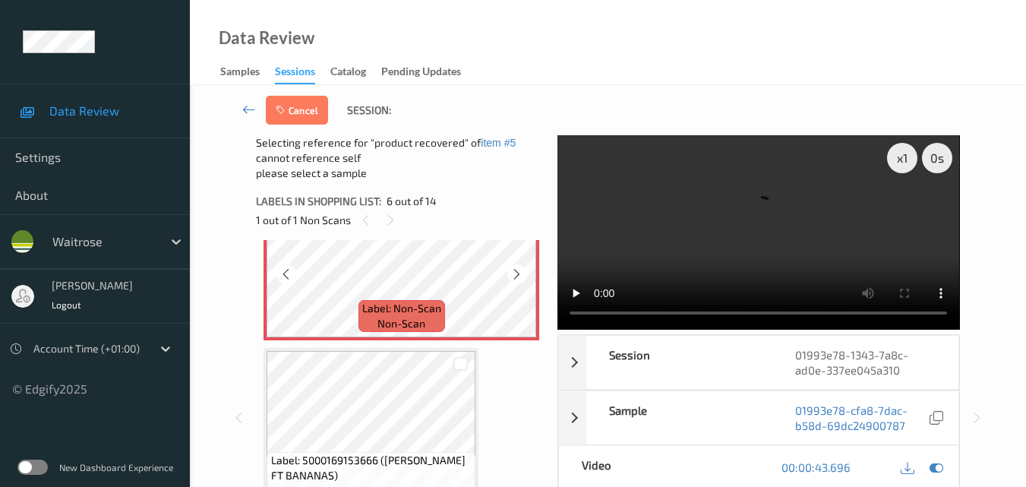
scroll to position [974, 0]
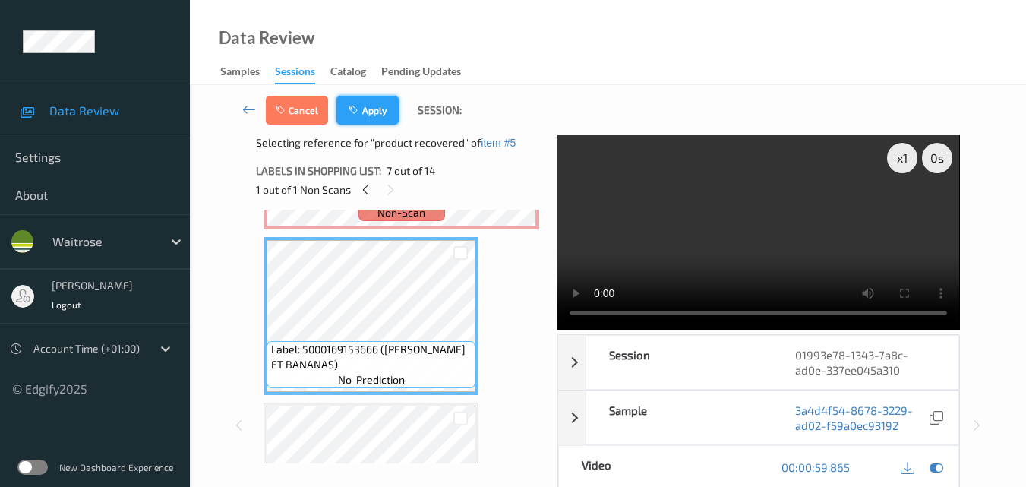
click at [381, 108] on button "Apply" at bounding box center [368, 110] width 62 height 29
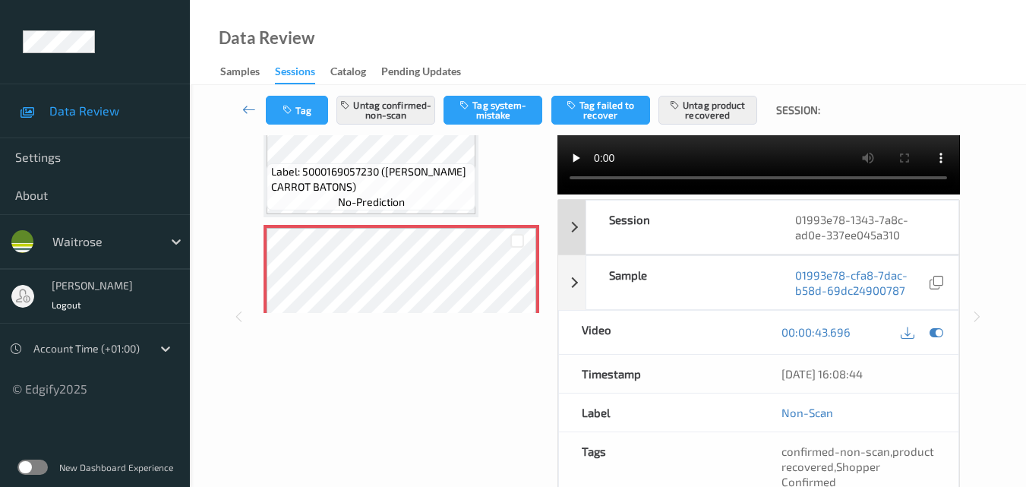
scroll to position [228, 0]
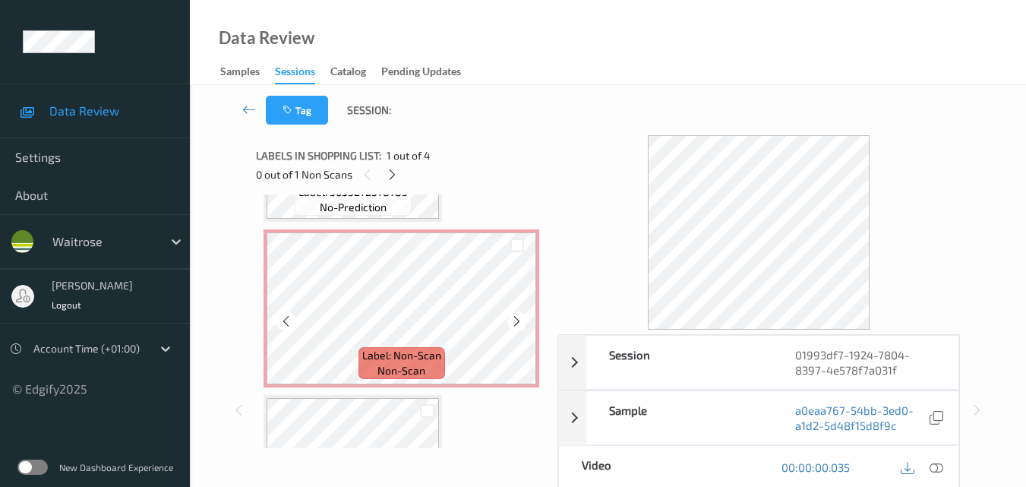
scroll to position [228, 0]
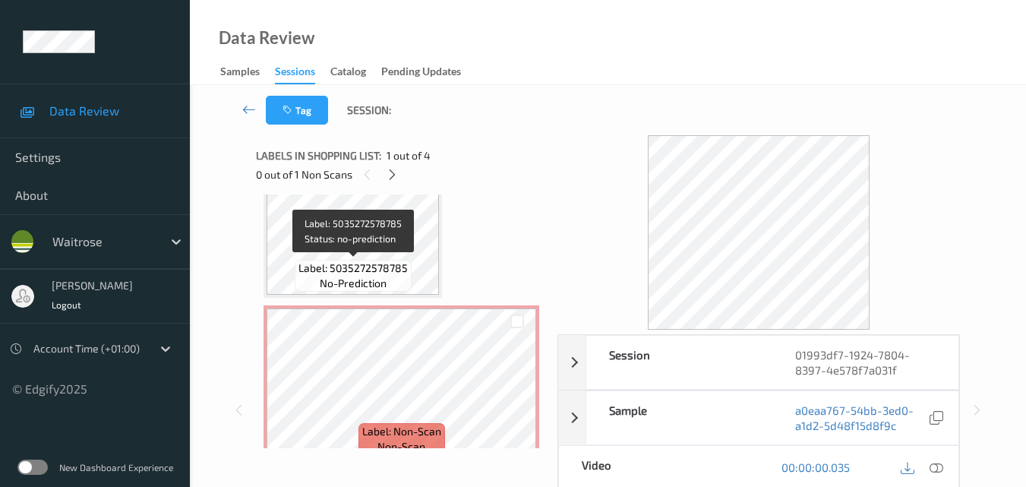
click at [395, 268] on span "Label: 5035272578785" at bounding box center [353, 268] width 109 height 15
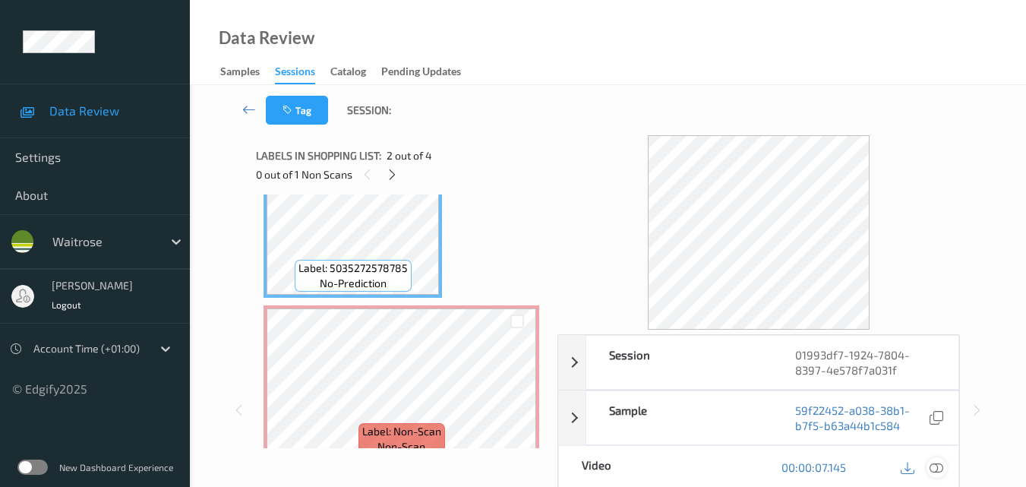
click at [934, 467] on icon at bounding box center [937, 467] width 14 height 14
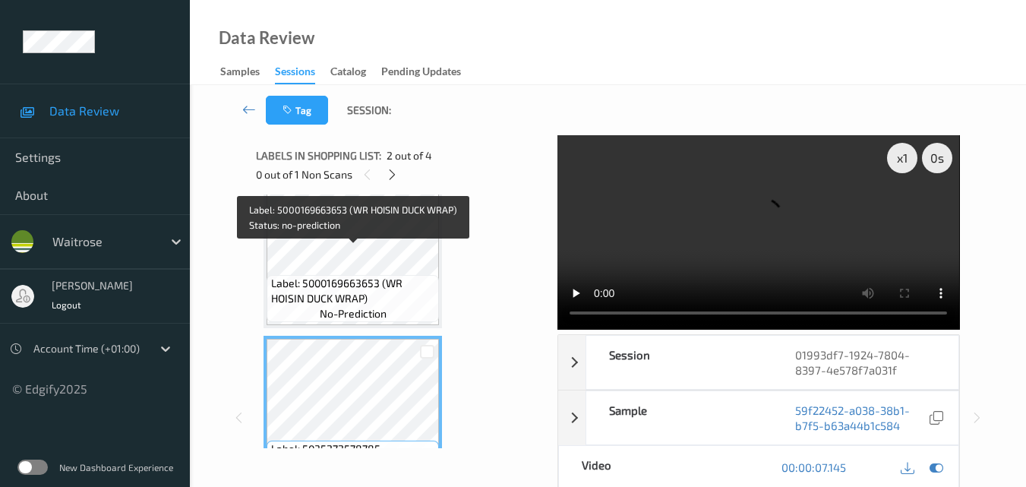
scroll to position [0, 0]
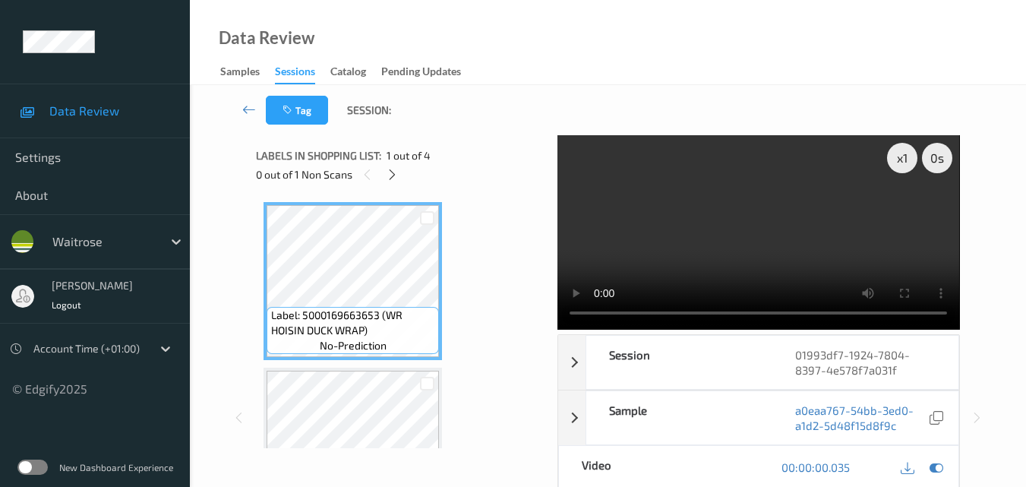
click at [752, 229] on video at bounding box center [759, 232] width 402 height 194
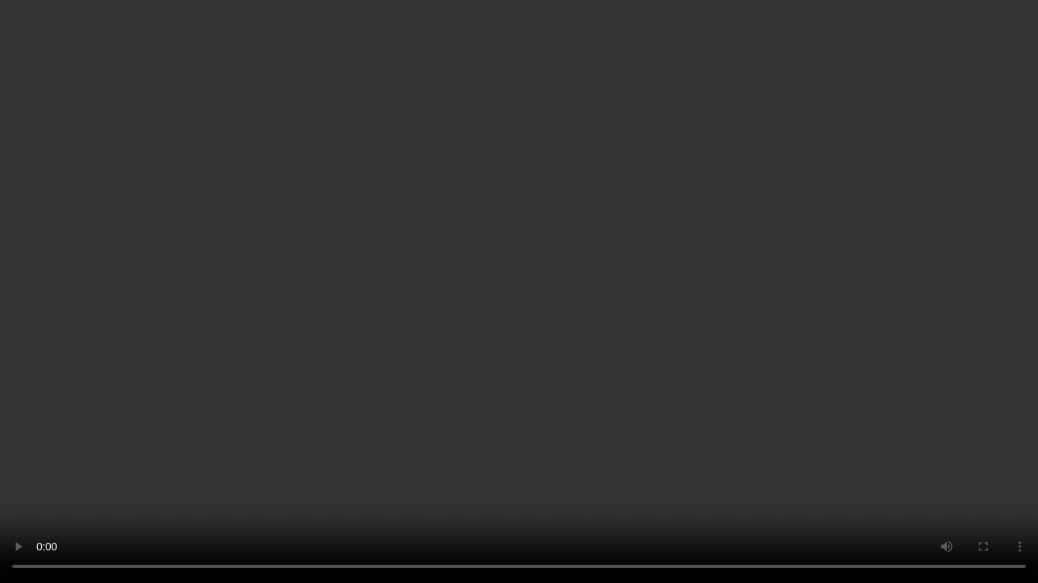
click at [637, 273] on video at bounding box center [519, 291] width 1038 height 583
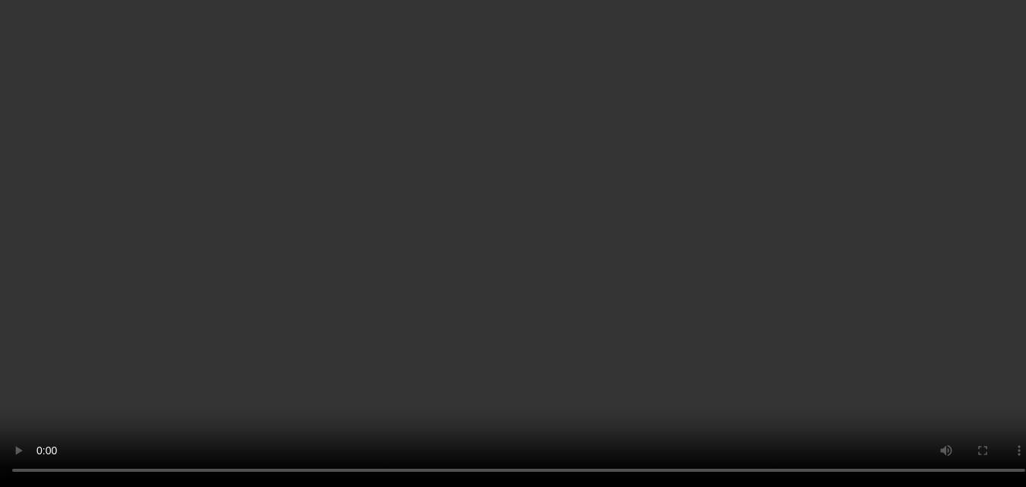
scroll to position [228, 0]
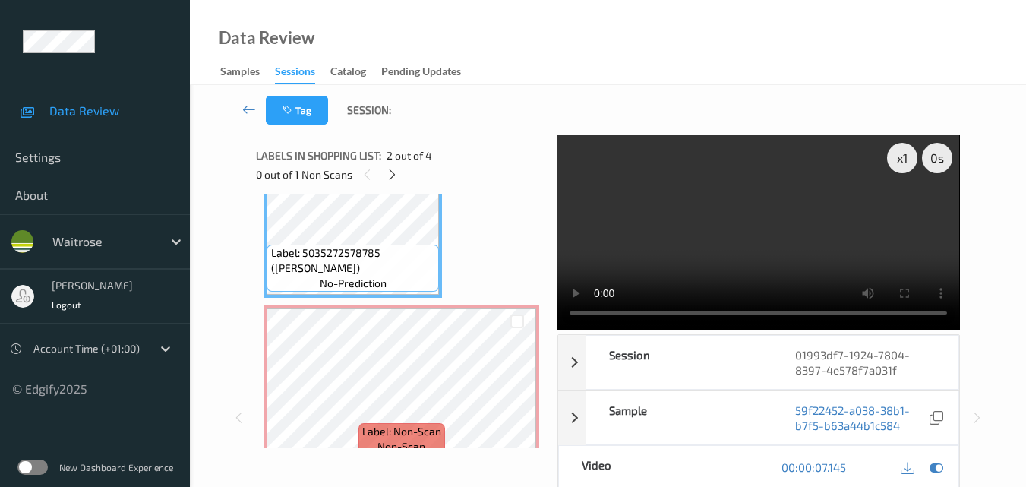
click at [713, 251] on video at bounding box center [759, 232] width 402 height 194
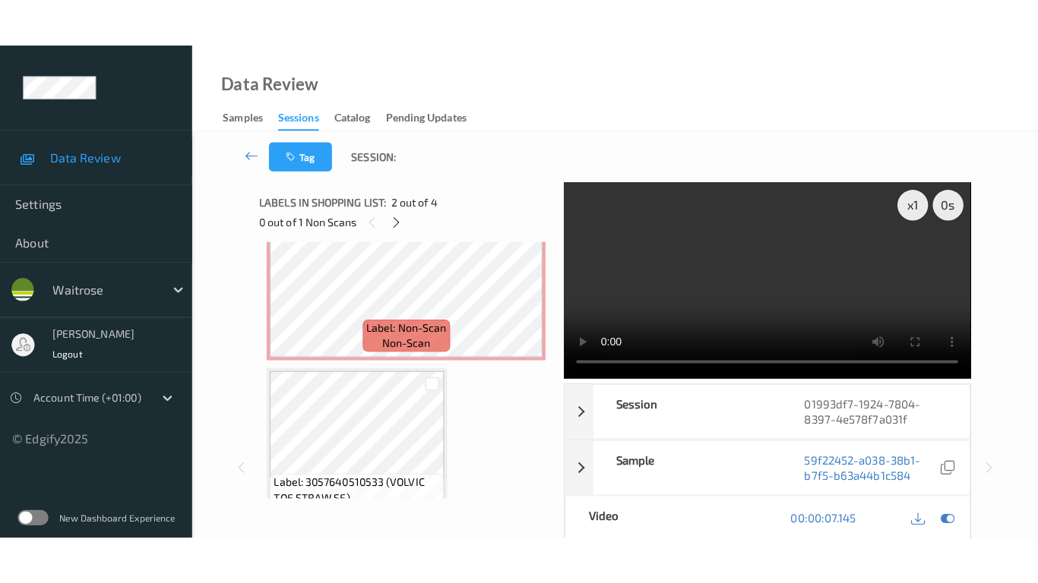
scroll to position [416, 0]
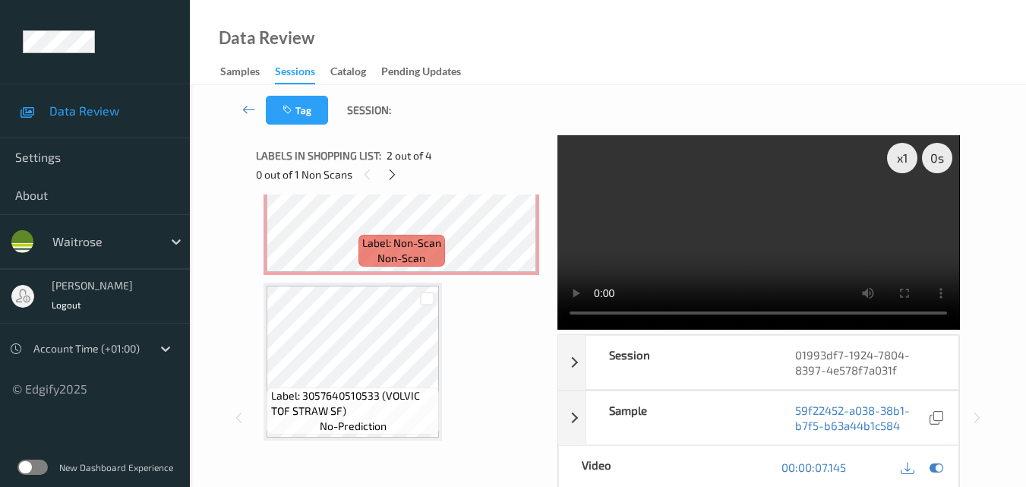
click at [777, 245] on video at bounding box center [759, 232] width 402 height 194
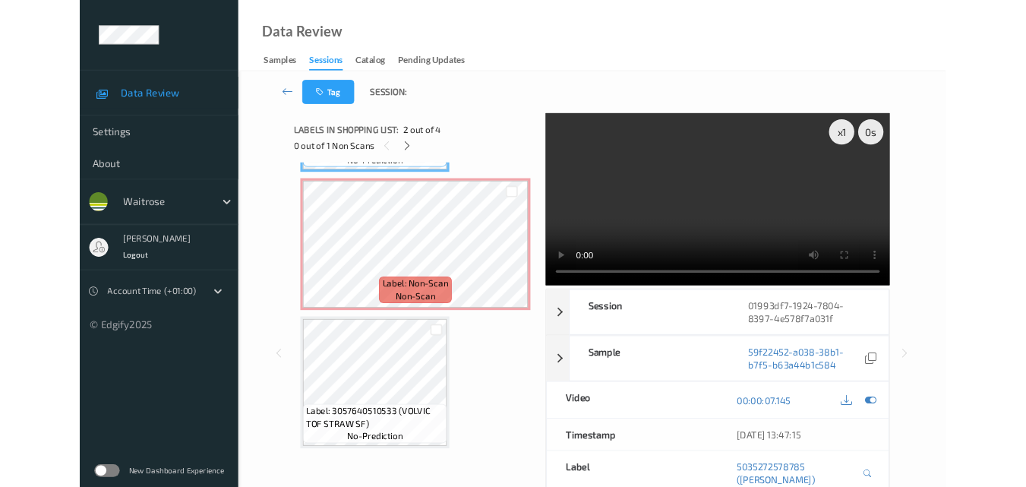
scroll to position [320, 0]
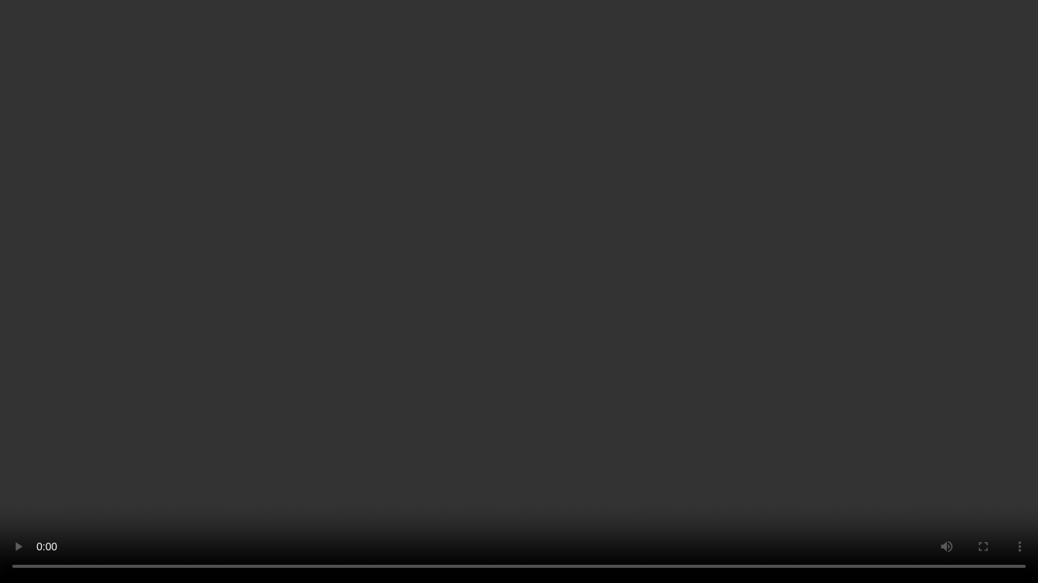
click at [638, 356] on video at bounding box center [519, 291] width 1038 height 583
click at [670, 400] on video at bounding box center [519, 291] width 1038 height 583
click at [368, 434] on video at bounding box center [519, 291] width 1038 height 583
click at [707, 374] on video at bounding box center [519, 291] width 1038 height 583
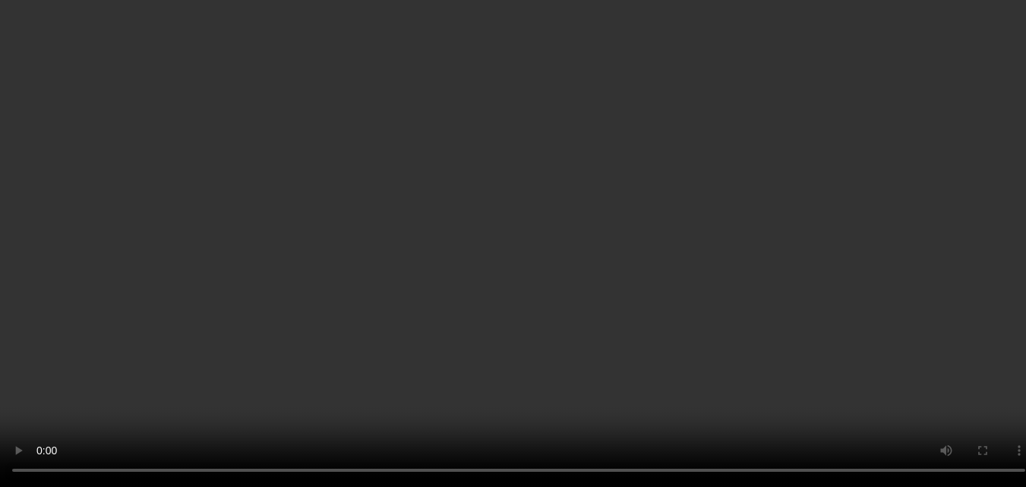
scroll to position [340, 0]
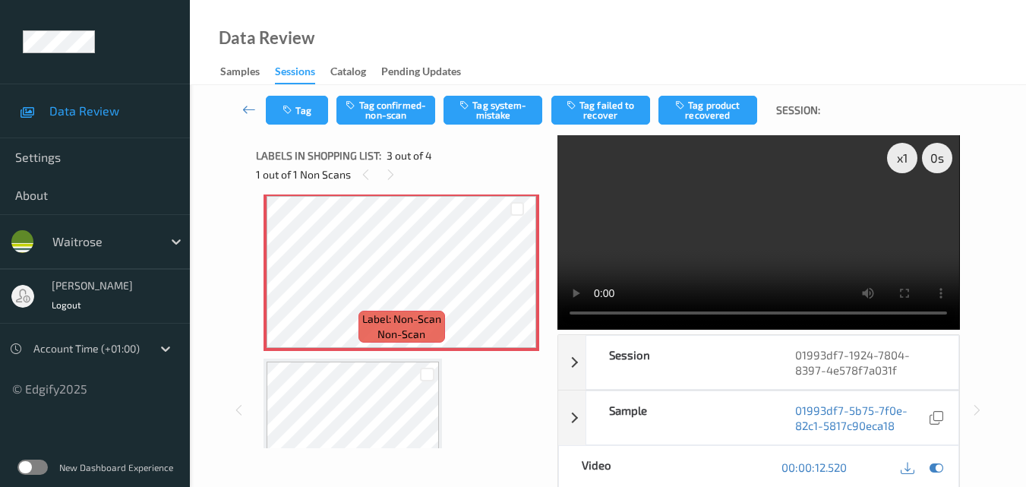
click at [689, 250] on video at bounding box center [759, 232] width 402 height 194
click at [723, 243] on video at bounding box center [759, 232] width 402 height 194
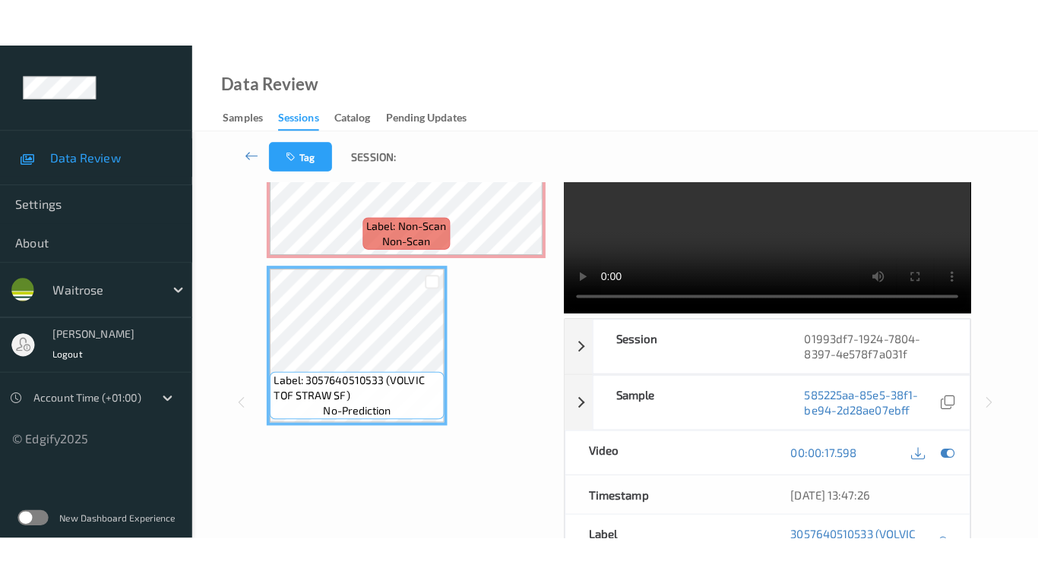
scroll to position [0, 0]
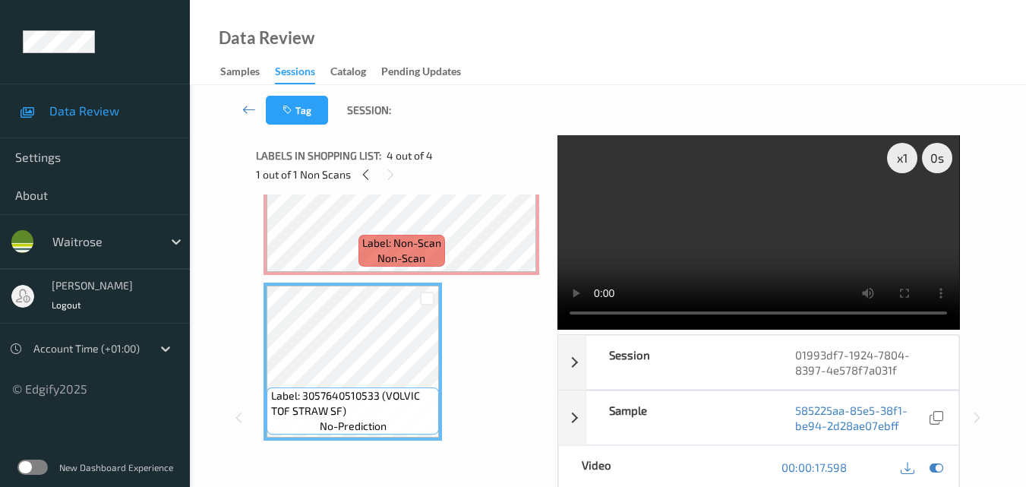
click at [724, 245] on video at bounding box center [759, 232] width 402 height 194
click at [896, 158] on div "x 1" at bounding box center [902, 158] width 30 height 30
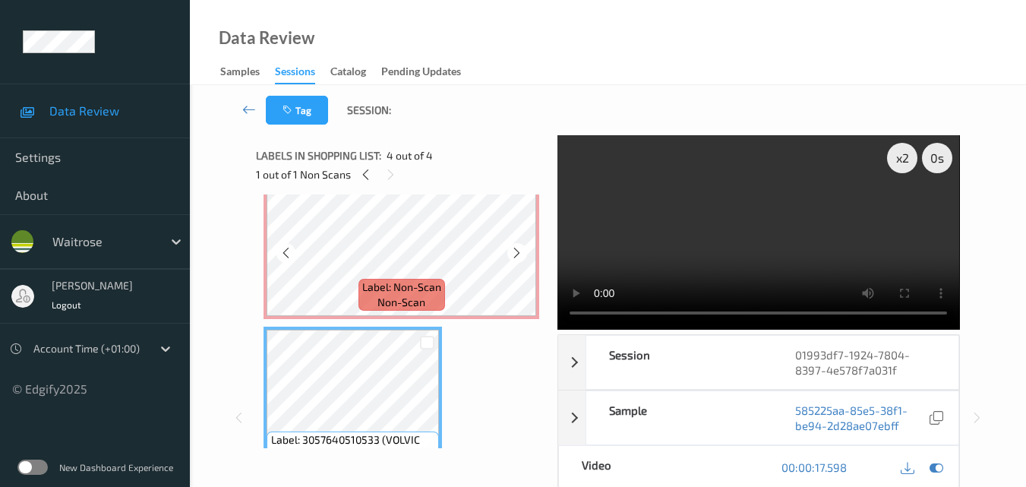
scroll to position [340, 0]
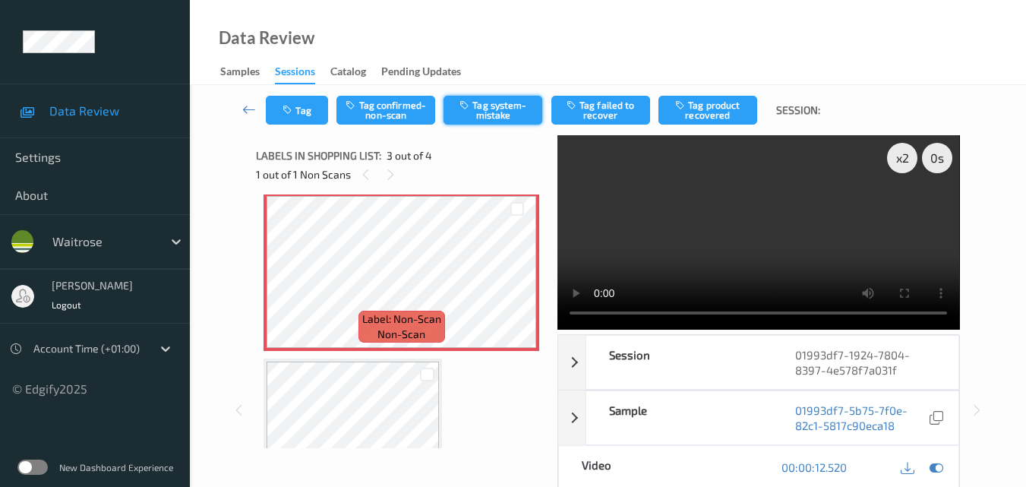
click at [486, 110] on button "Tag system-mistake" at bounding box center [493, 110] width 99 height 29
click at [297, 115] on button "Tag" at bounding box center [297, 110] width 62 height 29
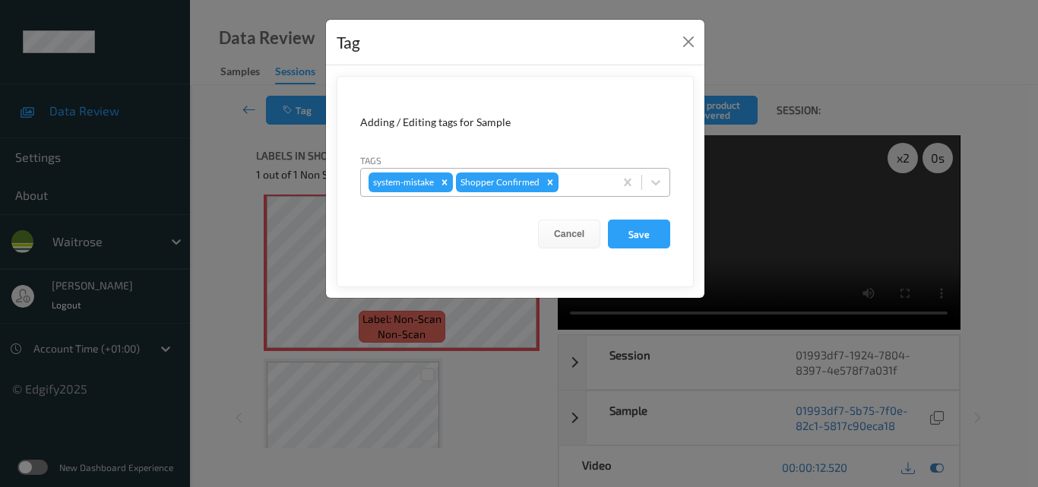
click at [574, 185] on div at bounding box center [583, 182] width 45 height 18
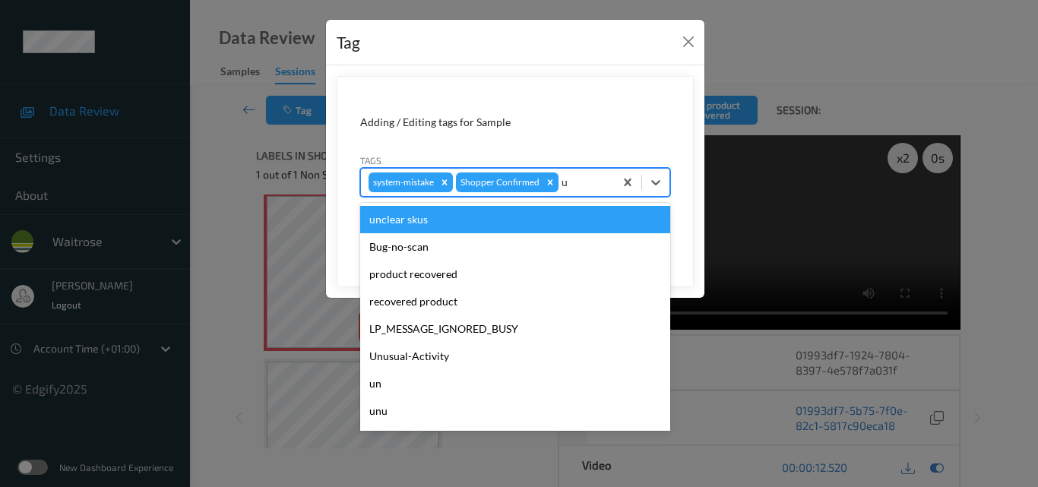
type input "un"
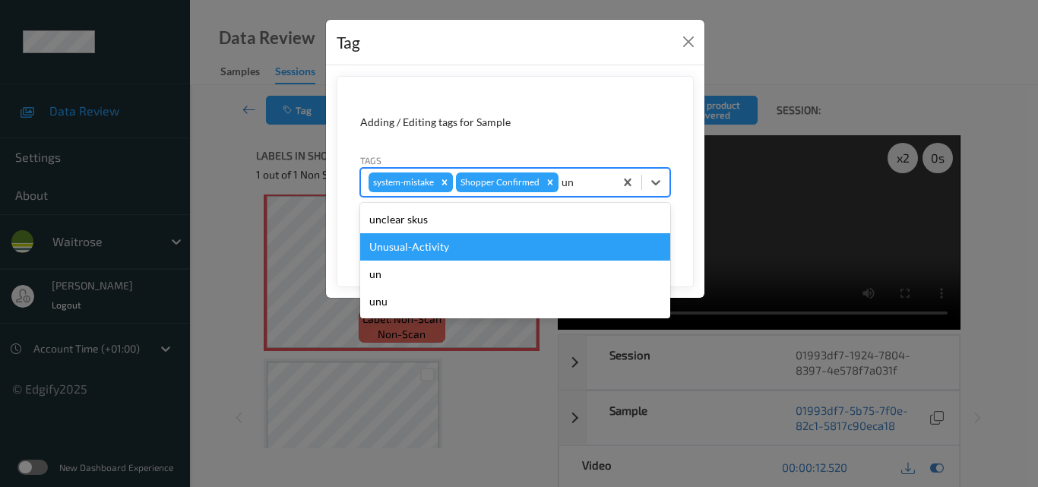
click at [507, 248] on div "Unusual-Activity" at bounding box center [515, 246] width 310 height 27
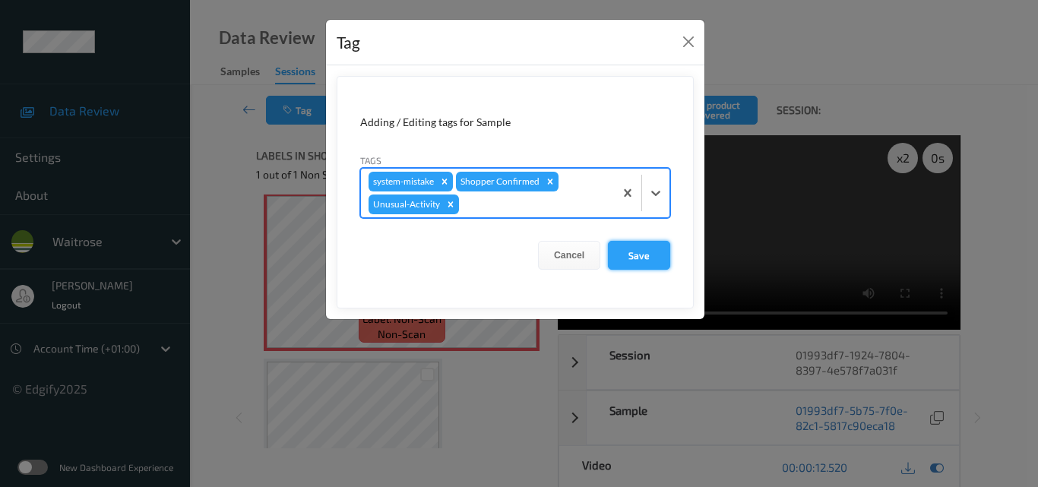
click at [646, 253] on button "Save" at bounding box center [639, 255] width 62 height 29
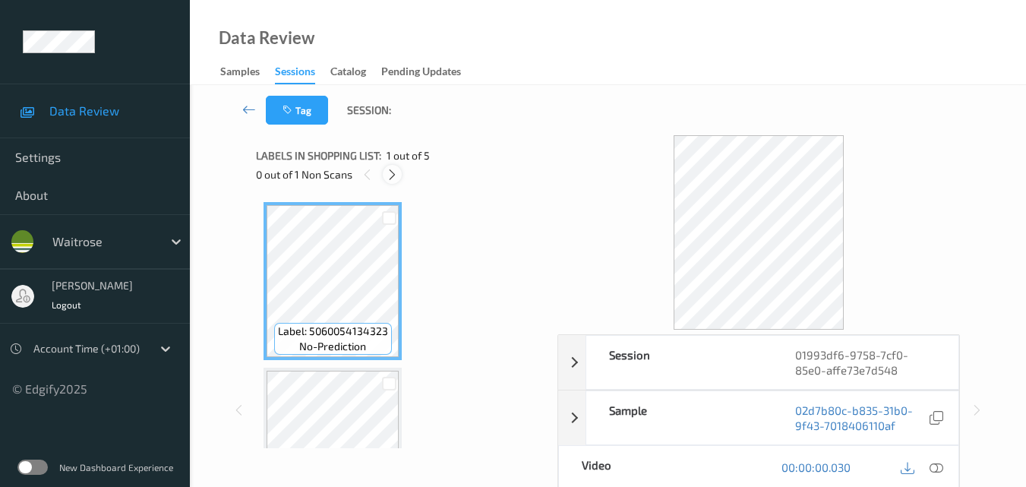
click at [393, 175] on icon at bounding box center [392, 175] width 13 height 14
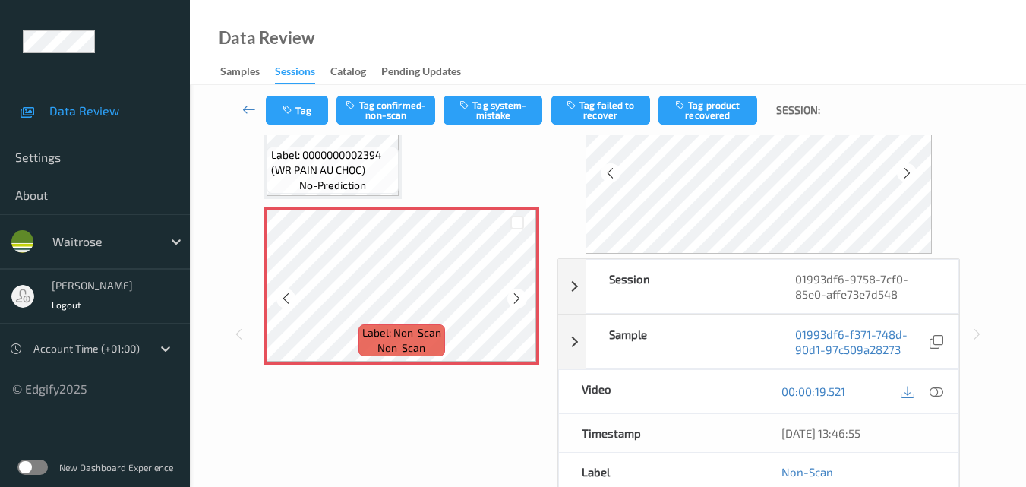
scroll to position [506, 0]
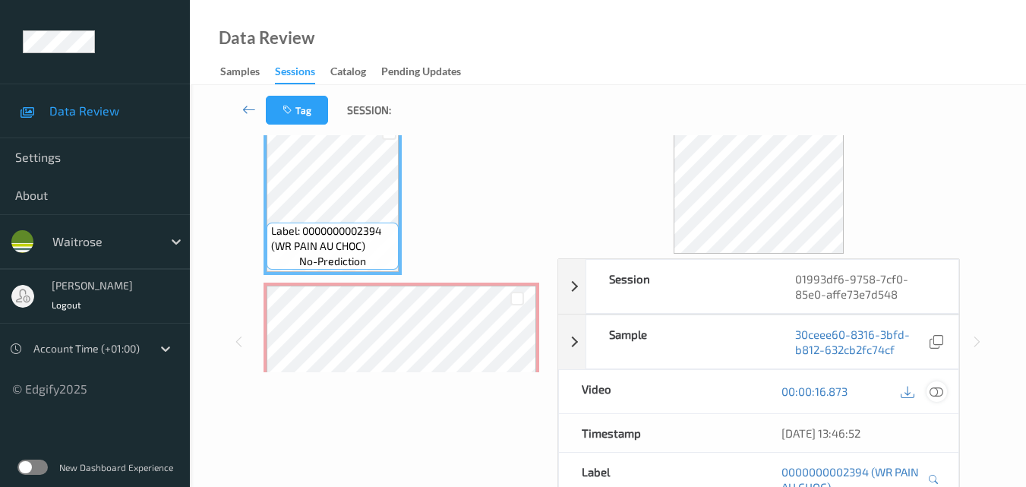
click at [937, 387] on icon at bounding box center [937, 391] width 14 height 14
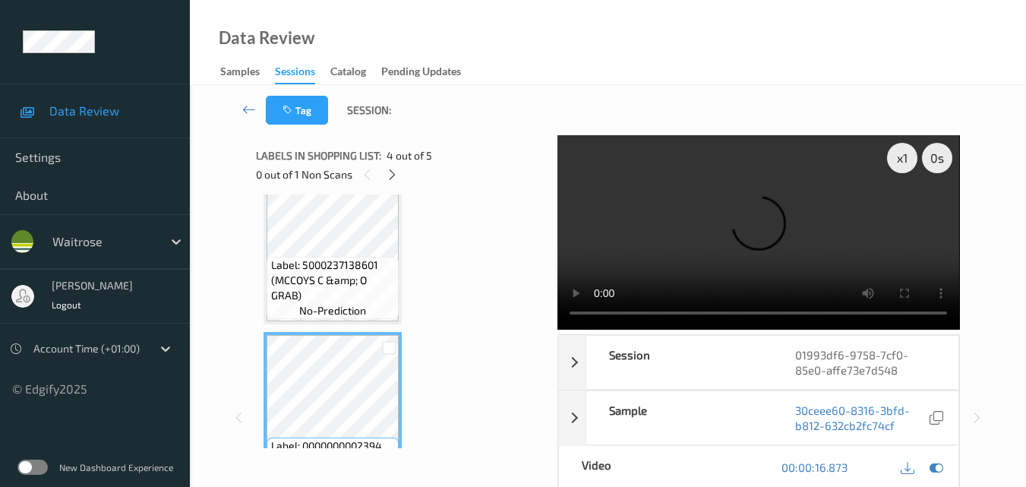
scroll to position [354, 0]
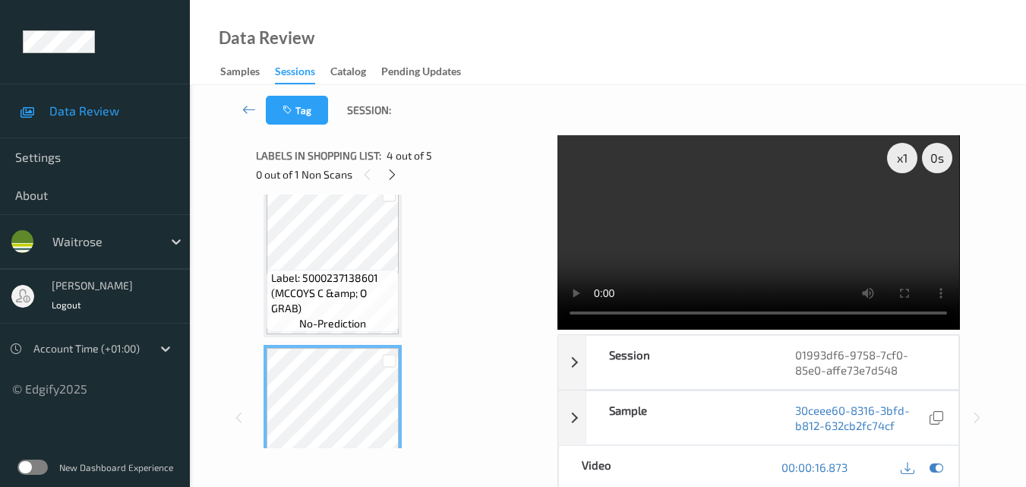
click at [740, 224] on video at bounding box center [759, 232] width 402 height 194
click at [804, 246] on video at bounding box center [759, 232] width 402 height 194
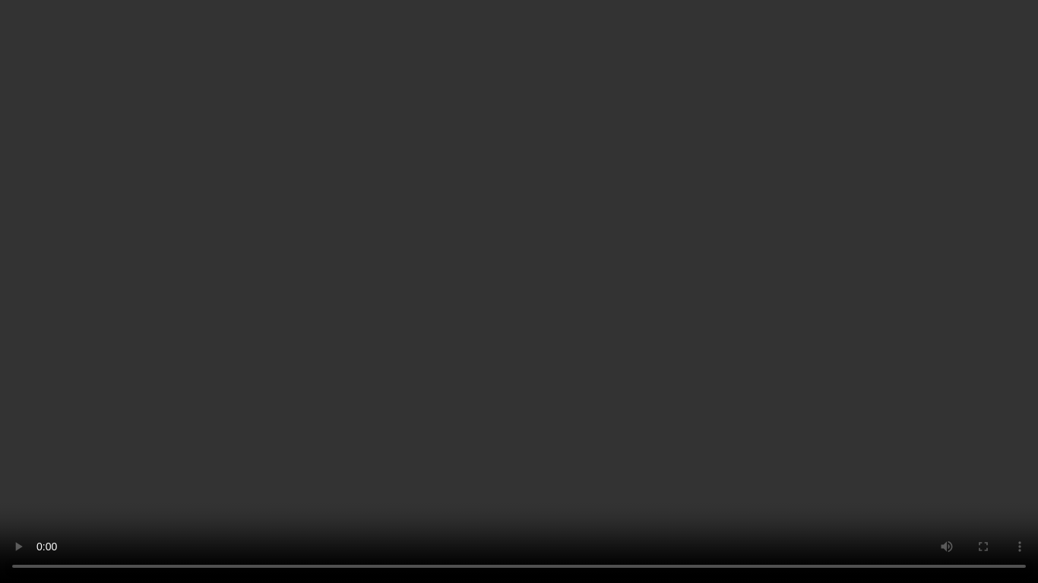
click at [733, 318] on video at bounding box center [519, 291] width 1038 height 583
click at [717, 319] on video at bounding box center [519, 291] width 1038 height 583
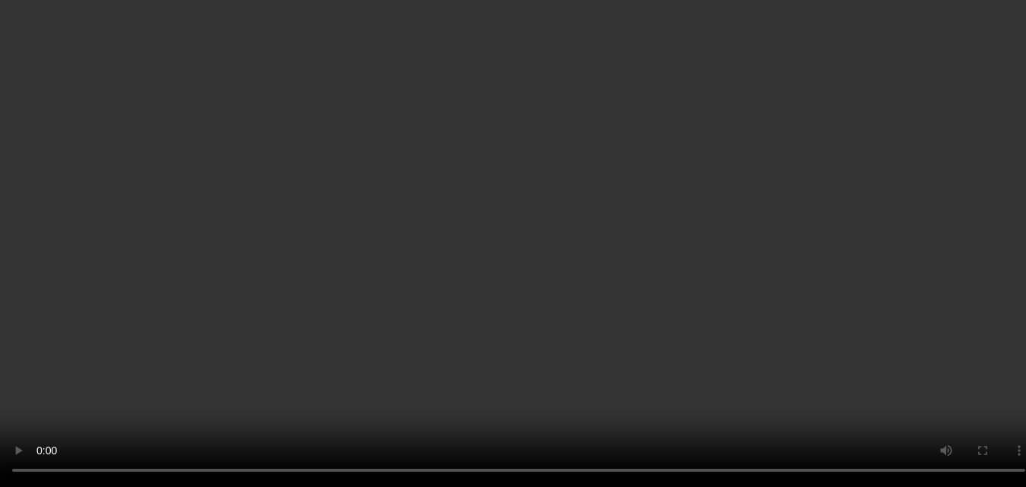
scroll to position [582, 0]
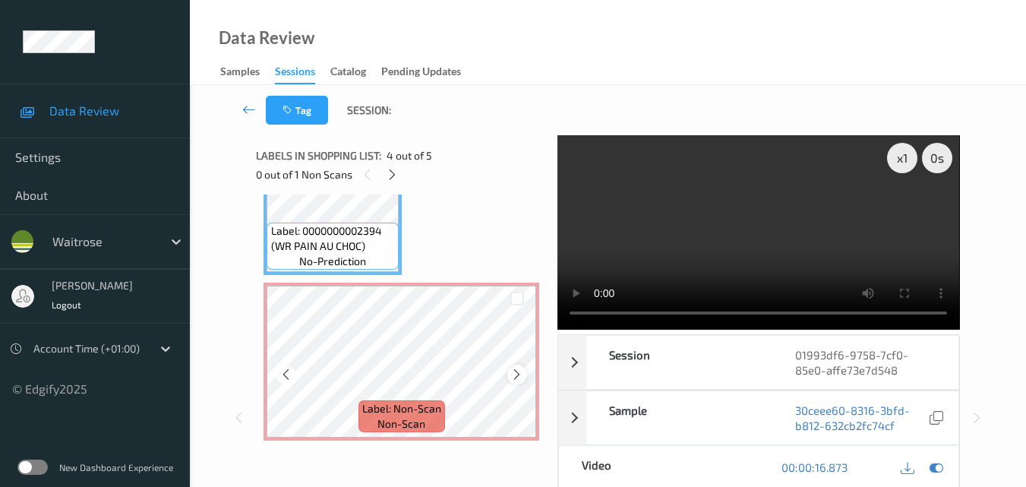
click at [514, 373] on icon at bounding box center [516, 375] width 13 height 14
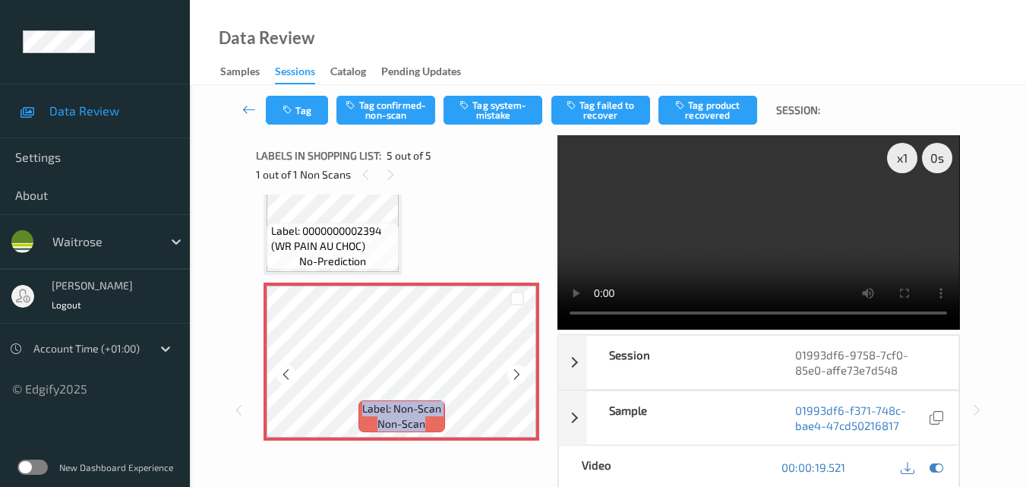
click at [514, 373] on icon at bounding box center [516, 375] width 13 height 14
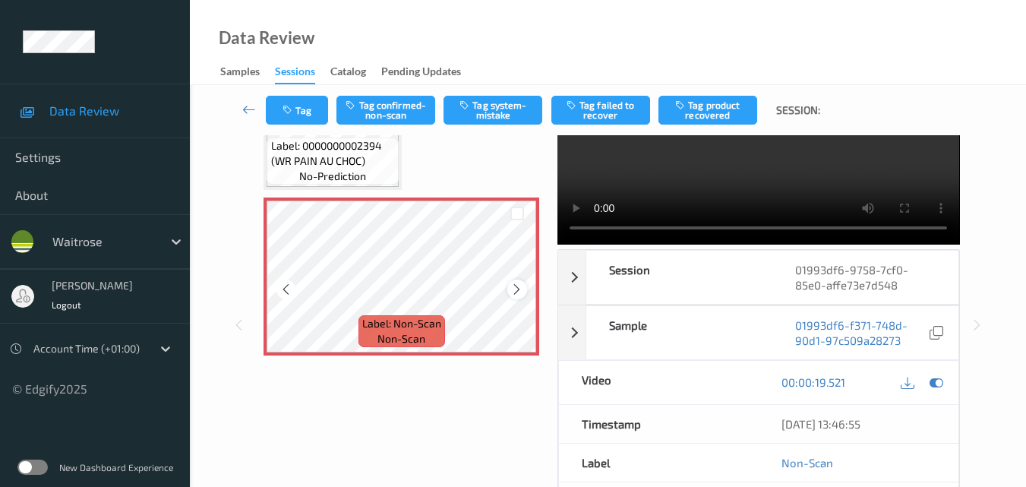
scroll to position [0, 0]
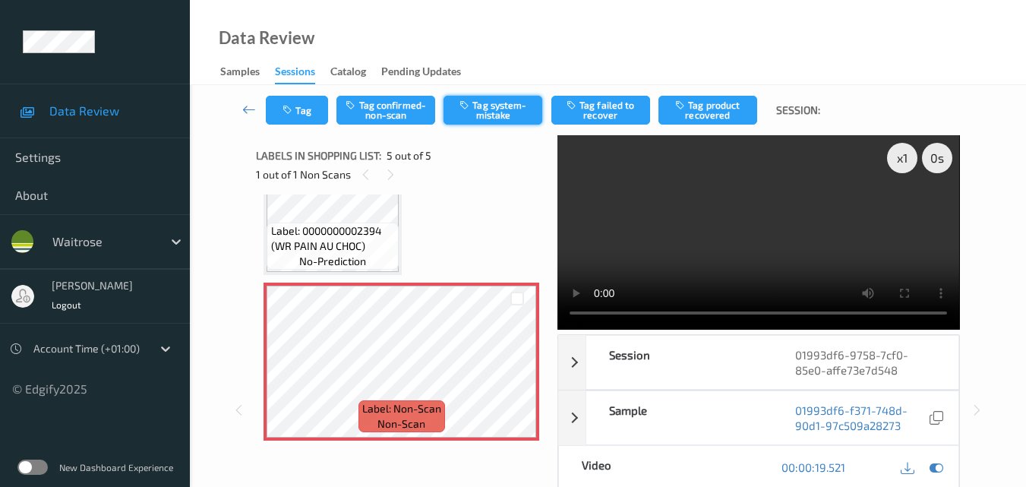
click at [497, 115] on button "Tag system-mistake" at bounding box center [493, 110] width 99 height 29
click at [304, 106] on button "Tag" at bounding box center [297, 110] width 62 height 29
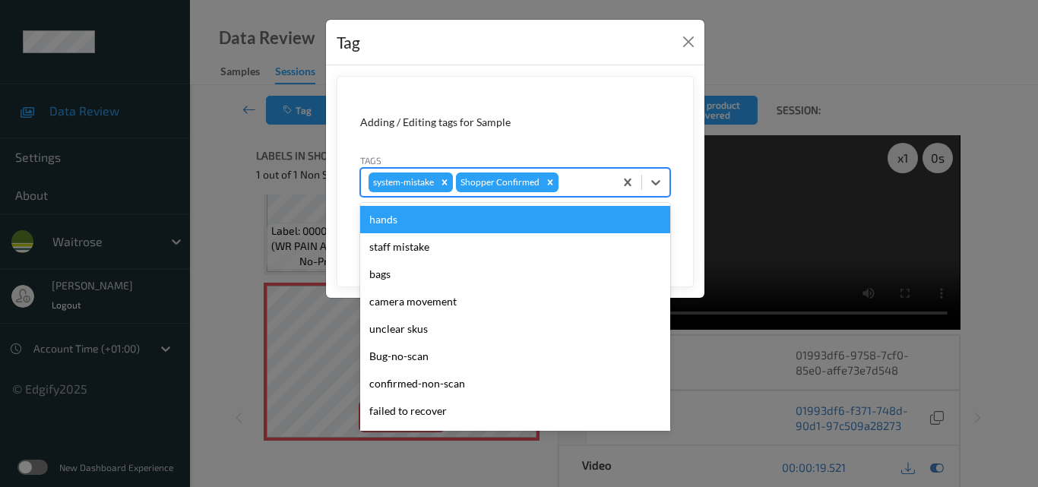
click at [591, 188] on div at bounding box center [583, 182] width 45 height 18
type input "un"
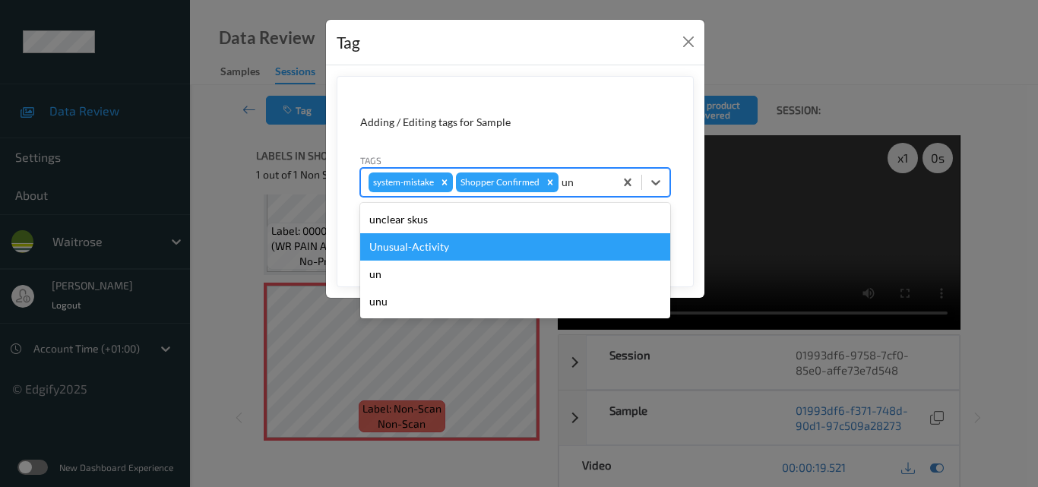
click at [488, 243] on div "Unusual-Activity" at bounding box center [515, 246] width 310 height 27
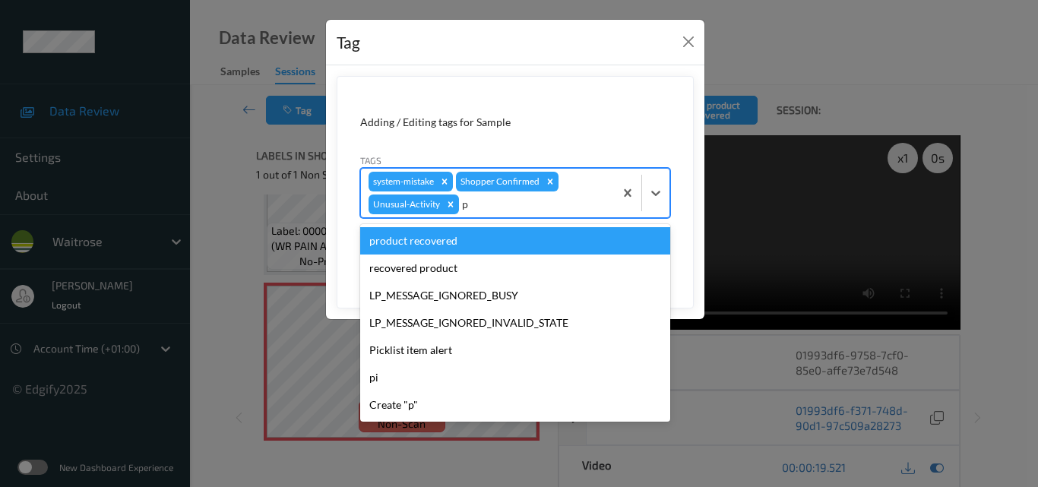
type input "pi"
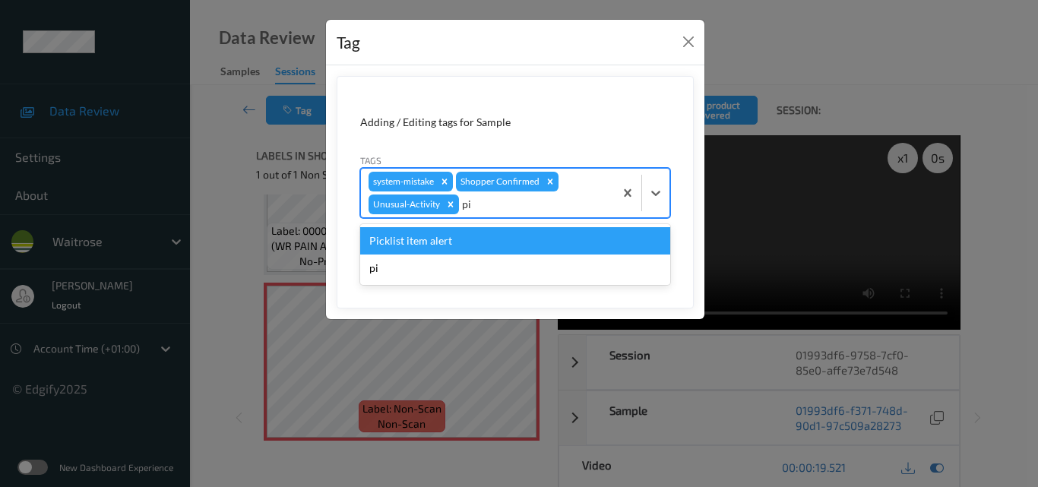
click at [488, 243] on div "Picklist item alert" at bounding box center [515, 240] width 310 height 27
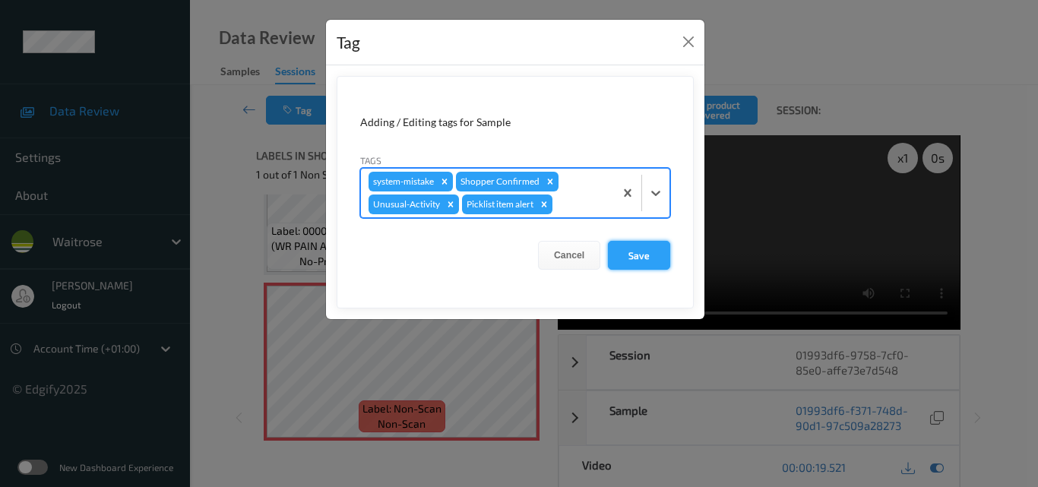
click at [634, 251] on button "Save" at bounding box center [639, 255] width 62 height 29
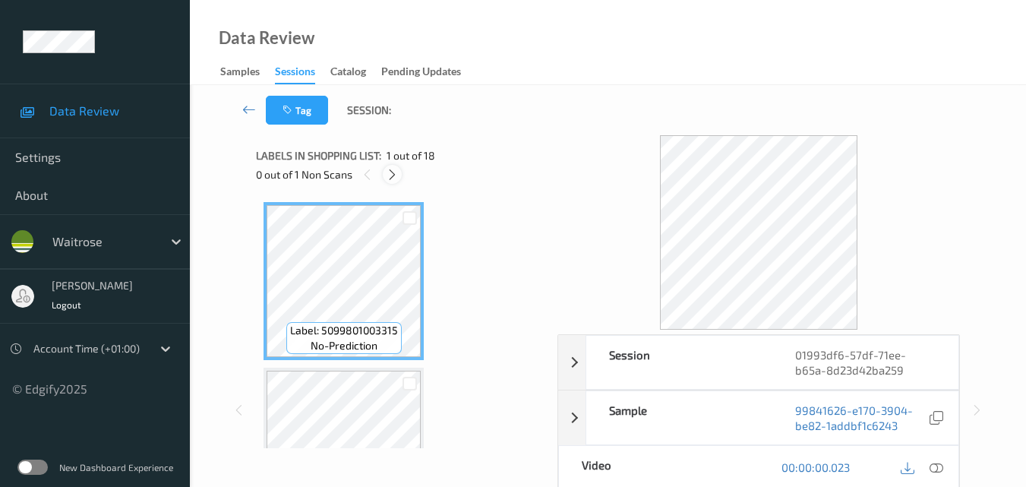
click at [388, 175] on icon at bounding box center [392, 175] width 13 height 14
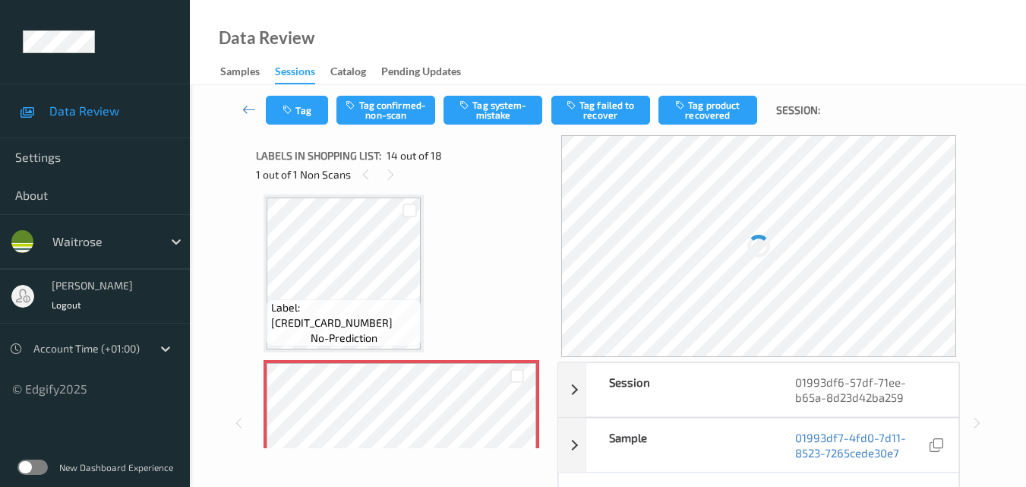
scroll to position [2071, 0]
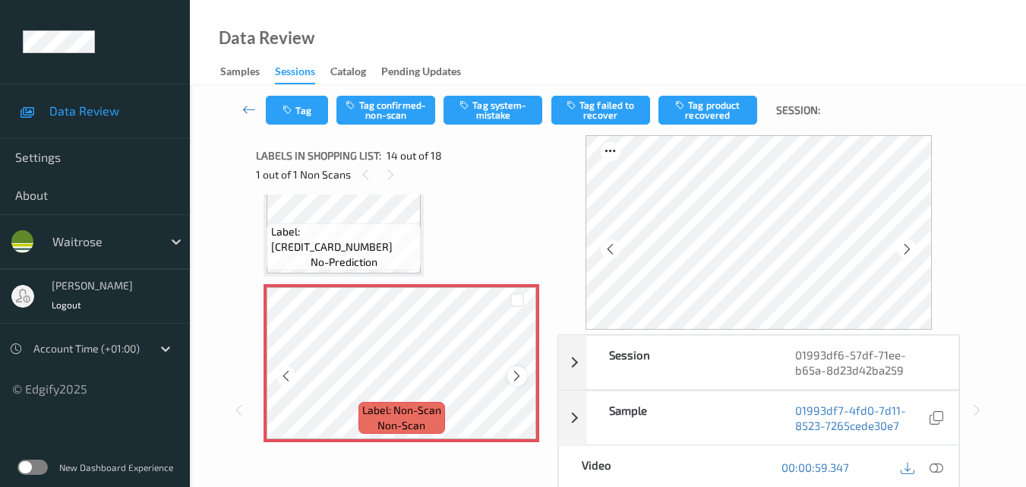
click at [516, 373] on icon at bounding box center [516, 376] width 13 height 14
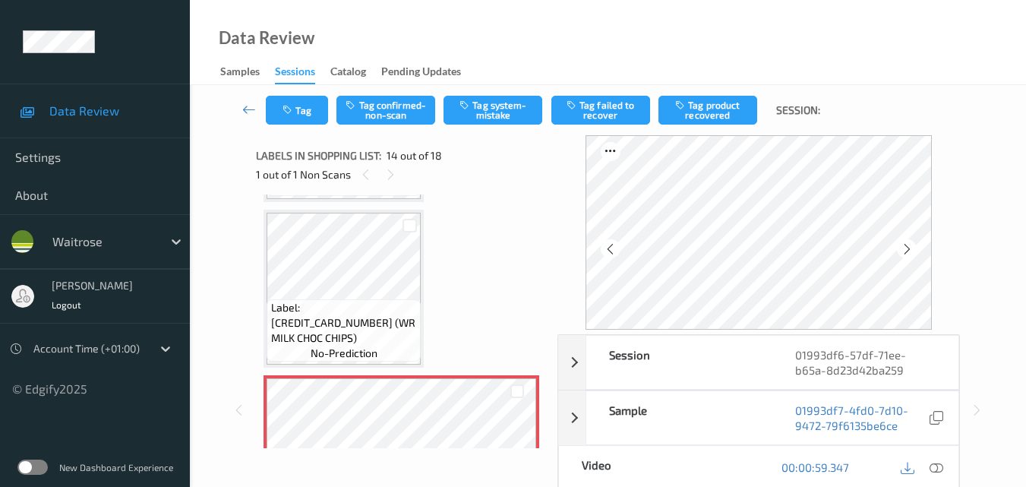
scroll to position [2056, 0]
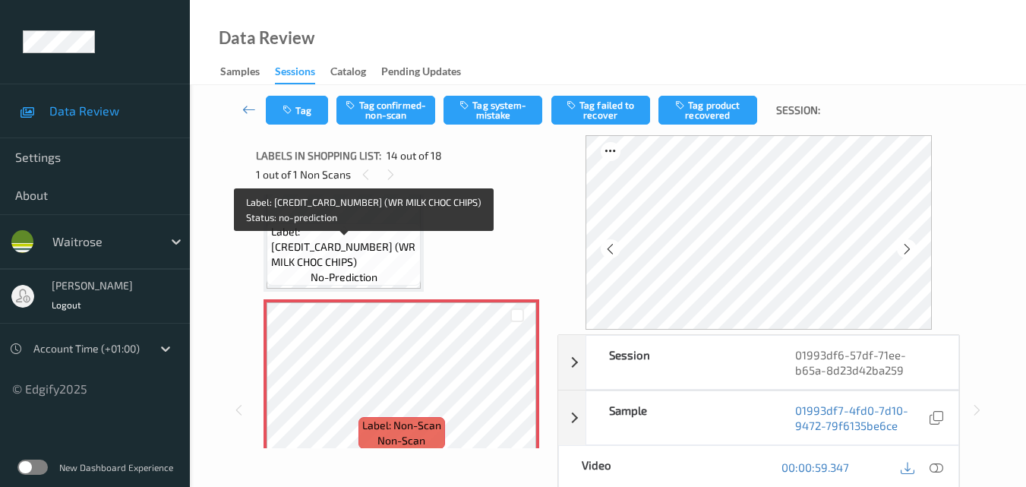
click at [387, 247] on span "Label: [CREDIT_CARD_NUMBER] (WR MILK CHOC CHIPS)" at bounding box center [344, 247] width 147 height 46
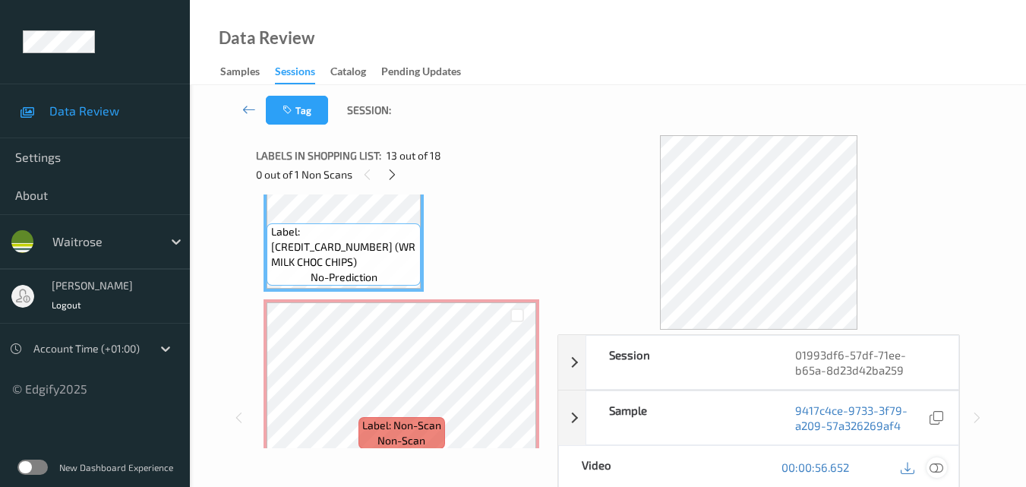
click at [939, 465] on icon at bounding box center [937, 467] width 14 height 14
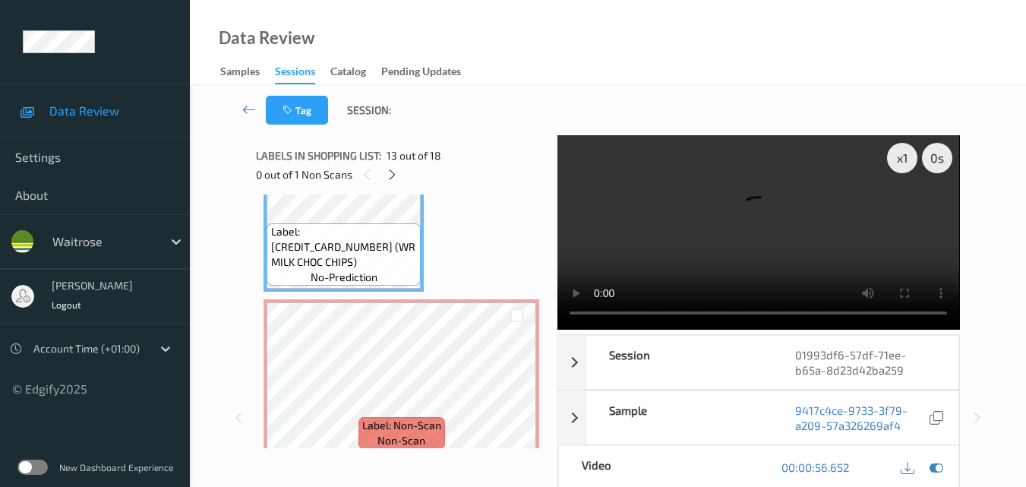
click at [762, 217] on video at bounding box center [759, 232] width 402 height 194
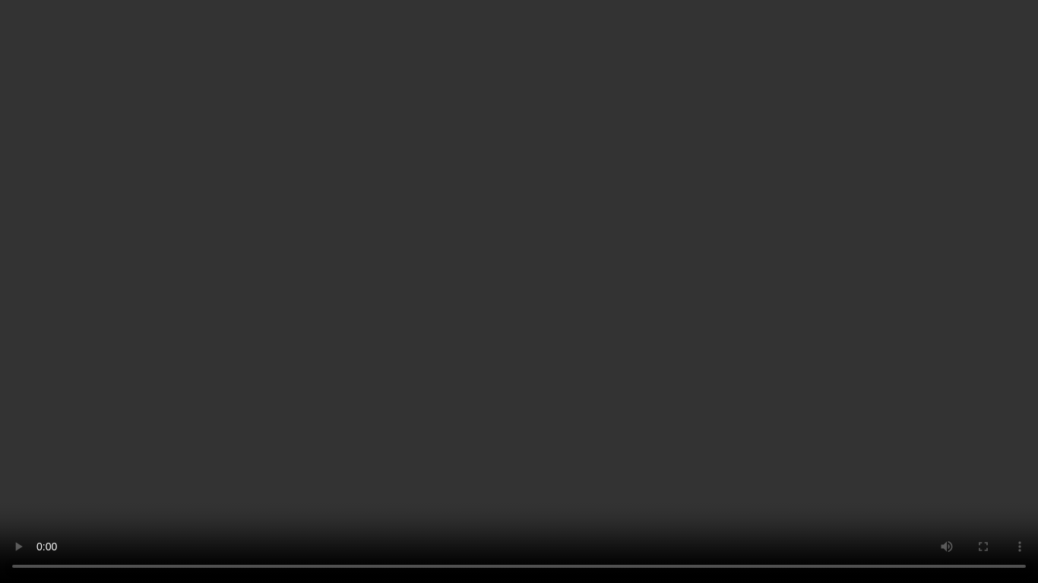
click at [713, 330] on video at bounding box center [519, 291] width 1038 height 583
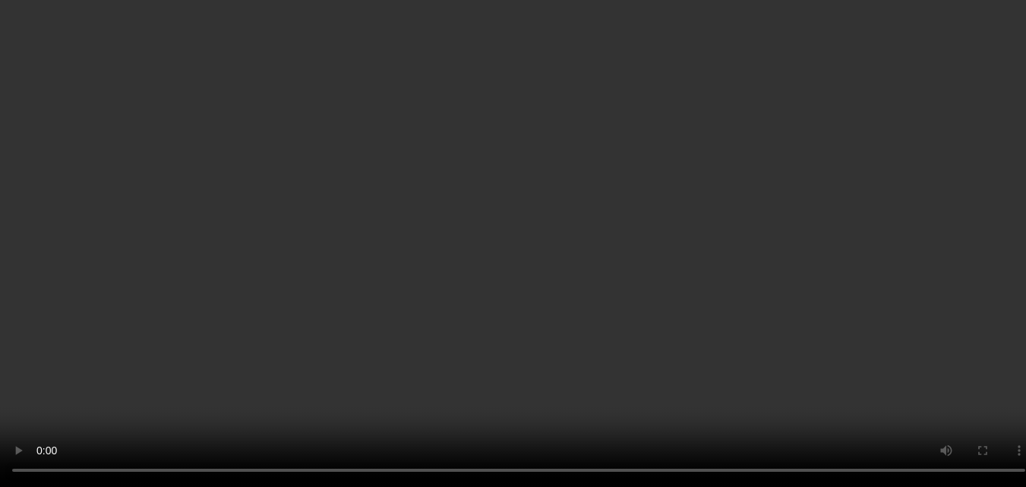
scroll to position [2132, 0]
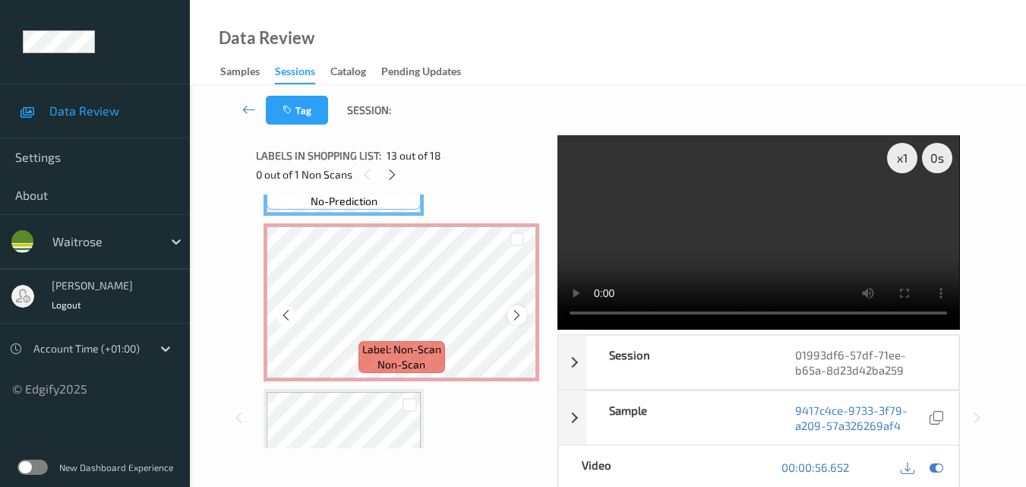
click at [512, 314] on icon at bounding box center [516, 315] width 13 height 14
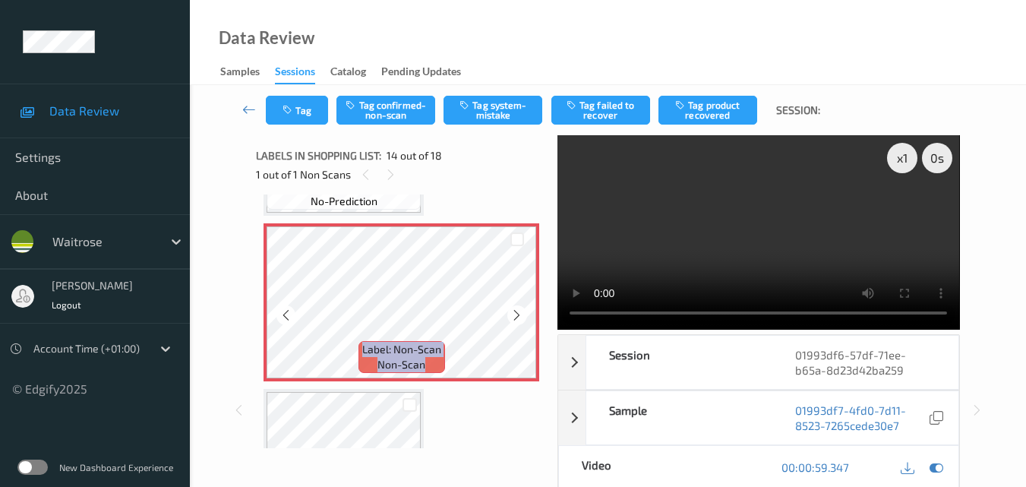
click at [512, 314] on icon at bounding box center [516, 315] width 13 height 14
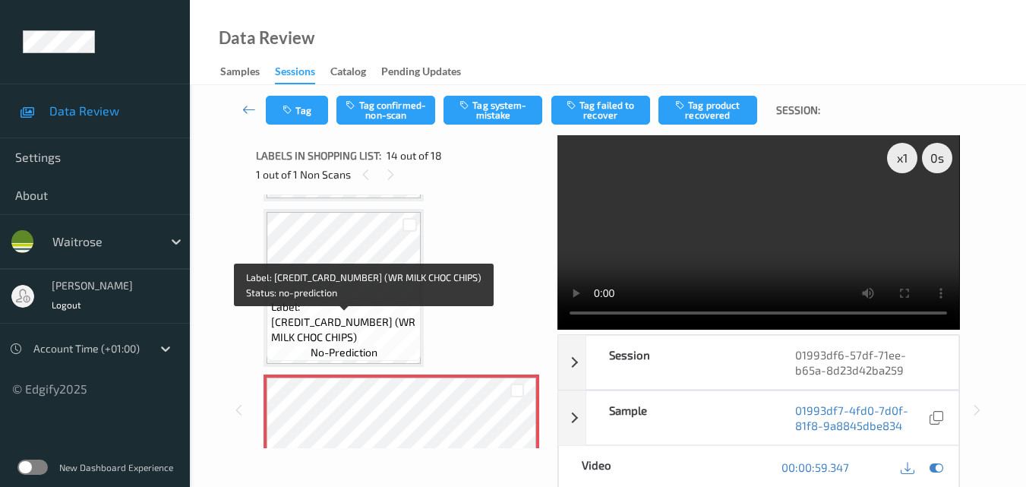
scroll to position [1980, 0]
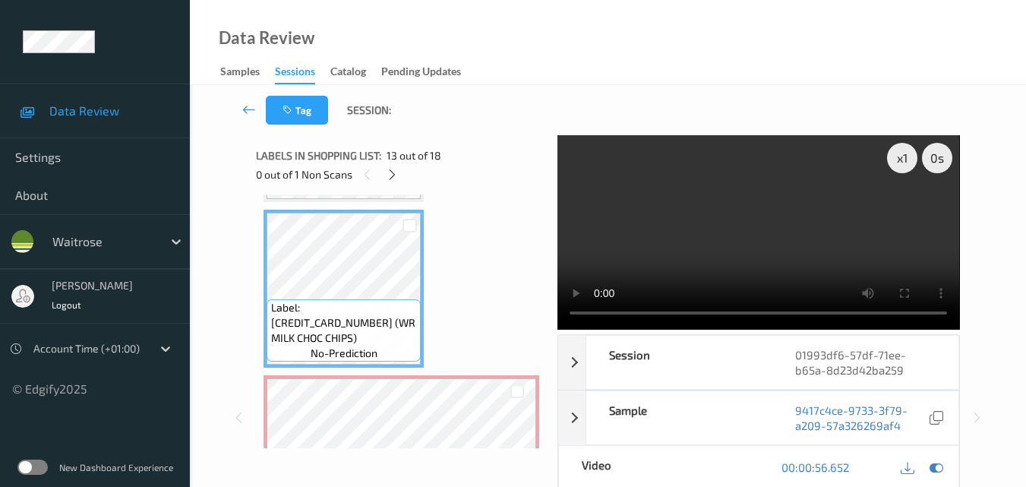
click at [735, 233] on video at bounding box center [759, 232] width 402 height 194
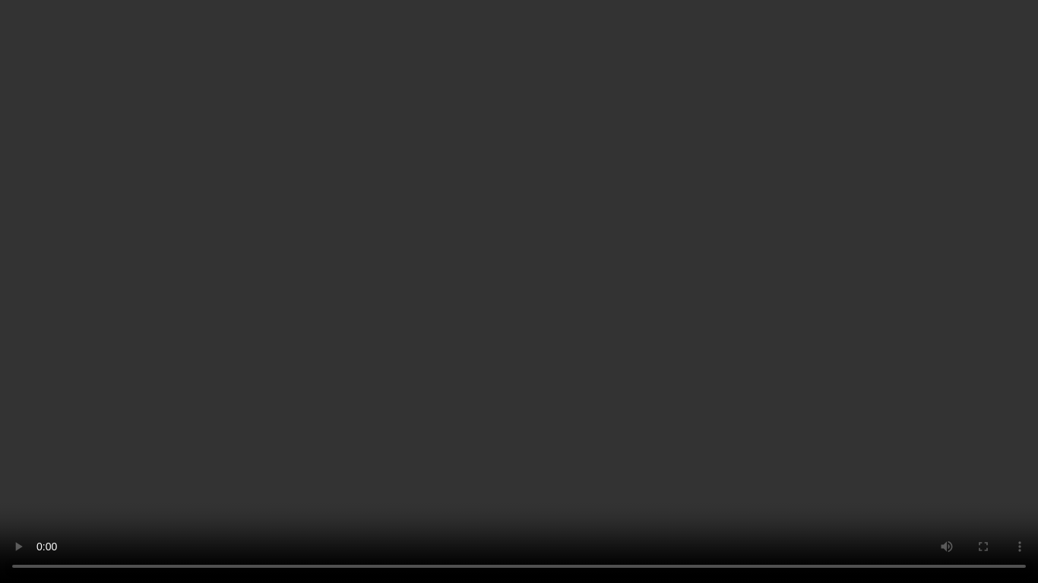
click at [827, 370] on video at bounding box center [519, 291] width 1038 height 583
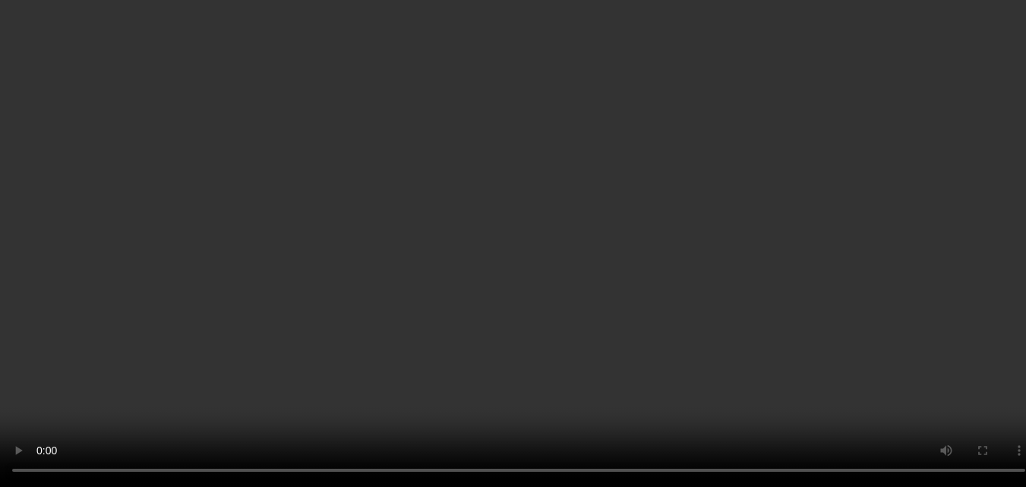
scroll to position [1828, 0]
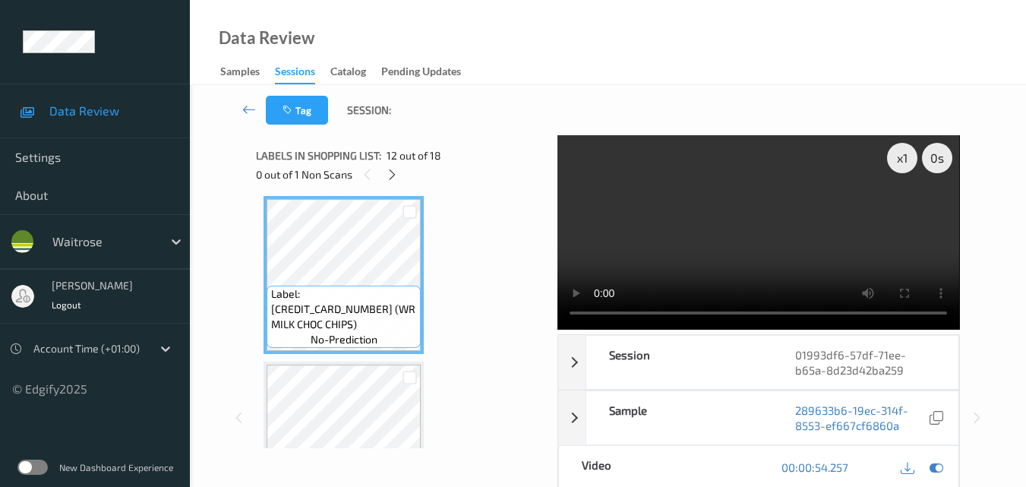
click at [731, 239] on video at bounding box center [759, 232] width 402 height 194
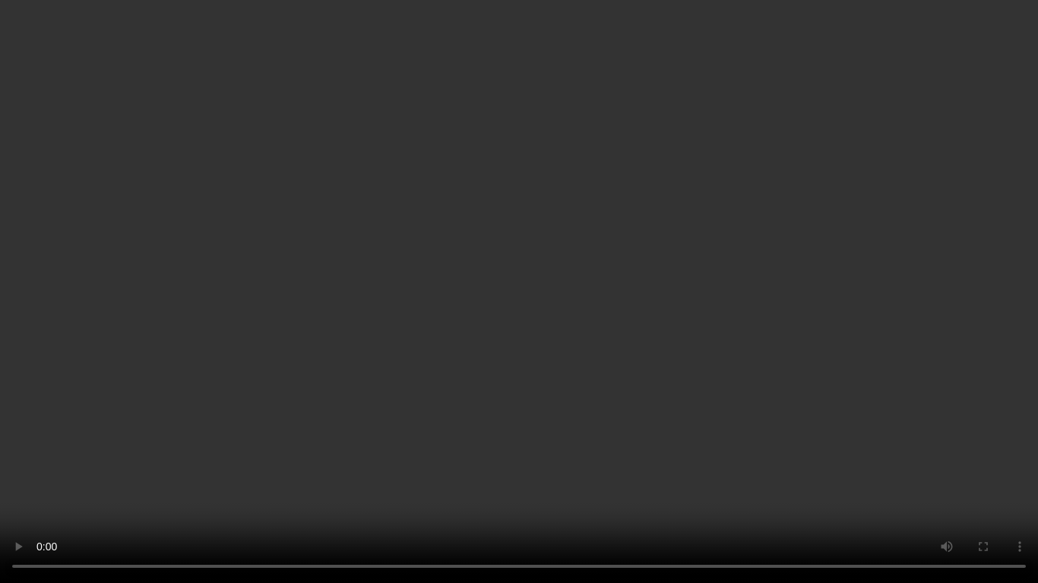
click at [859, 402] on video at bounding box center [519, 291] width 1038 height 583
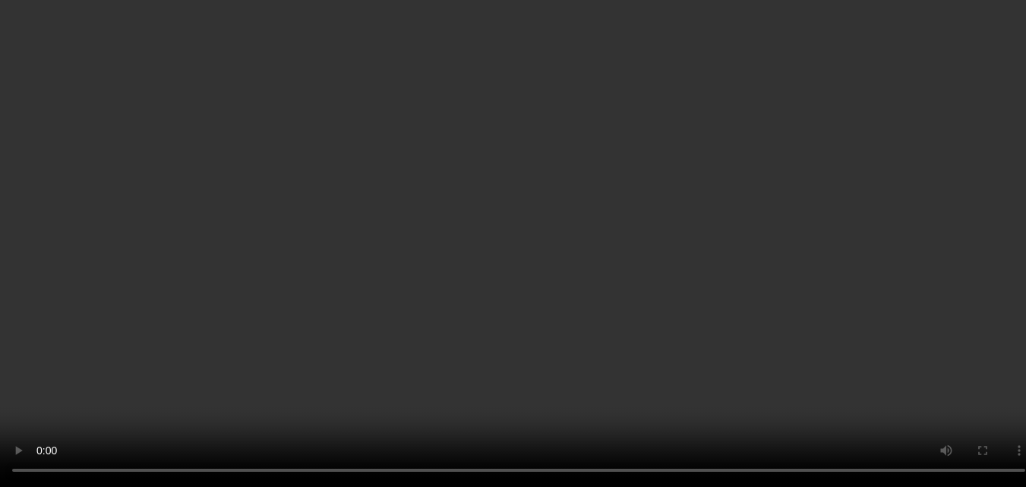
scroll to position [1980, 0]
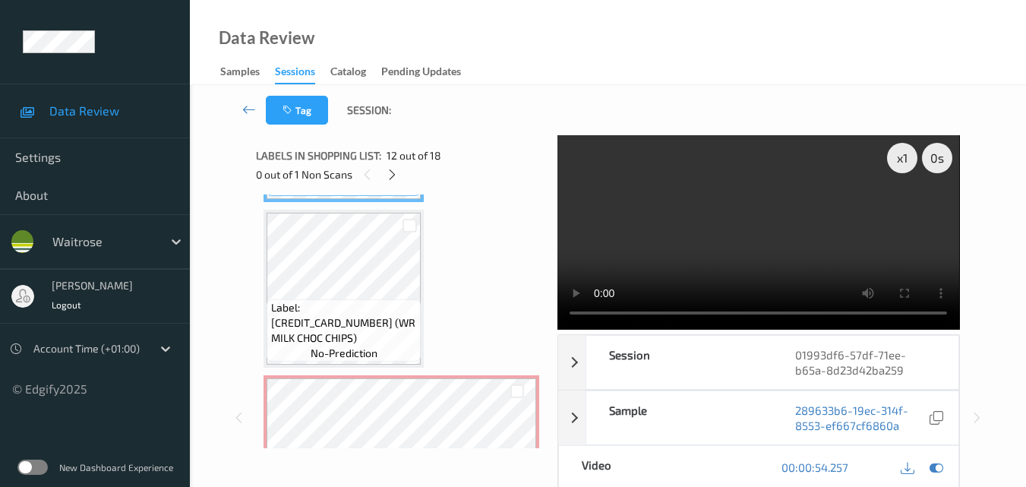
click at [728, 222] on video at bounding box center [759, 232] width 402 height 194
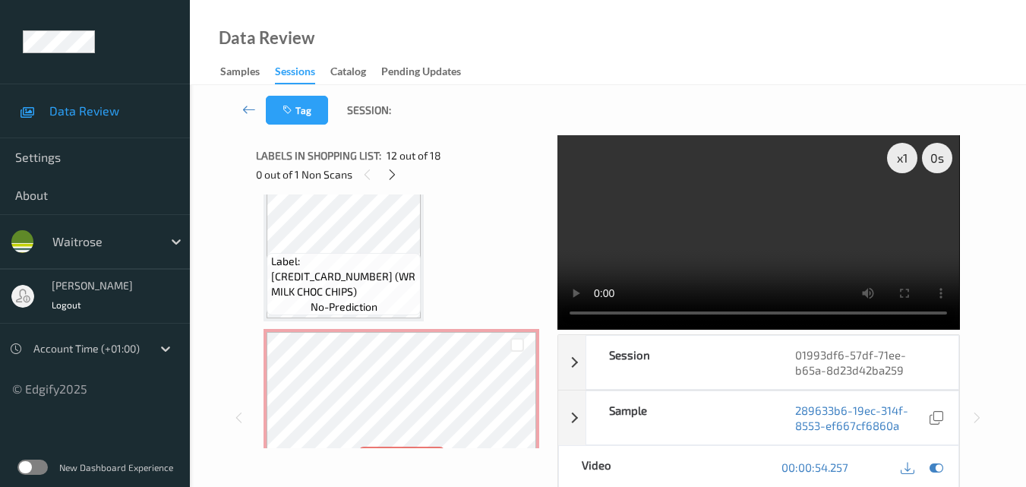
scroll to position [2056, 0]
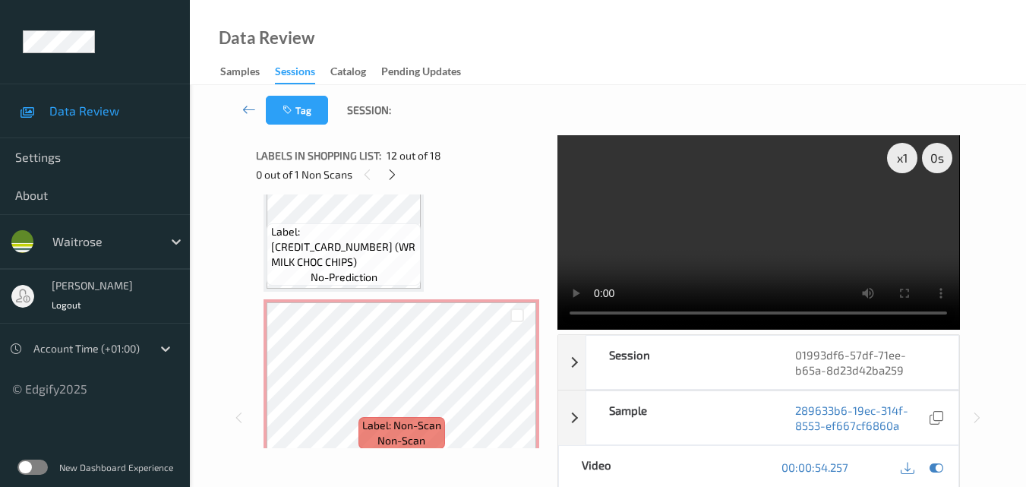
click at [788, 239] on video at bounding box center [759, 232] width 402 height 194
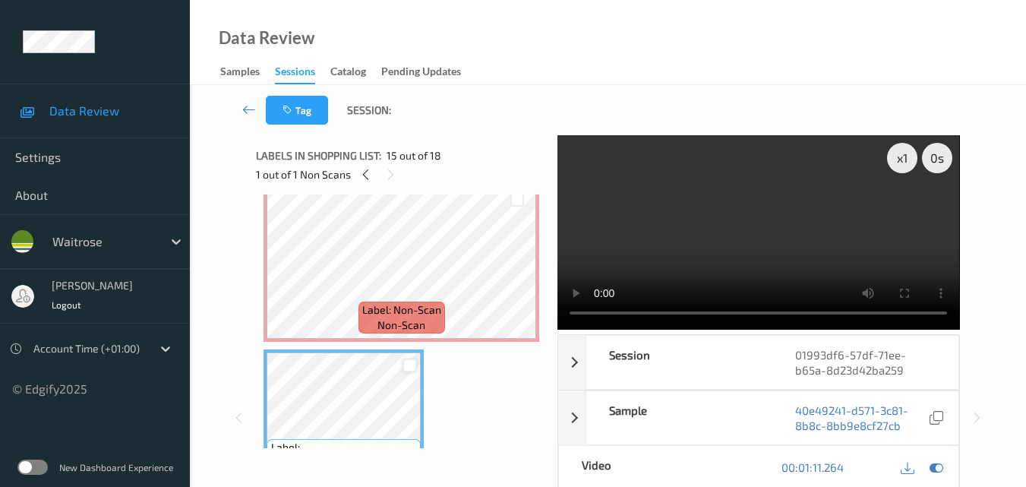
scroll to position [2132, 0]
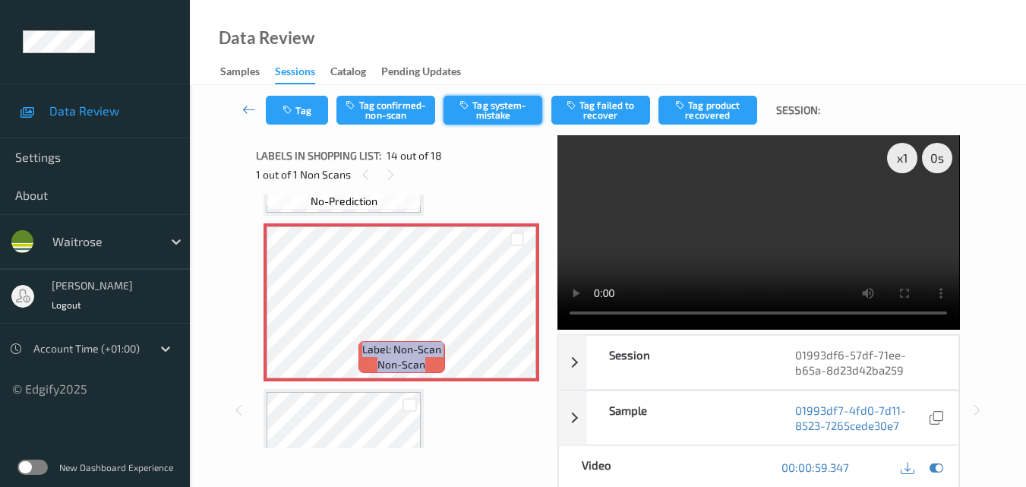
click at [490, 117] on button "Tag system-mistake" at bounding box center [493, 110] width 99 height 29
click at [295, 107] on icon "button" at bounding box center [289, 110] width 13 height 11
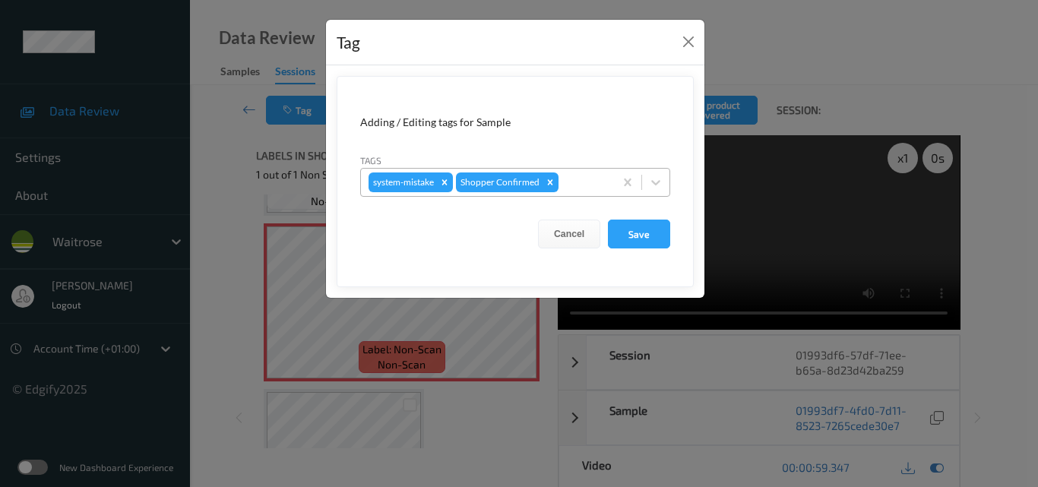
click at [576, 188] on div at bounding box center [583, 182] width 45 height 18
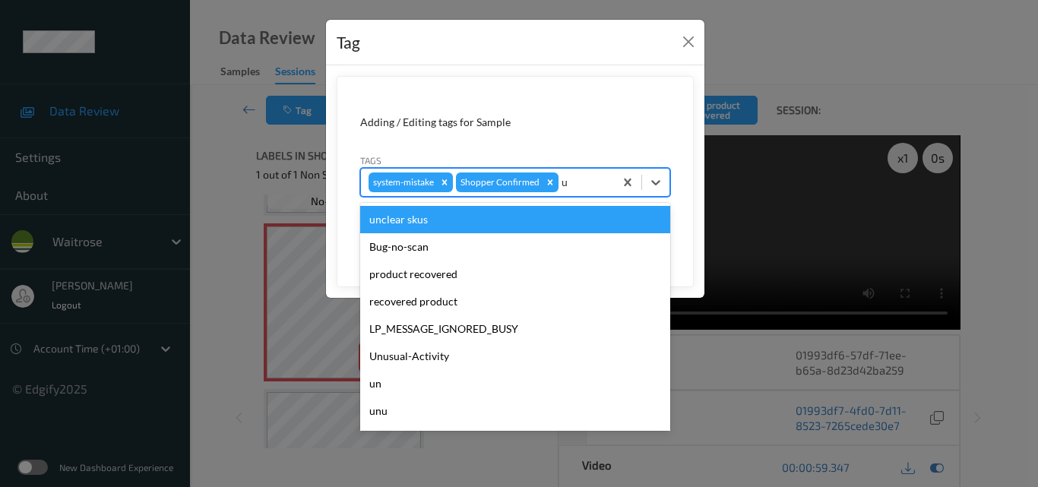
type input "un"
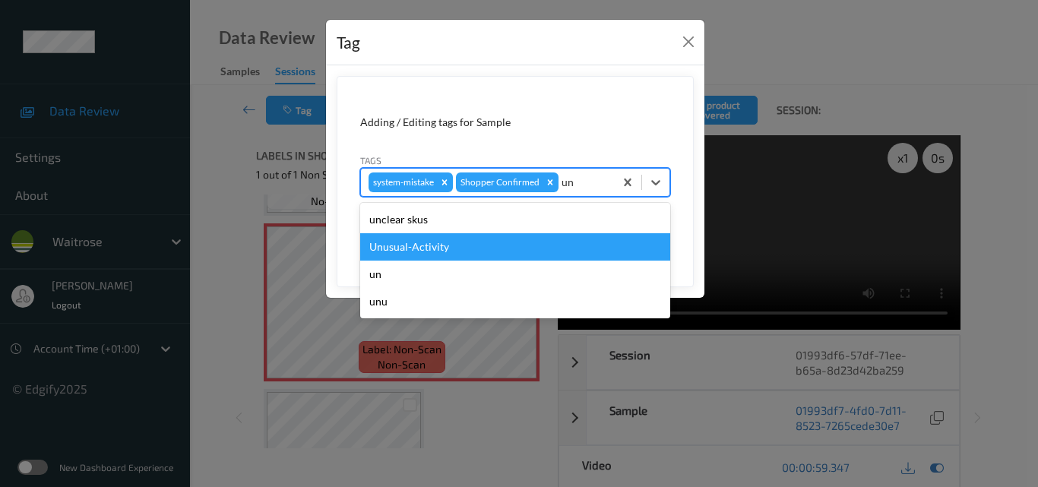
click at [538, 248] on div "Unusual-Activity" at bounding box center [515, 246] width 310 height 27
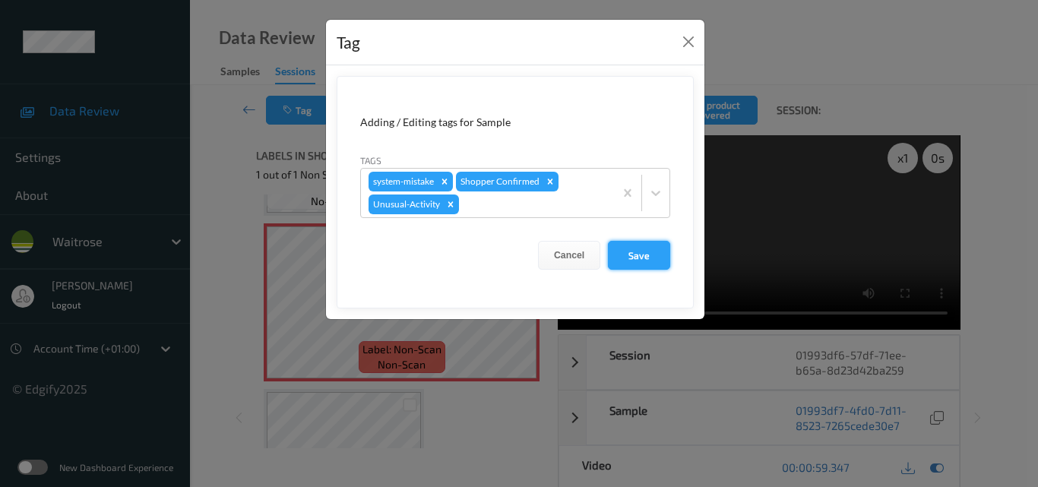
click at [653, 255] on button "Save" at bounding box center [639, 255] width 62 height 29
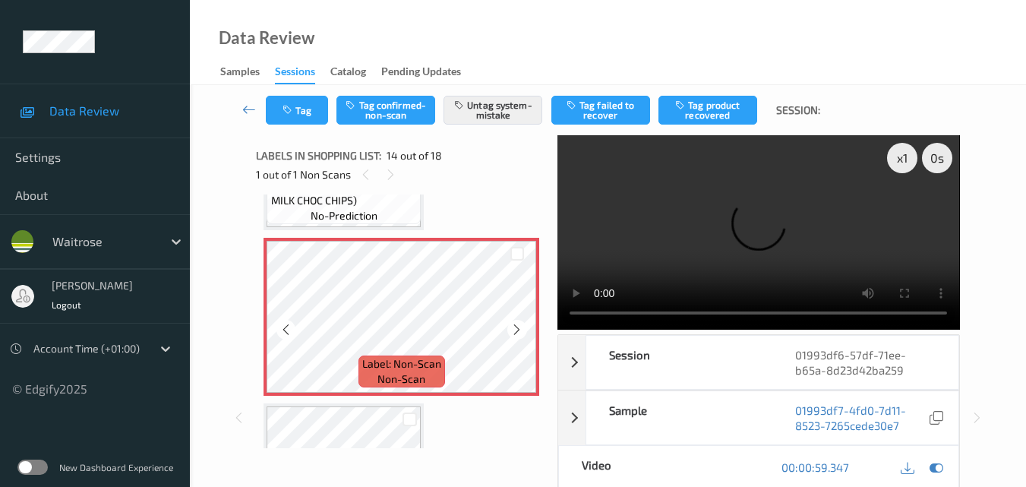
scroll to position [2207, 0]
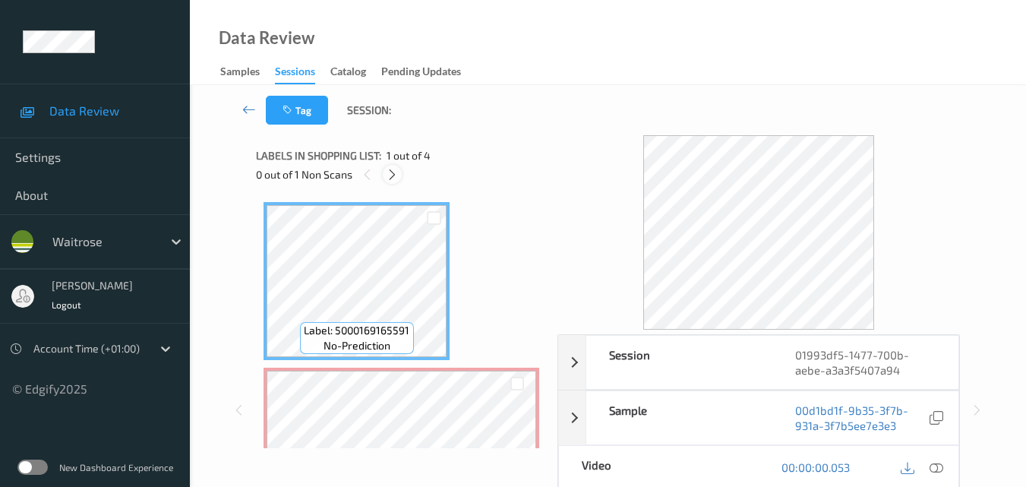
click at [390, 175] on icon at bounding box center [392, 175] width 13 height 14
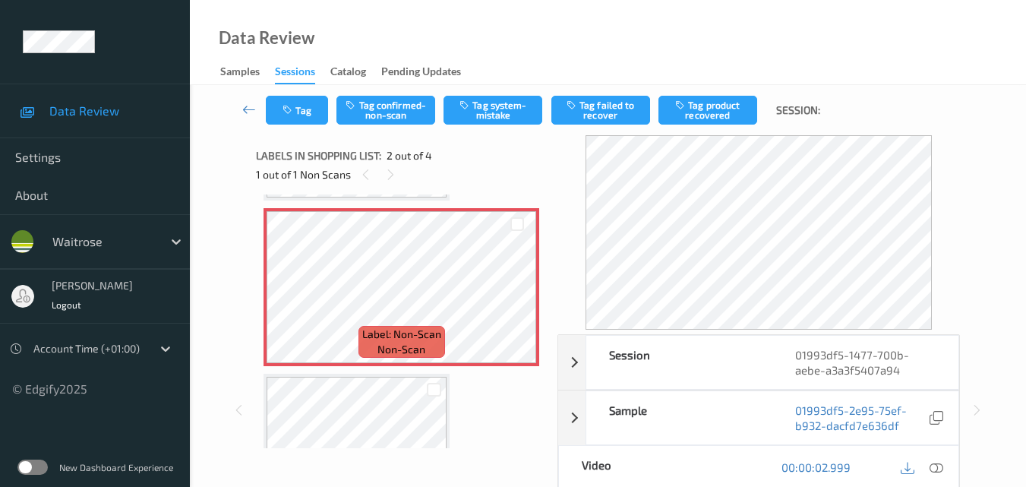
scroll to position [84, 0]
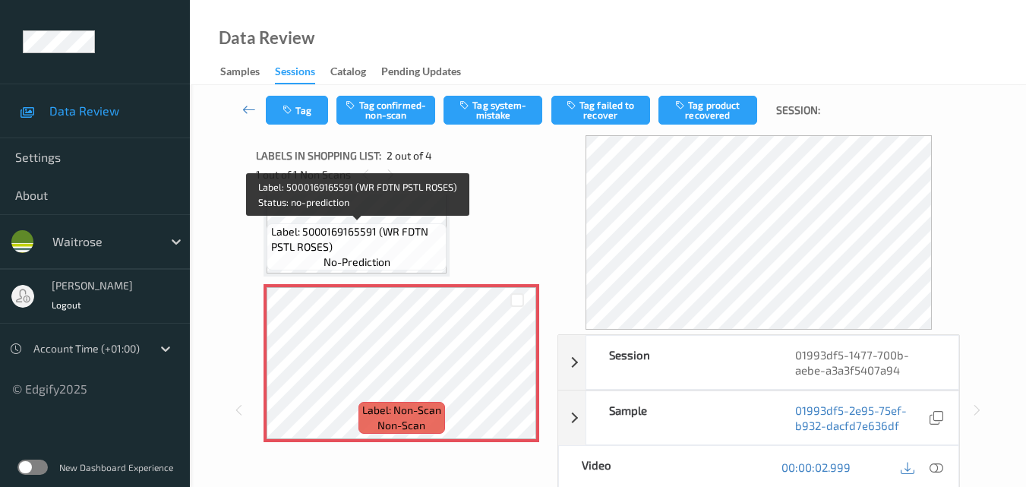
click at [365, 225] on span "Label: 5000169165591 (WR FDTN PSTL ROSES)" at bounding box center [357, 239] width 172 height 30
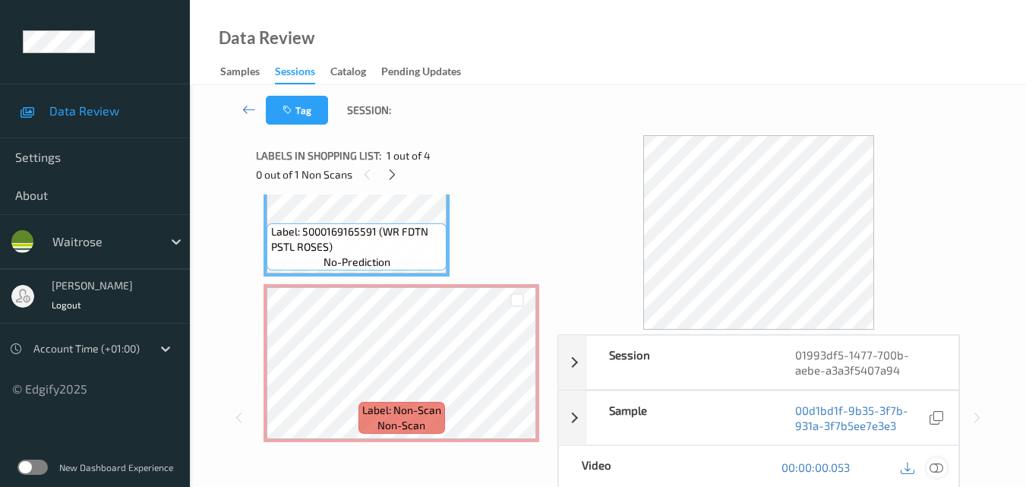
click at [935, 469] on icon at bounding box center [937, 467] width 14 height 14
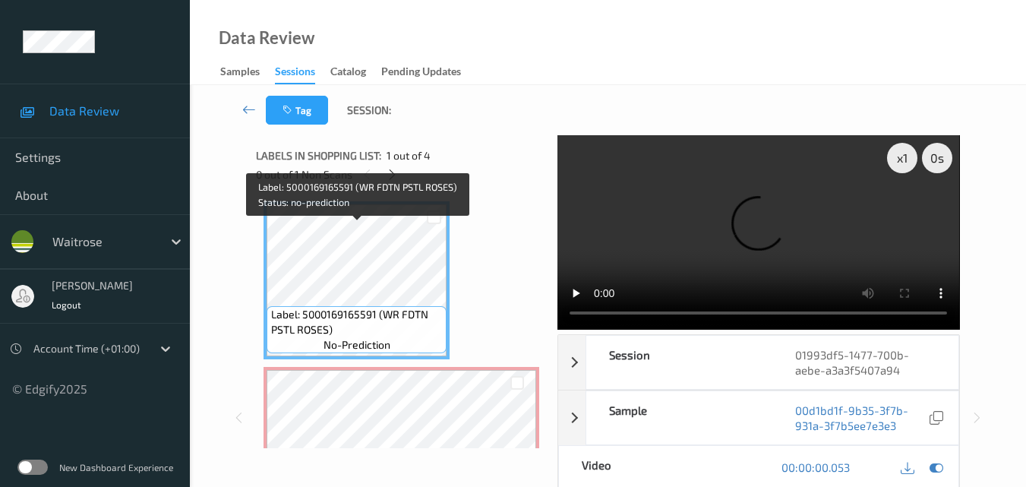
scroll to position [0, 0]
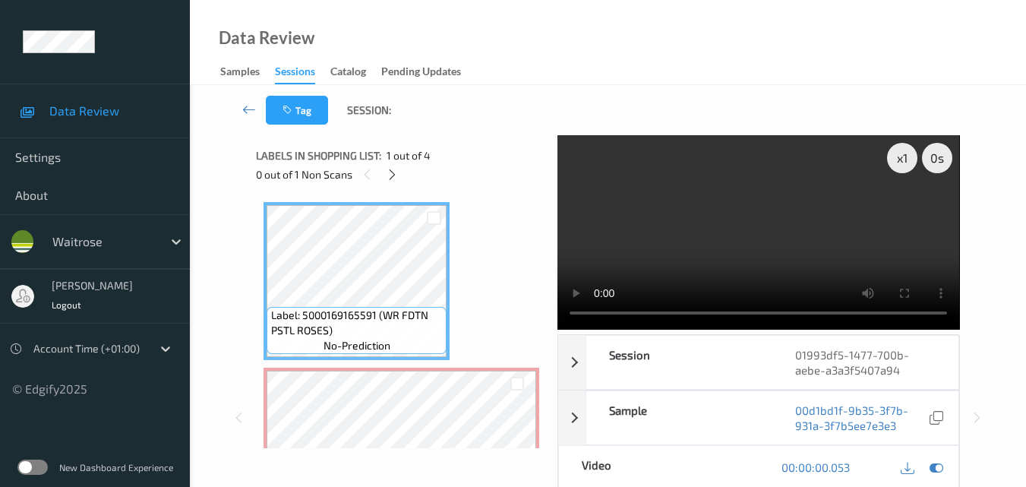
click at [734, 232] on video at bounding box center [759, 232] width 402 height 194
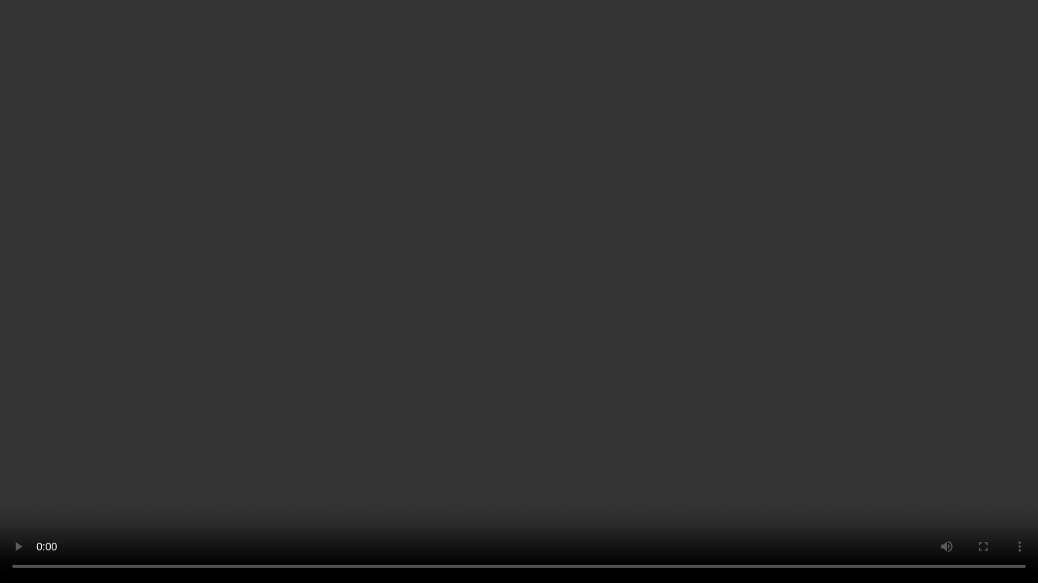
click at [757, 337] on video at bounding box center [519, 291] width 1038 height 583
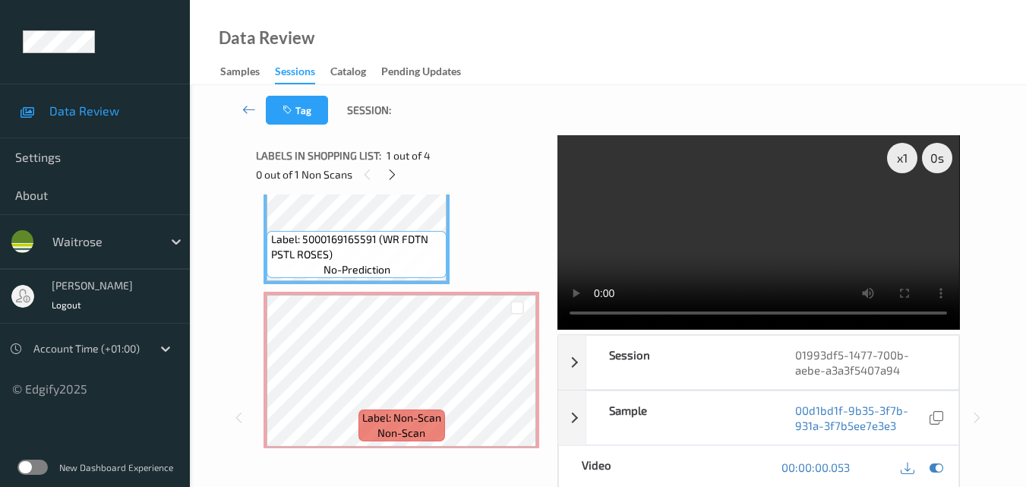
click at [760, 226] on video at bounding box center [759, 232] width 402 height 194
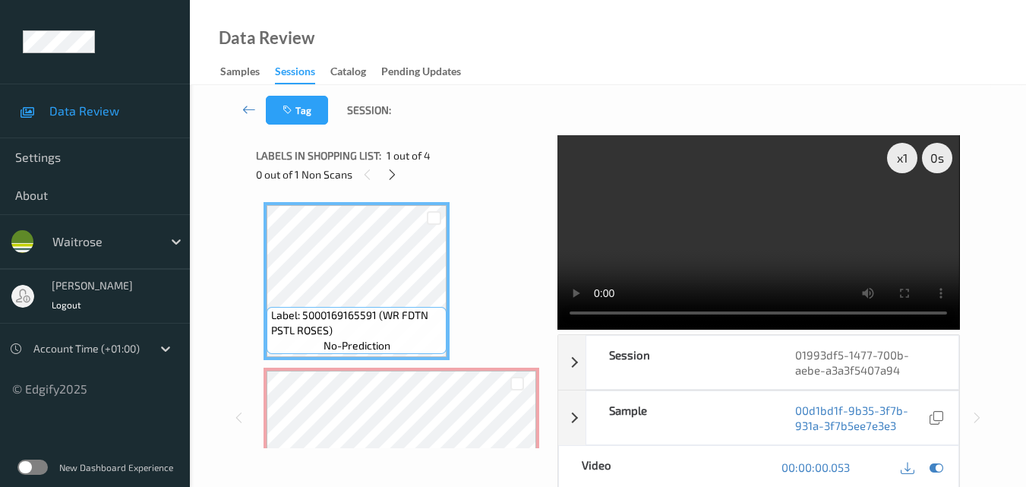
click at [756, 242] on video at bounding box center [759, 232] width 402 height 194
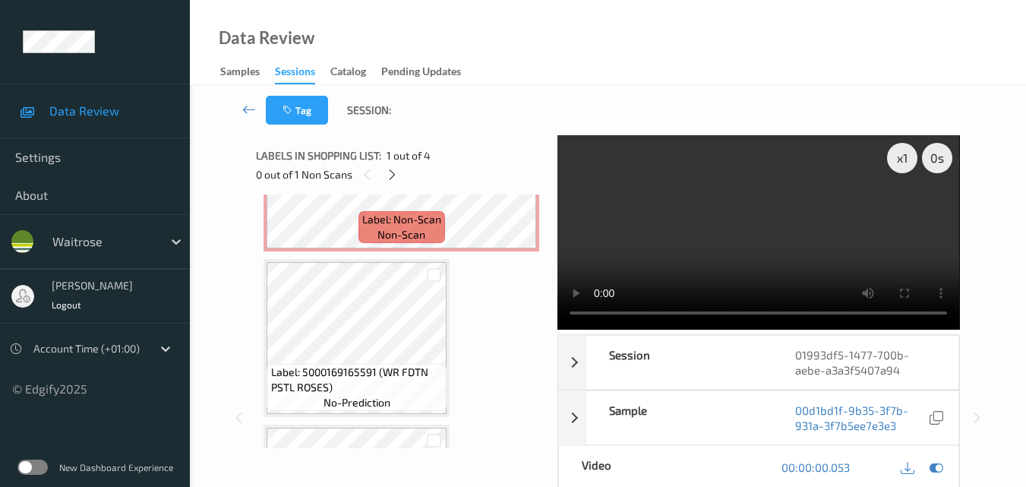
scroll to position [304, 0]
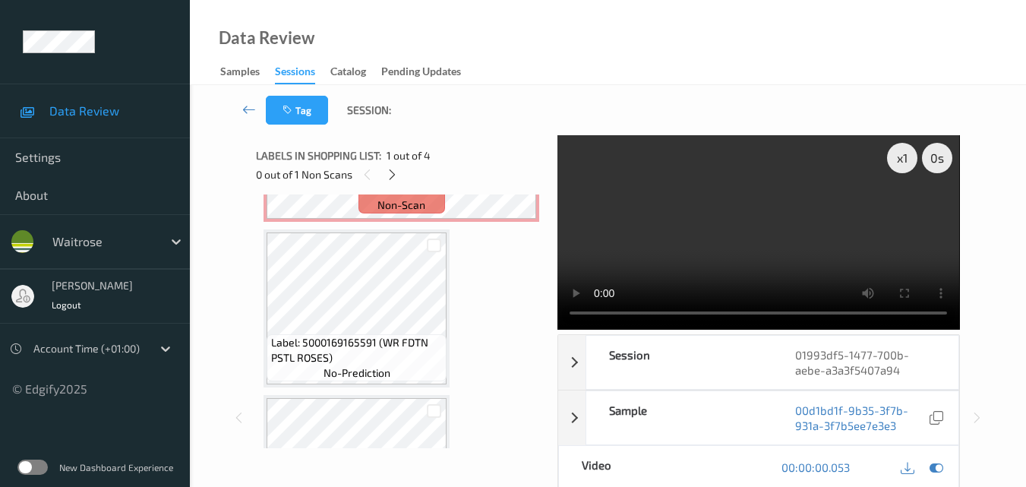
click at [766, 228] on video at bounding box center [759, 232] width 402 height 194
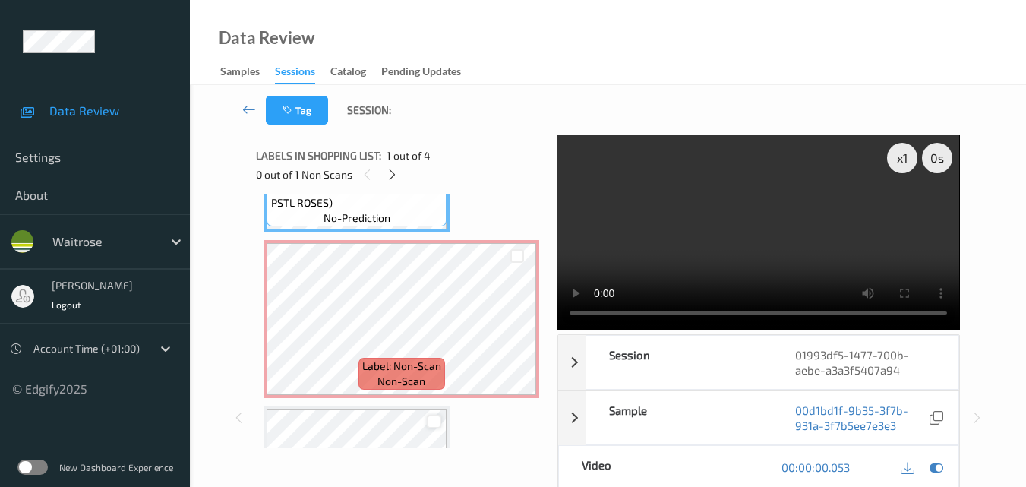
scroll to position [112, 0]
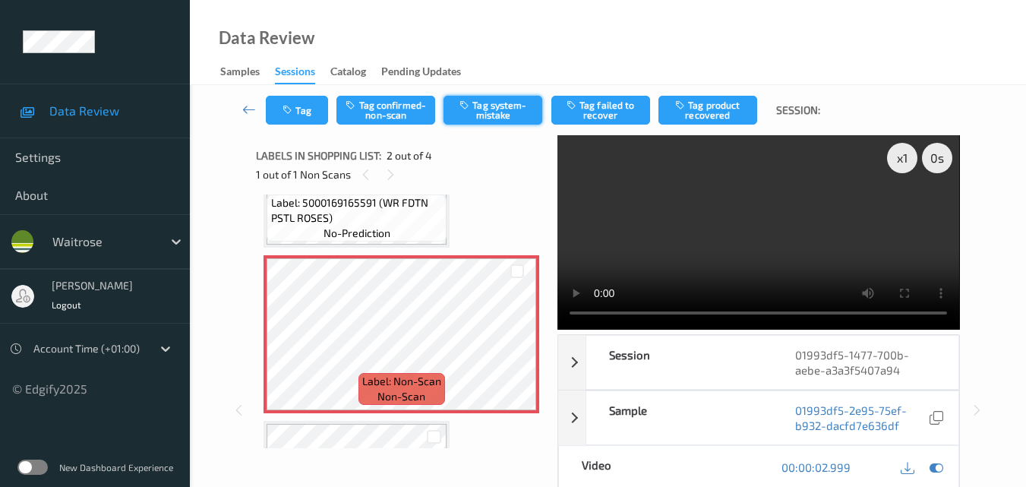
click at [502, 114] on button "Tag system-mistake" at bounding box center [493, 110] width 99 height 29
click at [304, 109] on button "Tag" at bounding box center [297, 110] width 62 height 29
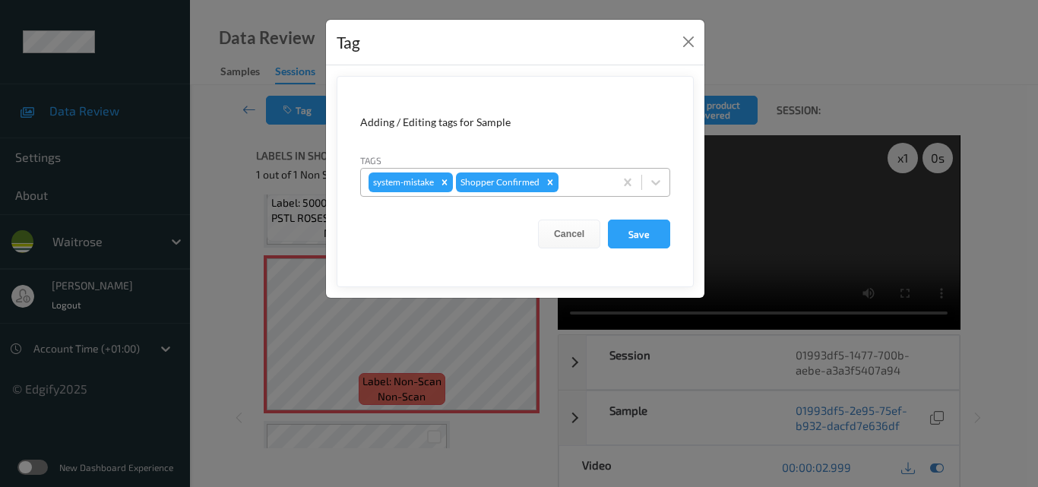
click at [582, 188] on div at bounding box center [583, 182] width 45 height 18
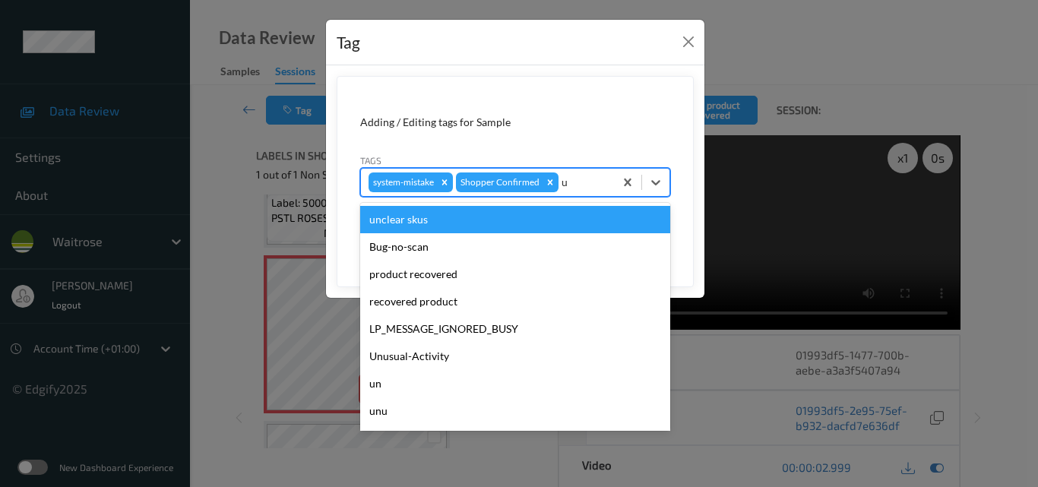
type input "un"
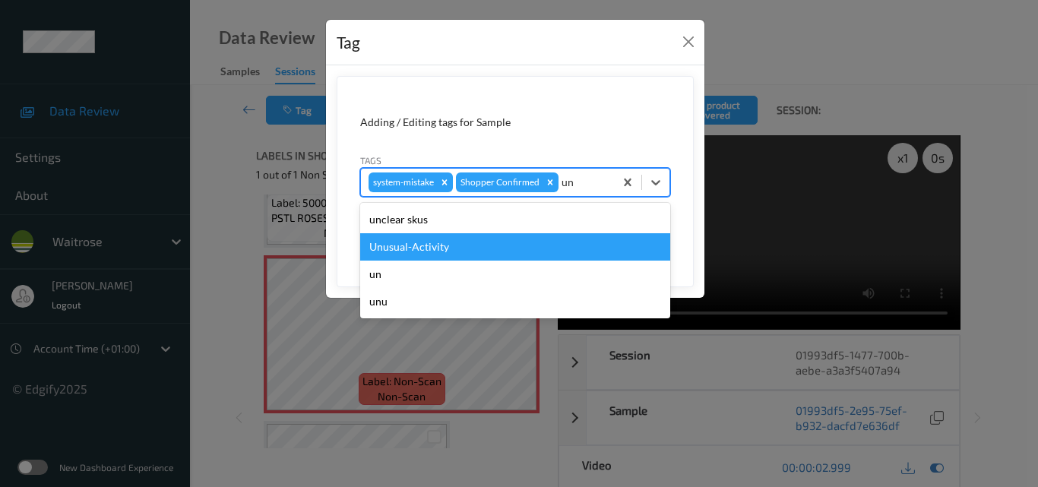
click at [503, 248] on div "Unusual-Activity" at bounding box center [515, 246] width 310 height 27
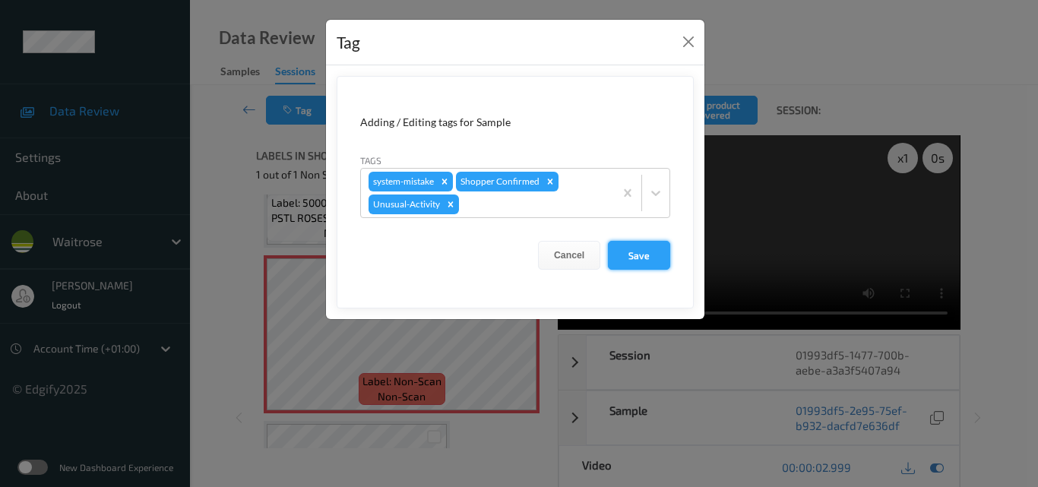
click at [637, 257] on button "Save" at bounding box center [639, 255] width 62 height 29
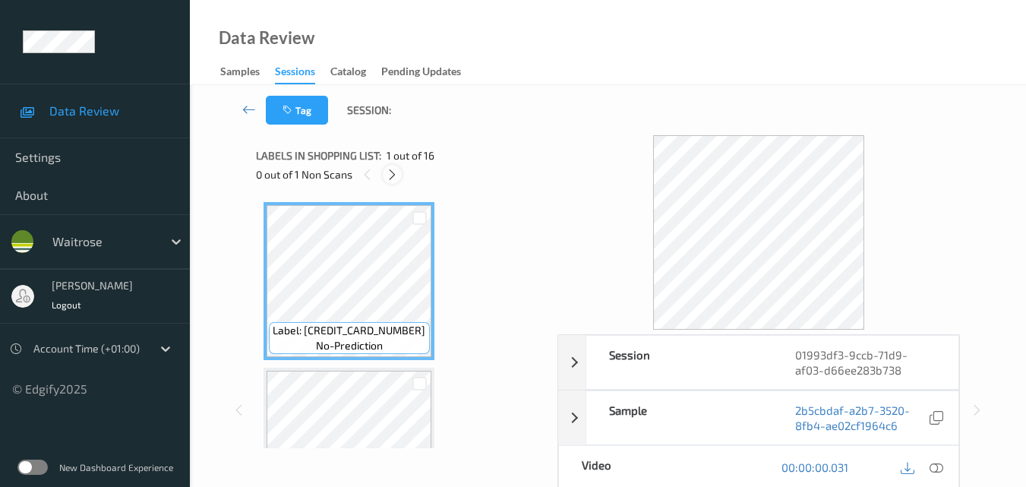
click at [394, 176] on icon at bounding box center [392, 175] width 13 height 14
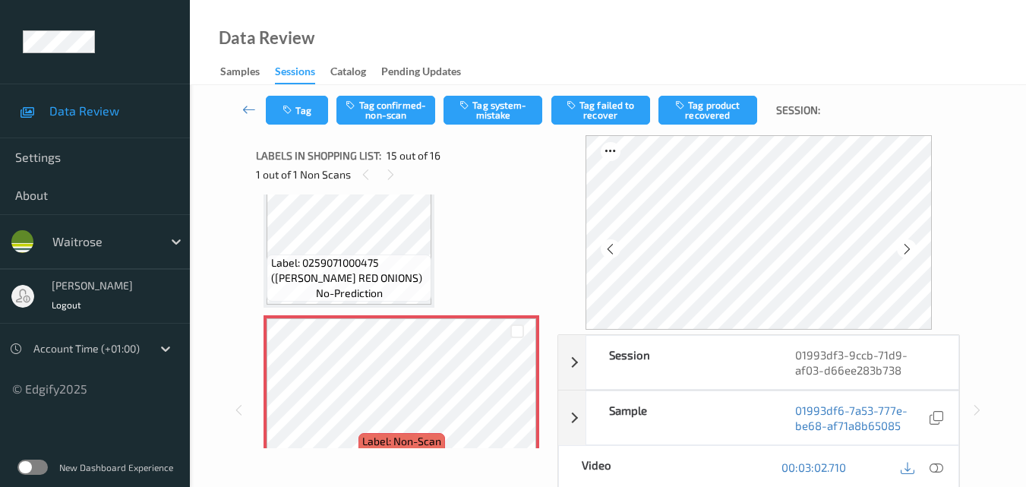
scroll to position [2236, 0]
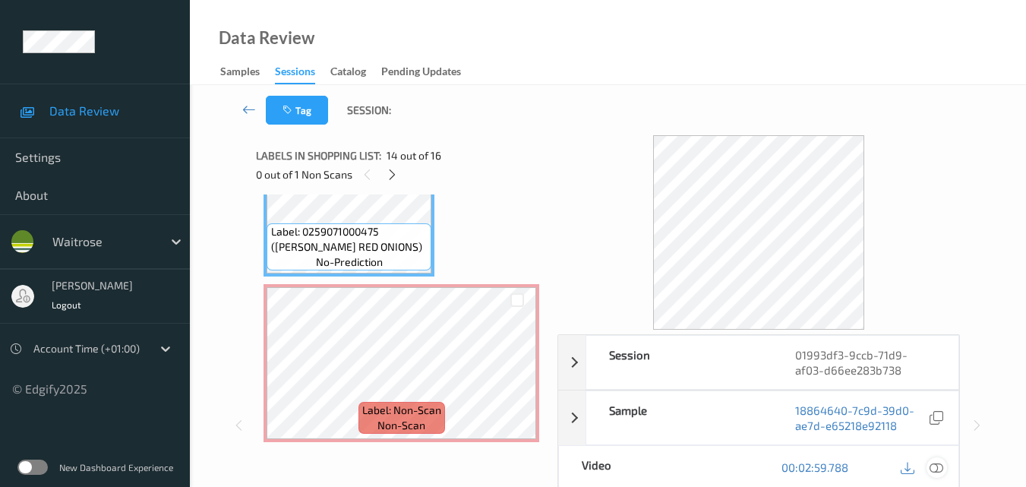
click at [939, 466] on icon at bounding box center [937, 467] width 14 height 14
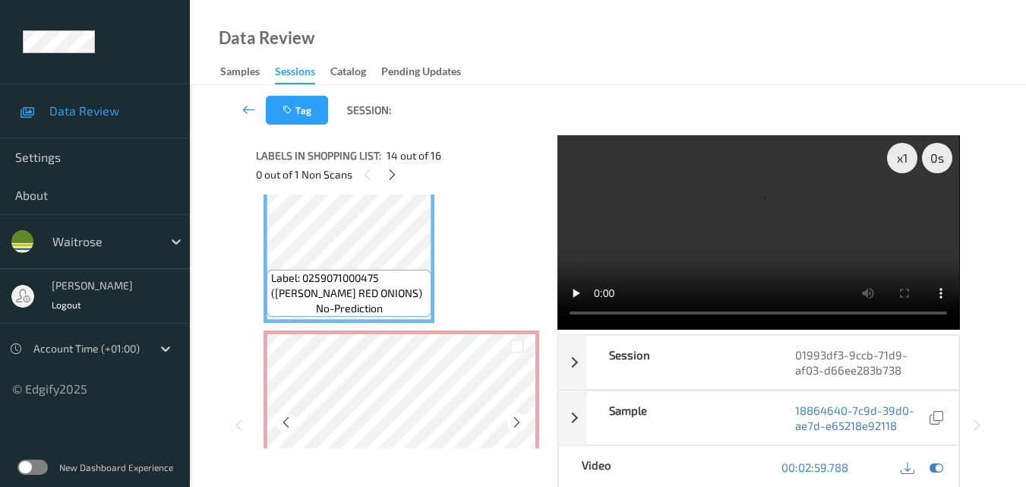
scroll to position [2160, 0]
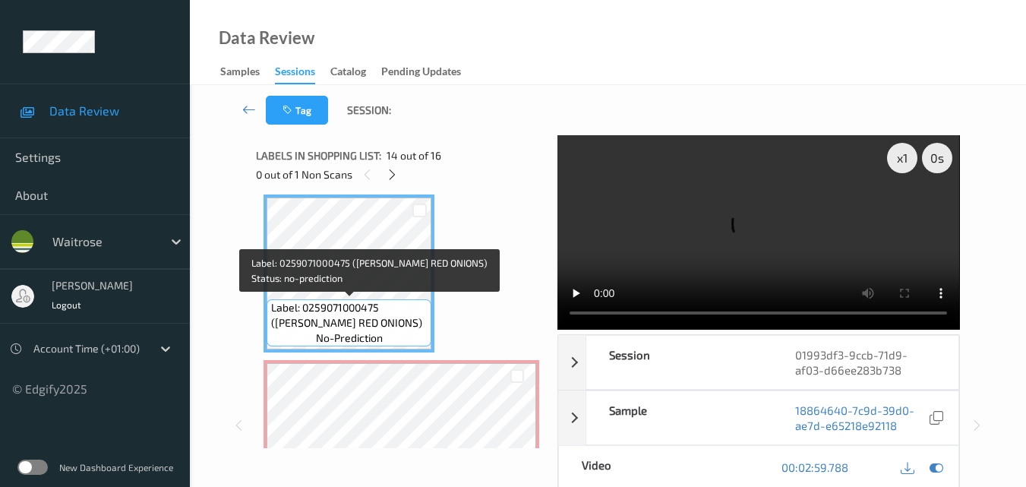
click at [383, 302] on span "Label: 0259071000475 (WR ESS RED ONIONS)" at bounding box center [349, 315] width 157 height 30
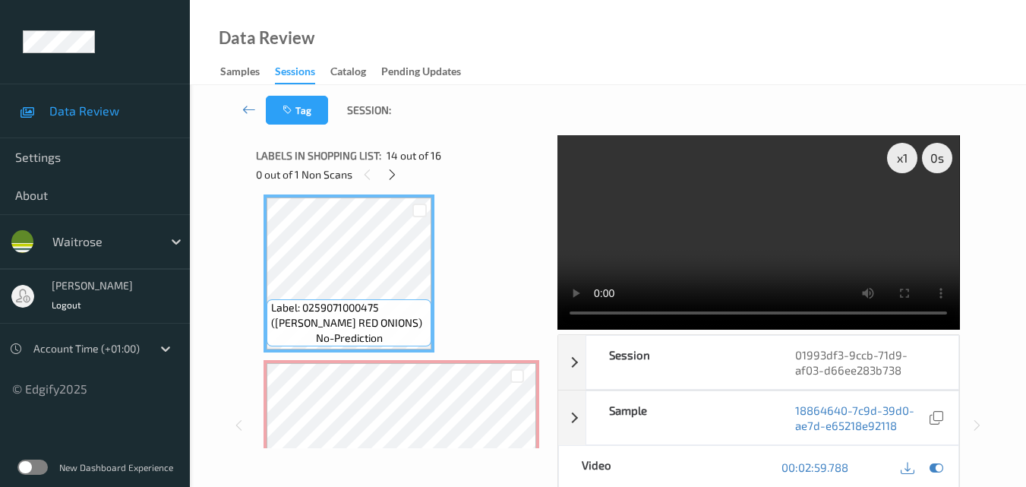
click at [740, 264] on video at bounding box center [759, 232] width 402 height 194
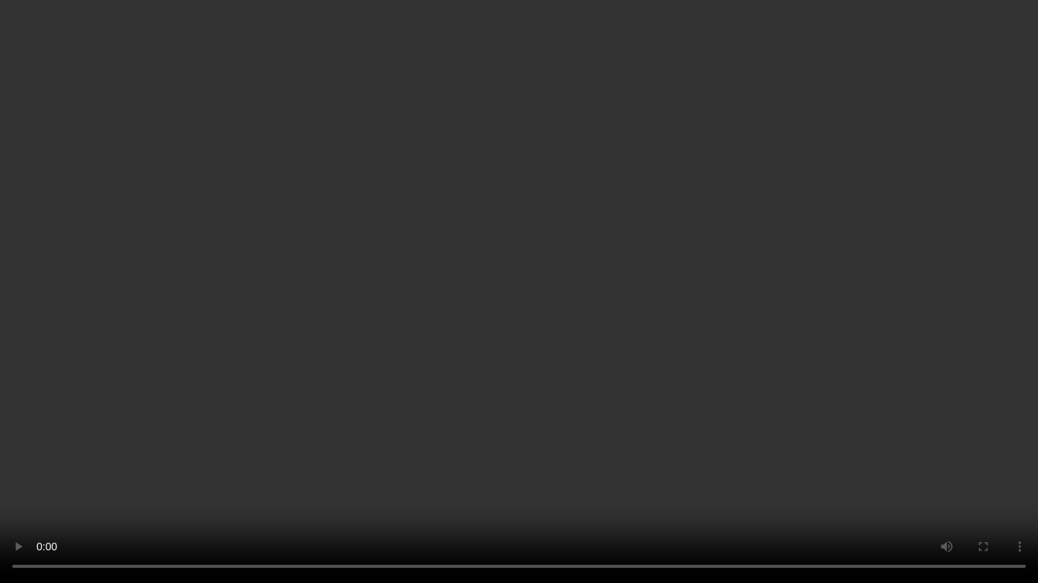
click at [674, 359] on video at bounding box center [519, 291] width 1038 height 583
click at [639, 316] on video at bounding box center [519, 291] width 1038 height 583
click at [750, 317] on video at bounding box center [519, 291] width 1038 height 583
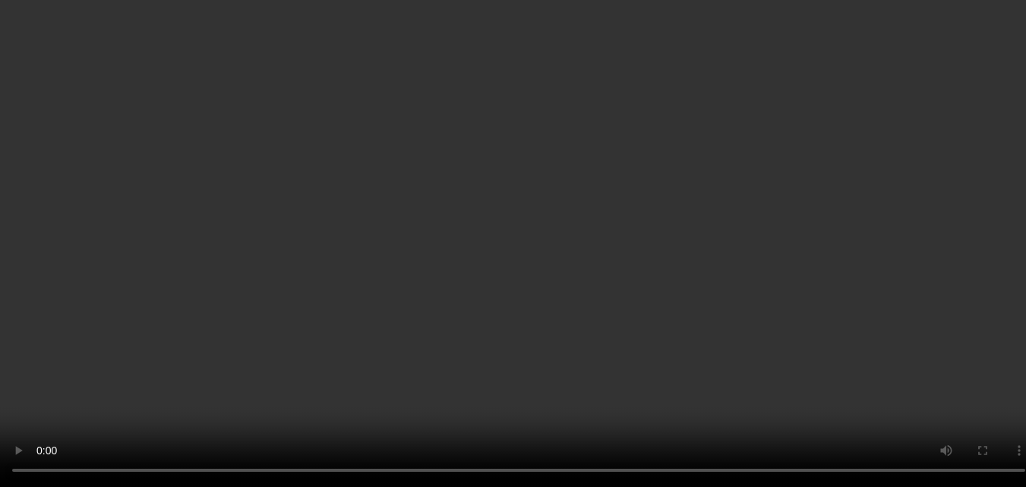
scroll to position [2236, 0]
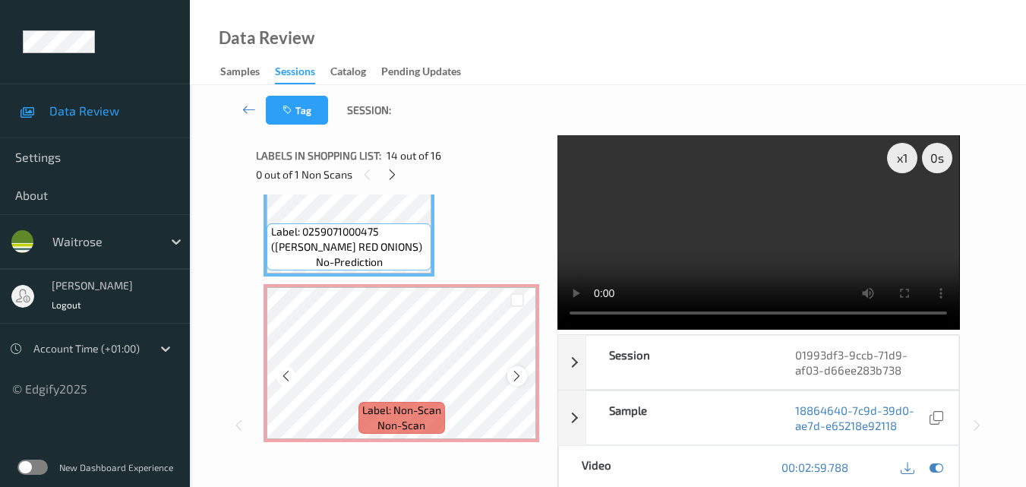
click at [517, 378] on icon at bounding box center [516, 376] width 13 height 14
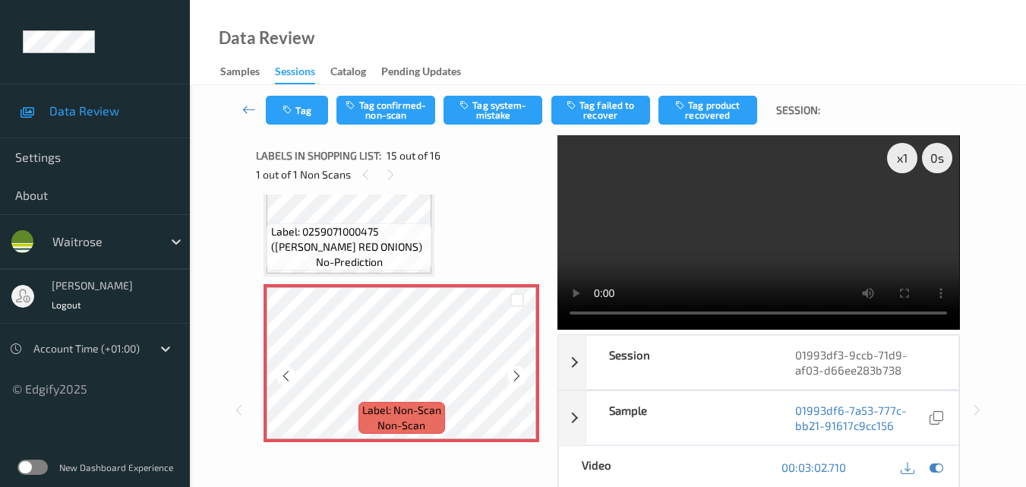
click at [517, 378] on icon at bounding box center [516, 376] width 13 height 14
click at [512, 374] on icon at bounding box center [516, 376] width 13 height 14
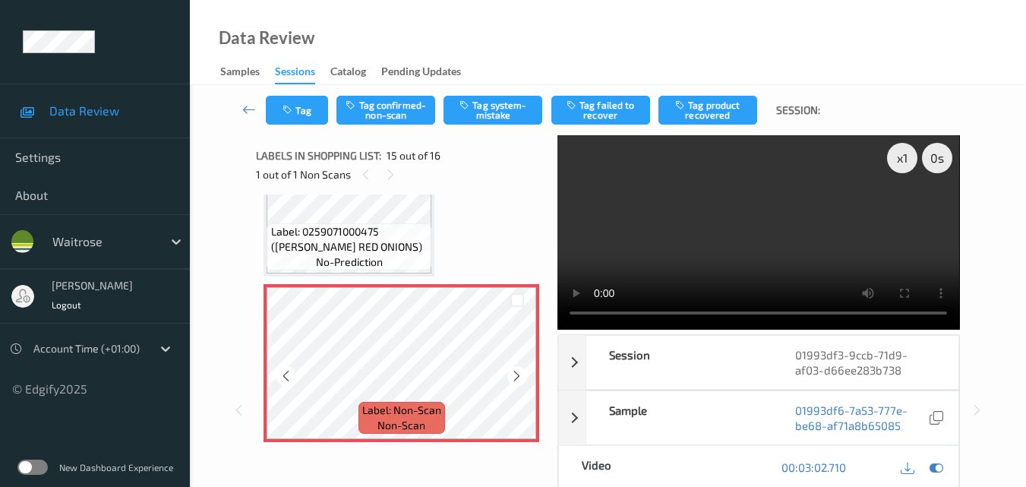
click at [512, 374] on icon at bounding box center [516, 376] width 13 height 14
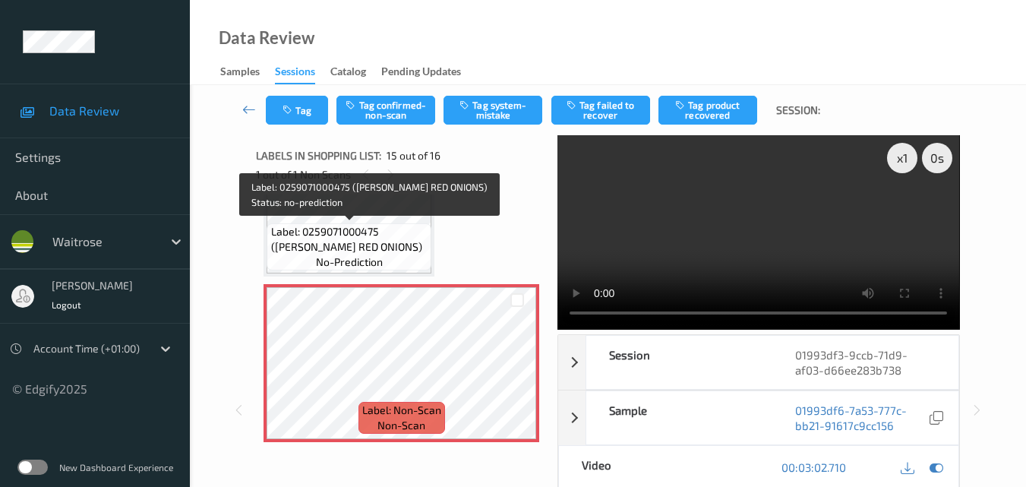
scroll to position [2160, 0]
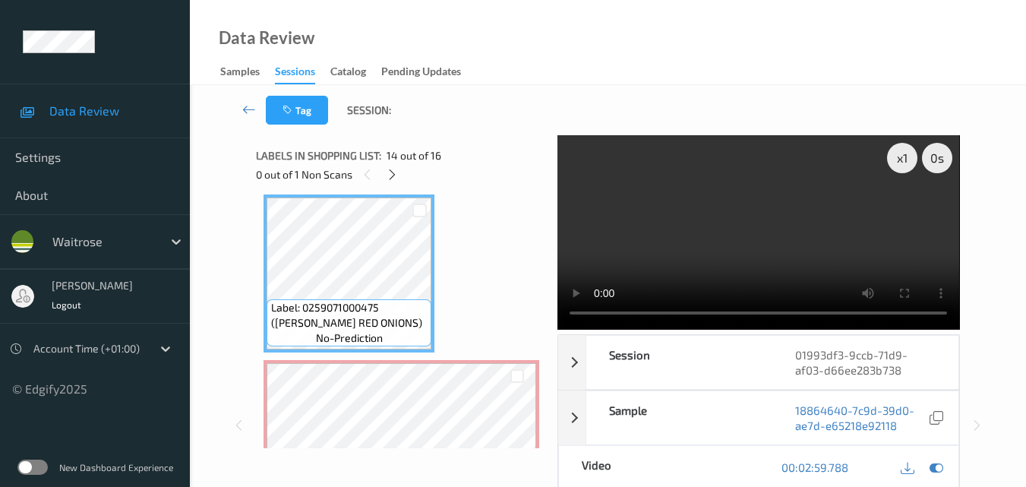
click at [814, 204] on video at bounding box center [759, 232] width 402 height 194
click at [791, 223] on video at bounding box center [759, 232] width 402 height 194
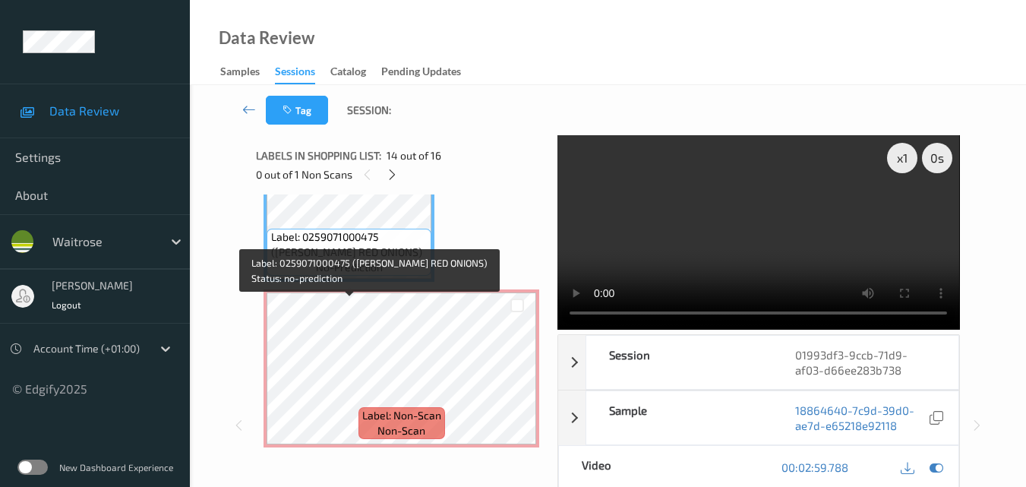
scroll to position [2312, 0]
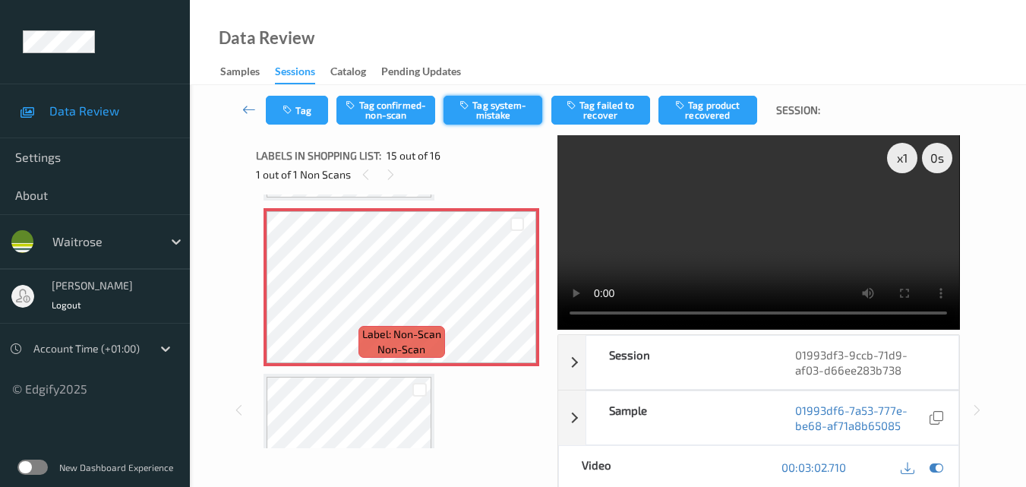
click at [510, 112] on button "Tag system-mistake" at bounding box center [493, 110] width 99 height 29
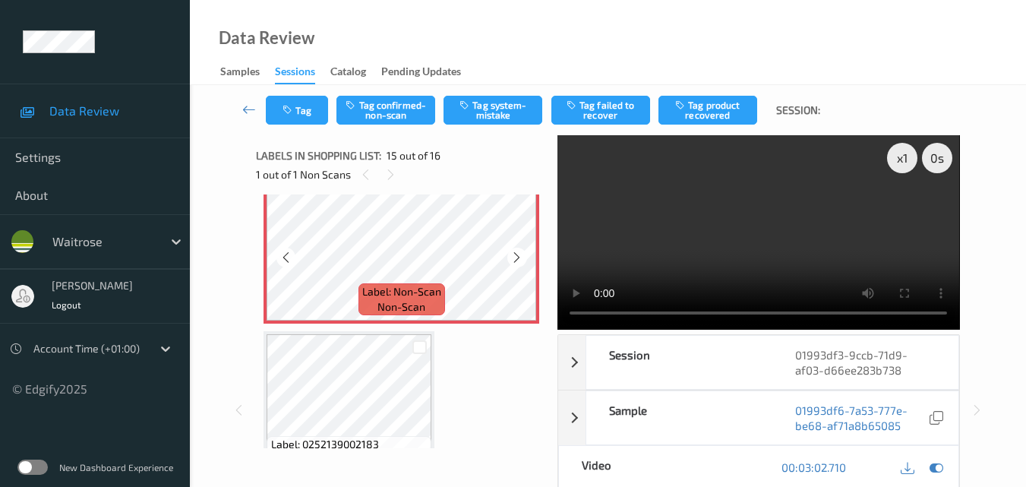
scroll to position [2403, 0]
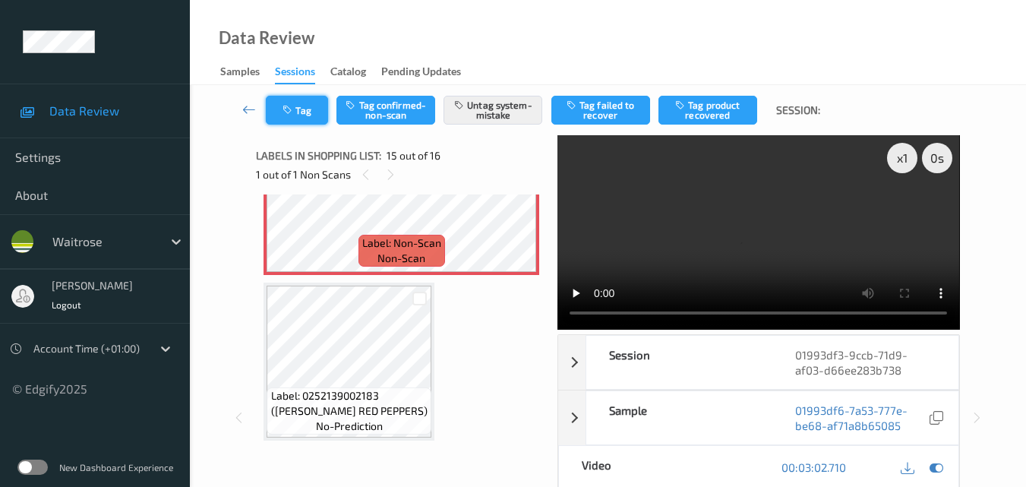
click at [290, 115] on button "Tag" at bounding box center [297, 110] width 62 height 29
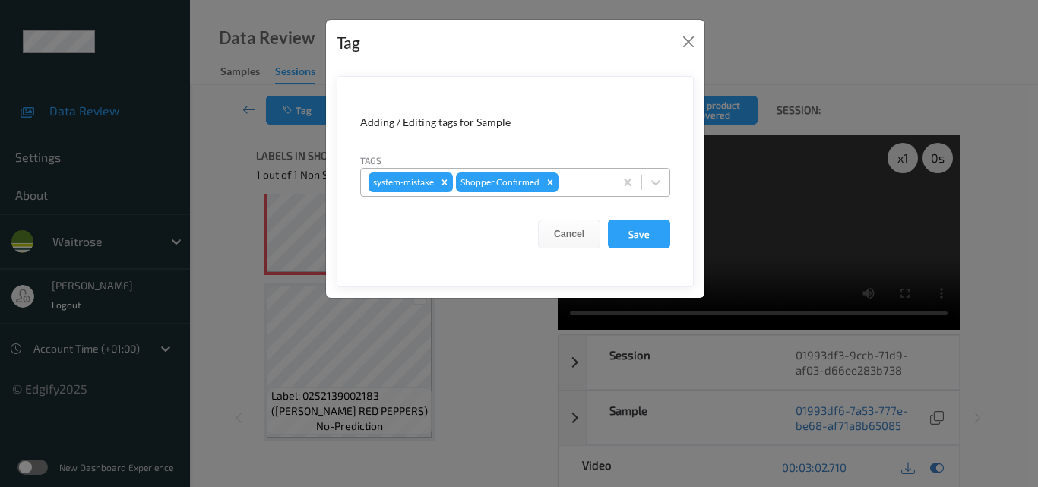
click at [574, 183] on div at bounding box center [583, 182] width 45 height 18
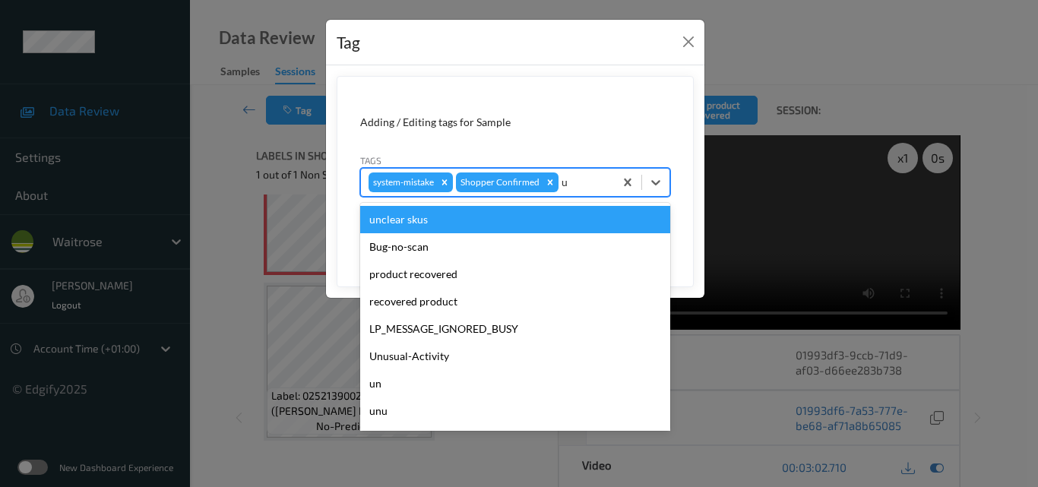
type input "un"
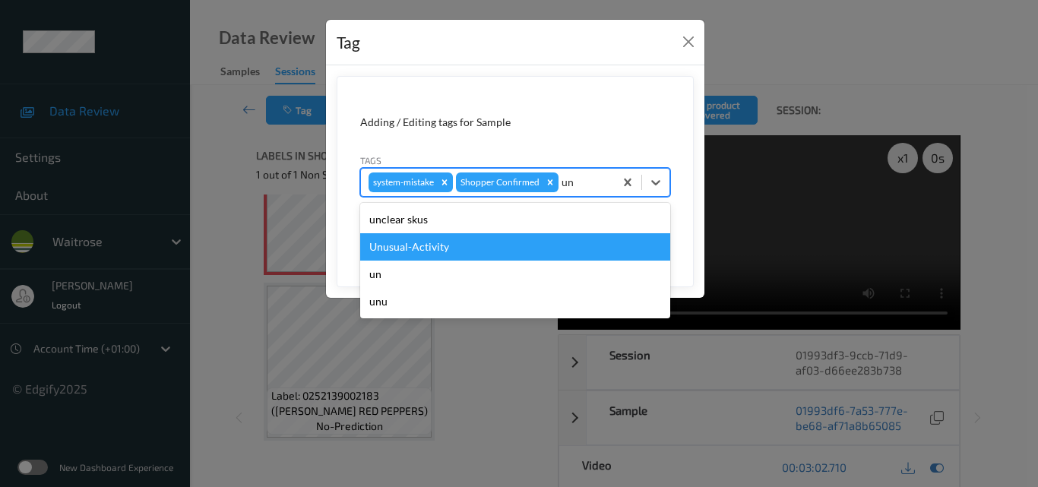
click at [523, 237] on div "Unusual-Activity" at bounding box center [515, 246] width 310 height 27
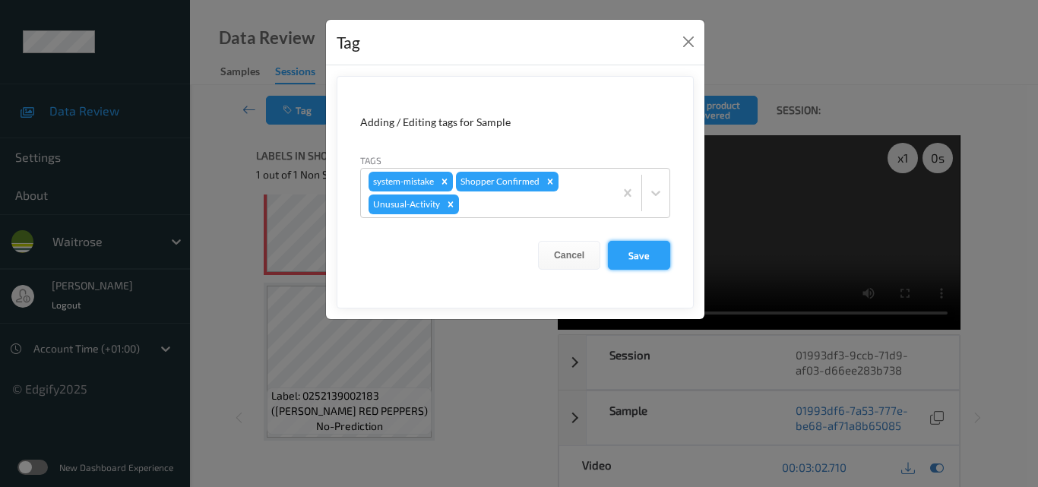
click at [628, 254] on button "Save" at bounding box center [639, 255] width 62 height 29
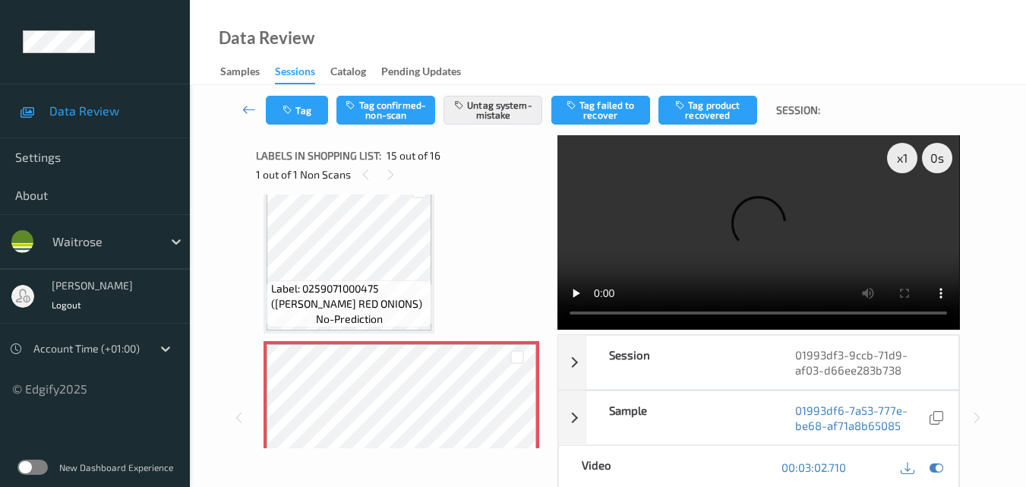
scroll to position [2176, 0]
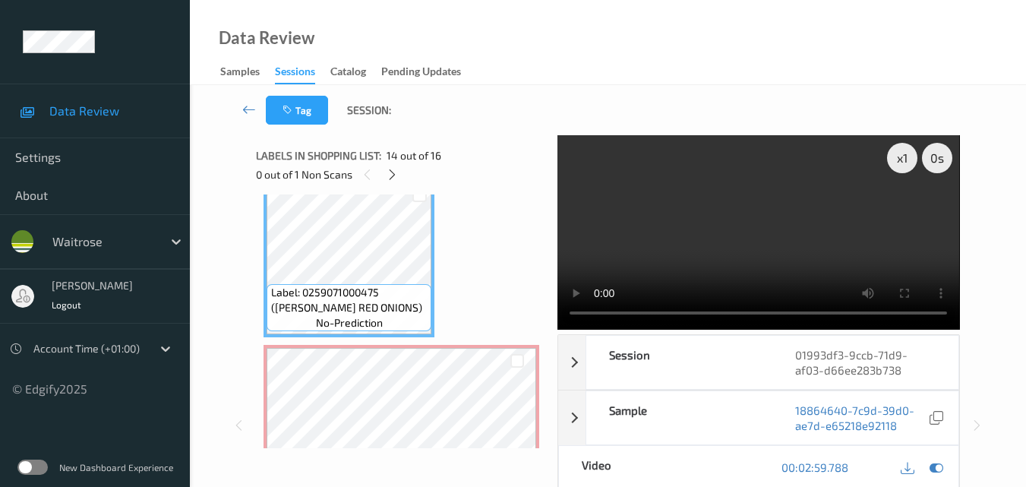
click at [762, 242] on video at bounding box center [759, 232] width 402 height 194
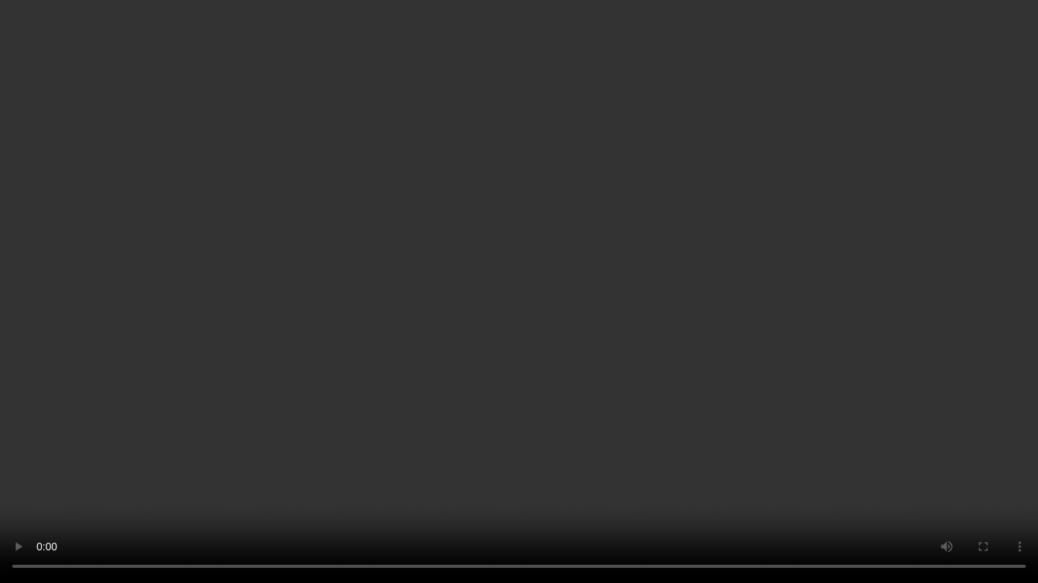
click at [530, 356] on video at bounding box center [519, 291] width 1038 height 583
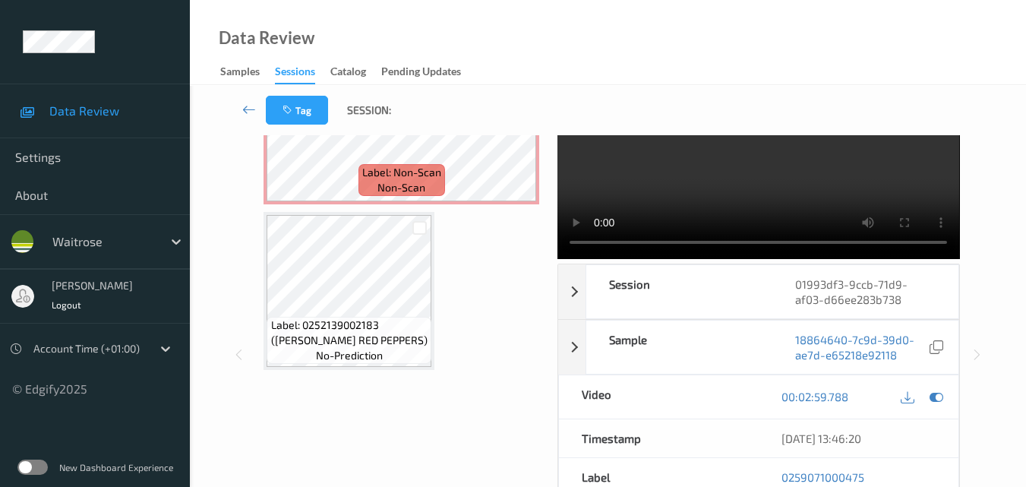
scroll to position [152, 0]
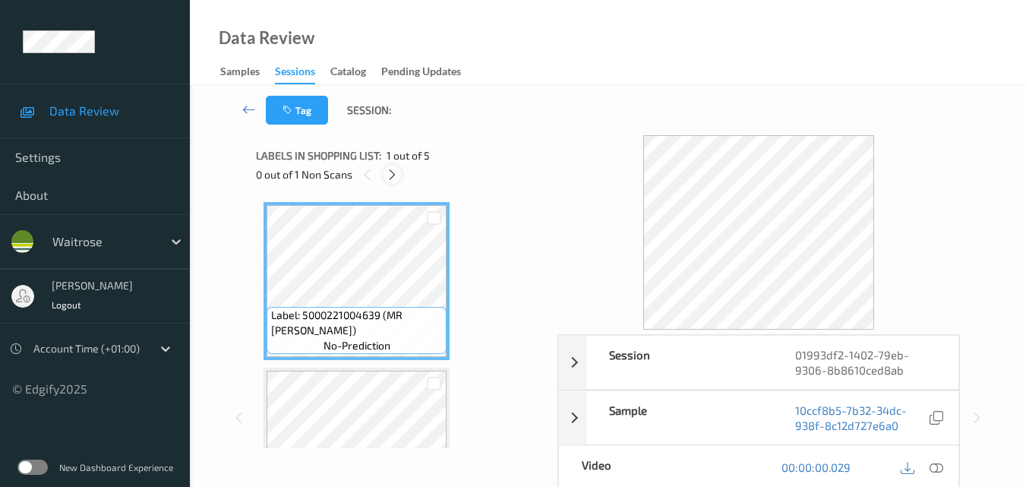
click at [390, 175] on icon at bounding box center [392, 175] width 13 height 14
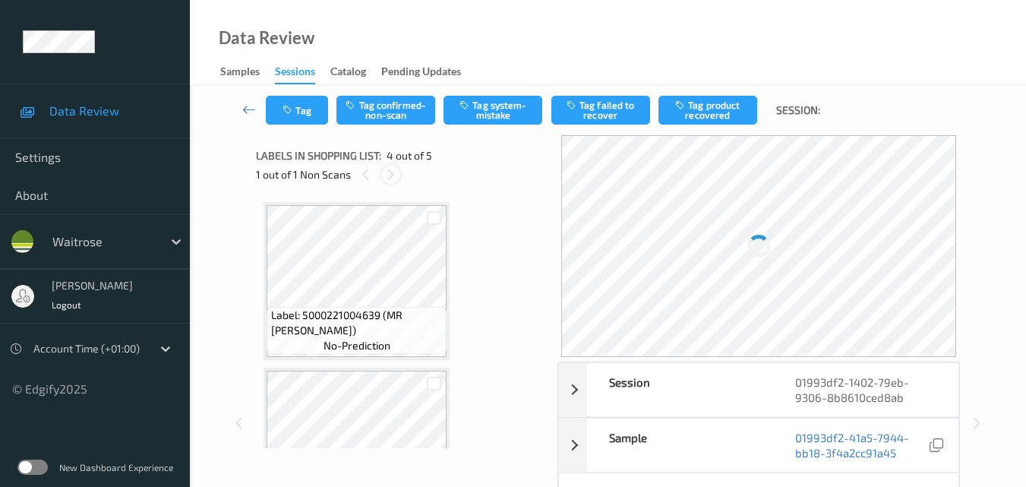
scroll to position [339, 0]
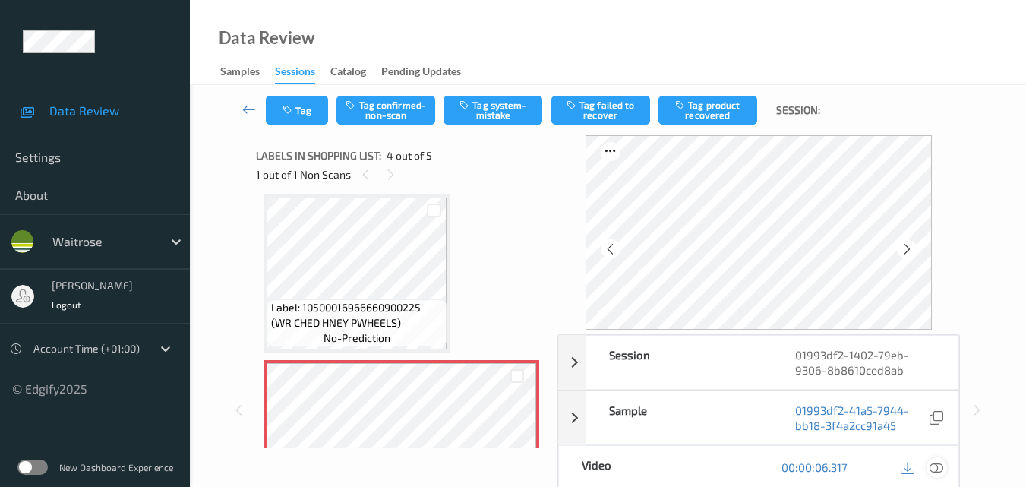
click at [937, 467] on icon at bounding box center [937, 467] width 14 height 14
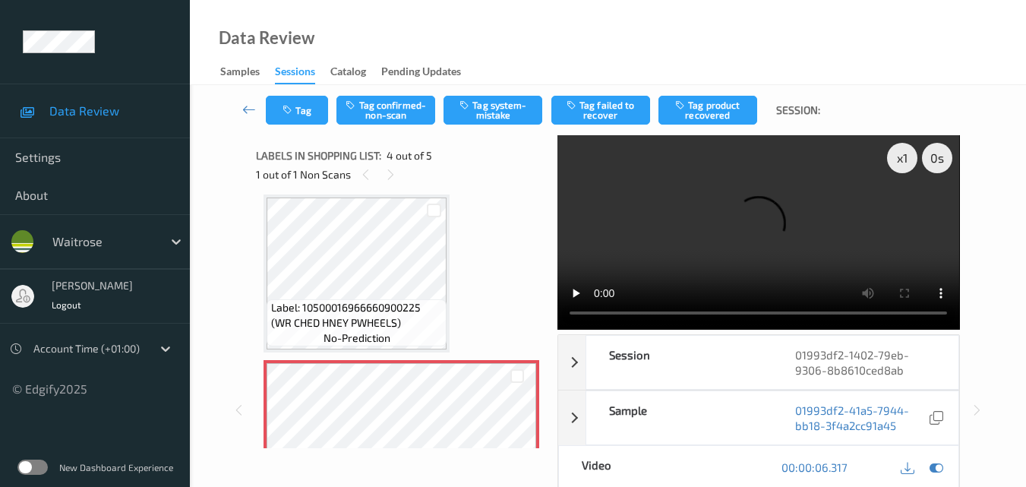
scroll to position [415, 0]
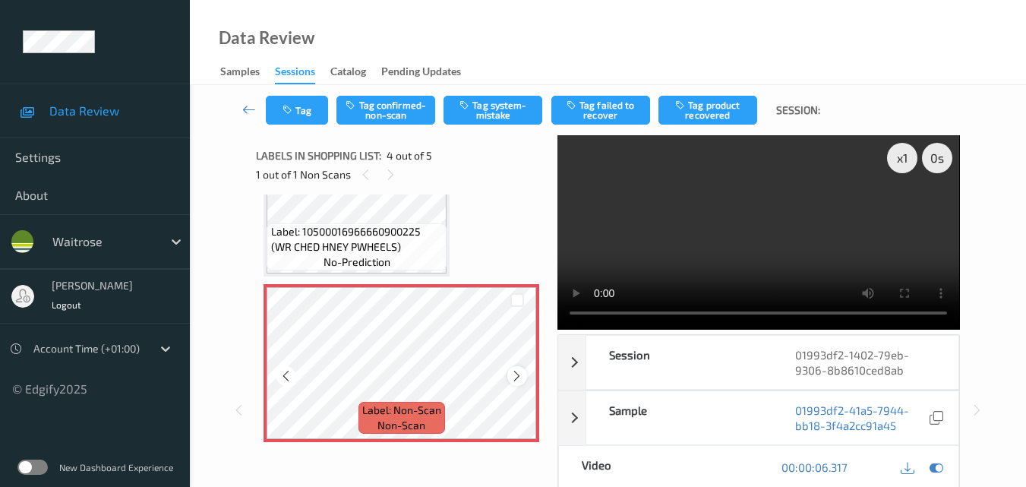
click at [520, 376] on icon at bounding box center [516, 376] width 13 height 14
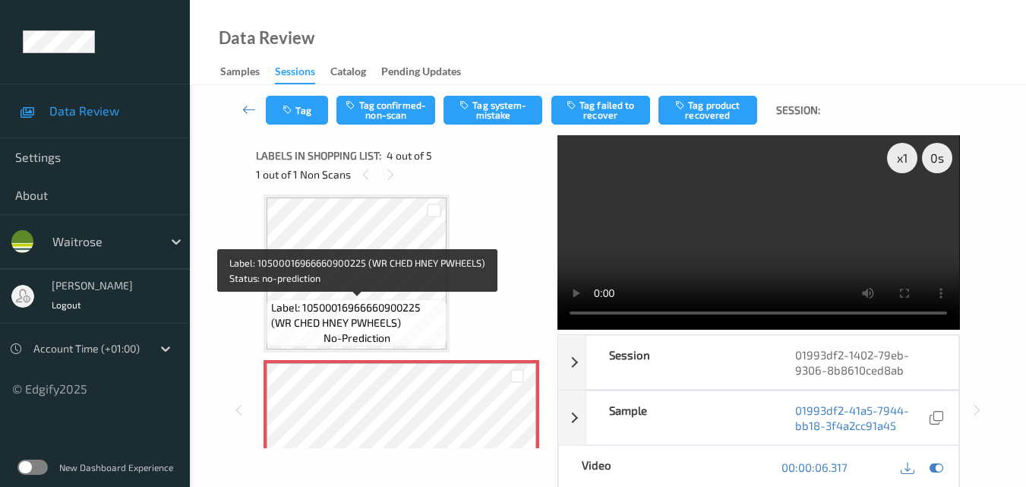
click at [392, 311] on span "Label: 10500016966660900225 (WR CHED HNEY PWHEELS)" at bounding box center [357, 315] width 172 height 30
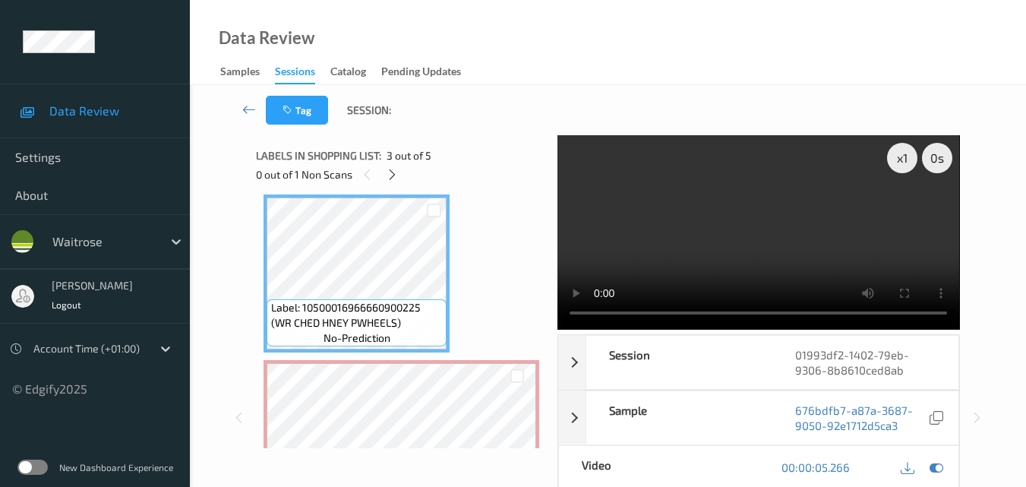
click at [798, 260] on video at bounding box center [759, 232] width 402 height 194
click at [773, 267] on video at bounding box center [759, 232] width 402 height 194
click at [782, 243] on video at bounding box center [759, 232] width 402 height 194
click at [775, 261] on video at bounding box center [759, 232] width 402 height 194
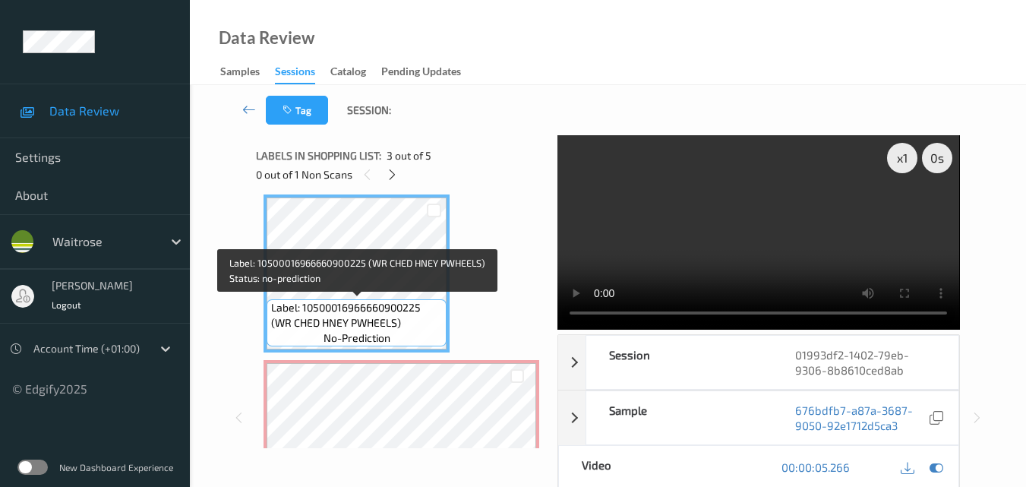
scroll to position [415, 0]
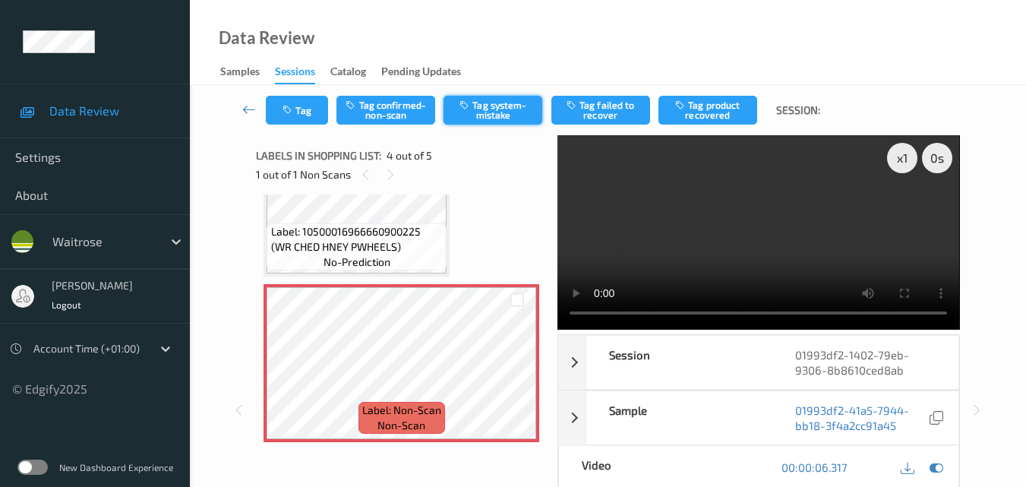
click at [483, 115] on button "Tag system-mistake" at bounding box center [493, 110] width 99 height 29
click at [302, 112] on button "Tag" at bounding box center [297, 110] width 62 height 29
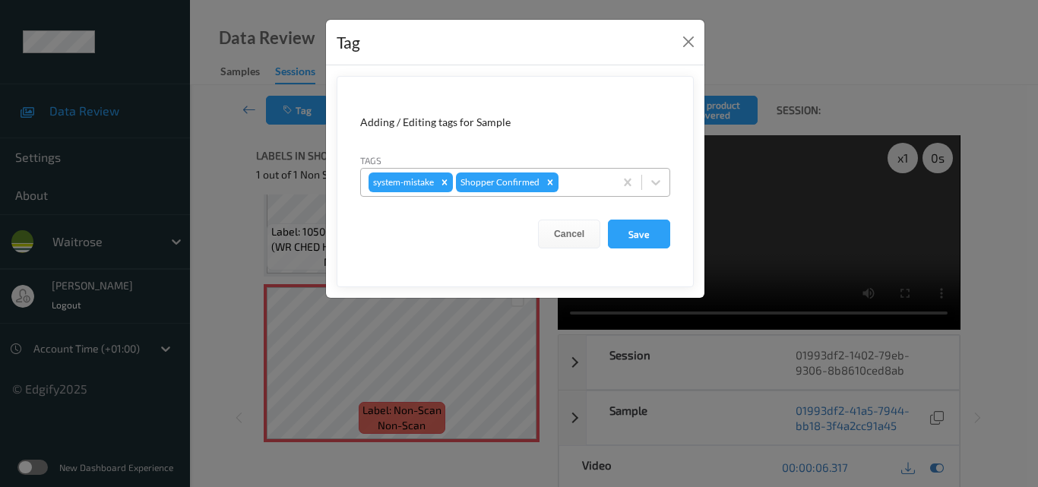
click at [591, 182] on div at bounding box center [583, 182] width 45 height 18
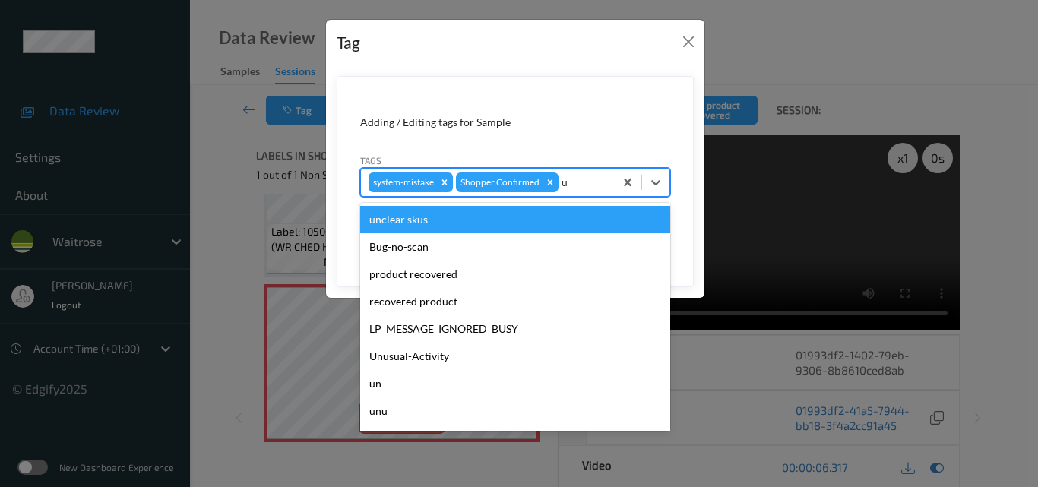
type input "un"
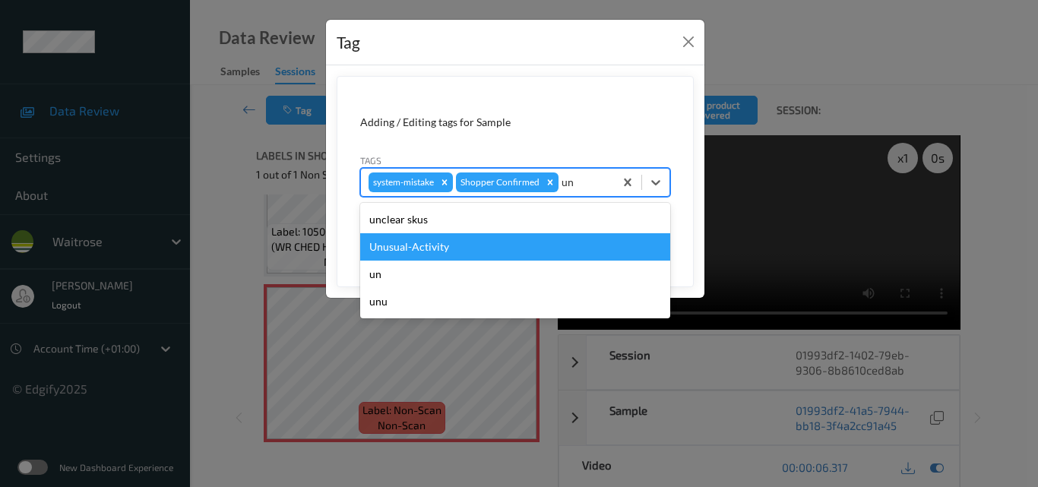
click at [520, 254] on div "Unusual-Activity" at bounding box center [515, 246] width 310 height 27
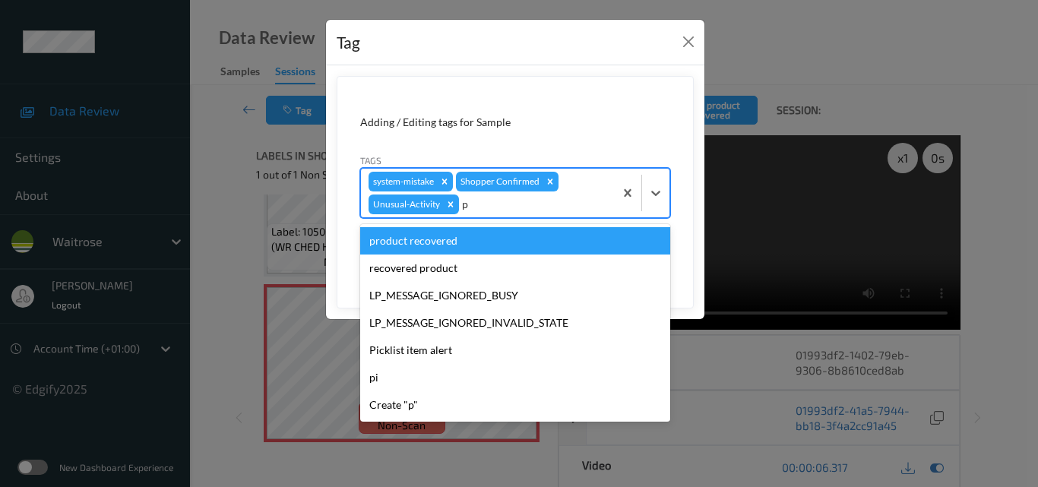
type input "pi"
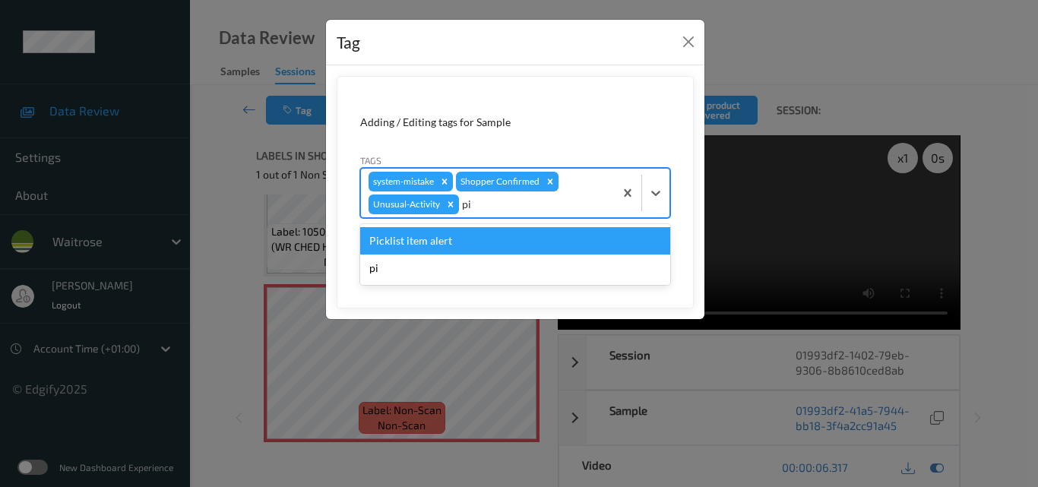
click at [519, 253] on div "Picklist item alert" at bounding box center [515, 240] width 310 height 27
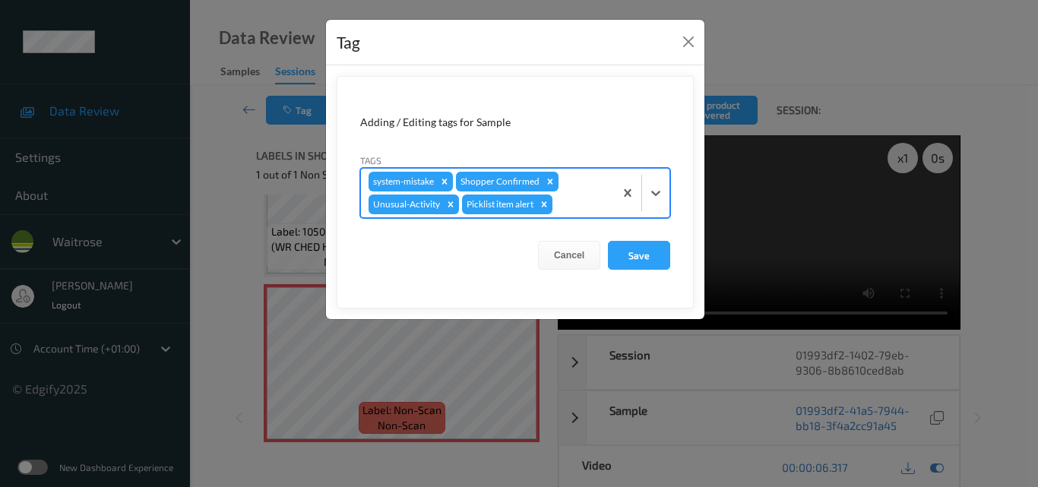
click at [671, 254] on form "Adding / Editing tags for Sample Tags option Picklist item alert, selected. Sel…" at bounding box center [515, 192] width 357 height 232
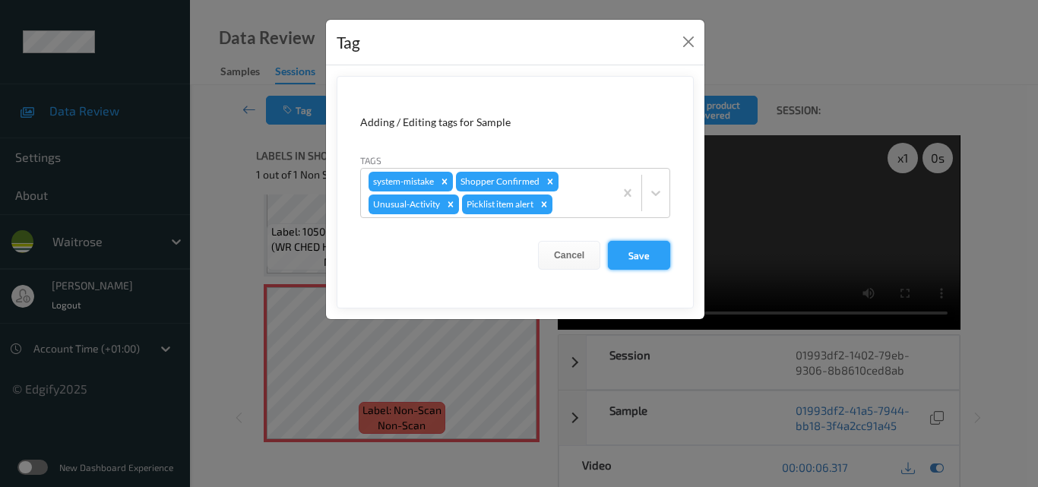
click at [633, 247] on button "Save" at bounding box center [639, 255] width 62 height 29
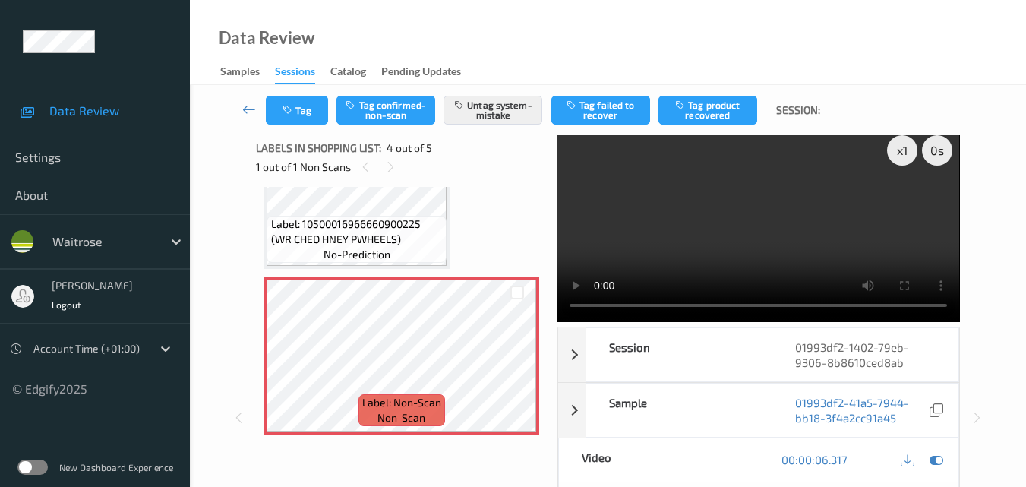
scroll to position [0, 0]
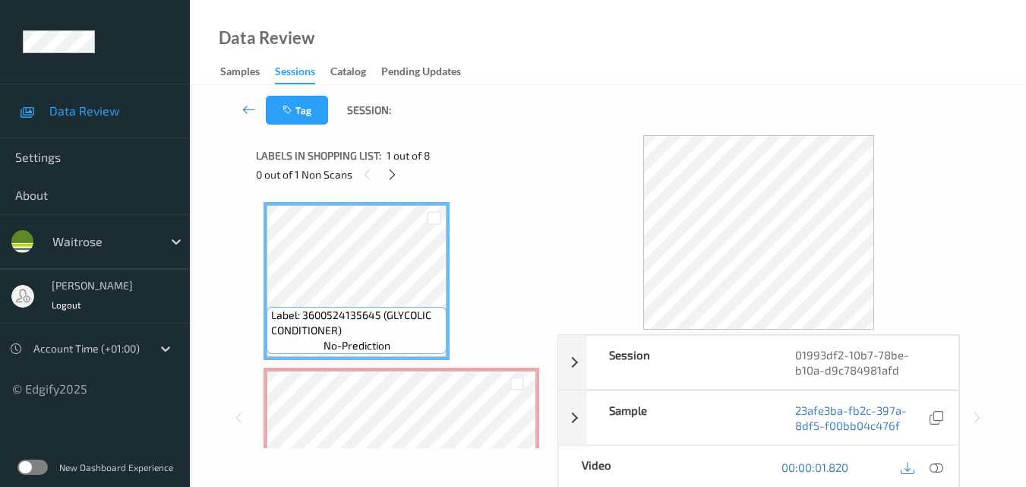
scroll to position [152, 0]
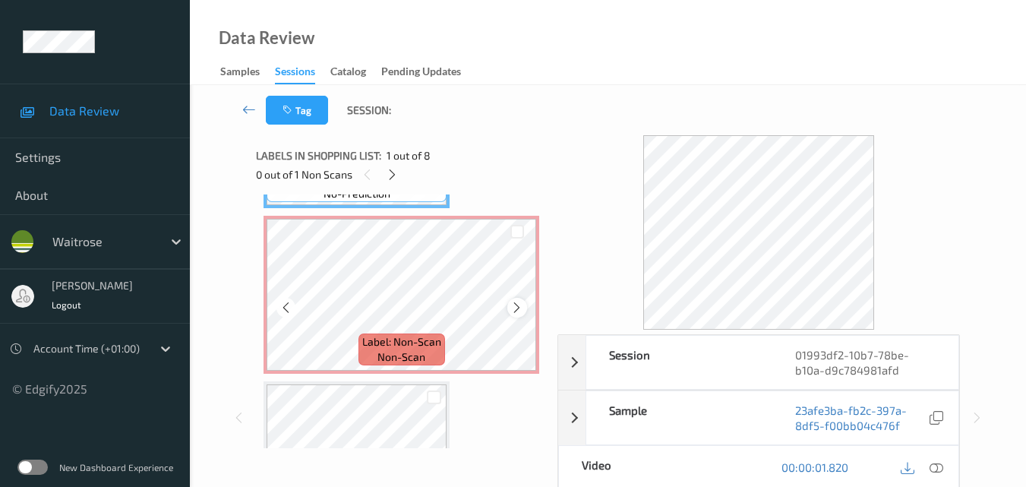
click at [517, 307] on icon at bounding box center [516, 308] width 13 height 14
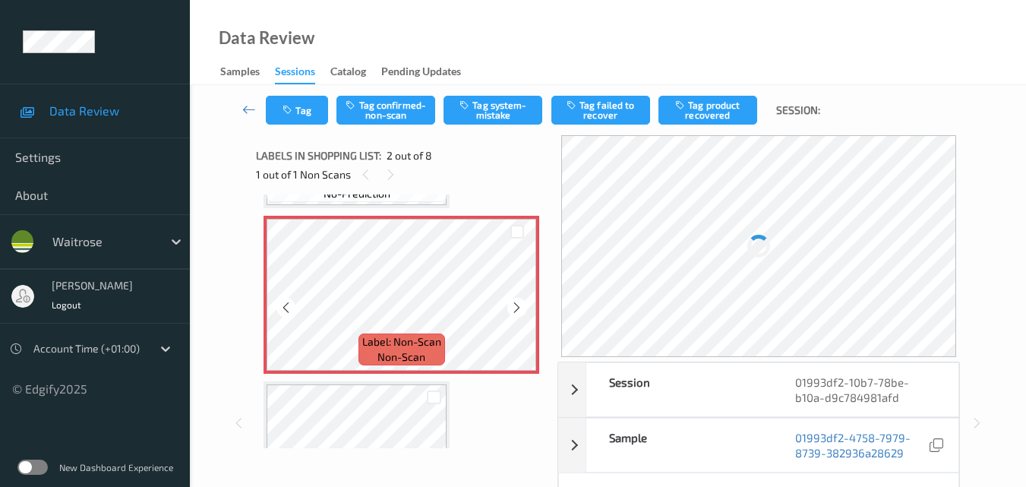
click at [517, 307] on icon at bounding box center [516, 308] width 13 height 14
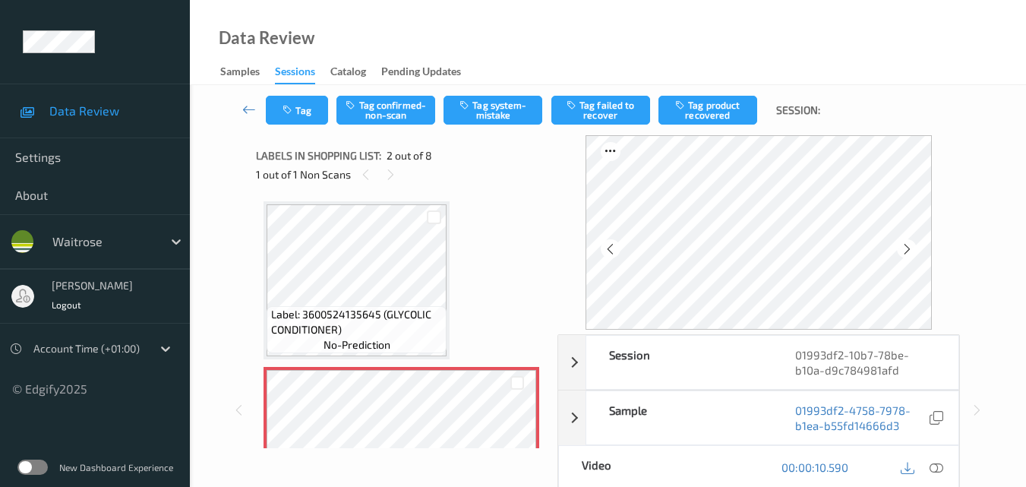
scroll to position [0, 0]
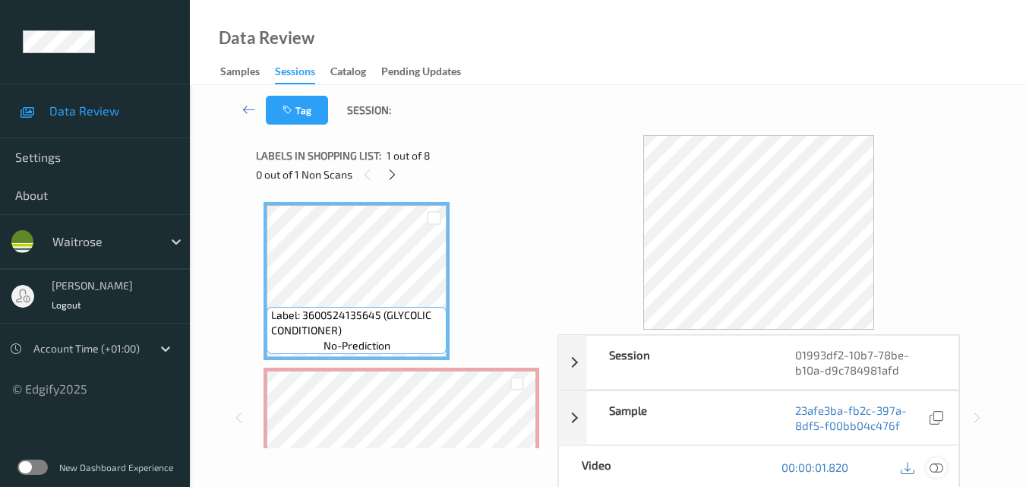
click at [931, 467] on icon at bounding box center [937, 467] width 14 height 14
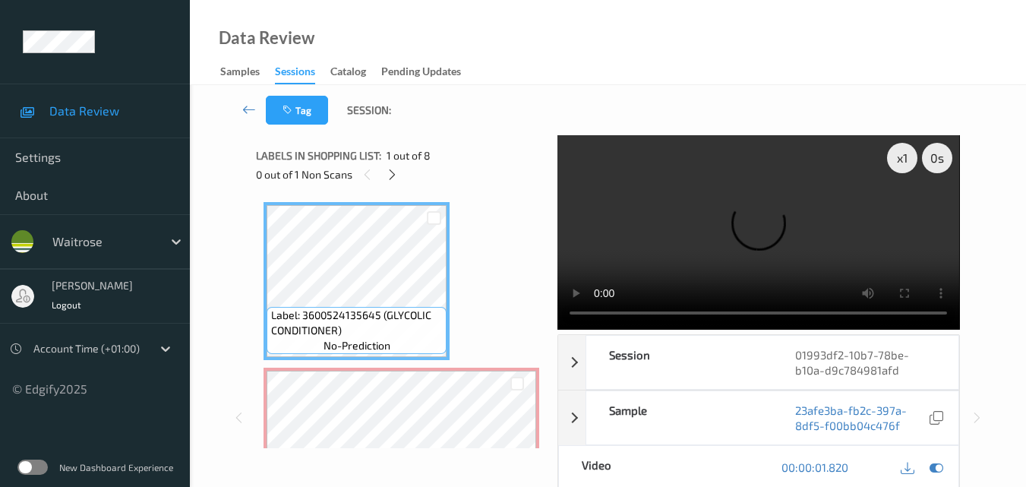
click at [705, 231] on video at bounding box center [759, 232] width 402 height 194
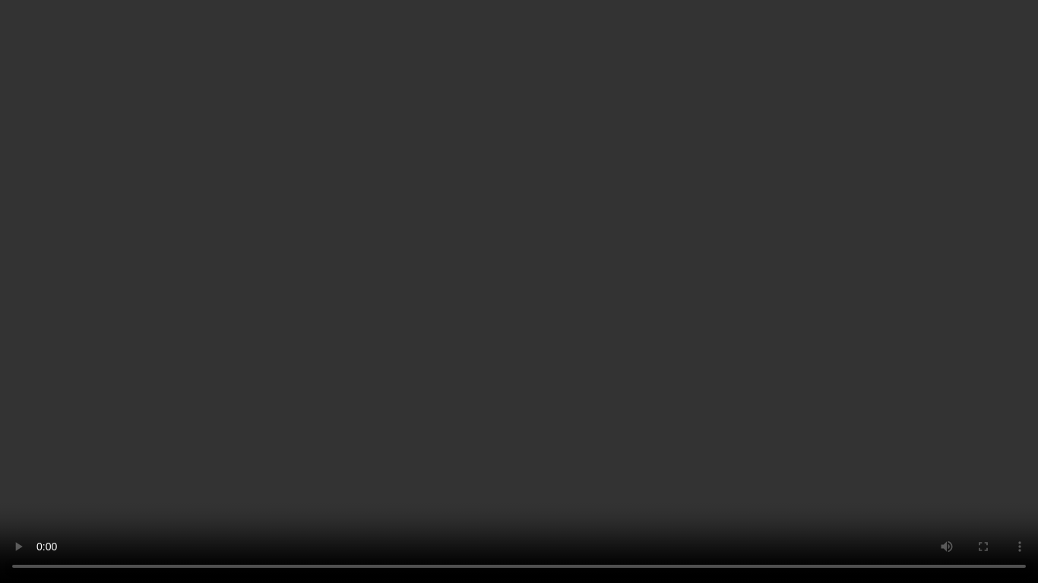
click at [602, 239] on video at bounding box center [519, 291] width 1038 height 583
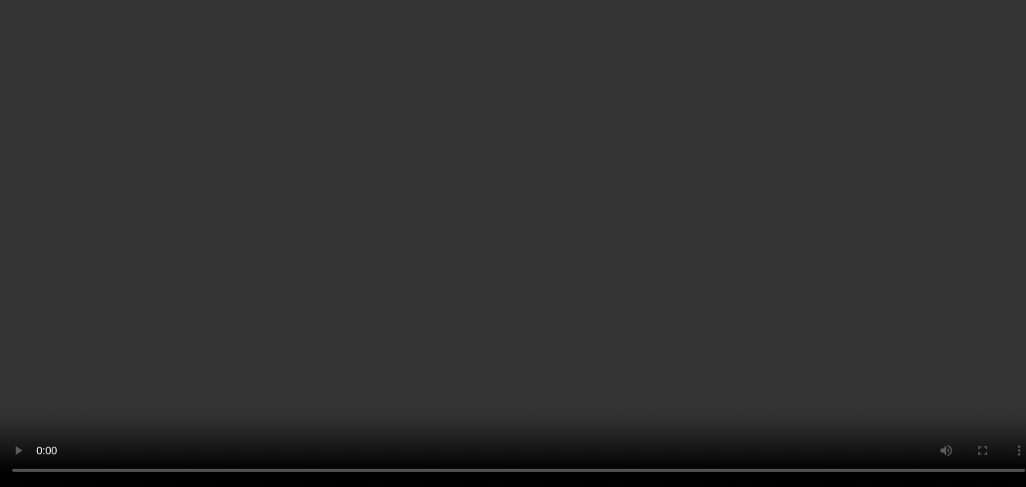
scroll to position [152, 0]
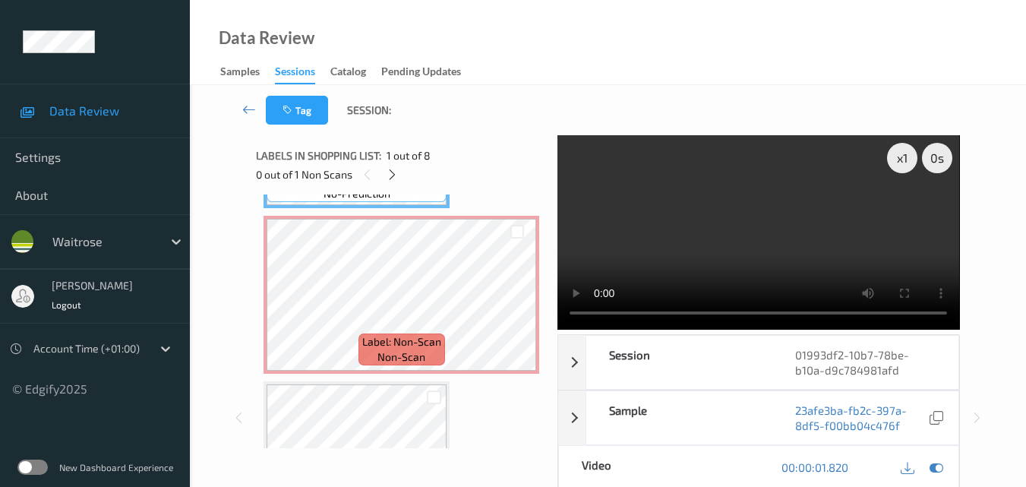
click at [681, 218] on video at bounding box center [759, 232] width 402 height 194
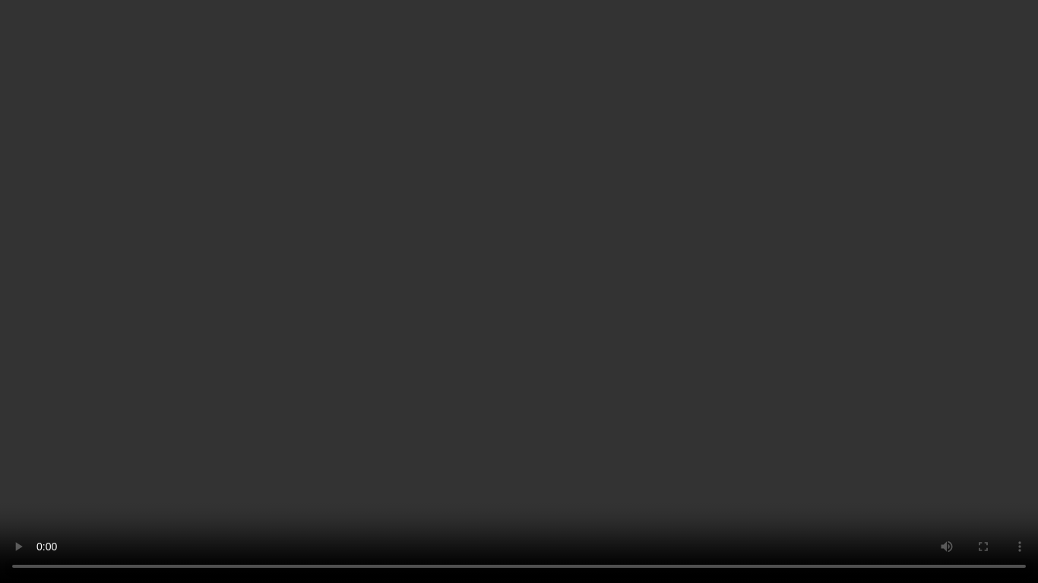
click at [713, 340] on video at bounding box center [519, 291] width 1038 height 583
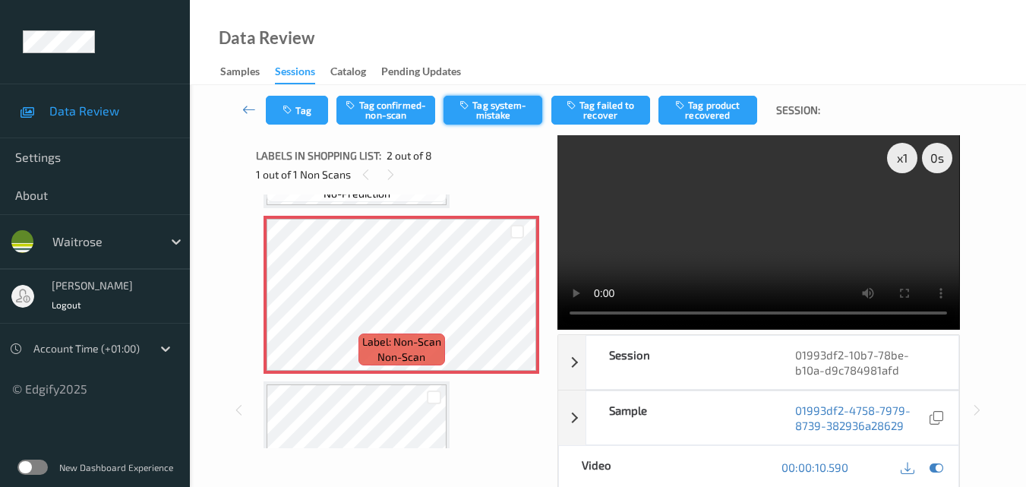
click at [489, 112] on button "Tag system-mistake" at bounding box center [493, 110] width 99 height 29
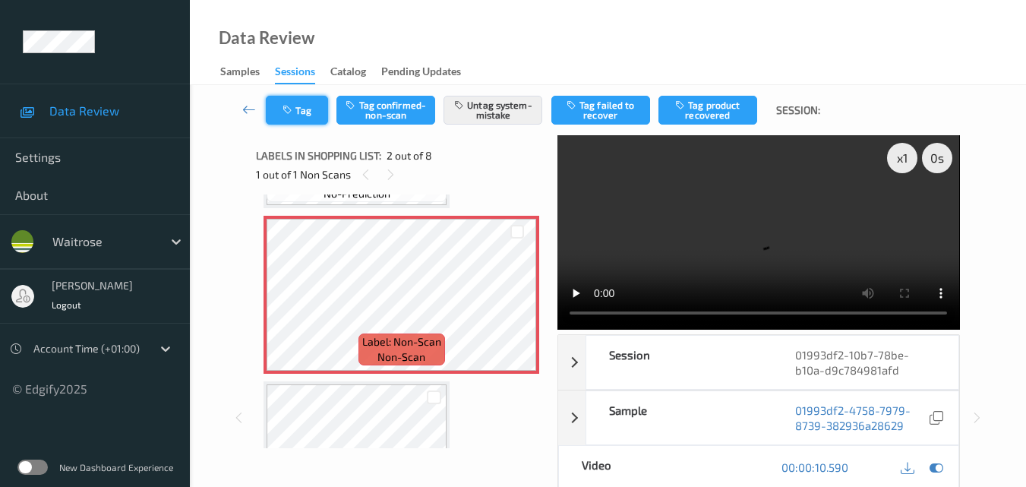
click at [302, 111] on button "Tag" at bounding box center [297, 110] width 62 height 29
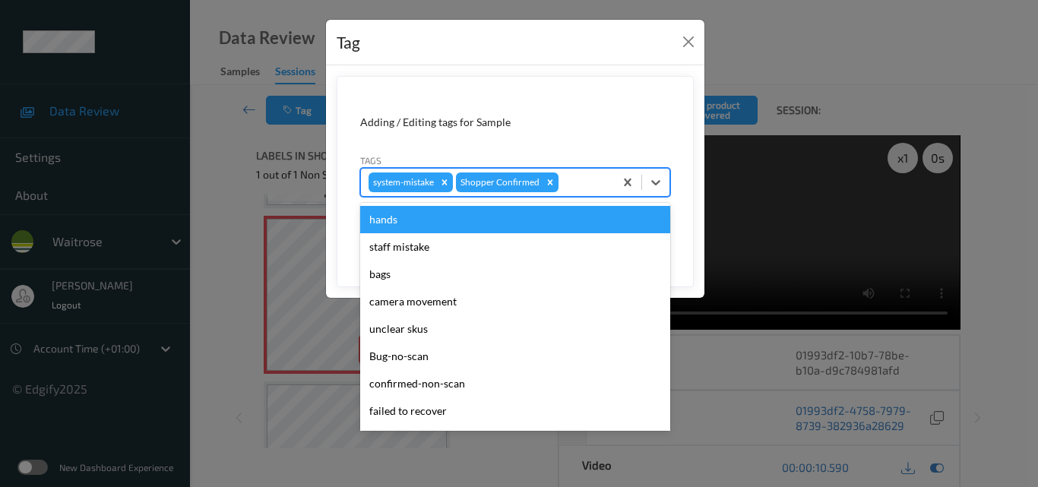
click at [589, 181] on div at bounding box center [583, 182] width 45 height 18
type input "un"
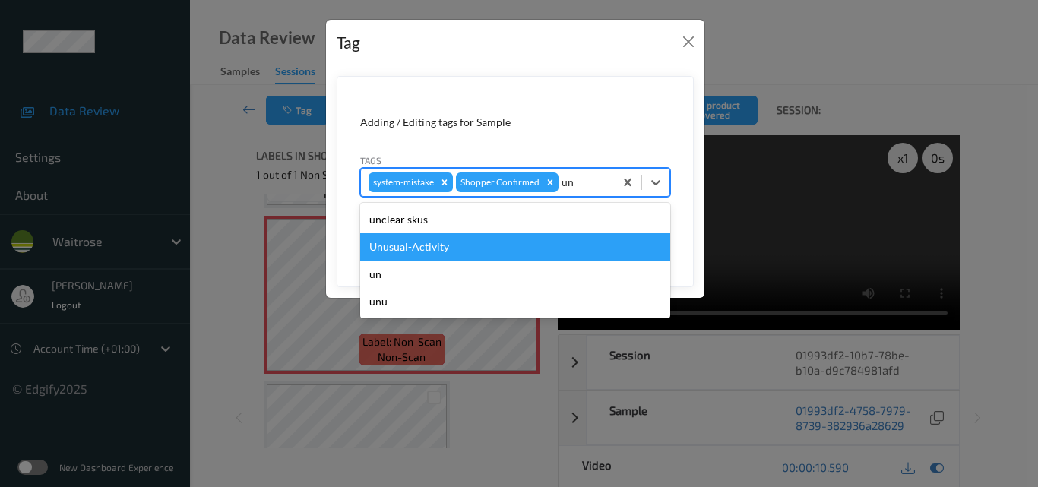
click at [501, 241] on div "Unusual-Activity" at bounding box center [515, 246] width 310 height 27
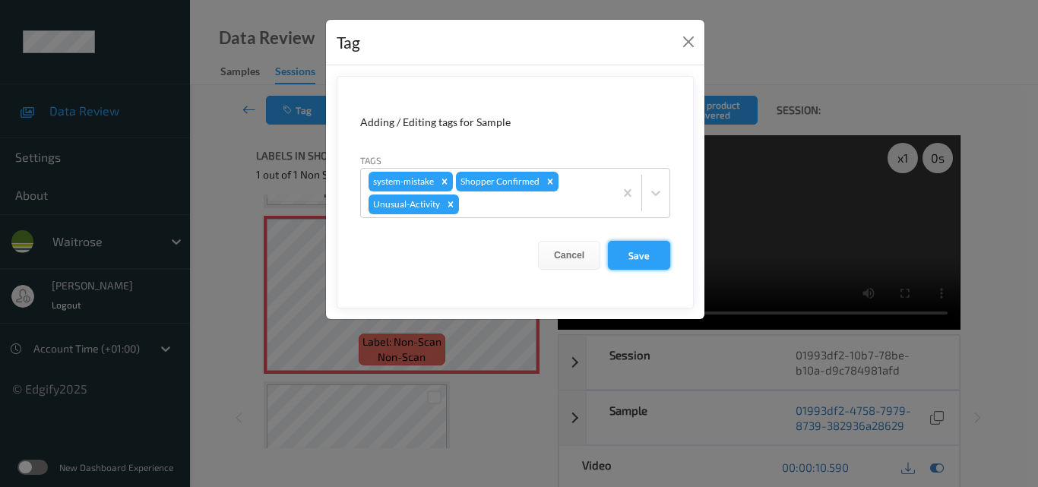
click at [636, 258] on button "Save" at bounding box center [639, 255] width 62 height 29
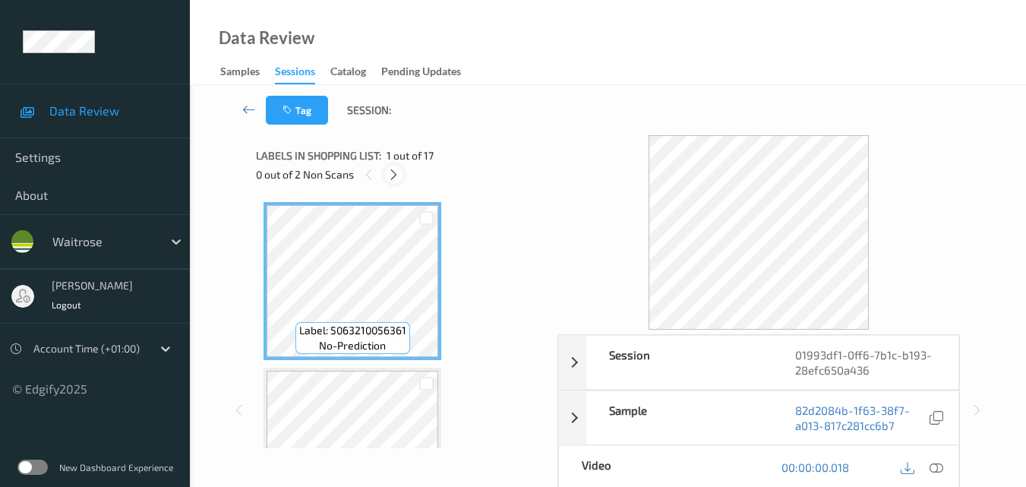
click at [391, 168] on icon at bounding box center [393, 175] width 13 height 14
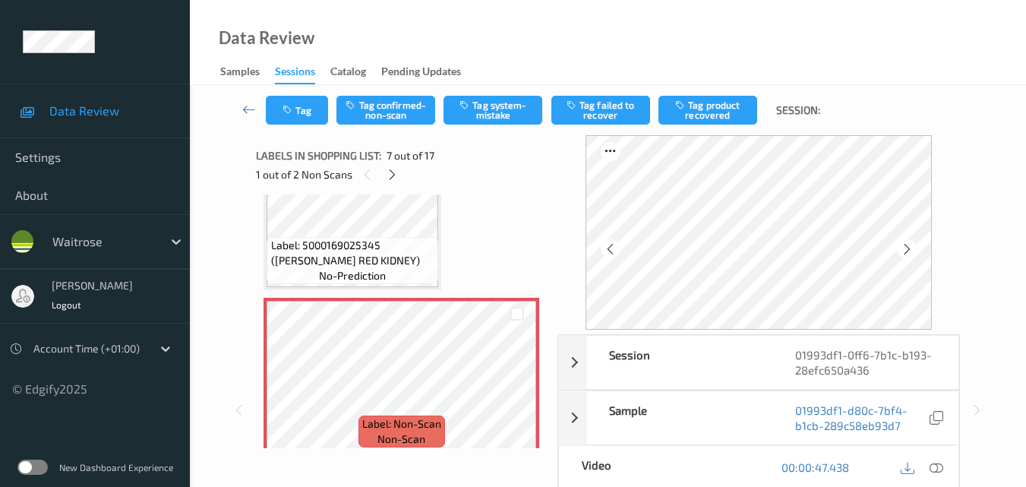
scroll to position [988, 0]
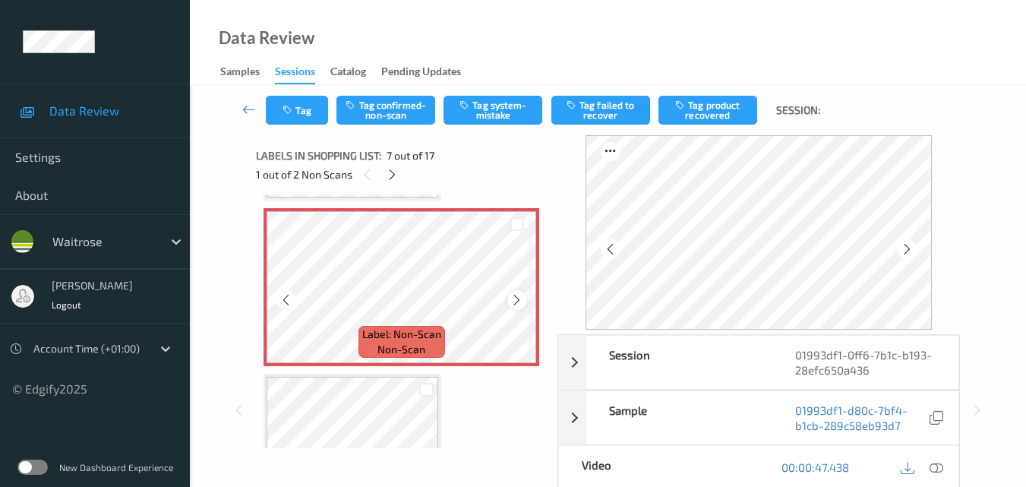
click at [517, 299] on icon at bounding box center [516, 300] width 13 height 14
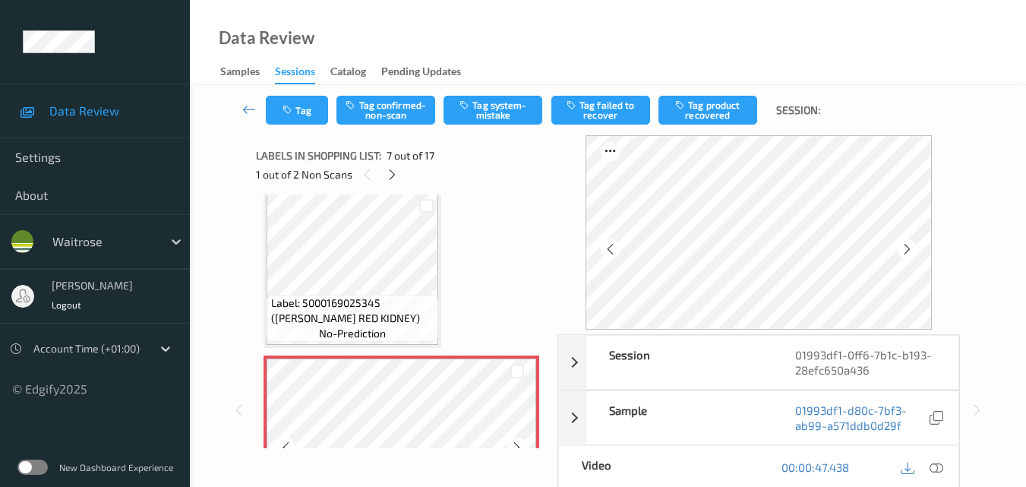
scroll to position [836, 0]
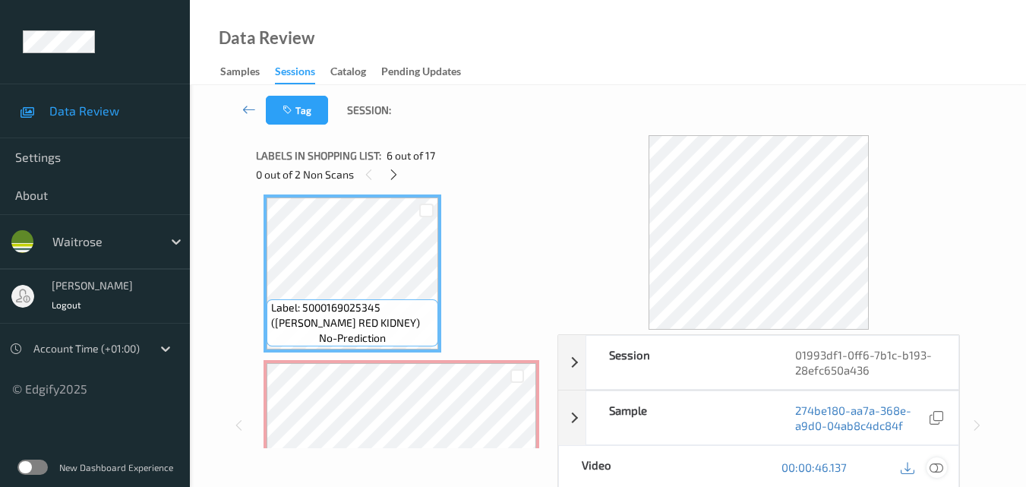
click at [940, 467] on icon at bounding box center [937, 467] width 14 height 14
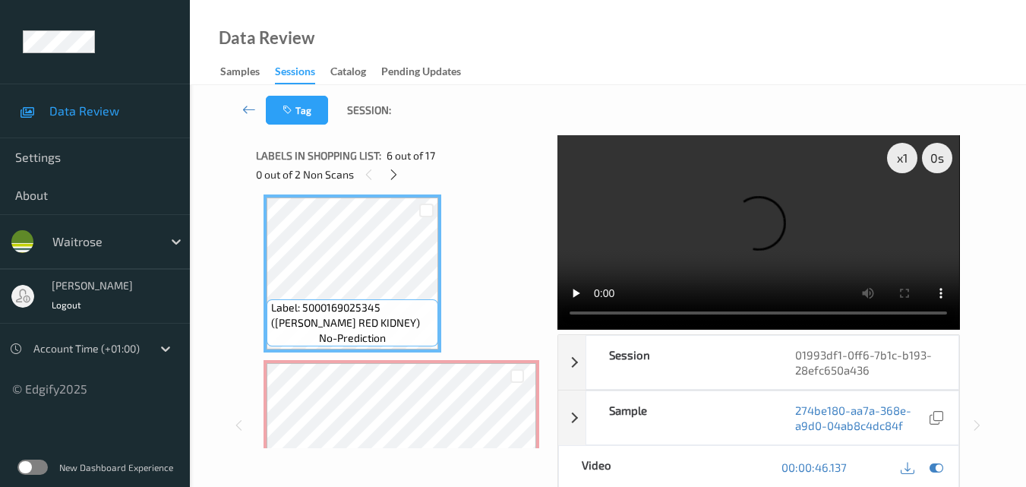
click at [688, 245] on video at bounding box center [759, 232] width 402 height 194
click at [719, 226] on video at bounding box center [759, 232] width 402 height 194
click at [748, 230] on video at bounding box center [759, 232] width 402 height 194
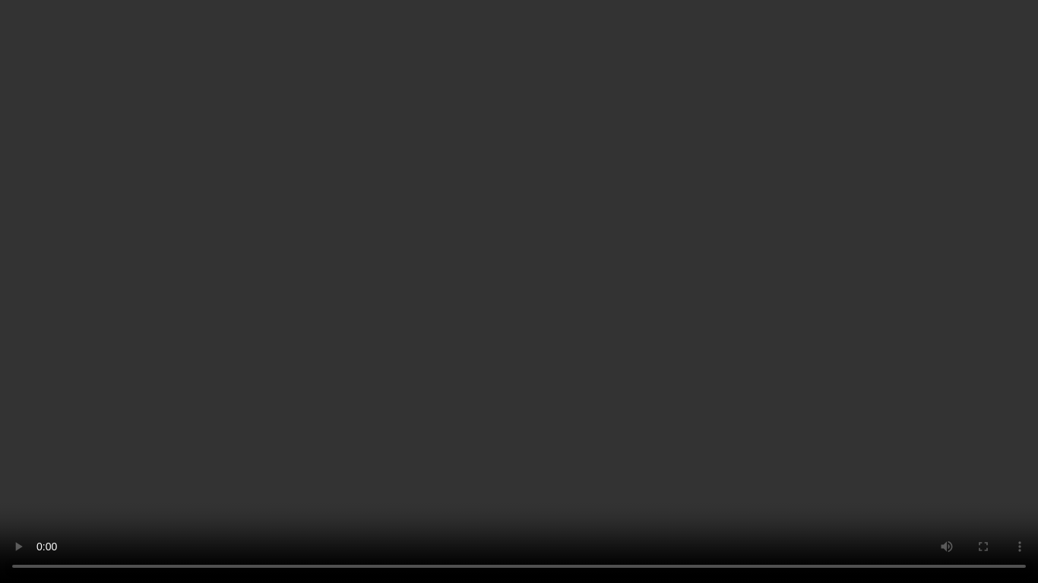
click at [488, 229] on video at bounding box center [519, 291] width 1038 height 583
click at [529, 261] on video at bounding box center [519, 291] width 1038 height 583
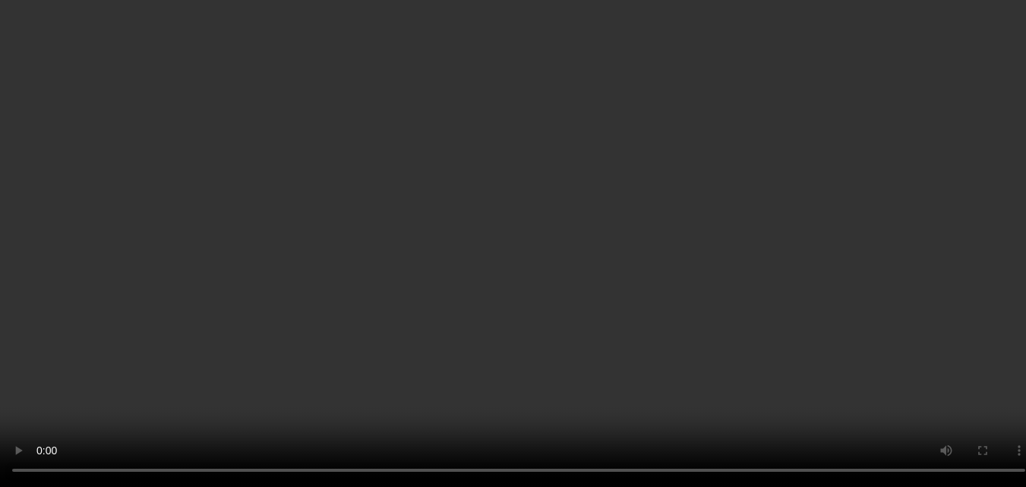
scroll to position [912, 0]
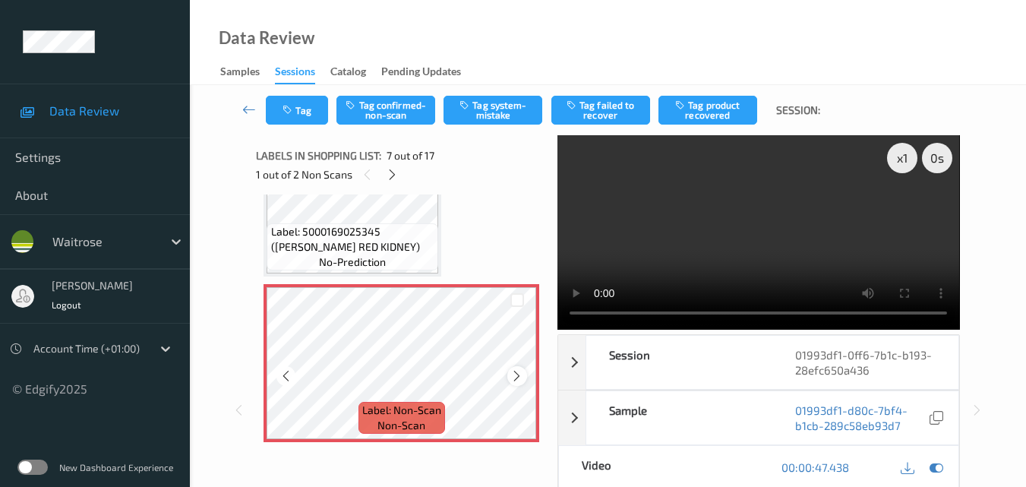
click at [511, 378] on icon at bounding box center [516, 376] width 13 height 14
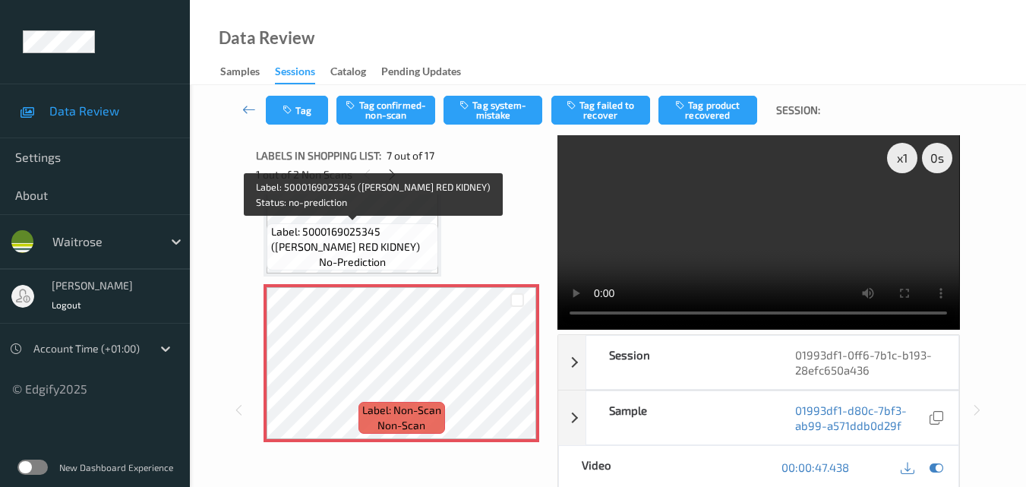
click at [383, 261] on span "no-prediction" at bounding box center [352, 261] width 67 height 15
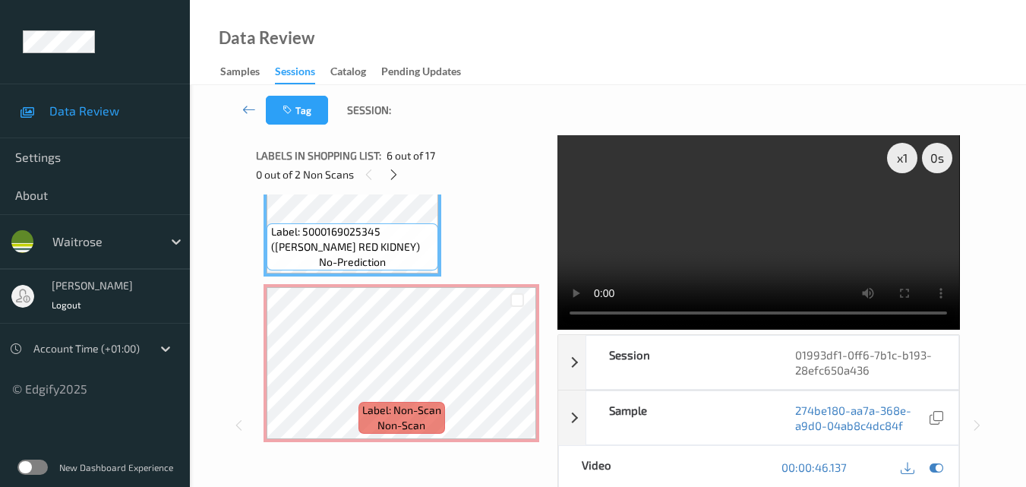
click at [783, 215] on video at bounding box center [759, 232] width 402 height 194
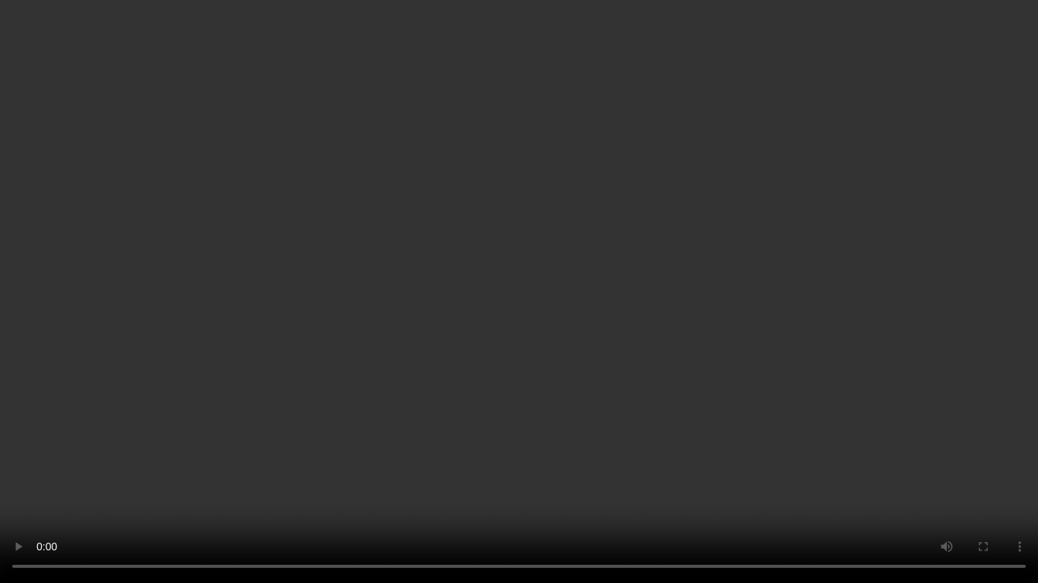
click at [596, 330] on video at bounding box center [519, 291] width 1038 height 583
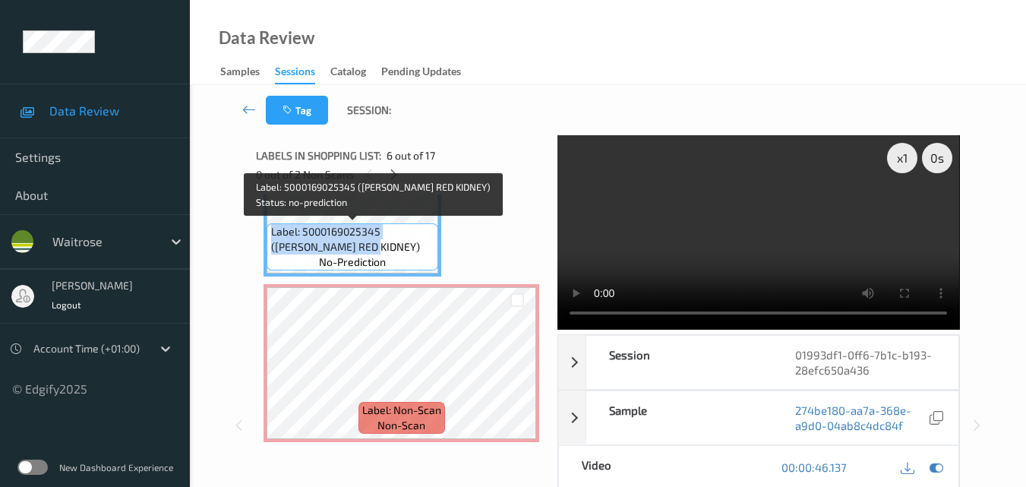
drag, startPoint x: 339, startPoint y: 248, endPoint x: 267, endPoint y: 232, distance: 73.3
click at [267, 232] on div "Label: 5000169025345 (WR ESS RED KIDNEY) no-prediction" at bounding box center [353, 246] width 172 height 47
copy span "Label: 5000169025345 (WR ESS RED KIDNEY)"
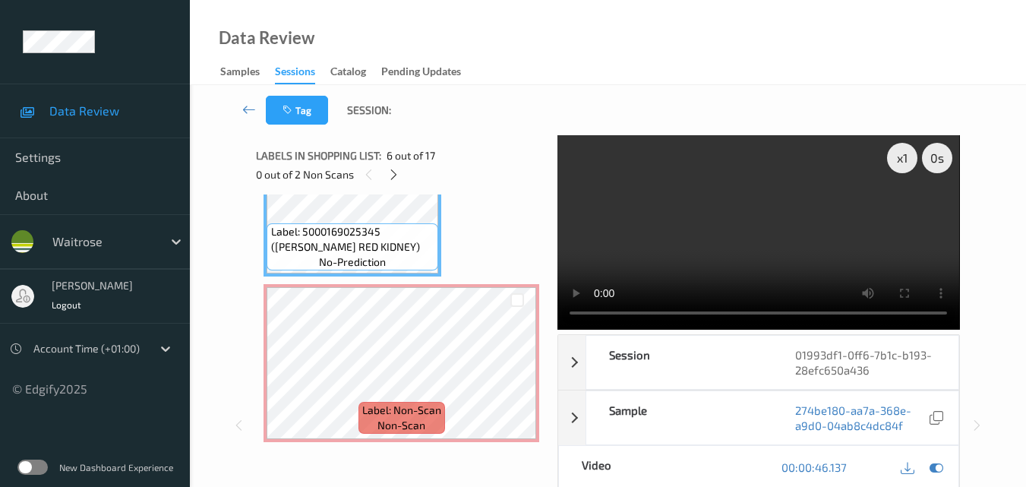
click at [802, 242] on video at bounding box center [759, 232] width 402 height 194
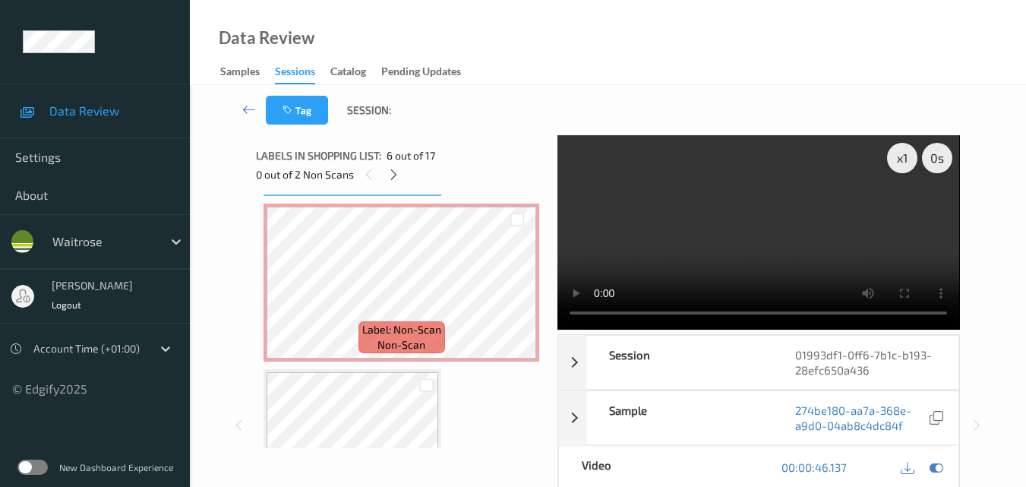
scroll to position [988, 0]
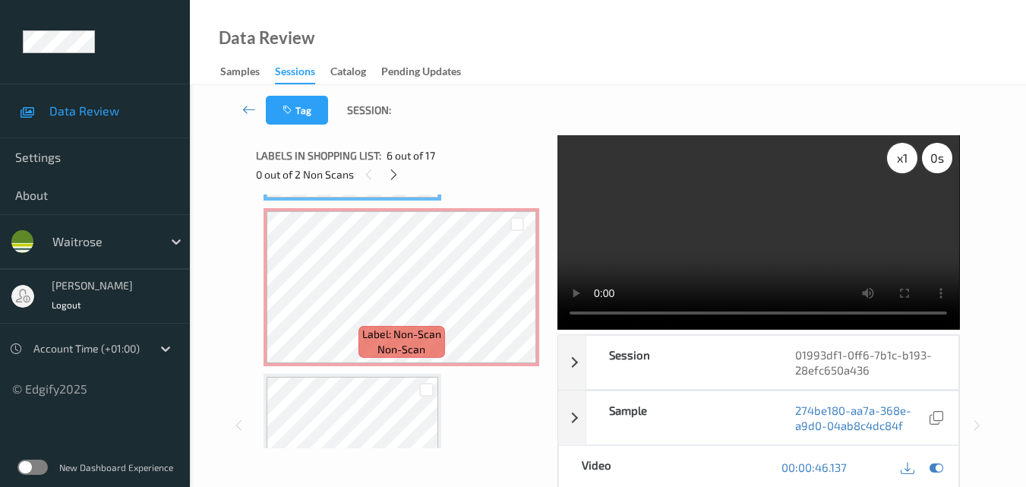
click at [904, 161] on div "x 1" at bounding box center [902, 158] width 30 height 30
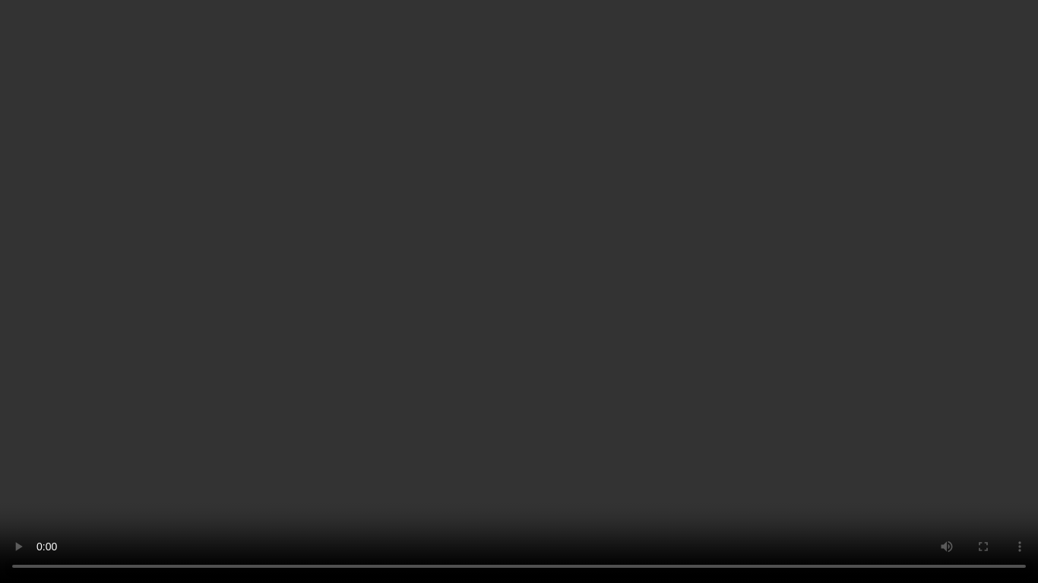
click at [907, 359] on video at bounding box center [519, 291] width 1038 height 583
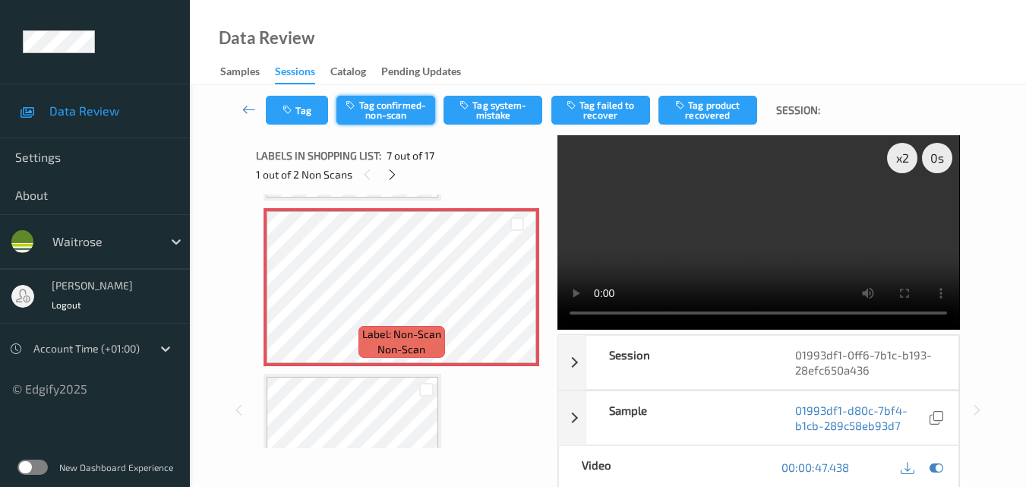
click at [386, 106] on button "Tag confirmed-non-scan" at bounding box center [386, 110] width 99 height 29
click at [520, 300] on icon at bounding box center [516, 300] width 13 height 14
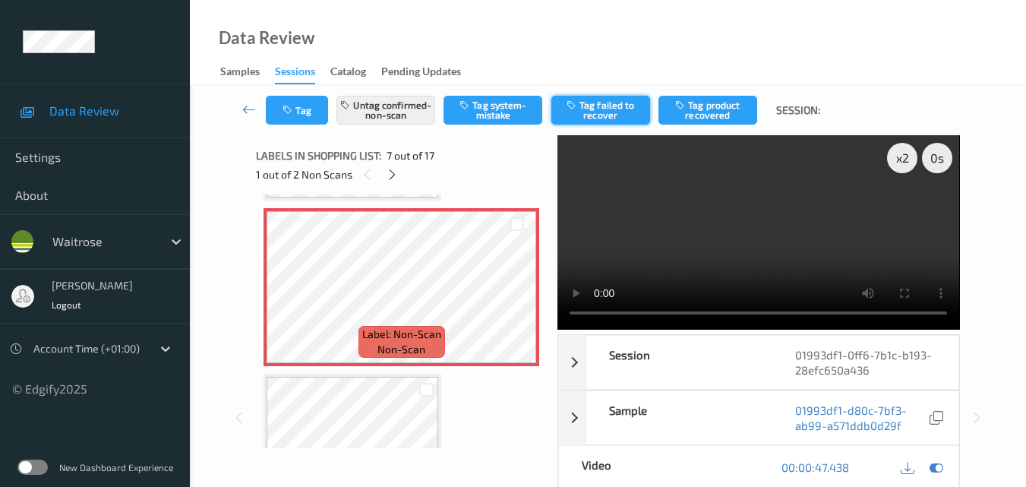
click at [612, 113] on button "Tag failed to recover" at bounding box center [600, 110] width 99 height 29
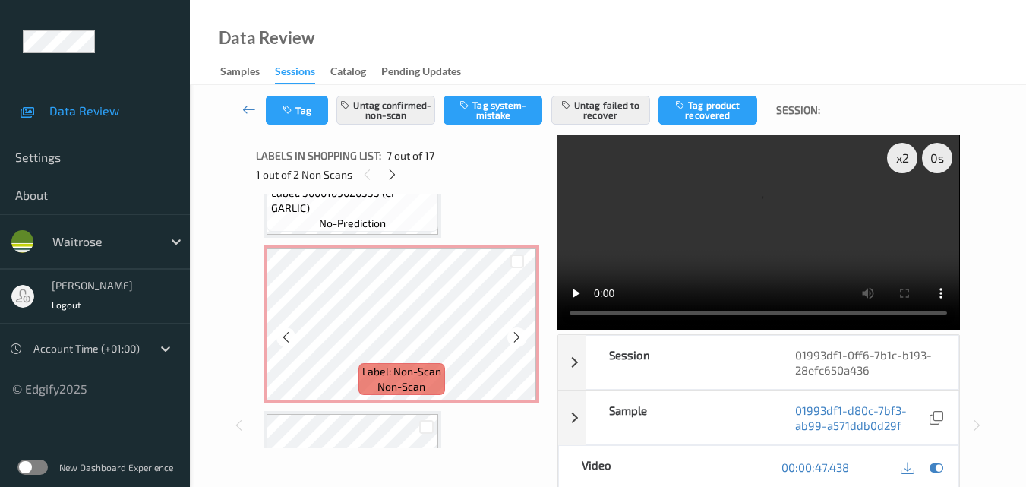
scroll to position [1747, 0]
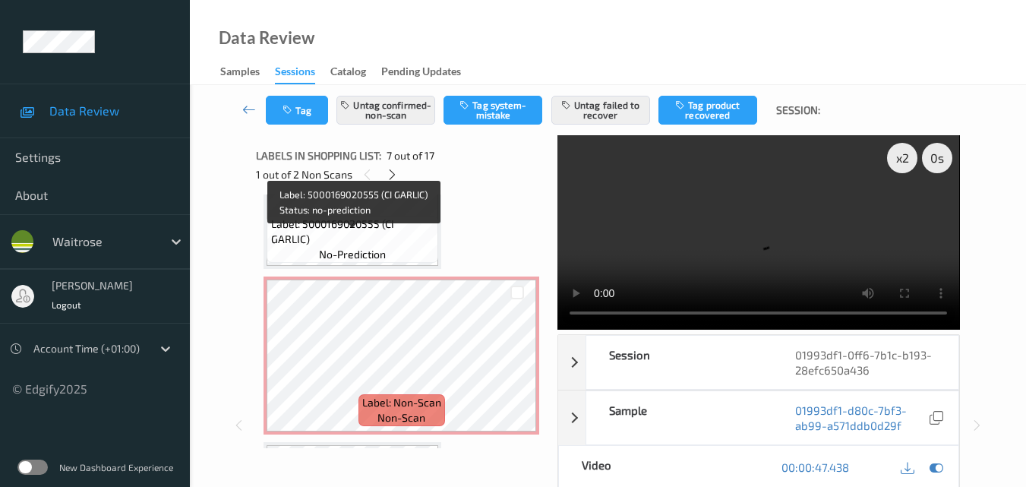
click at [411, 239] on span "Label: 5000169020555 (CI GARLIC)" at bounding box center [353, 231] width 164 height 30
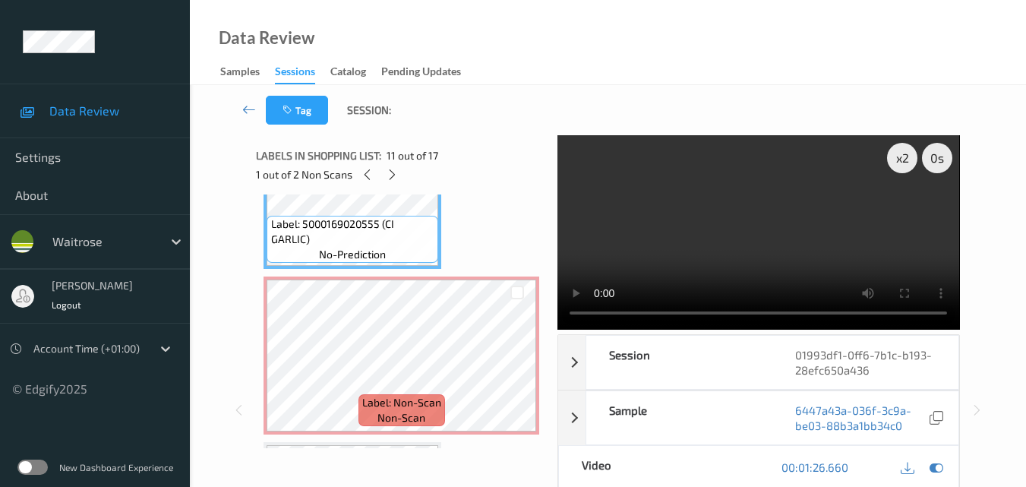
click at [721, 247] on video at bounding box center [759, 232] width 402 height 194
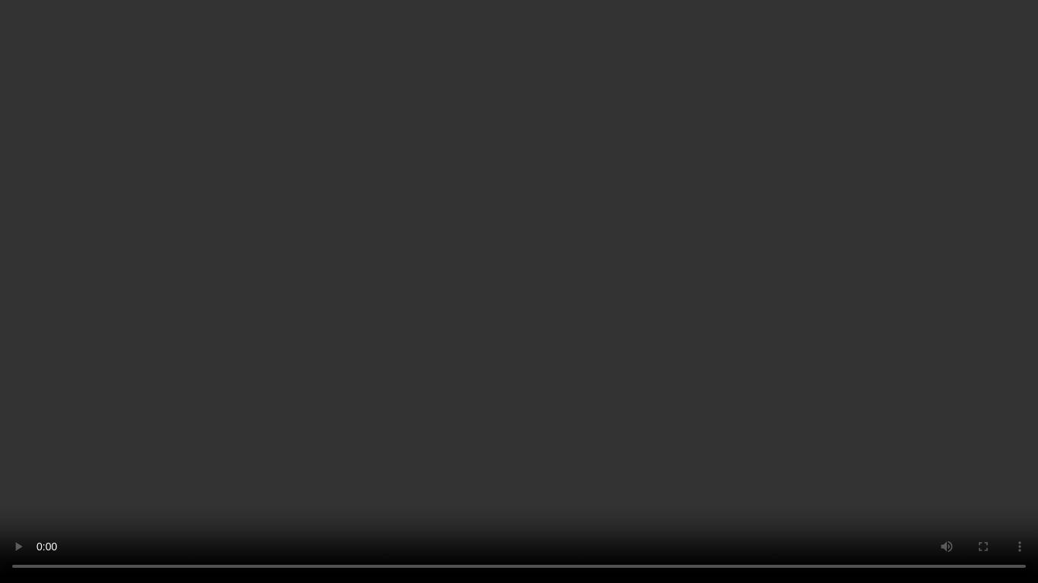
click at [710, 347] on video at bounding box center [519, 291] width 1038 height 583
click at [822, 378] on video at bounding box center [519, 291] width 1038 height 583
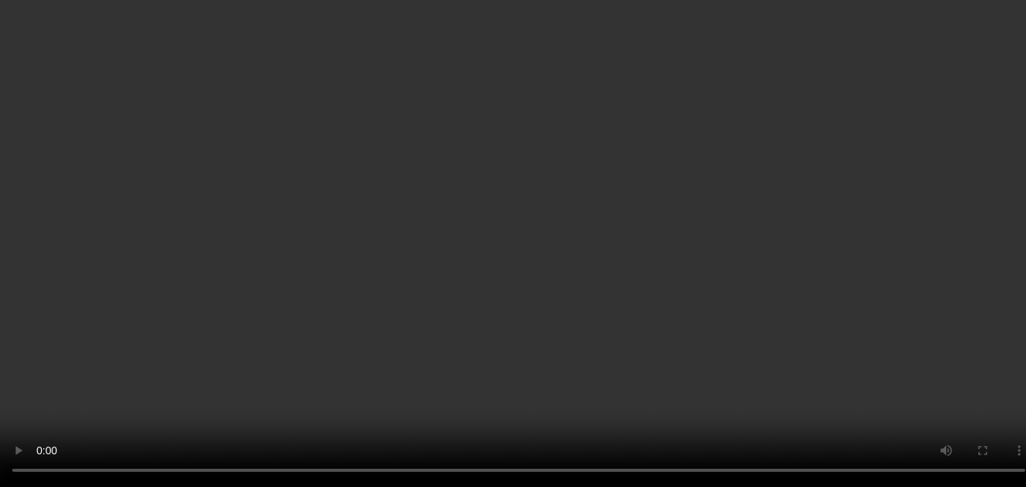
scroll to position [1899, 0]
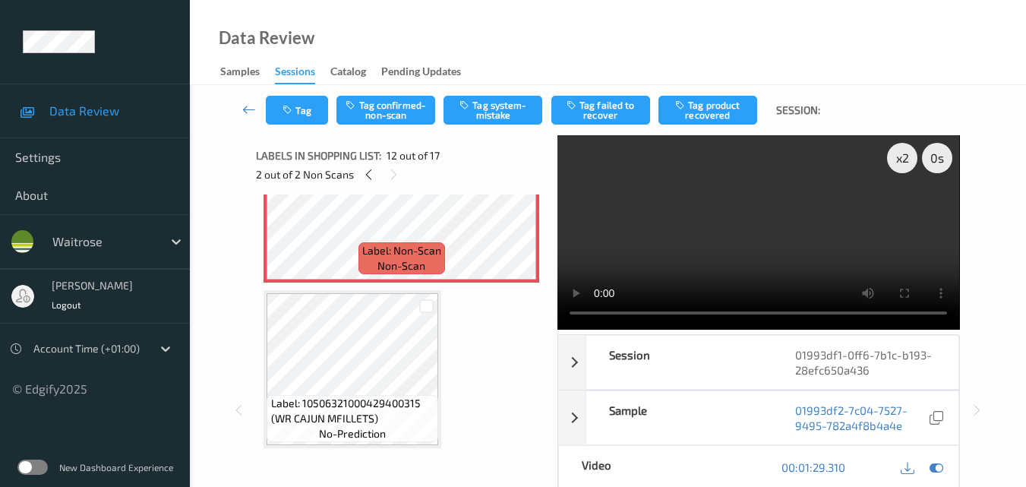
click at [728, 245] on video at bounding box center [759, 232] width 402 height 194
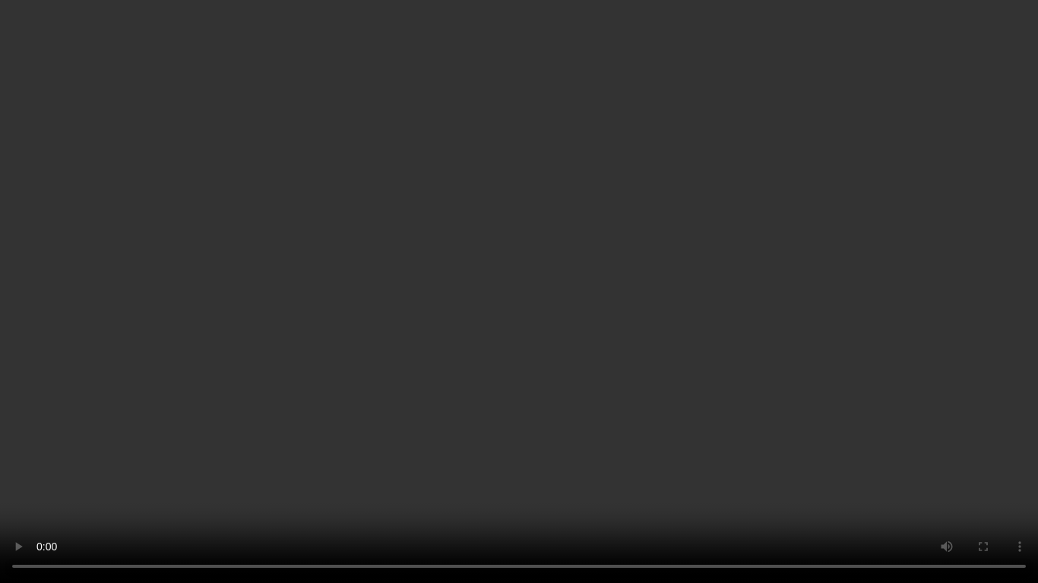
click at [718, 338] on video at bounding box center [519, 291] width 1038 height 583
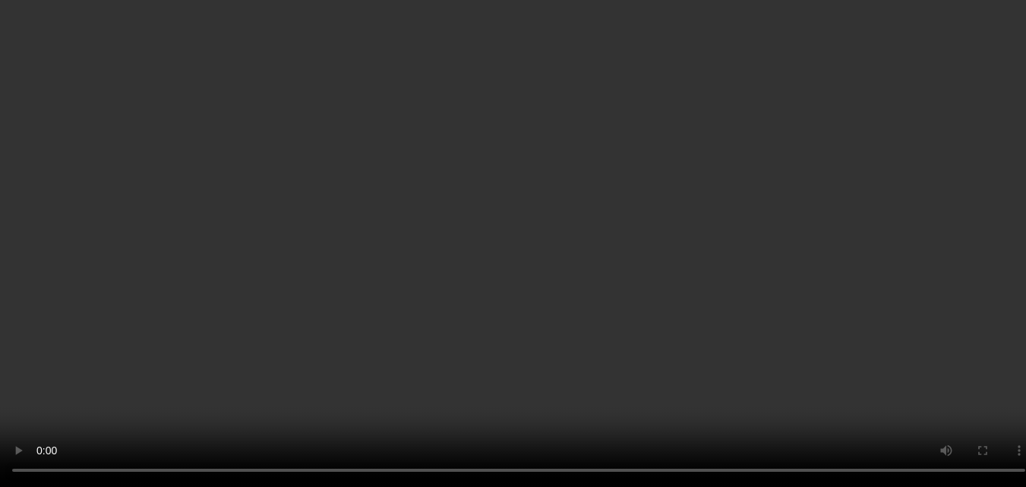
scroll to position [1823, 0]
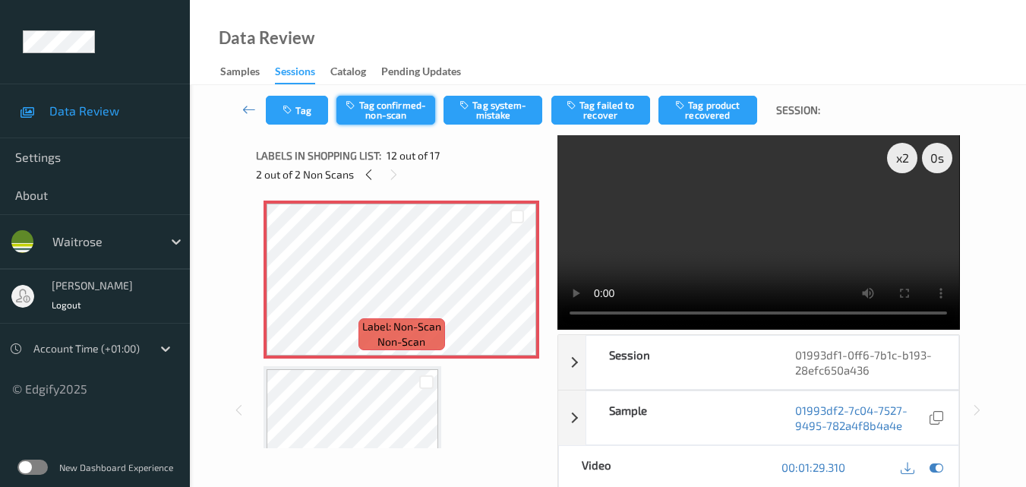
click at [392, 112] on button "Tag confirmed-non-scan" at bounding box center [386, 110] width 99 height 29
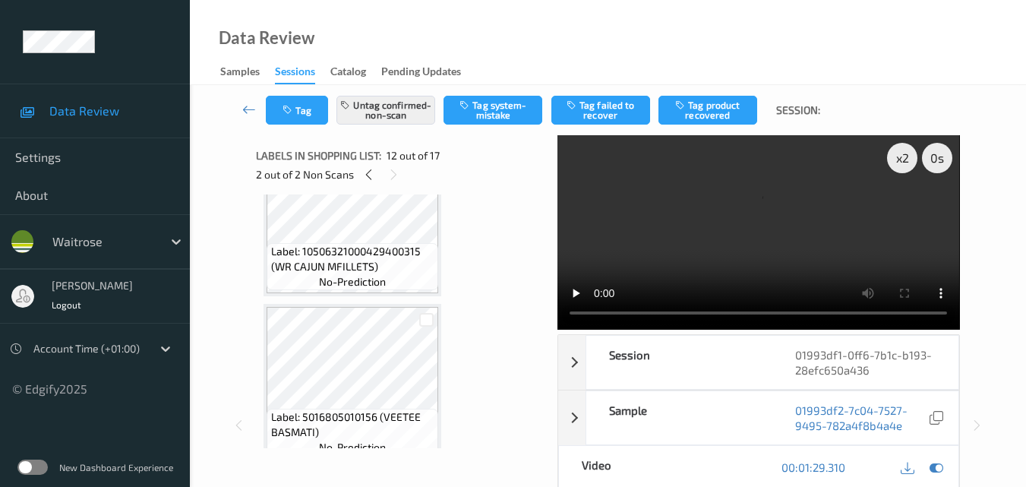
scroll to position [1975, 0]
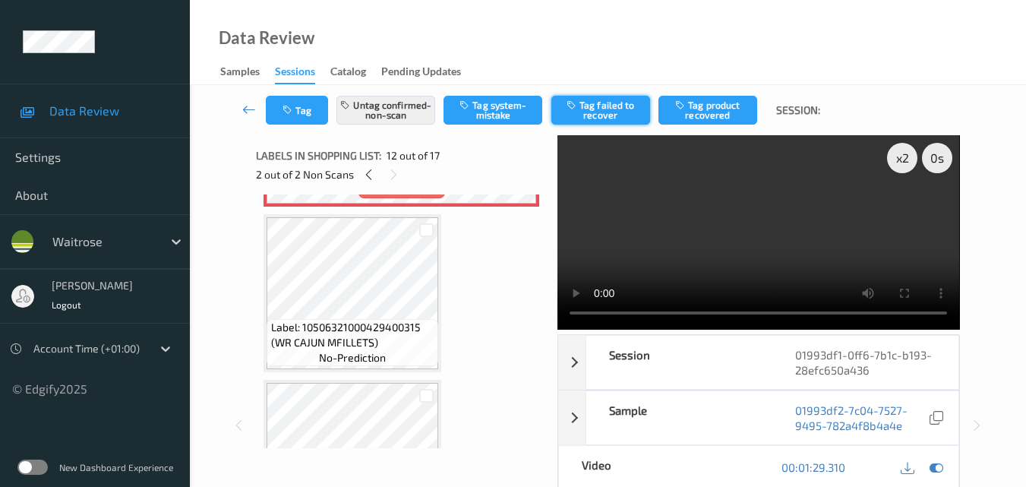
click at [603, 107] on button "Tag failed to recover" at bounding box center [600, 110] width 99 height 29
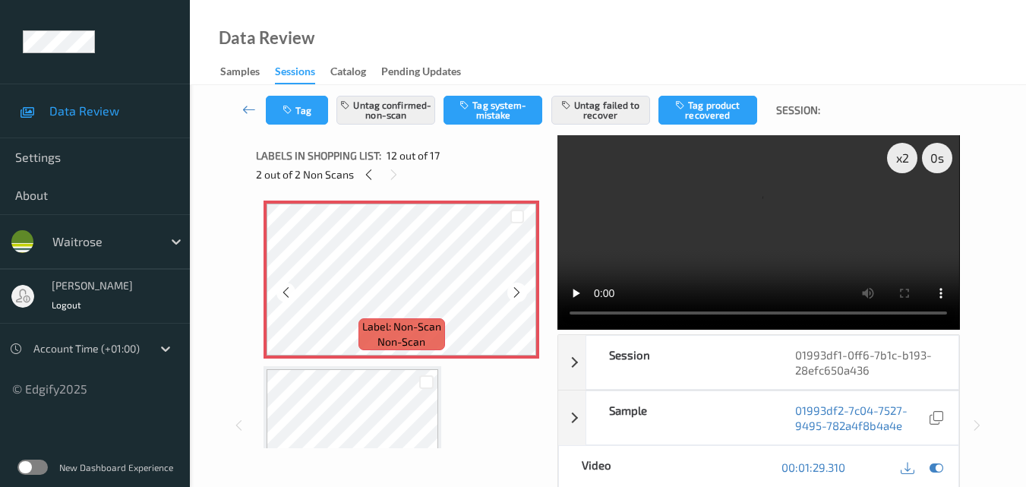
scroll to position [1747, 0]
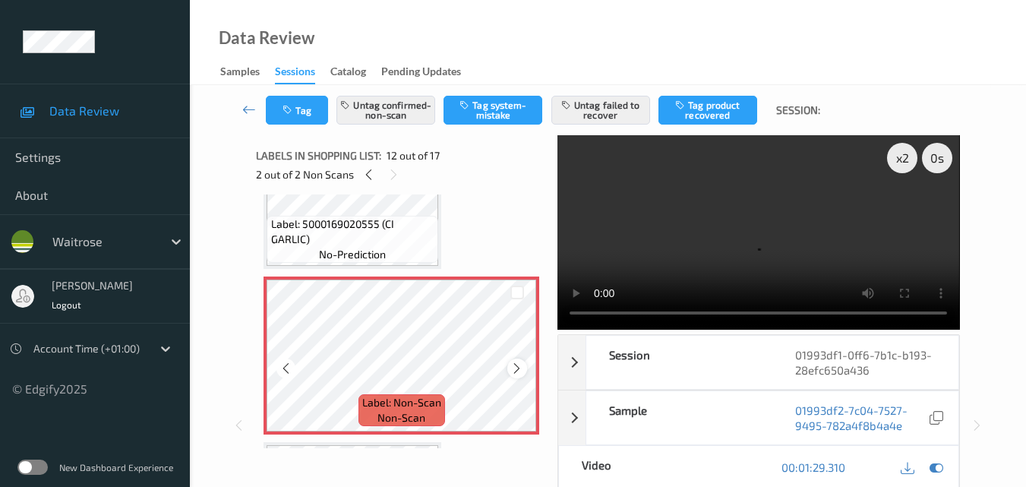
click at [519, 368] on icon at bounding box center [516, 369] width 13 height 14
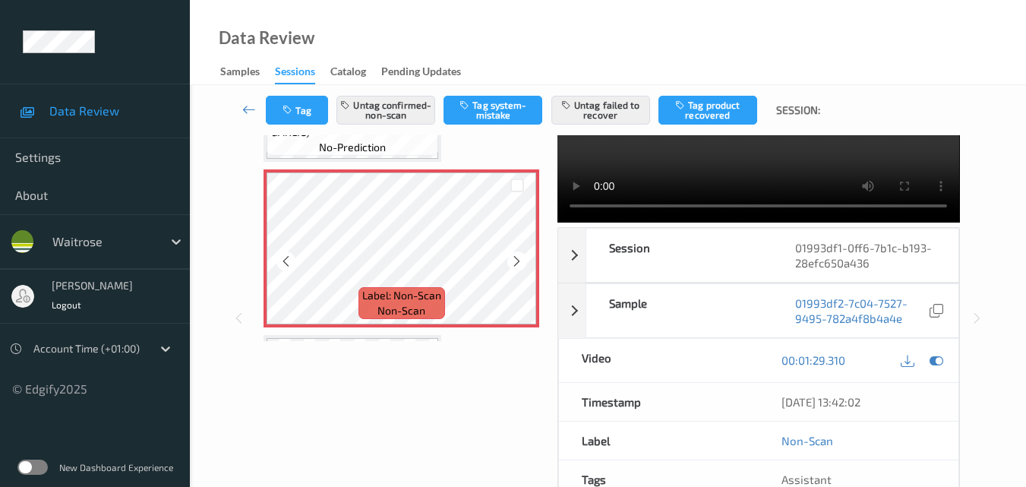
scroll to position [1899, 0]
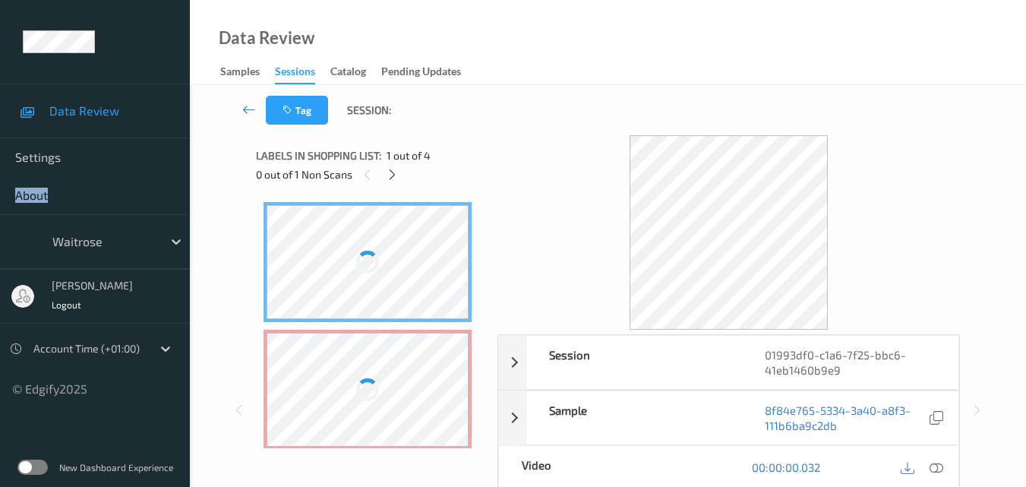
drag, startPoint x: 5, startPoint y: 178, endPoint x: 618, endPoint y: 254, distance: 617.7
click at [164, 165] on div "Data Review Settings About waitrose mohan kune Logout Account Time (+01:00) © E…" at bounding box center [95, 198] width 190 height 397
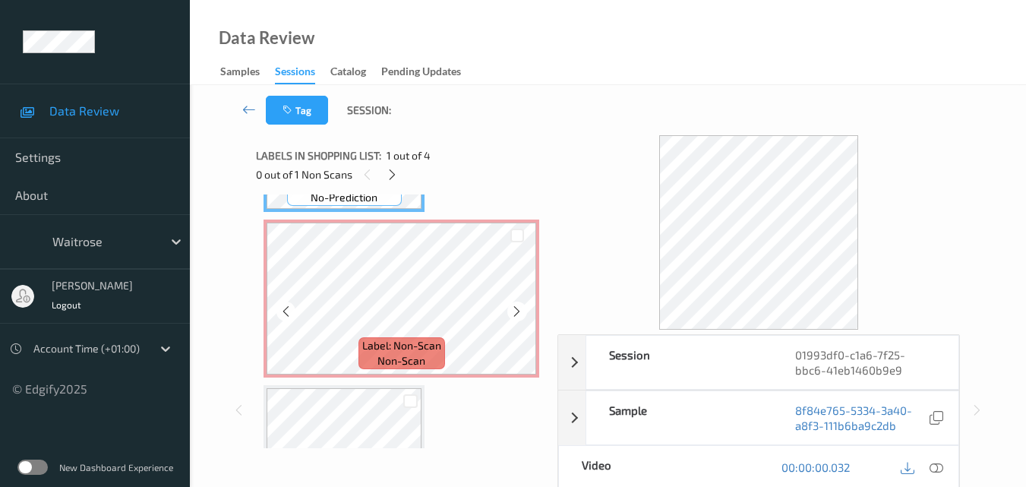
scroll to position [152, 0]
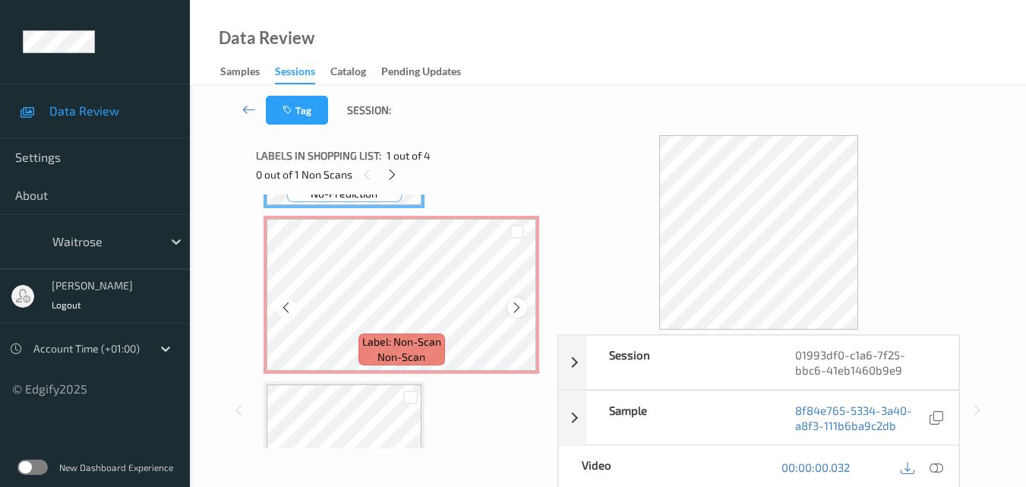
click at [514, 308] on icon at bounding box center [516, 308] width 13 height 14
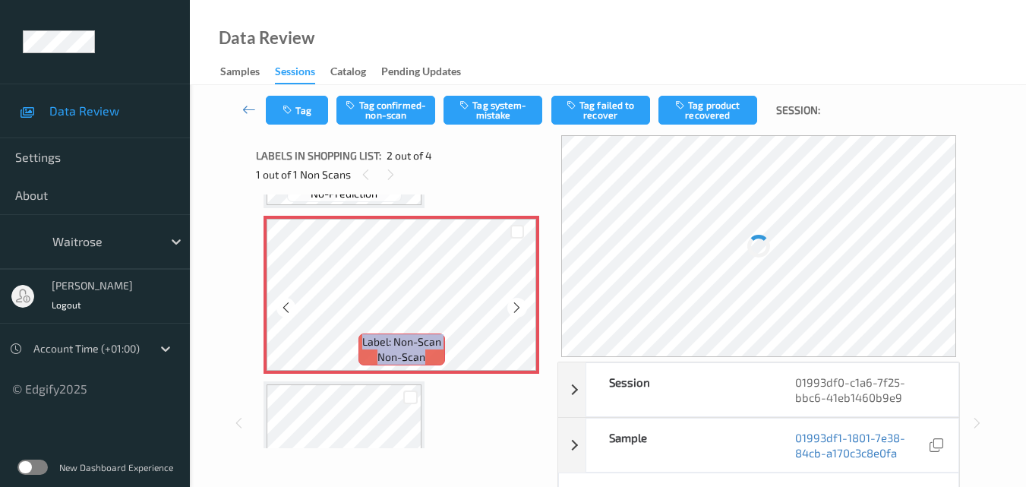
click at [514, 308] on icon at bounding box center [516, 308] width 13 height 14
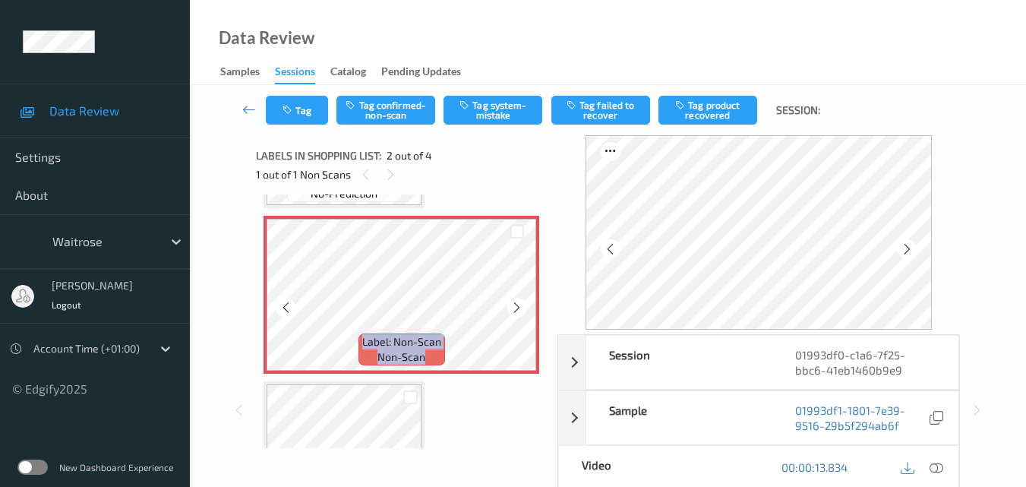
click at [514, 308] on icon at bounding box center [516, 308] width 13 height 14
click at [509, 311] on div at bounding box center [516, 307] width 19 height 19
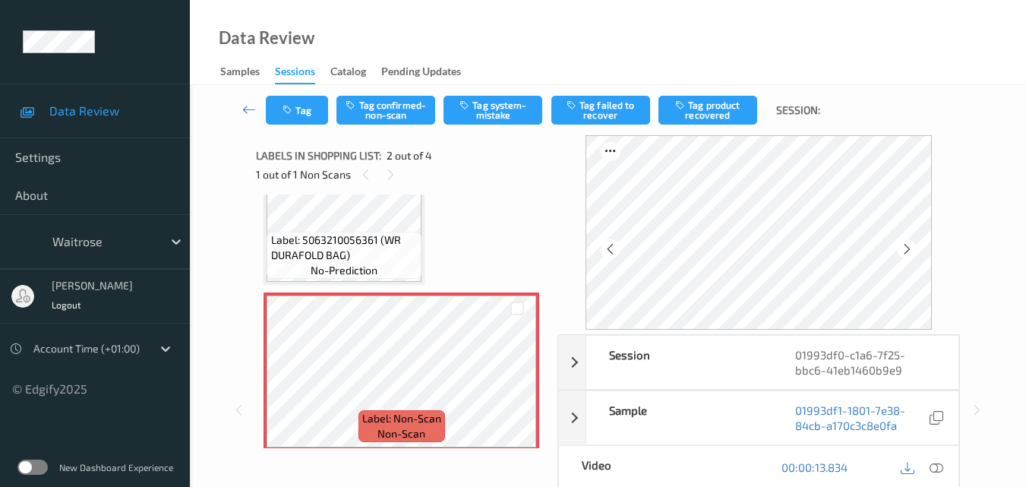
scroll to position [76, 0]
click at [520, 385] on icon at bounding box center [516, 384] width 13 height 14
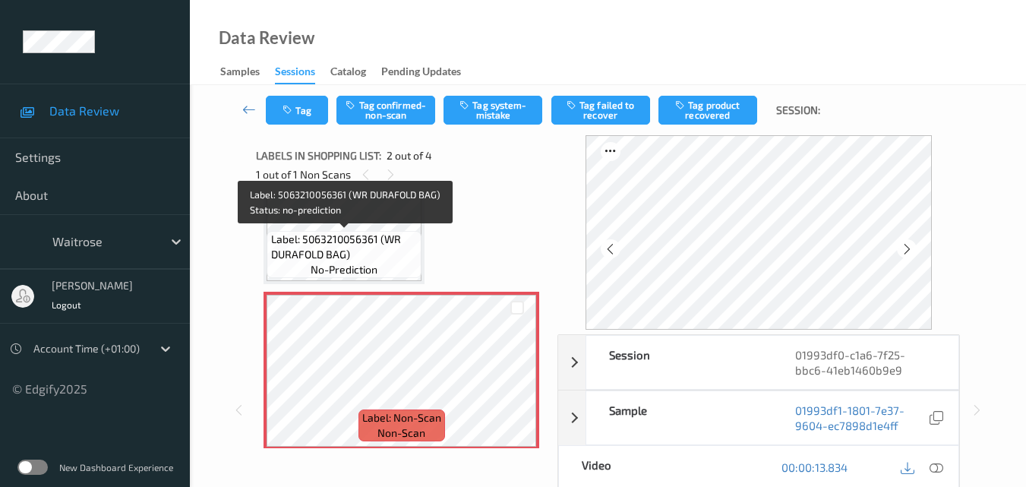
click at [378, 235] on span "Label: 5063210056361 (WR DURAFOLD BAG)" at bounding box center [344, 247] width 147 height 30
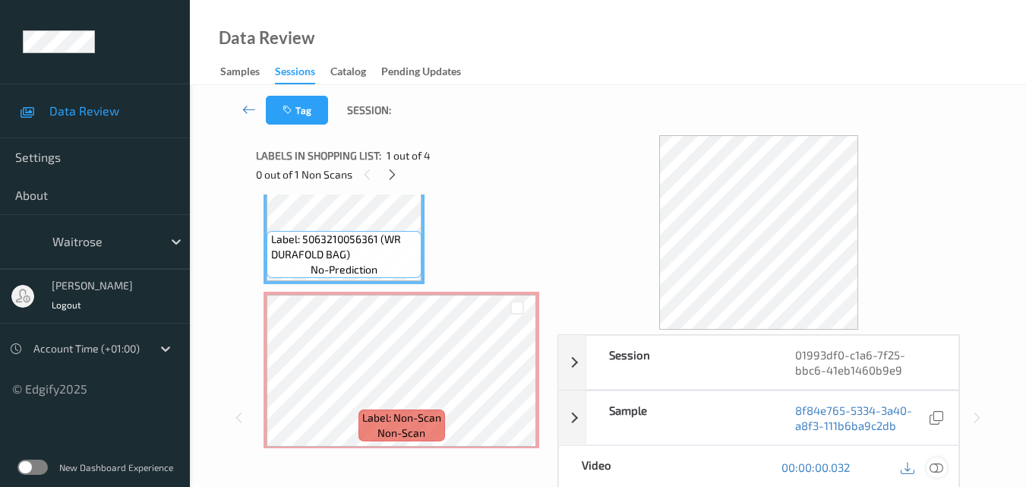
click at [937, 465] on icon at bounding box center [937, 467] width 14 height 14
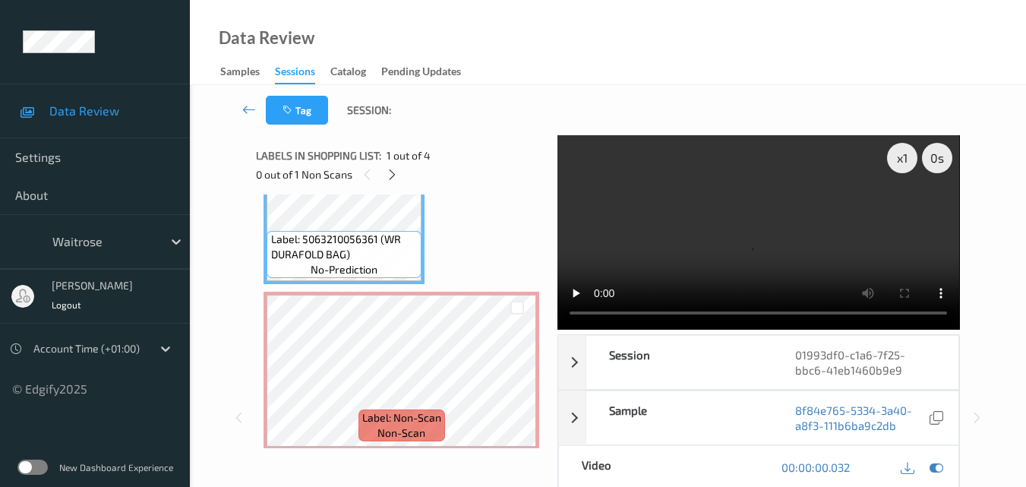
click at [725, 254] on video at bounding box center [759, 232] width 402 height 194
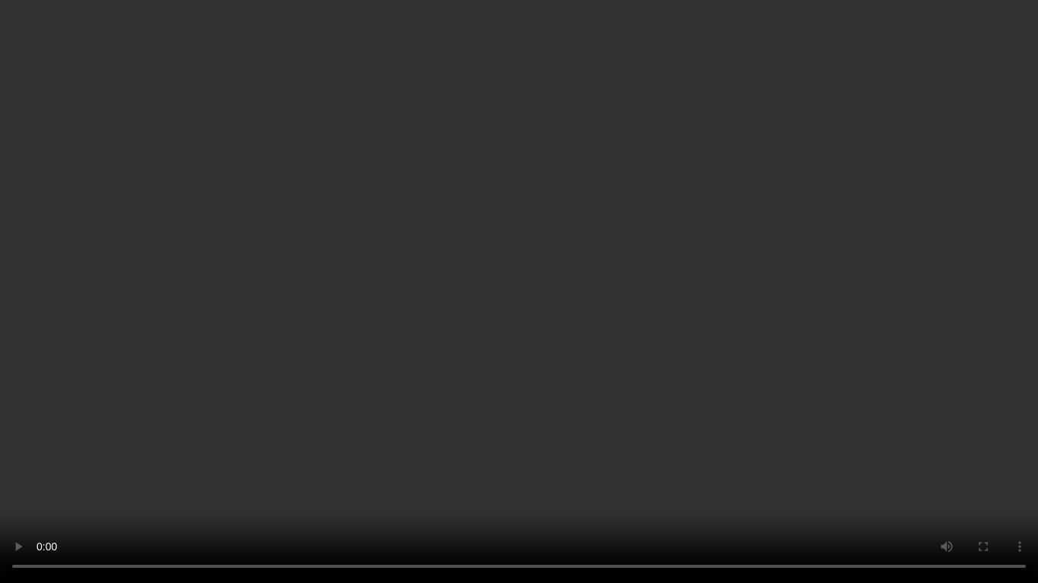
click at [669, 343] on video at bounding box center [519, 291] width 1038 height 583
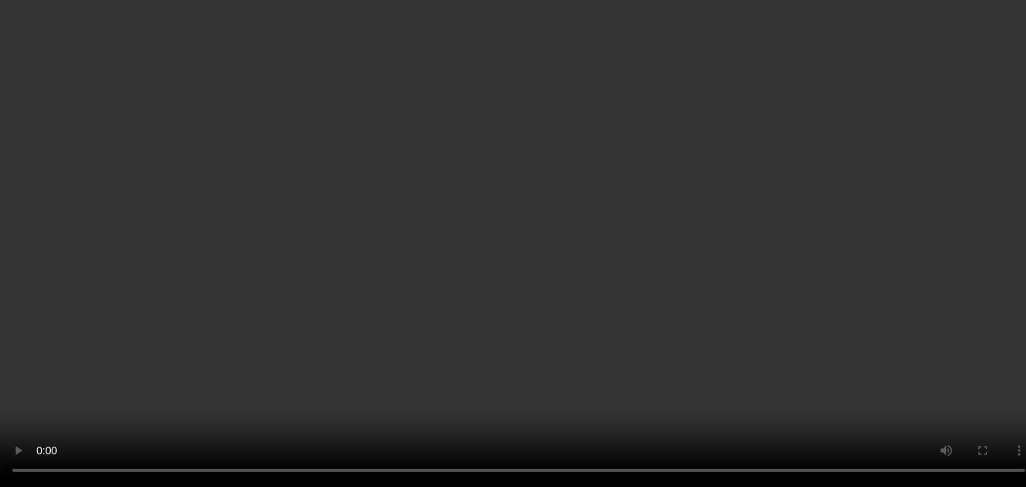
scroll to position [152, 0]
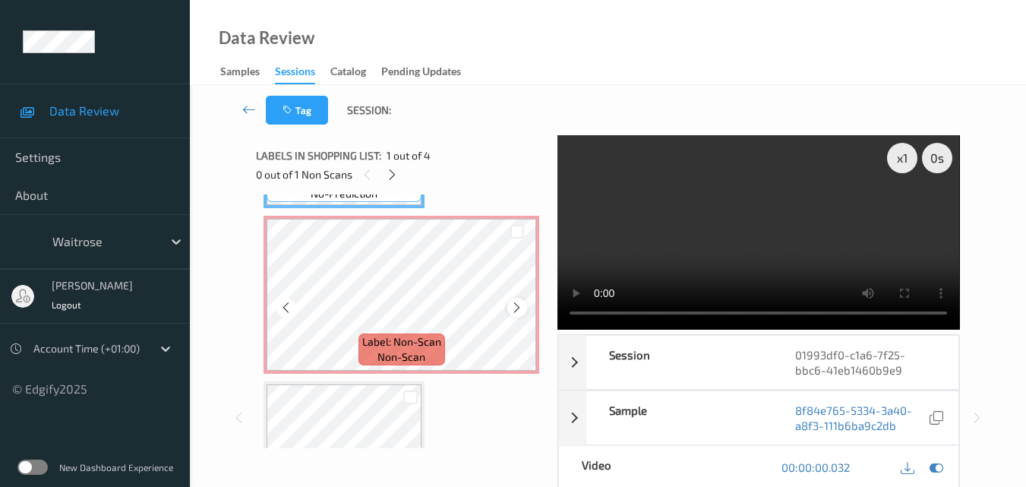
click at [520, 309] on icon at bounding box center [516, 308] width 13 height 14
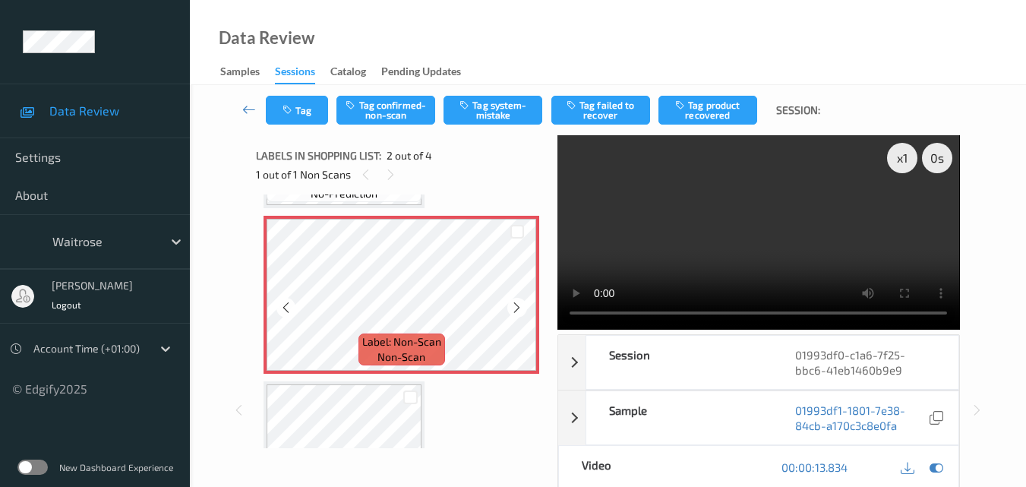
click at [520, 309] on icon at bounding box center [516, 308] width 13 height 14
click at [501, 111] on button "Tag system-mistake" at bounding box center [493, 110] width 99 height 29
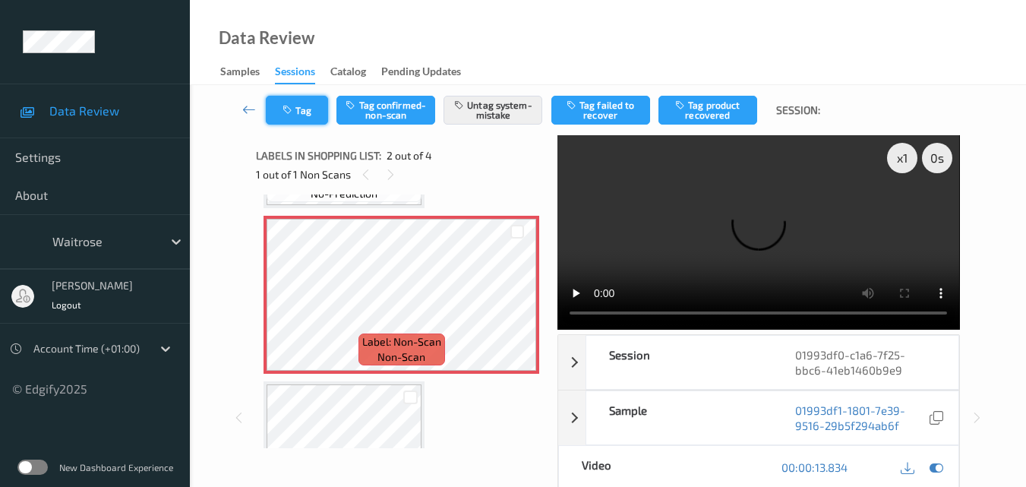
click at [311, 110] on button "Tag" at bounding box center [297, 110] width 62 height 29
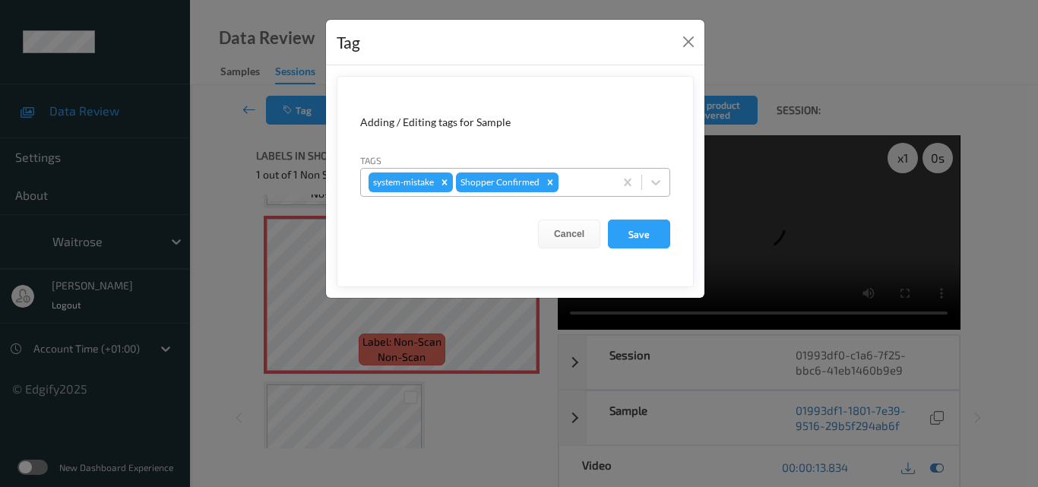
click at [584, 191] on div "system-mistake Shopper Confirmed" at bounding box center [487, 182] width 253 height 26
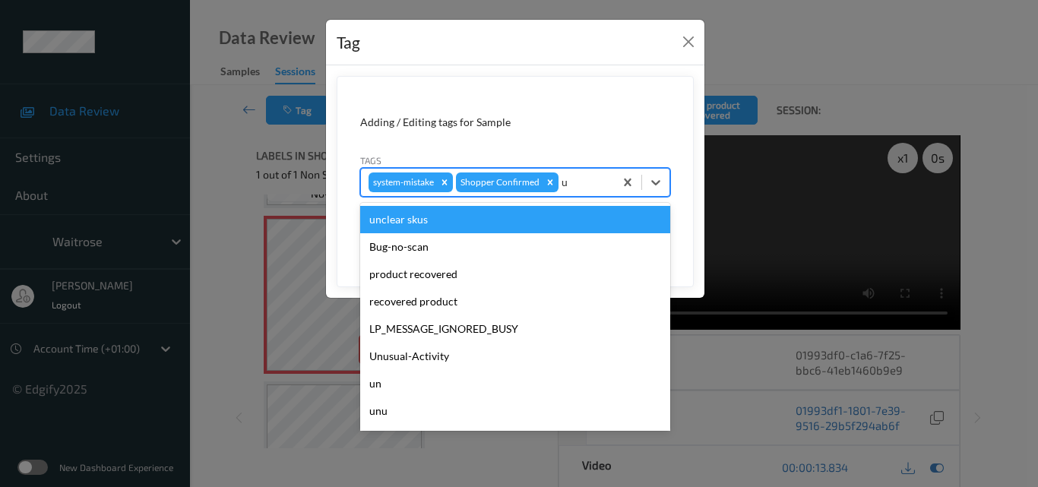
type input "un"
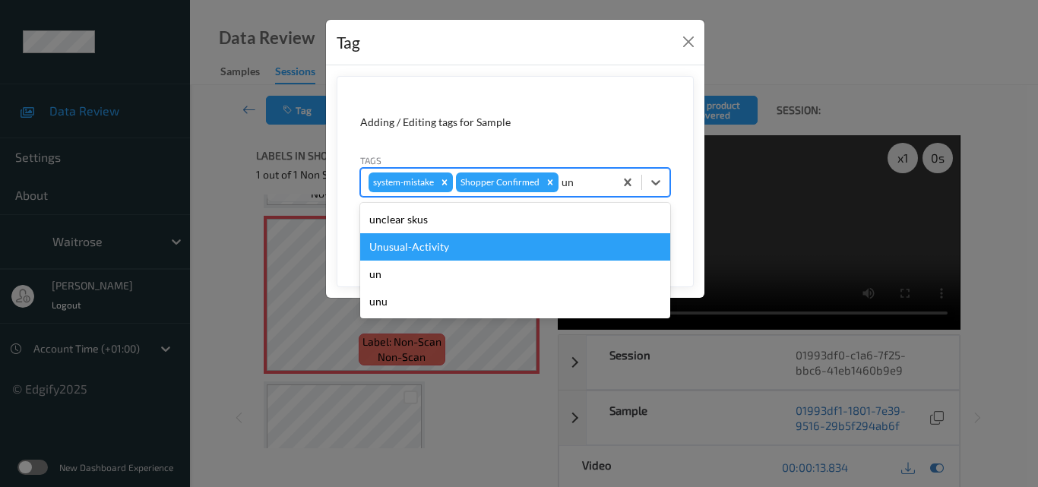
click at [462, 251] on div "Unusual-Activity" at bounding box center [515, 246] width 310 height 27
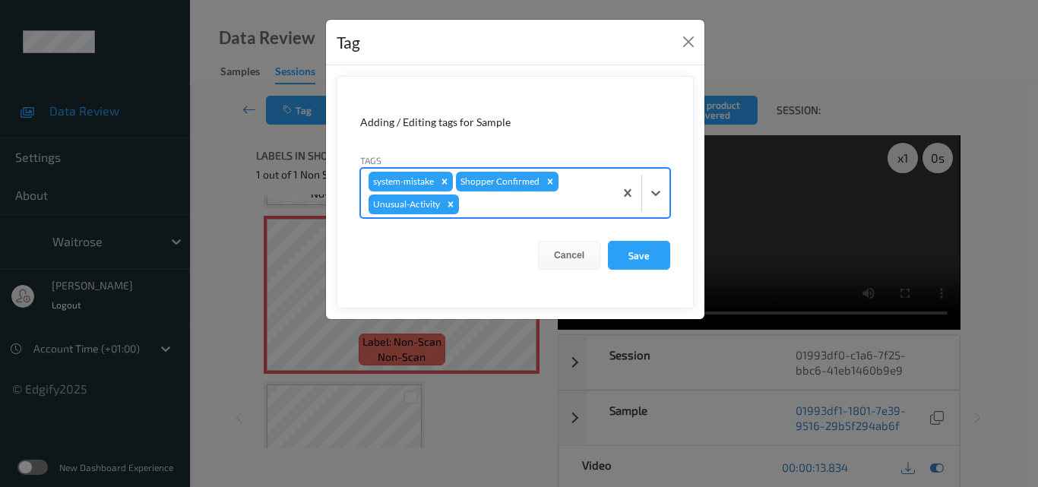
type input "b"
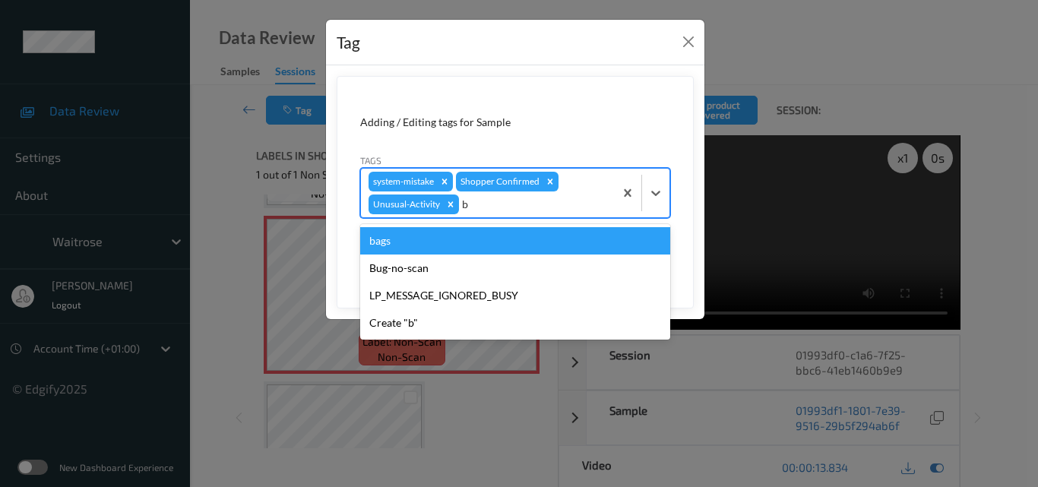
click at [469, 245] on div "bags" at bounding box center [515, 240] width 310 height 27
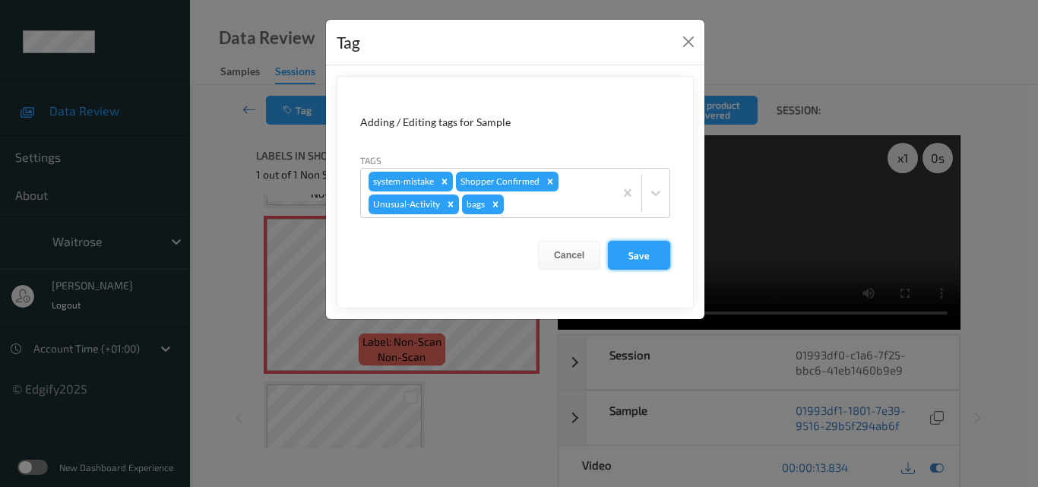
click at [630, 254] on button "Save" at bounding box center [639, 255] width 62 height 29
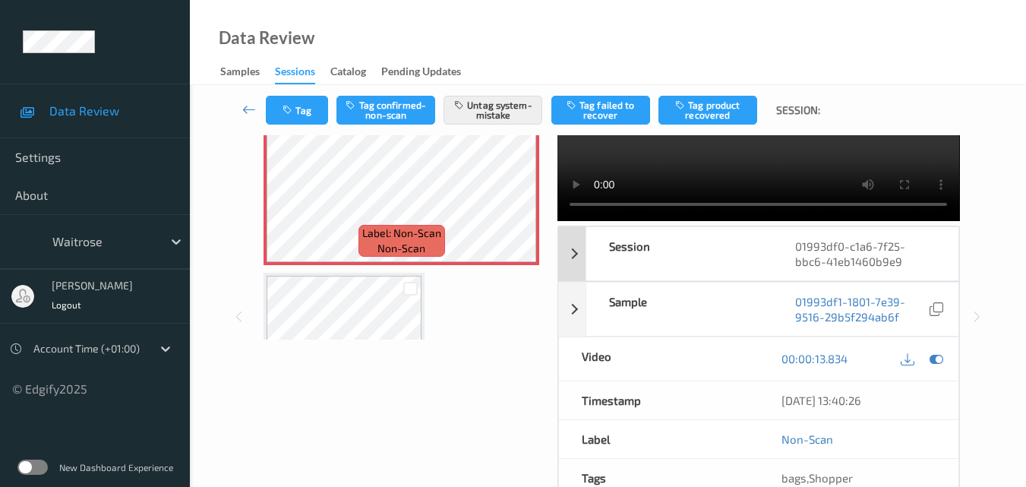
scroll to position [228, 0]
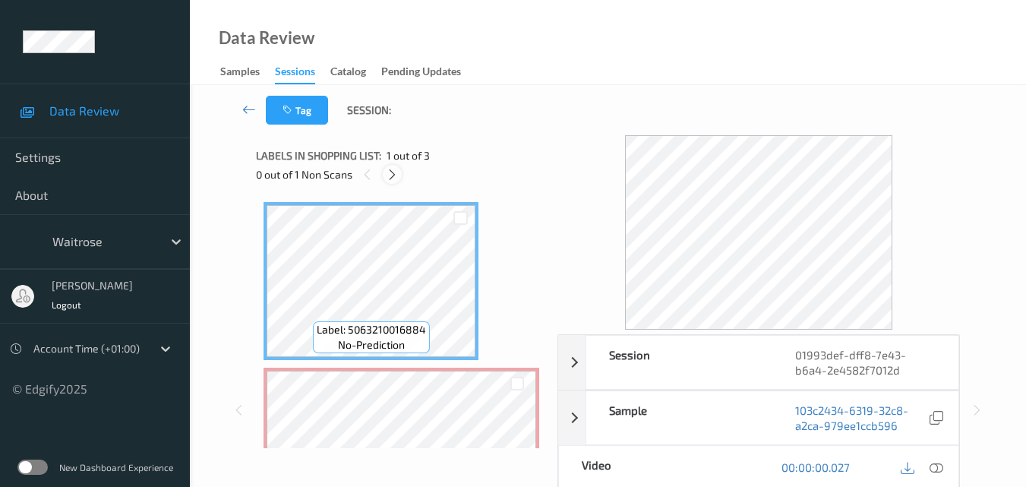
click at [393, 179] on icon at bounding box center [392, 175] width 13 height 14
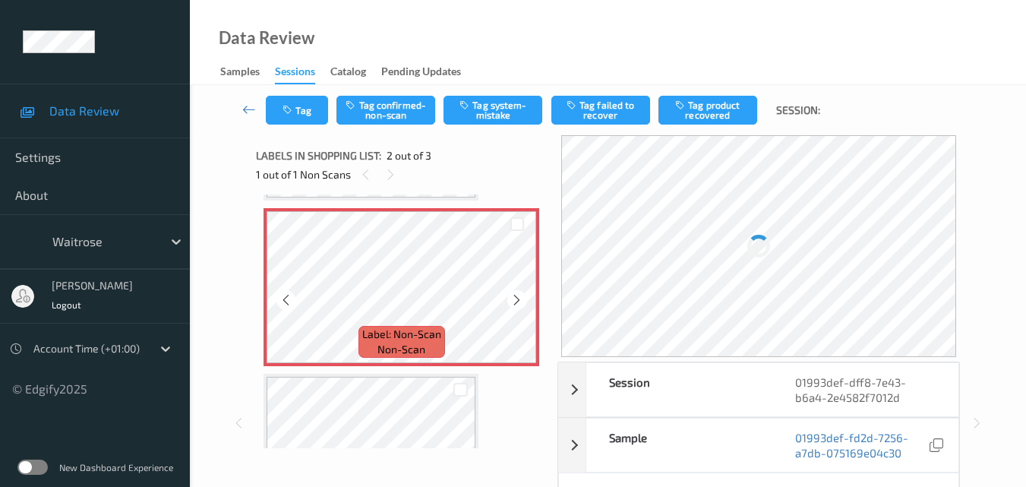
scroll to position [84, 0]
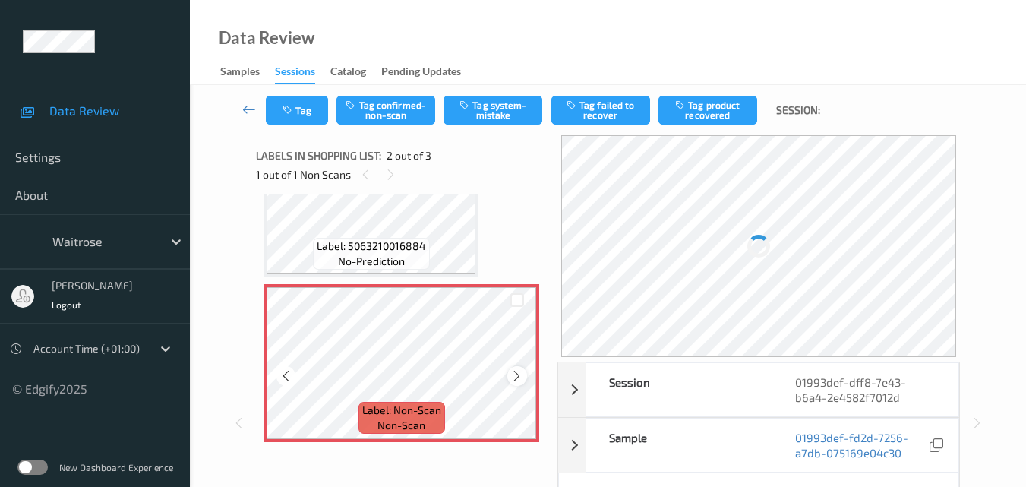
click at [517, 371] on icon at bounding box center [516, 376] width 13 height 14
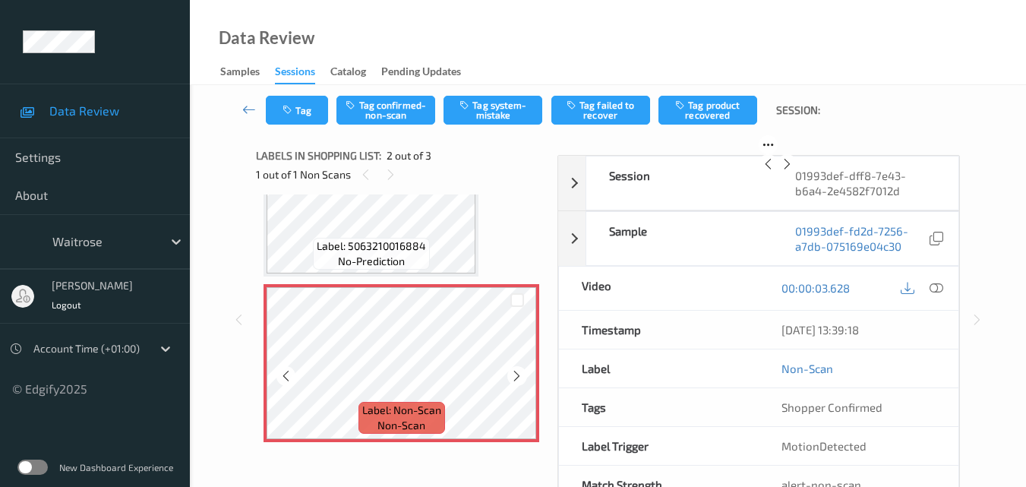
click at [517, 371] on icon at bounding box center [516, 376] width 13 height 14
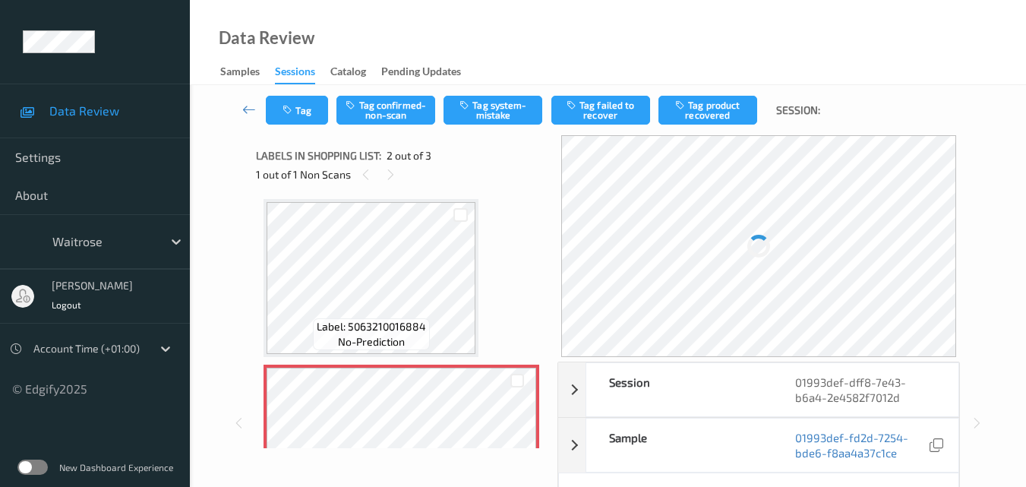
scroll to position [0, 0]
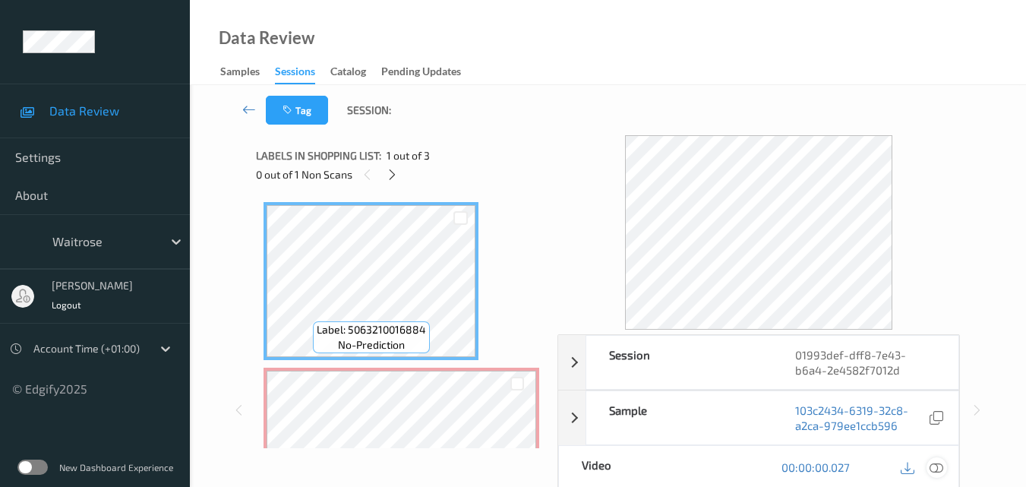
click at [937, 471] on icon at bounding box center [937, 467] width 14 height 14
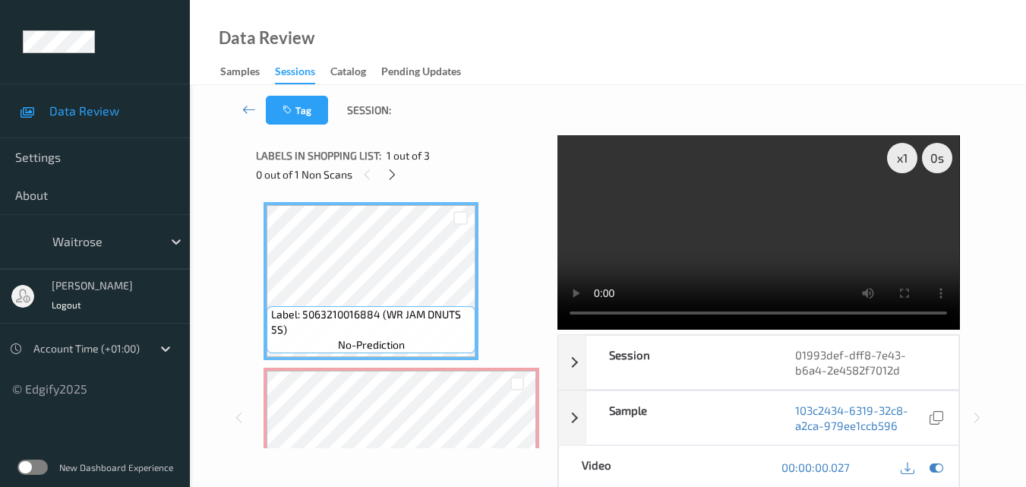
click at [737, 238] on video at bounding box center [759, 232] width 402 height 194
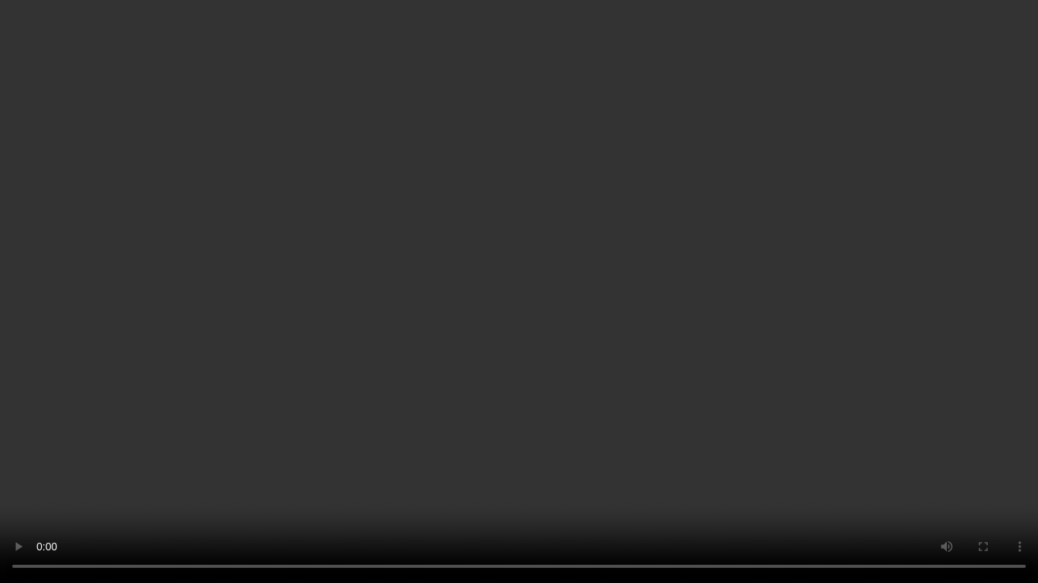
click at [709, 281] on video at bounding box center [519, 291] width 1038 height 583
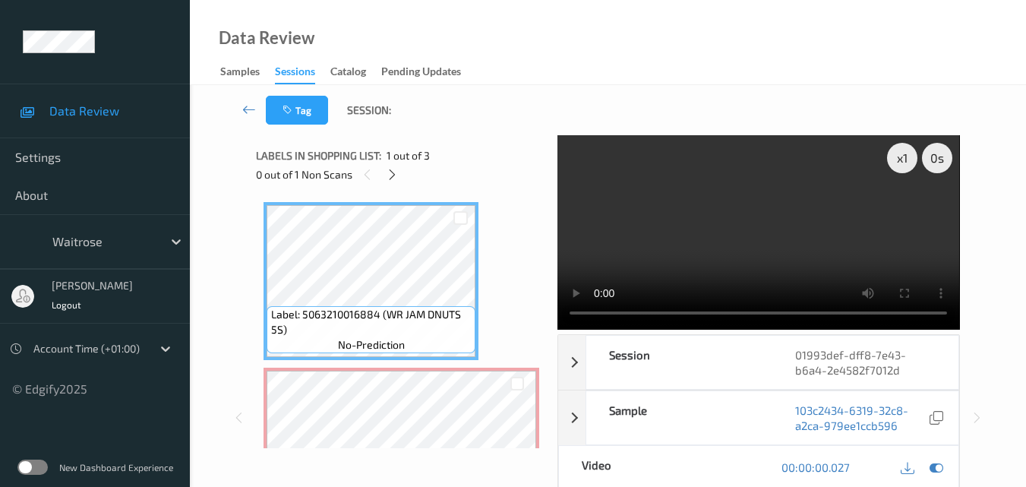
click at [688, 254] on video at bounding box center [759, 232] width 402 height 194
click at [745, 254] on video at bounding box center [759, 232] width 402 height 194
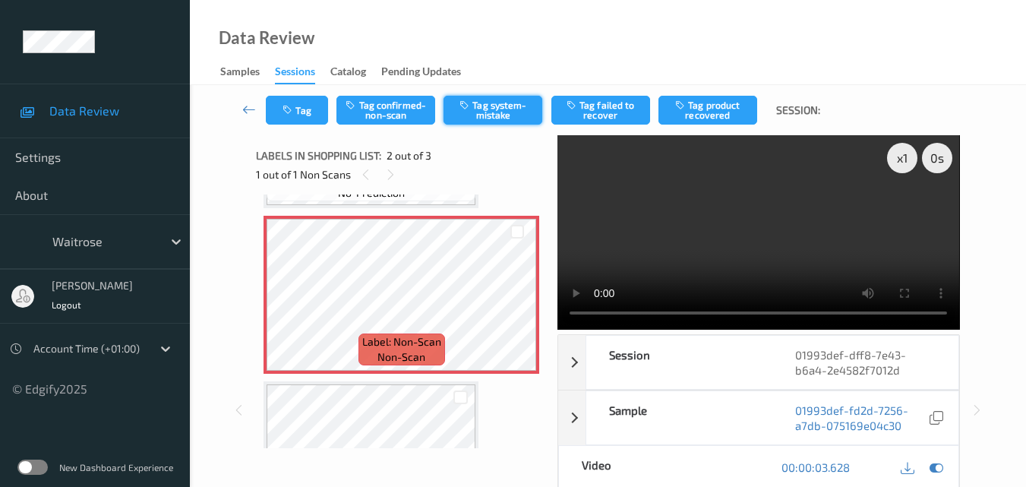
click at [494, 104] on button "Tag system-mistake" at bounding box center [493, 110] width 99 height 29
click at [307, 119] on button "Tag" at bounding box center [297, 110] width 62 height 29
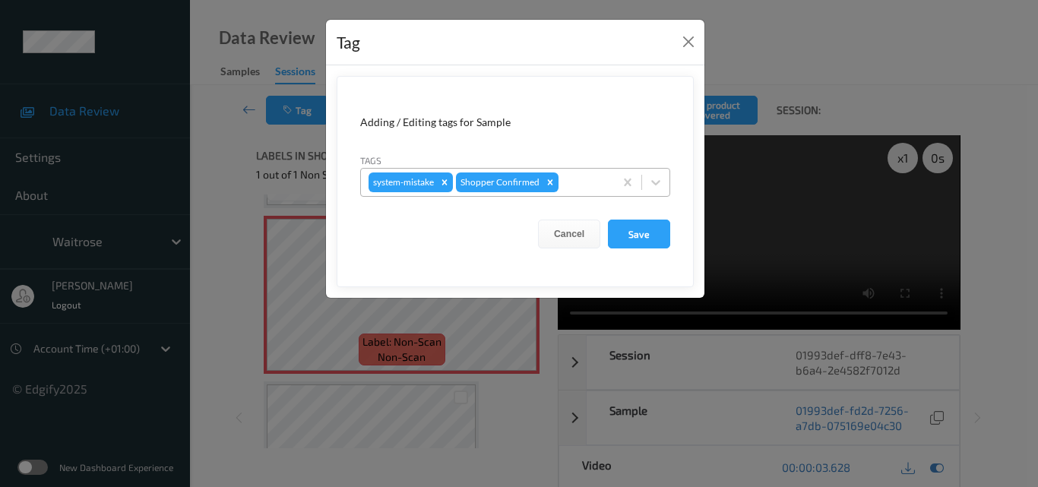
click at [569, 183] on div at bounding box center [583, 182] width 45 height 18
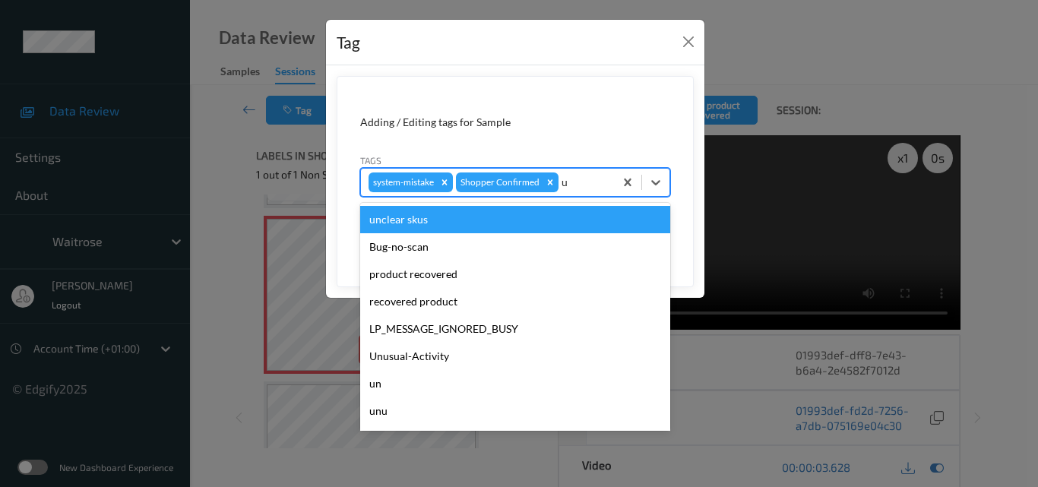
type input "un"
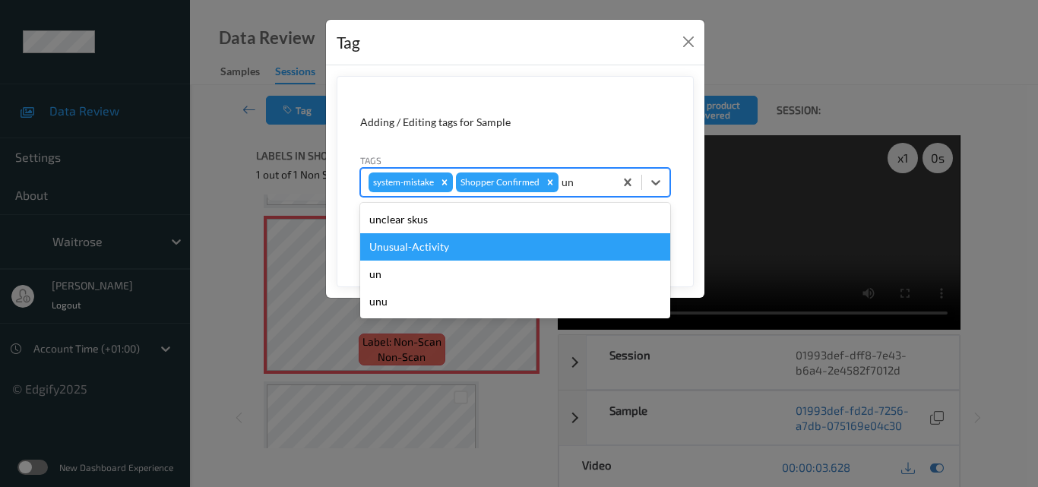
click at [491, 251] on div "Unusual-Activity" at bounding box center [515, 246] width 310 height 27
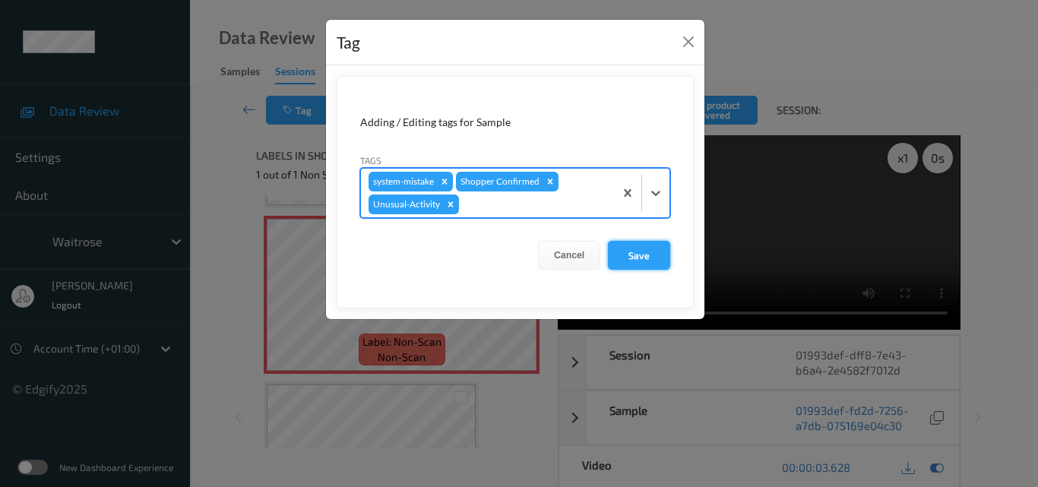
click at [637, 261] on button "Save" at bounding box center [639, 255] width 62 height 29
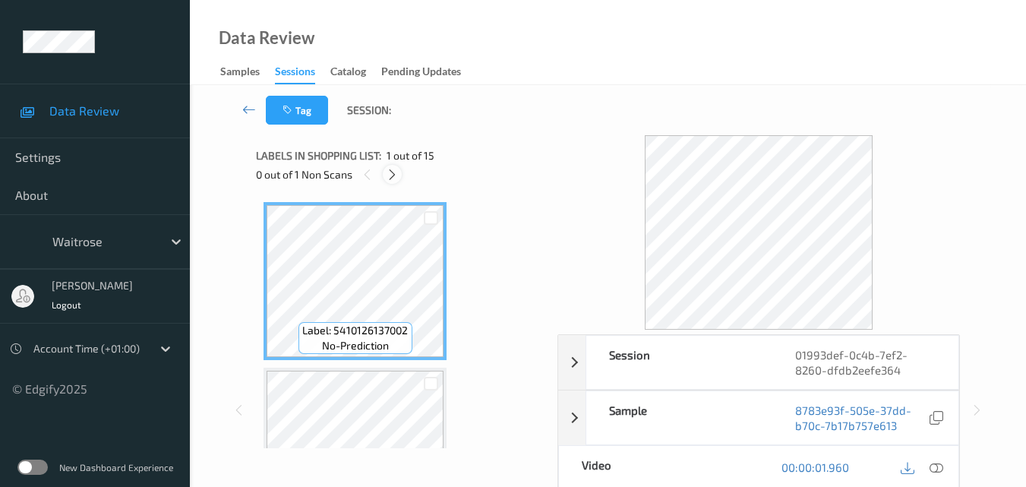
click at [392, 171] on icon at bounding box center [392, 175] width 13 height 14
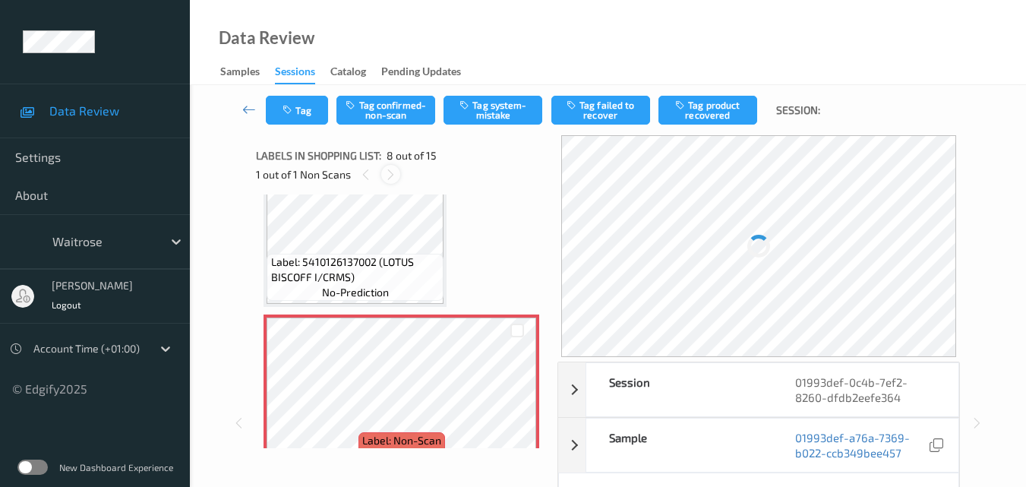
scroll to position [1077, 0]
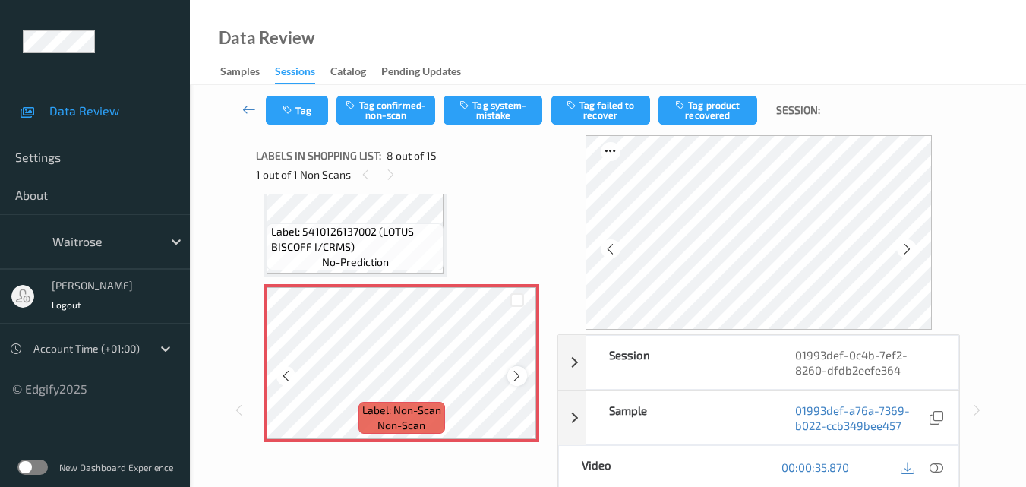
click at [516, 371] on icon at bounding box center [516, 376] width 13 height 14
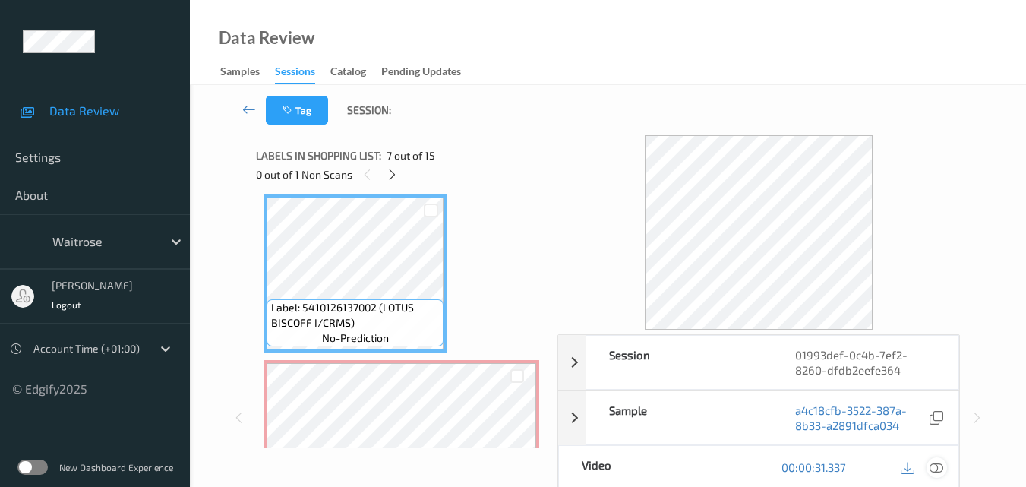
click at [941, 465] on icon at bounding box center [937, 467] width 14 height 14
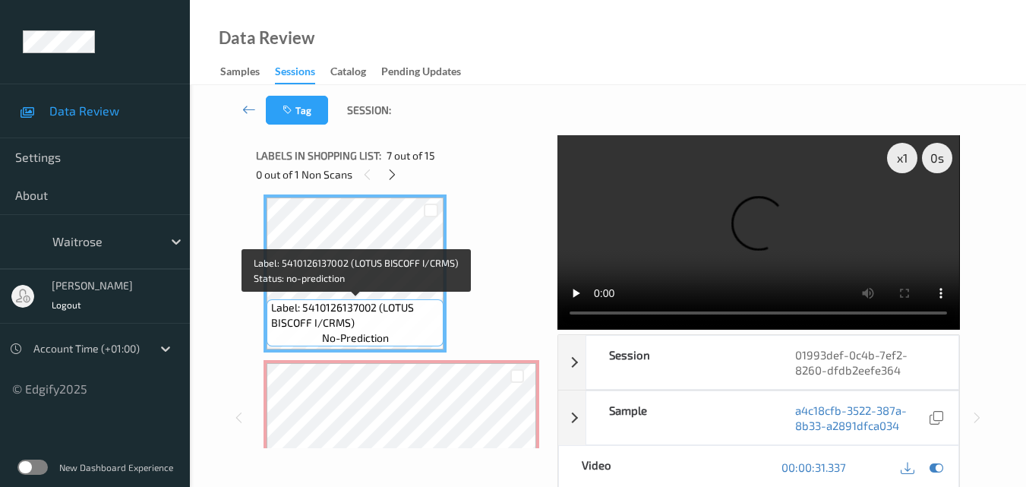
scroll to position [1153, 0]
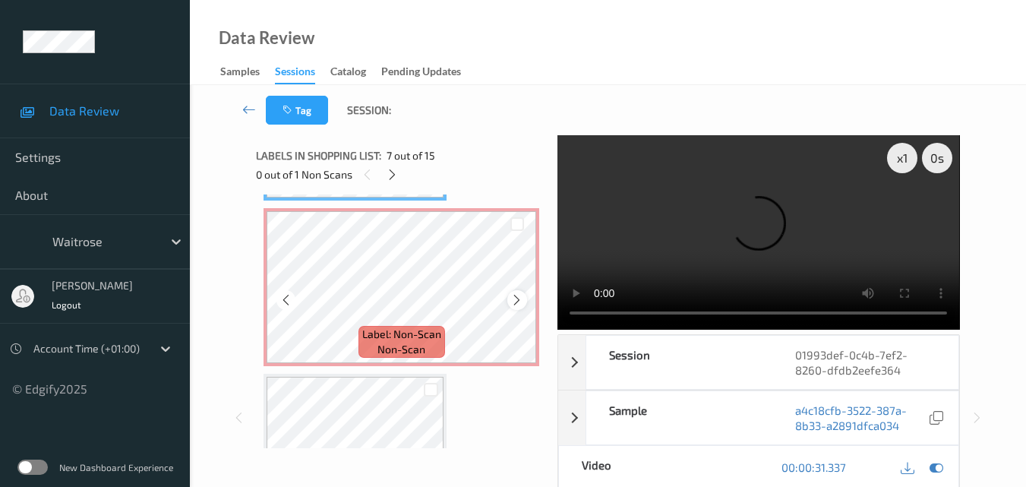
click at [516, 301] on icon at bounding box center [516, 300] width 13 height 14
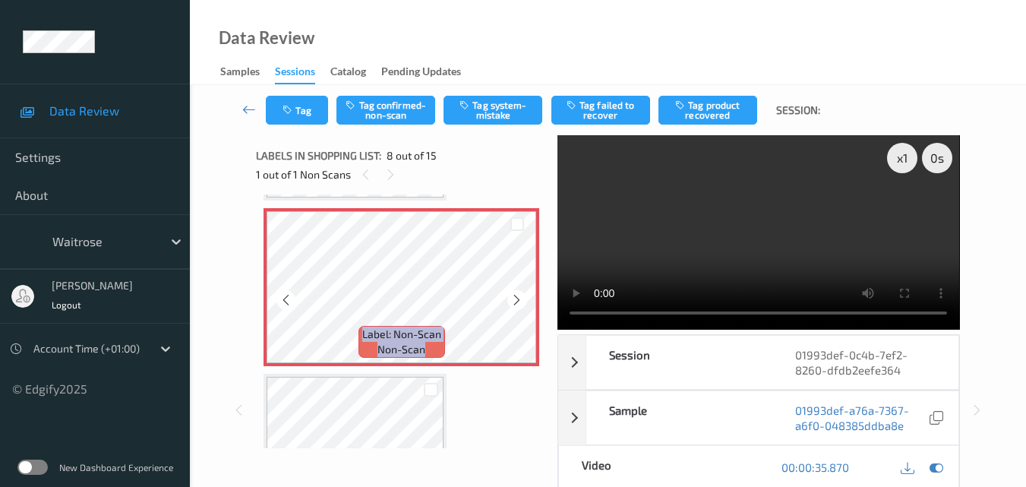
click at [516, 301] on icon at bounding box center [516, 300] width 13 height 14
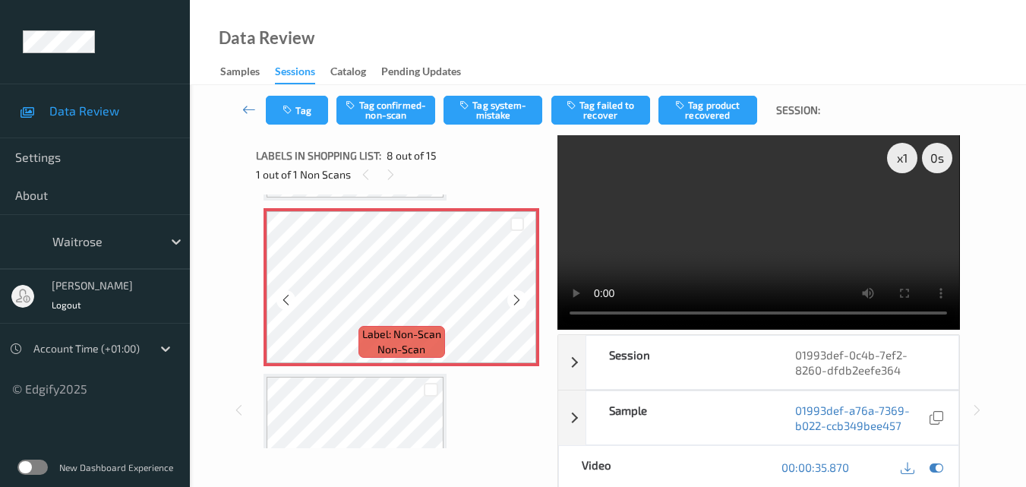
click at [516, 301] on icon at bounding box center [516, 300] width 13 height 14
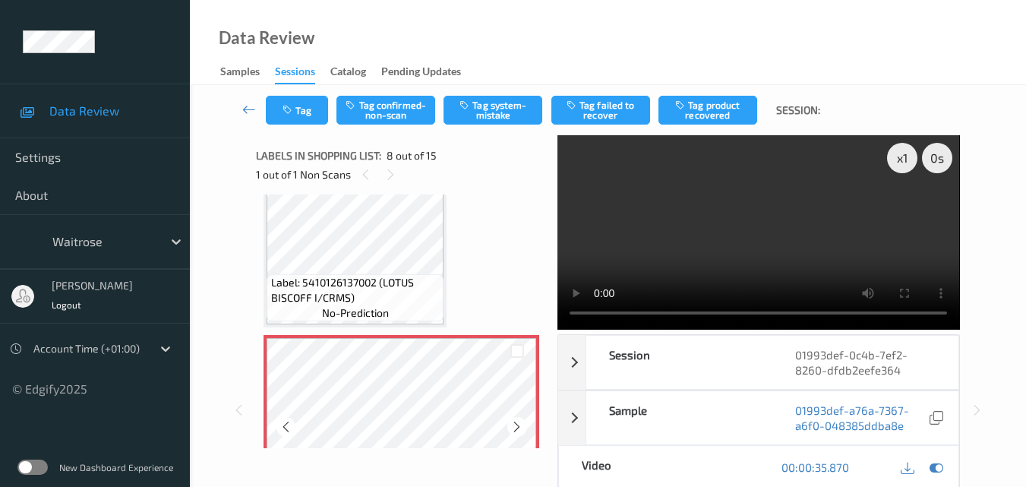
scroll to position [1001, 0]
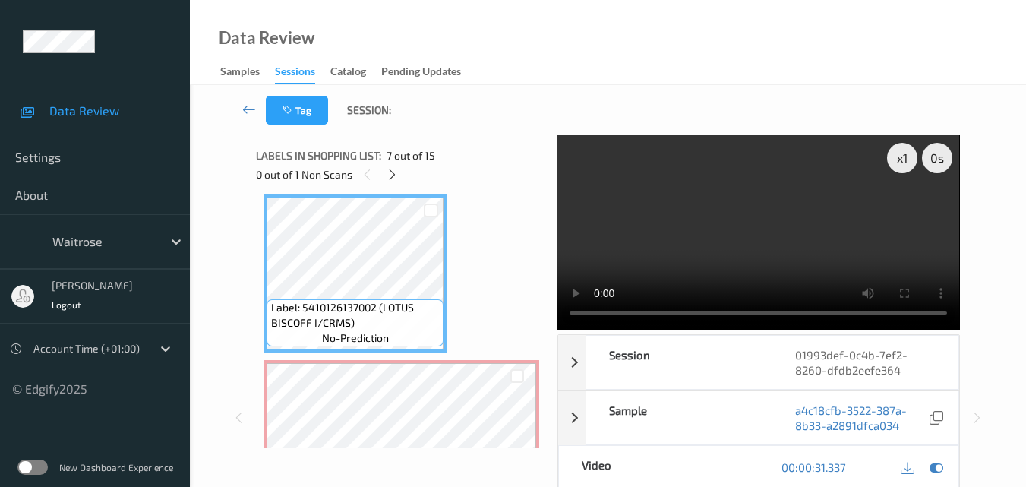
click at [837, 235] on video at bounding box center [759, 232] width 402 height 194
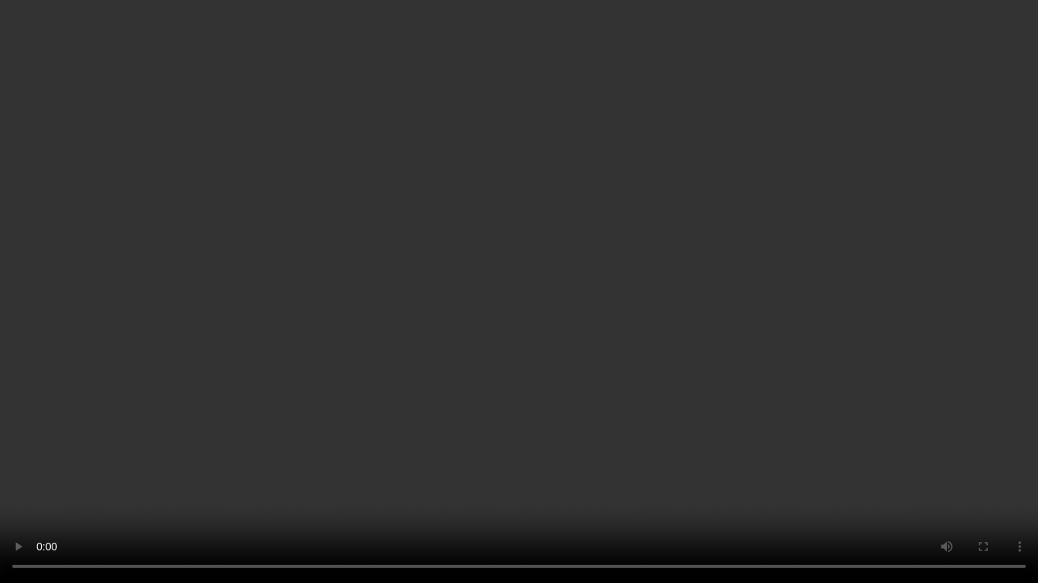
click at [668, 403] on video at bounding box center [519, 291] width 1038 height 583
click at [649, 303] on video at bounding box center [519, 291] width 1038 height 583
click at [648, 330] on video at bounding box center [519, 291] width 1038 height 583
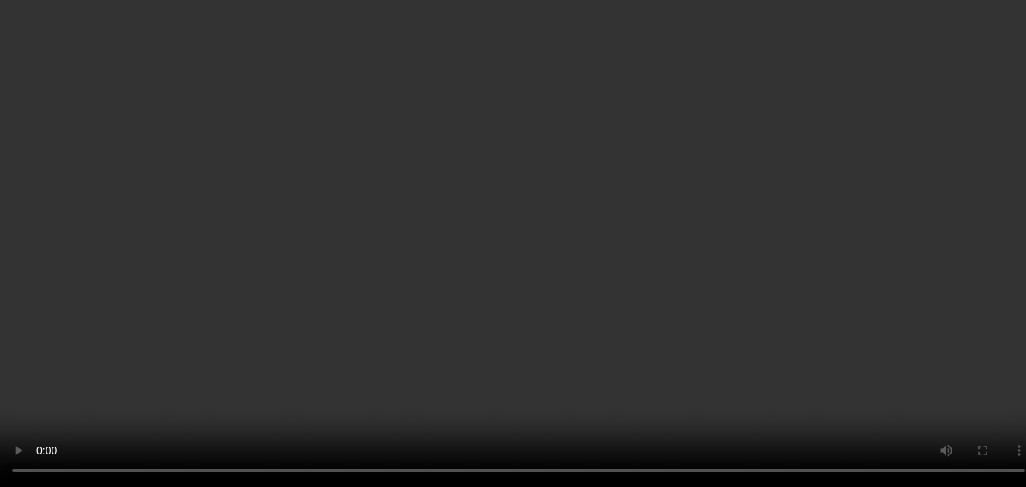
scroll to position [0, 0]
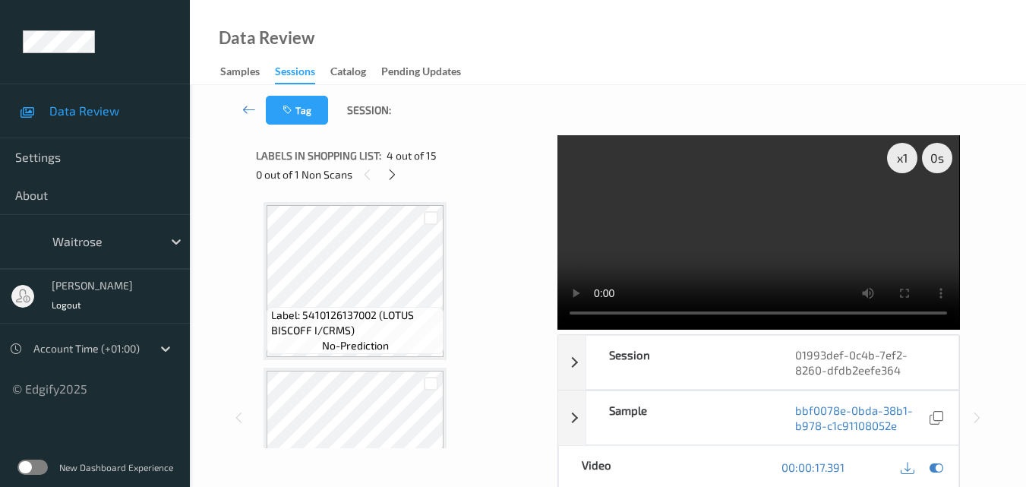
click at [725, 245] on video at bounding box center [759, 232] width 402 height 194
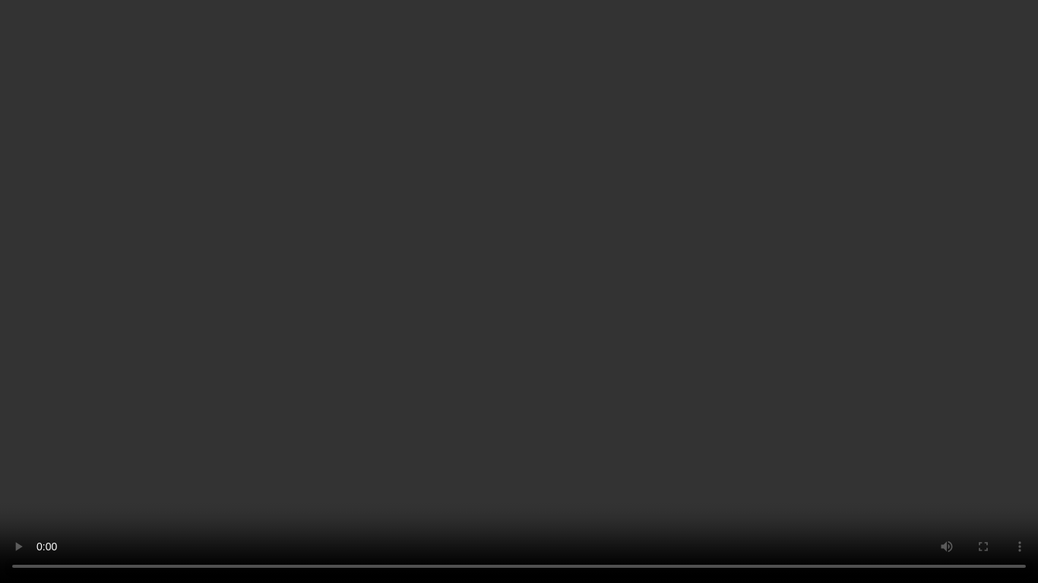
click at [546, 310] on video at bounding box center [519, 291] width 1038 height 583
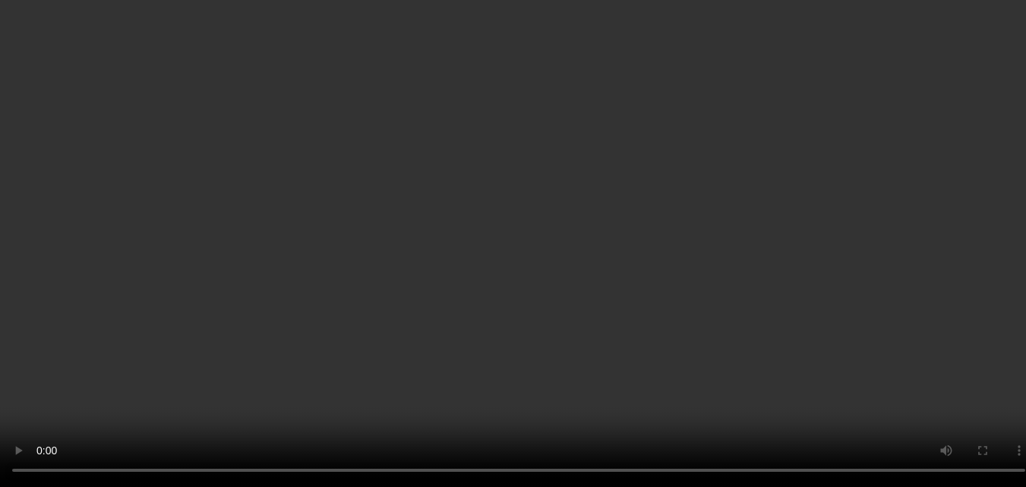
scroll to position [1063, 0]
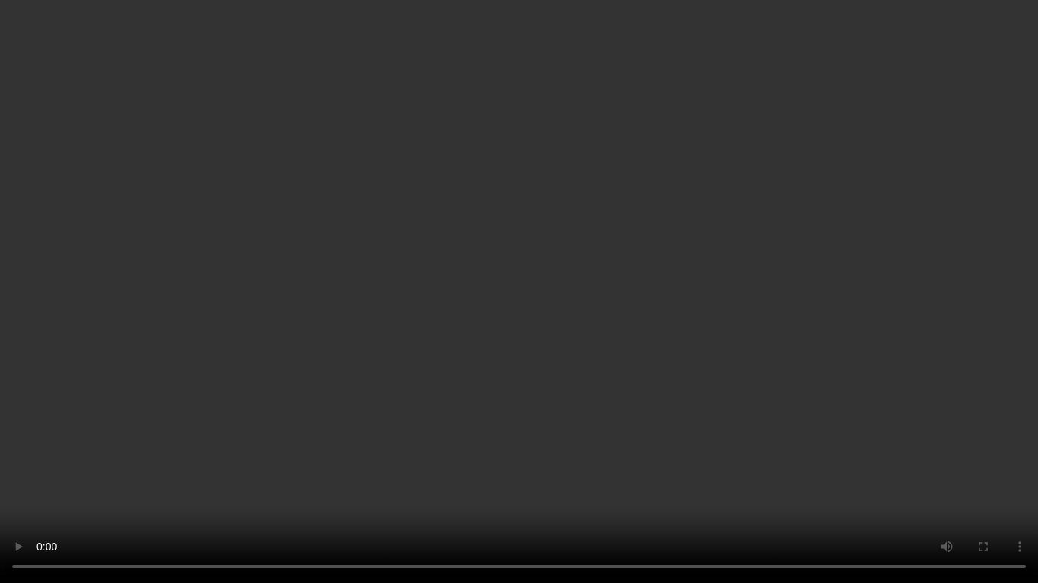
click at [510, 332] on video at bounding box center [519, 291] width 1038 height 583
click at [287, 203] on video at bounding box center [519, 291] width 1038 height 583
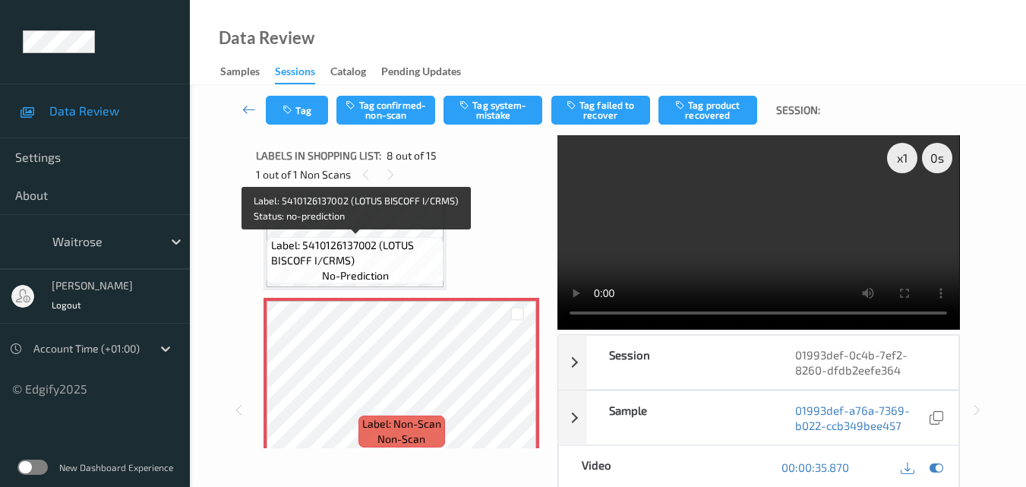
click at [383, 253] on span "Label: 5410126137002 (LOTUS BISCOFF I/CRMS)" at bounding box center [355, 253] width 169 height 30
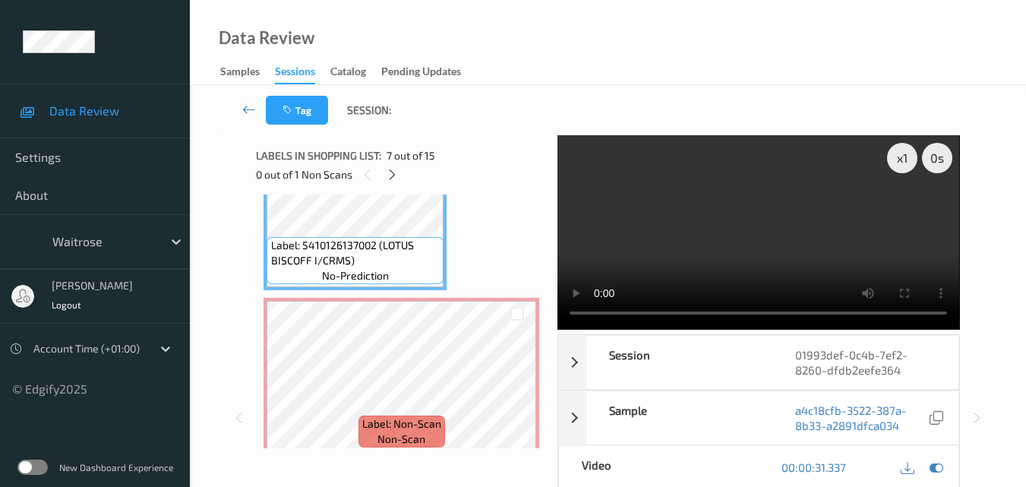
click at [747, 238] on video at bounding box center [759, 232] width 402 height 194
click at [755, 262] on video at bounding box center [759, 232] width 402 height 194
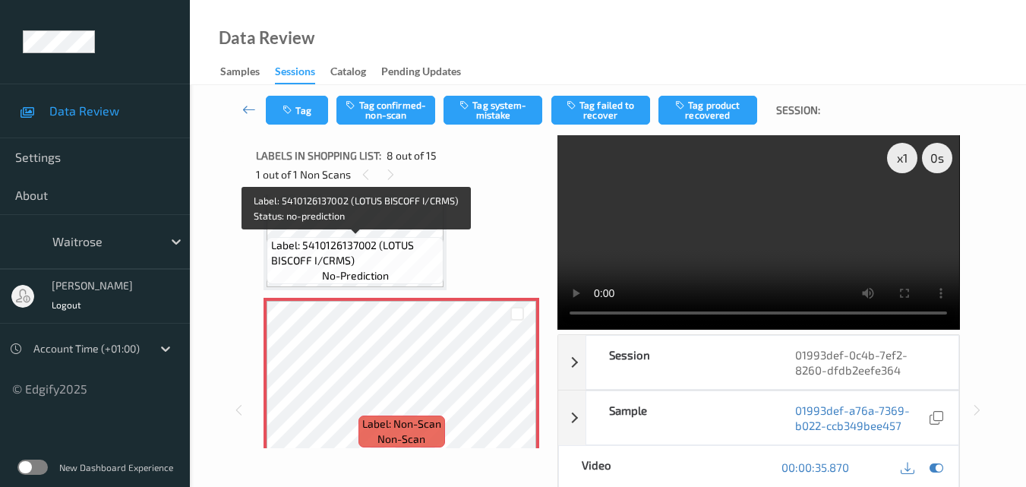
click at [399, 253] on span "Label: 5410126137002 (LOTUS BISCOFF I/CRMS)" at bounding box center [355, 253] width 169 height 30
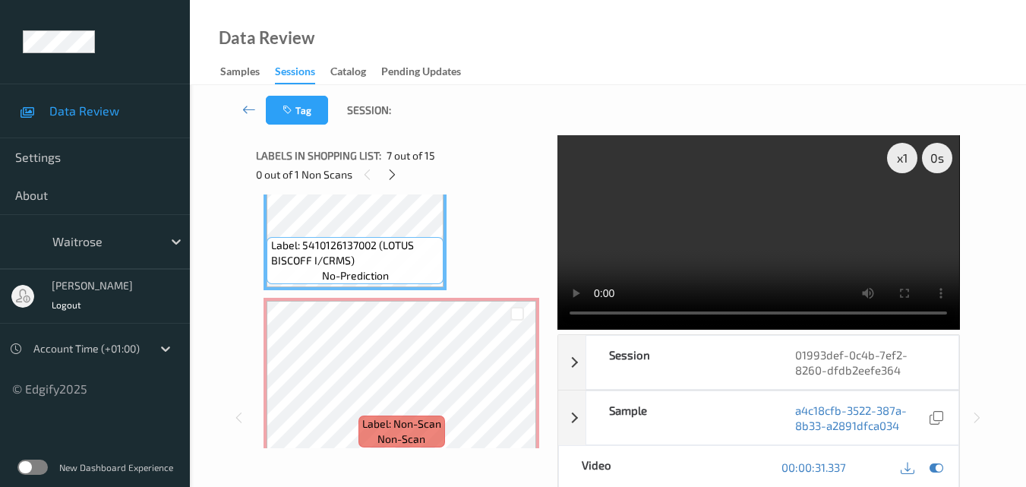
click at [779, 252] on video at bounding box center [759, 232] width 402 height 194
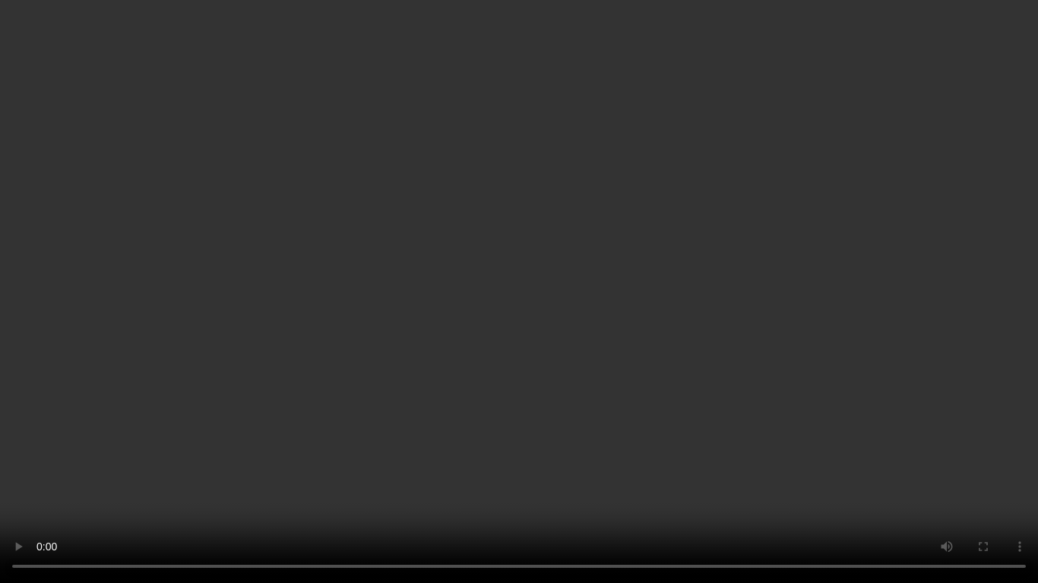
click at [855, 327] on video at bounding box center [519, 291] width 1038 height 583
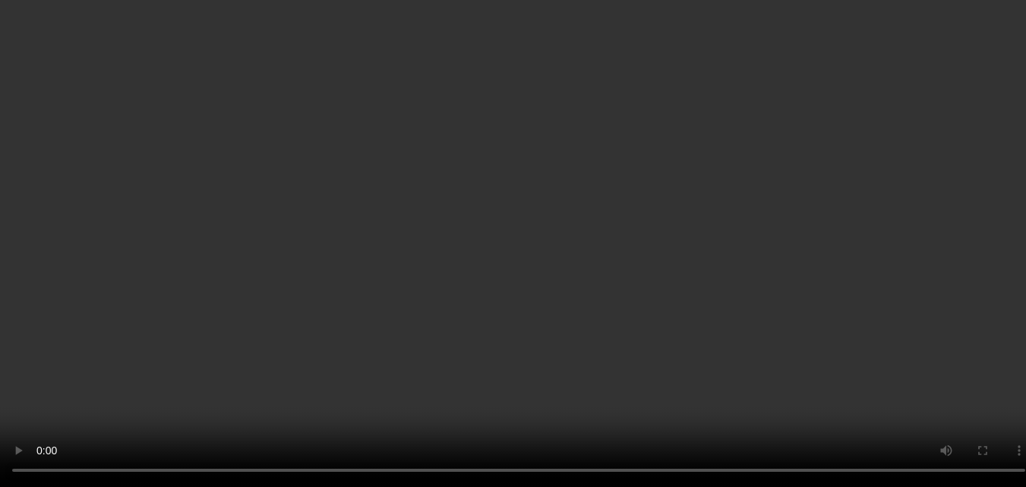
scroll to position [1139, 0]
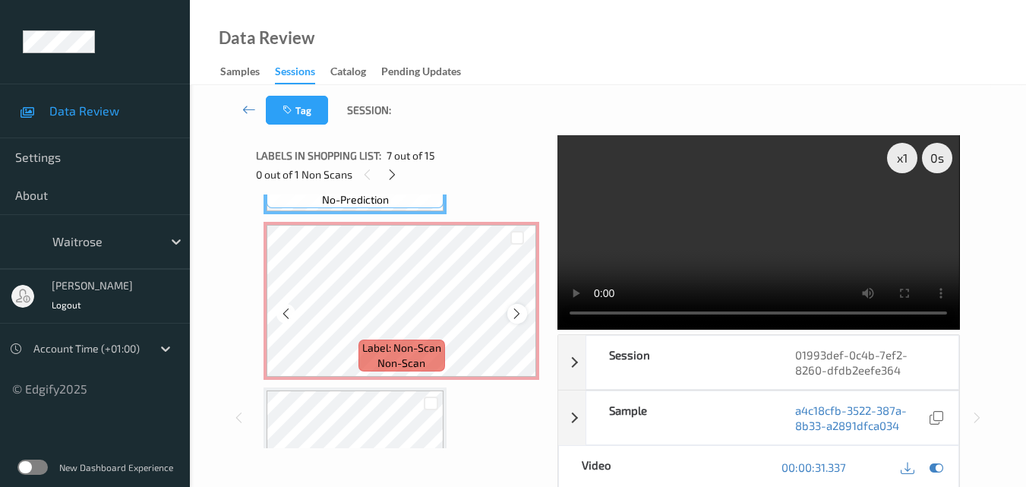
click at [513, 308] on icon at bounding box center [516, 314] width 13 height 14
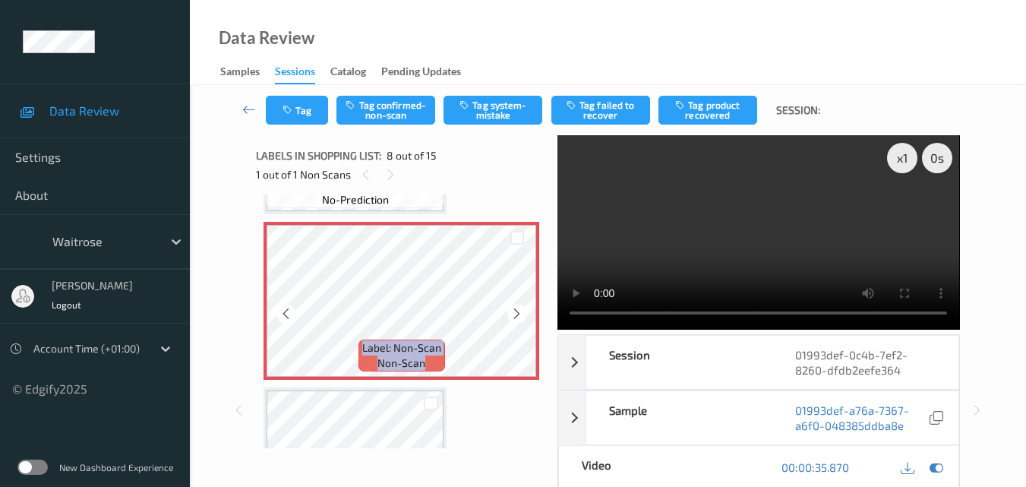
click at [513, 308] on icon at bounding box center [516, 314] width 13 height 14
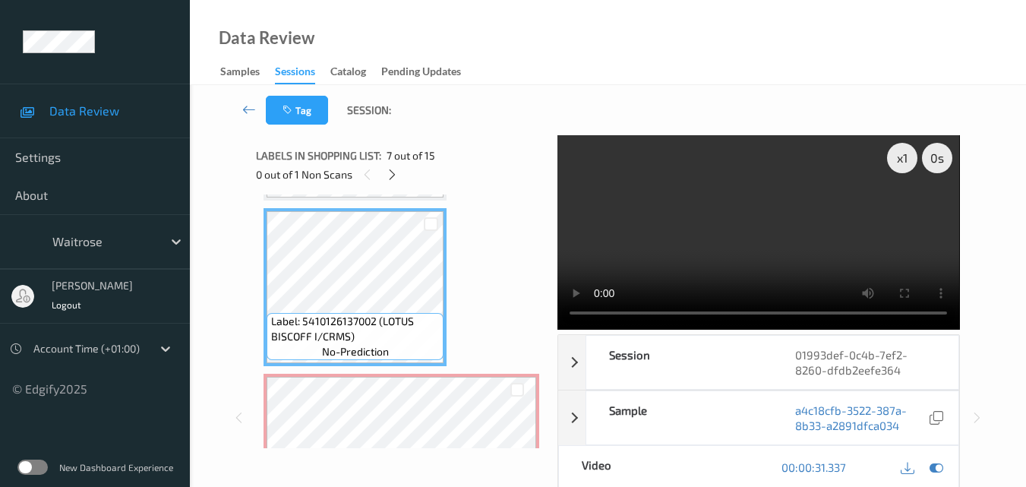
click at [812, 249] on video at bounding box center [759, 232] width 402 height 194
click at [744, 262] on video at bounding box center [759, 232] width 402 height 194
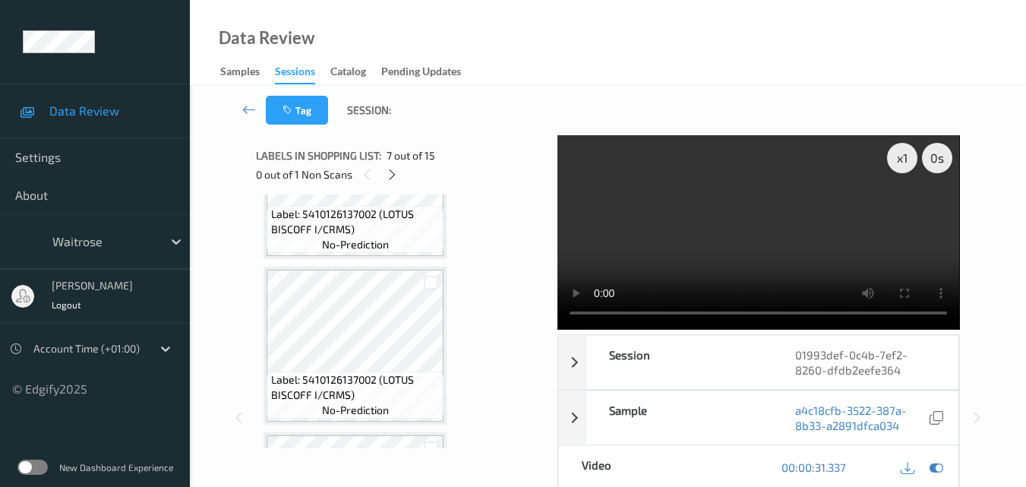
scroll to position [2086, 0]
click at [776, 198] on video at bounding box center [759, 232] width 402 height 194
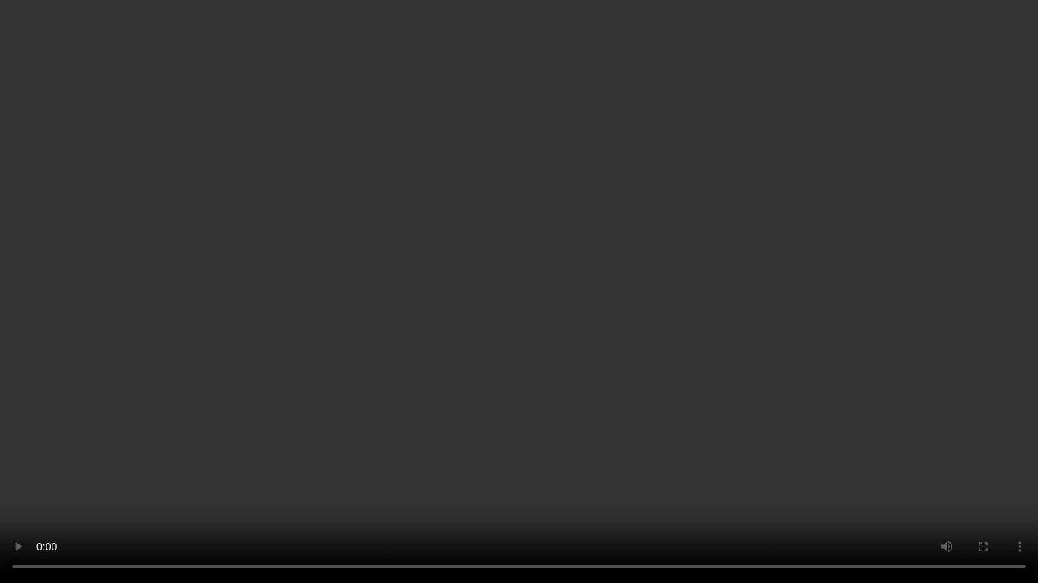
click at [737, 321] on video at bounding box center [519, 291] width 1038 height 583
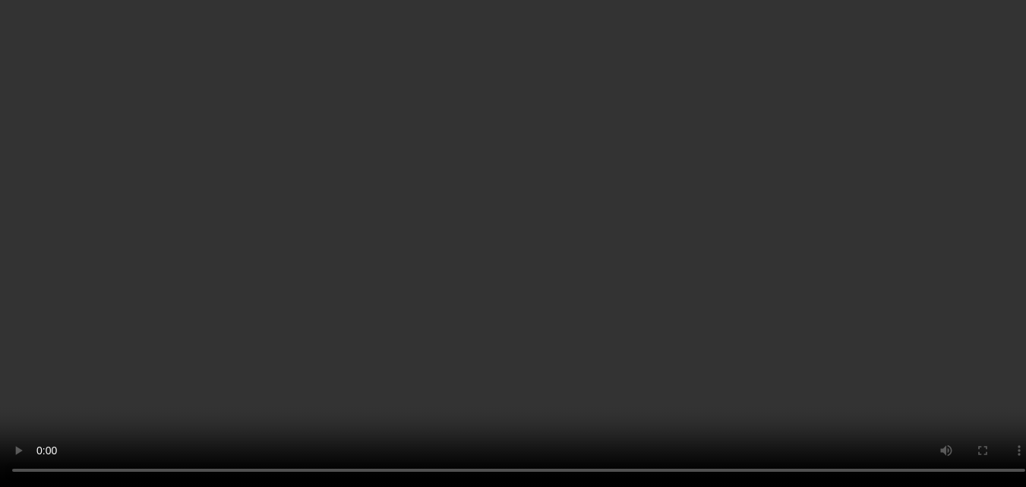
scroll to position [1098, 0]
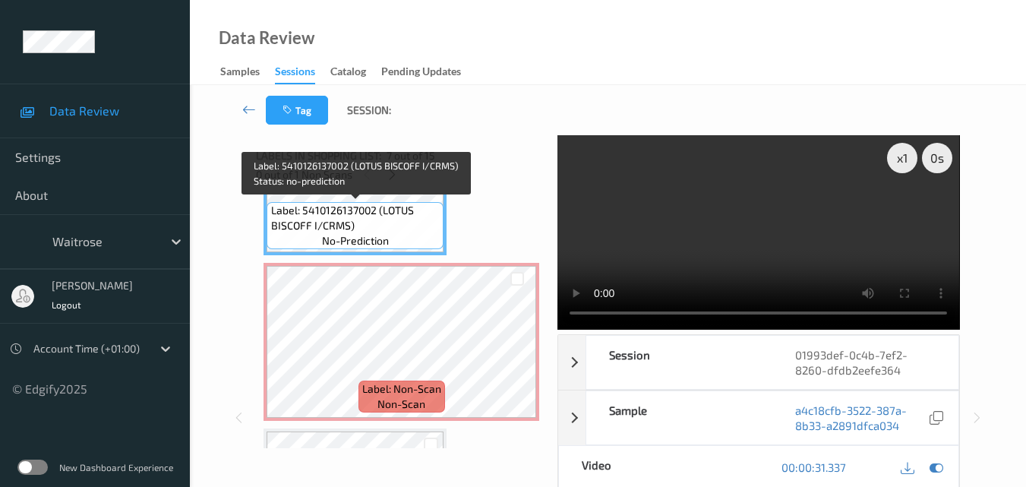
click at [371, 224] on span "Label: 5410126137002 (LOTUS BISCOFF I/CRMS)" at bounding box center [355, 218] width 169 height 30
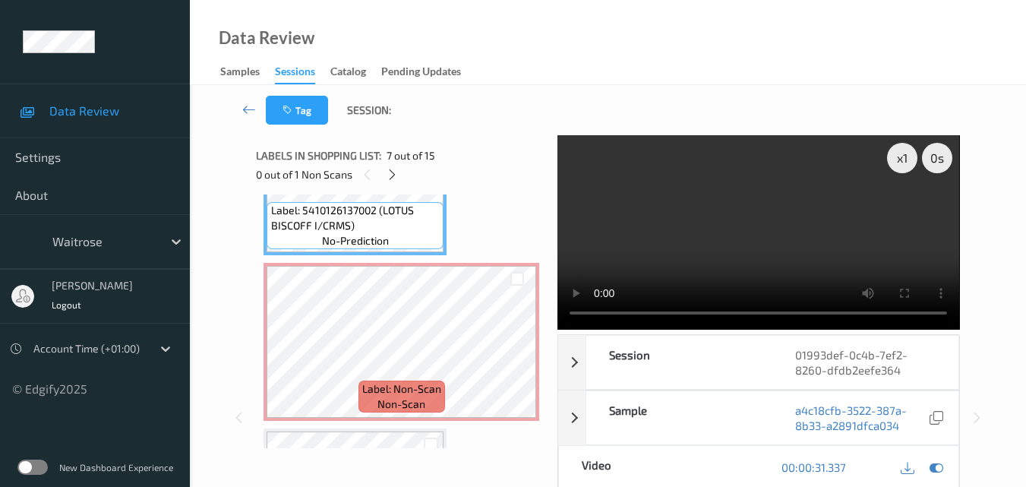
click at [664, 245] on video at bounding box center [759, 232] width 402 height 194
click at [686, 252] on video at bounding box center [759, 232] width 402 height 194
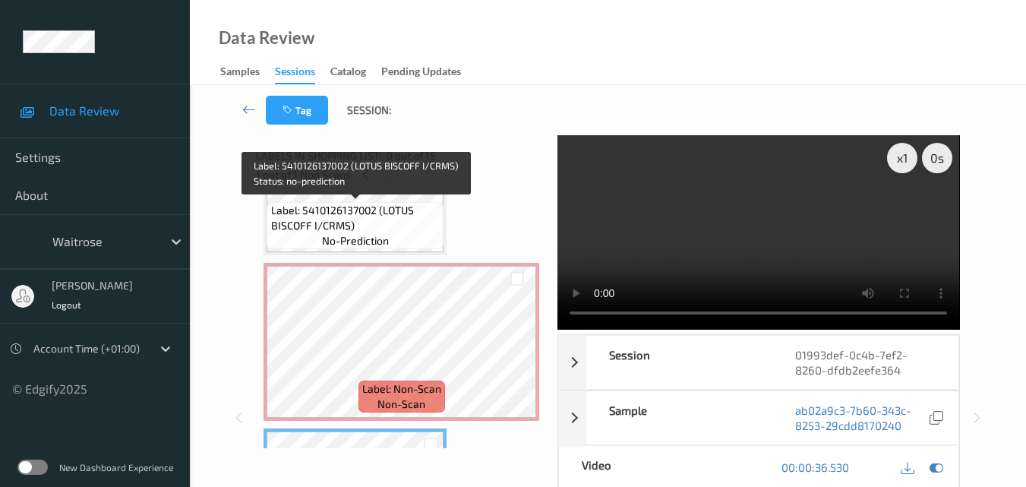
click at [384, 226] on span "Label: 5410126137002 (LOTUS BISCOFF I/CRMS)" at bounding box center [355, 218] width 169 height 30
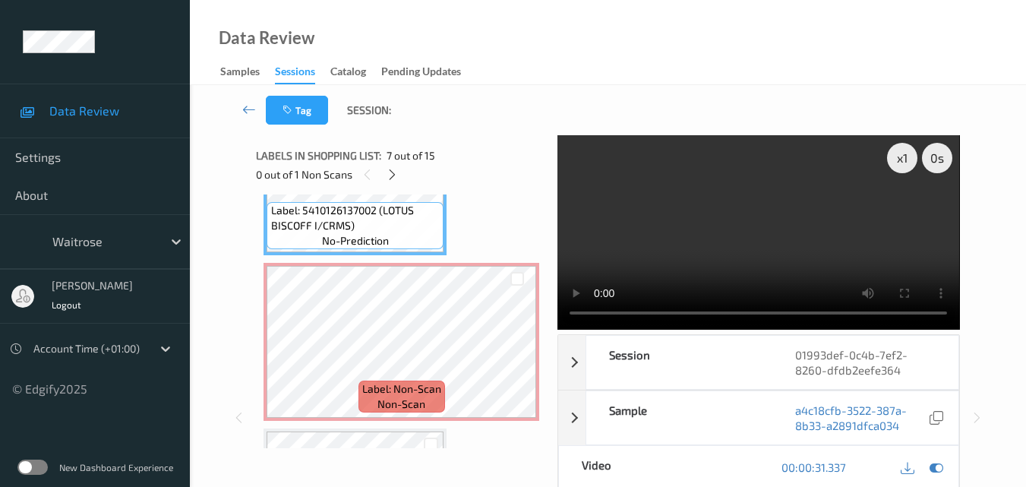
click at [718, 231] on video at bounding box center [759, 232] width 402 height 194
click at [737, 249] on video at bounding box center [759, 232] width 402 height 194
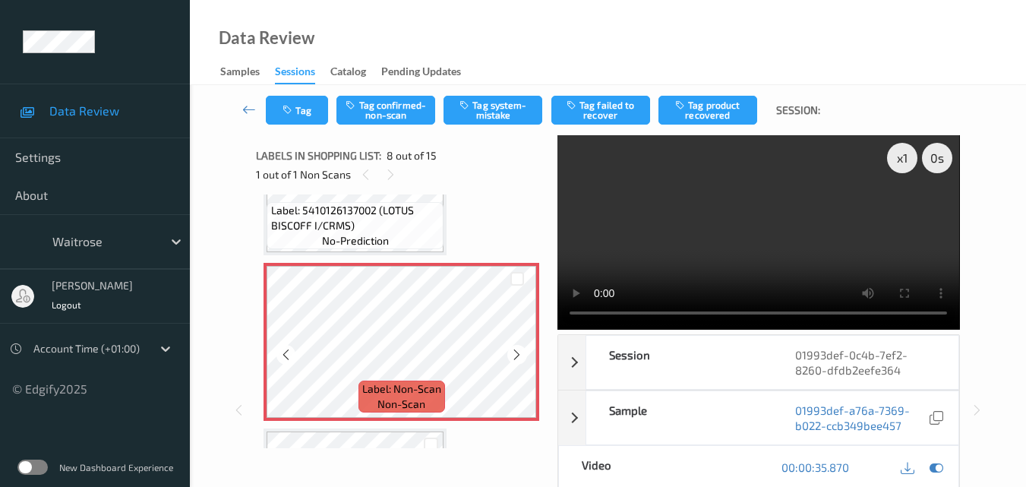
scroll to position [1022, 0]
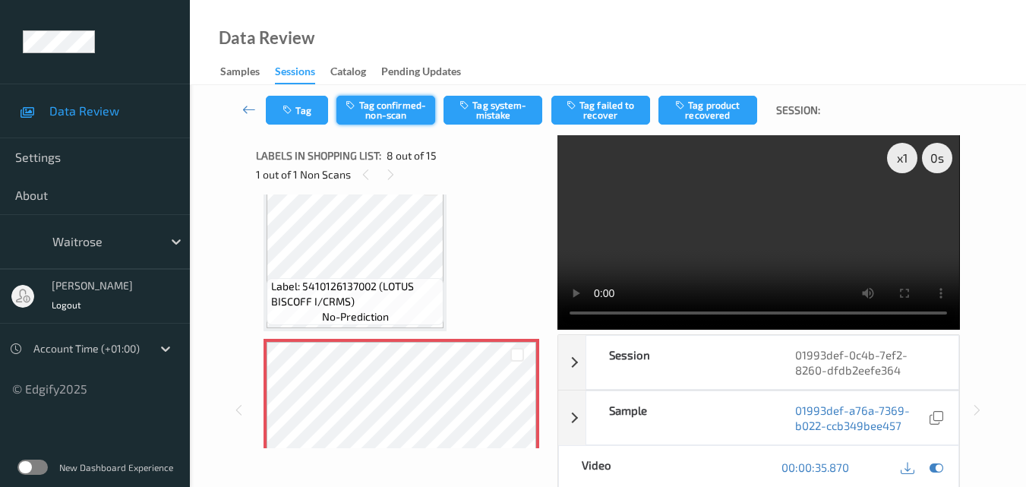
click at [381, 107] on button "Tag confirmed-non-scan" at bounding box center [386, 110] width 99 height 29
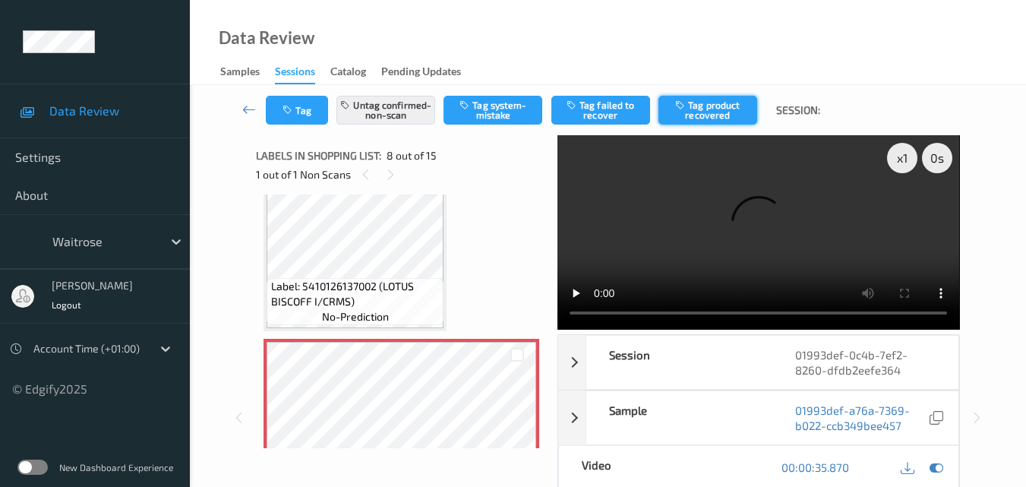
click at [719, 112] on button "Tag product recovered" at bounding box center [708, 110] width 99 height 29
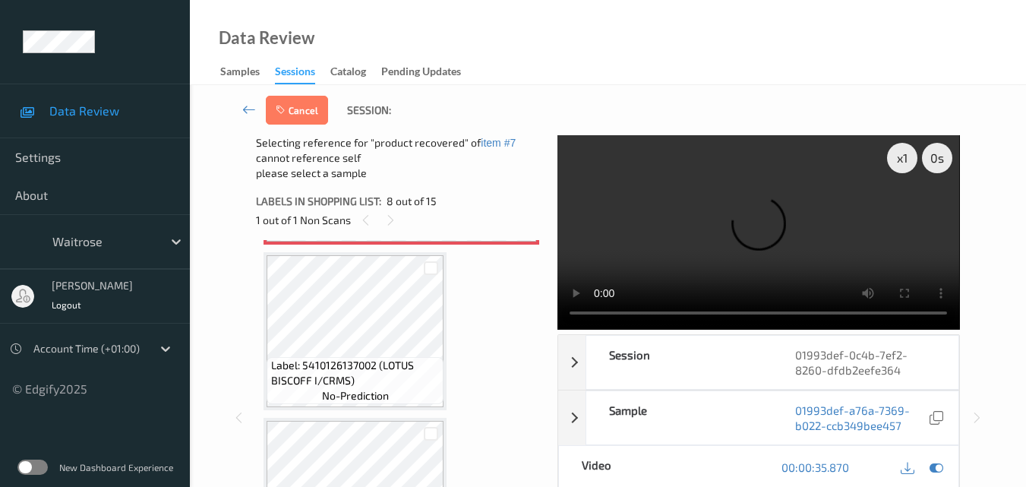
scroll to position [1326, 0]
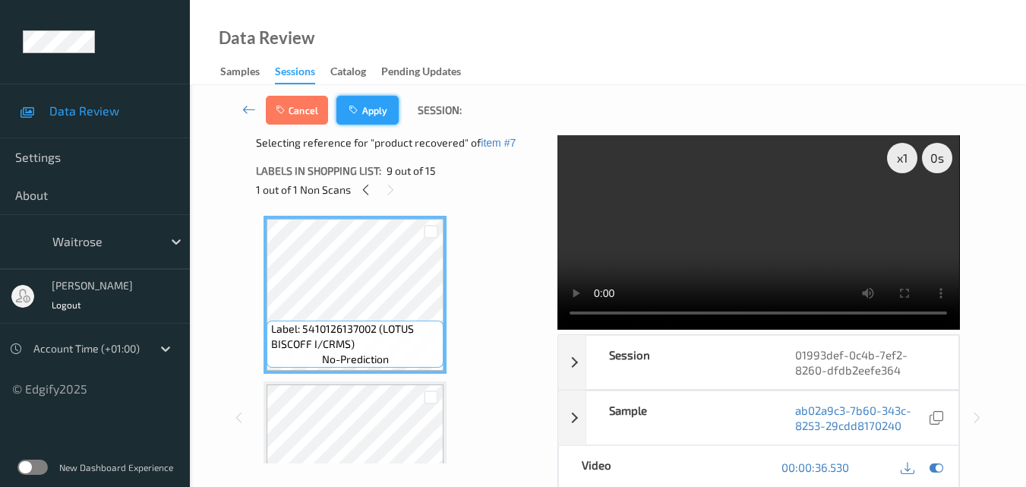
click at [378, 114] on button "Apply" at bounding box center [368, 110] width 62 height 29
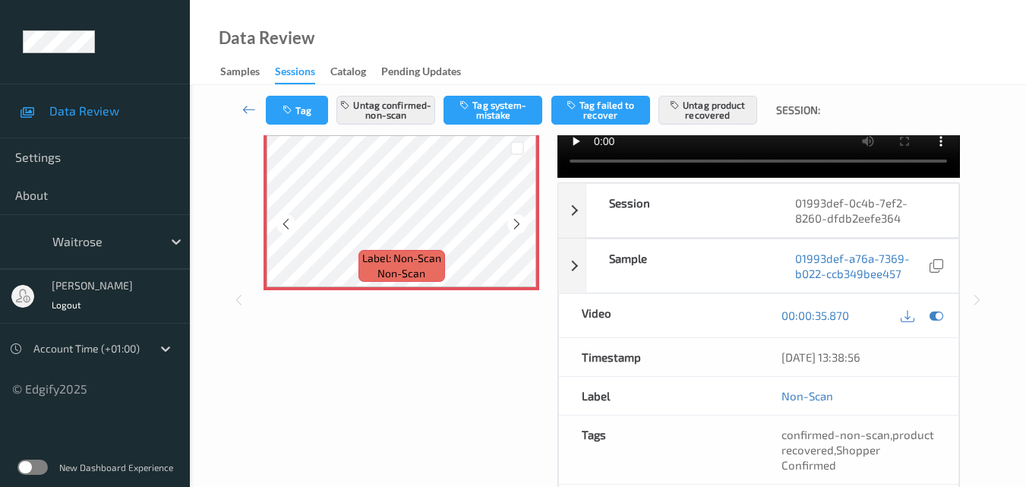
scroll to position [1229, 0]
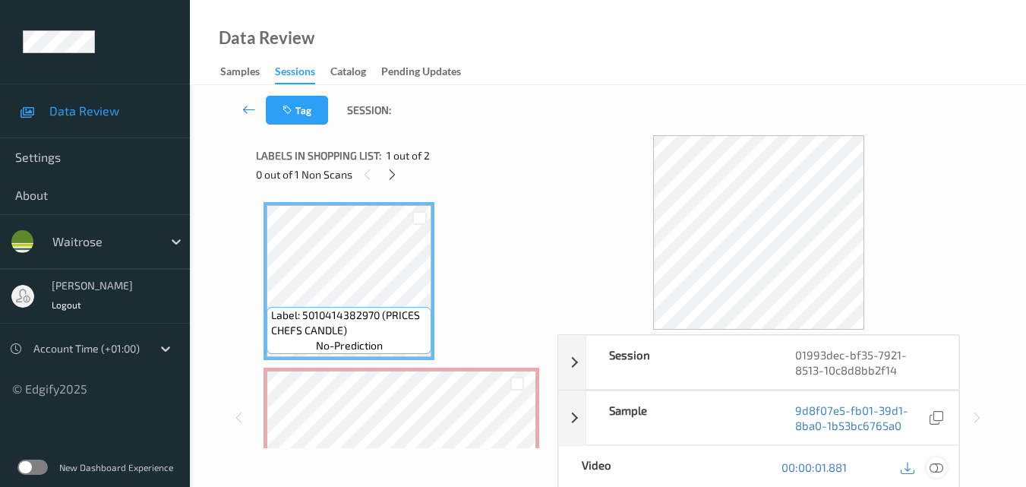
click at [937, 465] on icon at bounding box center [937, 467] width 14 height 14
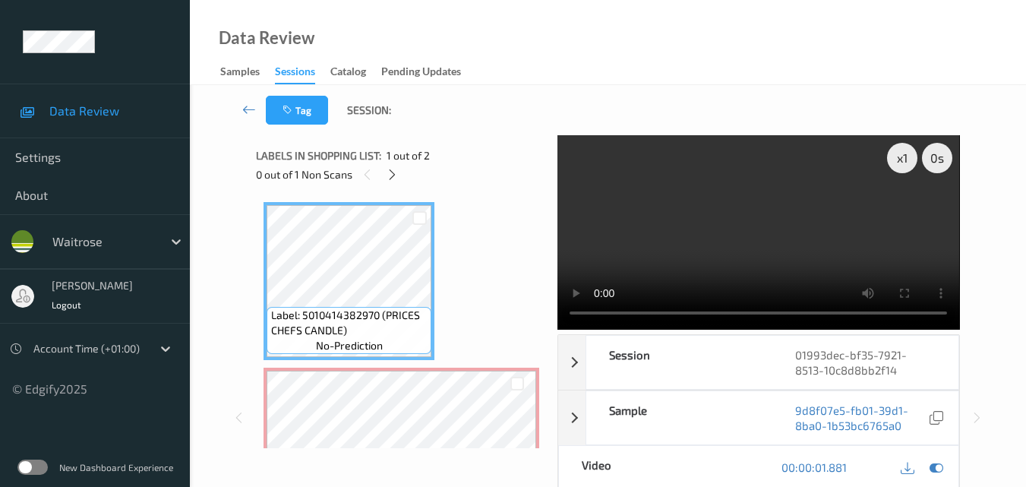
click at [803, 223] on video at bounding box center [759, 232] width 402 height 194
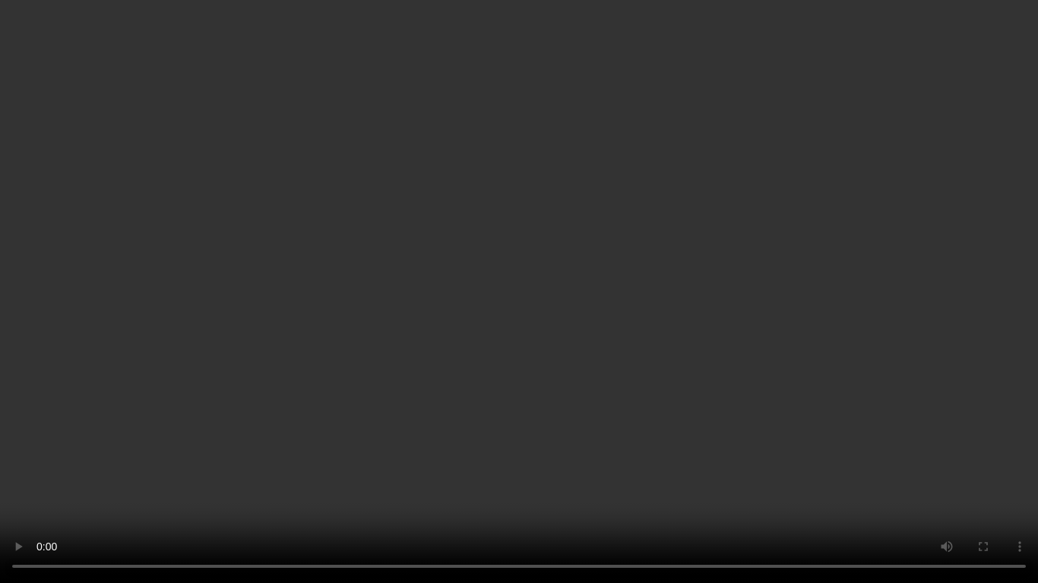
click at [665, 318] on video at bounding box center [519, 291] width 1038 height 583
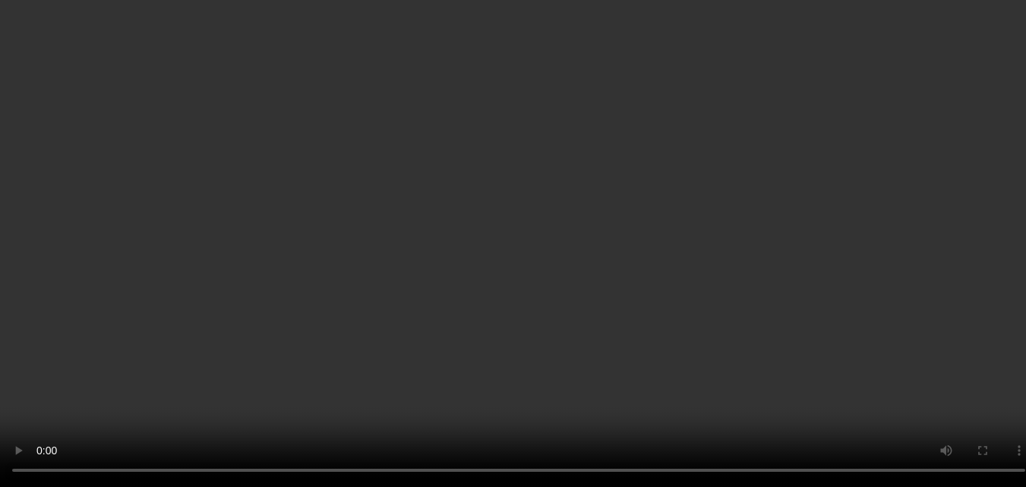
scroll to position [85, 0]
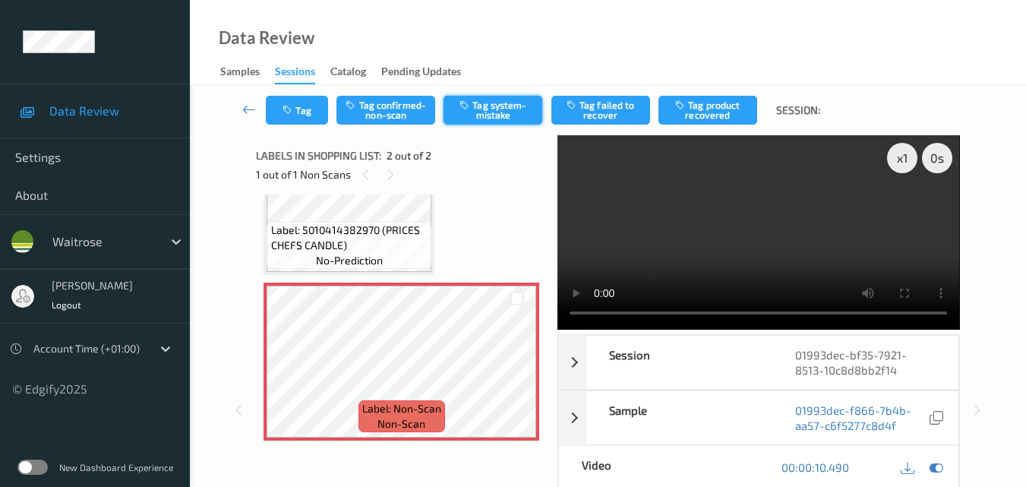
click at [501, 110] on button "Tag system-mistake" at bounding box center [493, 110] width 99 height 29
click at [299, 115] on button "Tag" at bounding box center [297, 110] width 62 height 29
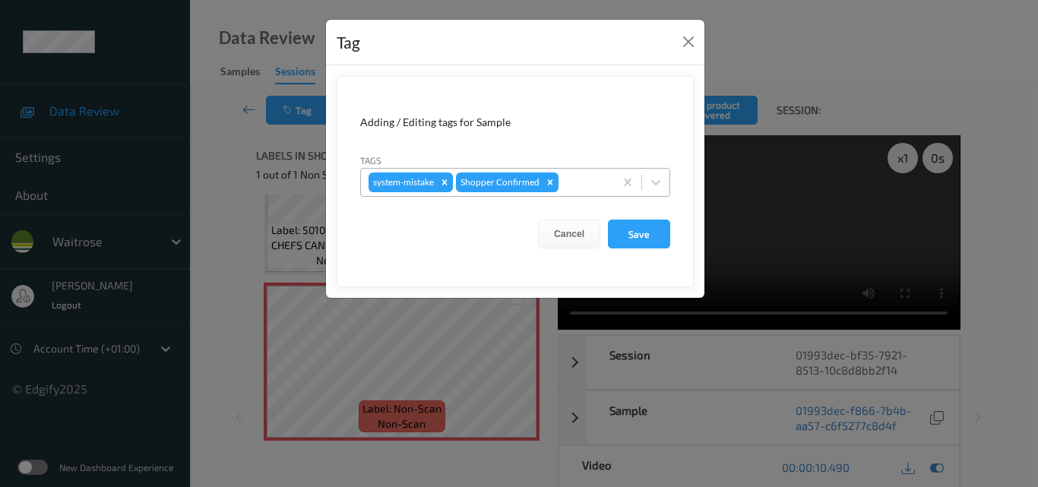
click at [580, 180] on div at bounding box center [583, 182] width 45 height 18
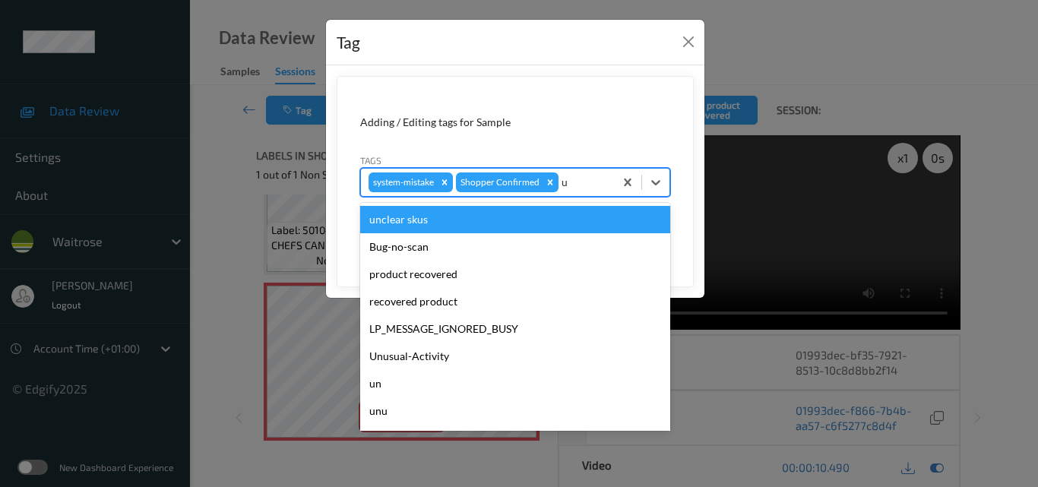
type input "un"
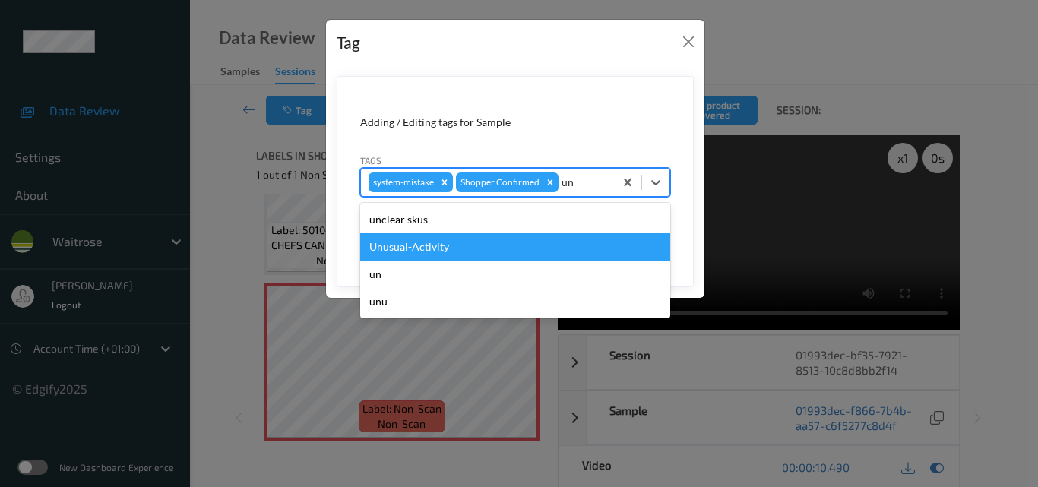
click at [488, 253] on div "Unusual-Activity" at bounding box center [515, 246] width 310 height 27
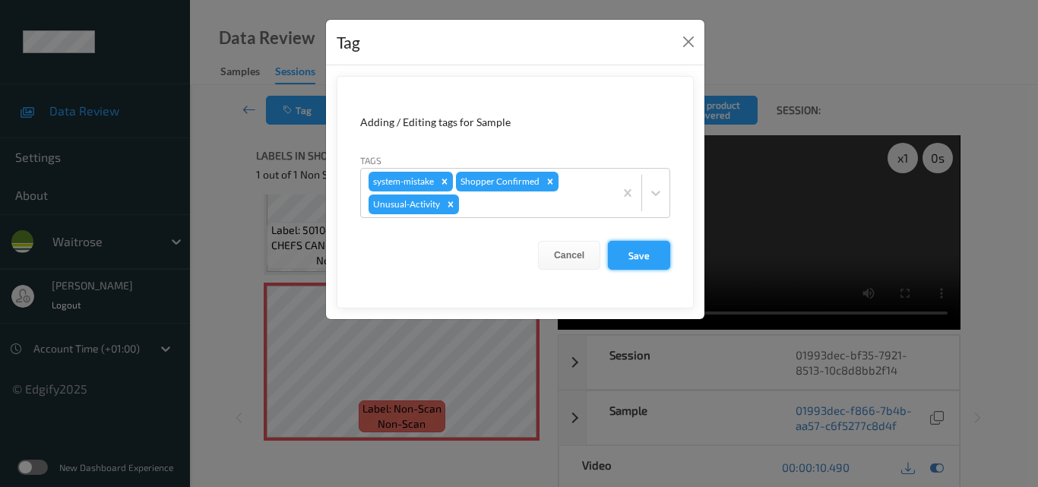
click at [646, 254] on button "Save" at bounding box center [639, 255] width 62 height 29
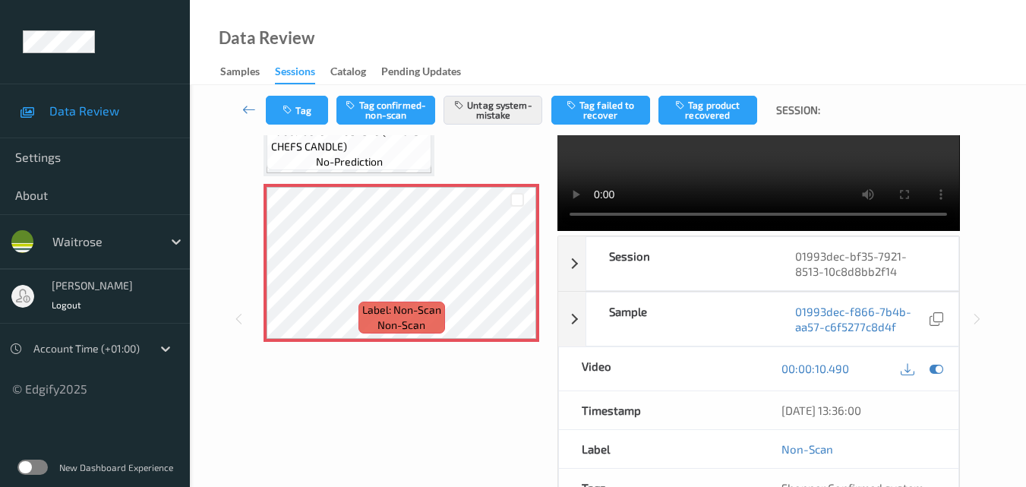
scroll to position [228, 0]
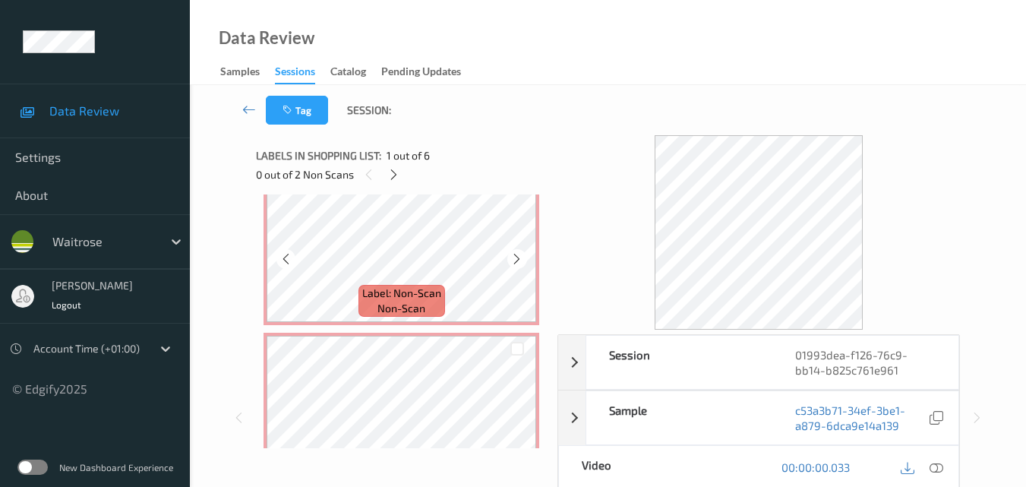
scroll to position [456, 0]
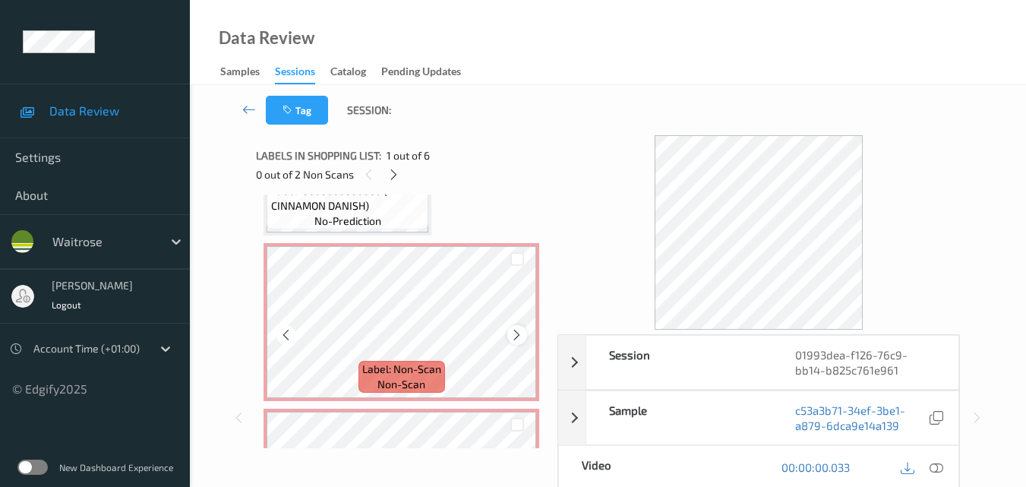
click at [513, 332] on icon at bounding box center [516, 335] width 13 height 14
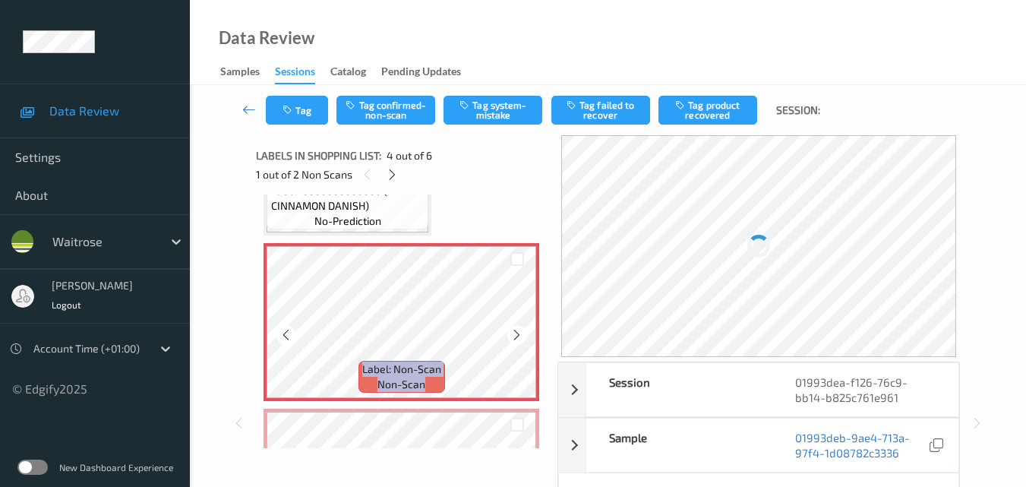
click at [513, 332] on icon at bounding box center [516, 335] width 13 height 14
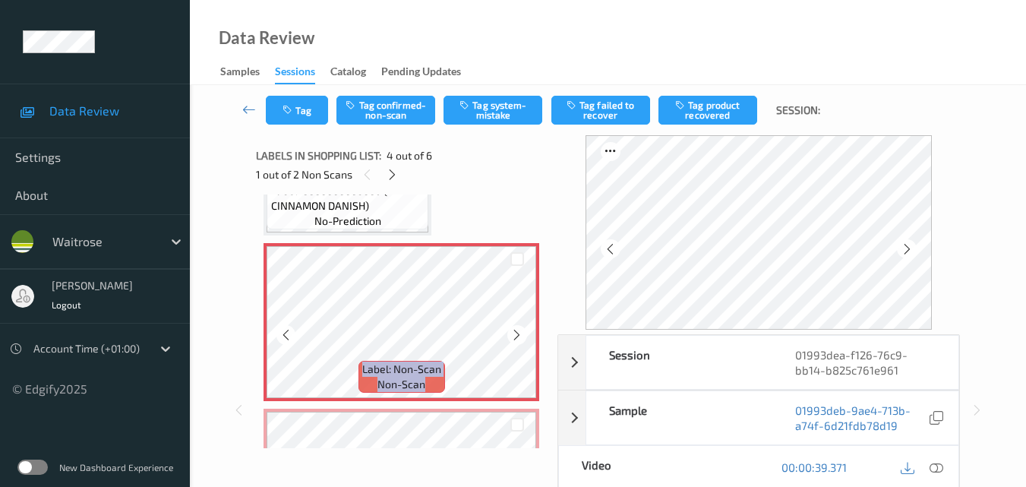
click at [513, 332] on icon at bounding box center [516, 335] width 13 height 14
click at [518, 340] on icon at bounding box center [516, 335] width 13 height 14
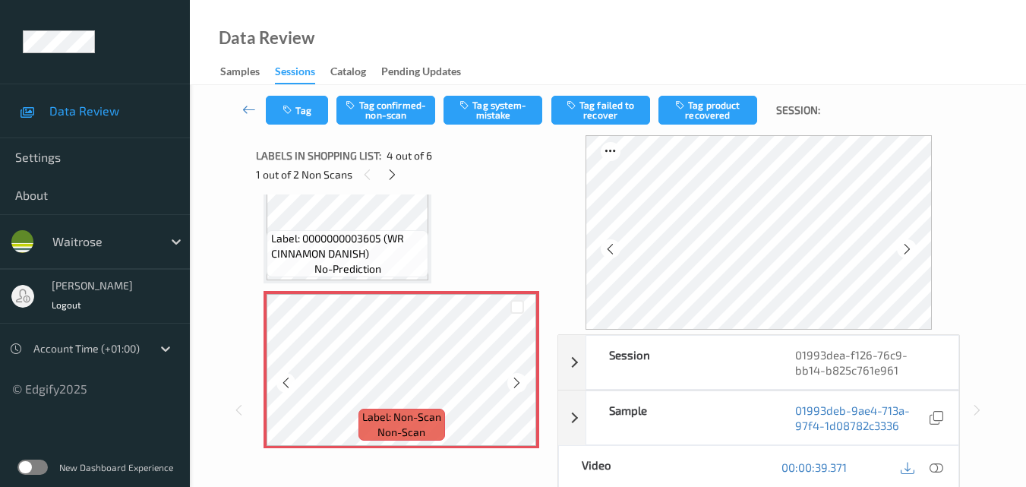
scroll to position [380, 0]
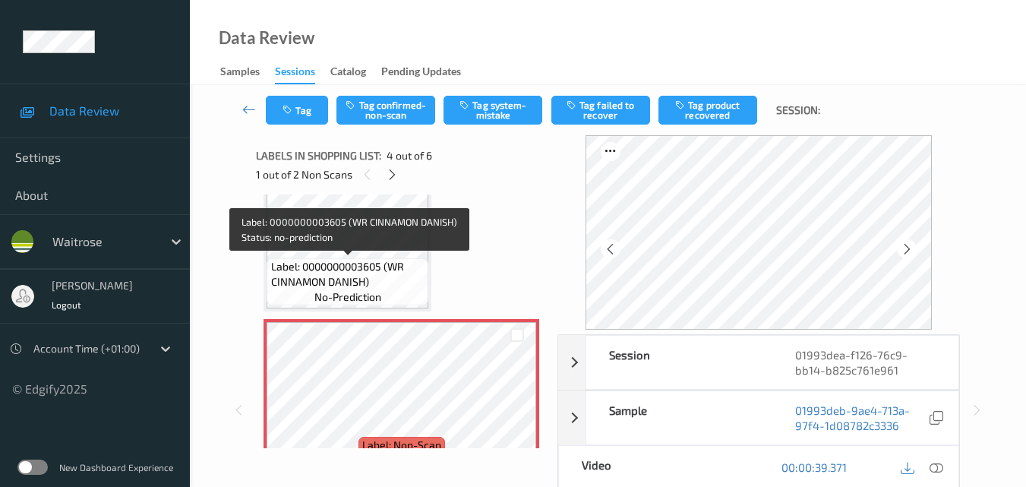
click at [363, 270] on span "Label: 0000000003605 (WR CINNAMON DANISH)" at bounding box center [348, 274] width 154 height 30
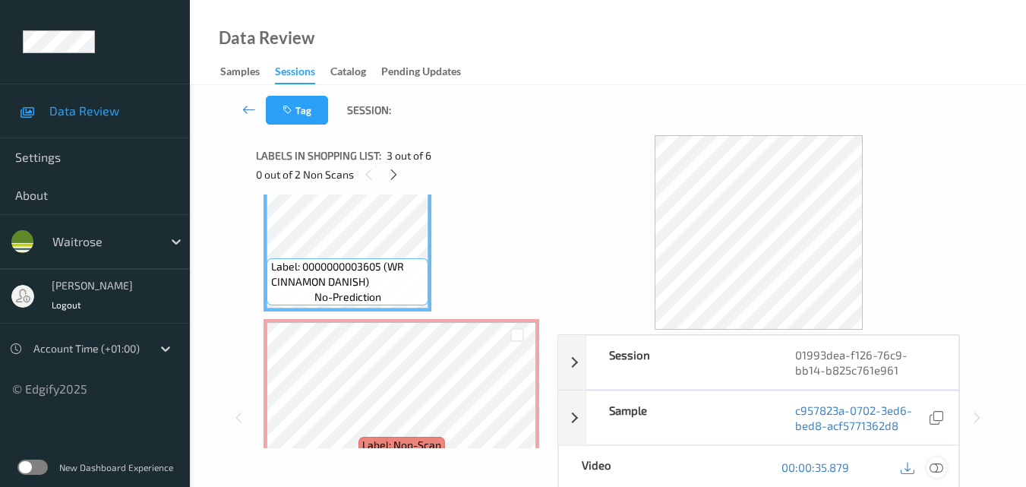
click at [942, 466] on icon at bounding box center [937, 467] width 14 height 14
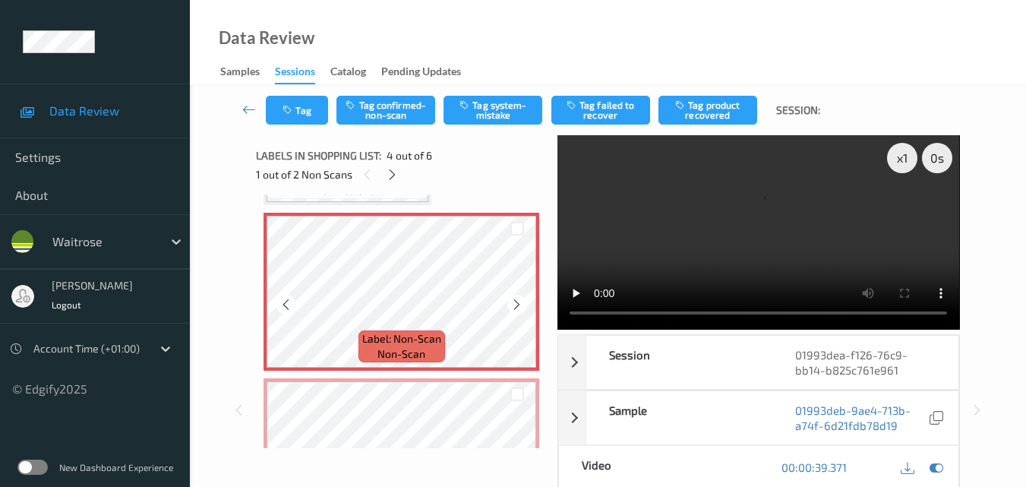
scroll to position [456, 0]
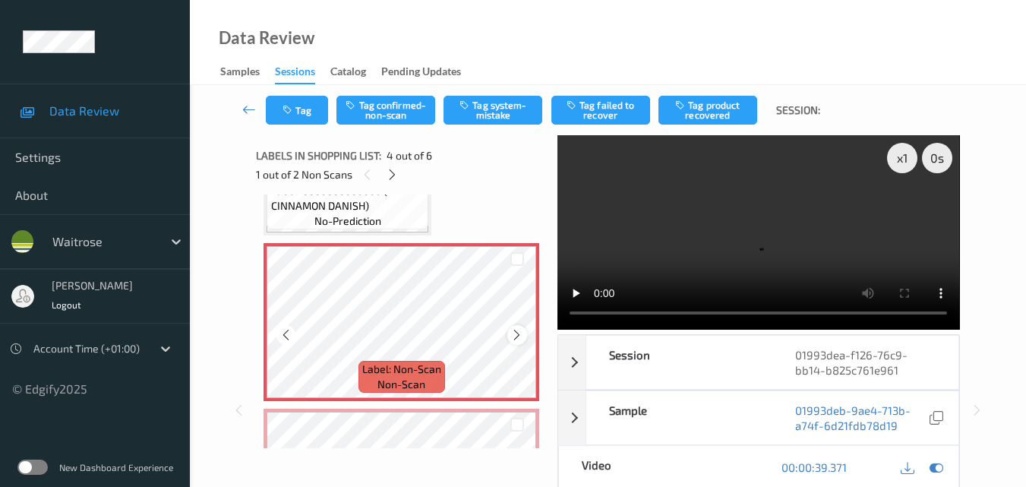
click at [518, 335] on icon at bounding box center [516, 335] width 13 height 14
click at [484, 115] on button "Tag system-mistake" at bounding box center [493, 110] width 99 height 29
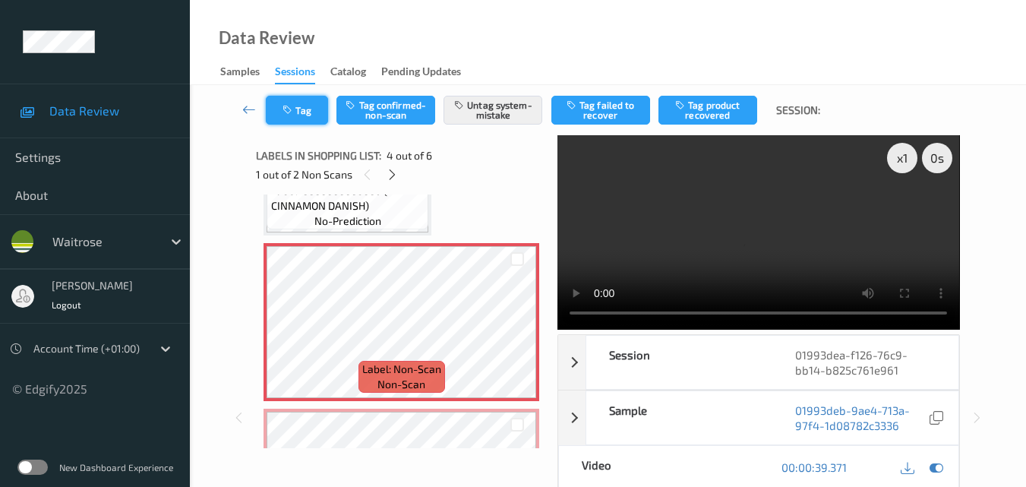
click at [287, 107] on icon "button" at bounding box center [289, 110] width 13 height 11
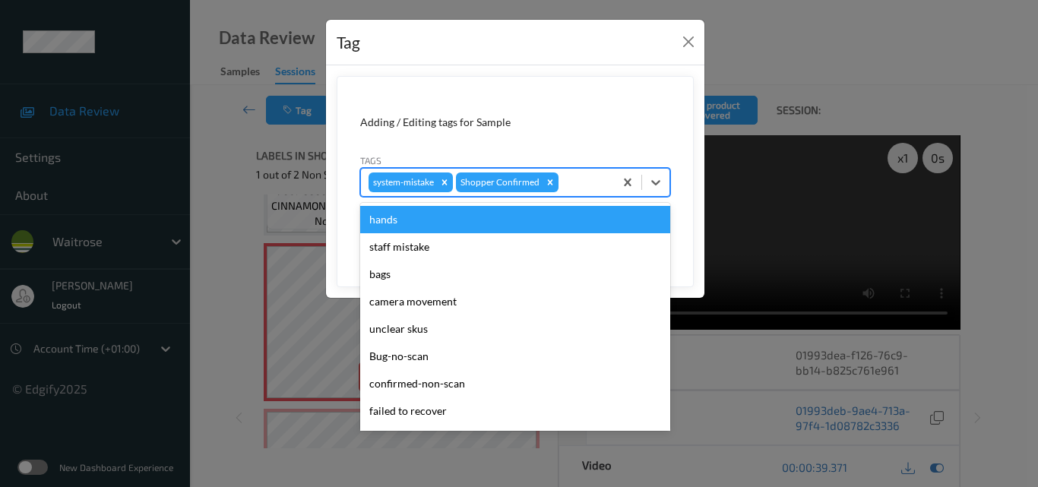
click at [567, 183] on div at bounding box center [583, 182] width 45 height 18
type input "un"
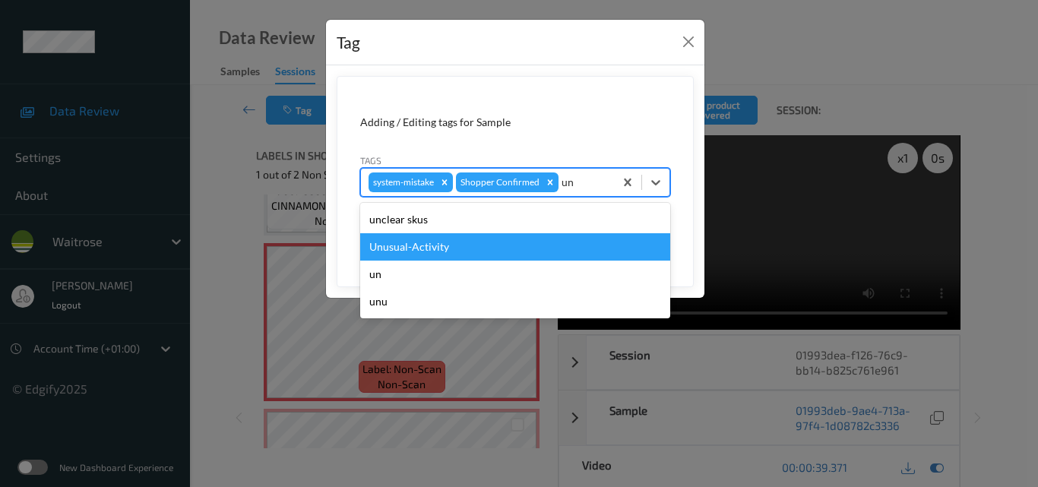
click at [498, 246] on div "Unusual-Activity" at bounding box center [515, 246] width 310 height 27
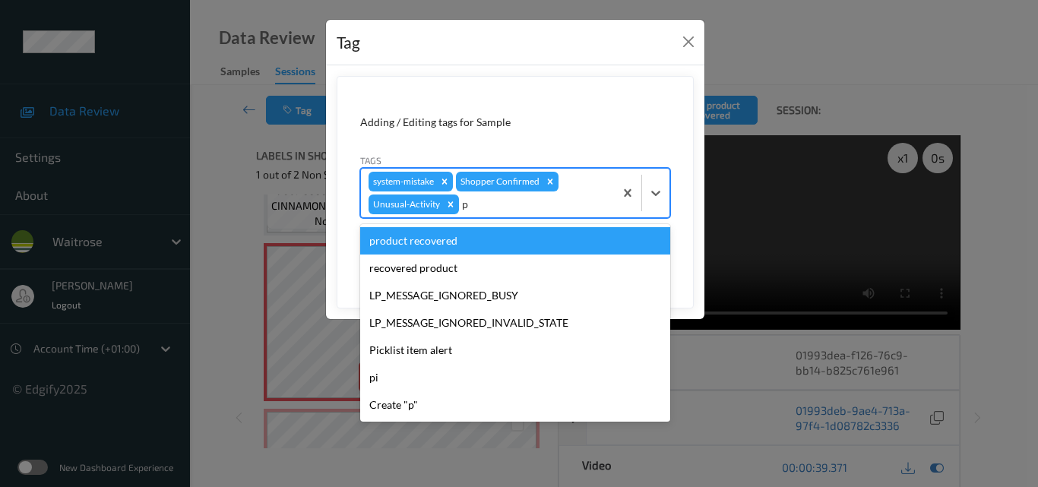
type input "pi"
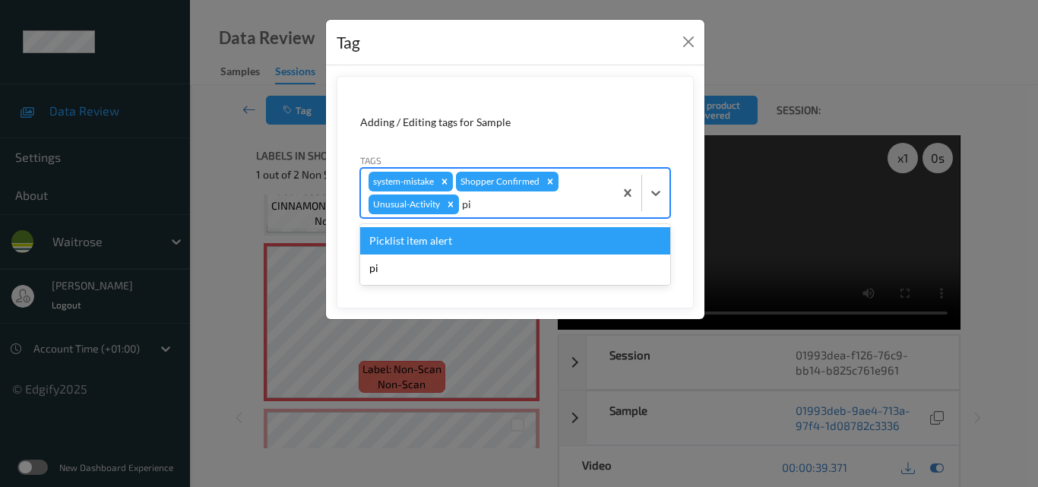
click at [535, 241] on div "Picklist item alert" at bounding box center [515, 240] width 310 height 27
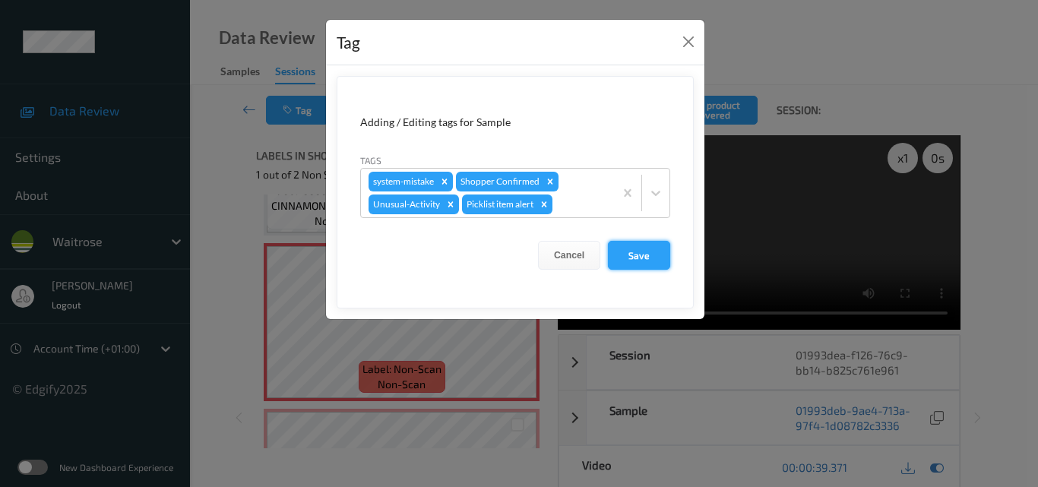
click at [640, 253] on button "Save" at bounding box center [639, 255] width 62 height 29
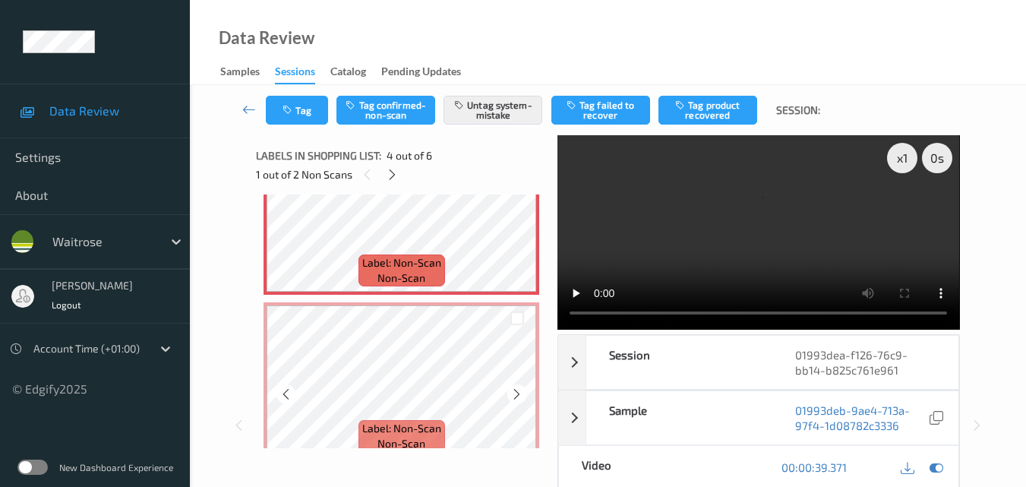
scroll to position [532, 0]
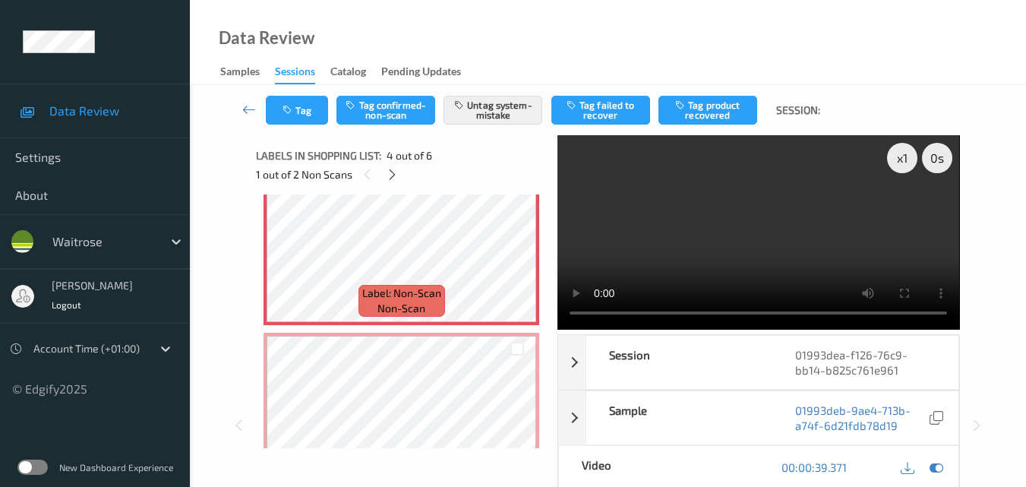
click at [725, 218] on video at bounding box center [759, 232] width 402 height 194
click at [754, 229] on video at bounding box center [759, 232] width 402 height 194
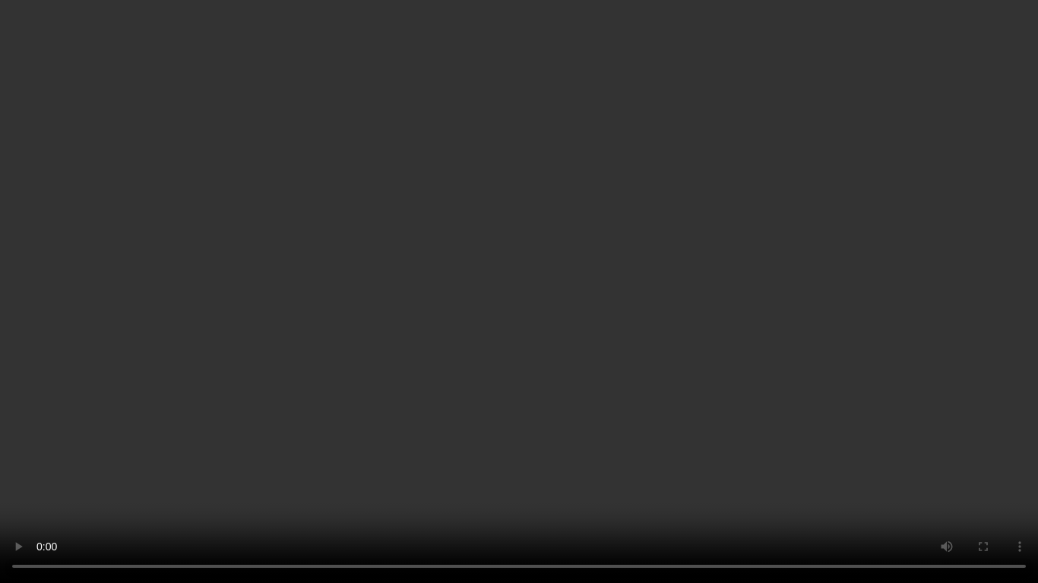
click at [640, 300] on video at bounding box center [519, 291] width 1038 height 583
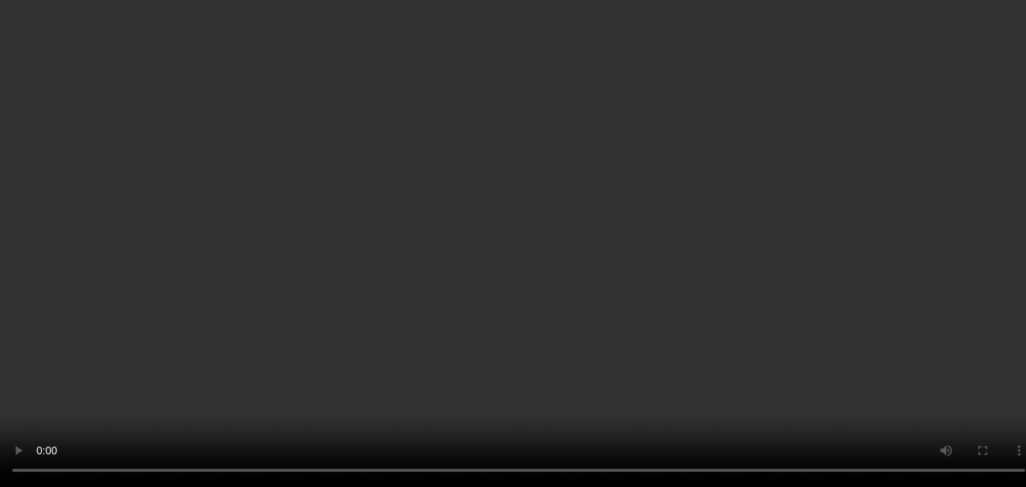
scroll to position [444, 0]
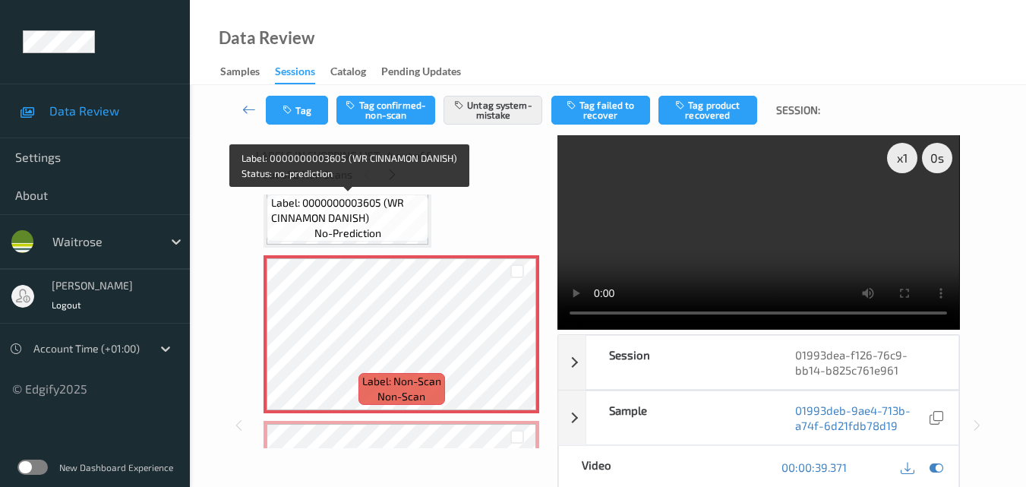
click at [404, 220] on span "Label: 0000000003605 (WR CINNAMON DANISH)" at bounding box center [348, 210] width 154 height 30
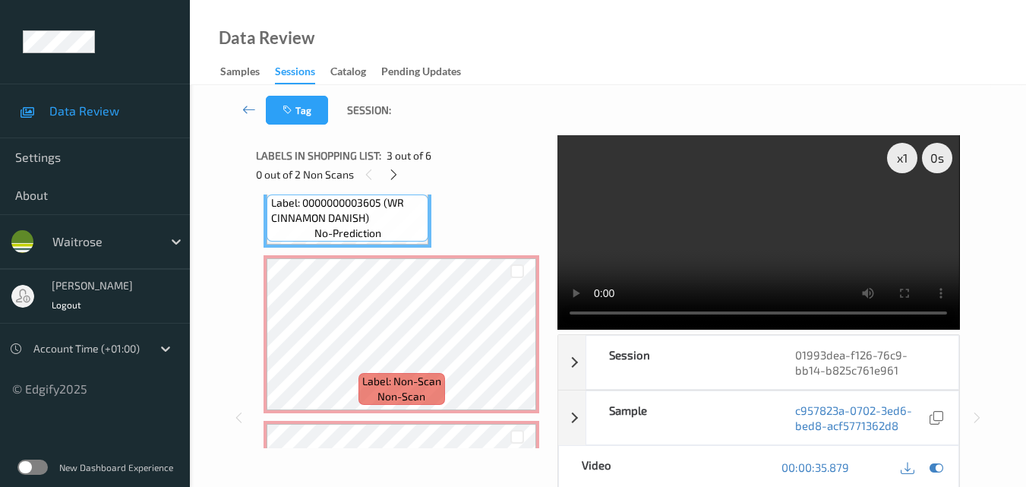
click at [676, 250] on video at bounding box center [759, 232] width 402 height 194
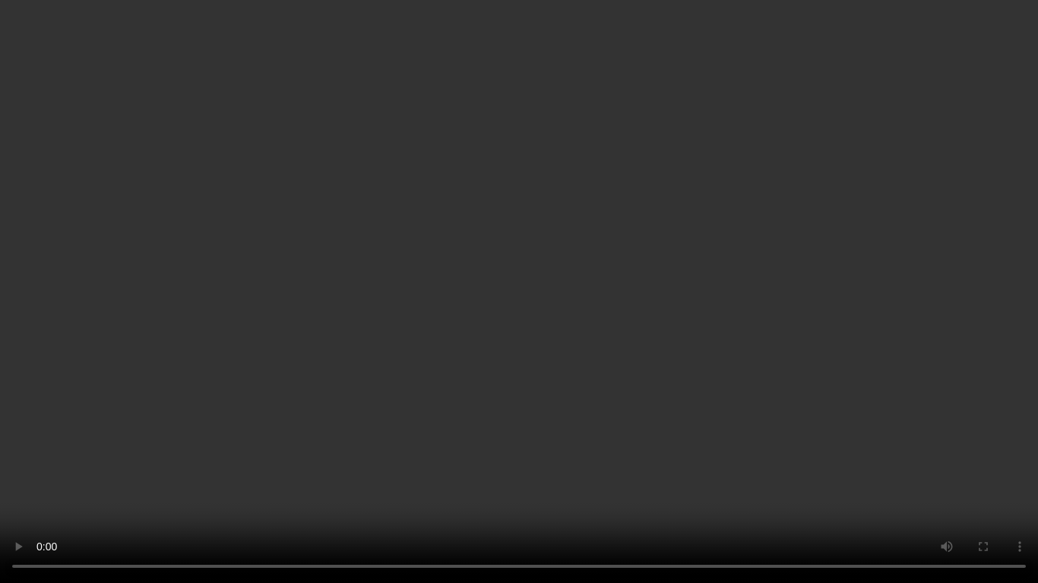
click at [527, 329] on video at bounding box center [519, 291] width 1038 height 583
click at [711, 390] on video at bounding box center [519, 291] width 1038 height 583
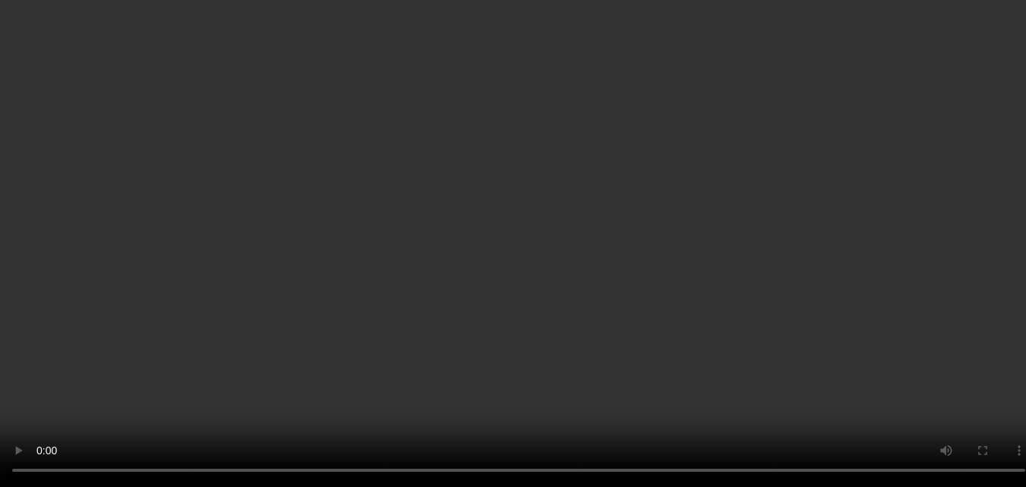
scroll to position [520, 0]
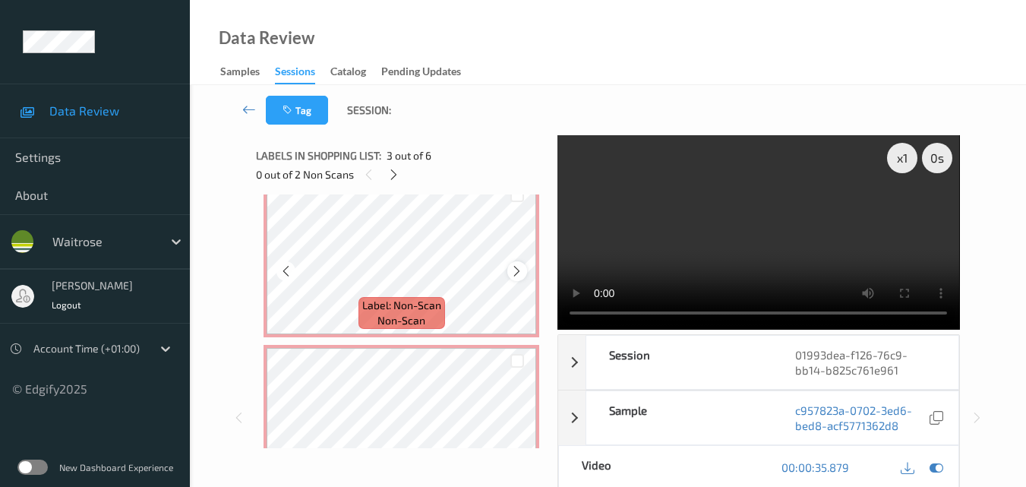
click at [520, 273] on icon at bounding box center [516, 271] width 13 height 14
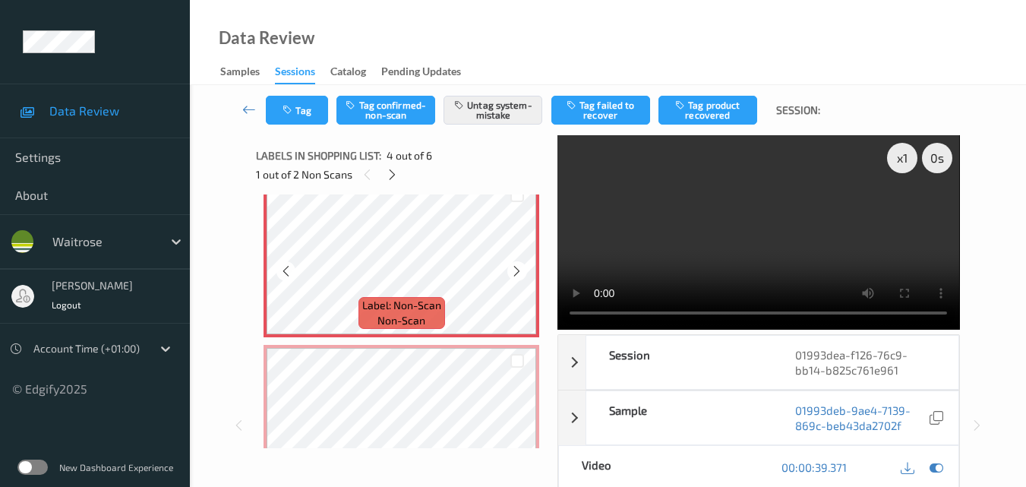
click at [520, 273] on icon at bounding box center [516, 271] width 13 height 14
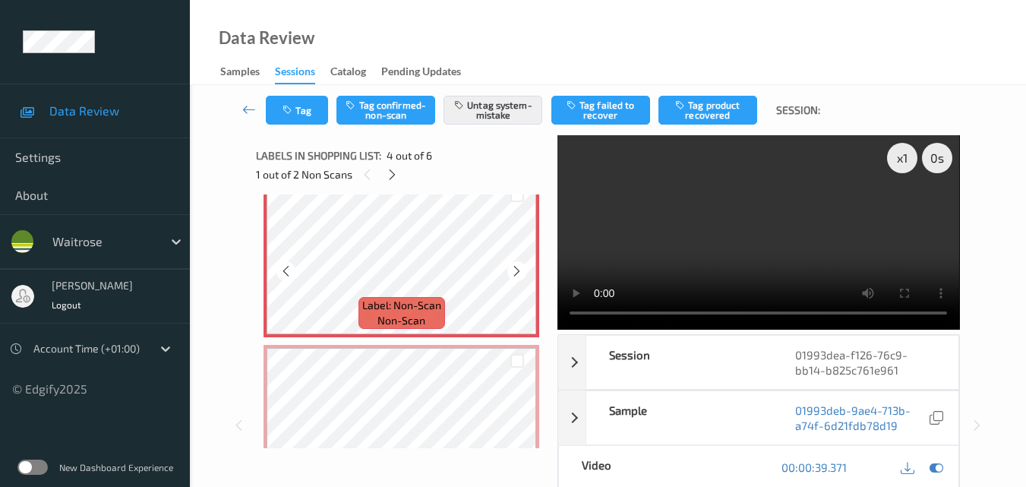
click at [520, 273] on icon at bounding box center [516, 271] width 13 height 14
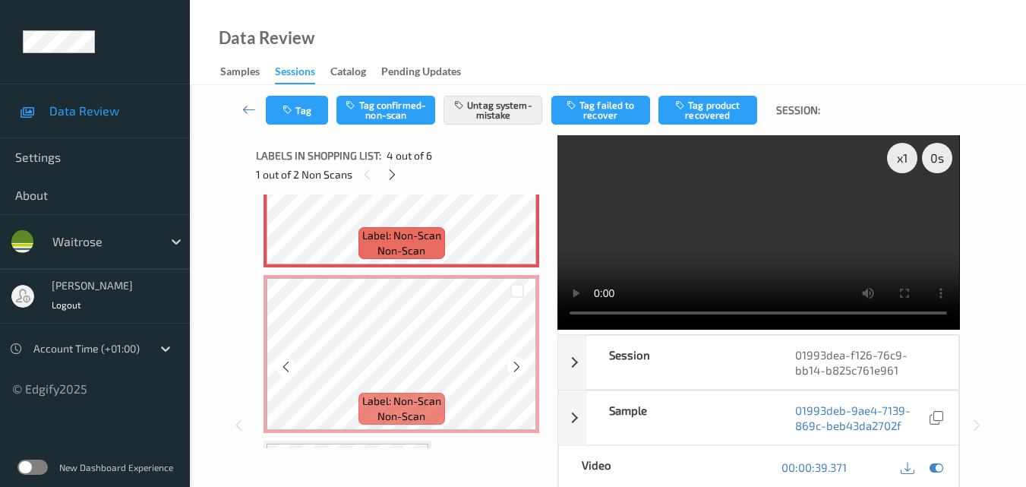
scroll to position [672, 0]
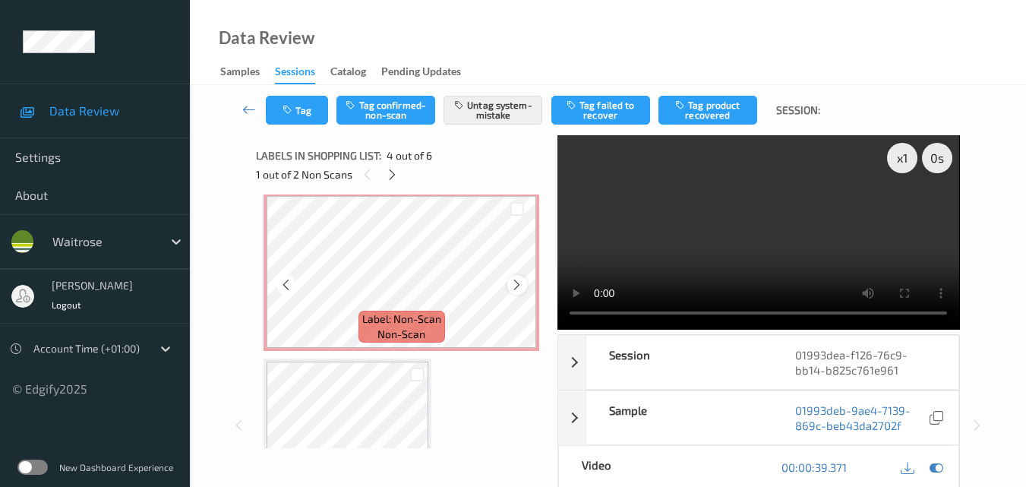
click at [513, 277] on div at bounding box center [516, 284] width 19 height 19
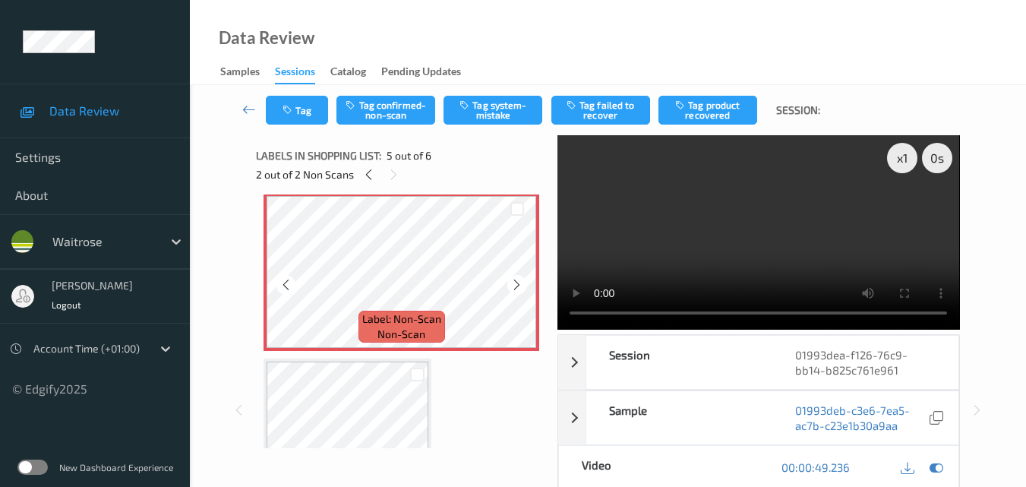
click at [513, 277] on div at bounding box center [516, 284] width 19 height 19
click at [517, 283] on icon at bounding box center [516, 285] width 13 height 14
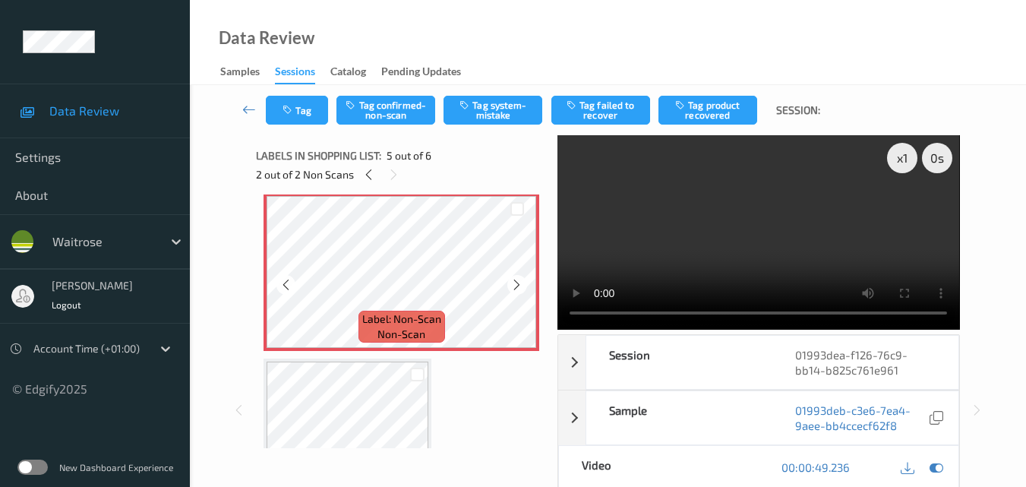
click at [517, 283] on icon at bounding box center [516, 285] width 13 height 14
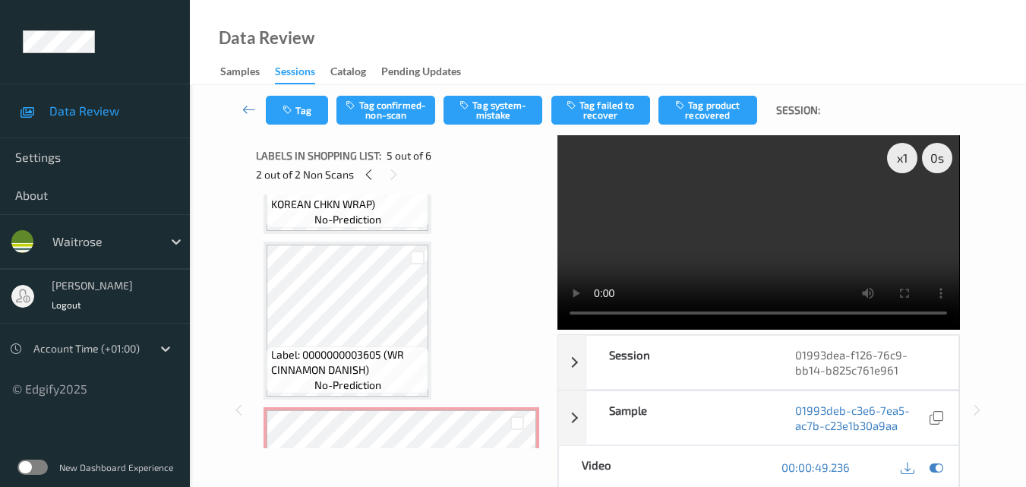
scroll to position [520, 0]
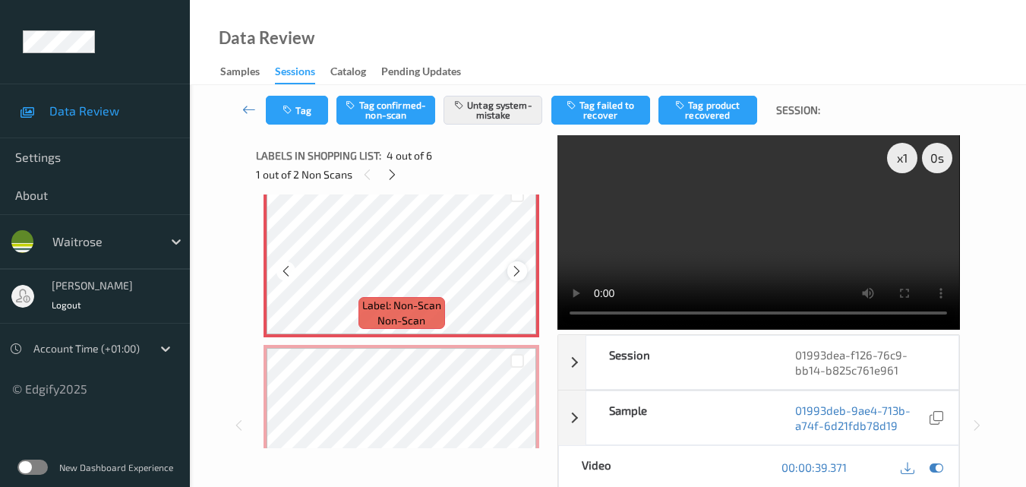
click at [514, 273] on icon at bounding box center [516, 271] width 13 height 14
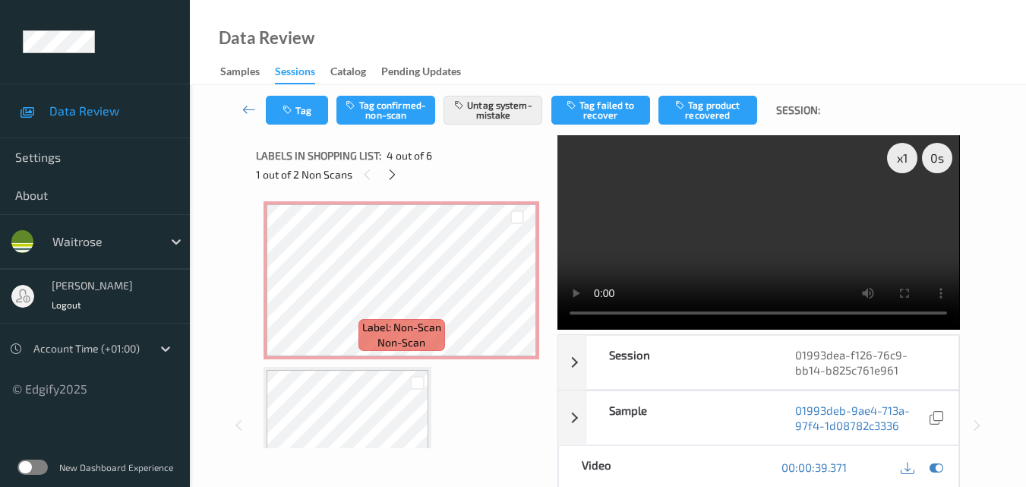
scroll to position [672, 0]
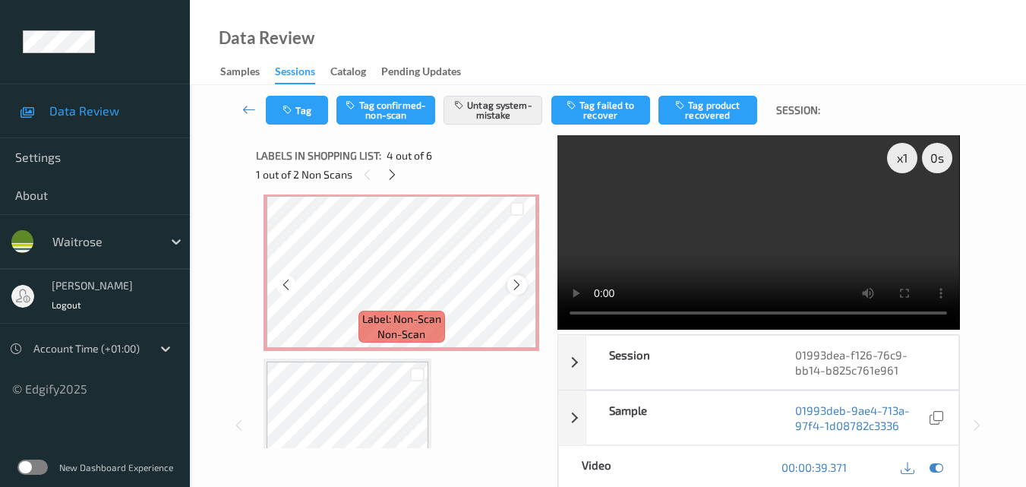
click at [513, 286] on icon at bounding box center [516, 285] width 13 height 14
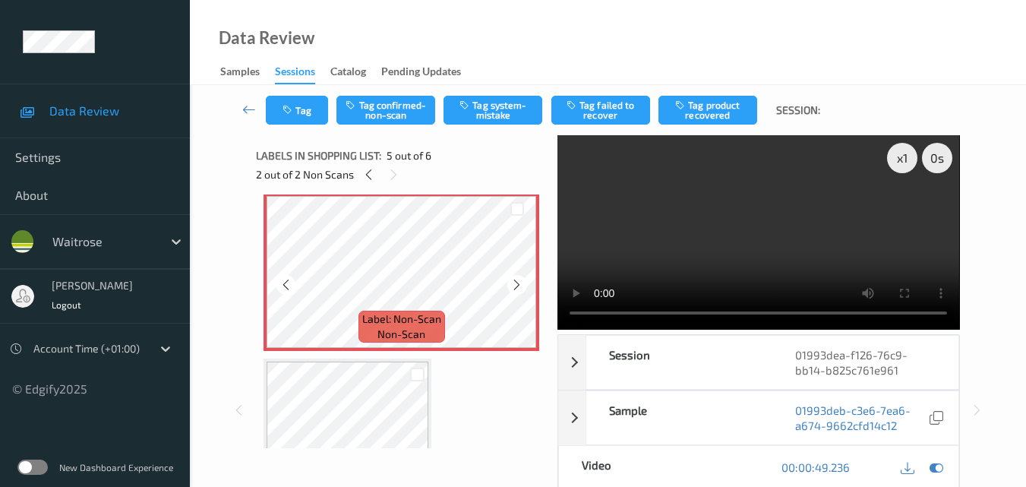
click at [513, 286] on icon at bounding box center [516, 285] width 13 height 14
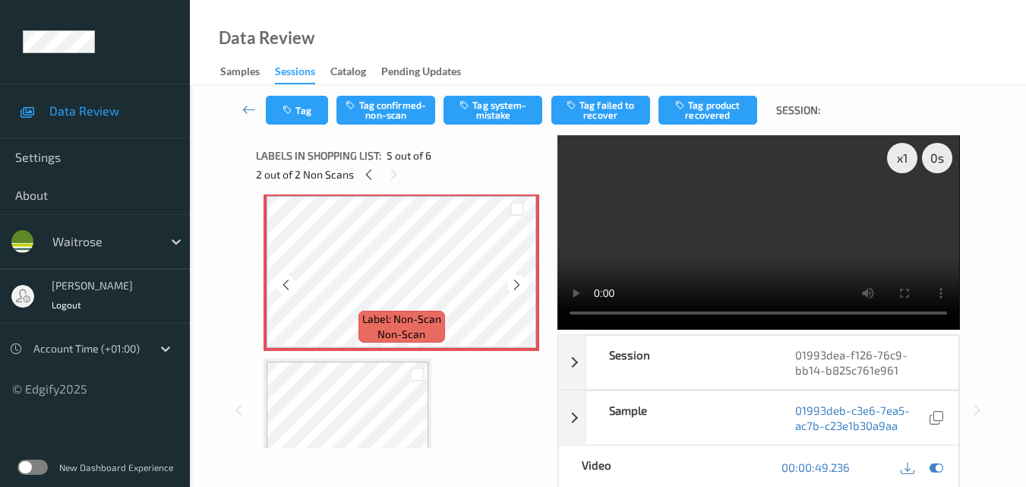
click at [513, 286] on icon at bounding box center [516, 285] width 13 height 14
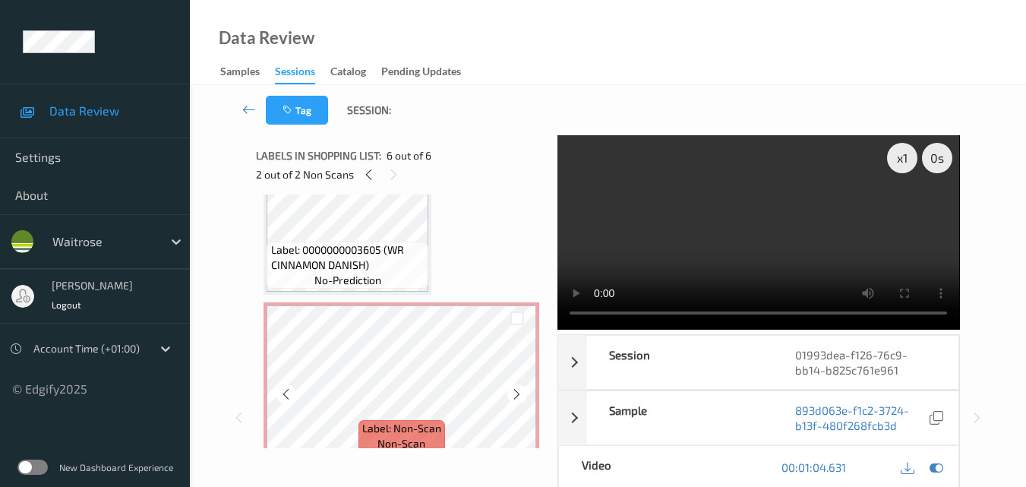
scroll to position [368, 0]
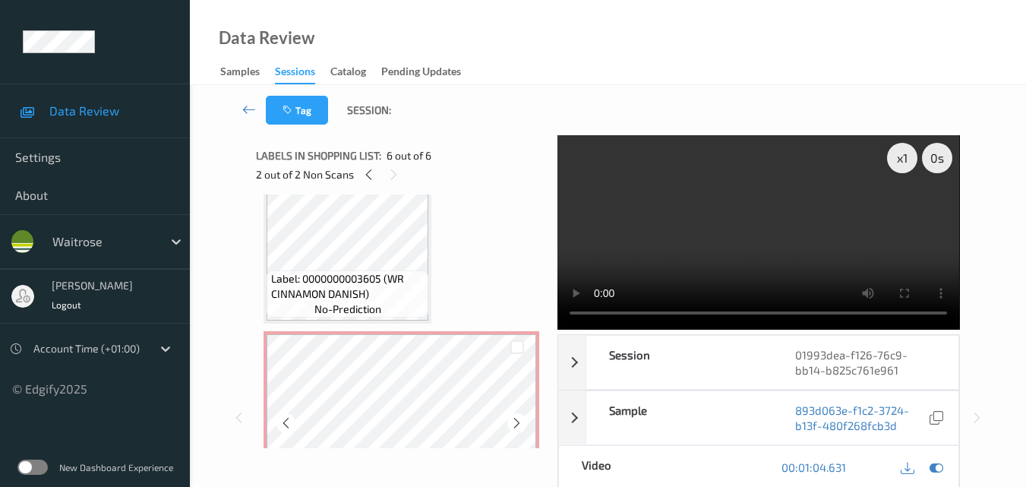
click at [349, 273] on span "Label: 0000000003605 (WR CINNAMON DANISH)" at bounding box center [348, 286] width 154 height 30
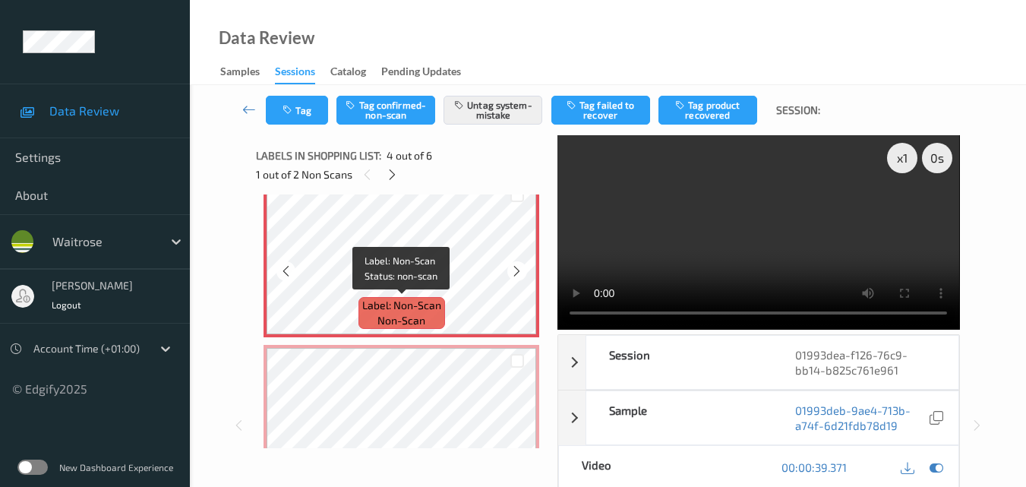
scroll to position [596, 0]
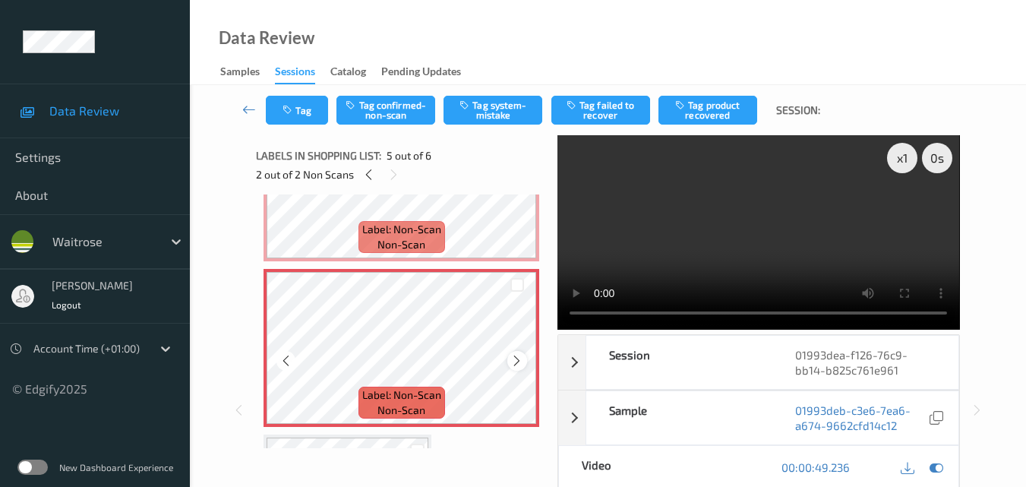
click at [510, 363] on icon at bounding box center [516, 361] width 13 height 14
click at [491, 112] on button "Tag system-mistake" at bounding box center [493, 110] width 99 height 29
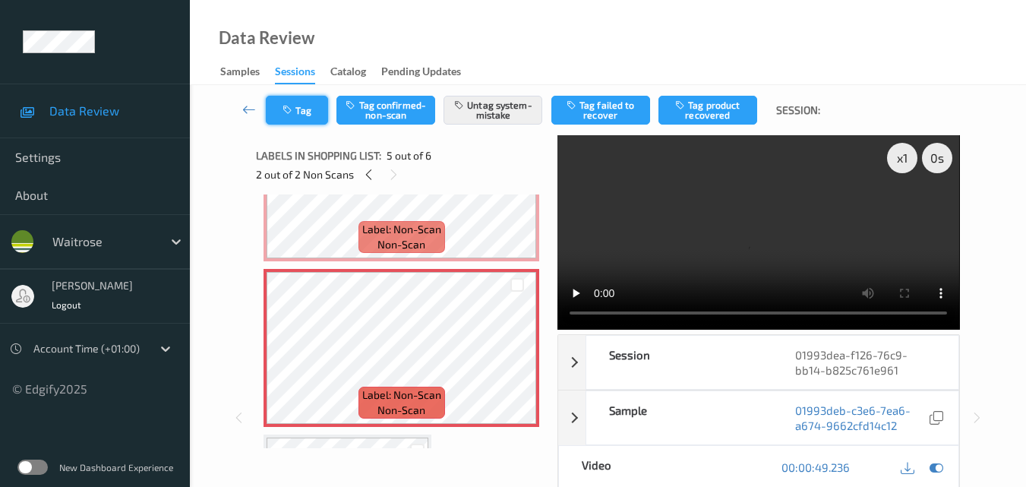
click at [310, 107] on button "Tag" at bounding box center [297, 110] width 62 height 29
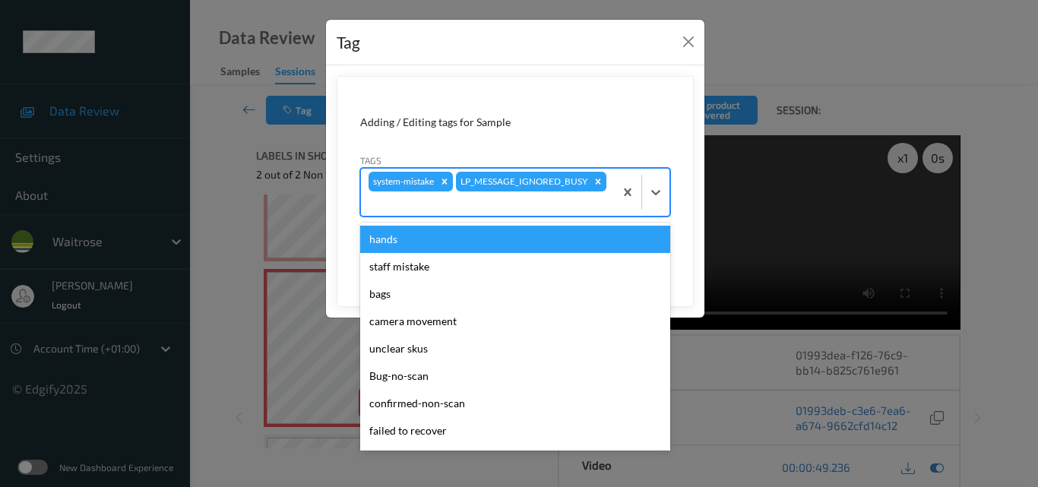
click at [572, 201] on div at bounding box center [487, 203] width 238 height 18
type input "un"
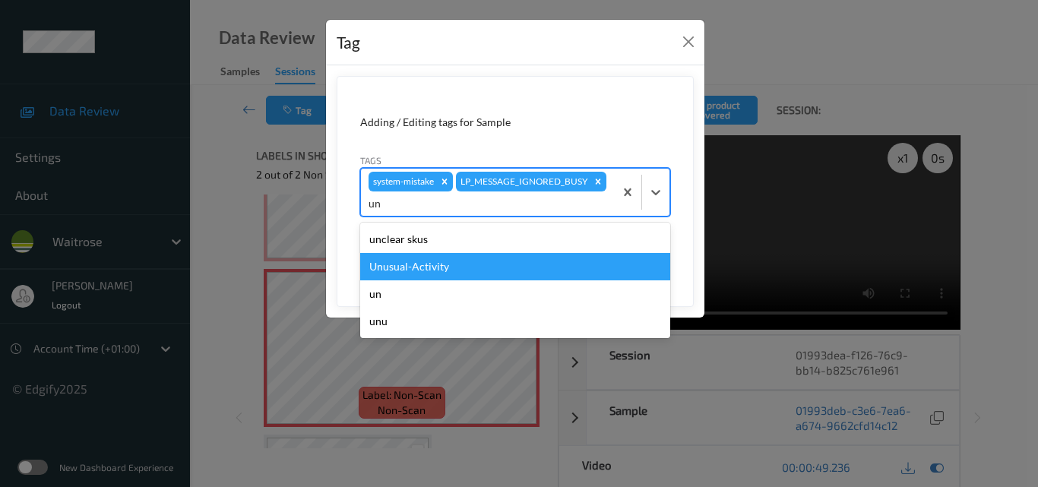
click at [514, 260] on div "Unusual-Activity" at bounding box center [515, 266] width 310 height 27
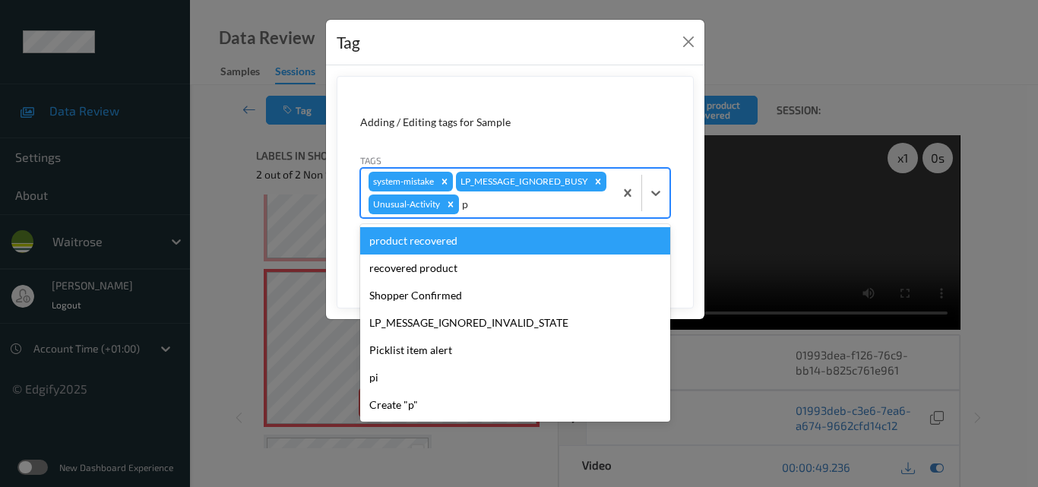
type input "pi"
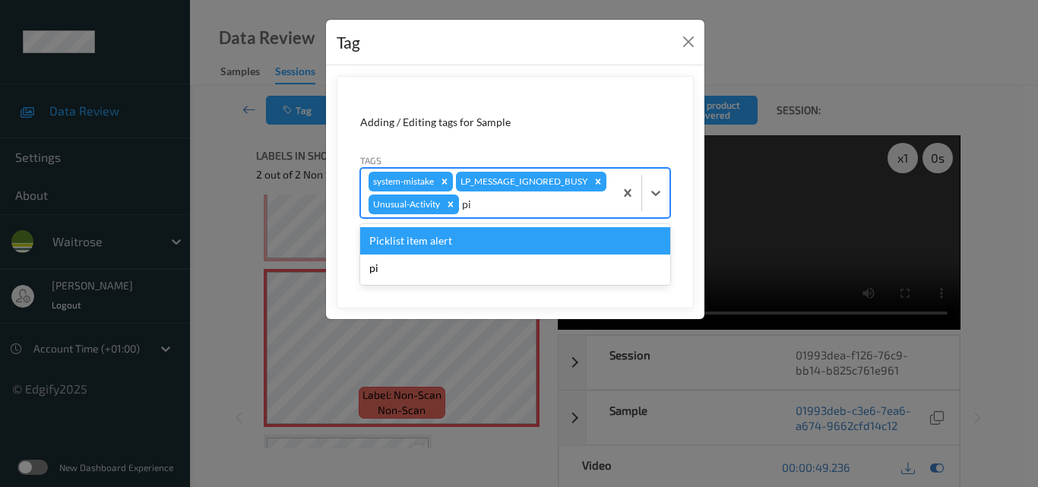
click at [514, 254] on div "Picklist item alert" at bounding box center [515, 240] width 310 height 27
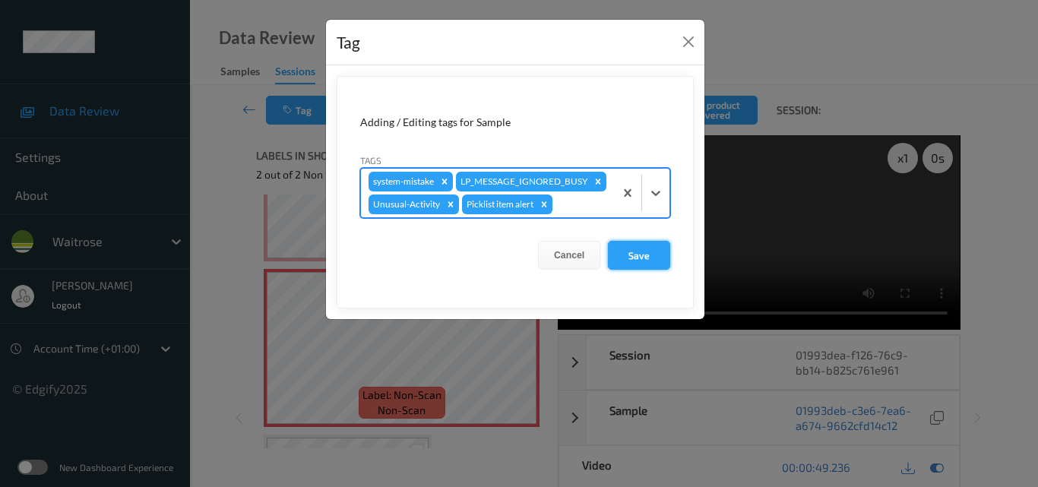
click at [636, 270] on button "Save" at bounding box center [639, 255] width 62 height 29
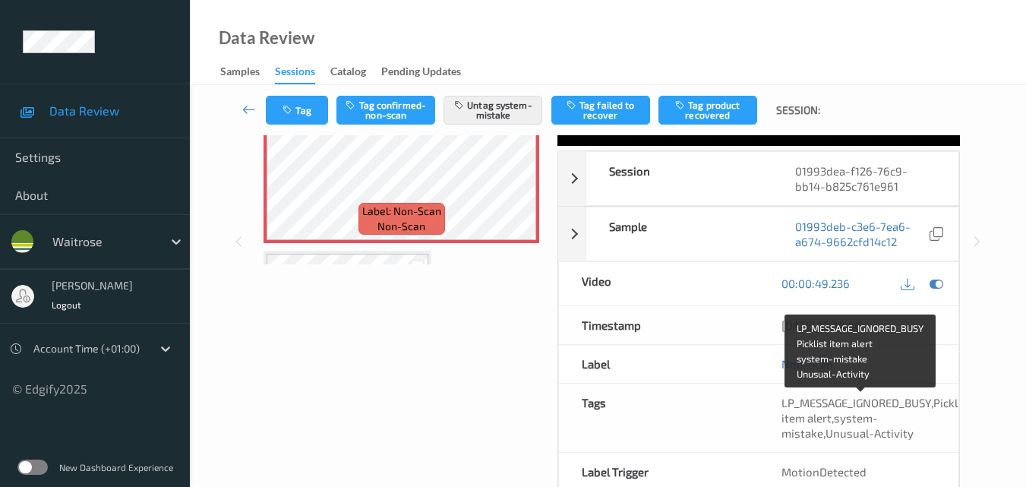
scroll to position [152, 0]
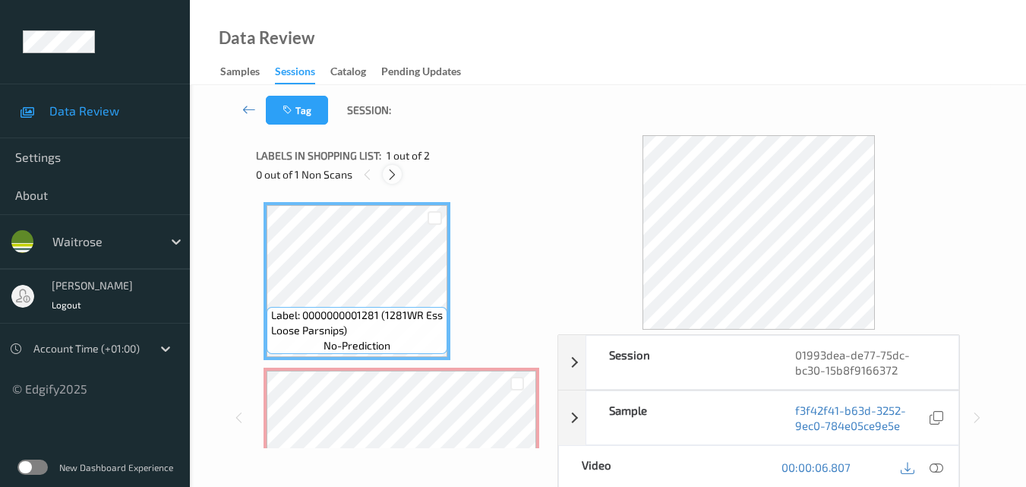
click at [395, 175] on icon at bounding box center [392, 175] width 13 height 14
click at [942, 466] on icon at bounding box center [937, 467] width 14 height 14
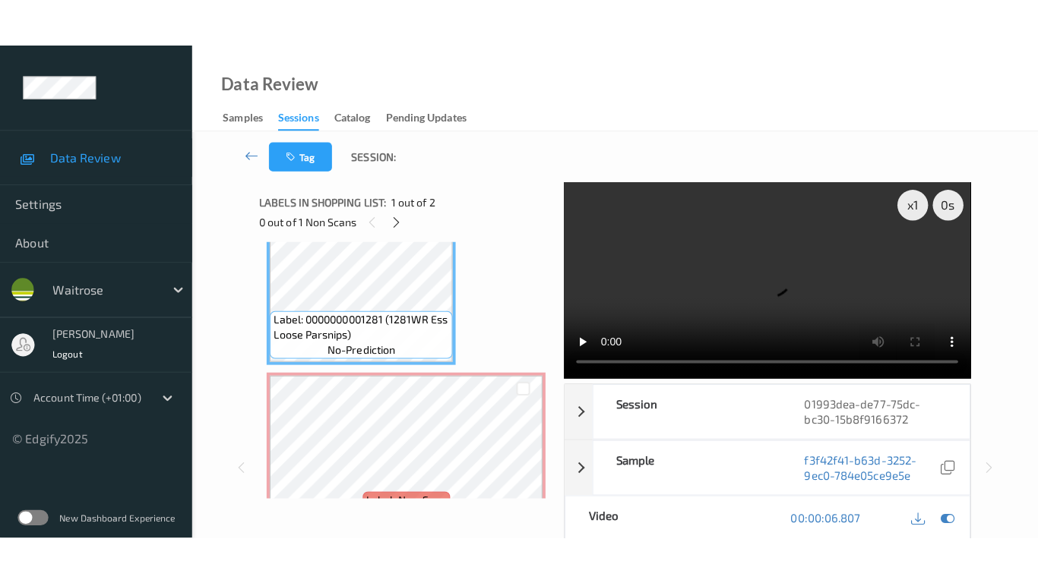
scroll to position [76, 0]
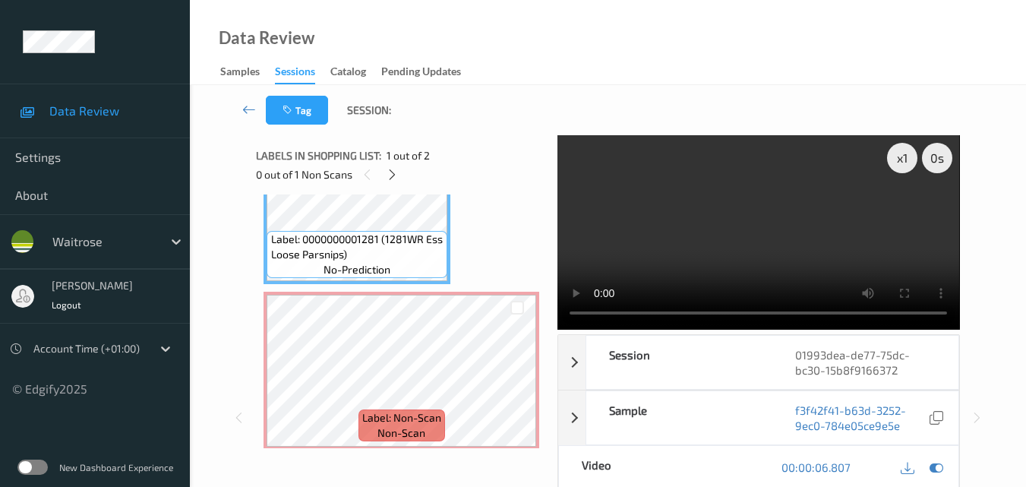
click at [845, 264] on video at bounding box center [759, 232] width 402 height 194
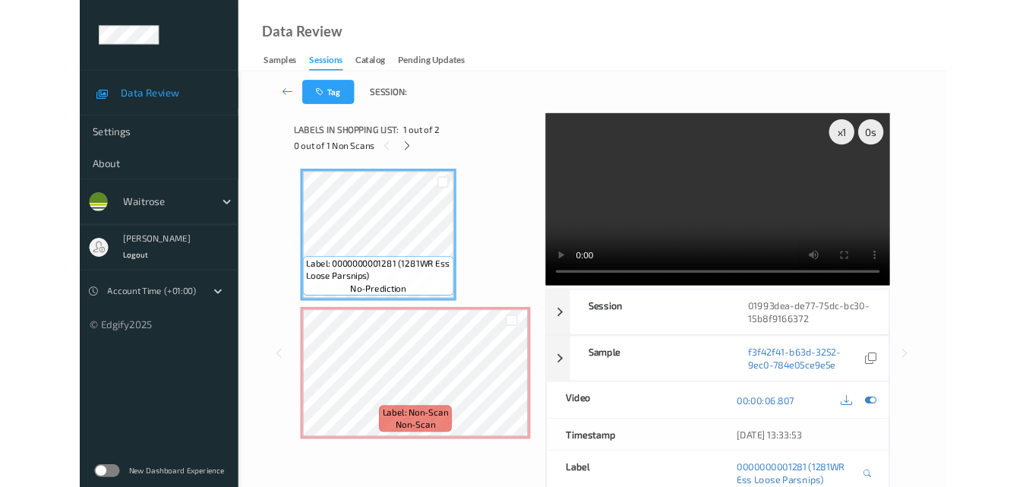
scroll to position [0, 0]
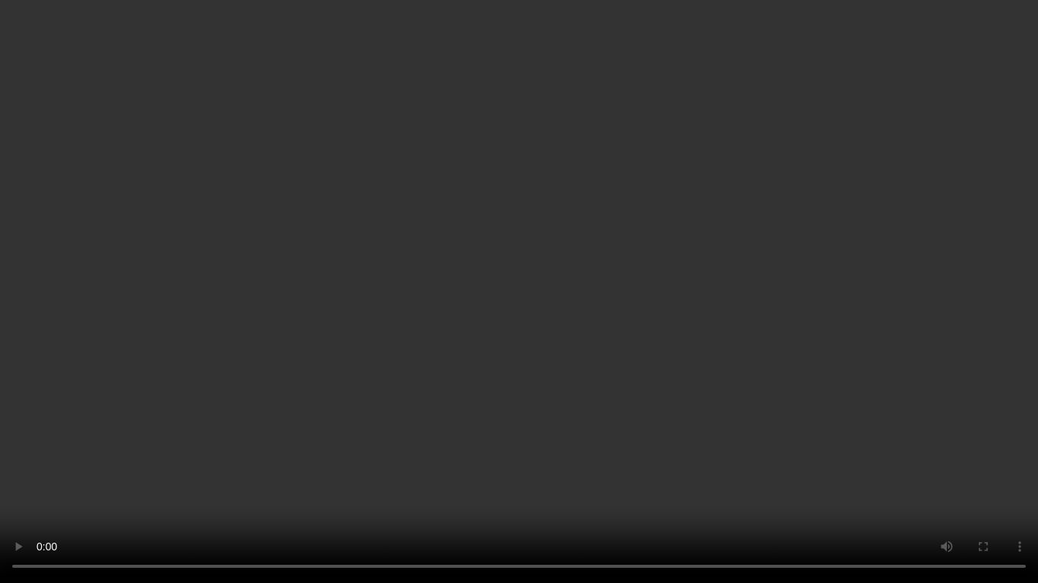
click at [820, 324] on video at bounding box center [519, 291] width 1038 height 583
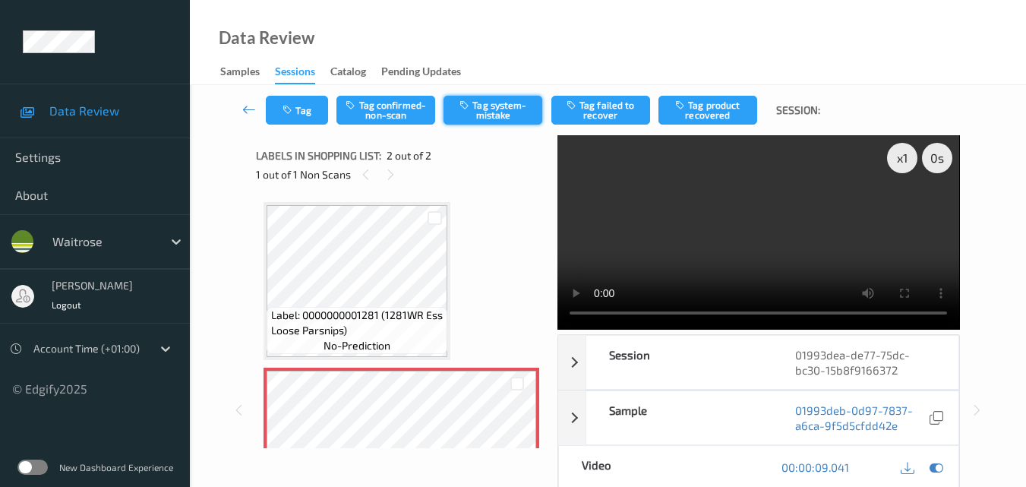
click at [483, 114] on button "Tag system-mistake" at bounding box center [493, 110] width 99 height 29
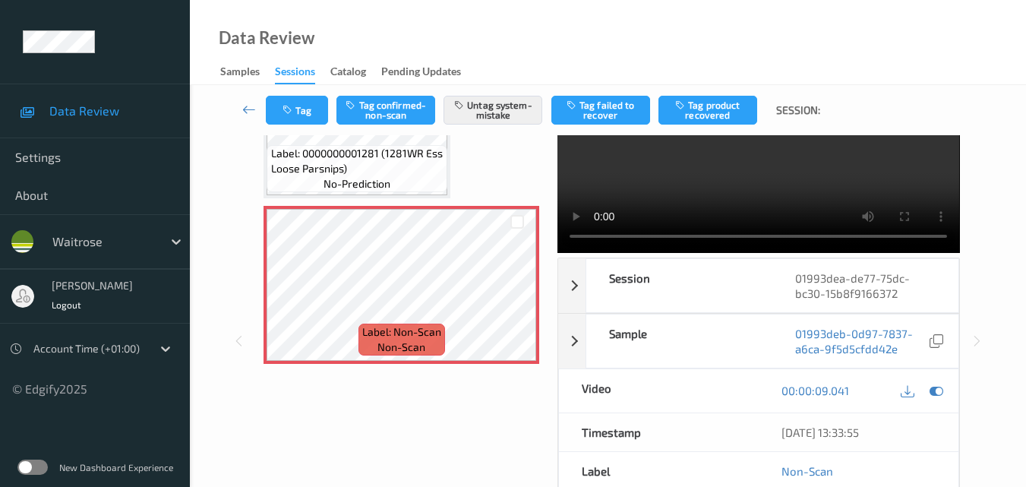
scroll to position [76, 0]
click at [314, 106] on button "Tag" at bounding box center [297, 110] width 62 height 29
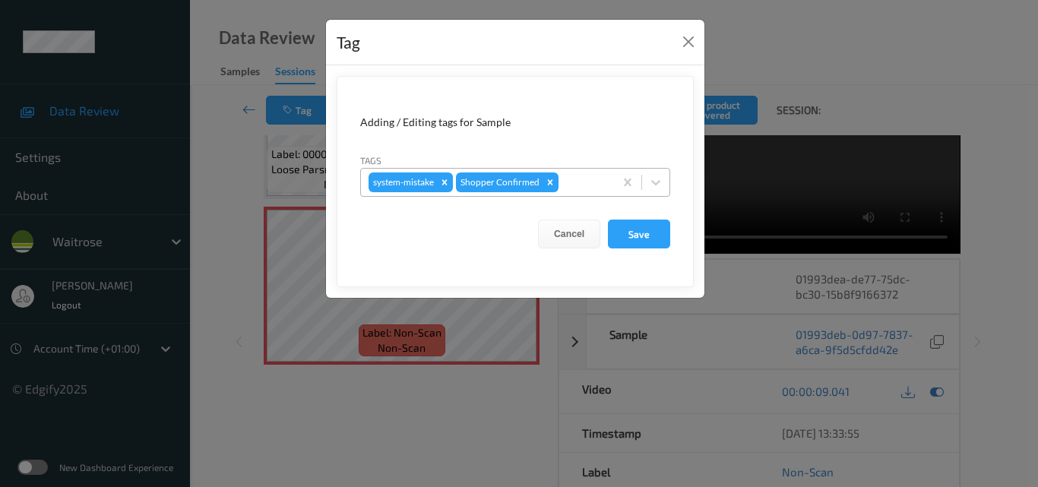
click at [581, 188] on div at bounding box center [583, 182] width 45 height 18
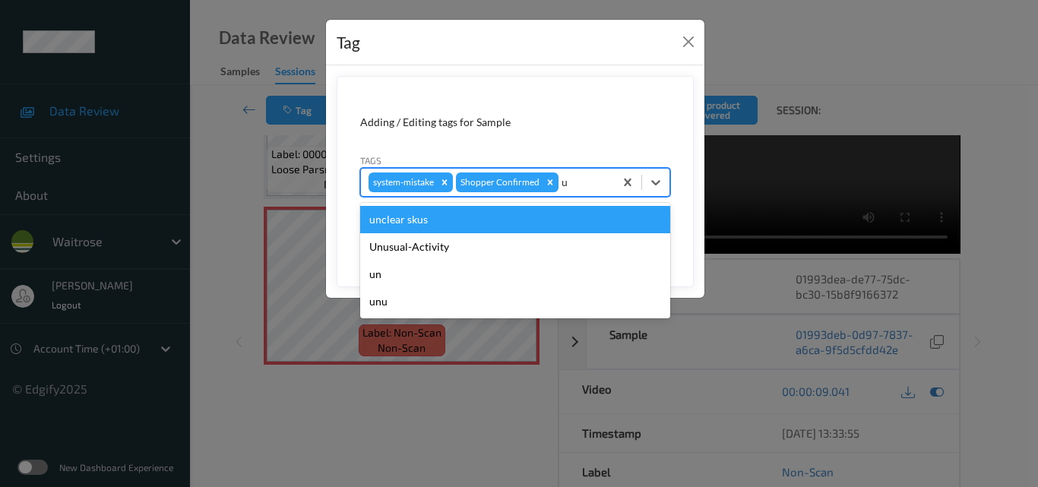
type input "un"
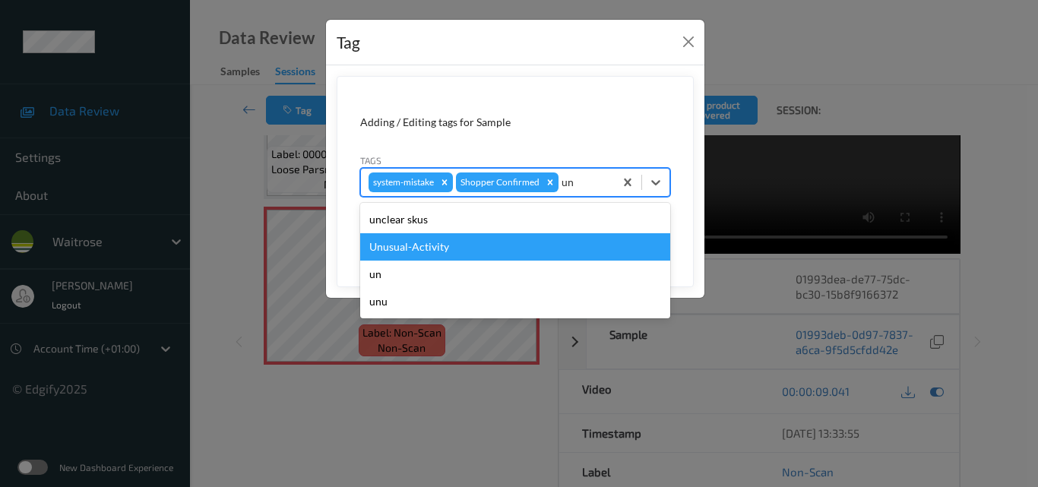
click at [450, 247] on div "Unusual-Activity" at bounding box center [515, 246] width 310 height 27
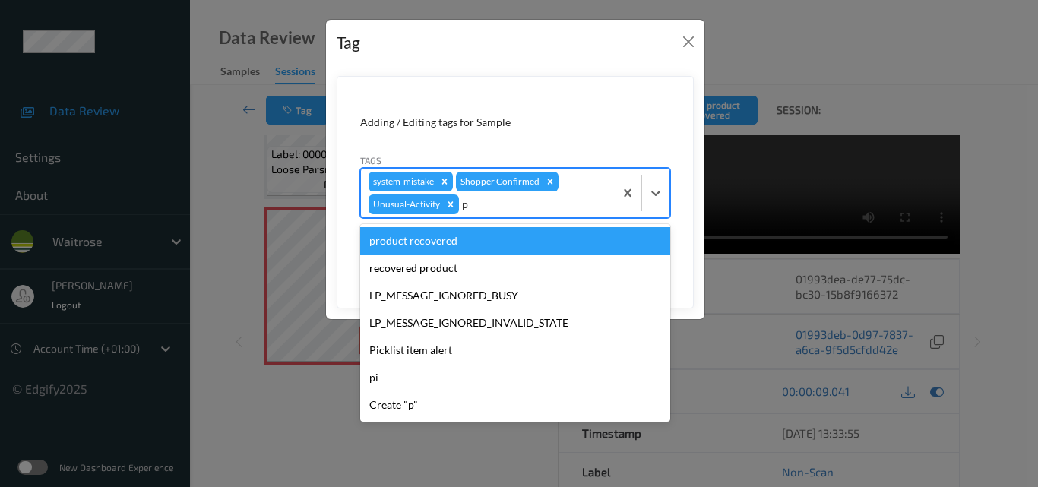
type input "pi"
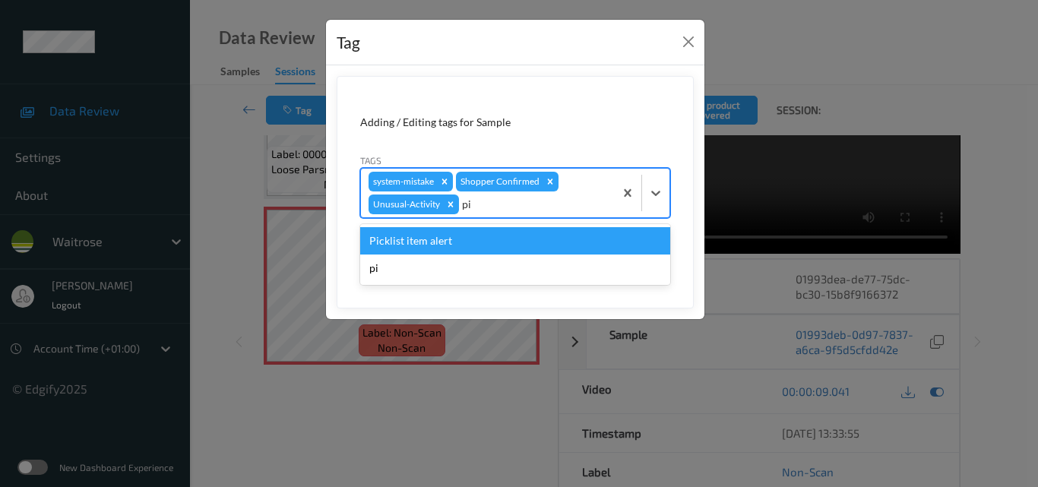
click at [450, 247] on div "Picklist item alert" at bounding box center [515, 240] width 310 height 27
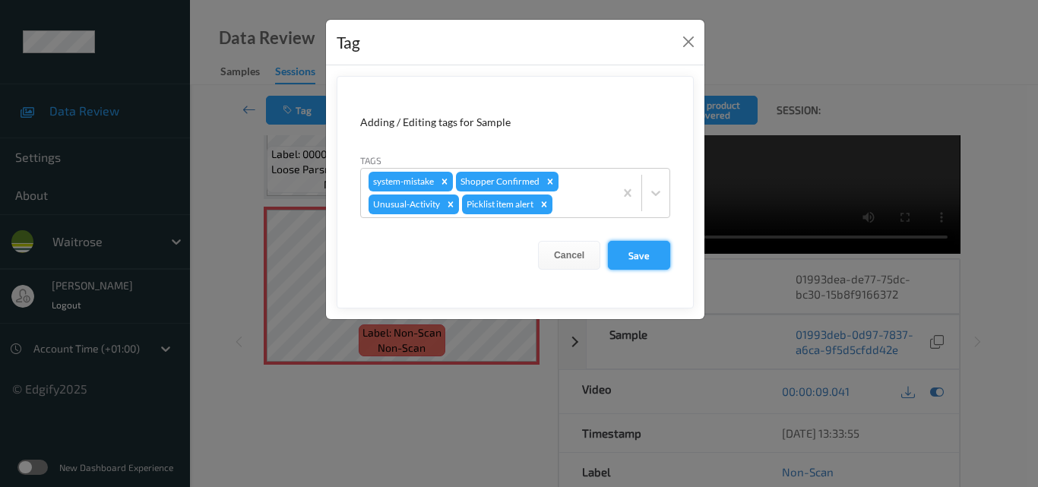
click at [641, 258] on button "Save" at bounding box center [639, 255] width 62 height 29
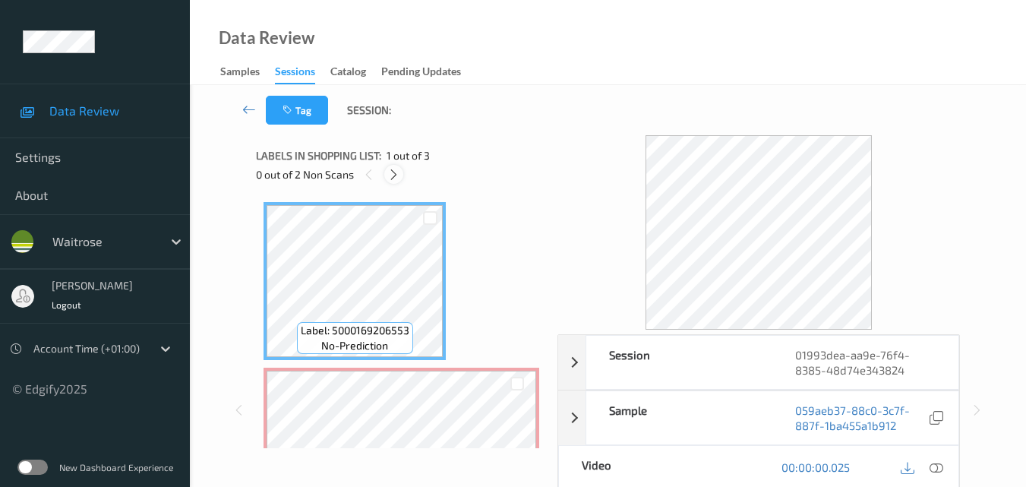
click at [396, 168] on icon at bounding box center [393, 175] width 13 height 14
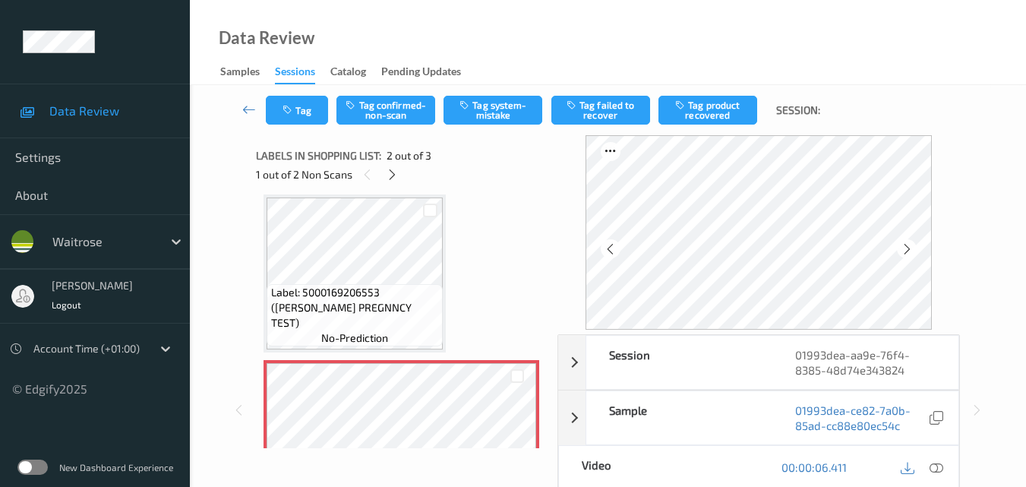
scroll to position [84, 0]
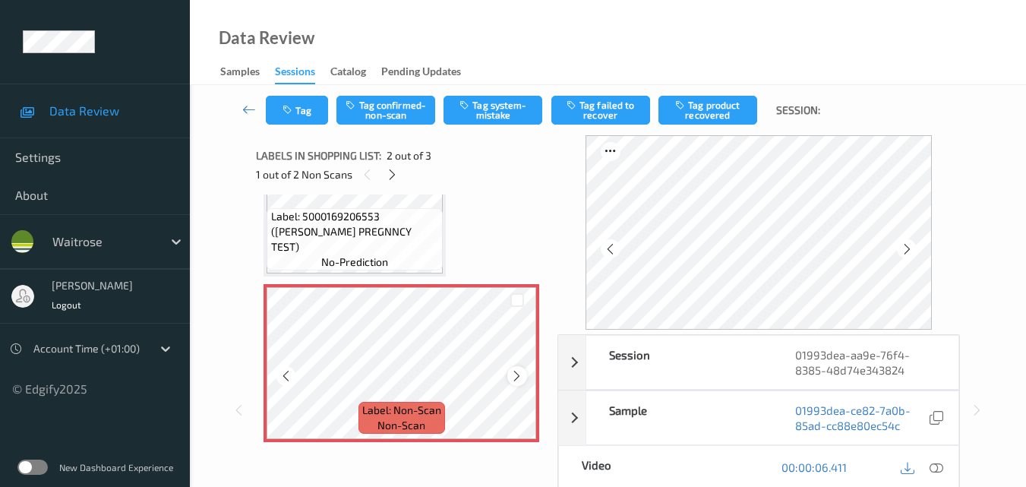
click at [511, 378] on icon at bounding box center [516, 376] width 13 height 14
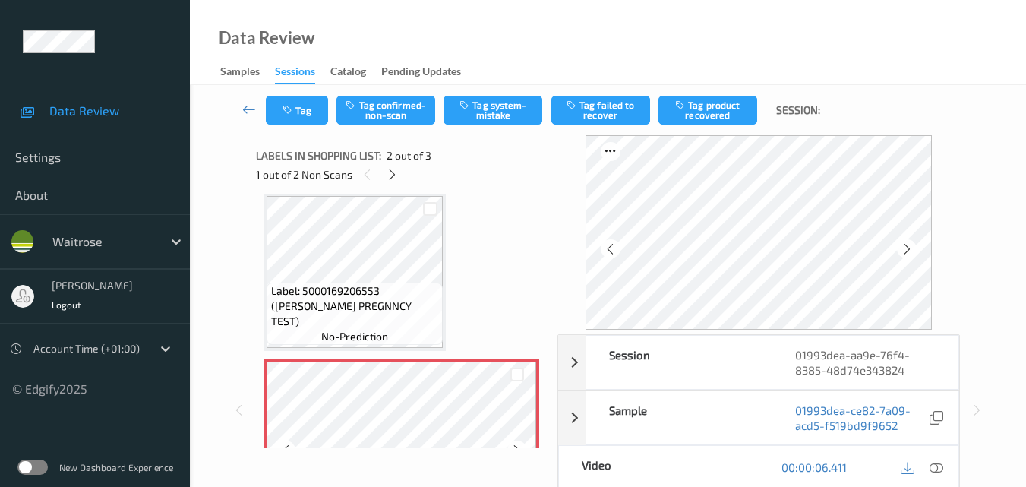
scroll to position [8, 0]
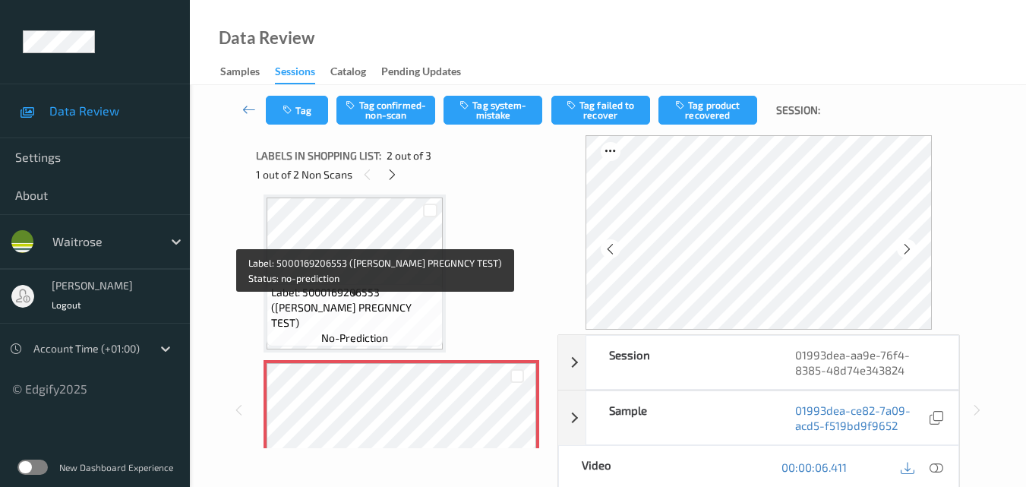
click at [388, 306] on span "Label: 5000169206553 ([PERSON_NAME] PREGNNCY TEST)" at bounding box center [355, 308] width 169 height 46
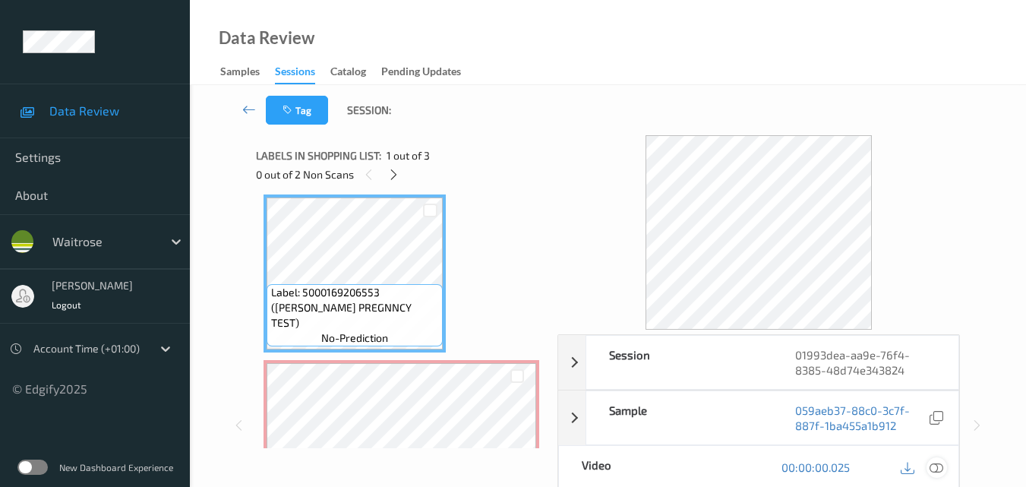
click at [938, 465] on icon at bounding box center [937, 467] width 14 height 14
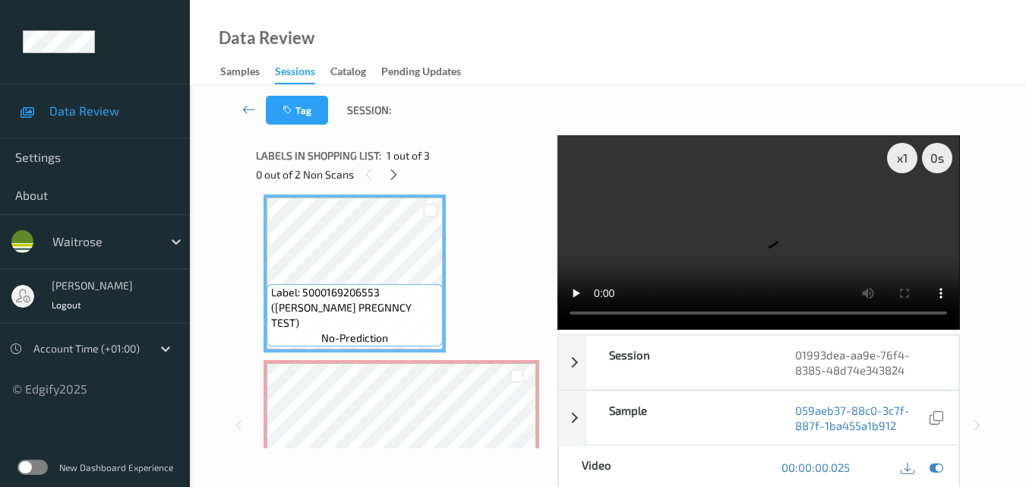
click at [758, 249] on video at bounding box center [759, 232] width 402 height 194
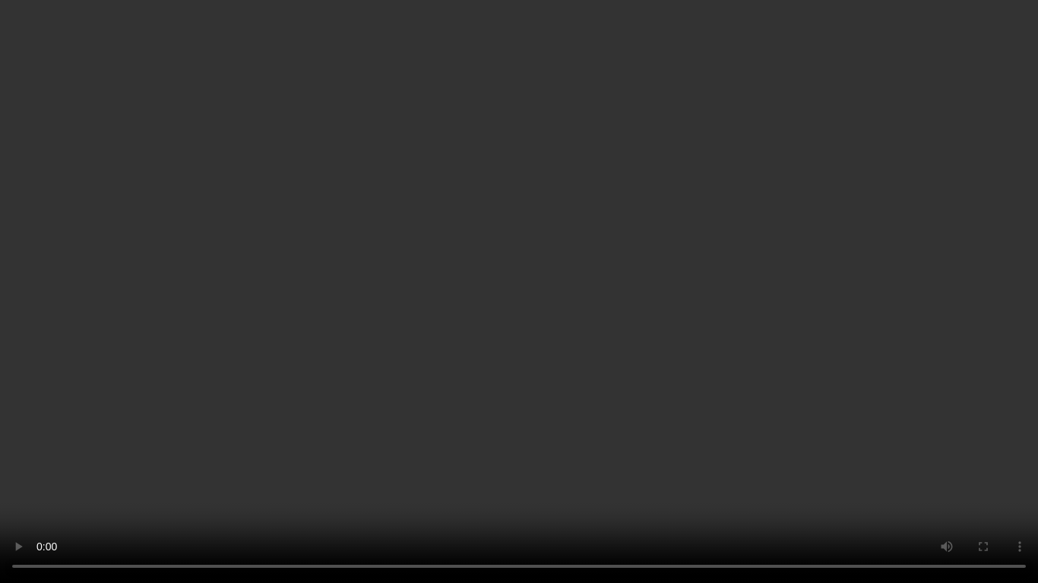
click at [596, 324] on video at bounding box center [519, 291] width 1038 height 583
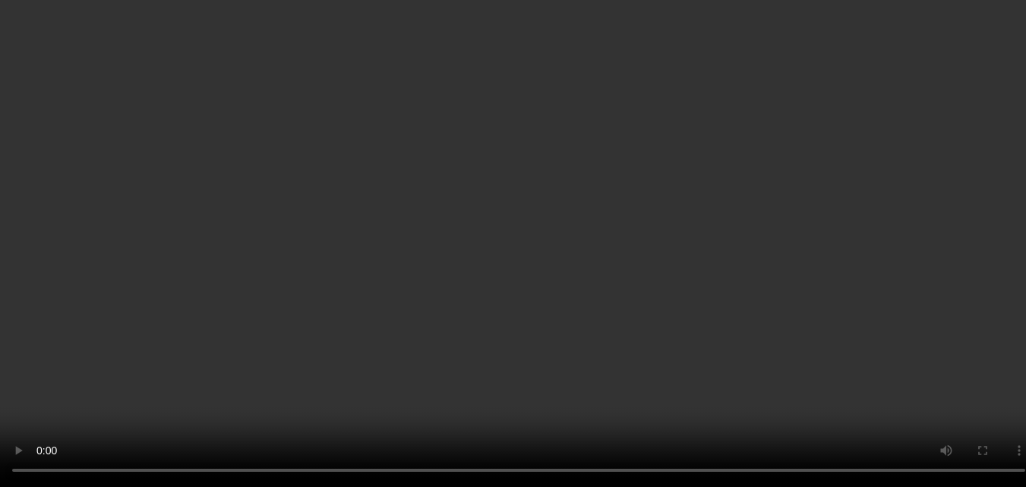
scroll to position [84, 0]
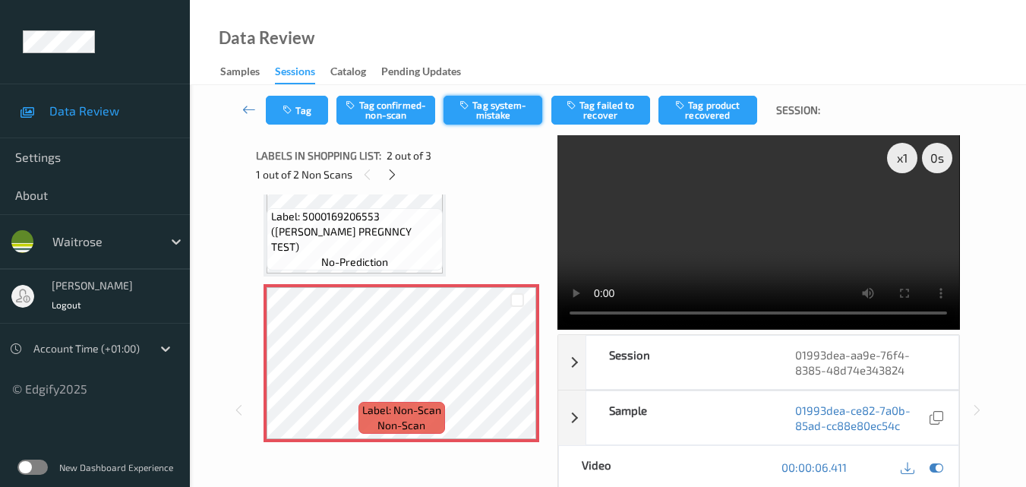
click at [494, 108] on button "Tag system-mistake" at bounding box center [493, 110] width 99 height 29
click at [307, 107] on button "Tag" at bounding box center [297, 110] width 62 height 29
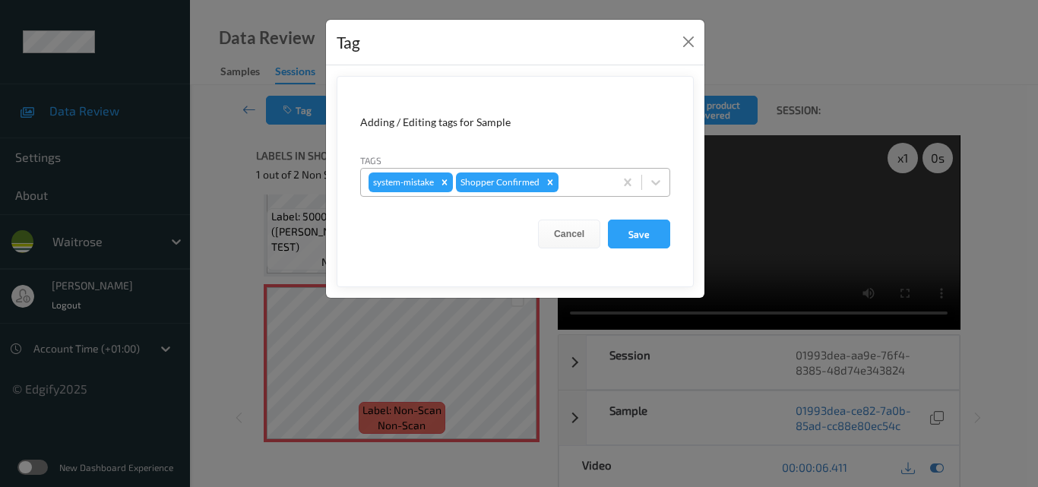
click at [590, 189] on div at bounding box center [583, 182] width 45 height 18
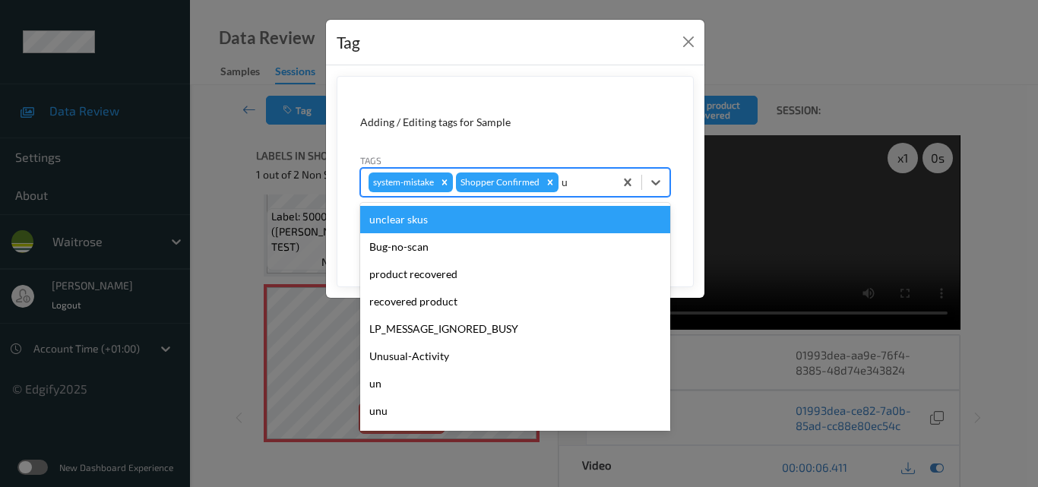
type input "un"
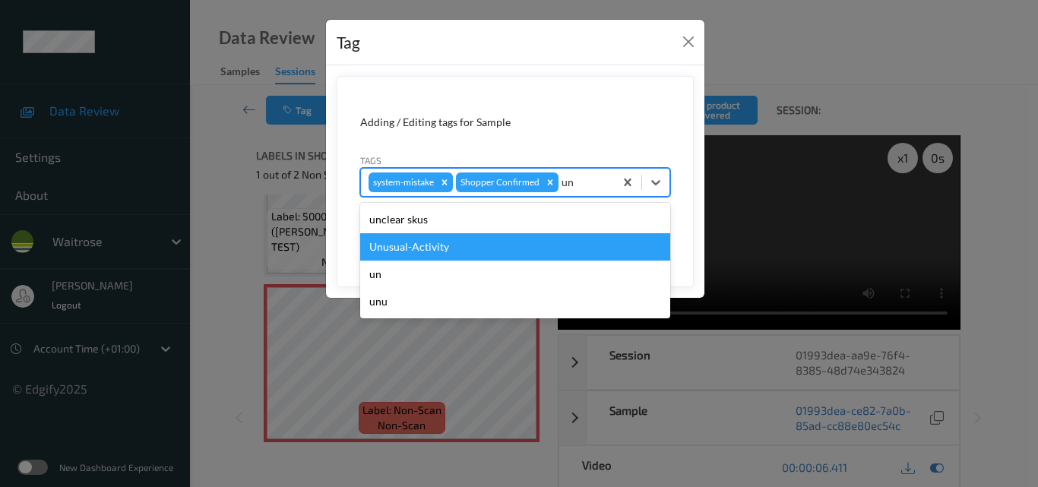
click at [517, 245] on div "Unusual-Activity" at bounding box center [515, 246] width 310 height 27
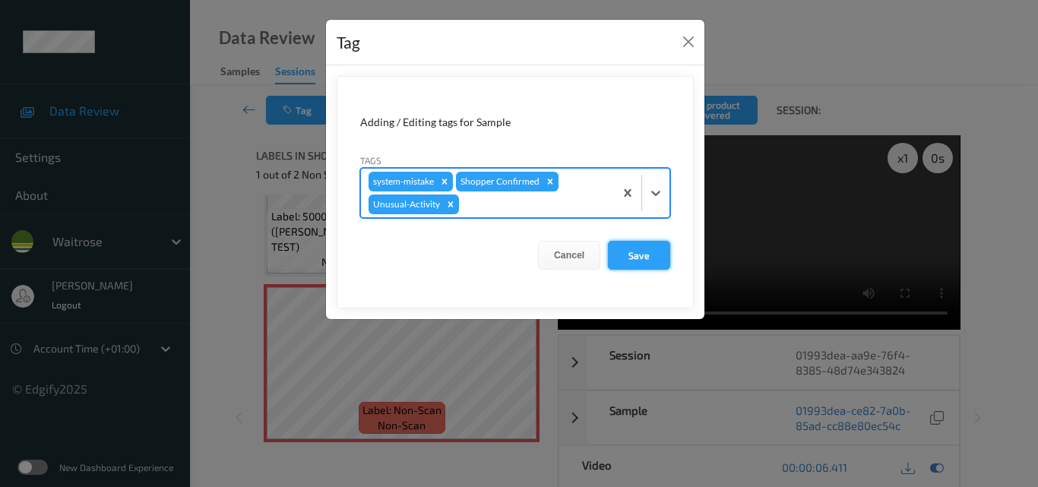
click at [645, 255] on button "Save" at bounding box center [639, 255] width 62 height 29
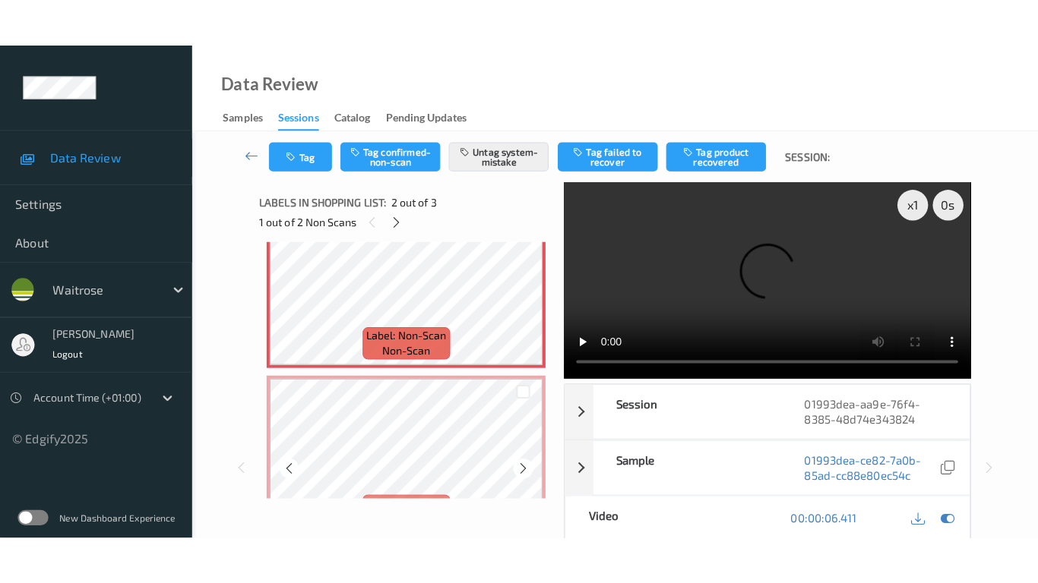
scroll to position [175, 0]
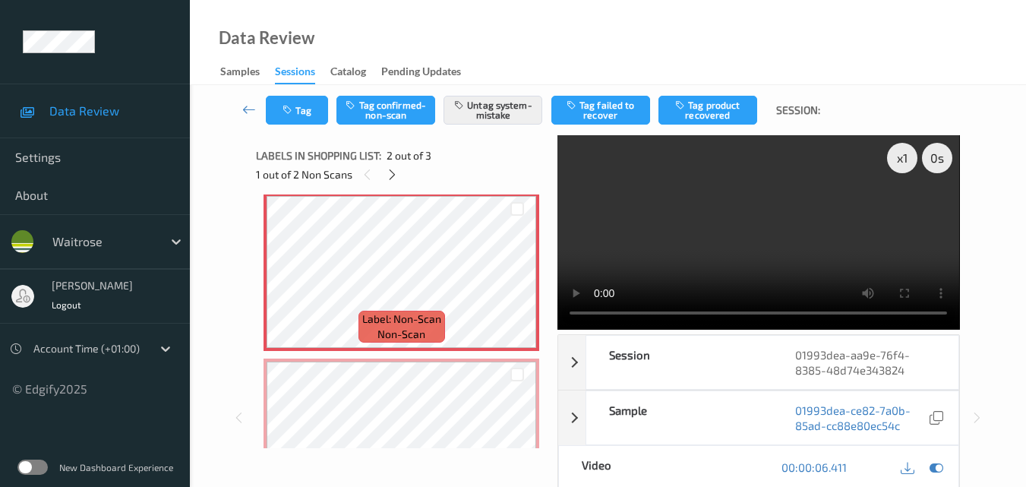
click at [750, 248] on video at bounding box center [759, 232] width 402 height 194
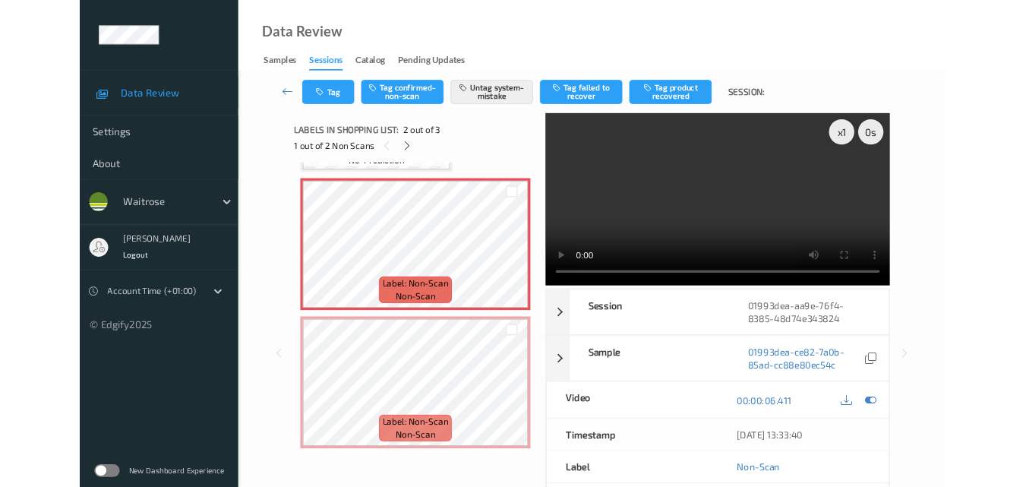
scroll to position [154, 0]
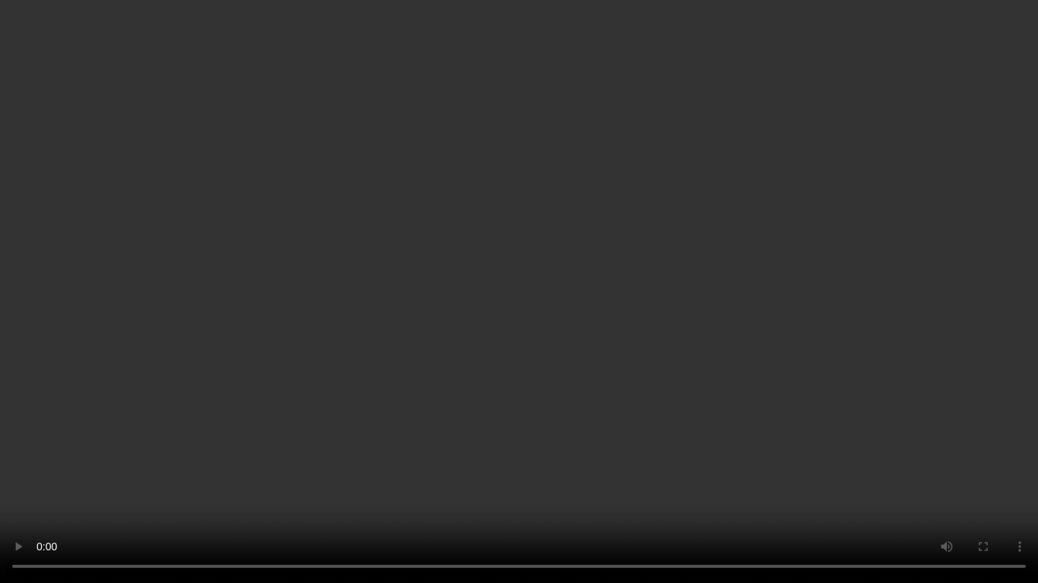
click at [667, 376] on video at bounding box center [519, 291] width 1038 height 583
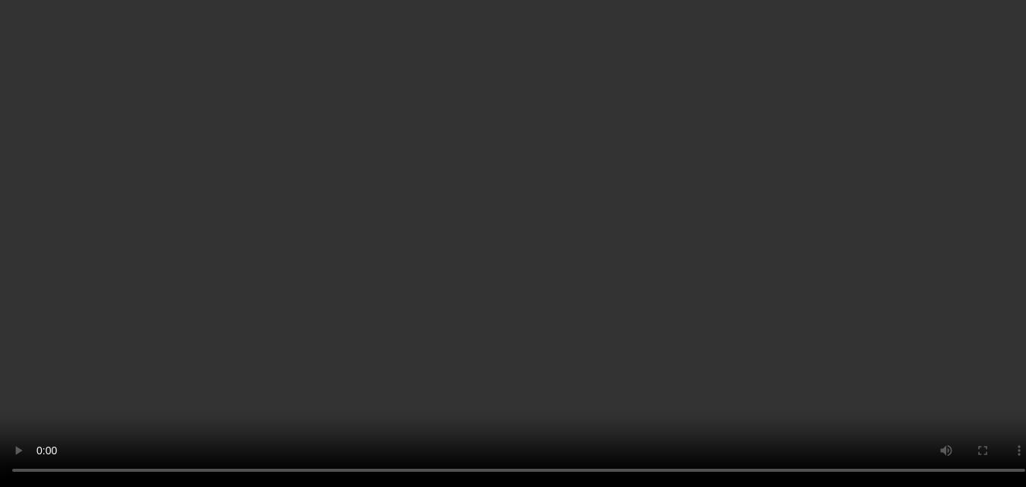
scroll to position [230, 0]
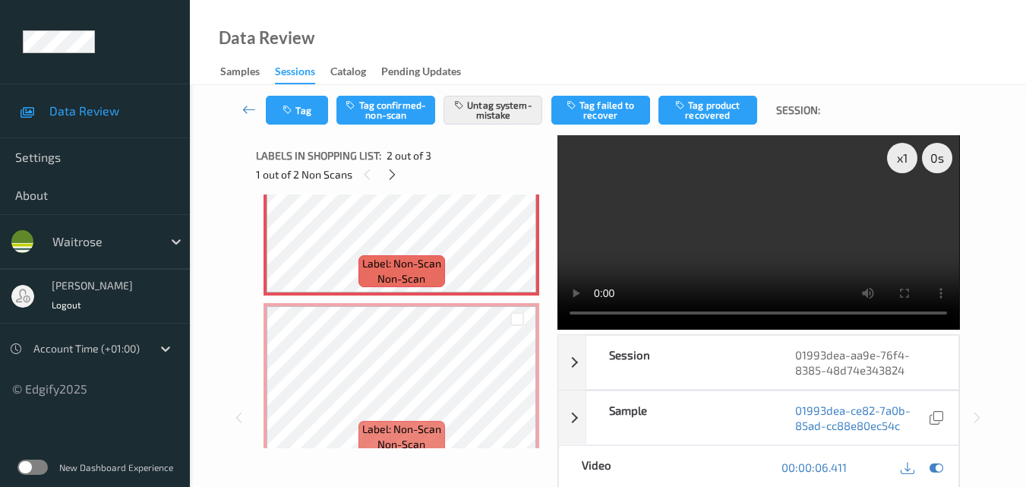
click at [755, 220] on video at bounding box center [759, 232] width 402 height 194
click at [741, 239] on video at bounding box center [759, 232] width 402 height 194
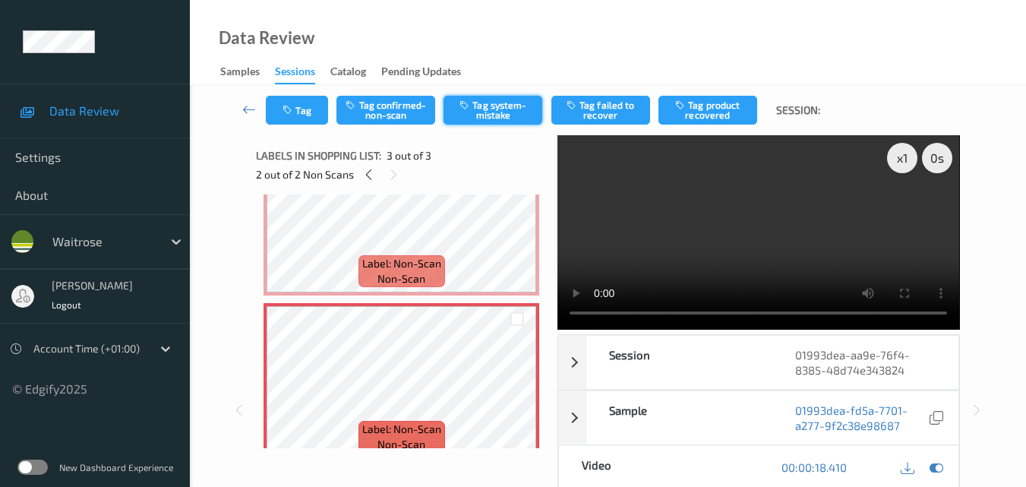
click at [494, 109] on button "Tag system-mistake" at bounding box center [493, 110] width 99 height 29
click at [308, 115] on button "Tag" at bounding box center [297, 110] width 62 height 29
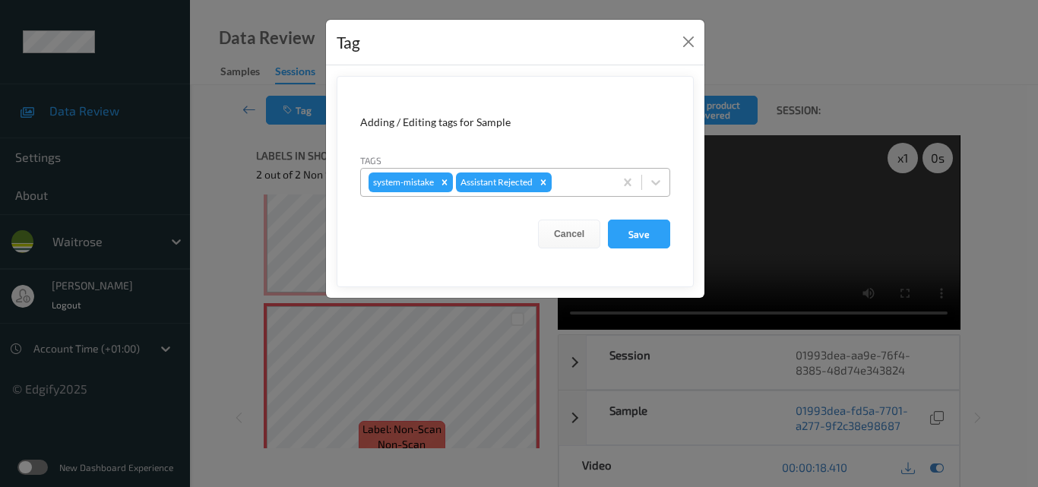
click at [582, 185] on div at bounding box center [581, 182] width 52 height 18
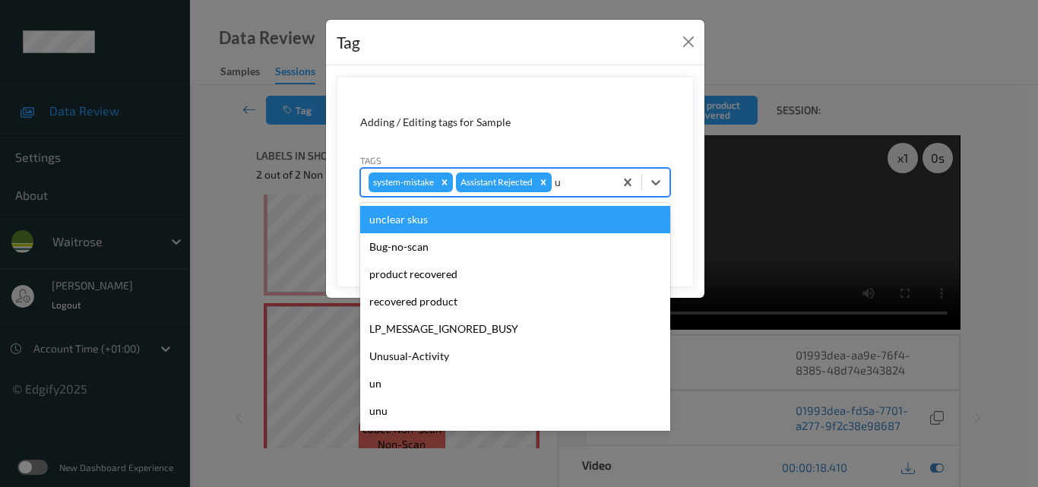
type input "un"
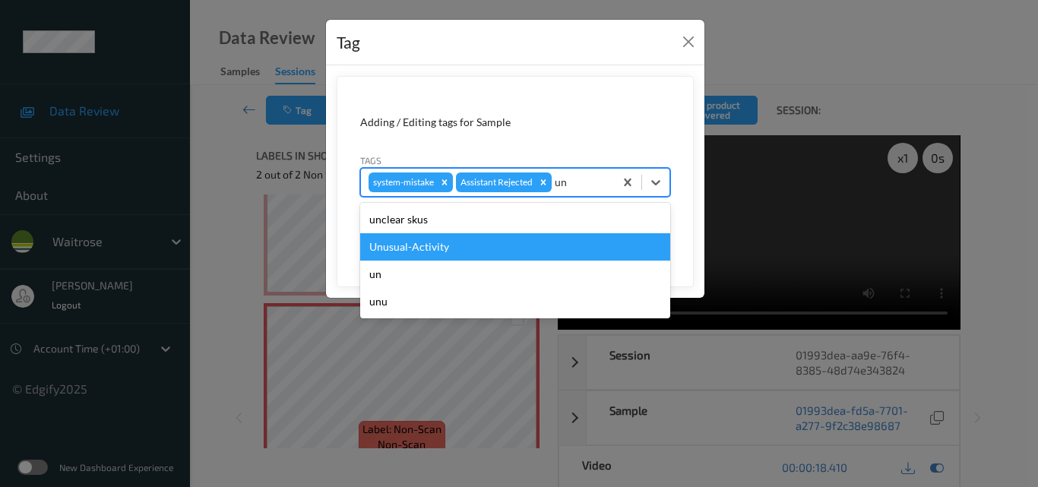
click at [510, 239] on div "Unusual-Activity" at bounding box center [515, 246] width 310 height 27
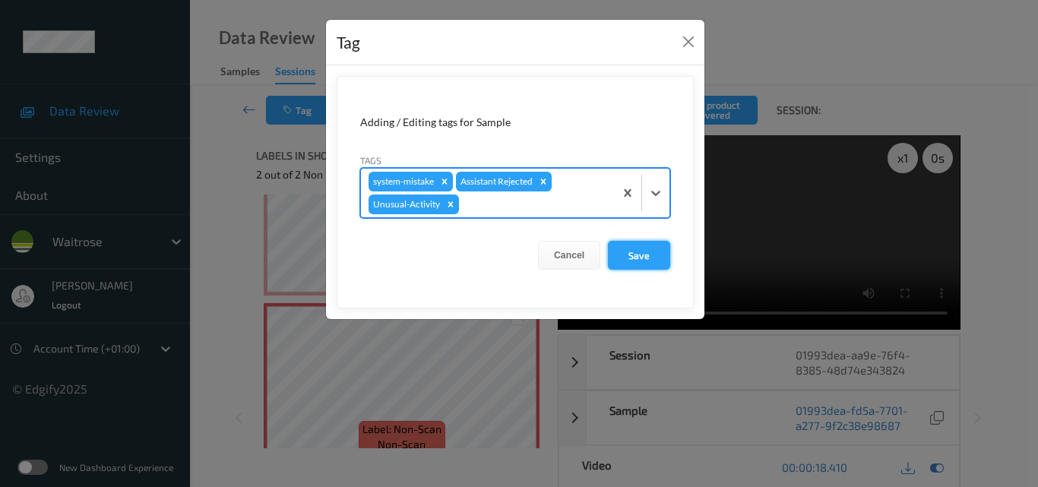
click at [654, 257] on button "Save" at bounding box center [639, 255] width 62 height 29
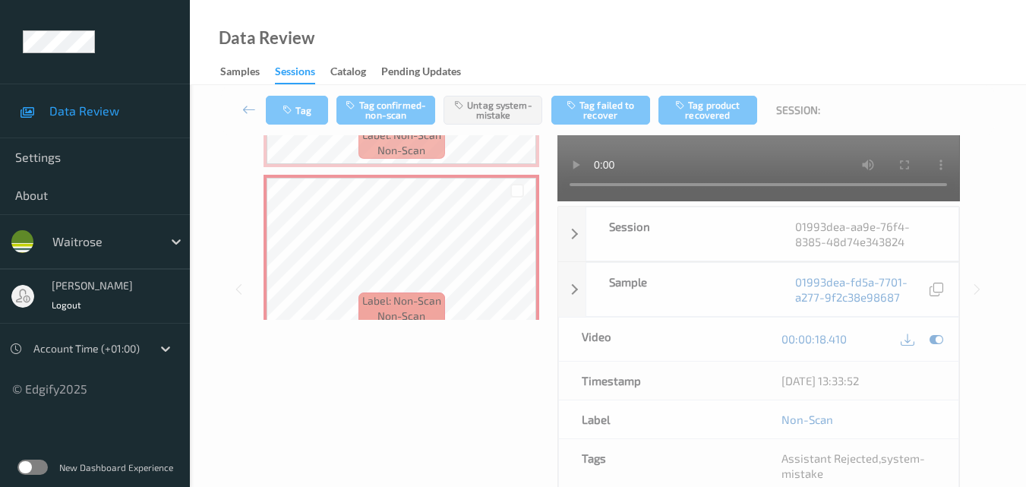
scroll to position [152, 0]
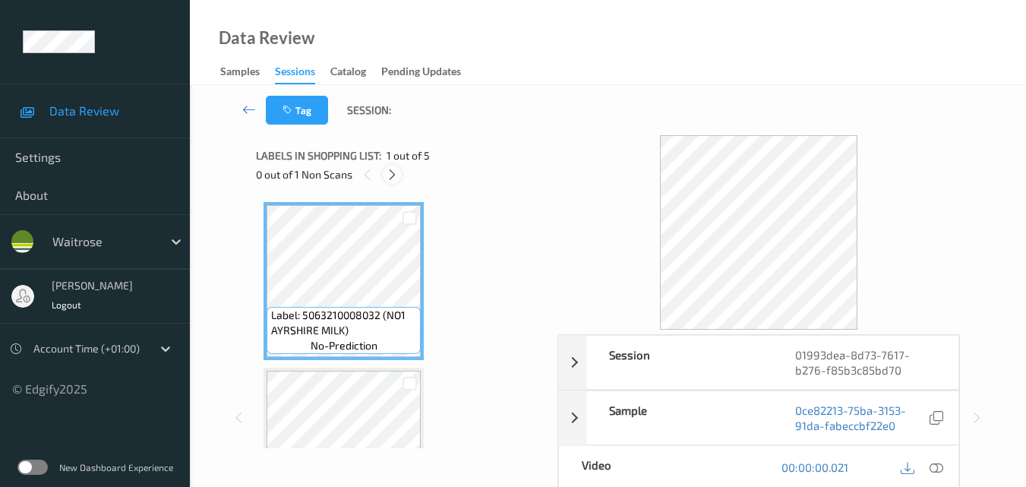
click at [393, 169] on icon at bounding box center [392, 175] width 13 height 14
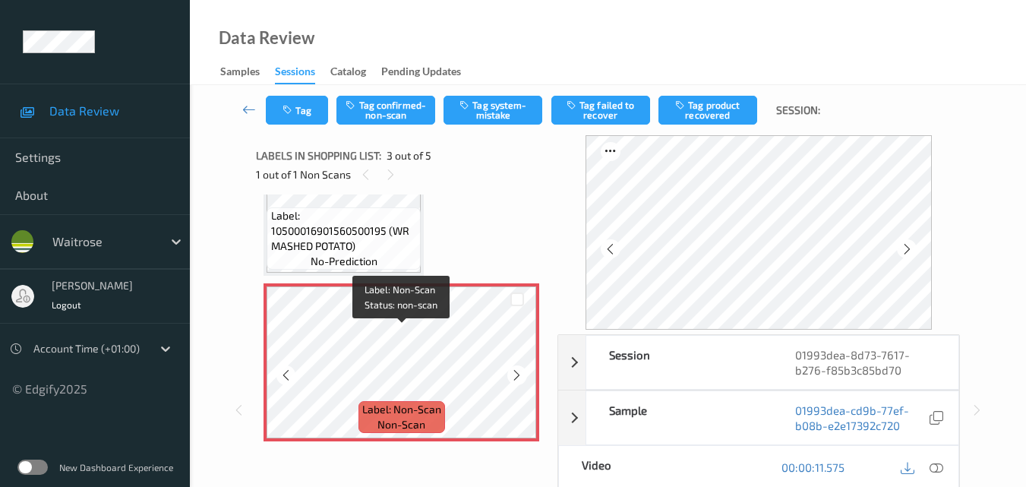
scroll to position [249, 0]
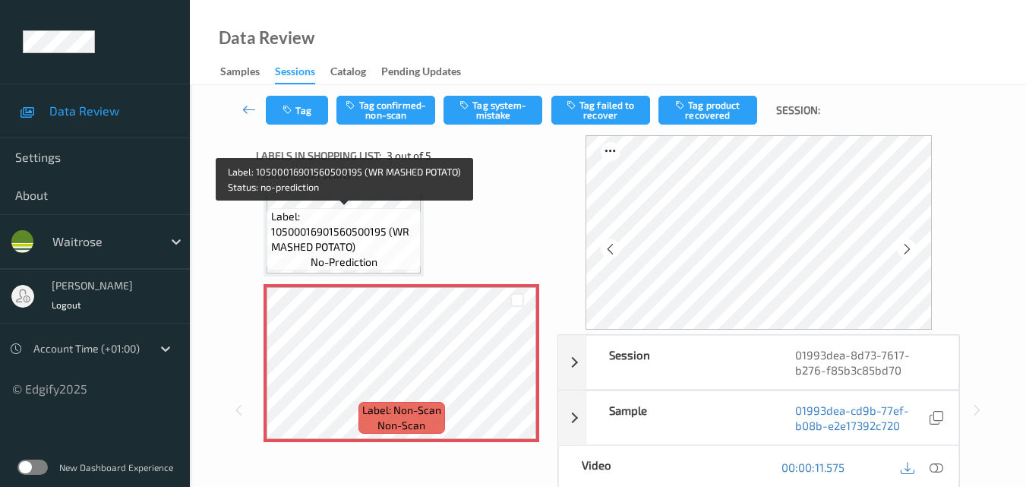
click at [350, 245] on span "Label: 10500016901560500195 (WR MASHED POTATO)" at bounding box center [344, 232] width 147 height 46
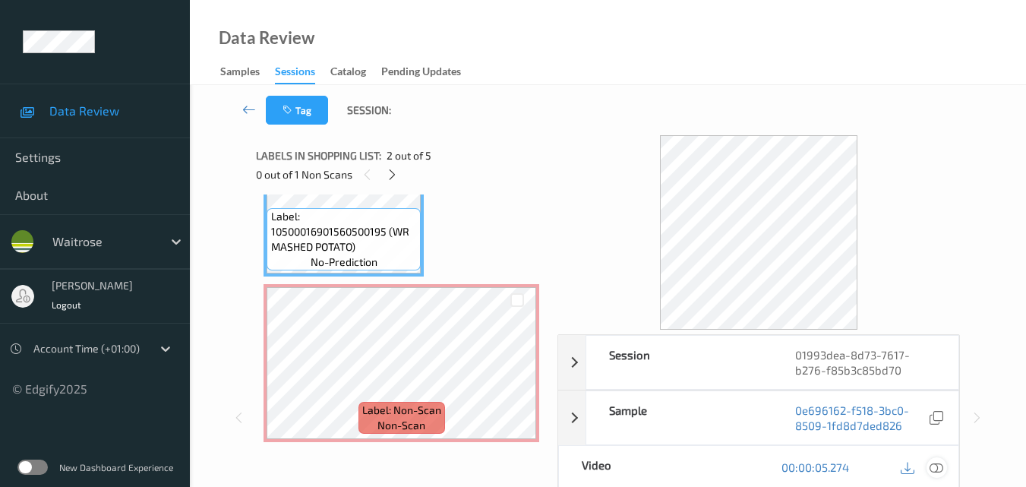
click at [939, 467] on icon at bounding box center [937, 467] width 14 height 14
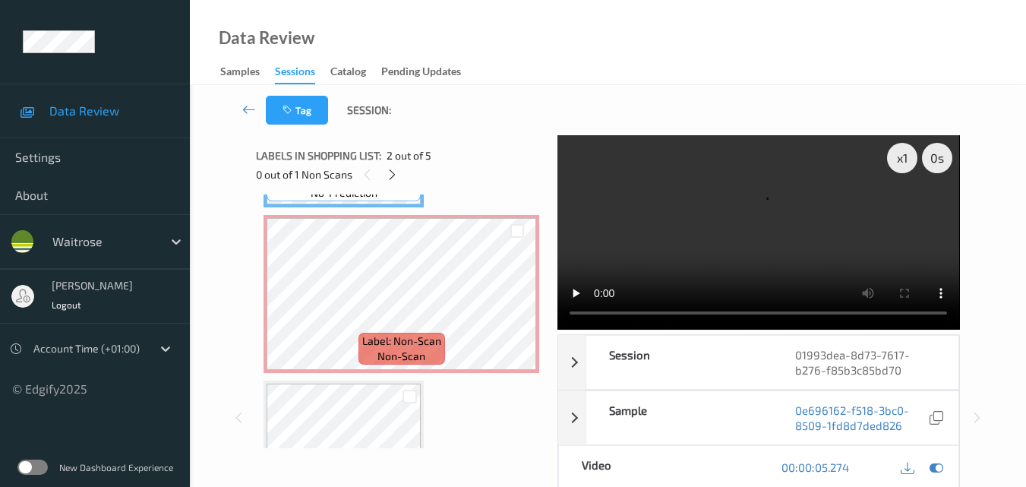
scroll to position [325, 0]
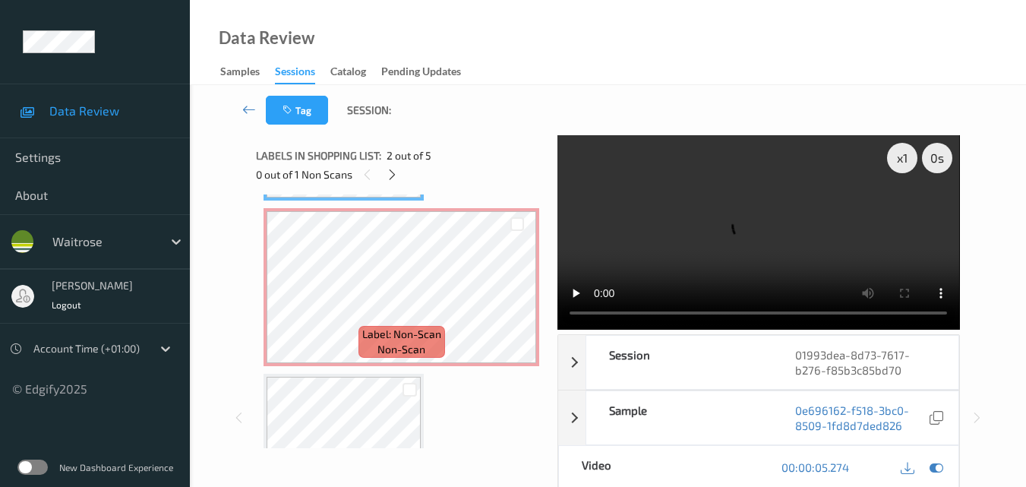
click at [767, 234] on video at bounding box center [759, 232] width 402 height 194
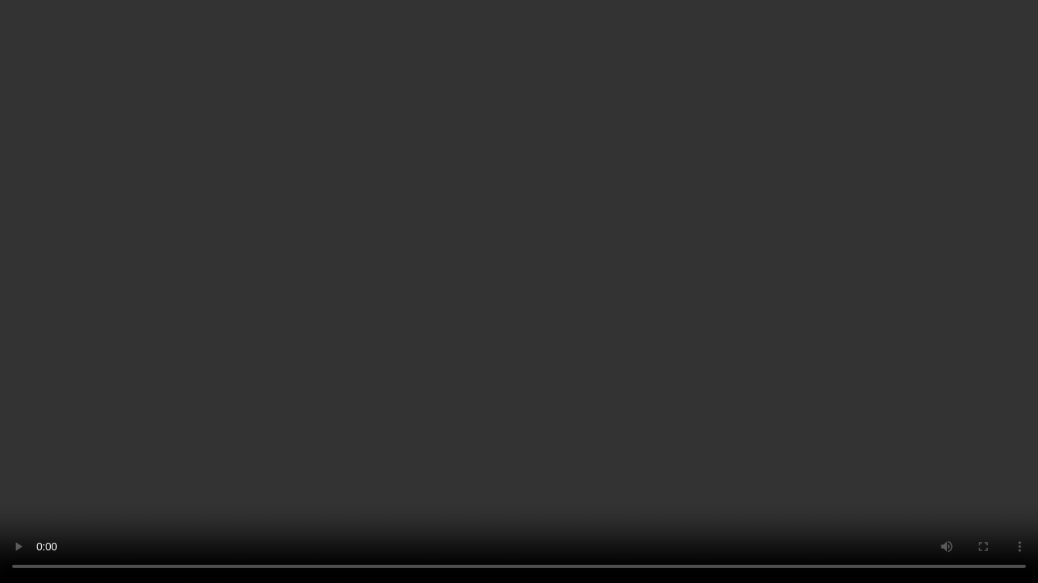
click at [652, 374] on video at bounding box center [519, 291] width 1038 height 583
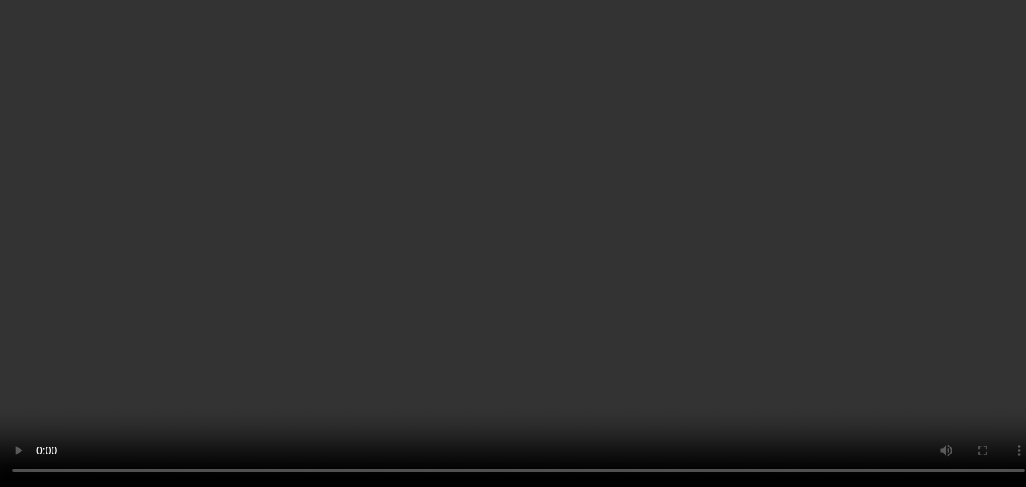
scroll to position [401, 0]
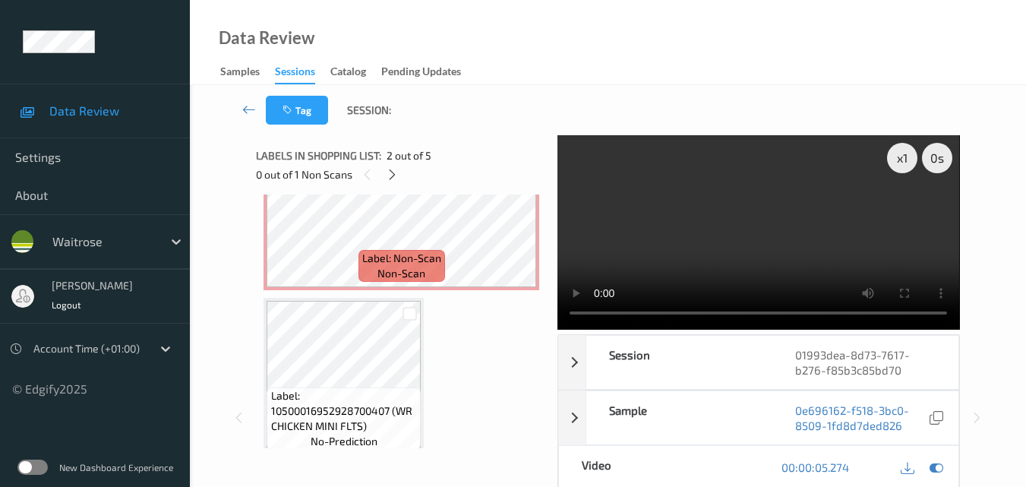
click at [759, 236] on video at bounding box center [759, 232] width 402 height 194
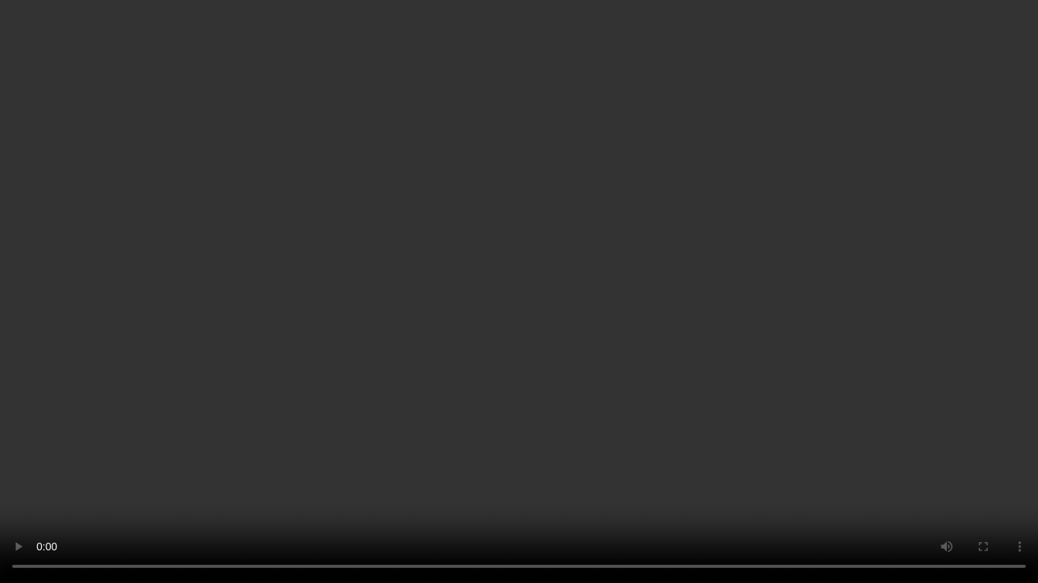
click at [567, 286] on video at bounding box center [519, 291] width 1038 height 583
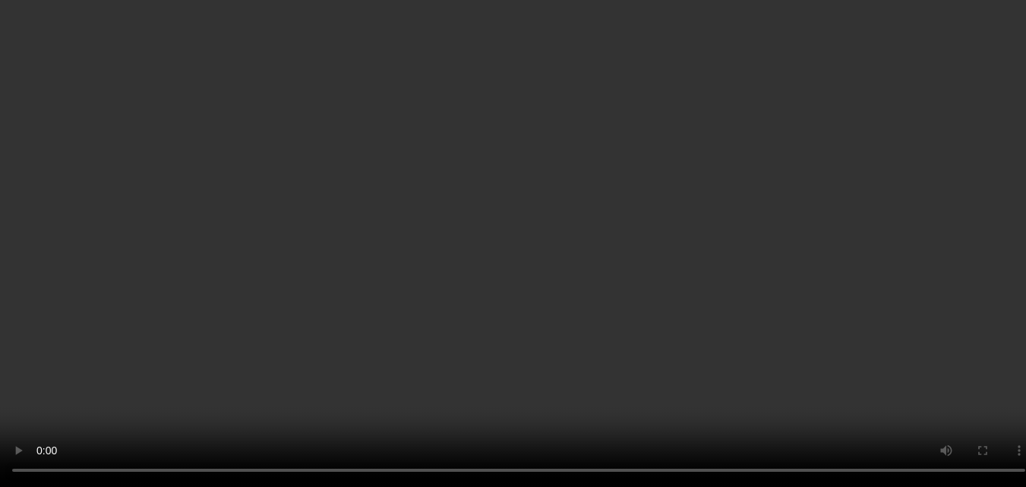
scroll to position [249, 0]
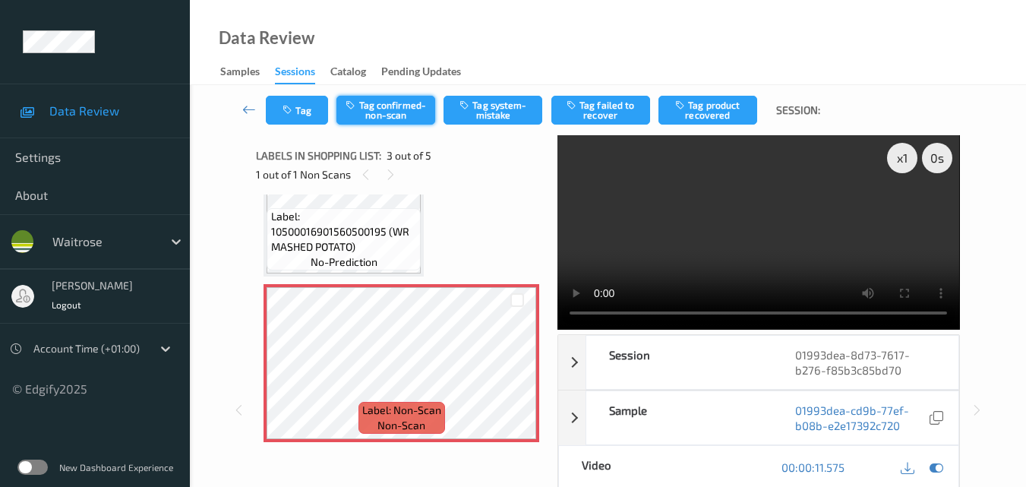
click at [405, 109] on button "Tag confirmed-non-scan" at bounding box center [386, 110] width 99 height 29
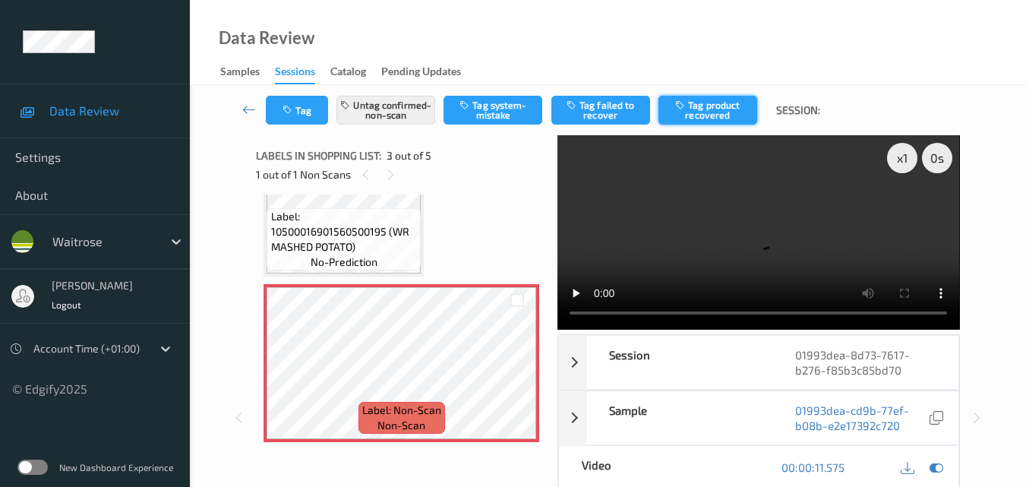
click at [695, 111] on button "Tag product recovered" at bounding box center [708, 110] width 99 height 29
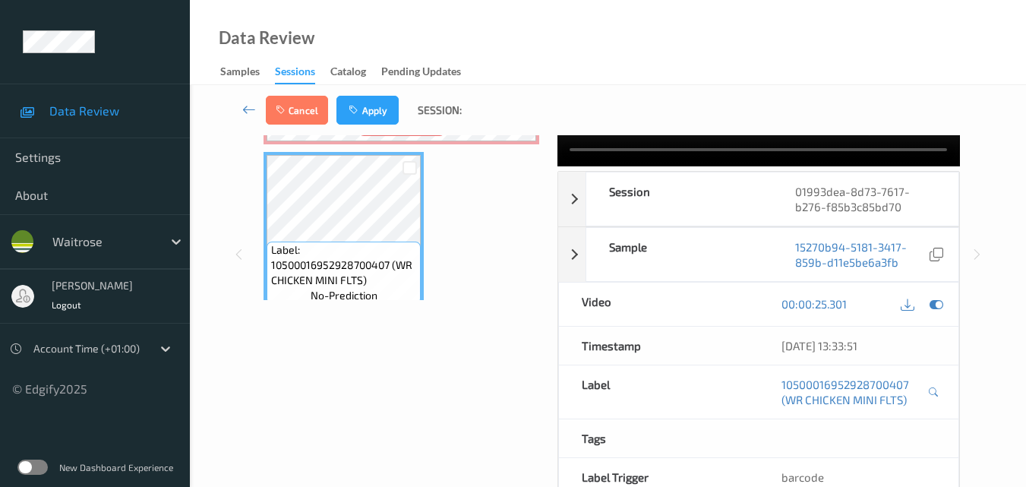
scroll to position [401, 0]
click at [371, 109] on button "Apply" at bounding box center [368, 110] width 62 height 29
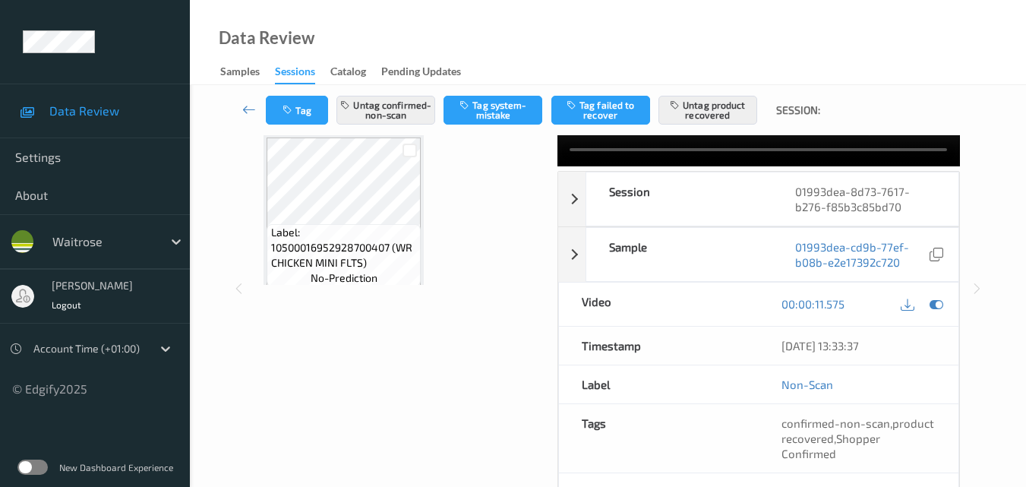
scroll to position [239, 0]
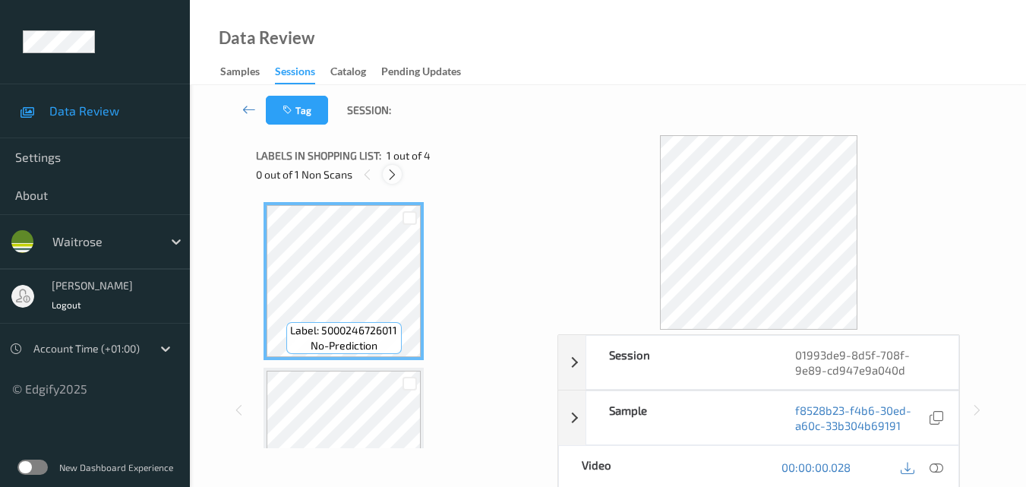
click at [390, 174] on icon at bounding box center [392, 175] width 13 height 14
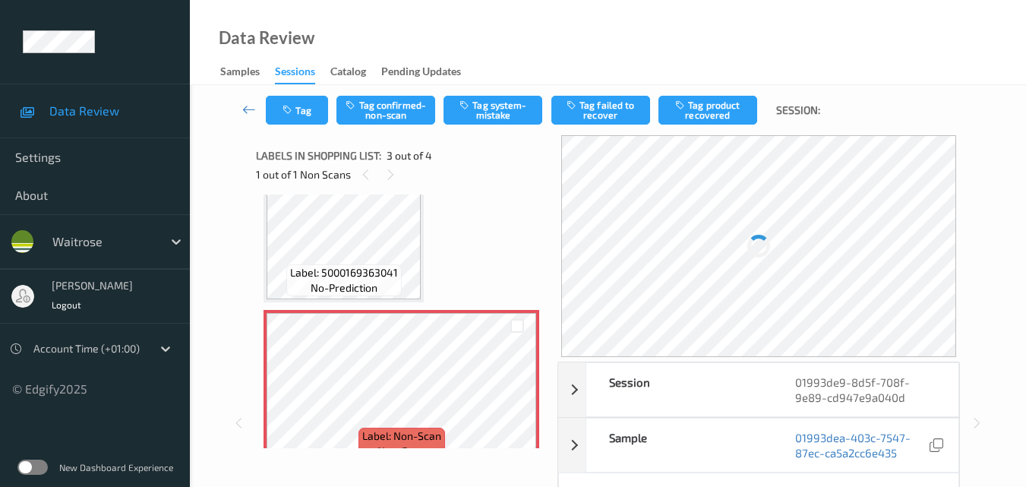
scroll to position [325, 0]
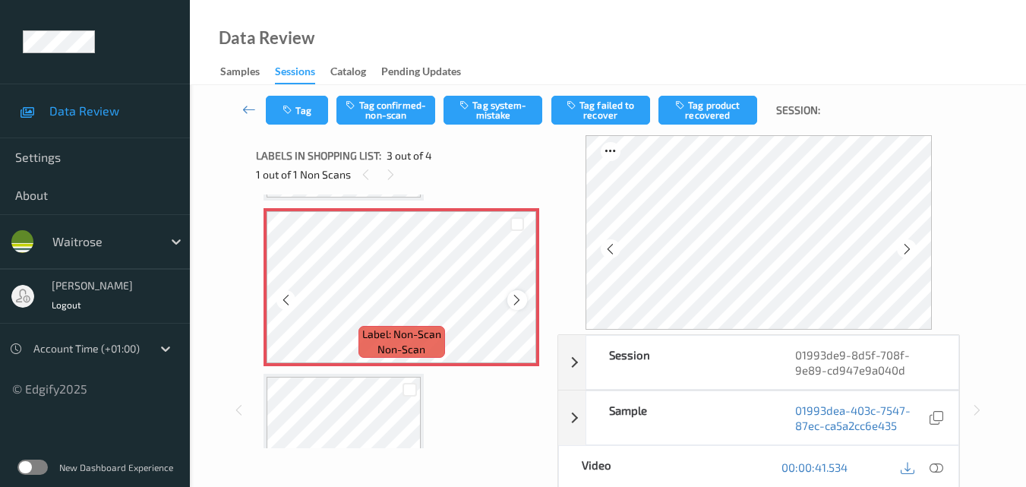
click at [517, 292] on div at bounding box center [516, 299] width 19 height 19
click at [520, 299] on icon at bounding box center [516, 300] width 13 height 14
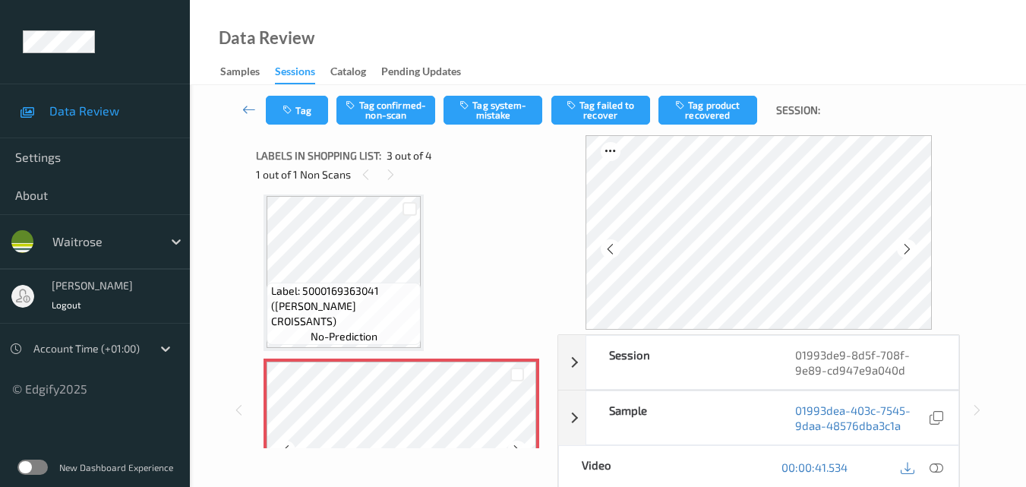
scroll to position [173, 0]
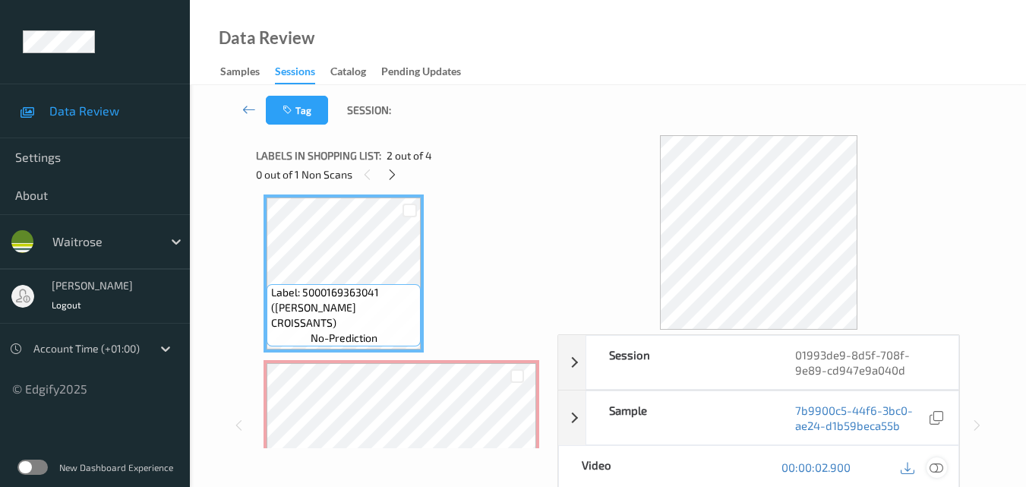
click at [940, 468] on icon at bounding box center [937, 467] width 14 height 14
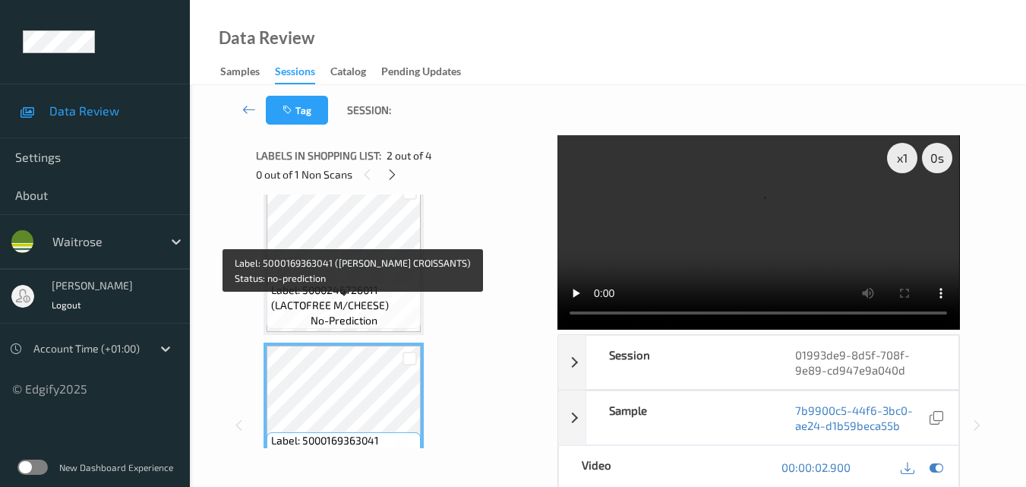
scroll to position [21, 0]
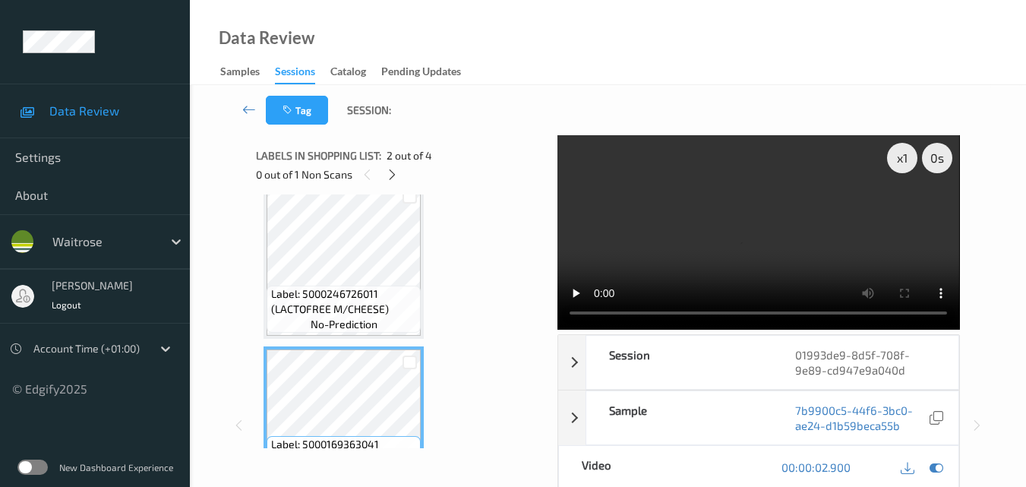
click at [763, 182] on video at bounding box center [759, 232] width 402 height 194
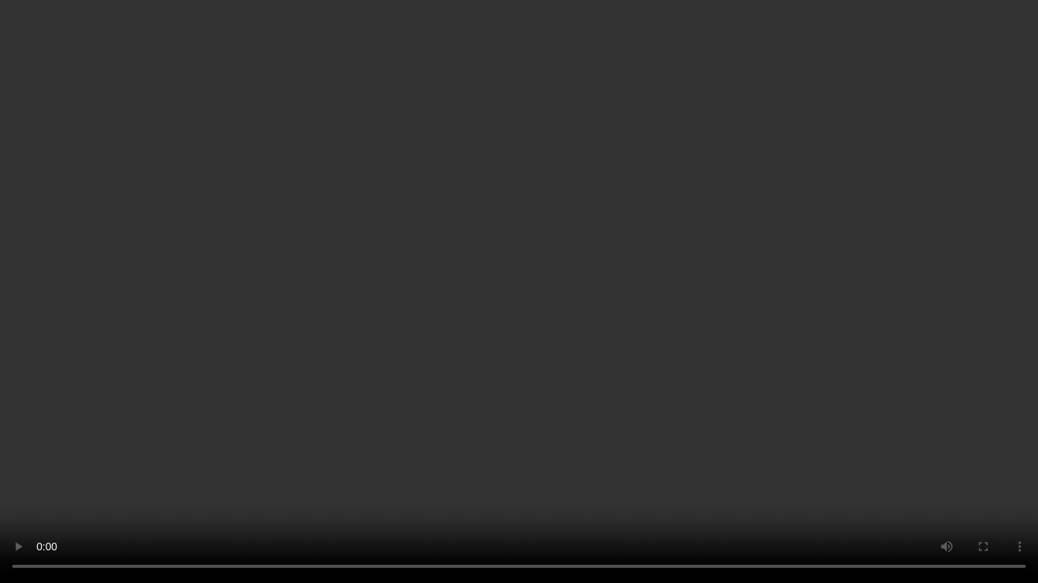
click at [678, 342] on video at bounding box center [519, 291] width 1038 height 583
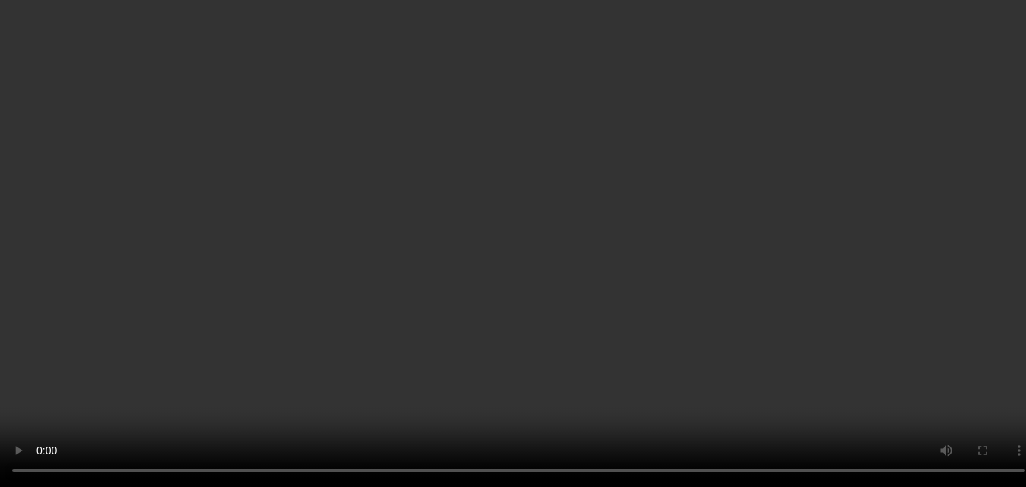
scroll to position [173, 0]
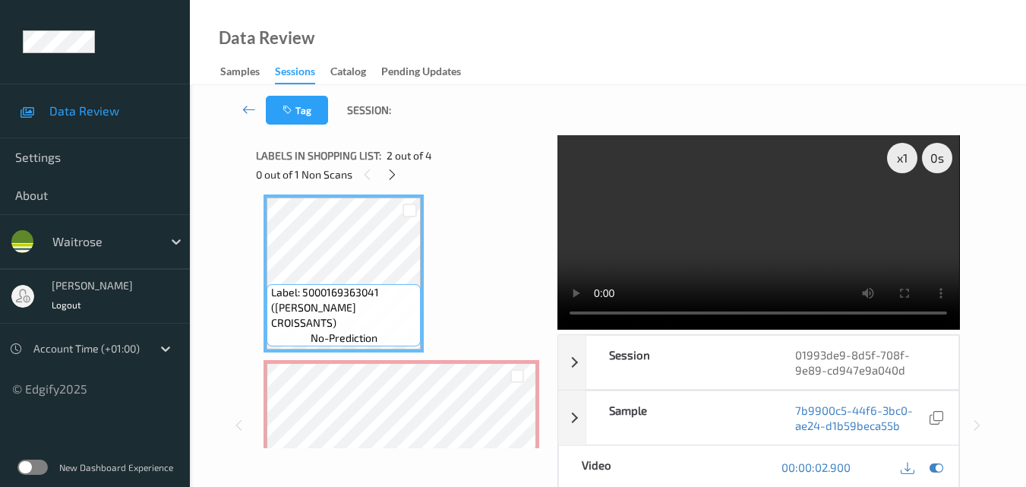
click at [747, 251] on video at bounding box center [759, 232] width 402 height 194
click at [630, 237] on video at bounding box center [759, 232] width 402 height 194
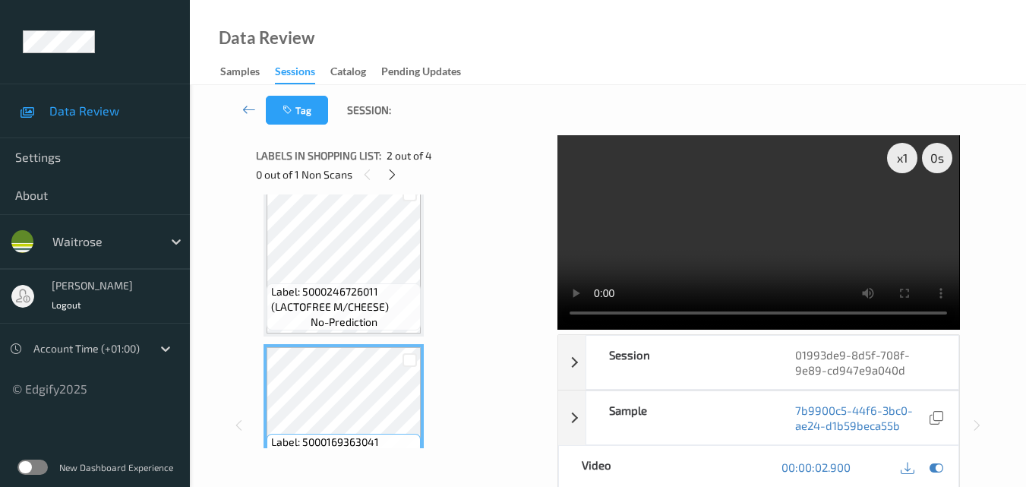
scroll to position [21, 0]
click at [788, 239] on video at bounding box center [759, 232] width 402 height 194
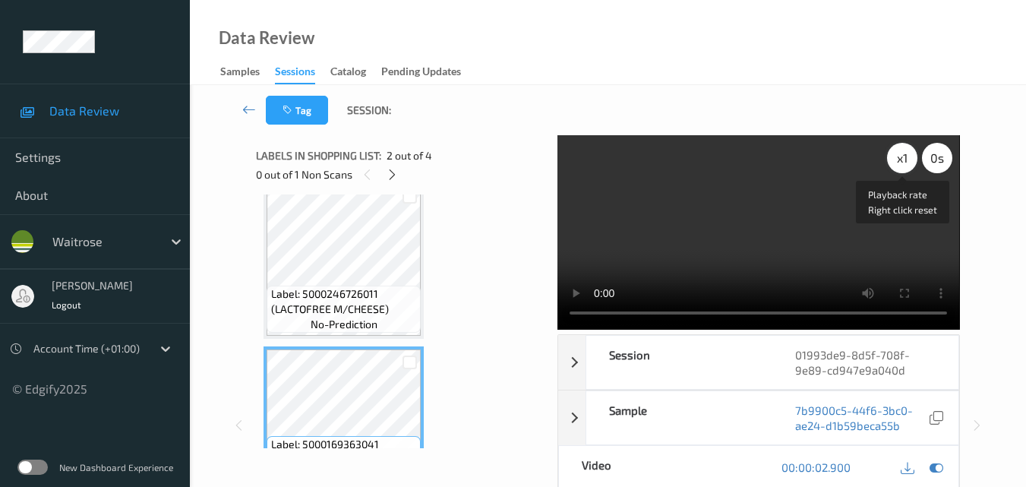
click at [894, 154] on div "x 1" at bounding box center [902, 158] width 30 height 30
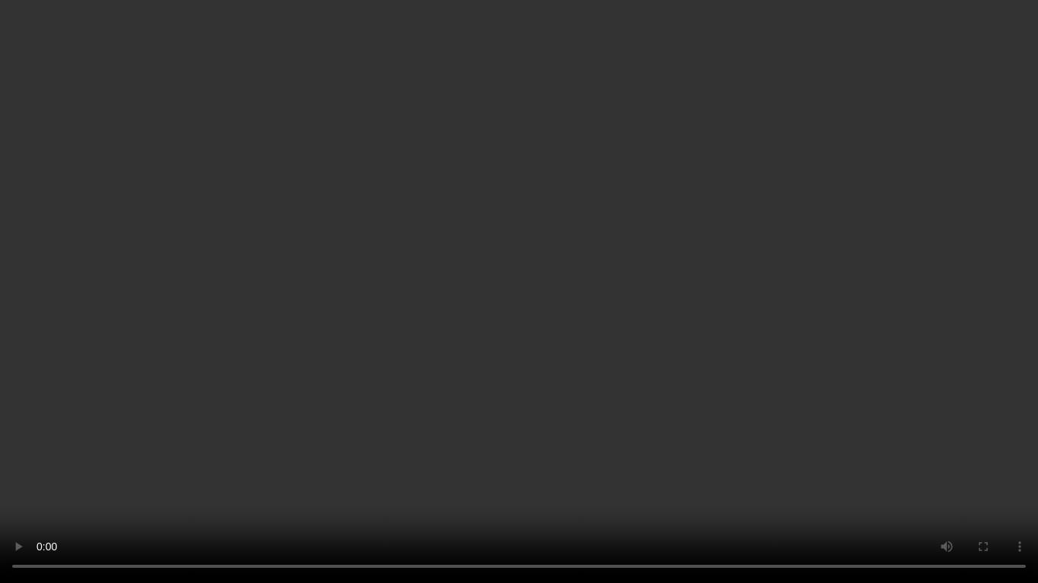
click at [659, 314] on video at bounding box center [519, 291] width 1038 height 583
click at [603, 308] on video at bounding box center [519, 291] width 1038 height 583
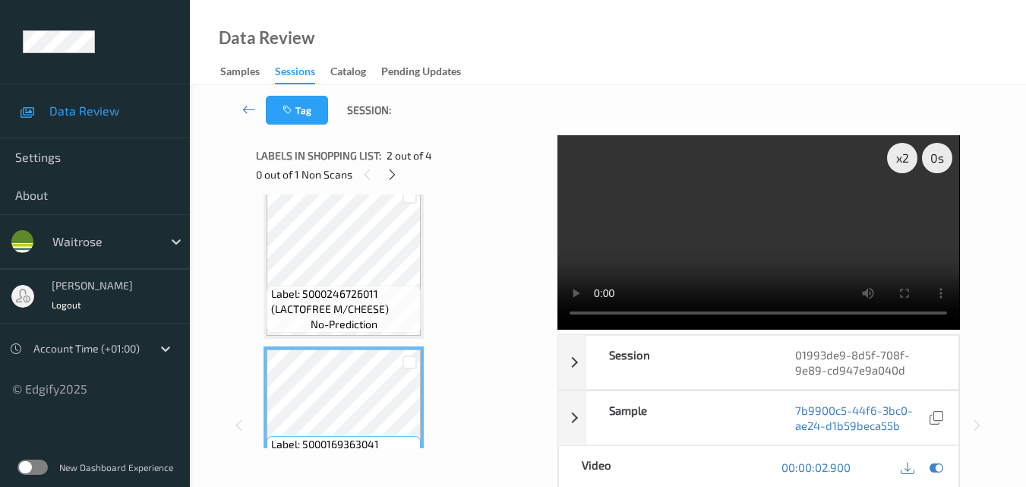
click at [747, 245] on video at bounding box center [759, 232] width 402 height 194
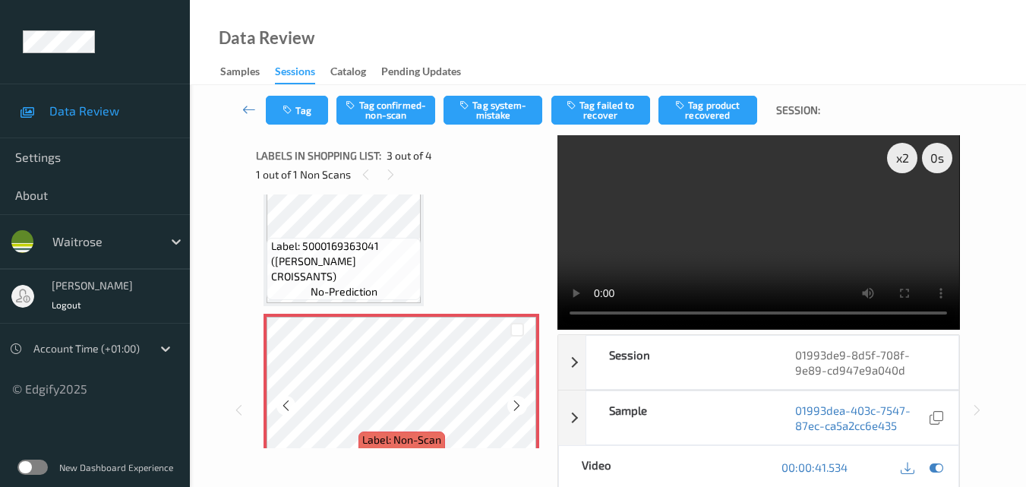
scroll to position [249, 0]
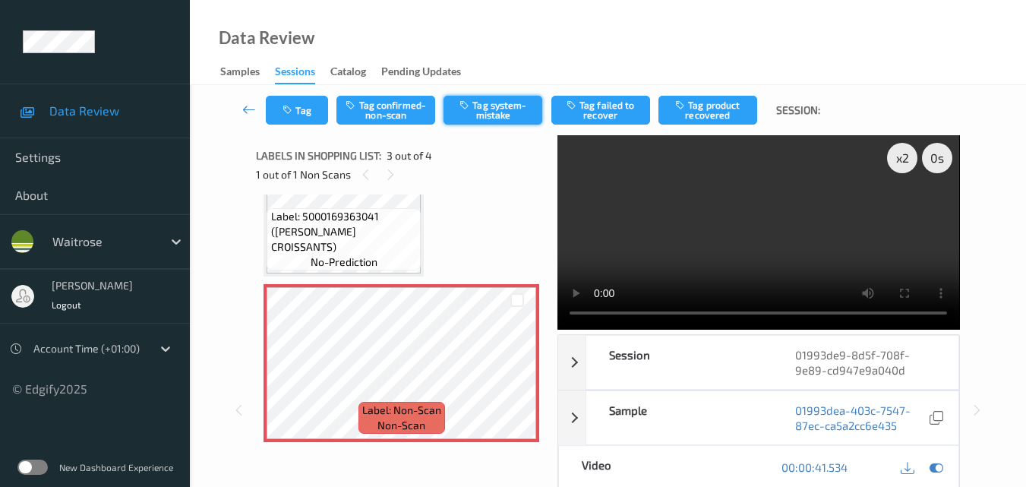
click at [491, 106] on button "Tag system-mistake" at bounding box center [493, 110] width 99 height 29
click at [309, 112] on button "Tag" at bounding box center [297, 110] width 62 height 29
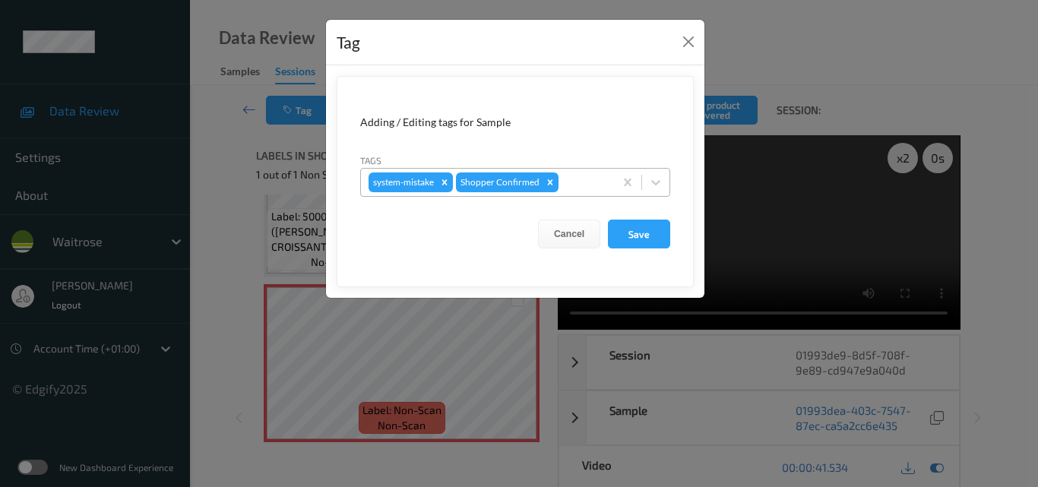
click at [589, 185] on div at bounding box center [583, 182] width 45 height 18
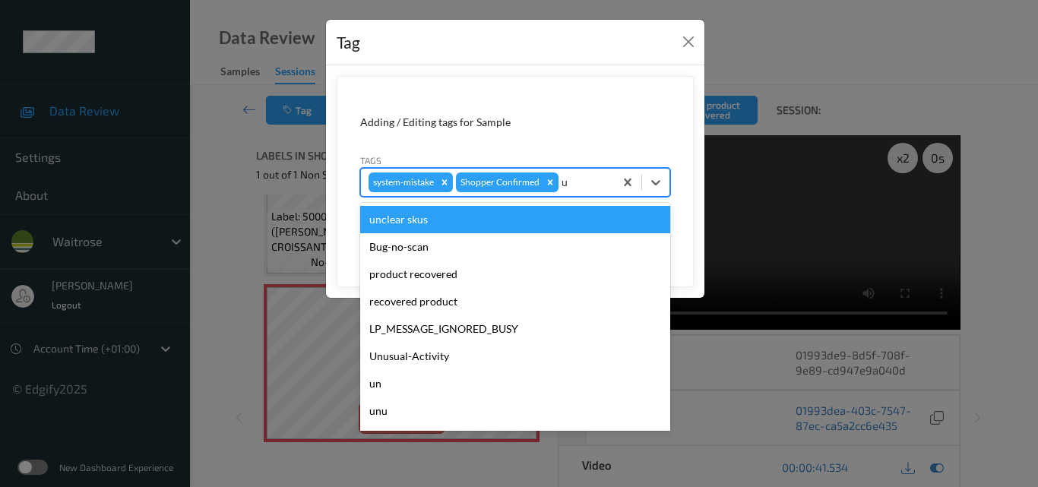
type input "un"
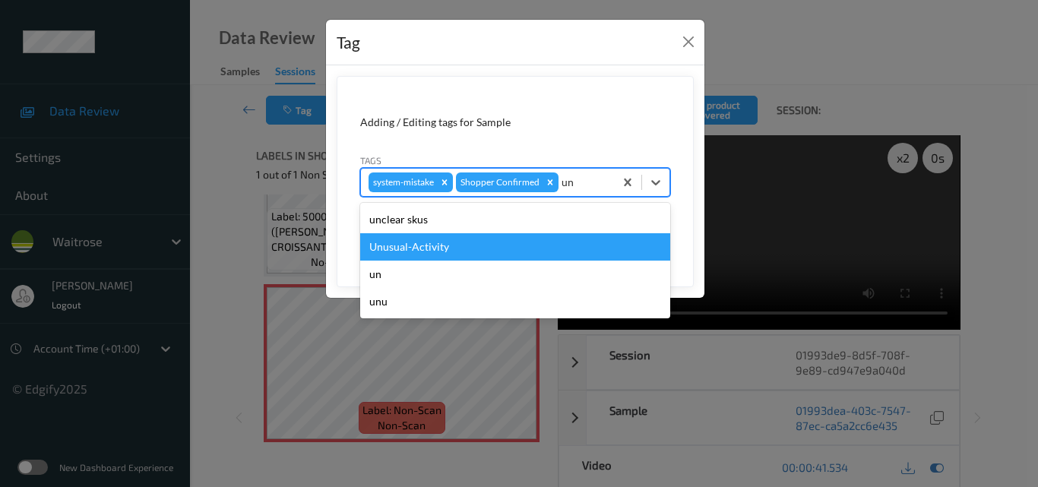
click at [519, 242] on div "Unusual-Activity" at bounding box center [515, 246] width 310 height 27
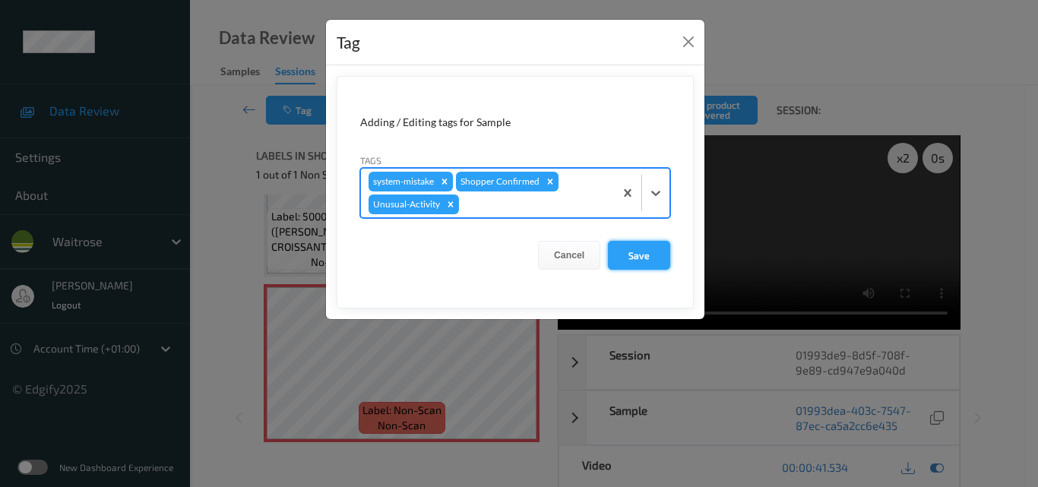
click at [636, 253] on button "Save" at bounding box center [639, 255] width 62 height 29
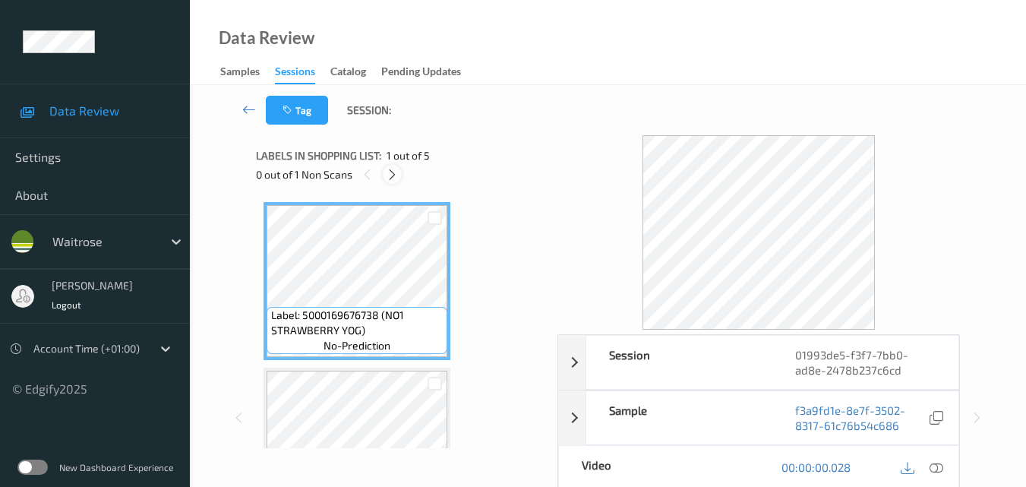
click at [394, 172] on icon at bounding box center [392, 175] width 13 height 14
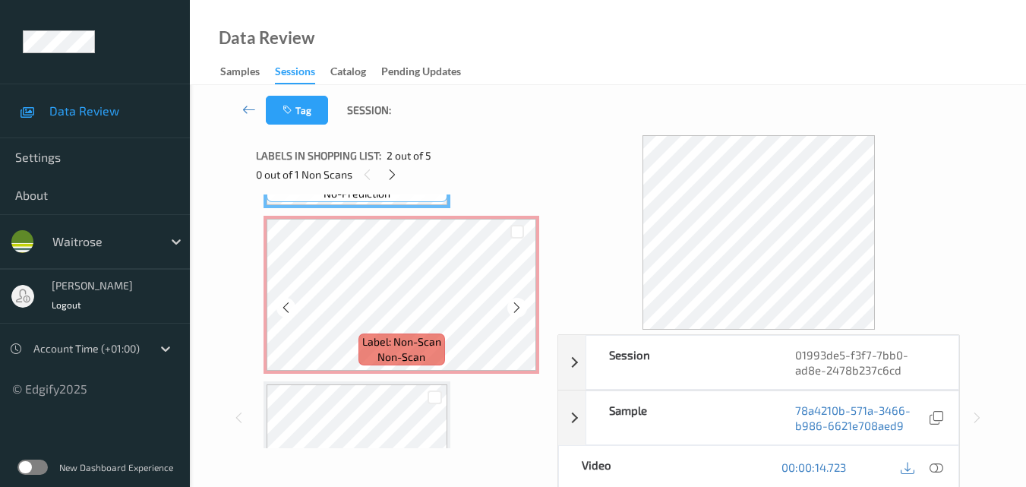
scroll to position [325, 0]
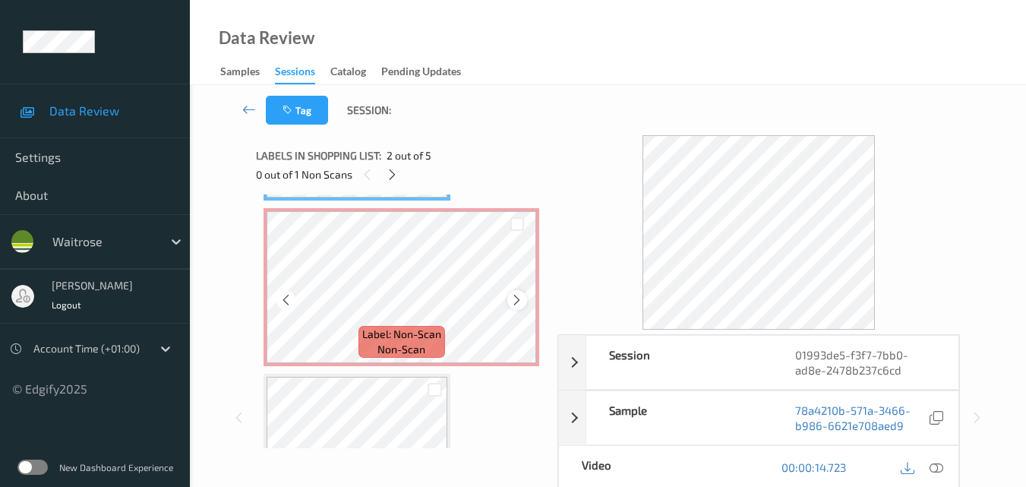
click at [517, 302] on icon at bounding box center [516, 300] width 13 height 14
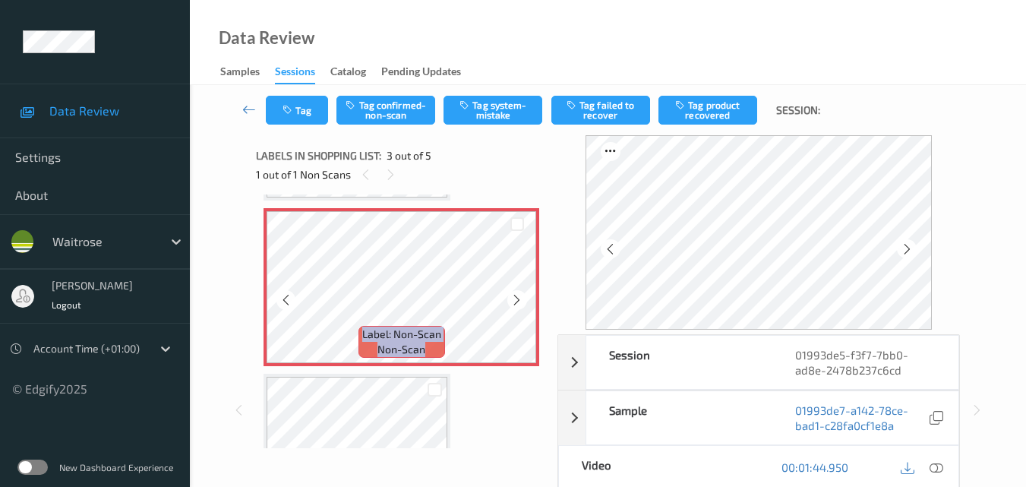
click at [517, 302] on icon at bounding box center [516, 300] width 13 height 14
click at [496, 112] on button "Tag system-mistake" at bounding box center [493, 110] width 99 height 29
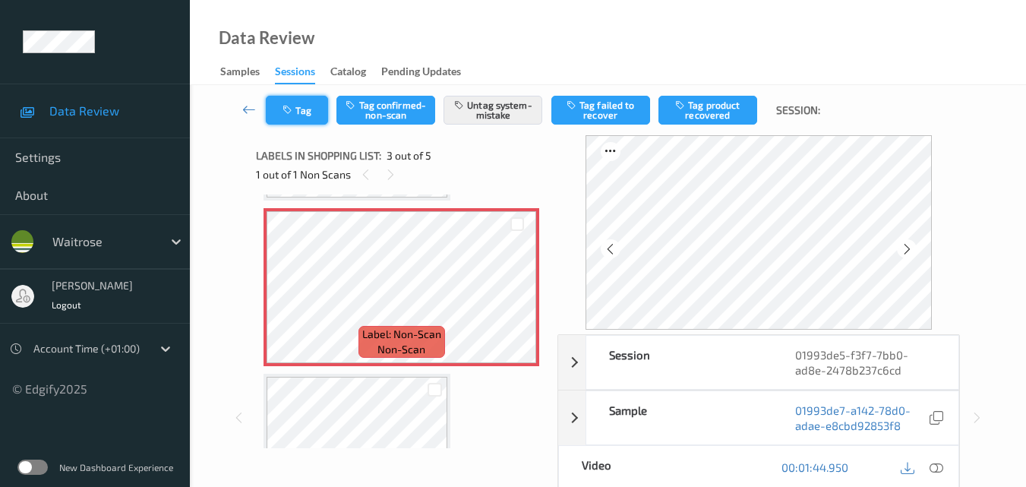
click at [299, 106] on button "Tag" at bounding box center [297, 110] width 62 height 29
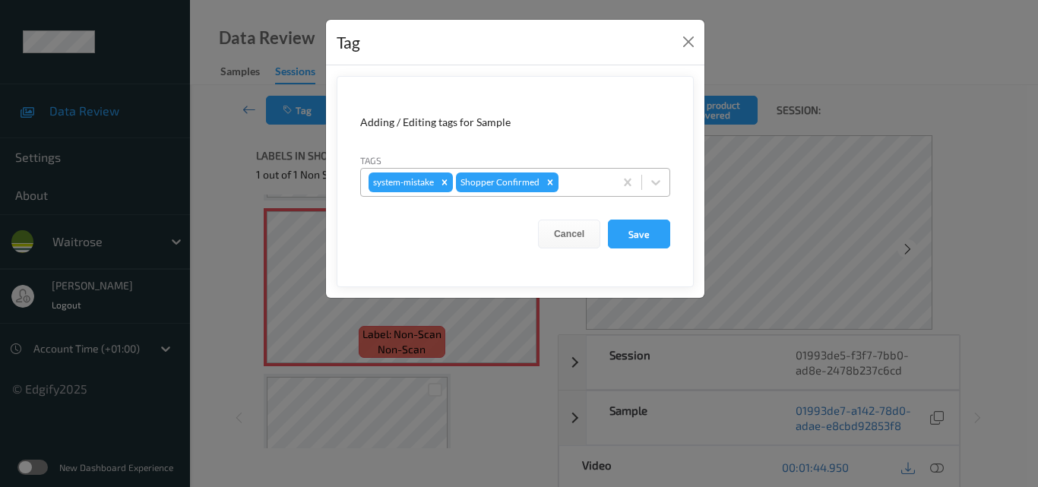
click at [589, 181] on div at bounding box center [583, 182] width 45 height 18
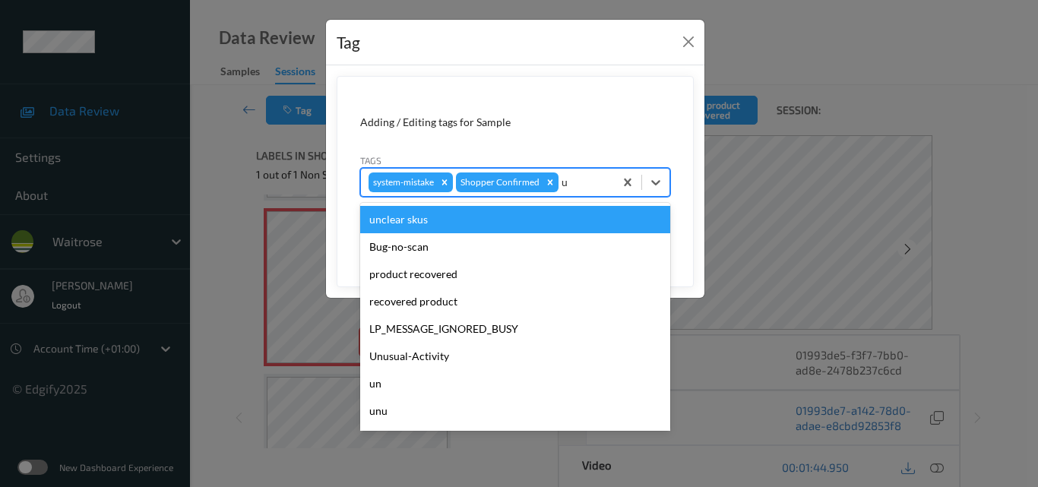
type input "un"
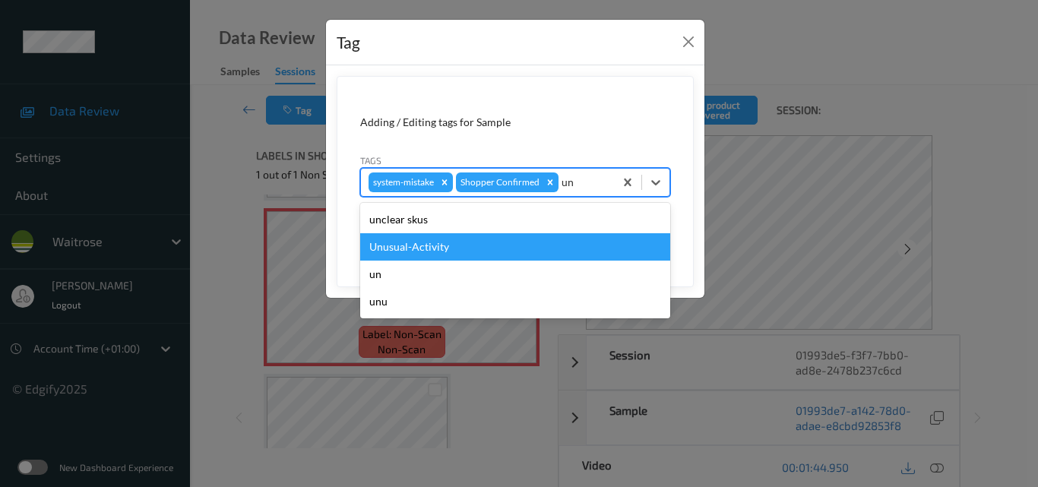
click at [517, 250] on div "Unusual-Activity" at bounding box center [515, 246] width 310 height 27
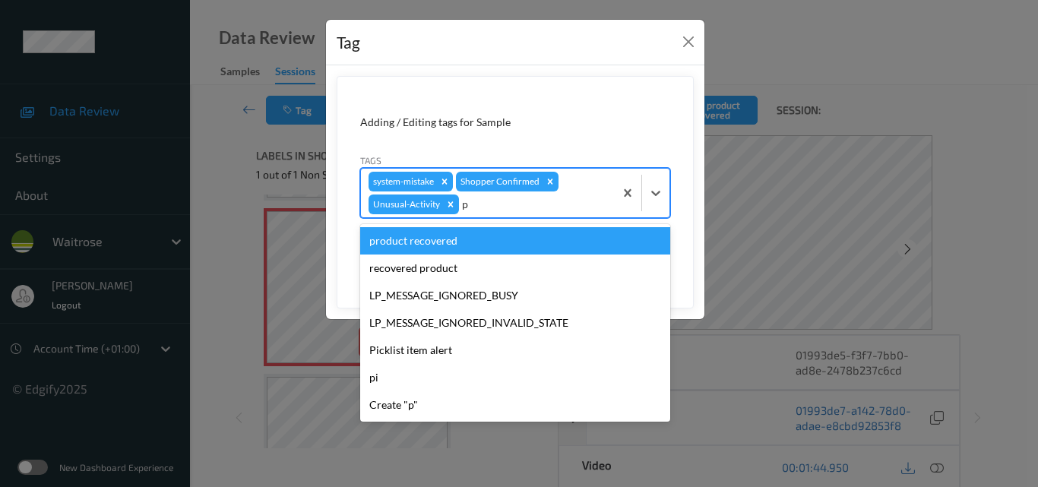
type input "pi"
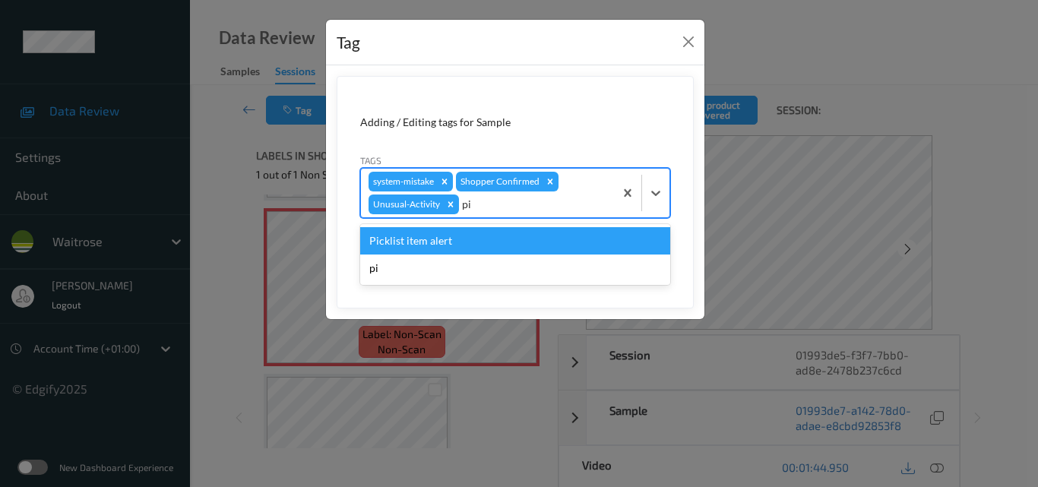
click at [517, 250] on div "Picklist item alert" at bounding box center [515, 240] width 310 height 27
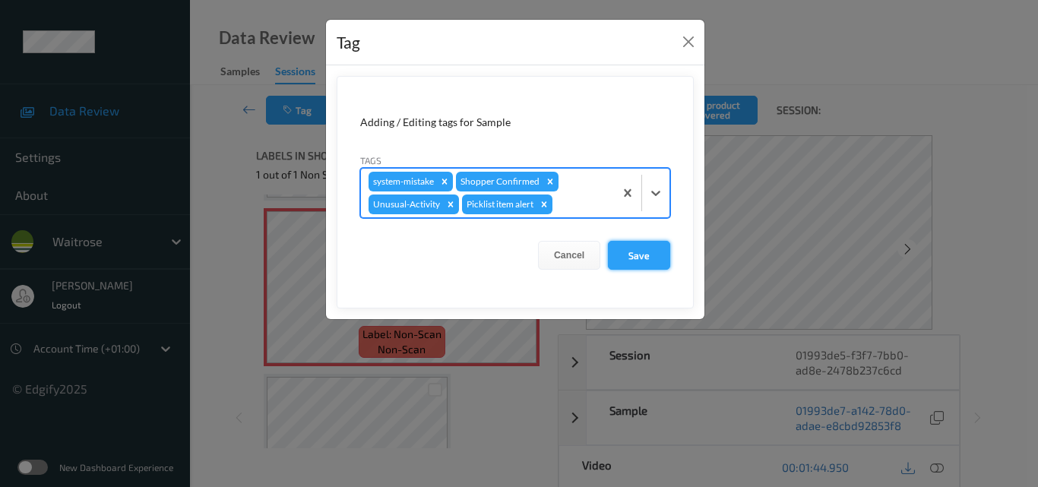
click at [656, 252] on button "Save" at bounding box center [639, 255] width 62 height 29
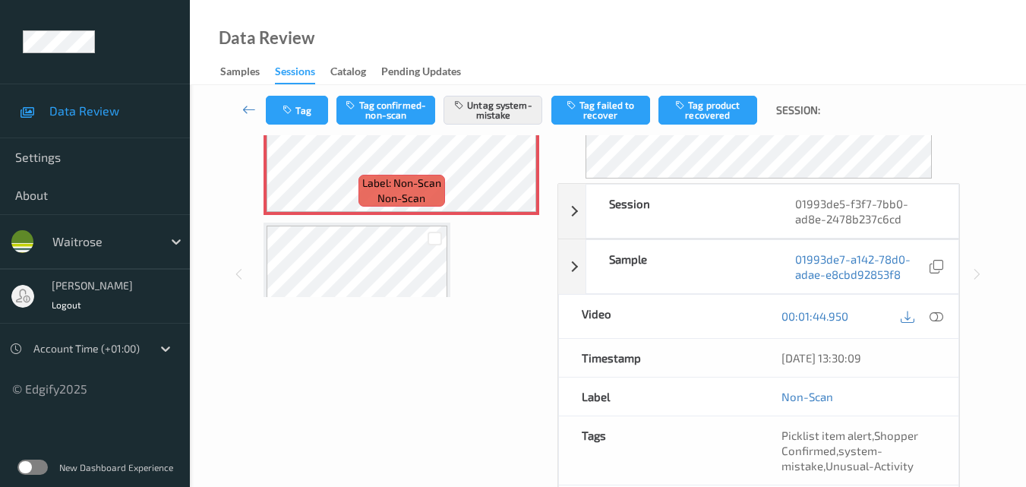
scroll to position [152, 0]
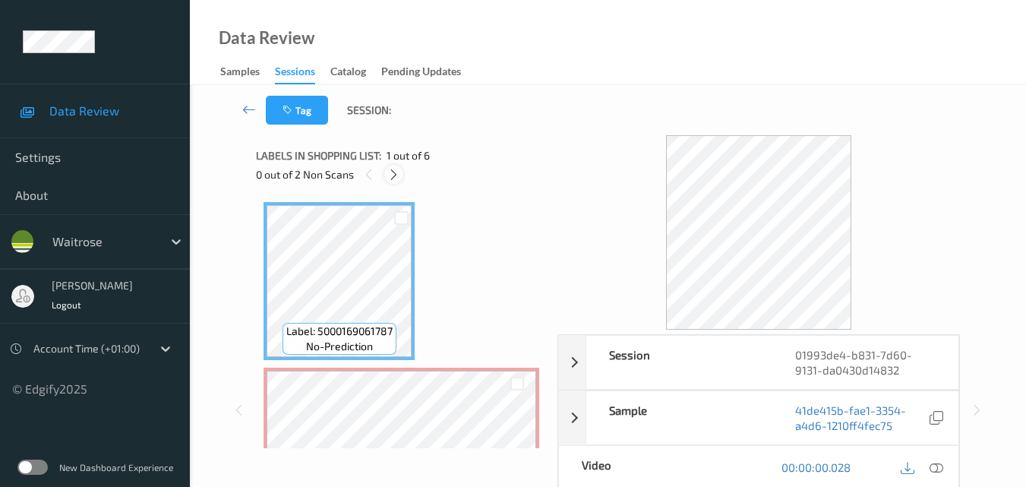
click at [391, 170] on icon at bounding box center [393, 175] width 13 height 14
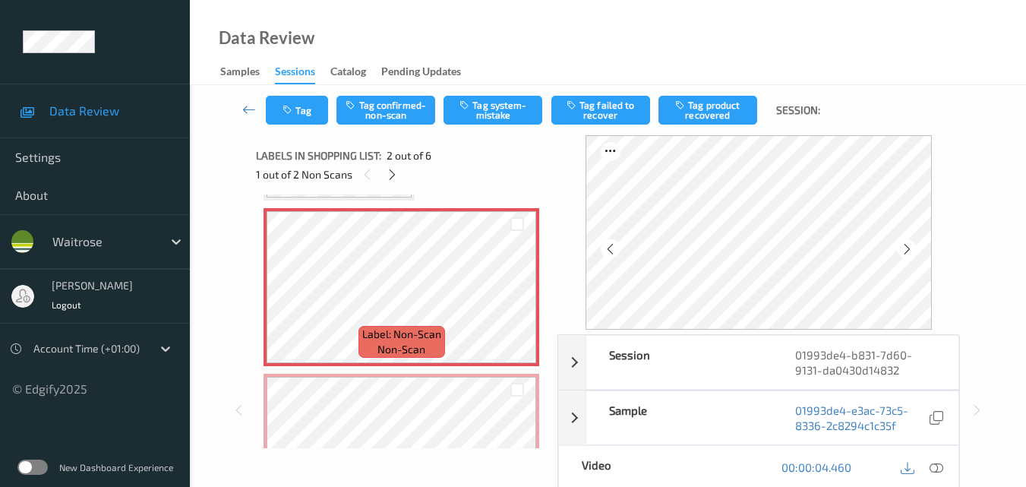
scroll to position [8, 0]
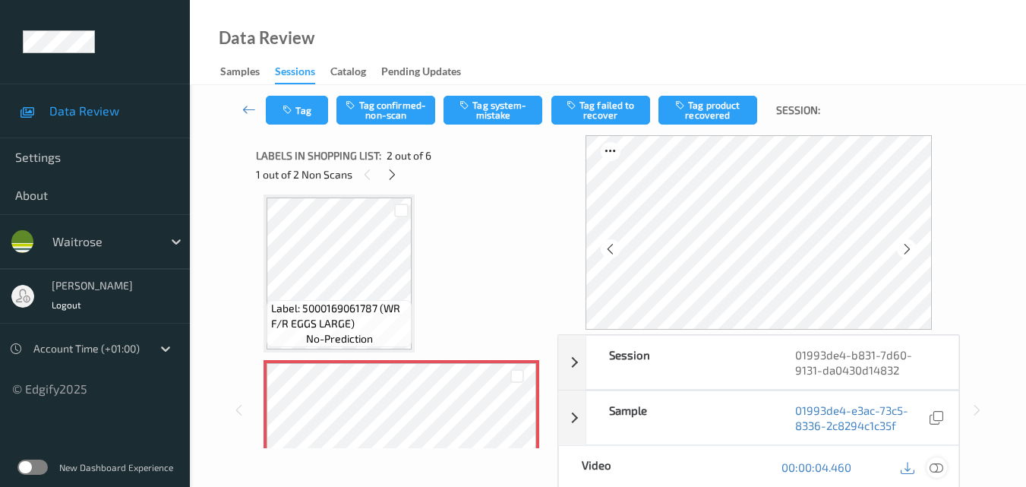
click at [940, 465] on icon at bounding box center [937, 467] width 14 height 14
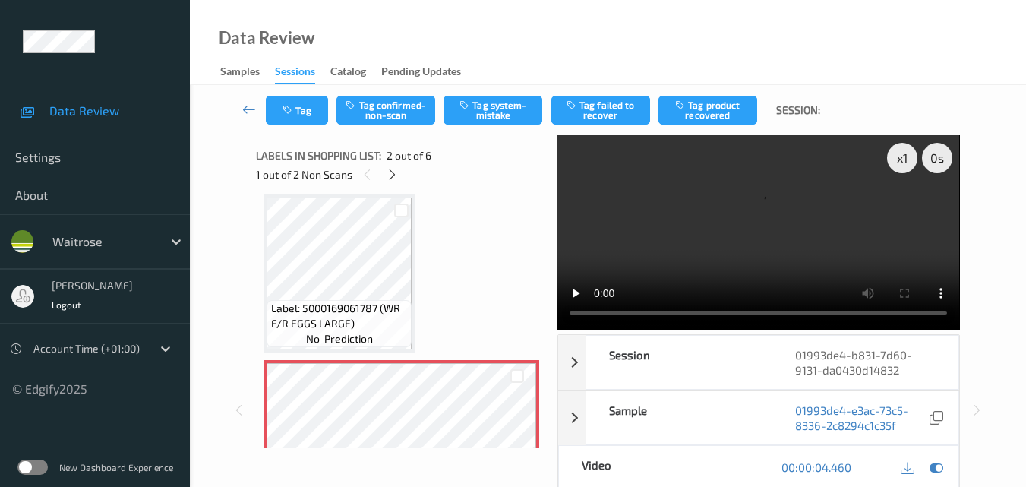
scroll to position [0, 0]
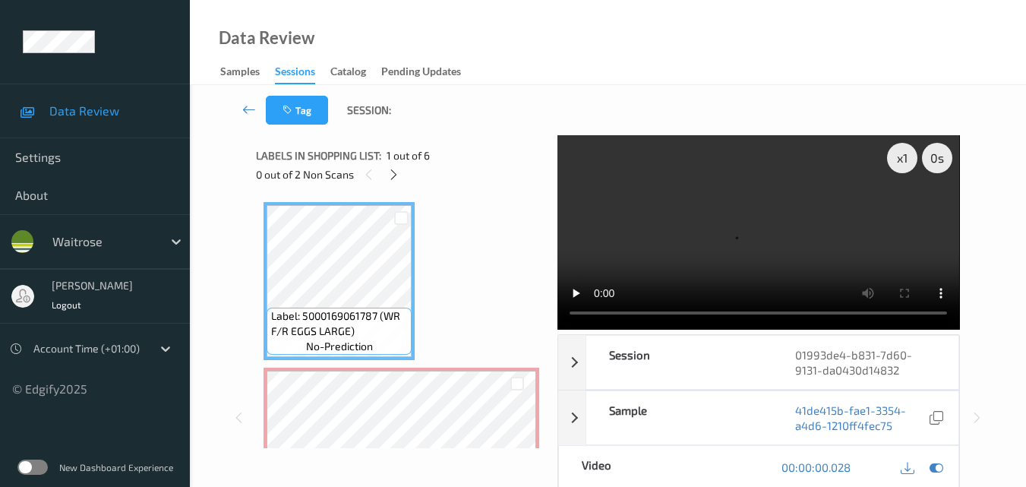
click at [752, 205] on video at bounding box center [759, 232] width 402 height 194
click at [902, 163] on div "x 1" at bounding box center [902, 158] width 30 height 30
click at [826, 239] on video at bounding box center [759, 232] width 402 height 194
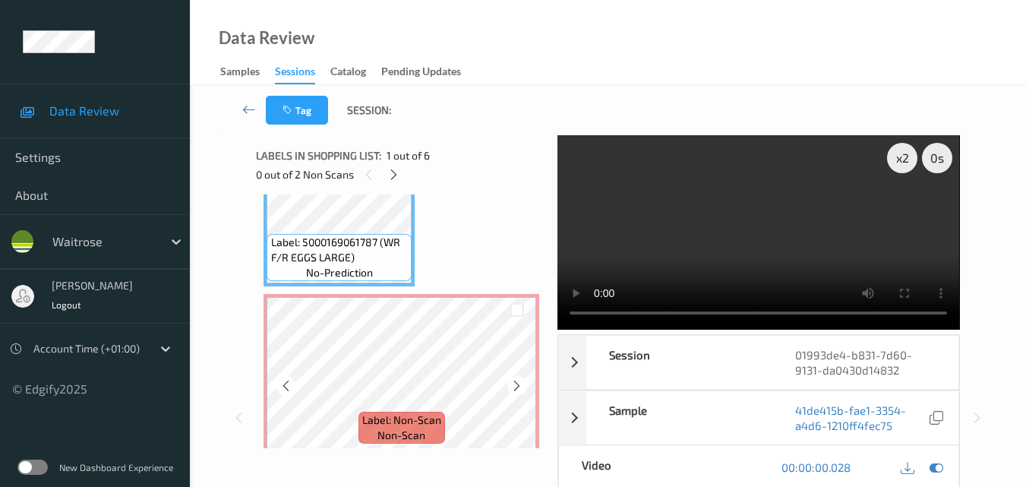
scroll to position [76, 0]
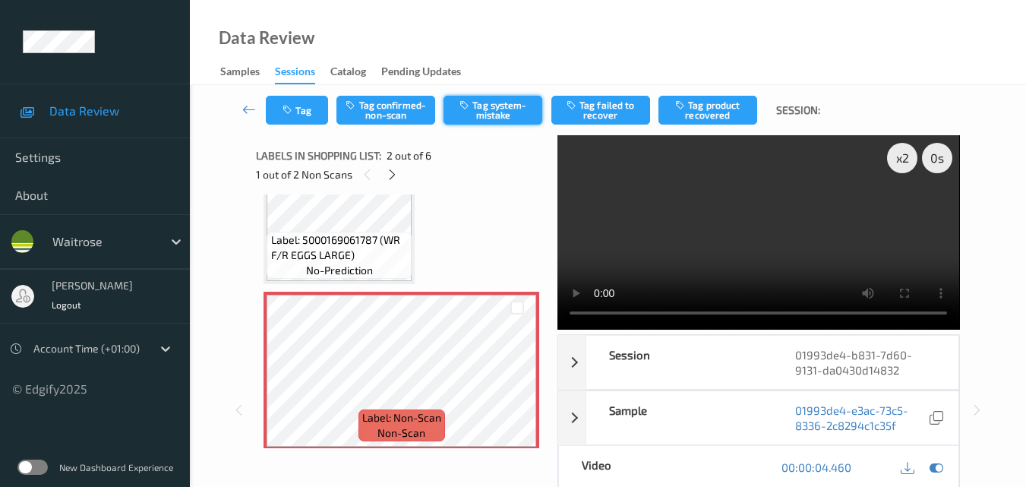
click at [493, 116] on button "Tag system-mistake" at bounding box center [493, 110] width 99 height 29
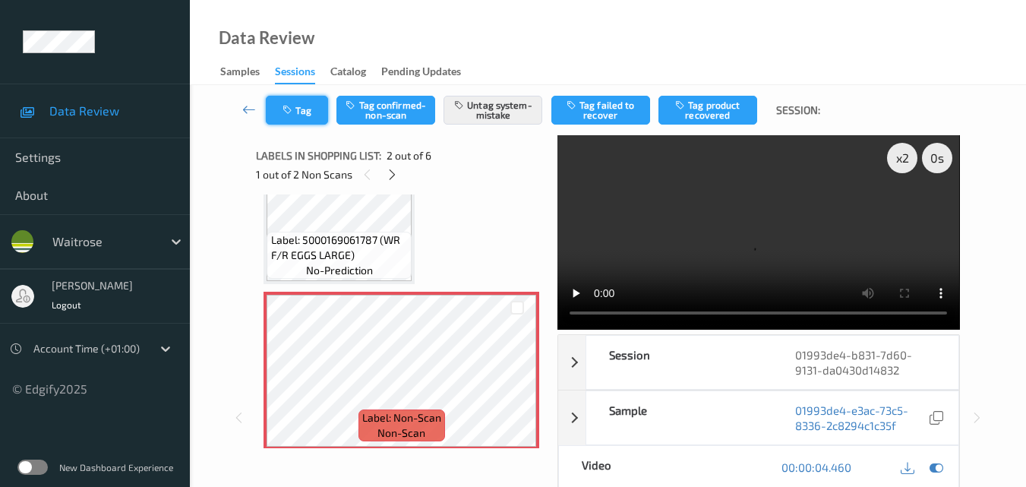
click at [302, 113] on button "Tag" at bounding box center [297, 110] width 62 height 29
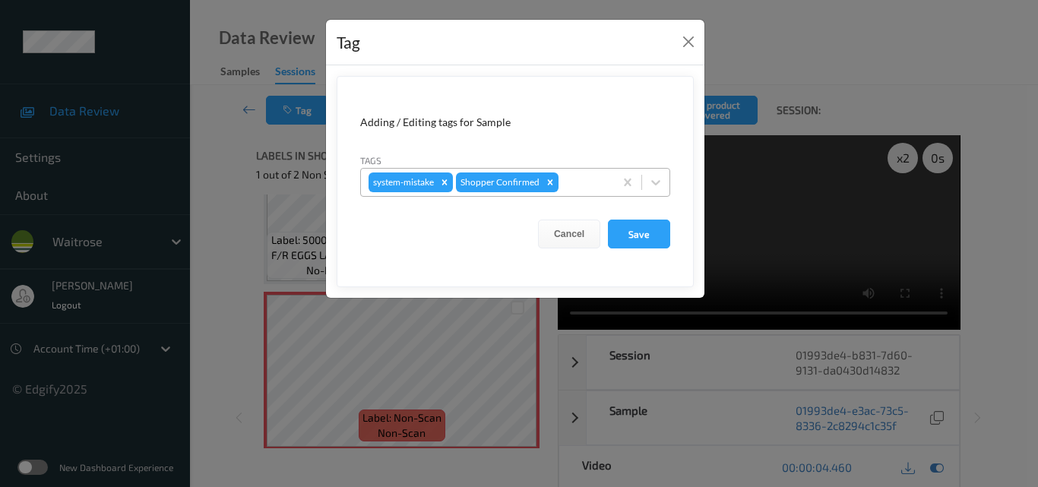
click at [592, 187] on div at bounding box center [583, 182] width 45 height 18
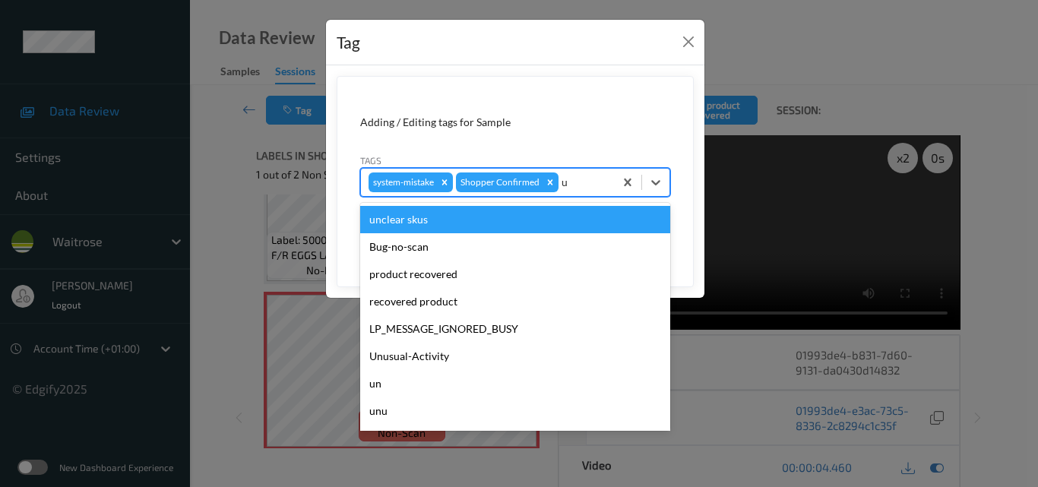
type input "un"
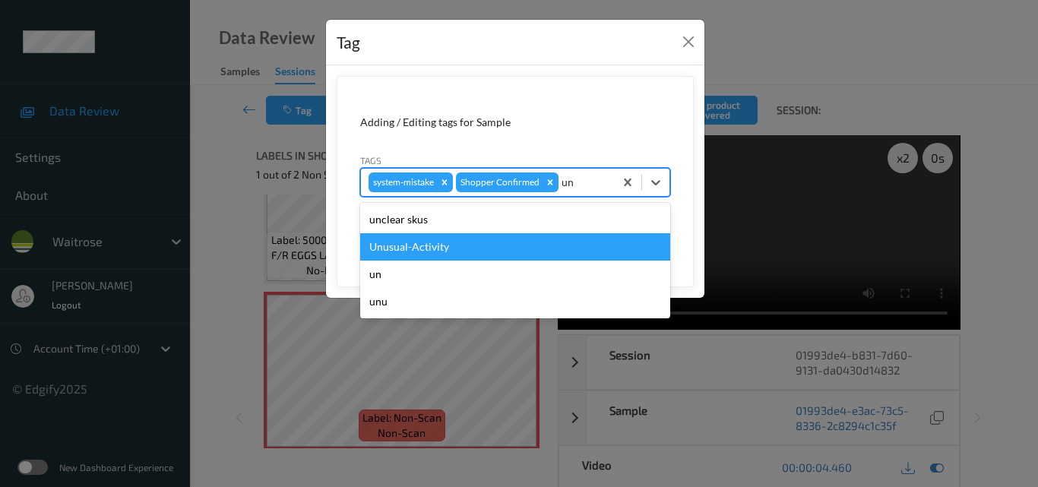
click at [471, 249] on div "Unusual-Activity" at bounding box center [515, 246] width 310 height 27
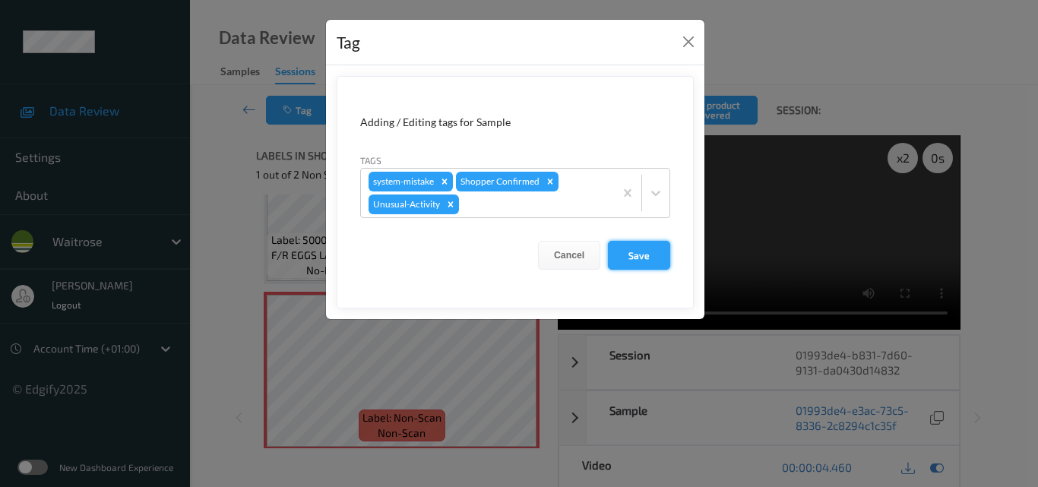
click at [639, 258] on button "Save" at bounding box center [639, 255] width 62 height 29
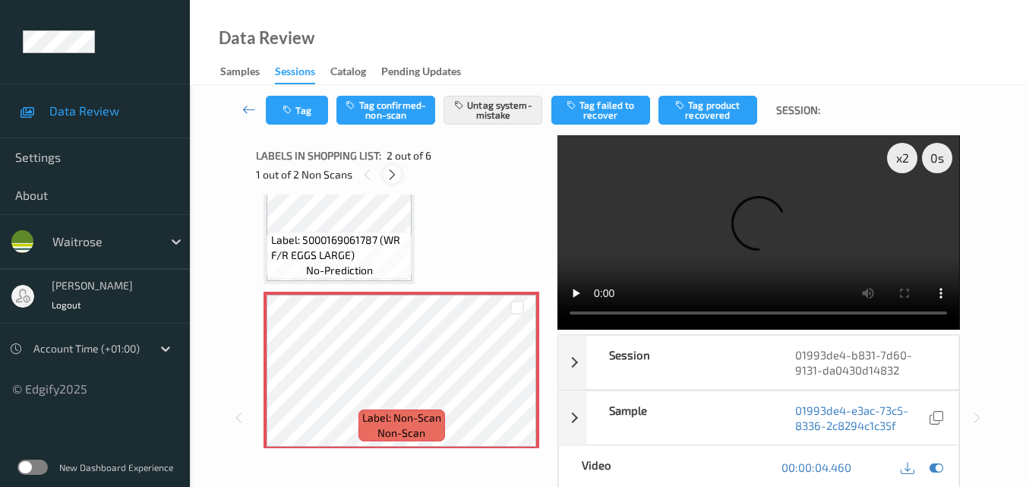
click at [390, 177] on icon at bounding box center [392, 175] width 13 height 14
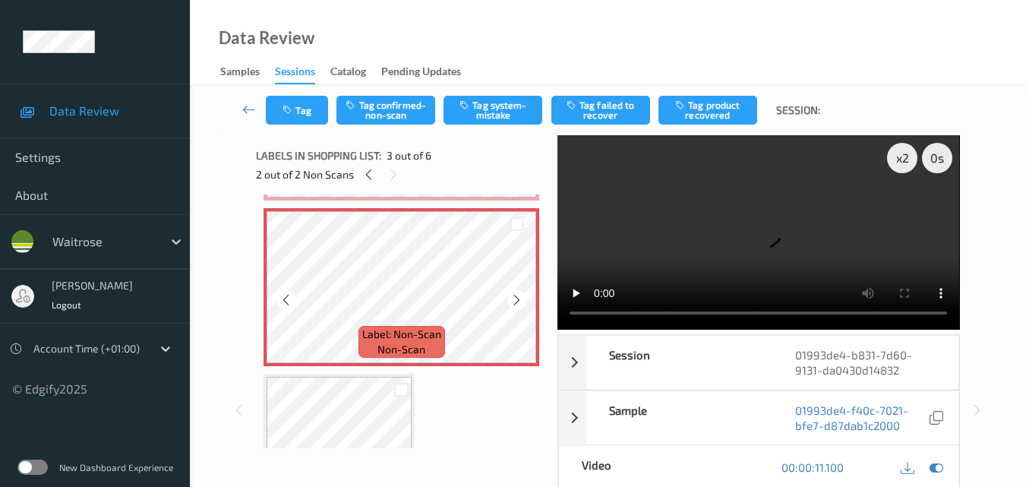
scroll to position [249, 0]
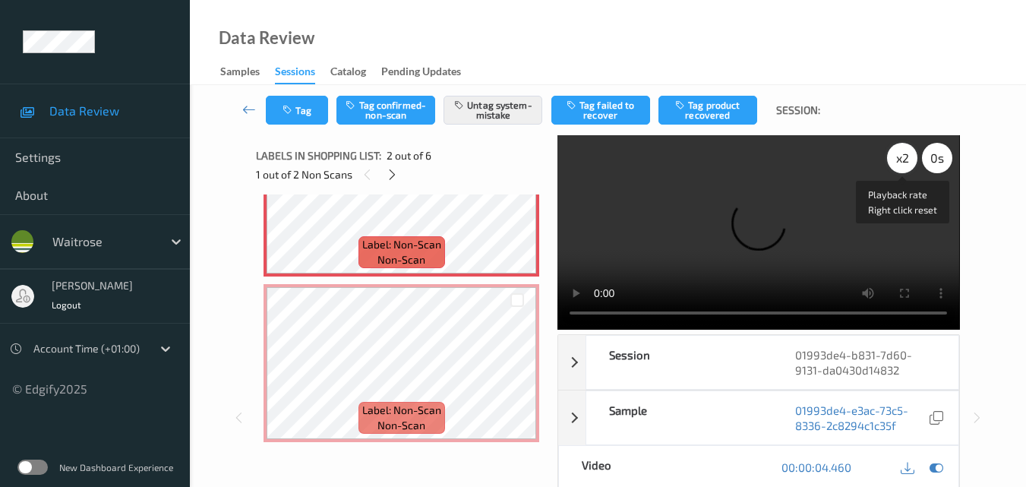
click at [896, 160] on div "x 2" at bounding box center [902, 158] width 30 height 30
click at [896, 160] on div "x 4" at bounding box center [902, 158] width 30 height 30
click at [896, 160] on div "x 8" at bounding box center [902, 158] width 30 height 30
click at [814, 166] on video at bounding box center [759, 232] width 402 height 194
click at [807, 224] on video at bounding box center [759, 232] width 402 height 194
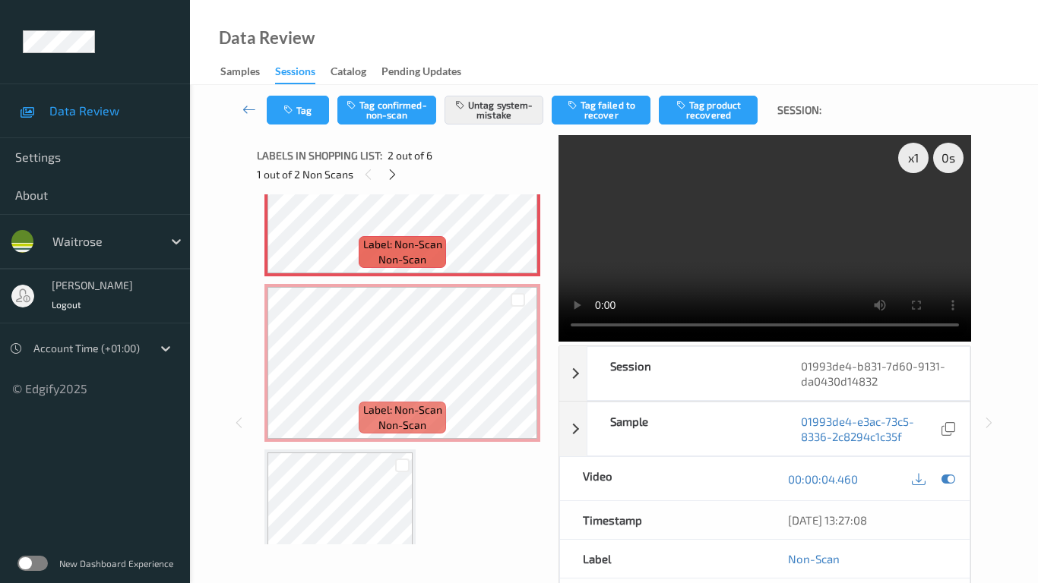
click at [698, 324] on video at bounding box center [764, 238] width 412 height 207
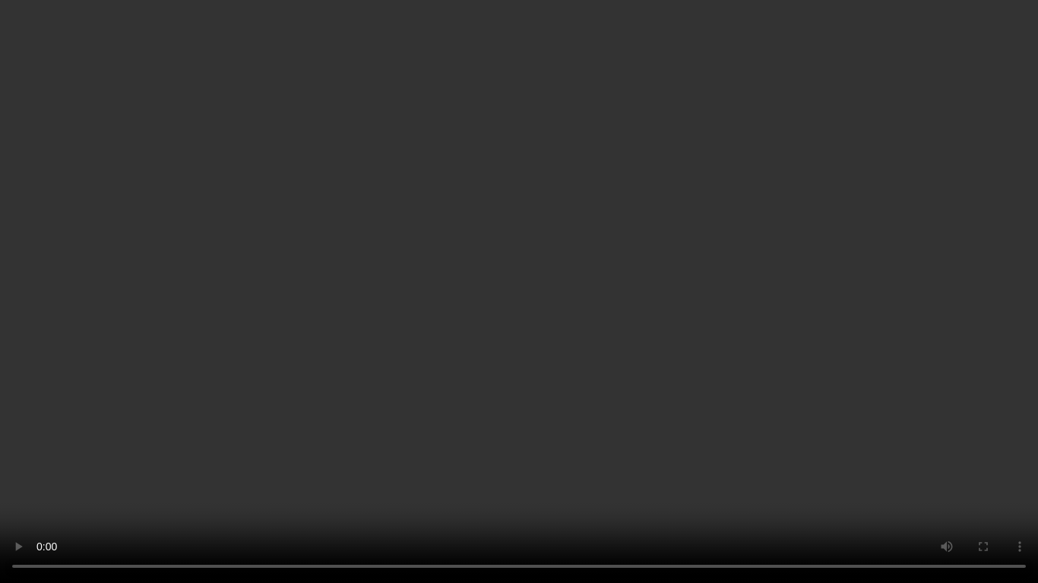
click at [642, 298] on video at bounding box center [519, 291] width 1038 height 583
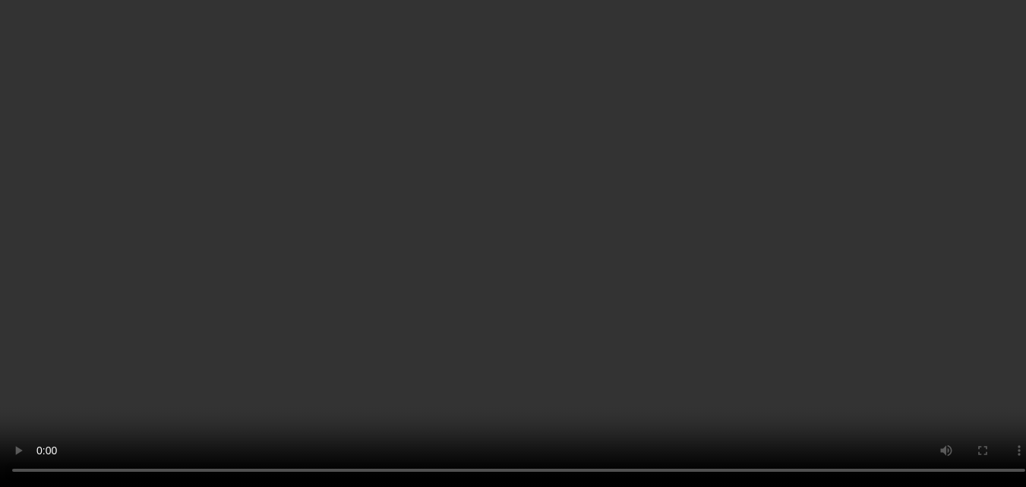
scroll to position [325, 0]
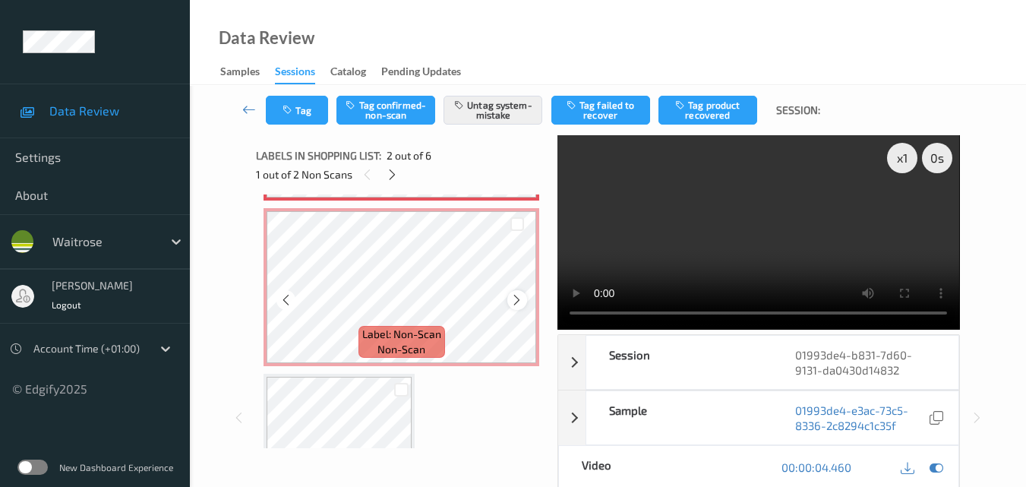
click at [507, 295] on div at bounding box center [516, 299] width 19 height 19
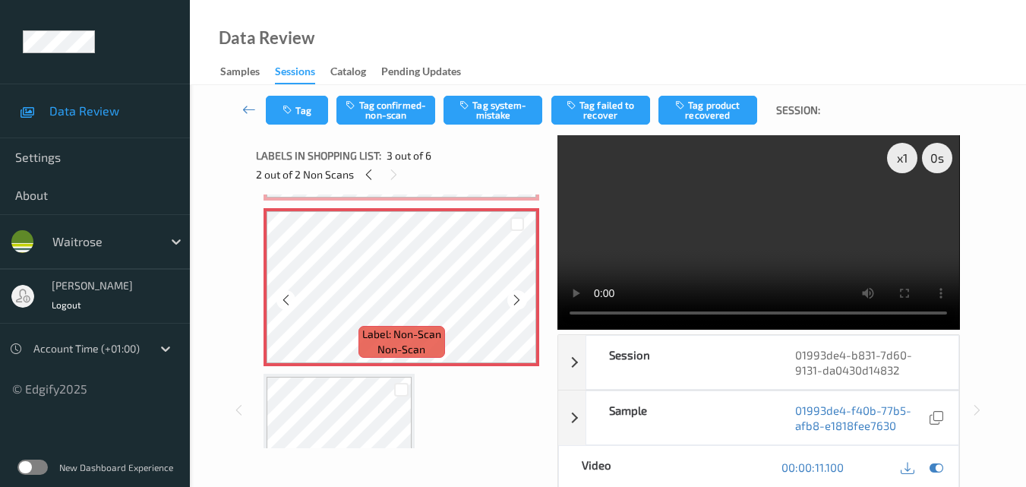
click at [507, 295] on div at bounding box center [516, 299] width 19 height 19
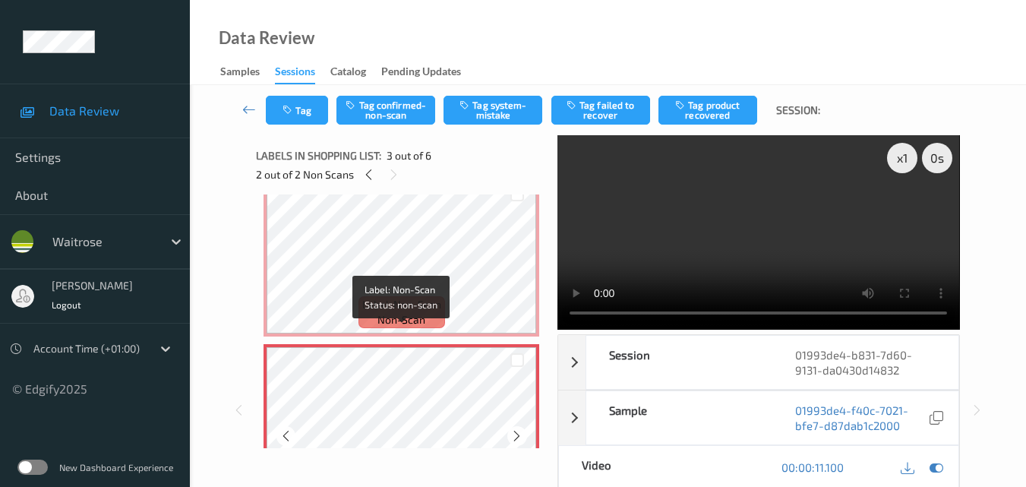
scroll to position [173, 0]
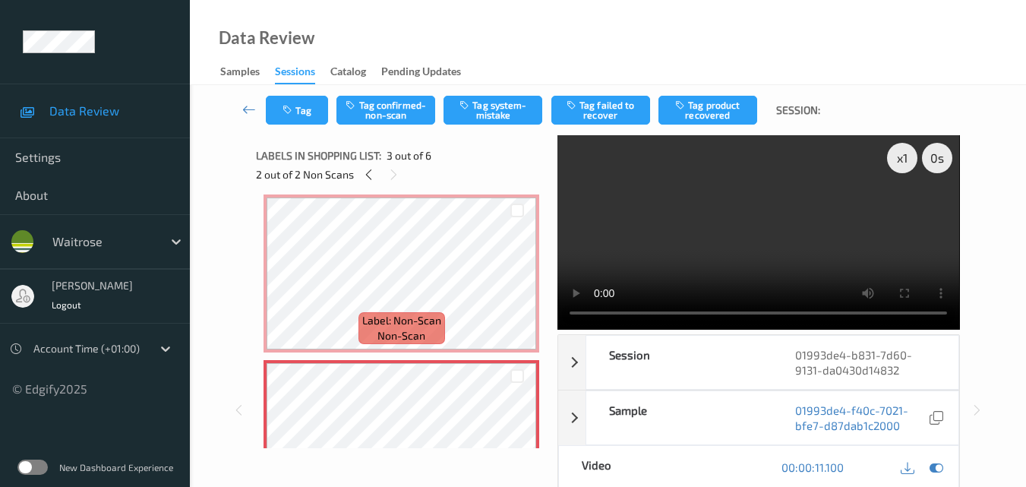
click at [747, 223] on video at bounding box center [759, 232] width 402 height 194
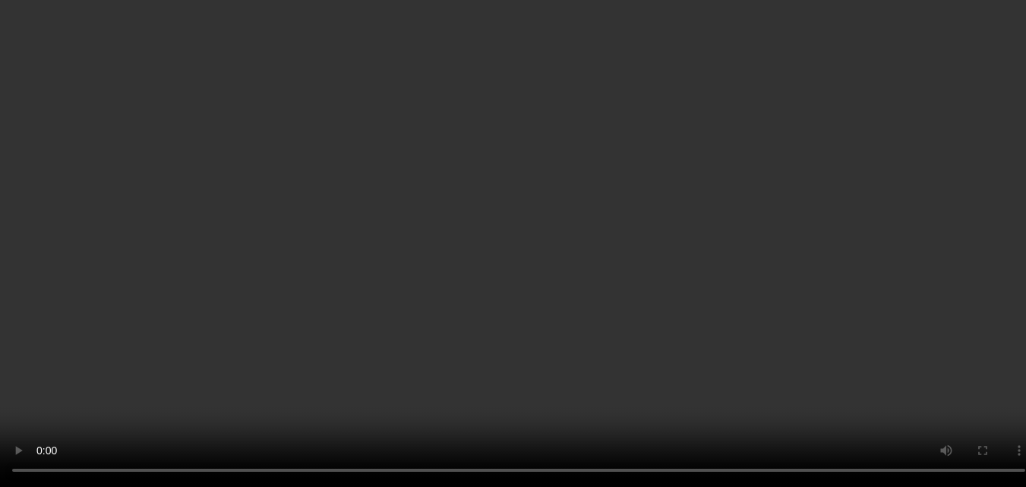
click at [900, 155] on div "x 1" at bounding box center [902, 158] width 30 height 30
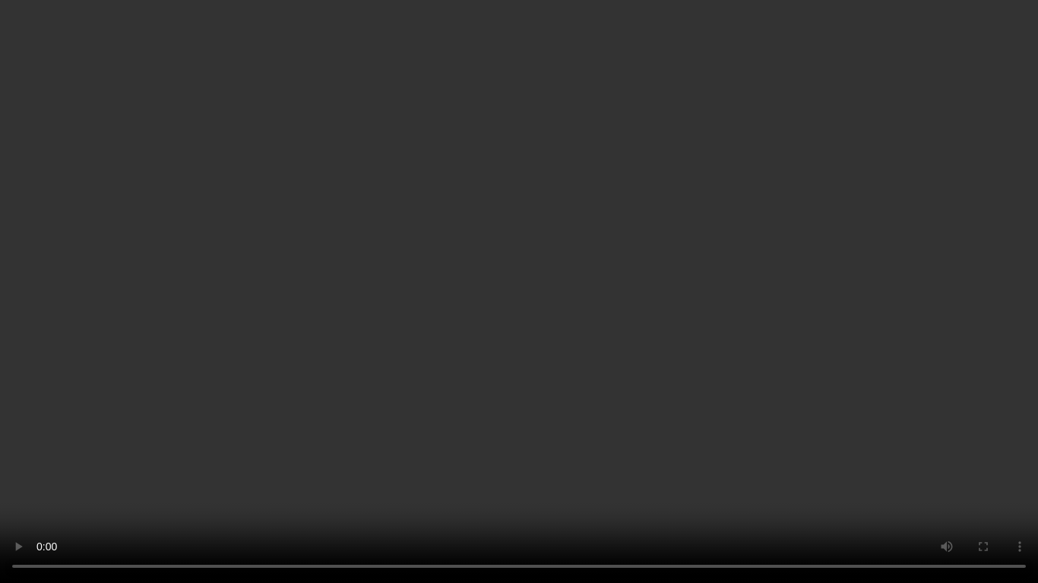
click at [713, 378] on video at bounding box center [519, 291] width 1038 height 583
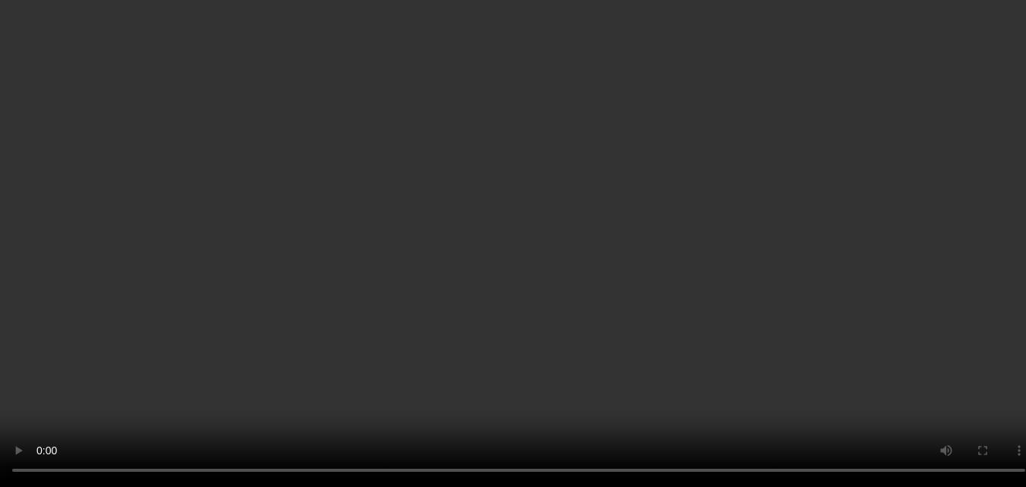
scroll to position [553, 0]
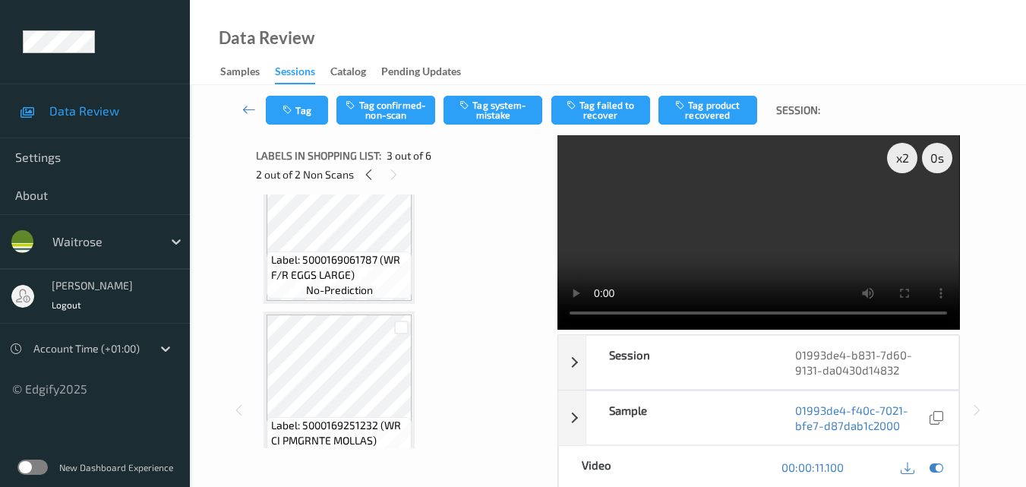
click at [773, 223] on video at bounding box center [759, 232] width 402 height 194
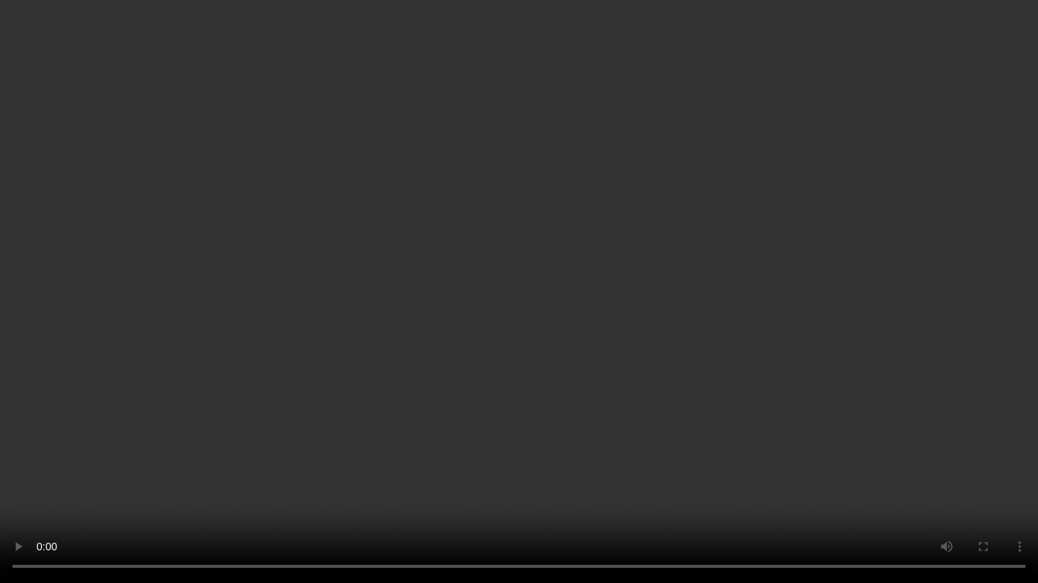
click at [745, 343] on video at bounding box center [519, 291] width 1038 height 583
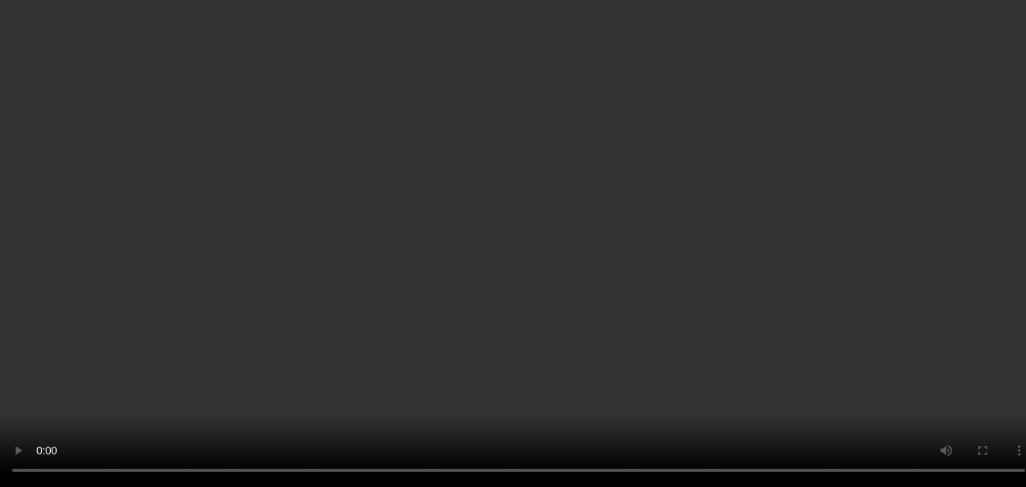
scroll to position [477, 0]
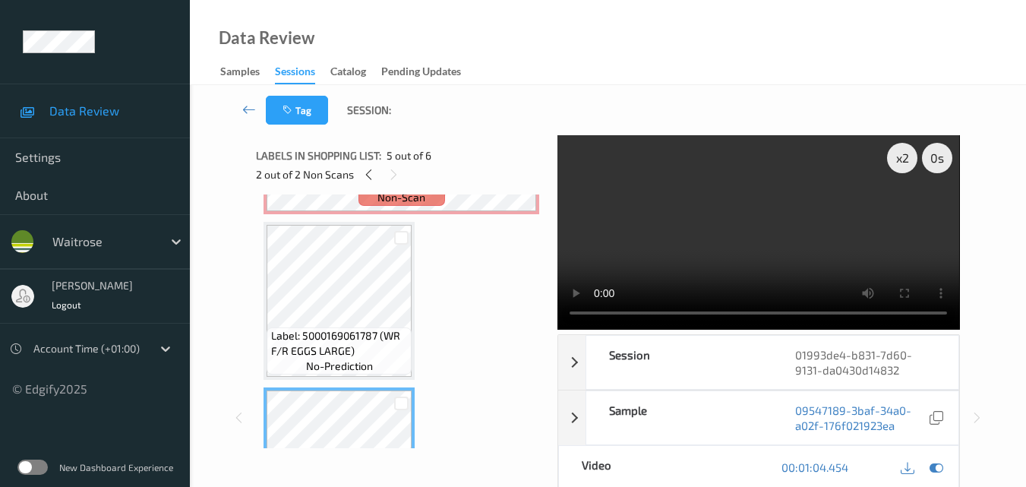
click at [774, 244] on video at bounding box center [759, 232] width 402 height 194
click at [776, 262] on video at bounding box center [759, 232] width 402 height 194
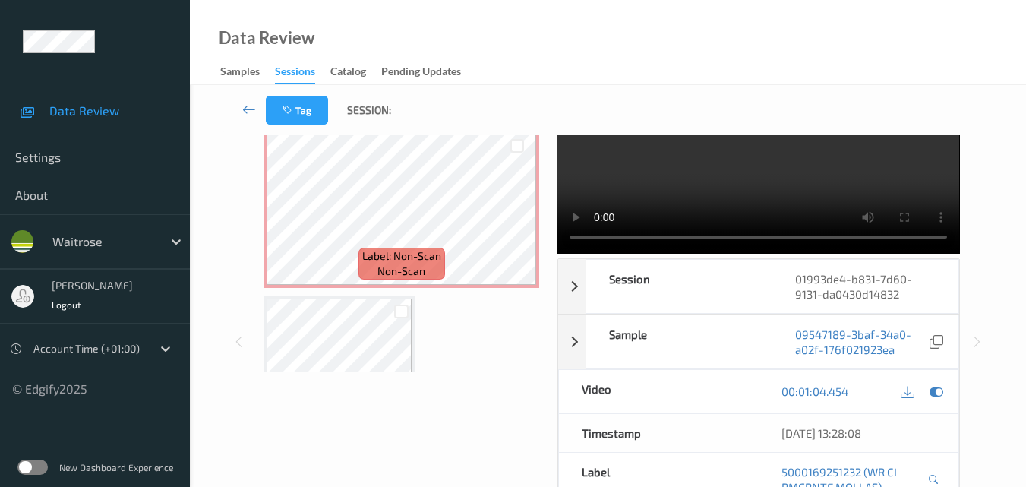
scroll to position [325, 0]
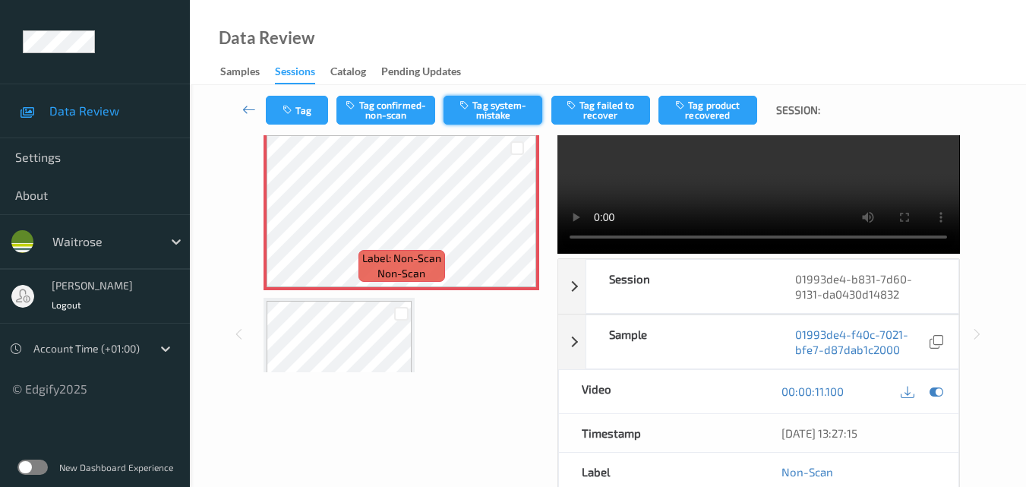
click at [509, 100] on button "Tag system-mistake" at bounding box center [493, 110] width 99 height 29
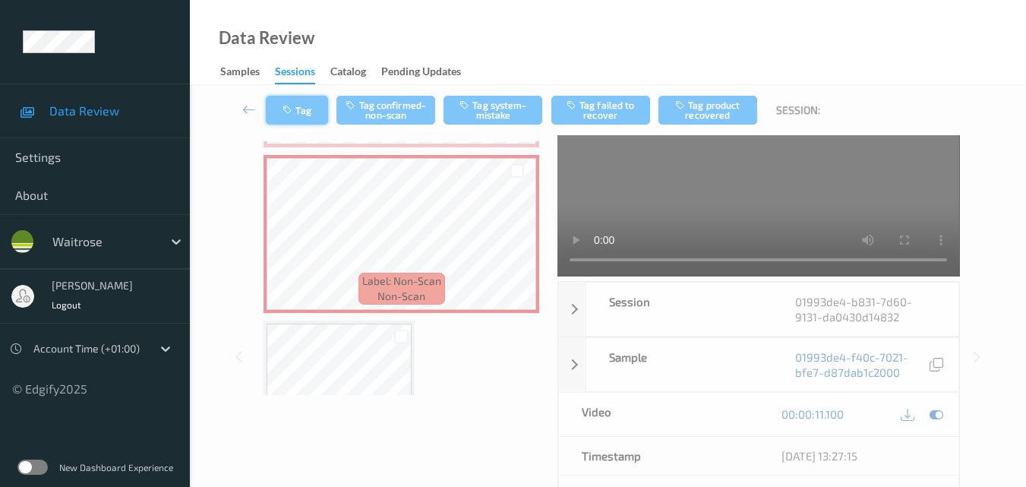
click at [302, 116] on button "Tag" at bounding box center [297, 110] width 62 height 29
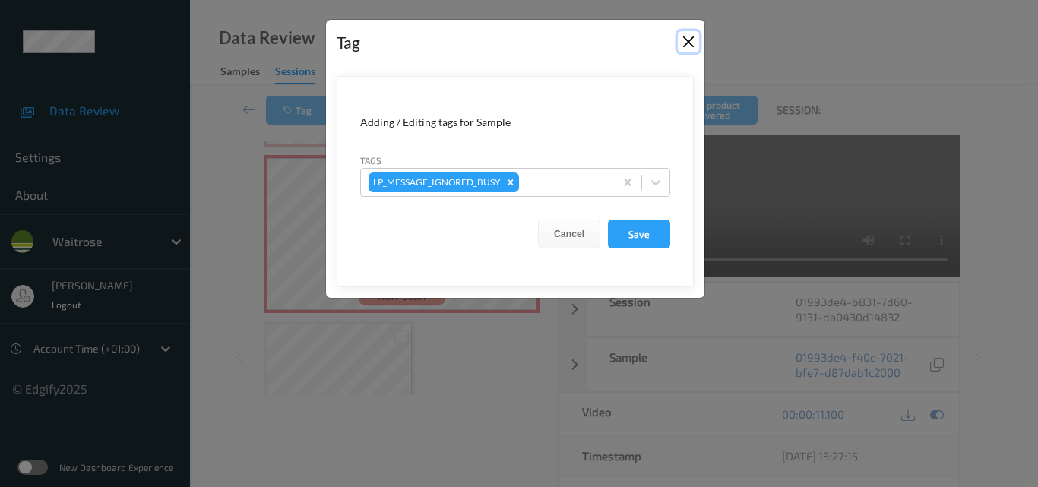
click at [688, 39] on button "Close" at bounding box center [688, 41] width 21 height 21
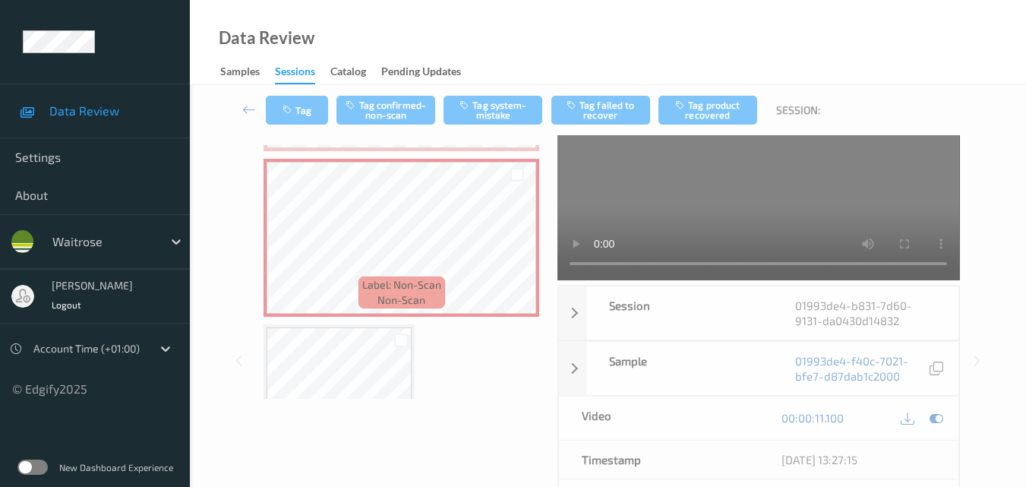
scroll to position [0, 0]
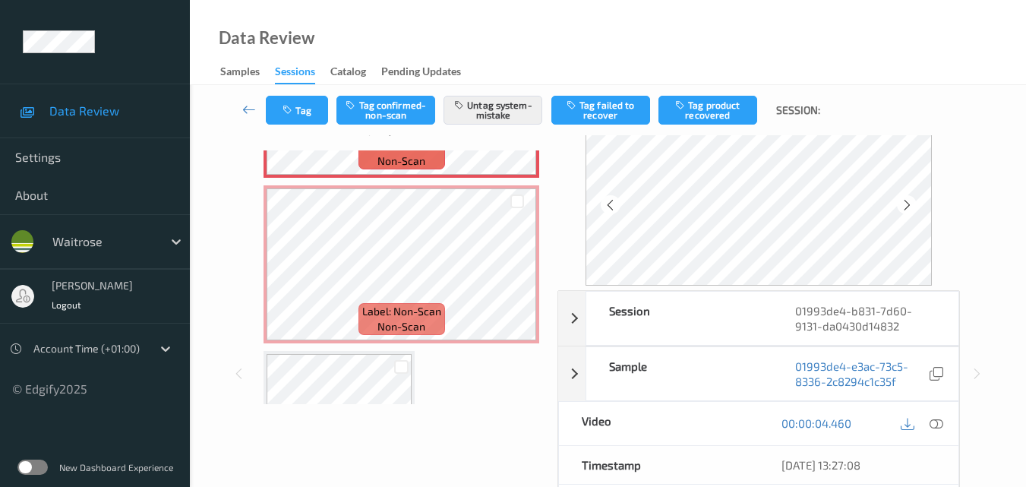
scroll to position [76, 0]
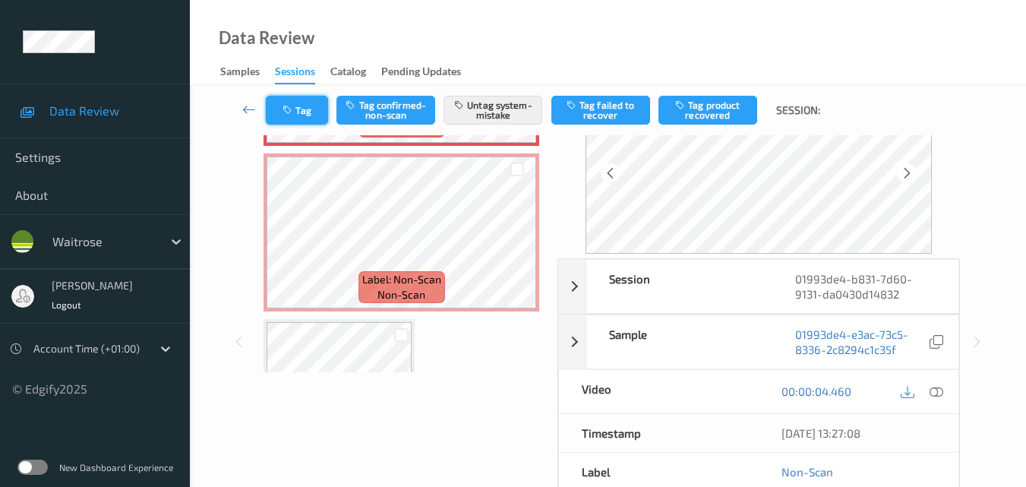
click at [303, 119] on button "Tag" at bounding box center [297, 110] width 62 height 29
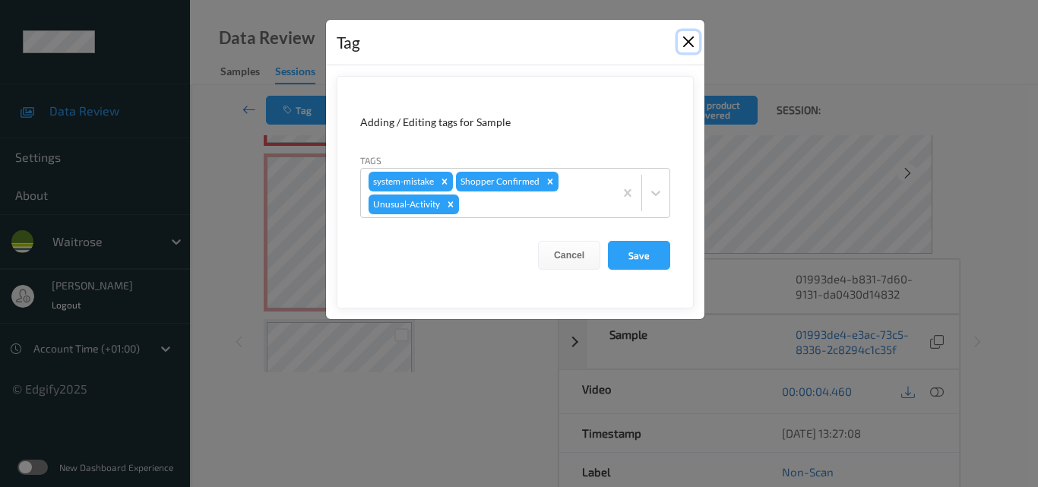
click at [691, 43] on button "Close" at bounding box center [688, 41] width 21 height 21
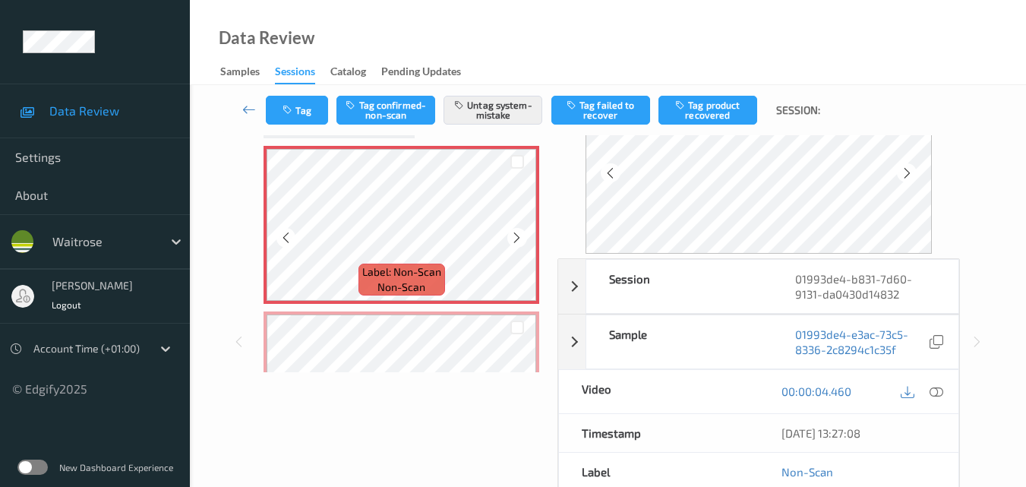
scroll to position [228, 0]
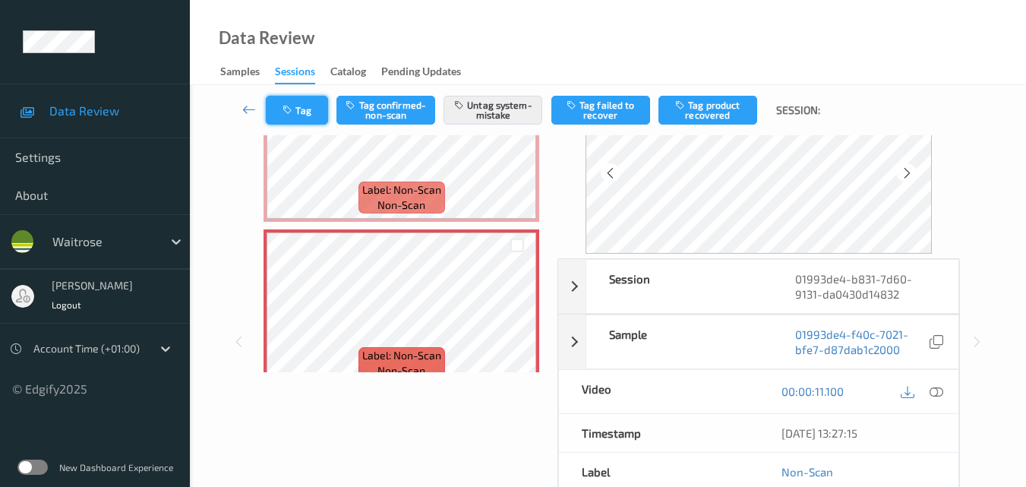
click at [314, 111] on button "Tag" at bounding box center [297, 110] width 62 height 29
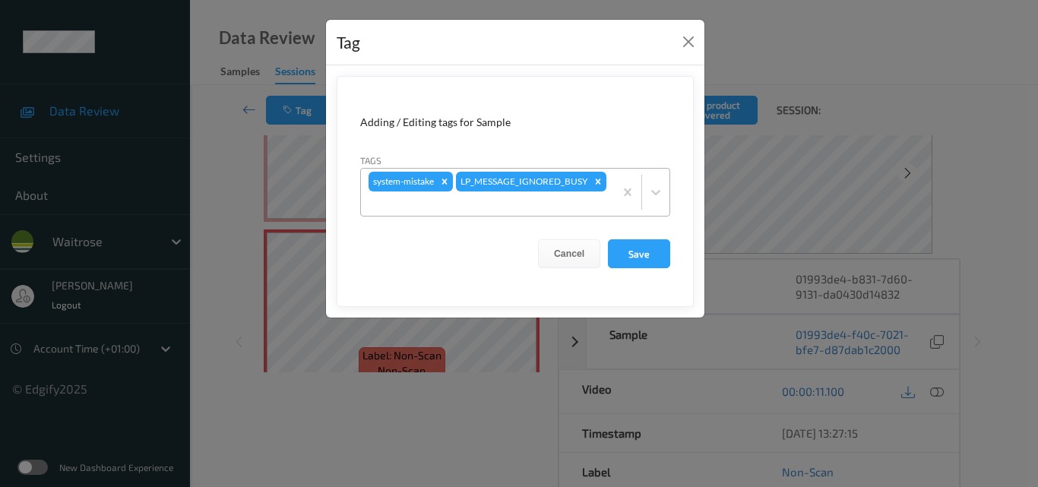
click at [552, 201] on div at bounding box center [487, 203] width 238 height 18
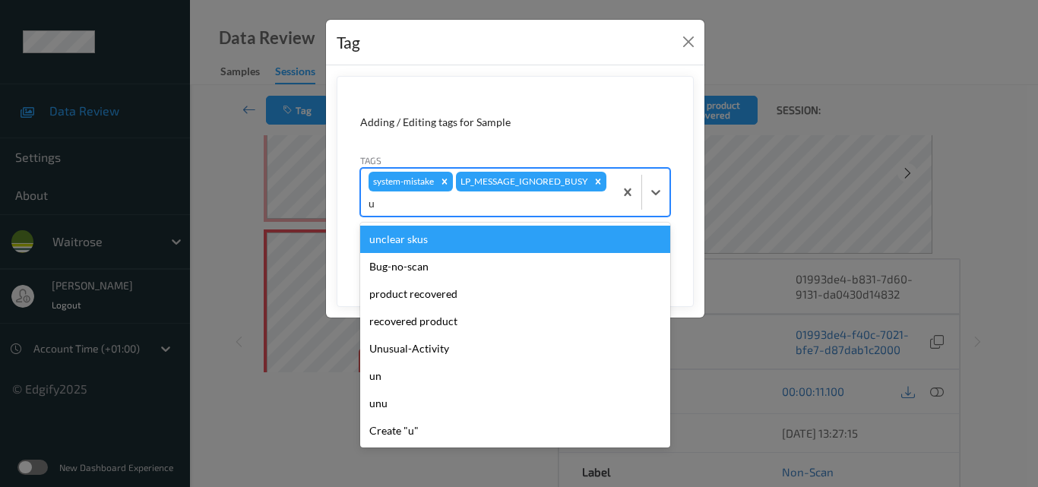
type input "un"
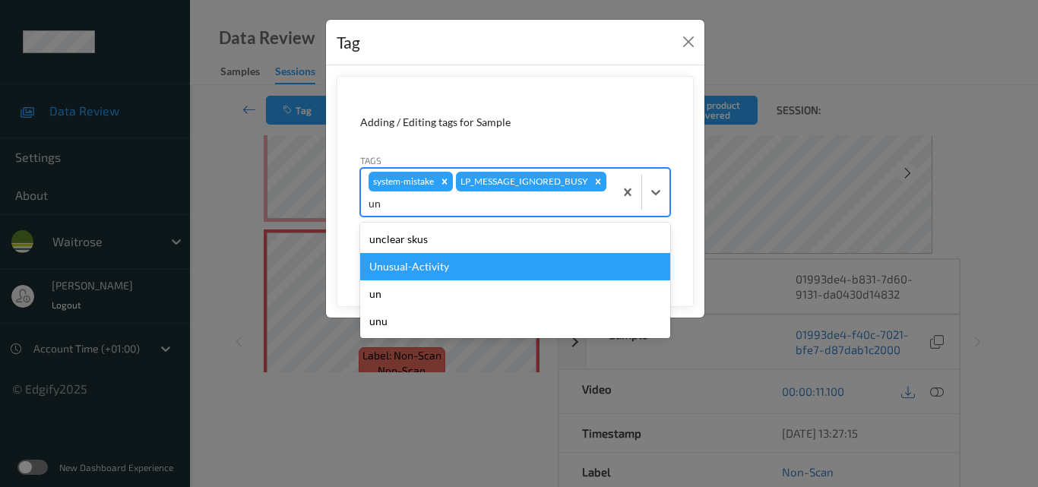
click at [523, 273] on div "Unusual-Activity" at bounding box center [515, 266] width 310 height 27
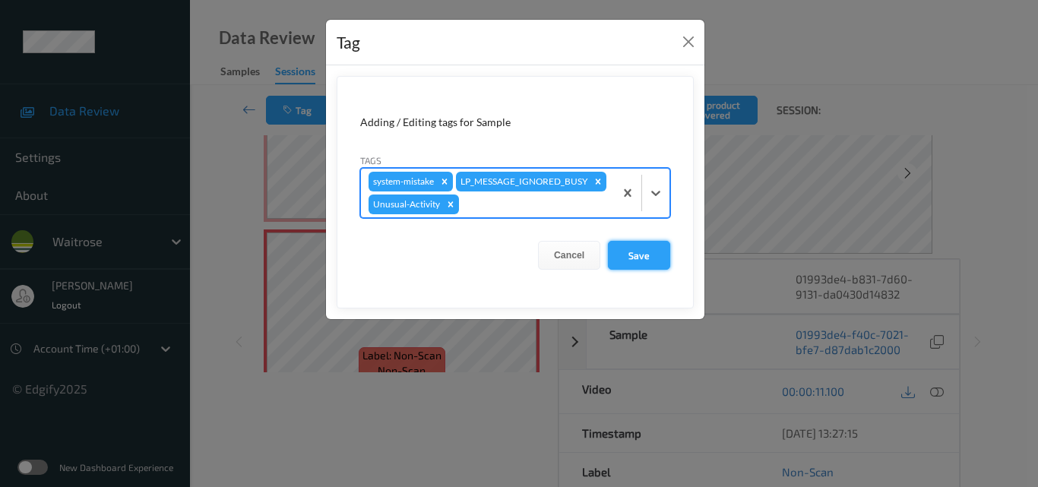
click at [640, 270] on button "Save" at bounding box center [639, 255] width 62 height 29
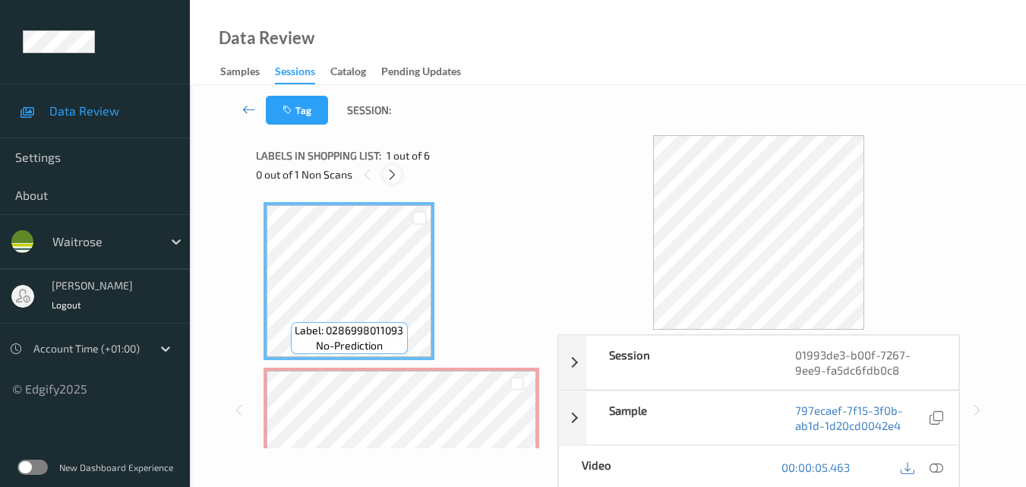
click at [392, 178] on icon at bounding box center [392, 175] width 13 height 14
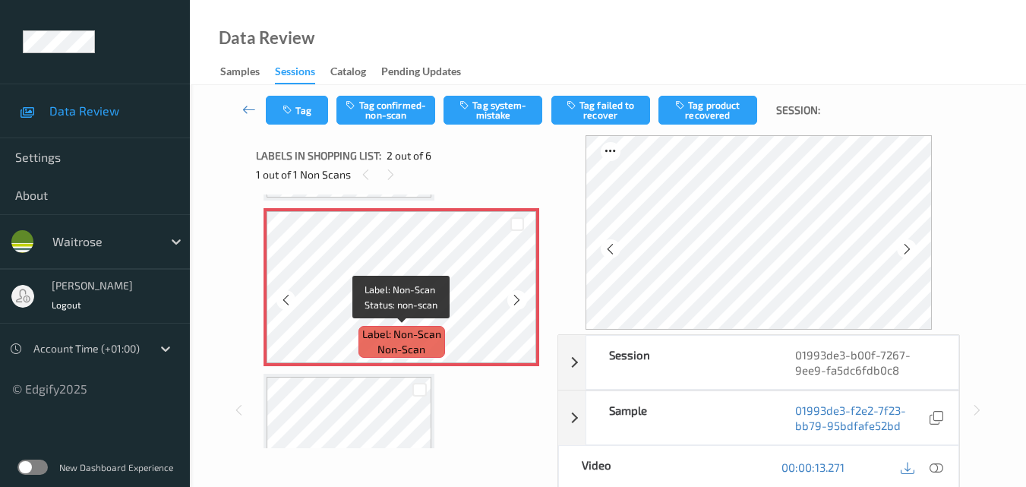
scroll to position [84, 0]
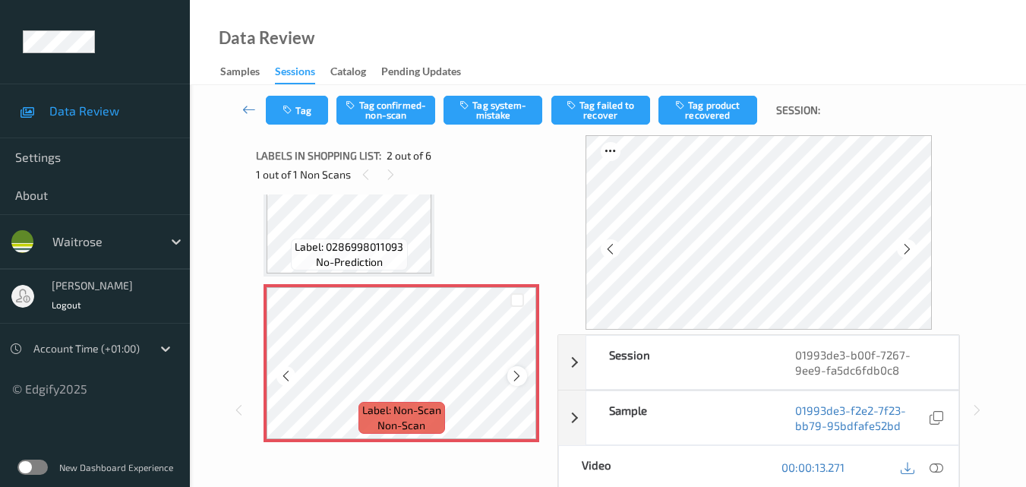
click at [522, 374] on icon at bounding box center [516, 376] width 13 height 14
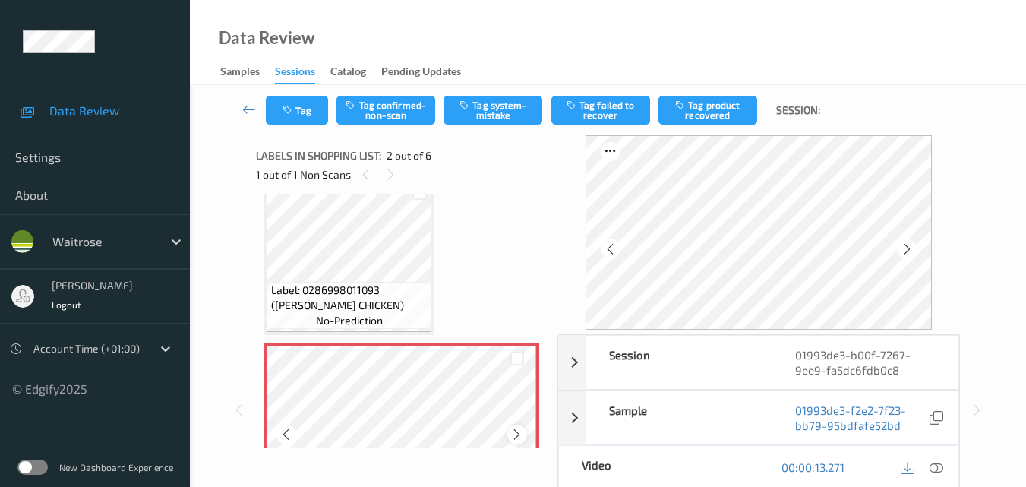
scroll to position [0, 0]
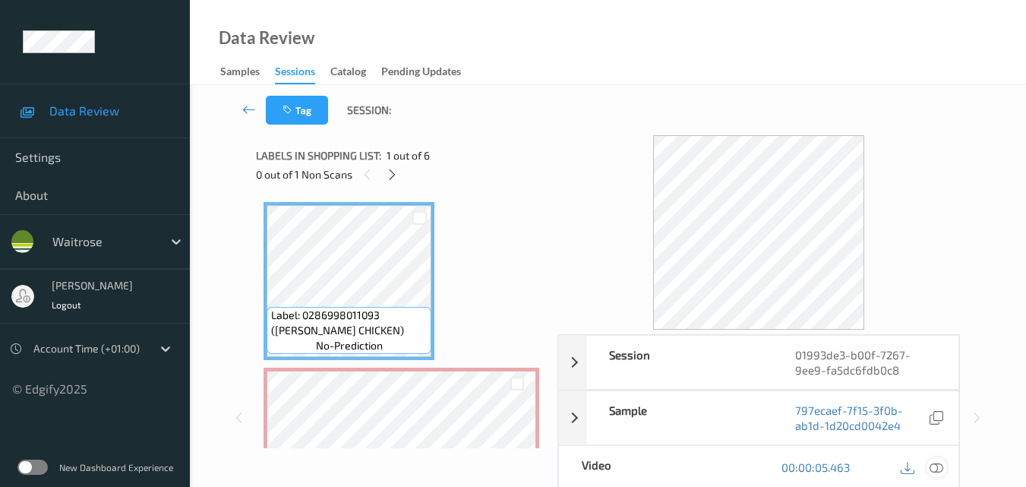
click at [939, 466] on icon at bounding box center [937, 467] width 14 height 14
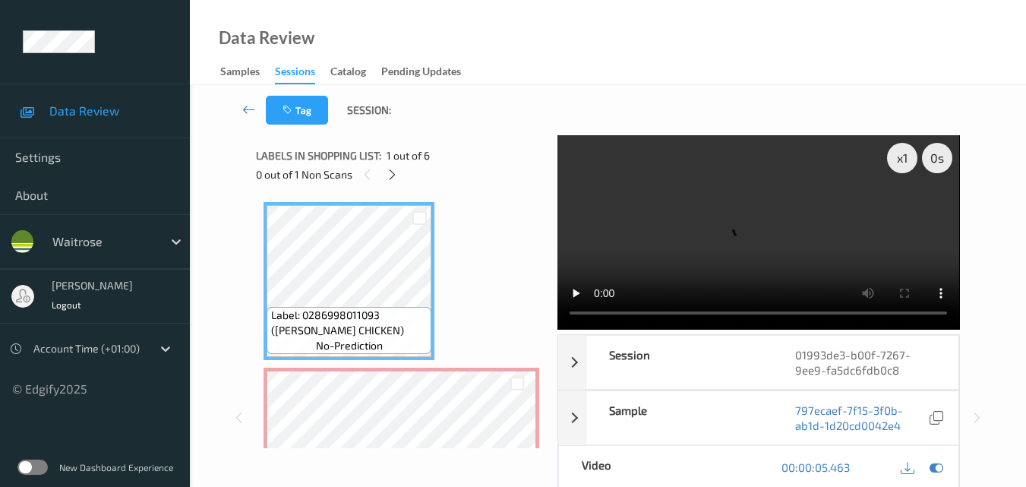
click at [655, 260] on video at bounding box center [759, 232] width 402 height 194
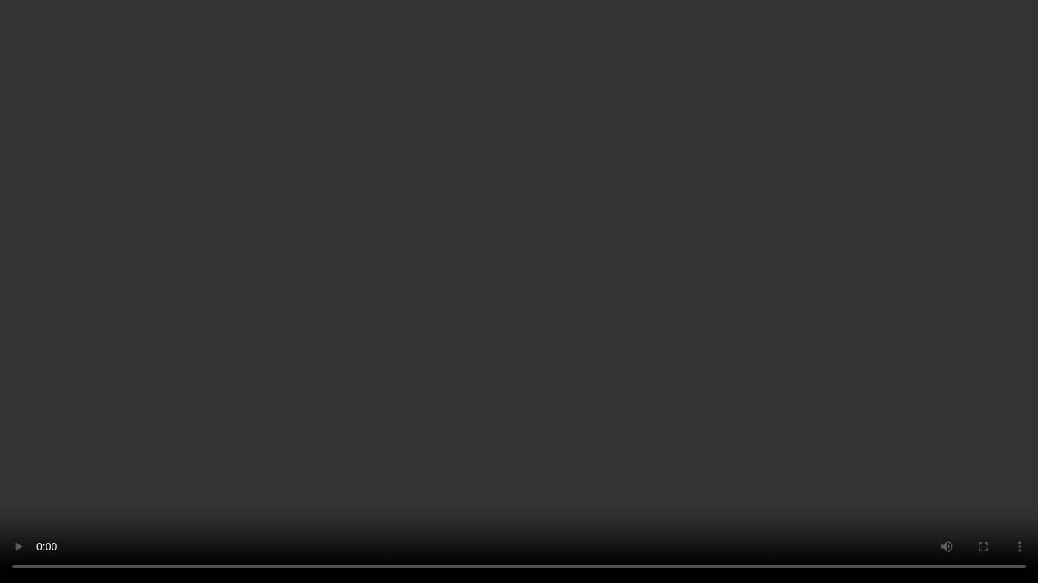
click at [896, 356] on video at bounding box center [519, 291] width 1038 height 583
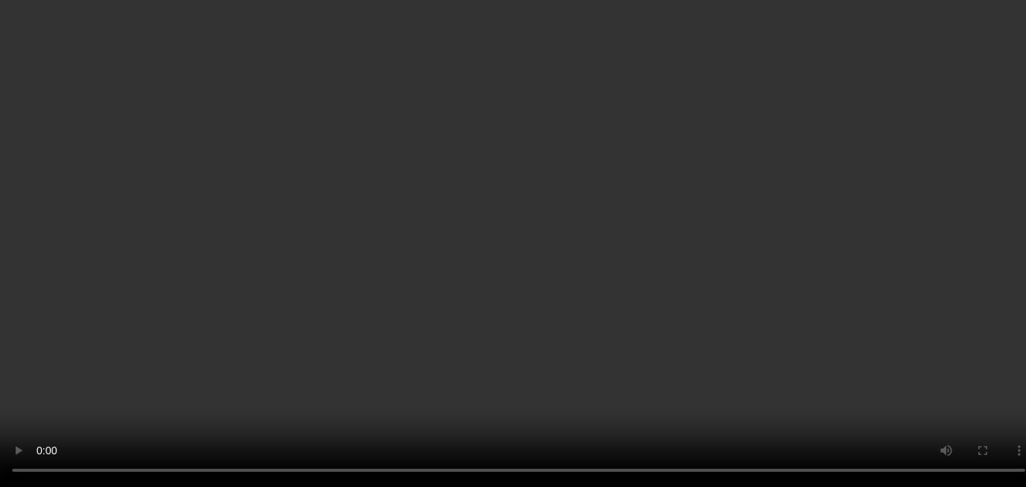
scroll to position [76, 0]
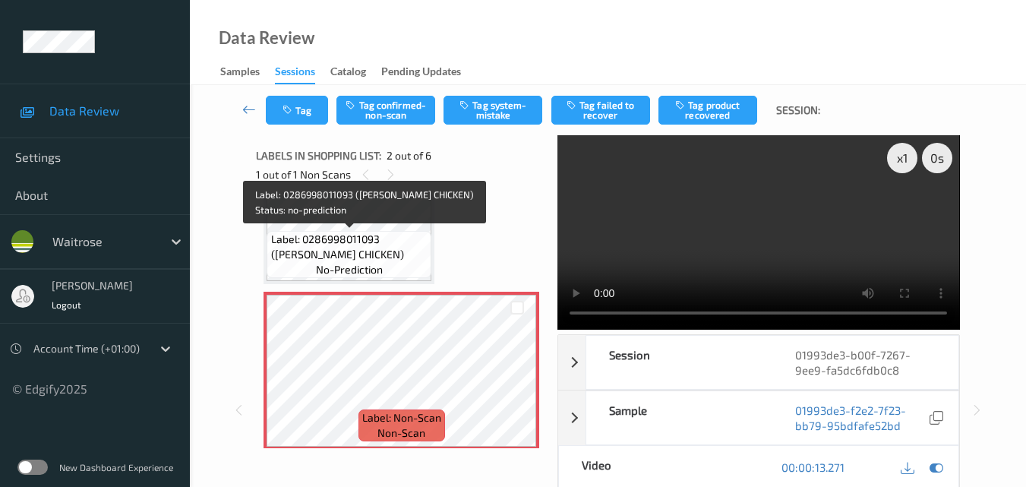
click at [380, 254] on span "Label: 0286998011093 ([PERSON_NAME] CHICKEN)" at bounding box center [349, 247] width 157 height 30
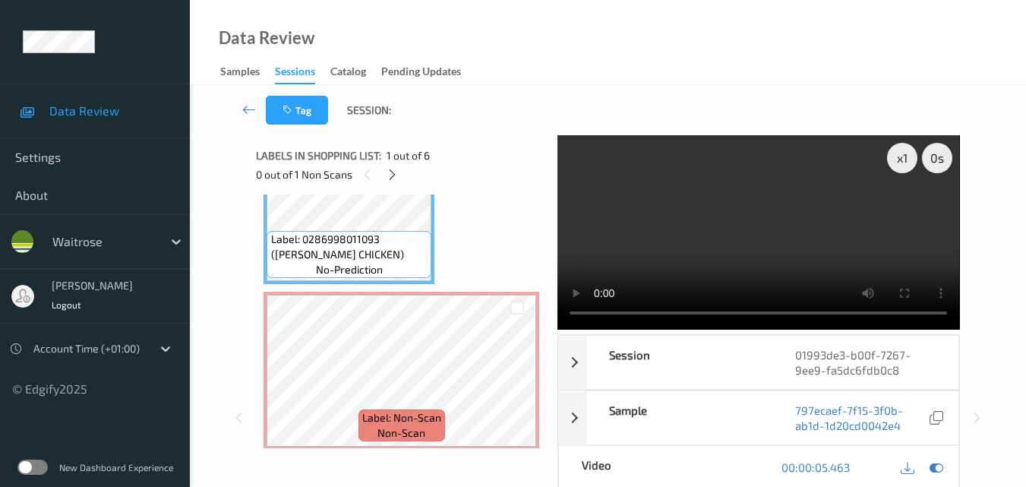
click at [751, 248] on video at bounding box center [759, 232] width 402 height 194
click at [777, 251] on video at bounding box center [759, 232] width 402 height 194
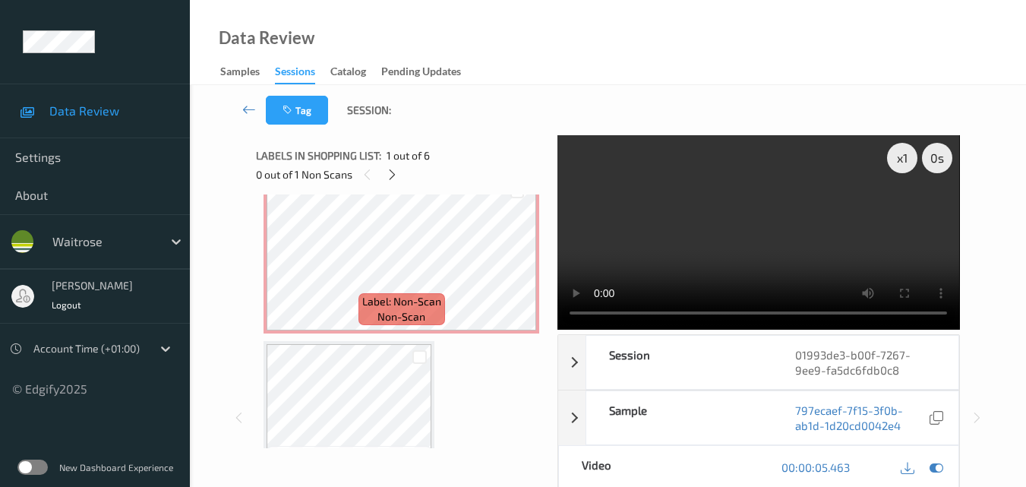
scroll to position [152, 0]
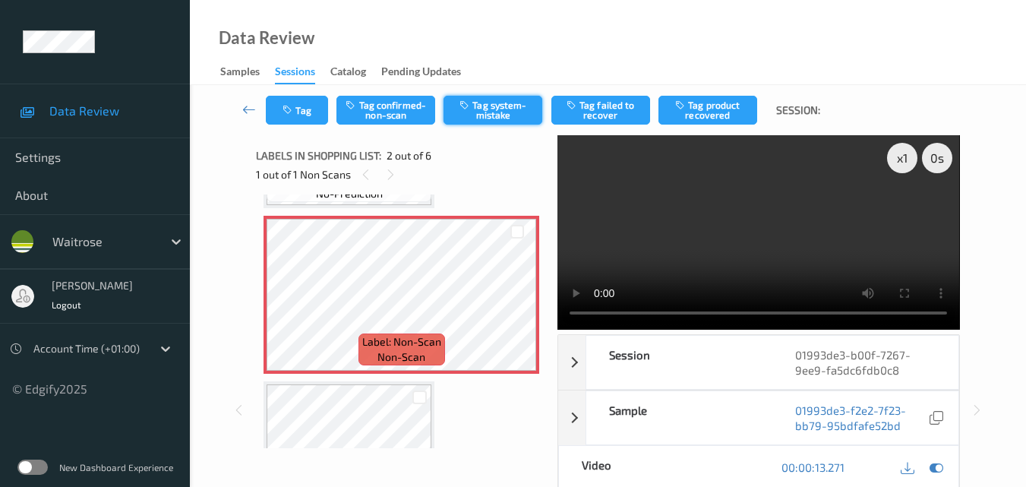
click at [508, 113] on button "Tag system-mistake" at bounding box center [493, 110] width 99 height 29
click at [309, 111] on button "Tag" at bounding box center [297, 110] width 62 height 29
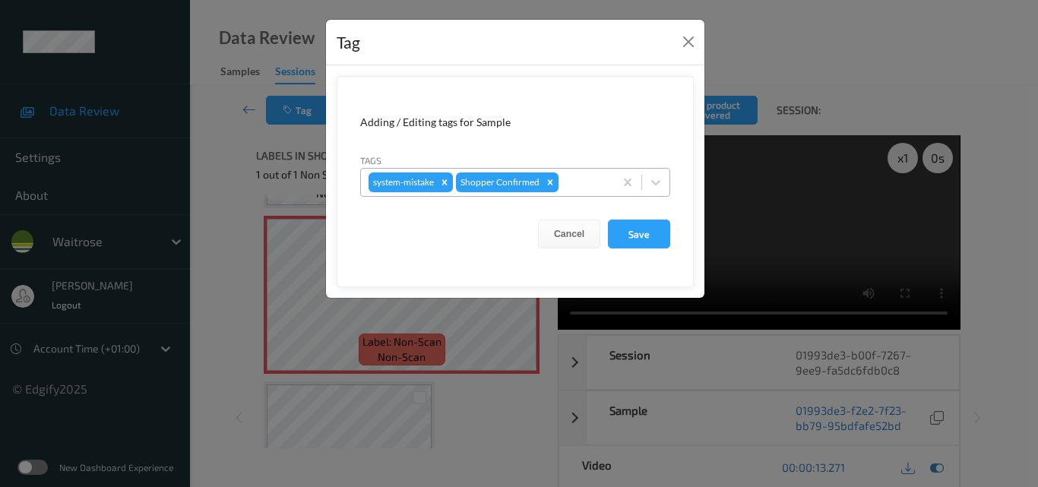
click at [593, 185] on div at bounding box center [583, 182] width 45 height 18
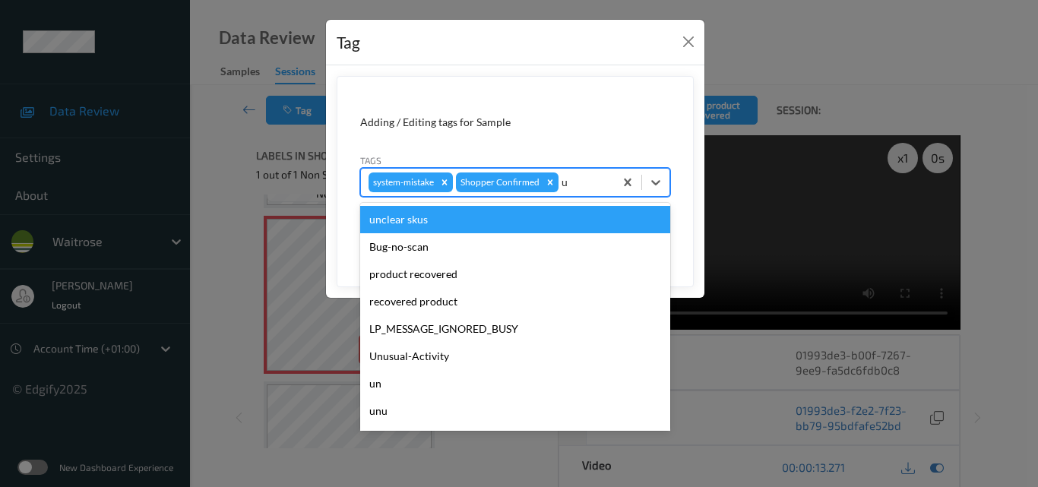
type input "un"
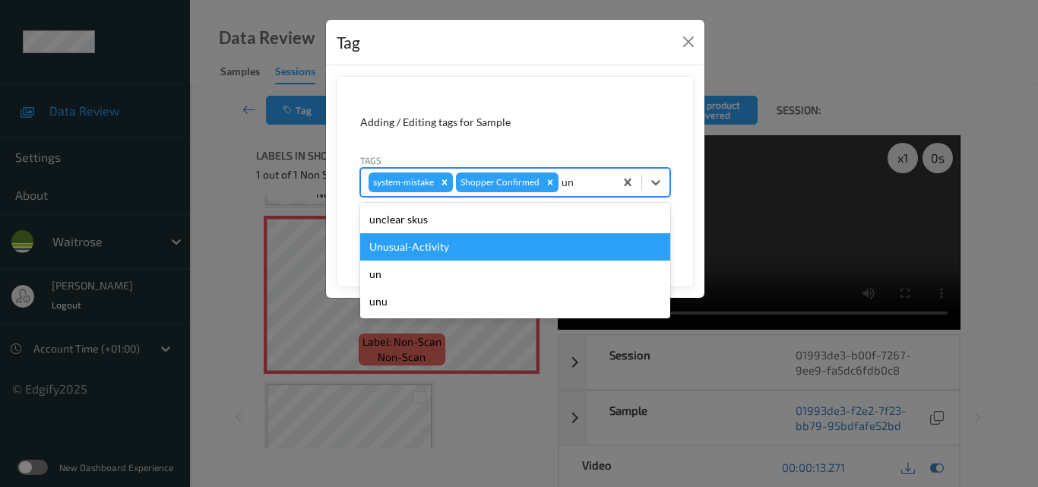
click at [505, 251] on div "Unusual-Activity" at bounding box center [515, 246] width 310 height 27
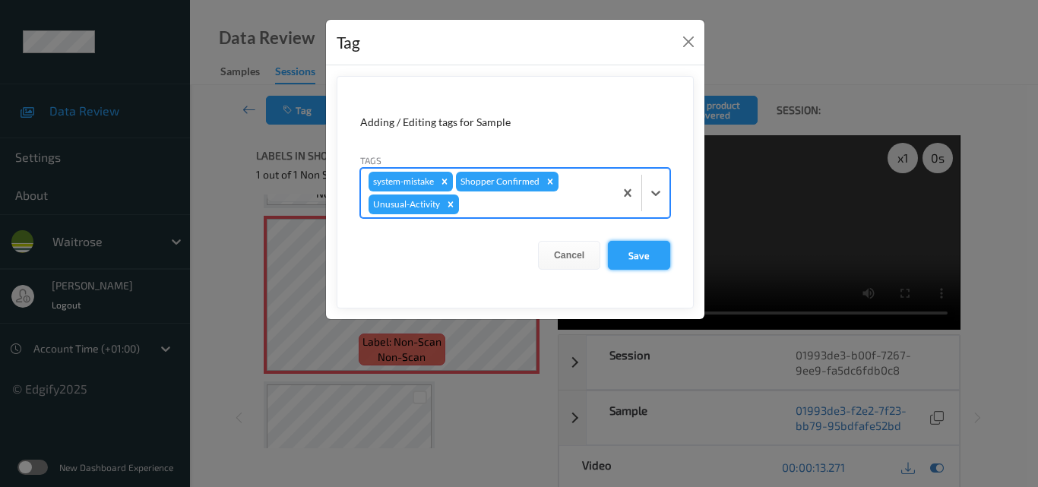
click at [630, 250] on button "Save" at bounding box center [639, 255] width 62 height 29
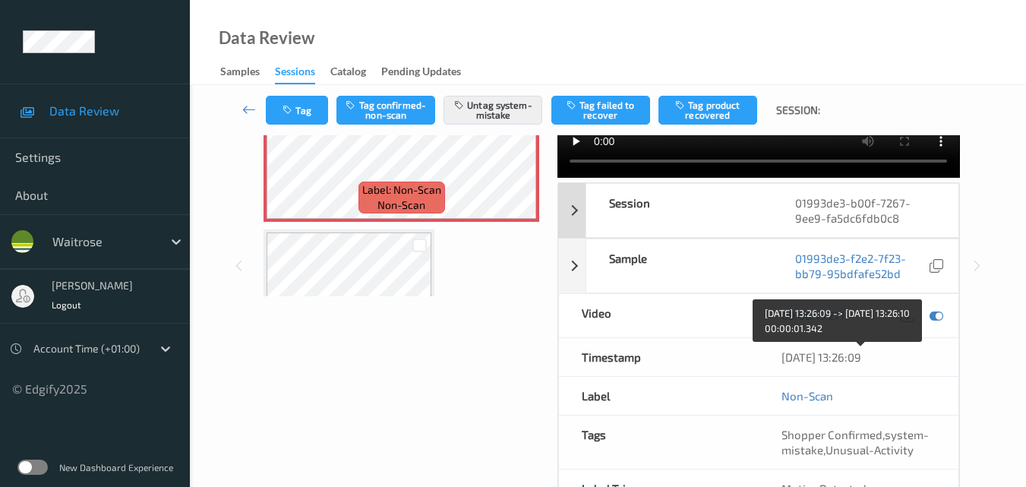
scroll to position [16, 0]
